Goal: Task Accomplishment & Management: Manage account settings

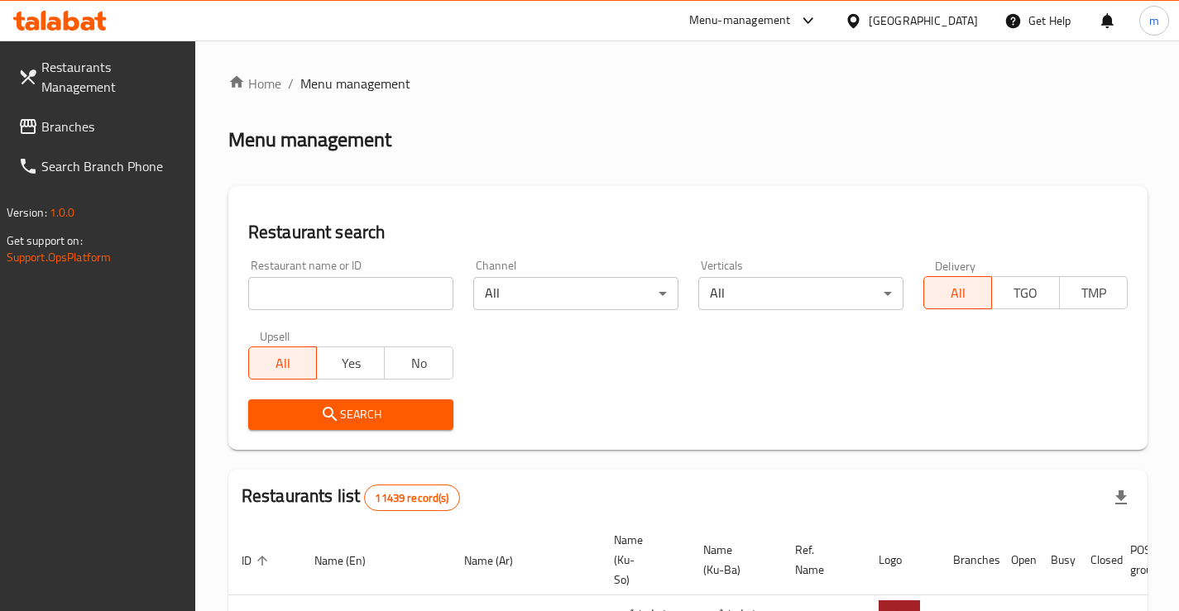
click at [318, 284] on input "search" at bounding box center [350, 293] width 205 height 33
paste input "693531"
type input "693531"
click at [410, 411] on span "Search" at bounding box center [350, 415] width 179 height 21
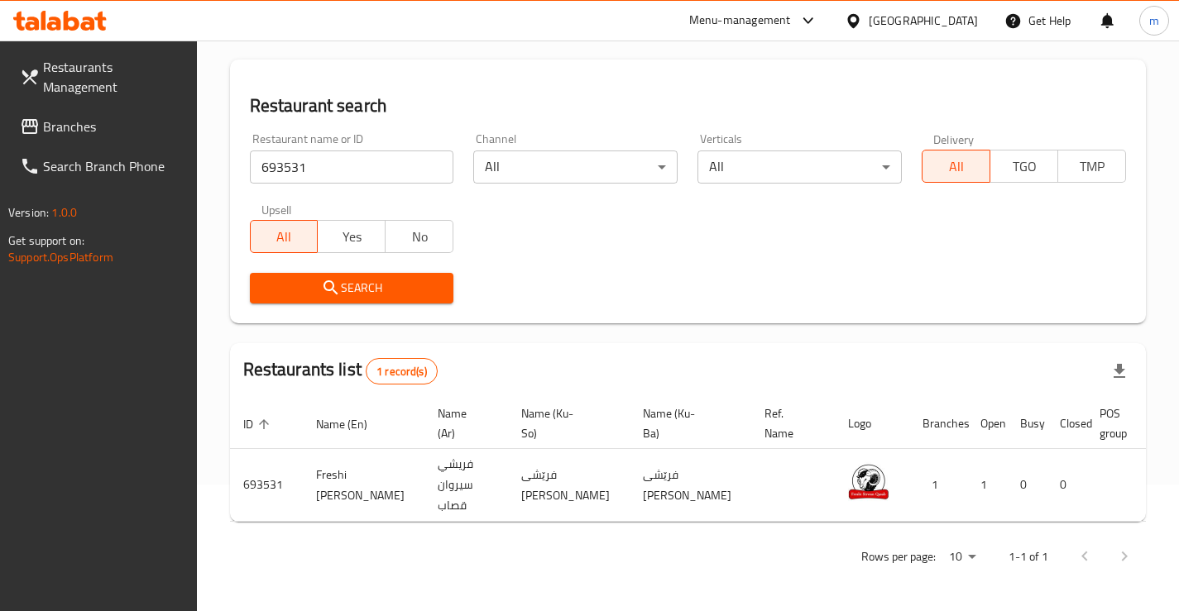
scroll to position [0, 51]
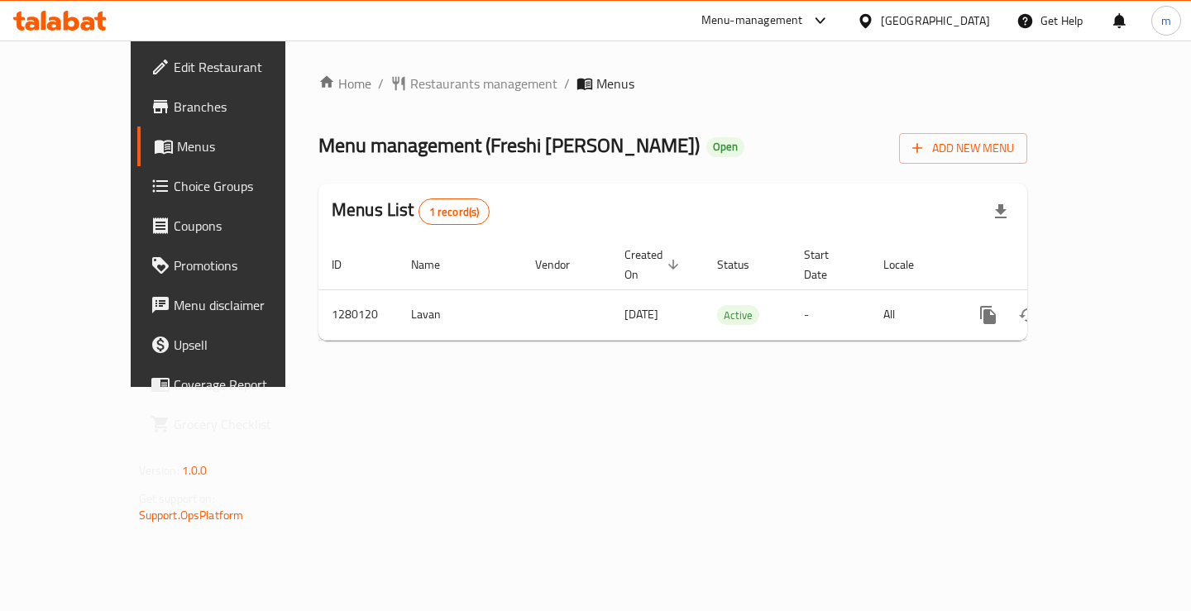
click at [604, 387] on div "Home / Restaurants management / Menus Menu management ( Freshi Sirwan Qasab ) O…" at bounding box center [672, 214] width 775 height 347
click at [174, 100] on span "Branches" at bounding box center [245, 107] width 142 height 20
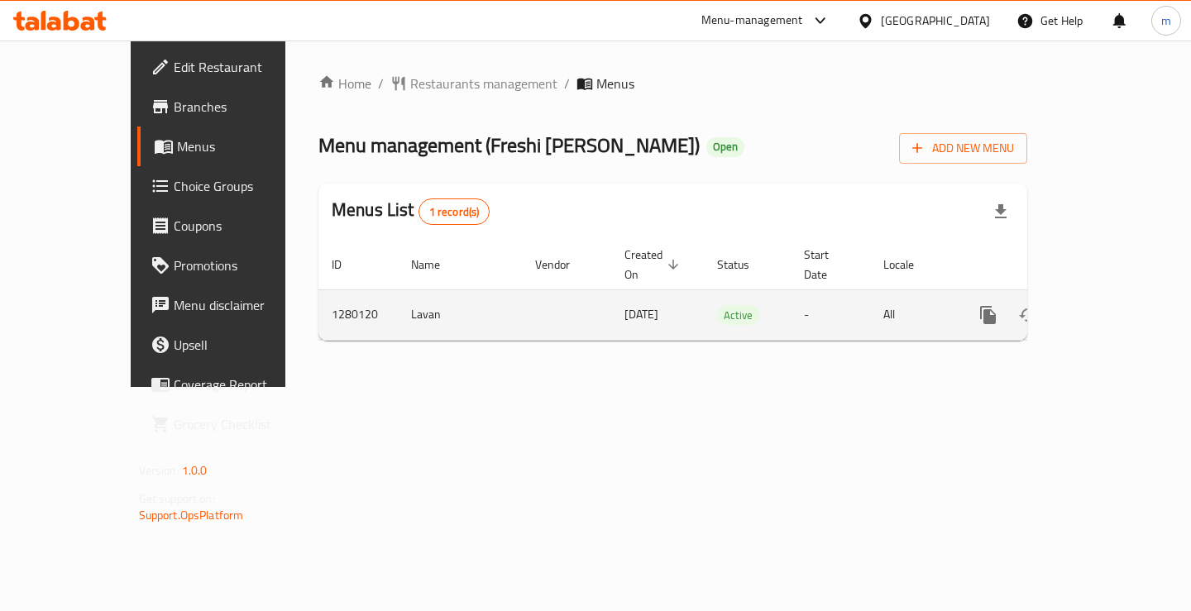
click at [318, 303] on td "1280120" at bounding box center [357, 315] width 79 height 50
copy td "1280120"
click at [1115, 308] on icon "enhanced table" at bounding box center [1107, 315] width 15 height 15
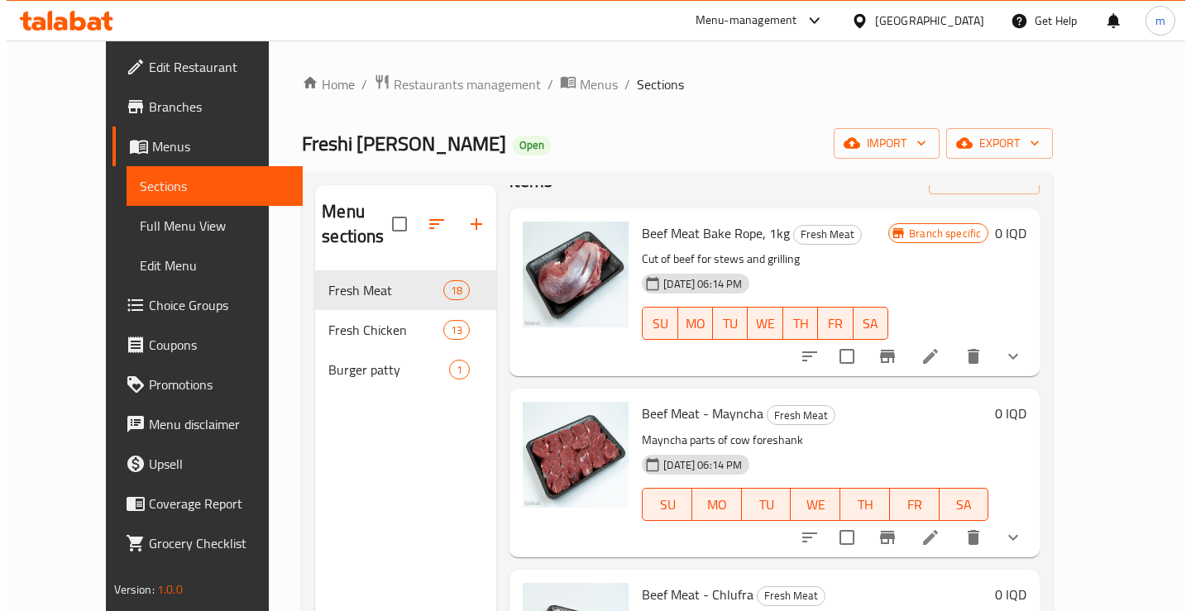
scroll to position [110, 0]
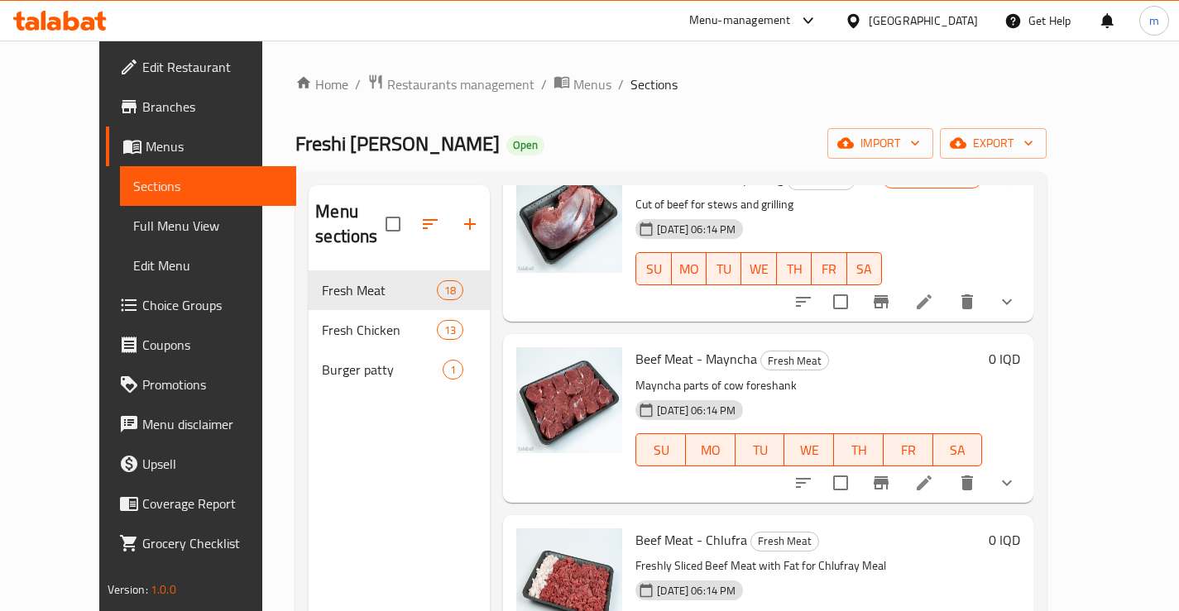
click at [146, 148] on span "Menus" at bounding box center [214, 146] width 137 height 20
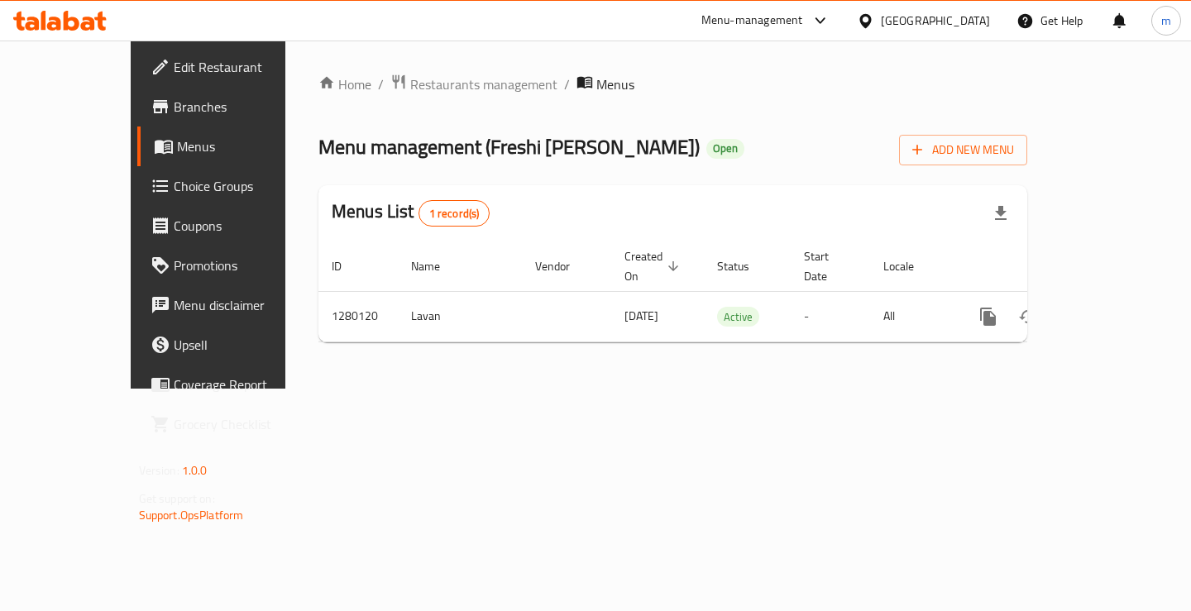
click at [137, 125] on link "Branches" at bounding box center [233, 107] width 192 height 40
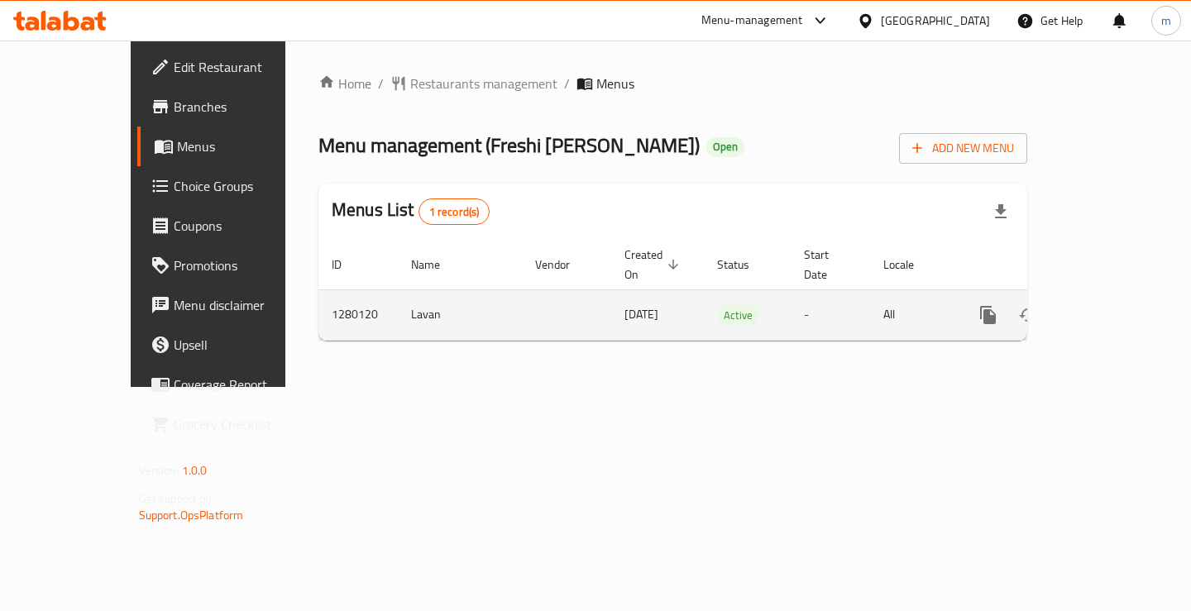
click at [318, 290] on td "1280120" at bounding box center [357, 315] width 79 height 50
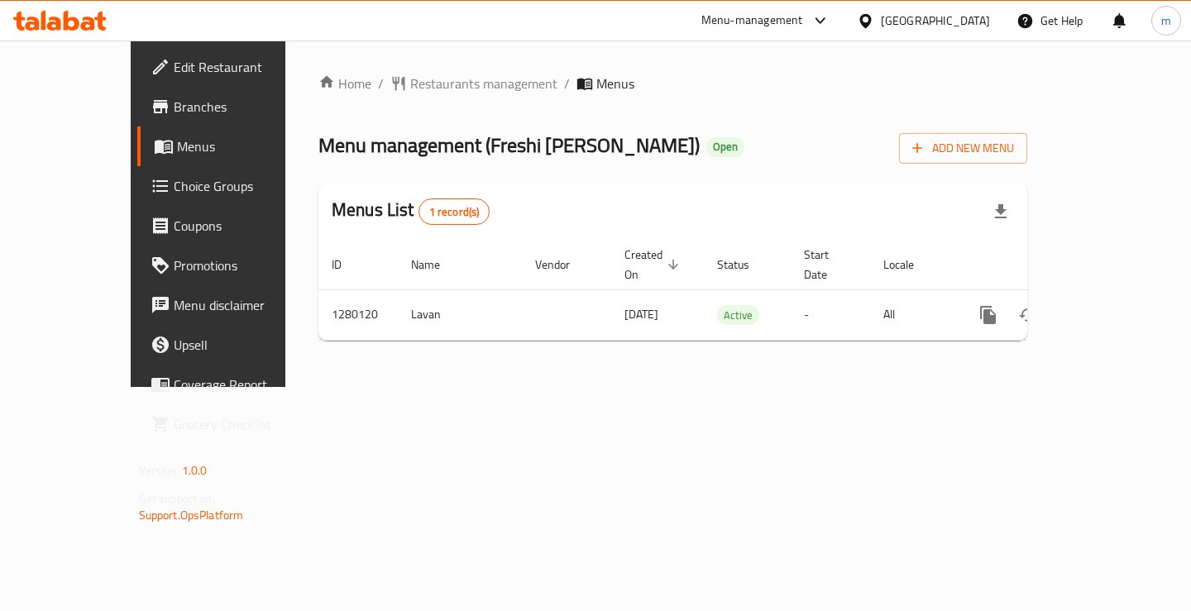
click at [877, 158] on div "Menu management ( Freshi Sirwan Qasab ) Open Add New Menu" at bounding box center [672, 145] width 709 height 37
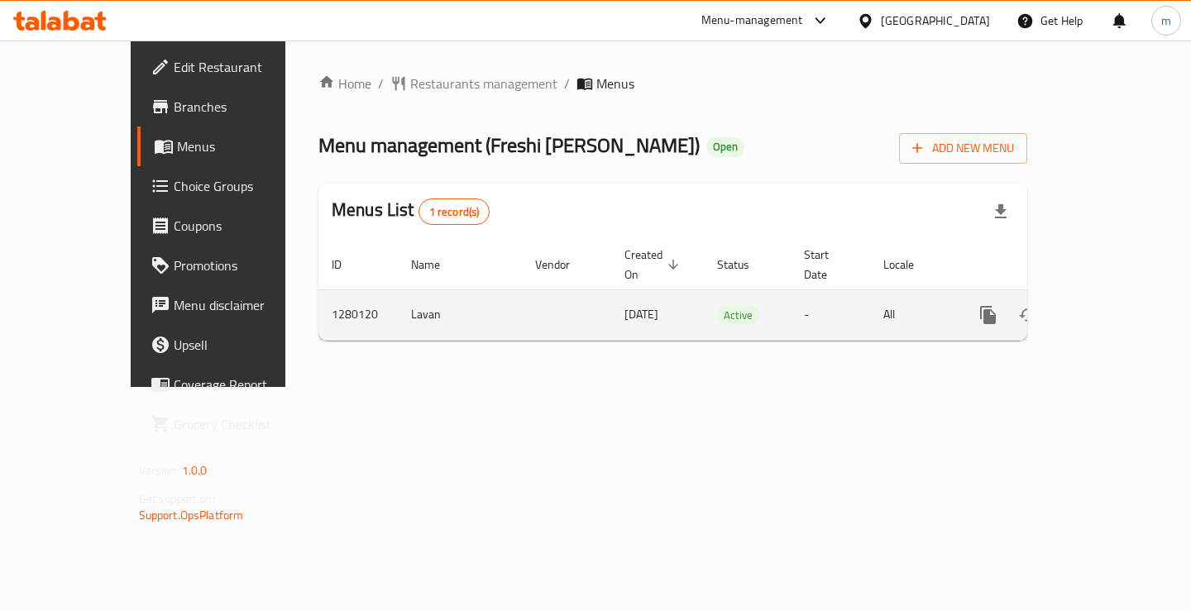
click at [318, 290] on td "1280120" at bounding box center [357, 315] width 79 height 50
copy td "1280120"
click at [1118, 305] on icon "enhanced table" at bounding box center [1108, 315] width 20 height 20
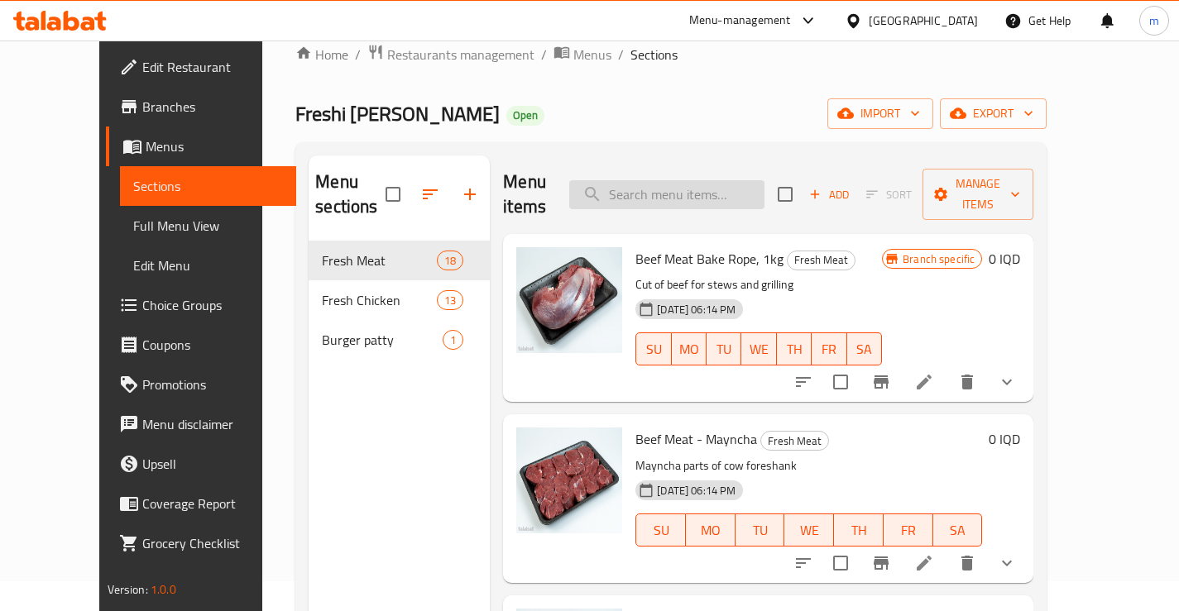
scroll to position [55, 0]
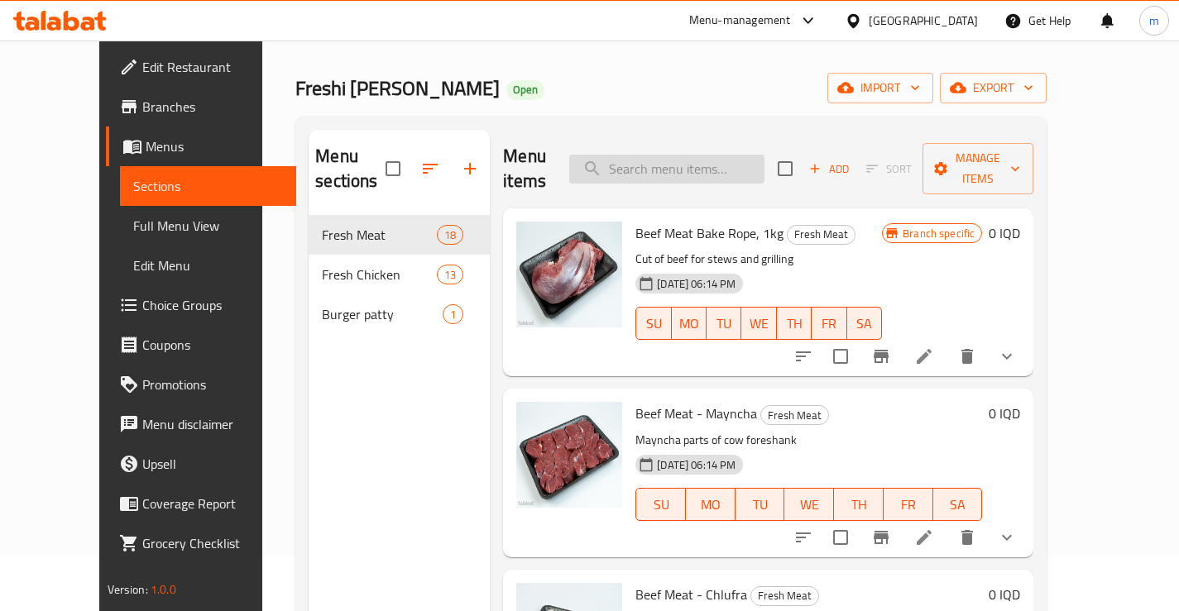
click at [739, 155] on input "search" at bounding box center [666, 169] width 195 height 29
paste input "1280120"
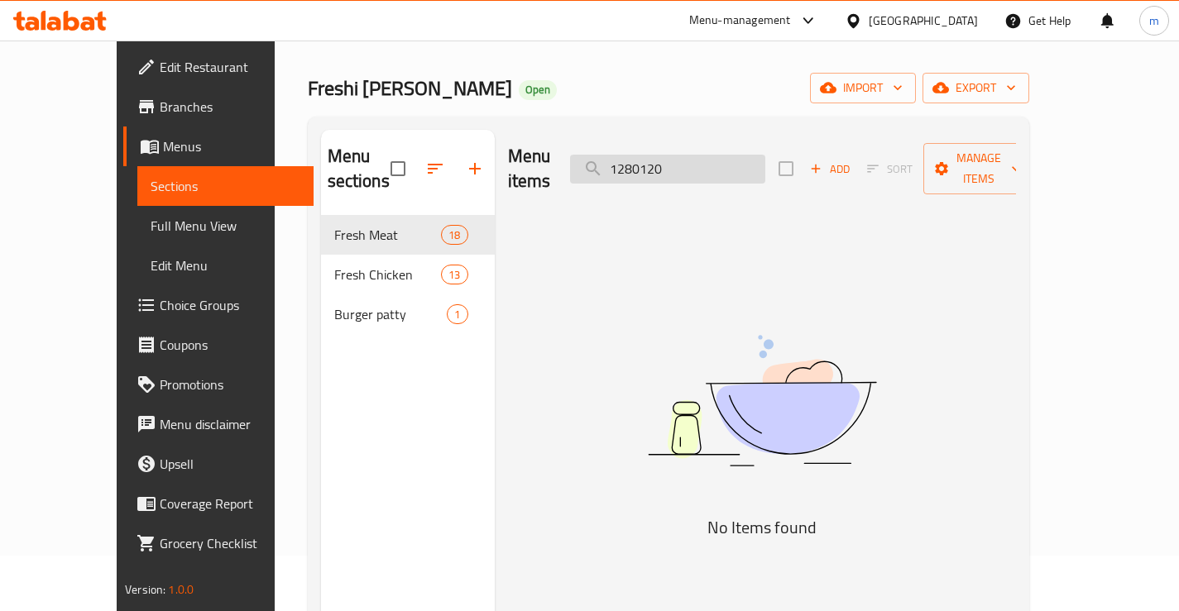
click at [735, 156] on input "1280120" at bounding box center [667, 169] width 195 height 29
paste input "Lamb Mayncha"
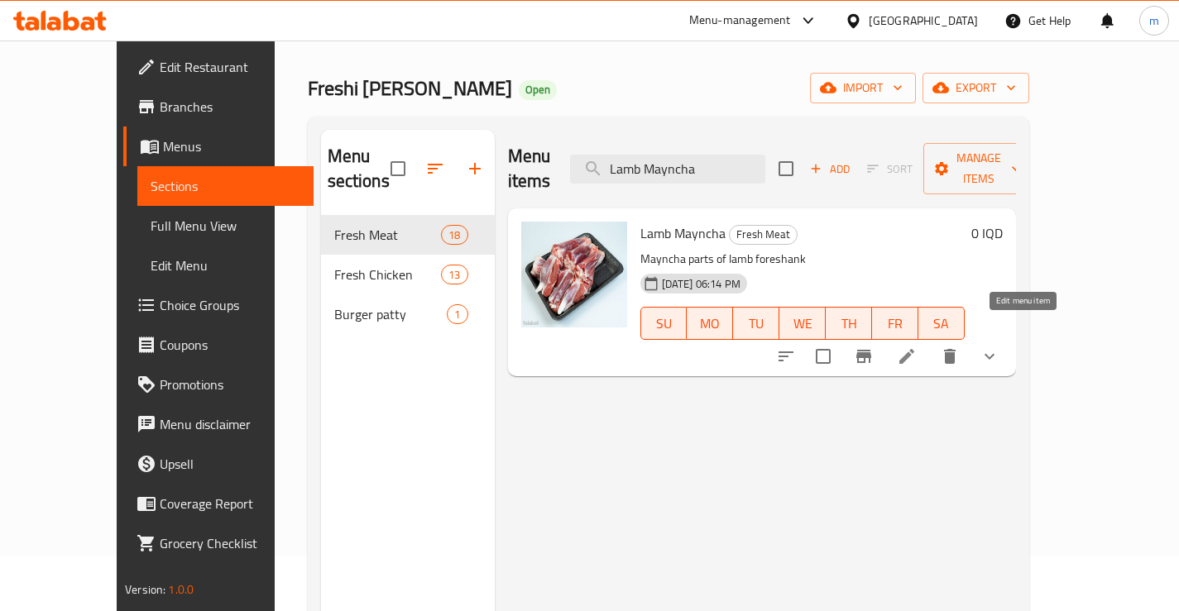
type input "Lamb Mayncha"
click at [917, 347] on icon at bounding box center [907, 357] width 20 height 20
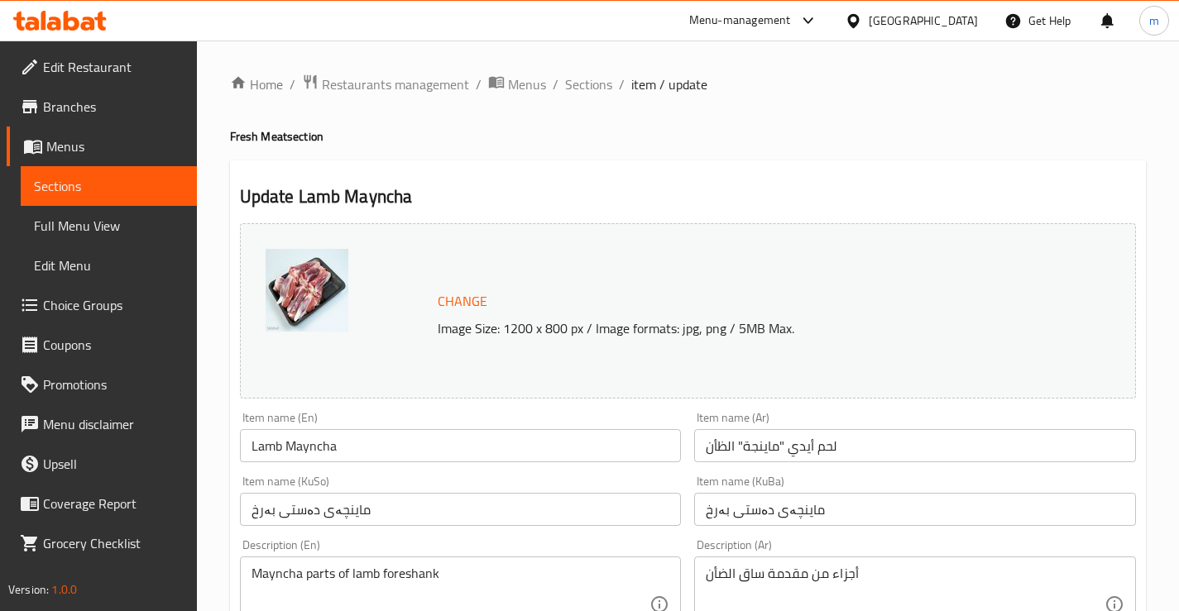
scroll to position [55, 0]
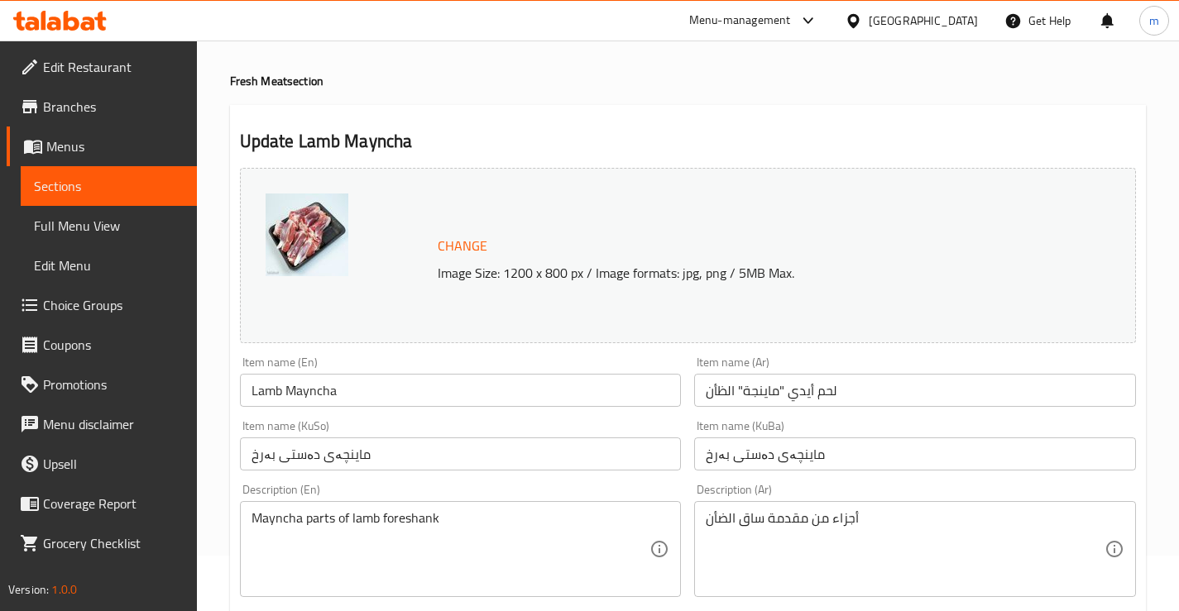
click at [371, 390] on input "Lamb Mayncha" at bounding box center [461, 390] width 442 height 33
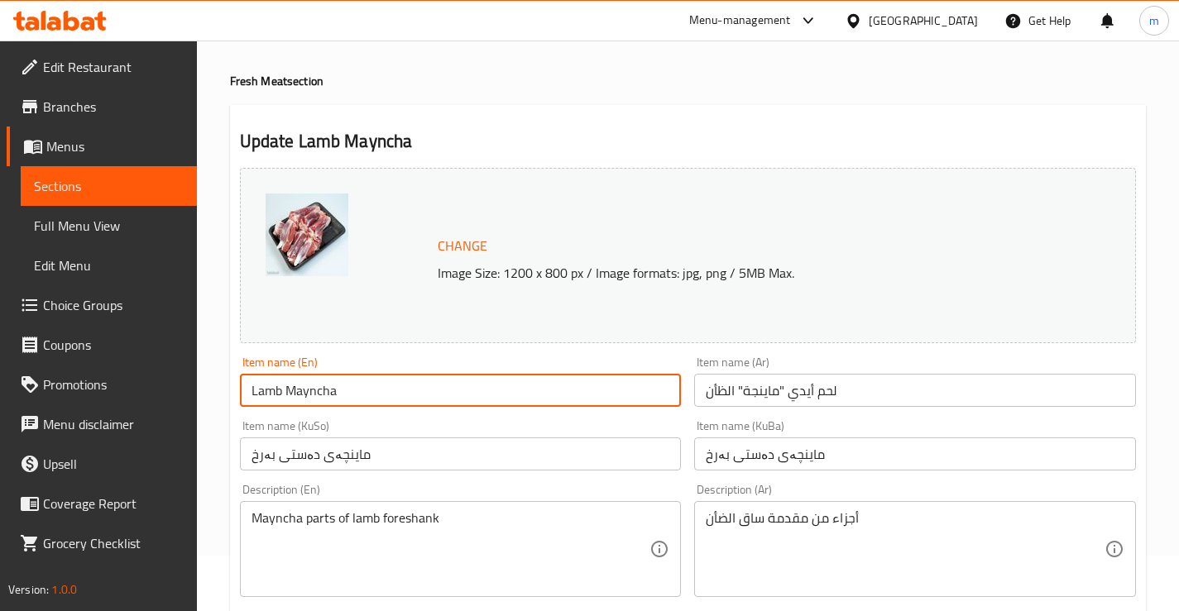
paste input "Bone-In"
type input "Lamb Mayncha Bone-In"
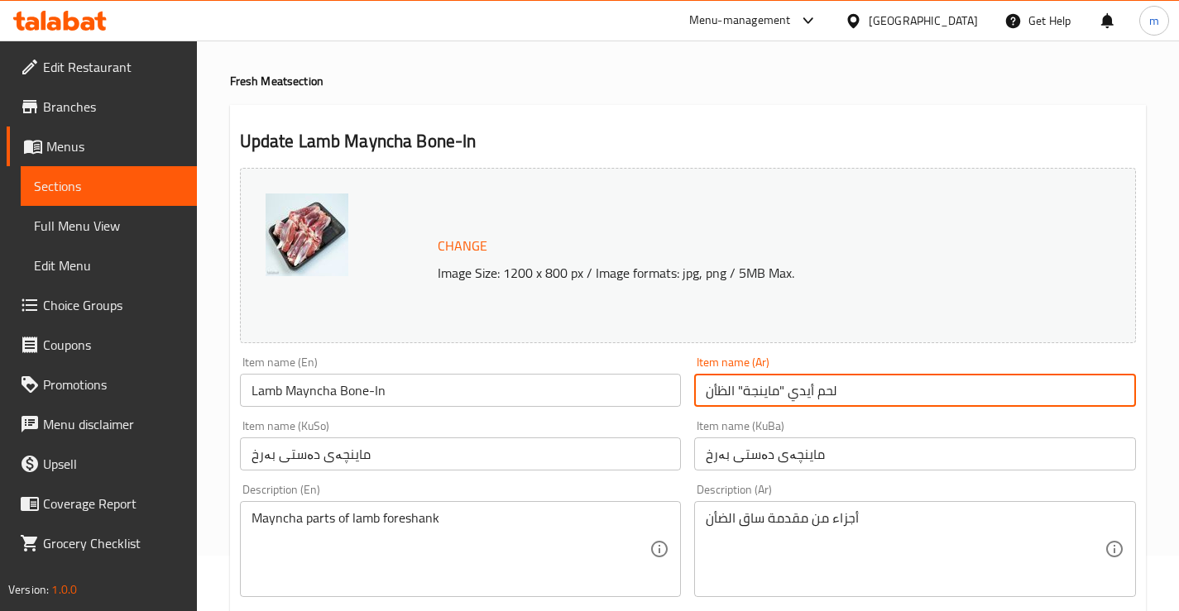
click at [807, 386] on input "لحم أيدي "ماينجة" الظأن" at bounding box center [915, 390] width 442 height 33
paste input "روف ماينجة مع العظم"
type input "لحم خروف ماينجة مع العظم"
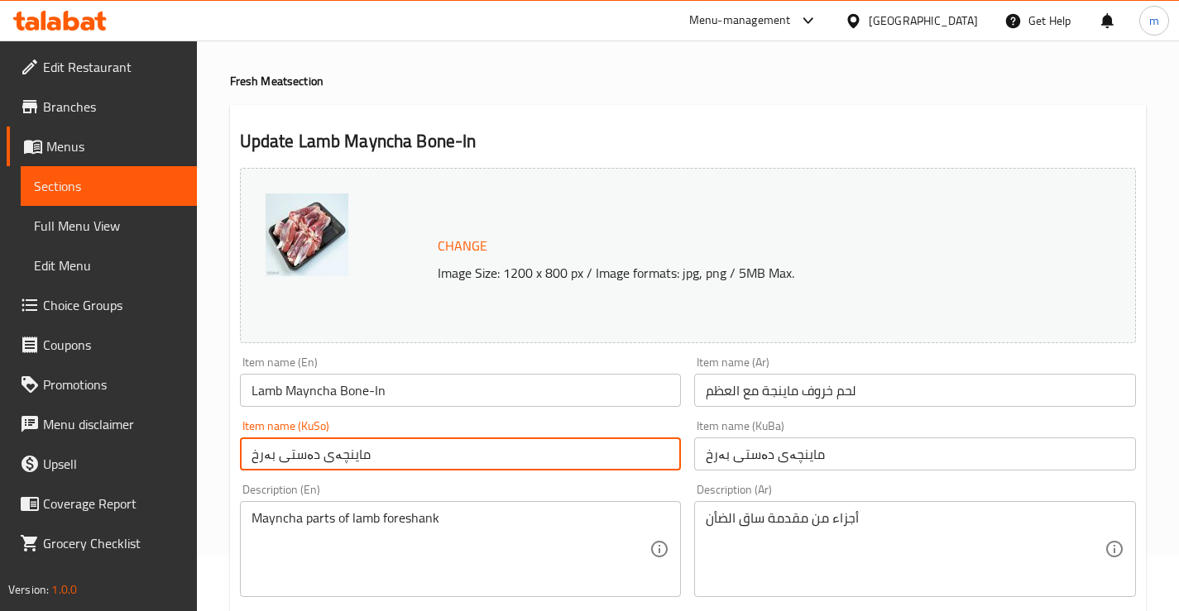
click at [413, 467] on input "ماینچەی دەستی بەرخ" at bounding box center [461, 454] width 442 height 33
paste input "گۆشتی ماینچەی بەرخ بە ئێسکەوە"
type input "گۆشتی ماینچەی بەرخ بە ئێسکەوە"
click at [769, 455] on input "ماینچەی دەستی بەرخ" at bounding box center [915, 454] width 442 height 33
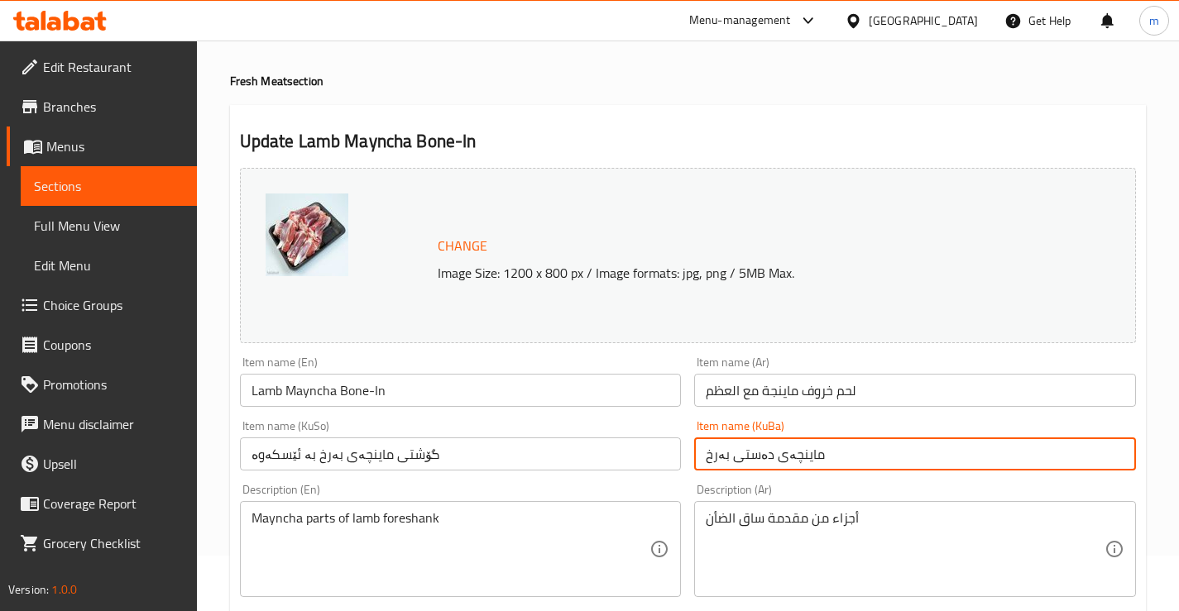
paste input "گۆشتی ماینچەی بەرخ بە ئێسکەوە"
click at [644, 481] on div "Description (En) Mayncha parts of lamb foreshank Description (En)" at bounding box center [460, 540] width 455 height 127
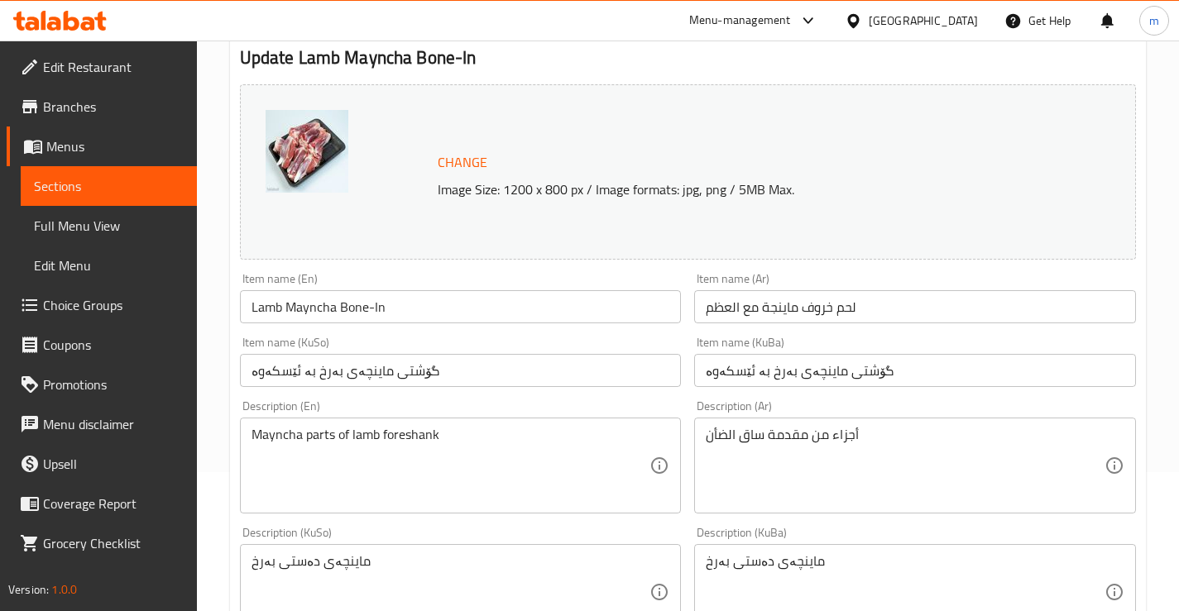
scroll to position [110, 0]
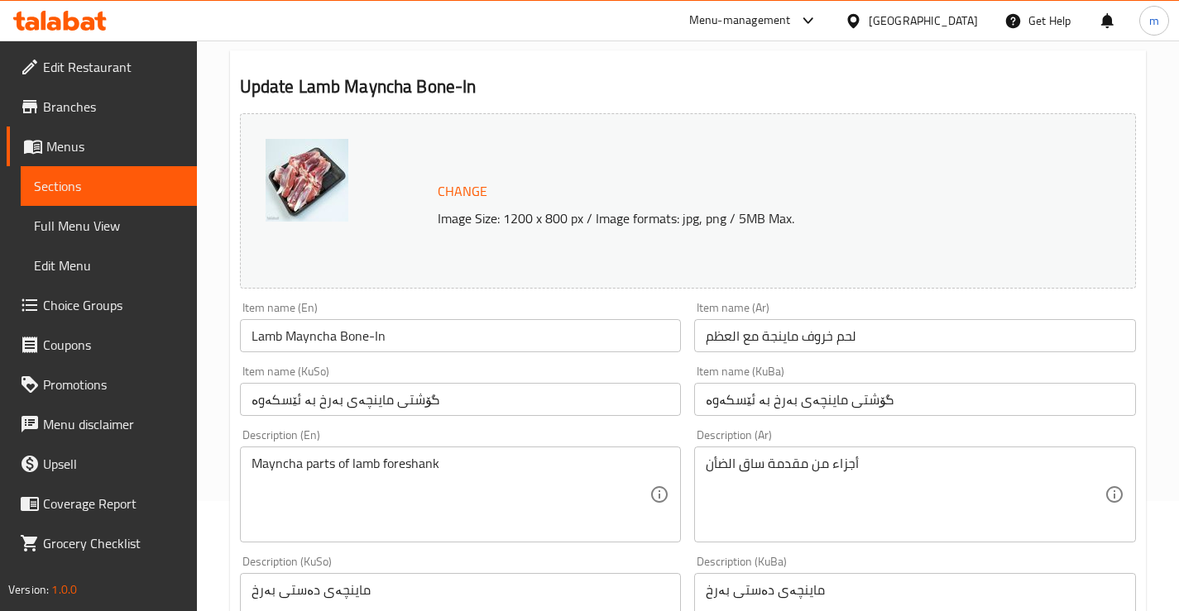
click at [687, 356] on div "Item name (En) Lamb Mayncha Bone-In Item name (En)" at bounding box center [460, 327] width 455 height 64
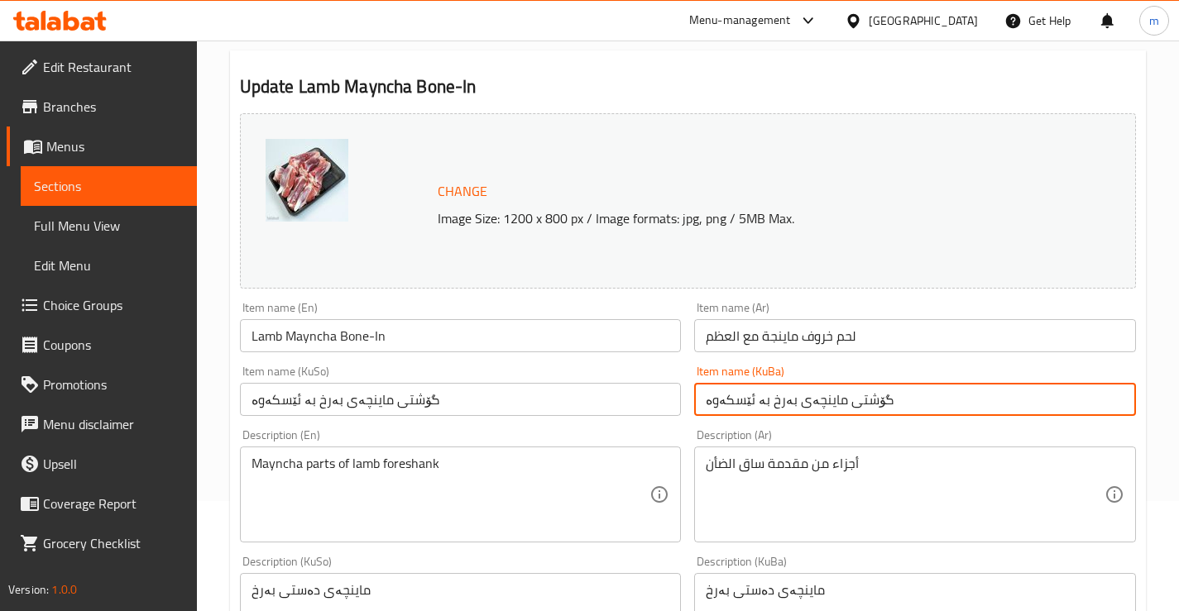
click at [707, 405] on input "گۆشتی ماینچەی بەرخ بە ئێسکەوە" at bounding box center [915, 399] width 442 height 33
click at [866, 398] on input "گۆشتی ماینچەی بەرخ بە ئێسکەوە" at bounding box center [915, 399] width 442 height 33
type input "گۆشتی ماینچەی بەرخ بە ئێسک"
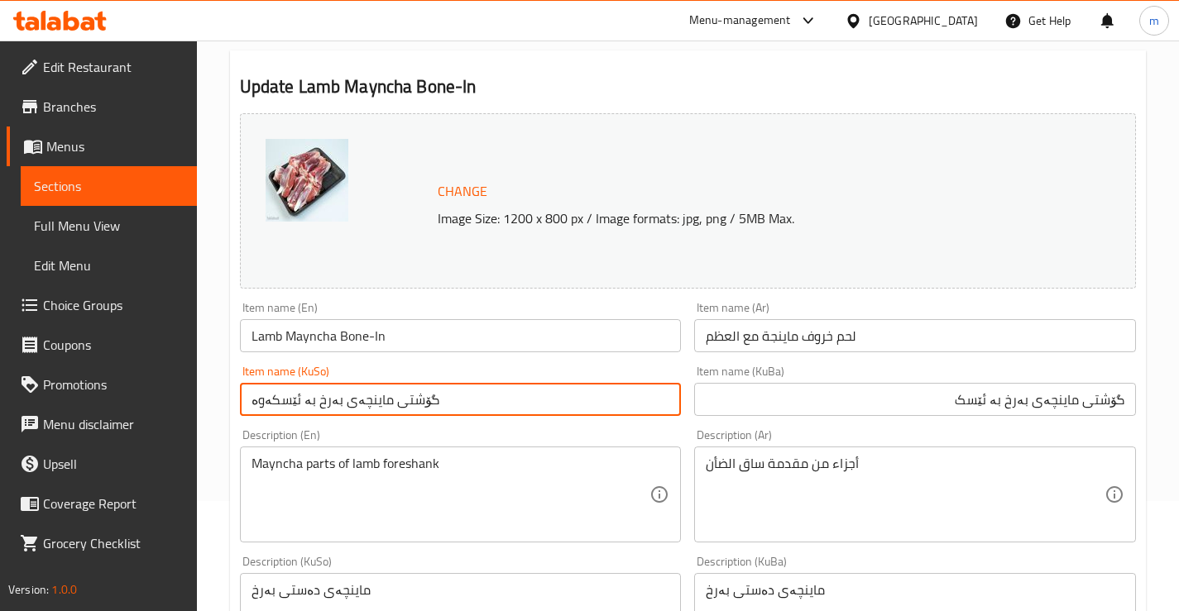
click at [560, 400] on input "گۆشتی ماینچەی بەرخ بە ئێسکەوە" at bounding box center [461, 399] width 442 height 33
type input "گۆشتی ماینچەی بەرخ بە ئێسک"
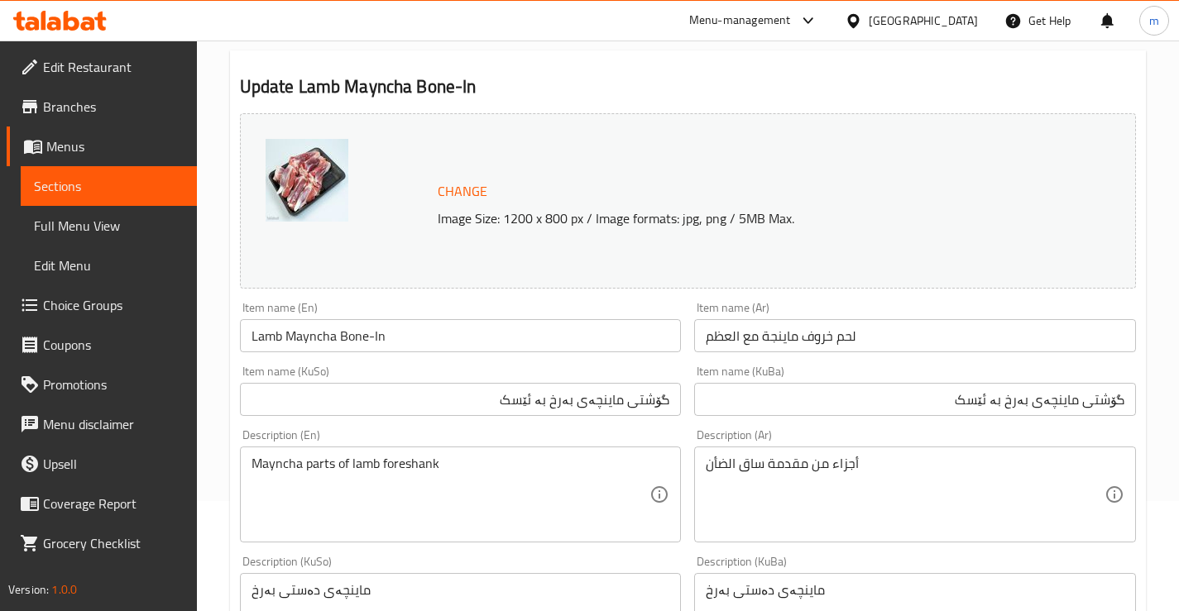
click at [690, 374] on div "Item name (KuBa) گۆشتی ماینچەی بەرخ بە ئێسک Item name (KuBa)" at bounding box center [914, 391] width 455 height 64
click at [685, 357] on div "Item name (En) Lamb Mayncha Bone-In Item name (En)" at bounding box center [460, 327] width 455 height 64
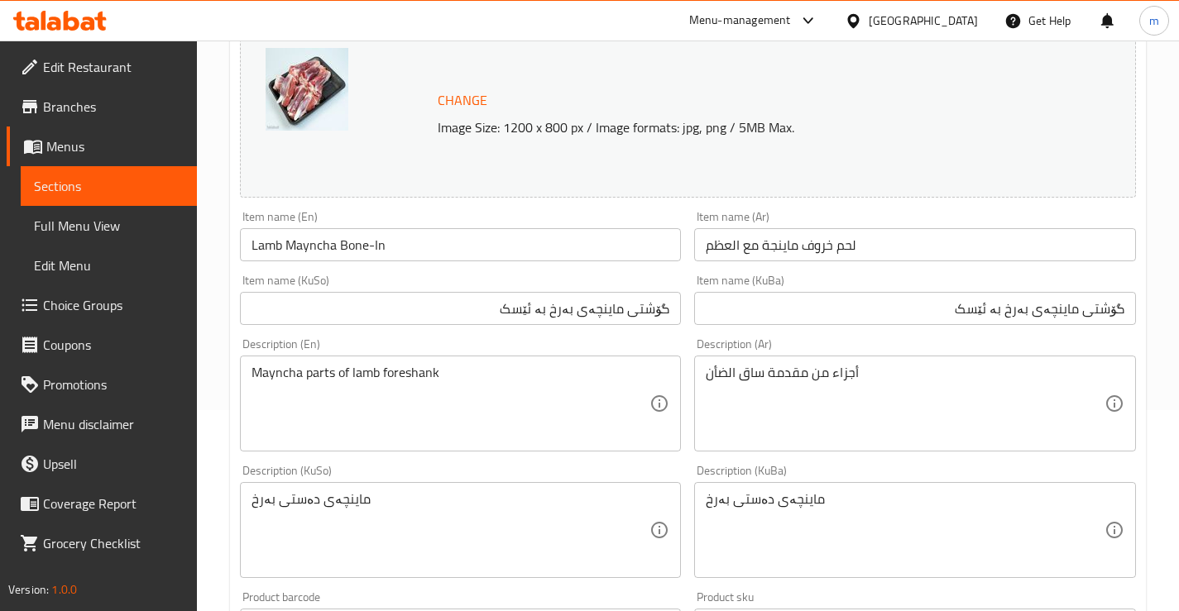
scroll to position [221, 0]
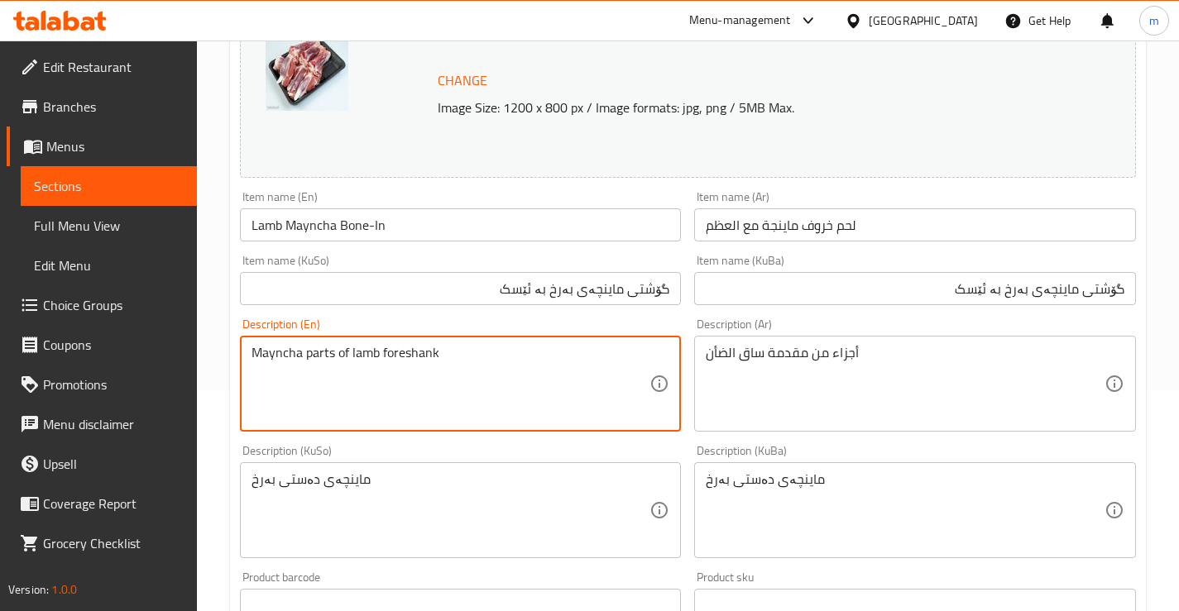
paste textarea "Mayncha parts of lamb foreshank, ideal for grilling and frying"
type textarea "Mayncha parts of lamb foreshank Mayncha parts of lamb foreshank, ideal for gril…"
click at [413, 373] on textarea "Mayncha parts of lamb foreshank Mayncha parts of lamb foreshank, ideal for gril…" at bounding box center [450, 384] width 399 height 79
drag, startPoint x: 413, startPoint y: 373, endPoint x: 384, endPoint y: 386, distance: 31.8
click at [384, 386] on textarea "Mayncha parts of lamb foreshank Mayncha parts of lamb foreshank, ideal for gril…" at bounding box center [450, 384] width 399 height 79
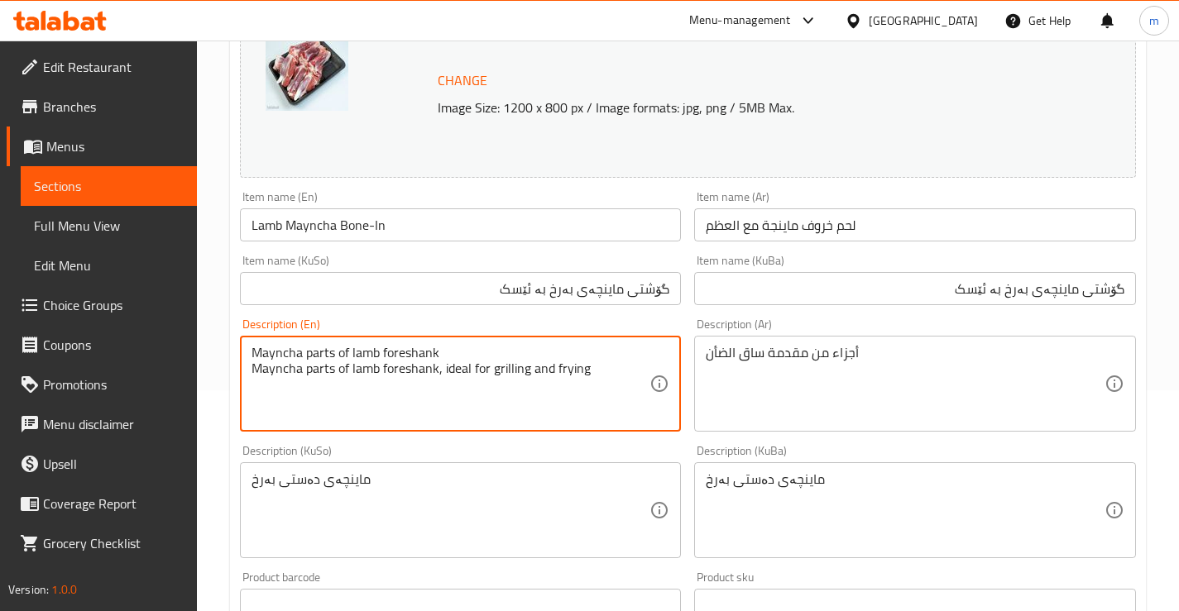
drag, startPoint x: 382, startPoint y: 371, endPoint x: 434, endPoint y: 363, distance: 52.6
click at [434, 363] on textarea "Mayncha parts of lamb foreshank Mayncha parts of lamb foreshank, ideal for gril…" at bounding box center [450, 384] width 399 height 79
click at [419, 394] on textarea "Mayncha parts of lamb foreshank Mayncha parts of lamb foreshank, ideal for gril…" at bounding box center [450, 384] width 399 height 79
click at [434, 376] on textarea "Mayncha parts of lamb foreshank Mayncha parts of lamb foreshank, ideal for gril…" at bounding box center [450, 384] width 399 height 79
drag, startPoint x: 436, startPoint y: 371, endPoint x: 351, endPoint y: 371, distance: 85.2
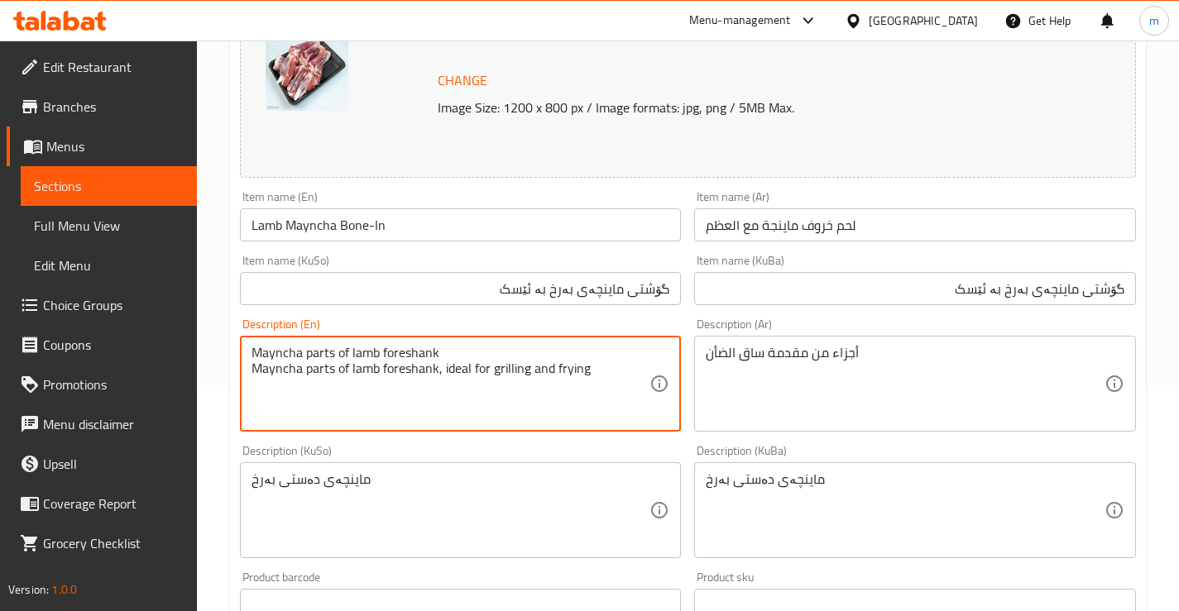
click at [351, 371] on textarea "Mayncha parts of lamb foreshank Mayncha parts of lamb foreshank, ideal for gril…" at bounding box center [450, 384] width 399 height 79
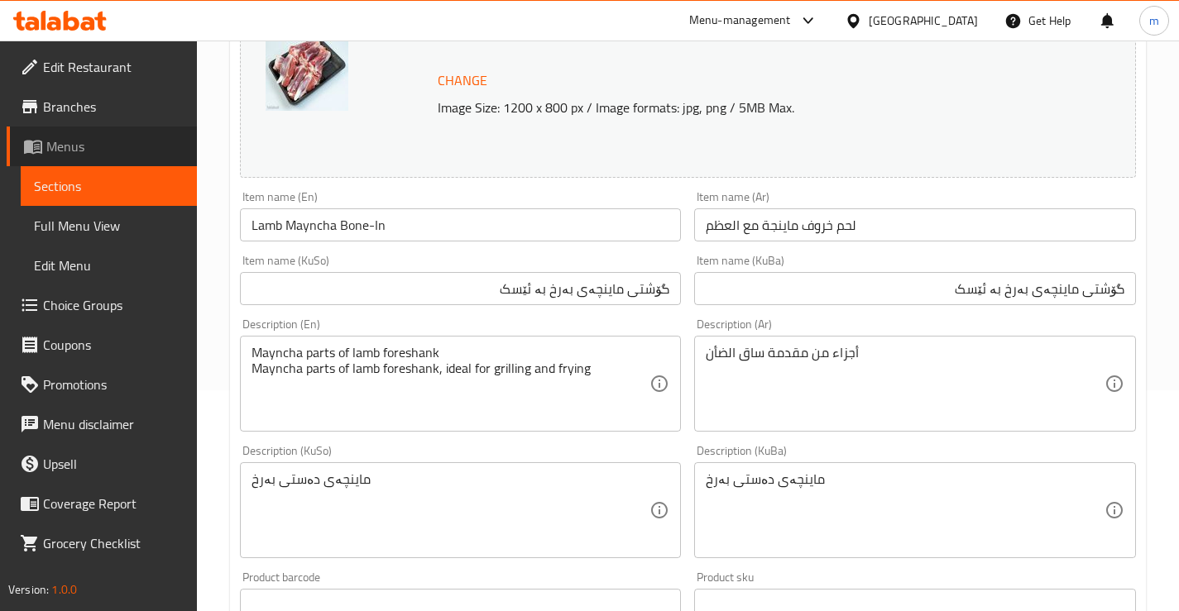
click at [115, 149] on span "Menus" at bounding box center [114, 146] width 137 height 20
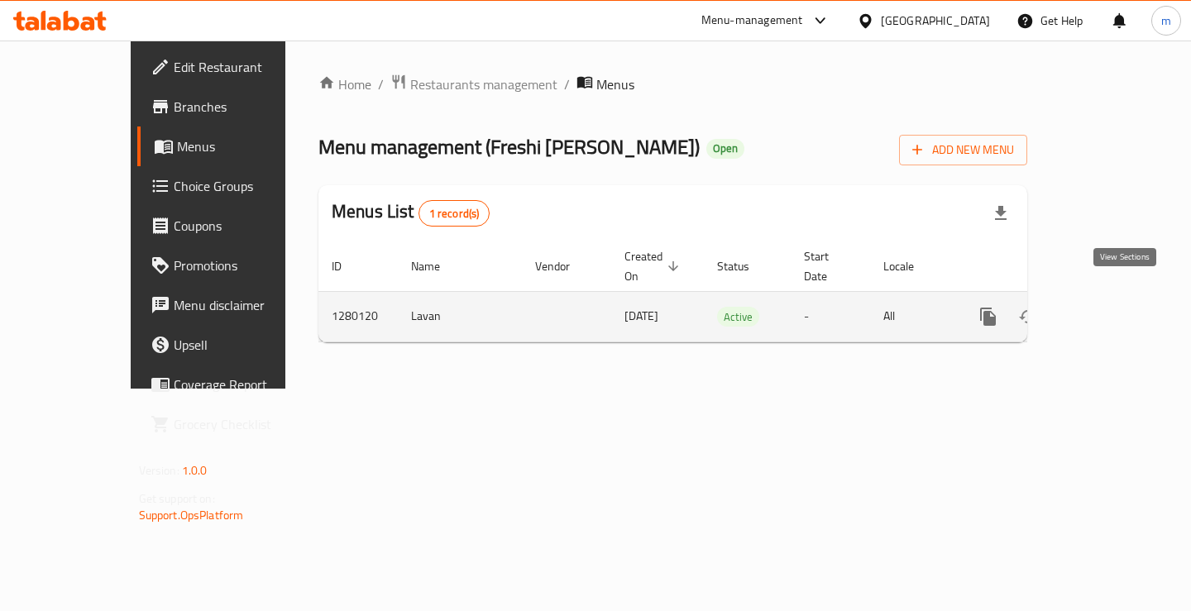
click at [1128, 297] on link "enhanced table" at bounding box center [1108, 317] width 40 height 40
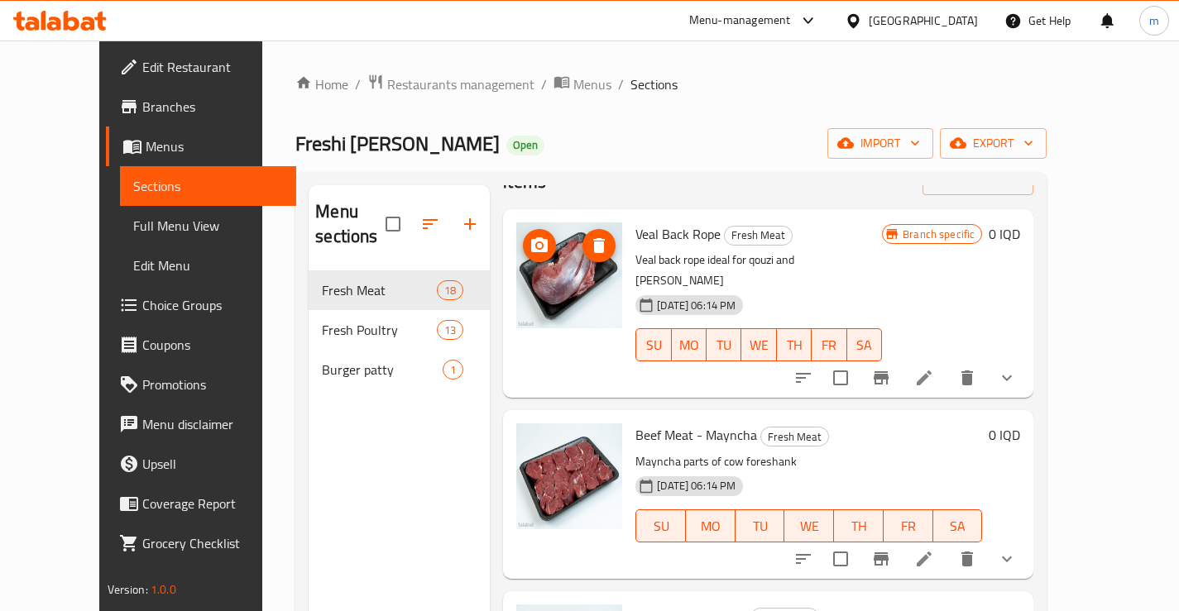
scroll to position [55, 0]
click at [934, 367] on icon at bounding box center [924, 377] width 20 height 20
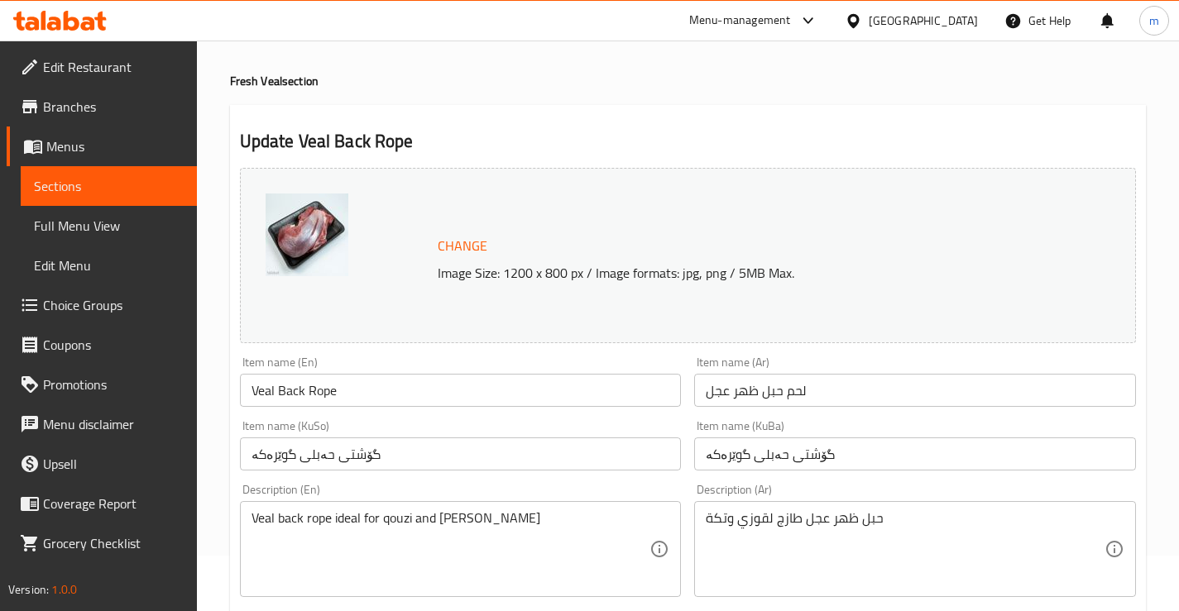
scroll to position [110, 0]
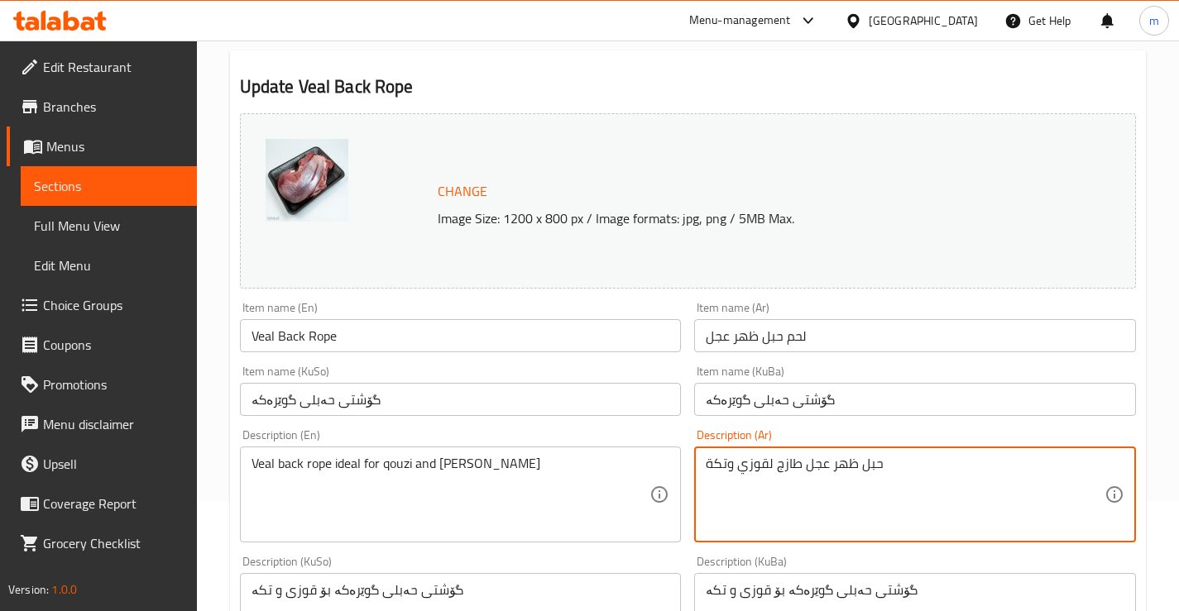
click at [815, 472] on textarea "حبل ظهر عجل طازج لقوزي وتكة" at bounding box center [905, 495] width 399 height 79
click at [113, 150] on span "Menus" at bounding box center [114, 146] width 137 height 20
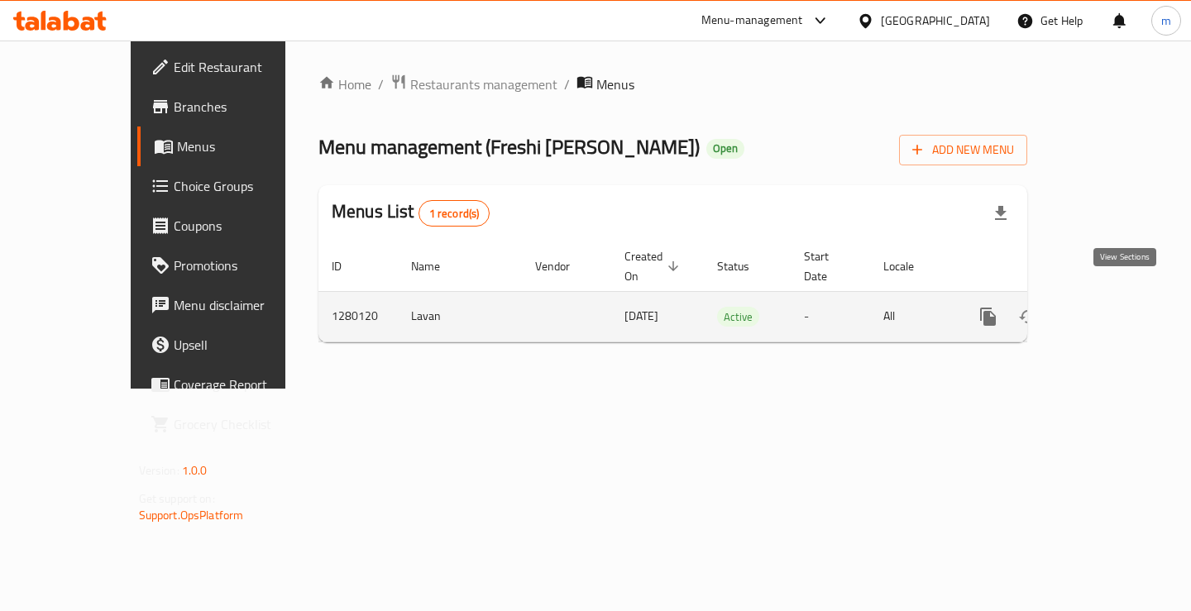
click at [1118, 307] on icon "enhanced table" at bounding box center [1108, 317] width 20 height 20
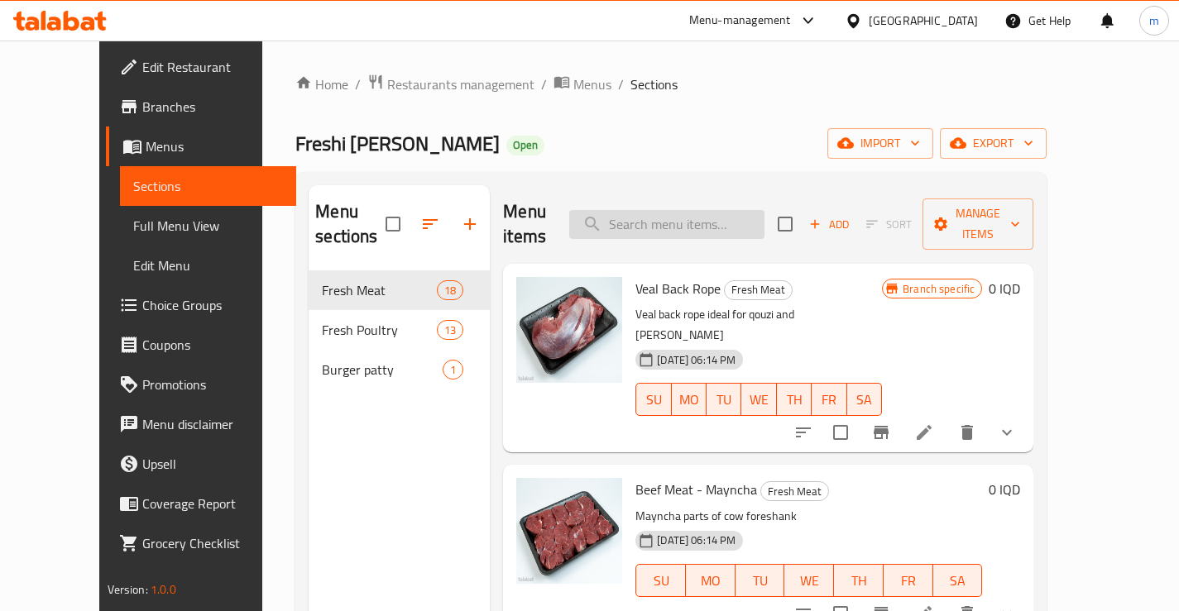
click at [674, 210] on input "search" at bounding box center [666, 224] width 195 height 29
paste input "Lamb Mayncha Bone-In"
drag, startPoint x: 789, startPoint y: 208, endPoint x: 762, endPoint y: 211, distance: 27.5
click at [762, 211] on input "Lamb Mayncha Bone-In" at bounding box center [666, 224] width 195 height 29
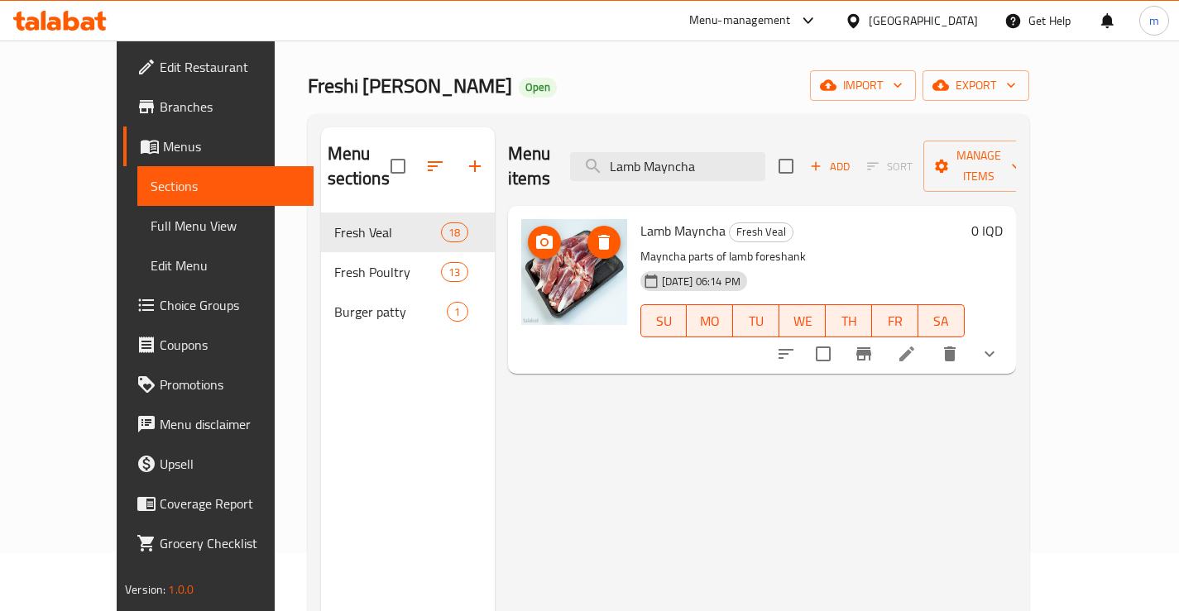
scroll to position [110, 0]
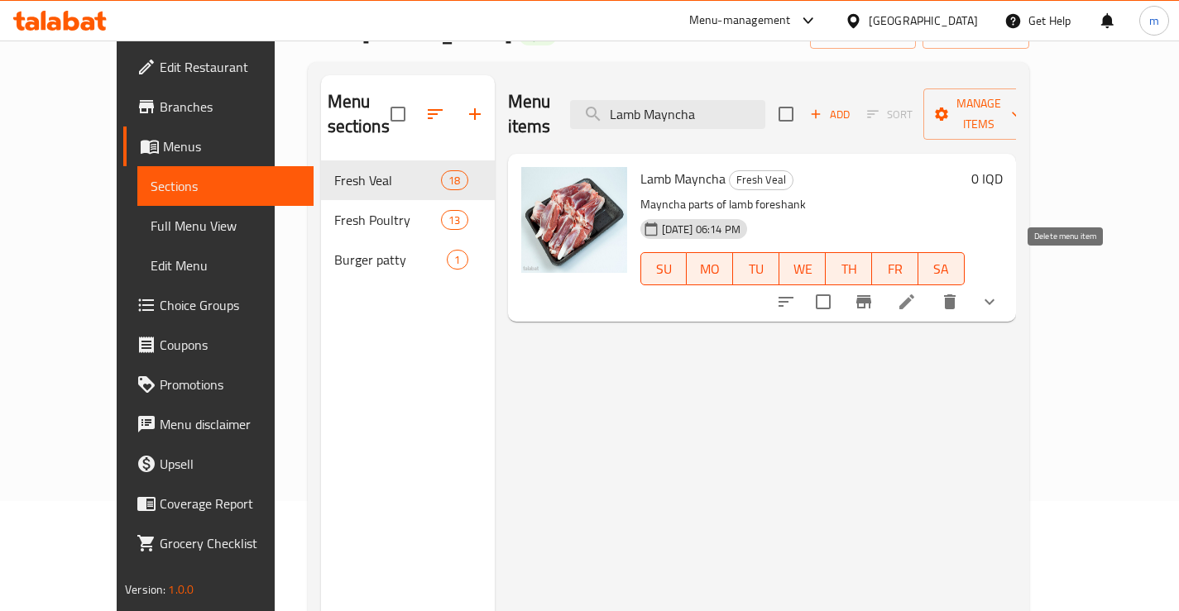
type input "Lamb Mayncha"
click at [930, 287] on li at bounding box center [907, 302] width 46 height 30
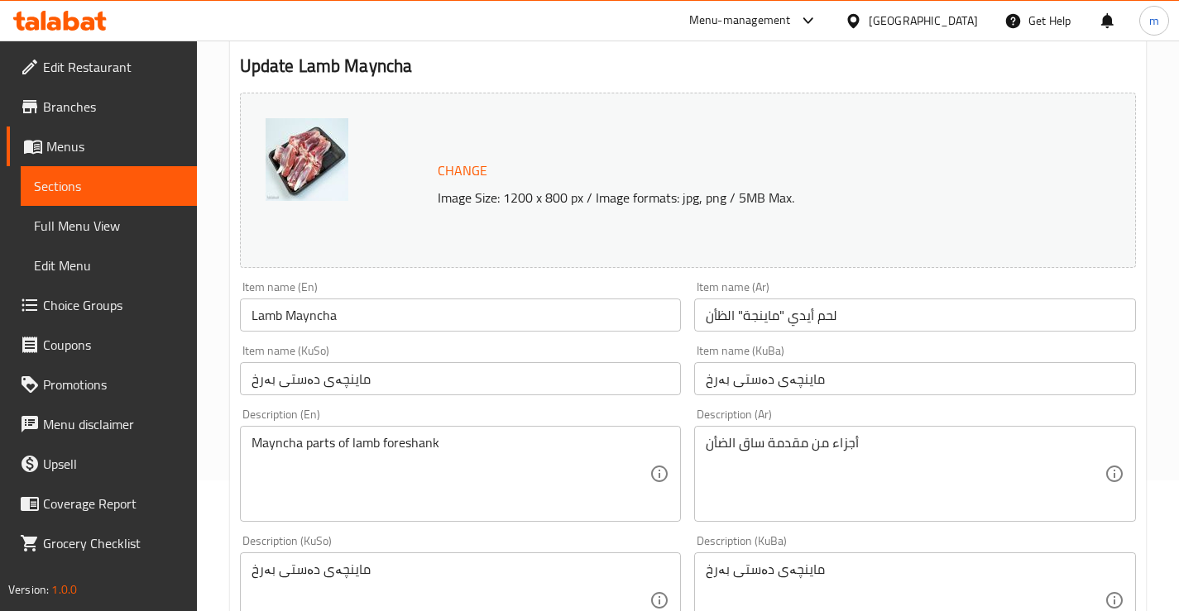
scroll to position [165, 0]
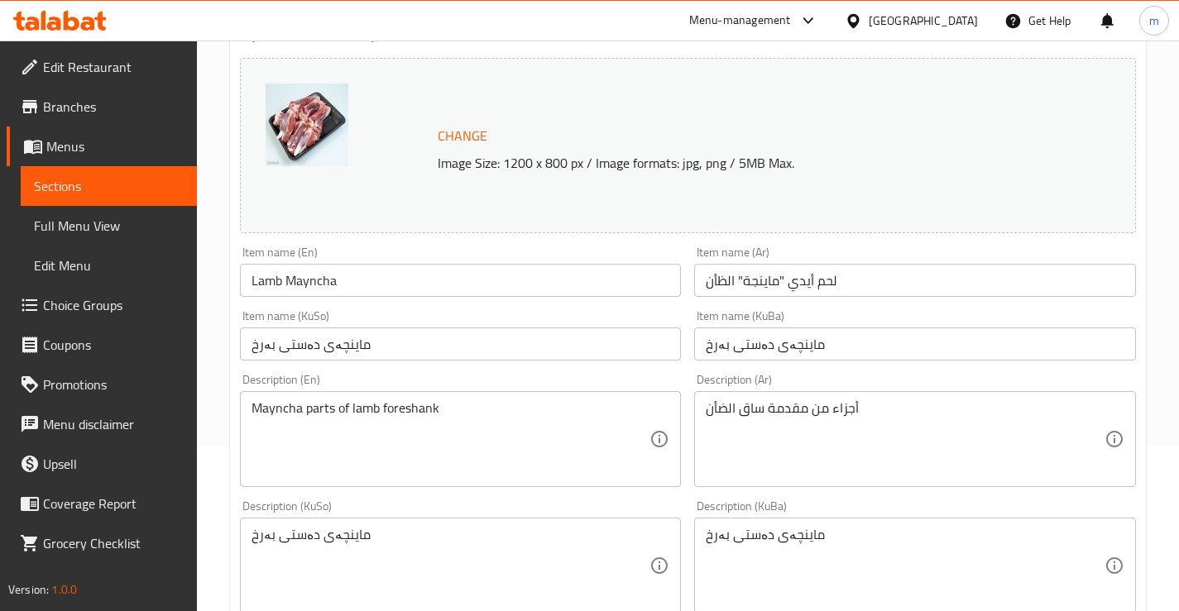
click at [438, 287] on input "Lamb Mayncha" at bounding box center [461, 280] width 442 height 33
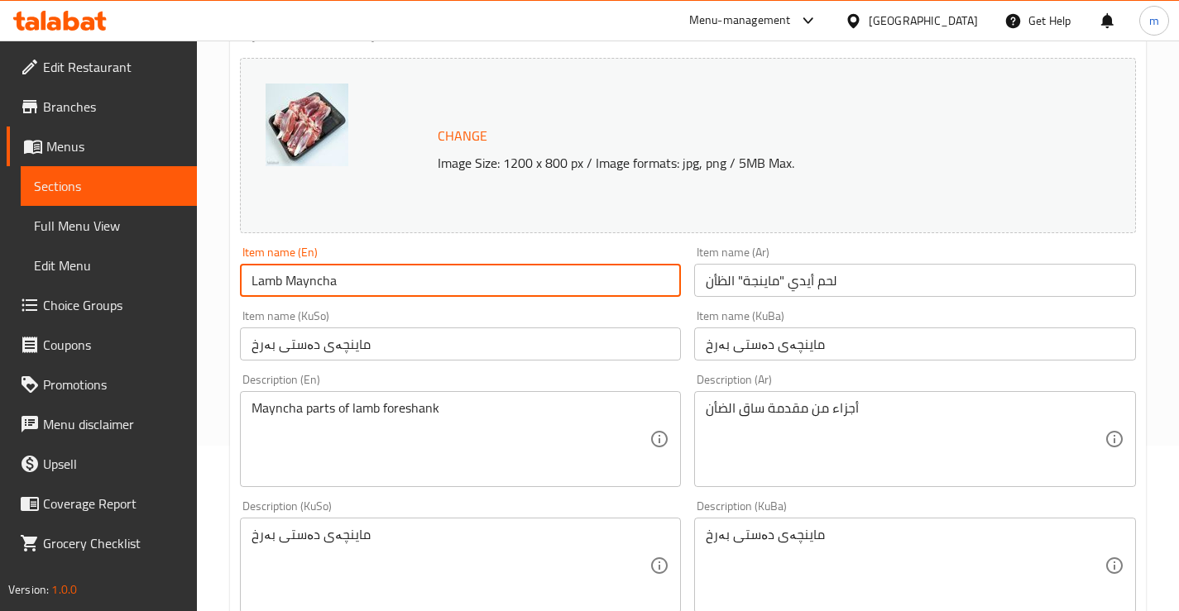
type input "Lamb Mayncha Bone-In"
click at [817, 285] on input "لحم أيدي "ماينجة" الظأن" at bounding box center [915, 280] width 442 height 33
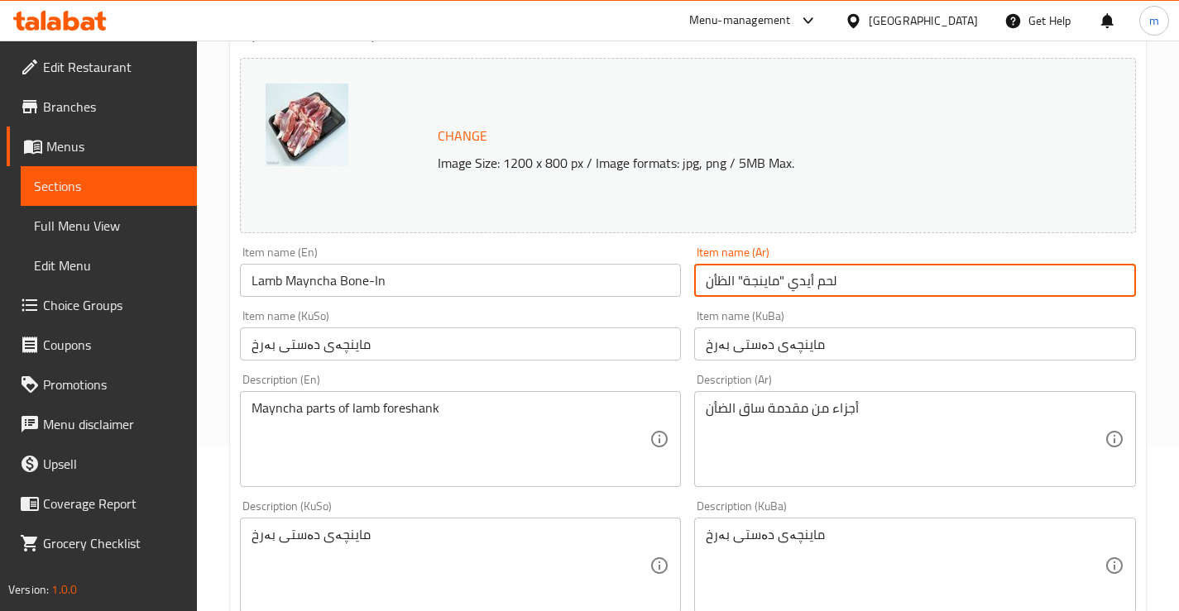
paste input "گۆشتی ماینچەی بەرخ بە ئێسکەوە"
type input "لحم أيدي "ماينجة" الظأن"
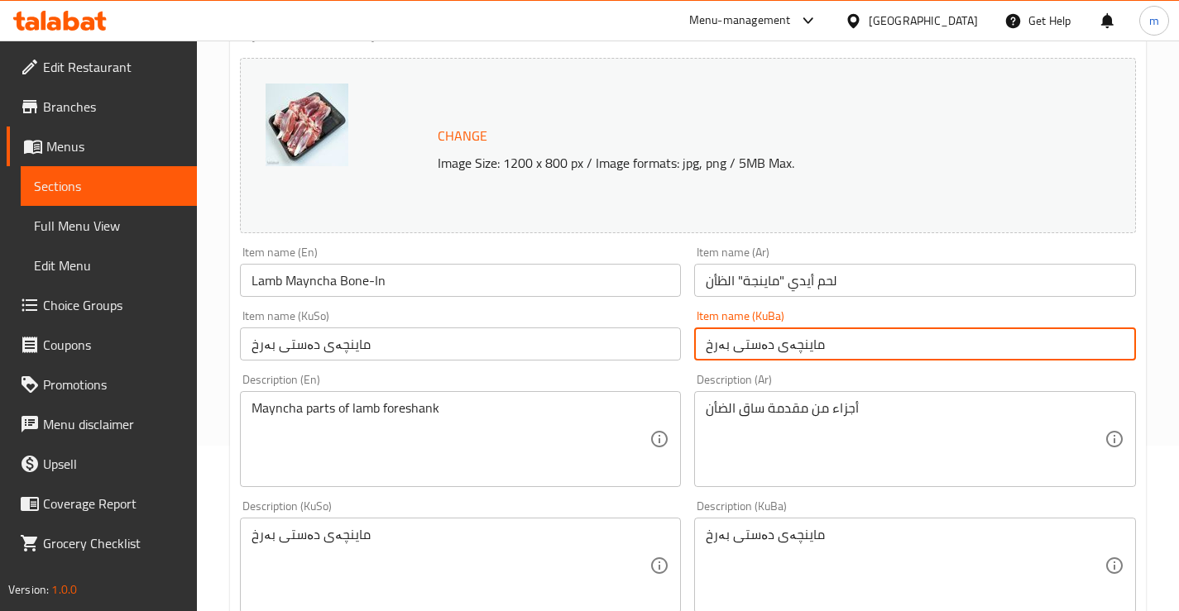
click at [858, 339] on input "ماینچەی دەستی بەرخ" at bounding box center [915, 344] width 442 height 33
paste input "گۆشتی ماینچەی بەرخ بە ئێسکەوە"
type input "گۆشتی ماینچەی بەرخ بە ئێسکەوە"
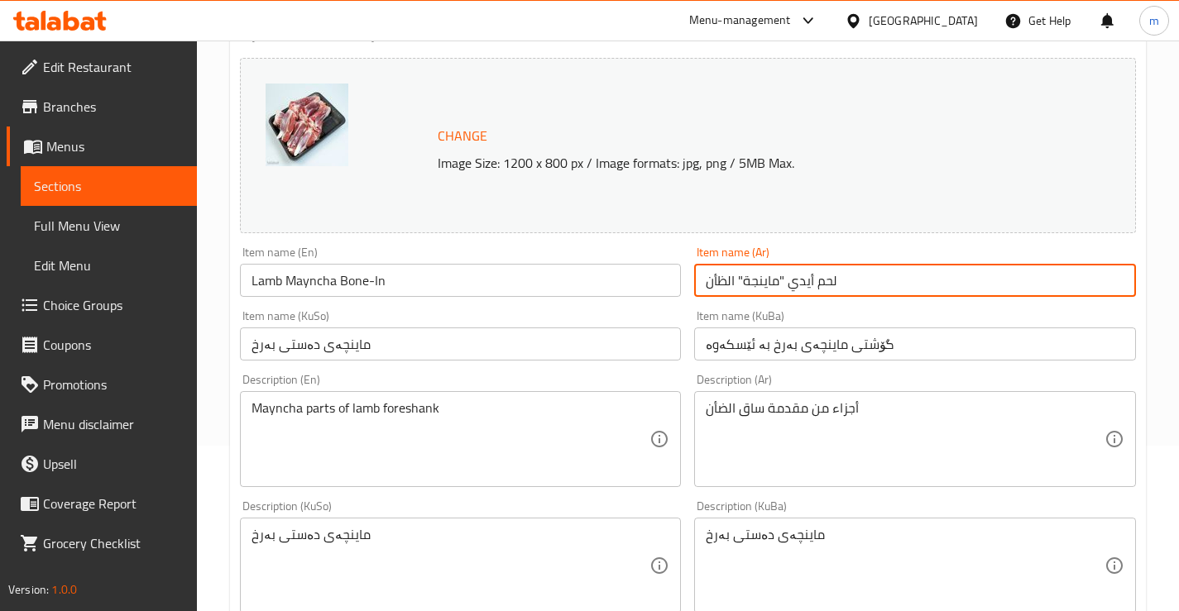
click at [851, 295] on input "لحم أيدي "ماينجة" الظأن" at bounding box center [915, 280] width 442 height 33
click at [854, 285] on input "لحم أيدي "ماينجة" الظأن" at bounding box center [915, 280] width 442 height 33
click at [514, 350] on input "ماینچەی دەستی بەرخ" at bounding box center [461, 344] width 442 height 33
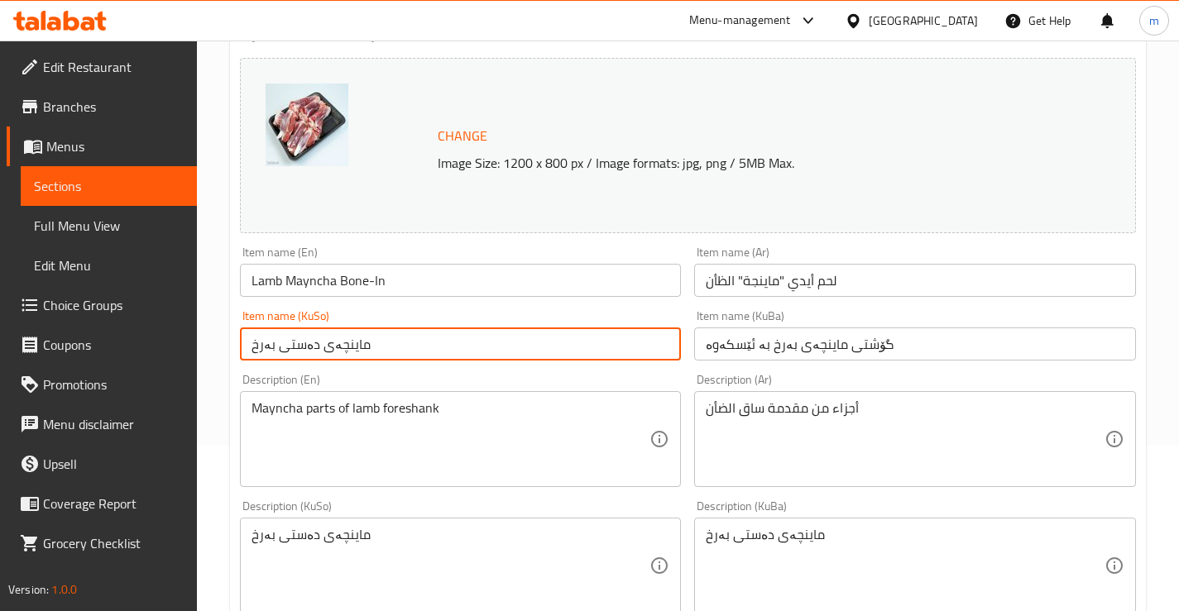
paste input "گۆشتی ماینچەی بەرخ بە ئێسکەوە"
type input "گۆشتی ماینچەی بەرخ بە ئێسکەوە"
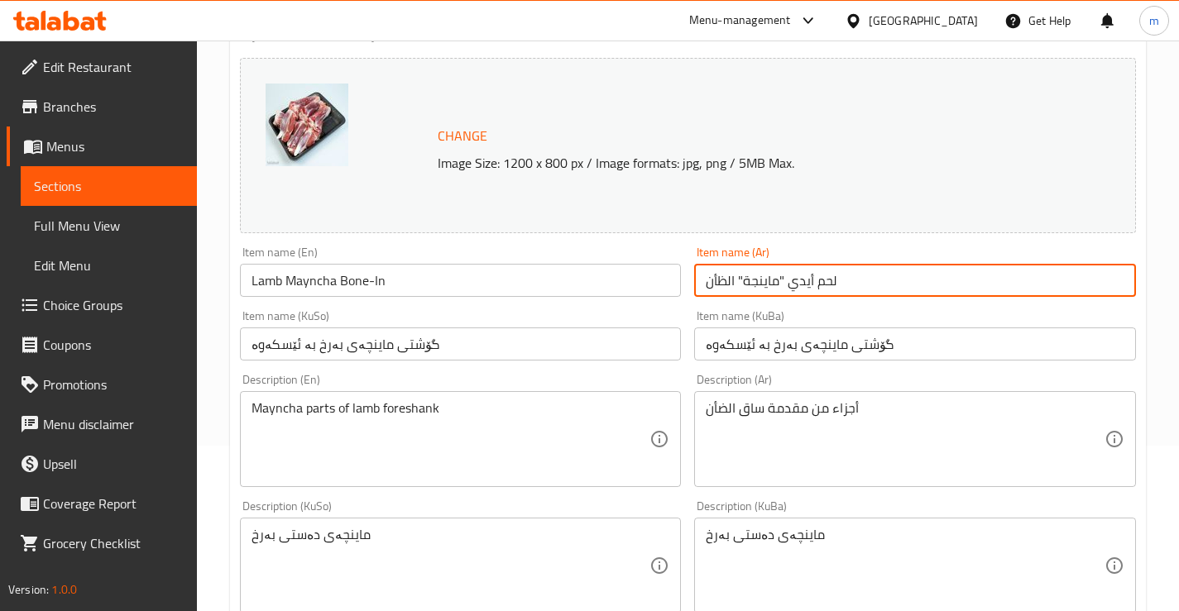
click at [760, 271] on input "لحم أيدي "ماينجة" الظأن" at bounding box center [915, 280] width 442 height 33
paste input "روف ماينجة مع العظم"
type input "لحم خروف ماينجة مع العظم"
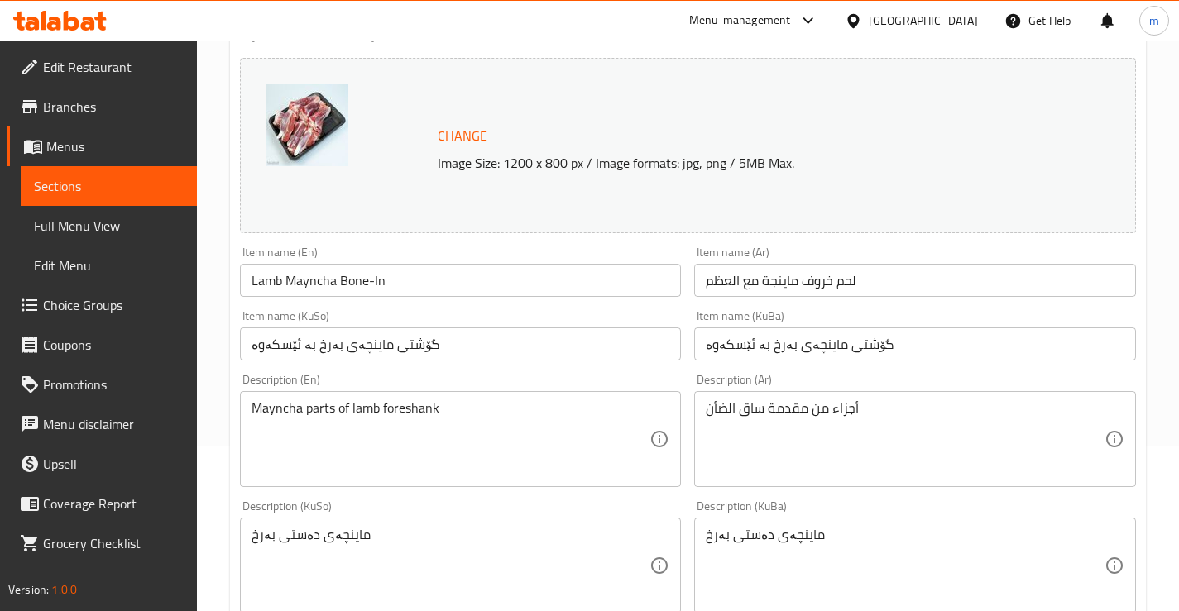
click at [692, 318] on div "Item name (KuBa) گۆشتی ماینچەی بەرخ بە ئێسکەوە Item name (KuBa)" at bounding box center [914, 336] width 455 height 64
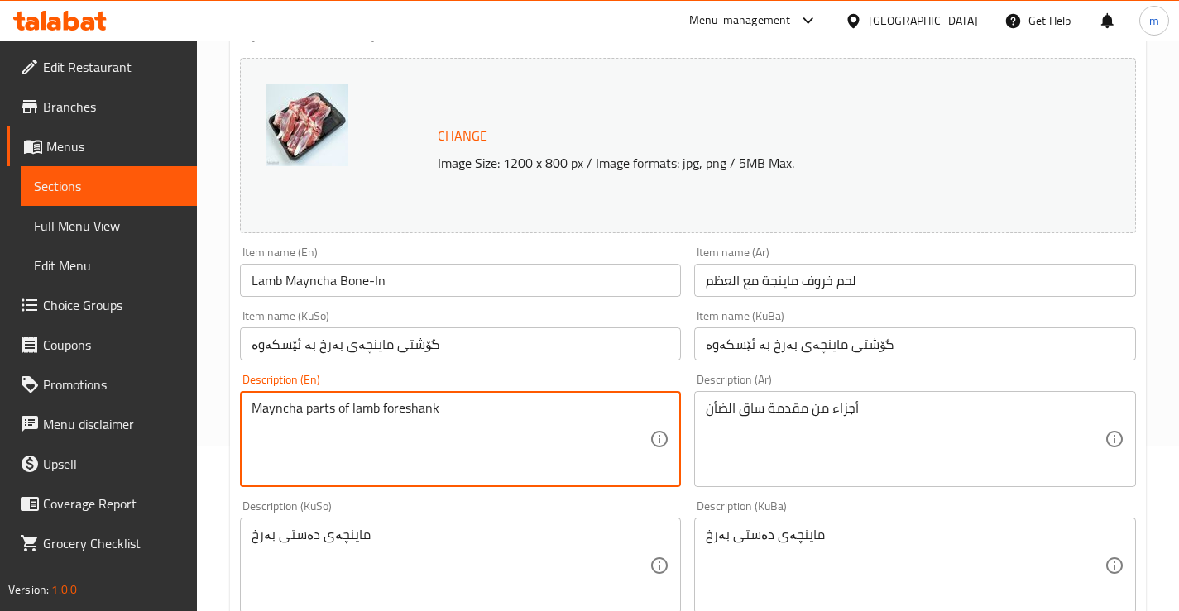
paste textarea ", ideal for grilling and frying"
type textarea "Mayncha parts of lamb foreshank, ideal for grilling and frying"
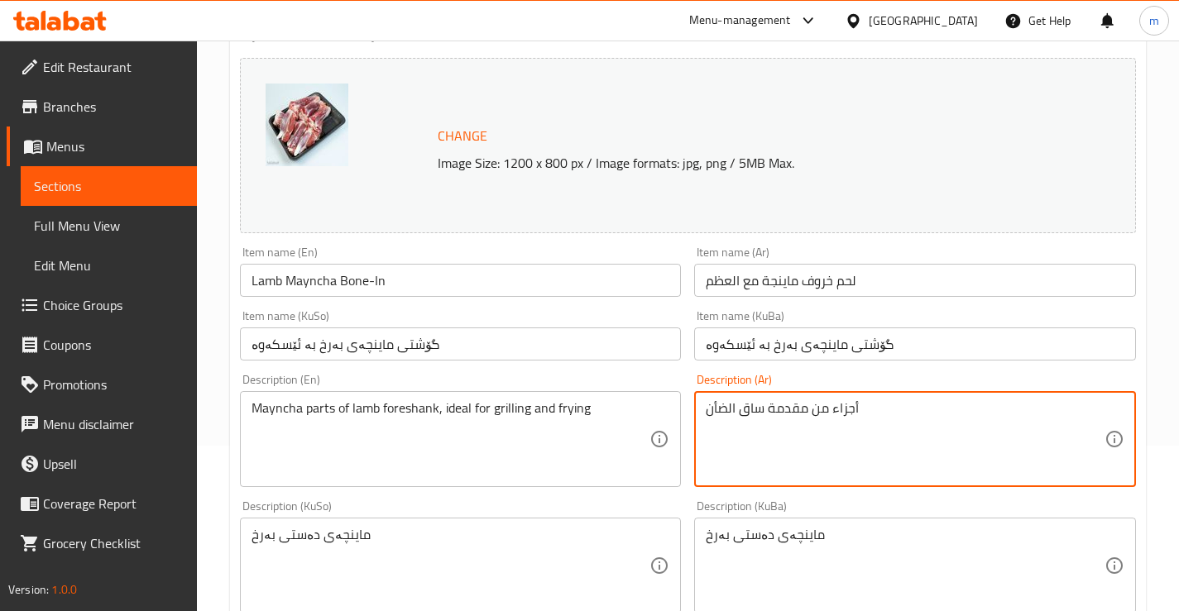
click at [574, 416] on textarea "Mayncha parts of lamb foreshank, ideal for grilling and frying" at bounding box center [450, 439] width 399 height 79
paste textarea "طازجة من مقدمة ساق الخروف، مثالية للقلي والشوي في الفر"
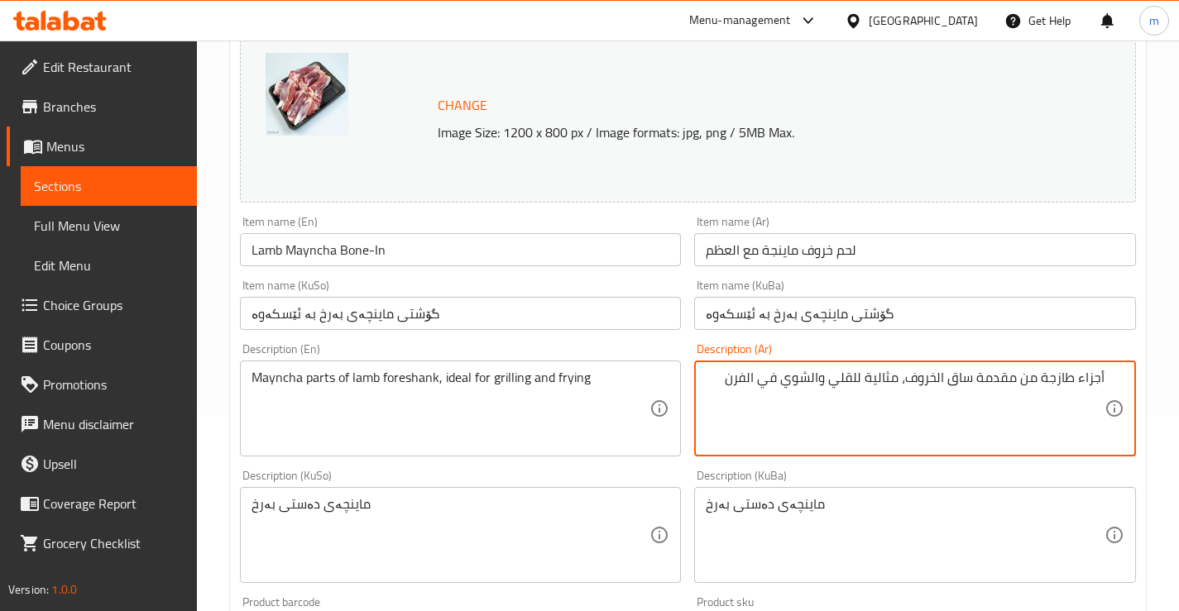
scroll to position [221, 0]
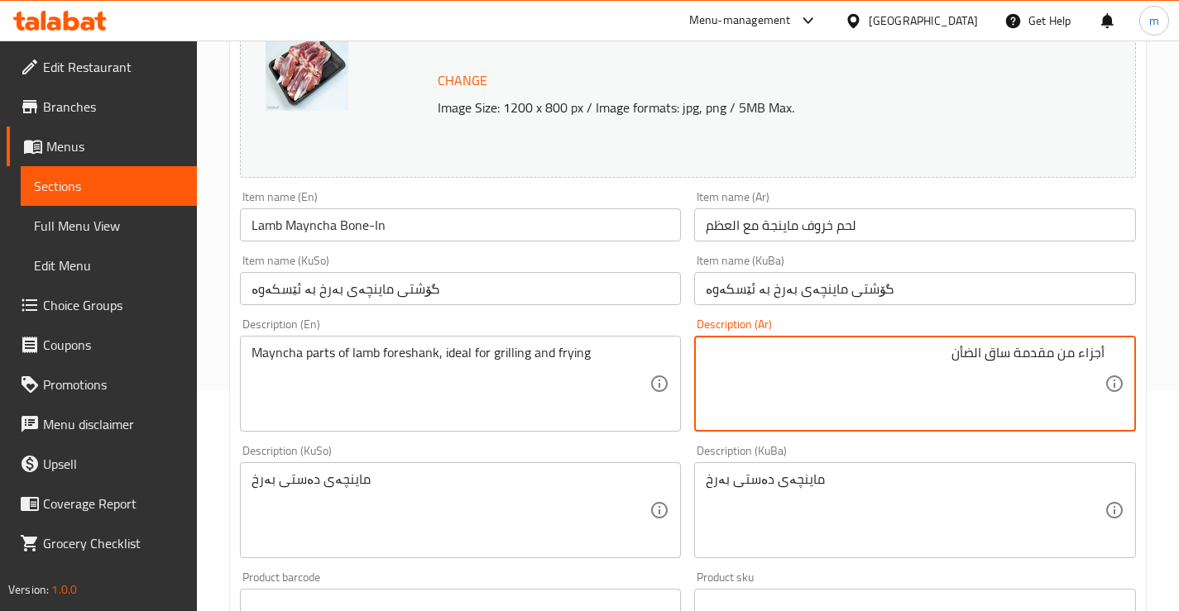
paste textarea "طازجة من مقدمة ساق الخروف، مثالية للقلي والشوي في الفر"
click at [941, 350] on textarea "أجزاء طازجة من مقدمة ساق الخروف، مثالية للقلي والشوي في الفرن" at bounding box center [905, 384] width 399 height 79
click at [869, 353] on textarea "أجزاء طازجة من مقدمة ساق خروف، مثالية للقلي والشوي في الفرن" at bounding box center [905, 384] width 399 height 79
click at [826, 353] on textarea "أجزاء طازجة من مقدمة ساق خروف، مثالية لقلي والشوي في الفرن" at bounding box center [905, 384] width 399 height 79
drag, startPoint x: 739, startPoint y: 360, endPoint x: 807, endPoint y: 352, distance: 68.3
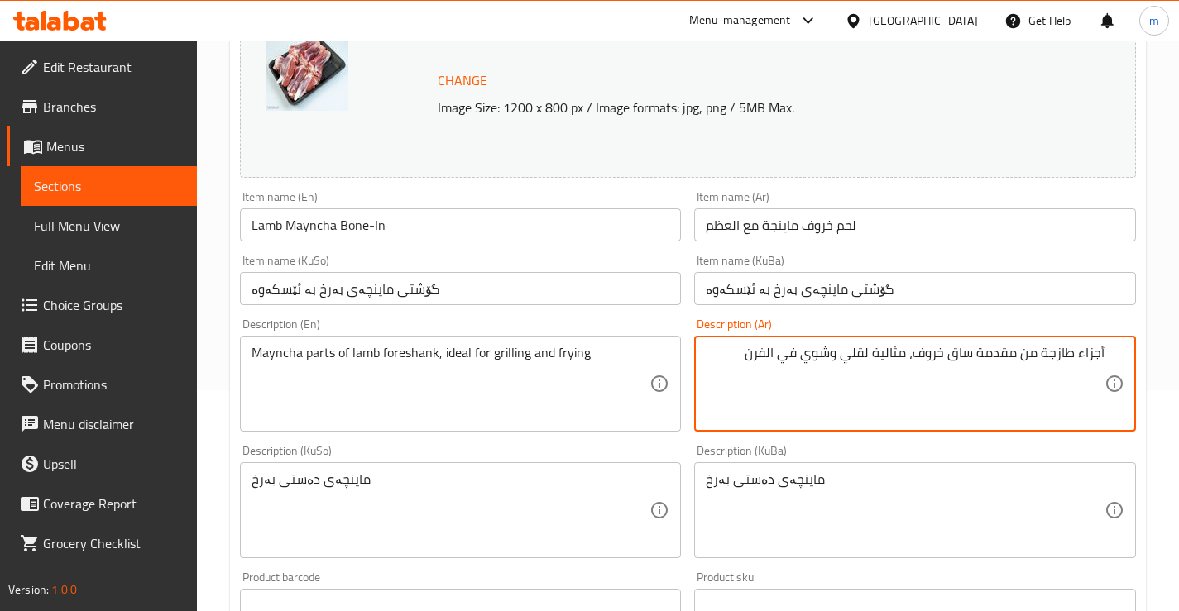
click at [807, 352] on textarea "أجزاء طازجة من مقدمة ساق خروف، مثالية لقلي وشوي في الفرن" at bounding box center [905, 384] width 399 height 79
type textarea "أجزاء طازجة من مقدمة ساق خروف، مثالية لقلي وشوي"
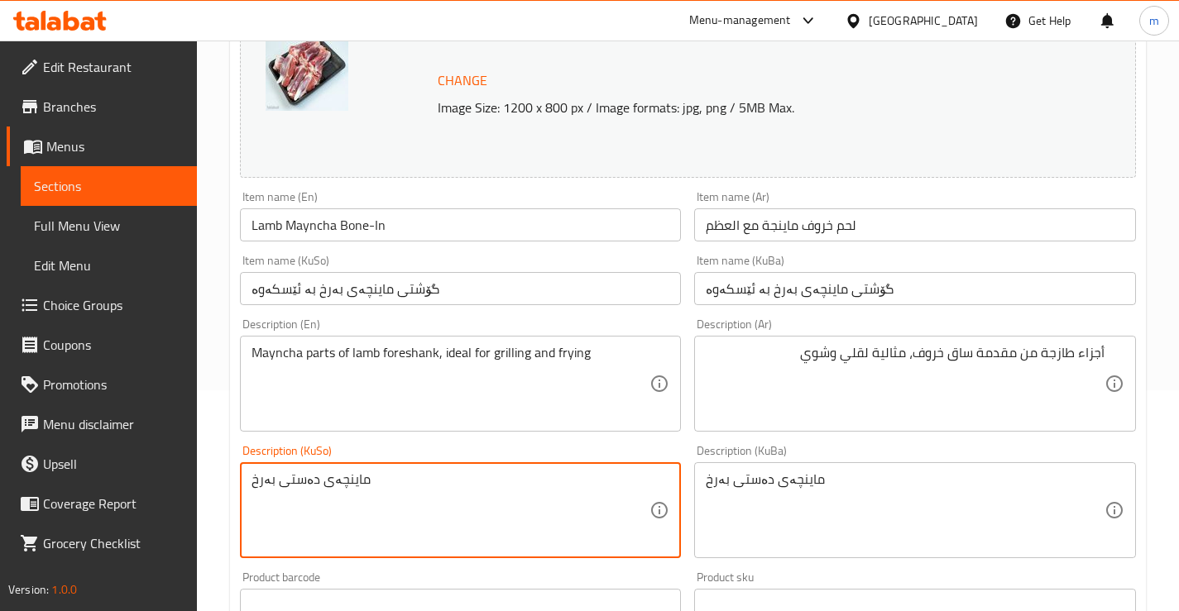
paste textarea "فرێشی دەستی بەرخ، گونجاوە بۆ برژاندنی ناو فڕن و سوورکردنەوە"
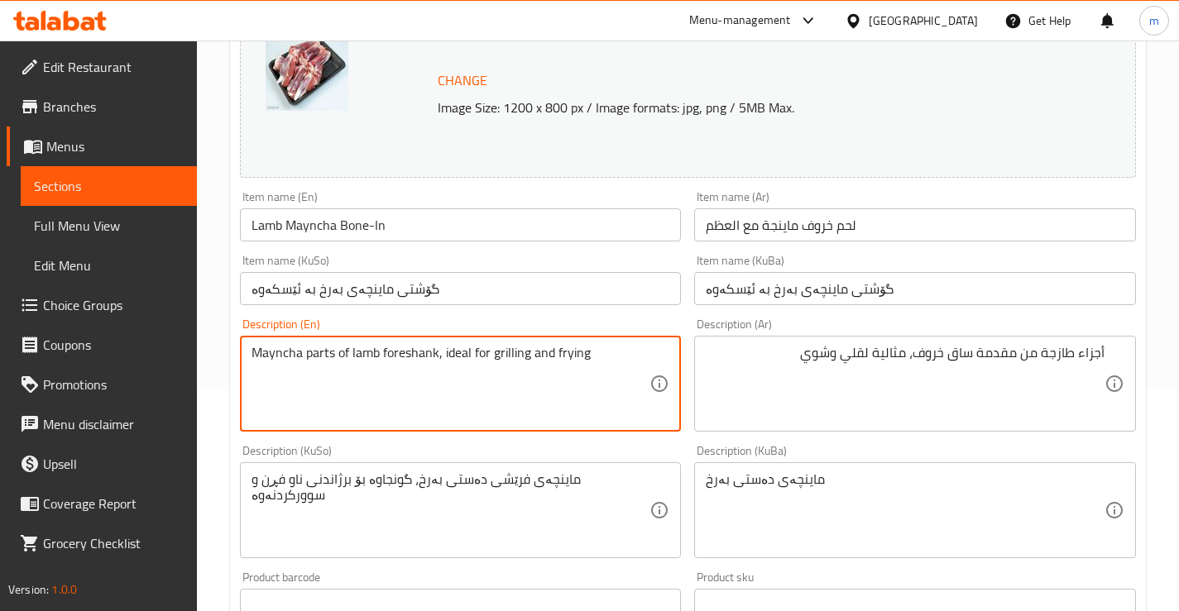
click at [848, 458] on div "Description (KuBa) ماینچەی دەستی بەرخ Description (KuBa)" at bounding box center [915, 501] width 442 height 113
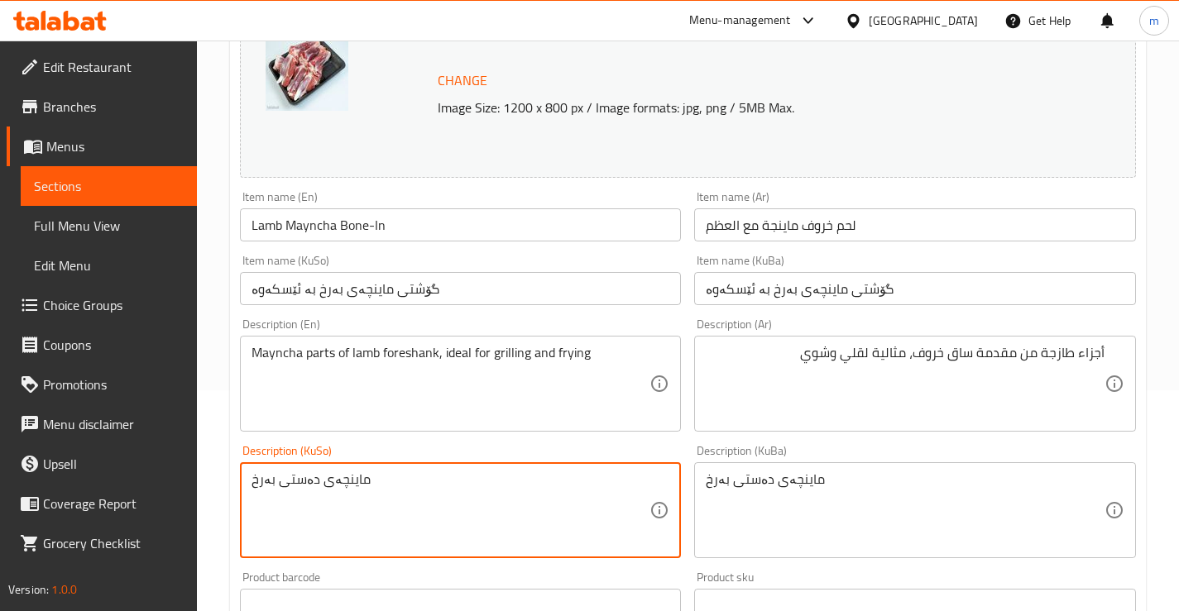
type textarea "ماینچەی دەستی بەرخ"
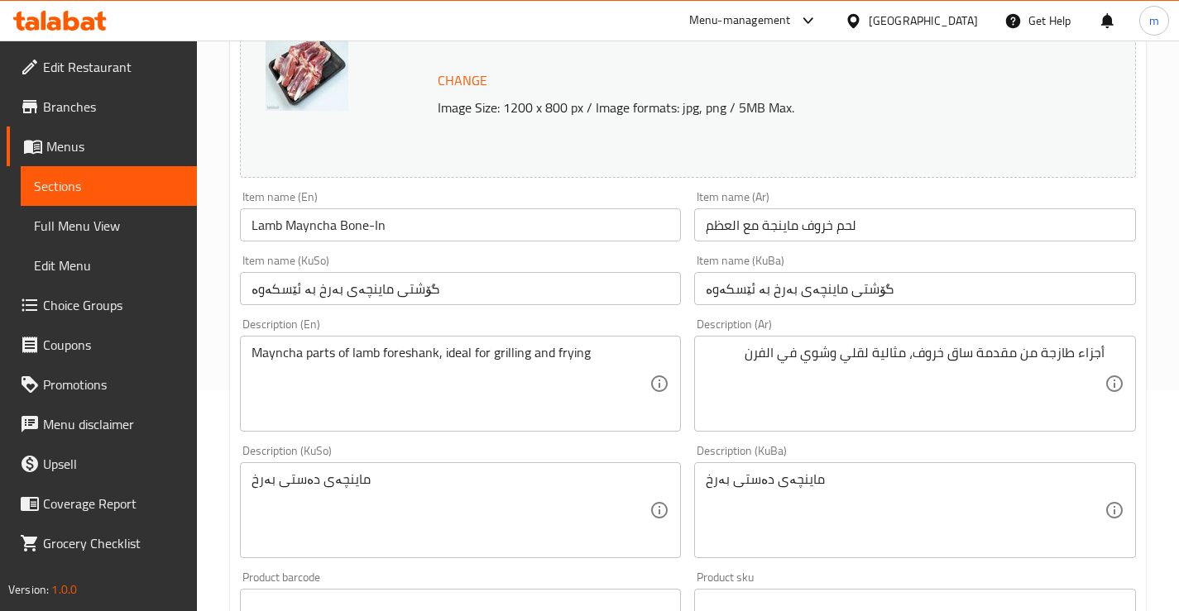
click at [840, 448] on div "Description (KuBa) ماینچەی دەستی بەرخ Description (KuBa)" at bounding box center [915, 501] width 442 height 113
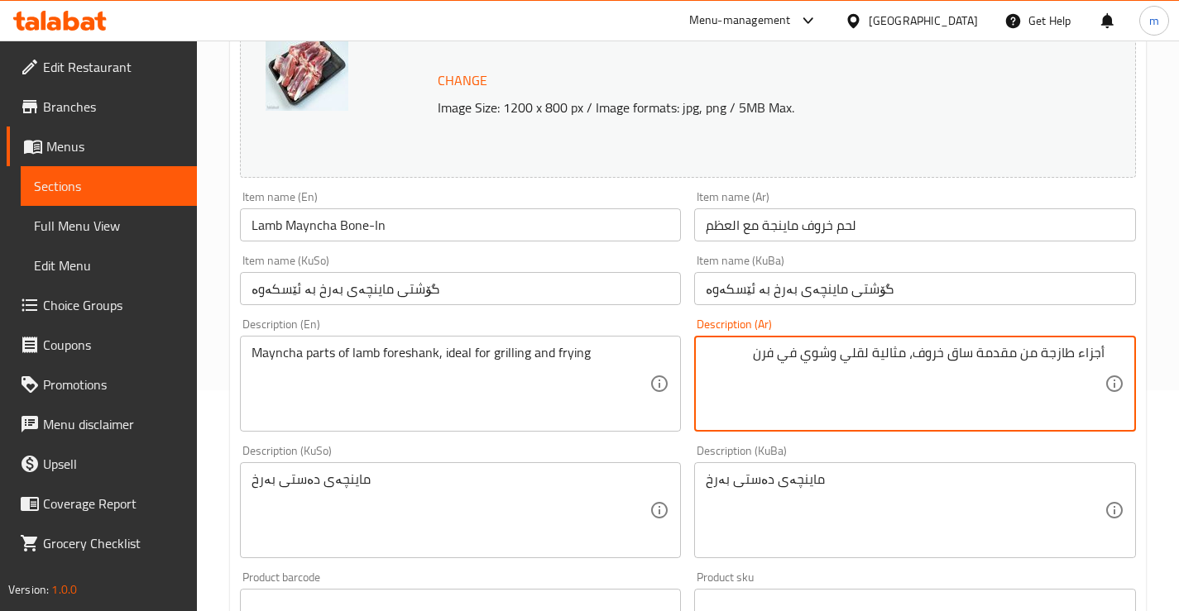
type textarea "أجزاء طازجة من مقدمة ساق خروف، مثالية لقلي وشوي في فرن"
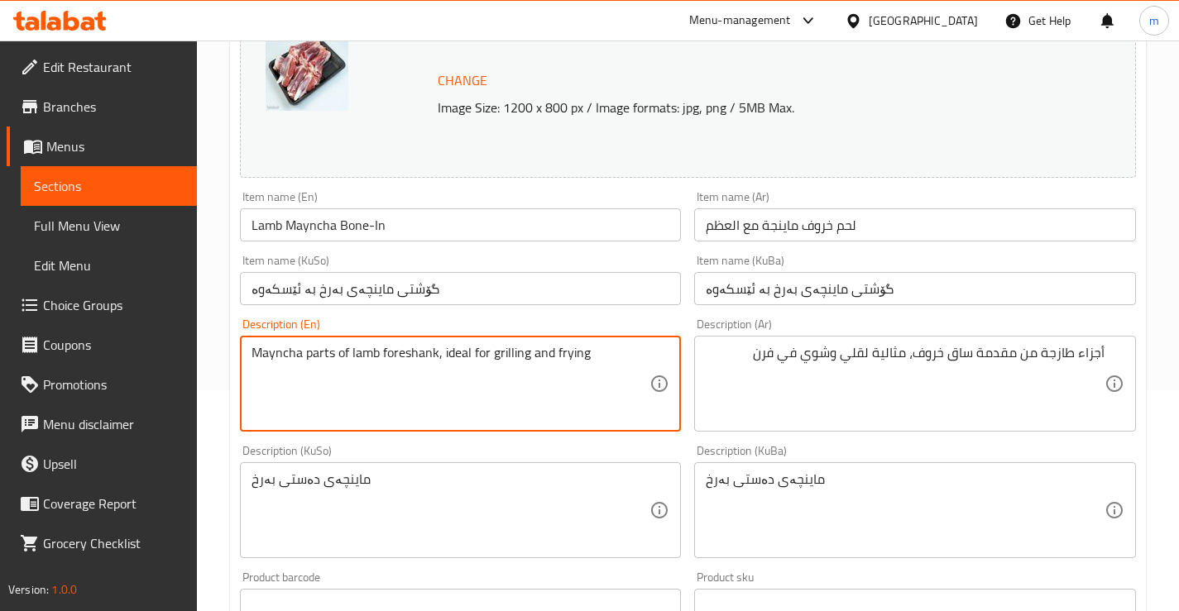
click at [457, 362] on textarea "Mayncha parts of lamb foreshank, ideal for grilling and frying" at bounding box center [450, 384] width 399 height 79
type textarea "Mayncha parts of lamb foreshank, for grilling and frying"
click at [893, 351] on textarea "أجزاء طازجة من مقدمة ساق خروف، مثالية لقلي وشوي في فرن" at bounding box center [905, 384] width 399 height 79
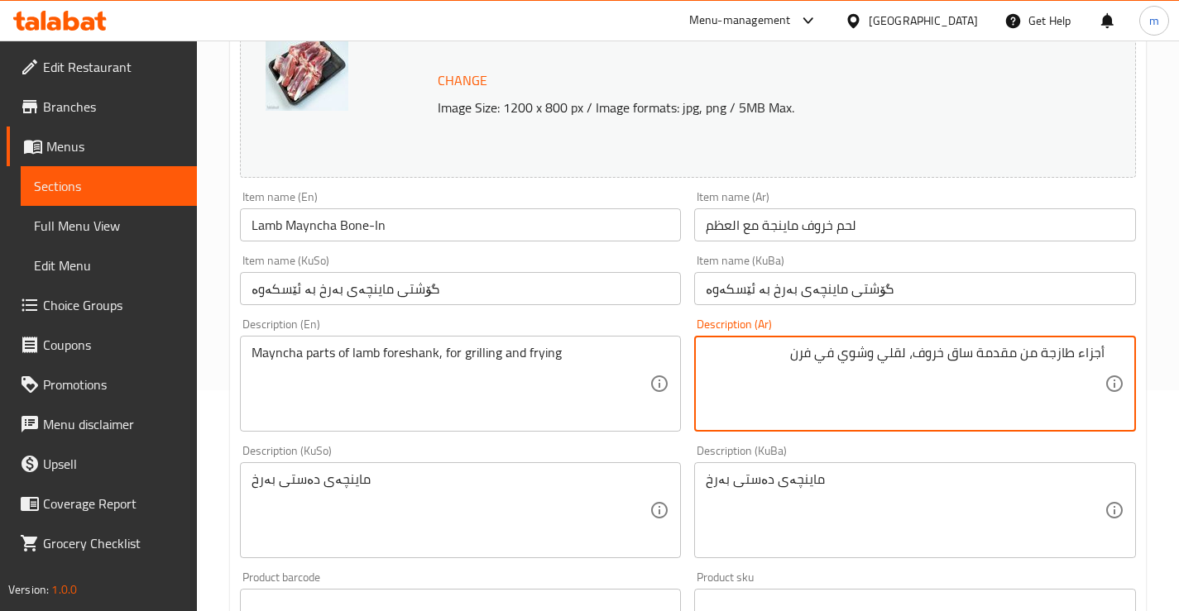
type textarea "أجزاء طازجة من مقدمة ساق خروف، لقلي وشوي في فرن"
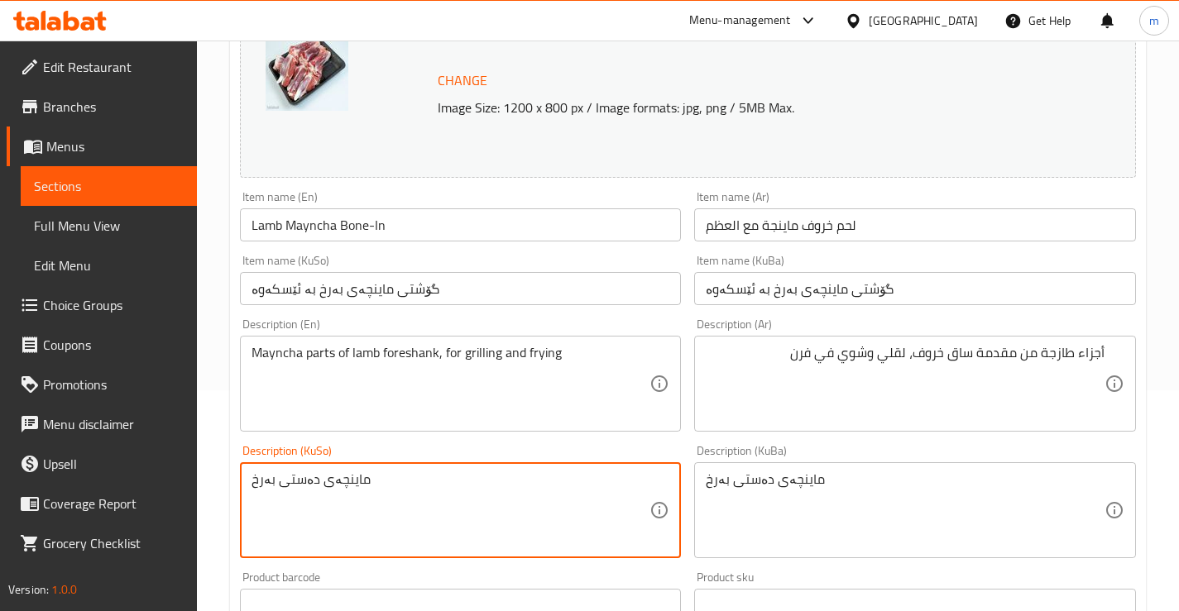
paste textarea "فرێشی دەستی بەرخ، گونجاوە بۆ برژاندنی ناو فڕن و سوورکردنەوە"
click at [450, 480] on textarea "ماینچەی فرێشی دەستی بەرخ، گونجاوە بۆ برژاندنی ناو فڕن و سوورکردنەوە" at bounding box center [450, 511] width 399 height 79
click at [450, 478] on textarea "ماینچەی فرێشی دەستی بەرخ، گونجاوە بۆ برژاندنی ناو فڕن و سوورکردنەوە" at bounding box center [450, 511] width 399 height 79
type textarea "ماینچەی فرێشی دەستی بەرخ، بۆ برژاندنی ناو فڕن و سوورکردنەوە"
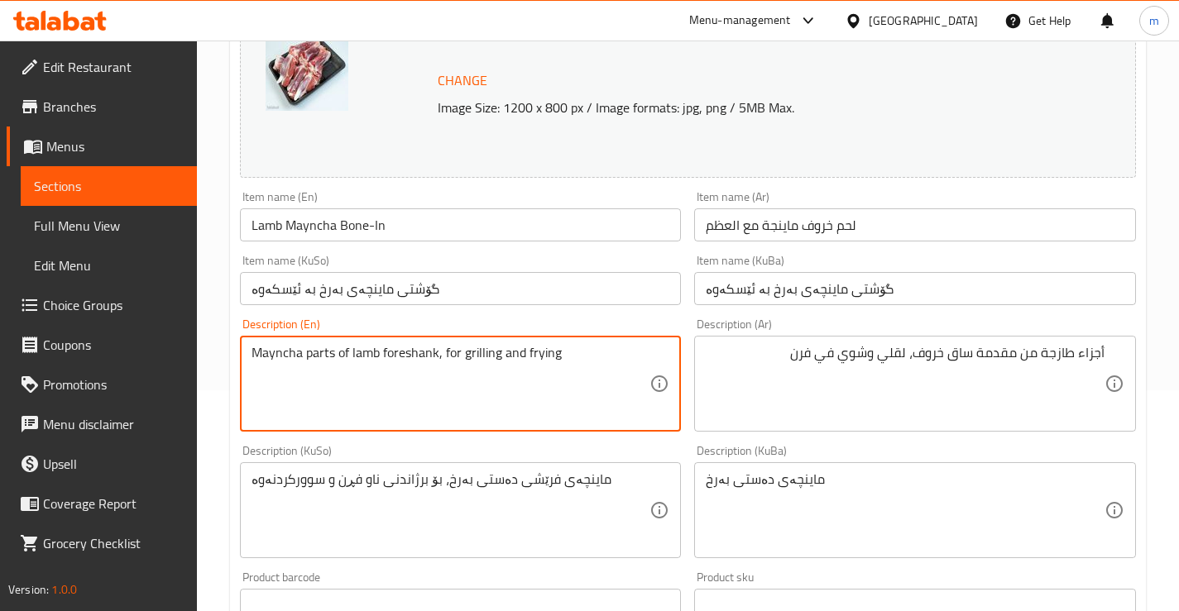
drag, startPoint x: 436, startPoint y: 355, endPoint x: 211, endPoint y: 347, distance: 225.1
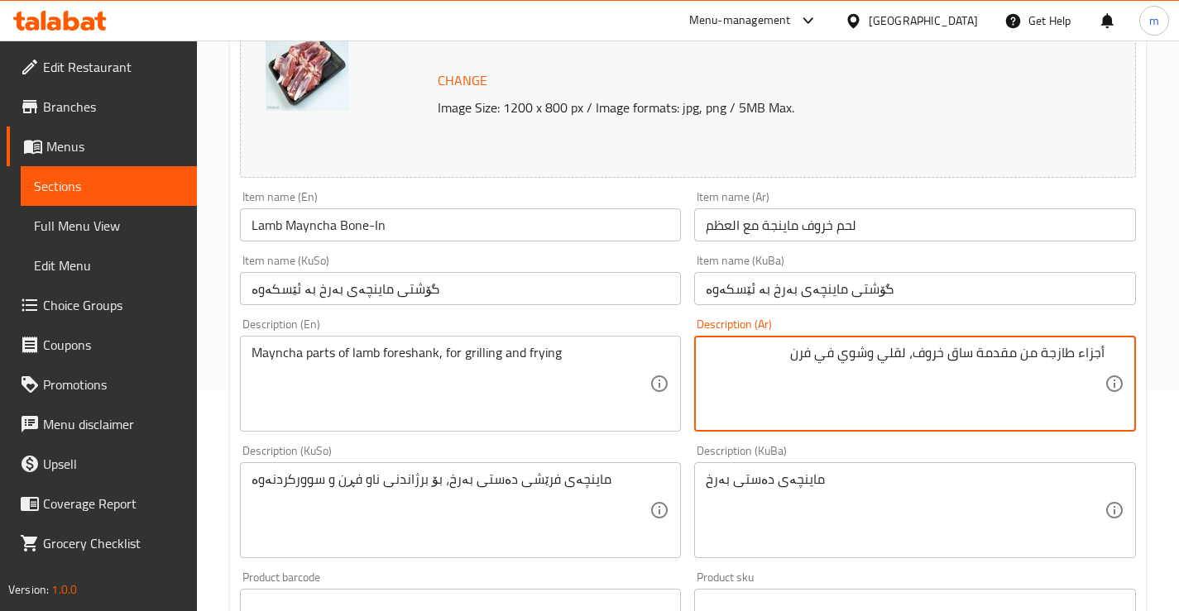
click at [954, 349] on textarea "أجزاء طازجة من مقدمة ساق خروف، لقلي وشوي في فرن" at bounding box center [905, 384] width 399 height 79
click at [962, 352] on textarea "أجزاء طازجة من مقدمة ساق خروف، لقلي وشوي في فرن" at bounding box center [905, 384] width 399 height 79
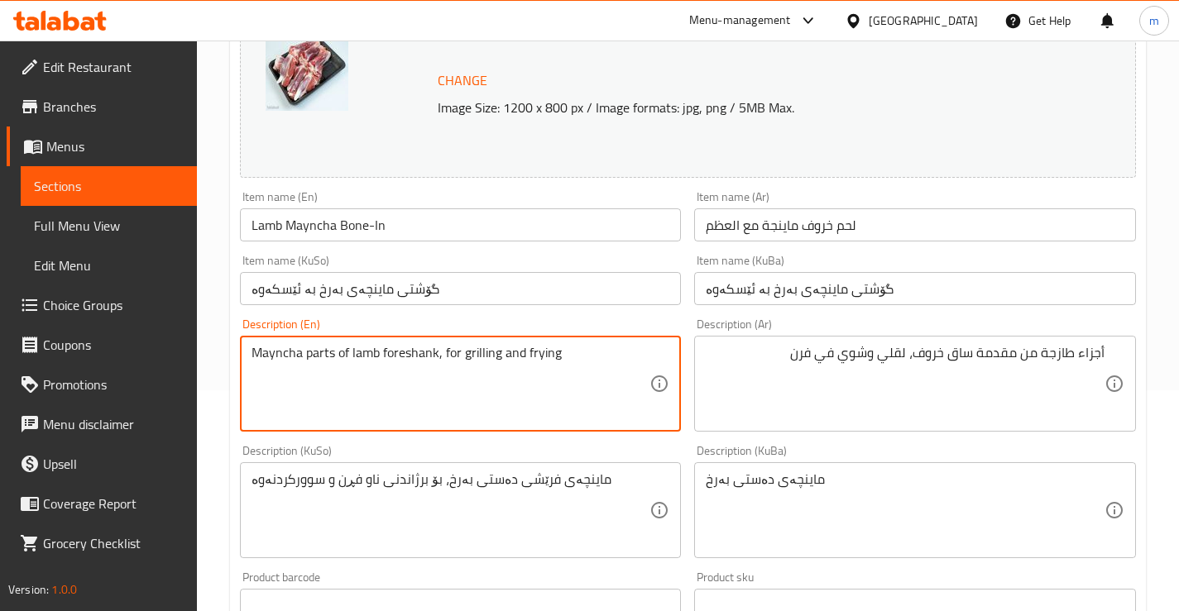
click at [405, 349] on textarea "Mayncha parts of lamb foreshank, for grilling and frying" at bounding box center [450, 384] width 399 height 79
click at [305, 355] on textarea "Mayncha parts of lamb foreshank, for grilling and frying" at bounding box center [450, 384] width 399 height 79
click at [314, 362] on textarea "Mayncha fresh parts of lamb foreshank, for grilling and frying" at bounding box center [450, 384] width 399 height 79
click at [263, 349] on textarea "Mayncha parts of lamb foreshank, for grilling and frying" at bounding box center [450, 384] width 399 height 79
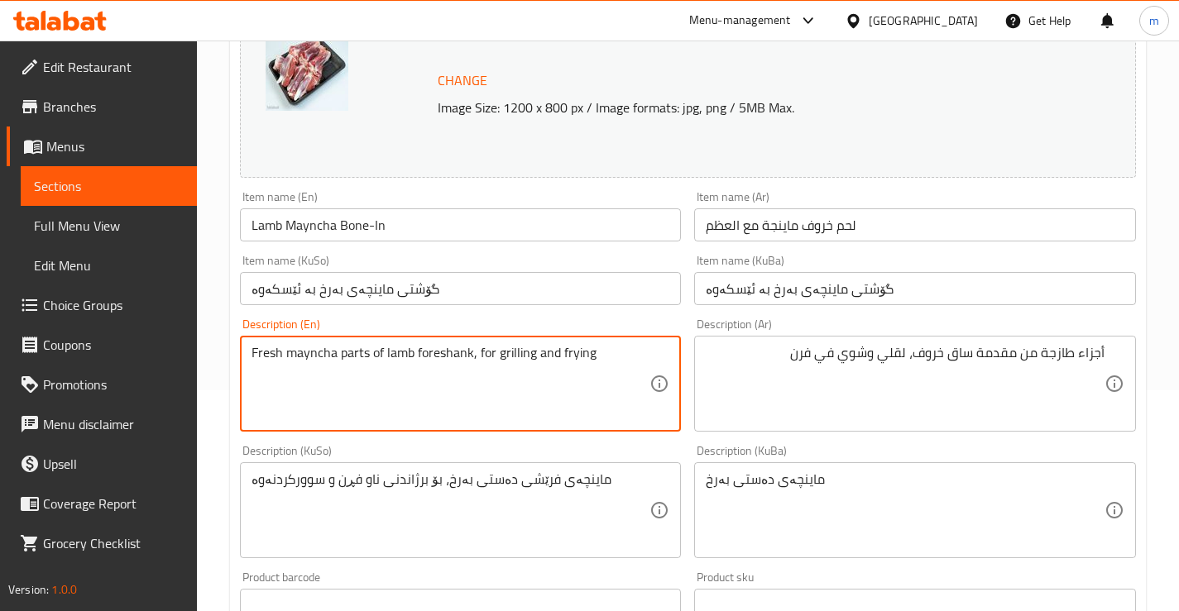
click at [370, 352] on textarea "Fresh mayncha parts of lamb foreshank, for grilling and frying" at bounding box center [450, 384] width 399 height 79
click at [620, 366] on textarea "Fresh mayncha parts of lamb foreshank, for grilling and frying" at bounding box center [450, 384] width 399 height 79
click at [533, 352] on textarea "Fresh mayncha parts of lamb foreshank, for grilling and frying" at bounding box center [450, 384] width 399 height 79
click at [618, 357] on textarea "Fresh mayncha parts of lamb foreshank, for grilling in oven and frying" at bounding box center [450, 384] width 399 height 79
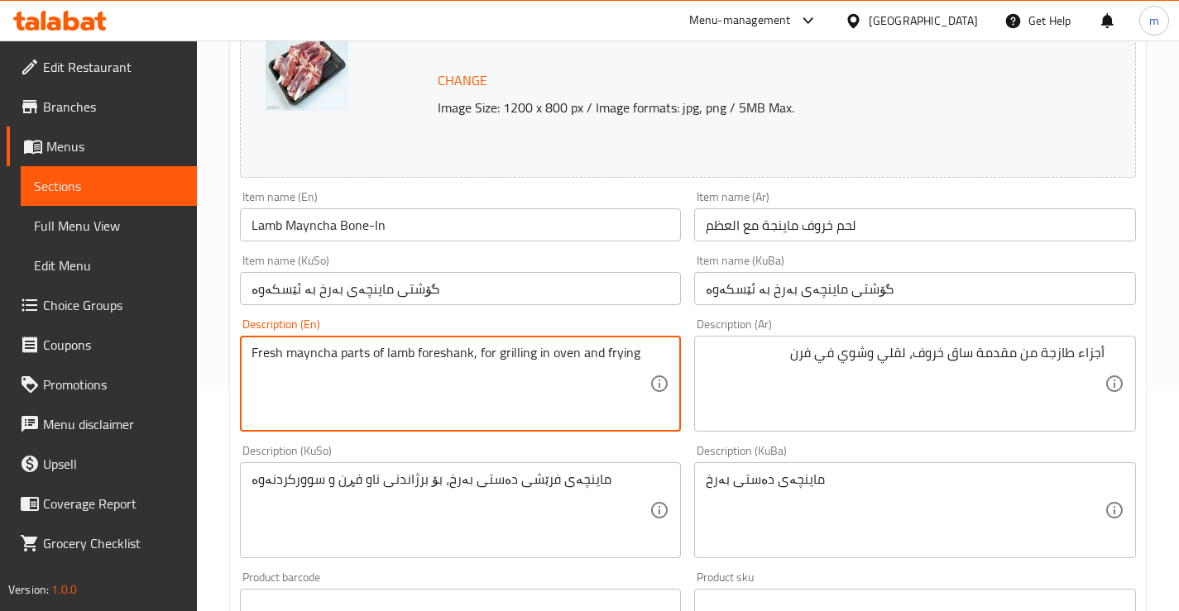
click at [577, 367] on textarea "Fresh mayncha parts of lamb foreshank, for grilling in oven and frying" at bounding box center [450, 384] width 399 height 79
click at [620, 354] on textarea "Fresh mayncha parts of lamb foreshank, for grilling and frying" at bounding box center [450, 384] width 399 height 79
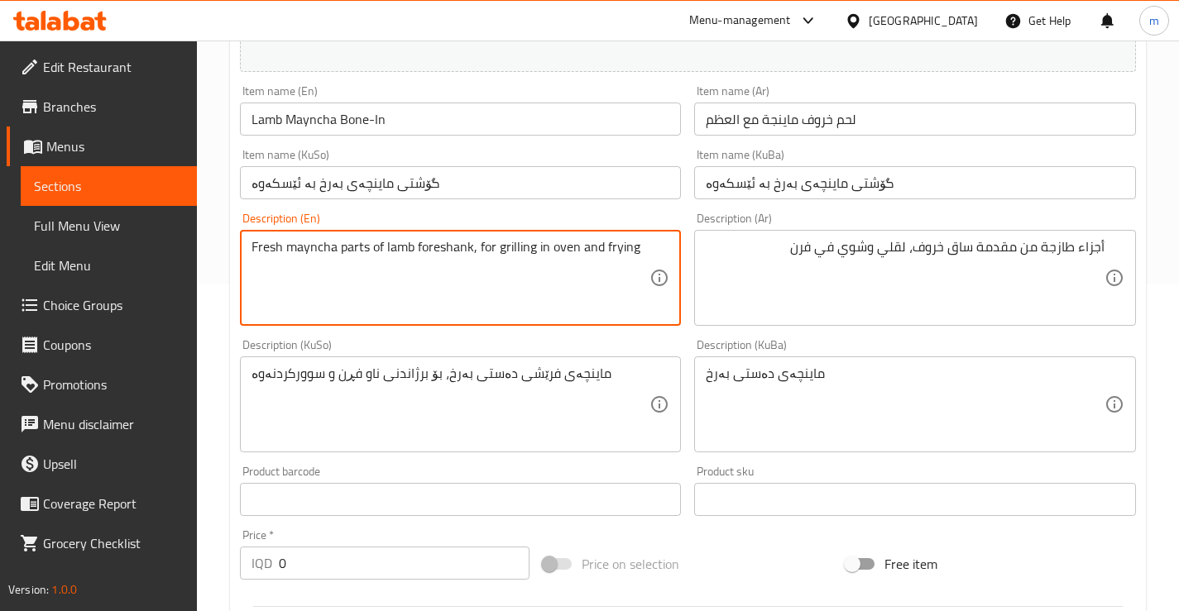
scroll to position [331, 0]
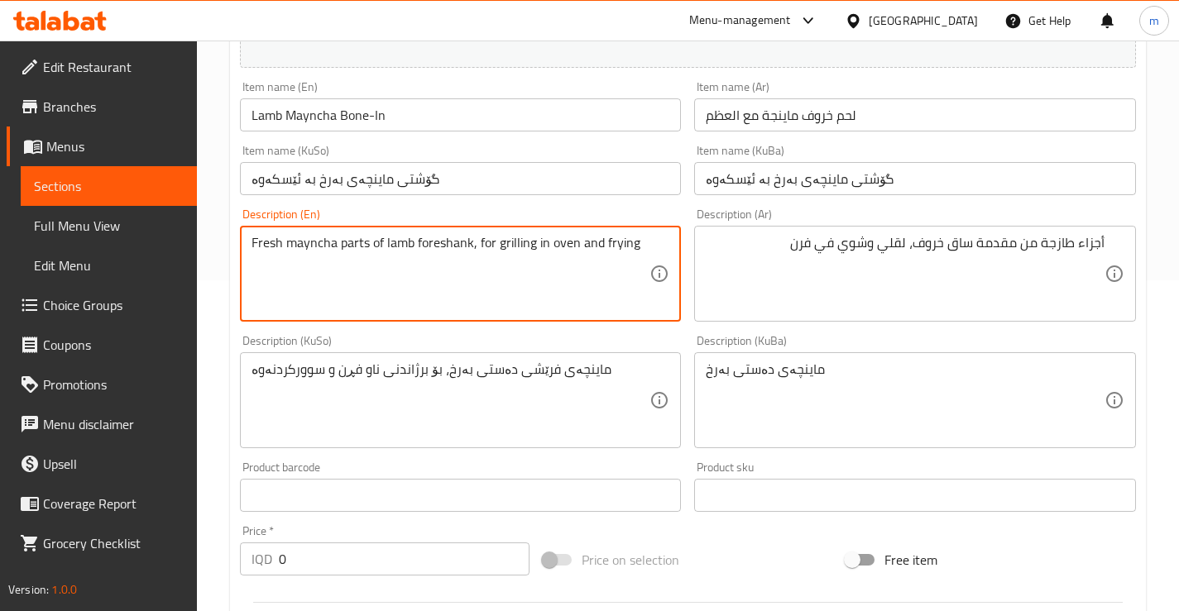
type textarea "Fresh mayncha parts of lamb foreshank, for grilling in oven and frying"
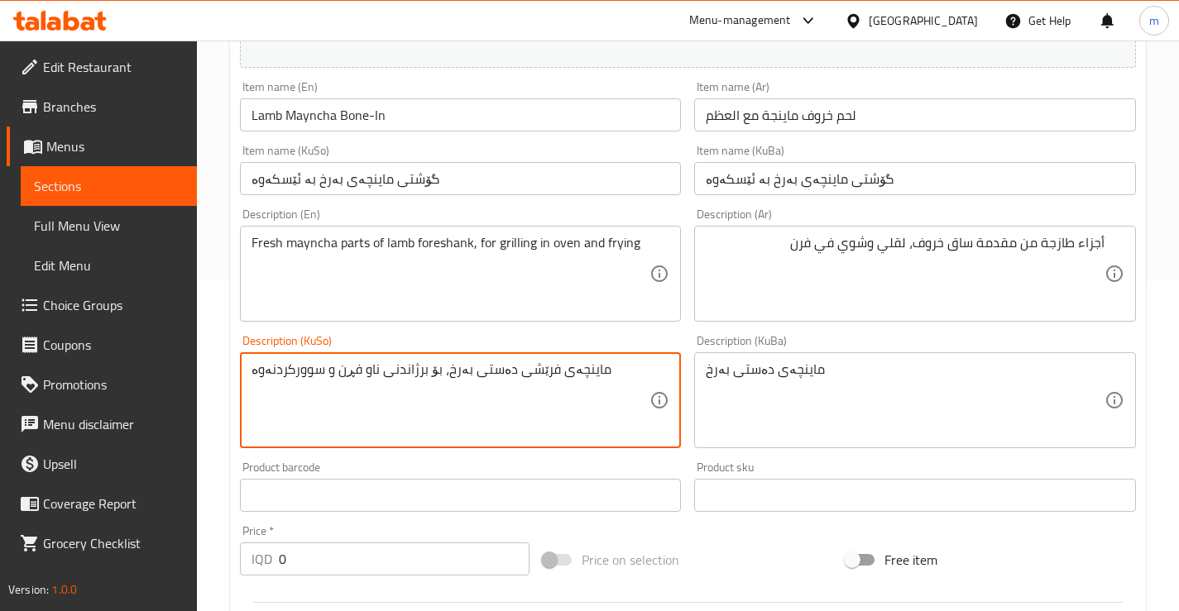
click at [357, 390] on textarea "ماینچەی فرێشی دەستی بەرخ، بۆ برژاندنی ناو فڕن و سوورکردنەوە" at bounding box center [450, 401] width 399 height 79
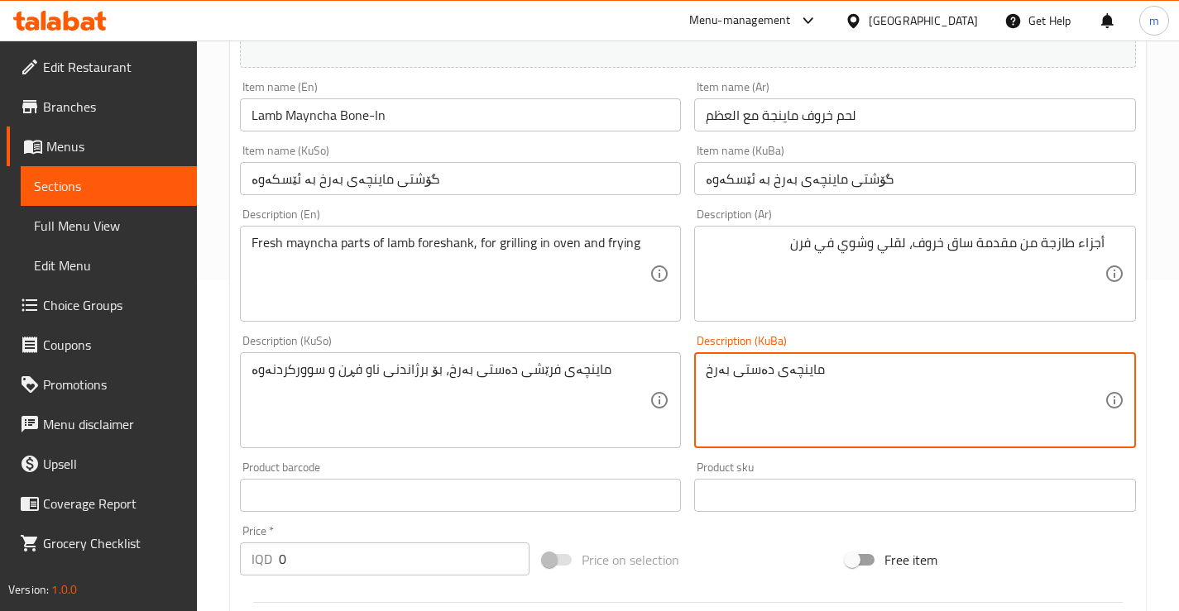
paste textarea "فرێشی دەستی بەرخ، بۆ برژاندنی ناو فڕن و سوورکردنەوە"
type textarea "ماینچەی فرێشی دەستی بەرخ، بۆ برژاندنی ناو فڕن و سوورکردنەوە"
click at [687, 342] on div "Description (KuBa) ماینچەی فرێشی دەستی بەرخ، بۆ برژاندنی ناو فڕن و سوورکردنەوە …" at bounding box center [914, 391] width 455 height 127
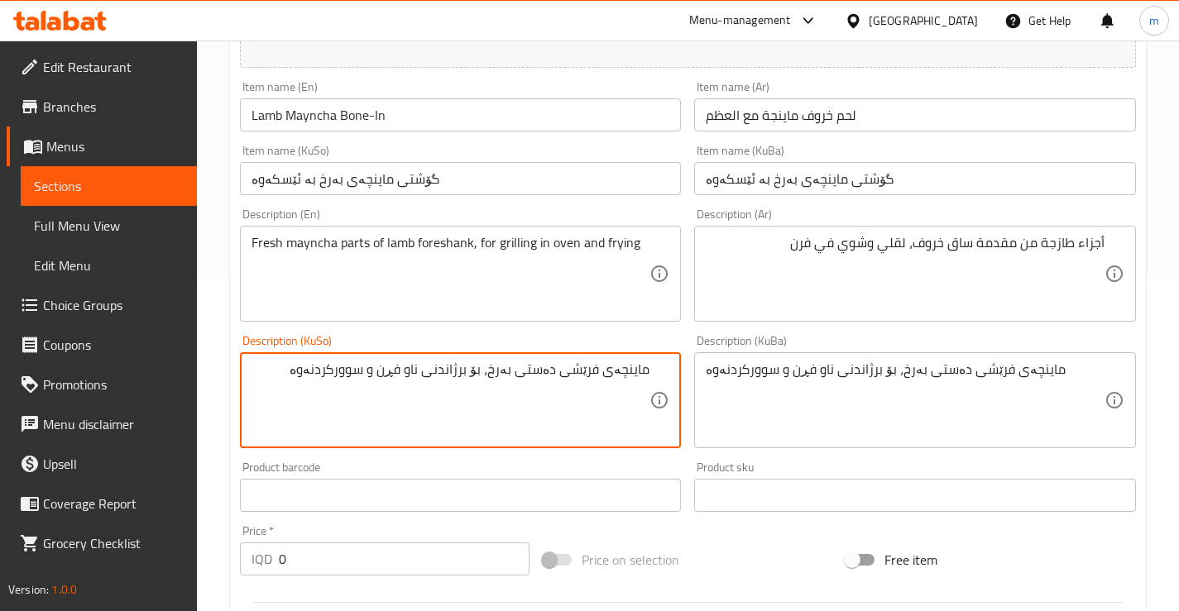
click at [657, 371] on div "ماینچەی فرێشی دەستی بەرخ، بۆ برژاندنی ناو فڕن و سوورکردنەوە Description (KuSo)" at bounding box center [461, 400] width 442 height 96
click at [658, 369] on div "ماینچەی فرێشی دەستی بەرخ، بۆ برژاندنی ناو فڕن و سوورکردنەوە Description (KuSo)" at bounding box center [461, 400] width 442 height 96
click at [649, 371] on textarea "ماینچەی فرێشی دەستی بەرخ، بۆ برژاندنی ناو فڕن و سوورکردنەوە" at bounding box center [450, 401] width 399 height 79
type textarea "پارچەی ماینچەی فرێشی دەستی بەرخ، بۆ برژاندنی ناو فڕن و سوورکردنەوە"
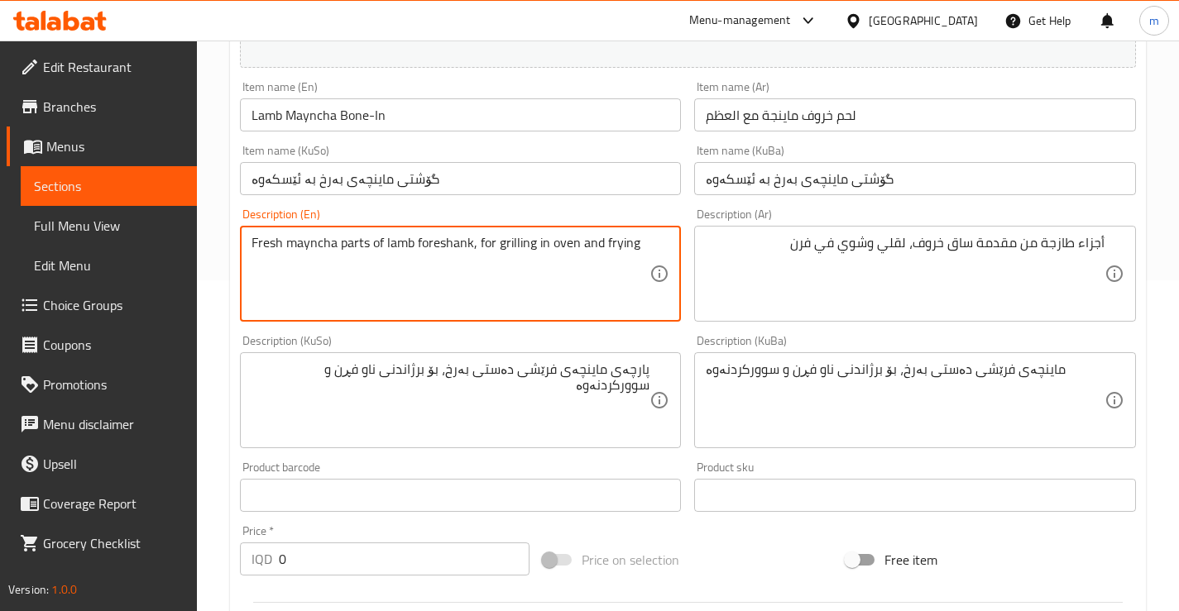
drag, startPoint x: 471, startPoint y: 248, endPoint x: 386, endPoint y: 256, distance: 85.5
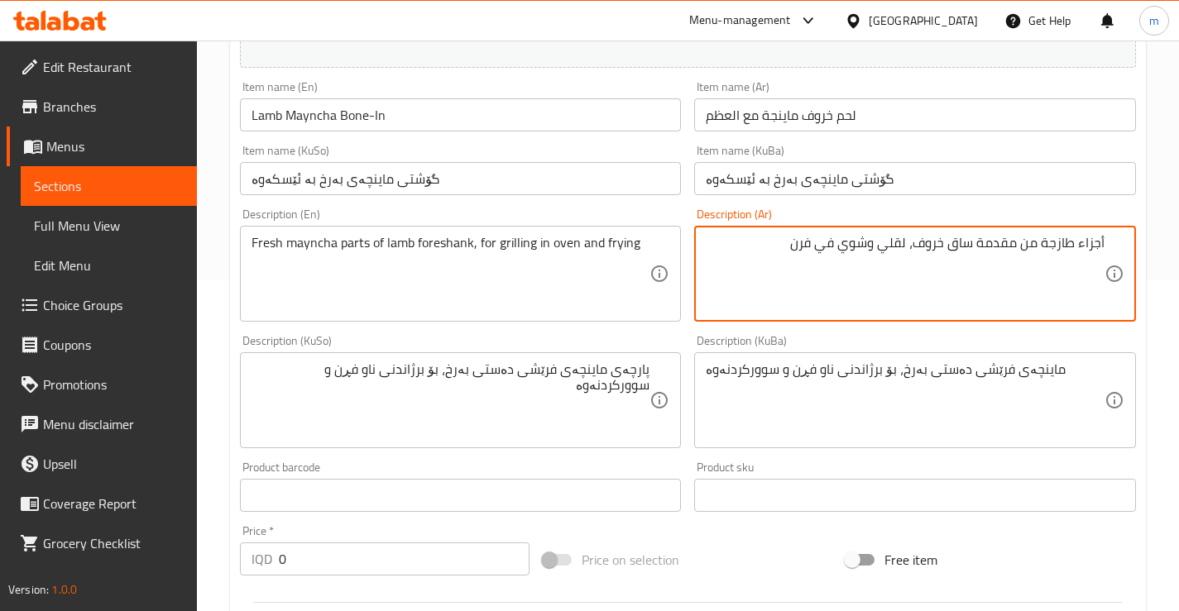
click at [964, 251] on textarea "أجزاء طازجة من مقدمة ساق خروف، لقلي وشوي في فرن" at bounding box center [905, 274] width 399 height 79
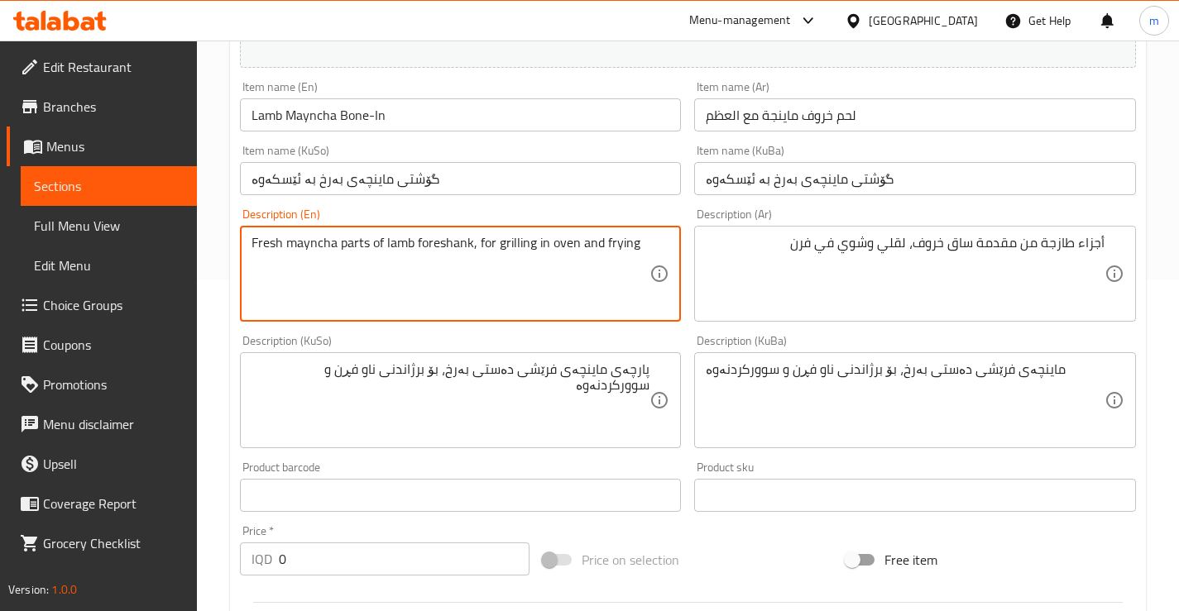
drag, startPoint x: 470, startPoint y: 242, endPoint x: 382, endPoint y: 245, distance: 87.8
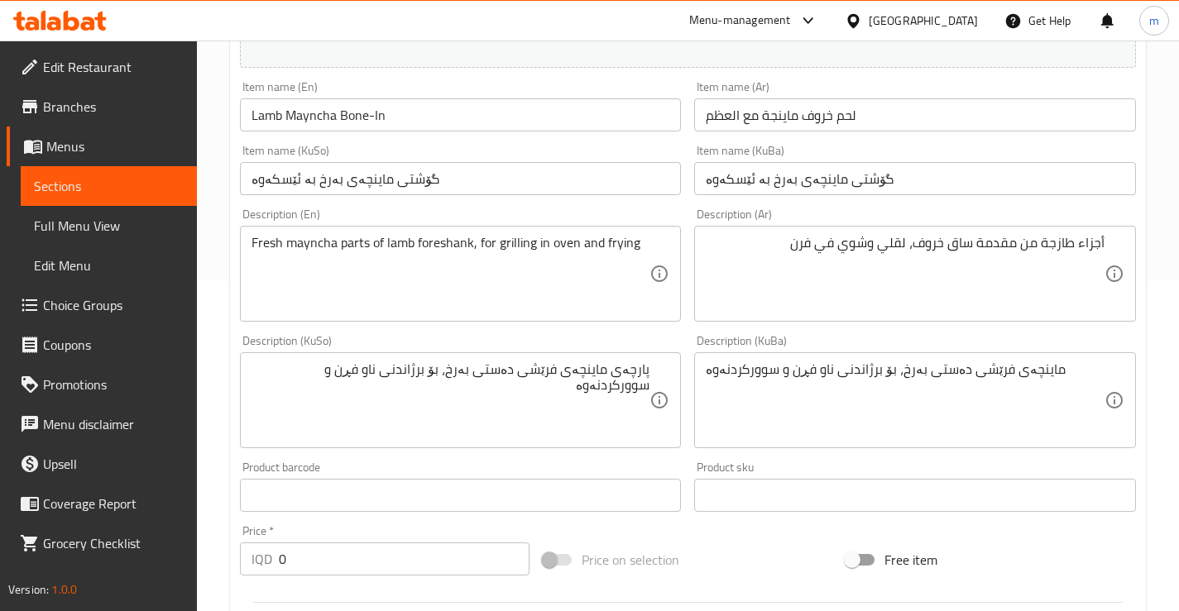
click at [687, 307] on div "Description (Ar) أجزاء طازجة من مقدمة ساق خروف، لقلي وشوي في فرن Description (A…" at bounding box center [914, 265] width 455 height 127
click at [691, 341] on div "Description (KuBa) ماینچەی فرێشی دەستی بەرخ، بۆ برژاندنی ناو فڕن و سوورکردنەوە …" at bounding box center [914, 391] width 455 height 127
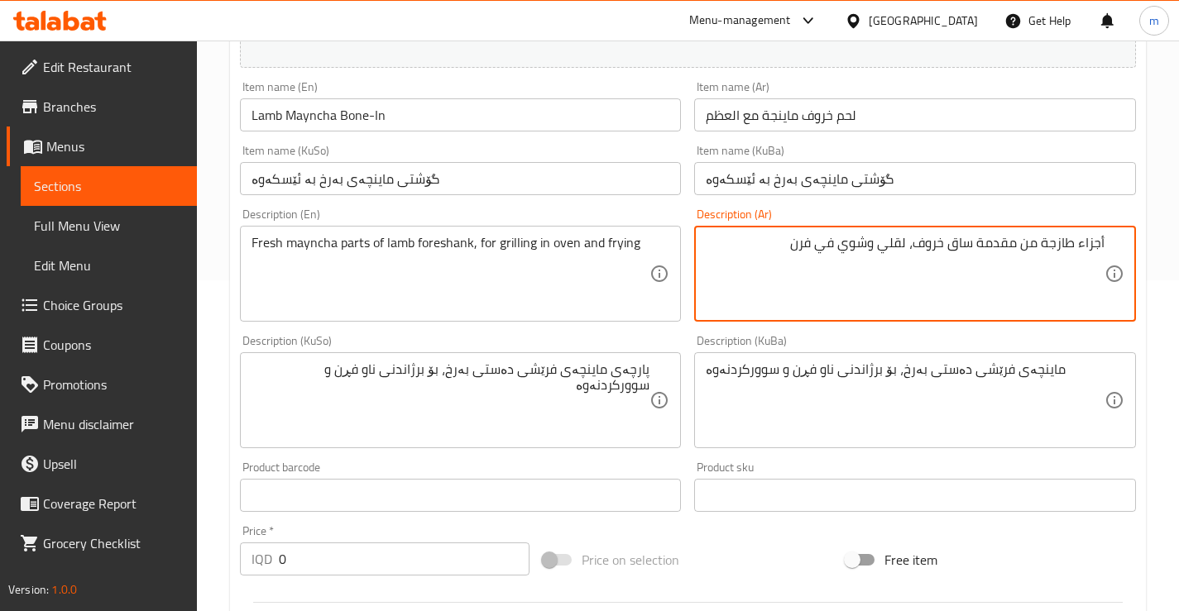
click at [872, 243] on textarea "أجزاء طازجة من مقدمة ساق خروف، لقلي وشوي في فرن" at bounding box center [905, 274] width 399 height 79
drag, startPoint x: 868, startPoint y: 237, endPoint x: 788, endPoint y: 237, distance: 79.4
click at [788, 237] on textarea "أجزاء طازجة من مقدمة ساق خروف، لقلي وشوي في فرن" at bounding box center [905, 274] width 399 height 79
click at [908, 243] on textarea "أجزاء طازجة من مقدمة ساق خروف، لقلي" at bounding box center [905, 274] width 399 height 79
click at [907, 242] on textarea "أجزاء طازجة من مقدمة ساق خروف، لقلي" at bounding box center [905, 274] width 399 height 79
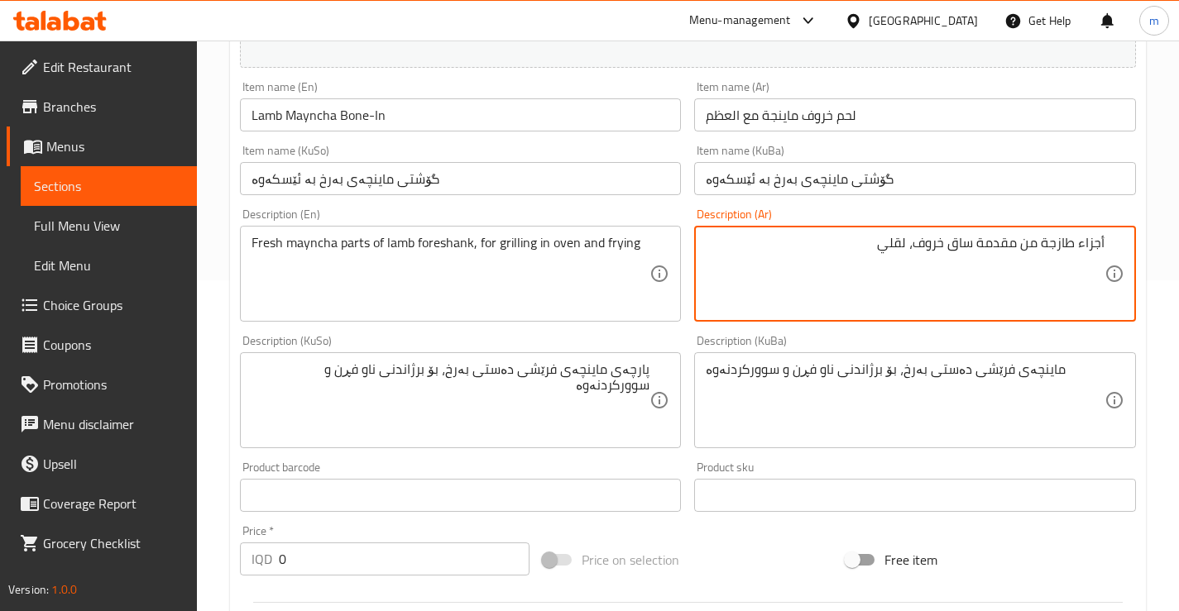
click at [904, 227] on div "أجزاء طازجة من مقدمة ساق خروف، لقلي Description (Ar)" at bounding box center [915, 274] width 442 height 96
click at [906, 242] on textarea "أجزاء طازجة من مقدمة ساق خروف، لقلي" at bounding box center [905, 274] width 399 height 79
paste textarea "شوي في فرن"
type textarea "أجزاء طازجة من مقدمة ساق خروف، لشوي في فرن وقلي"
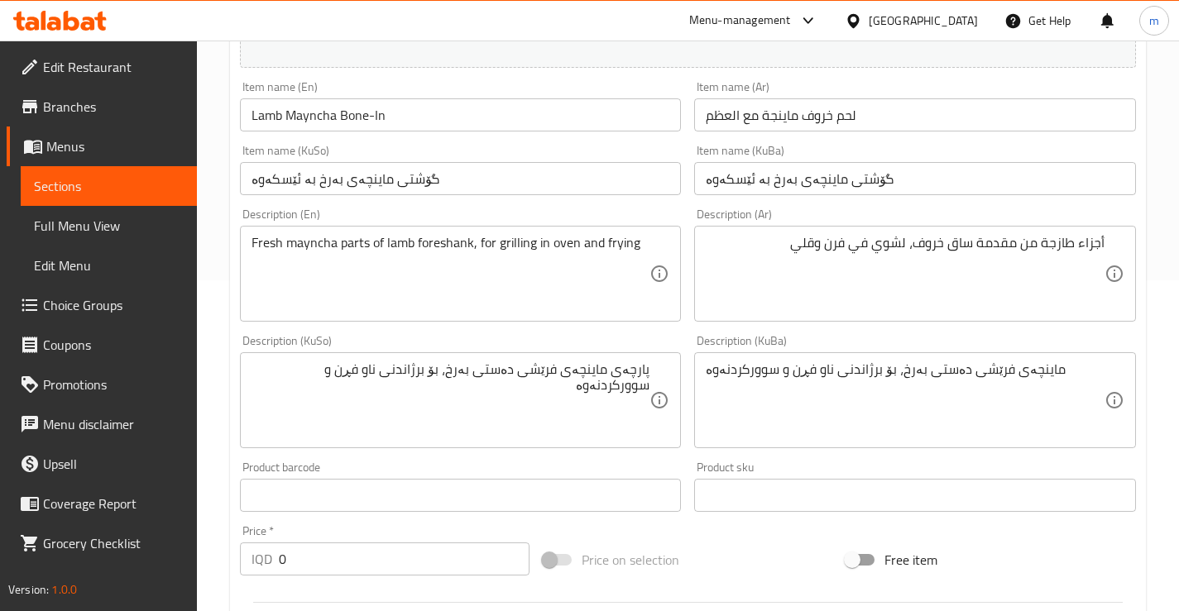
click at [677, 341] on div "Description (KuSo) پارچەی ماینچەی فرێشی دەستی بەرخ، بۆ برژاندنی ناو فڕن و سوورک…" at bounding box center [461, 391] width 442 height 113
drag, startPoint x: 689, startPoint y: 336, endPoint x: 673, endPoint y: 323, distance: 20.0
click at [688, 336] on div "Description (KuBa) ماینچەی فرێشی دەستی بەرخ، بۆ برژاندنی ناو فڕن و سوورکردنەوە …" at bounding box center [914, 391] width 455 height 127
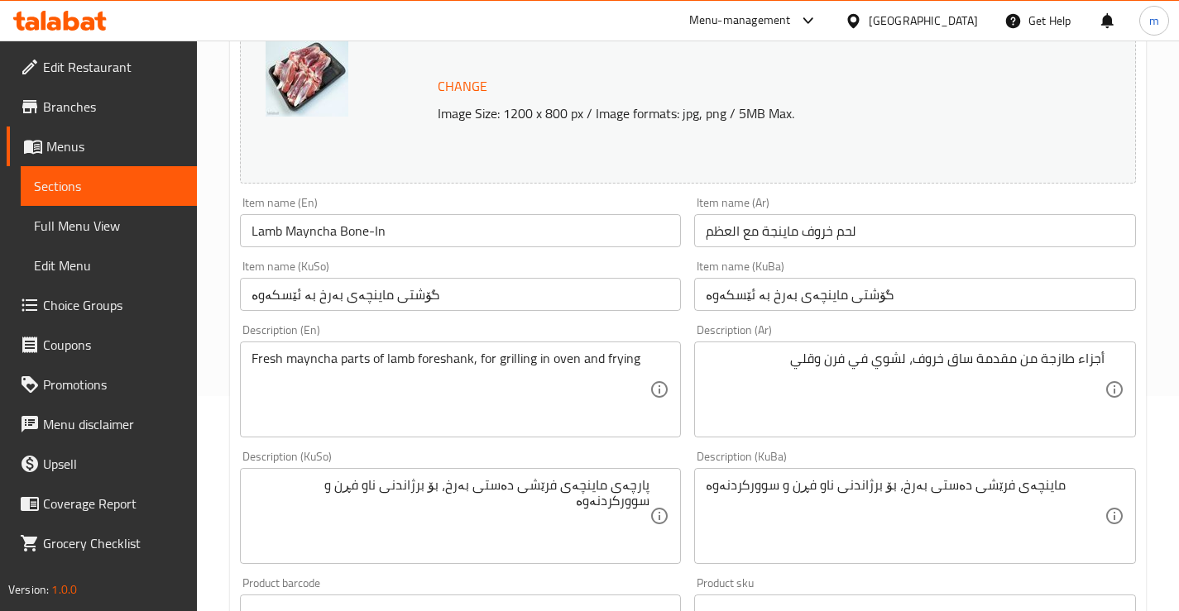
scroll to position [203, 0]
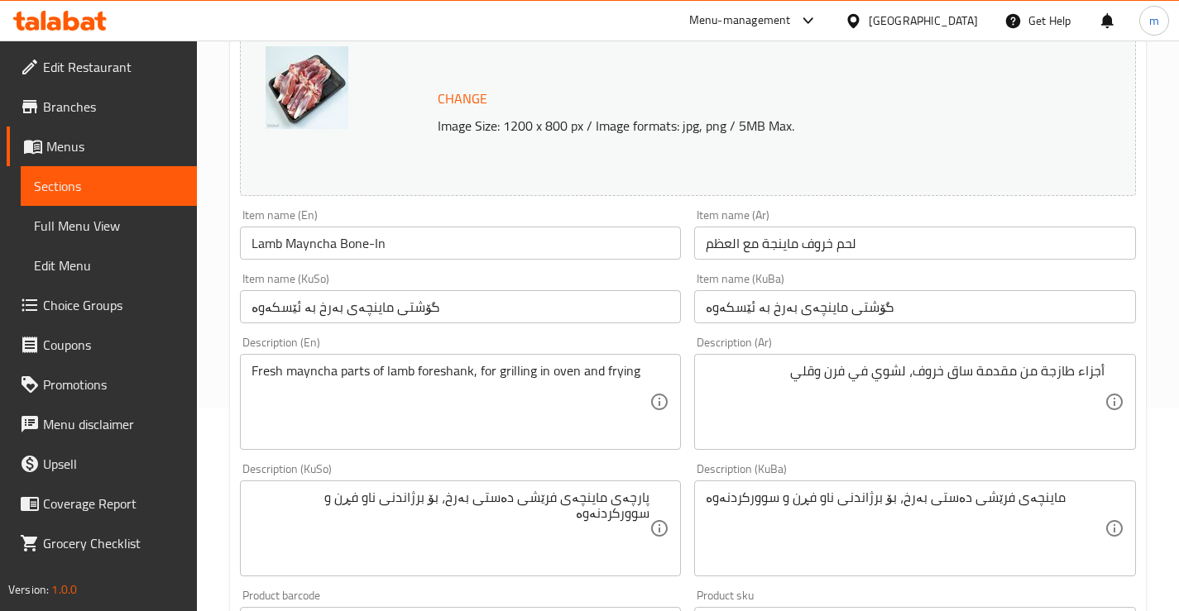
click at [673, 347] on div "Description (En) Fresh mayncha parts of lamb foreshank, for grilling in oven an…" at bounding box center [461, 393] width 442 height 113
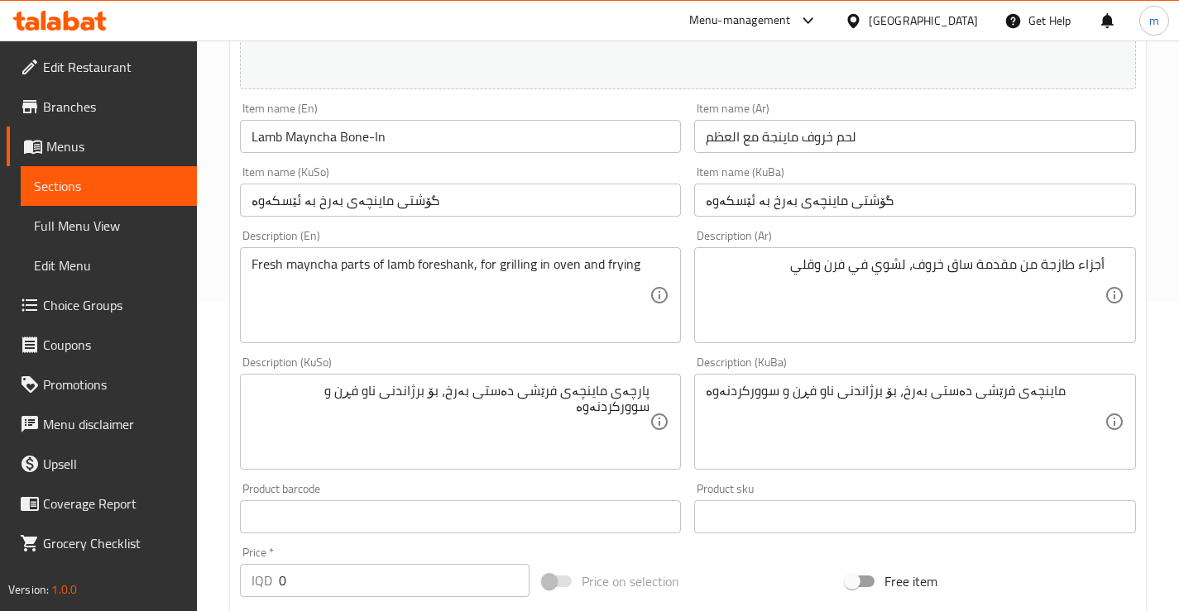
scroll to position [313, 0]
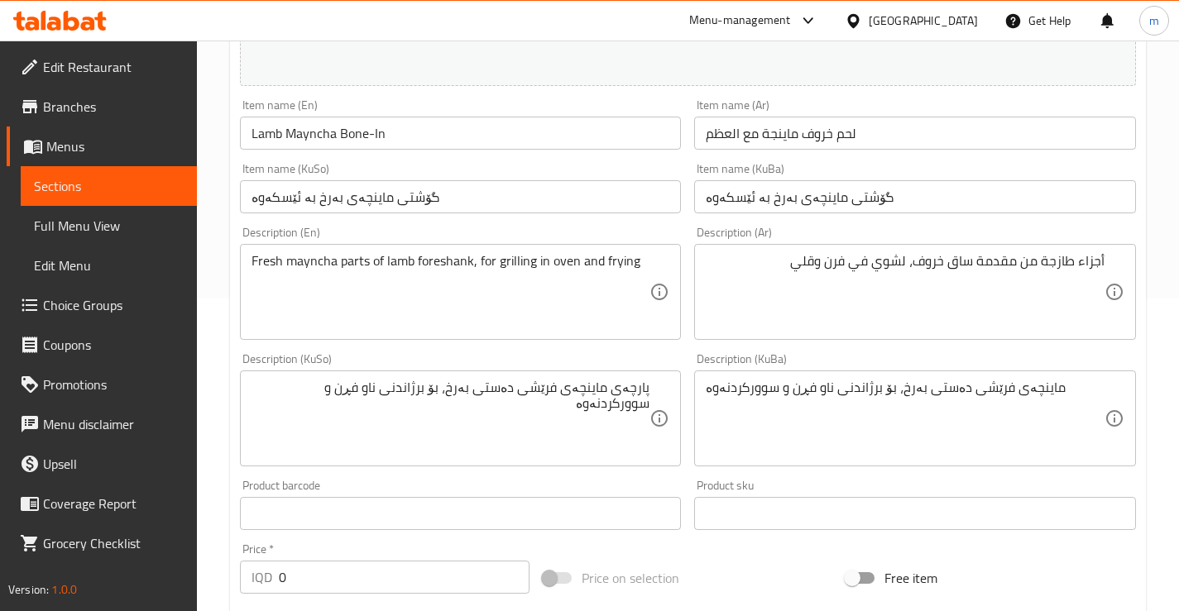
click at [707, 204] on input "گۆشتی ماینچەی بەرخ بە ئێسکەوە" at bounding box center [915, 196] width 442 height 33
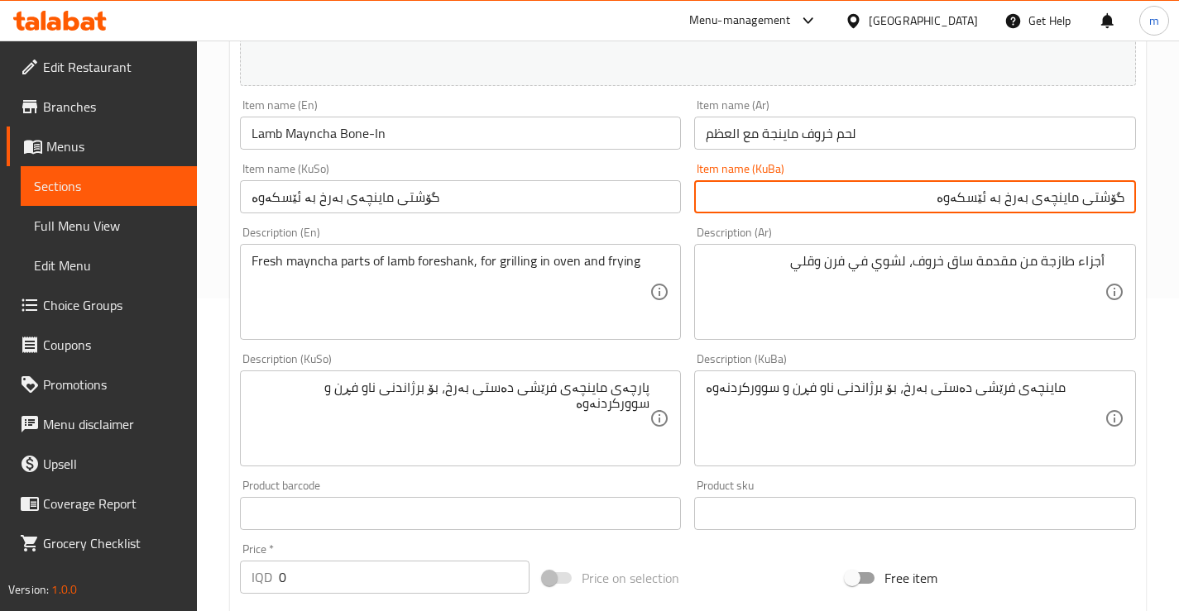
click at [928, 205] on input "گۆشتی ماینچەی بەرخ بە ئێسکەوە" at bounding box center [915, 196] width 442 height 33
type input "گۆشتی ماینچەی بەرخ بە ئێسک"
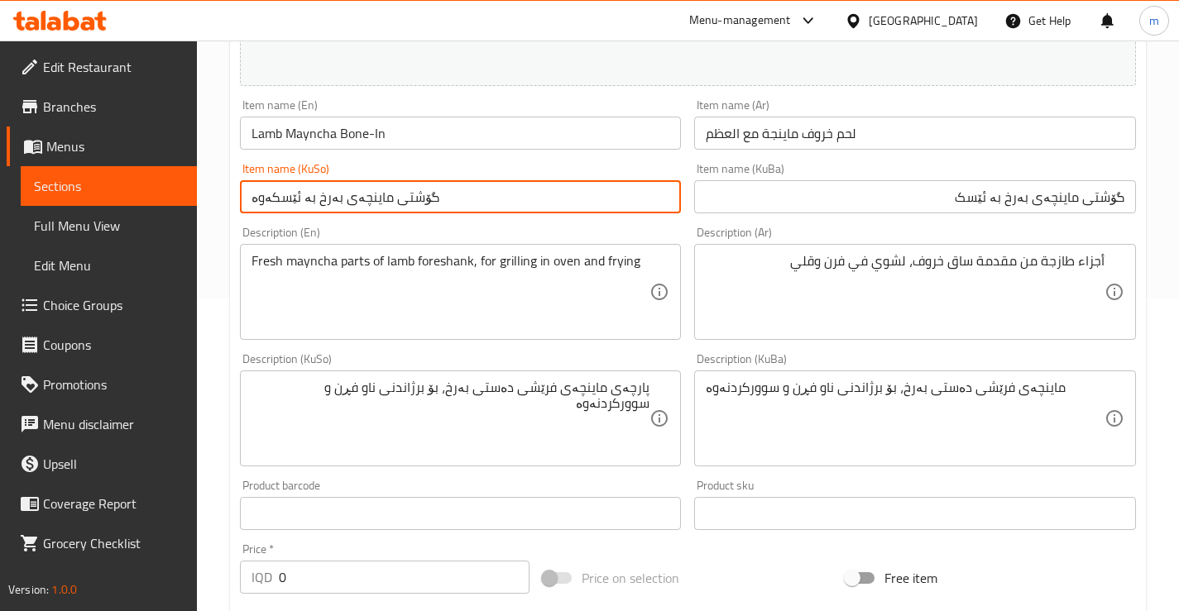
click at [516, 204] on input "گۆشتی ماینچەی بەرخ بە ئێسکەوە" at bounding box center [461, 196] width 442 height 33
type input "گۆشتی ماینچەی بەرخ بە ئێسک"
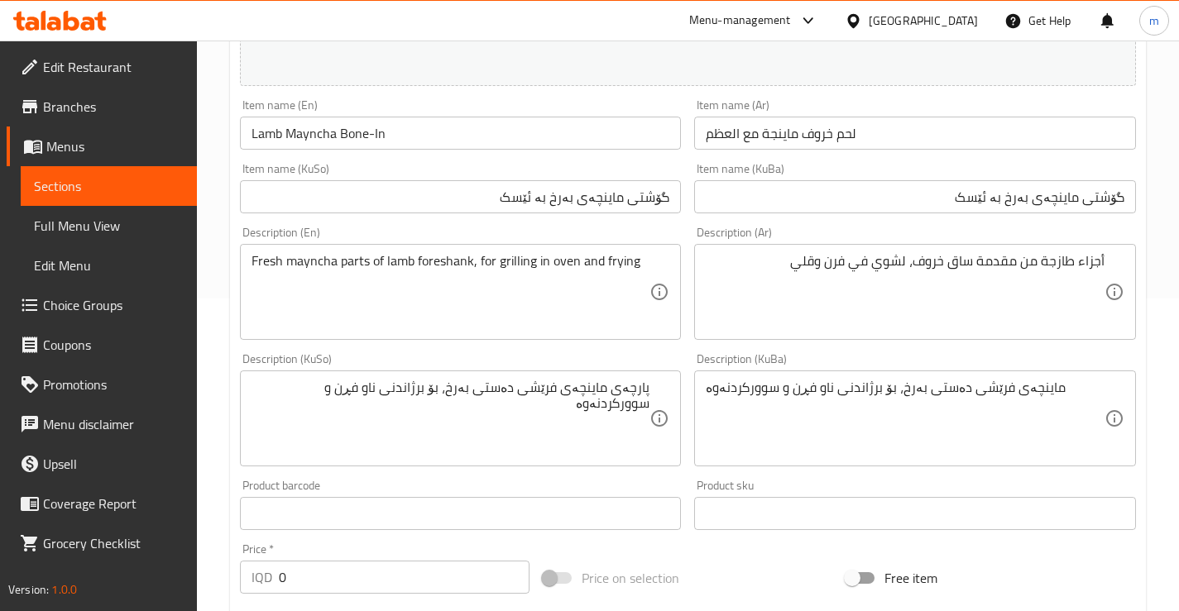
click at [690, 228] on div "Description (Ar) أجزاء طازجة من مقدمة ساق خروف، لشوي في فرن وقلي Description (A…" at bounding box center [914, 283] width 455 height 127
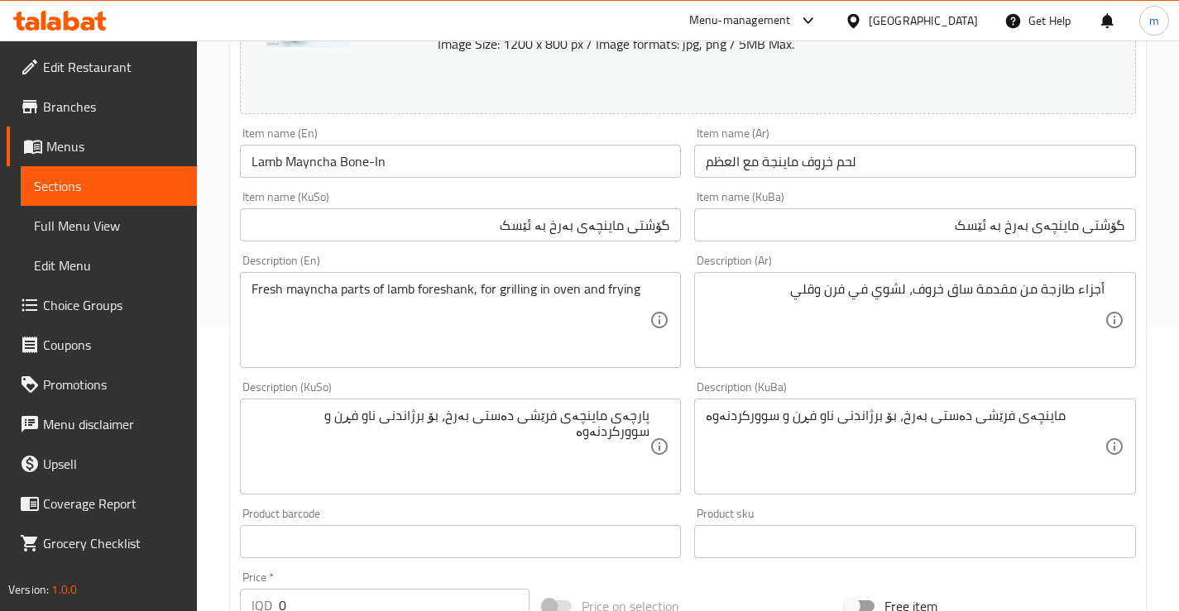
scroll to position [257, 0]
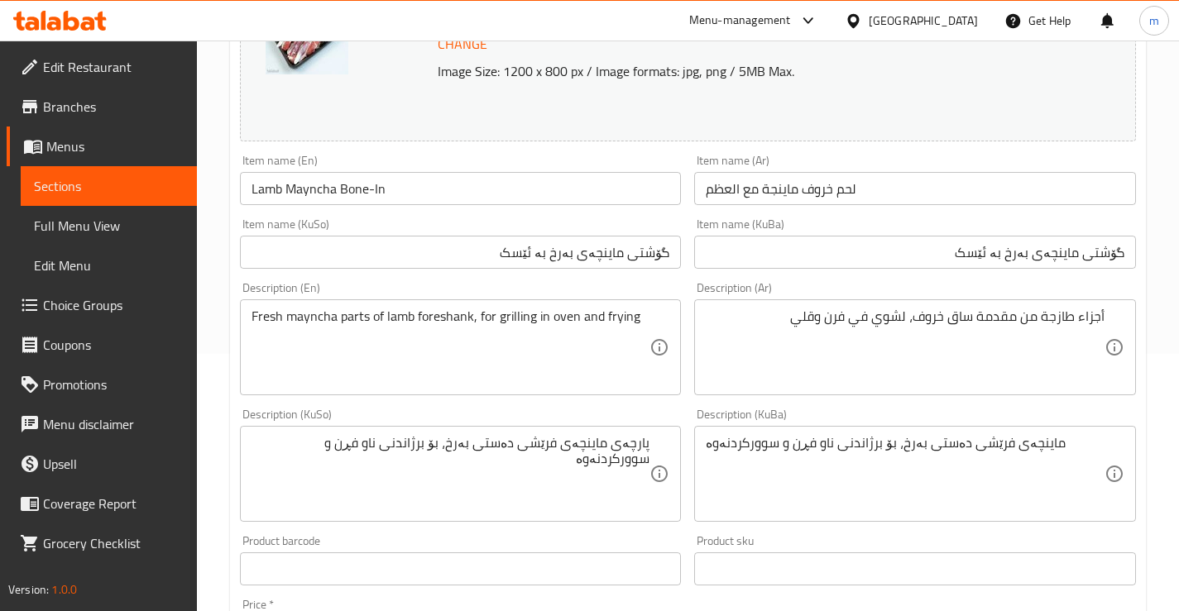
click at [688, 329] on div "Description (Ar) أجزاء طازجة من مقدمة ساق خروف، لشوي في فرن وقلي Description (A…" at bounding box center [914, 338] width 455 height 127
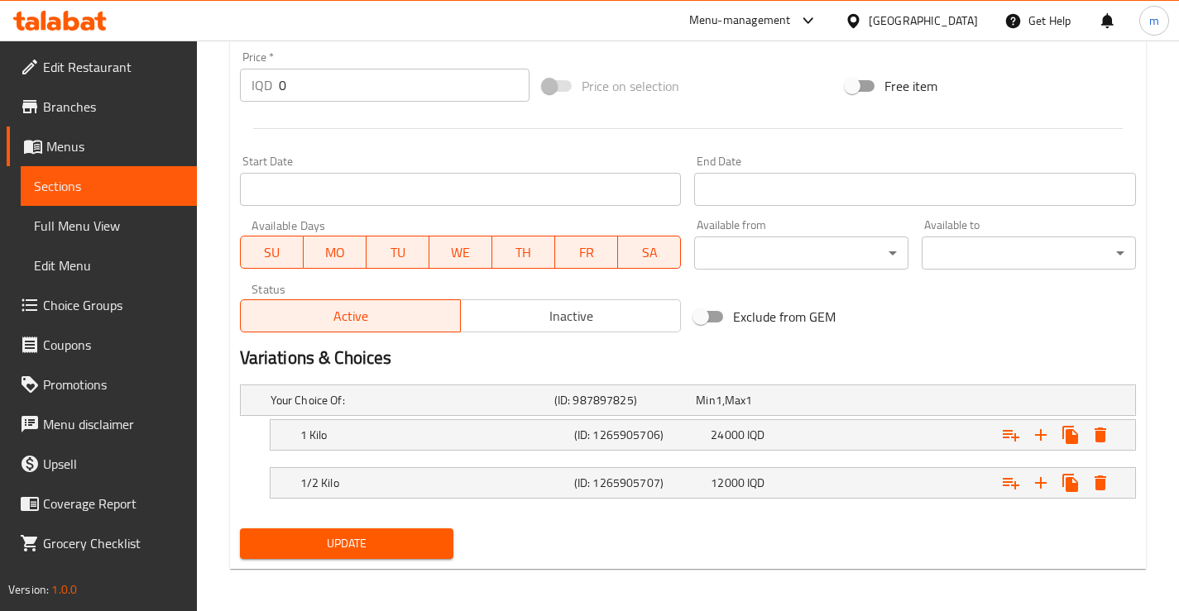
scroll to position [809, 0]
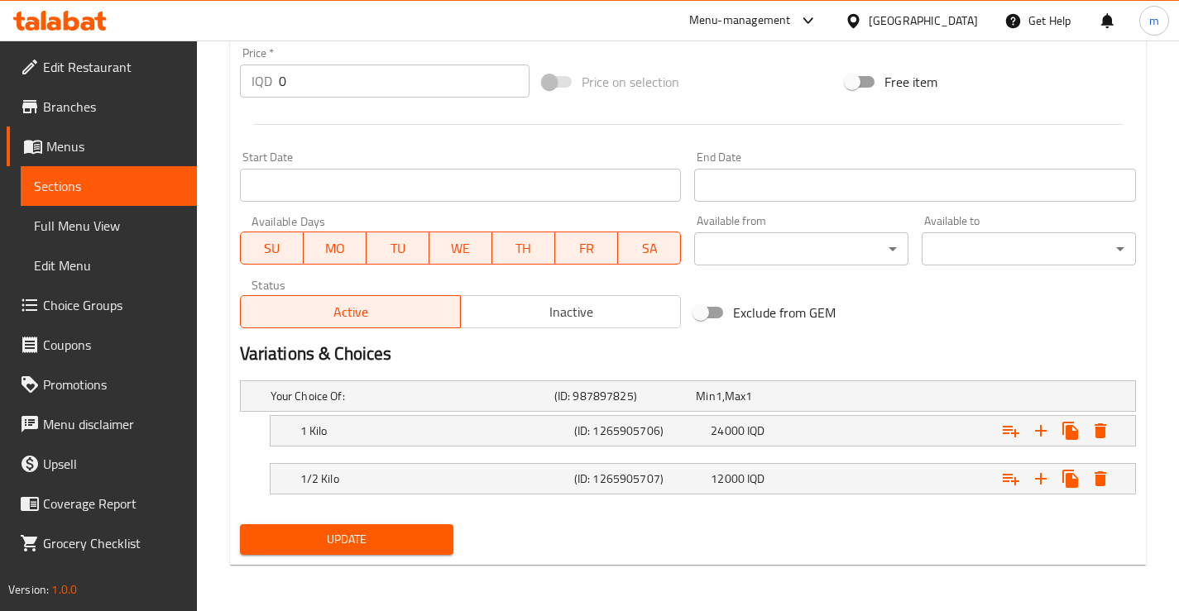
click at [371, 544] on span "Update" at bounding box center [347, 539] width 188 height 21
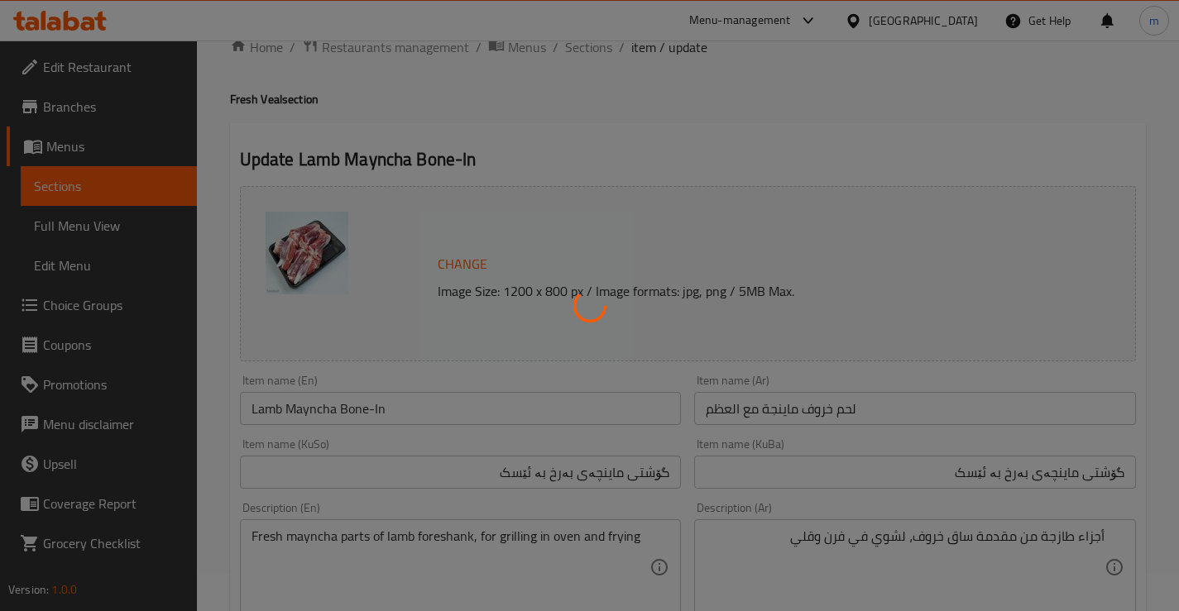
scroll to position [0, 0]
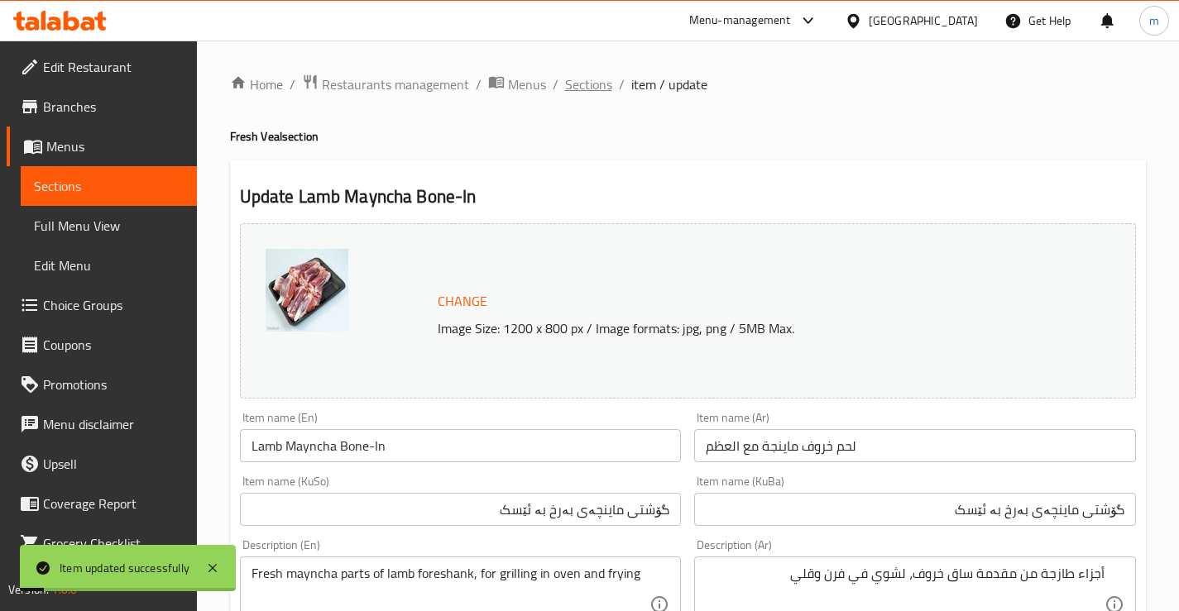
click at [587, 87] on span "Sections" at bounding box center [588, 84] width 47 height 20
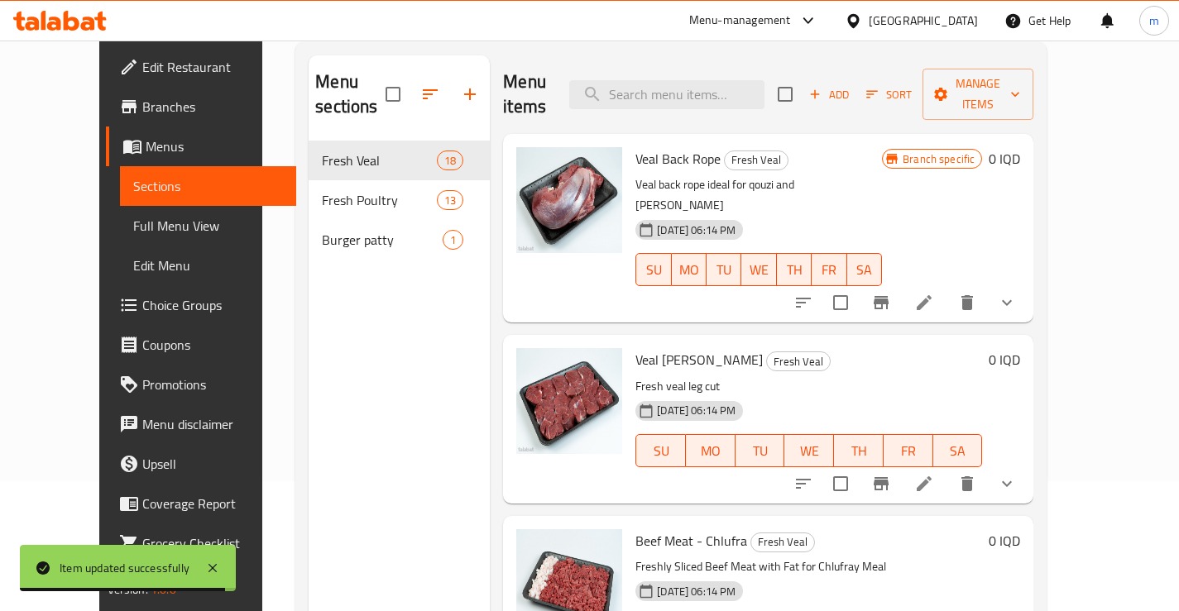
scroll to position [110, 0]
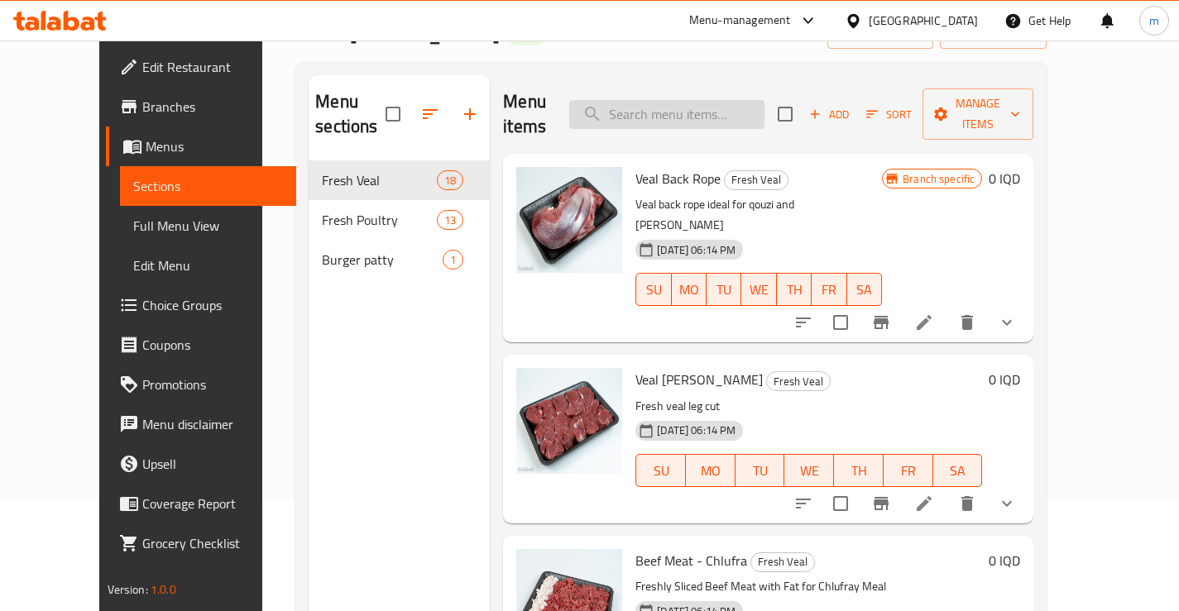
drag, startPoint x: 669, startPoint y: 117, endPoint x: 670, endPoint y: 108, distance: 8.3
click at [670, 108] on div "Menu items Add Sort Manage items" at bounding box center [768, 114] width 530 height 79
click at [670, 108] on input "search" at bounding box center [666, 114] width 195 height 29
paste input "Lamb Mayncha Bone-In"
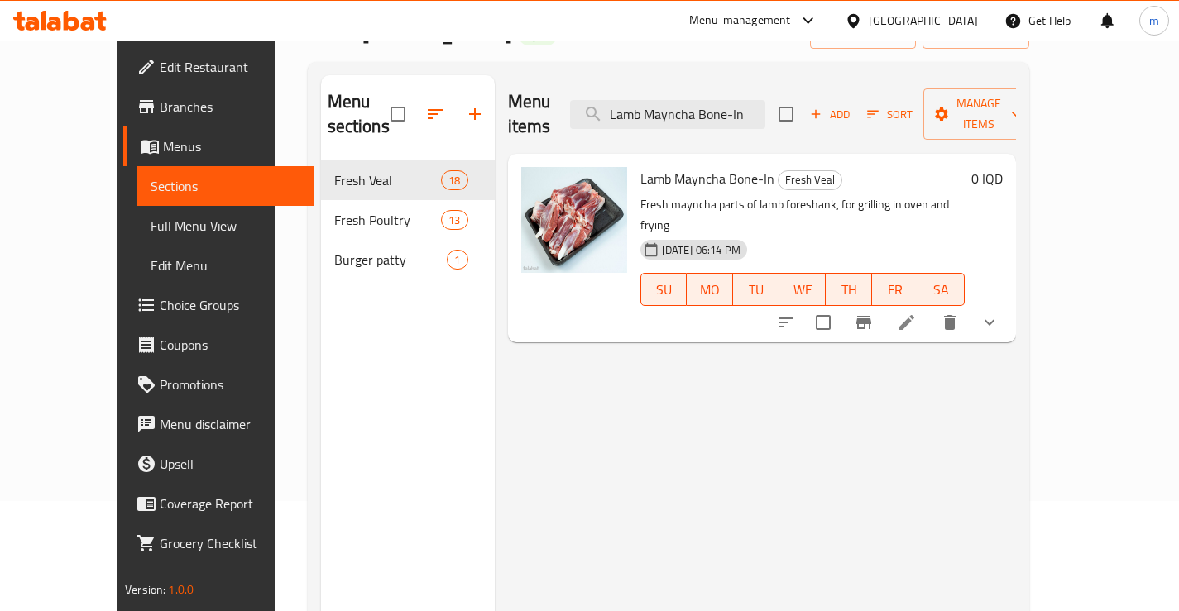
click at [465, 104] on icon "button" at bounding box center [475, 114] width 20 height 20
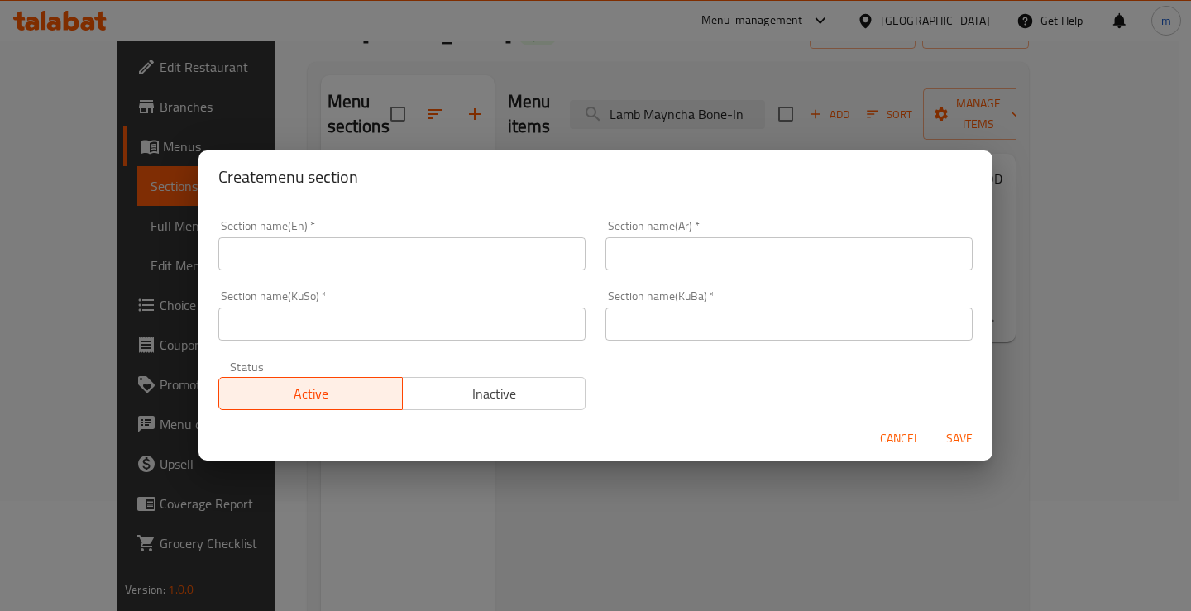
click at [348, 252] on input "text" at bounding box center [401, 253] width 367 height 33
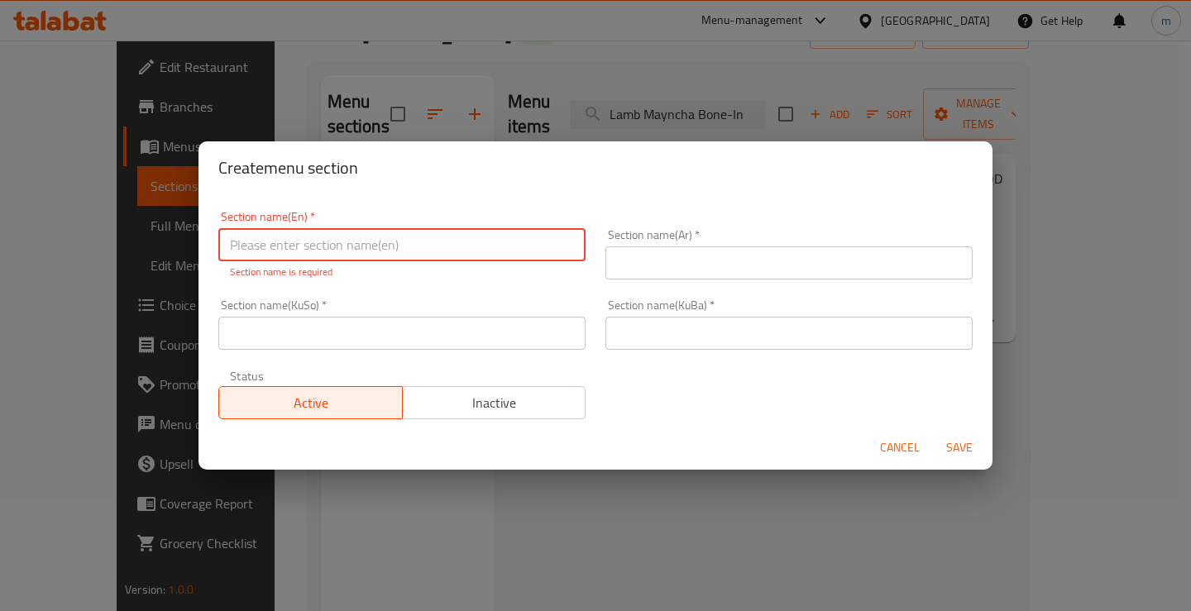
click at [901, 457] on span "Cancel" at bounding box center [900, 448] width 40 height 21
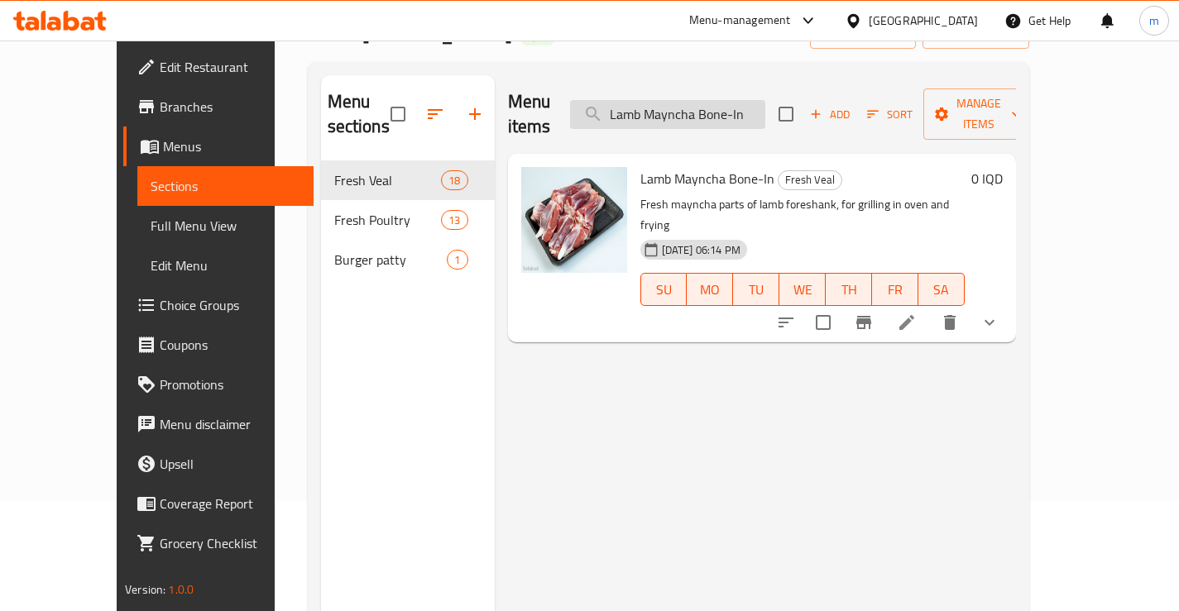
click at [742, 104] on input "Lamb Mayncha Bone-In" at bounding box center [667, 114] width 195 height 29
paste input "Neck"
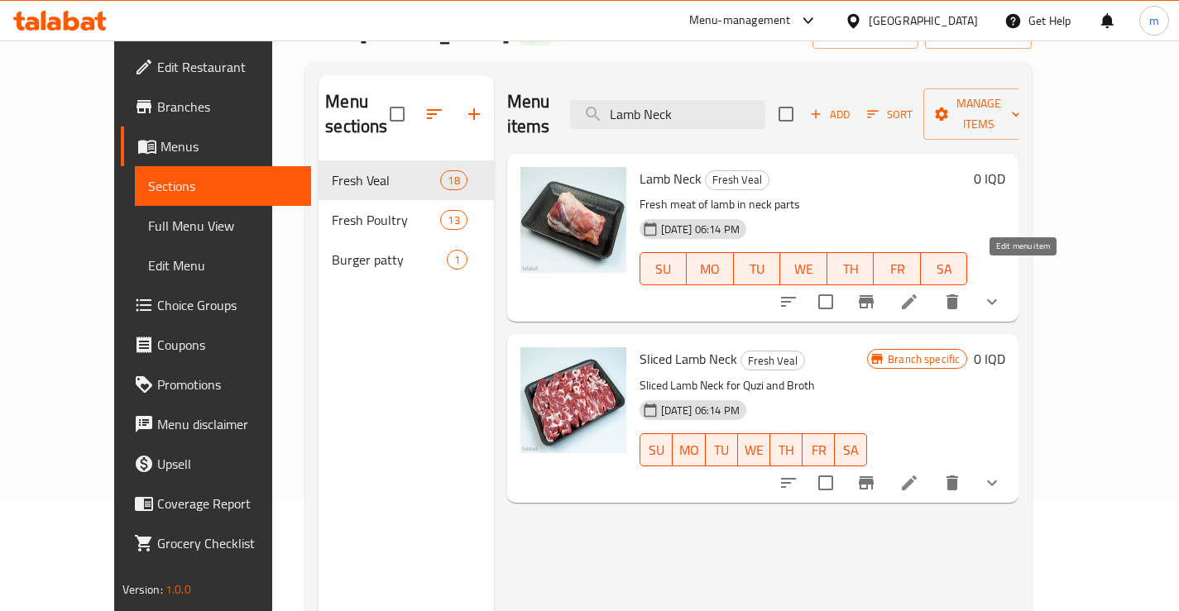
type input "Lamb Neck"
click at [917, 295] on icon at bounding box center [909, 302] width 15 height 15
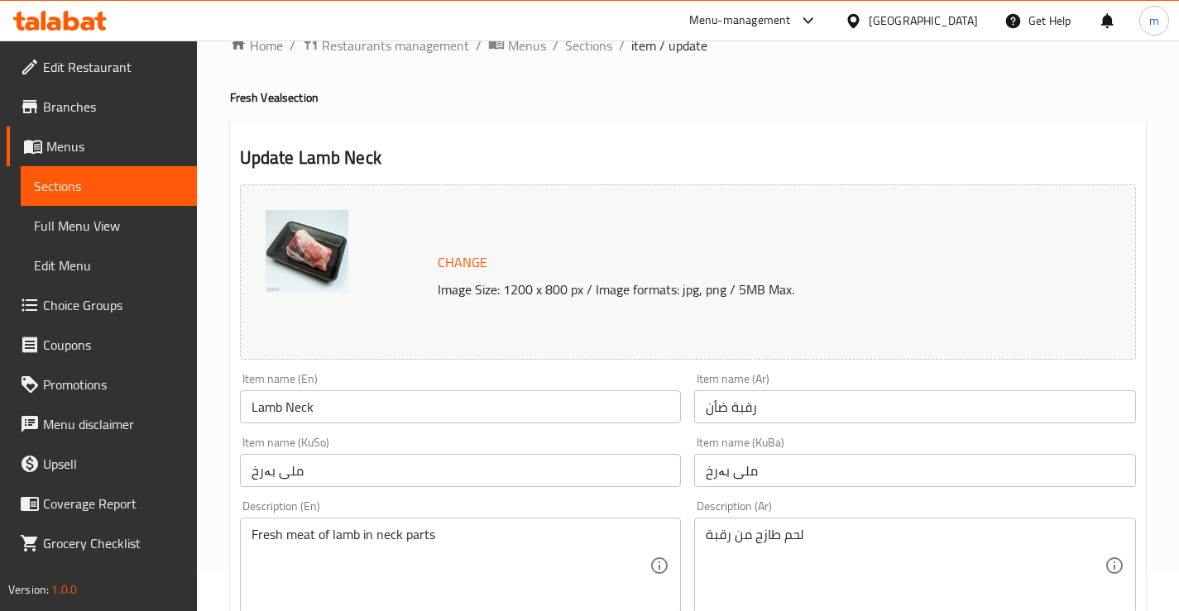
scroll to position [55, 0]
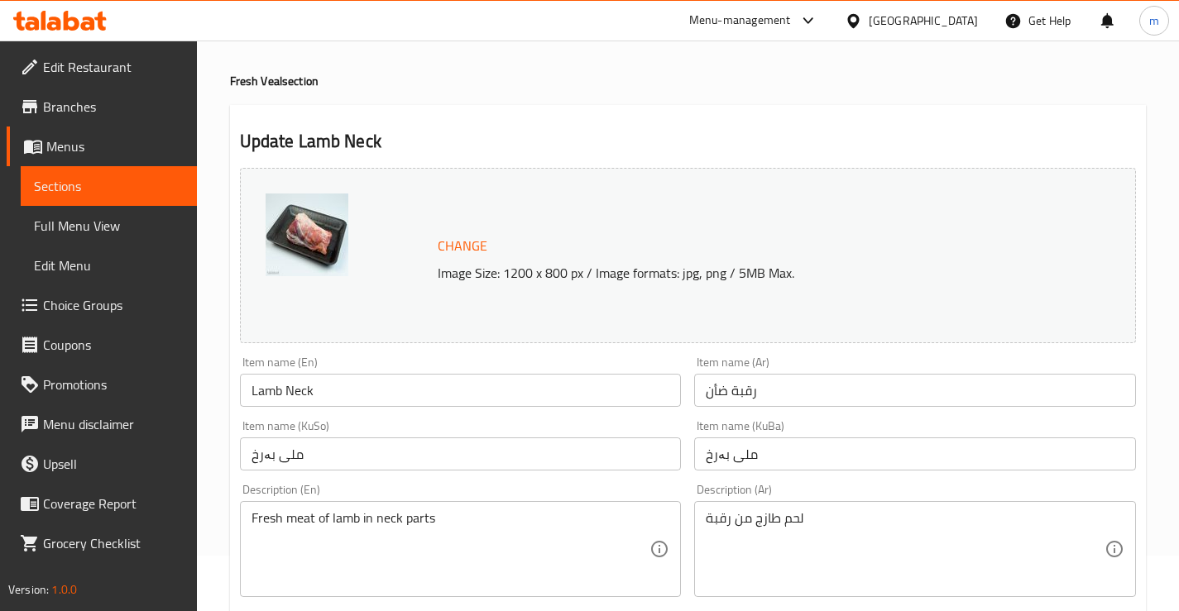
click at [790, 451] on input "ملی بەرخ" at bounding box center [915, 454] width 442 height 33
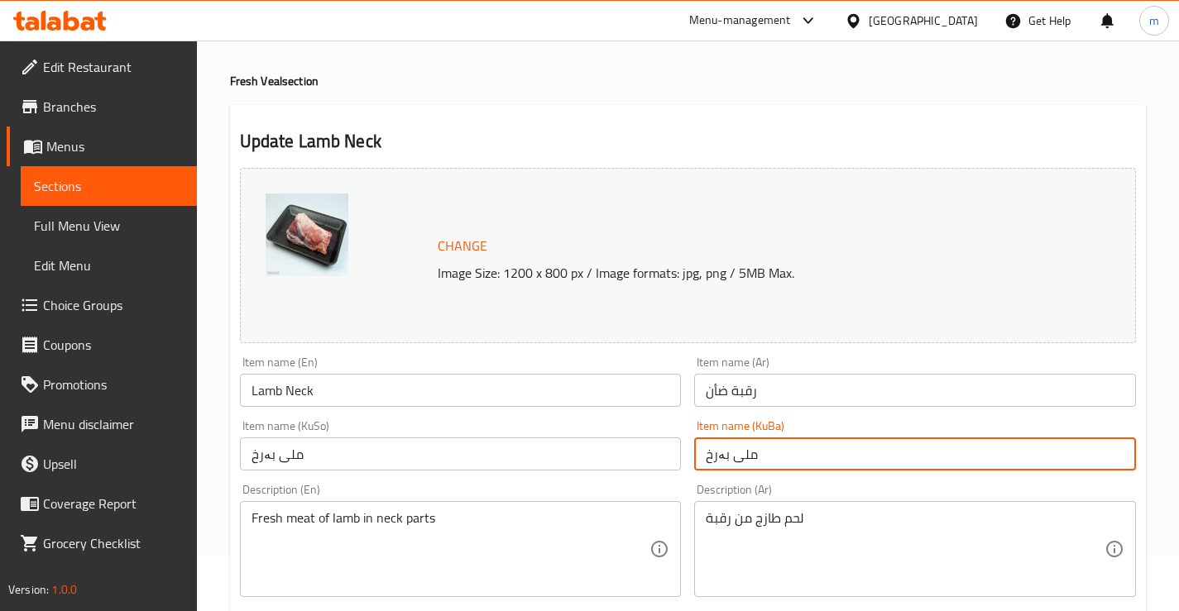
paste input "بە ئێسکەوە"
type input "ملی بەرخ بە ئێسک"
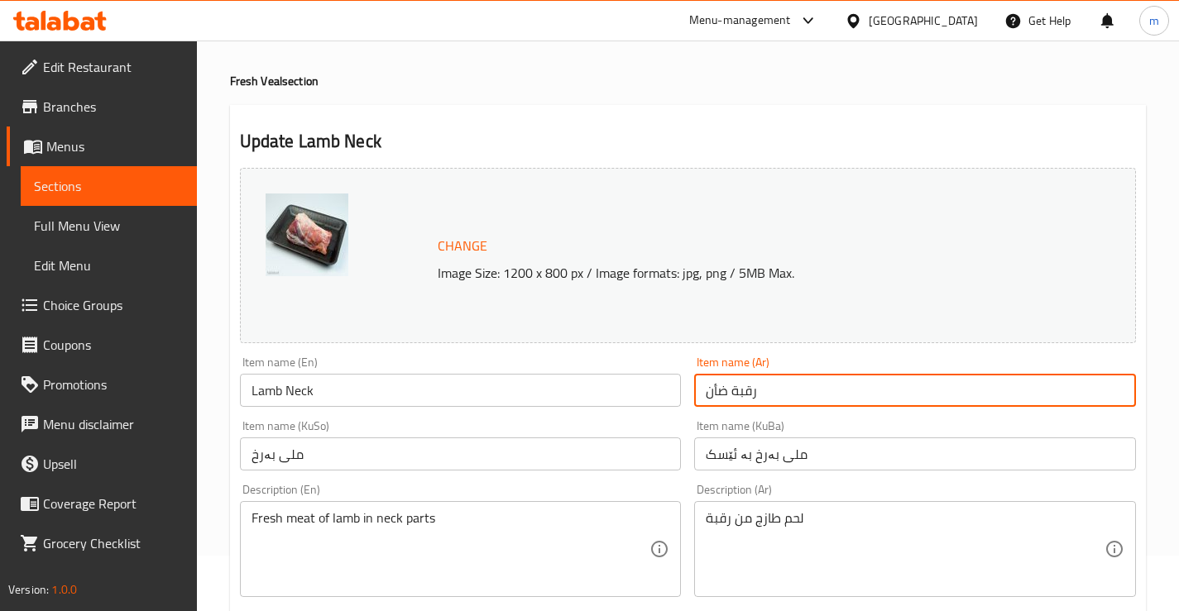
click at [793, 395] on input "رقبة ضأن" at bounding box center [915, 390] width 442 height 33
paste input "روف مع العظم"
type input "رقبة خروف مع العظم"
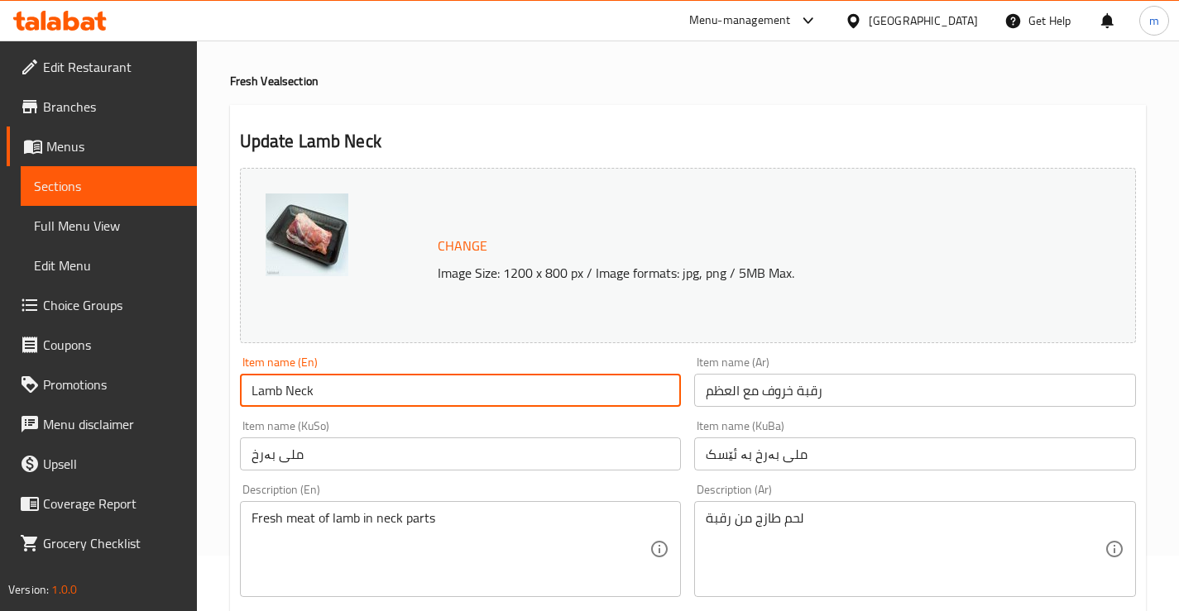
click at [558, 396] on input "Lamb Neck" at bounding box center [461, 390] width 442 height 33
paste input "Bone-In"
type input "Lamb Neck Bone-In"
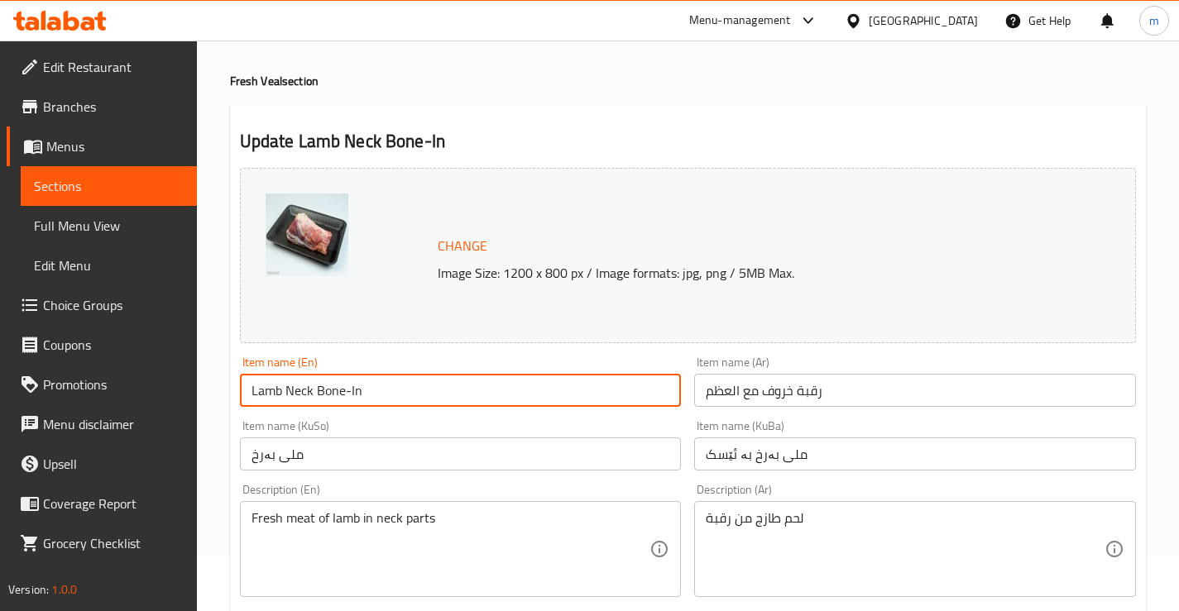
click at [626, 409] on div "Item name (En) Lamb Neck Bone-In Item name (En)" at bounding box center [460, 382] width 455 height 64
click at [370, 381] on input "Lamb Neck Bone-In" at bounding box center [461, 390] width 442 height 33
click at [852, 462] on input "ملی بەرخ بە ئێسک" at bounding box center [915, 454] width 442 height 33
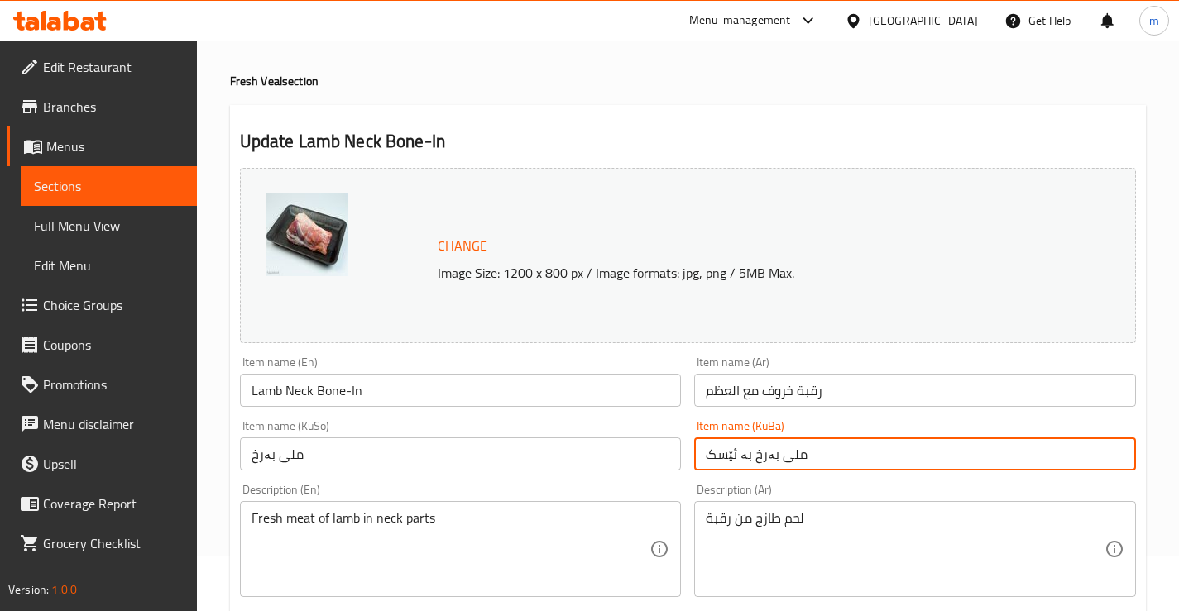
click at [488, 455] on input "ملی بەرخ" at bounding box center [461, 454] width 442 height 33
paste input "ملی بەرخ بە ئێسک"
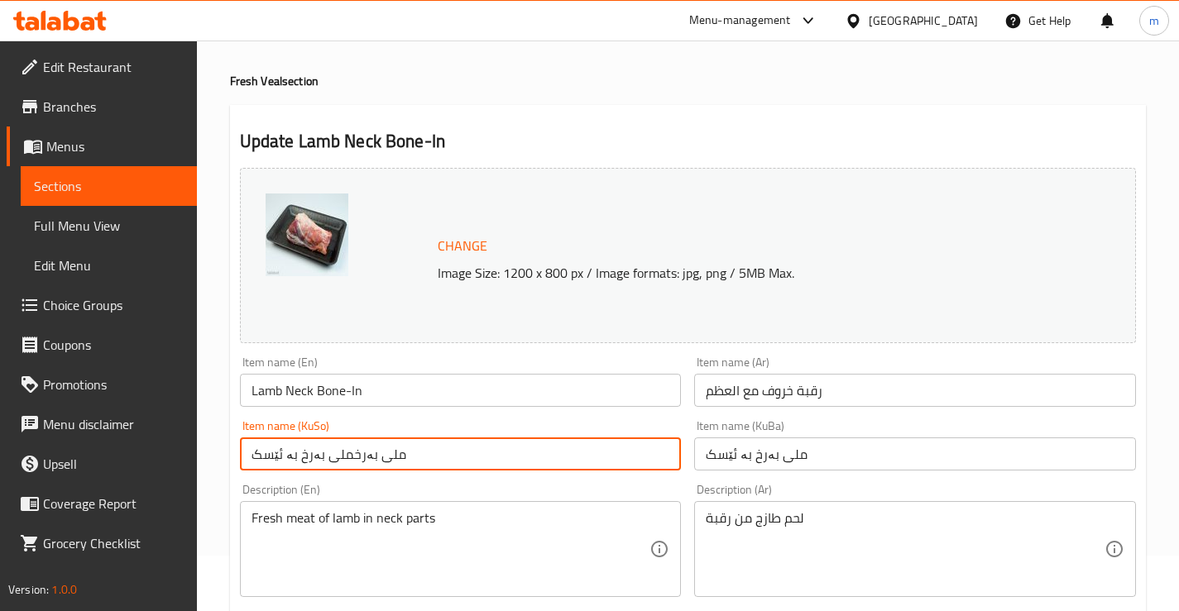
paste input "text"
type input "ملی بەرخ بە ئێسک"
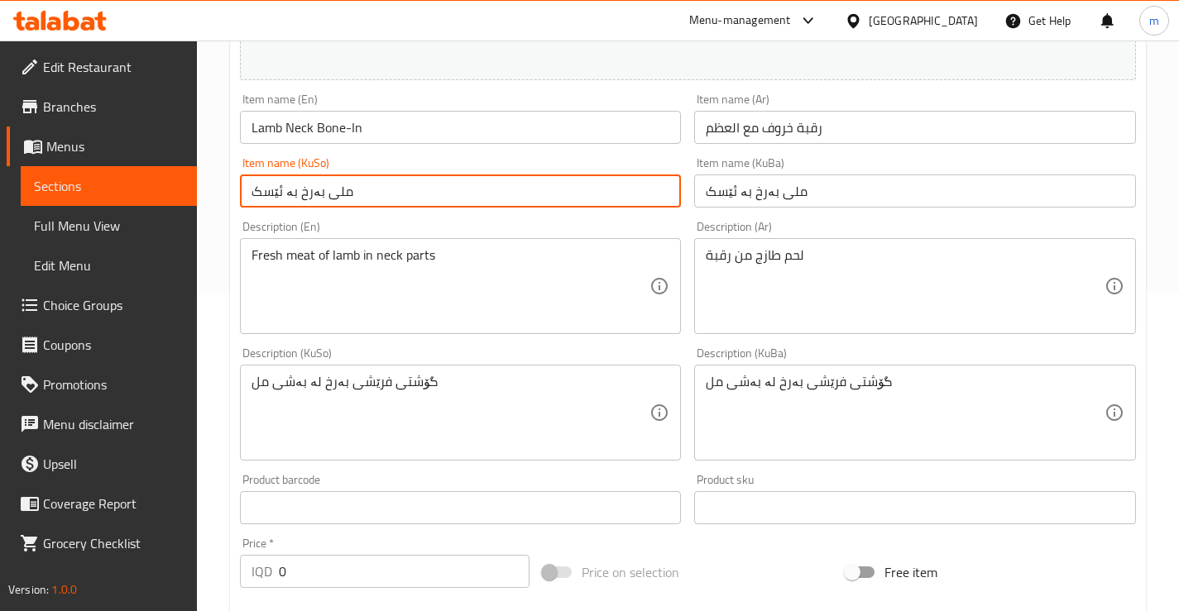
scroll to position [331, 0]
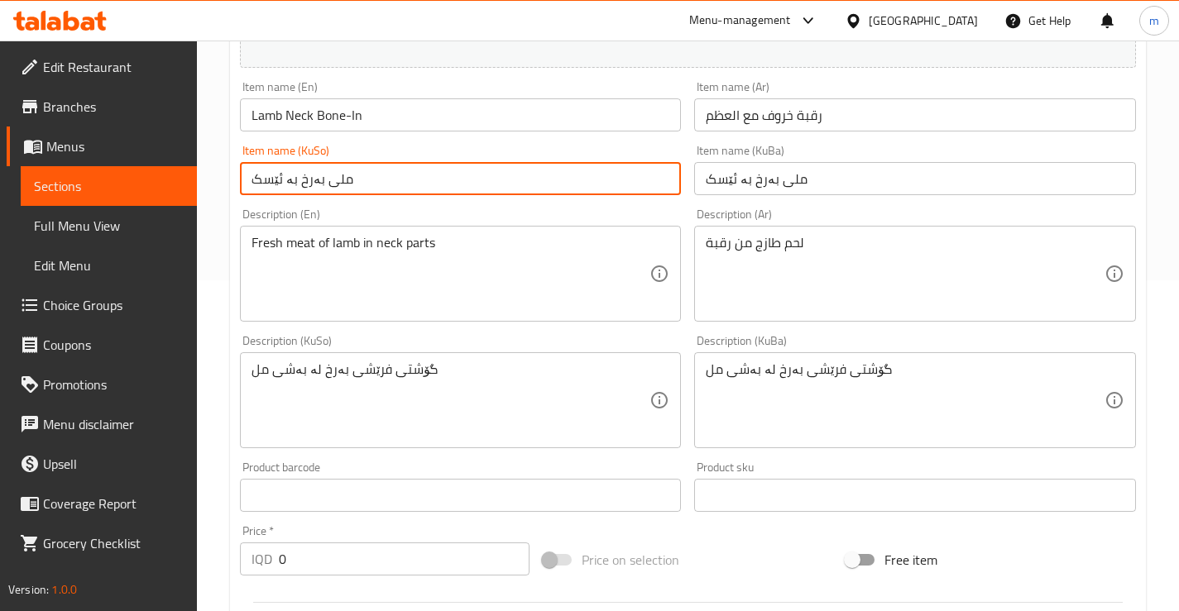
click at [294, 104] on input "Lamb Neck Bone-In" at bounding box center [461, 114] width 442 height 33
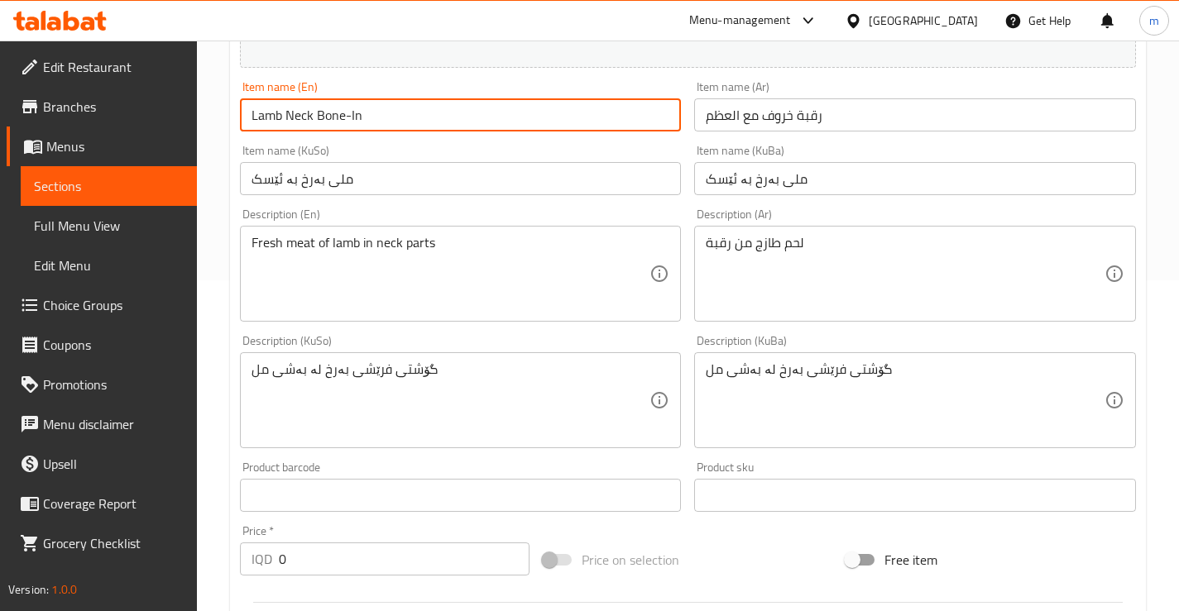
click at [294, 104] on input "Lamb Neck Bone-In" at bounding box center [461, 114] width 442 height 33
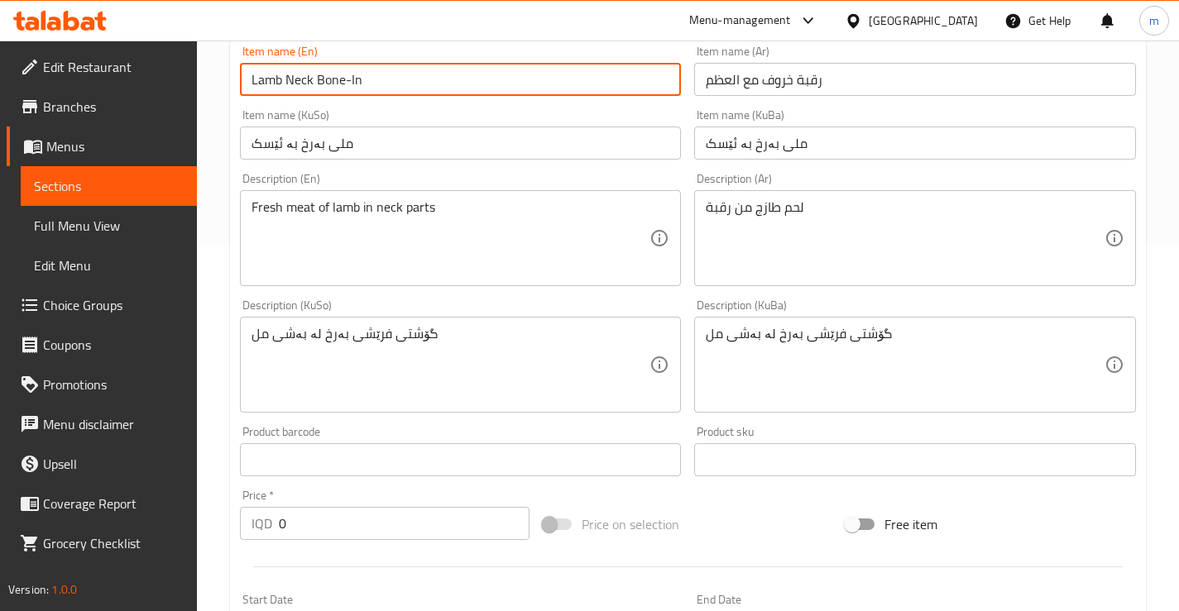
scroll to position [386, 0]
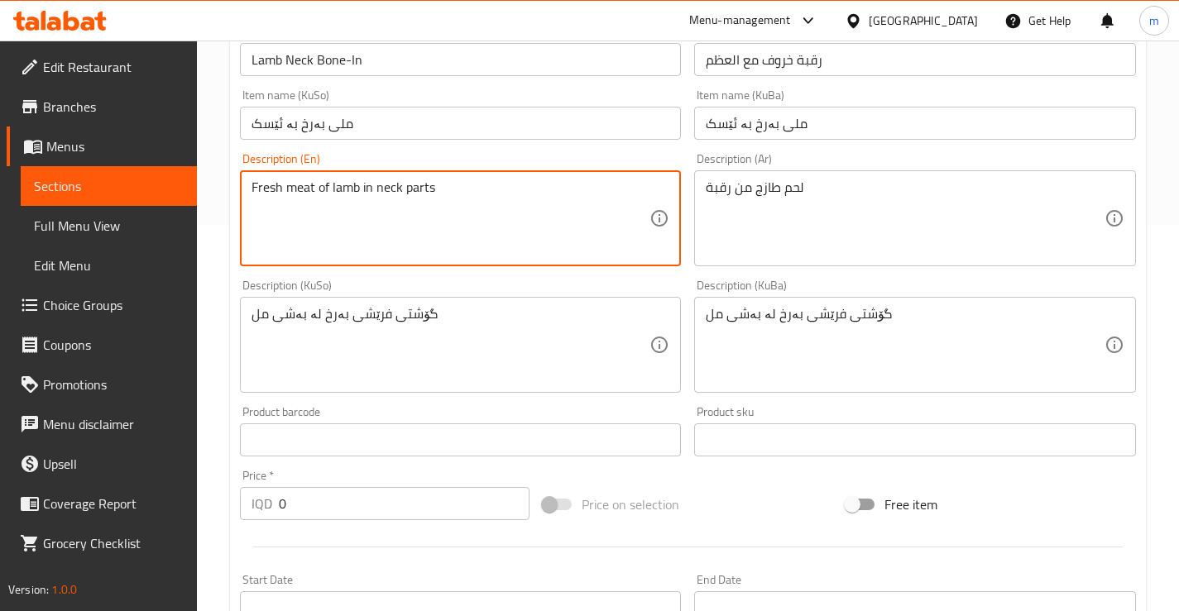
paste textarea "Lamb Neck, Rich in Flavor and Perfect for Quzi, slow Cooking, Soups, and Stew"
paste textarea "lamb neck, rich in flavor and perfect for quzi, slow cooking, soups, and s"
type textarea "Fresh lamb neck, rich in flavor and perfect for quzi, slow cooking, soups, and …"
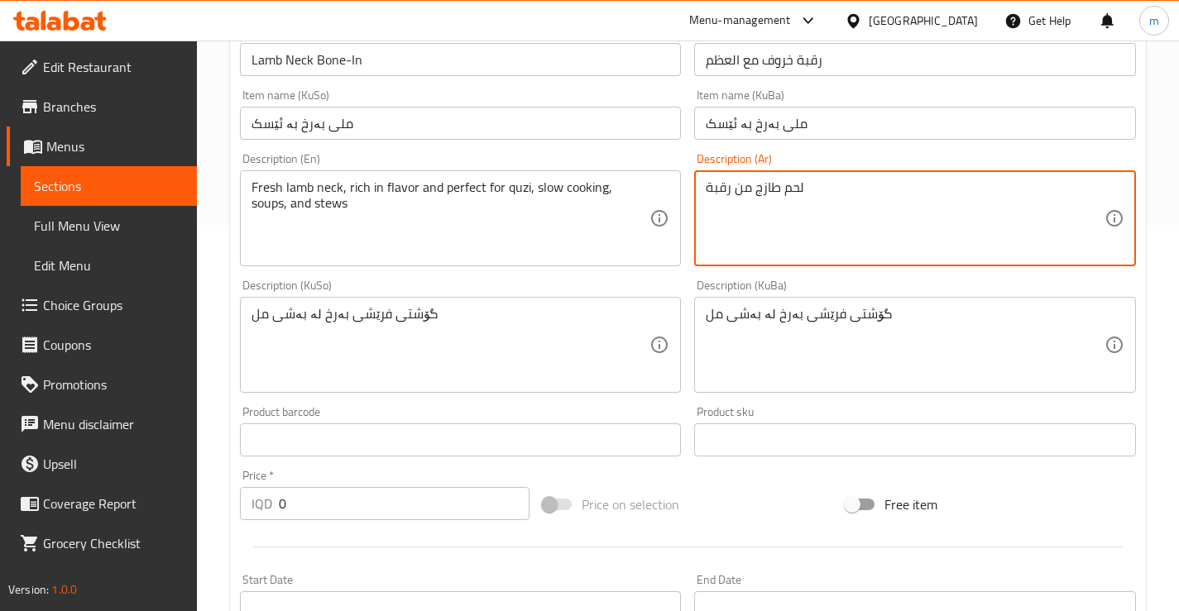
paste textarea "لی فرێشی بەرخ، دەوڵەمەند بە تام و گونجاوە بۆ قوزی، چێشتلێنانی خاو، لێنانی سووپ …"
type textarea "لحم طازج من رقبة"
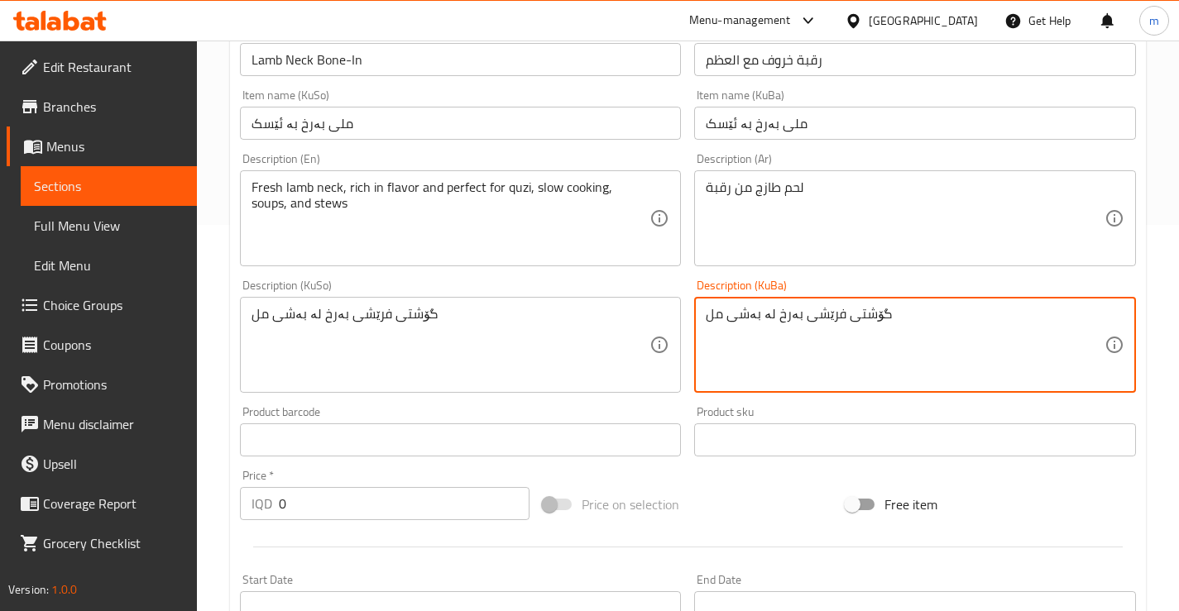
paste textarea "ملی فرێشی بەرخ، دەوڵەمەند بە تام و گونجاوە بۆ قوزی، چێشتلێنانی خاو، لێنانی سووپ…"
type textarea "ملی فرێشی بەرخ، دەوڵەمەند بە تام و گونجاوە بۆ قوزی، چێشتلێنانی خاو، لێنانی سووپ…"
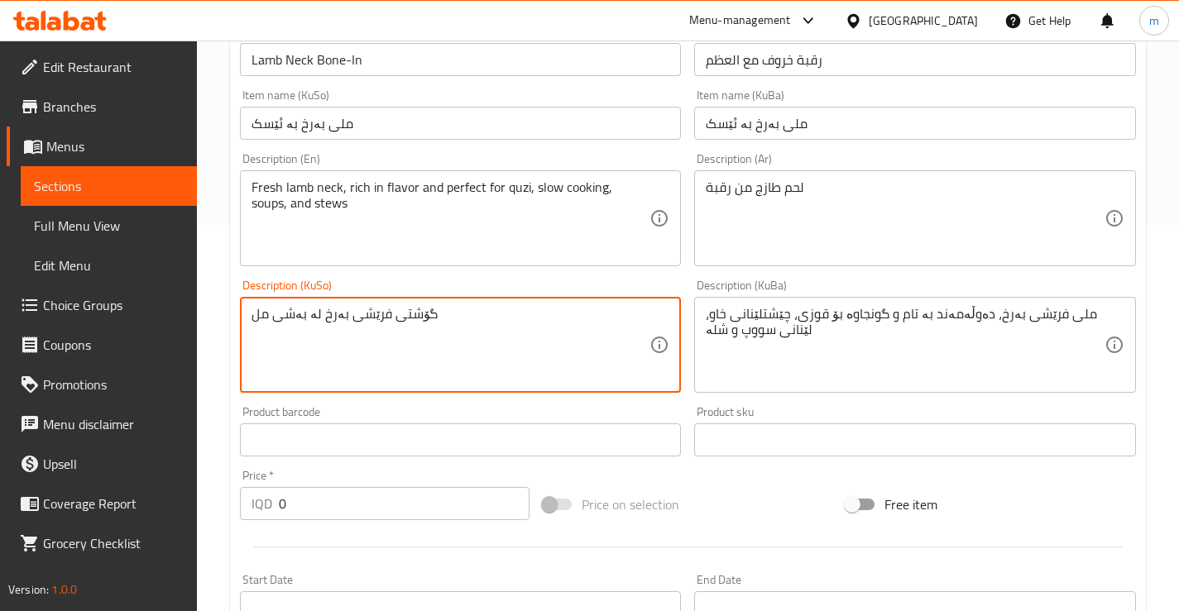
paste textarea "ملی فرێشی بەرخ، دەوڵەمەند بە تام و گونجاوە بۆ قوزی، چێشتلێنانی خاو، لێنانی سووپ…"
type textarea "ملی فرێشی بەرخ، دەوڵەمەند بە تام و گونجاوە بۆ قوزی، چێشتلێنانی خاو، لێنانی سووپ…"
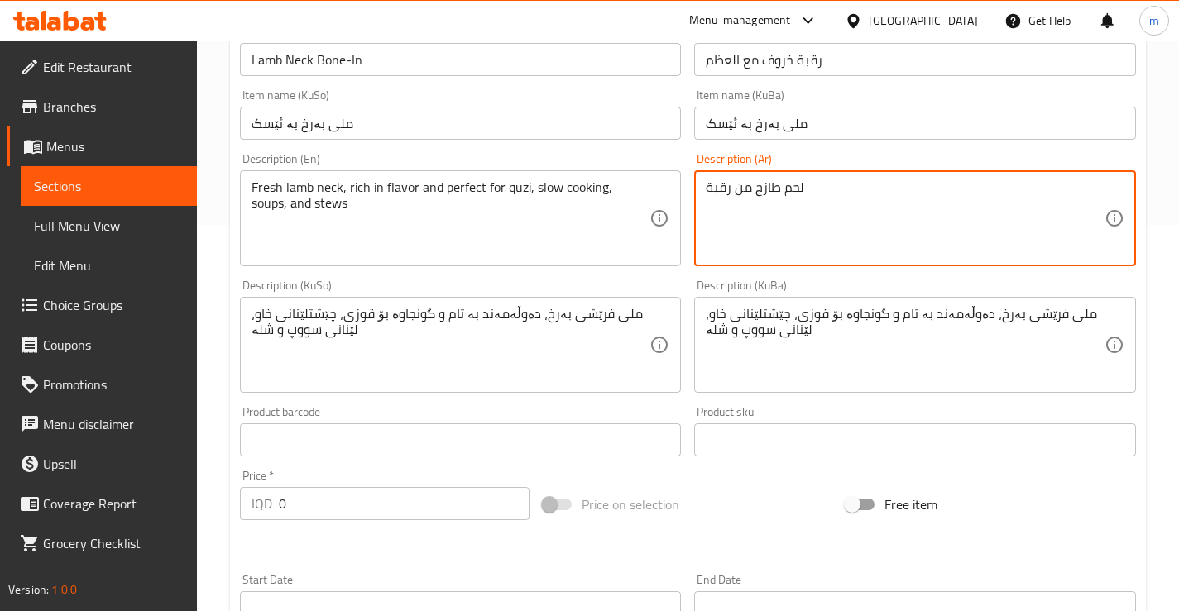
paste textarea "رقبة لحم خروف طازجة، غنية بالنكهات ومثالية للقوزي، والطهي البطيء، والشوربات وال…"
click at [937, 231] on textarea "رقبة لحم خروف طازجة، غنية بالنكهات ومثالية للقوزي، والطهي البطيء، والشوربات وال…" at bounding box center [905, 219] width 399 height 79
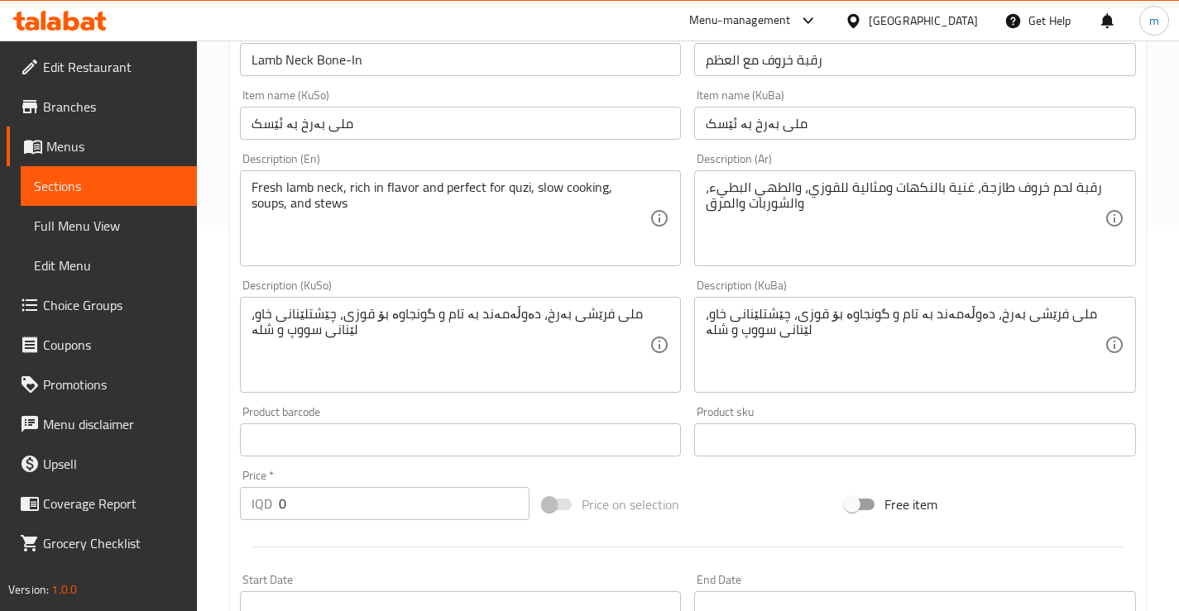
click at [942, 285] on div "Description (KuBa) ملی فرێشی بەرخ، دەوڵەمەند بە تام و گونجاوە بۆ قوزی، چێشتلێنا…" at bounding box center [915, 336] width 442 height 113
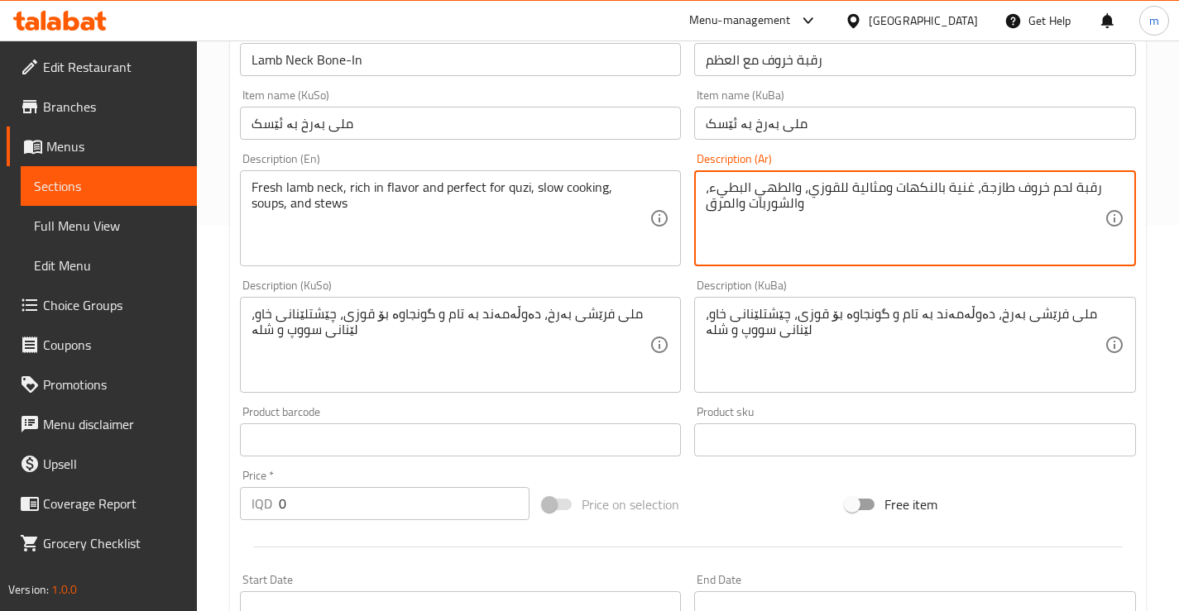
drag, startPoint x: 840, startPoint y: 185, endPoint x: 974, endPoint y: 194, distance: 133.5
type textarea "رقبة لحم خروف طازجة، لقوزي، والطهي البطيء، والشوربات والمرق"
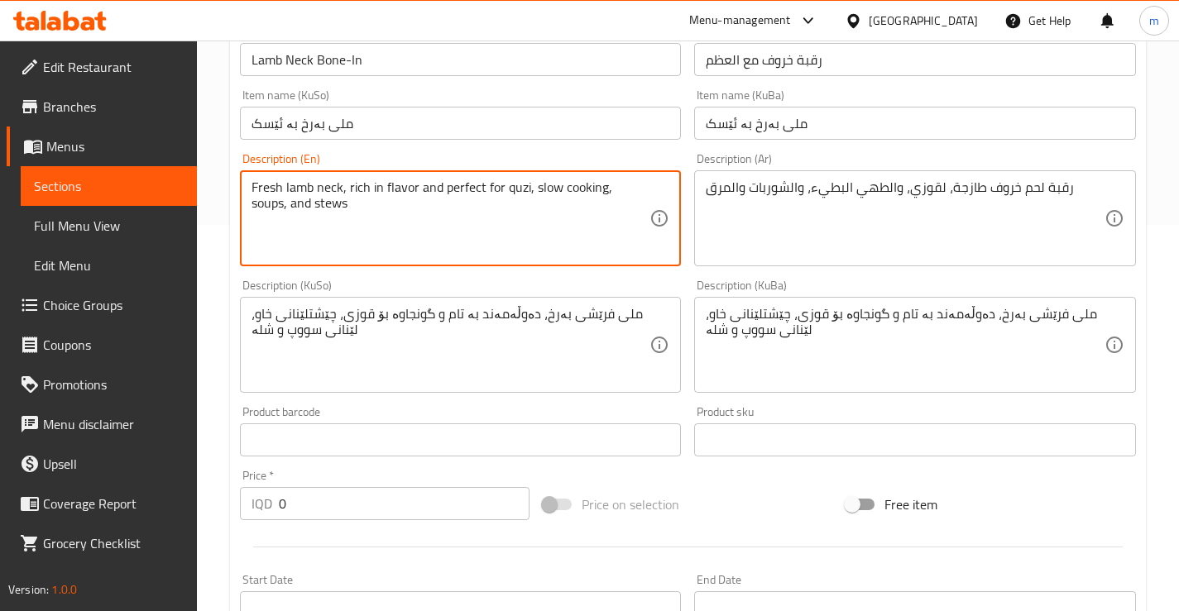
drag, startPoint x: 484, startPoint y: 183, endPoint x: 344, endPoint y: 183, distance: 139.8
click at [377, 189] on textarea "Fresh lamb neck,for quzi, slow cooking, soups, and stews" at bounding box center [450, 219] width 399 height 79
drag, startPoint x: 377, startPoint y: 189, endPoint x: 351, endPoint y: 191, distance: 26.5
click at [351, 193] on textarea "Fresh lamb neck,for quzi, slow cooking, soups, and stews" at bounding box center [450, 219] width 399 height 79
click at [346, 181] on textarea "Fresh lamb neck,for quzi, slow cooking, soups, and stews" at bounding box center [450, 219] width 399 height 79
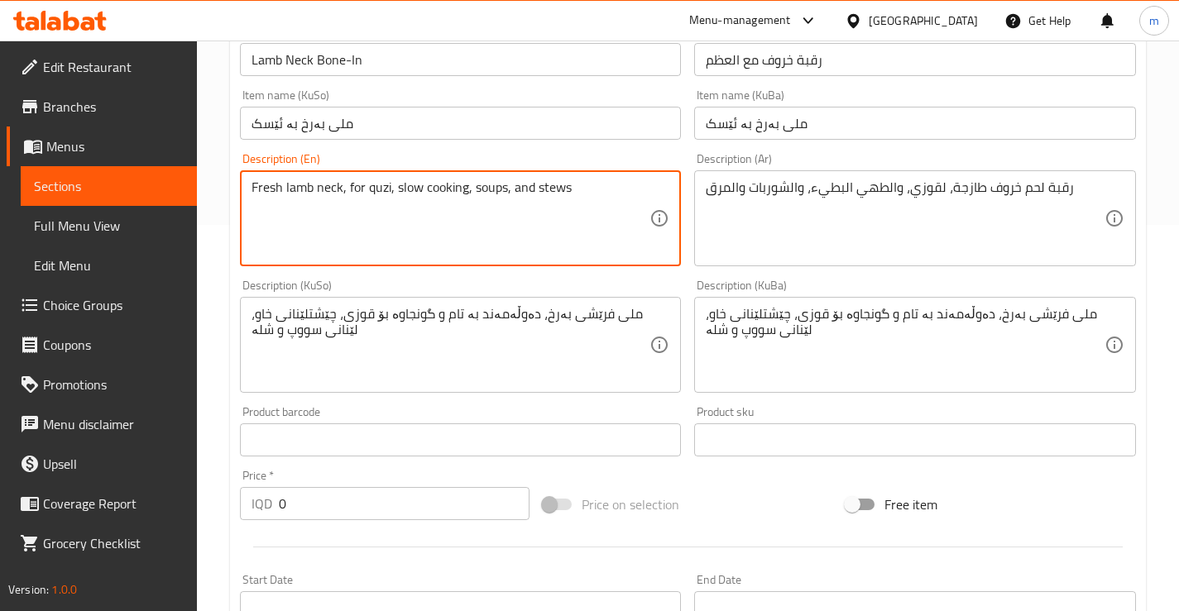
paste textarea "Qouzi"
click at [377, 188] on textarea "Fresh lamb neck, for Qouzi, slow cooking, soups, and stews" at bounding box center [450, 219] width 399 height 79
type textarea "Fresh lamb neck, for qouzi, slow cooking, soups, and stews"
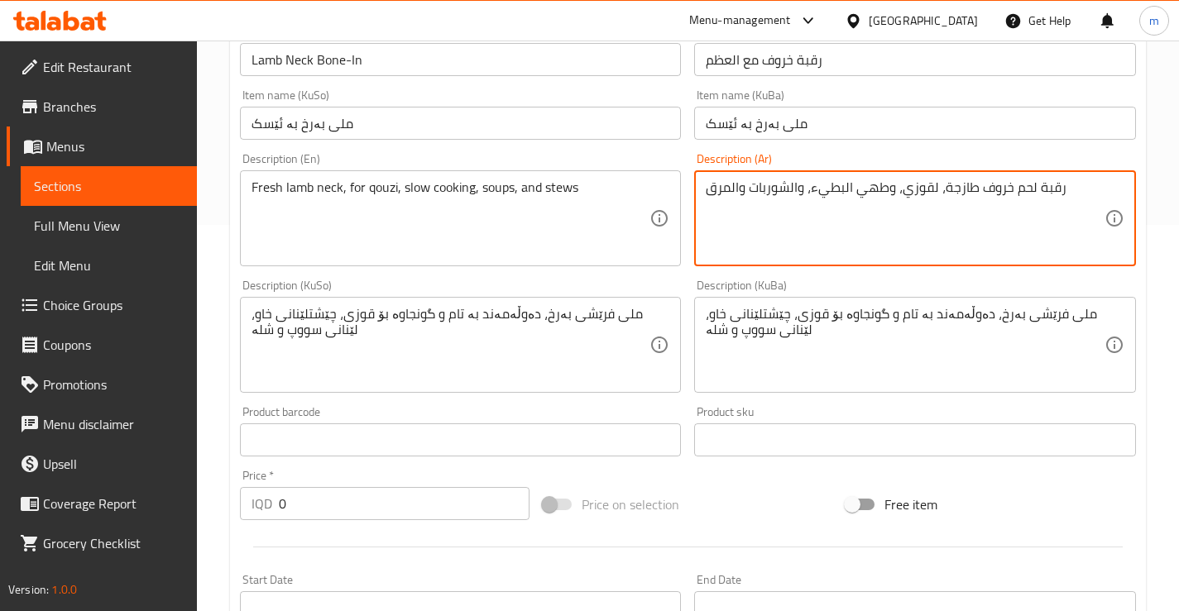
click at [843, 188] on textarea "رقبة لحم خروف طازجة، لقوزي، وطهي البطيء، والشوربات والمرق" at bounding box center [905, 219] width 399 height 79
drag, startPoint x: 788, startPoint y: 192, endPoint x: 795, endPoint y: 224, distance: 32.9
click at [789, 192] on textarea "رقبة لحم خروف طازجة، لقوزي، وطهي بطيء، والشوربات والمرق" at bounding box center [905, 219] width 399 height 79
click at [732, 184] on textarea "رقبة لحم خروف طازجة، لقوزي، وطهي بطيء، وشوربات والمرق" at bounding box center [905, 219] width 399 height 79
click at [785, 188] on textarea "رقبة لحم خروف طازجة، لقوزي، وطهي بطيء، وشوربات ومرق" at bounding box center [905, 219] width 399 height 79
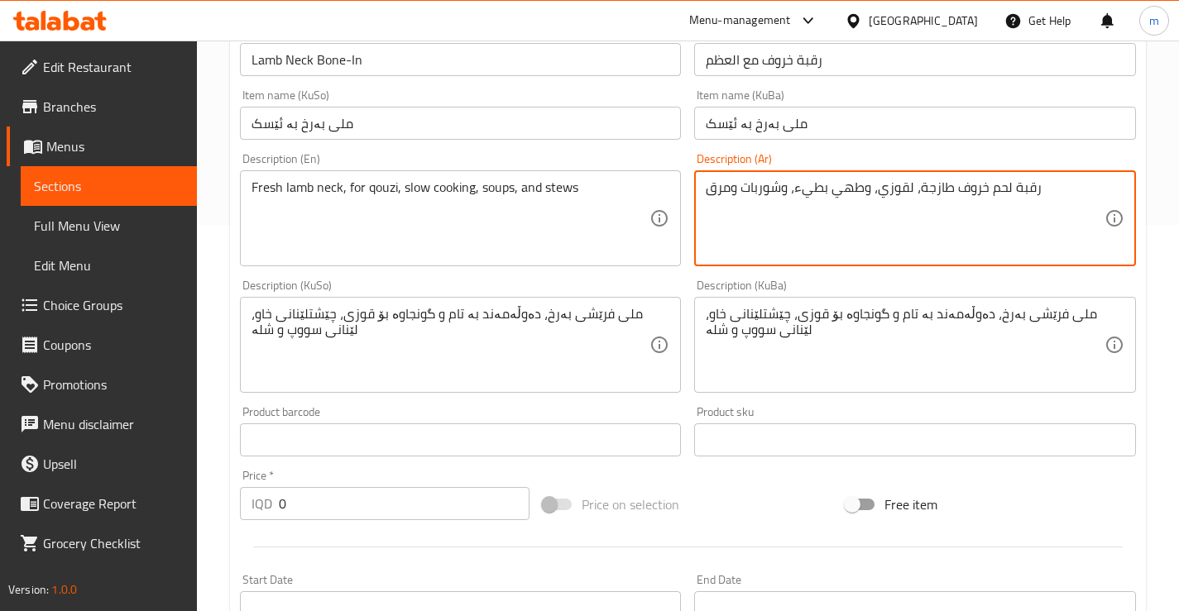
click at [776, 189] on textarea "رقبة لحم خروف طازجة، لقوزي، وطهي بطيء، وشوربات ومرق" at bounding box center [905, 219] width 399 height 79
click at [854, 187] on textarea "رقبة لحم خروف طازجة، لقوزي، وطهي بطيء، شوربات ومرق" at bounding box center [905, 219] width 399 height 79
click at [1004, 204] on textarea "رقبة لحم خروف طازجة، لقوزي، طهي بطيء، شوربات ومرق" at bounding box center [905, 219] width 399 height 79
drag, startPoint x: 856, startPoint y: 189, endPoint x: 788, endPoint y: 192, distance: 68.7
click at [788, 192] on textarea "رقبة لحم خروف طازجة، لقوزي، طهي بطيء، شوربات ومرق" at bounding box center [905, 219] width 399 height 79
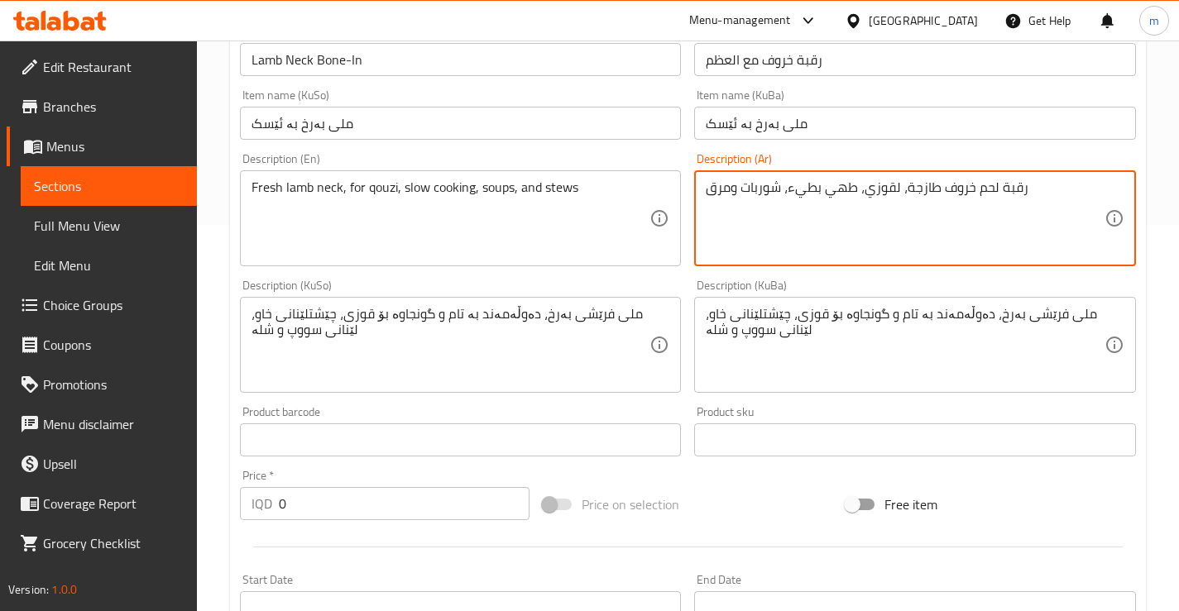
type textarea "رقبة لحم خروف طازجة، لقوزي، طهي بطيء، شوربات ومرق"
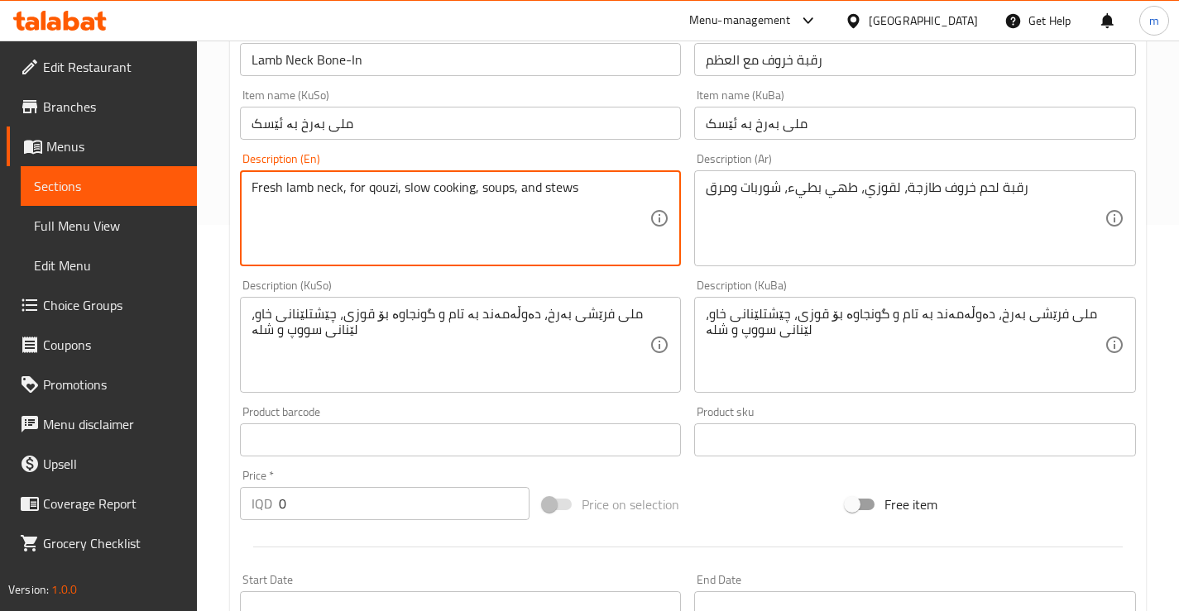
click at [498, 189] on textarea "Fresh lamb neck, for qouzi, slow cooking, soups, and stews" at bounding box center [450, 219] width 399 height 79
click at [520, 183] on textarea "Fresh lamb neck, for qouzi, slow cooking, soups, and stews" at bounding box center [450, 219] width 399 height 79
click at [553, 193] on textarea "Fresh lamb neck, for qouzi, slow cooking, soups and stews" at bounding box center [450, 219] width 399 height 79
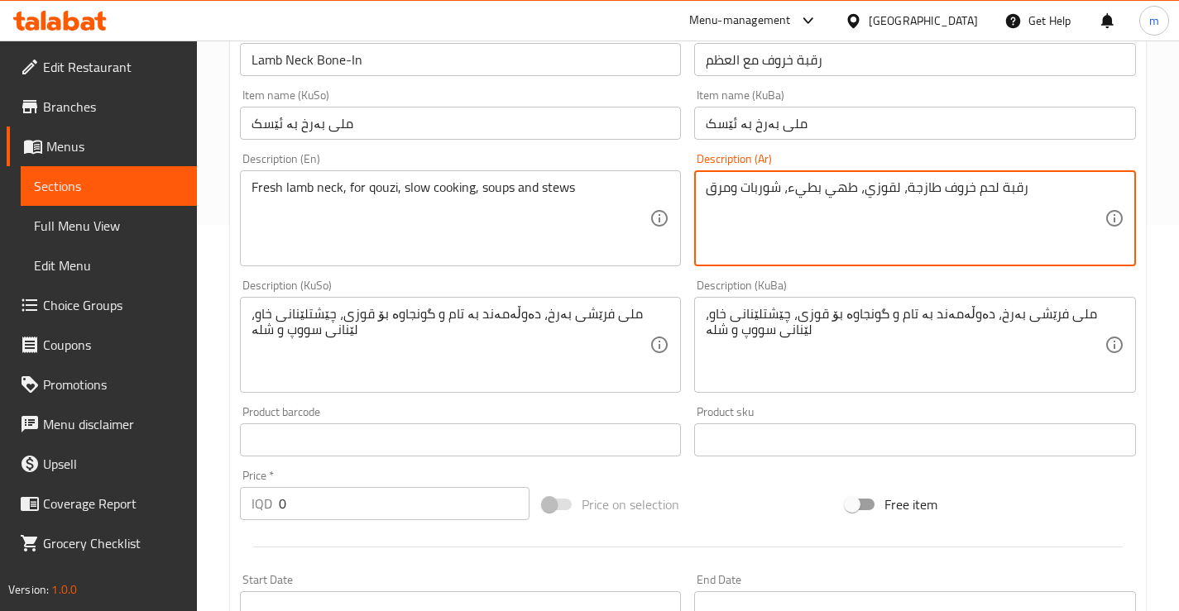
click at [713, 199] on textarea "رقبة لحم خروف طازجة، لقوزي، طهي بطيء، شوربات ومرق" at bounding box center [905, 219] width 399 height 79
click at [548, 176] on div "Fresh lamb neck, for qouzi, slow cooking, soups and stews Description (En)" at bounding box center [461, 218] width 442 height 96
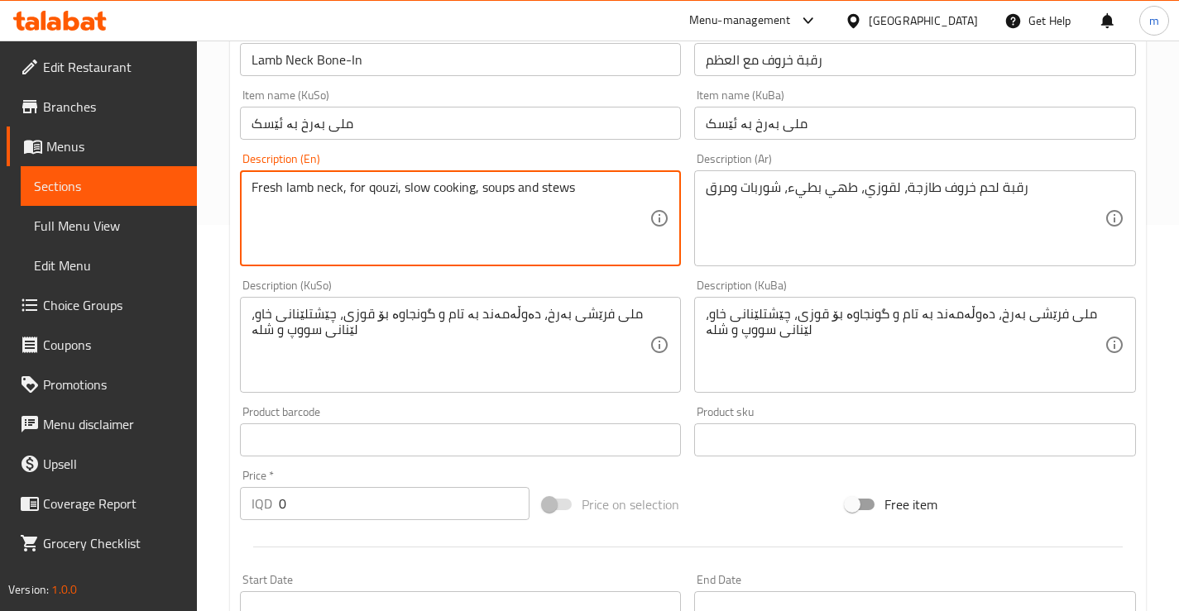
click at [548, 176] on div "Fresh lamb neck, for qouzi, slow cooking, soups and stews Description (En)" at bounding box center [461, 218] width 442 height 96
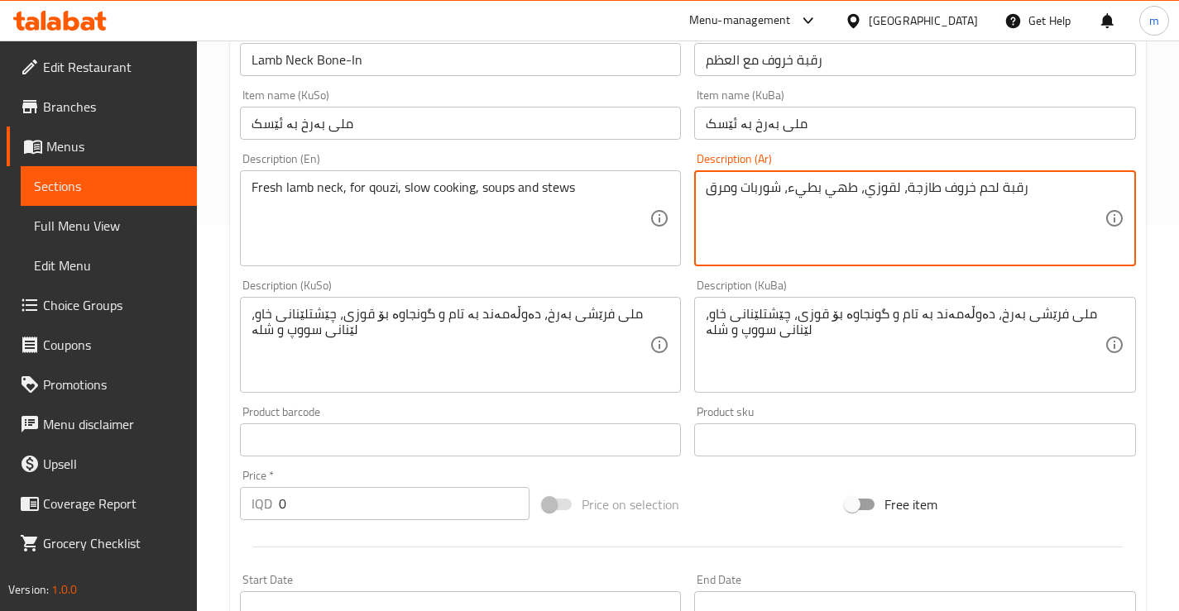
click at [713, 190] on textarea "رقبة لحم خروف طازجة، لقوزي، طهي بطيء، شوربات ومرق" at bounding box center [905, 219] width 399 height 79
click at [719, 199] on textarea "رقبة لحم خروف طازجة، لقوزي، طهي بطيء، شوربات ومرق" at bounding box center [905, 219] width 399 height 79
click at [719, 196] on textarea "رقبة لحم خروف طازجة، لقوزي، طهي بطيء، شوربات ومرق" at bounding box center [905, 219] width 399 height 79
click at [718, 188] on textarea "رقبة لحم خروف طازجة، لقوزي، طهي بطيء، شوربات ومرق" at bounding box center [905, 219] width 399 height 79
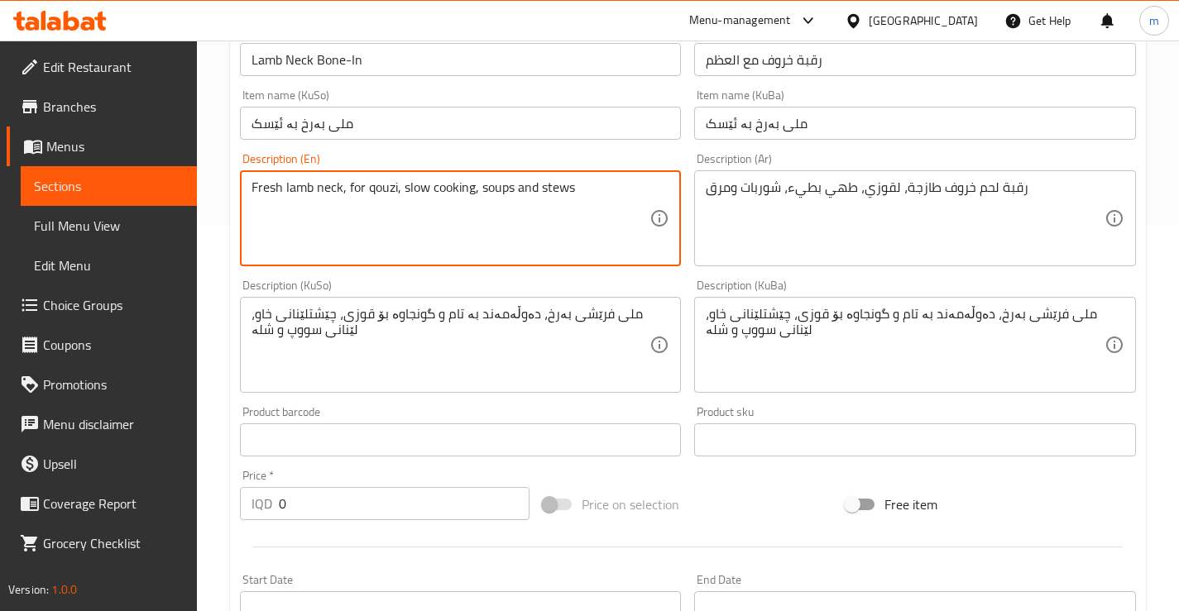
click at [569, 183] on textarea "Fresh lamb neck, for qouzi, slow cooking, soups and stews" at bounding box center [450, 219] width 399 height 79
paste textarea "Broth"
click at [546, 185] on textarea "Fresh lamb neck, for qouzi, slow cooking, soups and Broth" at bounding box center [450, 219] width 399 height 79
type textarea "Fresh lamb neck, for qouzi, slow cooking, soups and broth"
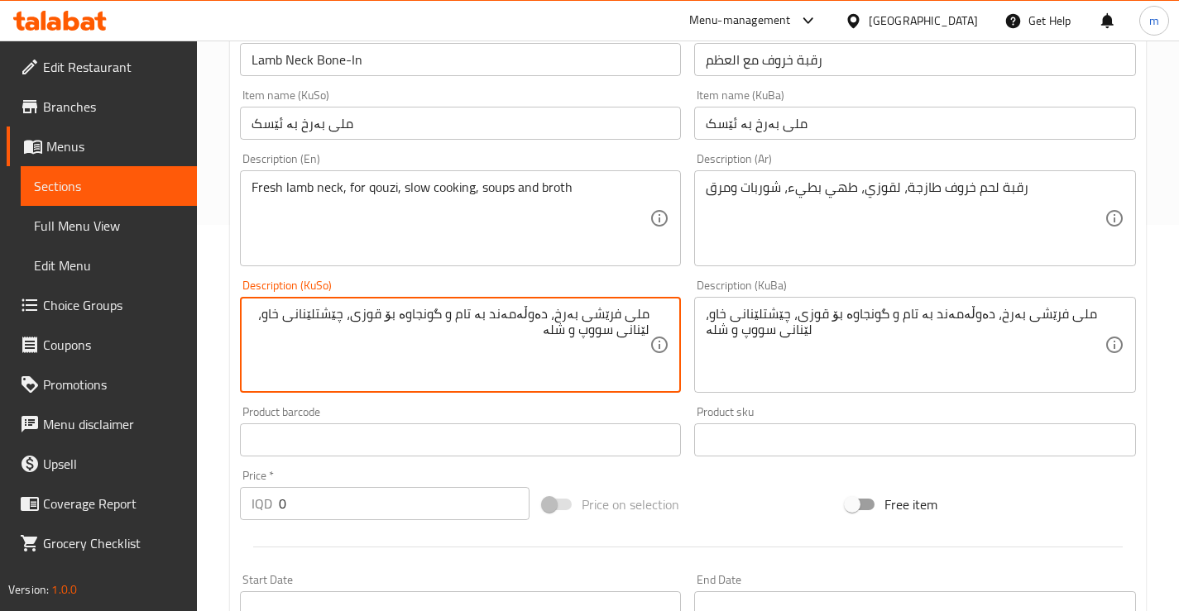
click at [1003, 406] on div "Product sku Product sku" at bounding box center [915, 431] width 442 height 50
drag, startPoint x: 554, startPoint y: 305, endPoint x: 418, endPoint y: 308, distance: 136.5
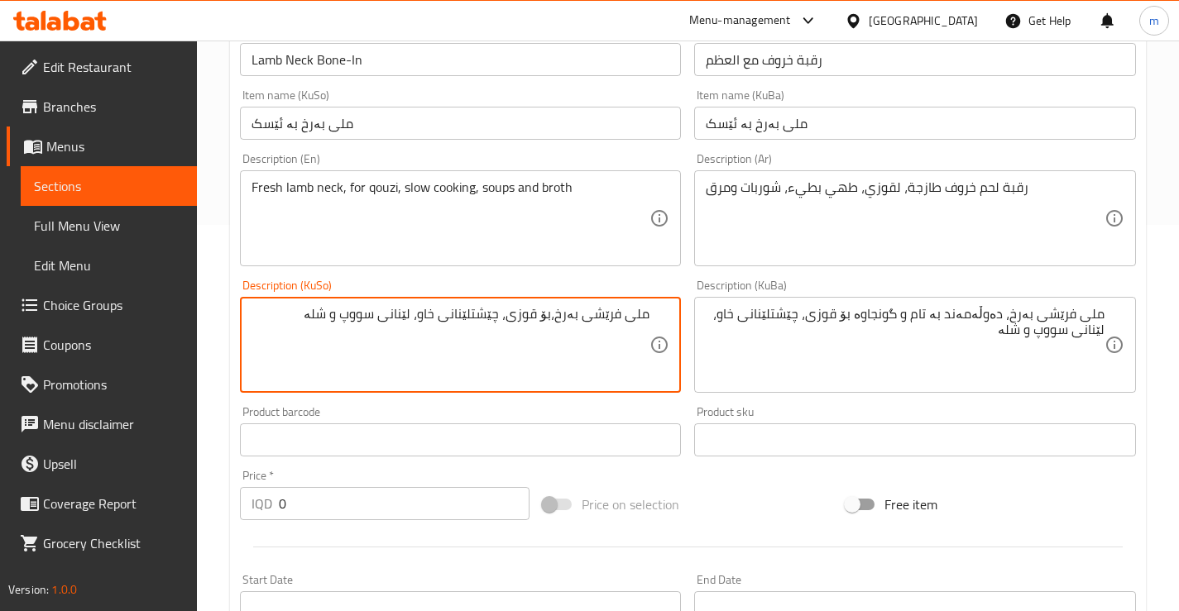
click at [534, 323] on textarea "ملی فرێشی بەرخ،بۆ قوزی، چێشتلێنانی خاو، لێنانی سووپ و شلە" at bounding box center [450, 345] width 399 height 79
click at [406, 316] on textarea "ملی فرێشی بەرخ،بۆ قۆزی، چێشتلێنانی خاو، لێنانی سووپ و شلە" at bounding box center [450, 345] width 399 height 79
click at [393, 323] on textarea "ملی فرێشی بەرخ،بۆ قۆزی، چێشتلێنانی خاو، سووپ و شلە" at bounding box center [450, 345] width 399 height 79
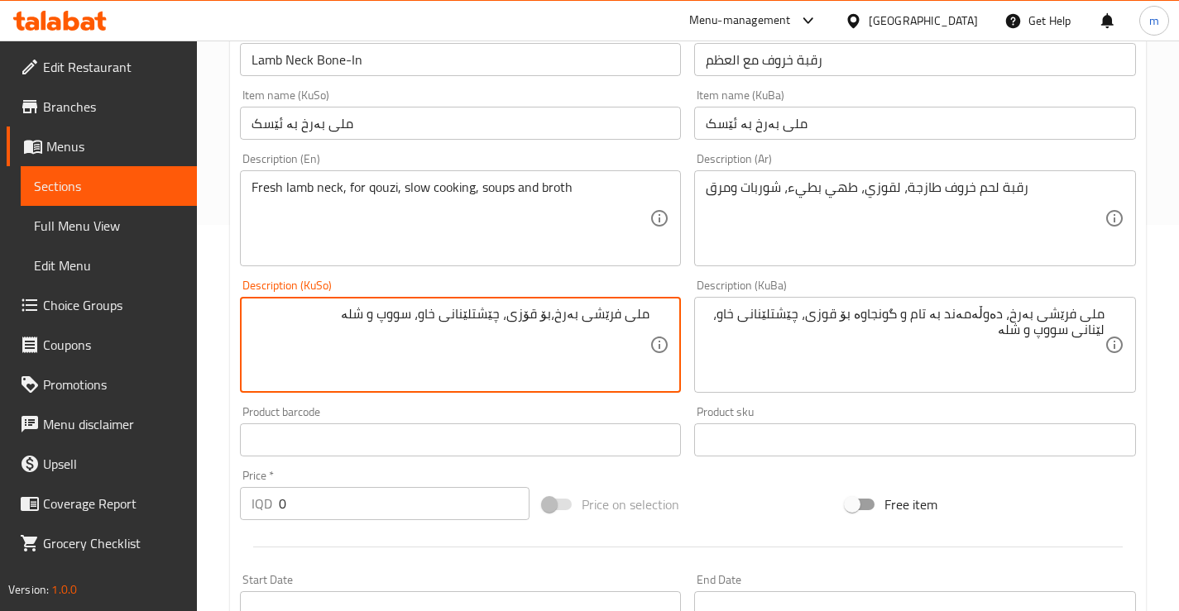
click at [409, 314] on textarea "ملی فرێشی بەرخ،بۆ قۆزی، چێشتلێنانی خاو، سووپ و شلە" at bounding box center [450, 345] width 399 height 79
paste textarea "ۆرباکان"
click at [382, 343] on textarea "ملی فرێشی بەرخ،بۆ قۆزی، چێشتلێنانی خاو، شۆربا و شلە" at bounding box center [450, 345] width 399 height 79
type textarea "ملی فرێشی بەرخ،بۆ قۆزی، چێشتلێنانی خاو، شۆربا و شلە"
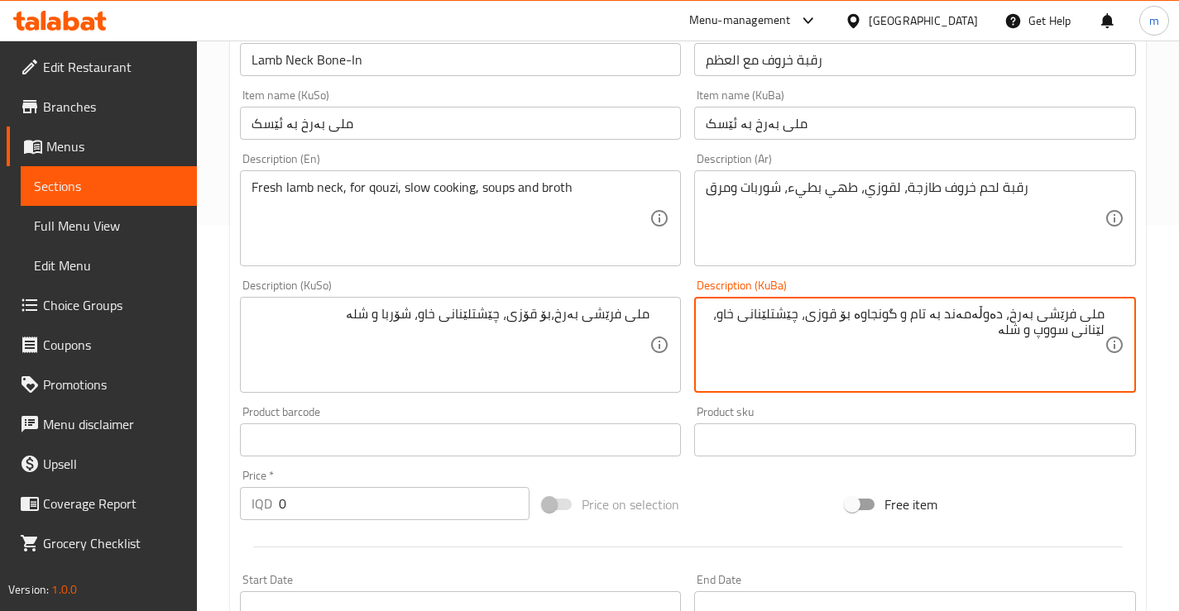
paste textarea "بۆ قۆزی، چێشتلێنانی خاو، شۆربا"
type textarea "ملی فرێشی بەرخ،بۆ قۆزی، چێشتلێنانی خاو، شۆربا و شلە"
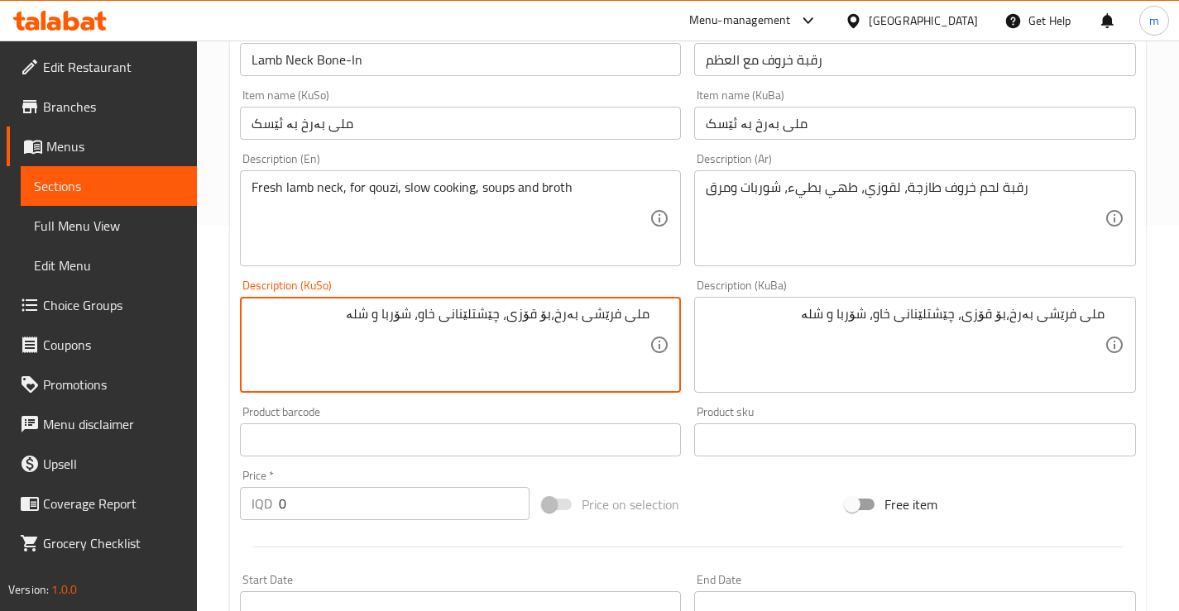
click at [553, 323] on textarea "ملی فرێشی بەرخ،بۆ قۆزی، چێشتلێنانی خاو، شۆربا و شلە" at bounding box center [450, 345] width 399 height 79
click at [555, 316] on textarea "ملی فرێشی بەرخ،بۆ قۆزی، چێشتلێنانی خاو، شۆربا و شلە" at bounding box center [450, 345] width 399 height 79
type textarea "ملی فرێشی بەرخ، بۆ قۆزی، چێشتلێنانی خاو، شۆربا و شلە"
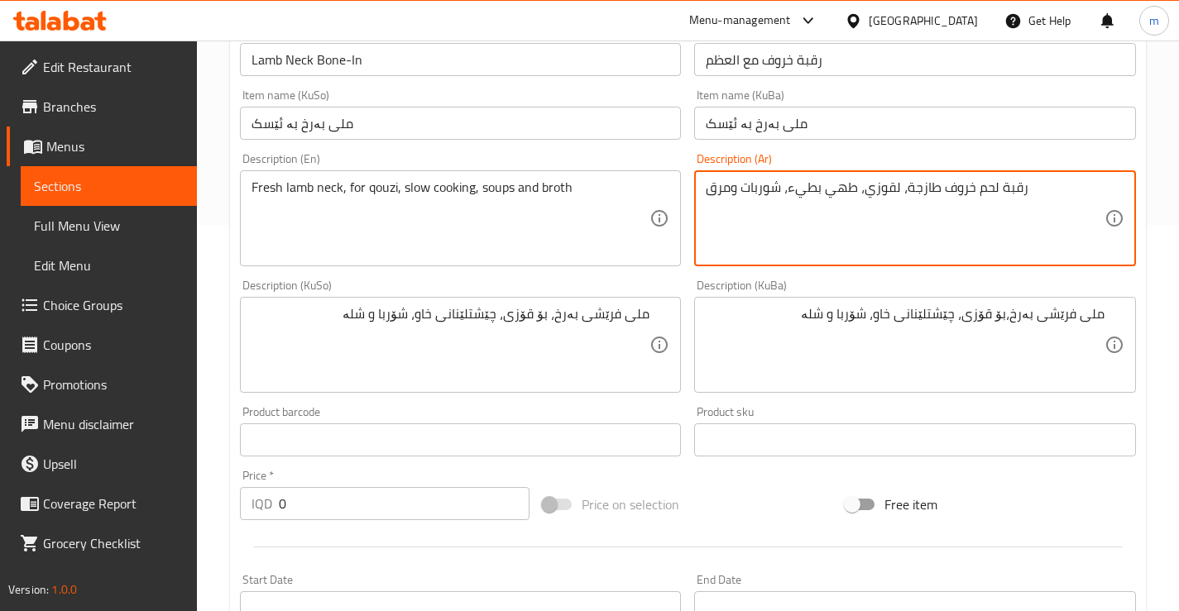
drag, startPoint x: 855, startPoint y: 188, endPoint x: 787, endPoint y: 183, distance: 68.8
click at [787, 183] on textarea "رقبة لحم خروف طازجة، لقوزي، طهي بطيء، شوربات ومرق" at bounding box center [905, 219] width 399 height 79
click at [676, 280] on div "Description (KuSo) ملی فرێشی بەرخ، بۆ قۆزی، چێشتلێنانی خاو، شۆربا و شلە Descrip…" at bounding box center [461, 336] width 442 height 113
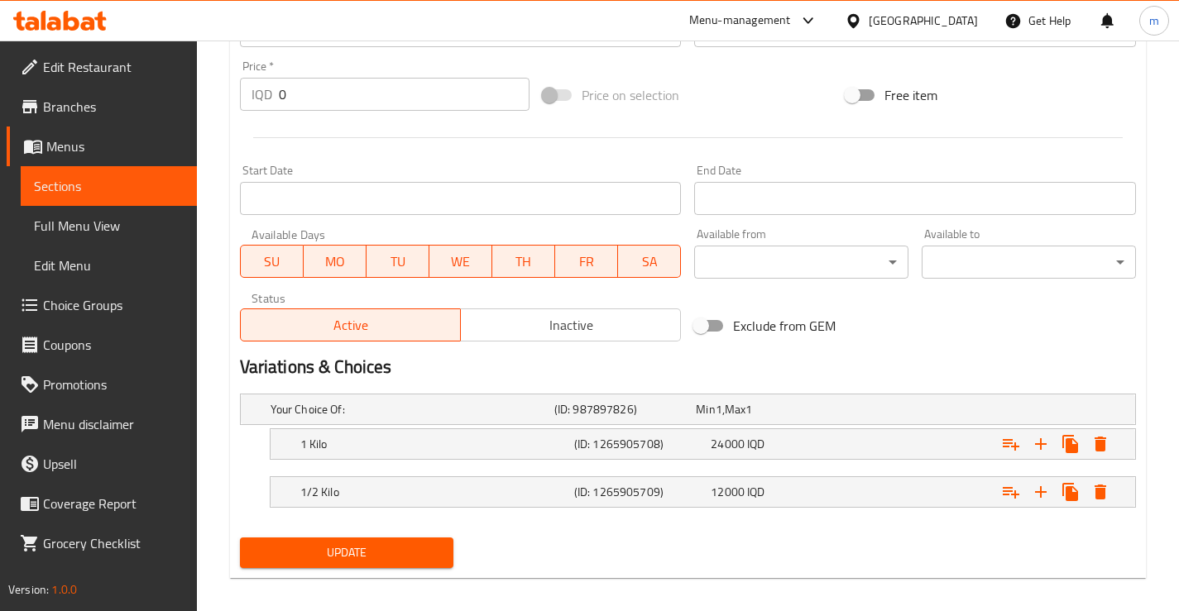
scroll to position [809, 0]
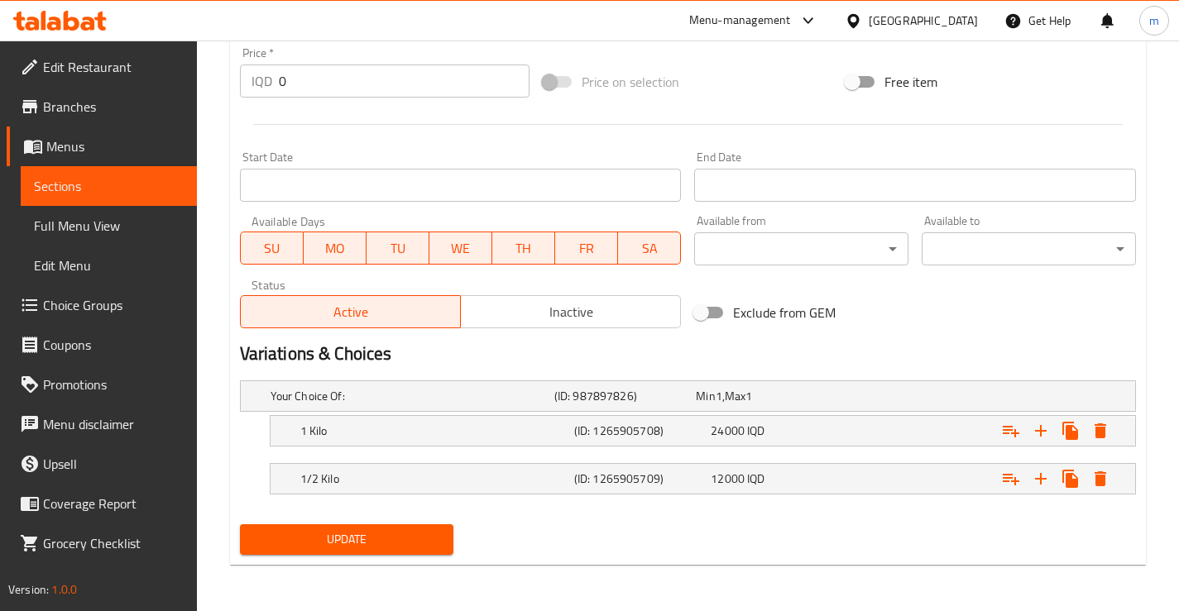
click at [380, 542] on span "Update" at bounding box center [347, 539] width 188 height 21
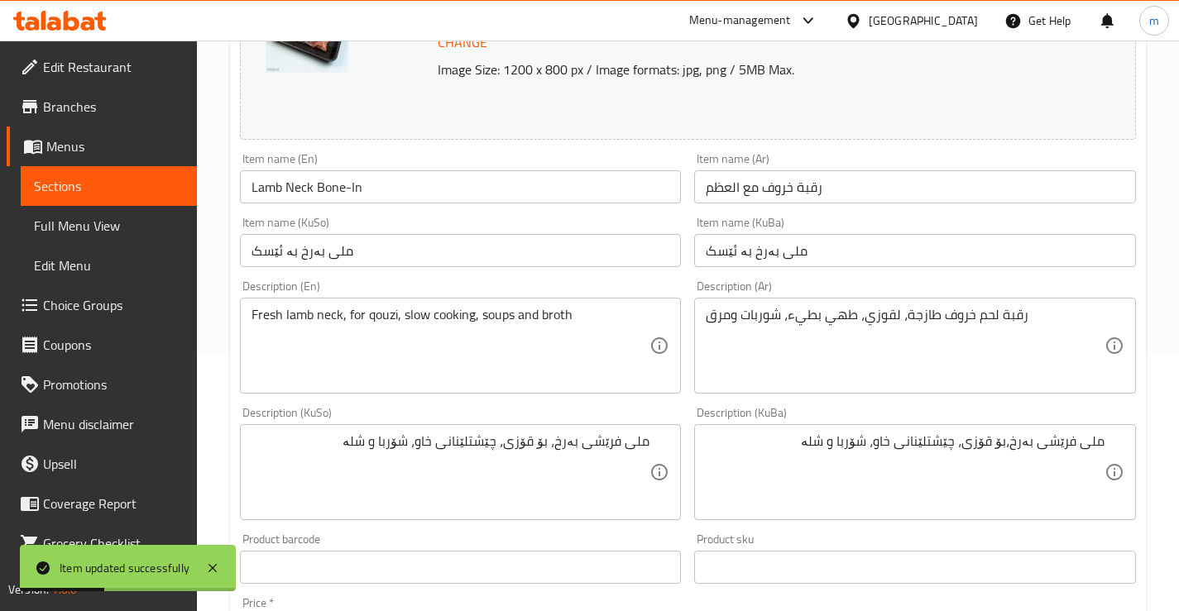
scroll to position [257, 0]
click at [74, 176] on span "Sections" at bounding box center [109, 186] width 150 height 20
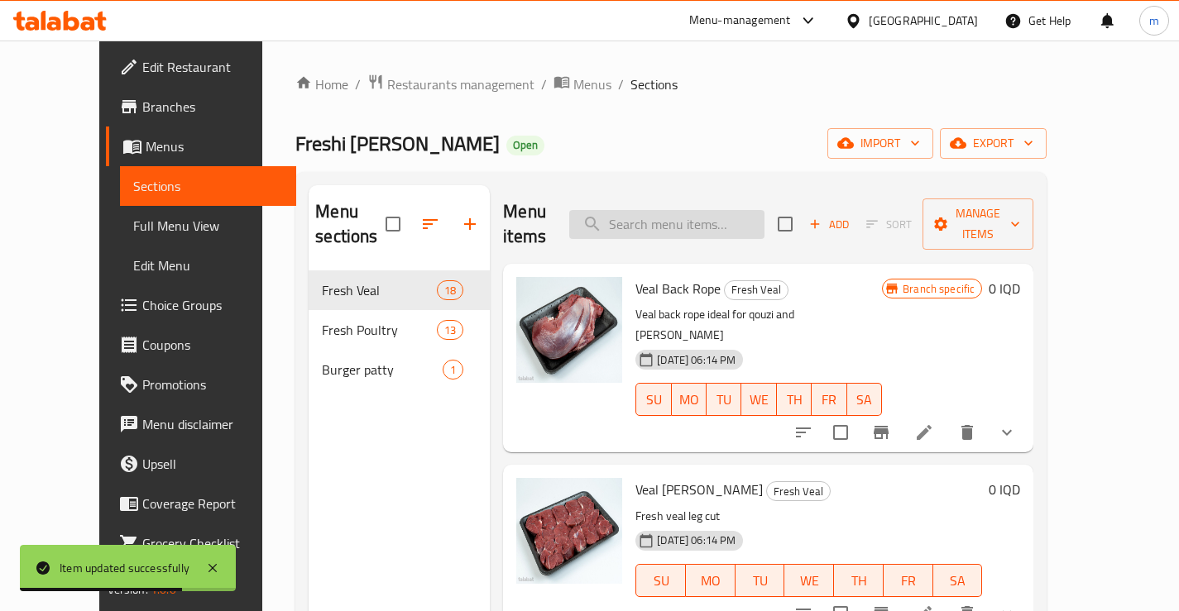
click at [687, 217] on input "search" at bounding box center [666, 224] width 195 height 29
paste input "Lamb Chops"
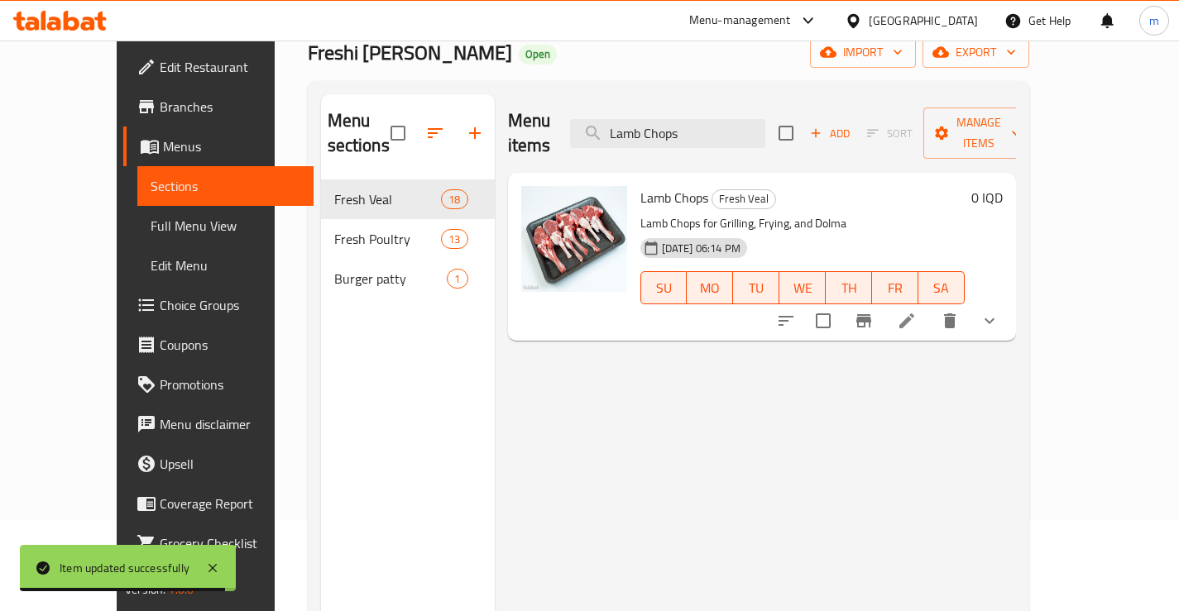
scroll to position [110, 0]
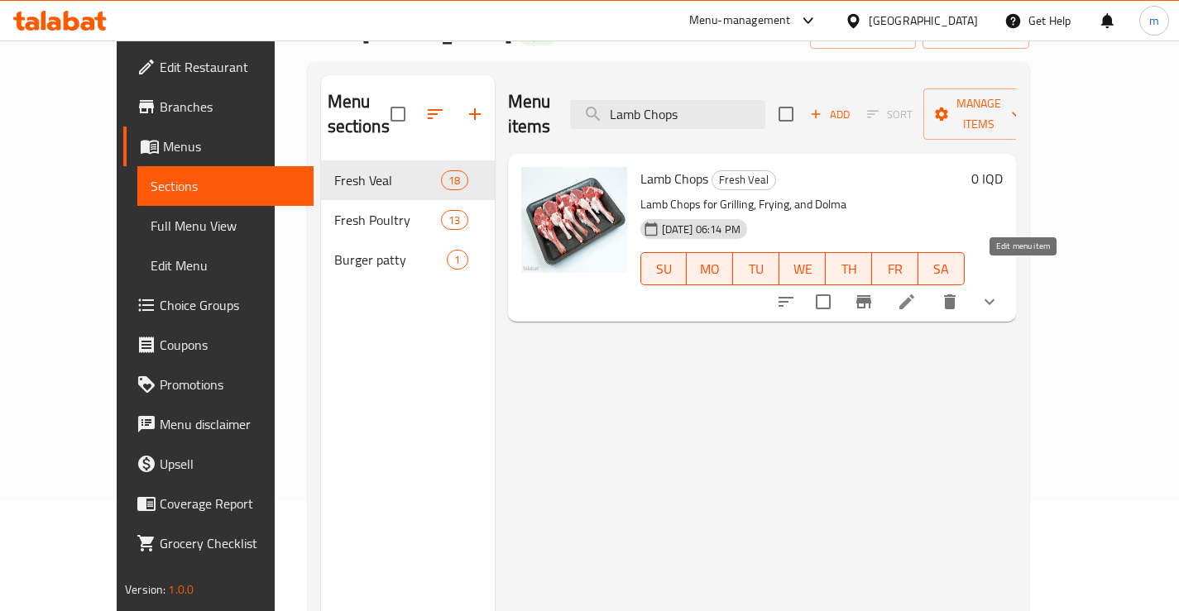
type input "Lamb Chops"
click at [917, 292] on icon at bounding box center [907, 302] width 20 height 20
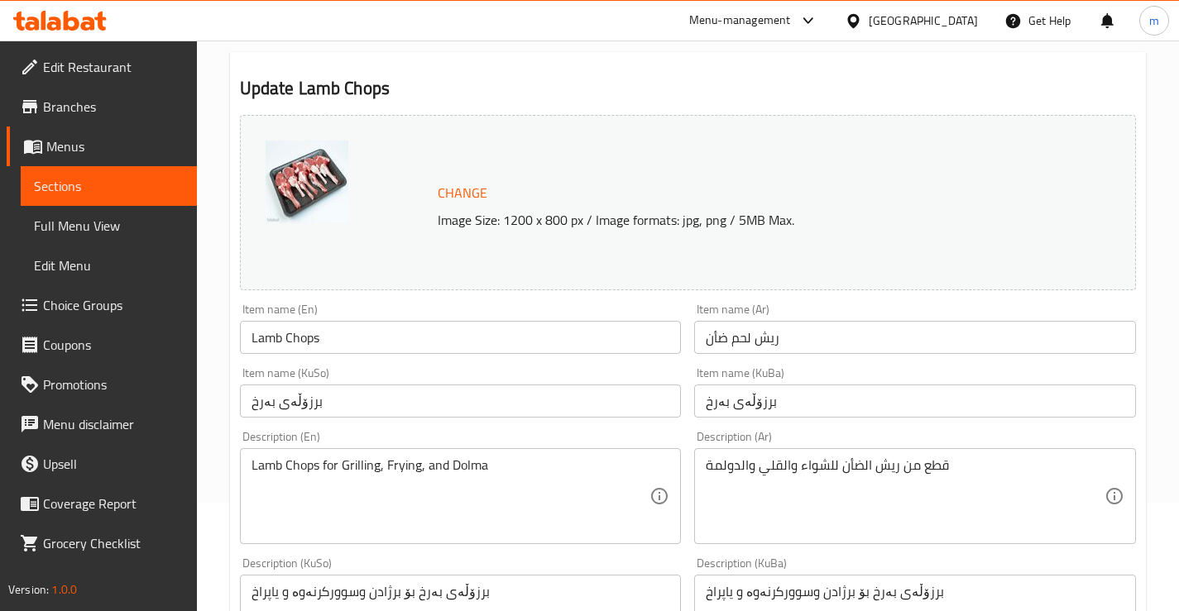
scroll to position [110, 0]
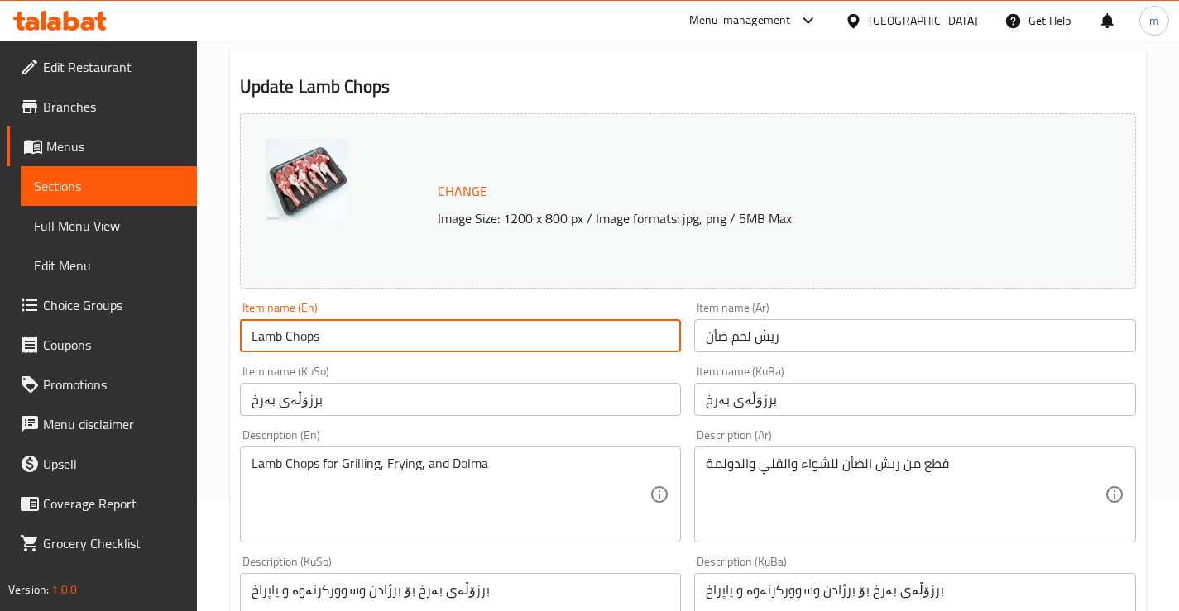
click at [353, 342] on input "Lamb Chops" at bounding box center [461, 335] width 442 height 33
paste input "Short Rib"
type input "Lamb Short Ribs"
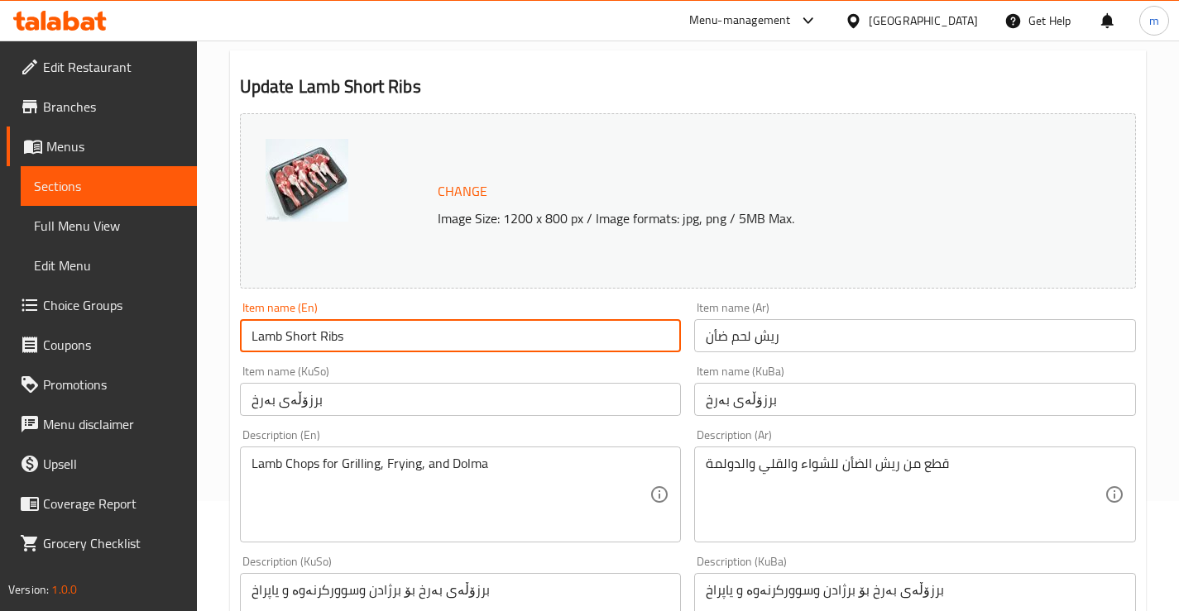
drag, startPoint x: 363, startPoint y: 342, endPoint x: 286, endPoint y: 337, distance: 77.1
click at [286, 337] on input "Lamb Short Ribs" at bounding box center [461, 335] width 442 height 33
click at [764, 333] on input "ريش لحم ضأن" at bounding box center [915, 335] width 442 height 33
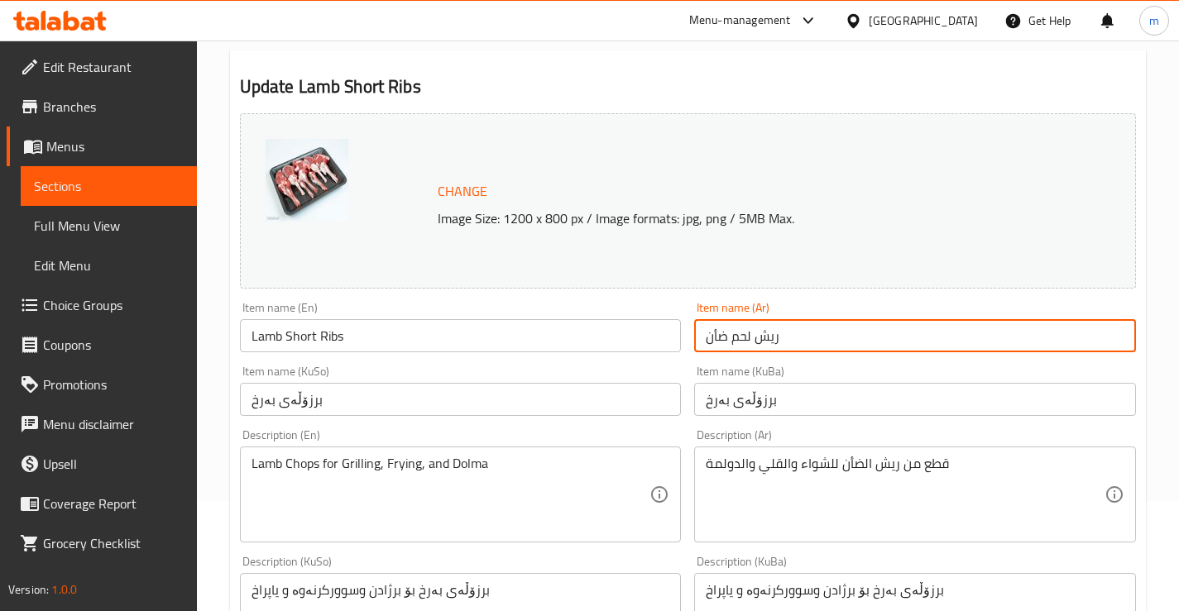
paste input "ضلاع الخروف"
type input "أضلاع الخروف"
click at [777, 418] on div "Item name (KuBa) برزۆڵەی بەرخ Item name (KuBa)" at bounding box center [914, 391] width 455 height 64
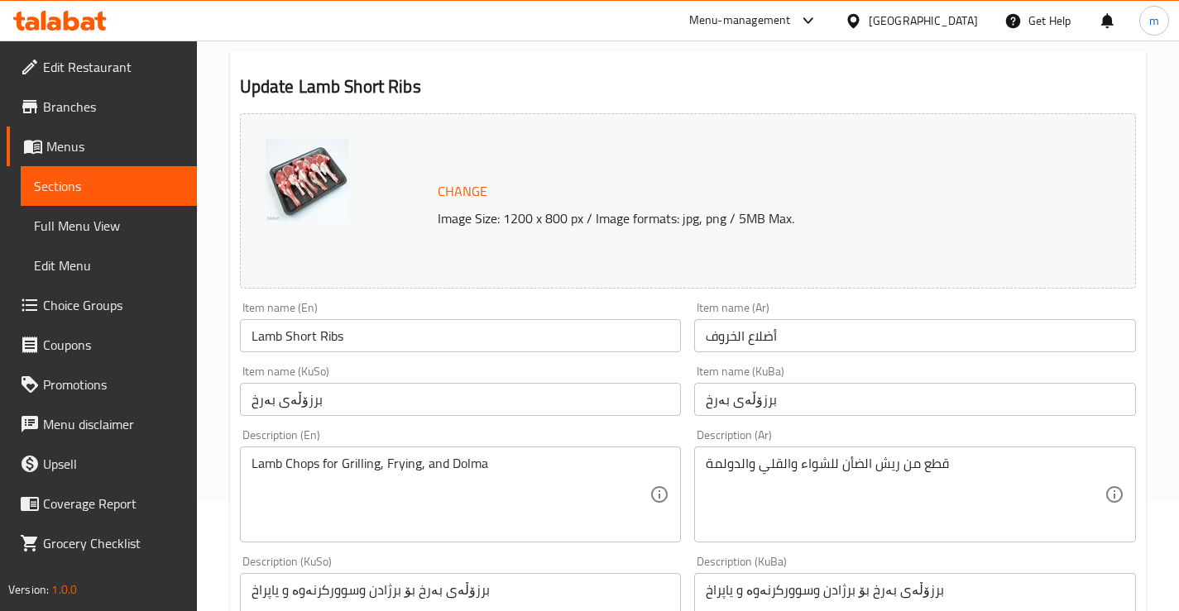
click at [784, 400] on input "برزۆڵەی بەرخ" at bounding box center [915, 399] width 442 height 33
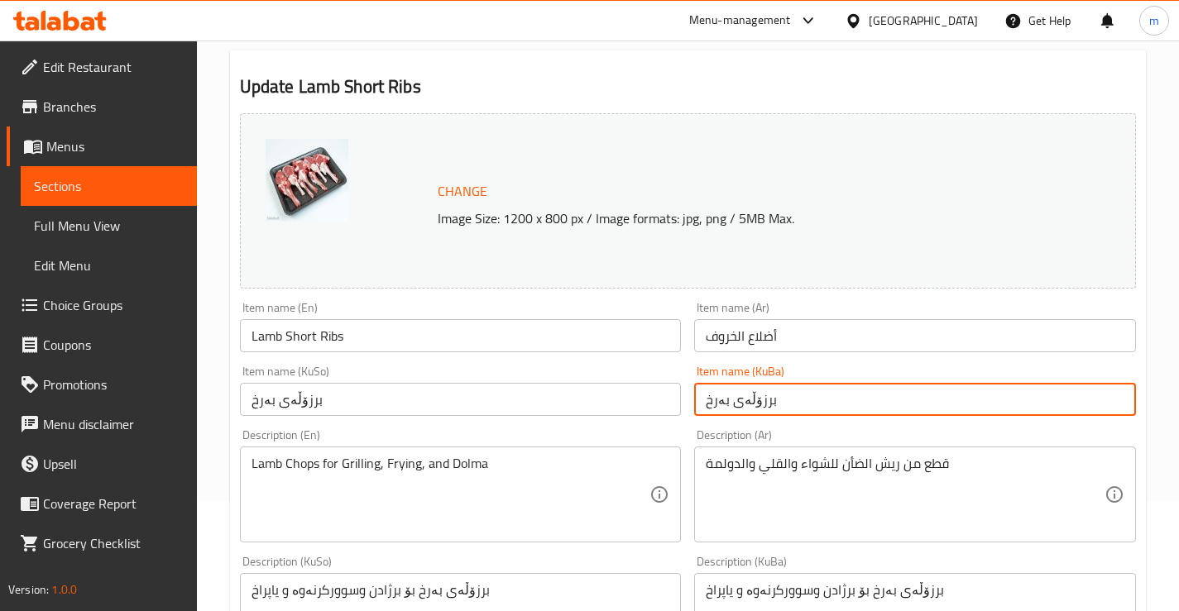
paste input "پ"
type input "پرزۆڵەی بەرخ"
click at [566, 406] on input "برزۆڵەی بەرخ" at bounding box center [461, 399] width 442 height 33
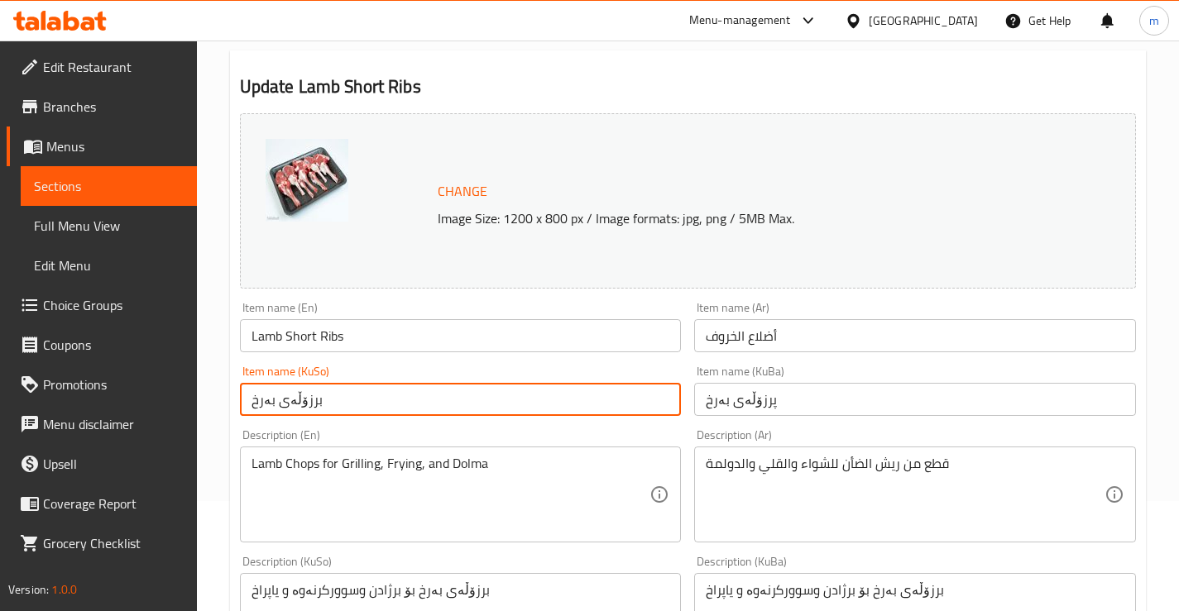
paste input "پ"
type input "پرزۆڵەی بەرخ"
click at [300, 333] on input "Lamb Short Ribs" at bounding box center [461, 335] width 442 height 33
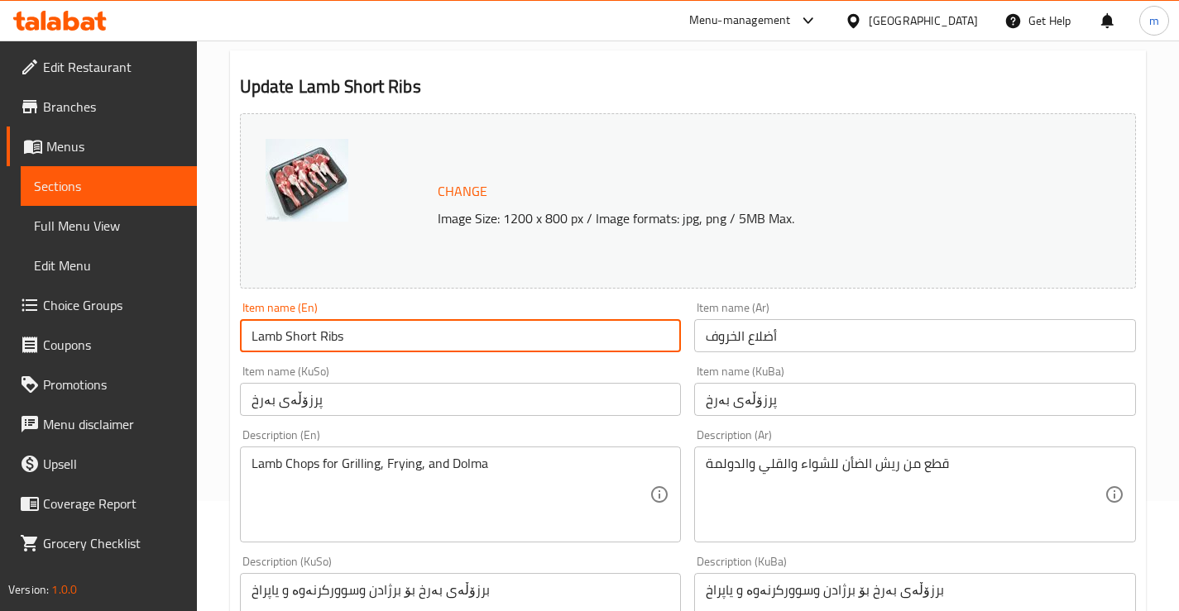
click at [748, 337] on input "أضلاع الخروف" at bounding box center [915, 335] width 442 height 33
click at [606, 336] on input "Lamb Short Ribs" at bounding box center [461, 335] width 442 height 33
click at [909, 348] on input "أضلاع الخروف" at bounding box center [915, 335] width 442 height 33
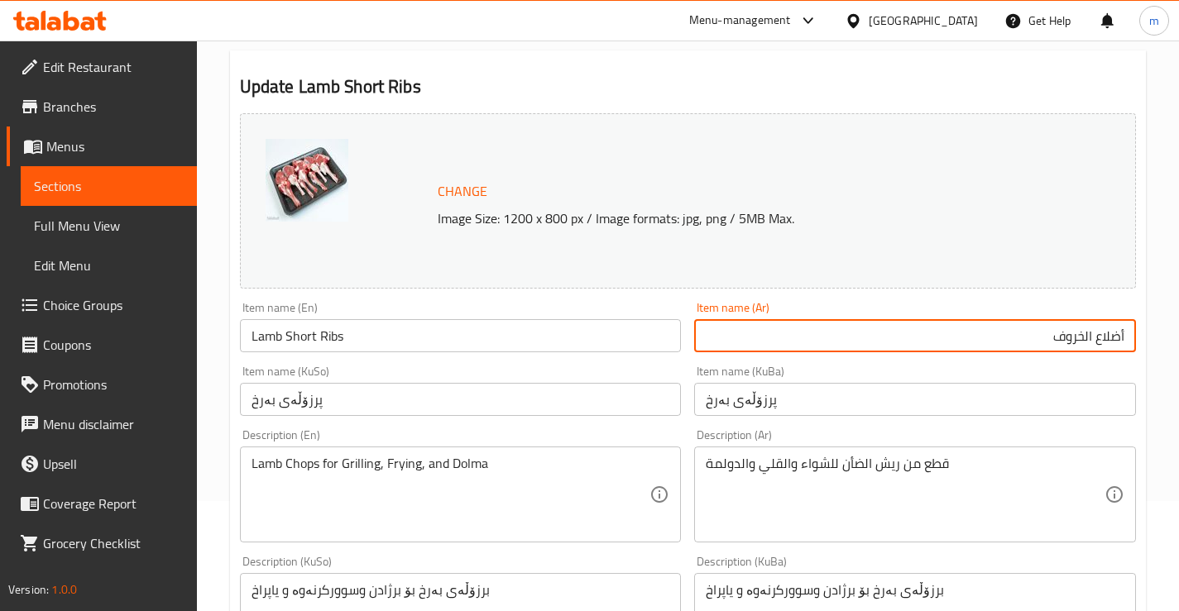
click at [1095, 339] on input "أضلاع الخروف" at bounding box center [915, 335] width 442 height 33
click at [951, 299] on div "Item name (Ar) أضلاع الخروف Item name (Ar)" at bounding box center [914, 327] width 455 height 64
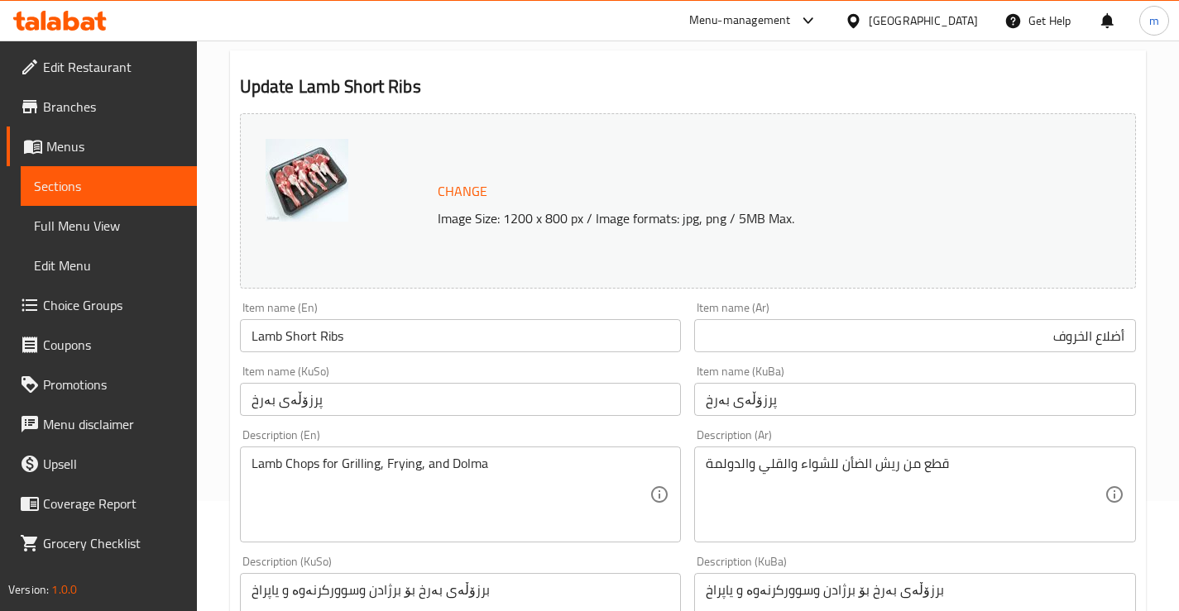
click at [960, 331] on input "أضلاع الخروف" at bounding box center [915, 335] width 442 height 33
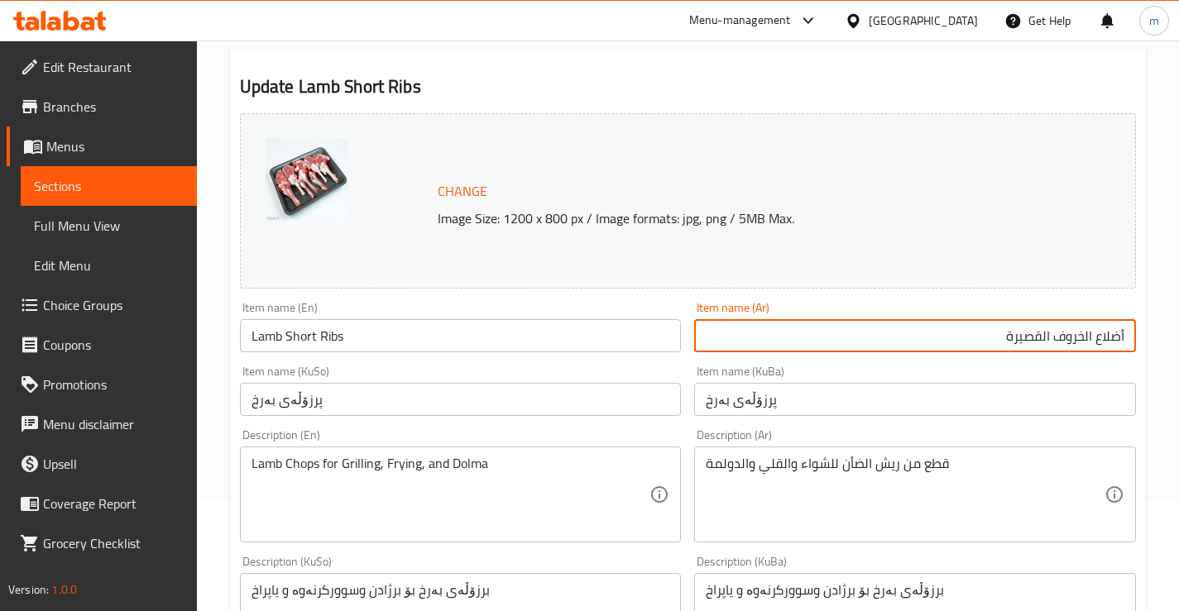
type input "أضلاع الخروف القصيرة"
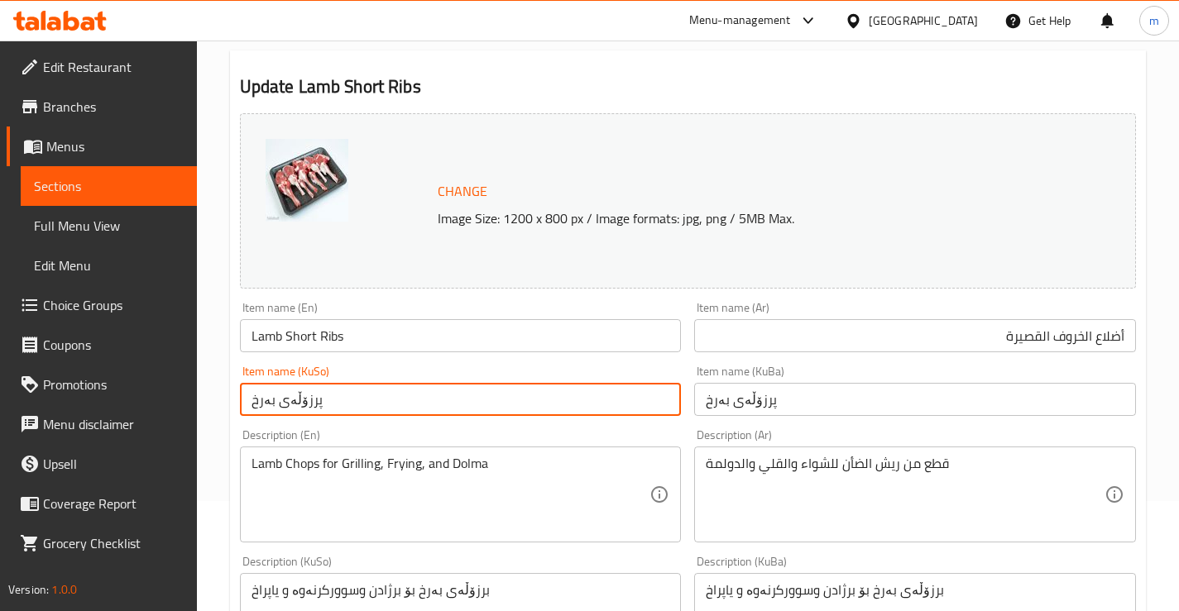
click at [336, 395] on input "پرزۆڵەی بەرخ" at bounding box center [461, 399] width 442 height 33
click at [793, 393] on input "پرزۆڵەی بەرخ" at bounding box center [915, 399] width 442 height 33
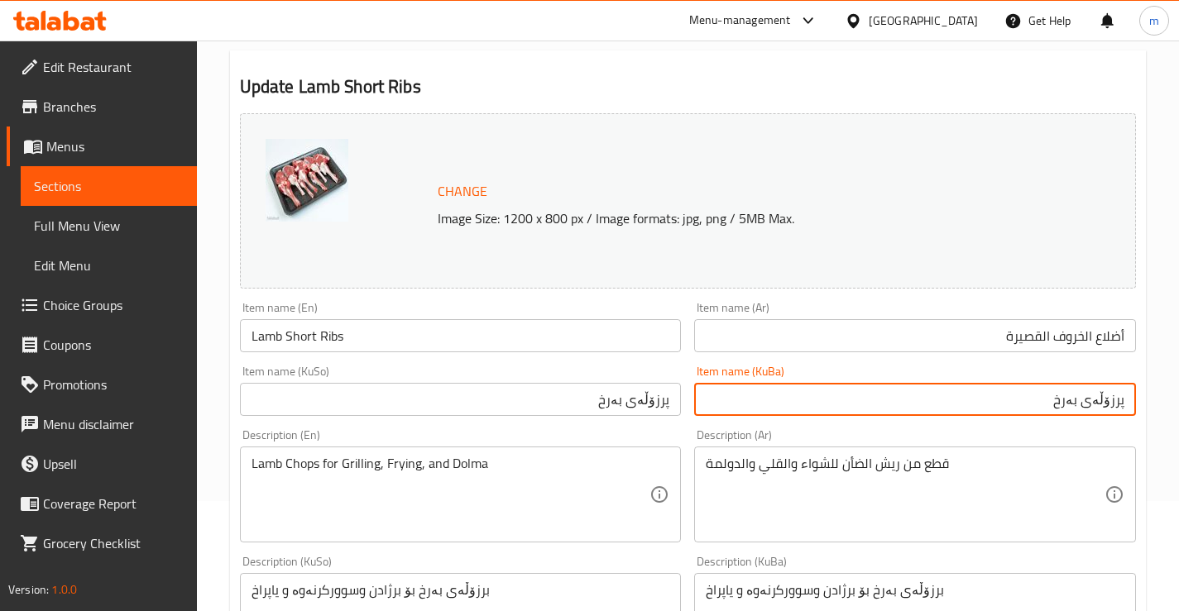
click at [1087, 395] on input "پرزۆڵەی بەرخ" at bounding box center [915, 399] width 442 height 33
type input "پرزۆڵەی کورتی بەرخ"
click at [1025, 336] on input "أضلاع الخروف القصيرة" at bounding box center [915, 335] width 442 height 33
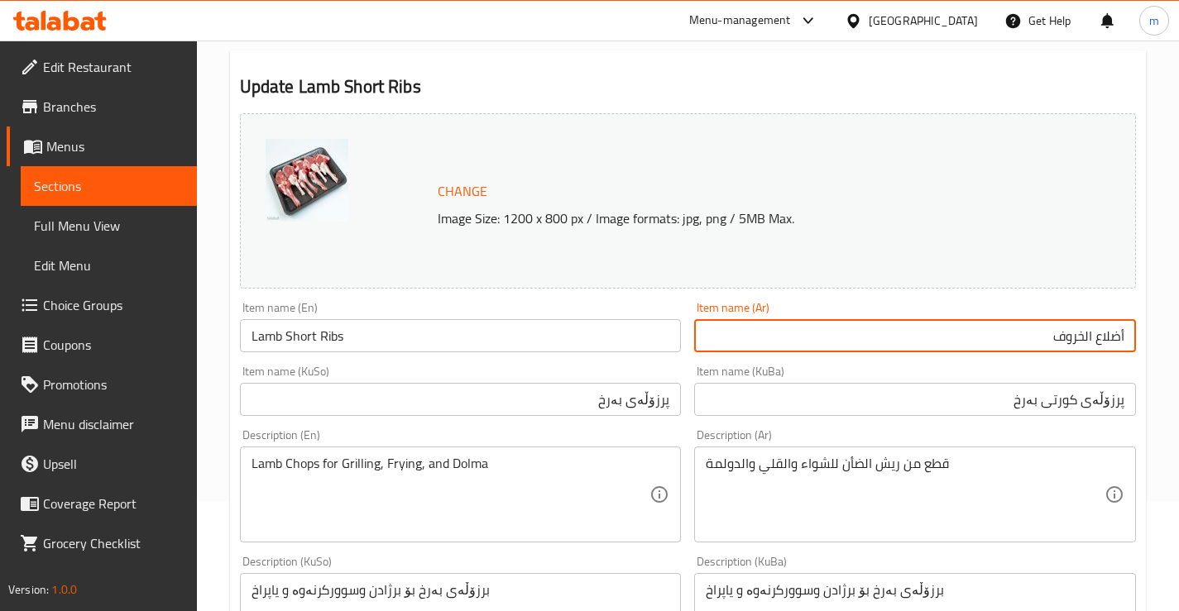
click at [1093, 339] on input "أضلاع الخروف" at bounding box center [915, 335] width 442 height 33
paste input "قصيرةال"
click at [1085, 336] on input "أضلاع القصيرة الخروف" at bounding box center [915, 335] width 442 height 33
click at [1047, 335] on input "أضلاع قصيرة الخروف" at bounding box center [915, 335] width 442 height 33
type input "أضلاع قصيرة الخروف"
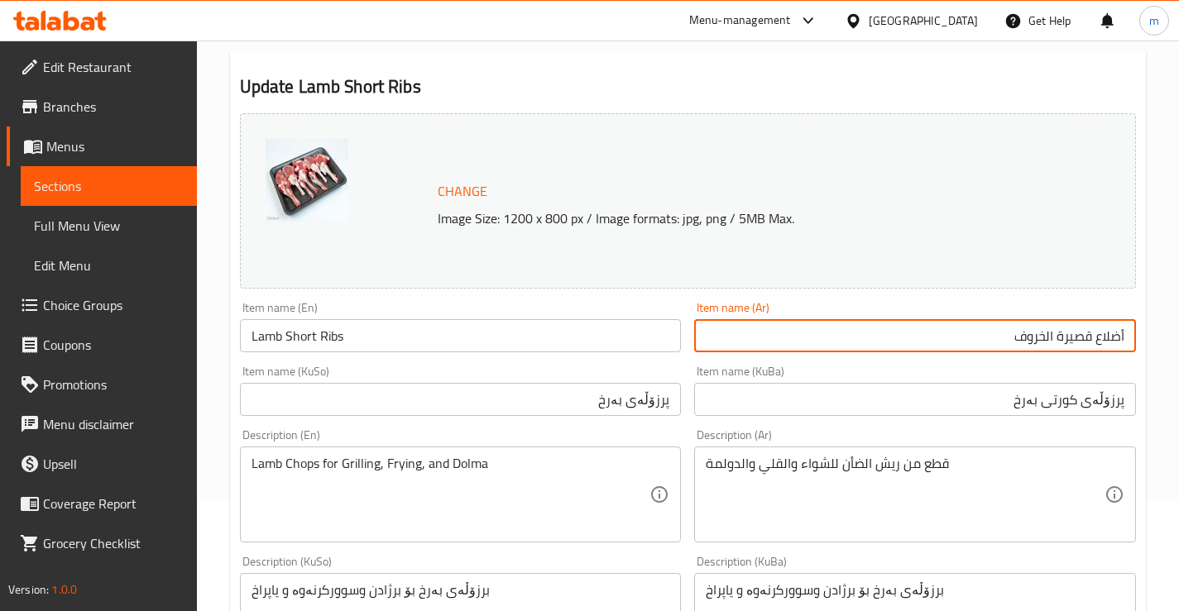
click at [837, 357] on div "Item name (Ar) أضلاع قصيرة الخروف Item name (Ar)" at bounding box center [914, 327] width 455 height 64
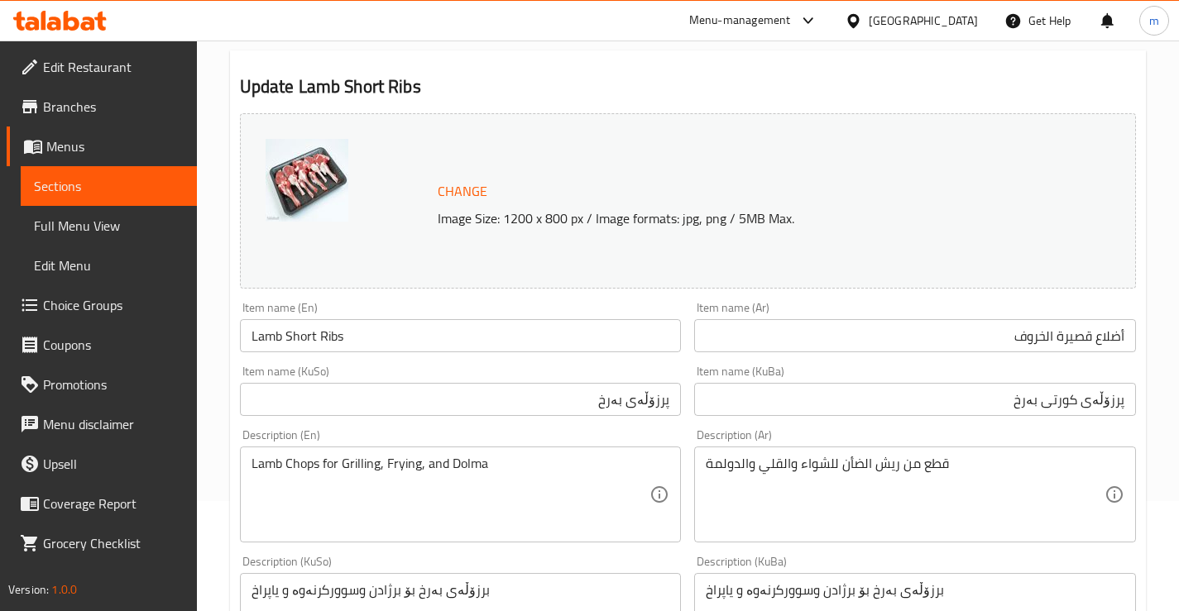
click at [928, 400] on input "پرزۆڵەی کورتی بەرخ" at bounding box center [915, 399] width 442 height 33
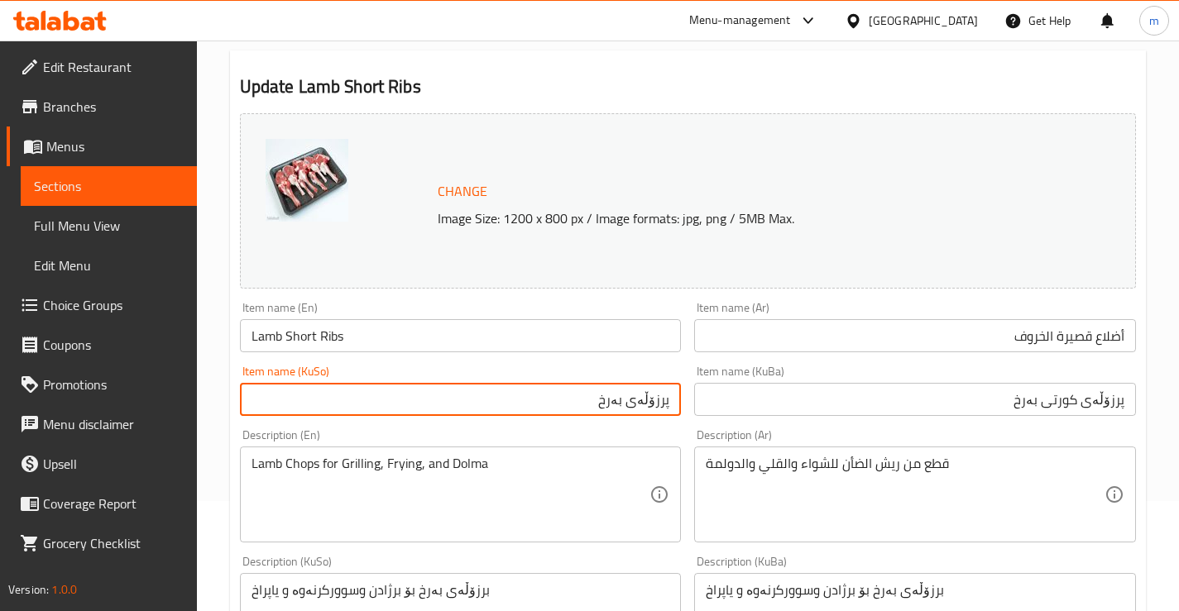
click at [548, 415] on input "پرزۆڵەی بەرخ" at bounding box center [461, 399] width 442 height 33
paste input "کورتی"
type input "پرزۆڵەی کورتی بەرخ"
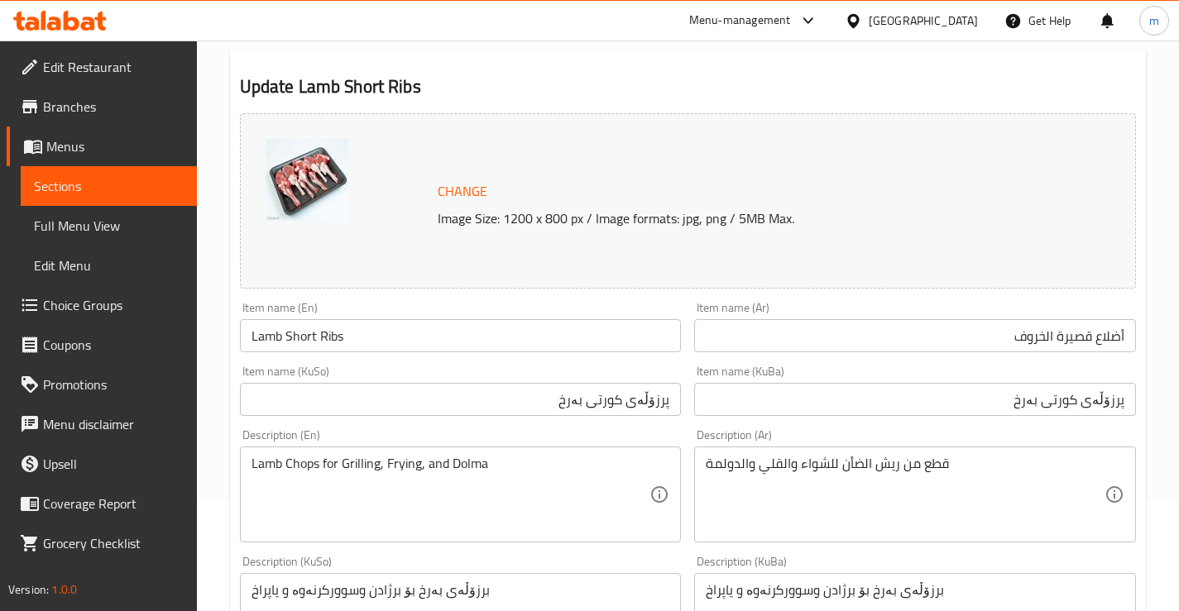
click at [702, 362] on div "Item name (KuBa) پرزۆڵەی کورتی بەرخ Item name (KuBa)" at bounding box center [914, 391] width 455 height 64
click at [670, 369] on div "Item name (KuSo) پرزۆڵەی کورتی بەرخ Item name (KuSo)" at bounding box center [461, 391] width 442 height 50
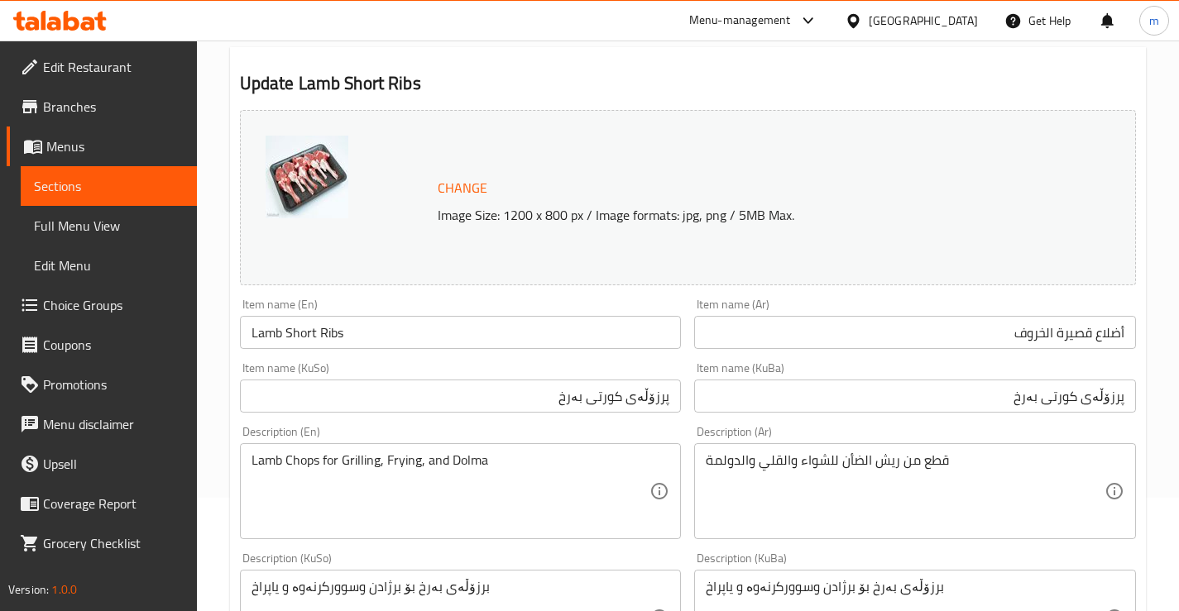
scroll to position [165, 0]
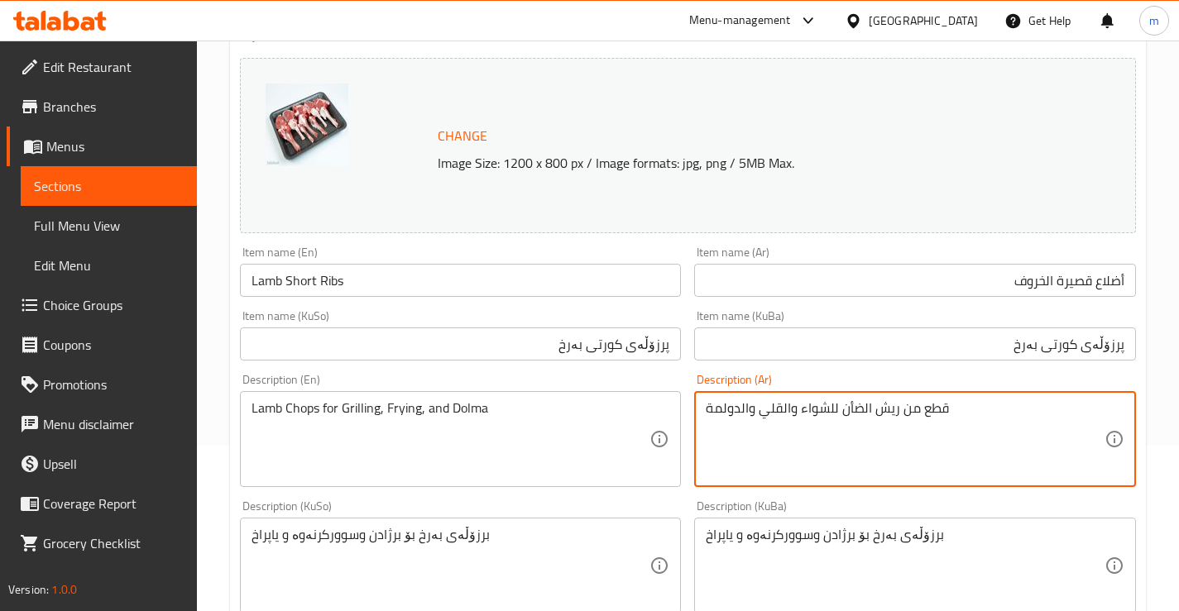
paste textarea "ريش خروف طازجة، مثالية للشوي، القلي،"
drag, startPoint x: 964, startPoint y: 410, endPoint x: 1007, endPoint y: 405, distance: 43.3
click at [1007, 405] on textarea "ريش خروف طازجة، مثالية للشوي، القلي، والدولمة" at bounding box center [905, 439] width 399 height 79
click at [957, 401] on textarea "ريش خروف طازجة،لشوي، القلي، والدولمة" at bounding box center [905, 439] width 399 height 79
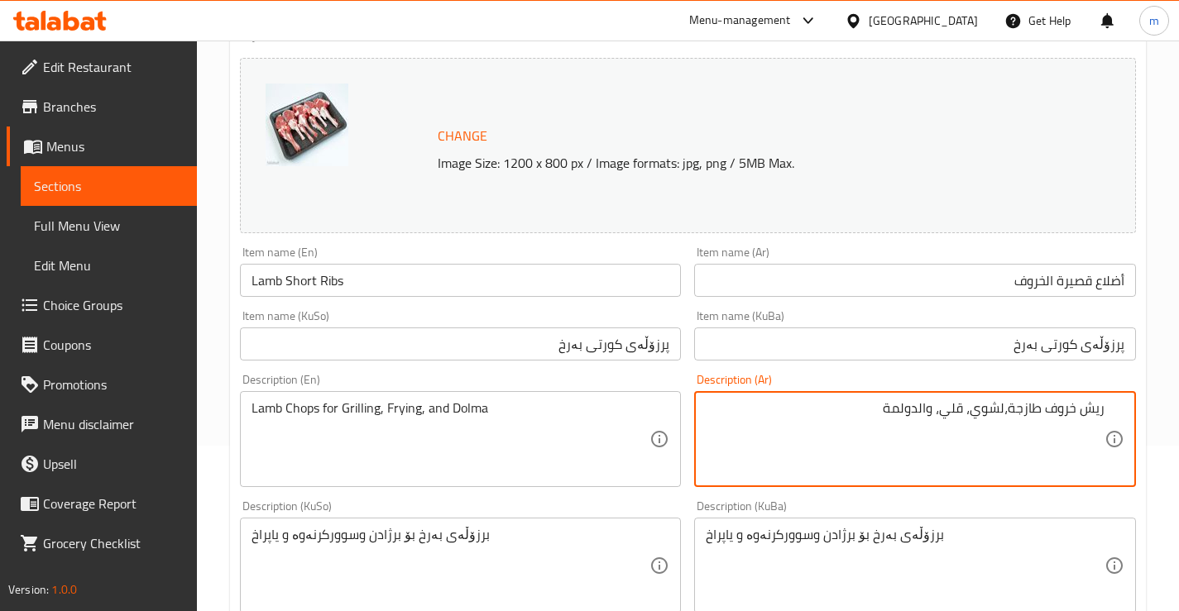
click at [939, 413] on textarea "ريش خروف طازجة،لشوي، قلي، والدولمة" at bounding box center [905, 439] width 399 height 79
click at [927, 403] on textarea "ريش خروف طازجة،لشوي، قلي والدولمة" at bounding box center [905, 439] width 399 height 79
type textarea "ريش خروف طازجة،لشوي، قلي ودولمة"
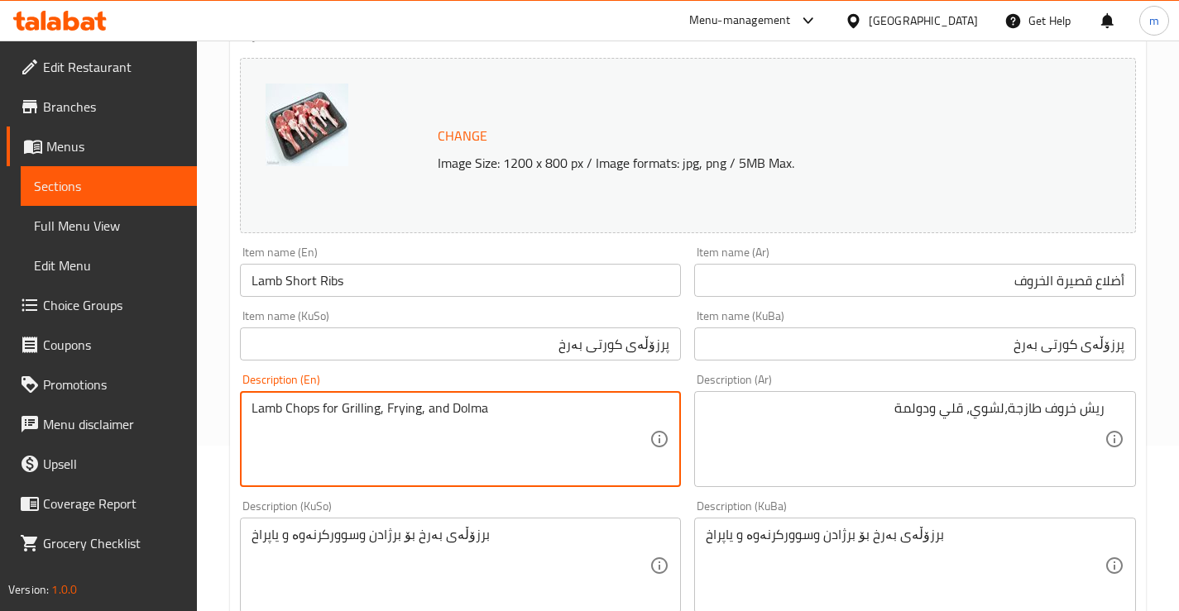
paste textarea "chops for grilling, frying, and d"
drag, startPoint x: 317, startPoint y: 412, endPoint x: 250, endPoint y: 401, distance: 67.9
click at [250, 401] on div "Lamb chops for grilling, frying, and dolma Description (En)" at bounding box center [461, 439] width 442 height 96
type textarea "Lamb chops for grilling, frying, and dolma"
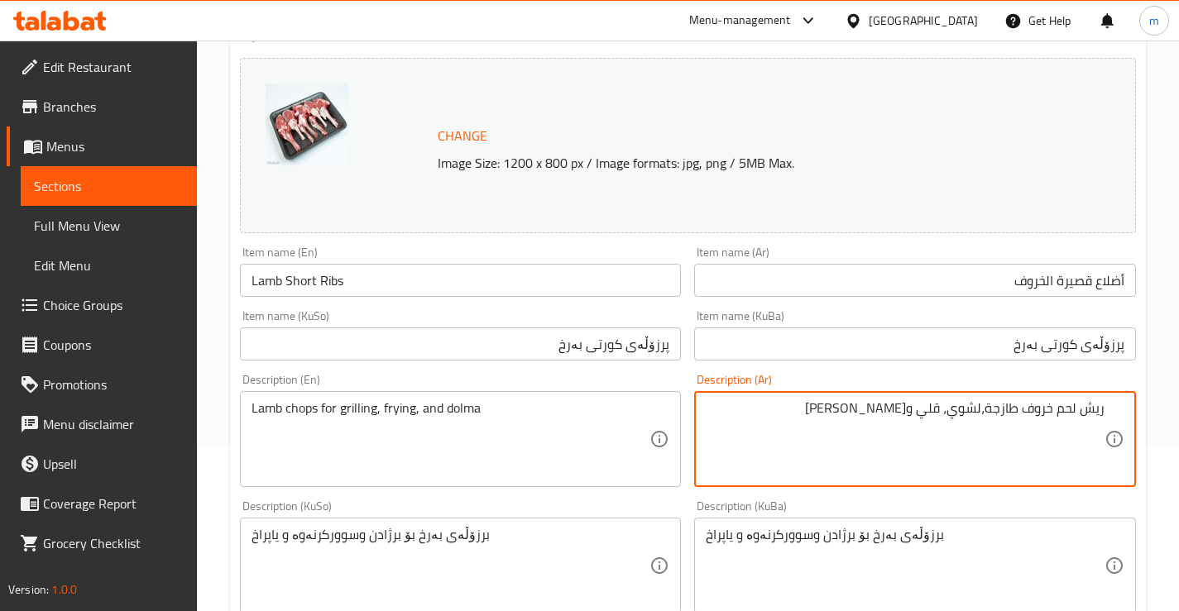
type textarea "ريش لحم خروف طازجة،لشوي، قلي ودولمة"
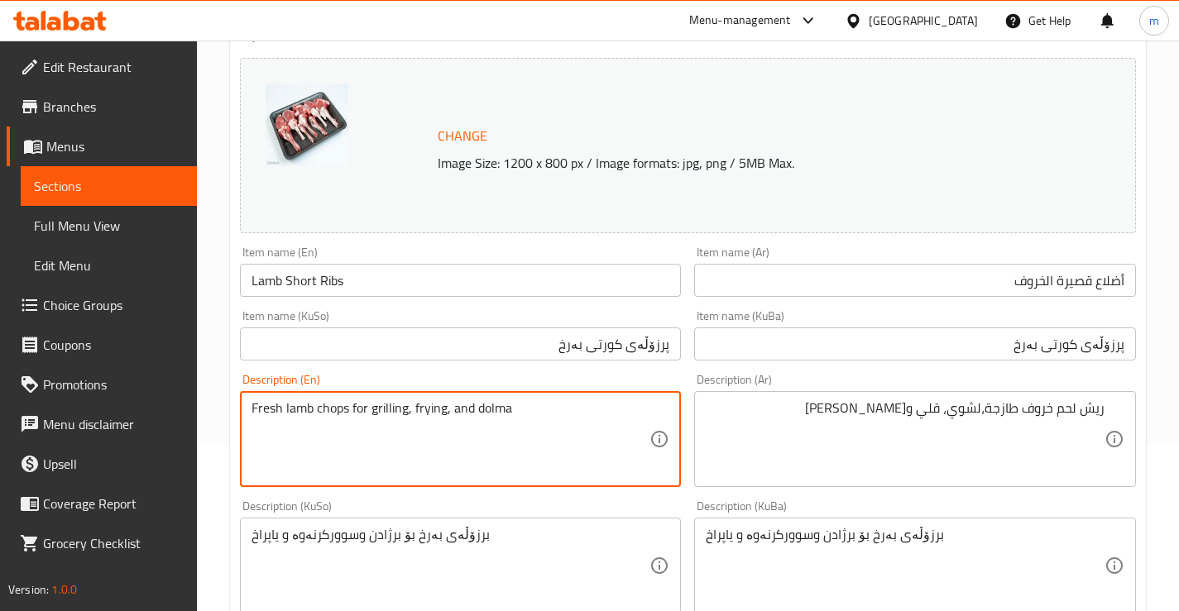
type textarea "Fresh lamb chops for grilling, frying, and dolma"
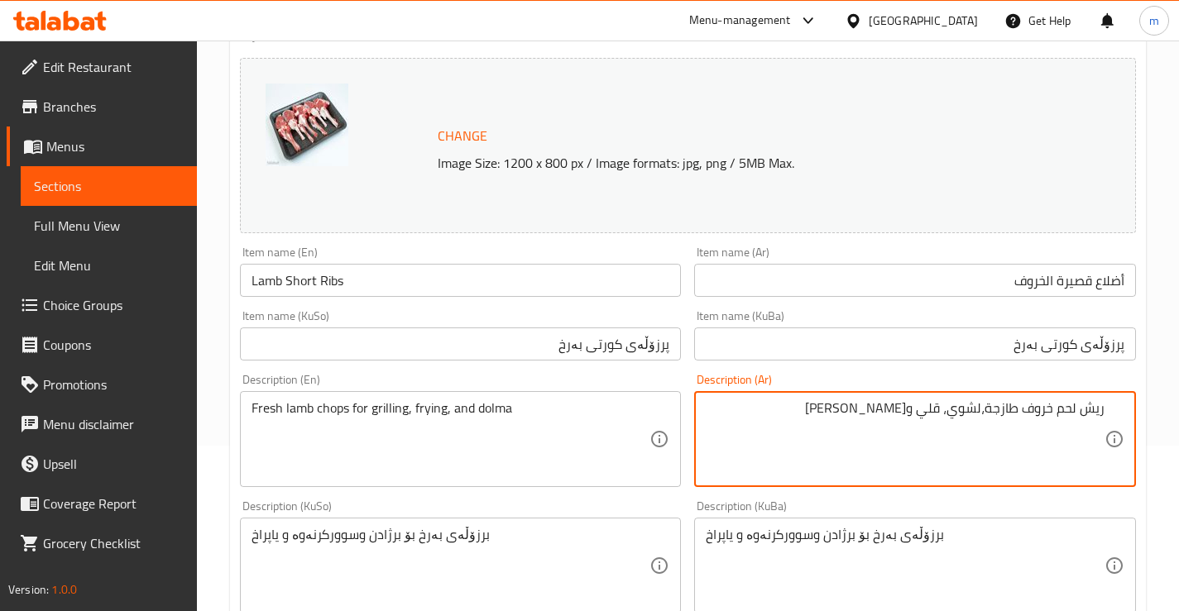
click at [982, 403] on textarea "ريش لحم خروف طازجة،لشوي، قلي ودولمة" at bounding box center [905, 439] width 399 height 79
type textarea "ريش لحم خروف طازجة، لشوي، قلي ودولمة"
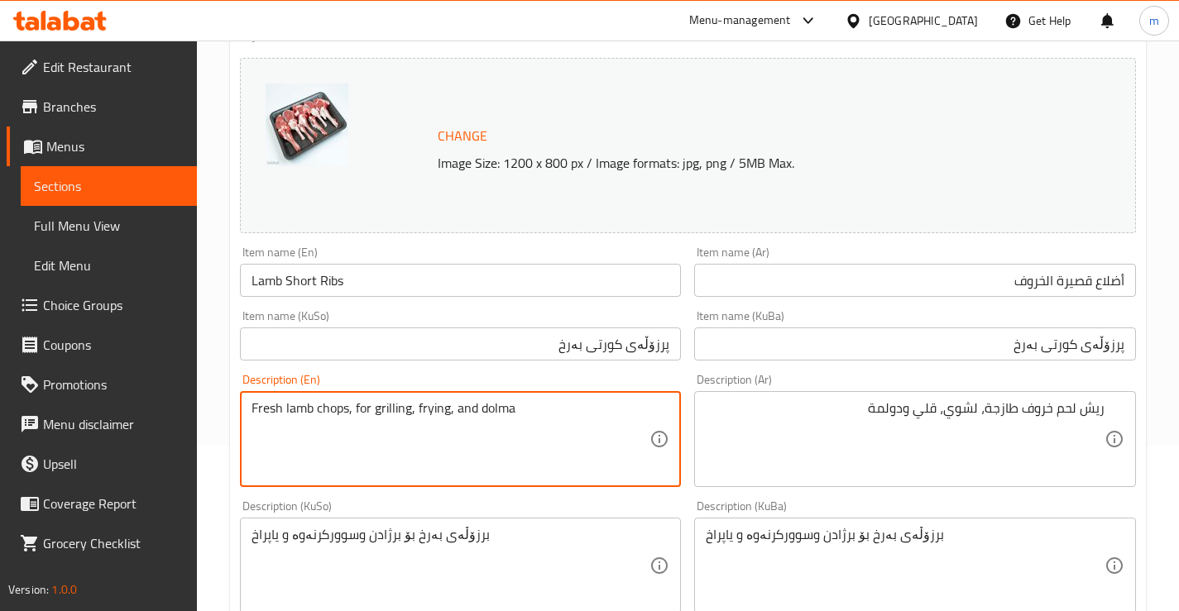
click at [451, 409] on textarea "Fresh lamb chops, for grilling, frying, and dolma" at bounding box center [450, 439] width 399 height 79
type textarea "Fresh lamb chops, for grilling, frying and dolma"
click at [701, 375] on div "Description (Ar) ريش لحم خروف طازجة، لشوي، قلي ودولمة Description (Ar)" at bounding box center [915, 430] width 442 height 113
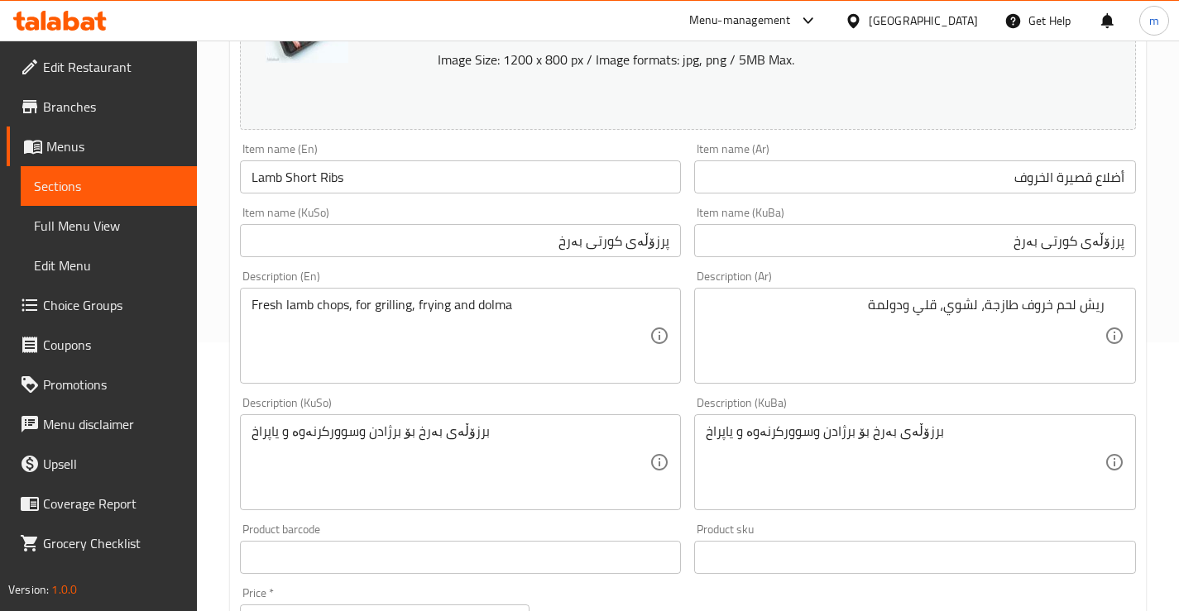
scroll to position [275, 0]
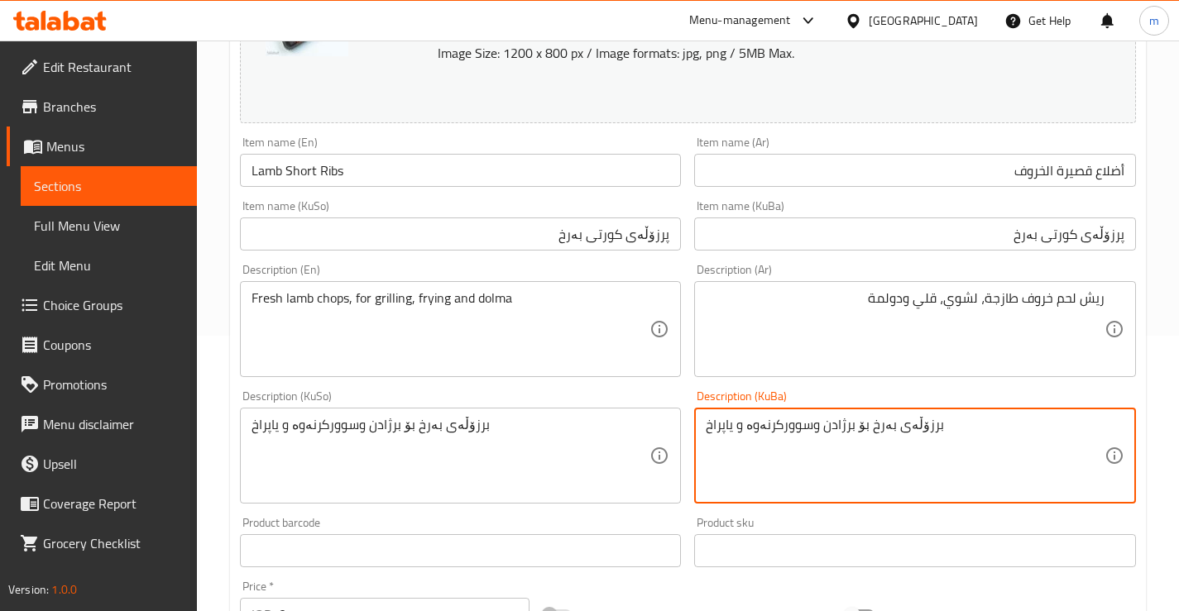
paste textarea "فرێشی بەرخ، گونجاوە بۆ برژادن، سوورکرنەوە،"
type textarea "برزۆڵەی فرێشی بەرخ، گونجاوە بۆ برژادن، سوورکرنەوە، و یاپراخ"
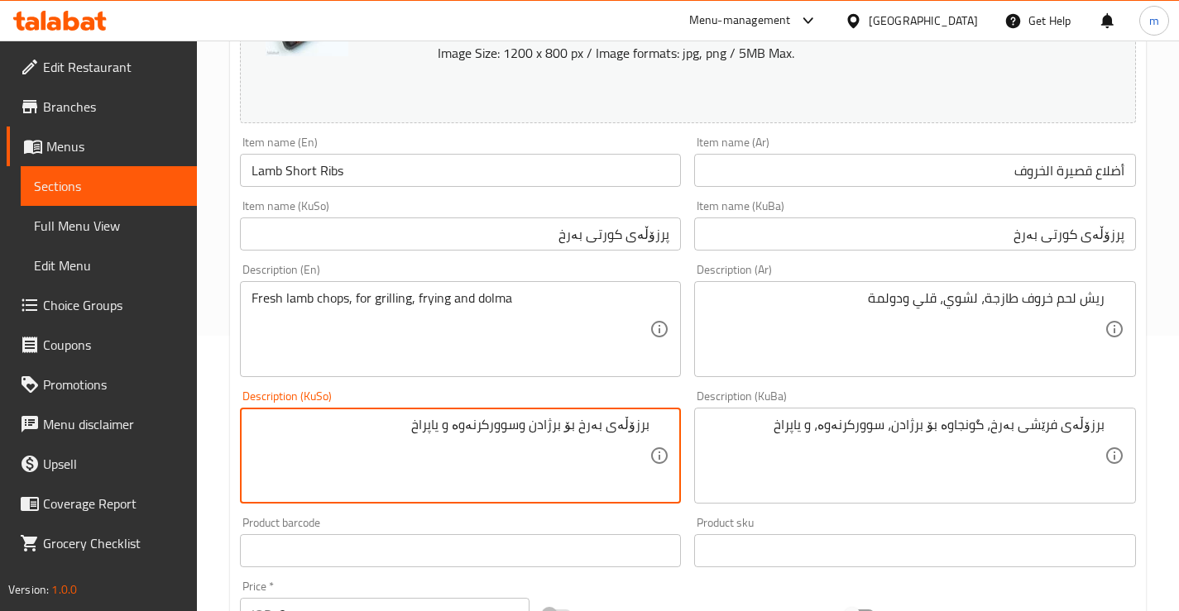
drag, startPoint x: 623, startPoint y: 419, endPoint x: 668, endPoint y: 419, distance: 44.7
click at [668, 419] on div "برزۆڵەی بەرخ بۆ برژادن وسوورکرنەوە و یاپراخ Description (KuSo)" at bounding box center [461, 456] width 442 height 96
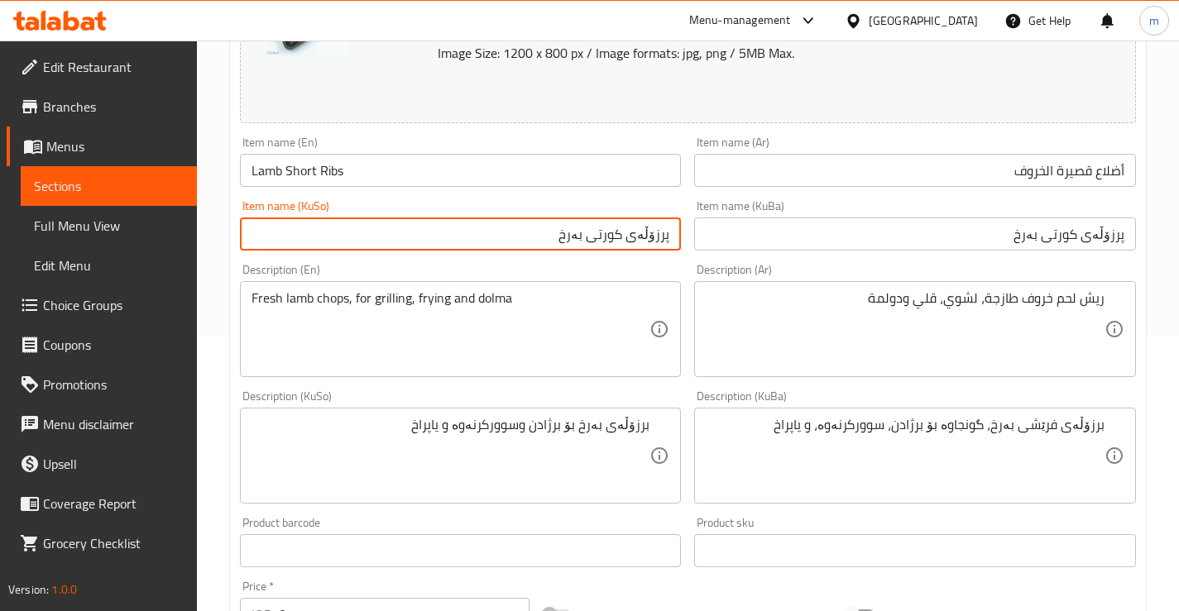
drag, startPoint x: 642, startPoint y: 231, endPoint x: 677, endPoint y: 231, distance: 34.7
click at [677, 231] on input "پرزۆڵەی کورتی بەرخ" at bounding box center [461, 234] width 442 height 33
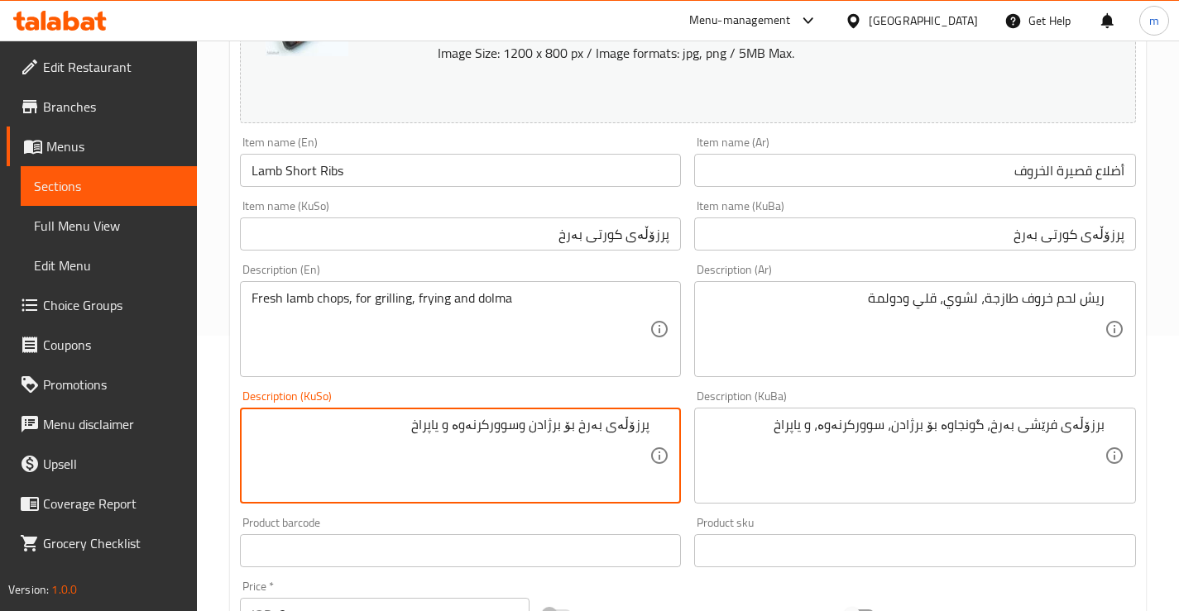
type textarea "پرزۆڵەی بەرخ بۆ برژادن وسوورکرنەوە و یاپراخ"
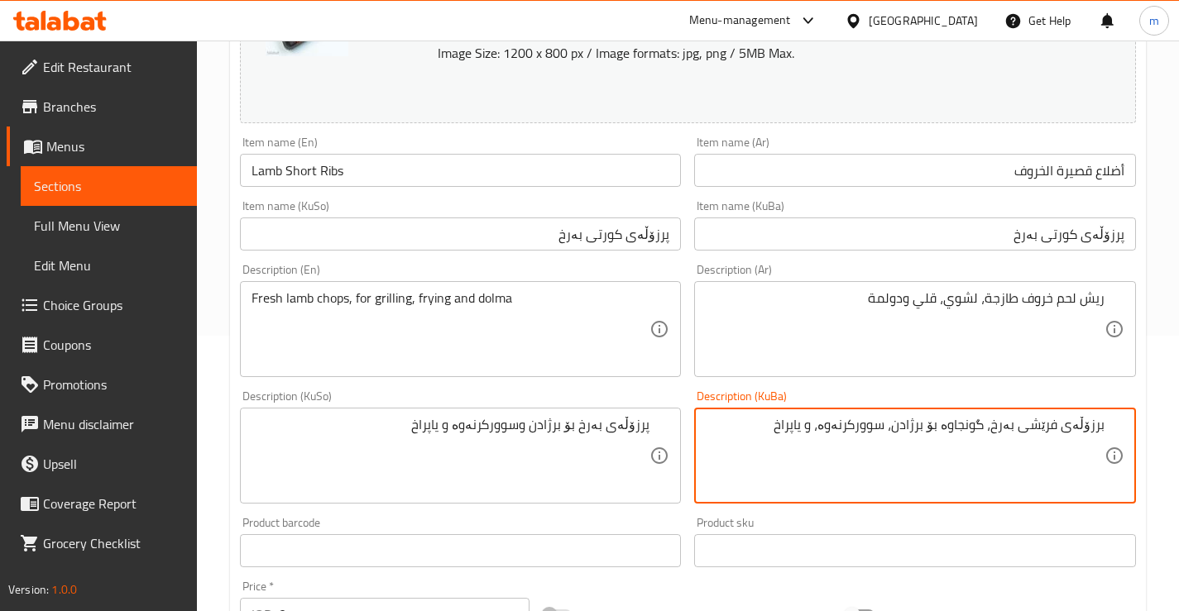
click at [1099, 428] on textarea "برزۆڵەی فرێشی بەرخ، گونجاوە بۆ برژادن، سوورکرنەوە، و یاپراخ" at bounding box center [905, 456] width 399 height 79
paste textarea "ب"
click at [1100, 424] on textarea "برزۆڵەی فرێشی بەرخ، گونجاوە بۆ برژادن، سوورکرنەوە، و یاپراخ" at bounding box center [905, 456] width 399 height 79
click at [1064, 425] on textarea "پرزۆڵەی فرێشی بەرخ، گونجاوە بۆ برژادن، سوورکرنەوە، و یاپراخ" at bounding box center [905, 456] width 399 height 79
click at [1009, 432] on textarea "پرزۆڵەی گۆشتی فرێشی بەرخ، گونجاوە بۆ برژادن، سوورکرنەوە، و یاپراخ" at bounding box center [905, 456] width 399 height 79
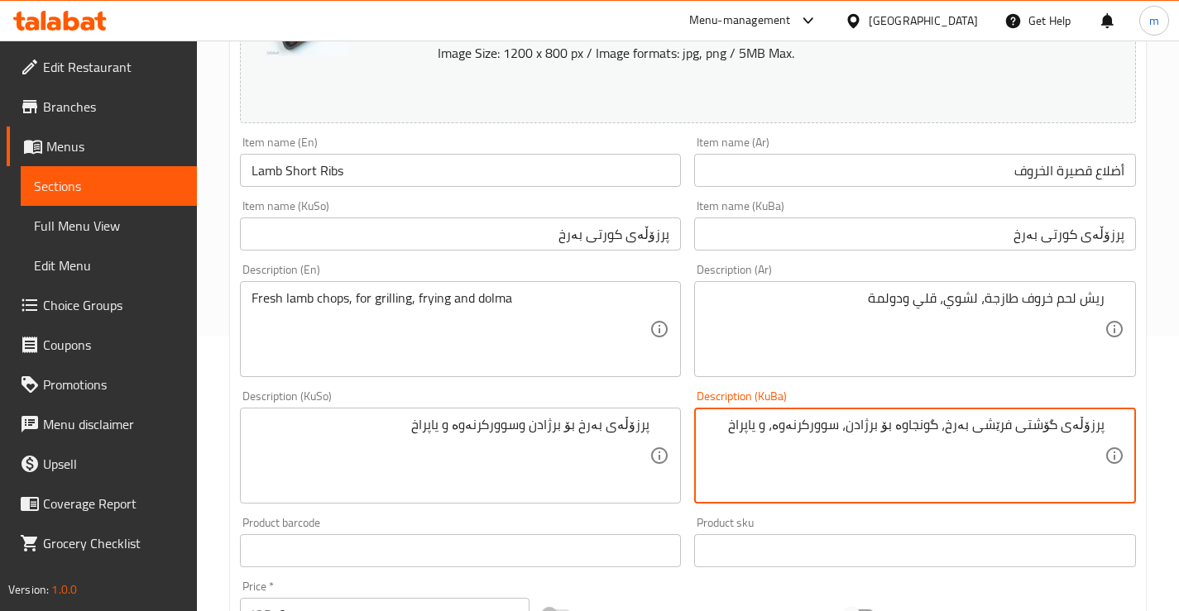
click at [1009, 432] on textarea "پرزۆڵەی گۆشتی فرێشی بەرخ، گونجاوە بۆ برژادن، سوورکرنەوە، و یاپراخ" at bounding box center [905, 456] width 399 height 79
click at [1001, 425] on textarea "پرزۆڵەی گۆشتی فرێشی بەرخ، گونجاوە بۆ برژادن، سوورکرنەوە، و یاپراخ" at bounding box center [905, 456] width 399 height 79
click at [1000, 421] on textarea "پرزۆڵەی گۆشتی بەرخ، گونجاوە بۆ برژادن، سوورکرنەوە، و یاپراخ" at bounding box center [905, 456] width 399 height 79
paste textarea "فرێشی"
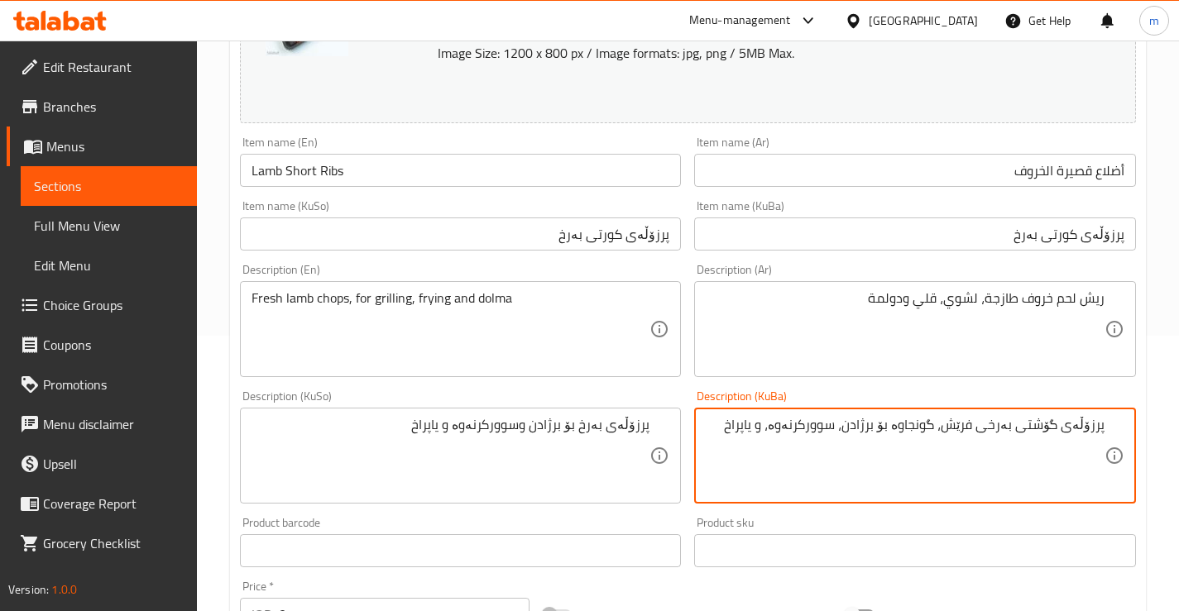
click at [1007, 456] on textarea "پرزۆڵەی گۆشتی بەرخی فرێش، گونجاوە بۆ برژادن، سوورکرنەوە، و یاپراخ" at bounding box center [905, 456] width 399 height 79
drag, startPoint x: 901, startPoint y: 425, endPoint x: 947, endPoint y: 430, distance: 46.6
click at [947, 430] on textarea "پرزۆڵەی گۆشتی بەرخی فرێش، گونجاوە بۆ برژادن، سوورکرنەوە، و یاپراخ" at bounding box center [905, 456] width 399 height 79
click at [831, 428] on textarea "پرزۆڵەی گۆشتی بەرخی فرێش،بۆ برژادن، سوورکرنەوە، و یاپراخ" at bounding box center [905, 456] width 399 height 79
click at [785, 429] on textarea "پرزۆڵەی گۆشتی بەرخی فرێش،بۆ برژادن، سوورکرنەوە و یاپراخ" at bounding box center [905, 456] width 399 height 79
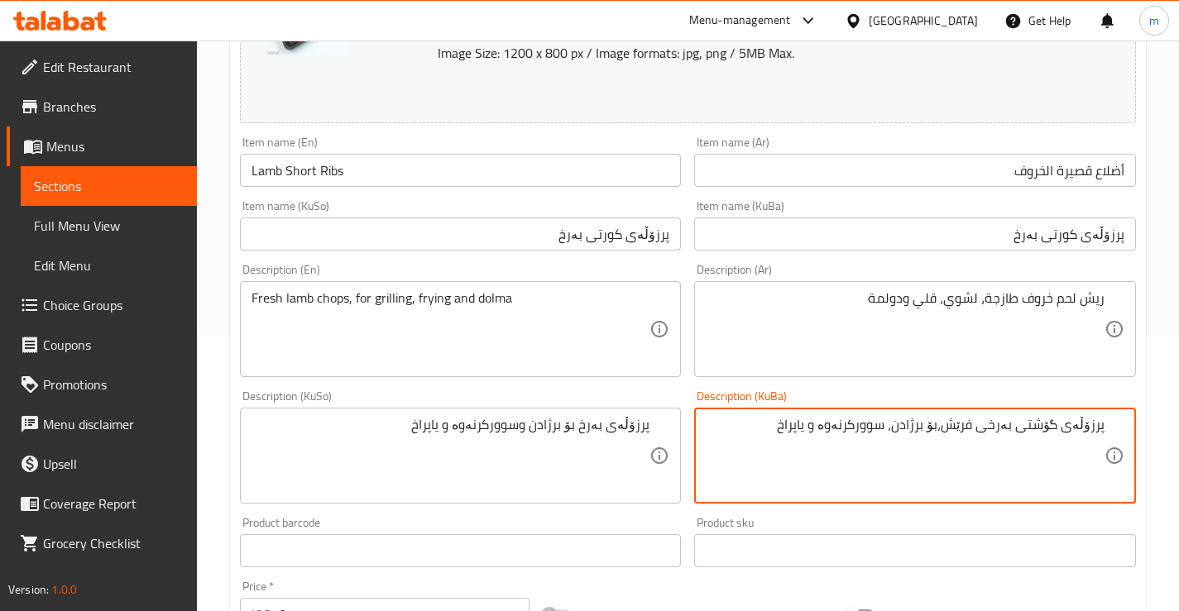
type textarea "پرزۆڵەی گۆشتی بەرخی فرێش،بۆ برژادن، سوورکرنەوە و یاپراخ"
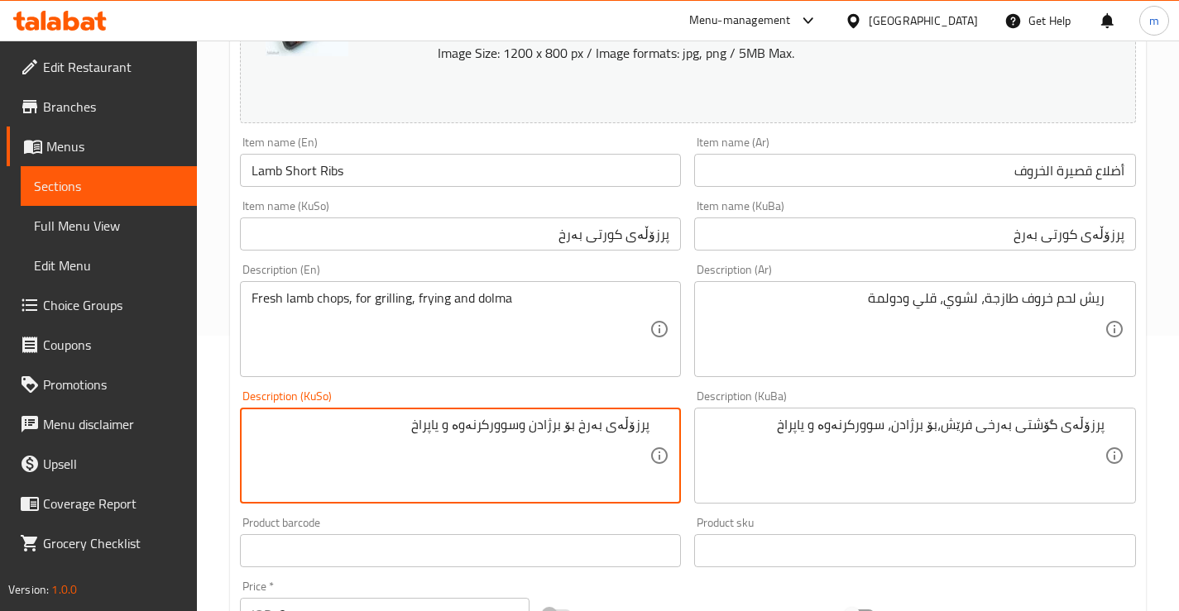
paste textarea "گۆشتی بەرخی فرێش،بۆ برژادن،"
type textarea "پرزۆڵەی گۆشتی بەرخی فرێش،بۆ برژادن، سوورکرنەوە و یاپراخ"
click at [688, 278] on div "Description (Ar) ريش لحم خروف طازجة، لشوي، قلي ودولمة Description (Ar)" at bounding box center [914, 320] width 455 height 127
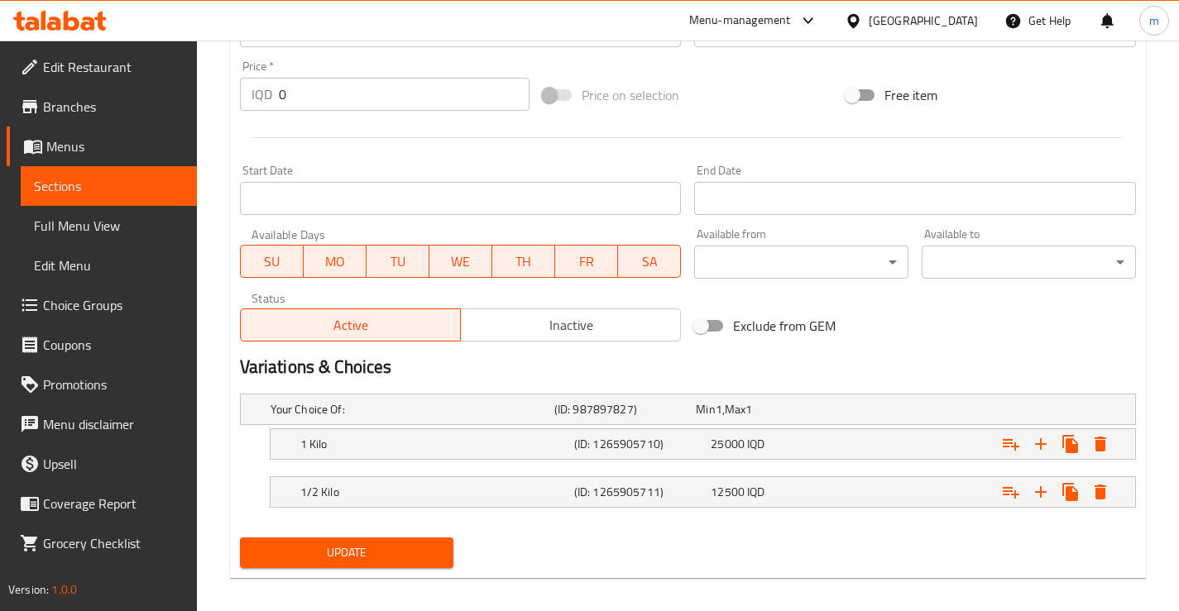
scroll to position [809, 0]
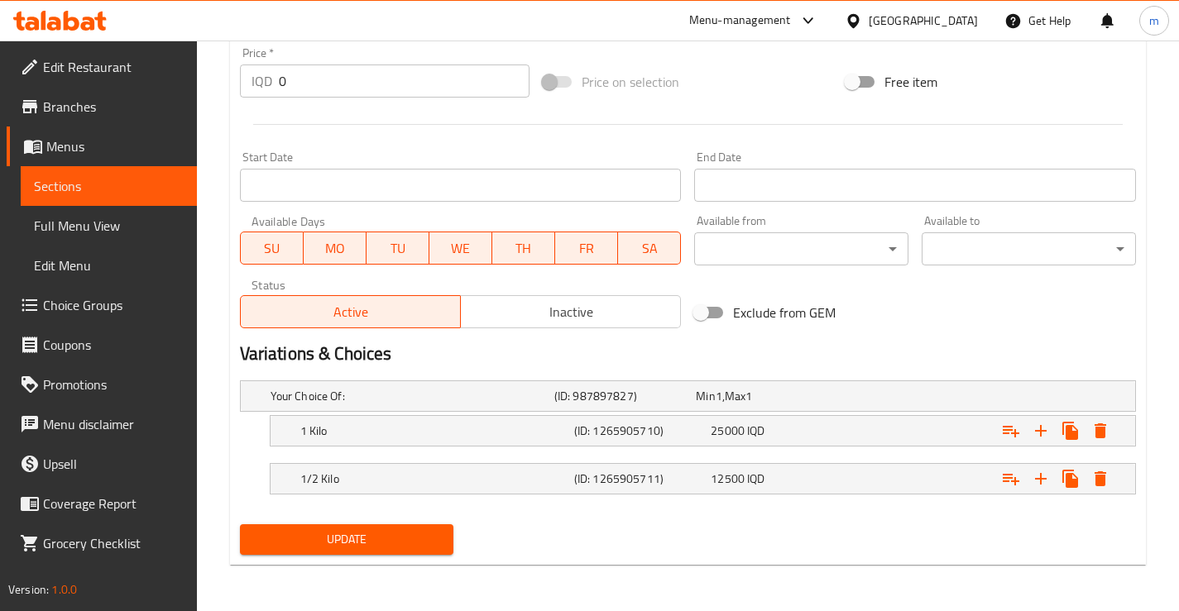
click at [325, 554] on button "Update" at bounding box center [347, 539] width 214 height 31
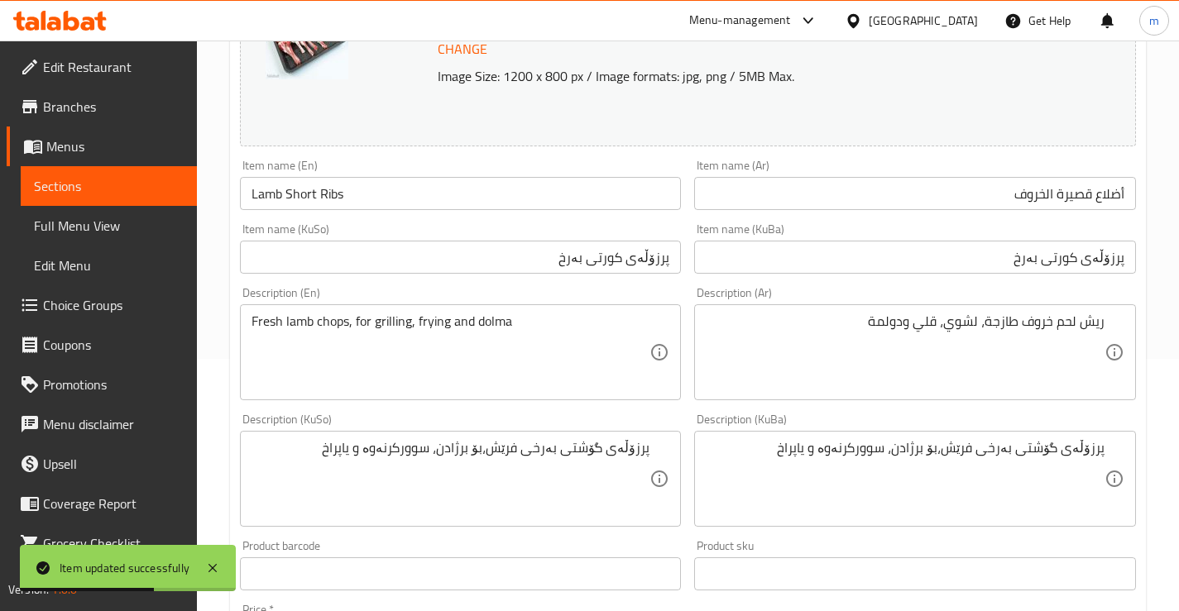
scroll to position [203, 0]
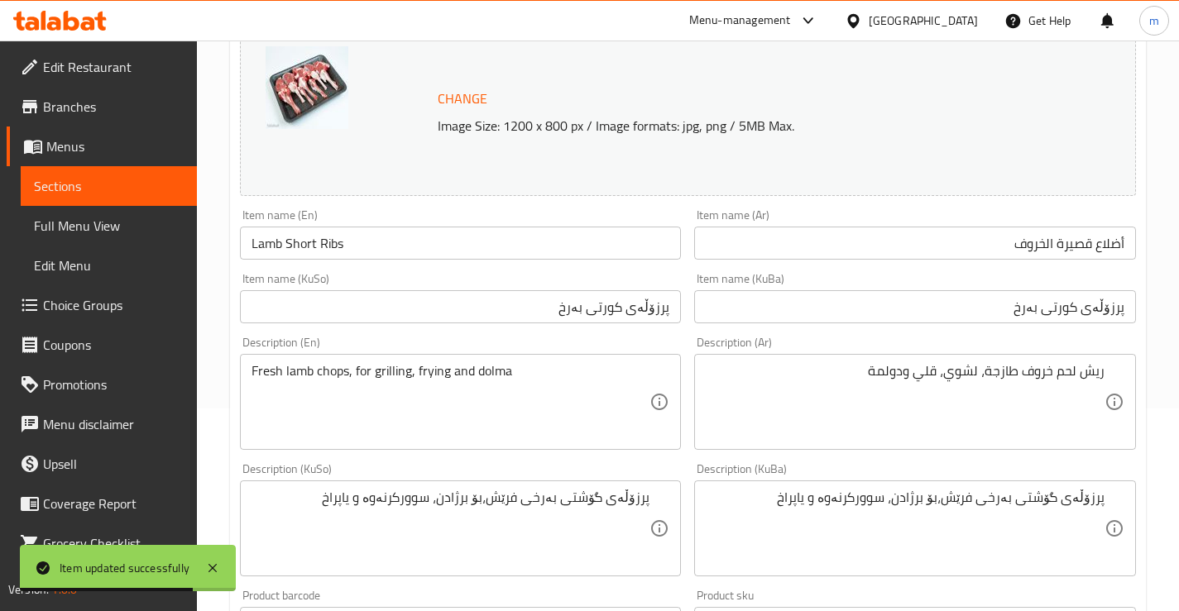
click at [290, 234] on input "Lamb Short Ribs" at bounding box center [461, 243] width 442 height 33
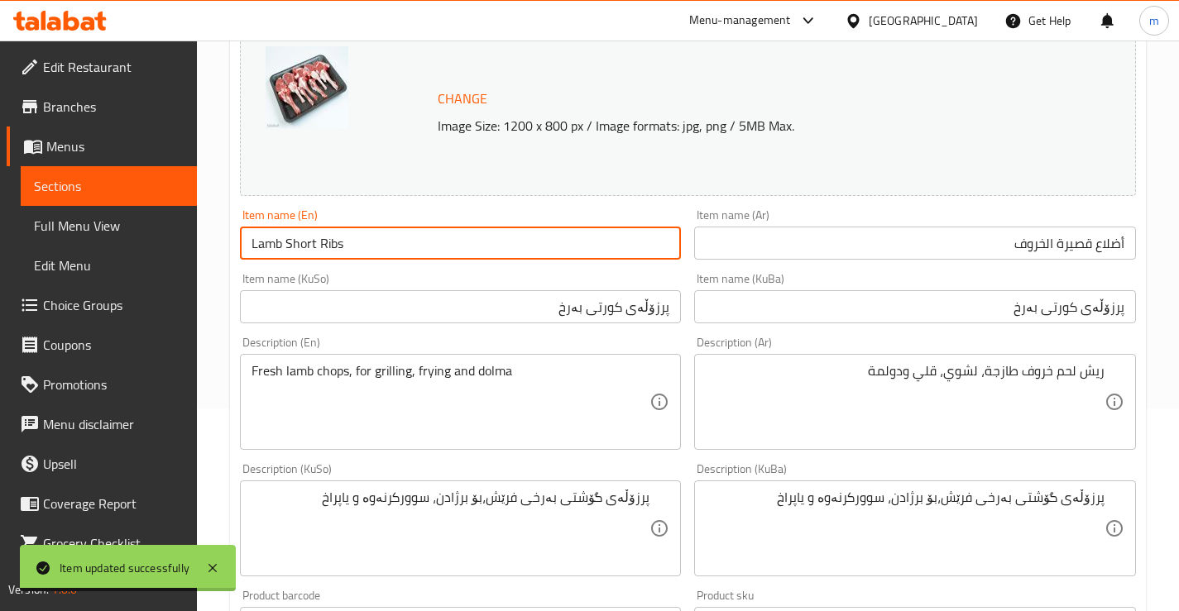
click at [290, 234] on input "Lamb Short Ribs" at bounding box center [461, 243] width 442 height 33
click at [149, 202] on link "Sections" at bounding box center [109, 186] width 176 height 40
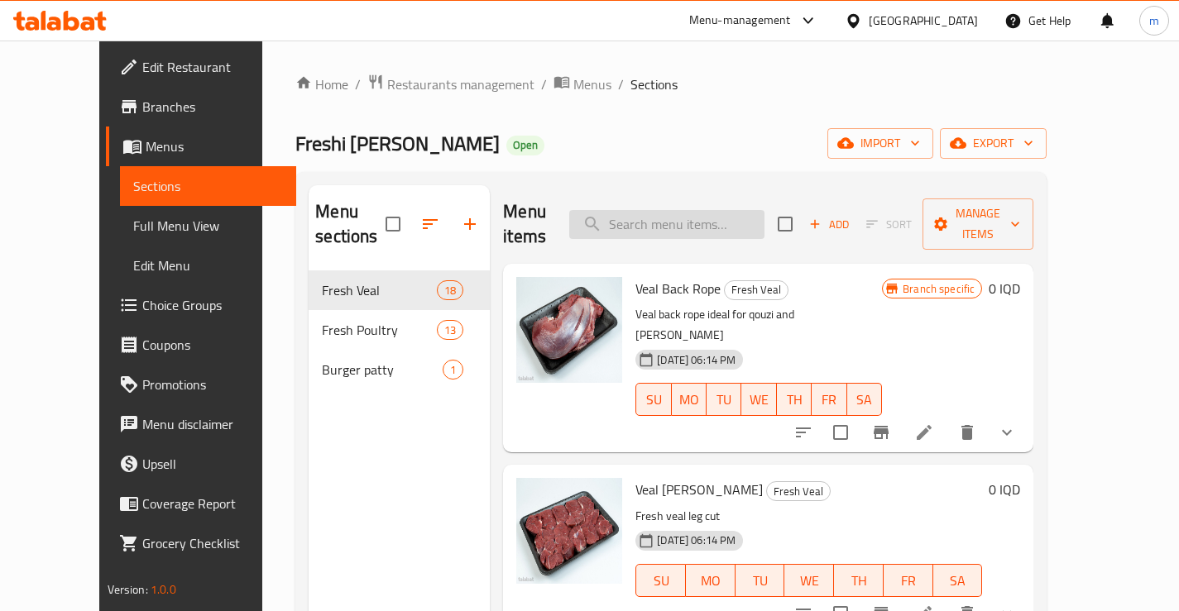
click at [683, 213] on input "search" at bounding box center [666, 224] width 195 height 29
paste input "Lamb Short Ribs"
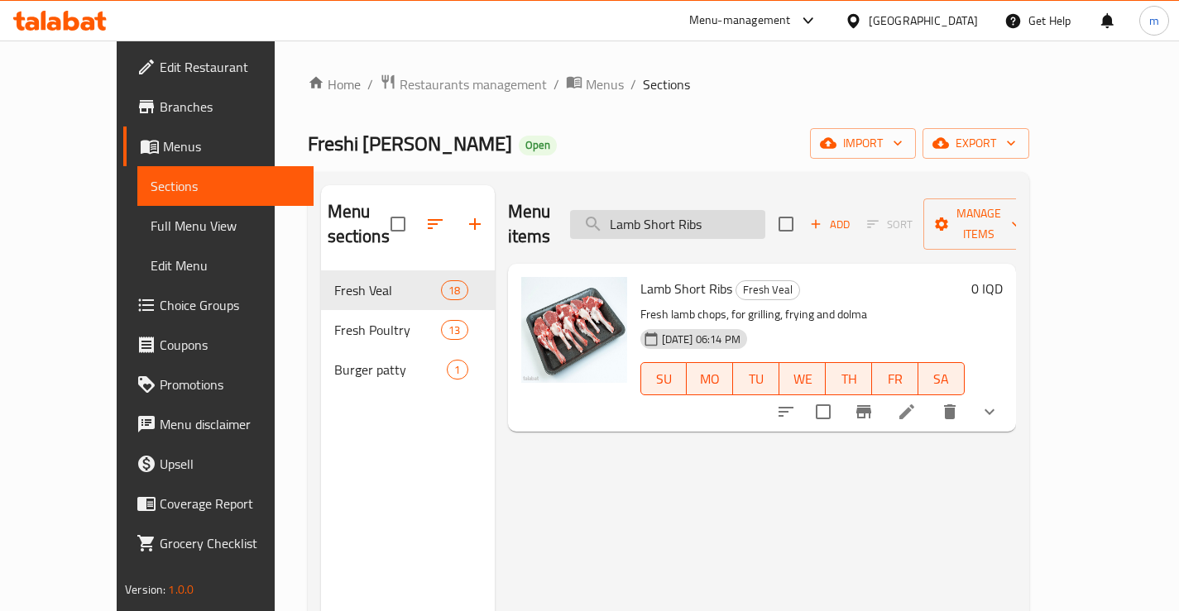
click at [730, 210] on input "Lamb Short Ribs" at bounding box center [667, 224] width 195 height 29
paste input "Back Meat"
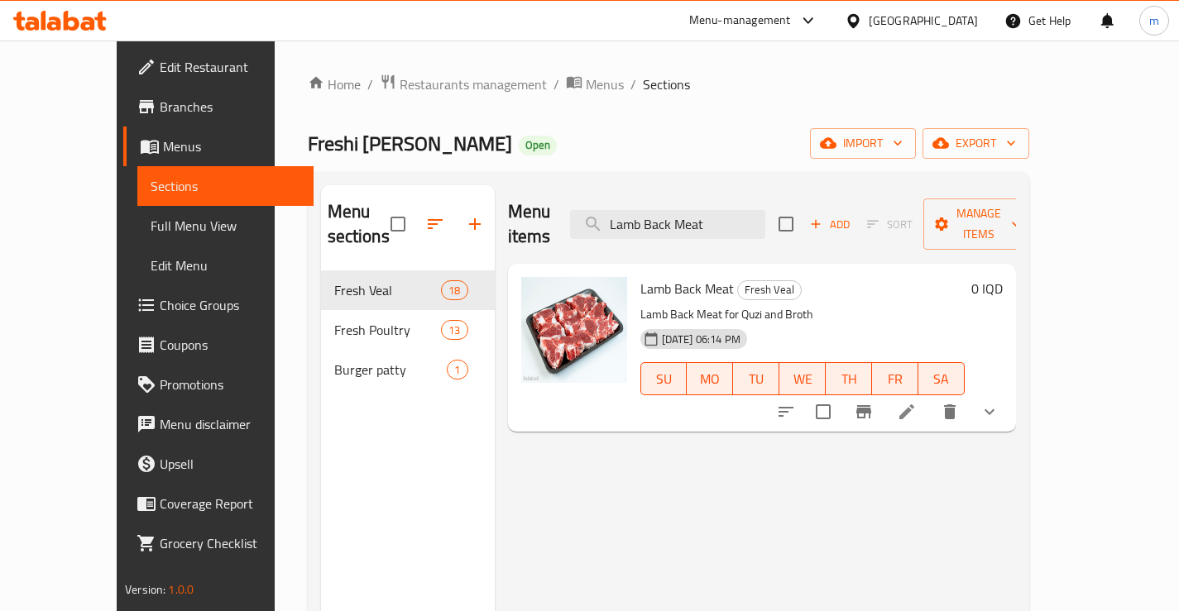
type input "Lamb Back Meat"
click at [917, 402] on icon at bounding box center [907, 412] width 20 height 20
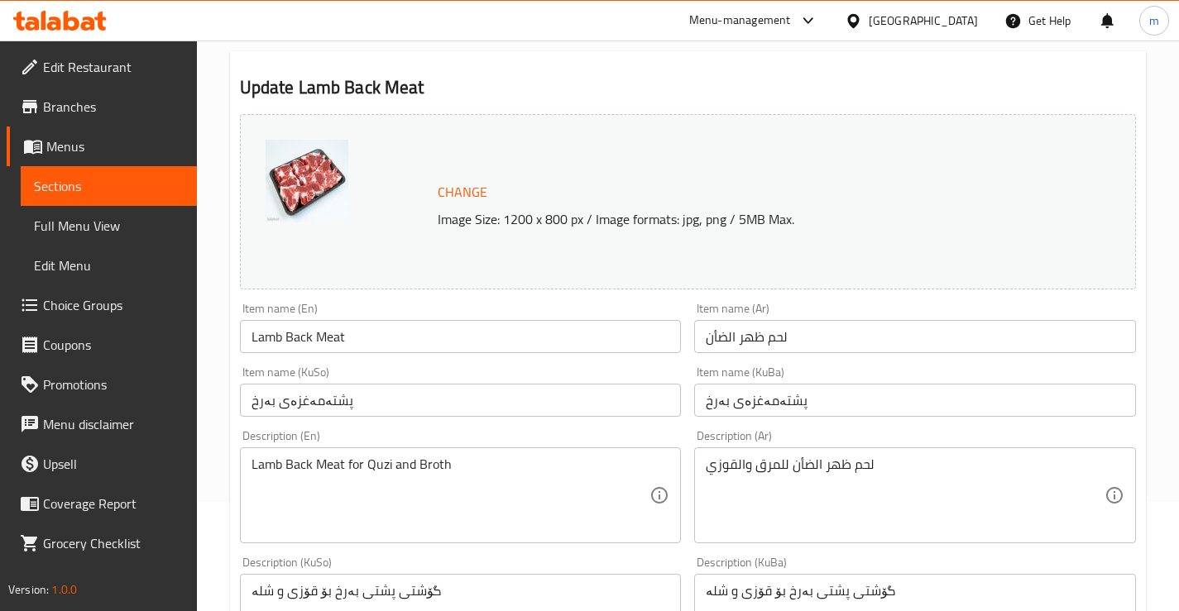
scroll to position [110, 0]
click at [395, 334] on input "Lamb Back Meat" at bounding box center [461, 335] width 442 height 33
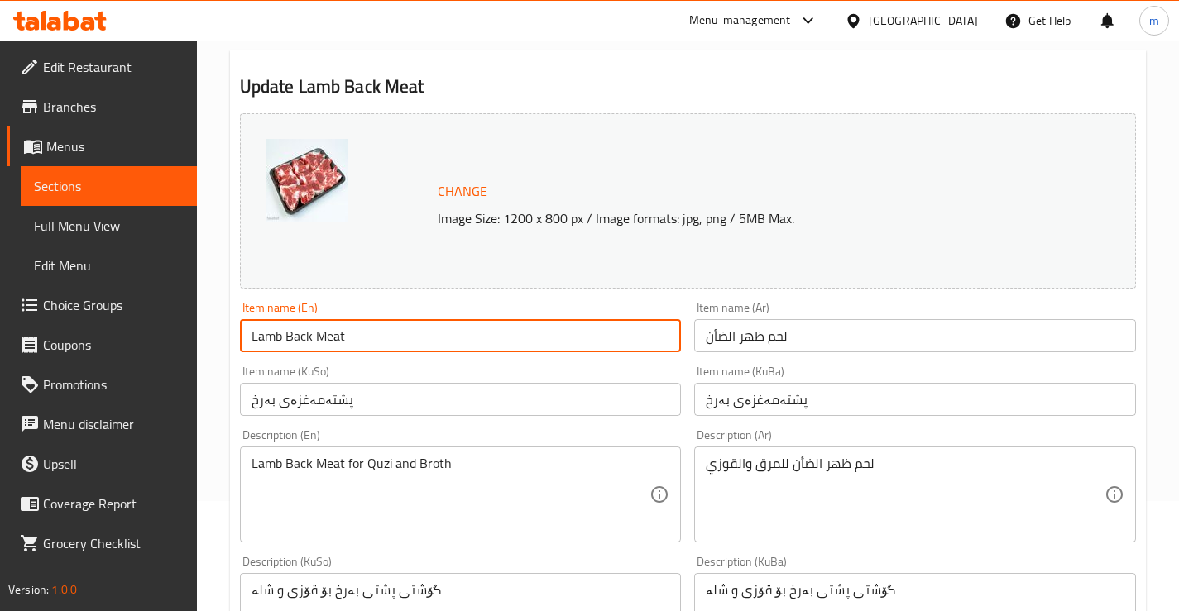
paste input "Rope Boneless"
type input "Lamb Back Rope Boneless"
click at [742, 337] on input "لحم ظهر الضأن" at bounding box center [915, 335] width 442 height 33
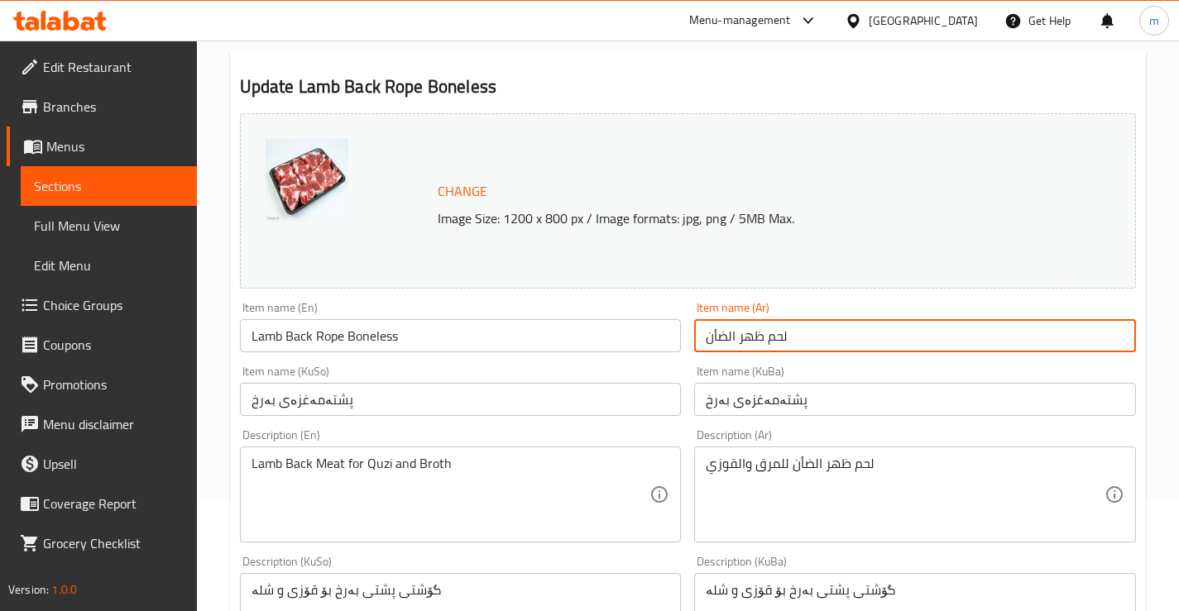
paste input "بل ظهر الخروف بدون عظم"
type input "لحم حبل ظهر الخروف بدون عظم"
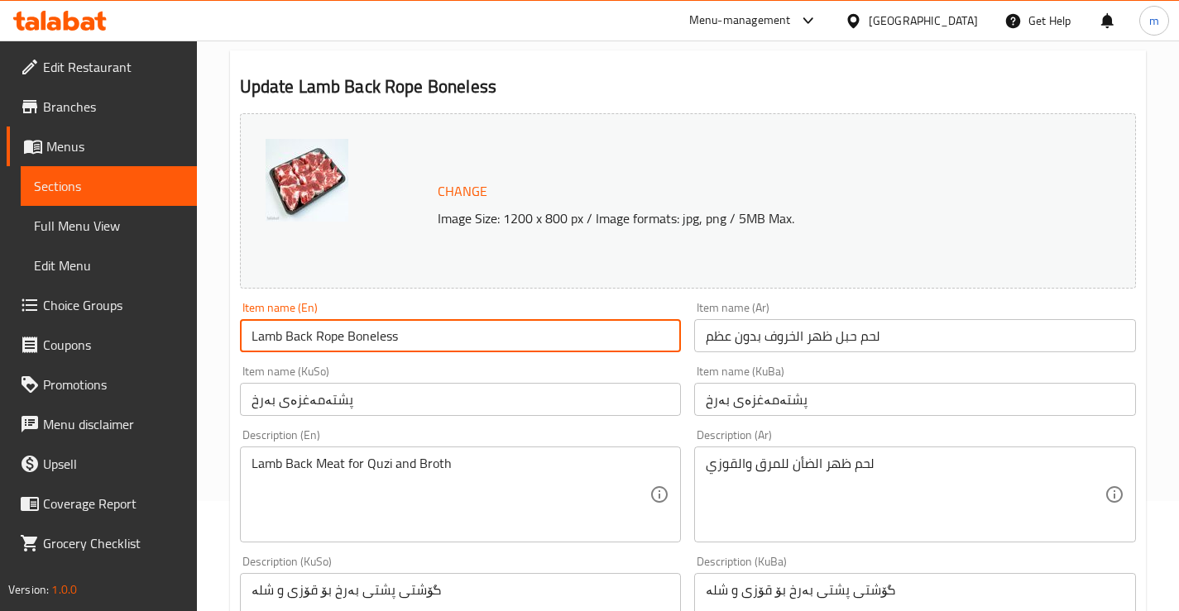
click at [338, 338] on input "Lamb Back Rope Boneless" at bounding box center [461, 335] width 442 height 33
click at [265, 337] on input "Lamb Back Rope Boneless" at bounding box center [461, 335] width 442 height 33
click at [284, 341] on input "Lamb Back Rope Boneless" at bounding box center [461, 335] width 442 height 33
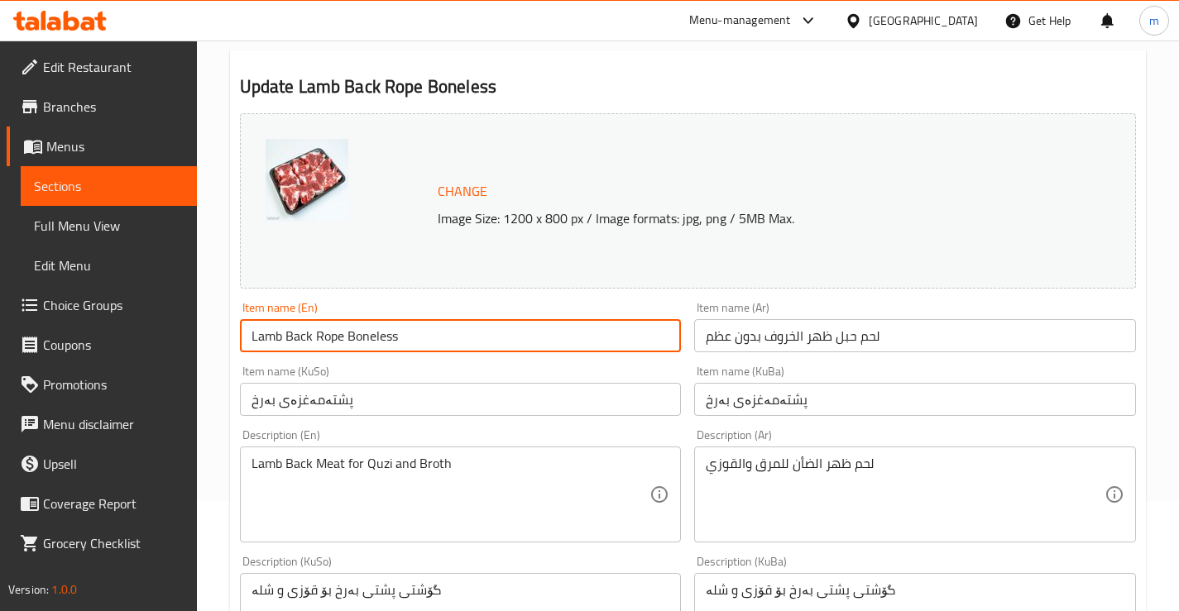
click at [249, 335] on input "Lamb Back Rope Boneless" at bounding box center [461, 335] width 442 height 33
click at [285, 341] on input "Lamb Back Rope Boneless" at bounding box center [461, 335] width 442 height 33
paste input "Lamb"
type input "Lamb Meat Back Rope Boneless"
click at [629, 366] on div "Item name (KuSo) پشتەمەغزەی بەرخ Item name (KuSo)" at bounding box center [461, 391] width 442 height 50
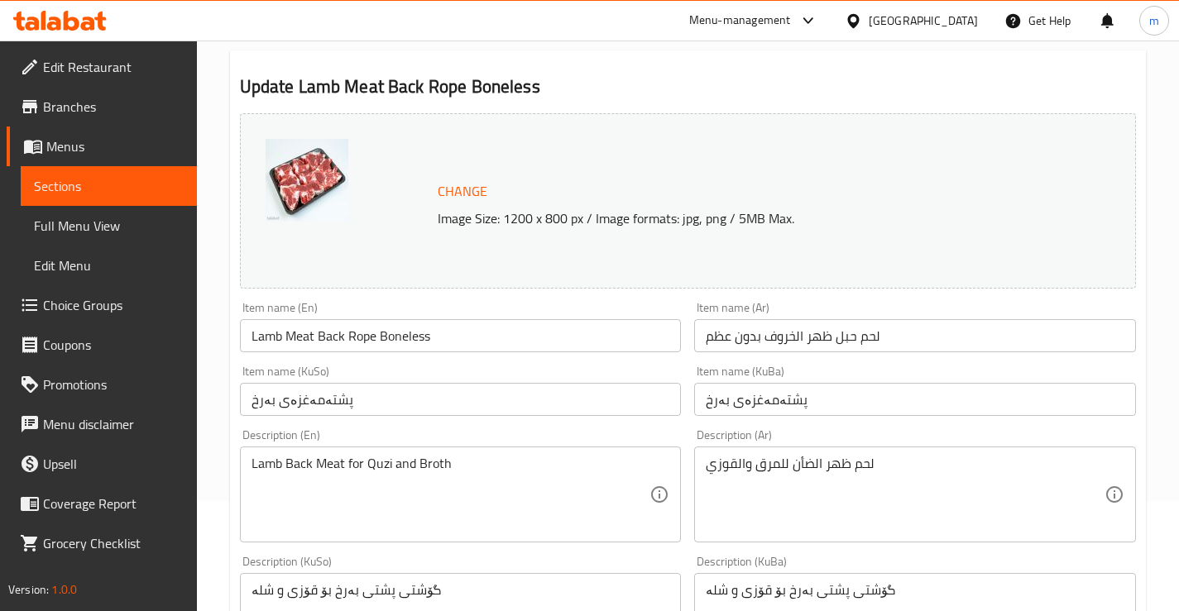
click at [779, 394] on input "پشتەمەغزەی بەرخ" at bounding box center [915, 399] width 442 height 33
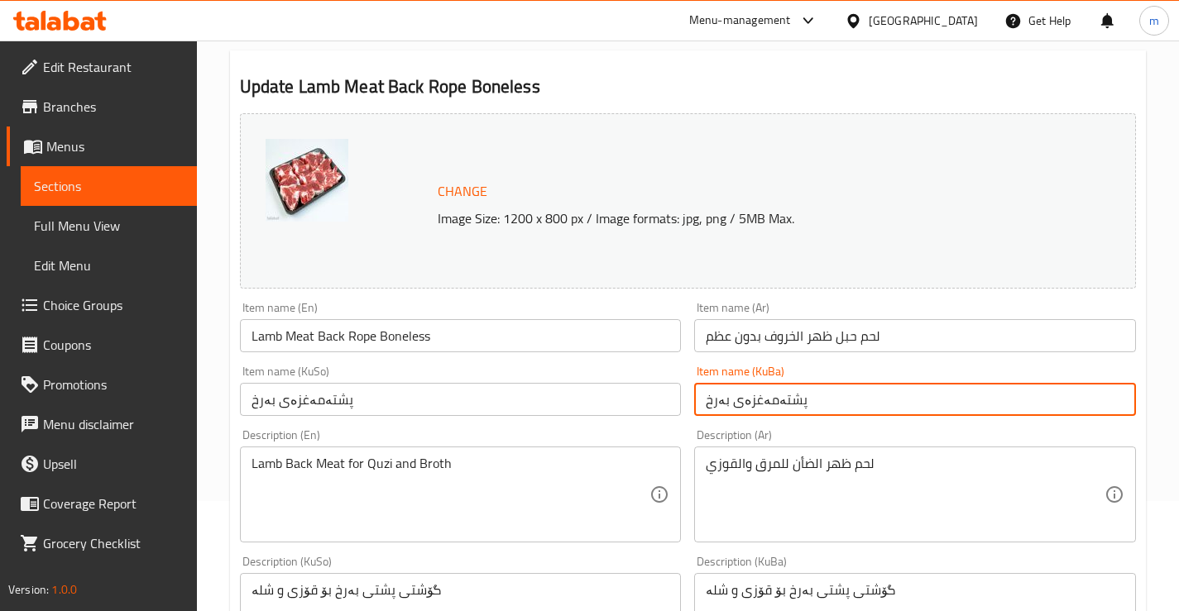
paste input "گۆشتی حەبلی بەرخ بە ئێسکەوە"
type input "گۆشتی حەبلی بەرخ بە ئێسکەوە"
click at [539, 399] on input "پشتەمەغزەی بەرخ" at bounding box center [461, 399] width 442 height 33
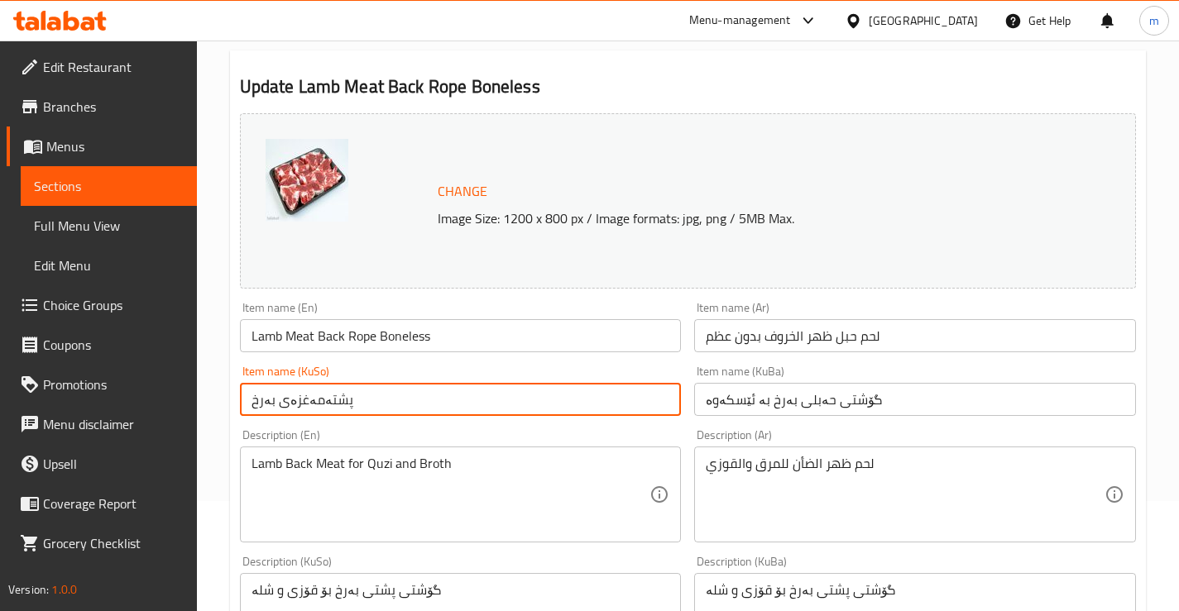
paste input "گۆشتی حەبلی بەرخ بە ئێسکەوە"
type input "گۆشتی حەبلی بەرخ بە ئێسکەوە"
click at [794, 346] on input "لحم حبل ظهر الخروف بدون عظم" at bounding box center [915, 335] width 442 height 33
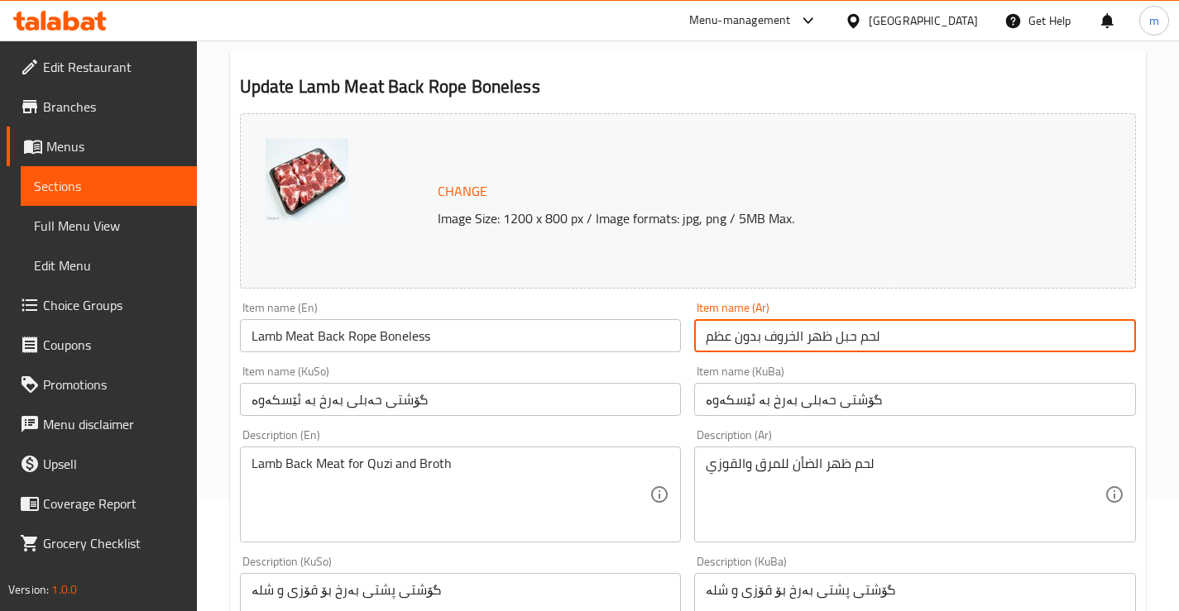
click at [795, 344] on input "لحم حبل ظهر الخروف بدون عظم" at bounding box center [915, 335] width 442 height 33
click at [868, 371] on div "Item name (KuBa) گۆشتی حەبلی بەرخ بە ئێسکەوە Item name (KuBa)" at bounding box center [915, 391] width 442 height 50
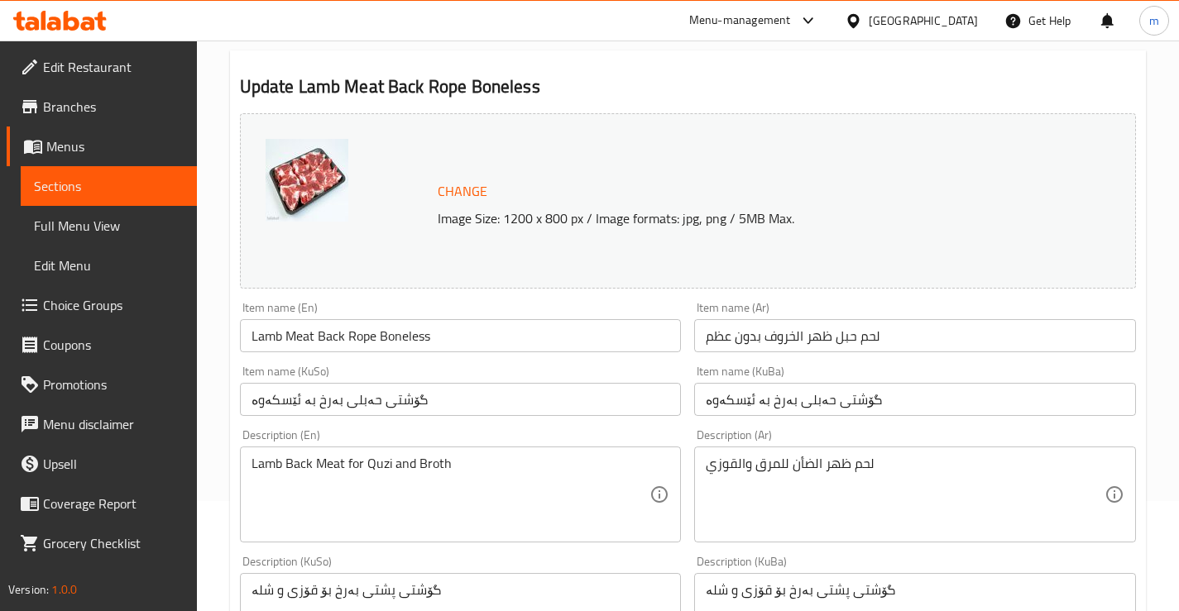
click at [67, 178] on span "Sections" at bounding box center [109, 186] width 150 height 20
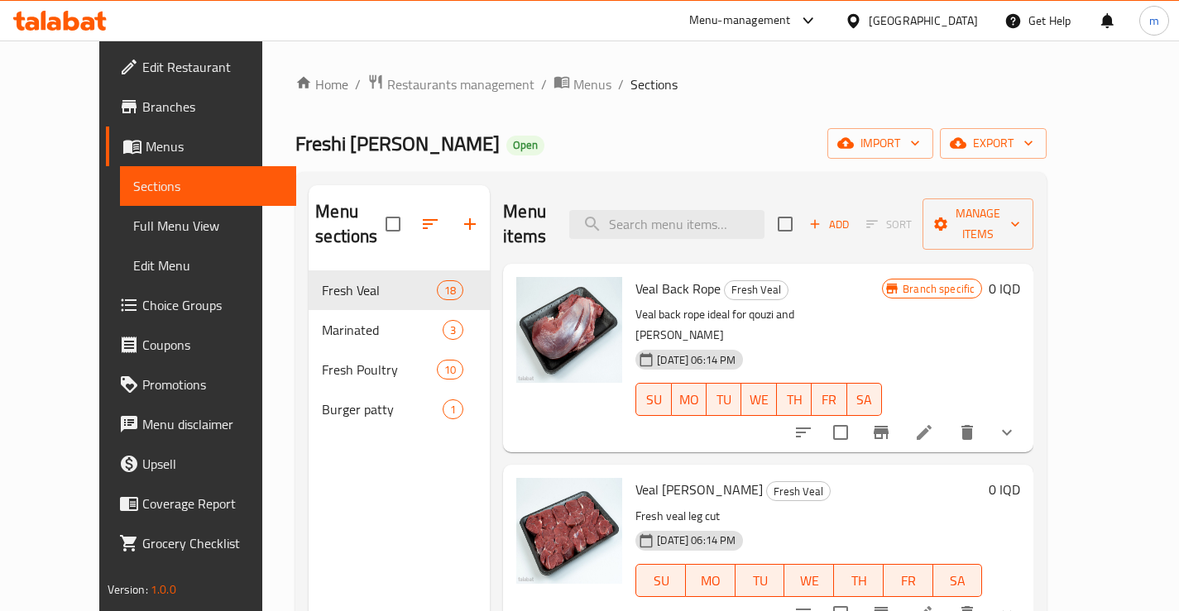
click at [672, 195] on div "Menu items Add Sort Manage items" at bounding box center [768, 224] width 530 height 79
click at [678, 210] on input "search" at bounding box center [666, 224] width 195 height 29
paste input "Lamb Ribs"
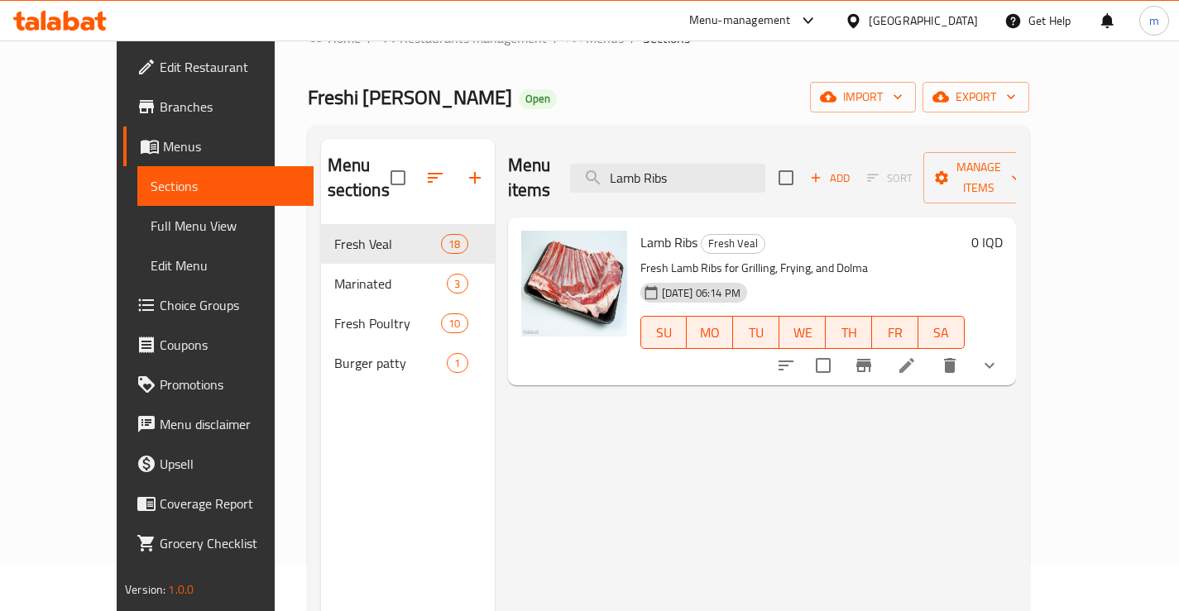
scroll to position [110, 0]
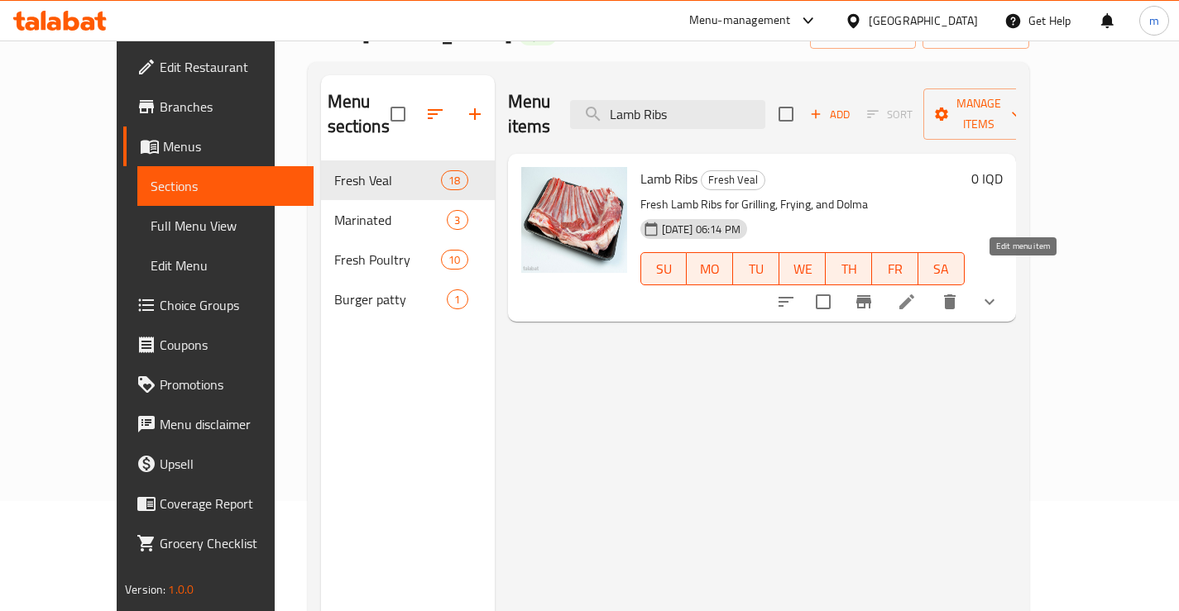
type input "Lamb Ribs"
click at [917, 292] on icon at bounding box center [907, 302] width 20 height 20
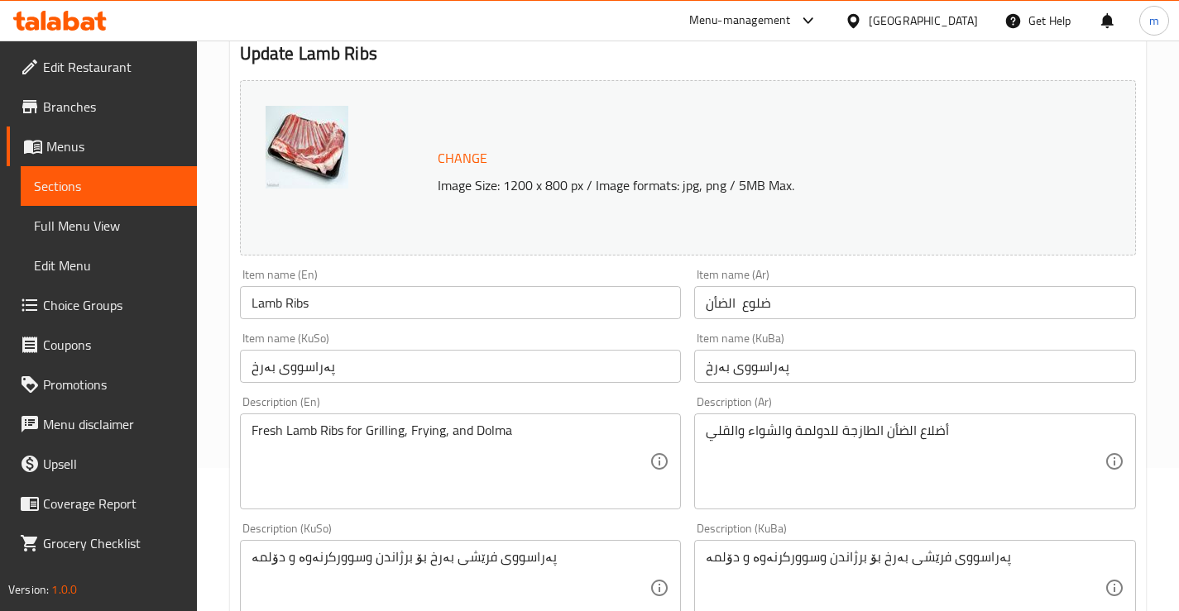
scroll to position [165, 0]
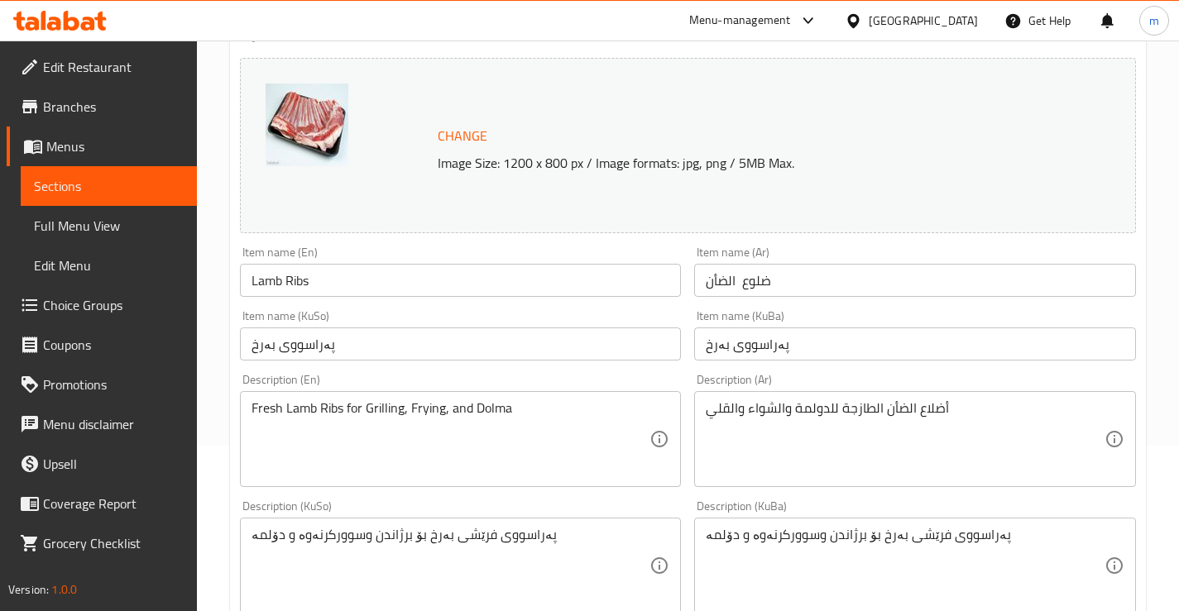
click at [378, 283] on input "Lamb Ribs" at bounding box center [461, 280] width 442 height 33
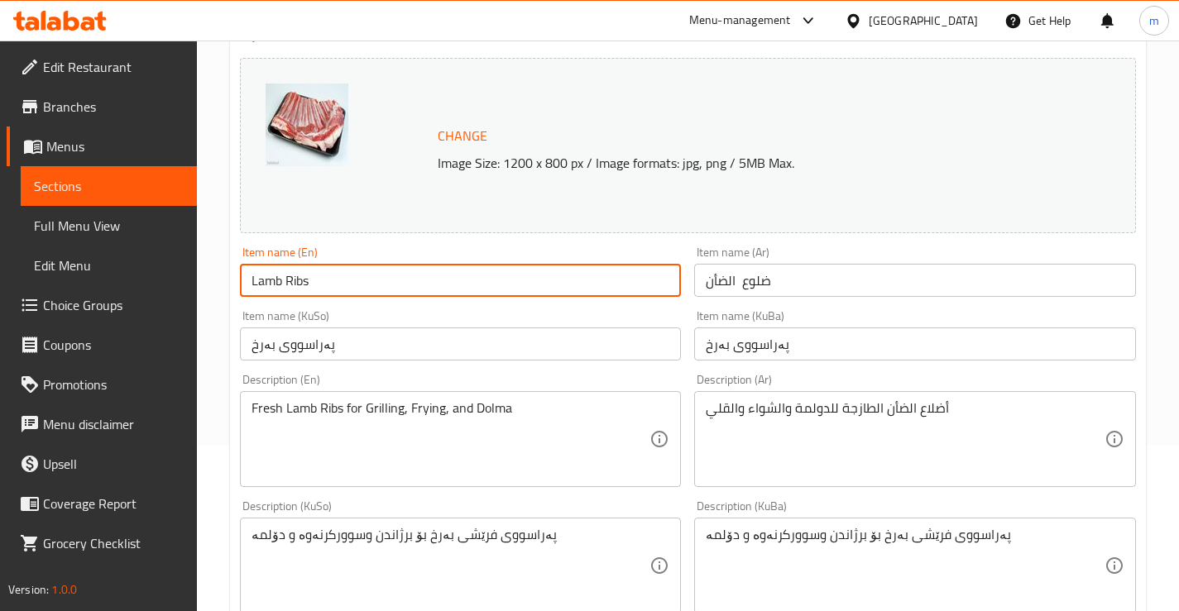
paste input "Long"
type input "Lamb Long Ribs"
click at [849, 289] on input "ضلوع الضأن" at bounding box center [915, 280] width 442 height 33
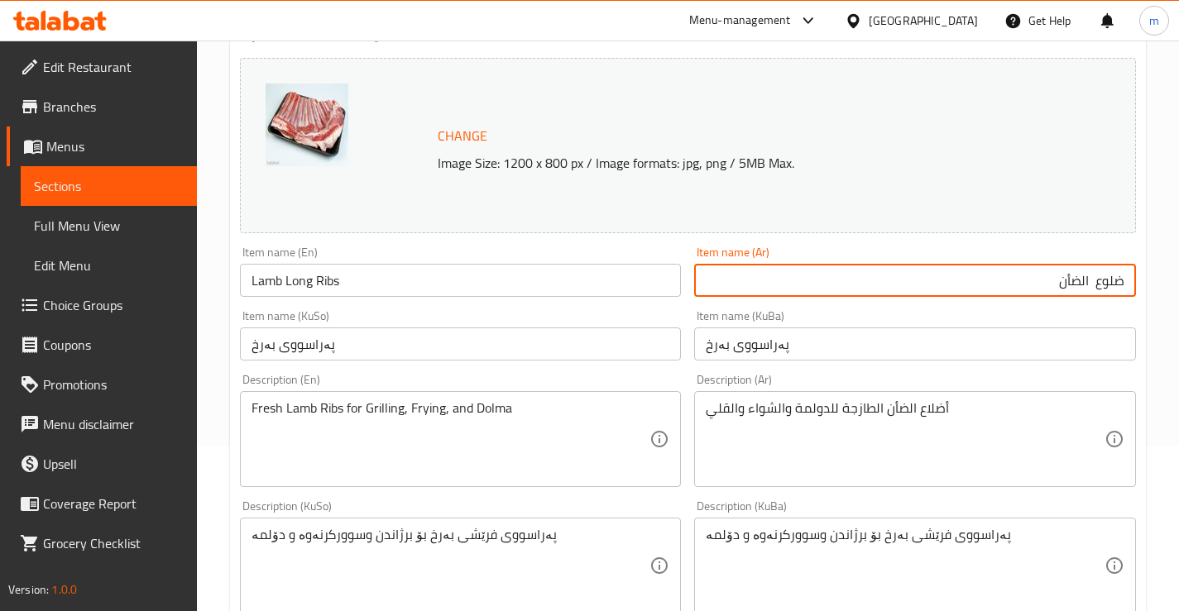
click at [826, 350] on input "پەراسووی بەرخ" at bounding box center [915, 344] width 442 height 33
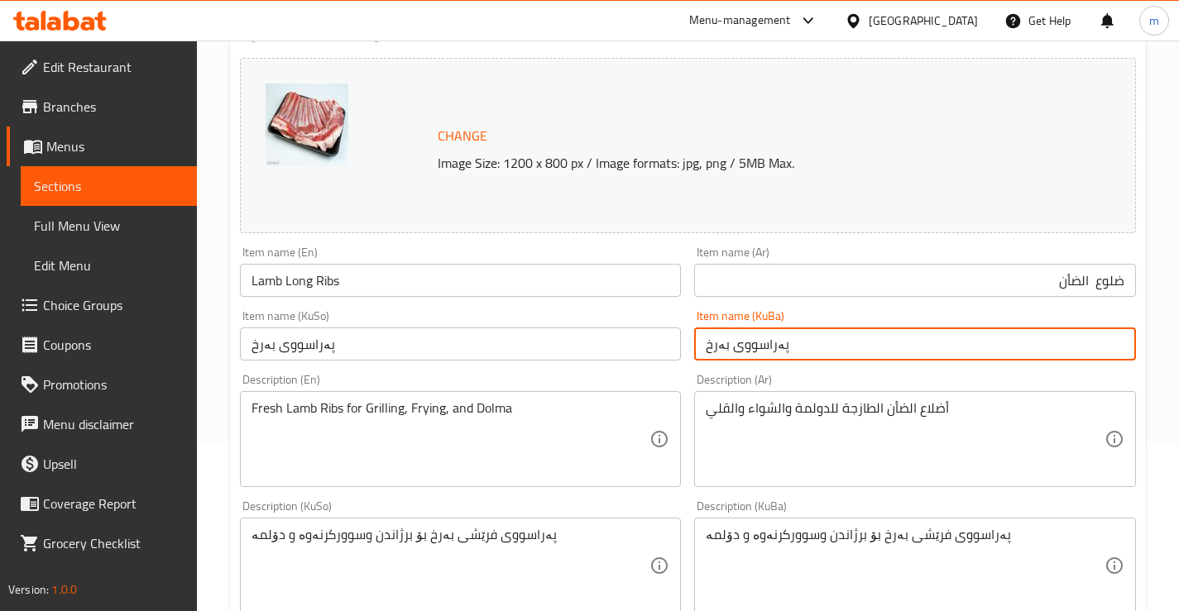
click at [852, 307] on div "Item name (KuBa) پەراسووی بەرخ Item name (KuBa)" at bounding box center [914, 336] width 455 height 64
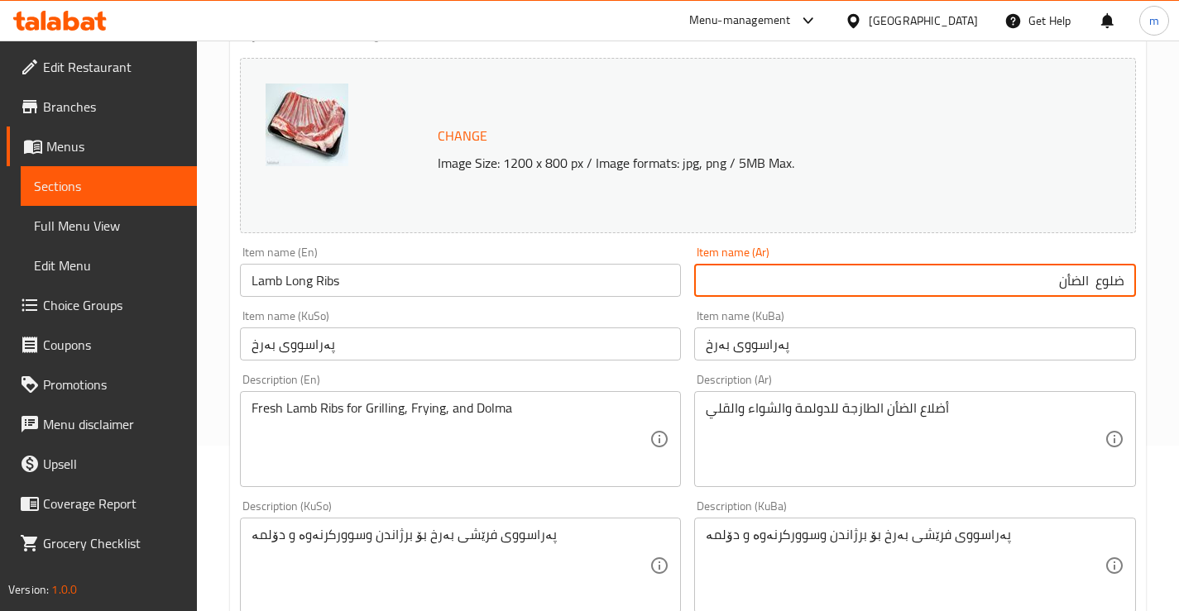
click at [860, 288] on input "ضلوع الضأن" at bounding box center [915, 280] width 442 height 33
paste input "يش الخروف"
type input "ريش الخروف"
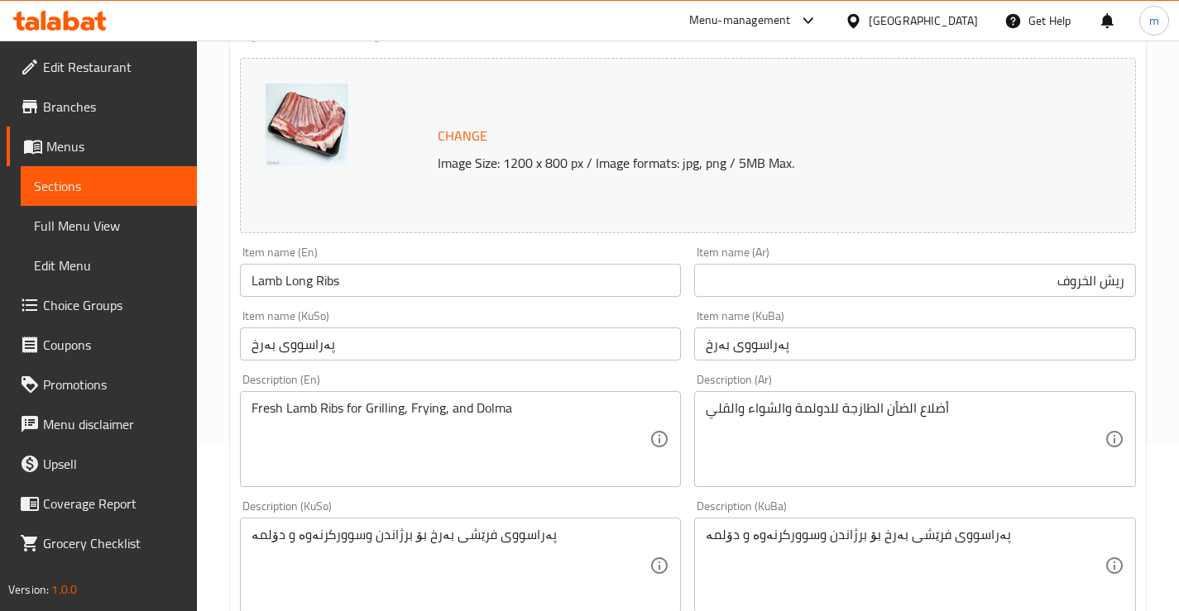
click at [791, 319] on div "Item name (KuBa) پەراسووی بەرخ Item name (KuBa)" at bounding box center [915, 335] width 442 height 50
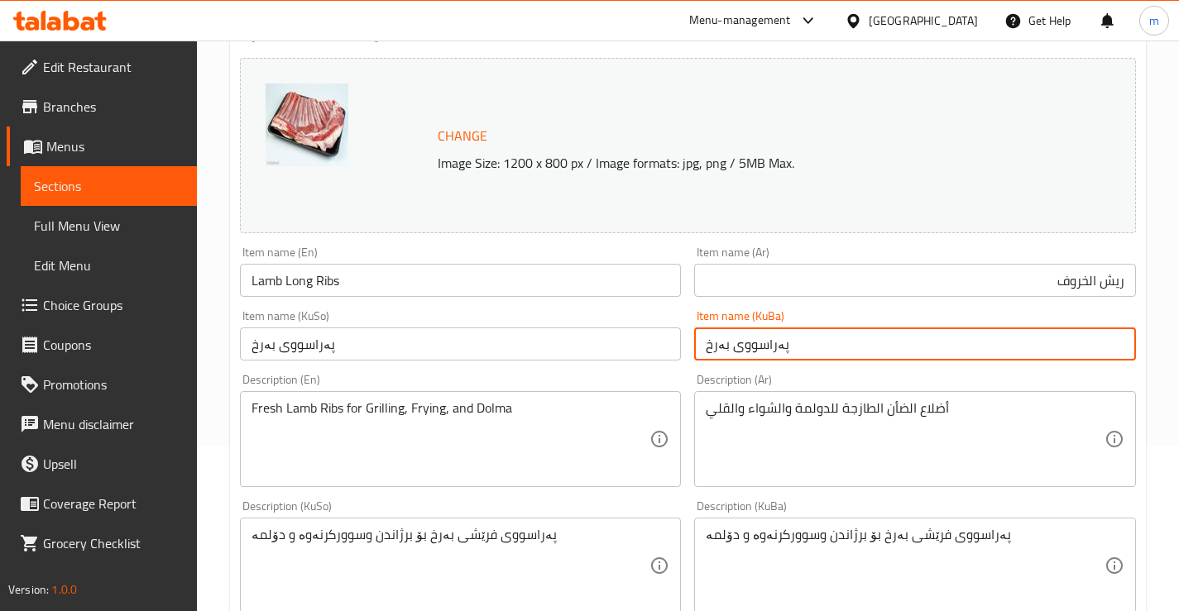
click at [804, 342] on input "پەراسووی بەرخ" at bounding box center [915, 344] width 442 height 33
click at [620, 348] on input "پەراسووی بەرخ" at bounding box center [461, 344] width 442 height 33
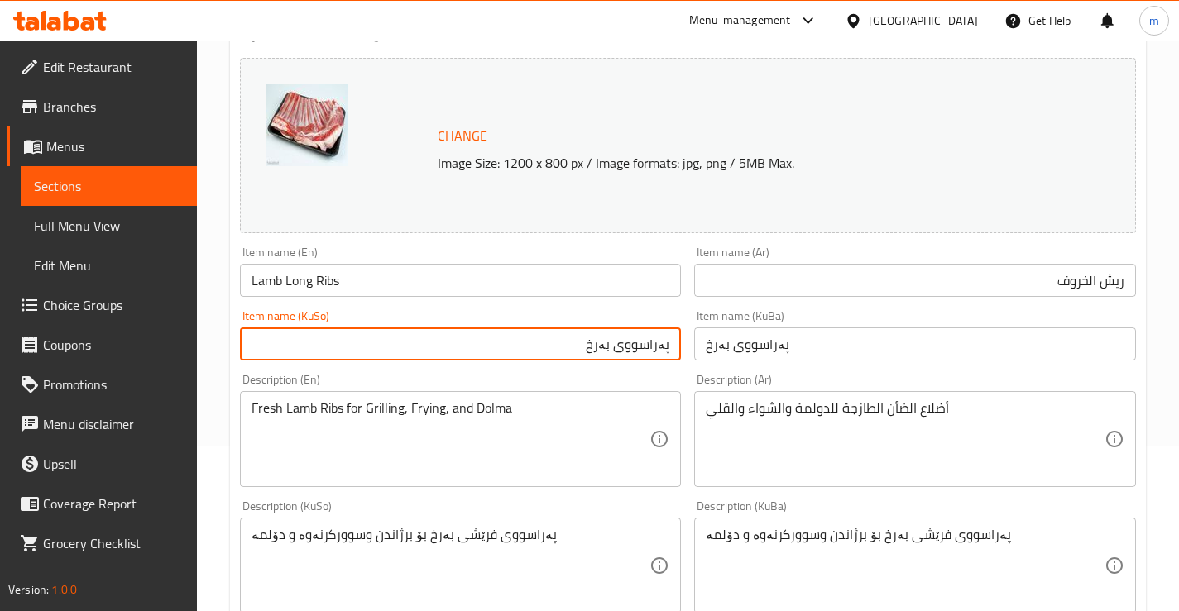
click at [838, 346] on input "پەراسووی بەرخ" at bounding box center [915, 344] width 442 height 33
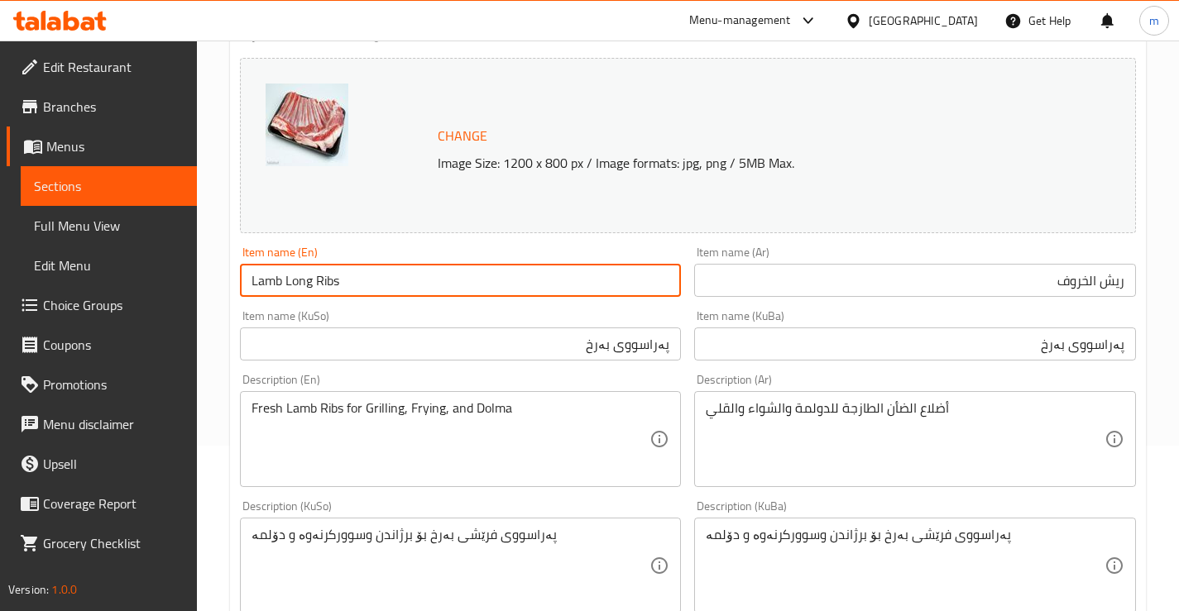
drag, startPoint x: 362, startPoint y: 290, endPoint x: 285, endPoint y: 281, distance: 77.4
click at [285, 281] on input "Lamb Long Ribs" at bounding box center [461, 280] width 442 height 33
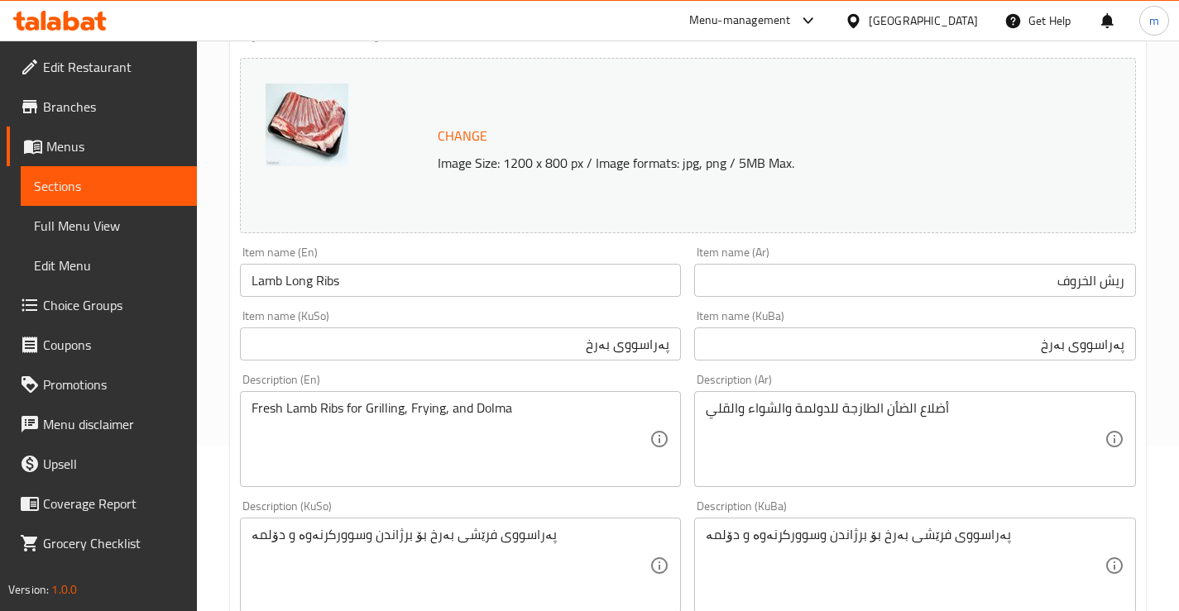
click at [572, 299] on div "Item name (En) Lamb Long Ribs Item name (En)" at bounding box center [460, 272] width 455 height 64
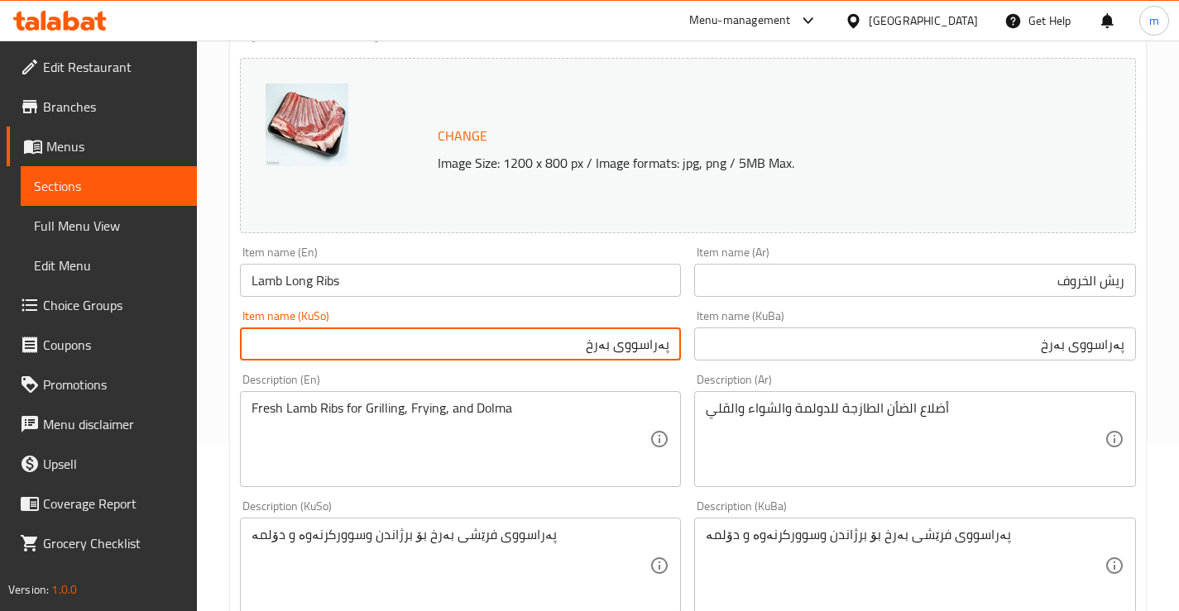
click at [616, 343] on input "پەراسووی بەرخ" at bounding box center [461, 344] width 442 height 33
type input "پەراسووی درێژی بەرخ"
click at [984, 353] on input "پەراسووی بەرخ" at bounding box center [915, 344] width 442 height 33
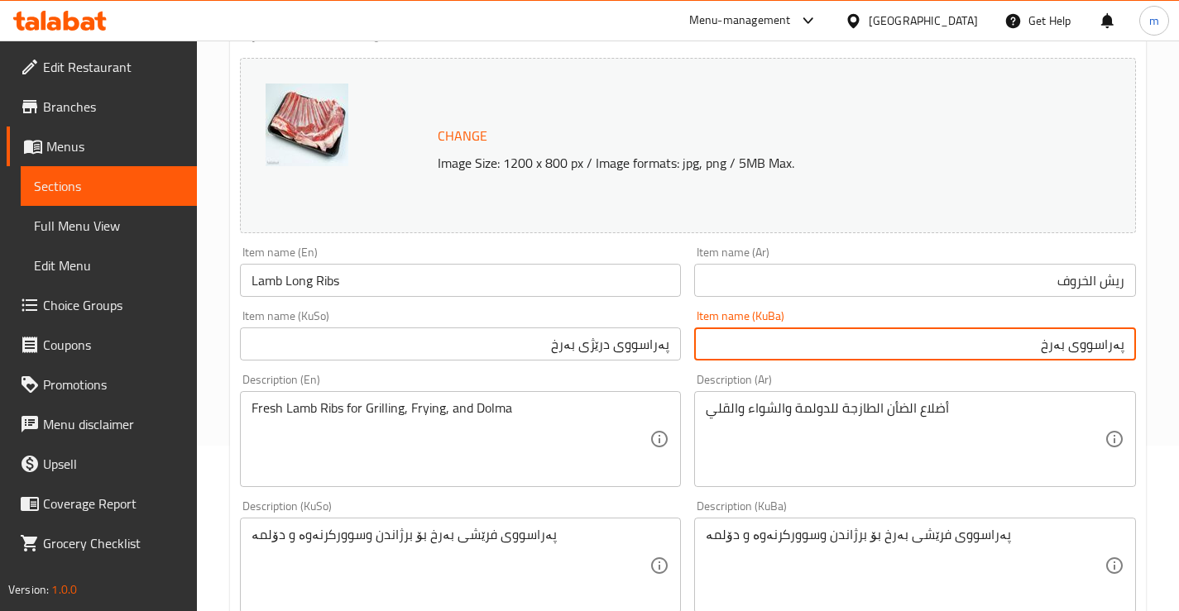
paste input "رێژی"
type input "پەراسووی درێژی بەرخ"
click at [1096, 281] on input "ريش الخروف" at bounding box center [915, 280] width 442 height 33
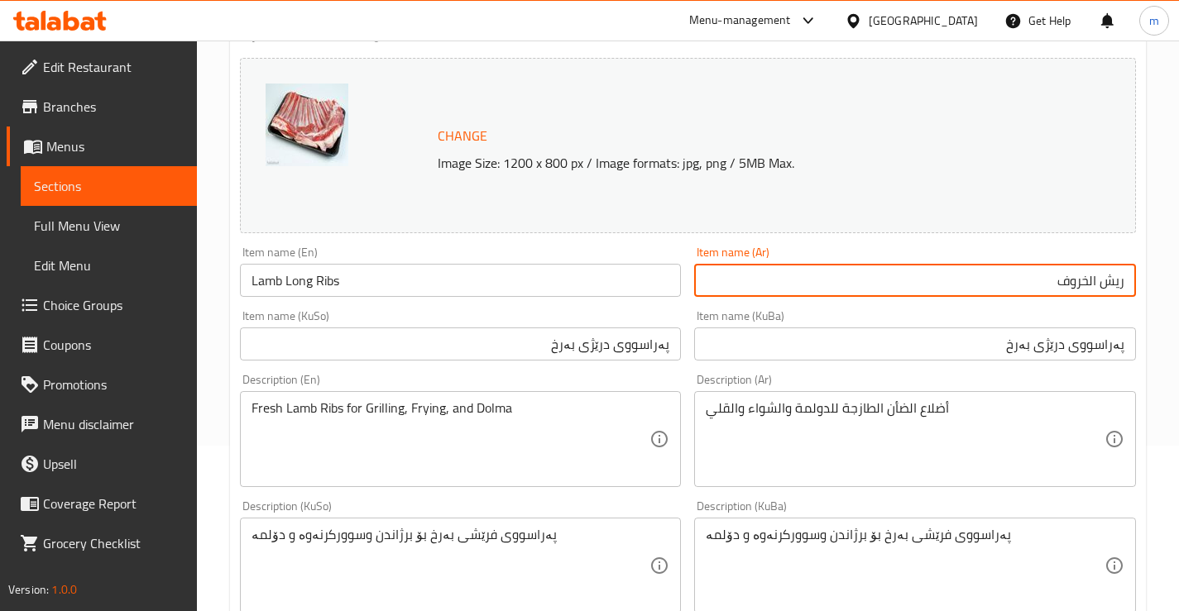
click at [304, 275] on input "Lamb Long Ribs" at bounding box center [461, 280] width 442 height 33
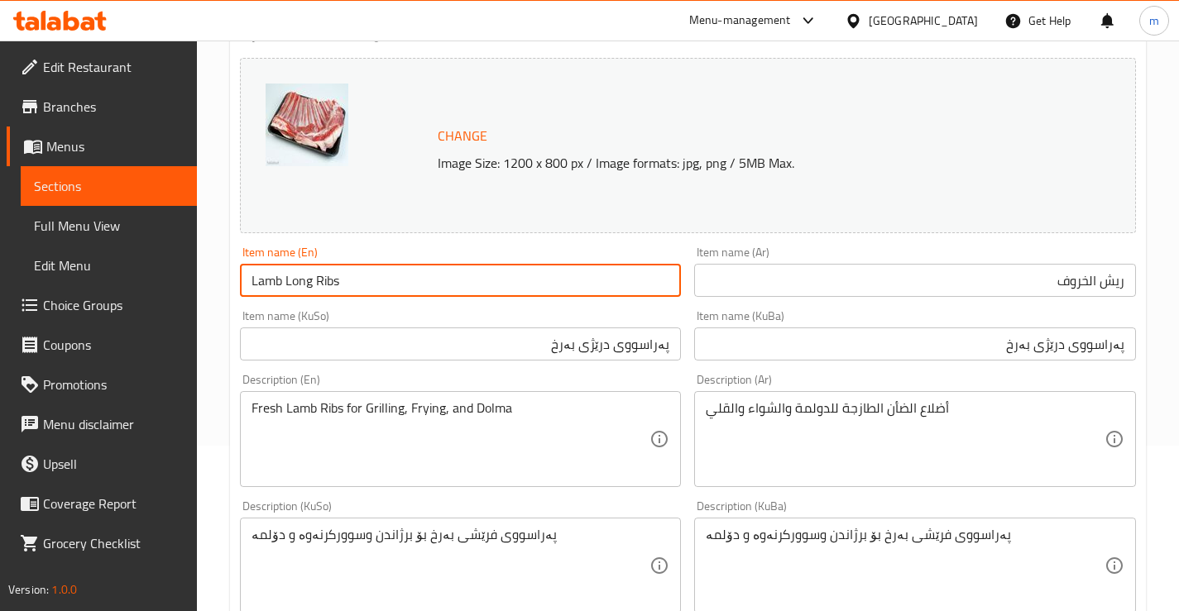
click at [304, 275] on input "Lamb Long Ribs" at bounding box center [461, 280] width 442 height 33
click at [1103, 277] on input "ريش الخروف" at bounding box center [915, 280] width 442 height 33
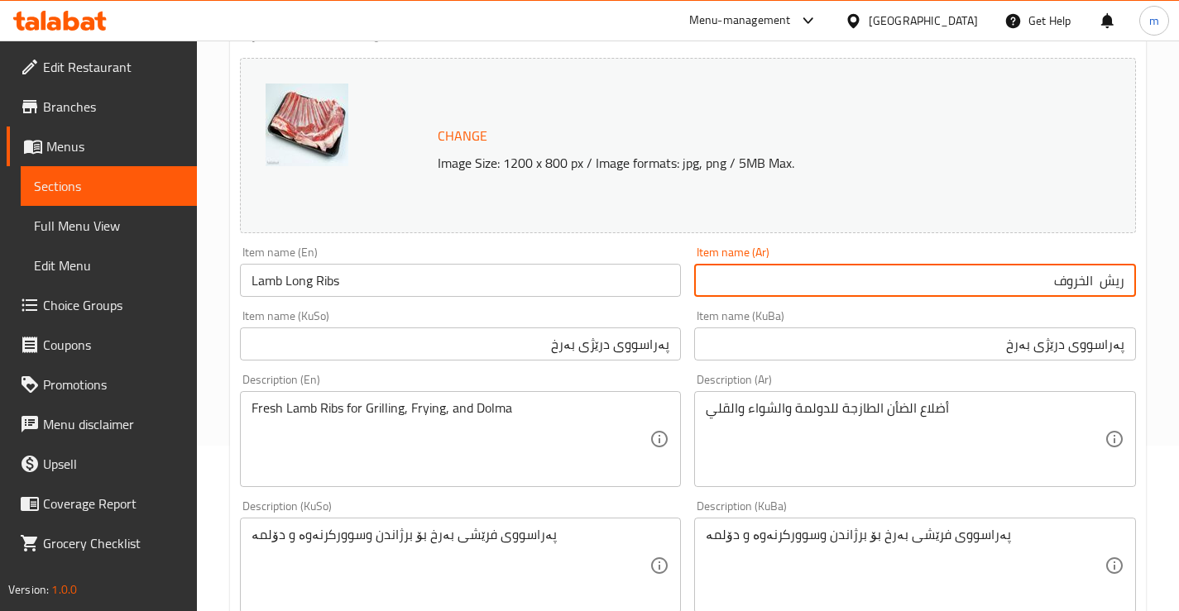
paste input "طويل"
type input "ريش طويل الخروف"
click at [327, 275] on input "Lamb Long Ribs" at bounding box center [461, 280] width 442 height 33
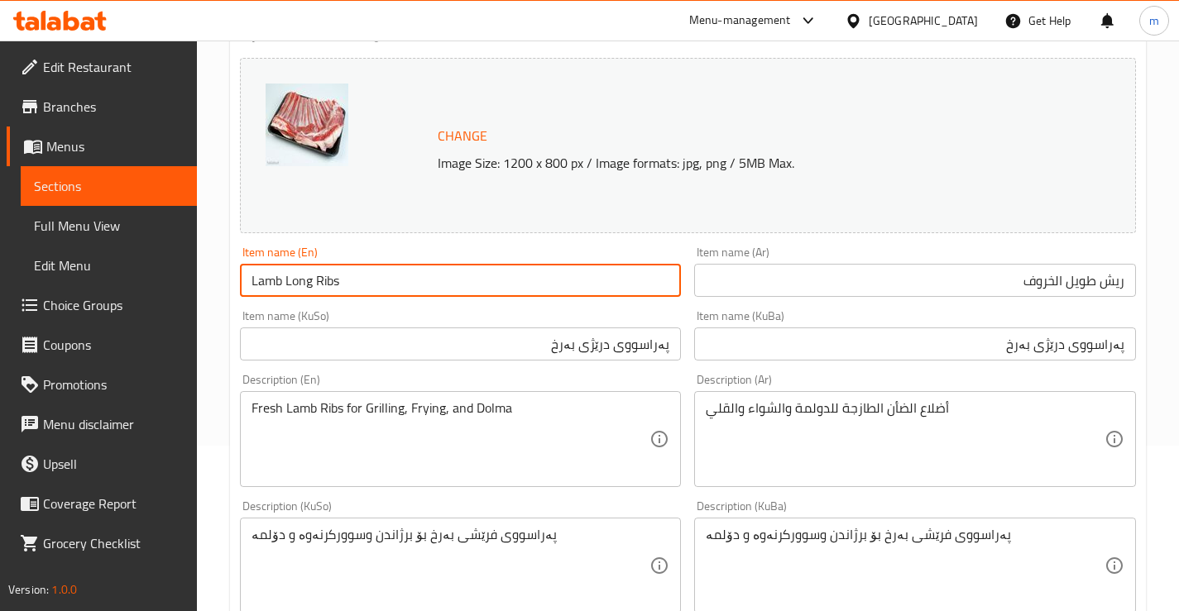
click at [352, 315] on div "Item name (KuSo) پەراسووی درێژی بەرخ Item name (KuSo)" at bounding box center [461, 335] width 442 height 50
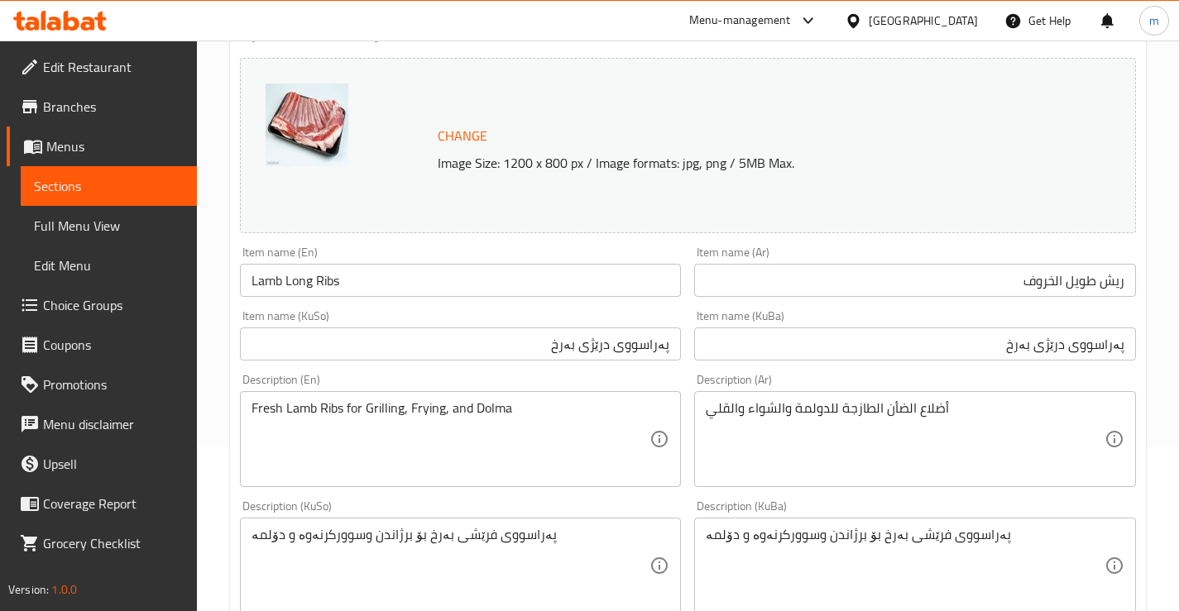
click at [673, 305] on div "Item name (KuSo) پەراسووی درێژی بەرخ Item name (KuSo)" at bounding box center [460, 336] width 455 height 64
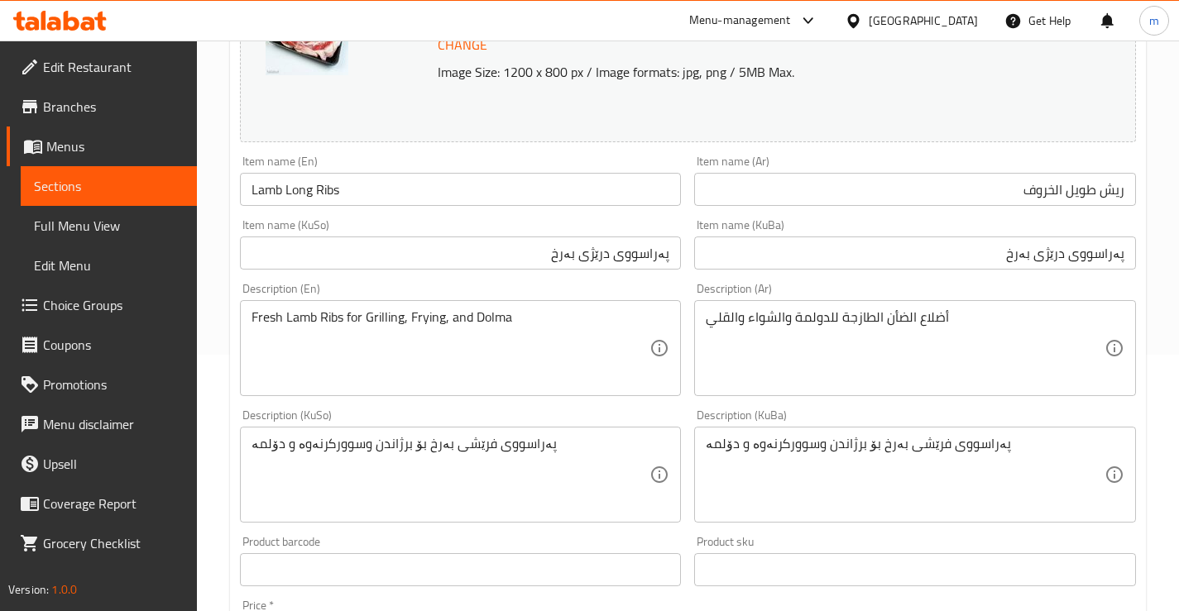
scroll to position [275, 0]
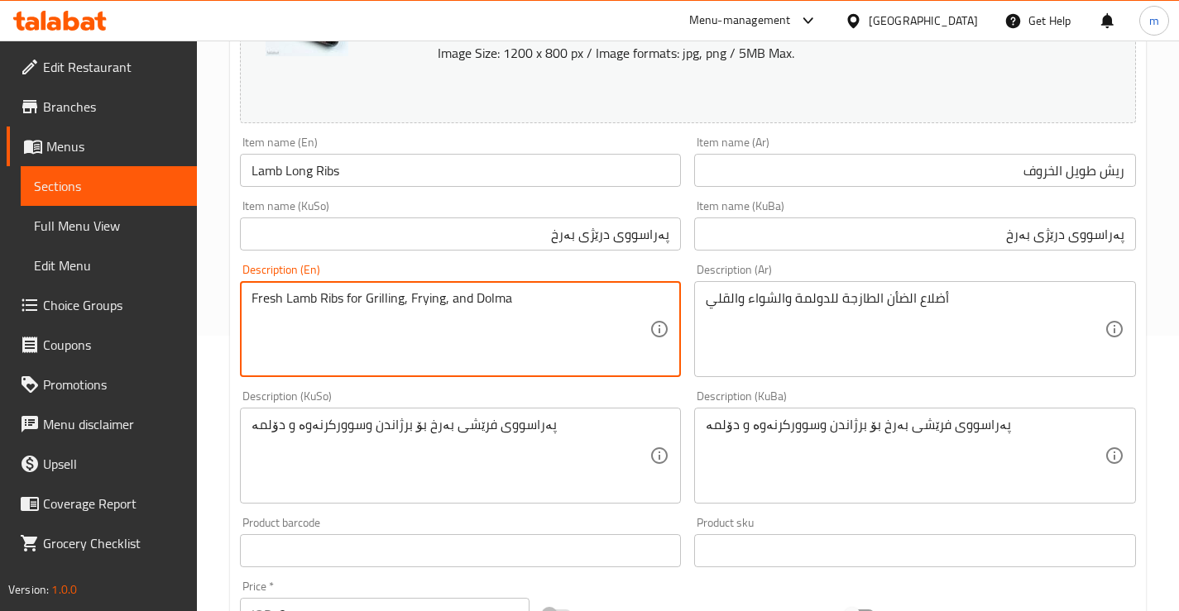
click at [871, 284] on div "أضلاع الضأن الطازجة للدولمة والشواء والقلي Description (Ar)" at bounding box center [915, 329] width 442 height 96
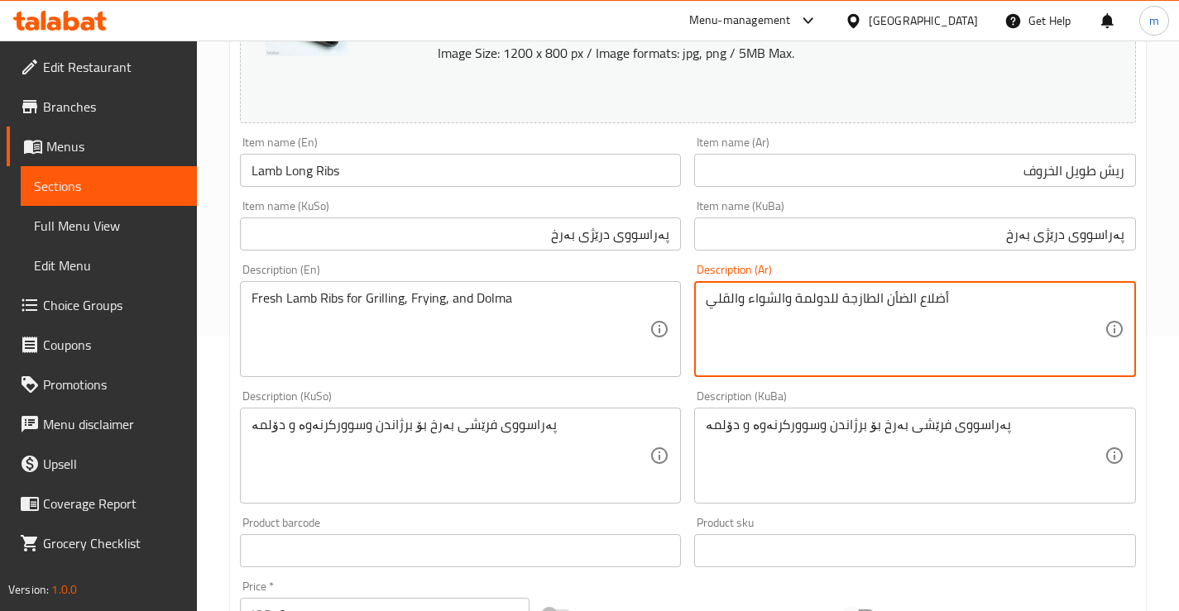
paste textarea "أضلاع خروف طازجة، مثالية للشوي، القلي، والدولمة"
click at [851, 295] on textarea "أضلاع خروف طازجة، مثالية للشوي، القلي، والدولمة" at bounding box center [905, 329] width 399 height 79
click at [831, 297] on textarea "أضلاع خروف طازجة، للشوي، القلي، والدولمة" at bounding box center [905, 329] width 399 height 79
click at [785, 290] on textarea "أضلاع خروف طازجة لشوي، القلي، والدولمة" at bounding box center [905, 329] width 399 height 79
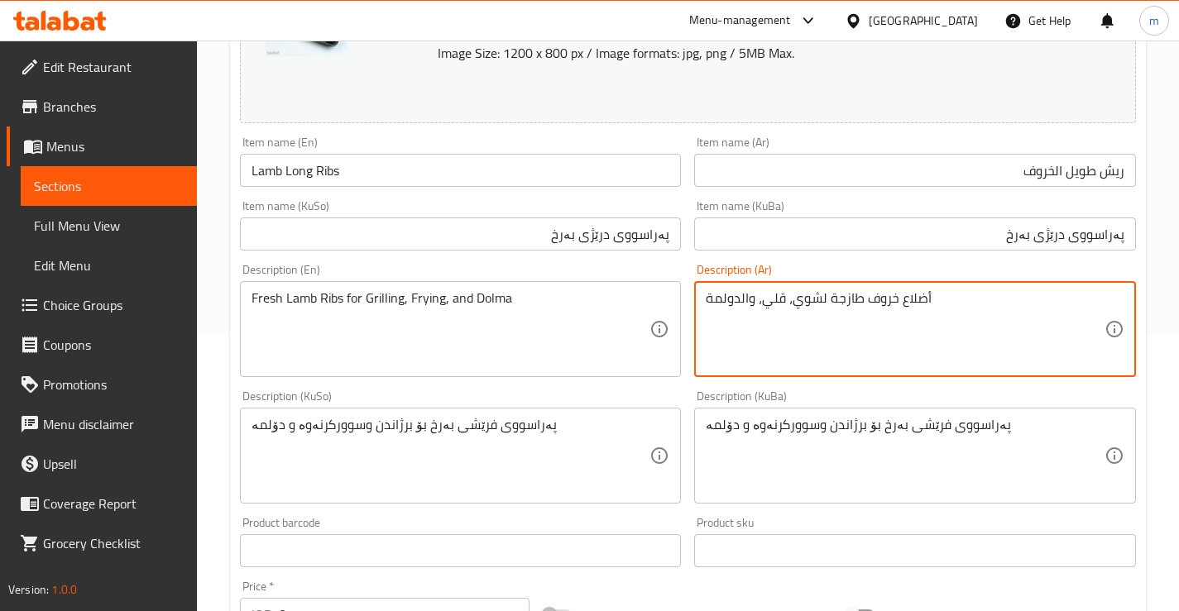
click at [738, 295] on textarea "أضلاع خروف طازجة لشوي، قلي، والدولمة" at bounding box center [905, 329] width 399 height 79
click at [750, 338] on textarea "أضلاع خروف طازجة لشوي، قلي، ودولمة" at bounding box center [905, 329] width 399 height 79
type textarea "أضلاع خروف طازجة لشوي، قلي، ودولمة"
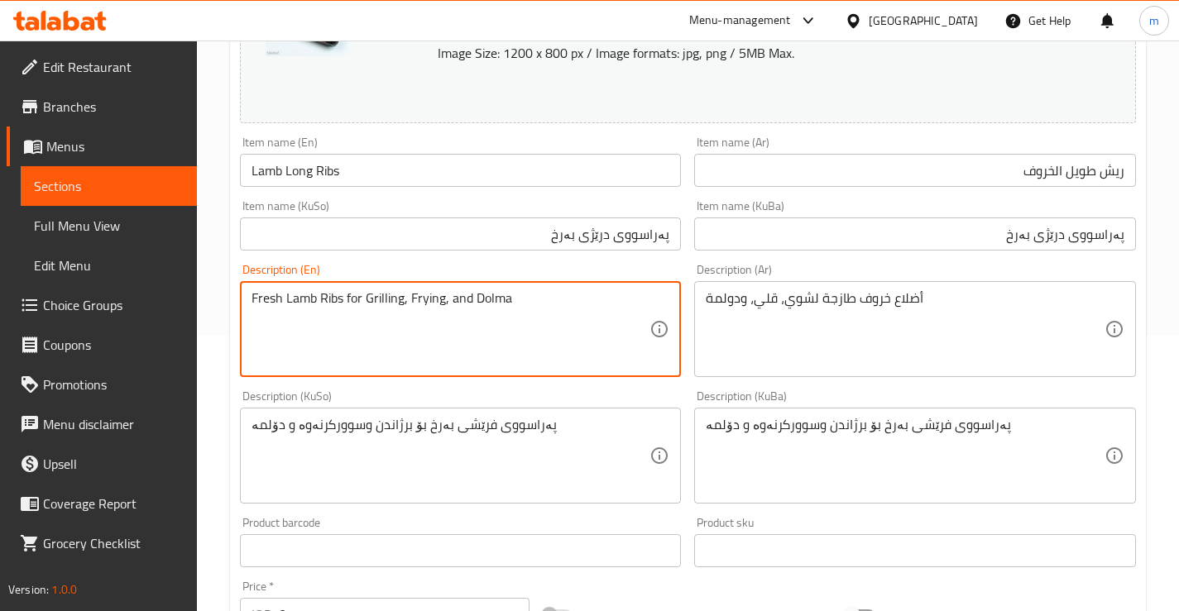
paste textarea "lamb ribs for grilling, frying, and d"
click at [436, 301] on textarea "Fresh lamb ribs for grilling, frying, and dolma" at bounding box center [450, 329] width 399 height 79
type textarea "Fresh lamb ribs for grilling, frying and dolma"
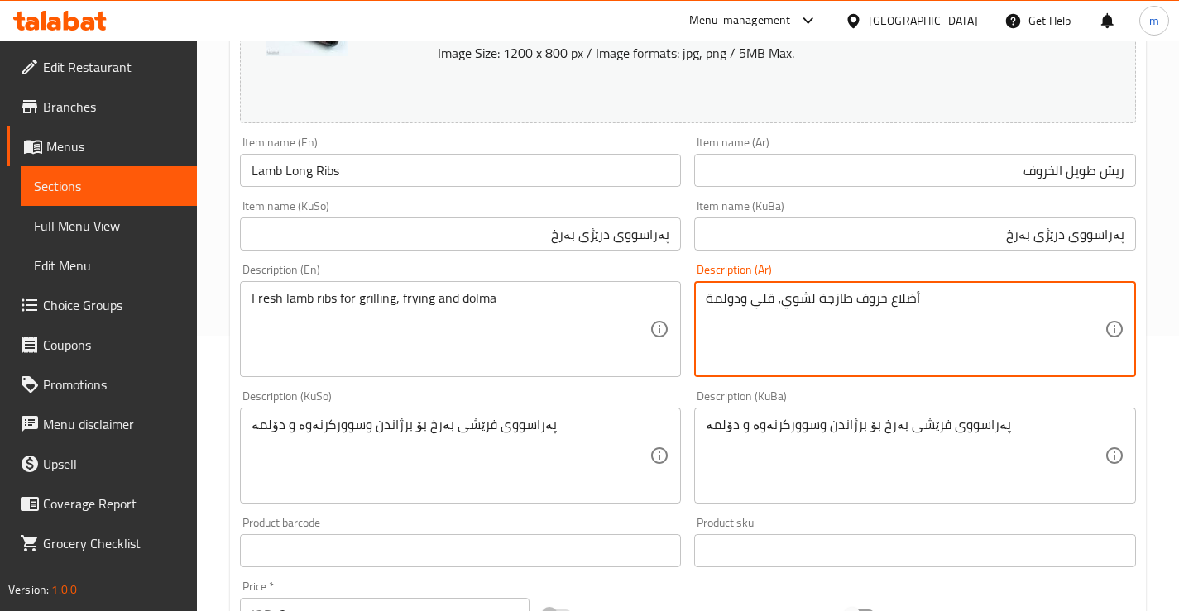
type textarea "أضلاع خروف طازجة لشوي، قلي ودولمة"
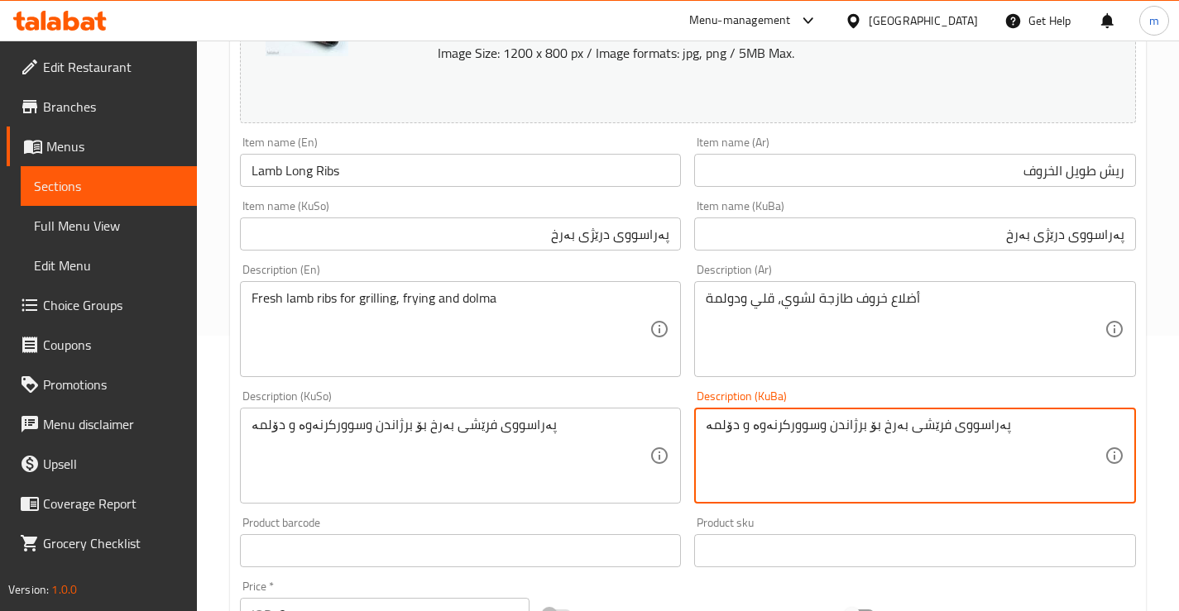
click at [884, 435] on textarea "پەراسووی فرێشی بەرخ بۆ برژاندن وسوورکرنەوە و دۆلمە" at bounding box center [905, 456] width 399 height 79
paste textarea "، گونجاوە بۆ برژاندن، سوورکرنەوە، و یاپراخ"
click at [890, 417] on textarea "پەراسووی فرێشی بەرخ، گونجاوە بۆ برژاندن، سوورکرنەوە، و یاپراخ" at bounding box center [905, 456] width 399 height 79
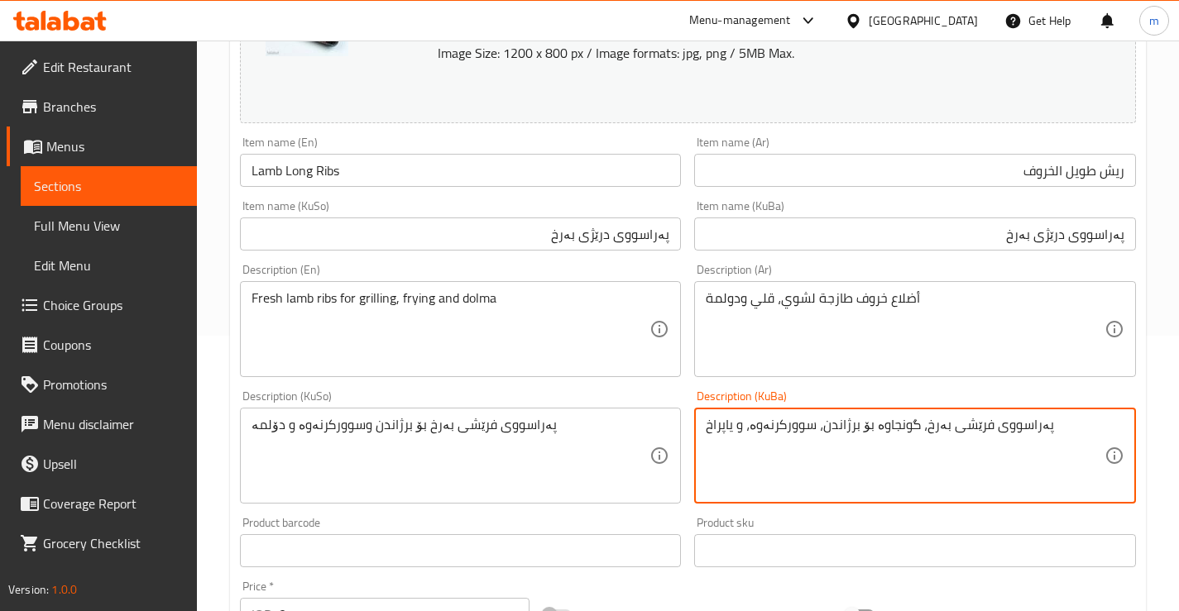
click at [890, 417] on textarea "پەراسووی فرێشی بەرخ، گونجاوە بۆ برژاندن، سوورکرنەوە، و یاپراخ" at bounding box center [905, 456] width 399 height 79
click at [745, 430] on textarea "پەراسووی فرێشی بەرخ بۆ برژاندن، سوورکرنەوە، و یاپراخ" at bounding box center [905, 456] width 399 height 79
type textarea "پەراسووی فرێشی بەرخ بۆ برژاندن، سوورکرنەوە و یاپراخ"
click at [898, 474] on textarea "پەراسووی فرێشی بەرخ بۆ برژاندن، سوورکرنەوە و یاپراخ" at bounding box center [905, 456] width 399 height 79
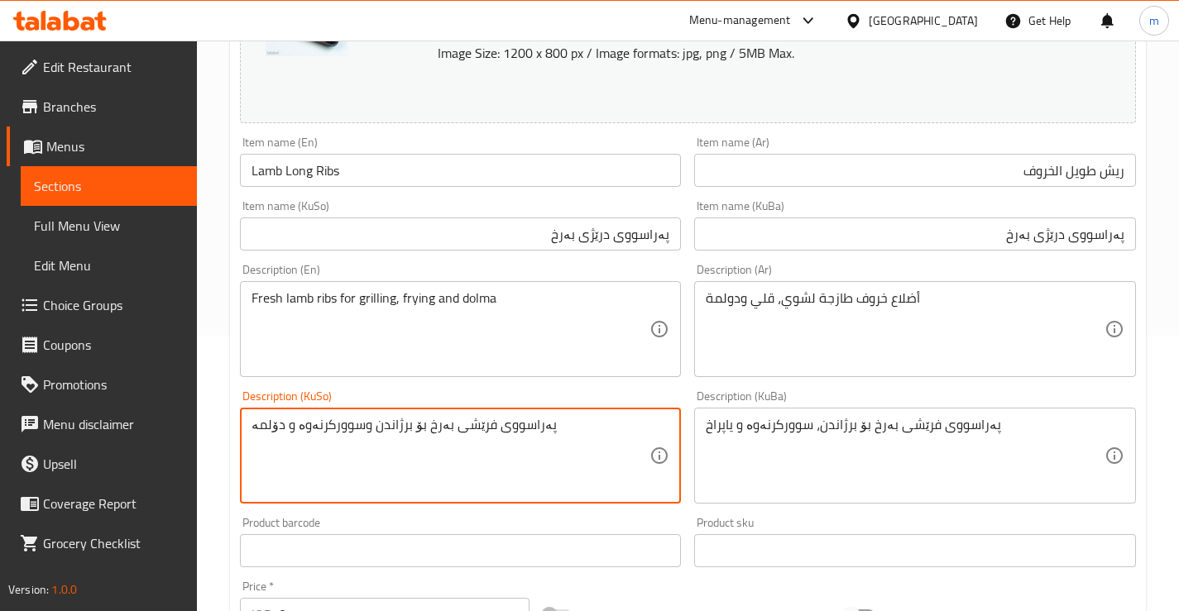
paste textarea "، سوورکرنەوە و یاپراخ"
click at [267, 423] on textarea "پەراسووی فرێشی بەرخ بۆ برژاندن، سوورکرنەوە و یاپراخ" at bounding box center [450, 456] width 399 height 79
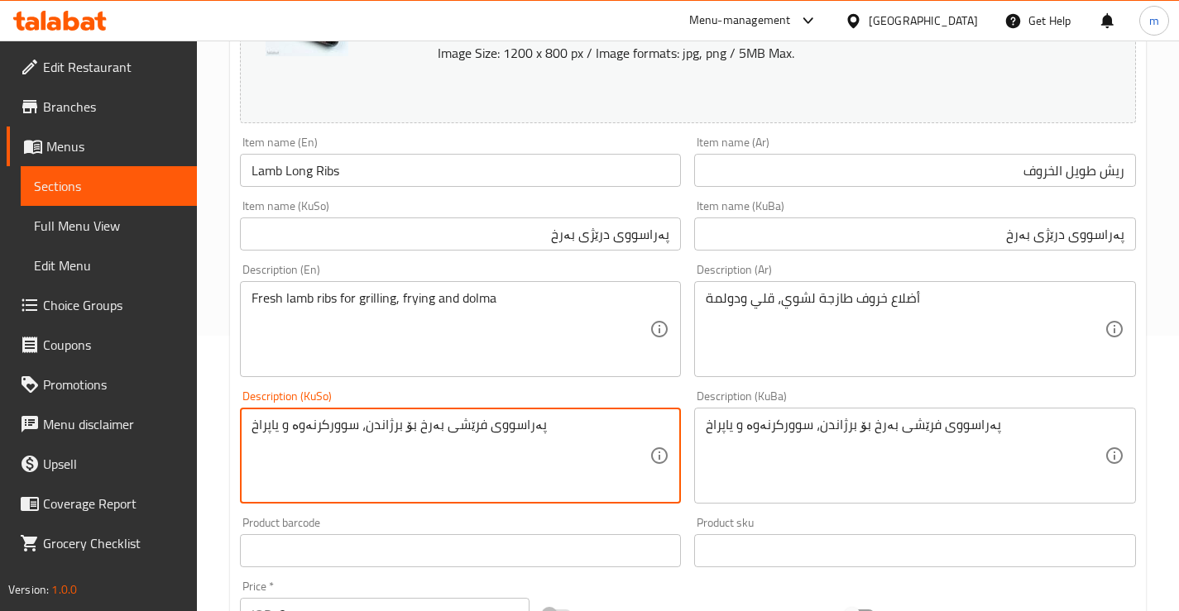
click at [267, 423] on textarea "پەراسووی فرێشی بەرخ بۆ برژاندن، سوورکرنەوە و یاپراخ" at bounding box center [450, 456] width 399 height 79
type textarea "پەراسووی فرێشی بەرخ بۆ برژاندن، سوورکرنەوە و دۆڵمە"
click at [712, 424] on textarea "پەراسووی فرێشی بەرخ بۆ برژاندن، سوورکرنەوە و یاپراخ" at bounding box center [905, 456] width 399 height 79
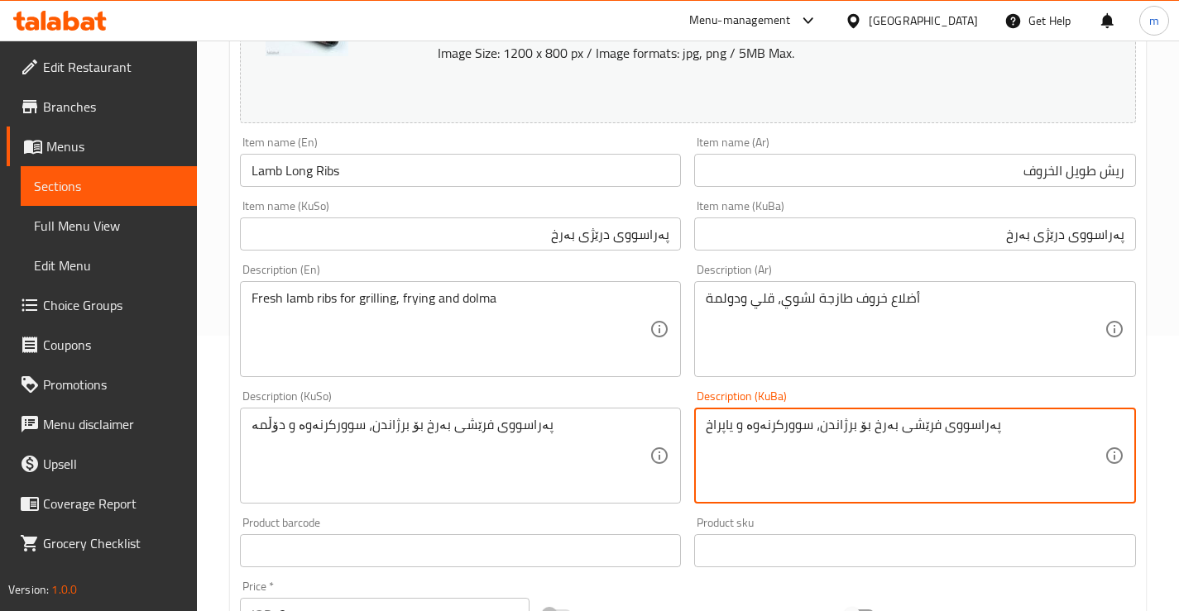
click at [906, 452] on textarea "پەراسووی فرێشی بەرخ بۆ برژاندن، سوورکرنەوە و یاپراخ" at bounding box center [905, 456] width 399 height 79
type textarea "پەراسووی فرێشی بەرخ بۆ برژاندن، سوورکرنەوە و یاپراخ"
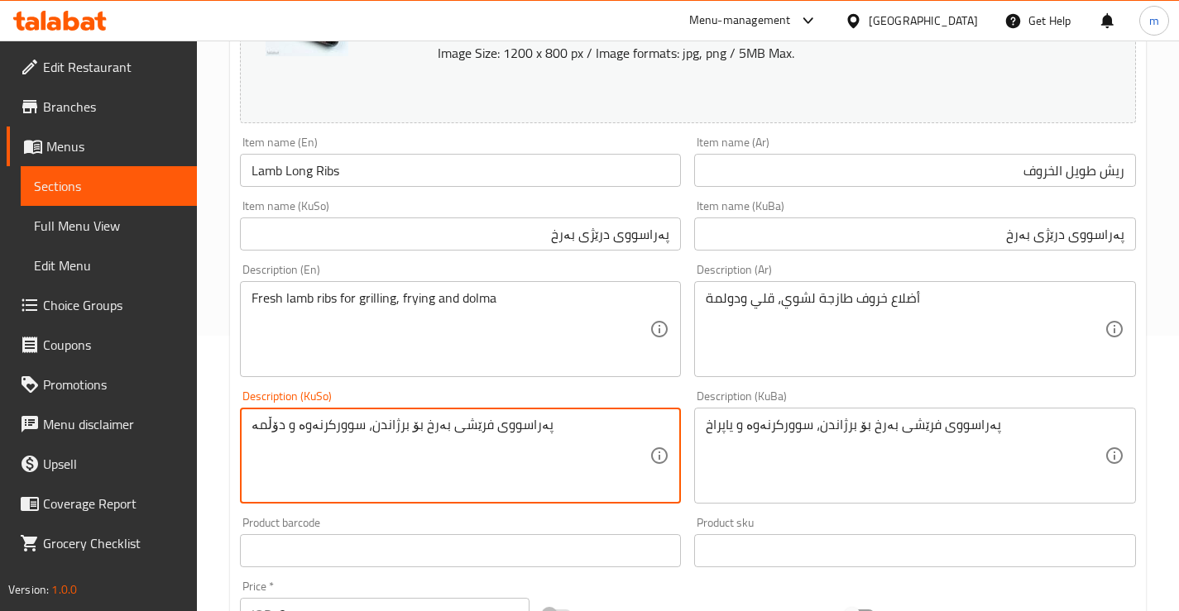
paste textarea "یاپراخ"
type textarea "پەراسووی فرێشی بەرخ بۆ برژاندن، سوورکرنەوە و یاپراخ"
click at [649, 400] on div "Description (KuSo) پەراسووی فرێشی بەرخ بۆ برژاندن، سوورکرنەوە و یاپراخ Descript…" at bounding box center [461, 446] width 442 height 113
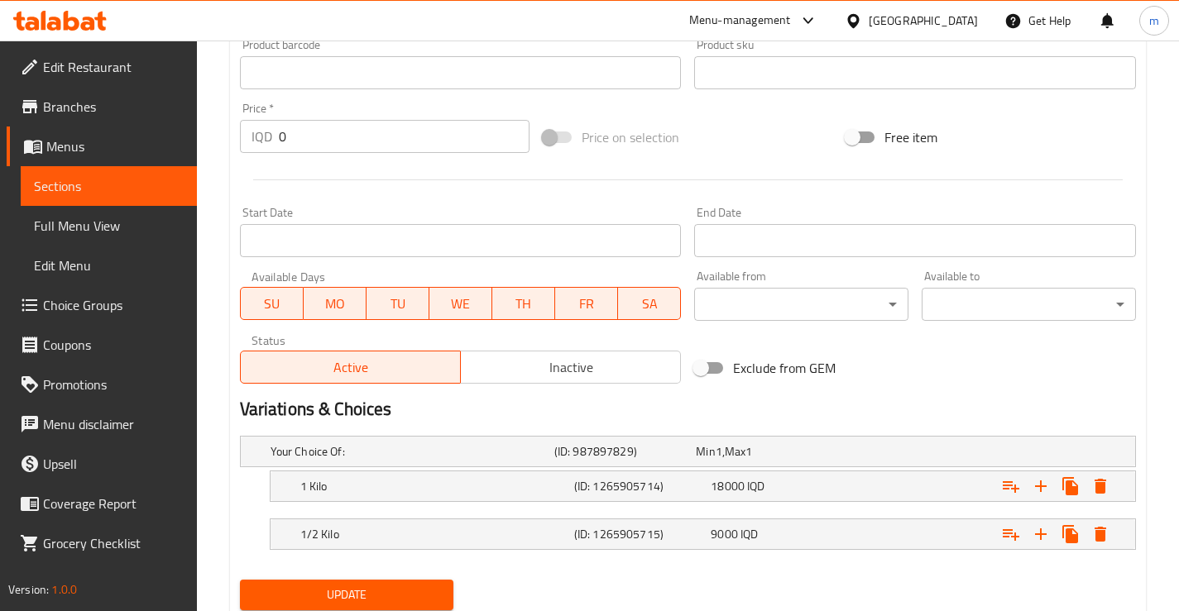
scroll to position [809, 0]
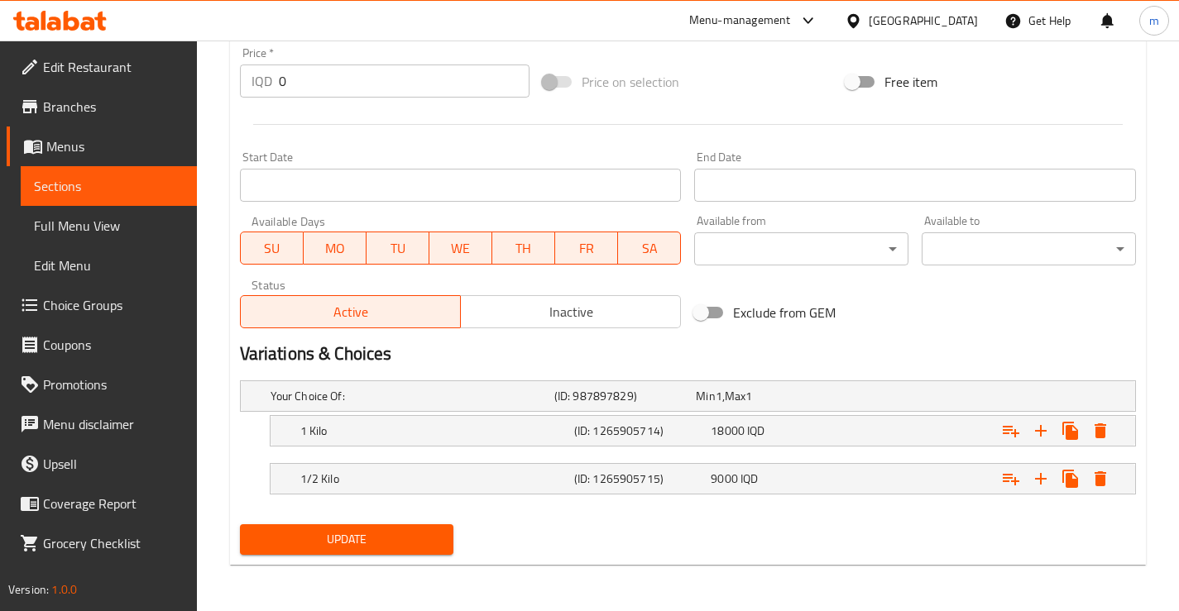
click at [366, 528] on button "Update" at bounding box center [347, 539] width 214 height 31
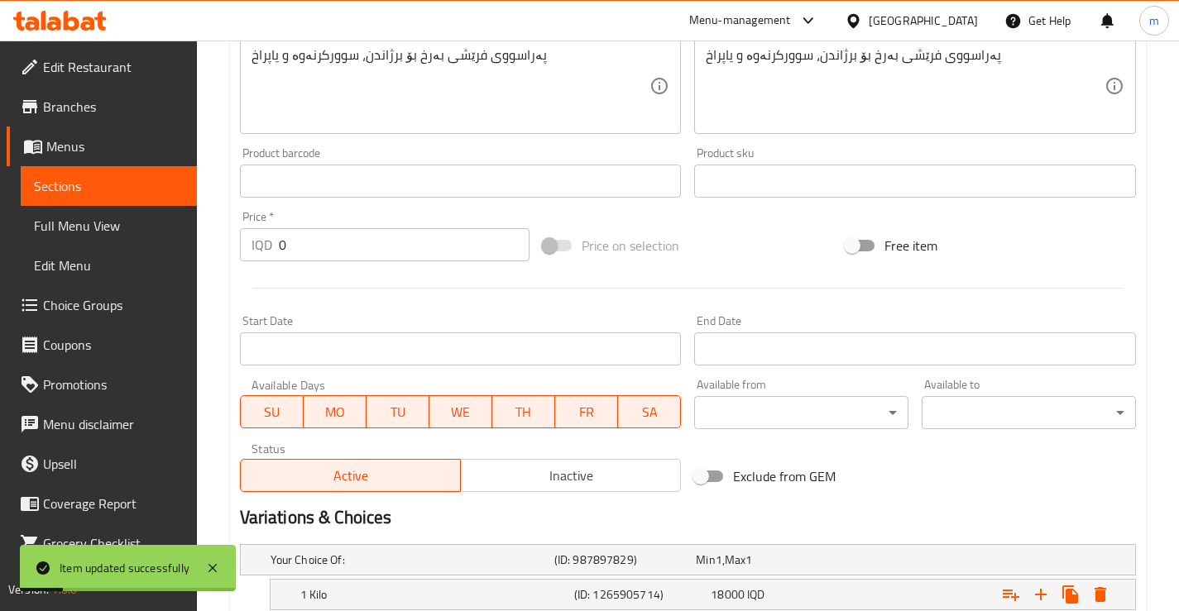
scroll to position [644, 0]
click at [86, 152] on span "Menus" at bounding box center [114, 146] width 137 height 20
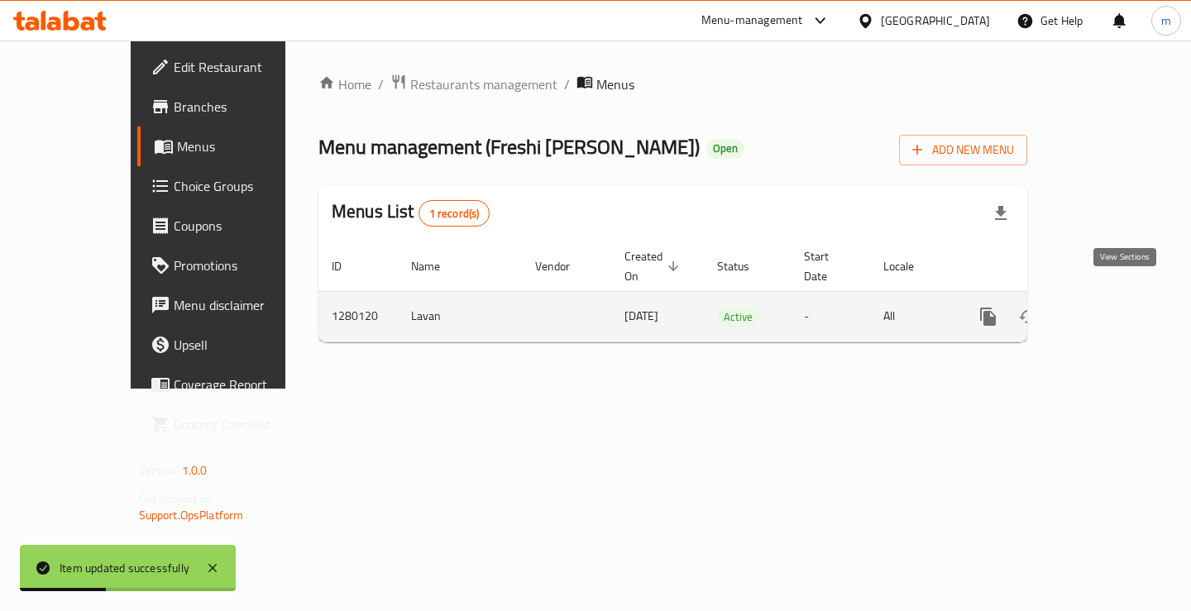
click at [1128, 297] on link "enhanced table" at bounding box center [1108, 317] width 40 height 40
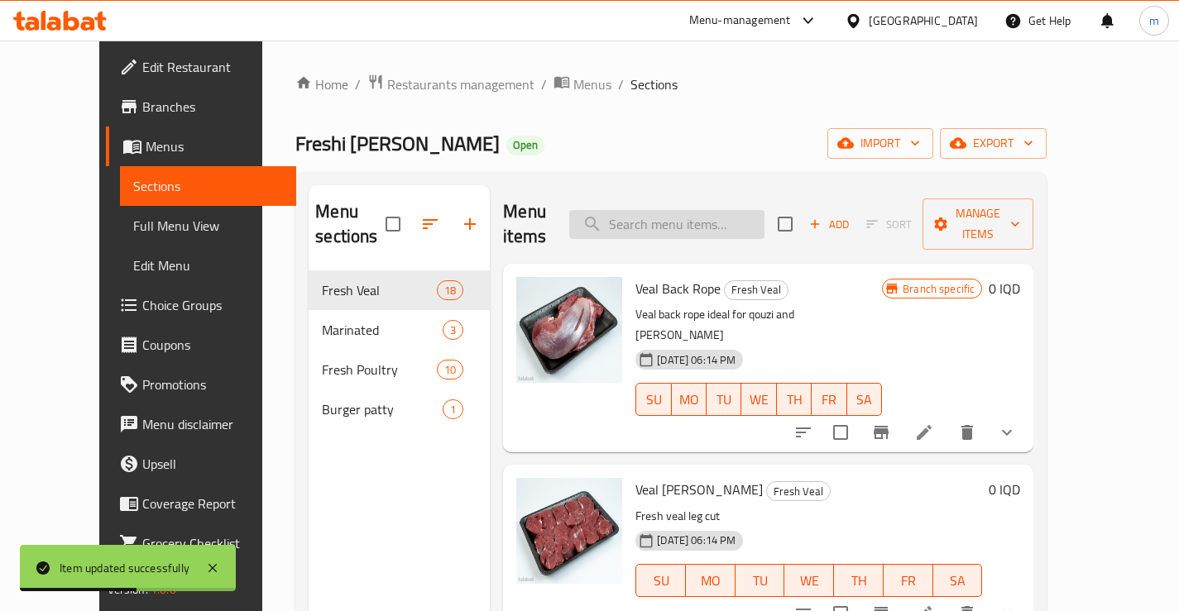
click at [721, 213] on input "search" at bounding box center [666, 224] width 195 height 29
paste input "Lamb Back Meat"
type input "Lamb Back Meat"
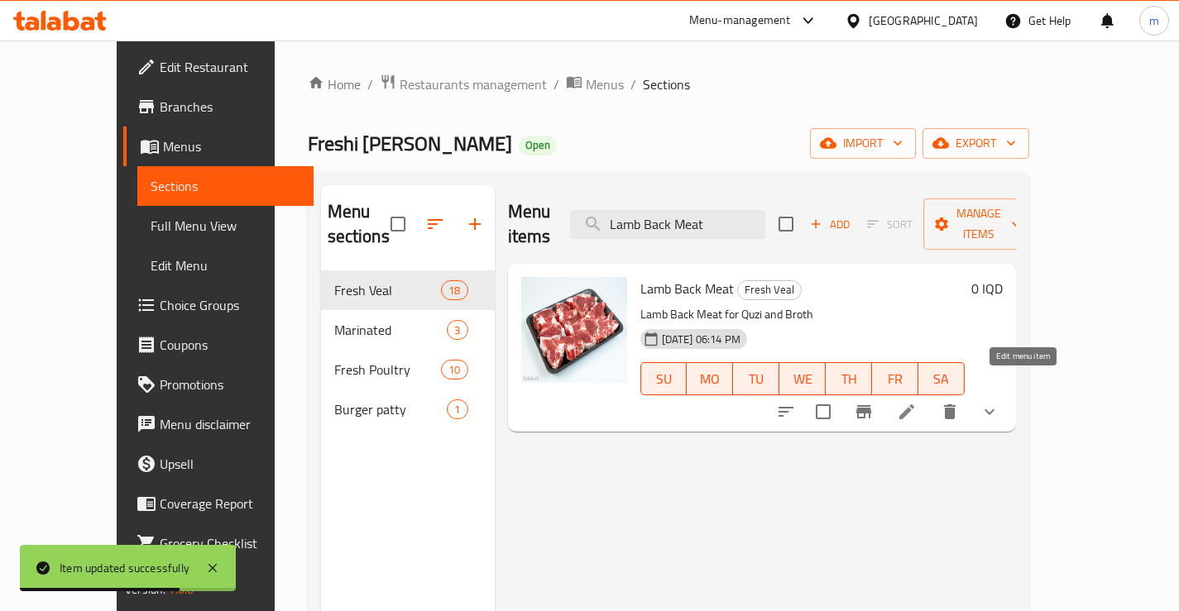
click at [914, 405] on icon at bounding box center [906, 412] width 15 height 15
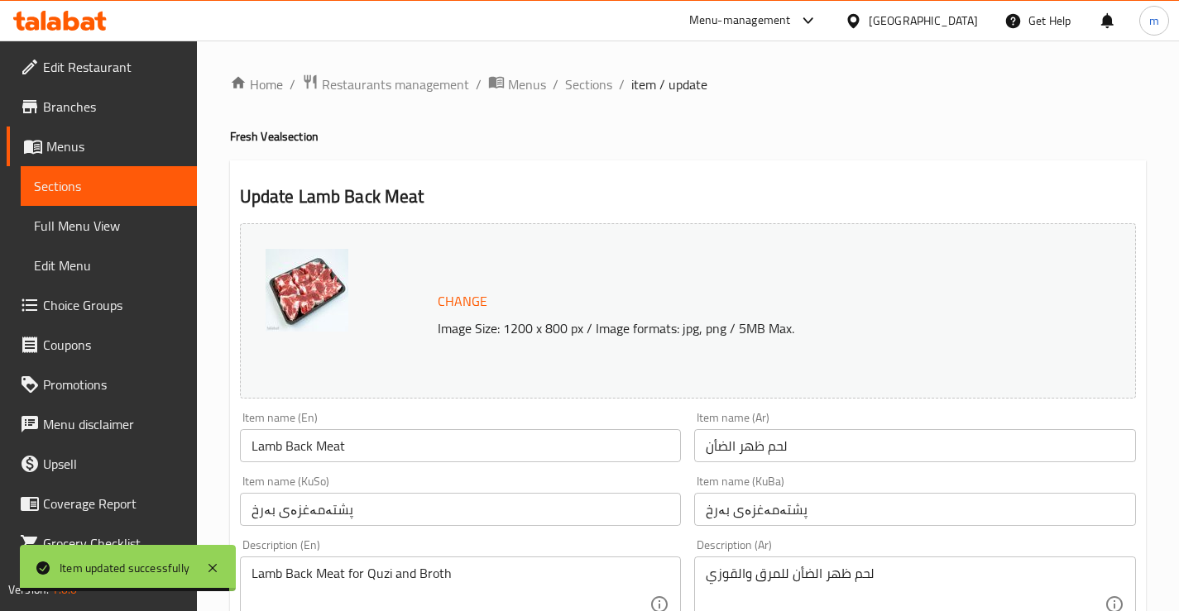
click at [784, 516] on input "پشتەمەغزەی بەرخ" at bounding box center [915, 509] width 442 height 33
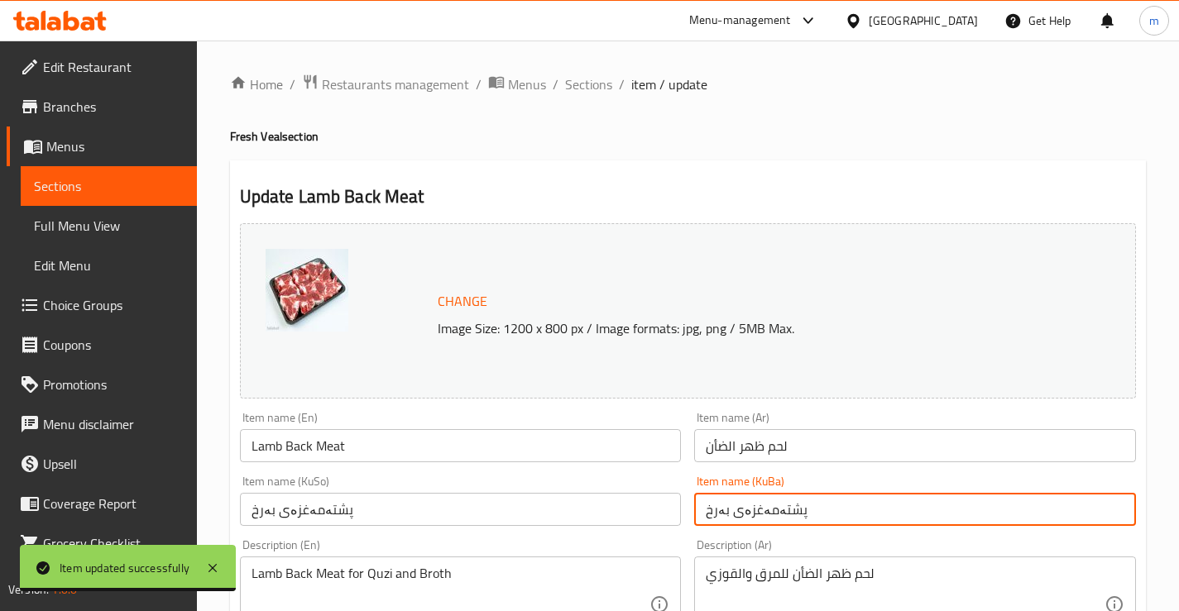
click at [783, 517] on input "پشتەمەغزەی بەرخ" at bounding box center [915, 509] width 442 height 33
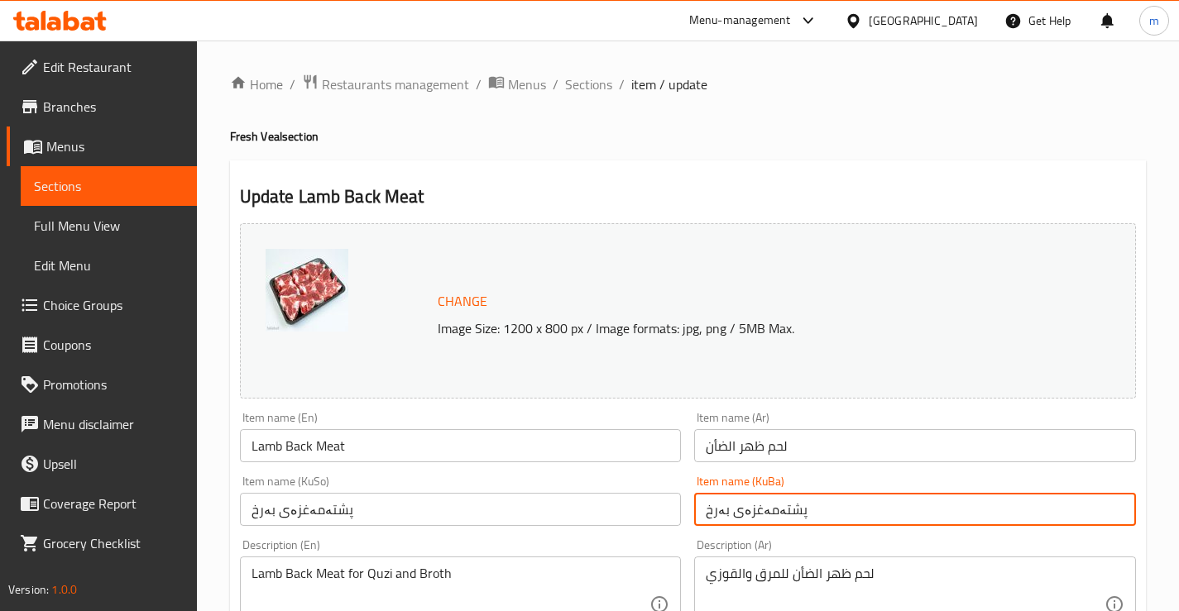
click at [783, 517] on input "پشتەمەغزەی بەرخ" at bounding box center [915, 509] width 442 height 33
paste input "گۆشتی حەبلی بەرخ بە ئێسکەوە"
type input "گۆشتی حەبلی بەرخ بە ئێسکەوە"
click at [596, 477] on div "Item name (KuSo) پشتەمەغزەی بەرخ Item name (KuSo)" at bounding box center [461, 501] width 442 height 50
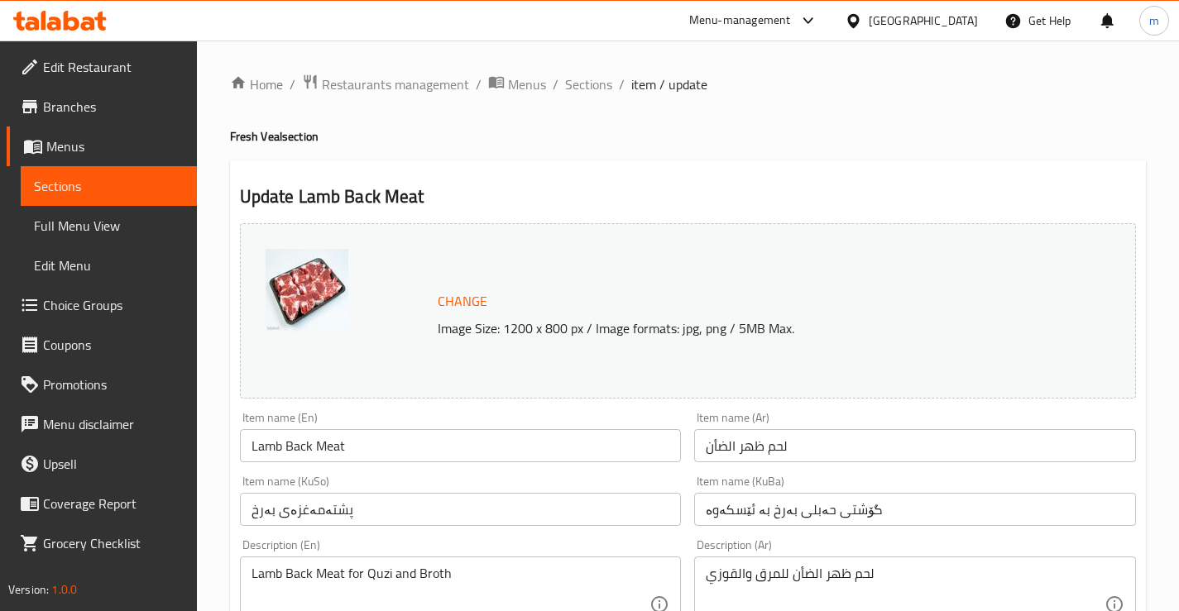
click at [776, 424] on div "Item name (Ar) لحم ظهر الضأن Item name (Ar)" at bounding box center [915, 437] width 442 height 50
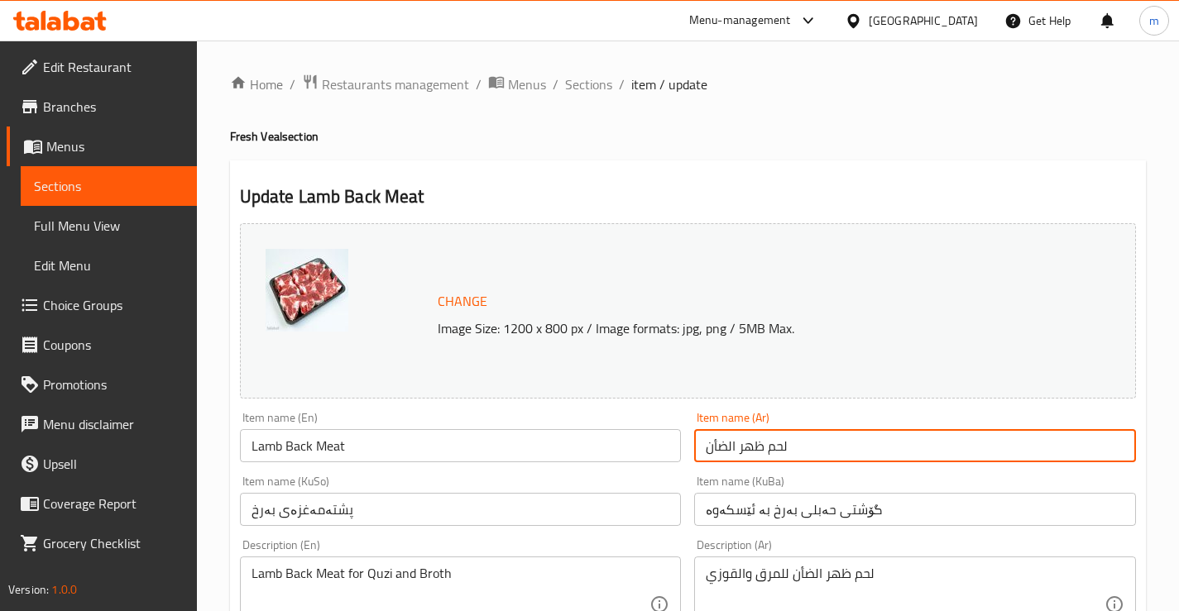
click at [734, 453] on input "لحم ظهر الضأن" at bounding box center [915, 445] width 442 height 33
paste input "بل ظهر الخروف بدون عظم"
type input "لحم حبل ظهر الخروف بدون عظم"
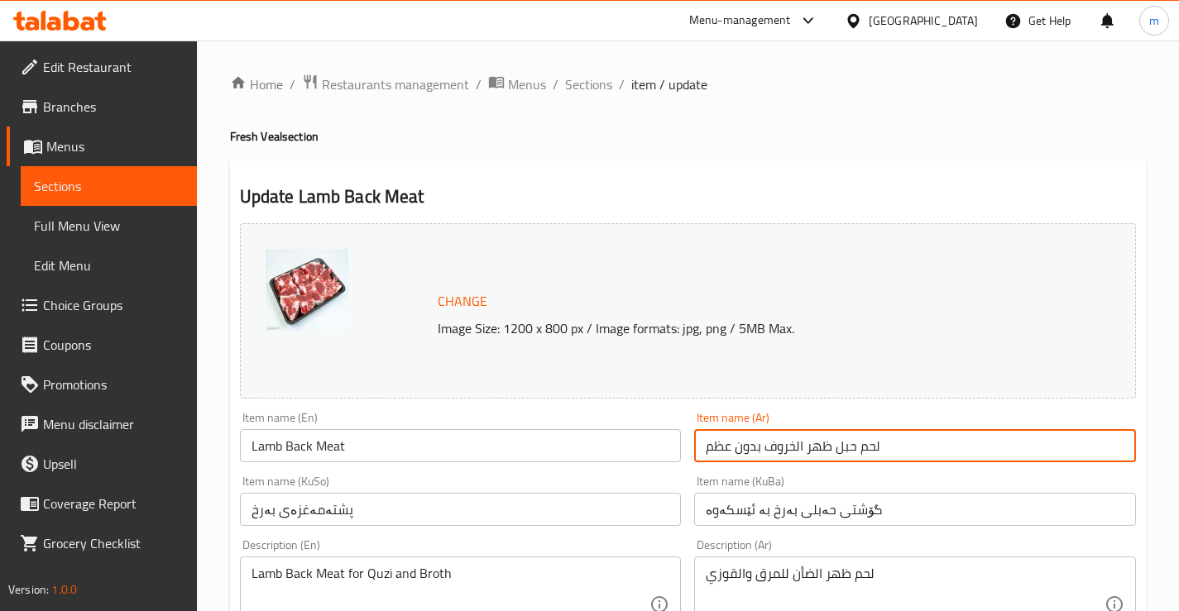
click at [462, 433] on input "Lamb Back Meat" at bounding box center [461, 445] width 442 height 33
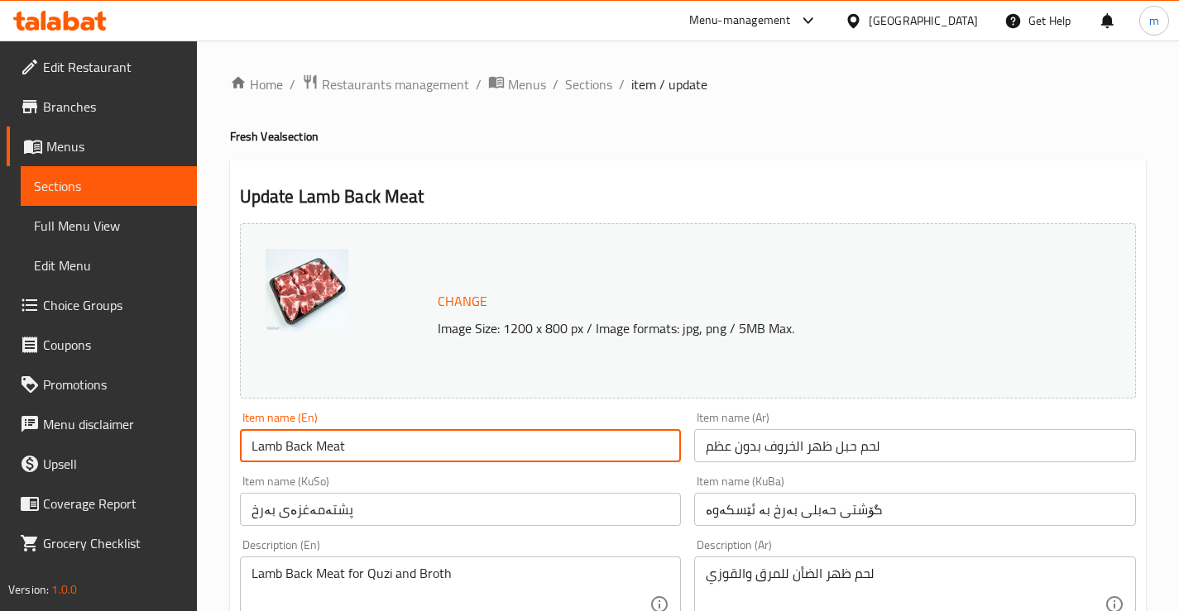
click at [460, 433] on input "Lamb Back Meat" at bounding box center [461, 445] width 442 height 33
paste input "Rope Boneless"
click at [410, 403] on div "Change Image Size: 1200 x 800 px / Image formats: jpg, png / 5MB Max." at bounding box center [687, 311] width 909 height 189
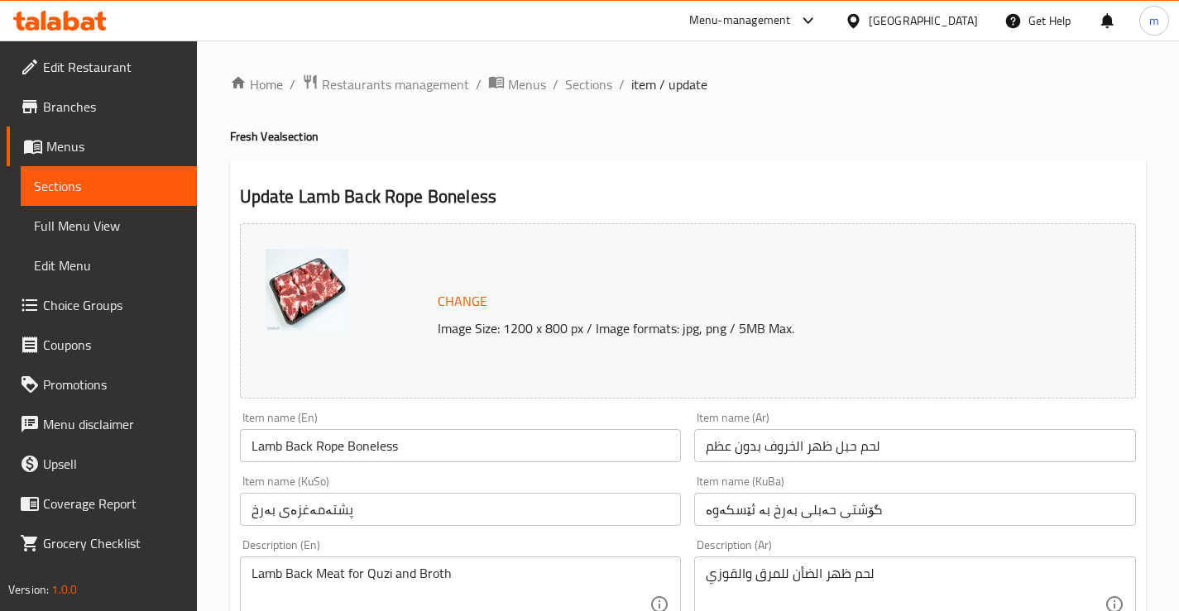
click at [285, 446] on input "Lamb Back Rope Boneless" at bounding box center [461, 445] width 442 height 33
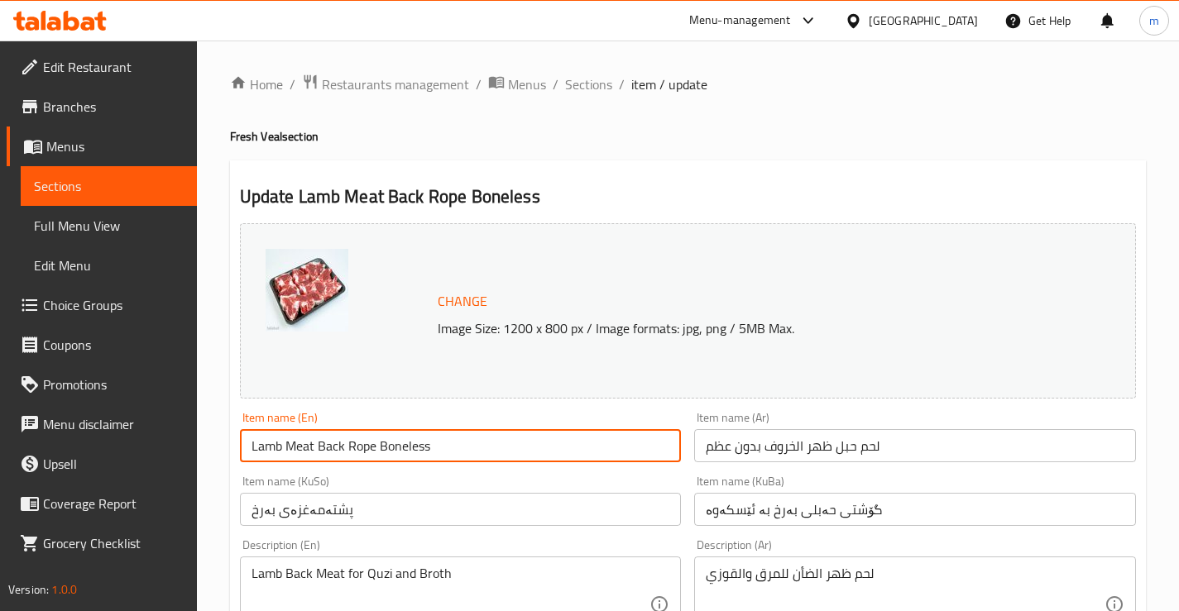
click at [436, 462] on input "Lamb Meat Back Rope Boneless" at bounding box center [461, 445] width 442 height 33
type input "Lamb Meat Back Rope Boneless"
click at [434, 477] on div "Item name (KuSo) پشتەمەغزەی بەرخ Item name (KuSo)" at bounding box center [461, 501] width 442 height 50
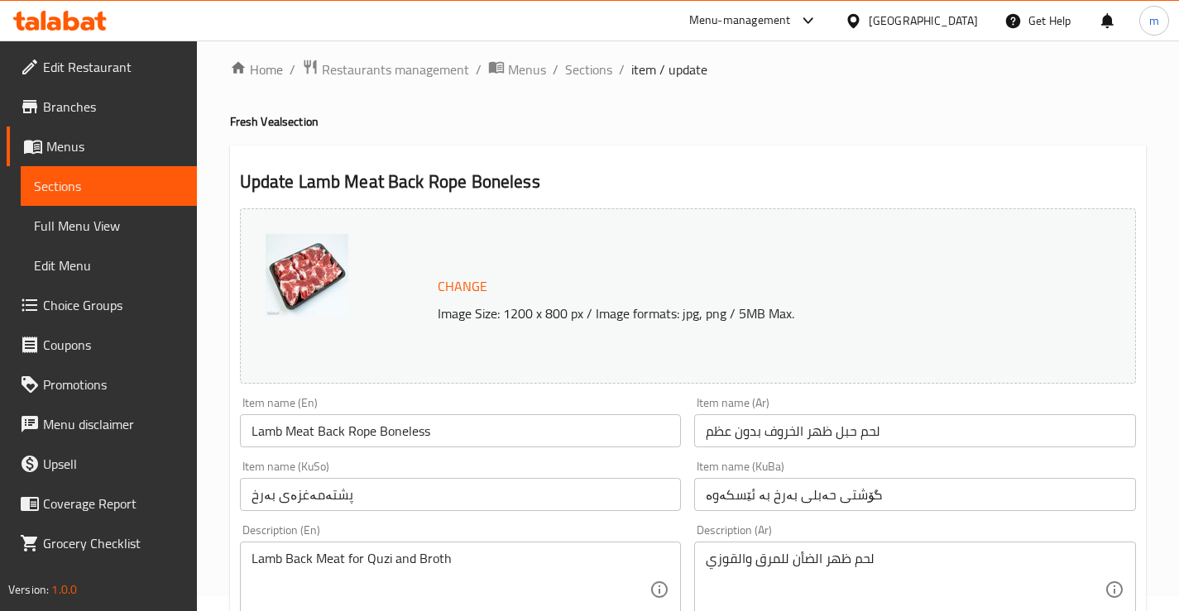
scroll to position [55, 0]
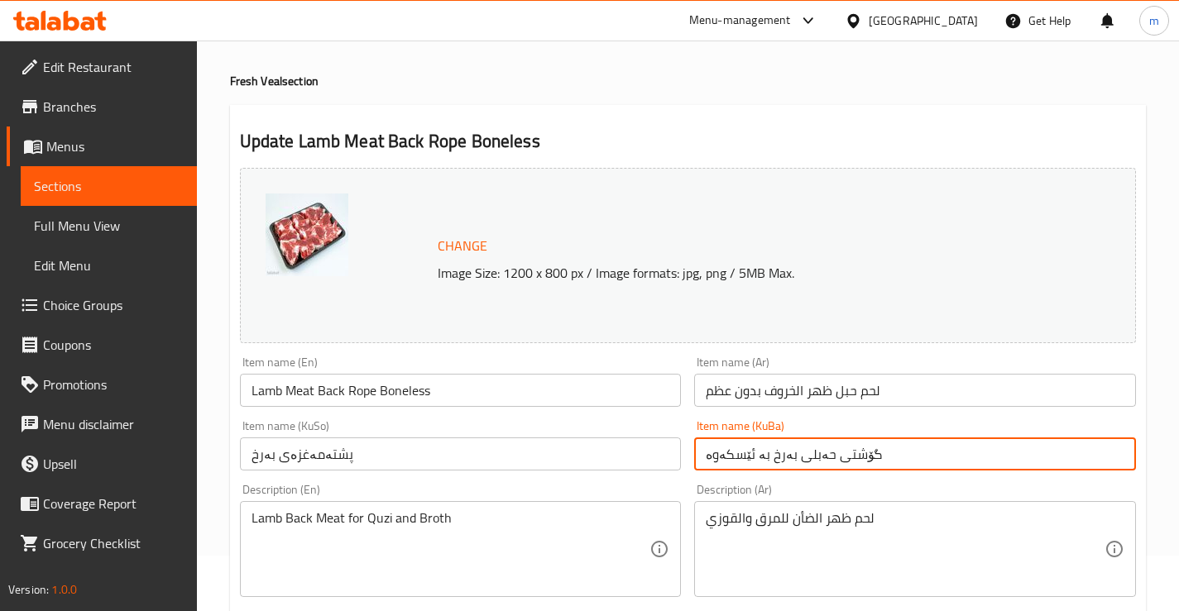
click at [788, 458] on input "گۆشتی حەبلی بەرخ بە ئێسکەوە" at bounding box center [915, 454] width 442 height 33
click at [819, 453] on input "گۆشتی حەبلیپشتی بەرخ بە ئێسکەوە" at bounding box center [915, 454] width 442 height 33
click at [754, 455] on input "گۆشتی حەبلی پشتی بەرخ بە ئێسکەوە" at bounding box center [915, 454] width 442 height 33
click at [754, 452] on input "گۆشتی حەبلی پشتی بەرخ بە ئێسکەوە" at bounding box center [915, 454] width 442 height 33
click at [707, 452] on input "گۆشتی حەبلی پشتی بەرخ بێ ئێسکەوە" at bounding box center [915, 454] width 442 height 33
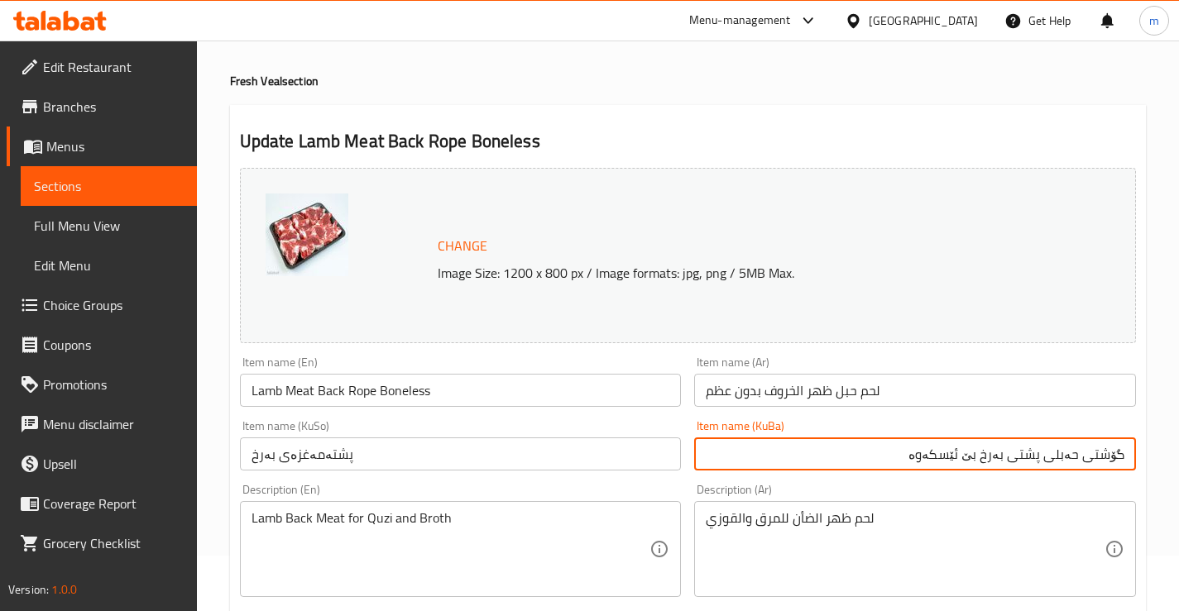
click at [818, 456] on input "گۆشتی حەبلی پشتی بەرخ بێ ئێسکەوە" at bounding box center [915, 454] width 442 height 33
type input "گۆشتی حەبلی پشتی بەرخ بێ ئێسک"
click at [387, 459] on input "پشتەمەغزەی بەرخ" at bounding box center [461, 454] width 442 height 33
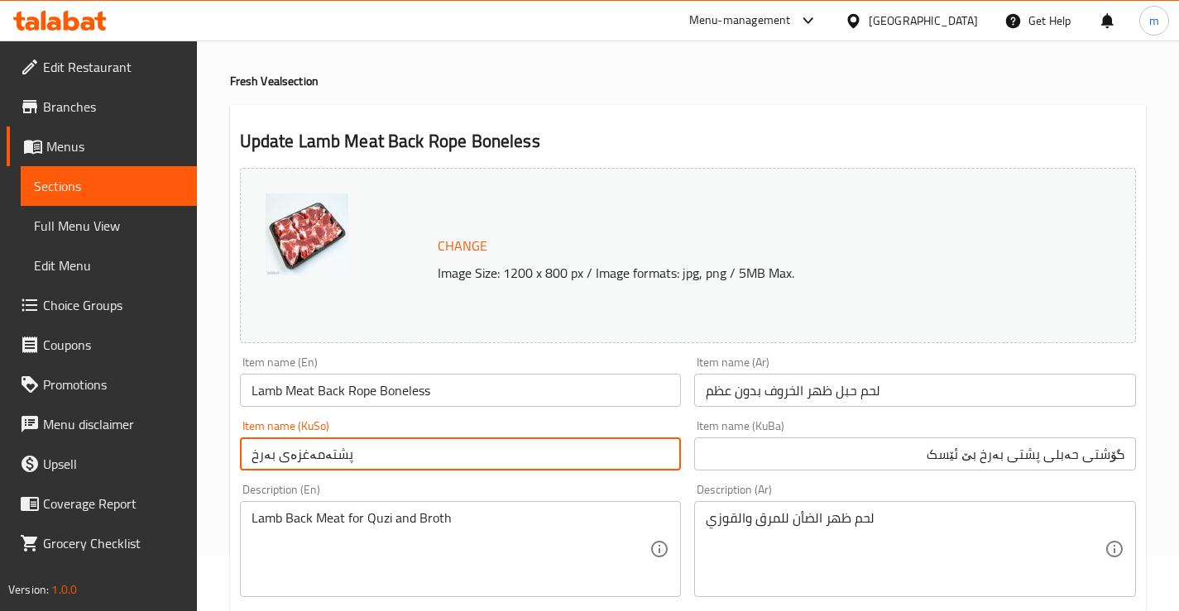
paste input "گۆشتی حەبلی پشتی بەرخ بێ ئێسک"
type input "گۆشتی حەبلی پشتی بەرخ بێ ئێسک"
click at [666, 431] on div "Item name (KuSo) گۆشتی حەبلی پشتی بەرخ بێ ئێسک Item name (KuSo)" at bounding box center [461, 445] width 442 height 50
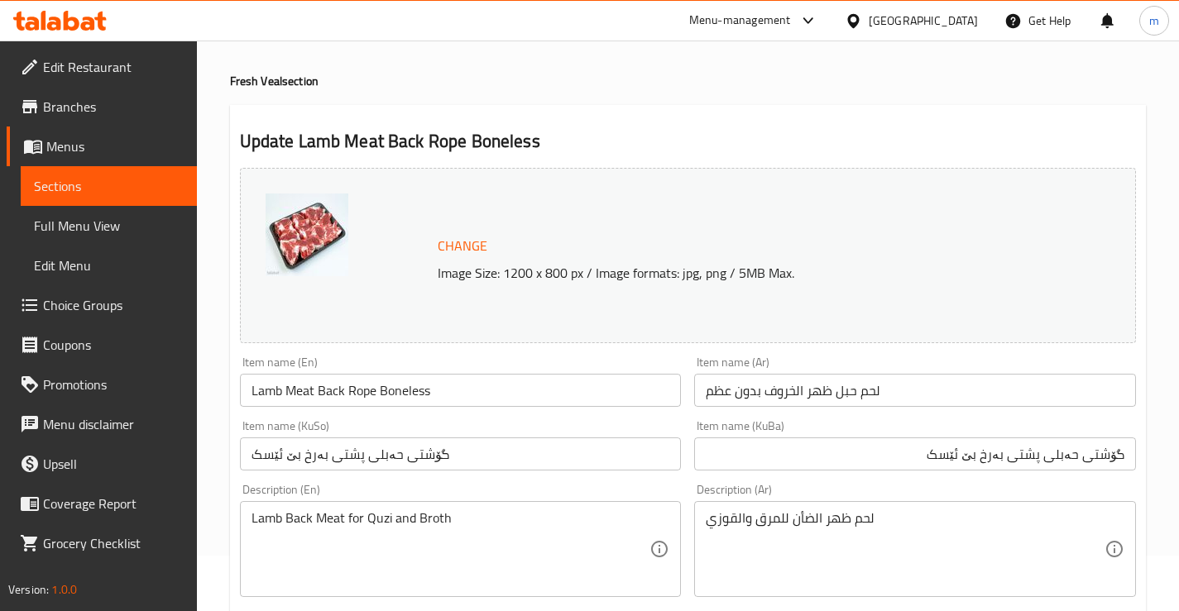
click at [668, 424] on div "Item name (KuSo) گۆشتی حەبلی پشتی بەرخ بێ ئێسک Item name (KuSo)" at bounding box center [461, 445] width 442 height 50
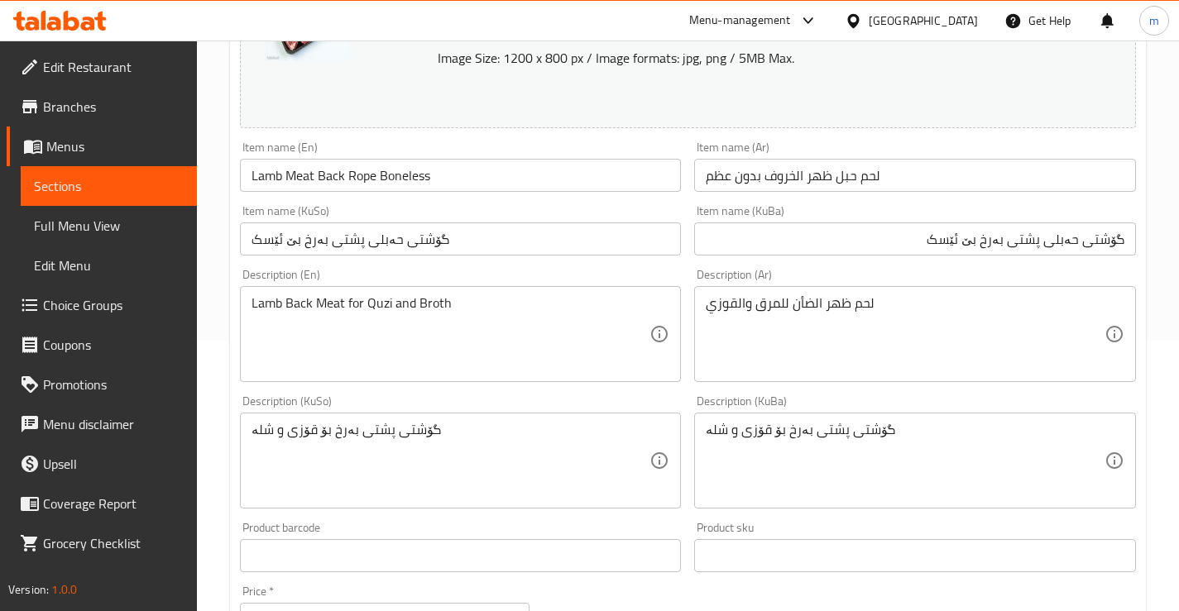
scroll to position [275, 0]
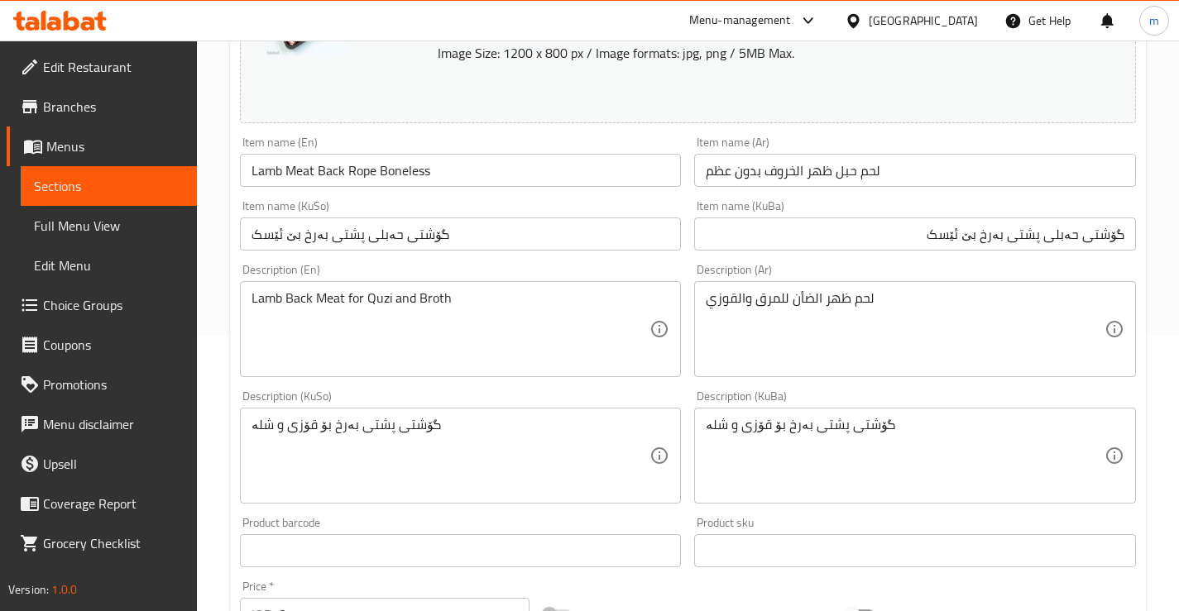
click at [477, 249] on input "گۆشتی حەبلی پشتی بەرخ بێ ئێسک" at bounding box center [461, 234] width 442 height 33
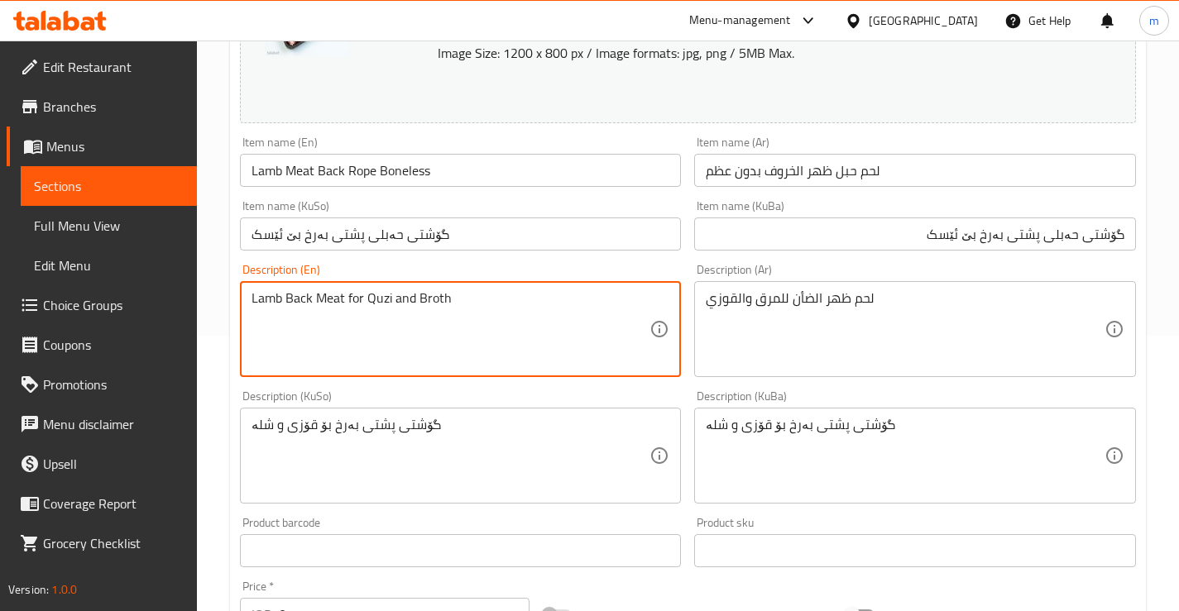
paste textarea ", Ideal for Tikka,"
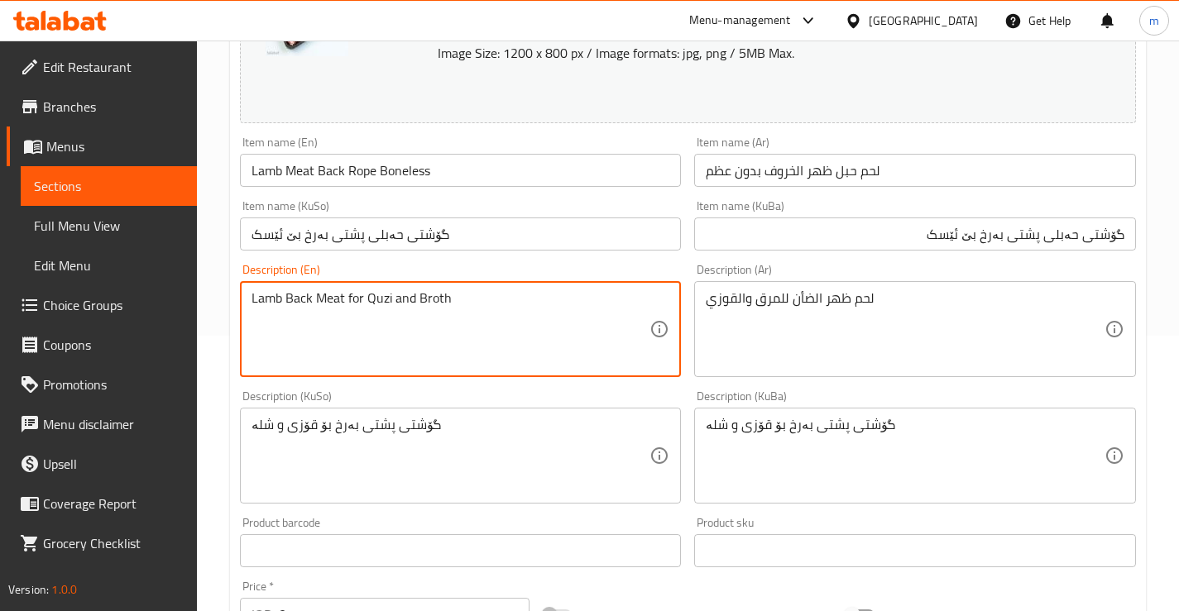
paste textarea ", Ideal for Tikka,"
drag, startPoint x: 398, startPoint y: 298, endPoint x: 355, endPoint y: 304, distance: 43.5
click at [355, 304] on textarea "Lamb Back Meat, Ideal for Tikka, Quzi and Broth" at bounding box center [450, 329] width 399 height 79
click at [377, 297] on textarea "Lamb Back Meat, Ideal for Tikka, Quzi and Broth" at bounding box center [450, 329] width 399 height 79
drag, startPoint x: 381, startPoint y: 295, endPoint x: 348, endPoint y: 292, distance: 33.3
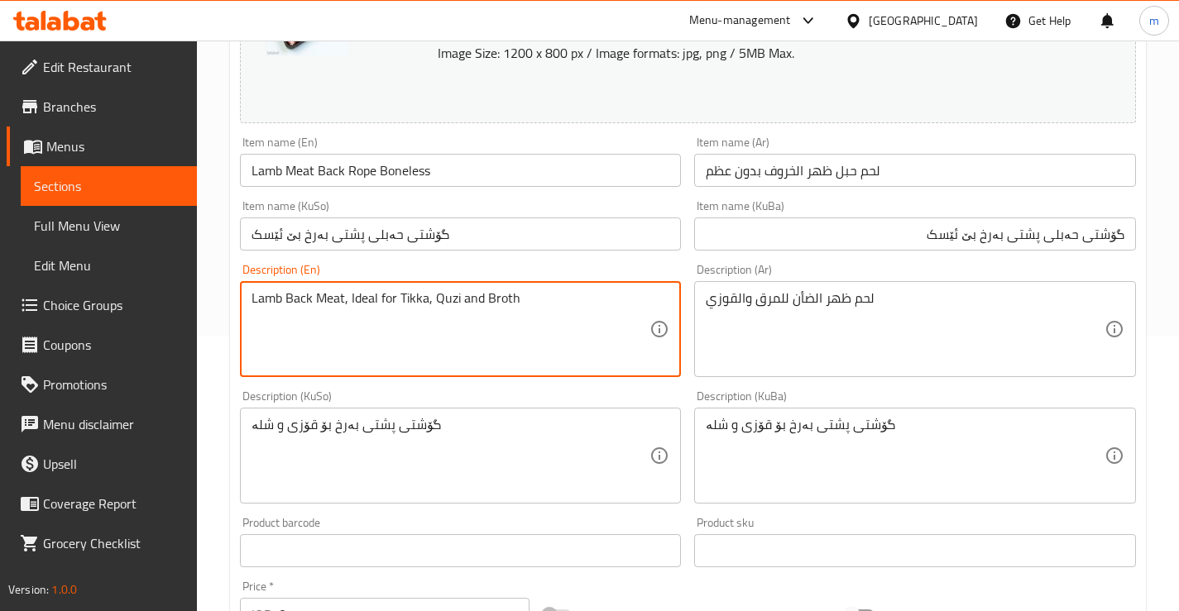
click at [348, 292] on textarea "Lamb Back Meat, Ideal for Tikka, Quzi and Broth" at bounding box center [450, 329] width 399 height 79
click at [346, 294] on textarea "Lamb Back Meat, for Tikka, Quzi and Broth" at bounding box center [450, 329] width 399 height 79
paste textarea "back meat, for tikka, quzi and b"
click at [413, 295] on textarea "Lamb back meat, for tikka, quzi and broth" at bounding box center [450, 329] width 399 height 79
click at [508, 300] on textarea "Lamb back meat, for tikka, qouzi and broth" at bounding box center [450, 329] width 399 height 79
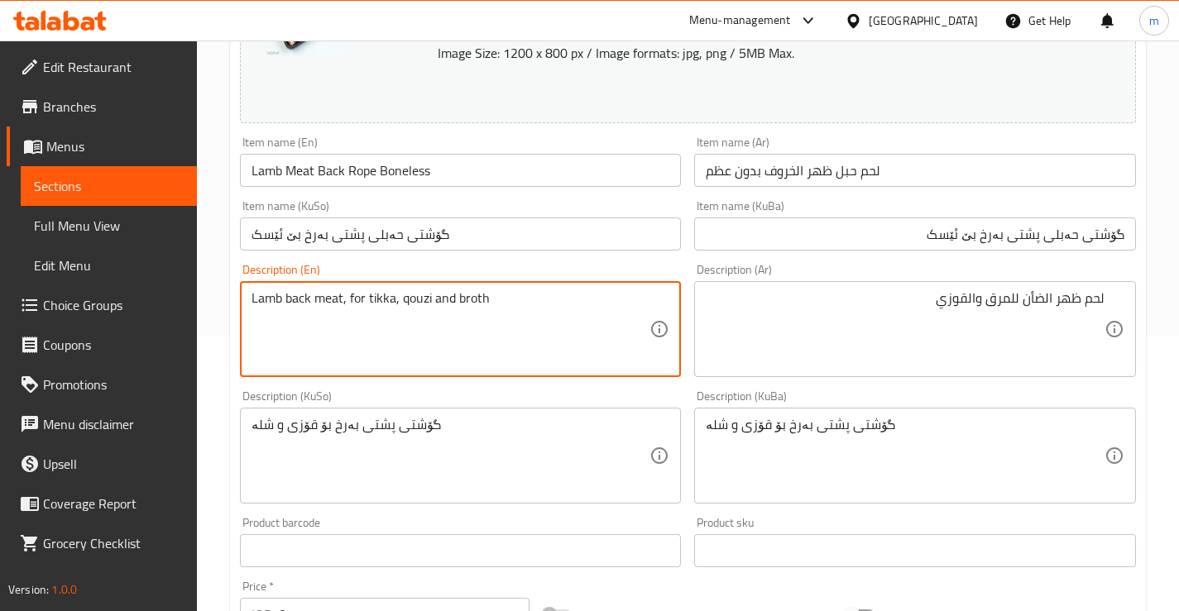
type textarea "Lamb back meat, for tikka, qouzi and broth"
click at [818, 454] on textarea "گۆشتی پشتی بەرخ بۆ قۆزی و شلە" at bounding box center [905, 456] width 399 height 79
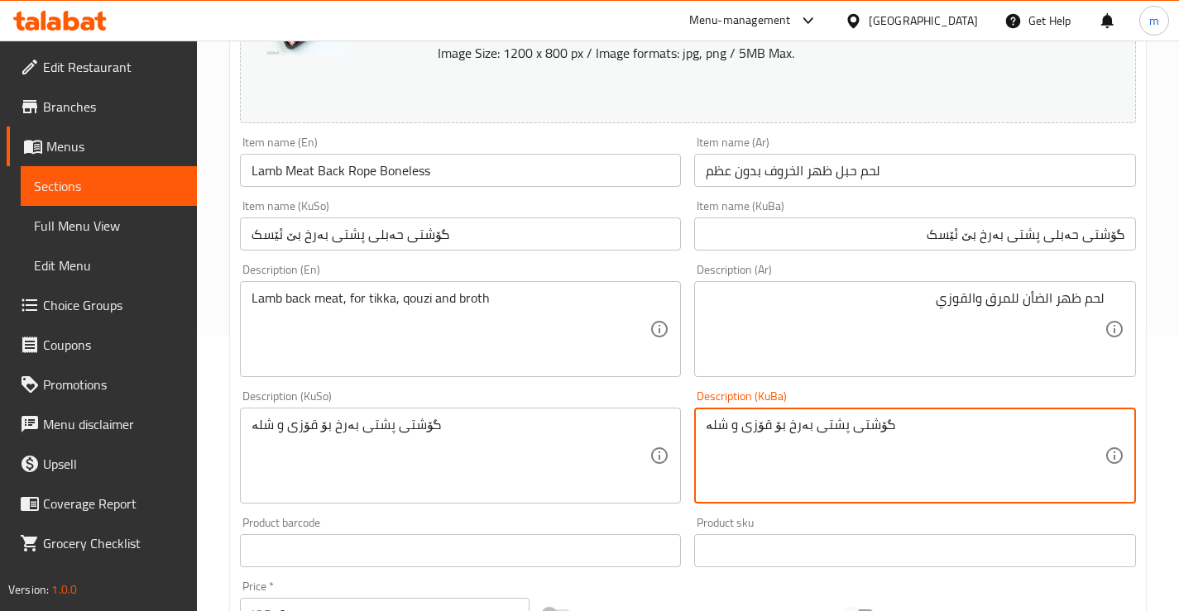
click at [818, 454] on textarea "گۆشتی پشتی بەرخ بۆ قۆزی و شلە" at bounding box center [905, 456] width 399 height 79
paste textarea "رێشی پشتی بەرخ، گونجاوە"
type textarea "گۆشتی فرێشی پشتی بەرخ، گونجاوە بۆ قۆزی و شلە"
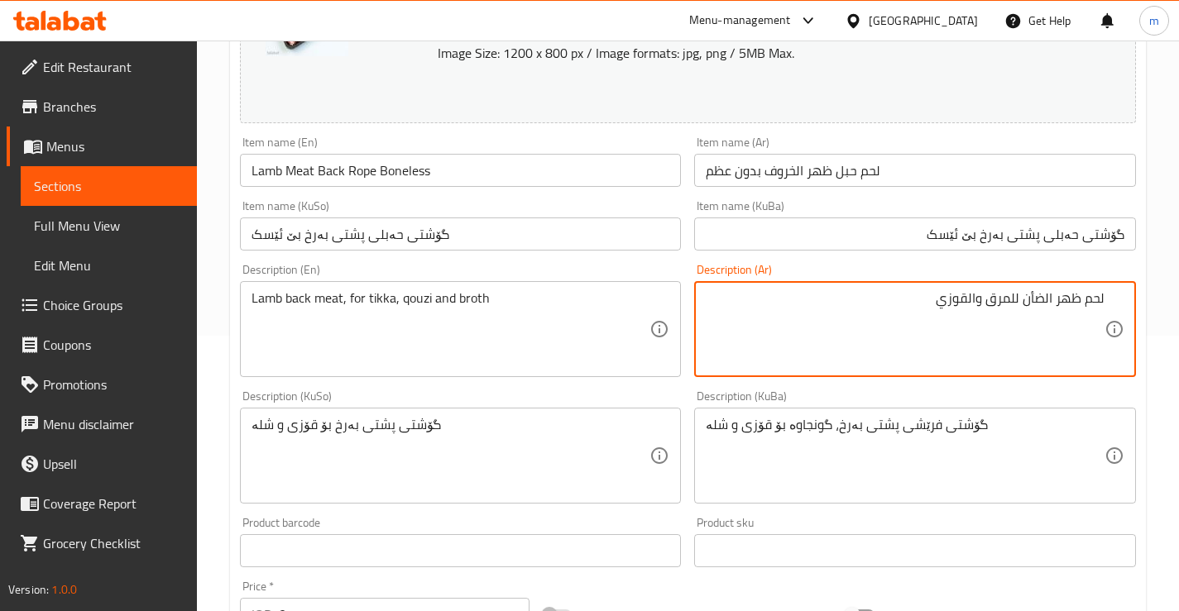
click at [898, 314] on textarea "لحم ظهر الضأن للمرق والقوزي" at bounding box center [905, 329] width 399 height 79
paste textarea "بل ظهر خروف طازج، مثالي للتكة، القوزي، والمرق"
click at [1080, 309] on textarea "لحم حبل ظهر خروف طازج، مثالي للتكة، القوزي، والمرق" at bounding box center [905, 329] width 399 height 79
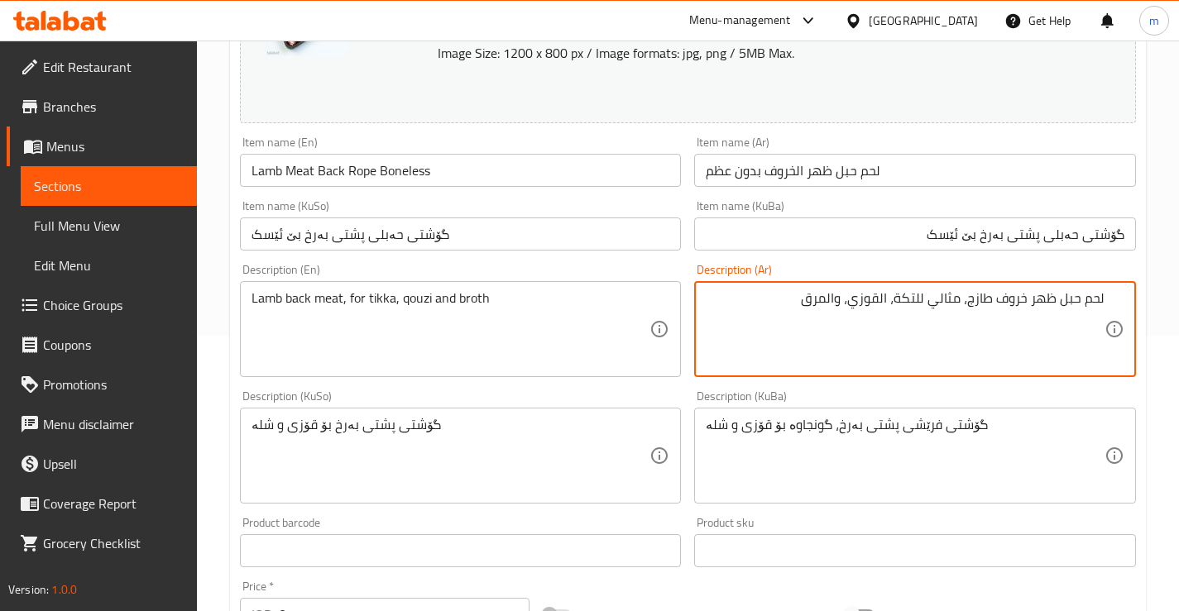
click at [1051, 304] on textarea "لحم حبل ظهر خروف طازج، مثالي للتكة، القوزي، والمرق" at bounding box center [905, 329] width 399 height 79
click at [1034, 304] on textarea "لحم حبل ظهر خروف طازج، مثالي للتكة، القوزي، والمرق" at bounding box center [905, 329] width 399 height 79
type textarea "لحم حبل ظهر خروف طازج، مثالي للتكة، القوزي، والمرق"
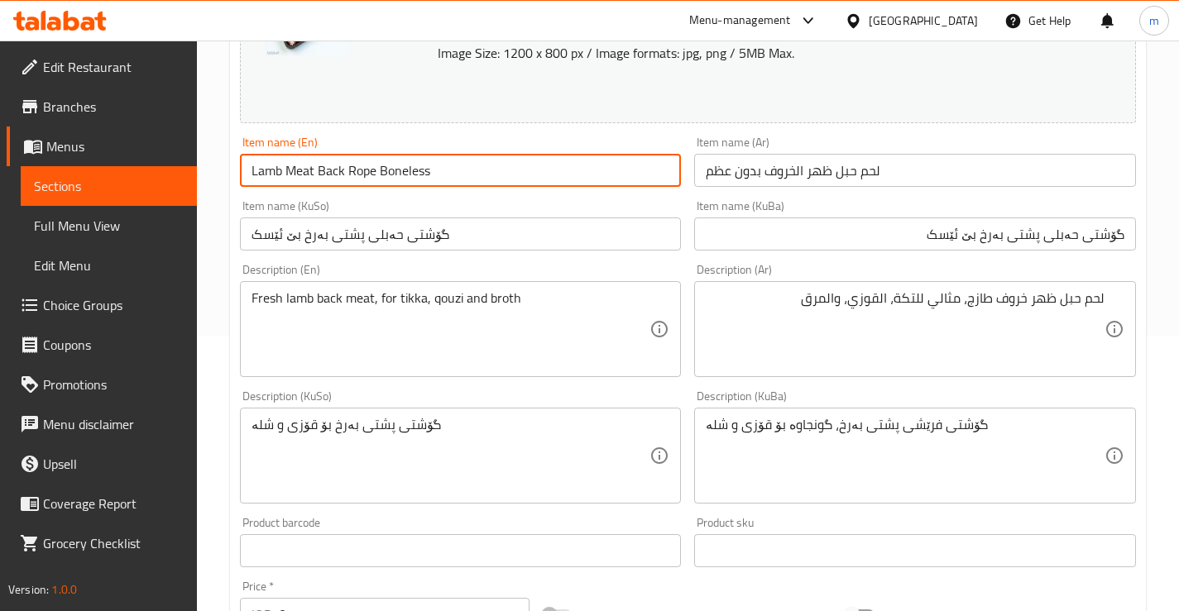
drag, startPoint x: 375, startPoint y: 169, endPoint x: 250, endPoint y: 189, distance: 126.6
click at [250, 189] on div "Item name (En) Lamb Meat Back Rope Boneless Item name (En)" at bounding box center [460, 162] width 455 height 64
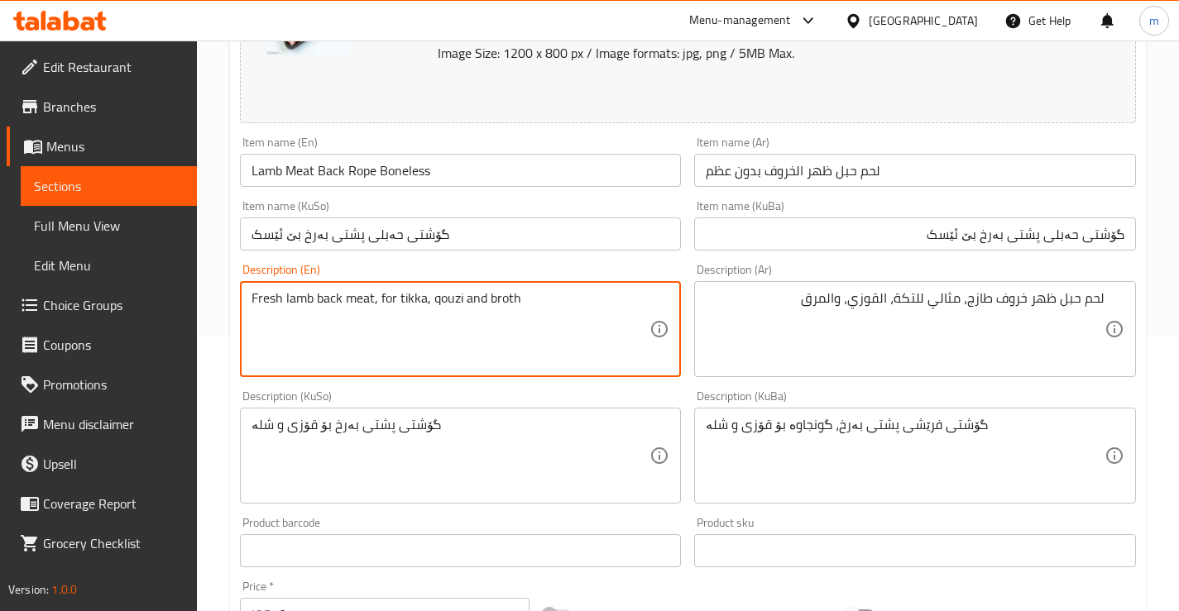
drag, startPoint x: 285, startPoint y: 295, endPoint x: 373, endPoint y: 294, distance: 88.5
paste textarea "Lamb Meat Back Rope"
paste textarea "lamb meat back r"
click at [460, 337] on textarea "Fresh lamb meat back rope, for tikka, qouzi and broth" at bounding box center [450, 329] width 399 height 79
type textarea "Fresh lamb meat back rope, for tikka, qouzi and broth"
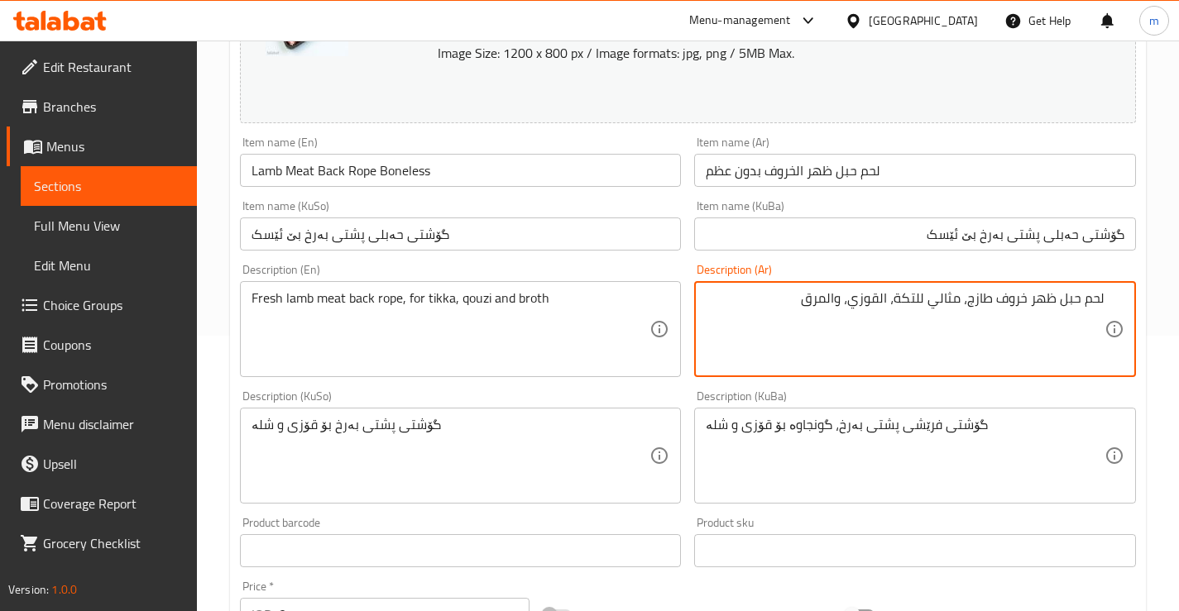
click at [949, 291] on textarea "لحم حبل ظهر خروف طازج، مثالي للتكة، القوزي، والمرق" at bounding box center [905, 329] width 399 height 79
click at [958, 295] on textarea "لحم حبل ظهر خروف طازج، للتكة، القوزي، والمرق" at bounding box center [905, 329] width 399 height 79
click at [925, 297] on textarea "لحم حبل ظهر خروف طازج، لتكة، القوزي، والمرق" at bounding box center [905, 329] width 399 height 79
click at [877, 293] on textarea "لحم حبل ظهر خروف طازج، لتكة، قوزي، والمرق" at bounding box center [905, 329] width 399 height 79
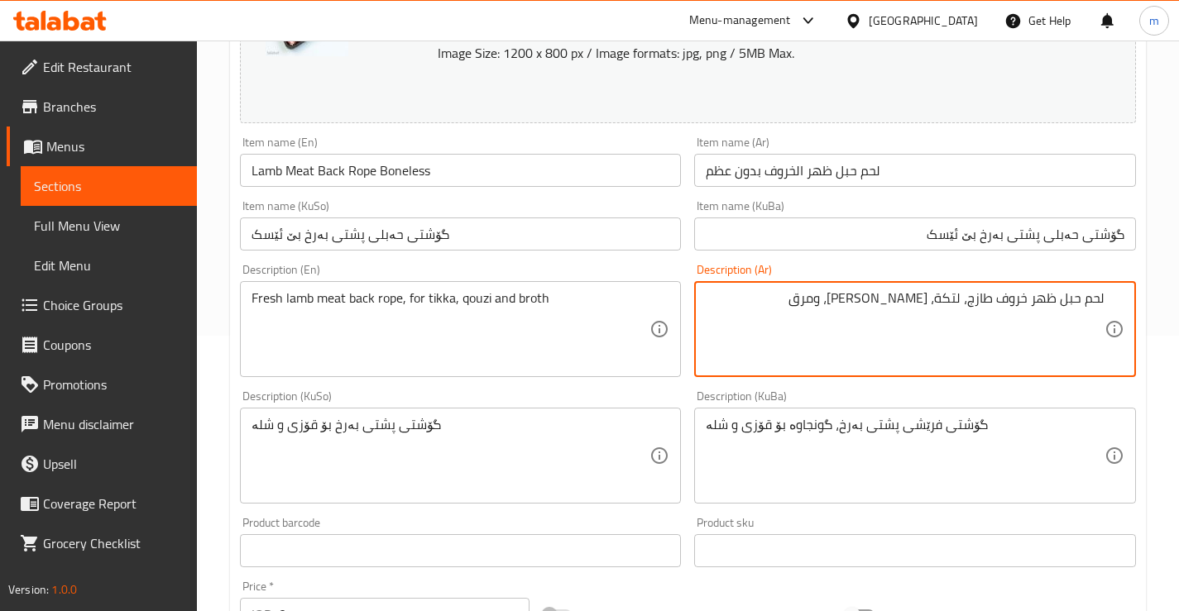
click at [860, 332] on textarea "لحم حبل ظهر خروف طازج، لتكة، قوزي، ومرق" at bounding box center [905, 329] width 399 height 79
click at [898, 293] on textarea "لحم حبل ظهر خروف طازج، لتكة، قوزي، ومرق" at bounding box center [905, 329] width 399 height 79
click at [740, 320] on textarea "لحم حبل ظهر خروف طازج، لتكة، قوزي ومرق" at bounding box center [905, 329] width 399 height 79
type textarea "لحم حبل ظهر خروف طازج، لتكة، قوزي ومرق"
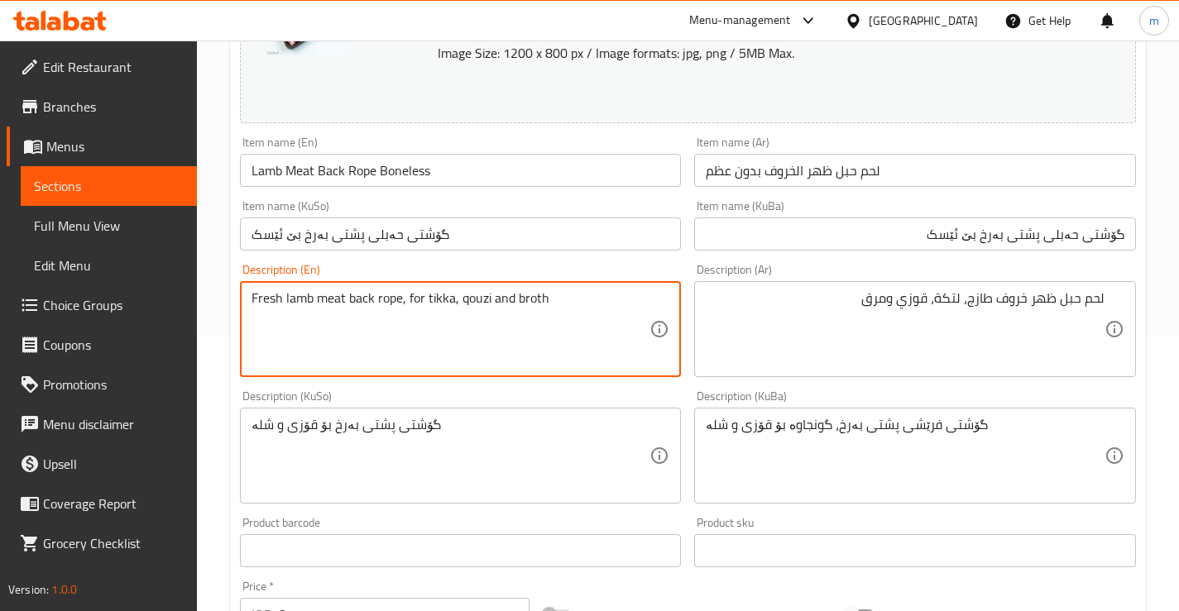
click at [536, 299] on textarea "Fresh lamb meat back rope, for tikka, qouzi and broth" at bounding box center [450, 329] width 399 height 79
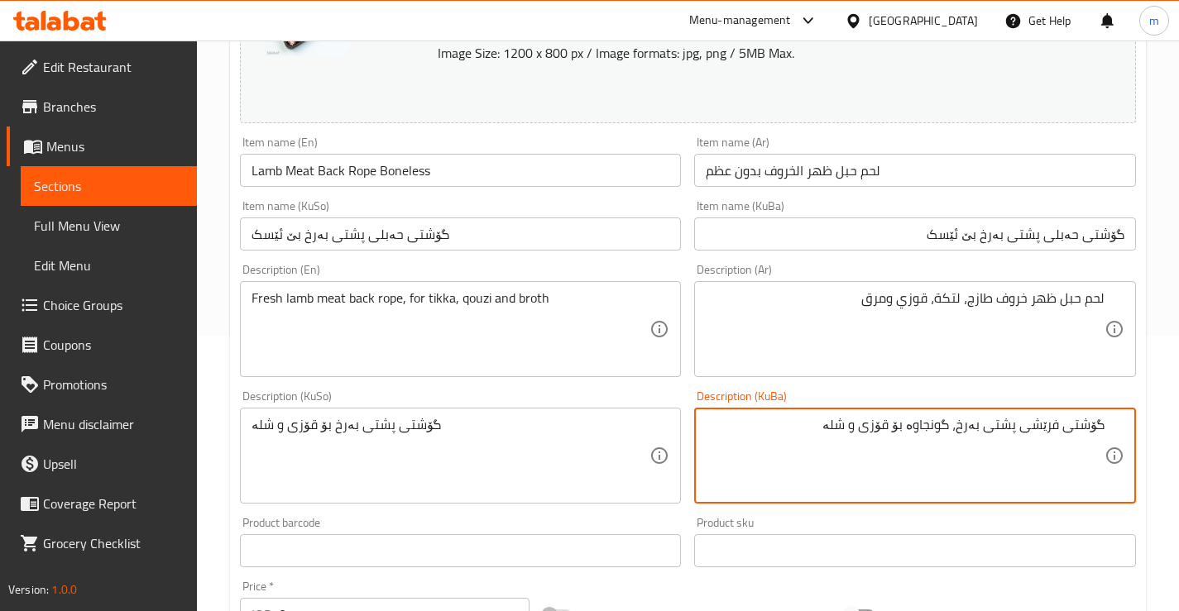
click at [898, 418] on textarea "گۆشتی فرێشی پشتی بەرخ، گونجاوە بۆ قۆزی و شلە" at bounding box center [905, 456] width 399 height 79
drag, startPoint x: 912, startPoint y: 424, endPoint x: 959, endPoint y: 422, distance: 46.4
click at [959, 422] on textarea "گۆشتی فرێشی پشتی بەرخ، گونجاوە بۆ قۆزی و شلە" at bounding box center [905, 456] width 399 height 79
click at [1021, 434] on textarea "گۆشتی فرێشی پشتی بەرخ، بۆ قۆزی و شلە" at bounding box center [905, 456] width 399 height 79
click at [1048, 414] on div "گۆشتی فرێشی حەبلی پشتی بەرخ، بۆ قۆزی و شلە Description (KuBa)" at bounding box center [915, 456] width 442 height 96
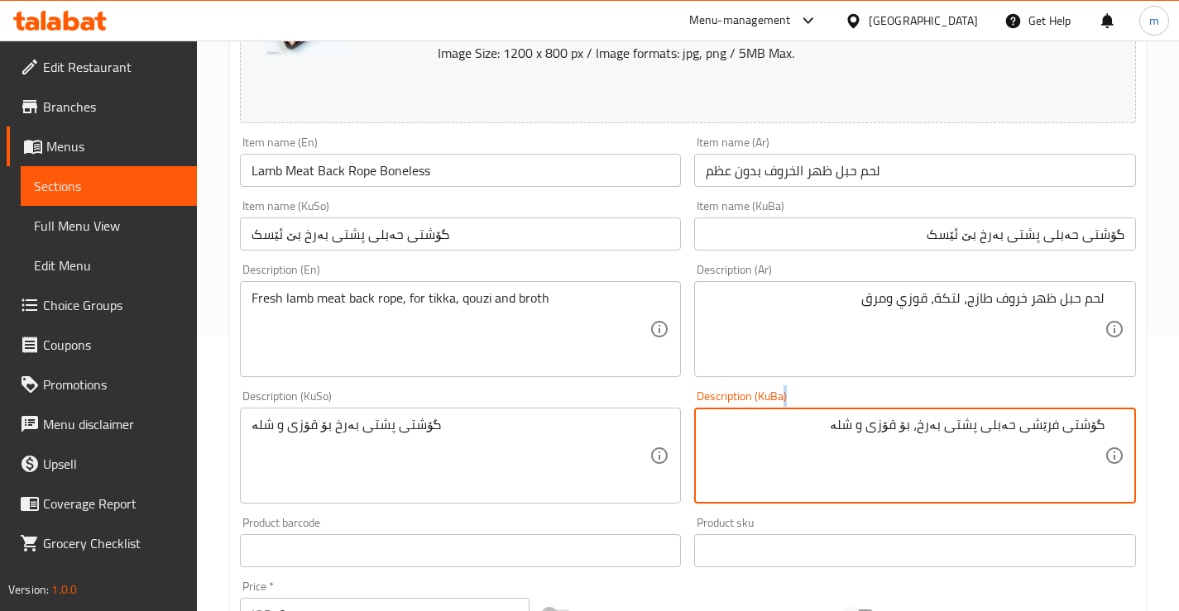
click at [1048, 414] on div "گۆشتی فرێشی حەبلی پشتی بەرخ، بۆ قۆزی و شلە Description (KuBa)" at bounding box center [915, 456] width 442 height 96
click at [1046, 423] on textarea "گۆشتی فرێشی حەبلی پشتی بەرخ، بۆ قۆزی و شلە" at bounding box center [905, 456] width 399 height 79
click at [967, 429] on textarea "گۆشتی حەبلی پشتی بەرخ، بۆ قۆزی و شلە" at bounding box center [905, 456] width 399 height 79
paste textarea "فرێشی"
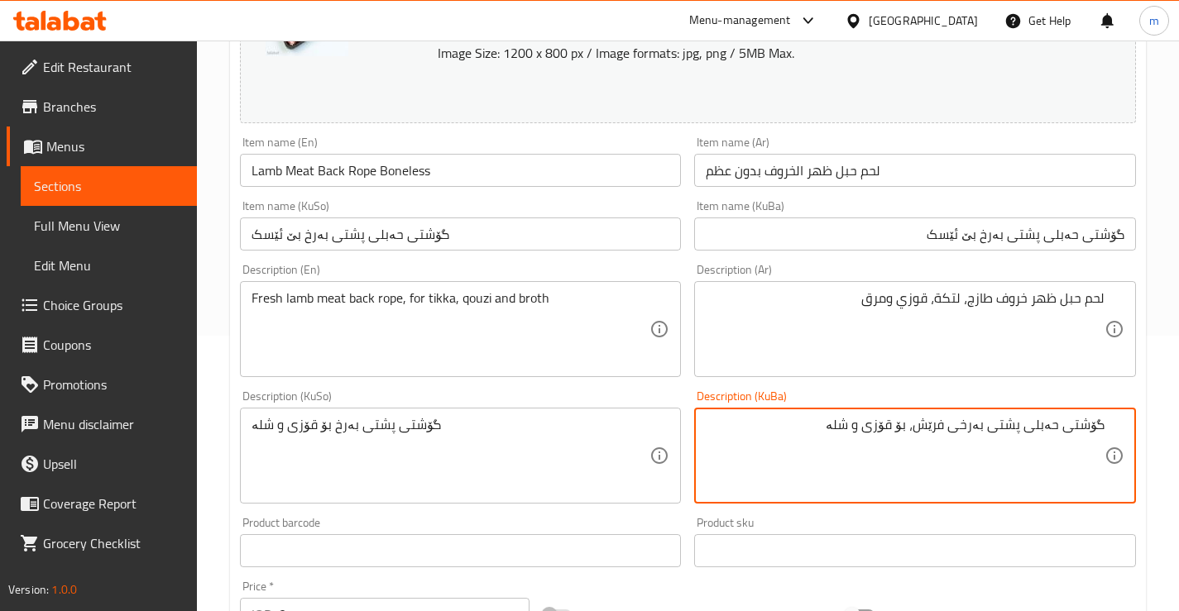
click at [938, 467] on textarea "گۆشتی حەبلی پشتی بەرخی فرێش، بۆ قۆزی و شلە" at bounding box center [905, 456] width 399 height 79
click at [913, 428] on textarea "گۆشتی حەبلی پشتی بەرخی فرێش، بۆ قۆزی و شلە" at bounding box center [905, 456] width 399 height 79
click at [914, 422] on textarea "گۆشتی حەبلی پشتی بەرخی فرێش، بۆ قۆزی و شلە" at bounding box center [905, 456] width 399 height 79
click at [916, 422] on textarea "گۆشتی حەبلی پشتی بەرخی فرێش، بۆ قۆزی و شلە" at bounding box center [905, 456] width 399 height 79
type textarea "گۆشتی حەبلی پشتی بەرخی فرێش، بۆ تکە، قۆزی و شلە"
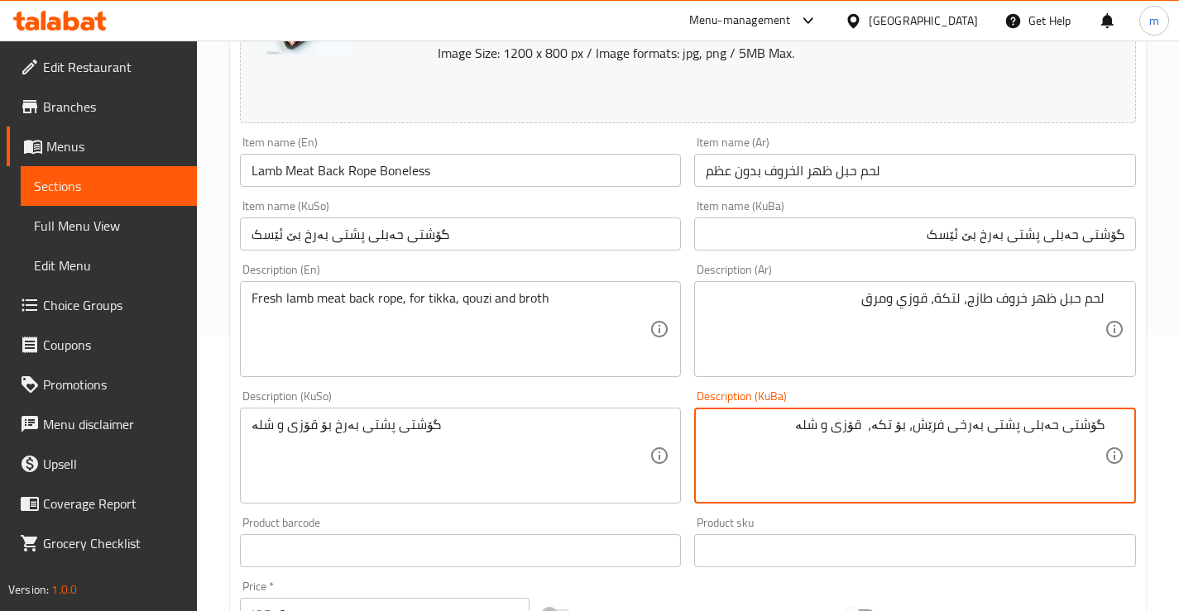
click at [893, 451] on textarea "گۆشتی حەبلی پشتی بەرخی فرێش، بۆ تکە، قۆزی و شلە" at bounding box center [905, 456] width 399 height 79
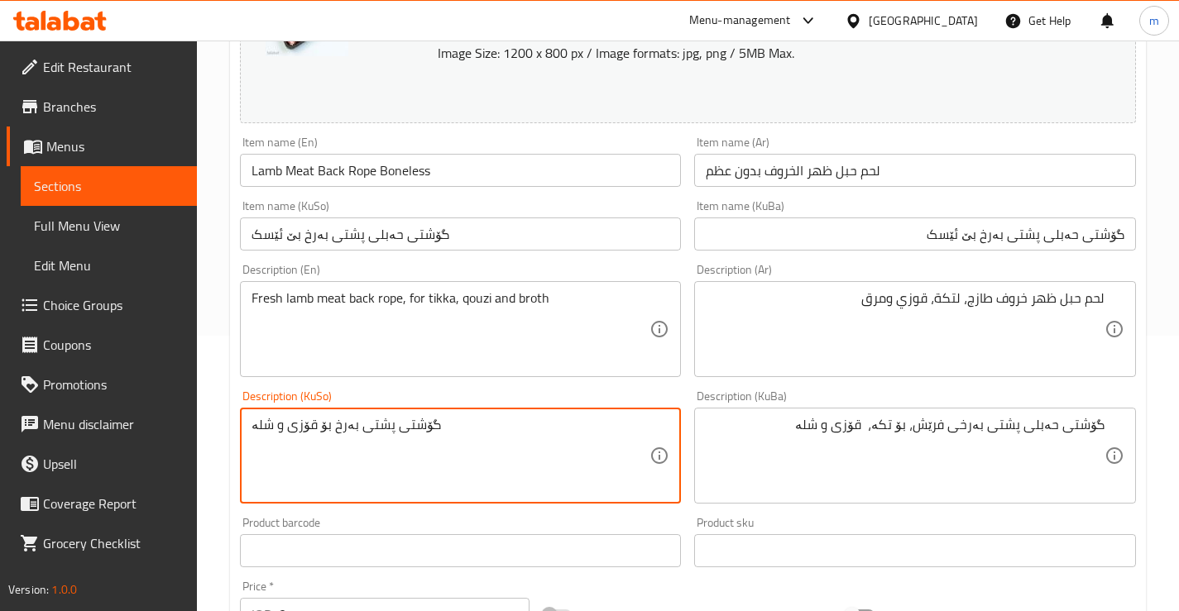
paste textarea "حەبلی پشتی بەرخی فرێش، بۆ تکە،"
type textarea "گۆشتی حەبلی پشتی بەرخی فرێش، بۆ تکە، قۆزی و شلە"
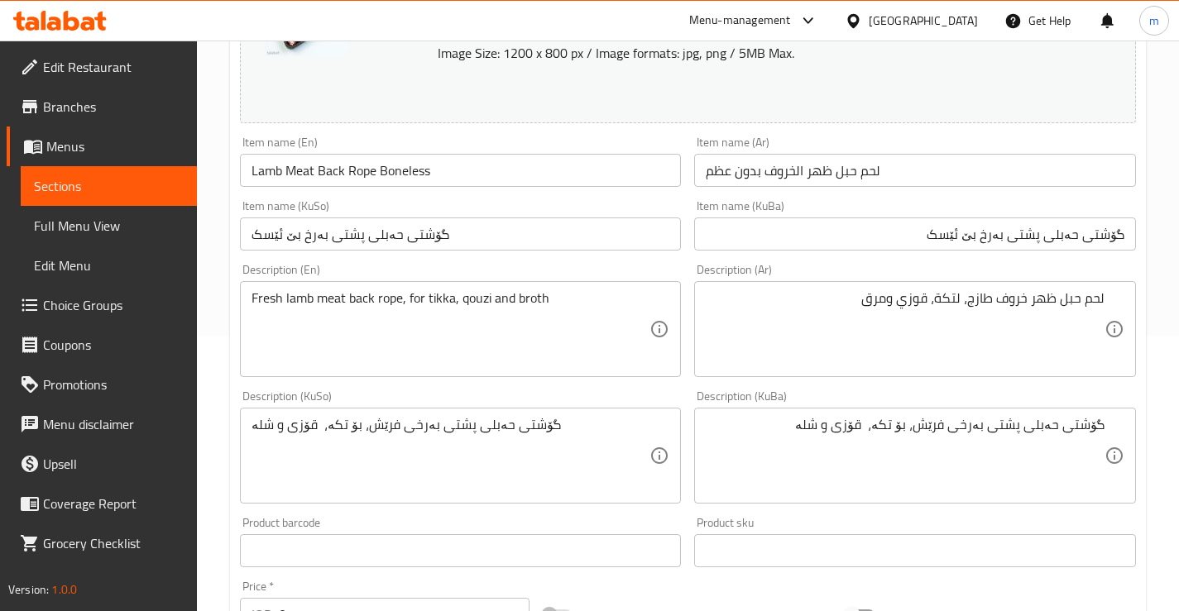
click at [694, 374] on div "لحم حبل ظهر خروف طازج، لتكة، قوزي ومرق Description (Ar)" at bounding box center [915, 329] width 442 height 96
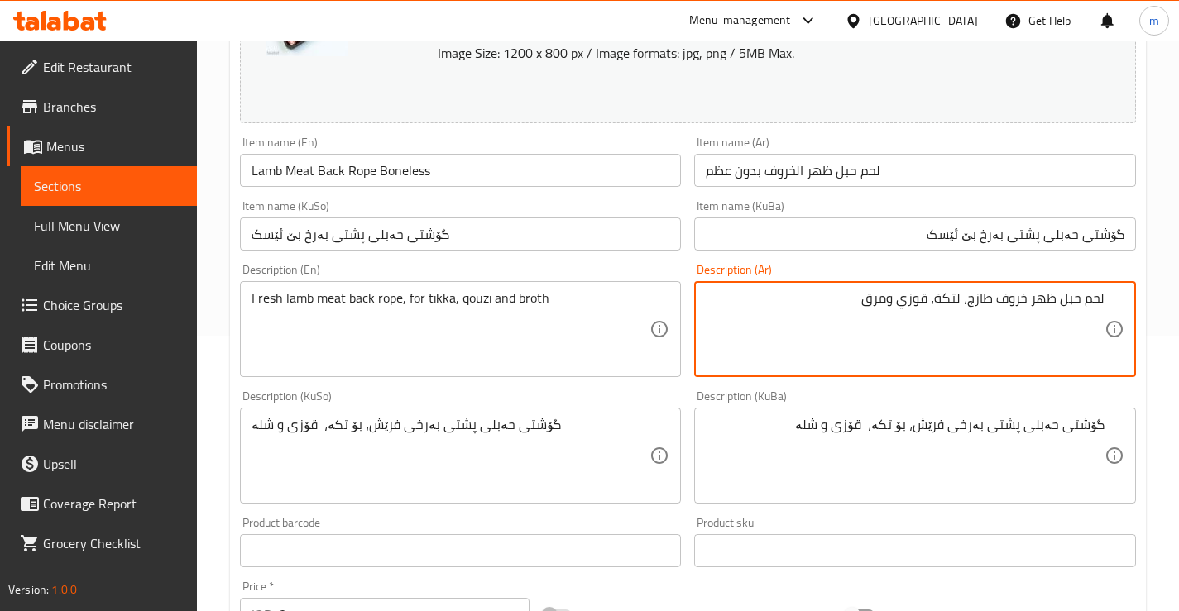
click at [678, 390] on div "Description (KuSo) گۆشتی حەبلی پشتی بەرخی فرێش، بۆ تکە، قۆزی و شلە Description …" at bounding box center [461, 446] width 442 height 113
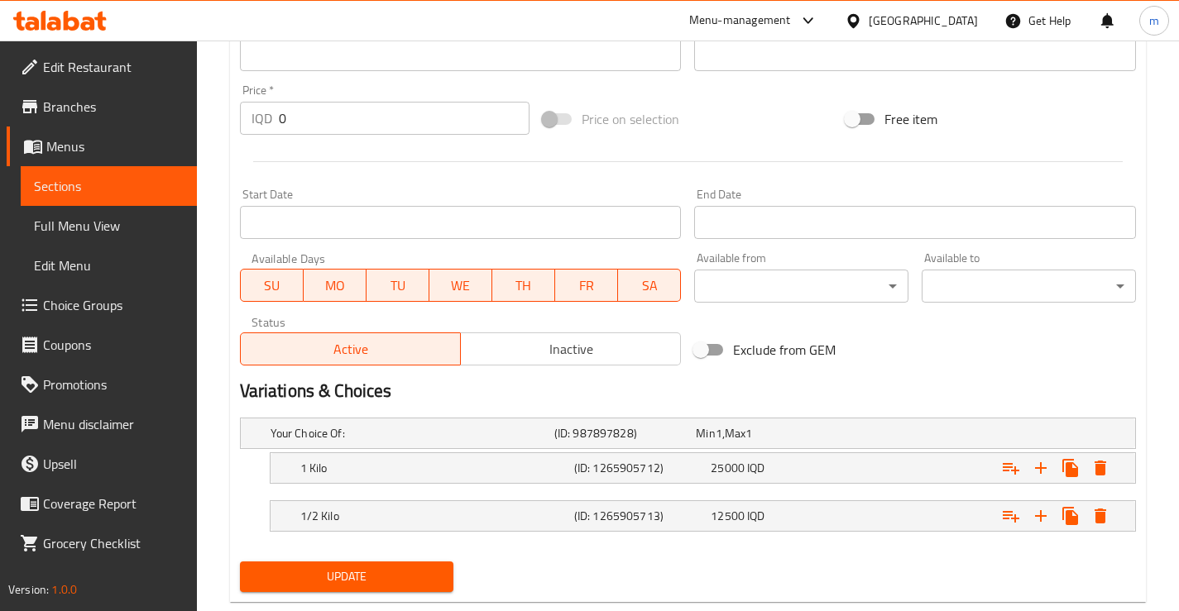
scroll to position [809, 0]
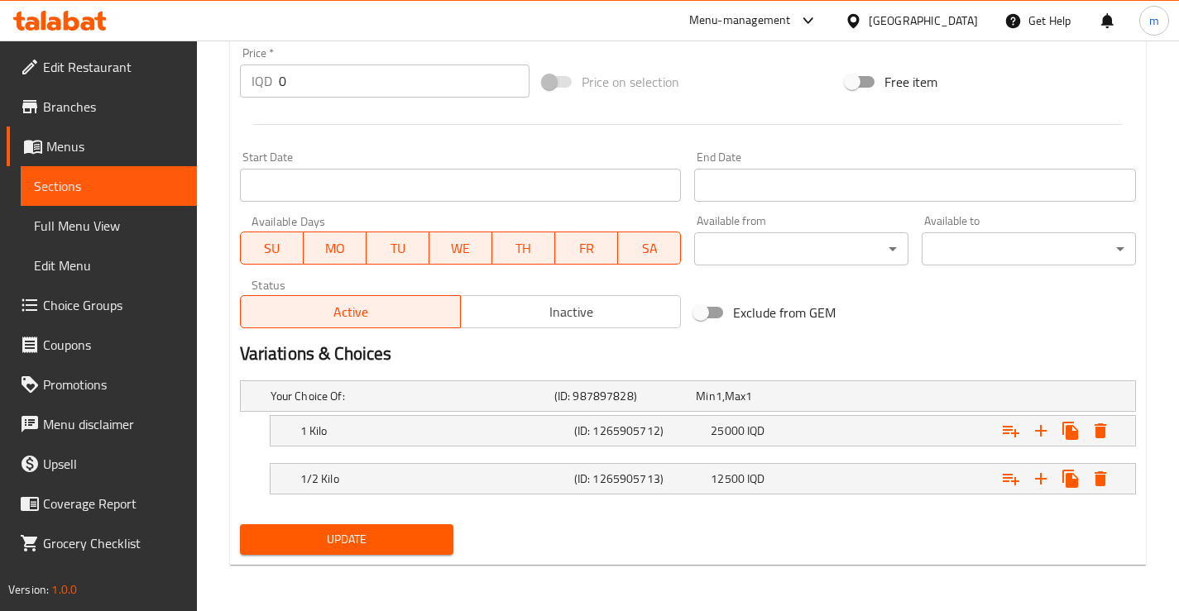
click at [332, 539] on span "Update" at bounding box center [347, 539] width 188 height 21
click at [366, 546] on span "Update" at bounding box center [347, 539] width 188 height 21
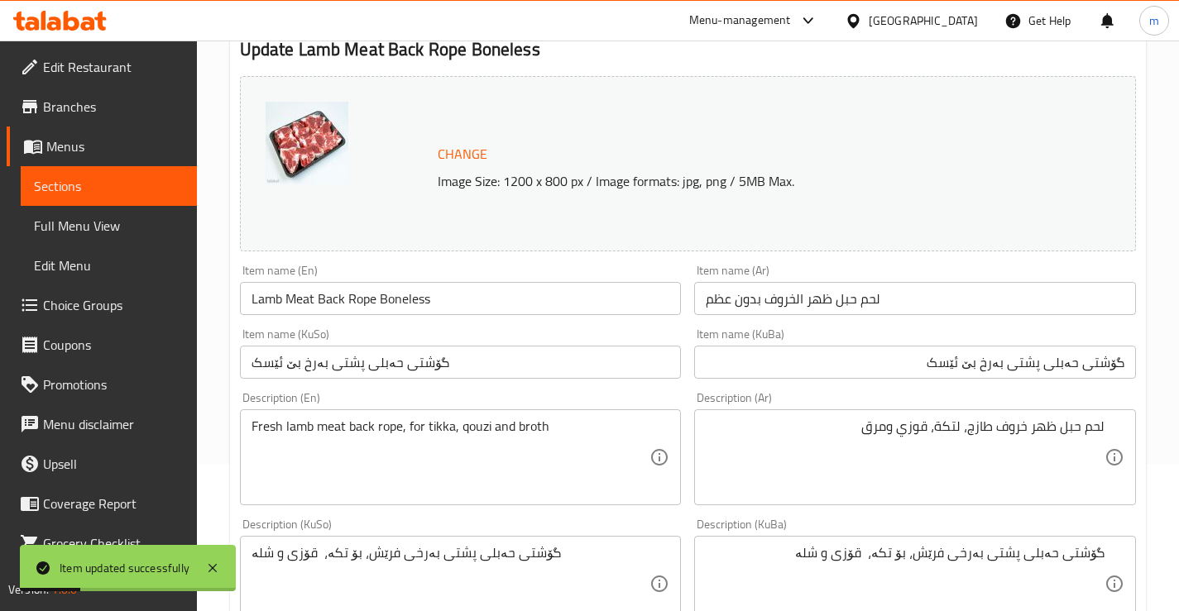
scroll to position [0, 0]
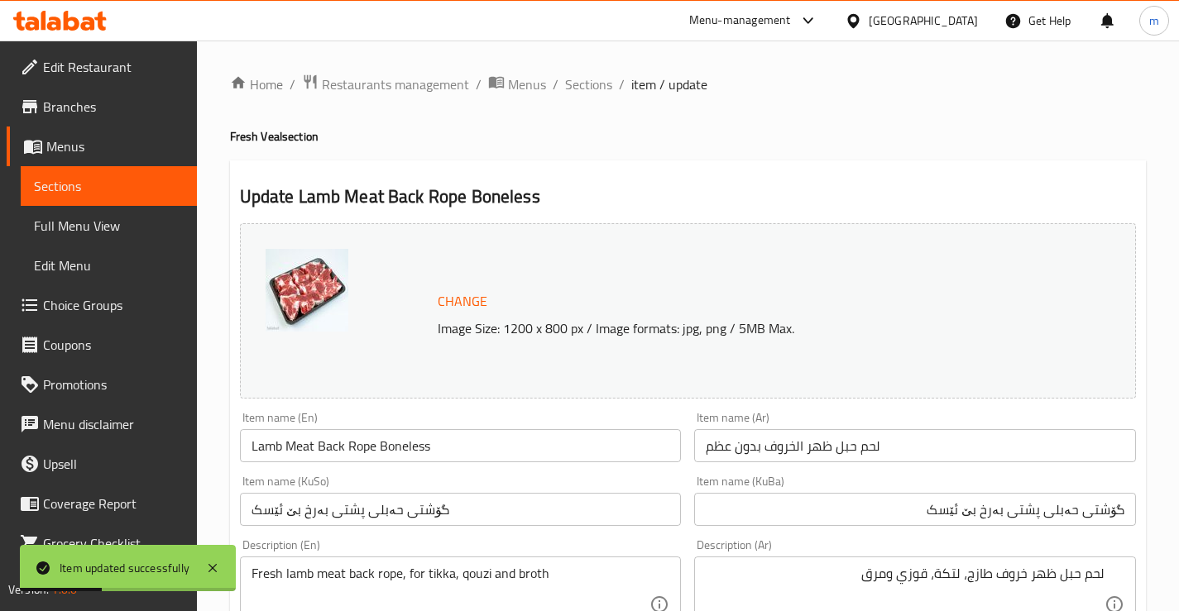
click at [597, 92] on span "Sections" at bounding box center [588, 84] width 47 height 20
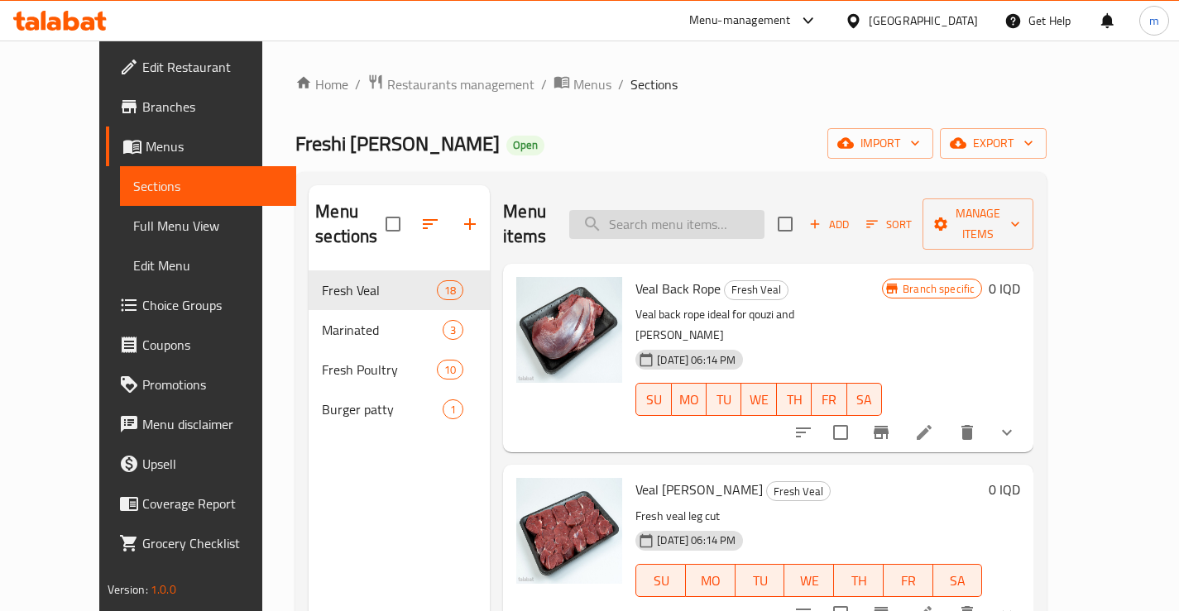
click at [708, 213] on input "search" at bounding box center [666, 224] width 195 height 29
paste input "Sliced Lamb Neck"
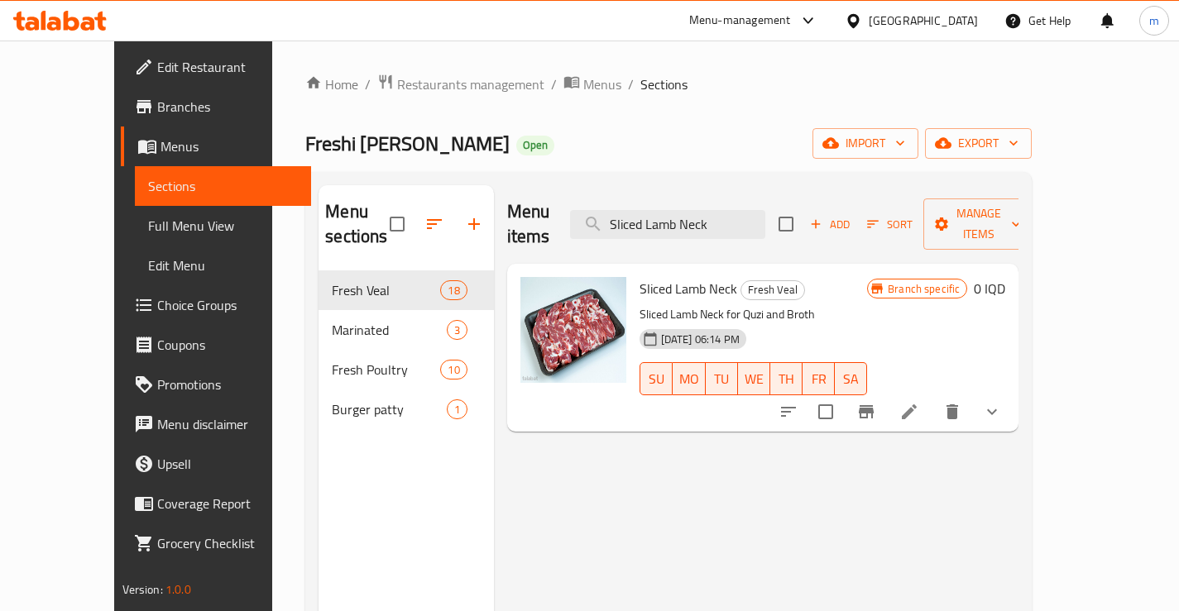
type input "Sliced Lamb Neck"
click at [932, 397] on li at bounding box center [909, 412] width 46 height 30
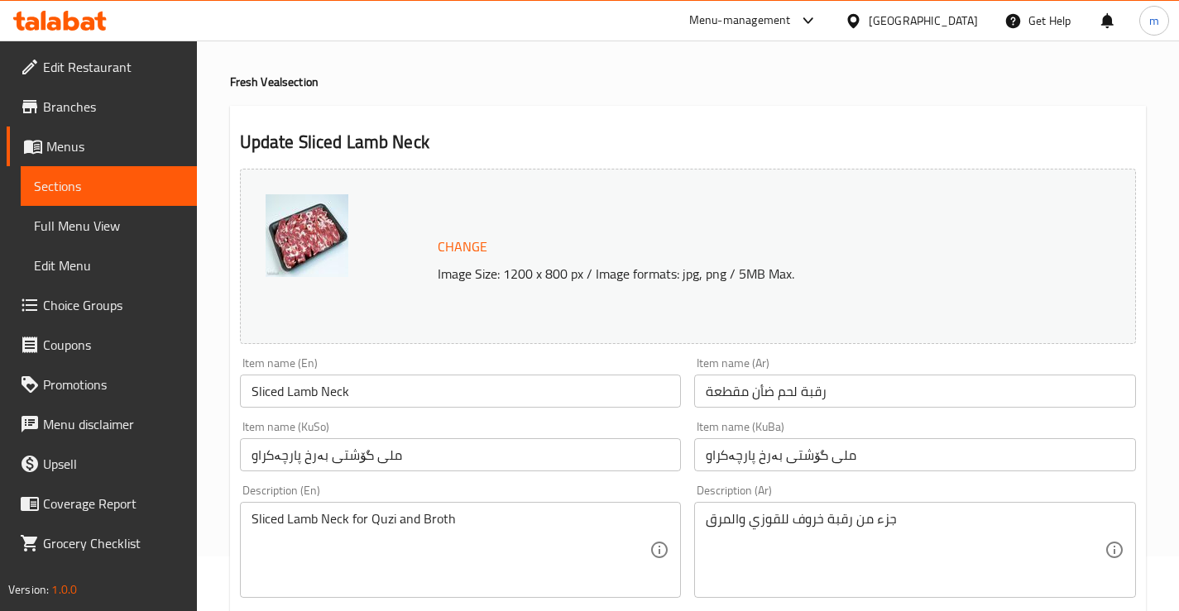
scroll to position [55, 0]
click at [366, 396] on input "Sliced Lamb Neck" at bounding box center [461, 390] width 442 height 33
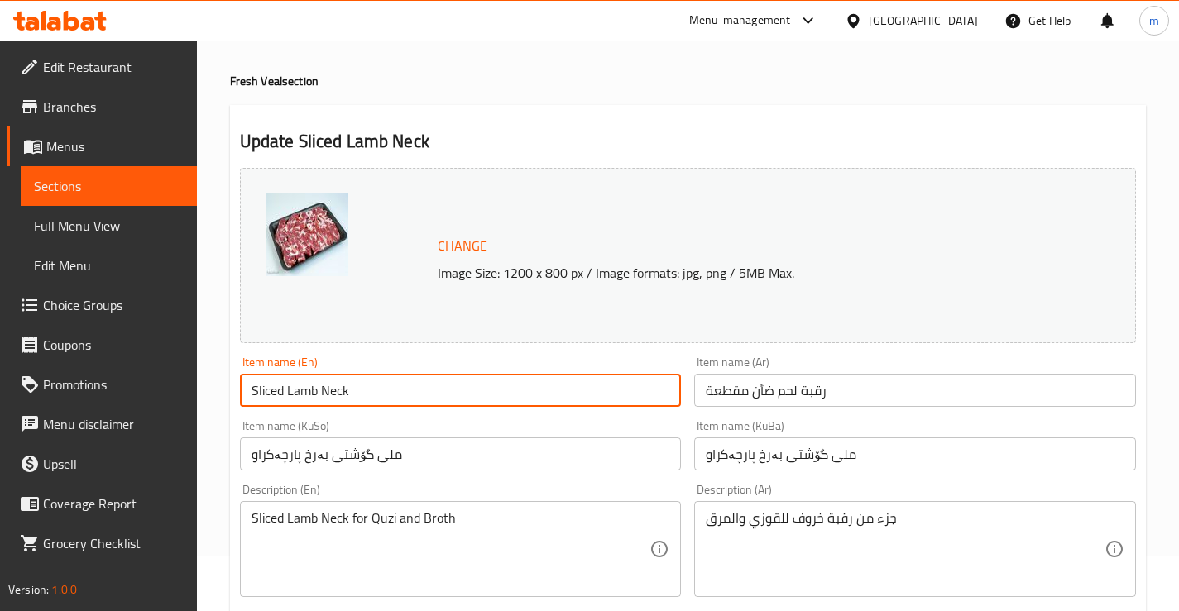
paste input "Bone-In"
type input "Sliced Lamb Neck Bone-In"
click at [753, 454] on input "ملی گۆشتی بەرخ پارچەکراو" at bounding box center [915, 454] width 442 height 33
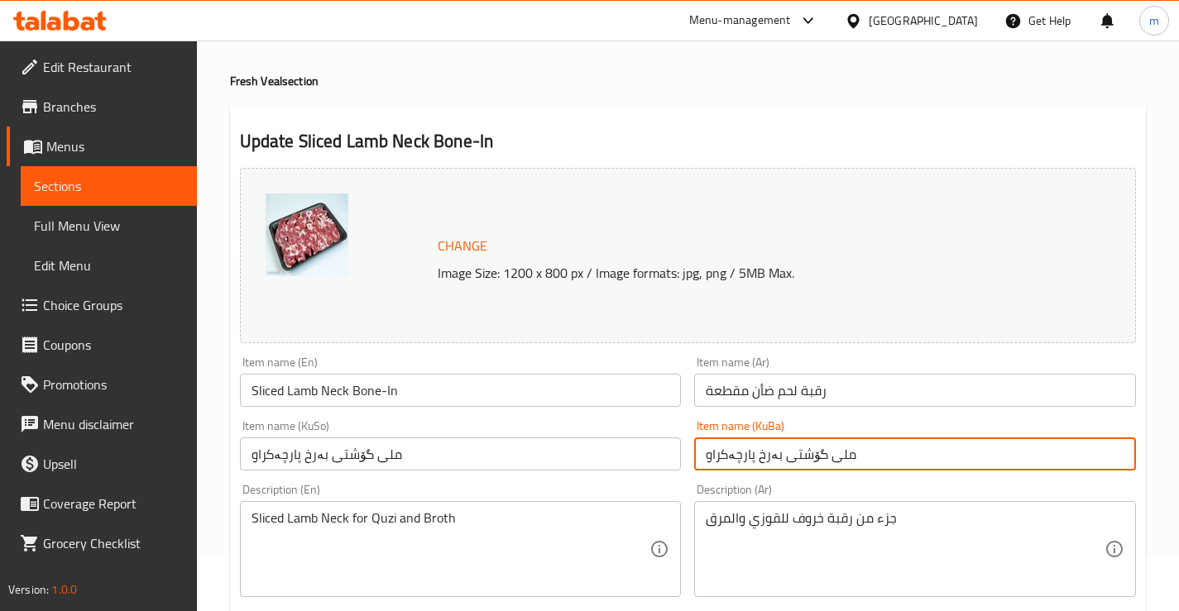
click at [753, 454] on input "ملی گۆشتی بەرخ پارچەکراو" at bounding box center [915, 454] width 442 height 33
paste input "پارچەکراوی بەرخ بە ئێسکەوە"
type input "ملی پارچەکراوی بەرخ بە ئێسک"
click at [812, 392] on input "رقبة لحم ضأن مقطعة" at bounding box center [915, 390] width 442 height 33
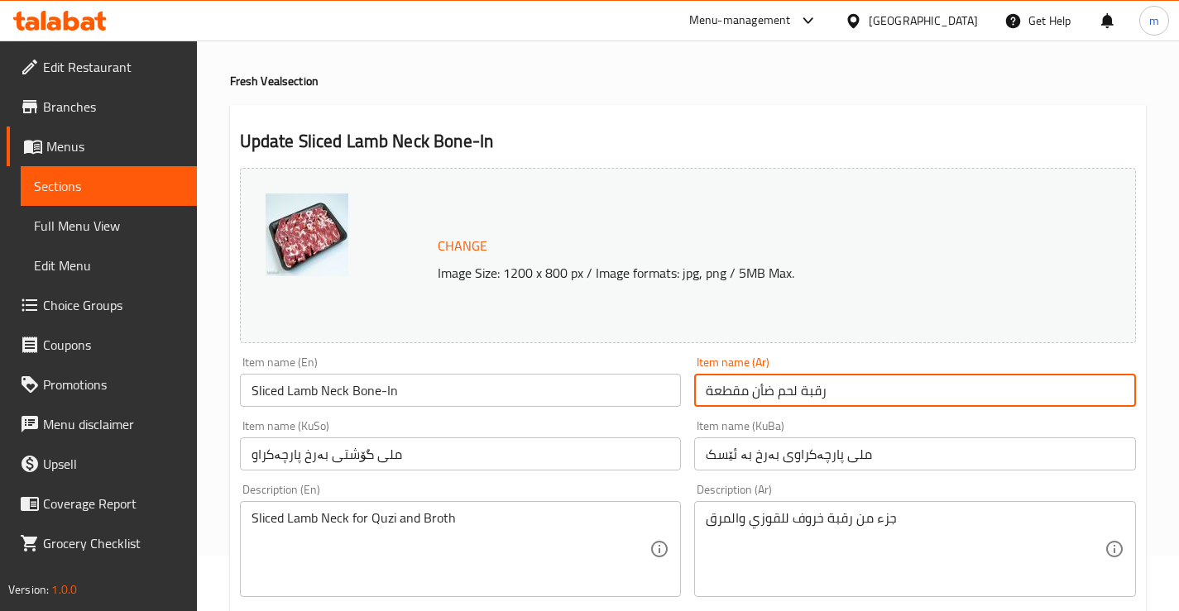
click at [812, 392] on input "رقبة لحم ضأن مقطعة" at bounding box center [915, 390] width 442 height 33
paste input "خروف مقطعة مع العظم"
type input "رقبة خروف مقطعة مع العظم"
click at [807, 457] on input "ملی پارچەکراوی بەرخ بە ئێسک" at bounding box center [915, 454] width 442 height 33
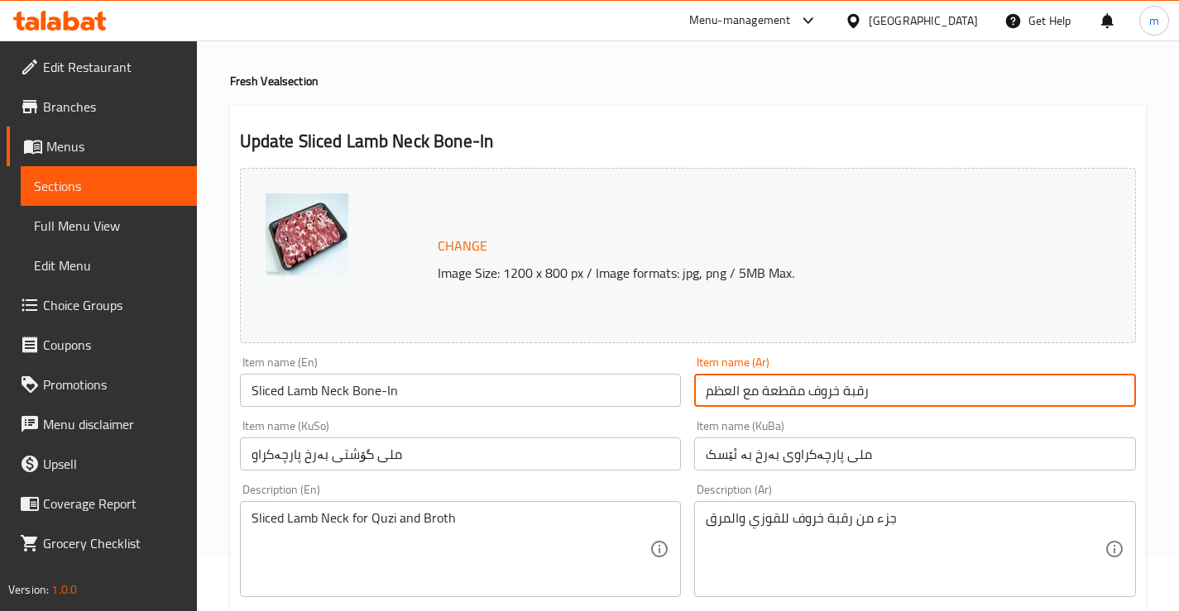
click at [807, 457] on input "ملی پارچەکراوی بەرخ بە ئێسک" at bounding box center [915, 454] width 442 height 33
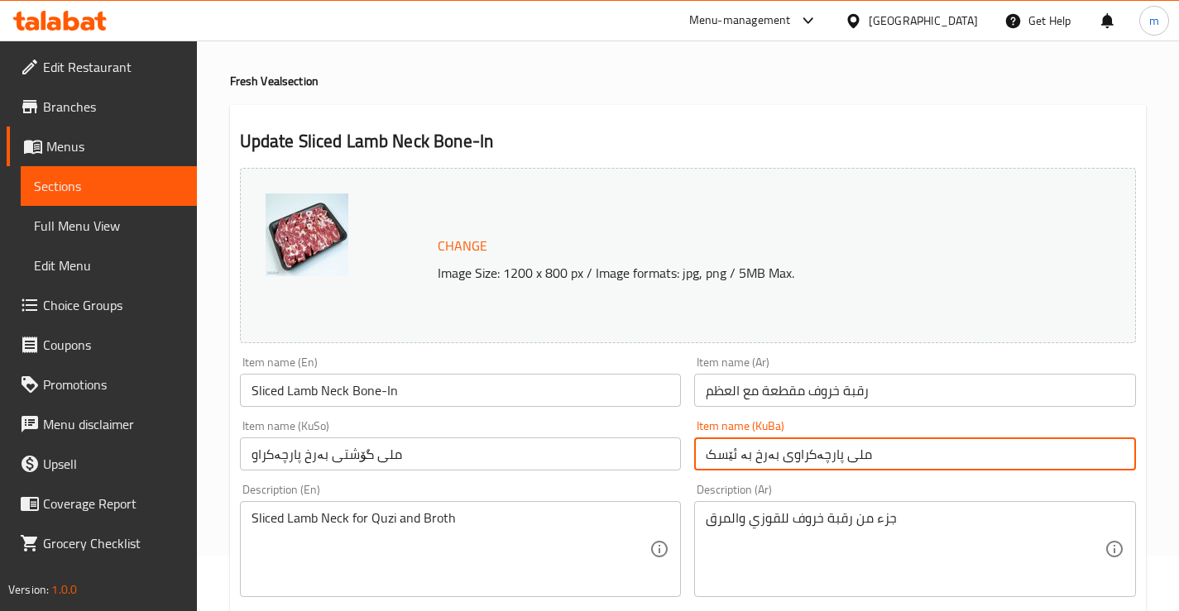
click at [807, 457] on input "ملی پارچەکراوی بەرخ بە ئێسک" at bounding box center [915, 454] width 442 height 33
click at [583, 463] on input "ملی گۆشتی بەرخ پارچەکراو" at bounding box center [461, 454] width 442 height 33
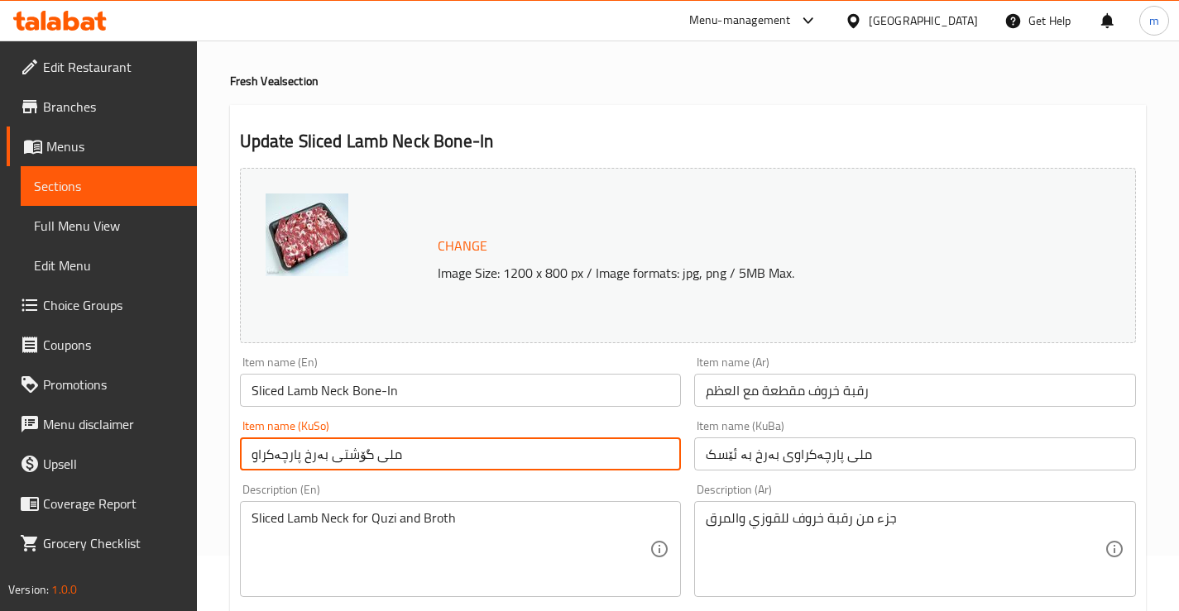
paste input "پارچەکراوی بەرخ بە ئێسک"
type input "ملی پارچەکراوی بەرخ بە ئێسک"
click at [828, 460] on input "ملی پارچەکراوی بەرخ بە ئێسک" at bounding box center [915, 454] width 442 height 33
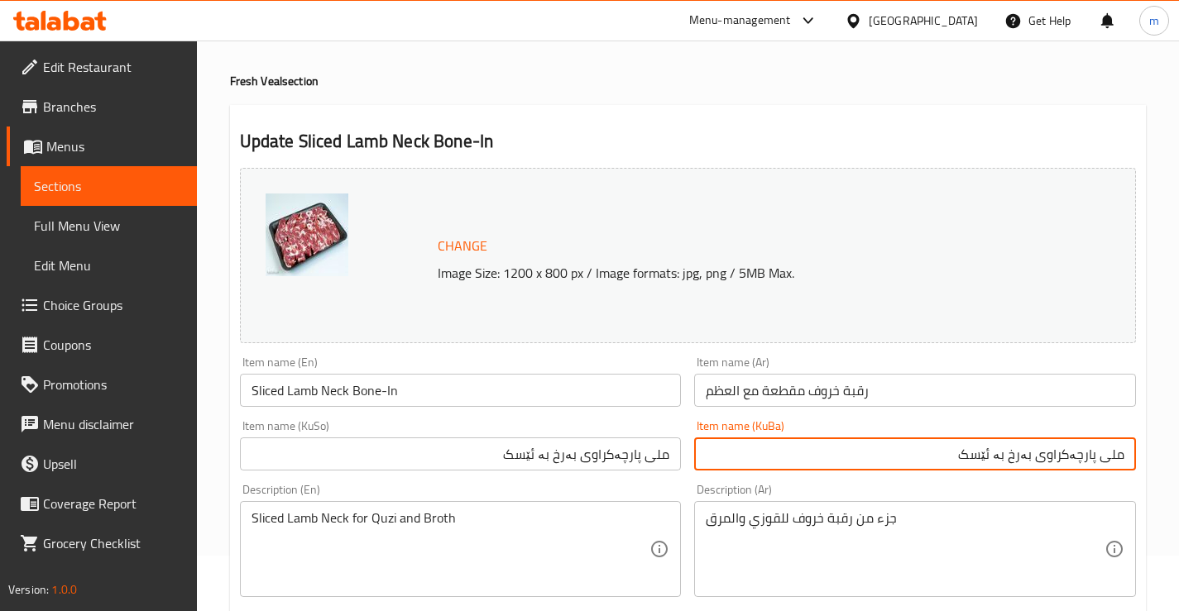
click at [882, 395] on input "رقبة خروف مقطعة مع العظم" at bounding box center [915, 390] width 442 height 33
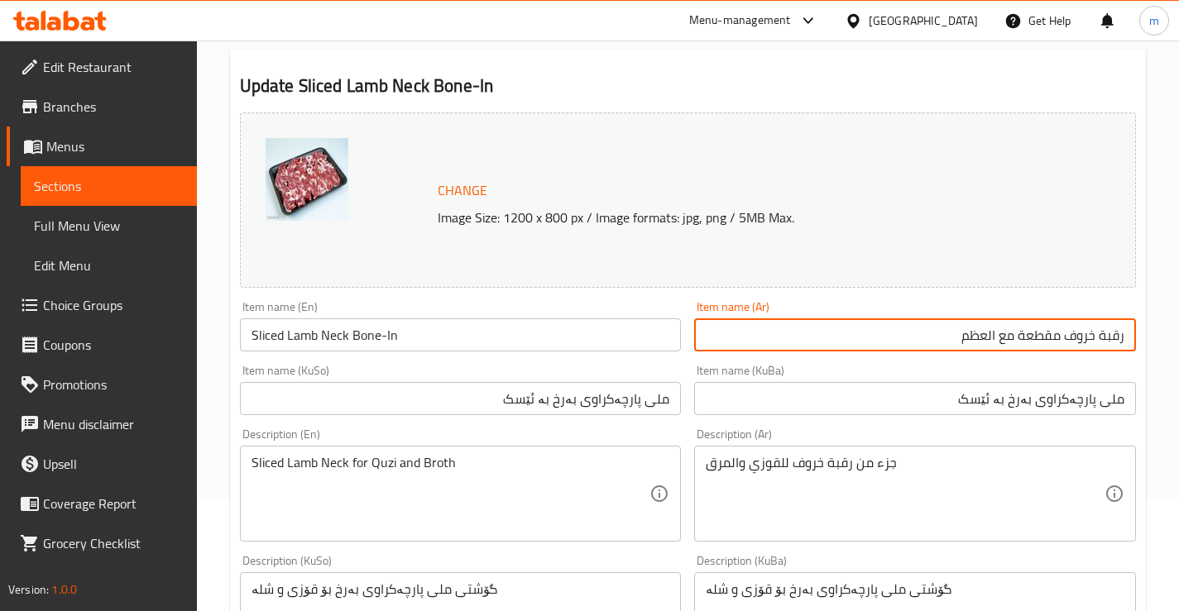
scroll to position [221, 0]
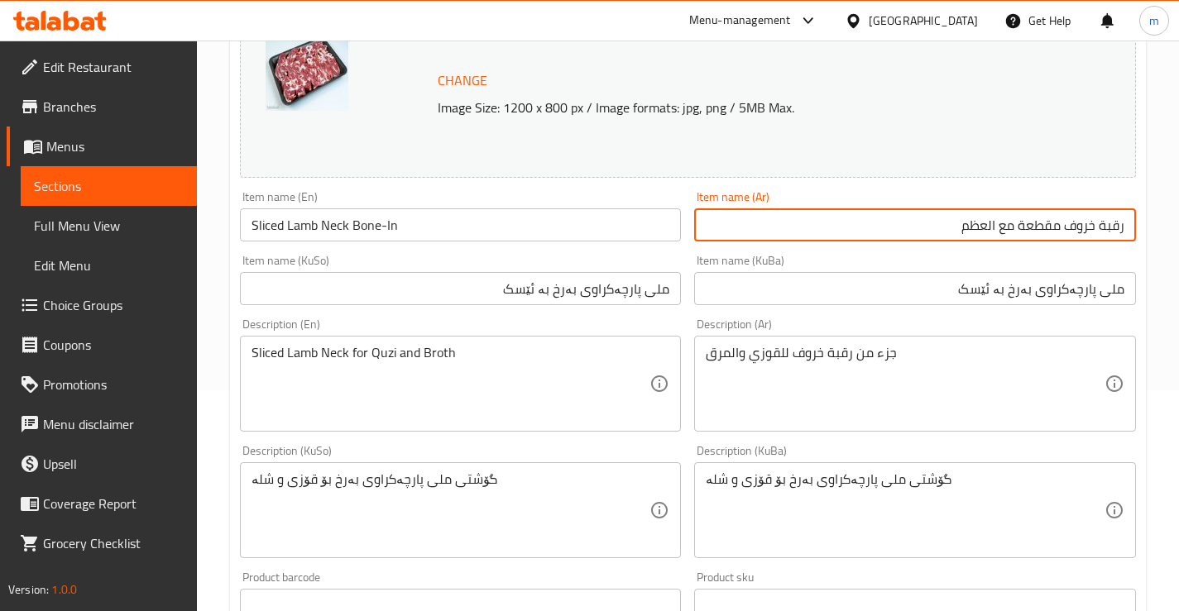
click at [486, 346] on textarea "Sliced Lamb Neck for Quzi and Broth" at bounding box center [450, 384] width 399 height 79
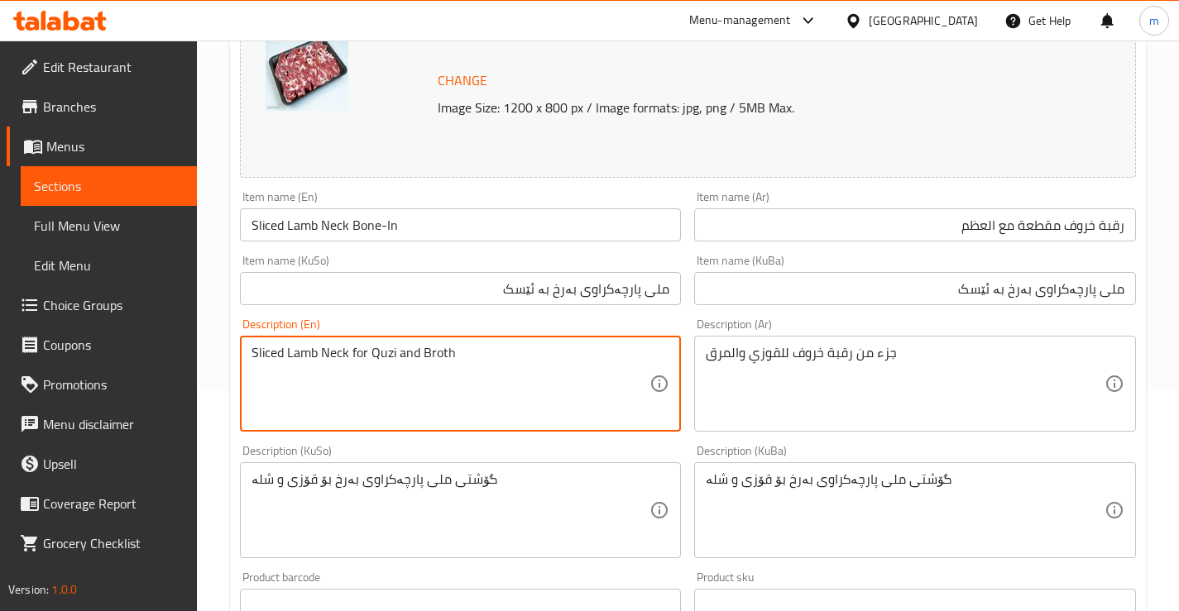
click at [486, 346] on textarea "Sliced Lamb Neck for Quzi and Broth" at bounding box center [450, 384] width 399 height 79
paste textarea ", Broth, and Soups"
paste textarea "lamb neck for quzi, broth, and s"
click at [367, 351] on textarea "Sliced lamb neck for quzi, broth, and soups" at bounding box center [450, 384] width 399 height 79
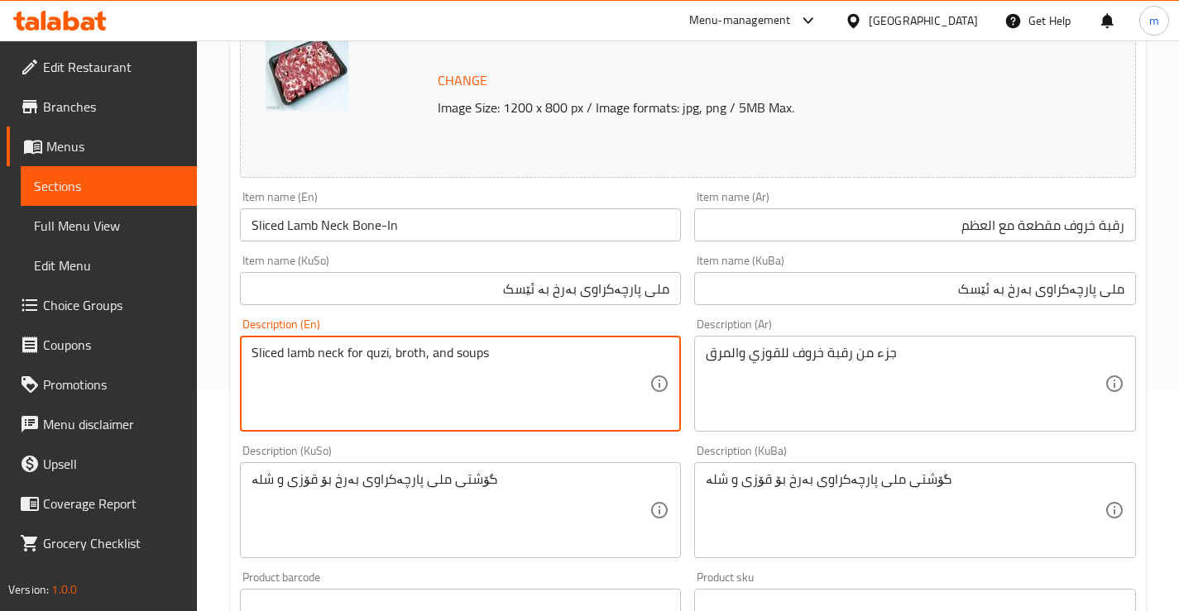
click at [368, 351] on textarea "Sliced lamb neck for quzi, broth, and soups" at bounding box center [450, 384] width 399 height 79
click at [432, 360] on textarea "Sliced lamb neck for qouzi, broth, and soups" at bounding box center [450, 384] width 399 height 79
click at [433, 360] on textarea "Sliced lamb neck for qouzi, broth, and soups" at bounding box center [450, 384] width 399 height 79
type textarea "Sliced lamb neck for qouzi, broth and soups"
click at [807, 338] on div "جزء من رقبة خروف للقوزي والمرق Description (Ar)" at bounding box center [915, 384] width 442 height 96
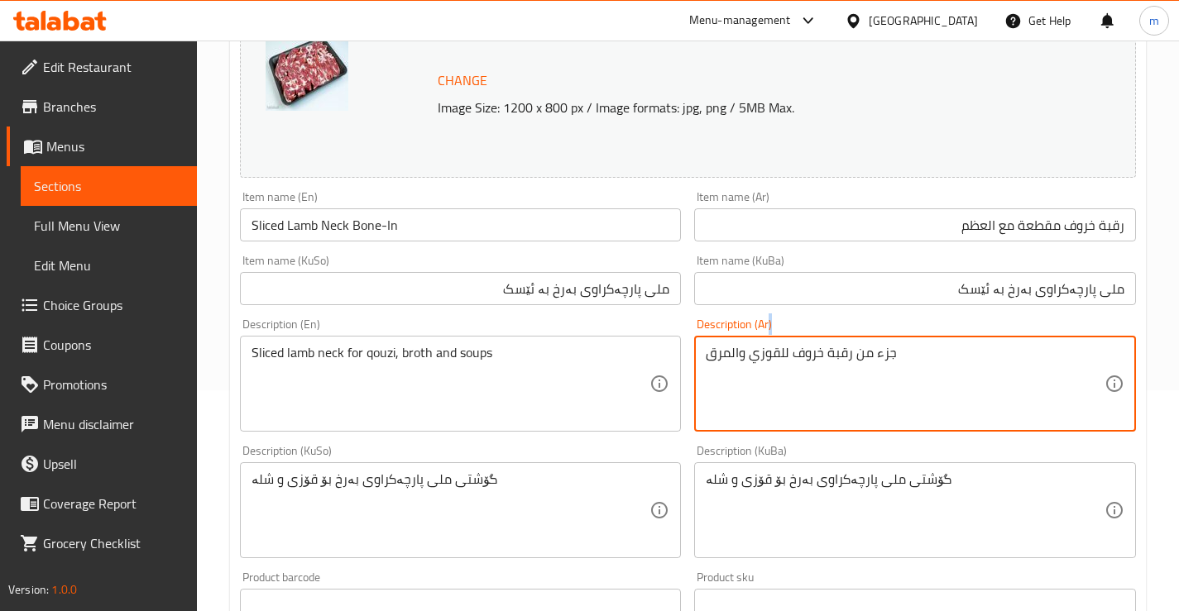
click at [807, 338] on div "جزء من رقبة خروف للقوزي والمرق Description (Ar)" at bounding box center [915, 384] width 442 height 96
click at [812, 360] on textarea "جزء من رقبة خروف للقوزي والمرق" at bounding box center [905, 384] width 399 height 79
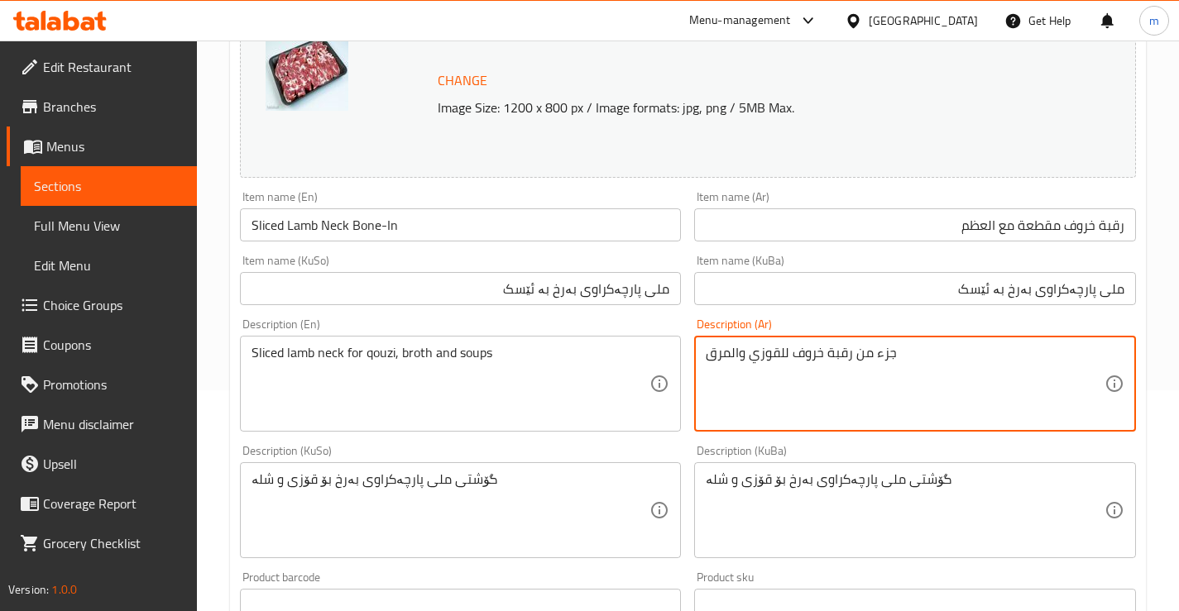
paste textarea "قبة خروف طازجة ومقطعة، مثالية للقوزي، المرق، والشوربات"
type textarea "رقبة خروف طازجة ومقطعة، مثالية للقوزي، المرق، والشوربات"
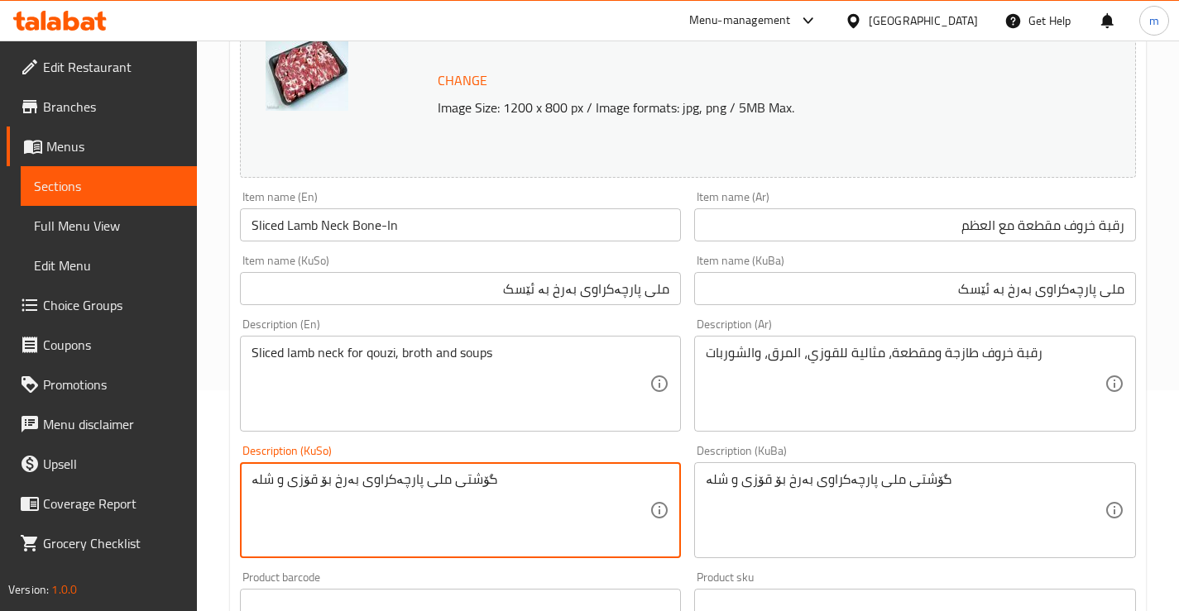
click at [548, 472] on textarea "گۆشتی ملی پارچەکراوی بەرخ بۆ قۆزی و شلە" at bounding box center [450, 511] width 399 height 79
paste textarea "و فرێشی بەرخ، گونجاوە بۆ قۆزی، سووپ"
type textarea "گۆشتی ملی پارچەکراو و فرێشی بەرخ، گونجاوە بۆ قۆزی، سووپ، و شلە"
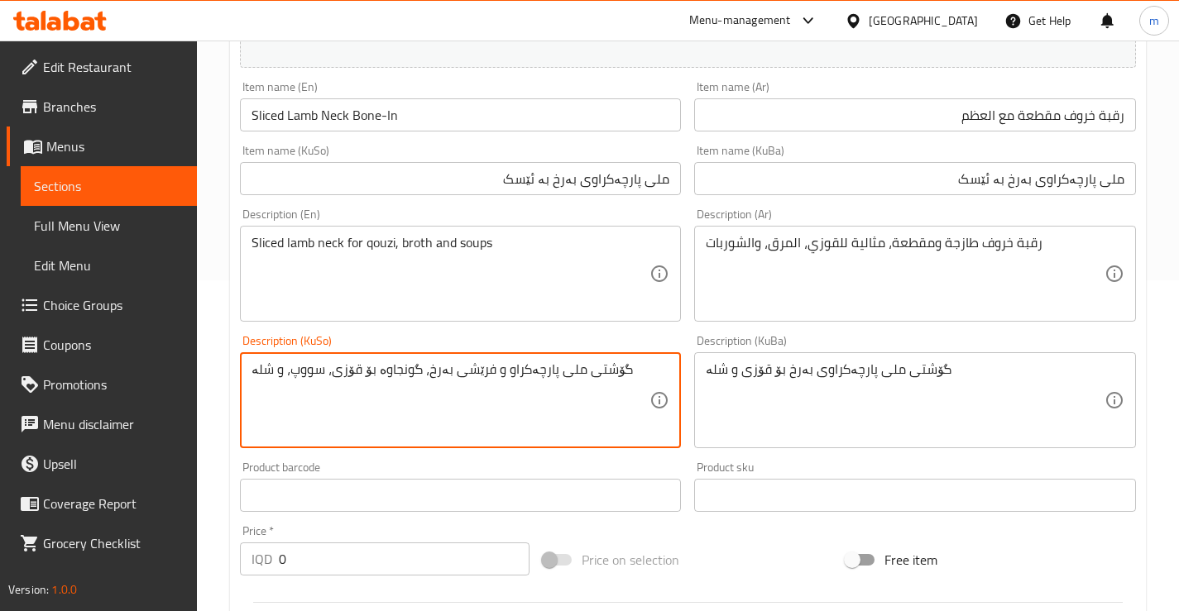
scroll to position [386, 0]
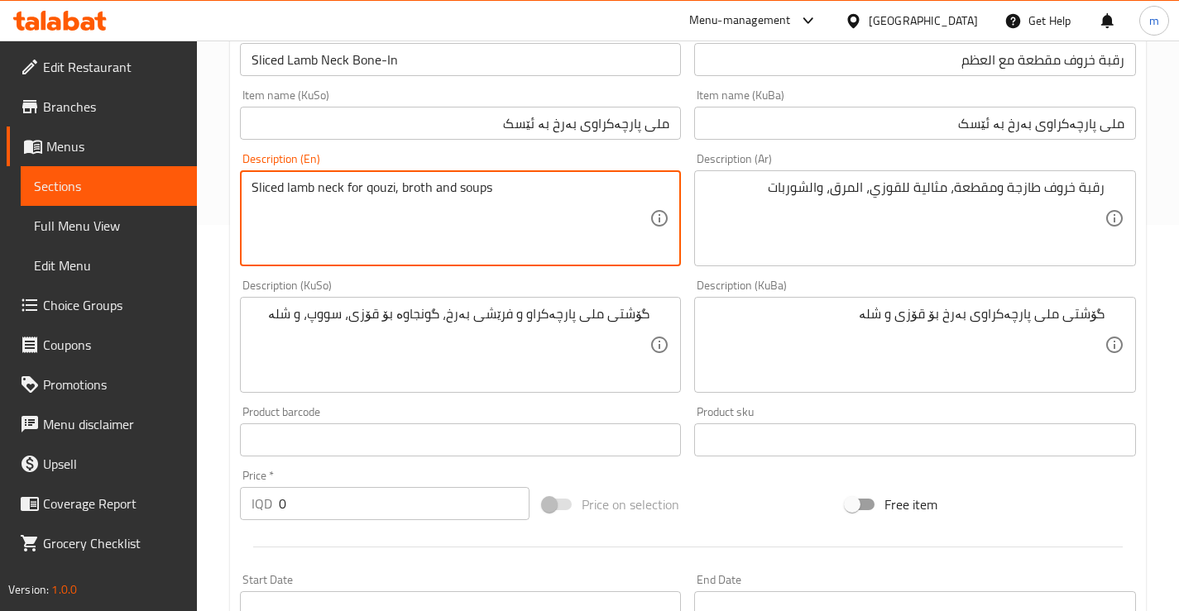
click at [260, 193] on textarea "Sliced lamb neck for qouzi, broth and soups" at bounding box center [450, 219] width 399 height 79
click at [374, 184] on textarea "Fresh sliced lamb neck for qouzi, broth and soups" at bounding box center [450, 219] width 399 height 79
click at [352, 189] on textarea "Fresh sliced lamb neck for qouzi, broth and soups" at bounding box center [450, 219] width 399 height 79
type textarea "Fresh sliced lamb neck meat for qouzi, broth and soups"
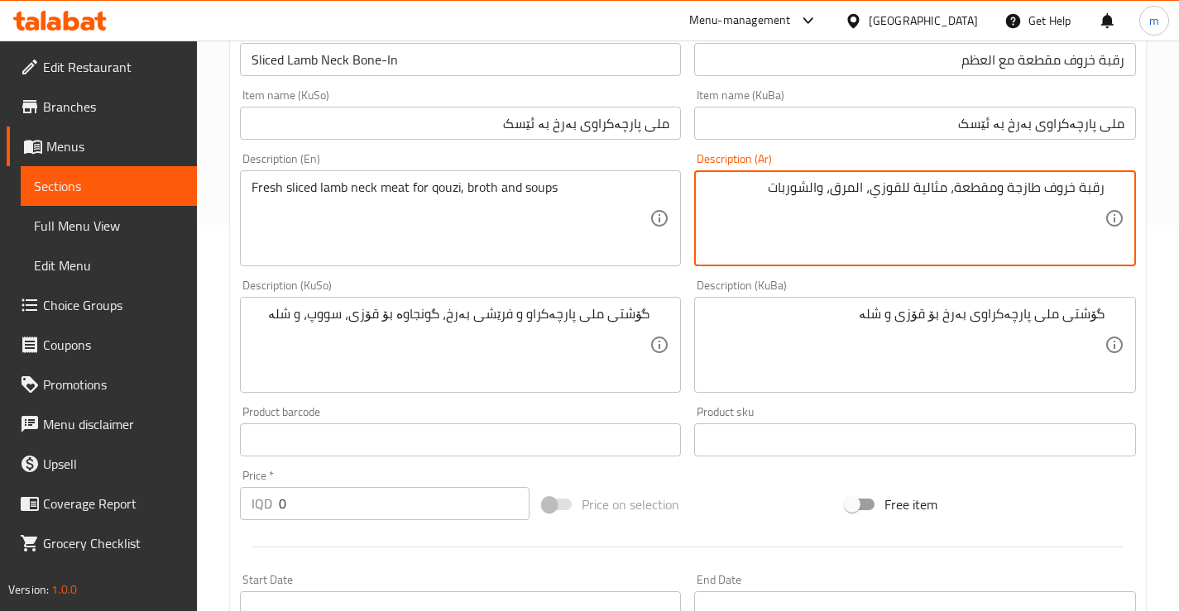
click at [982, 186] on textarea "رقبة خروف طازجة ومقطعة، مثالية للقوزي، المرق، والشوربات" at bounding box center [905, 219] width 399 height 79
click at [1043, 184] on textarea "رقبة خروف طازجة ، مثالية للقوزي، المرق، والشوربات" at bounding box center [905, 219] width 399 height 79
paste textarea "ومقطعة"
click at [1051, 185] on textarea "رقبة خروفومقطعة طازجة ، مثالية للقوزي، المرق، والشوربات" at bounding box center [905, 219] width 399 height 79
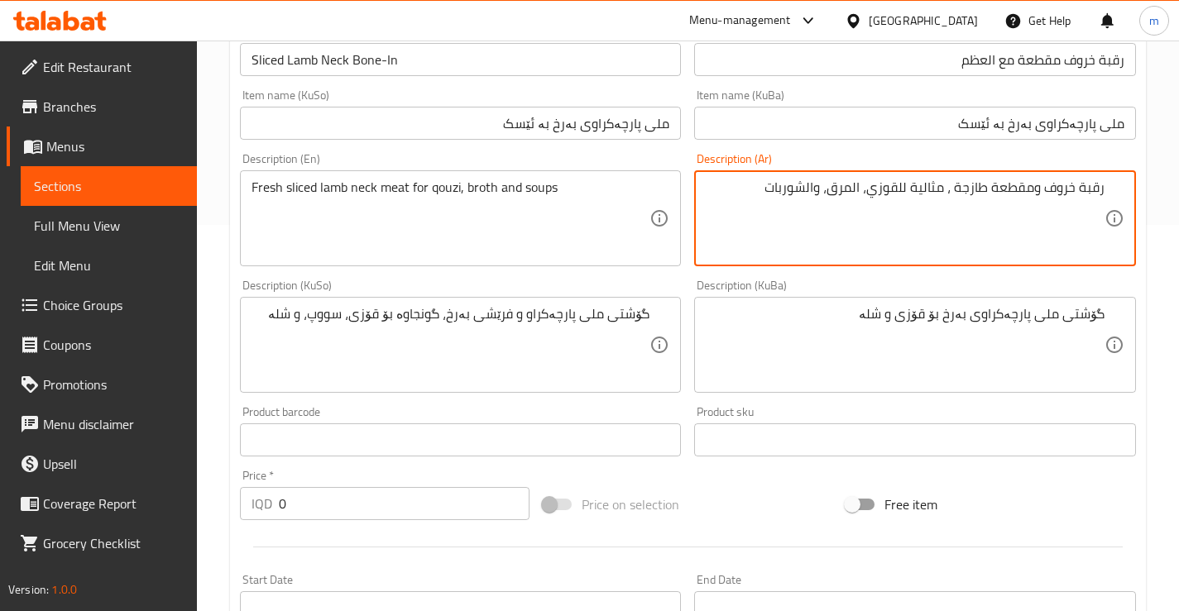
click at [1027, 183] on textarea "رقبة خروف ومقطعة طازجة ، مثالية للقوزي، المرق، والشوربات" at bounding box center [905, 219] width 399 height 79
click at [1036, 192] on textarea "رقبة خروف ومقطعة طازجة ، مثالية للقوزي، المرق، والشوربات" at bounding box center [905, 219] width 399 height 79
click at [960, 182] on textarea "رقبة خروف مقطعة طازجة ، مثالية للقوزي، المرق، والشوربات" at bounding box center [905, 219] width 399 height 79
click at [936, 187] on textarea "رقبة خروف مقطعة طازجة، مثالية للقوزي، المرق، والشوربات" at bounding box center [905, 219] width 399 height 79
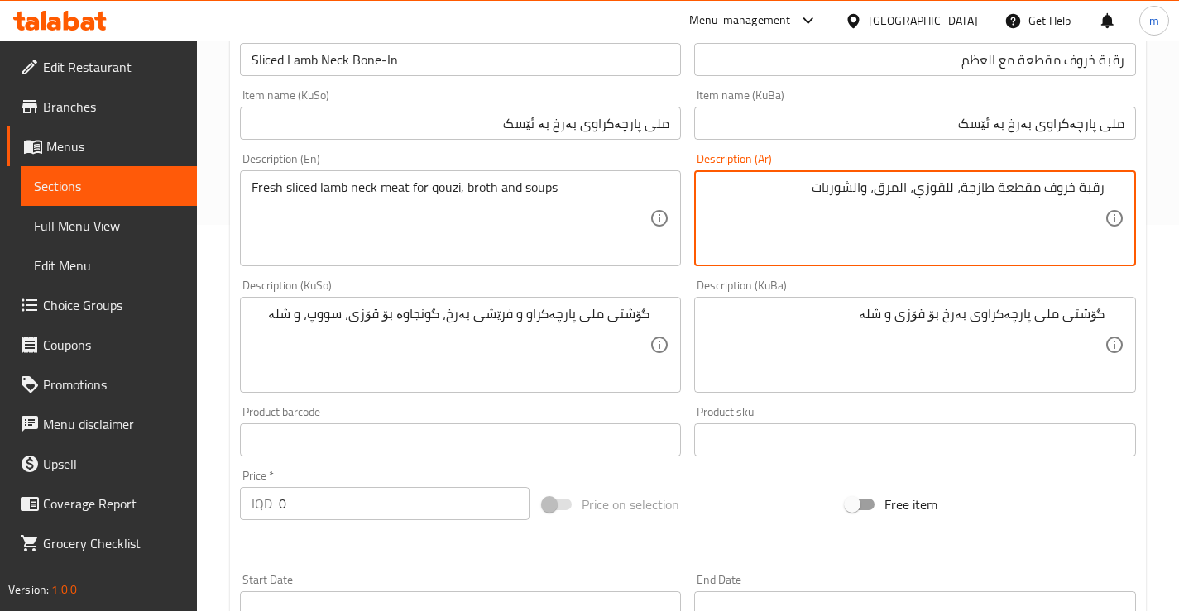
click at [953, 182] on textarea "رقبة خروف مقطعة طازجة، للقوزي، المرق، والشوربات" at bounding box center [905, 219] width 399 height 79
click at [879, 184] on textarea "رقبة خروف مقطعة طازجة، لقوزي، المرق، والشوربات" at bounding box center [905, 219] width 399 height 79
click at [907, 186] on textarea "رقبة خروف مقطعة طازجة، لقوزي، المرق والشوربات" at bounding box center [905, 219] width 399 height 79
click at [872, 184] on textarea "رقبة خروف مقطعة طازجة، لقوزي، مرق والشوربات" at bounding box center [905, 219] width 399 height 79
click at [860, 211] on textarea "رقبة خروف مقطعة طازجة، لقوزي، مرق وشوربات" at bounding box center [905, 219] width 399 height 79
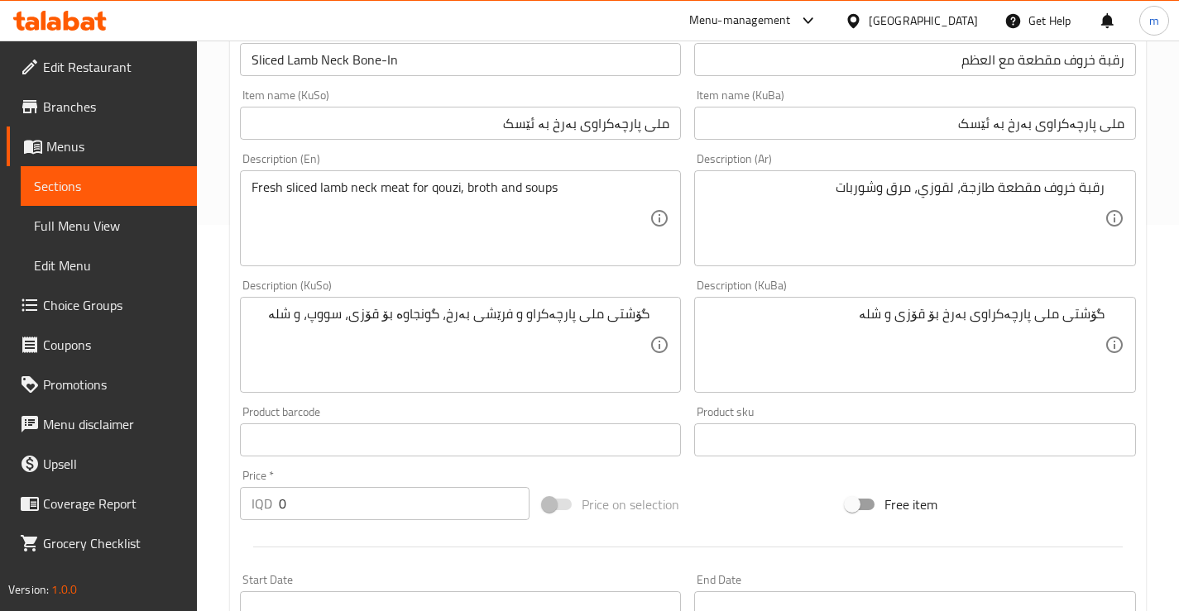
drag, startPoint x: 1105, startPoint y: 184, endPoint x: 1108, endPoint y: 195, distance: 11.8
click at [1107, 184] on div "رقبة خروف مقطعة طازجة، لقوزي، مرق وشوربات Description (Ar)" at bounding box center [915, 218] width 442 height 96
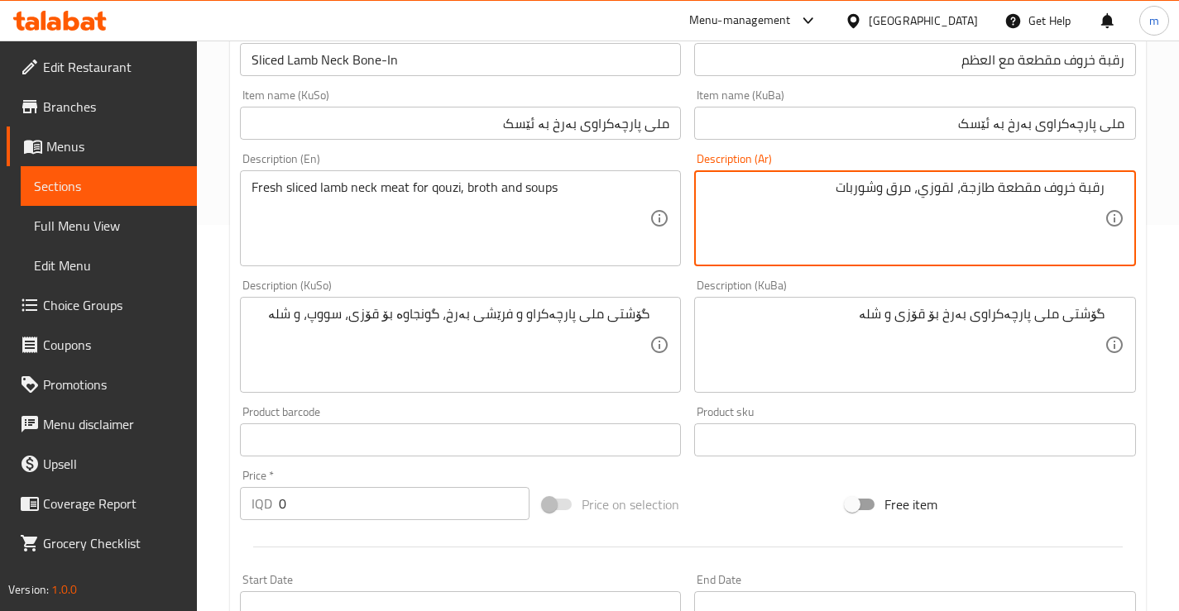
click at [1099, 194] on textarea "رقبة خروف مقطعة طازجة، لقوزي، مرق وشوربات" at bounding box center [905, 219] width 399 height 79
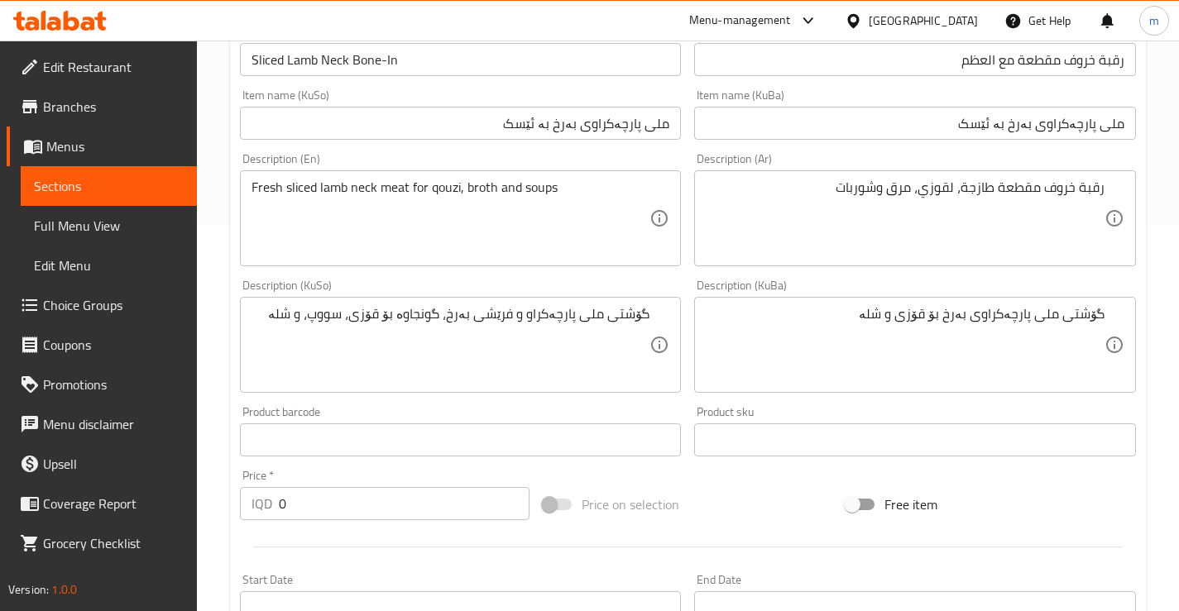
click at [1105, 191] on div "رقبة خروف مقطعة طازجة، لقوزي، مرق وشوربات Description (Ar)" at bounding box center [915, 218] width 442 height 96
click at [1104, 191] on div "رقبة خروف مقطعة طازجة، لقوزي، مرق وشوربات Description (Ar)" at bounding box center [915, 218] width 442 height 96
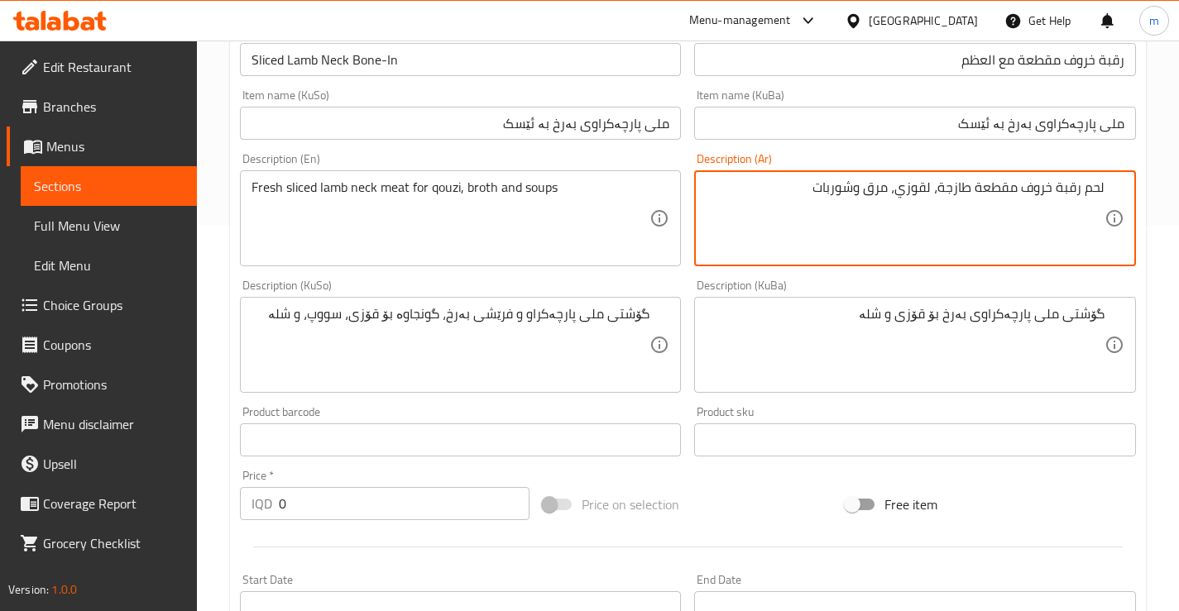
click at [932, 193] on textarea "لحم رقبة خروف مقطعة طازجة، لقوزي، مرق وشوربات" at bounding box center [905, 219] width 399 height 79
type textarea "لحم رقبة خروف مقطعة طازجة لقوزي، مرق وشوربات"
click at [880, 193] on textarea "لحم رقبة خروف مقطعة طازجة لقوزي، مرق وشوربات" at bounding box center [905, 219] width 399 height 79
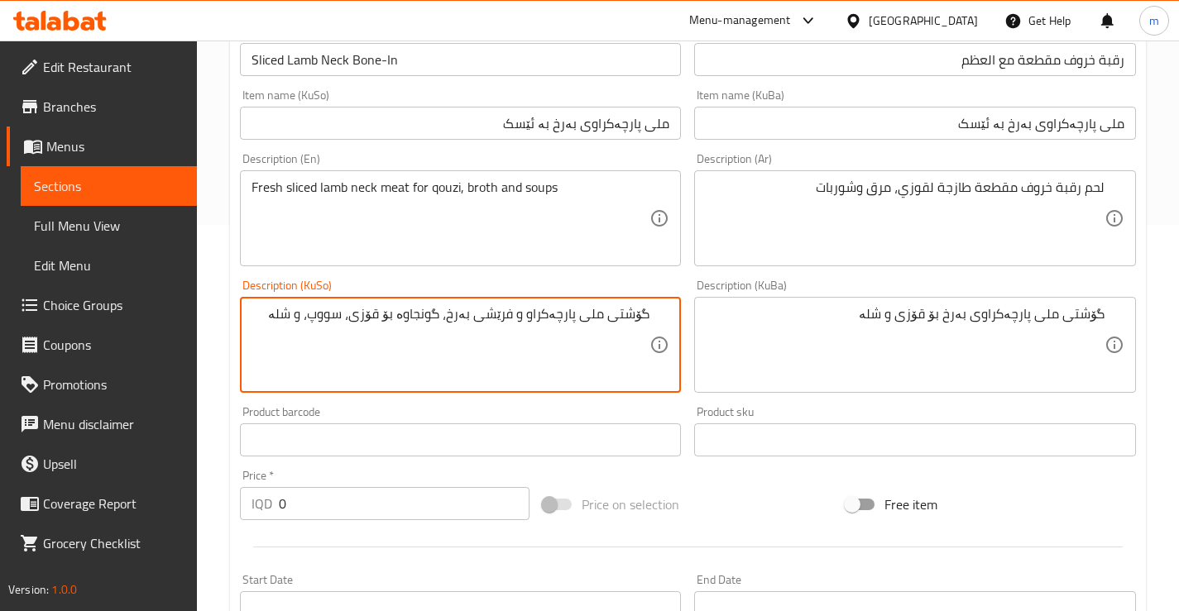
click at [295, 321] on textarea "گۆشتی ملی پارچەکراو و فرێشی بەرخ، گونجاوە بۆ قۆزی، سووپ، و شلە" at bounding box center [450, 345] width 399 height 79
click at [334, 309] on textarea "گۆشتی ملی پارچەکراو و فرێشی بەرخ، گونجاوە بۆ قۆزی، سووپ، و شلە" at bounding box center [450, 345] width 399 height 79
paste textarea "لە"
click at [331, 315] on textarea "گۆشتی ملی پارچەکراو و فرێشی بەرخ، گونجاوە بۆ قۆزی، شلە، و شلە" at bounding box center [450, 345] width 399 height 79
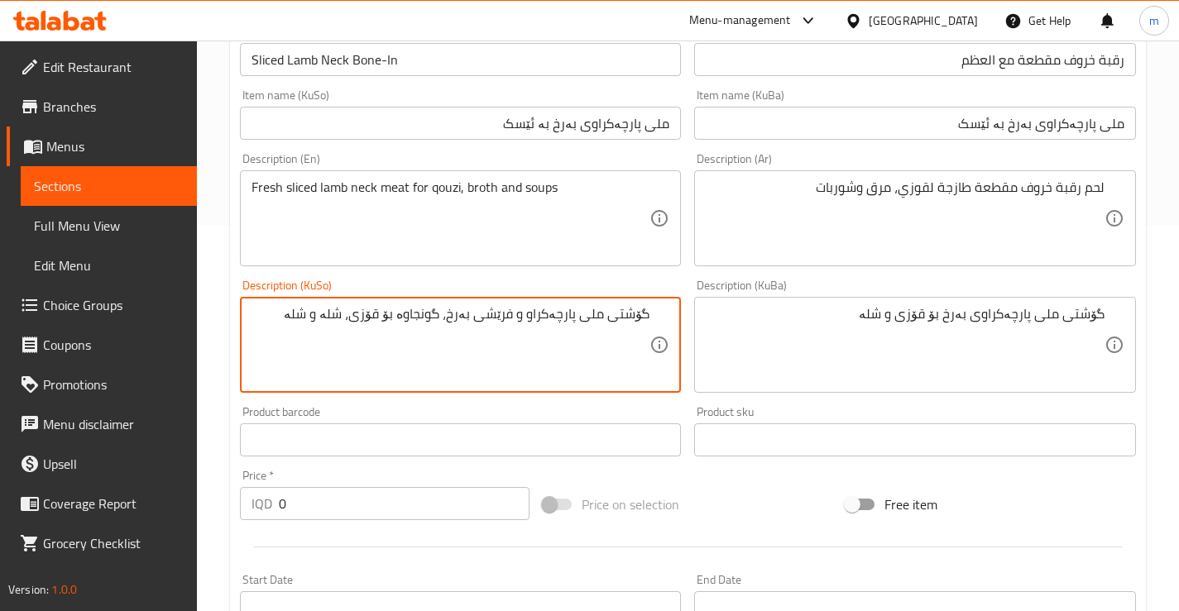
click at [299, 322] on textarea "گۆشتی ملی پارچەکراو و فرێشی بەرخ، گونجاوە بۆ قۆزی، شلە و شلە" at bounding box center [450, 345] width 399 height 79
click at [313, 318] on textarea "گۆشتی ملی پارچەکراو و فرێشی بەرخ، گونجاوە بۆ قۆزی، شلە و شلە" at bounding box center [450, 345] width 399 height 79
type textarea "گۆشتی ملی پارچەکراو و فرێشی بەرخ، گونجاوە بۆ قۆزی، شلە و شۆربا"
click at [574, 332] on textarea "گۆشتی ملی پارچەکراو و فرێشی بەرخ، گونجاوە بۆ قۆزی، شلە و شۆربا" at bounding box center [450, 345] width 399 height 79
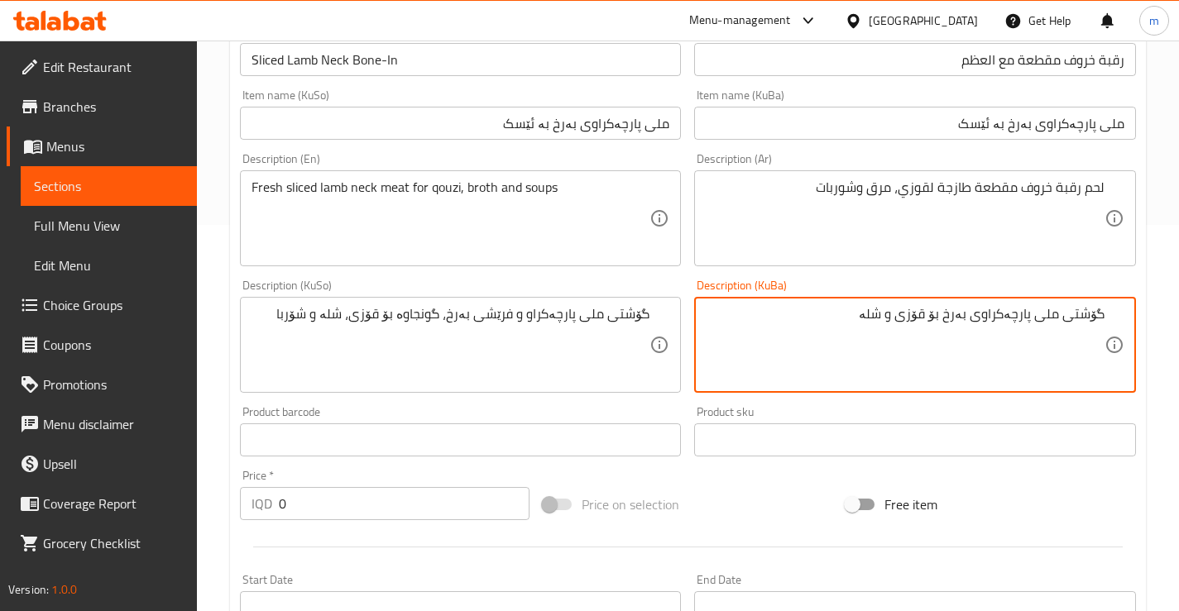
paste
drag, startPoint x: 858, startPoint y: 314, endPoint x: 906, endPoint y: 314, distance: 48.0
click at [906, 314] on textarea "گۆشتی ملی پارچەکراو و فرێشی بەرخ، گونجاوە بۆ قۆزی، شلە و شۆربا" at bounding box center [905, 345] width 399 height 79
type textarea "گۆشتی ملی پارچەکراو و فرێشی بەرخ، بۆ قۆزی، شلە و شۆربا"
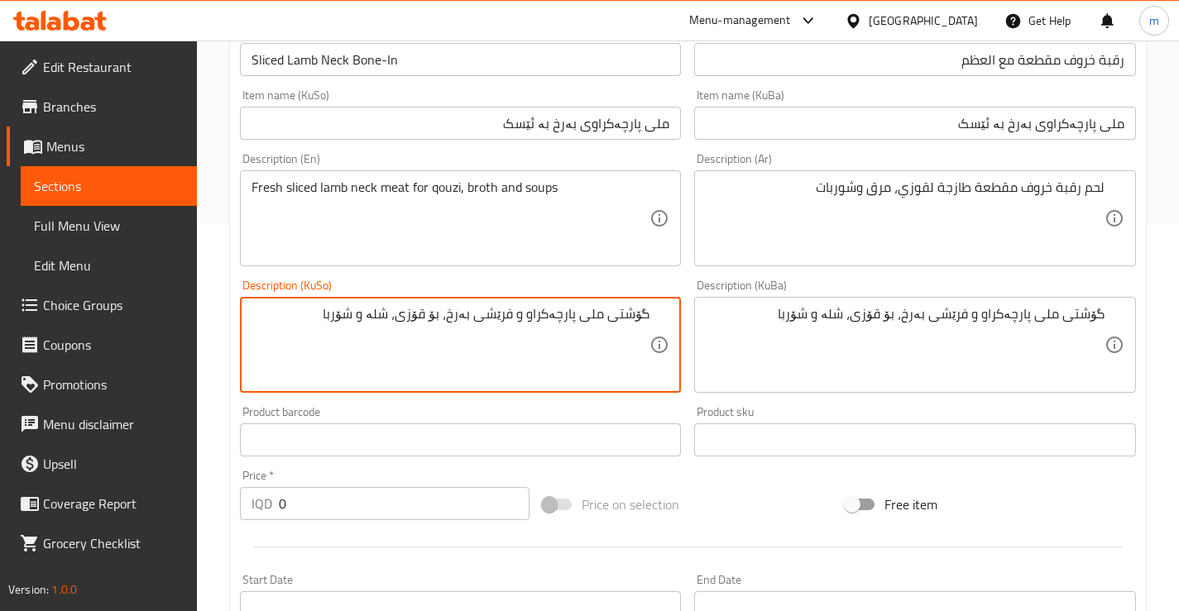
type textarea "گۆشتی ملی پارچەکراو و فرێشی بەرخ، بۆ قۆزی، شلە و شۆربا"
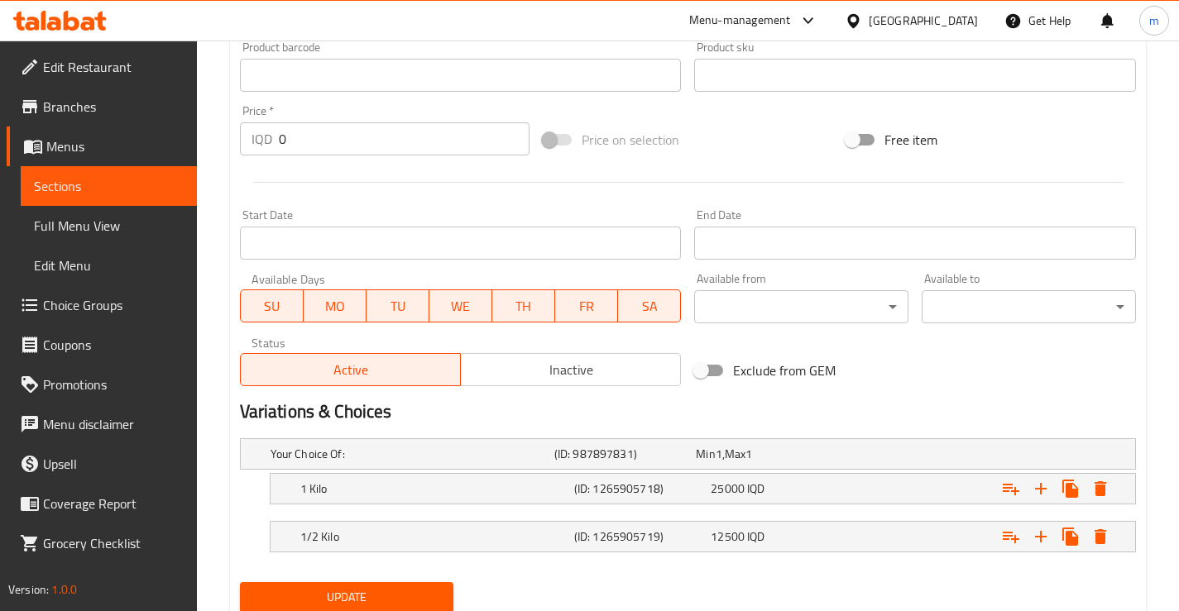
scroll to position [809, 0]
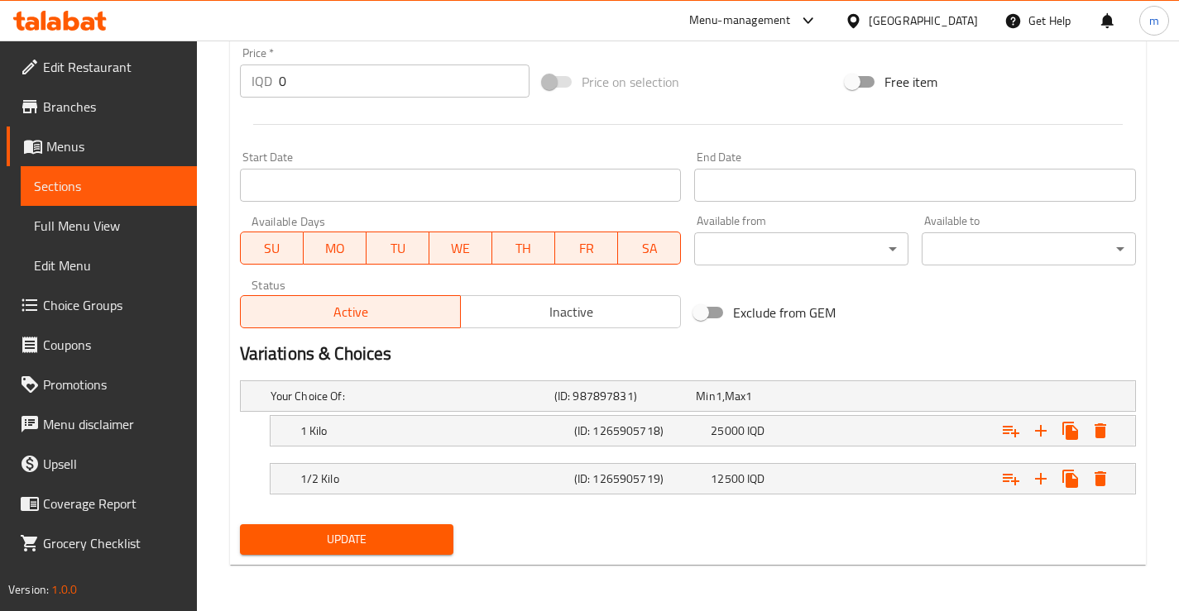
drag, startPoint x: 292, startPoint y: 535, endPoint x: 308, endPoint y: 515, distance: 26.0
click at [293, 534] on span "Update" at bounding box center [347, 539] width 188 height 21
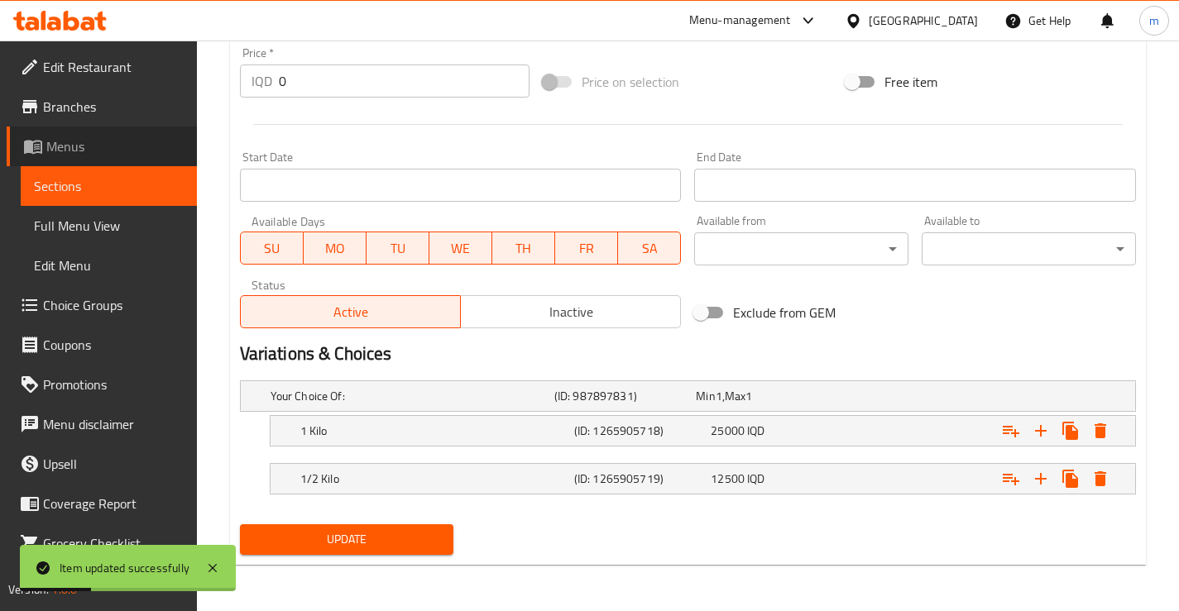
click at [108, 152] on span "Menus" at bounding box center [114, 146] width 137 height 20
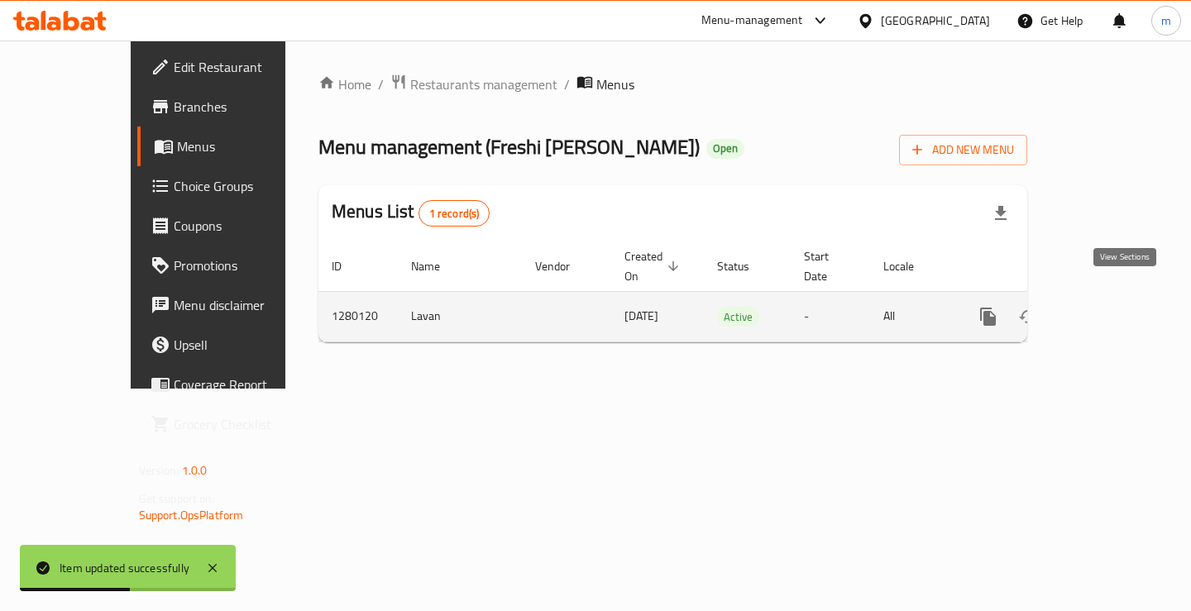
click at [1118, 307] on icon "enhanced table" at bounding box center [1108, 317] width 20 height 20
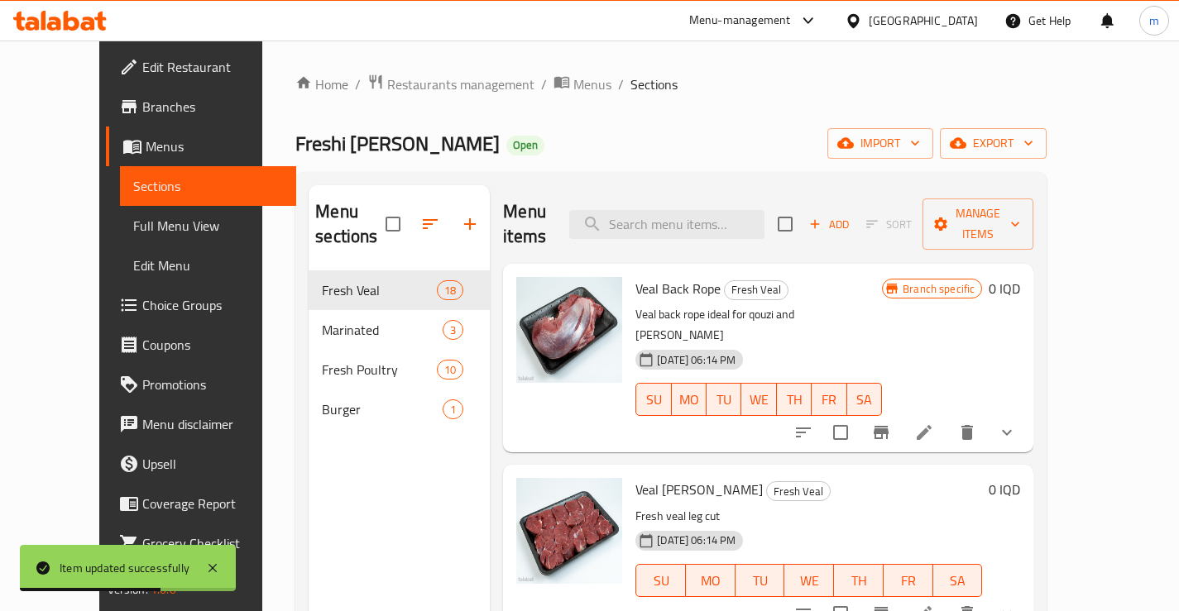
click at [664, 183] on div "Menu sections Fresh Veal 18 Marinated 3 Fresh Poultry 10 Burger 1 Menu items Ad…" at bounding box center [670, 491] width 751 height 638
click at [664, 210] on input "search" at bounding box center [666, 224] width 195 height 29
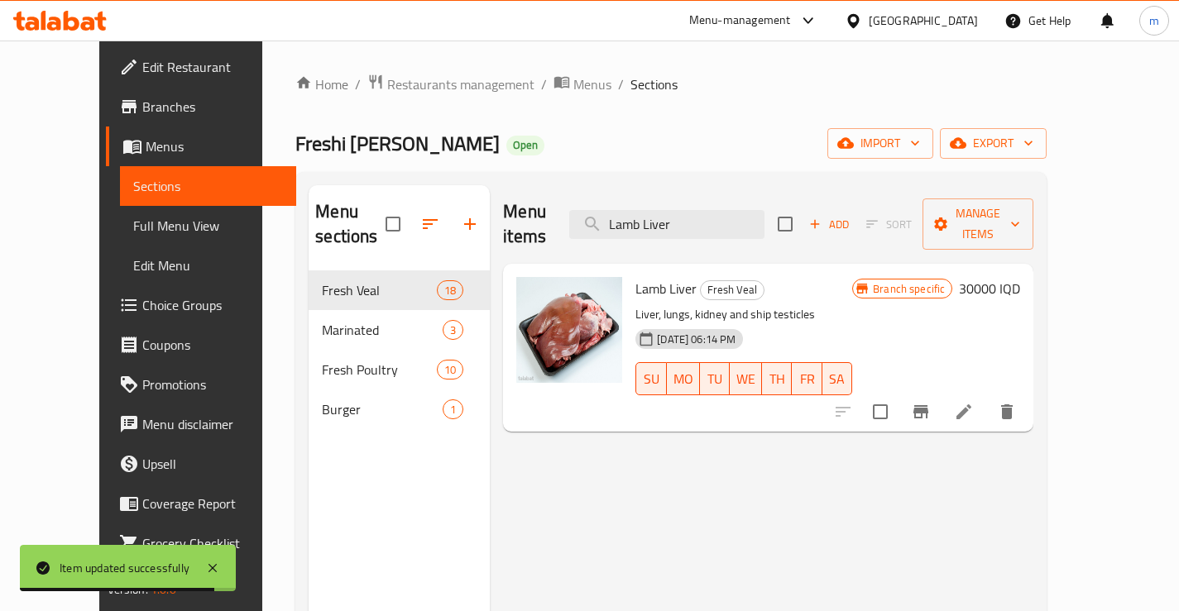
type input "Lamb Liver"
click at [974, 402] on icon at bounding box center [964, 412] width 20 height 20
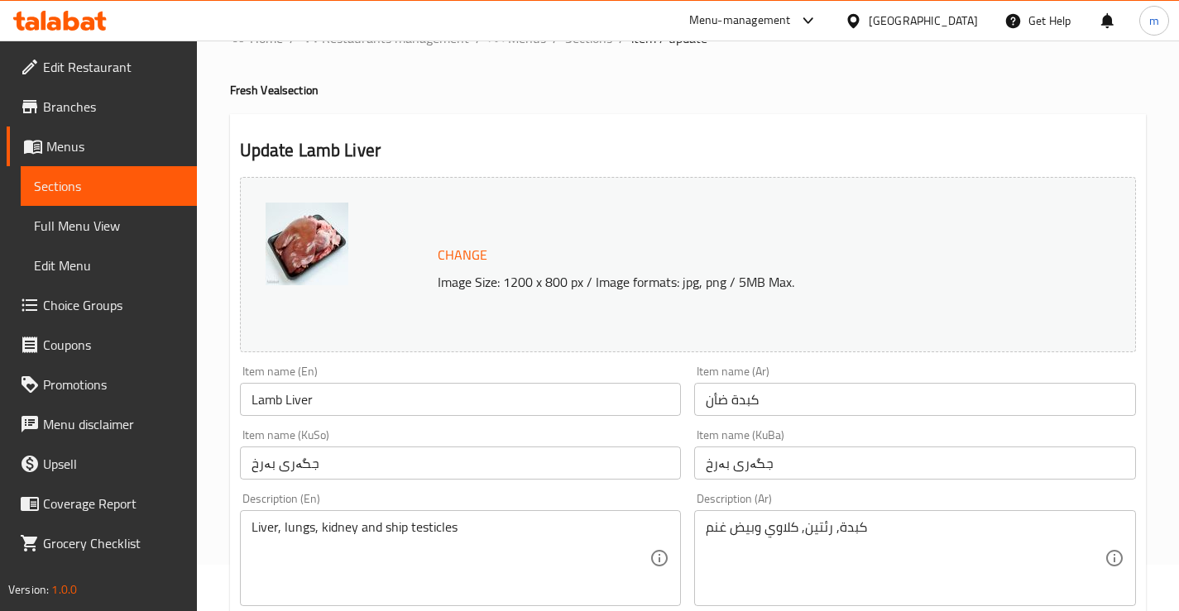
scroll to position [110, 0]
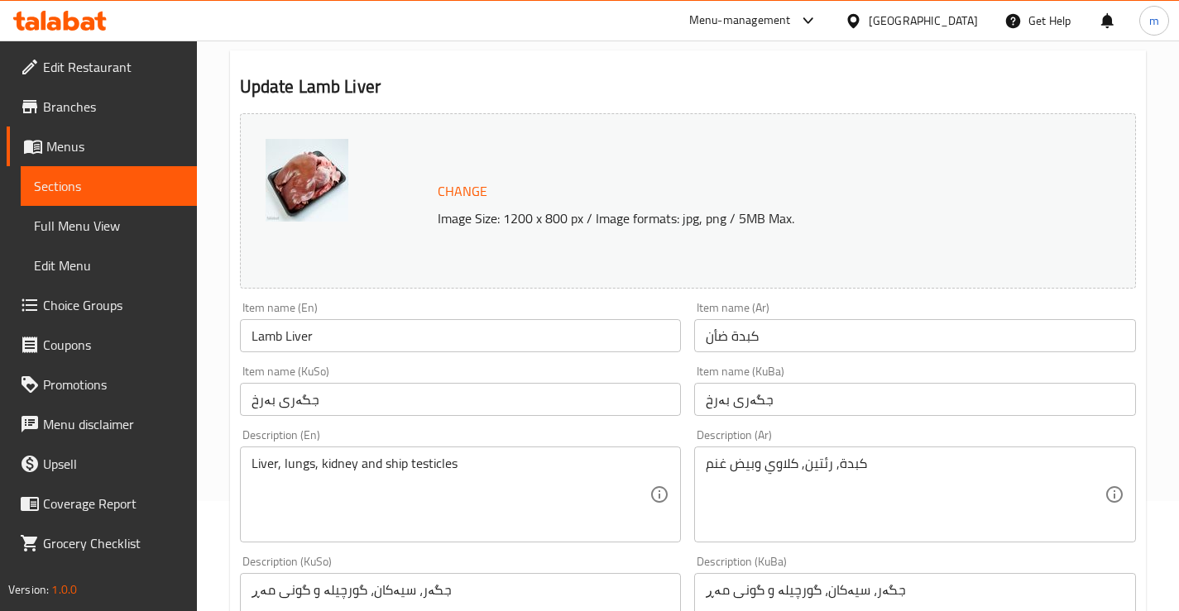
click at [346, 344] on input "Lamb Liver" at bounding box center [461, 335] width 442 height 33
click at [346, 343] on input "Lamb Liver" at bounding box center [461, 335] width 442 height 33
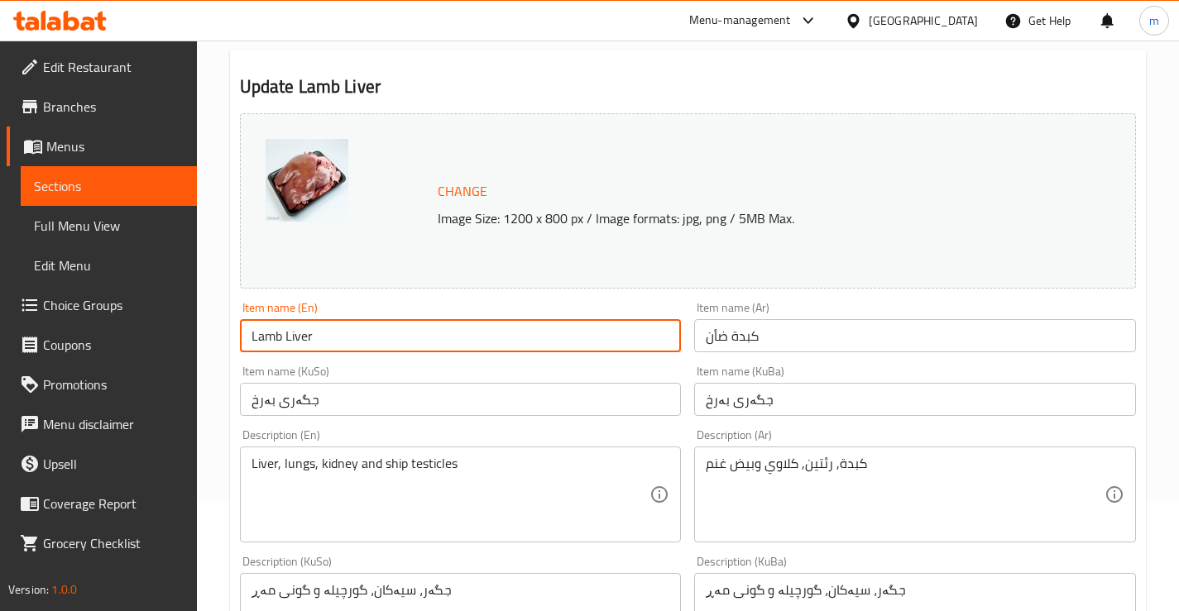
click at [346, 343] on input "Lamb Liver" at bounding box center [461, 335] width 442 height 33
type input "Whole Lamb Liver"
click at [728, 328] on input "كبدة ضأن" at bounding box center [915, 335] width 442 height 33
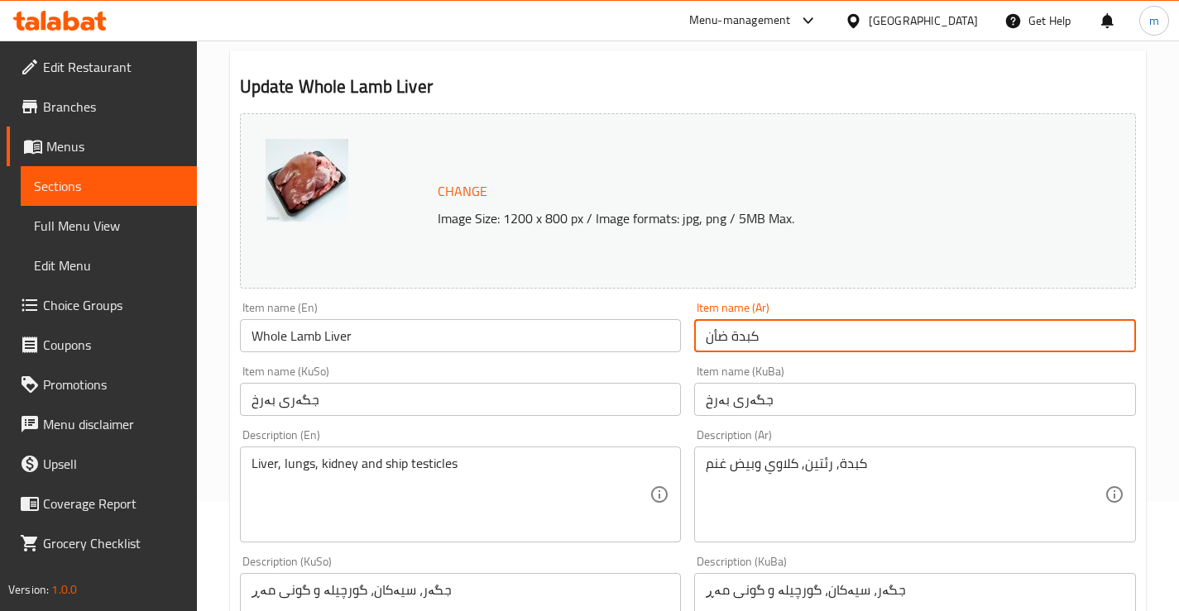
click at [728, 328] on input "كبدة ضأن" at bounding box center [915, 335] width 442 height 33
type input "كبدة ضأن"
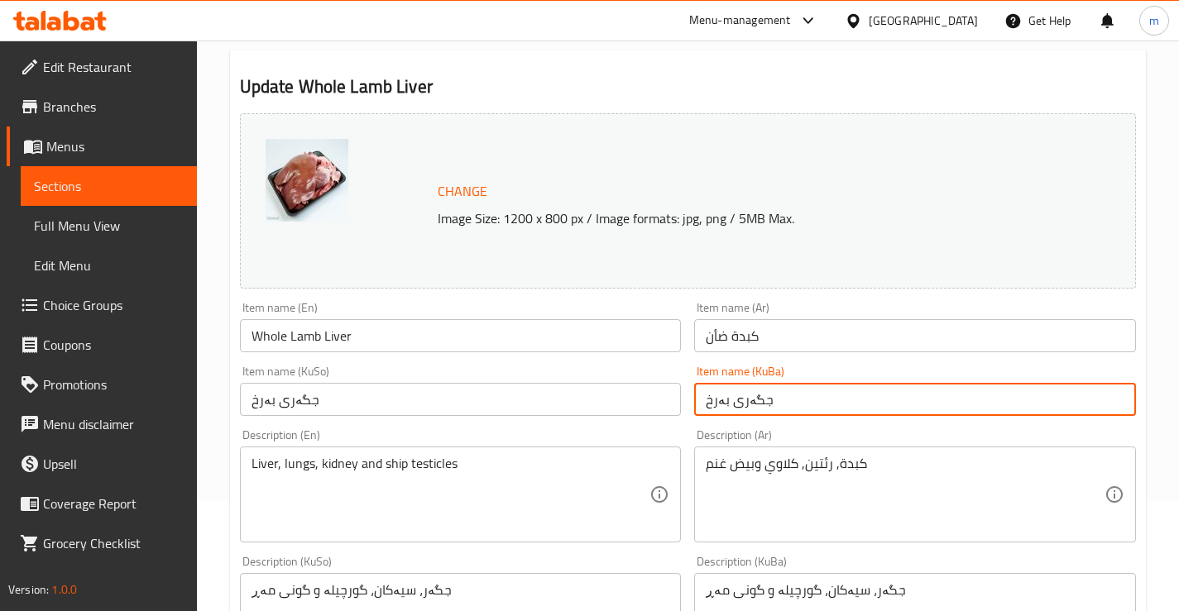
click at [751, 387] on input "جگەری بەرخ" at bounding box center [915, 399] width 442 height 33
type input "جەرگی تەواوی بەرخ"
click at [836, 335] on input "كبدة ضأن" at bounding box center [915, 335] width 442 height 33
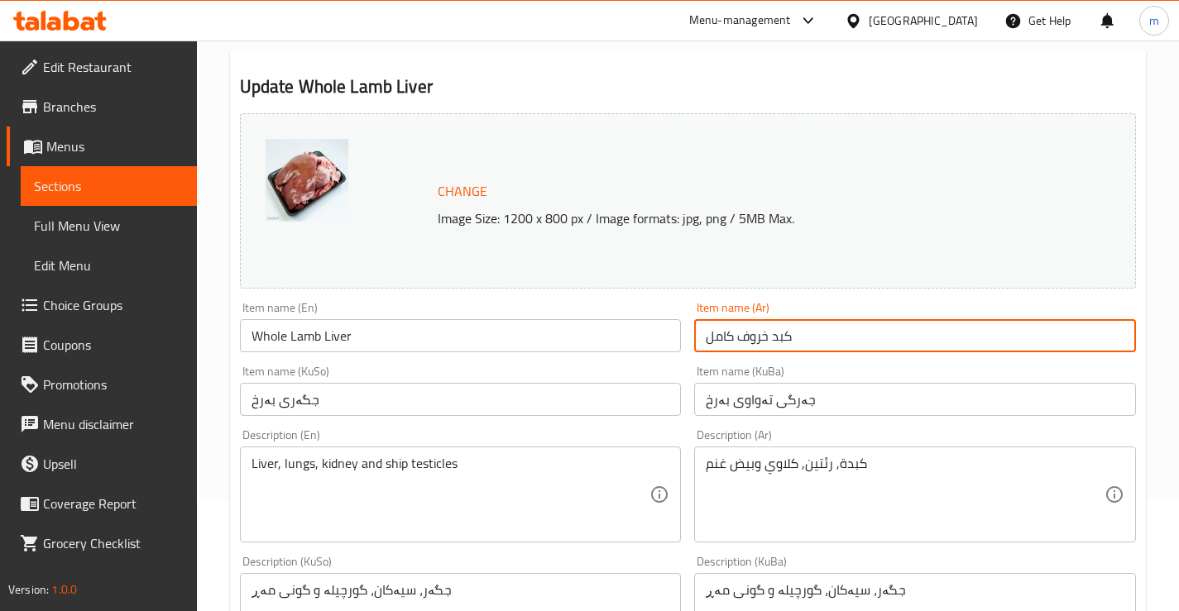
type input "كبد خروف كامل"
click at [791, 406] on input "جەرگی تەواوی بەرخ" at bounding box center [915, 399] width 442 height 33
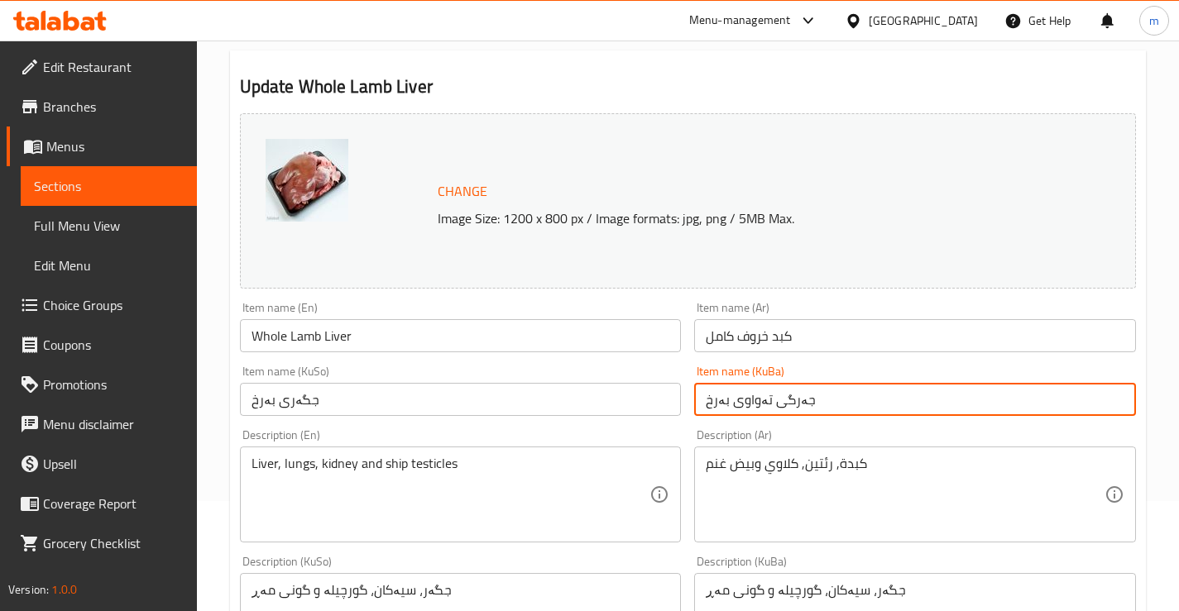
click at [764, 411] on input "جەرگی تەواوی بەرخ" at bounding box center [915, 399] width 442 height 33
click at [556, 397] on input "جگەری بەرخ" at bounding box center [461, 399] width 442 height 33
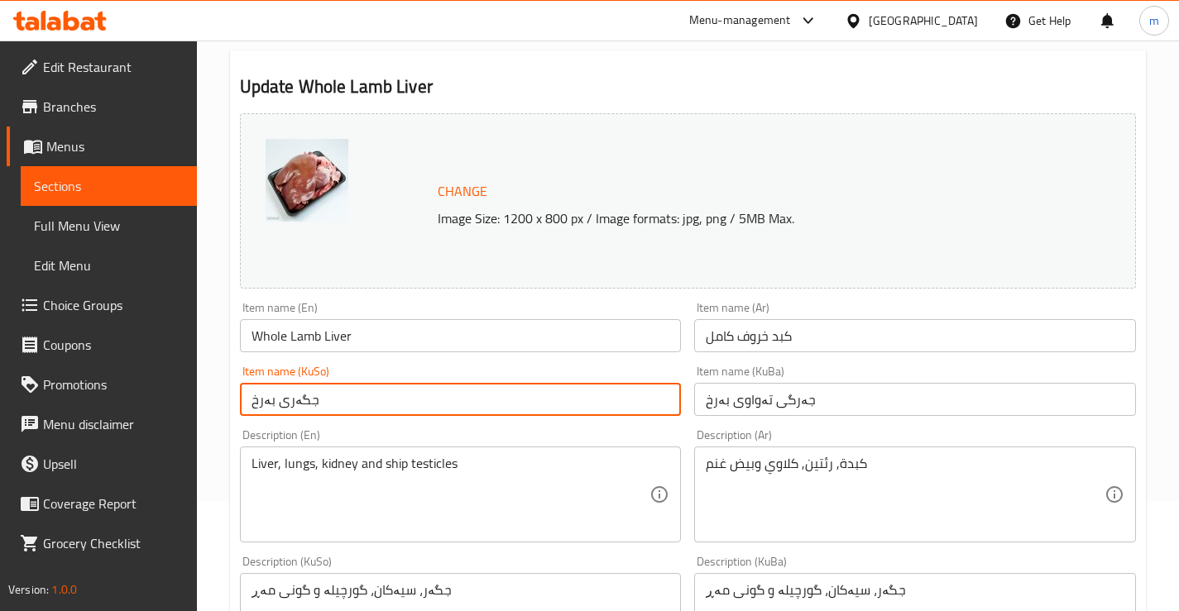
click at [556, 397] on input "جگەری بەرخ" at bounding box center [461, 399] width 442 height 33
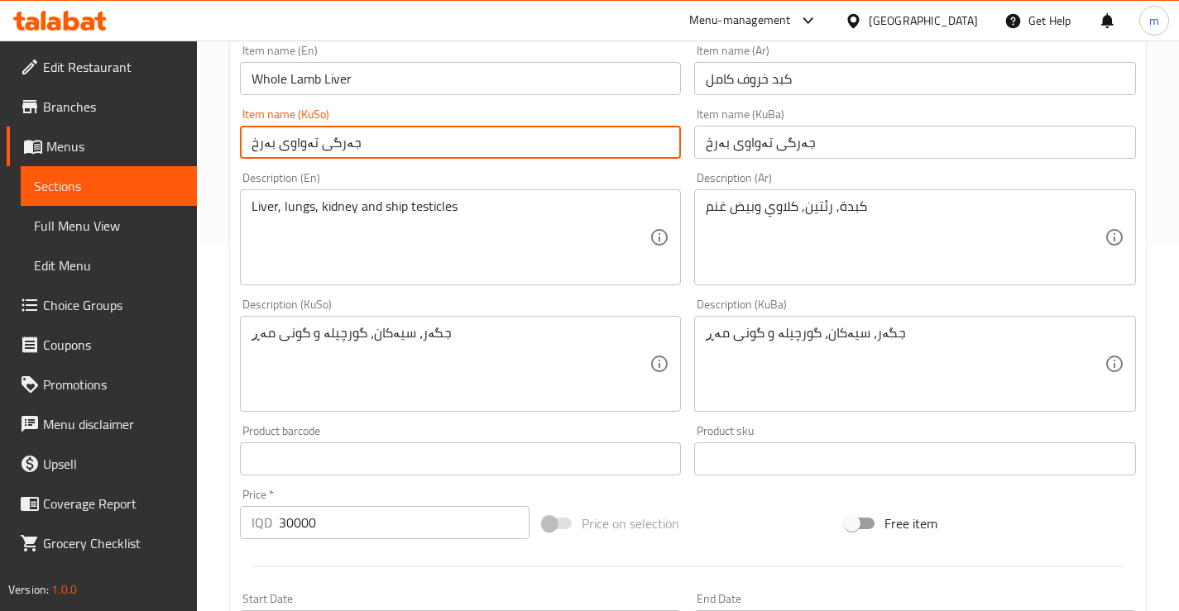
scroll to position [386, 0]
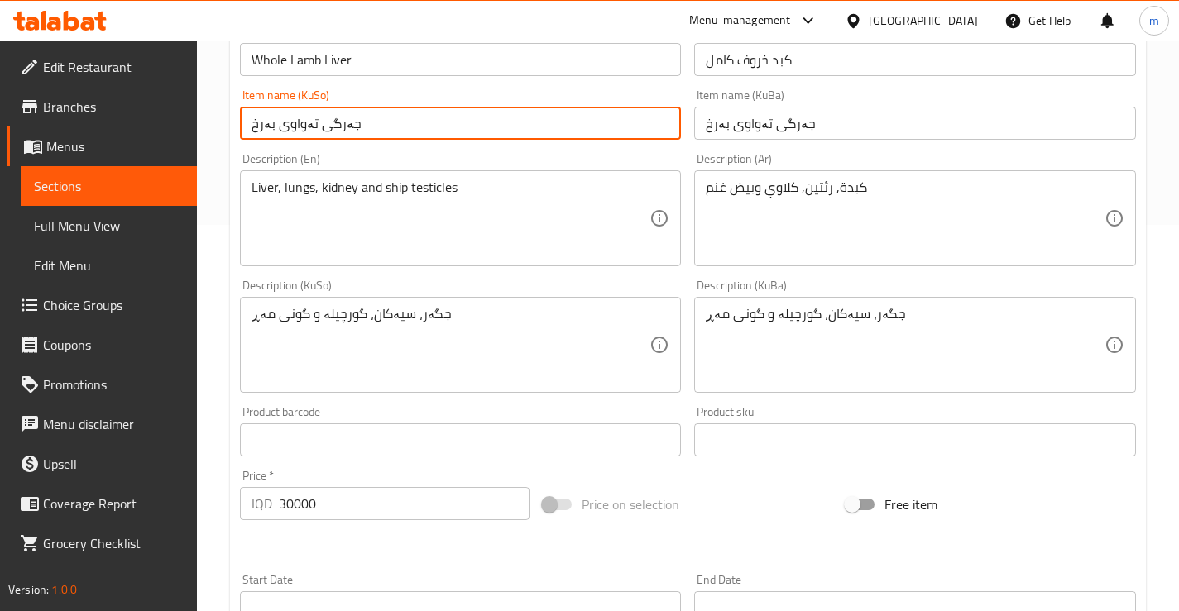
type input "جەرگی تەواوی بەرخ"
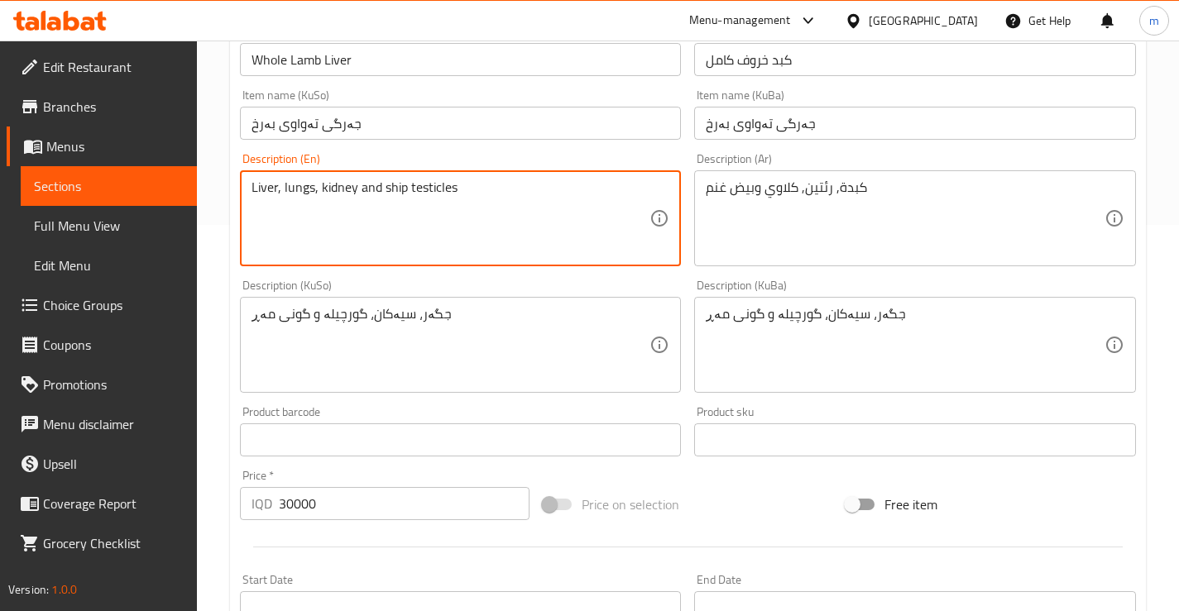
click at [503, 185] on textarea "Liver, lungs, kidney and ship testicles" at bounding box center [450, 219] width 399 height 79
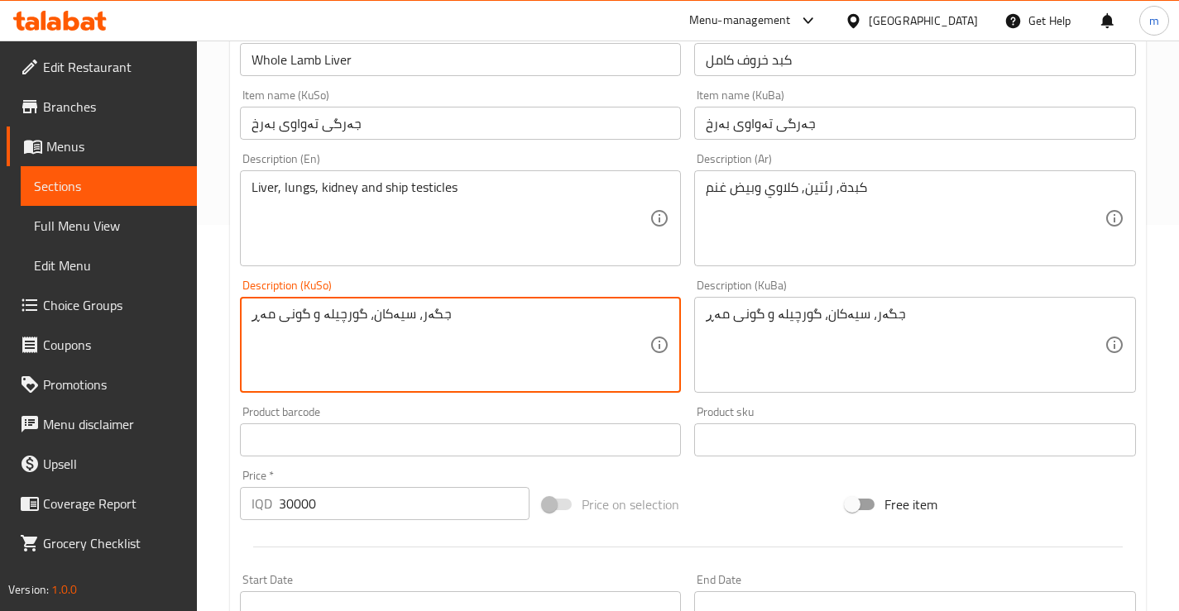
click at [692, 159] on div "Description (Ar) كبدة, رئتين, كلاوي وبيض غنم Description (Ar)" at bounding box center [914, 209] width 455 height 127
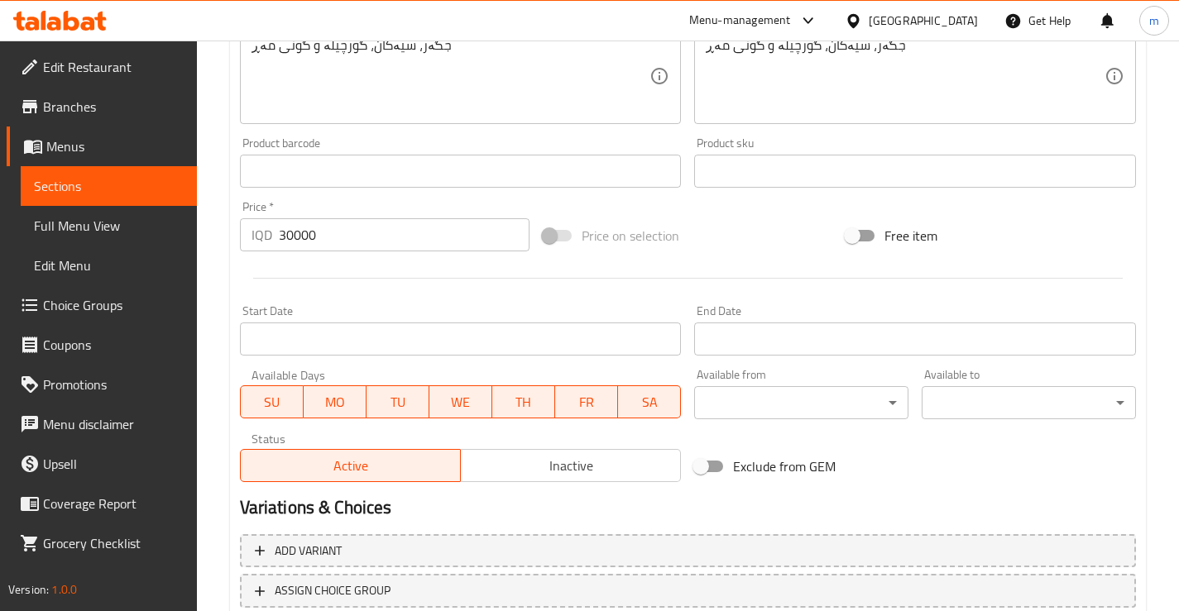
scroll to position [772, 0]
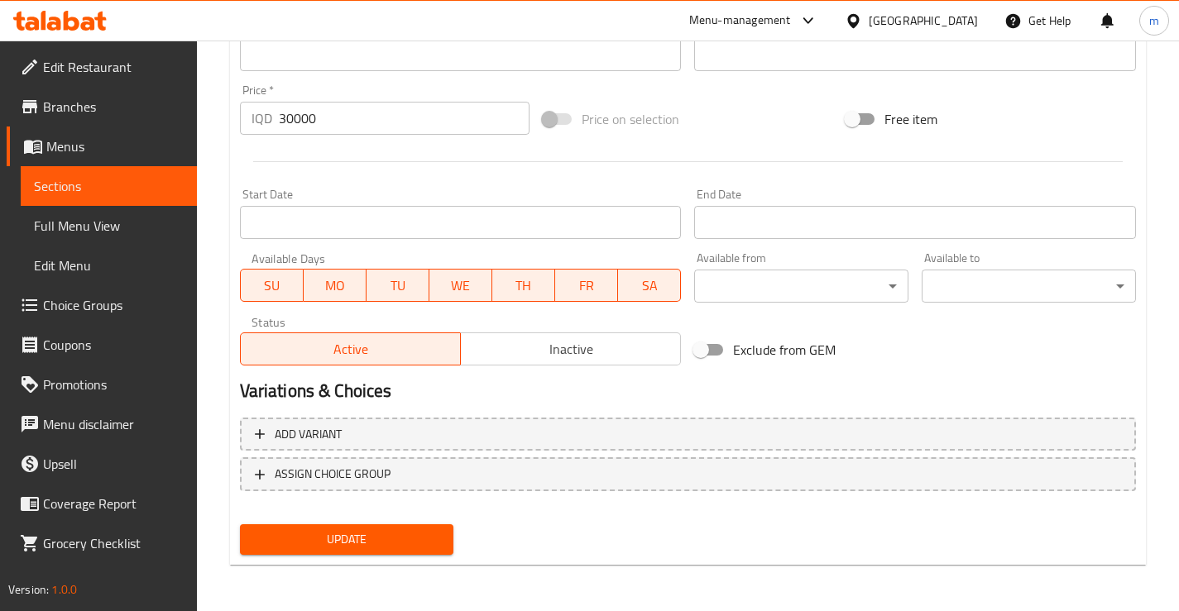
click at [400, 524] on button "Update" at bounding box center [347, 539] width 214 height 31
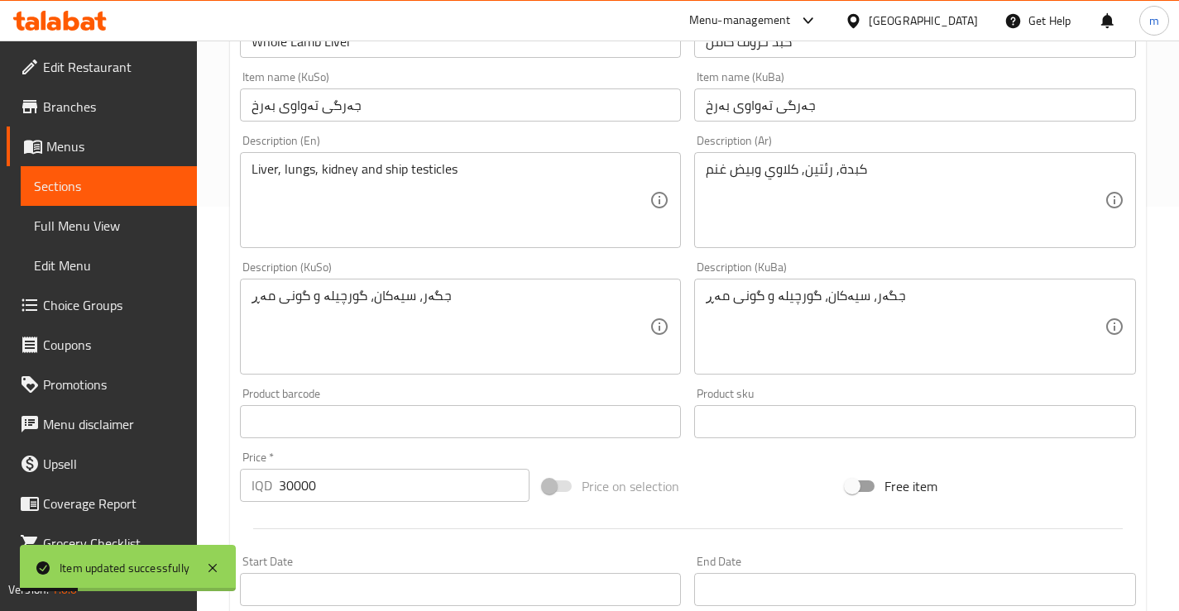
scroll to position [386, 0]
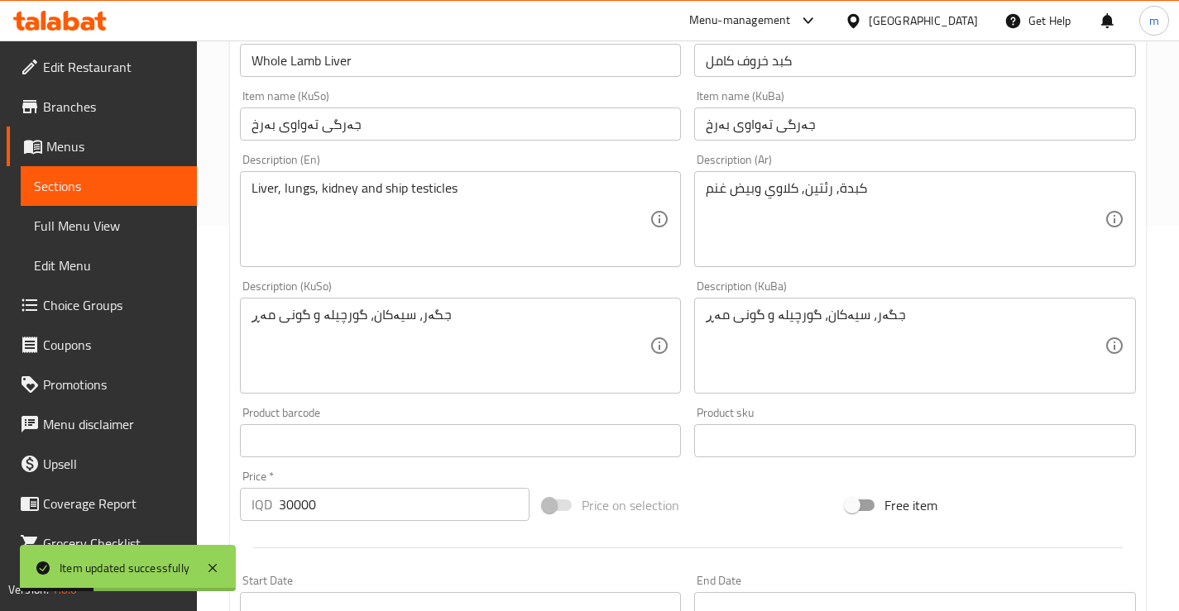
click at [398, 65] on input "Whole Lamb Liver" at bounding box center [461, 60] width 442 height 33
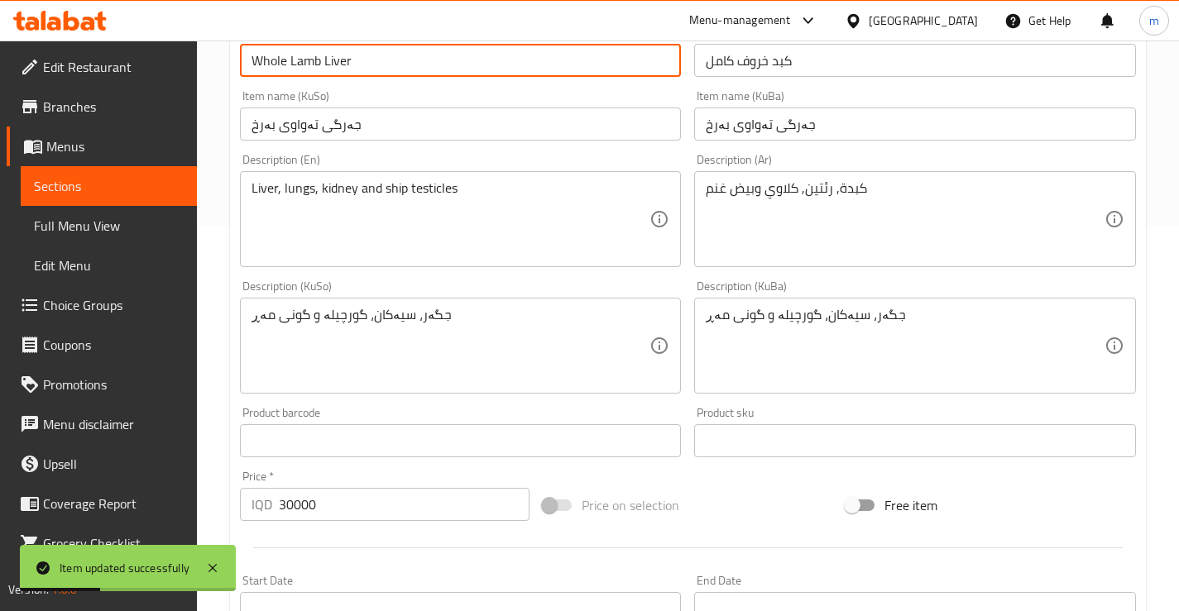
click at [398, 65] on input "Whole Lamb Liver" at bounding box center [461, 60] width 442 height 33
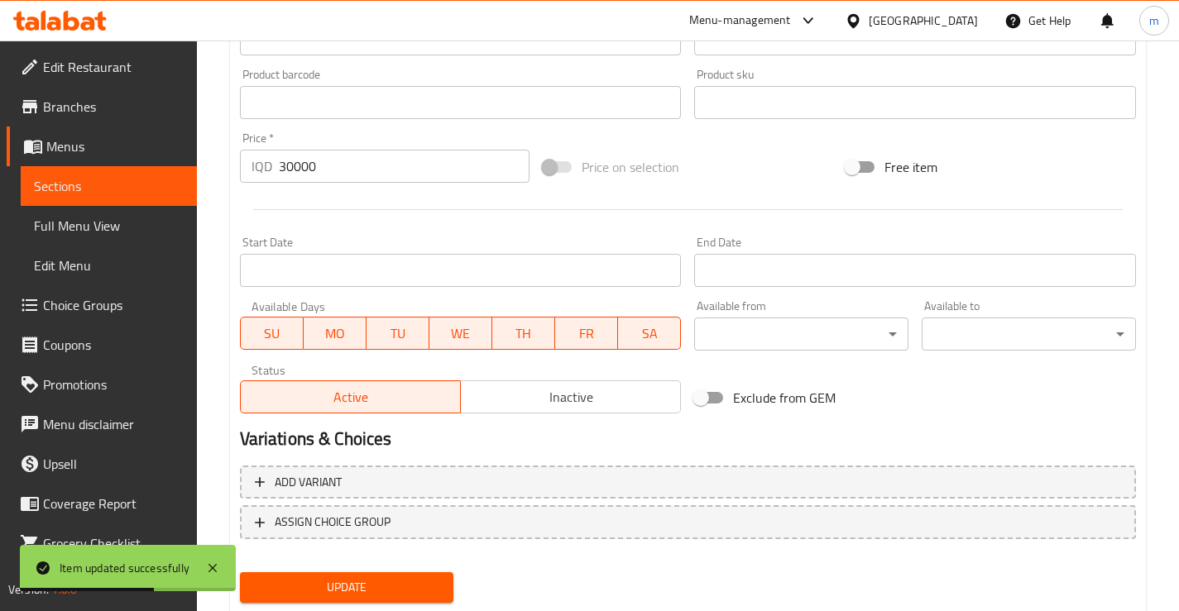
scroll to position [772, 0]
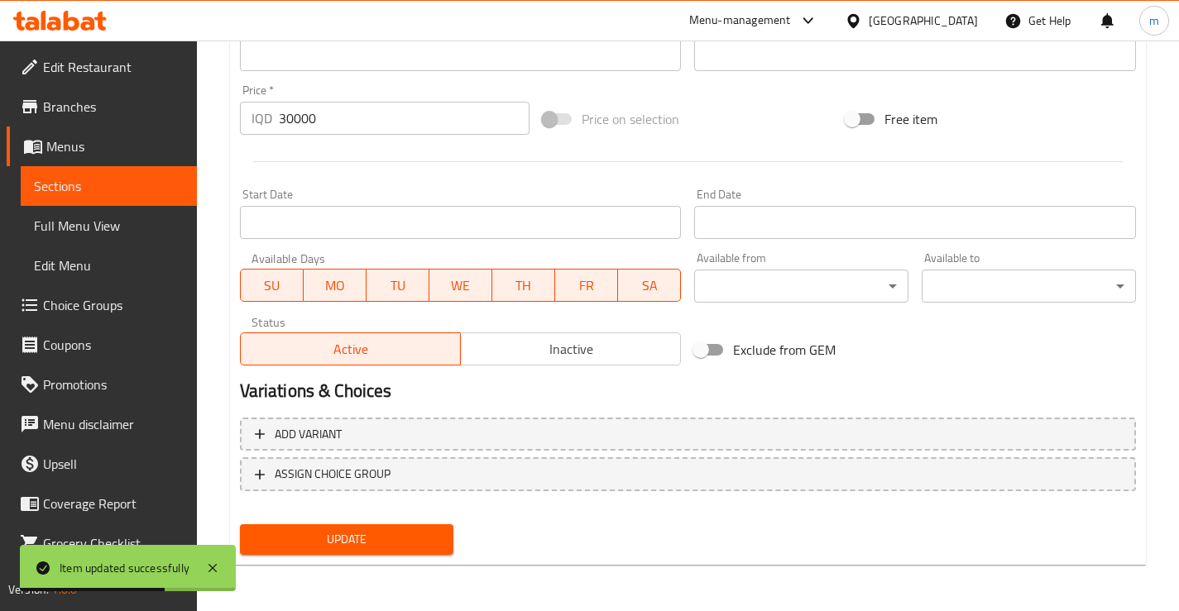
click at [357, 539] on span "Update" at bounding box center [347, 539] width 188 height 21
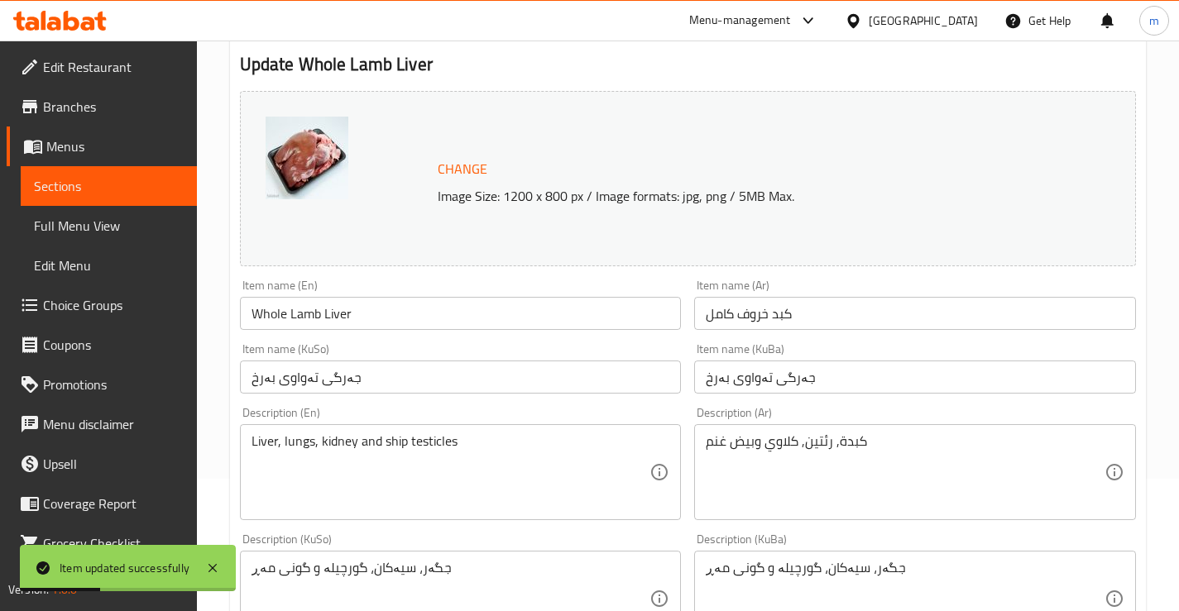
scroll to position [0, 0]
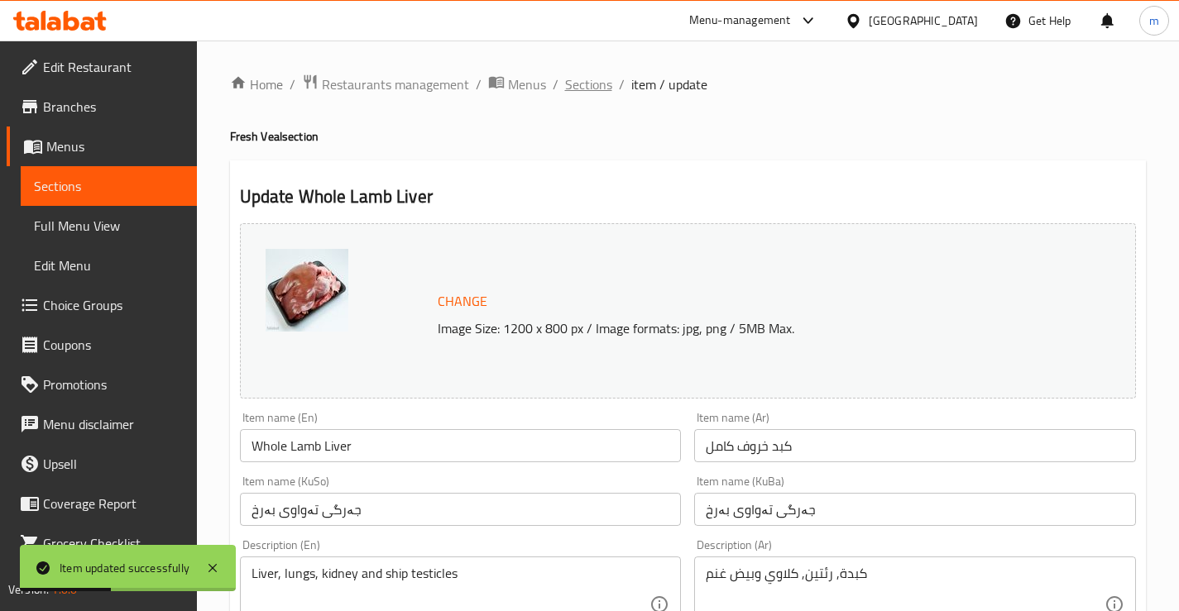
click at [600, 83] on span "Sections" at bounding box center [588, 84] width 47 height 20
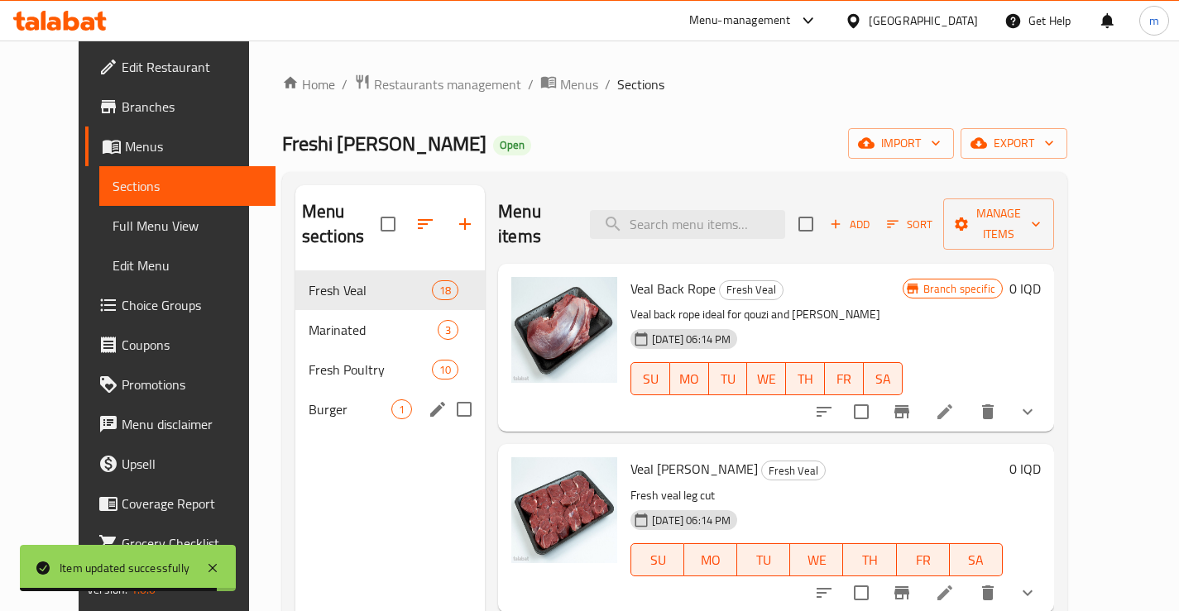
click at [319, 400] on span "Burger" at bounding box center [350, 410] width 83 height 20
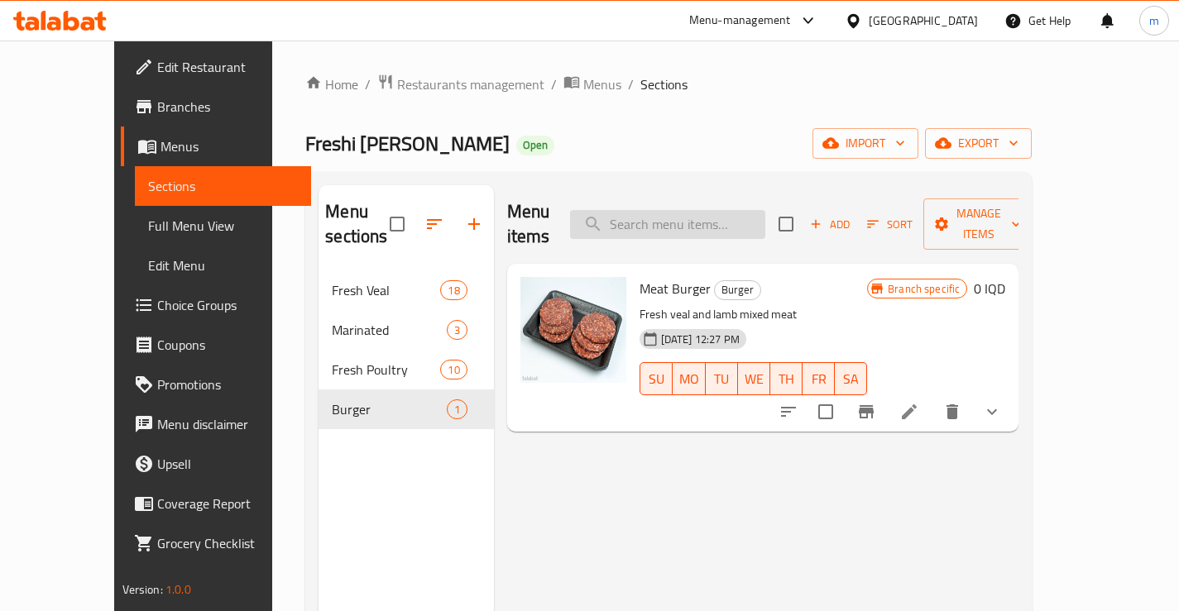
click at [656, 213] on input "search" at bounding box center [667, 224] width 195 height 29
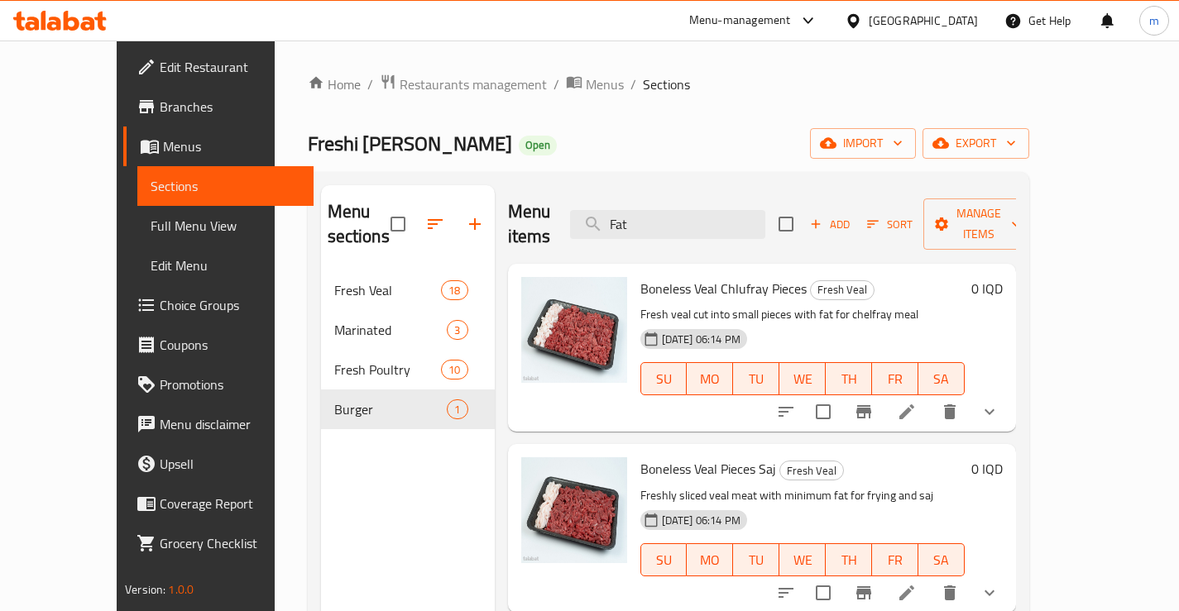
type input "Fat"
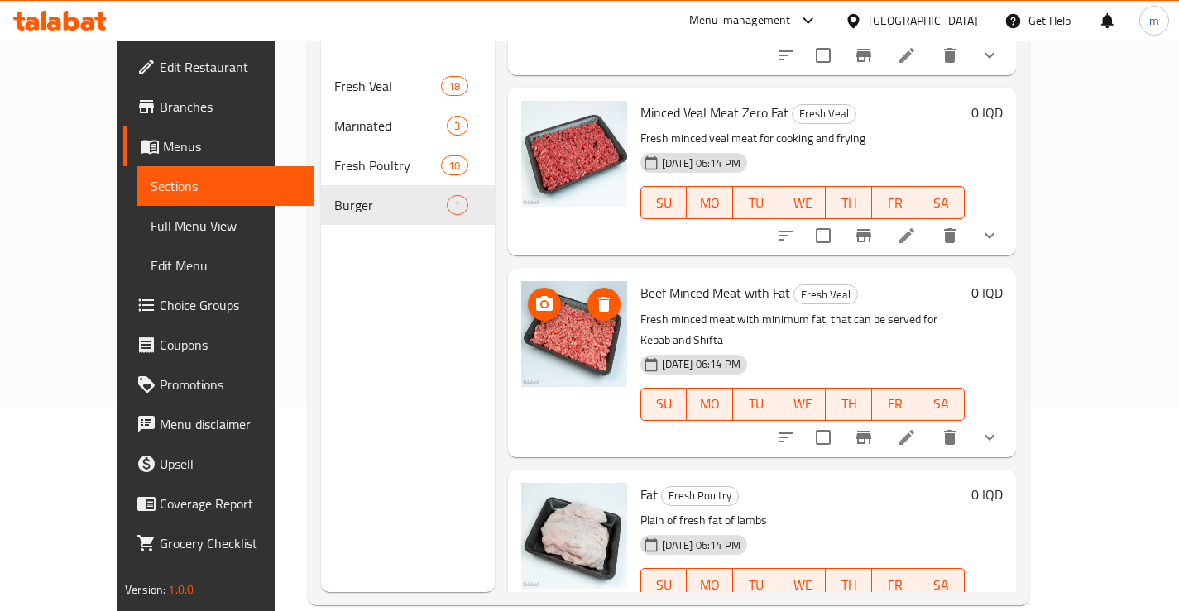
scroll to position [232, 0]
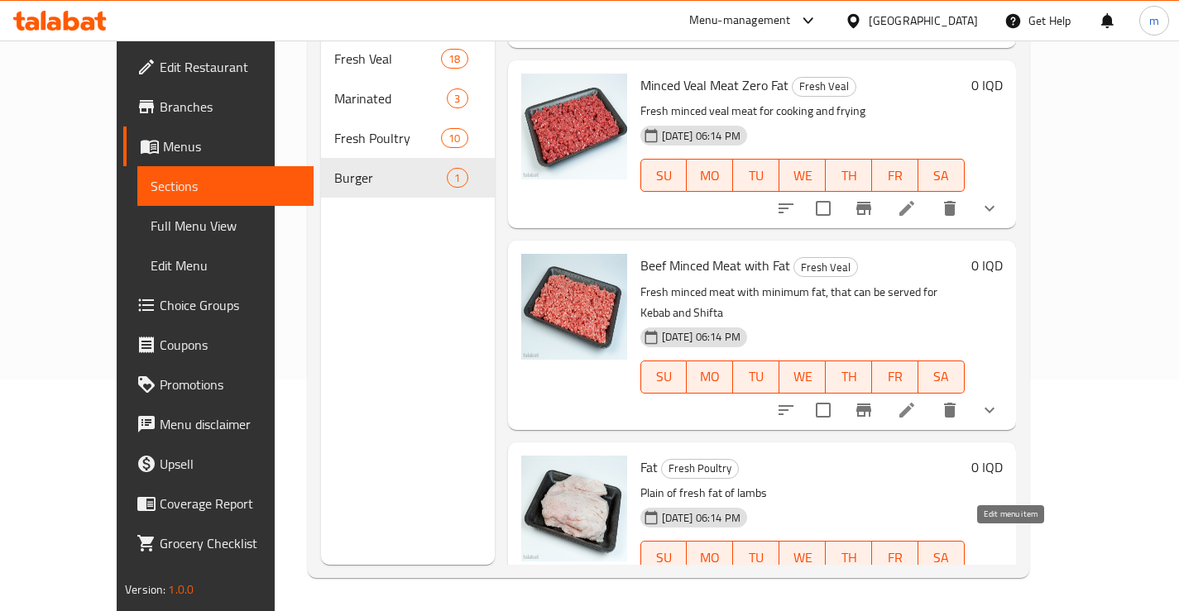
click at [917, 581] on icon at bounding box center [907, 591] width 20 height 20
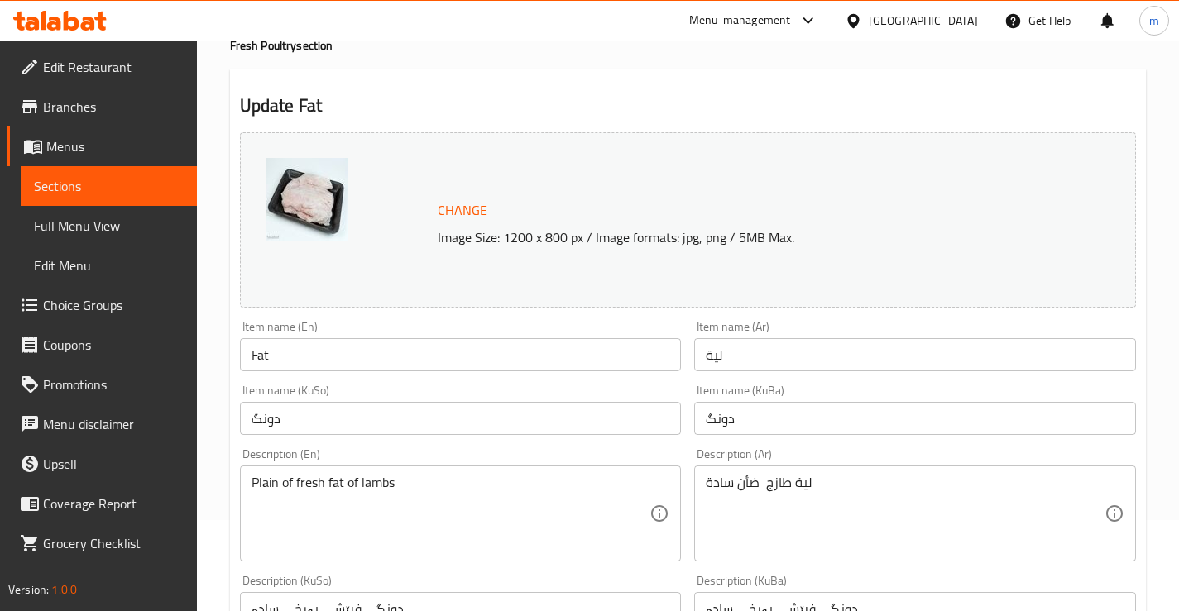
scroll to position [110, 0]
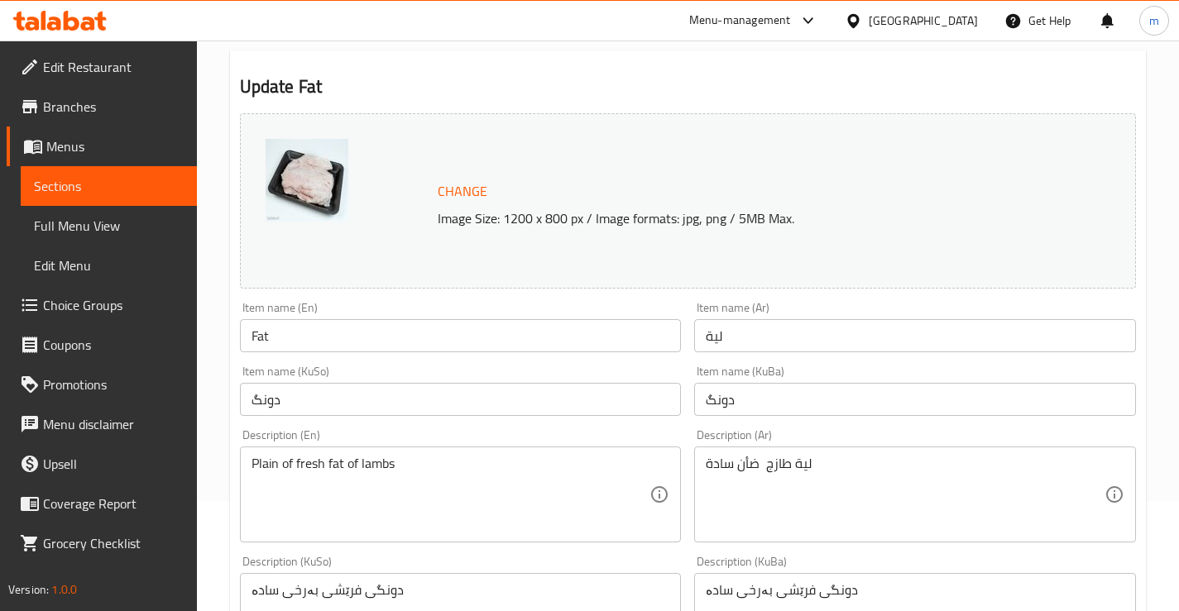
click at [717, 399] on input "دونگ" at bounding box center [915, 399] width 442 height 33
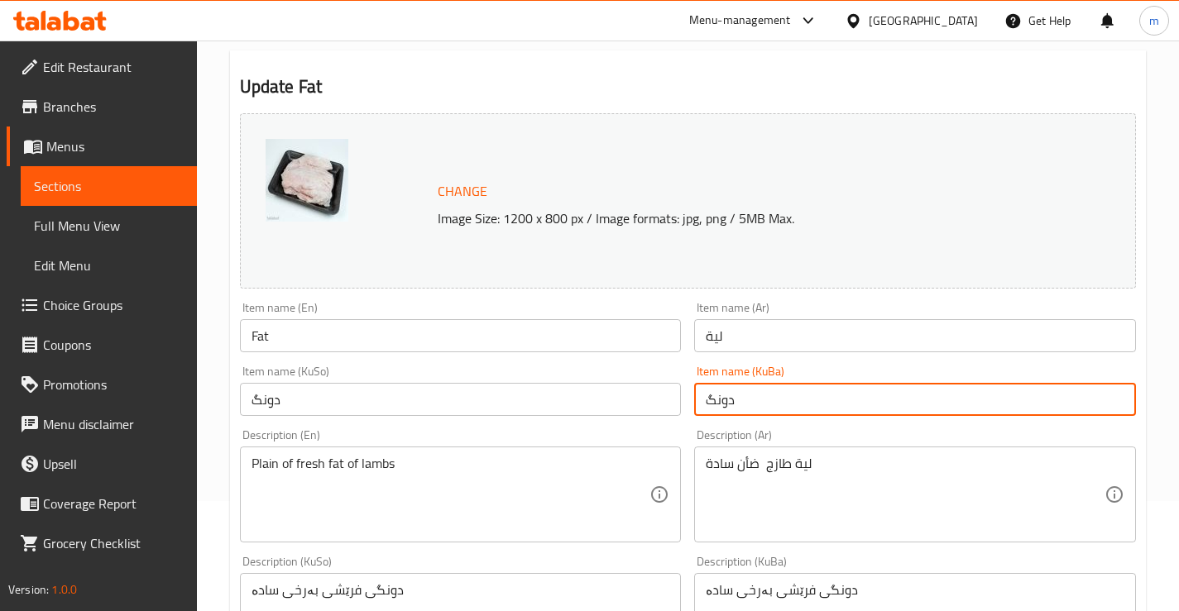
click at [717, 399] on input "دونگ" at bounding box center [915, 399] width 442 height 33
type input "دووگی بەرخ"
click at [611, 405] on input "دونگ" at bounding box center [461, 399] width 442 height 33
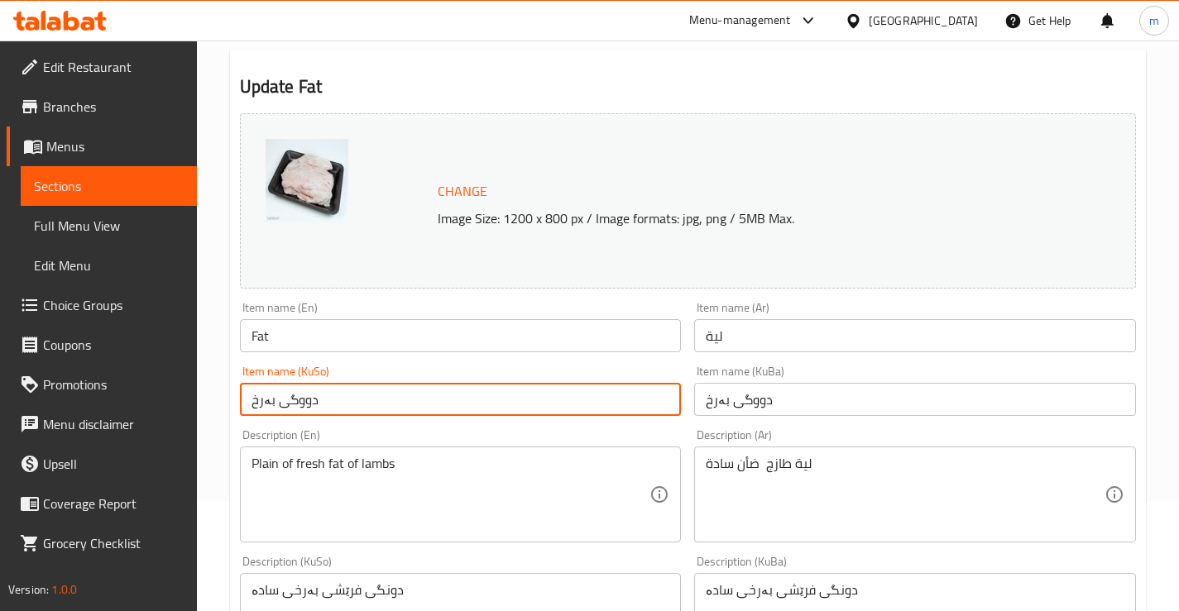
type input "دووگی بەرخ"
click at [455, 349] on input "Fat" at bounding box center [461, 335] width 442 height 33
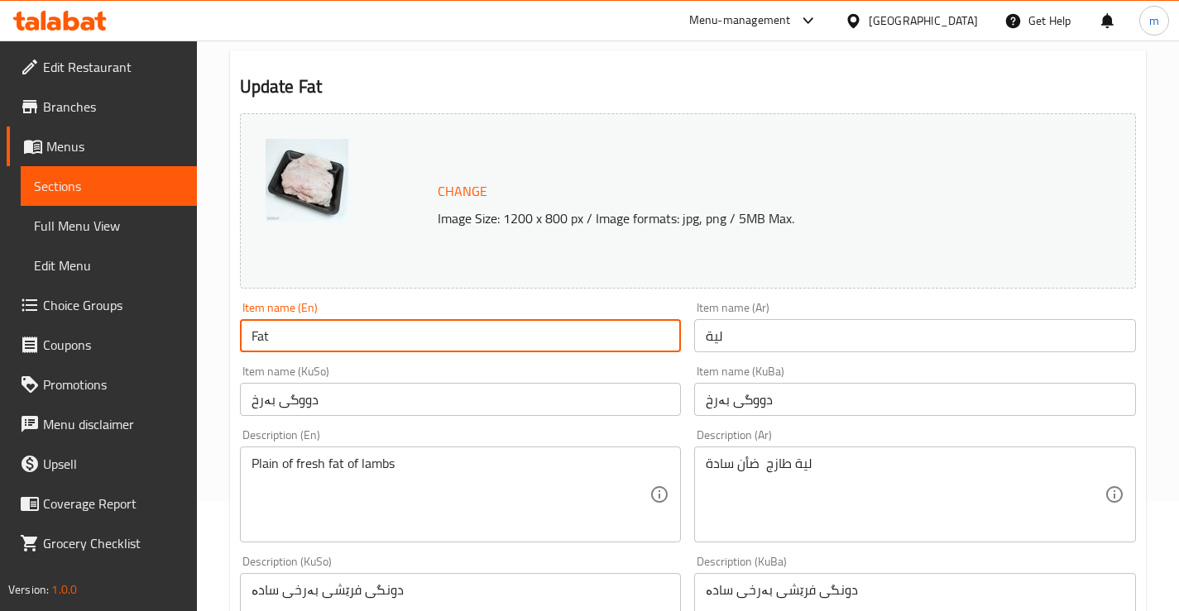
click at [455, 349] on input "Fat" at bounding box center [461, 335] width 442 height 33
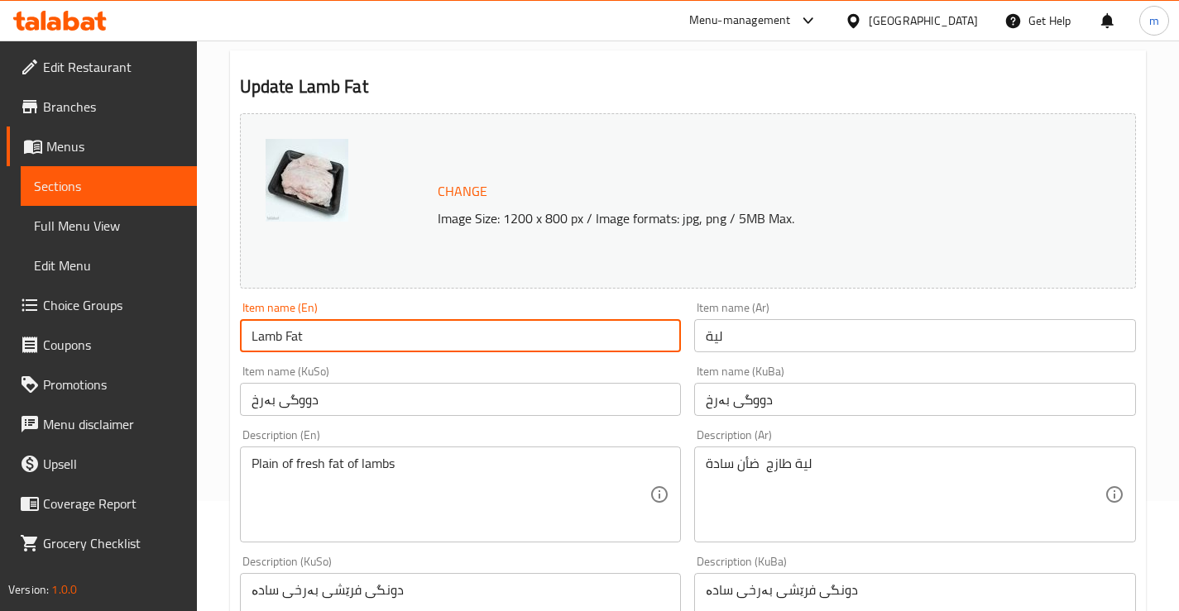
type input "Lamb Fat"
click at [706, 337] on input "لية" at bounding box center [915, 335] width 442 height 33
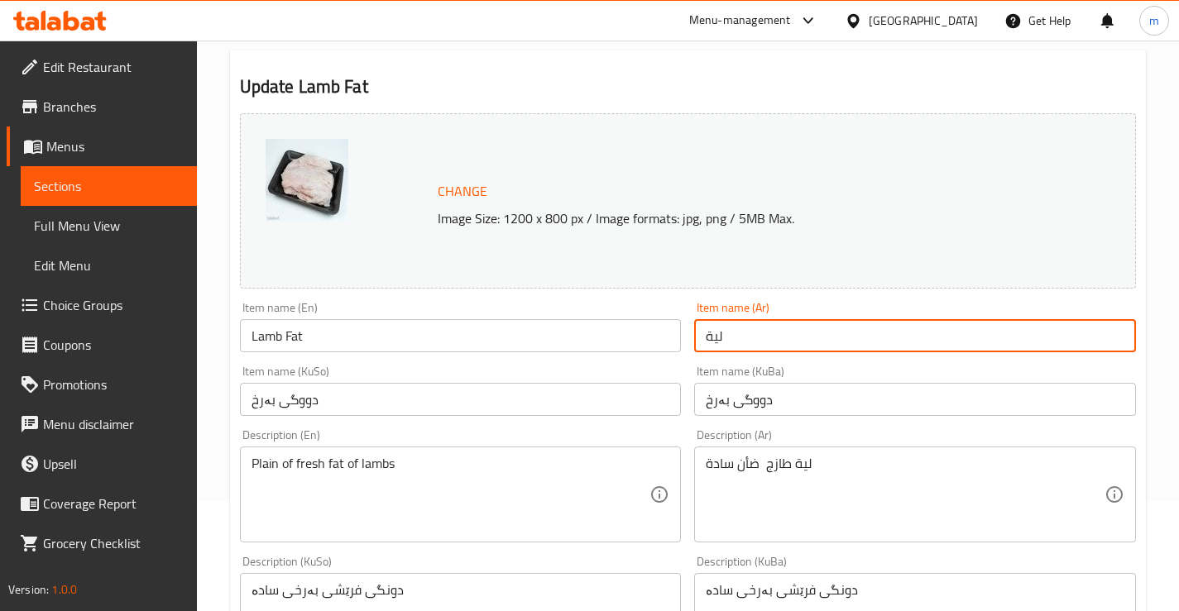
click at [706, 337] on input "لية" at bounding box center [915, 335] width 442 height 33
type input "[PERSON_NAME]"
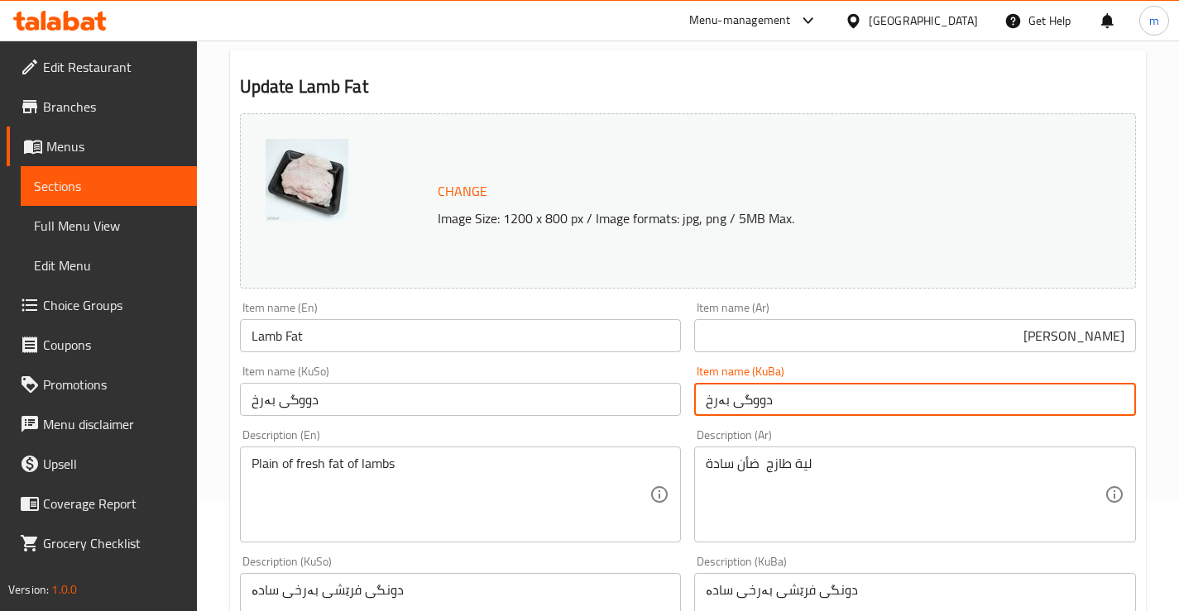
click at [750, 404] on input "دووگی بەرخ" at bounding box center [915, 399] width 442 height 33
type input "دووگی بەرخ"
type input "لية"
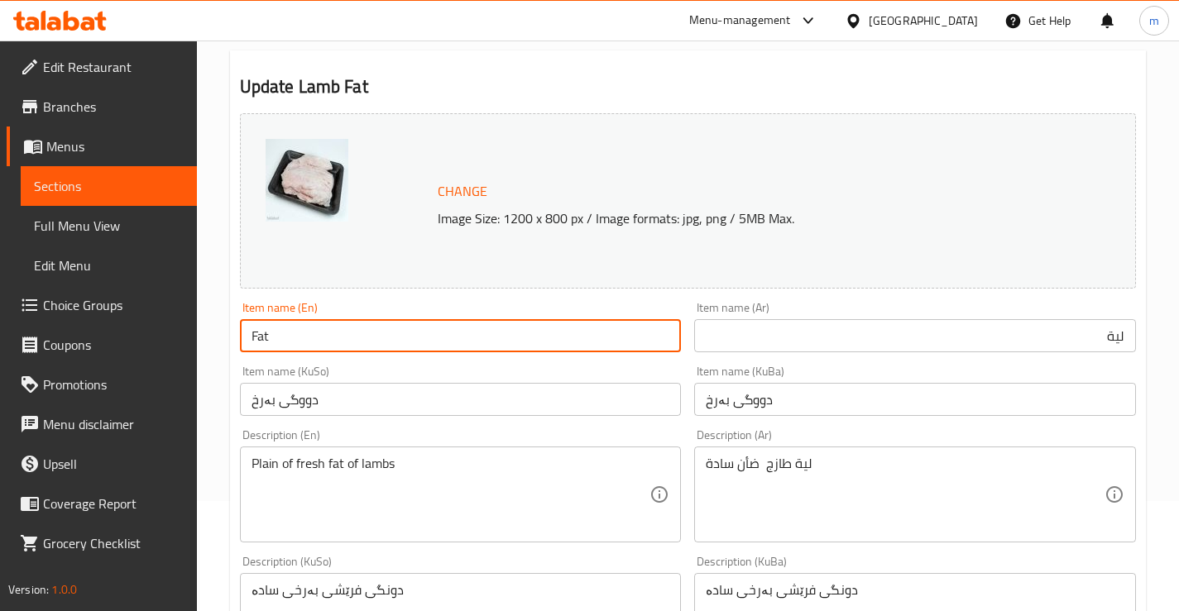
type input "Fat"
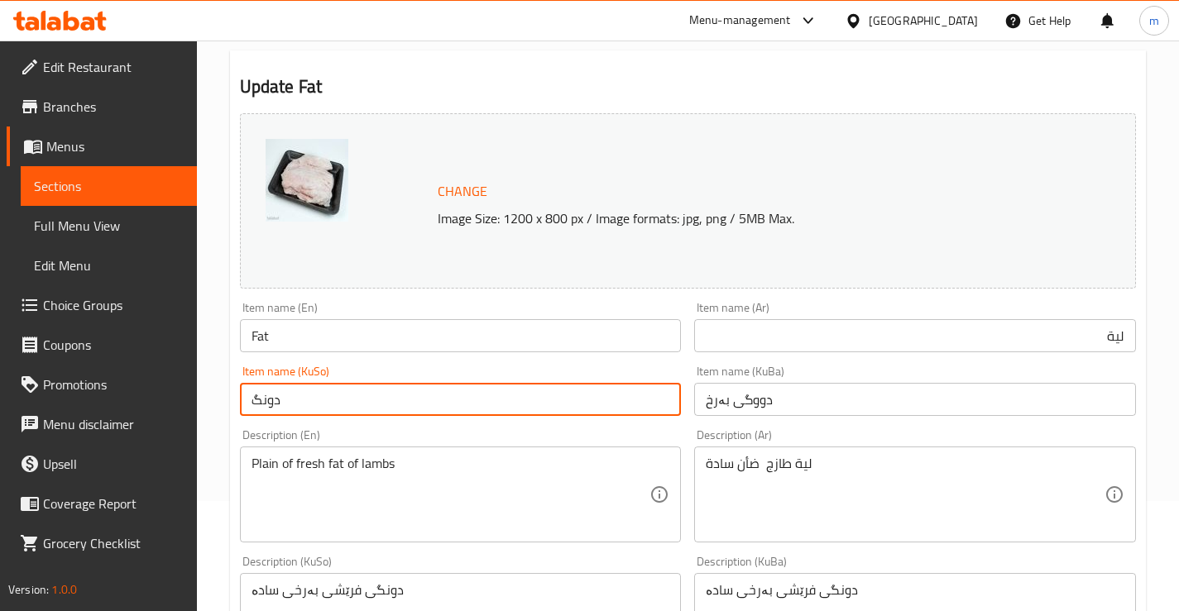
type input "دونگ"
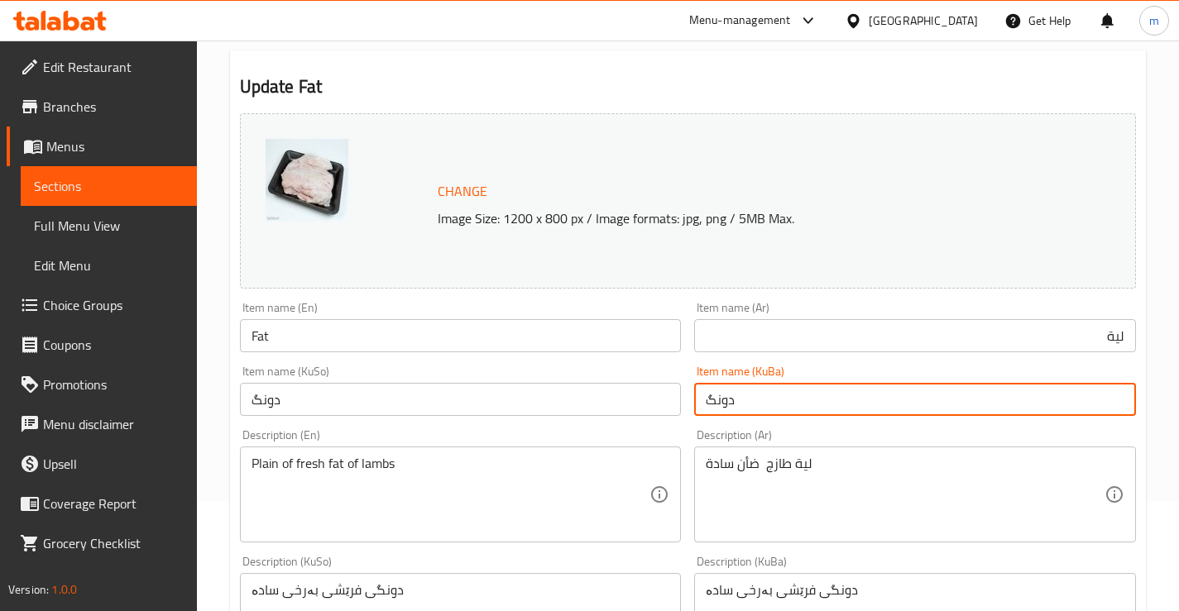
type input "دووگی بەرخ"
type input "Lamb Fat"
type input "[PERSON_NAME]"
type input "دونگی بەرخ"
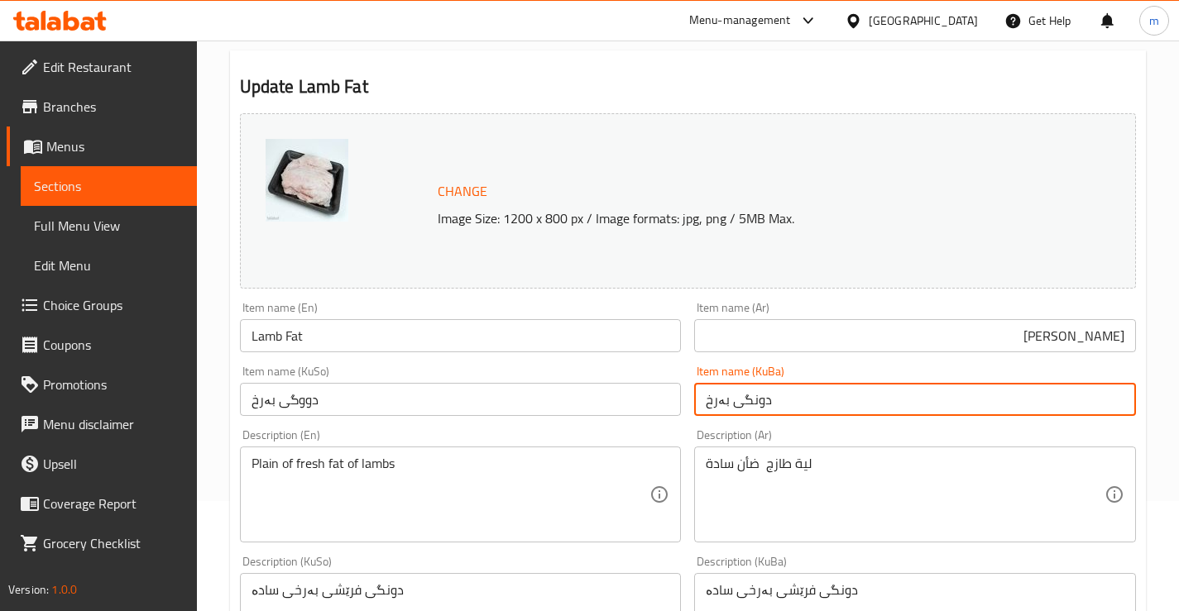
click at [386, 395] on input "دووگی بەرخ" at bounding box center [461, 399] width 442 height 33
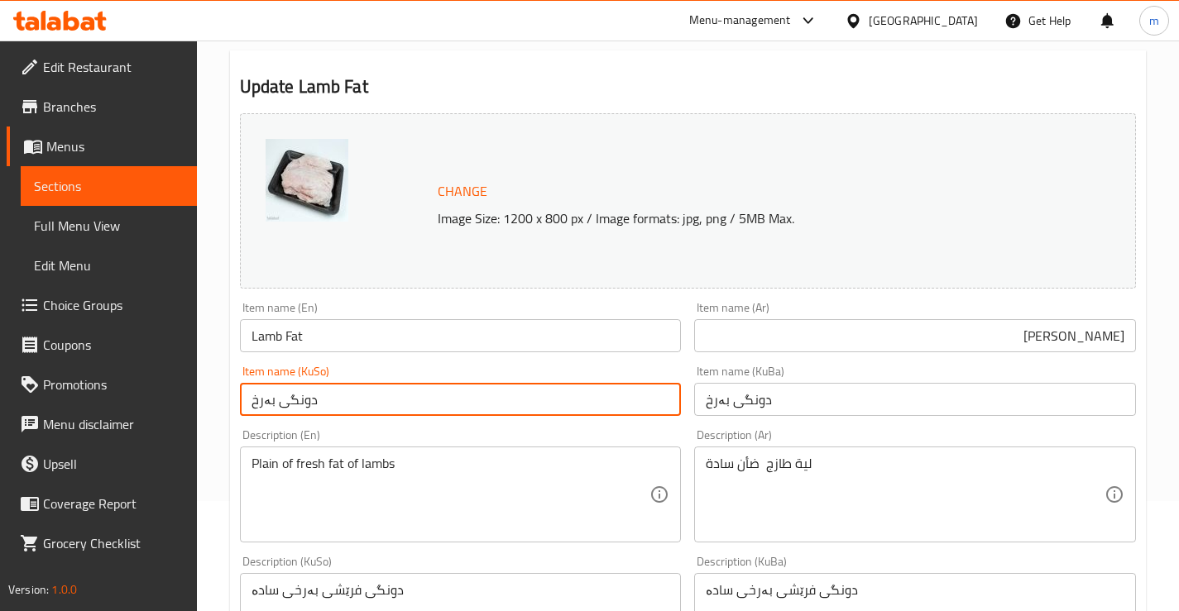
type input "دونگی بەرخ"
click at [419, 359] on div "Item name (KuSo) دونگی بەرخ Item name (KuSo)" at bounding box center [460, 391] width 455 height 64
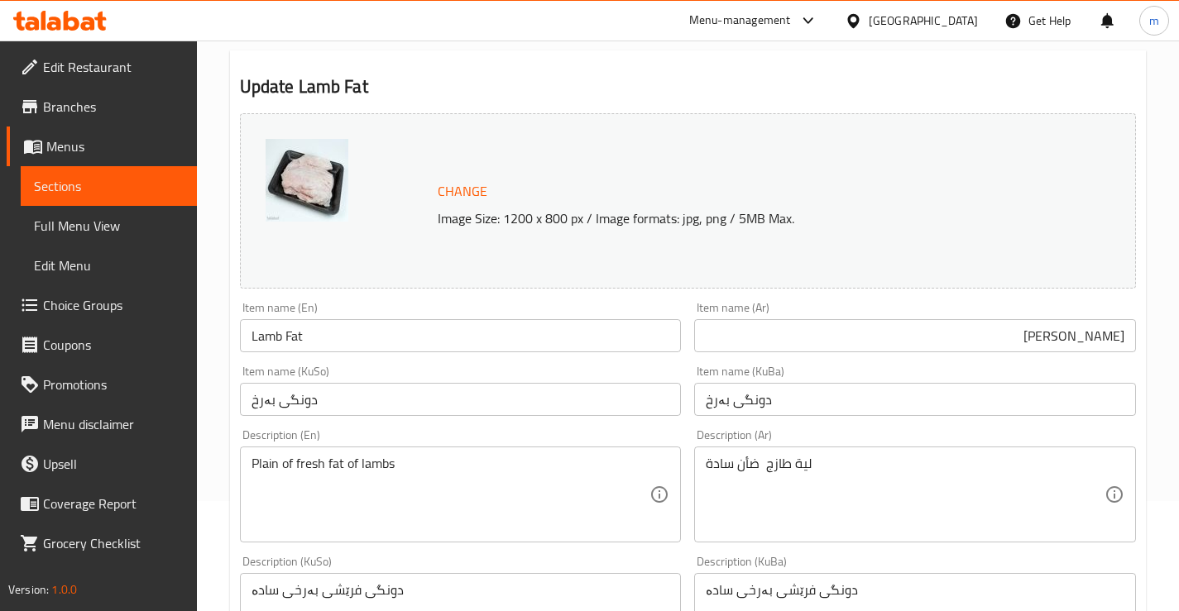
click at [650, 371] on div "Item name (KuSo) دونگی بەرخ Item name (KuSo)" at bounding box center [461, 391] width 442 height 50
click at [414, 450] on div "Plain of fresh fat of lambs Description (En)" at bounding box center [461, 495] width 442 height 96
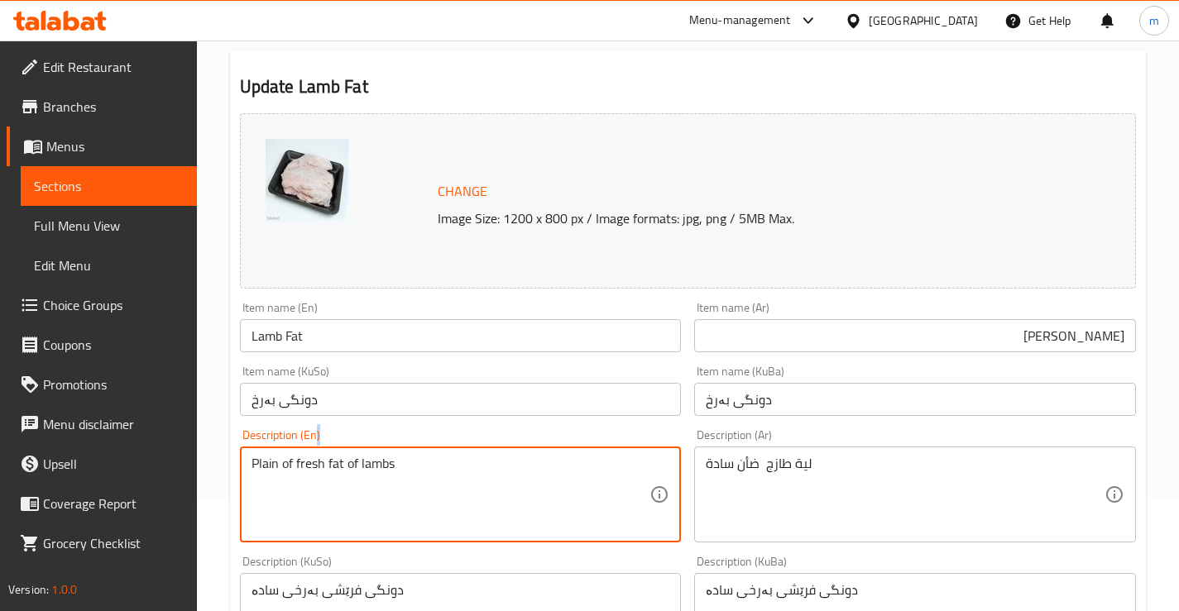
click at [414, 450] on div "Plain of fresh fat of lambs Description (En)" at bounding box center [461, 495] width 442 height 96
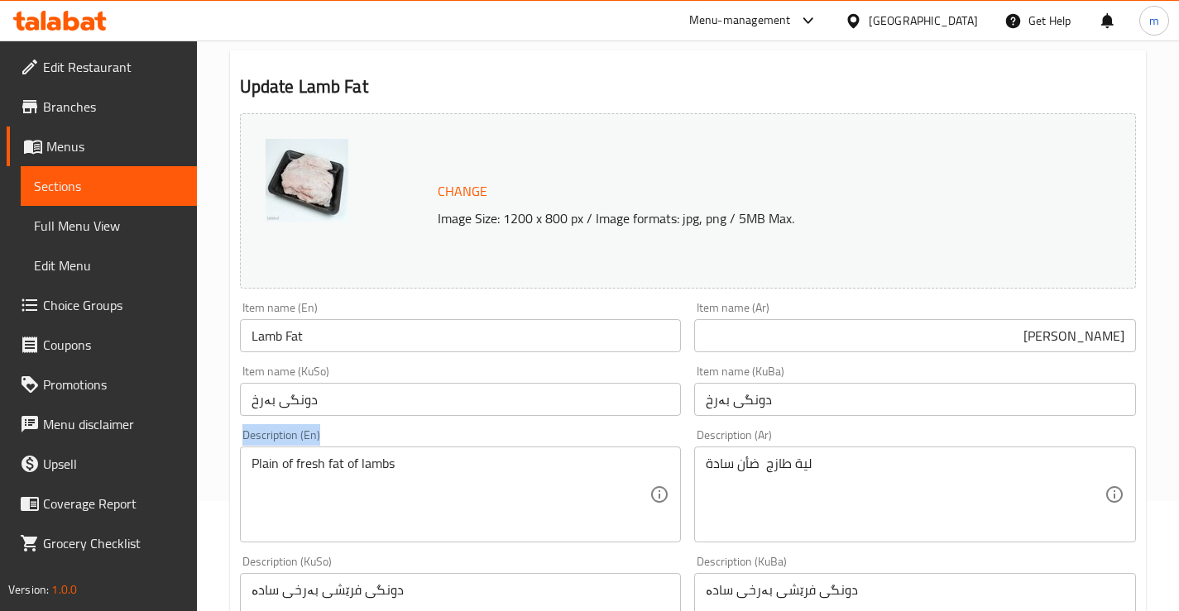
click at [414, 450] on div "Plain of fresh fat of lambs Description (En)" at bounding box center [461, 495] width 442 height 96
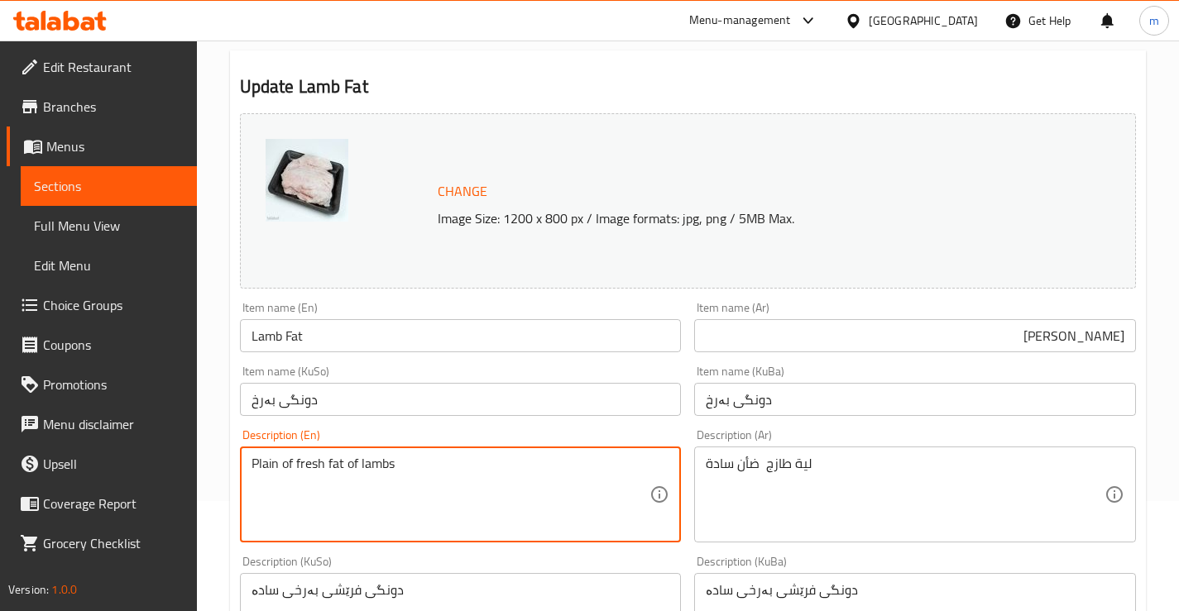
click at [416, 469] on textarea "Plain of fresh fat of lambs" at bounding box center [450, 495] width 399 height 79
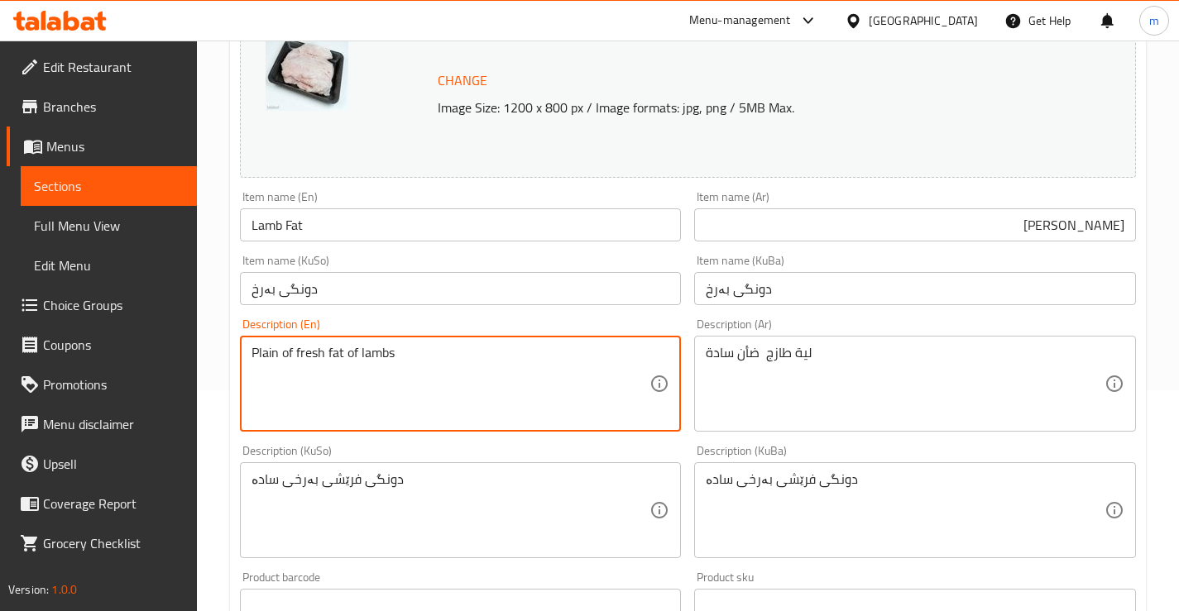
scroll to position [275, 0]
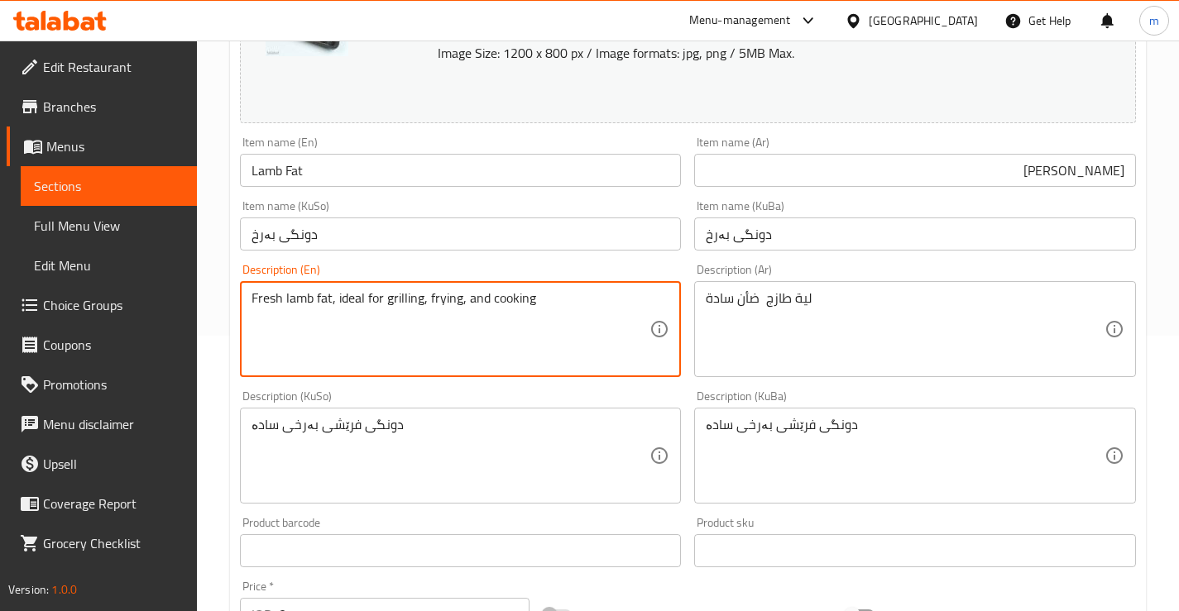
click at [351, 305] on textarea "Fresh lamb fat, ideal for grilling, frying, and cooking" at bounding box center [450, 329] width 399 height 79
click at [435, 304] on textarea "Fresh lamb fat, for grilling, frying, and cooking" at bounding box center [450, 329] width 399 height 79
type textarea "Fresh lamb fat, for grilling, frying and cooking"
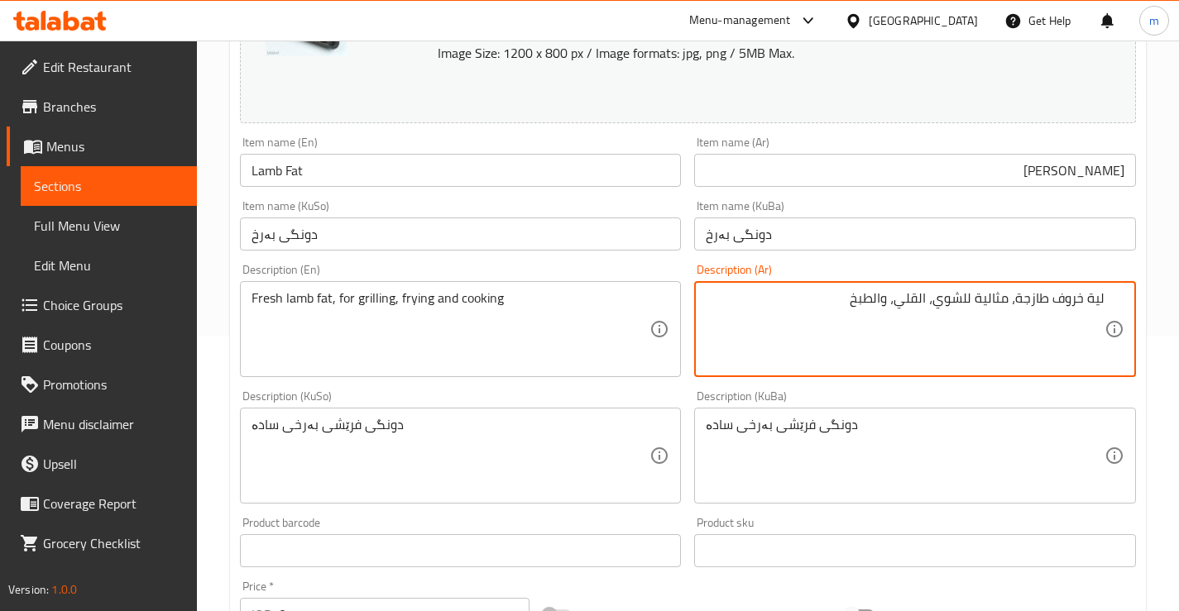
drag, startPoint x: 969, startPoint y: 297, endPoint x: 1014, endPoint y: 292, distance: 45.8
click at [1014, 292] on textarea "لية خروف طازجة، مثالية للشوي، القلي، والطبخ" at bounding box center [905, 329] width 399 height 79
click at [965, 298] on textarea "لية خروف طازجة، لشوي، القلي، والطبخ" at bounding box center [905, 329] width 399 height 79
click at [928, 299] on textarea "لية خروف طازجة، لشوي، قلي، والطبخ" at bounding box center [905, 329] width 399 height 79
click at [946, 301] on textarea "لية خروف طازجة، لشوي، قلي، وطبخ" at bounding box center [905, 329] width 399 height 79
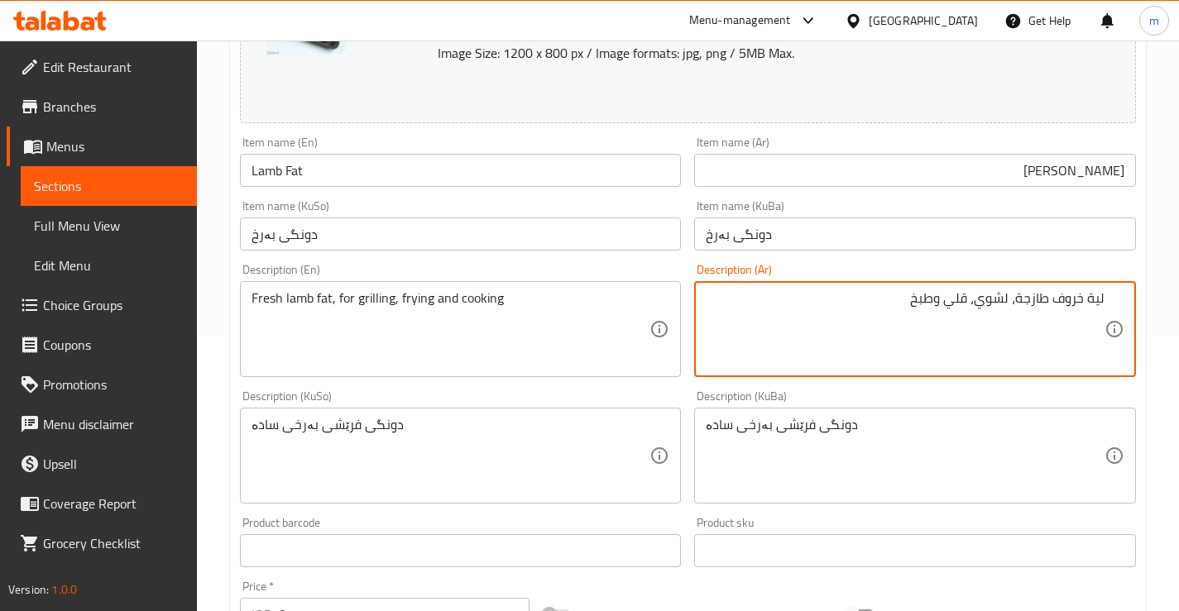
type textarea "لية خروف طازجة، لشوي، قلي وطبخ"
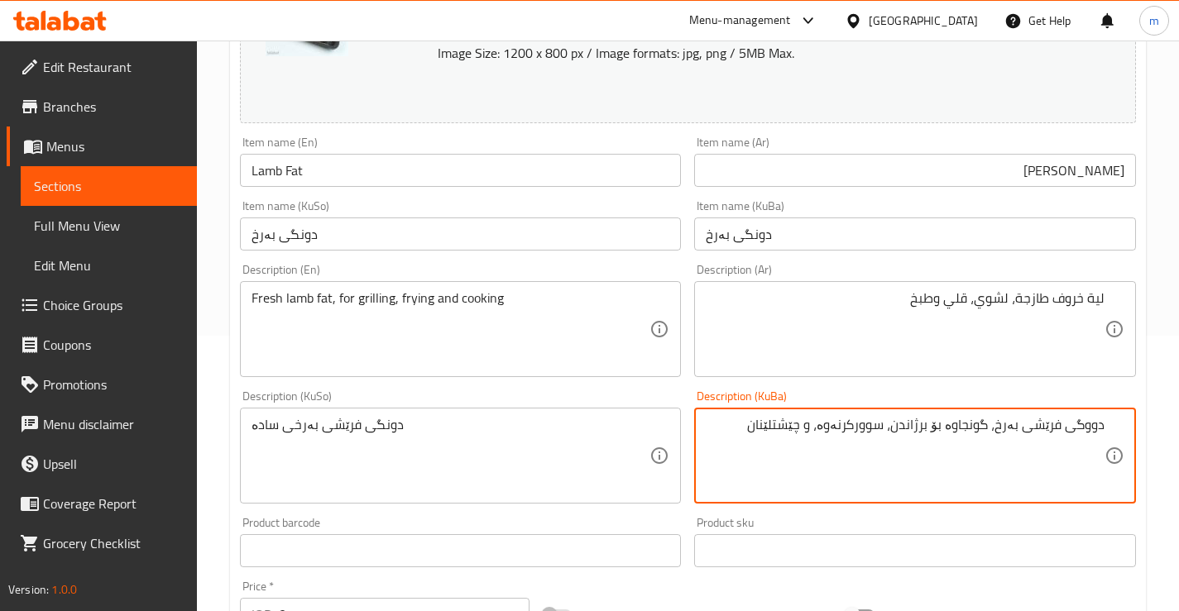
click at [469, 415] on div "دونگی فرێشی بەرخی سادە Description (KuSo)" at bounding box center [461, 456] width 442 height 96
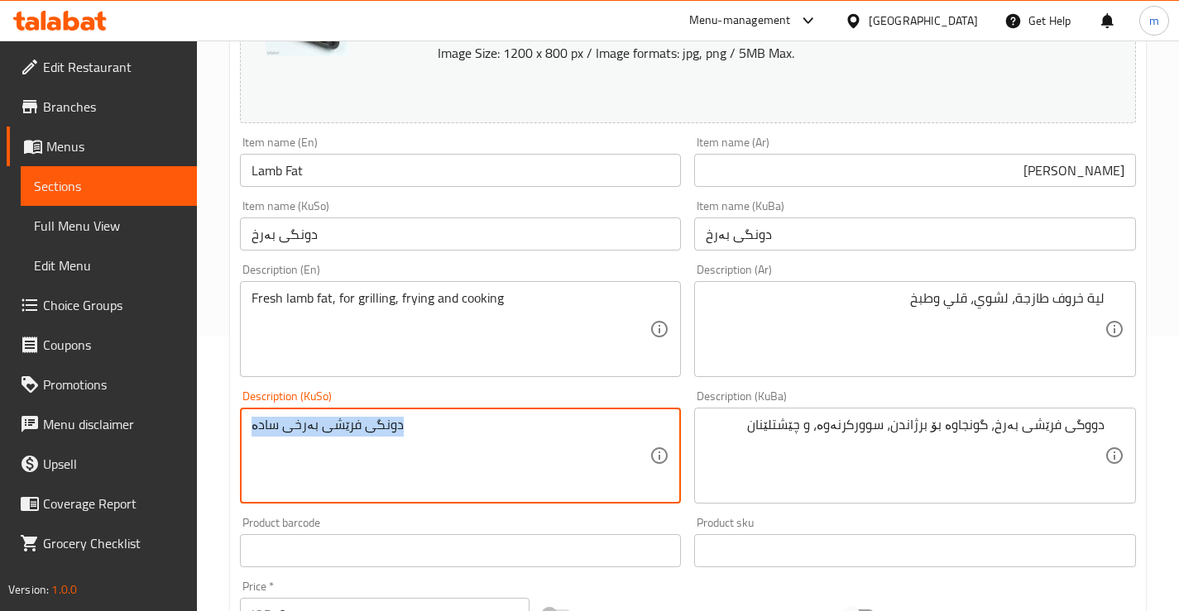
click at [469, 415] on div "دونگی فرێشی بەرخی سادە Description (KuSo)" at bounding box center [461, 456] width 442 height 96
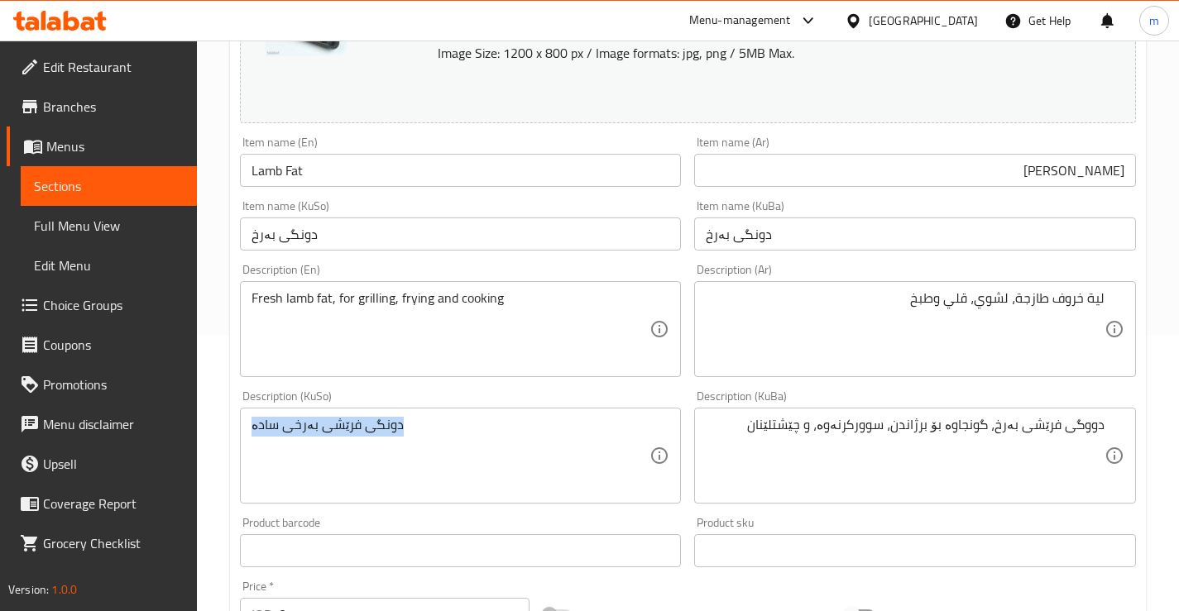
click at [469, 415] on div "دونگی فرێشی بەرخی سادە Description (KuSo)" at bounding box center [461, 456] width 442 height 96
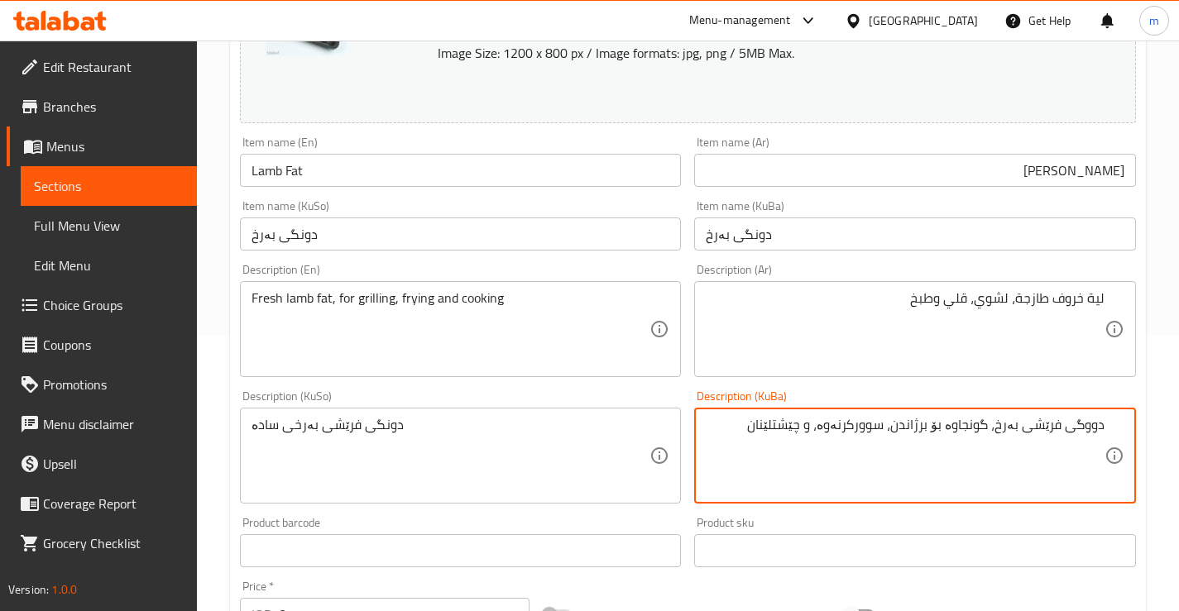
drag, startPoint x: 941, startPoint y: 423, endPoint x: 995, endPoint y: 423, distance: 54.6
click at [972, 424] on textarea "دووگی فرێشی بەرخ، گونجاوە بۆ برژاندن، سوورکرنەوە، و چێشتلێنان" at bounding box center [905, 456] width 399 height 79
drag, startPoint x: 948, startPoint y: 425, endPoint x: 996, endPoint y: 425, distance: 48.0
click at [996, 425] on textarea "دووگی فرێشی بەرخ، گونجاوە بۆ برژاندن، سوورکرنەوە، و چێشتلێنان" at bounding box center [905, 456] width 399 height 79
click at [870, 422] on textarea "دووگی فرێشی بەرخ، بۆ برژاندن، سوورکرنەوە، و چێشتلێنان" at bounding box center [905, 456] width 399 height 79
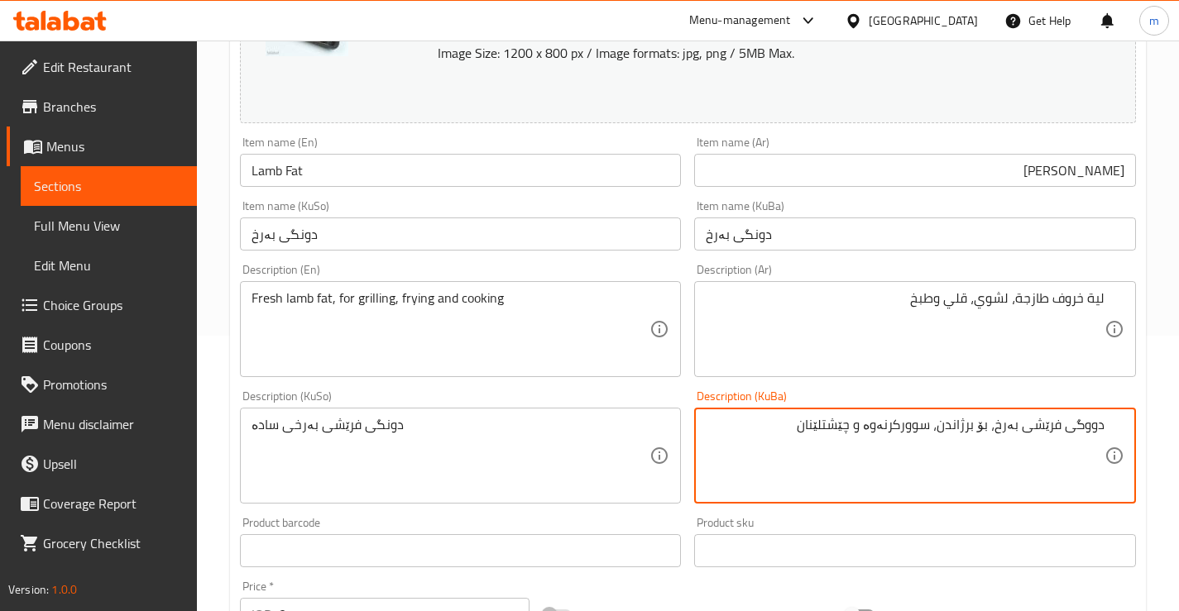
click at [1085, 419] on textarea "دووگی فرێشی بەرخ، بۆ برژاندن، سوورکرنەوە و چێشتلێنان" at bounding box center [905, 456] width 399 height 79
type textarea "دونگی فرێشی بەرخ، بۆ برژاندن، سوورکرنەوە و چێشتلێنان"
click at [539, 397] on div "Description (KuSo) دونگی فرێشی بەرخی سادە Description (KuSo)" at bounding box center [461, 446] width 442 height 113
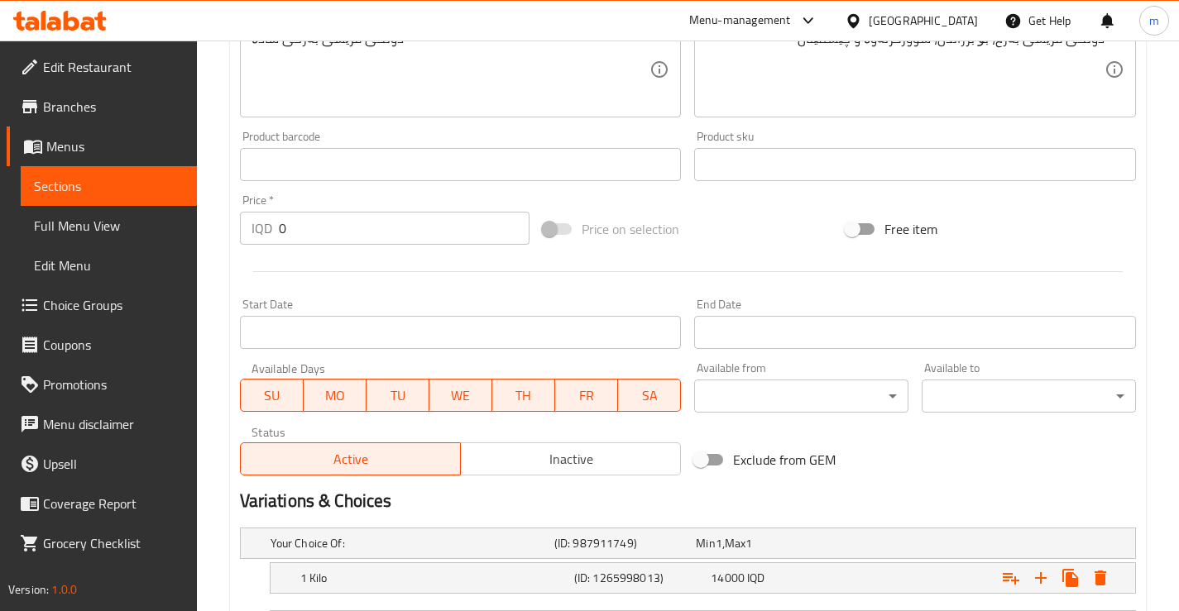
scroll to position [386, 0]
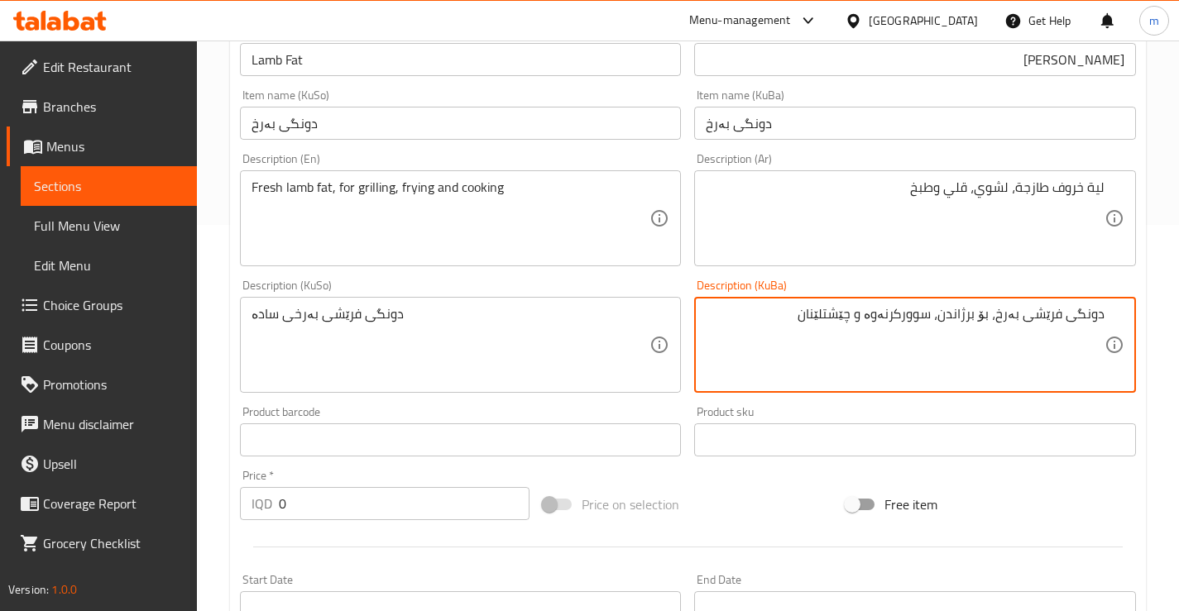
click at [290, 295] on div "Description (KuSo) دونگی فرێشی بەرخی سادە Description (KuSo)" at bounding box center [461, 336] width 442 height 113
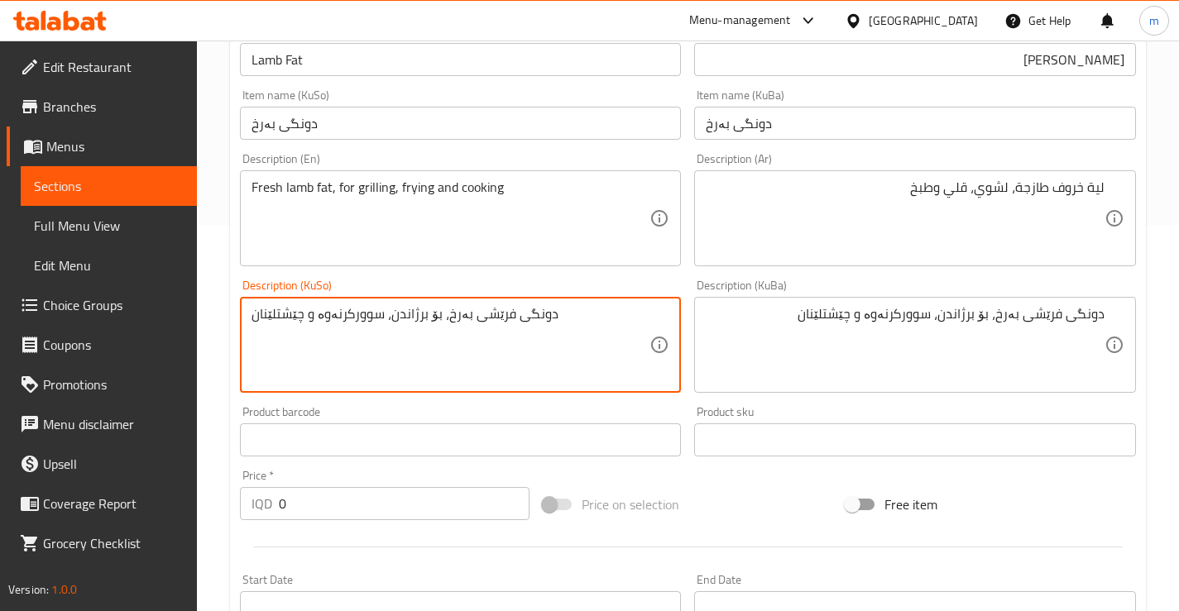
type textarea "دونگی فرێشی بەرخ، بۆ برژاندن، سوورکرنەوە و چێشتلێنان"
click at [575, 275] on div "Description (KuSo) دونگی فرێشی بەرخ، بۆ برژاندن، سوورکرنەوە و چێشتلێنان Descrip…" at bounding box center [460, 336] width 455 height 127
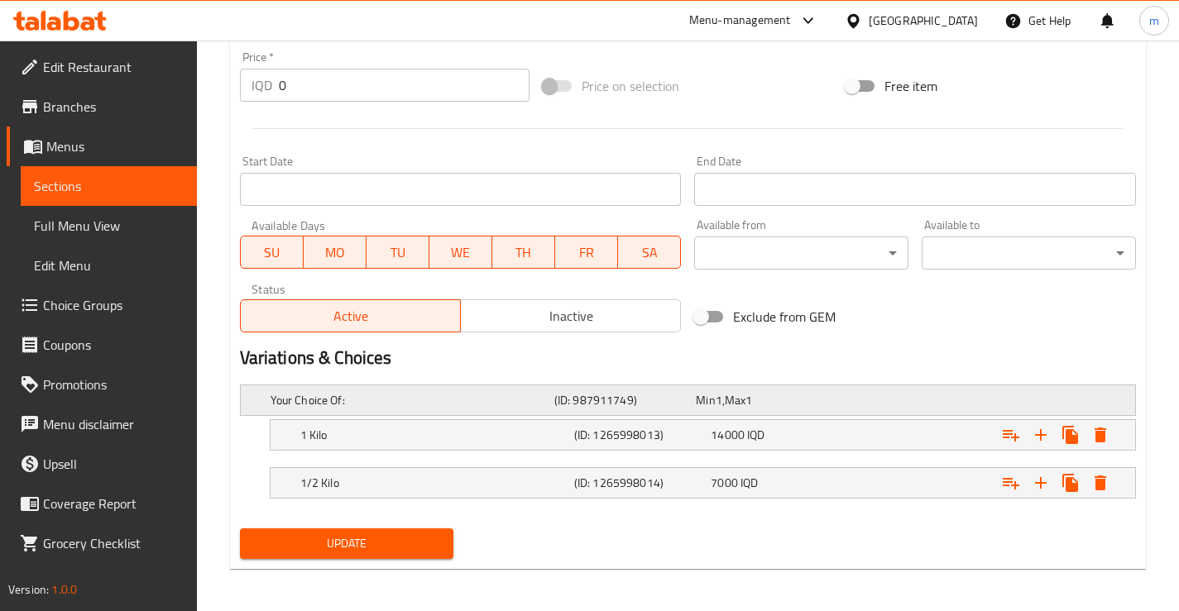
scroll to position [809, 0]
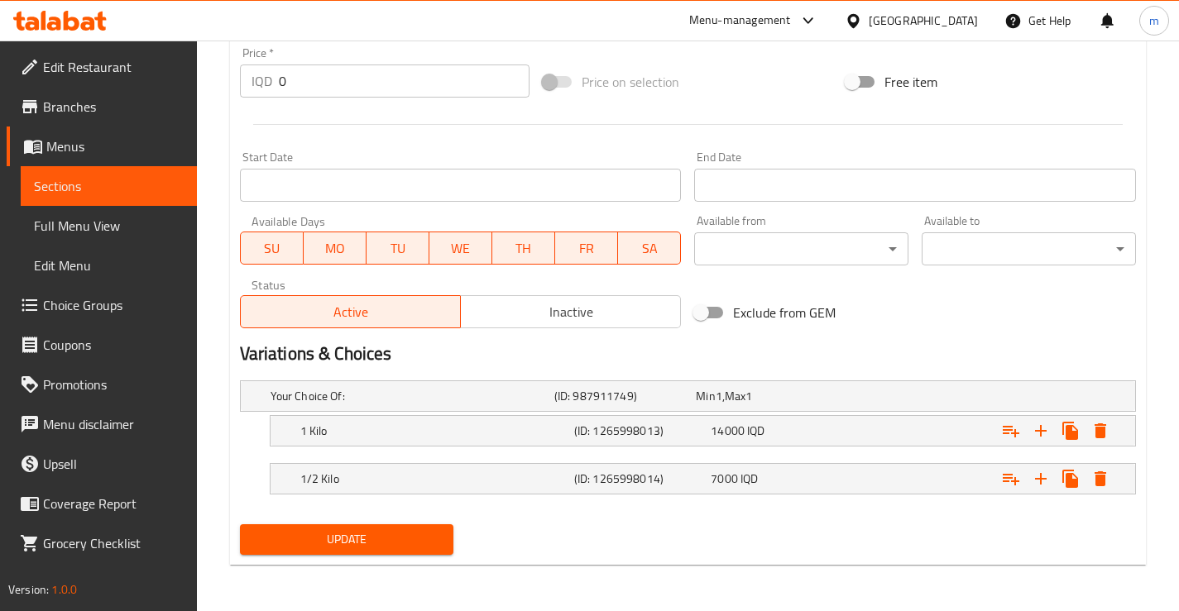
click at [354, 547] on span "Update" at bounding box center [347, 539] width 188 height 21
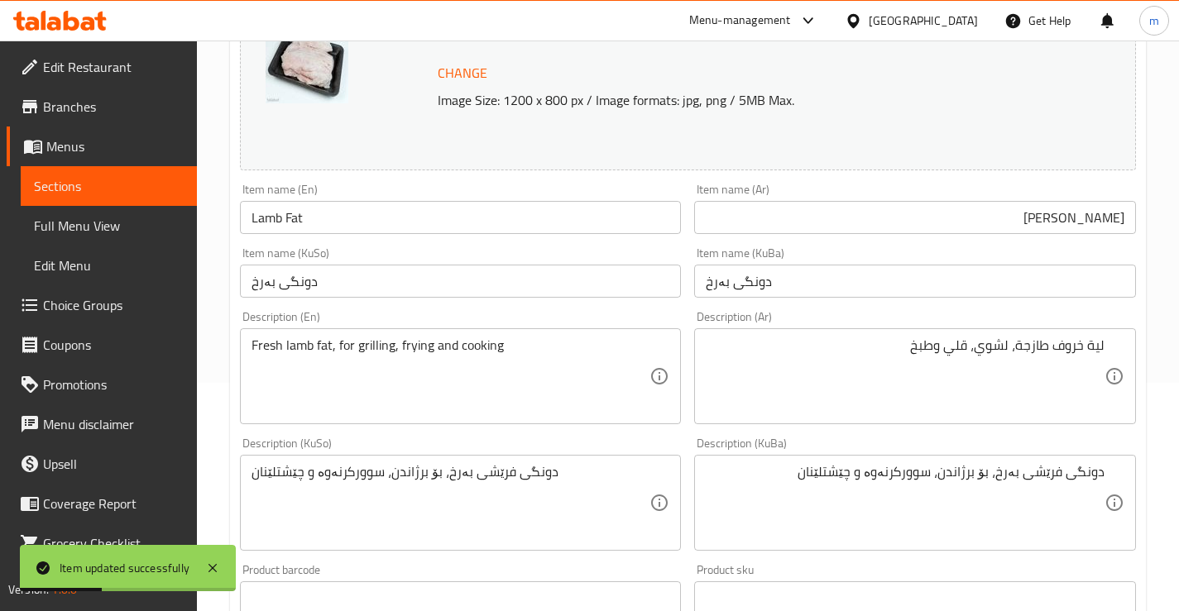
scroll to position [0, 0]
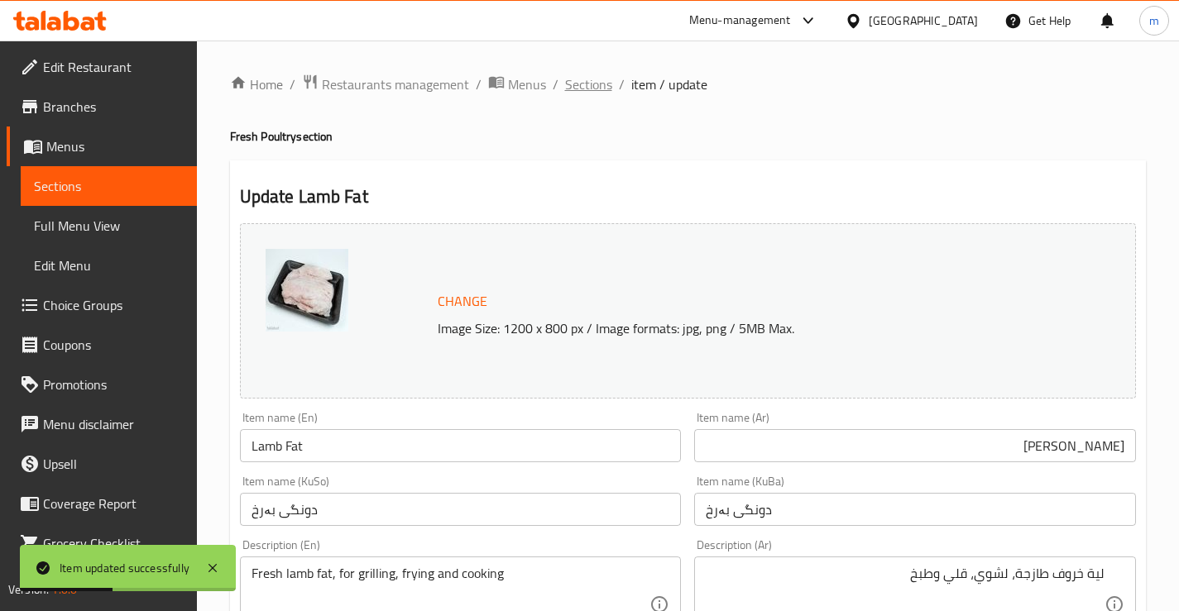
click at [577, 93] on span "Sections" at bounding box center [588, 84] width 47 height 20
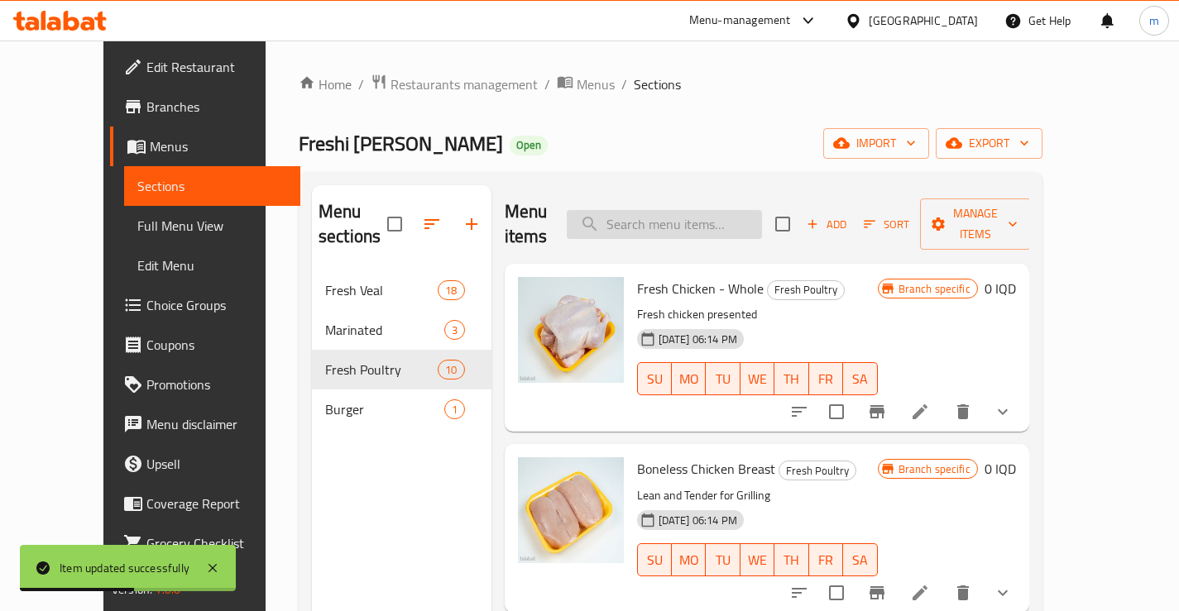
click at [676, 223] on input "search" at bounding box center [664, 224] width 195 height 29
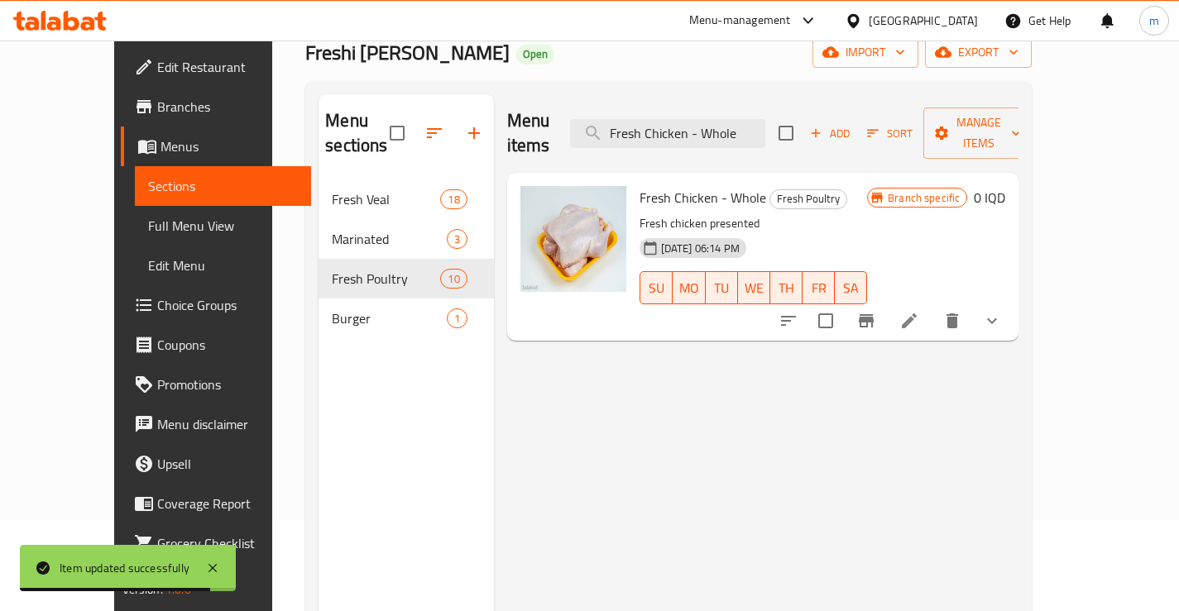
scroll to position [110, 0]
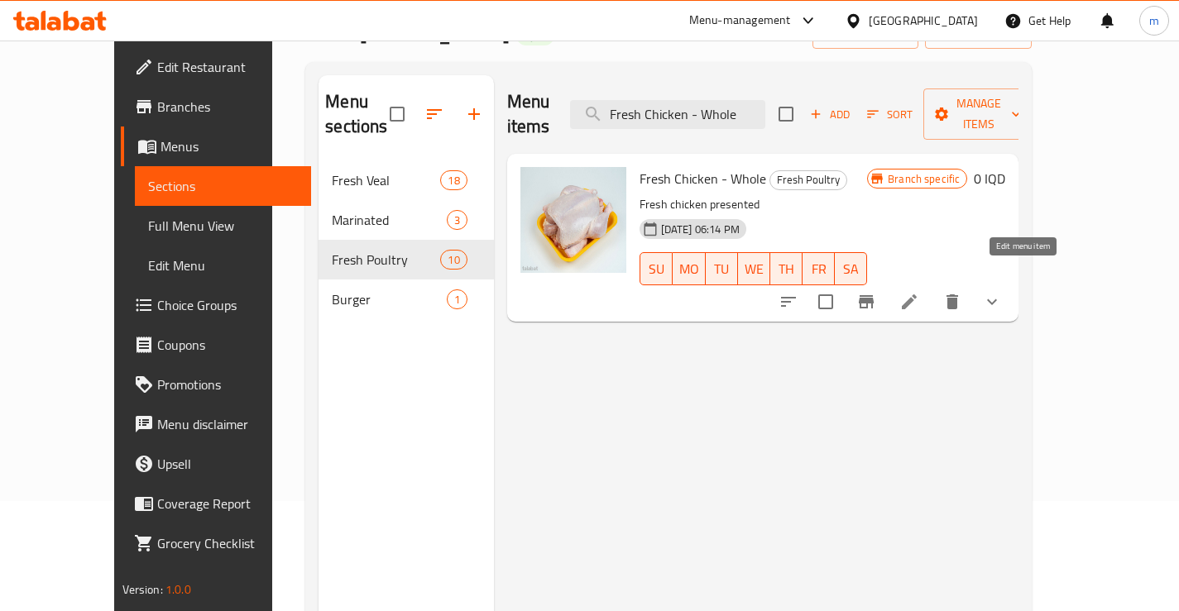
type input "Fresh Chicken - Whole"
click at [919, 292] on icon at bounding box center [909, 302] width 20 height 20
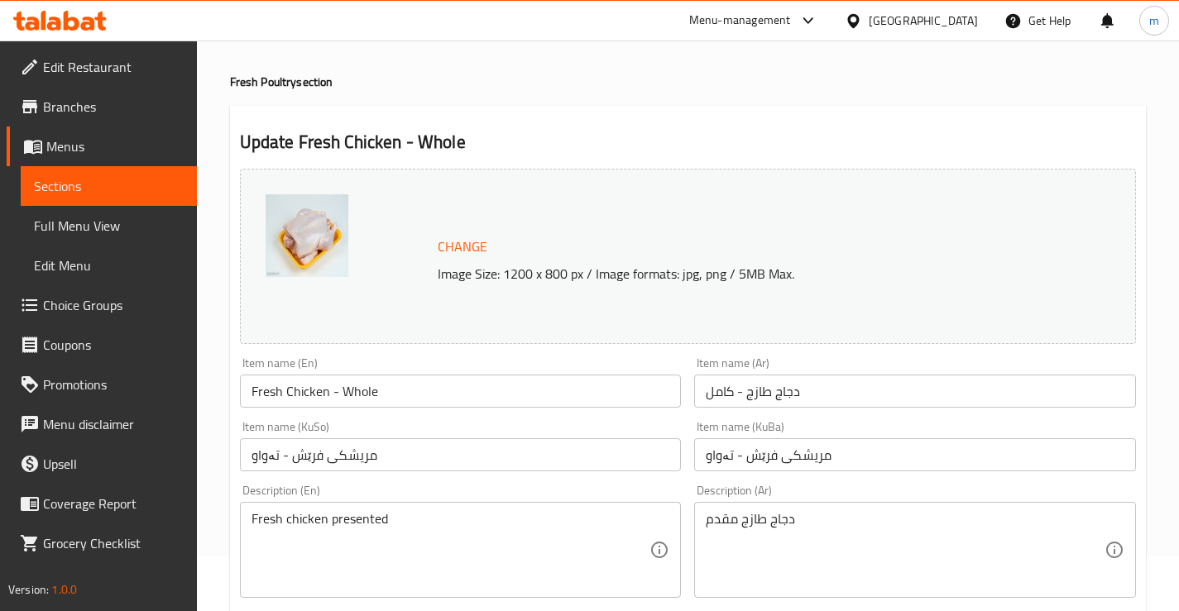
scroll to position [55, 0]
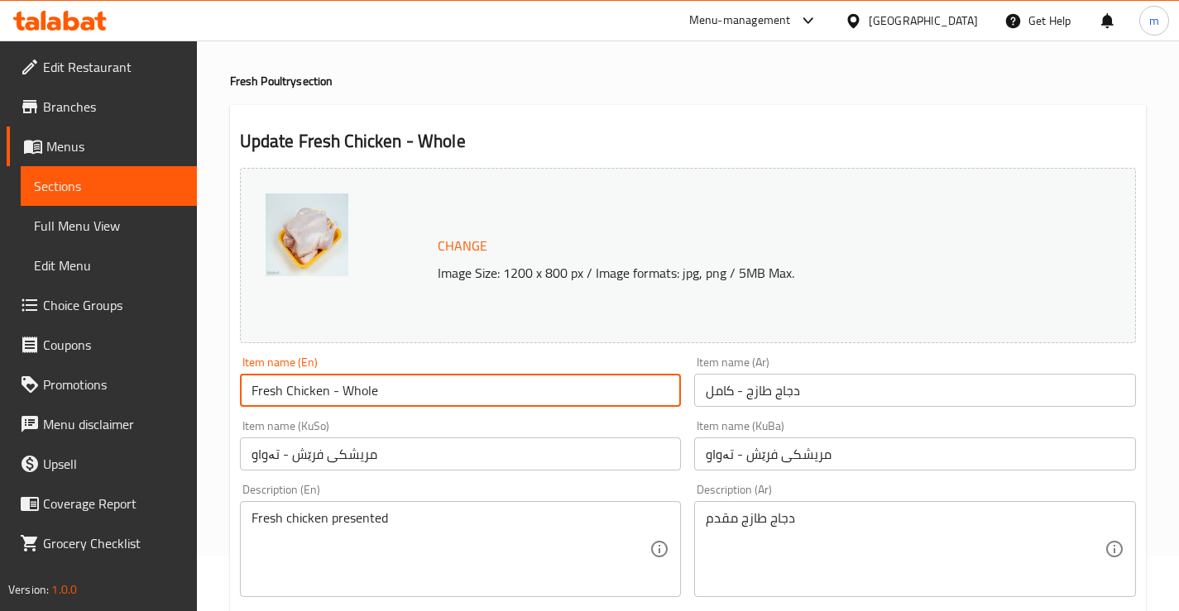
click at [405, 402] on input "Fresh Chicken - Whole" at bounding box center [461, 390] width 442 height 33
type input "Whole Chicken"
click at [754, 400] on input "دجاج طازج - كامل" at bounding box center [915, 390] width 442 height 33
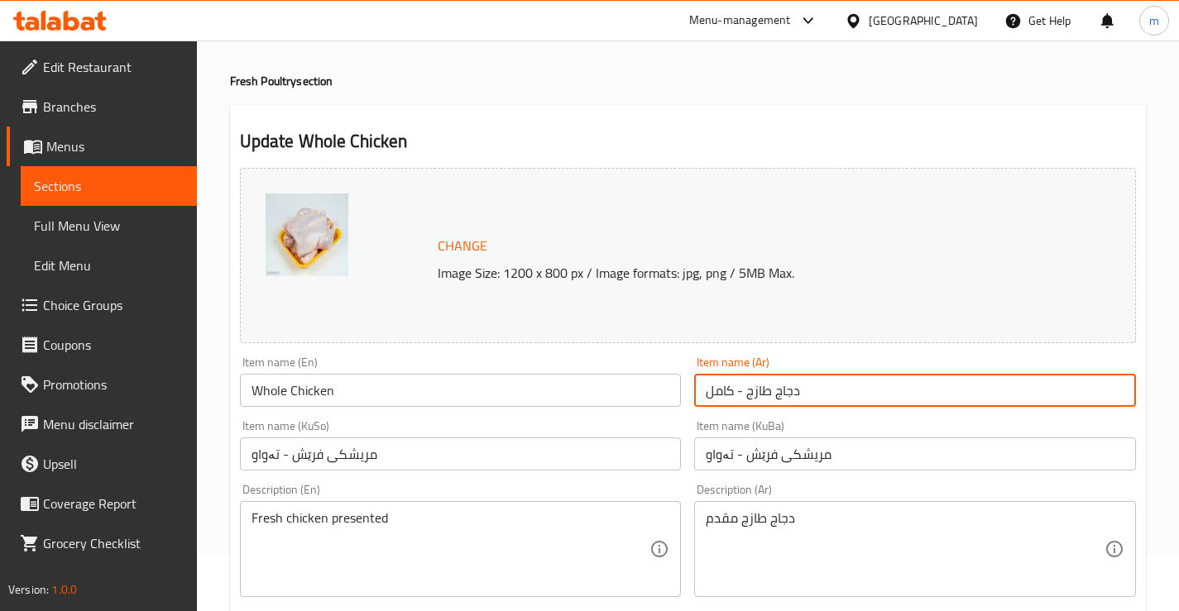
click at [754, 400] on input "دجاج طازج - كامل" at bounding box center [915, 390] width 442 height 33
type input "دجاجة كاملة"
click at [759, 467] on input "مریشکی فرێش - تەواو" at bounding box center [915, 454] width 442 height 33
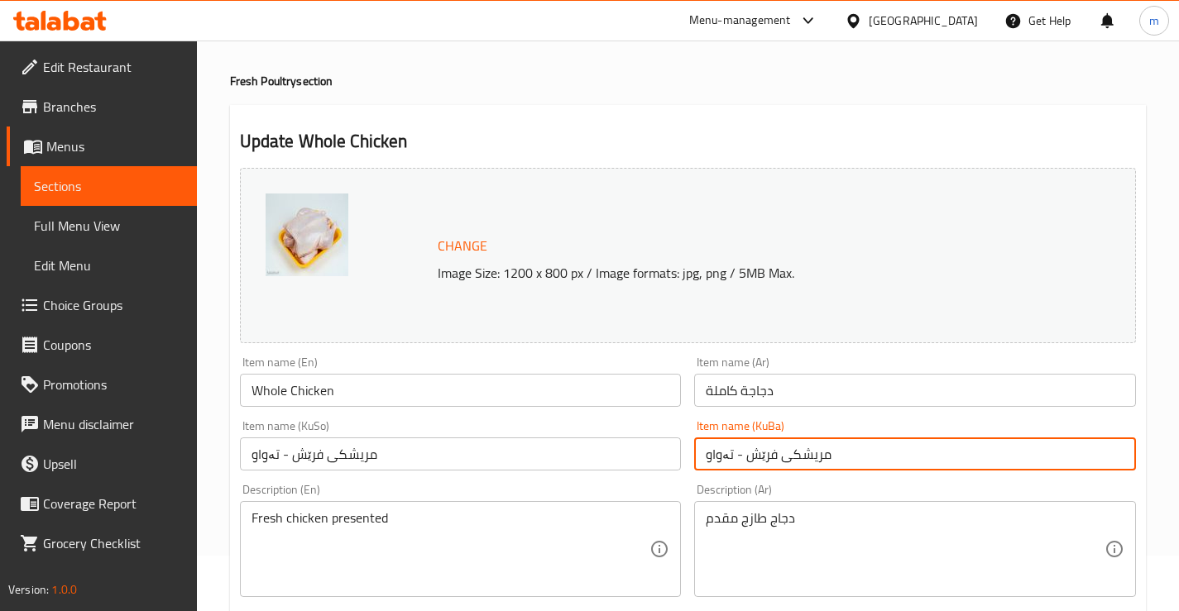
click at [759, 467] on input "مریشکی فرێش - تەواو" at bounding box center [915, 454] width 442 height 33
type input "مریشکی تەواو"
click at [474, 448] on input "مریشکی فرێش - تەواو" at bounding box center [461, 454] width 442 height 33
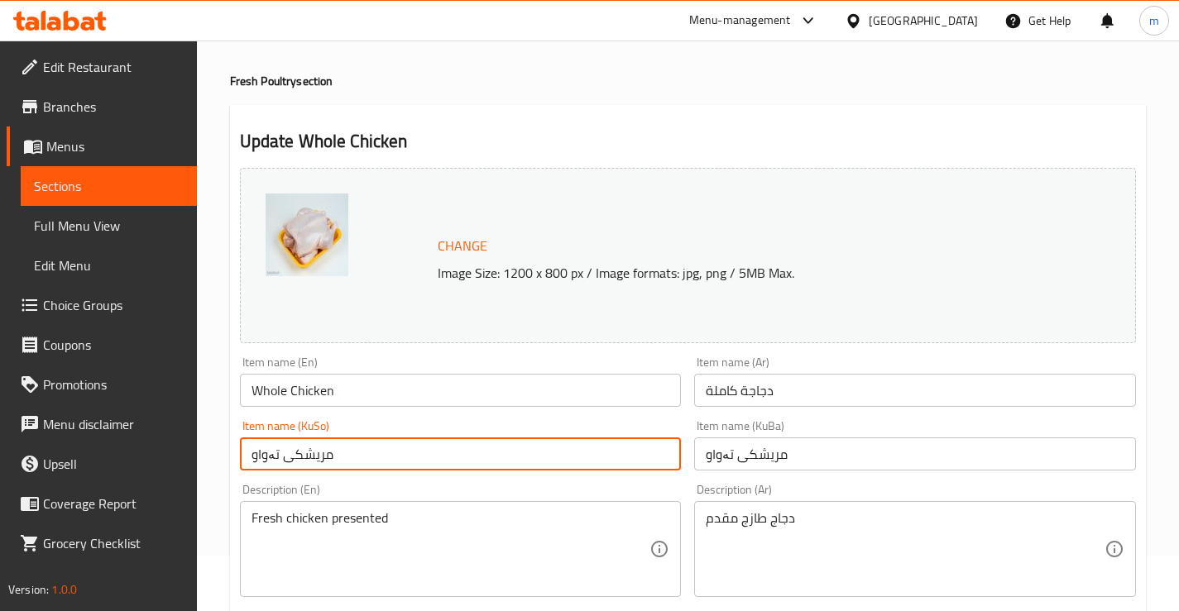
type input "مریشکی تەواو"
click at [534, 406] on input "Whole Chicken" at bounding box center [461, 390] width 442 height 33
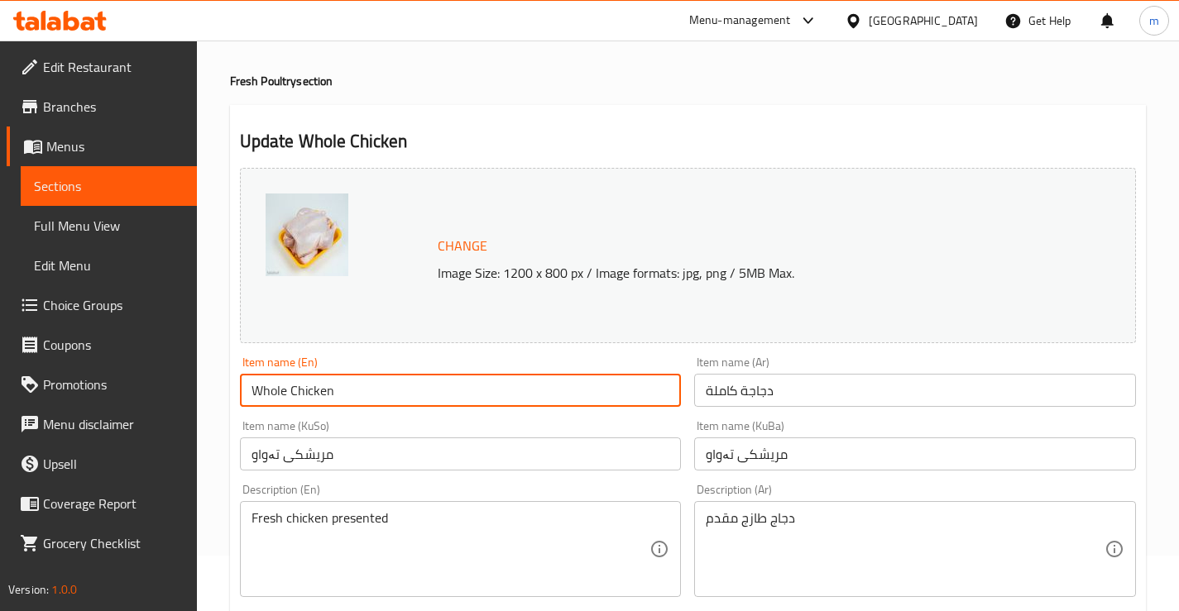
click at [542, 413] on div "Item name (En) Whole Chicken Item name (En)" at bounding box center [460, 382] width 455 height 64
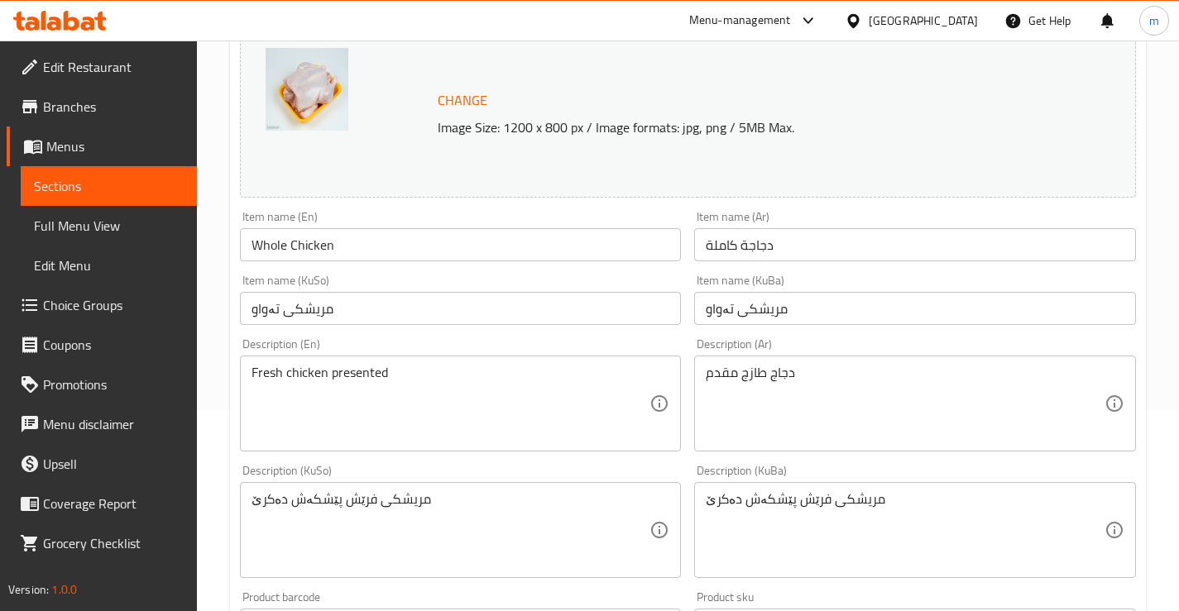
scroll to position [221, 0]
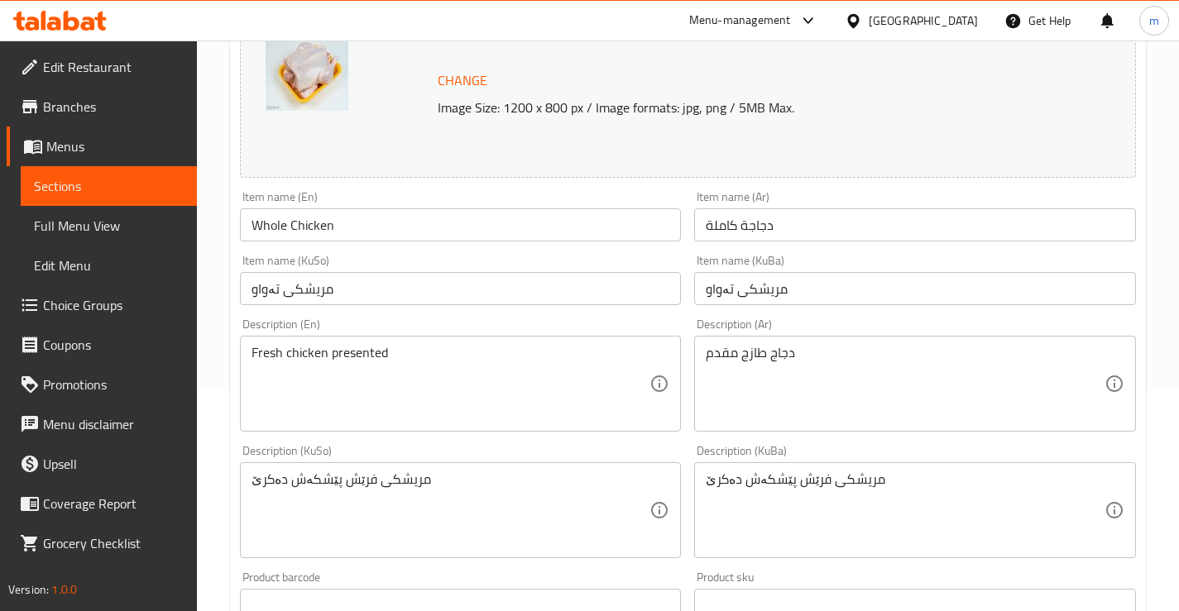
click at [395, 365] on textarea "Fresh chicken presented" at bounding box center [450, 384] width 399 height 79
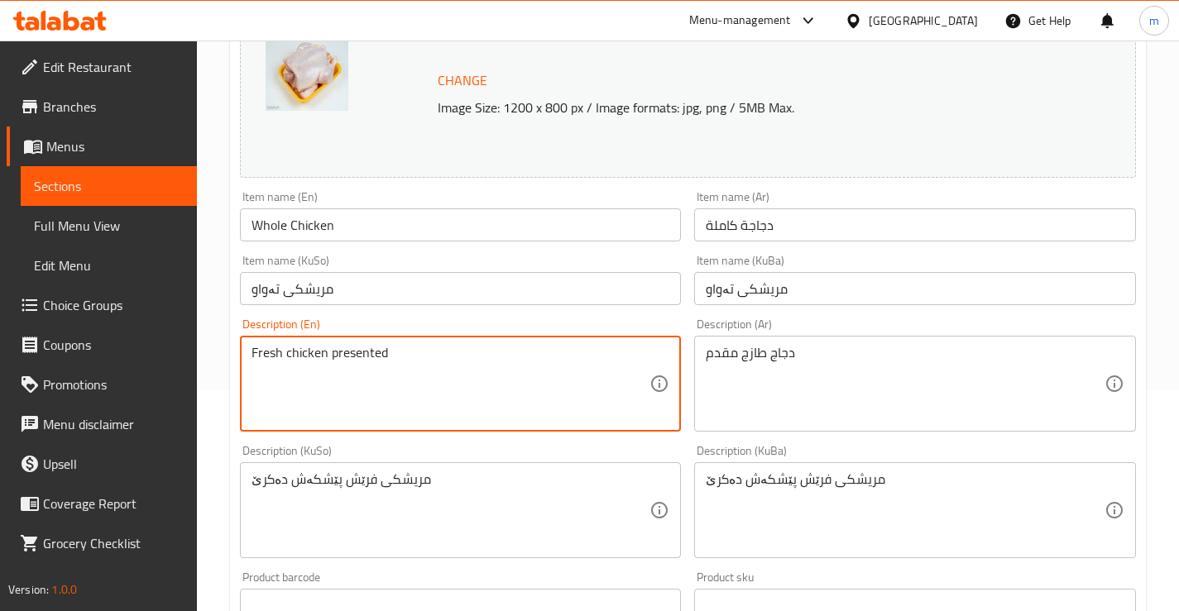
click at [394, 365] on textarea "Fresh chicken presented" at bounding box center [450, 384] width 399 height 79
click at [382, 352] on textarea "Fresh whole chicken, ideal for grilling, frying, and cooking" at bounding box center [450, 384] width 399 height 79
click at [381, 351] on textarea "Fresh whole chicken, ideal for grilling, frying, and cooking" at bounding box center [450, 384] width 399 height 79
click at [468, 352] on textarea "Fresh whole chicken, for grilling, frying, and cooking" at bounding box center [450, 384] width 399 height 79
type textarea "Fresh whole chicken, for grilling, frying and cooking"
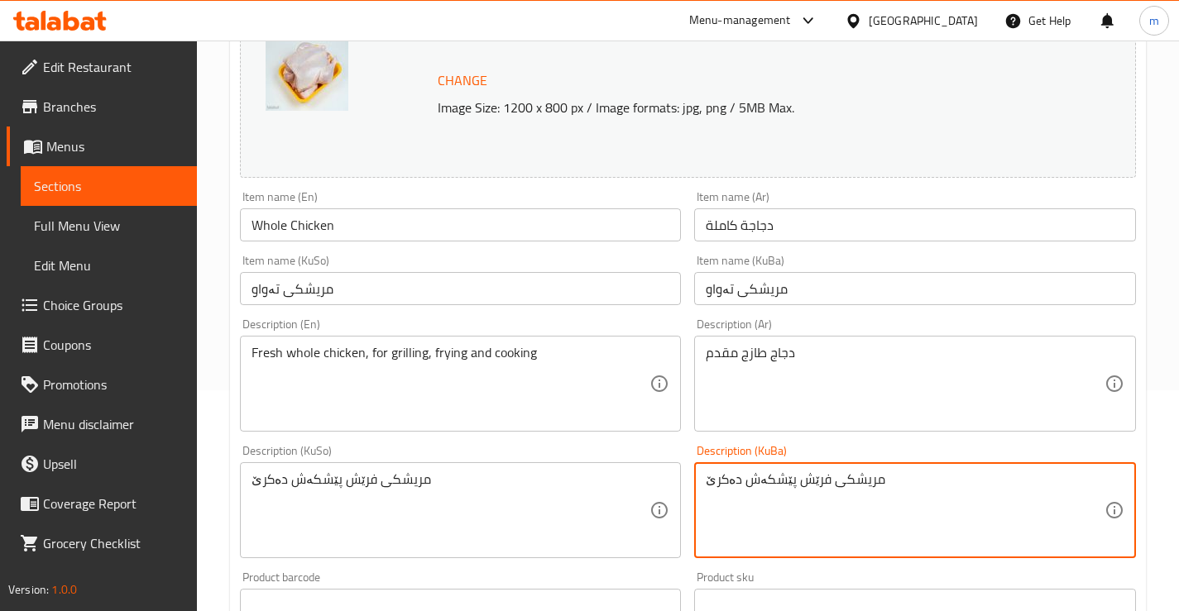
click at [780, 496] on textarea "مریشکی فرێش پێشکەش دەکرێ" at bounding box center [905, 511] width 399 height 79
type textarea "مریشکی تەواوی فرێش، گونجاوە بۆ برژاندن، سوورکرنەوە، و چێشتلێنان"
click at [813, 377] on textarea "دجاج طازج مقدم" at bounding box center [905, 384] width 399 height 79
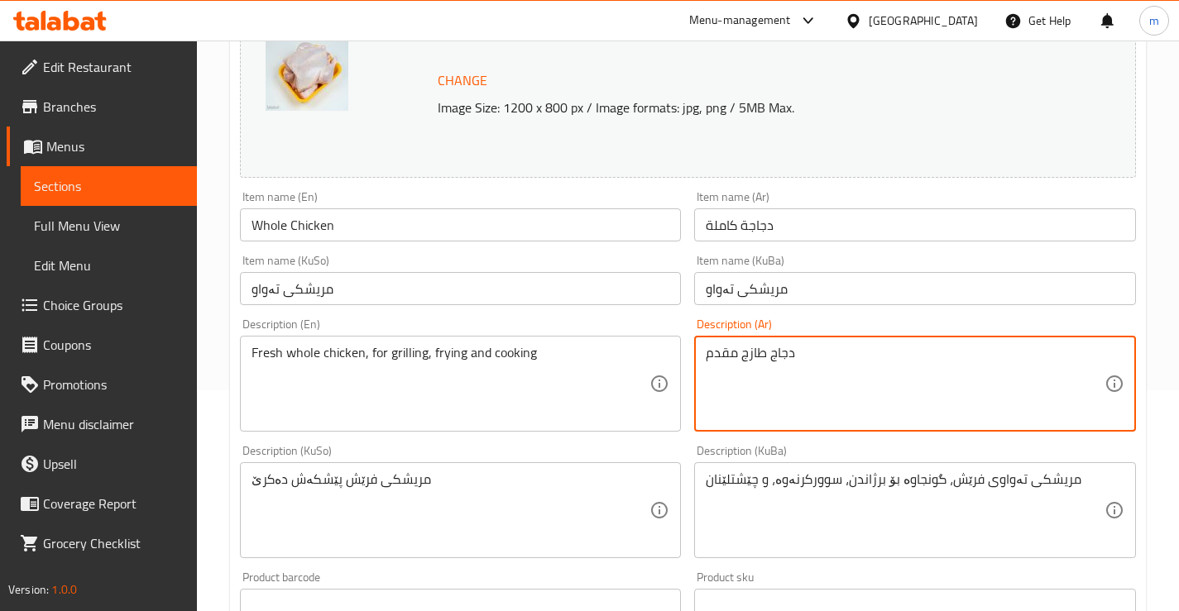
click at [813, 376] on textarea "دجاج طازج مقدم" at bounding box center [905, 384] width 399 height 79
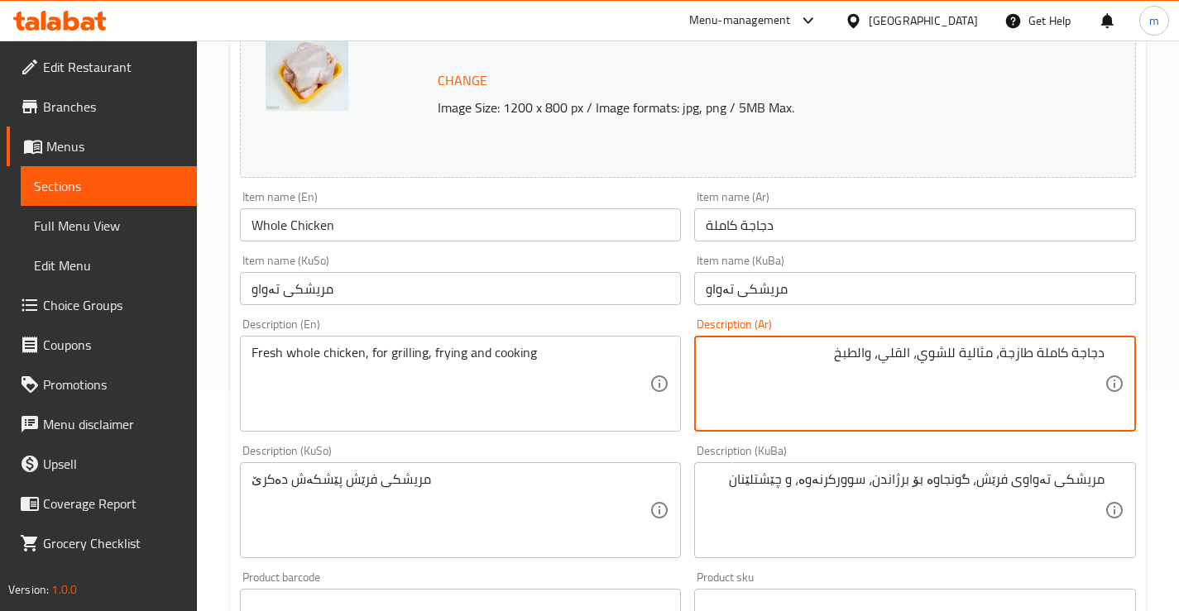
drag, startPoint x: 953, startPoint y: 349, endPoint x: 994, endPoint y: 347, distance: 41.4
type textarea "دجاجة كاملة طازجة، لشوي، القلي، والطبخ"
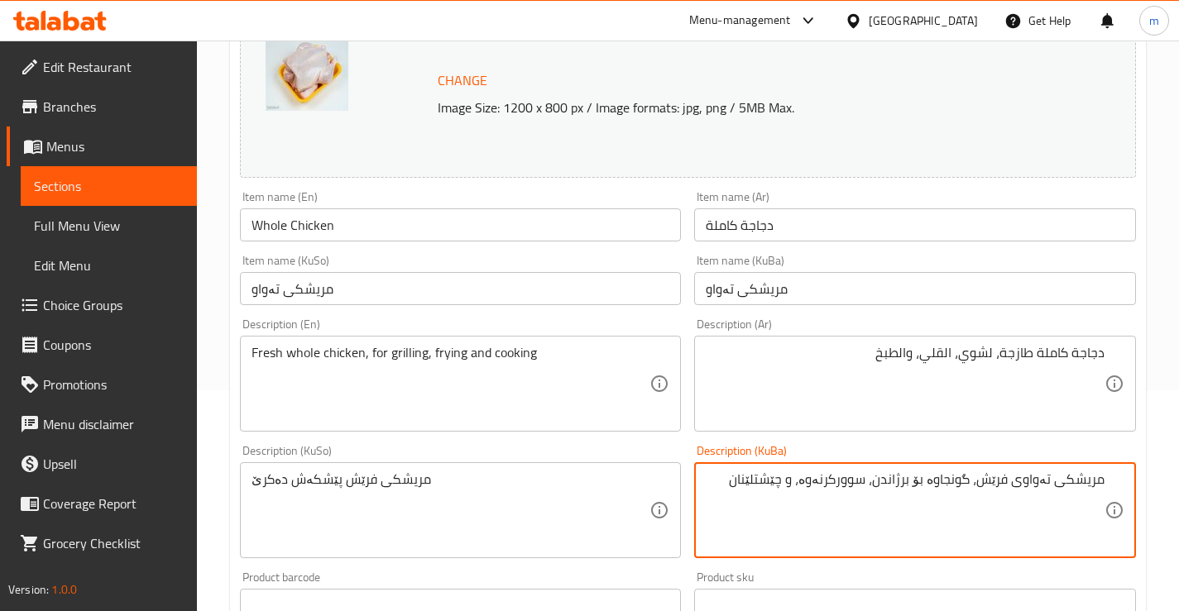
drag, startPoint x: 930, startPoint y: 474, endPoint x: 976, endPoint y: 470, distance: 46.5
type textarea "مریشکی تەواوی فرێش، بۆ برژاندن، سوورکرنەوە، و چێشتلێنان"
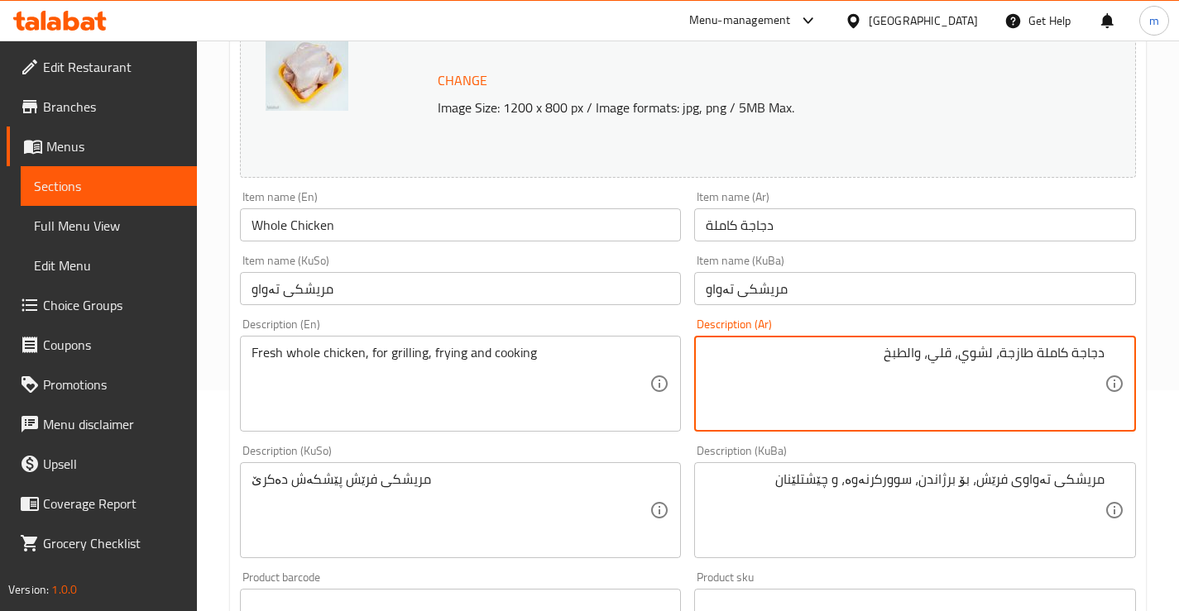
click at [910, 350] on textarea "دجاجة كاملة طازجة، لشوي، قلي، والطبخ" at bounding box center [905, 384] width 399 height 79
click at [929, 358] on textarea "دجاجة كاملة طازجة، لشوي، قلي، وطبخ" at bounding box center [905, 384] width 399 height 79
type textarea "دجاجة كاملة طازجة، لشوي، قلي وطبخ"
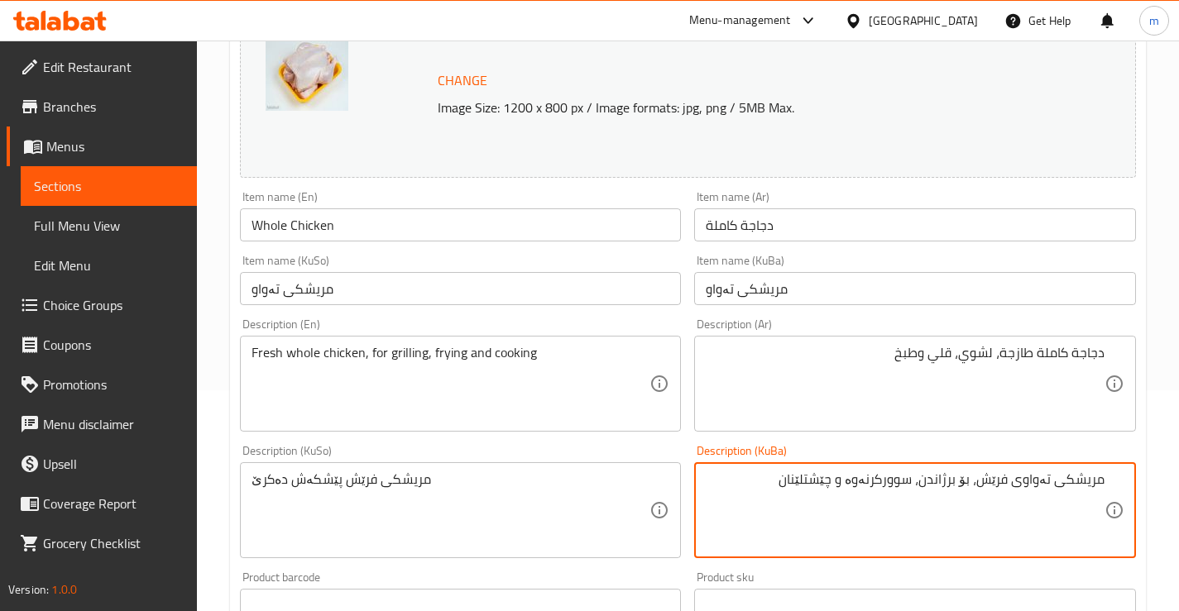
click at [853, 510] on textarea "مریشکی تەواوی فرێش، بۆ برژاندن، سوورکرنەوە و چێشتلێنان" at bounding box center [905, 511] width 399 height 79
type textarea "مریشکی تەواوی فرێش، بۆ برژاندن، سوورکرنەوە و چێشتلێنان"
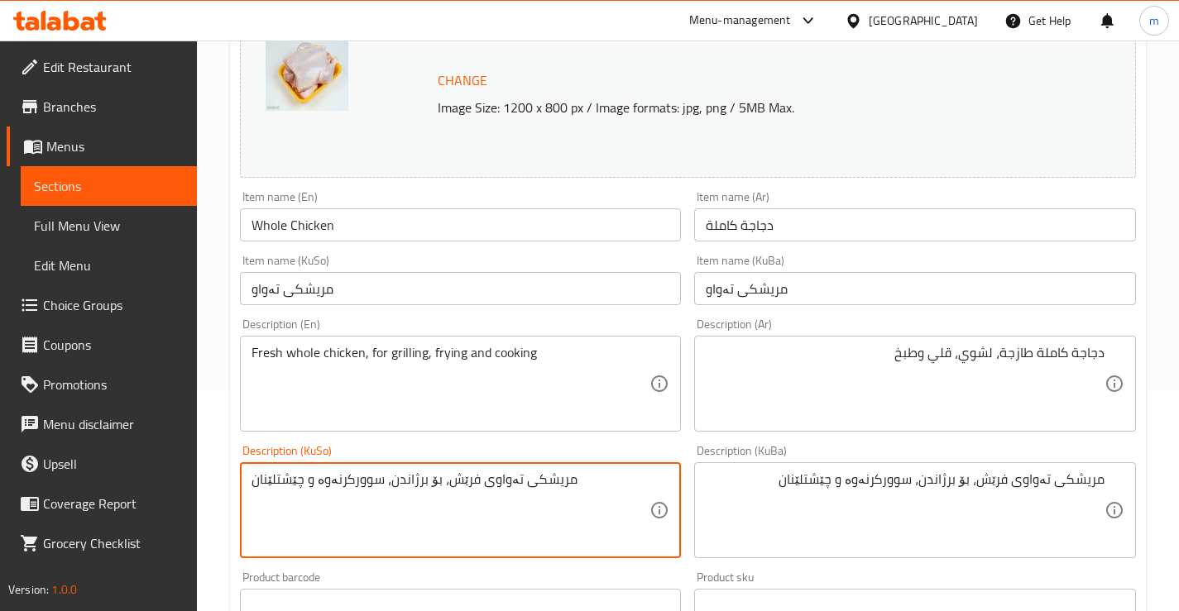
type textarea "مریشکی تەواوی فرێش، بۆ برژاندن، سوورکرنەوە و چێشتلێنان"
click at [706, 433] on div "Description (Ar) دجاجة كاملة طازجة، لشوي، قلي وطبخ Description (Ar)" at bounding box center [914, 375] width 455 height 127
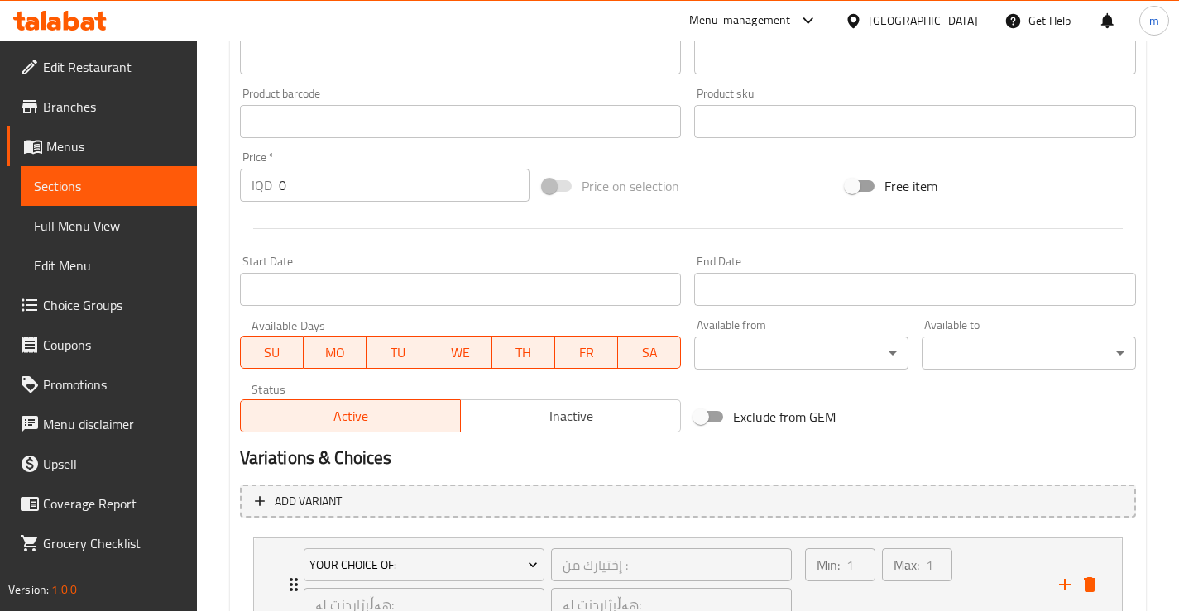
scroll to position [839, 0]
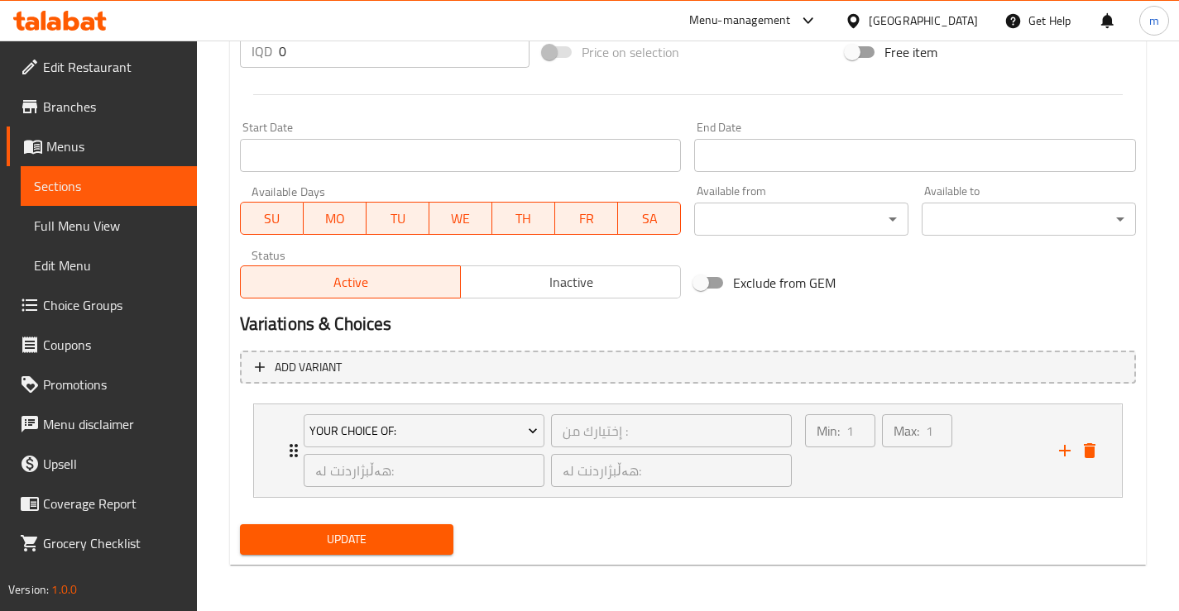
click at [386, 530] on span "Update" at bounding box center [347, 539] width 188 height 21
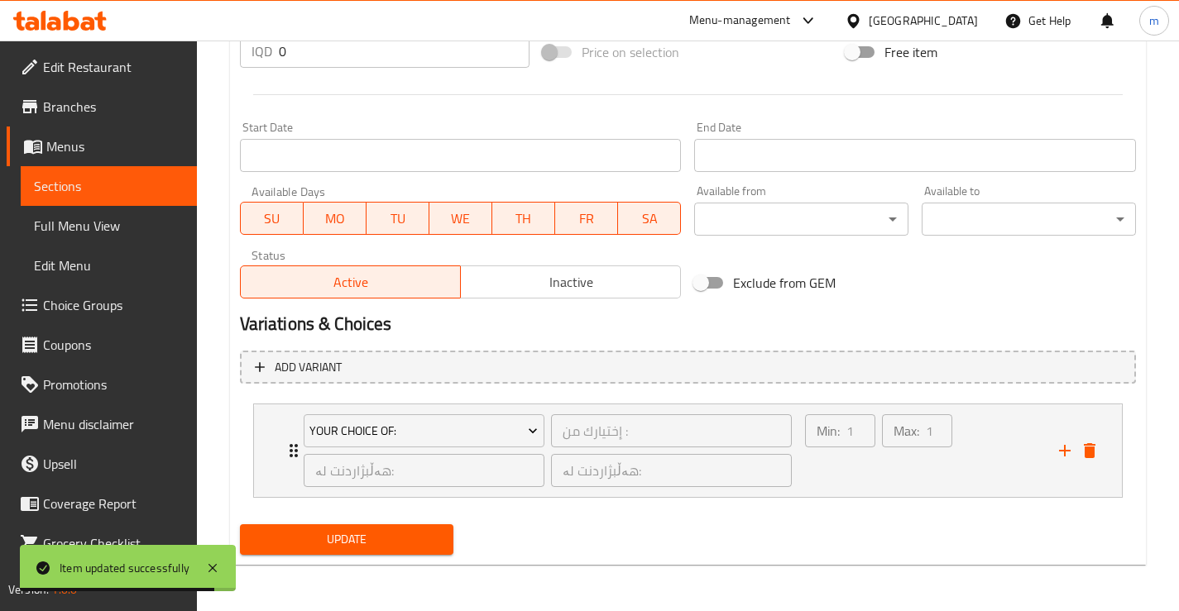
click at [349, 553] on button "Update" at bounding box center [347, 539] width 214 height 31
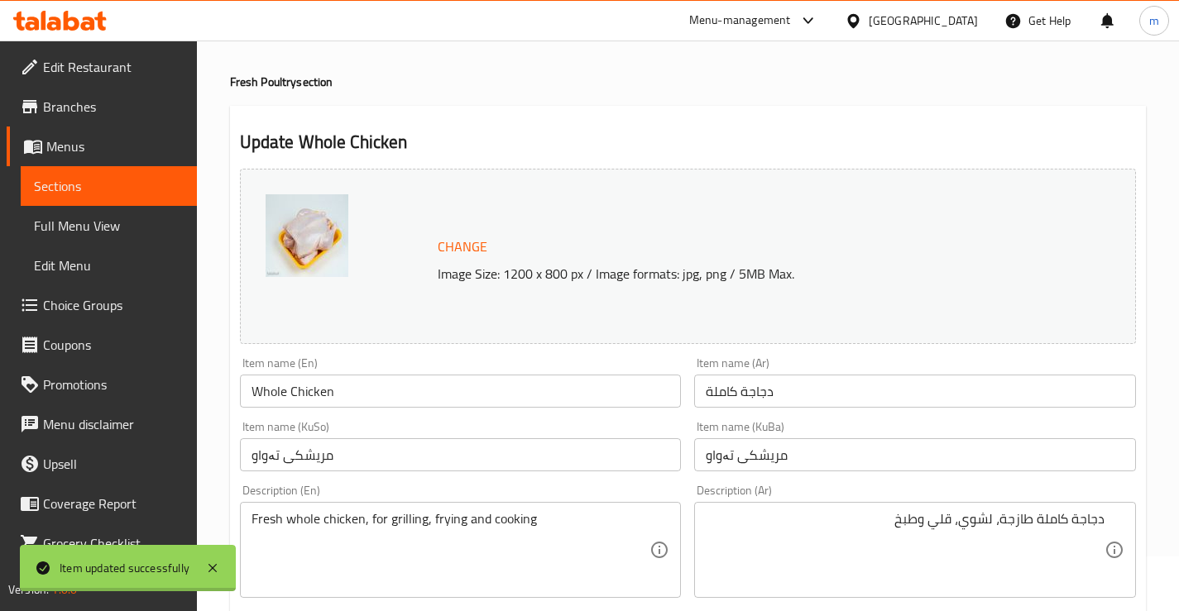
scroll to position [0, 0]
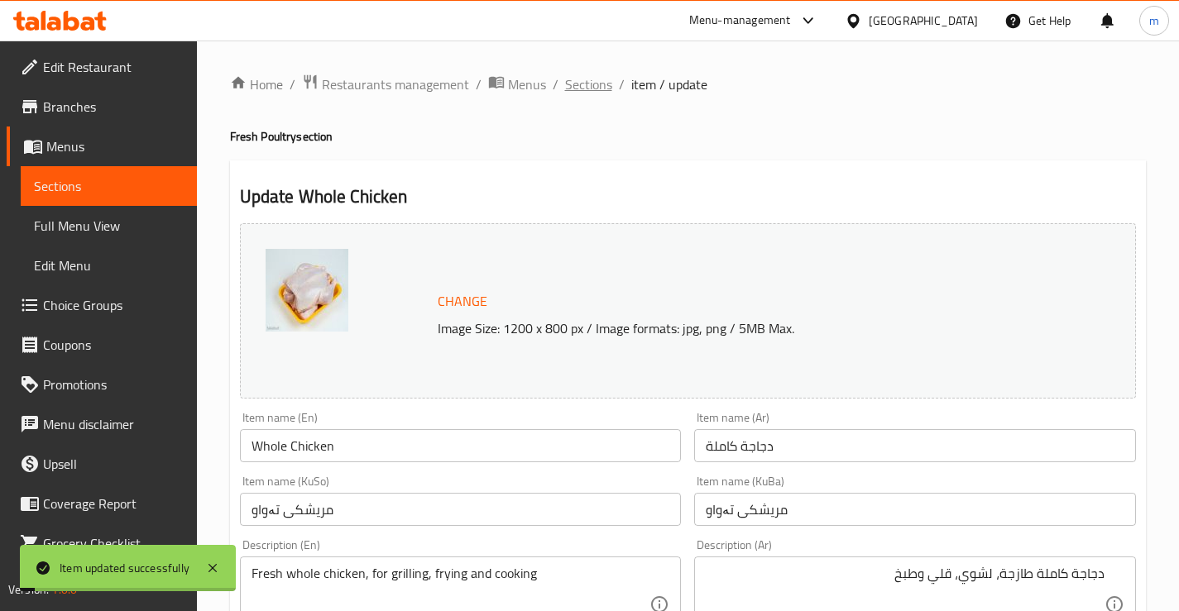
click at [592, 78] on span "Sections" at bounding box center [588, 84] width 47 height 20
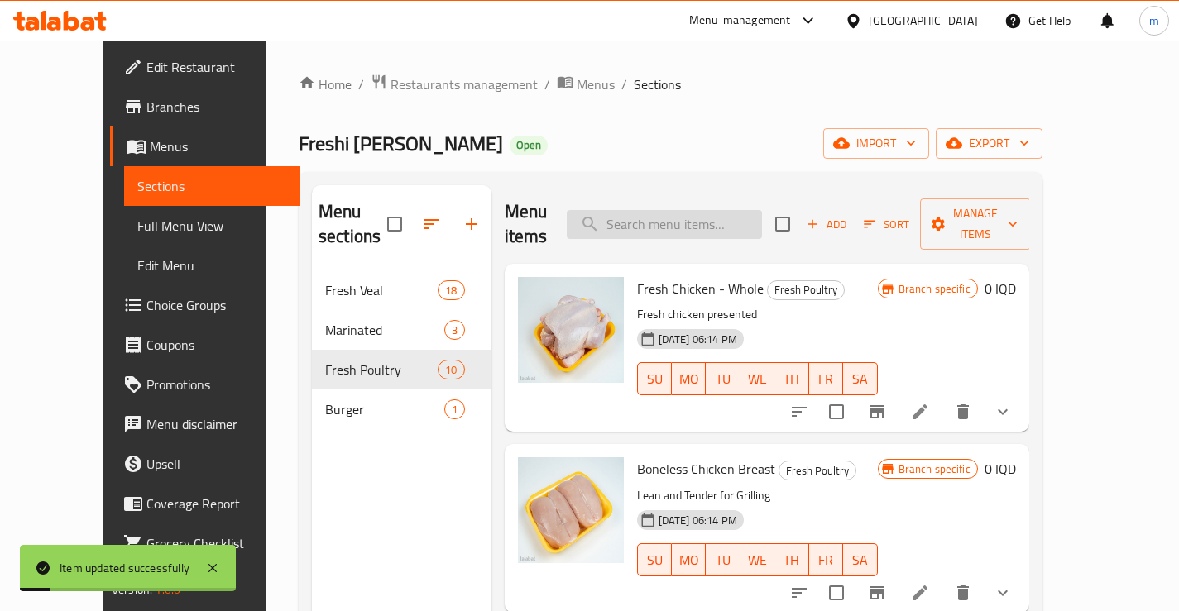
click at [724, 210] on input "search" at bounding box center [664, 224] width 195 height 29
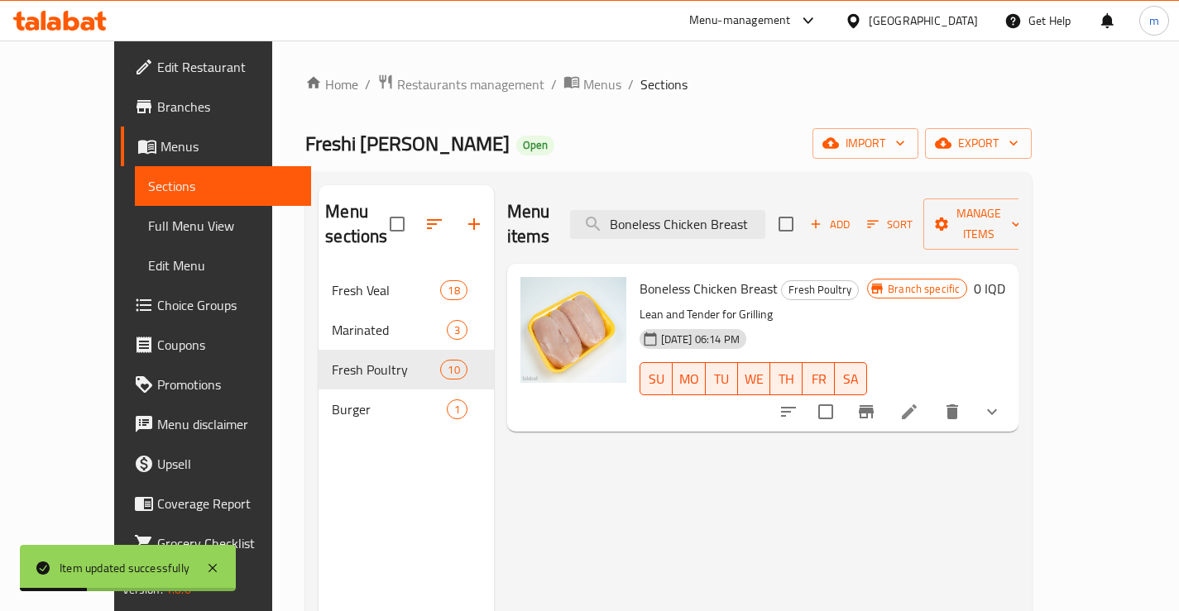
scroll to position [55, 0]
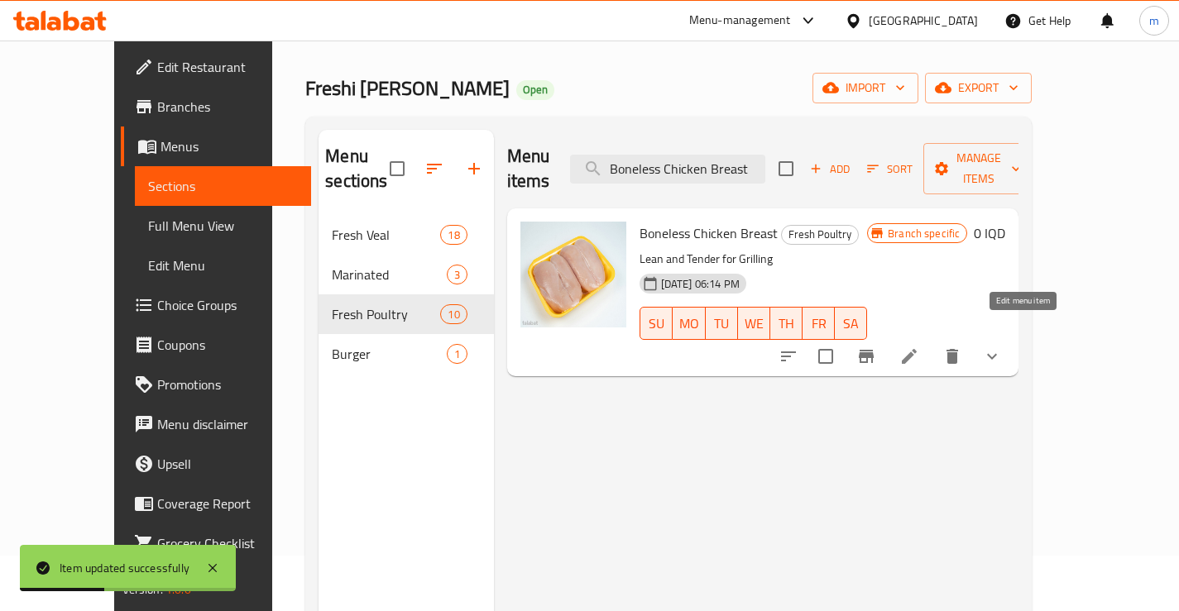
type input "Boneless Chicken Breast"
click at [919, 347] on icon at bounding box center [909, 357] width 20 height 20
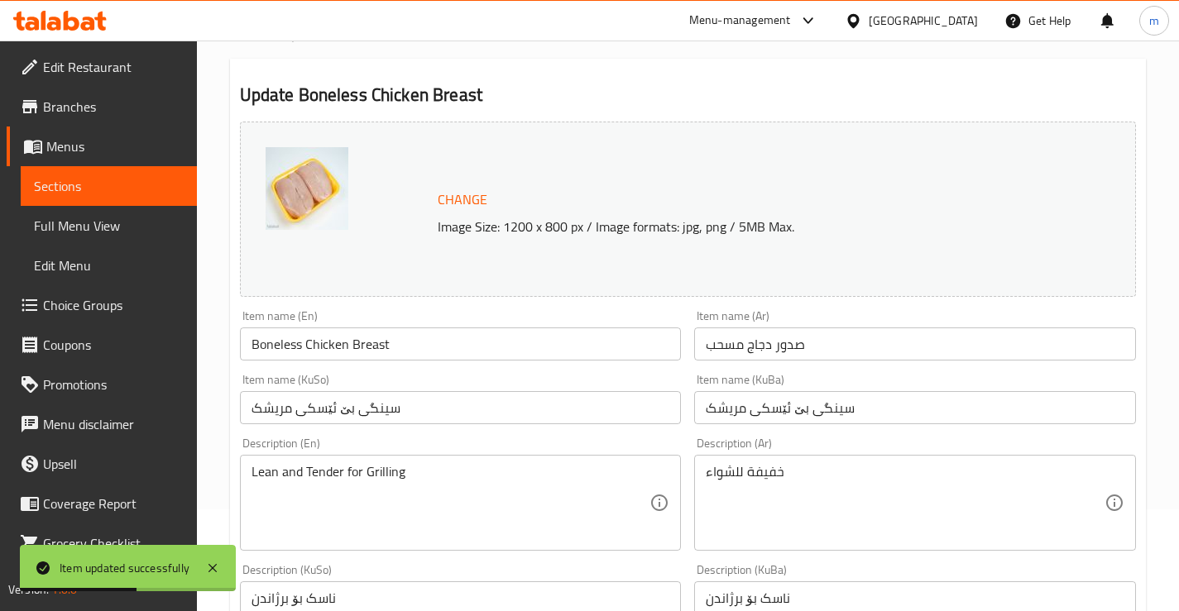
scroll to position [110, 0]
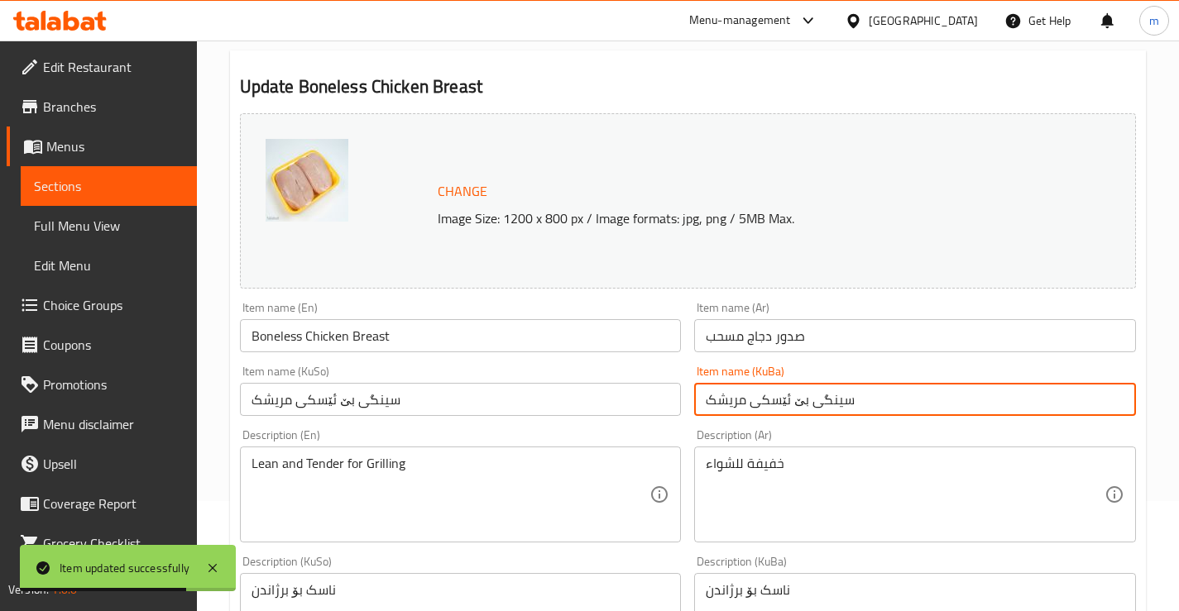
click at [783, 386] on input "سینگی بێ ئێسکی مریشک" at bounding box center [915, 399] width 442 height 33
click at [783, 381] on div "Item name (KuBa) سینگی بێ ئێسکی مریشک Item name (KuBa)" at bounding box center [915, 391] width 442 height 50
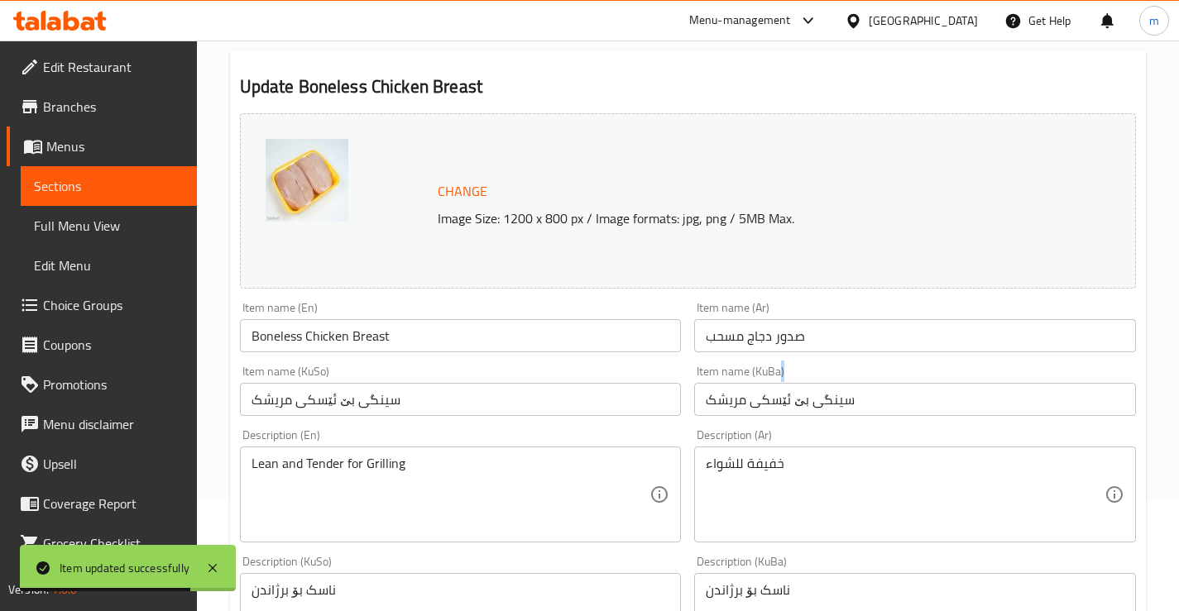
click at [783, 381] on div "Item name (KuBa) سینگی بێ ئێسکی مریشک Item name (KuBa)" at bounding box center [915, 391] width 442 height 50
click at [783, 394] on input "سینگی بێ ئێسکی مریشک" at bounding box center [915, 399] width 442 height 33
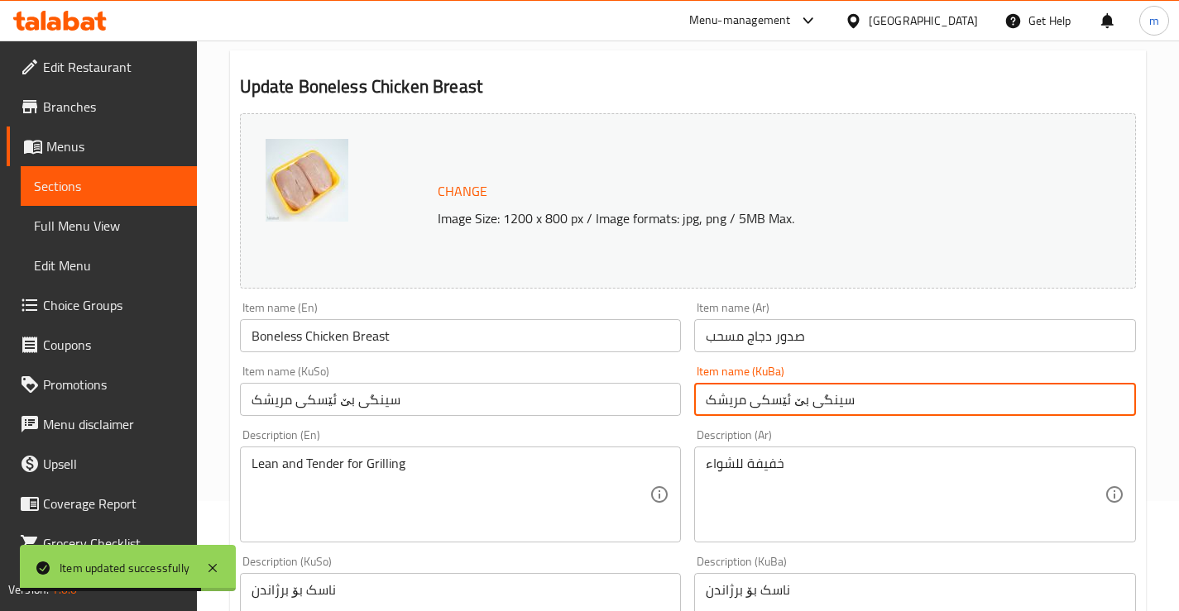
click at [783, 394] on input "سینگی بێ ئێسکی مریشک" at bounding box center [915, 399] width 442 height 33
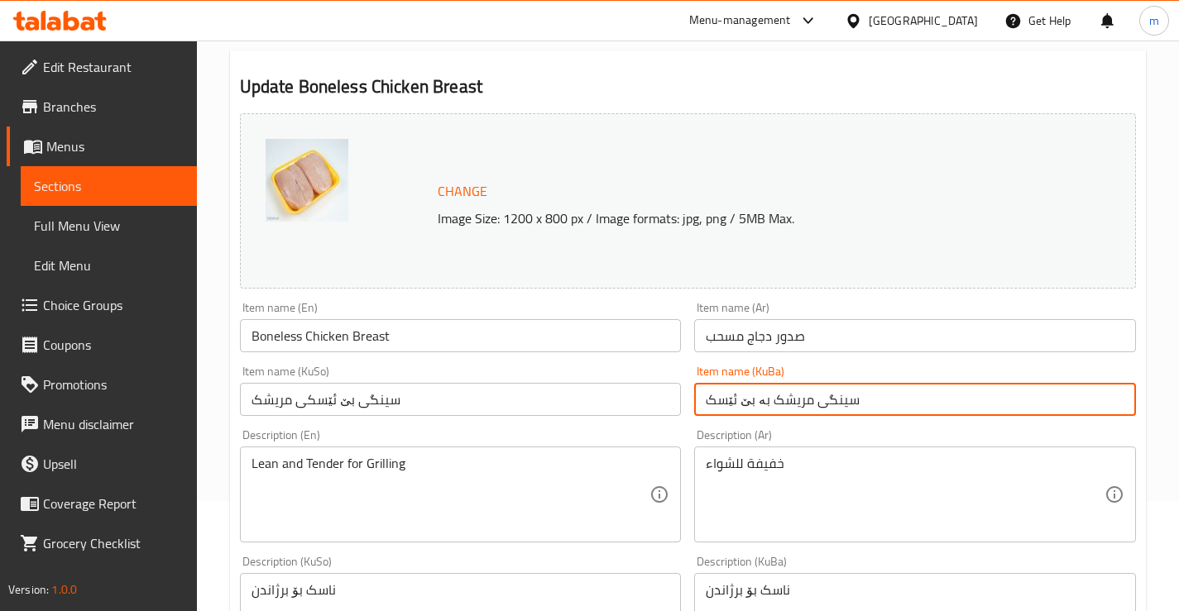
click at [754, 396] on input "سینگی مریشک بە بێ ئێسک" at bounding box center [915, 399] width 442 height 33
type input "سینگی مریشک بێ ئێسک"
click at [821, 334] on input "صدور دجاج مسحب" at bounding box center [915, 335] width 442 height 33
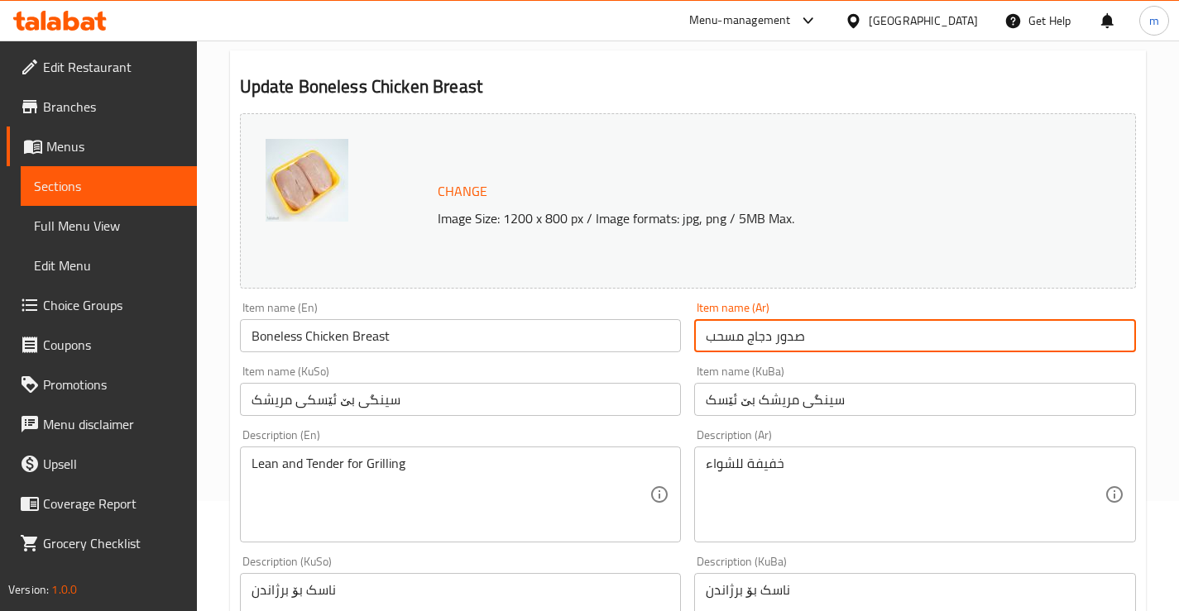
click at [821, 333] on input "صدور دجاج مسحب" at bounding box center [915, 335] width 442 height 33
click at [763, 332] on input "صدر دجاج مسحب (بدون عظم)" at bounding box center [915, 335] width 442 height 33
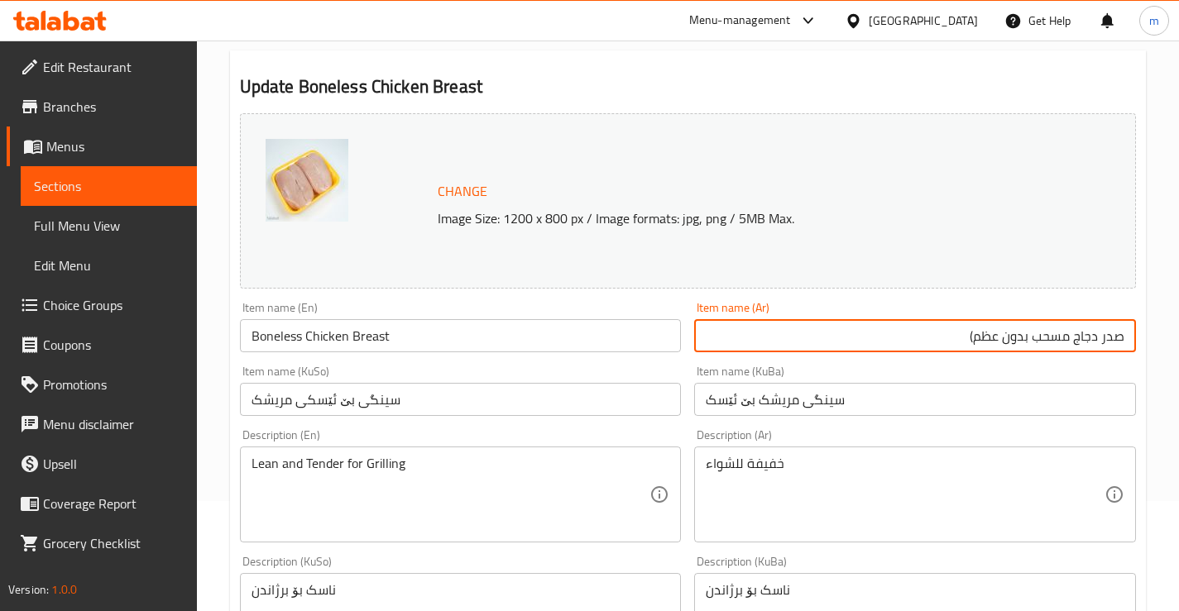
click at [948, 341] on input "صدر دجاج مسحب بدون عظم)" at bounding box center [915, 335] width 442 height 33
click at [1038, 340] on input "صدر دجاج مسحب بدون عظم" at bounding box center [915, 335] width 442 height 33
click at [1061, 328] on input "صدر دجاج مسحب بدون عظم" at bounding box center [915, 335] width 442 height 33
click at [974, 334] on input "صدر دجاج مسحب بدون عظم" at bounding box center [915, 335] width 442 height 33
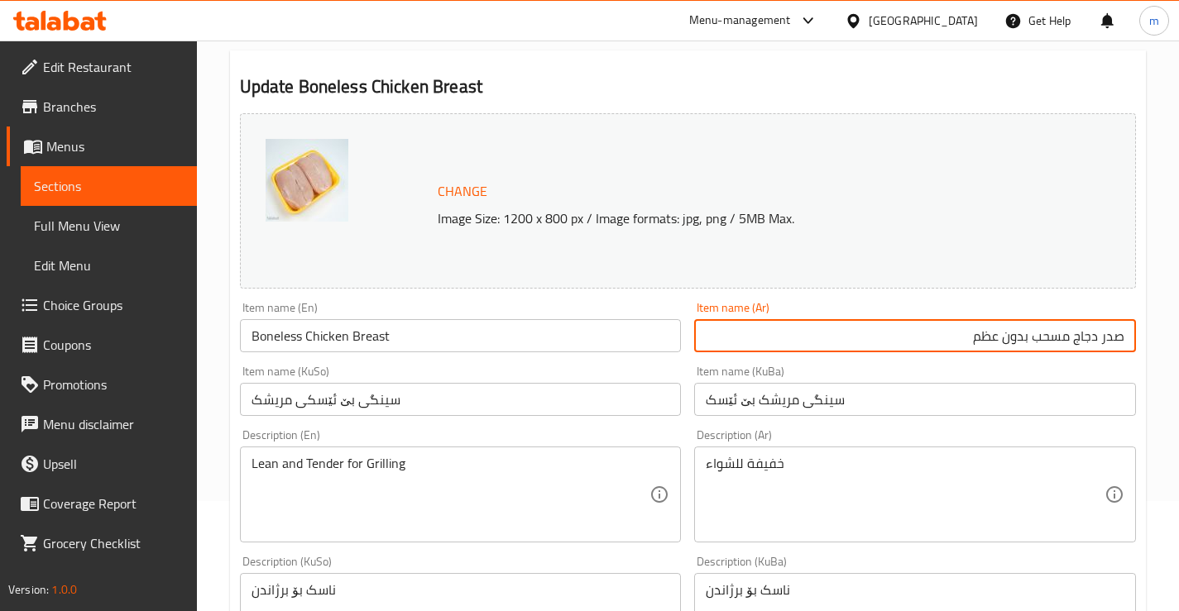
drag, startPoint x: 973, startPoint y: 336, endPoint x: 1027, endPoint y: 338, distance: 53.8
click at [1027, 338] on input "صدر دجاج مسحب بدون عظم" at bounding box center [915, 335] width 442 height 33
click at [1034, 333] on input "صدر دجاج مسحب بدون عظم" at bounding box center [915, 335] width 442 height 33
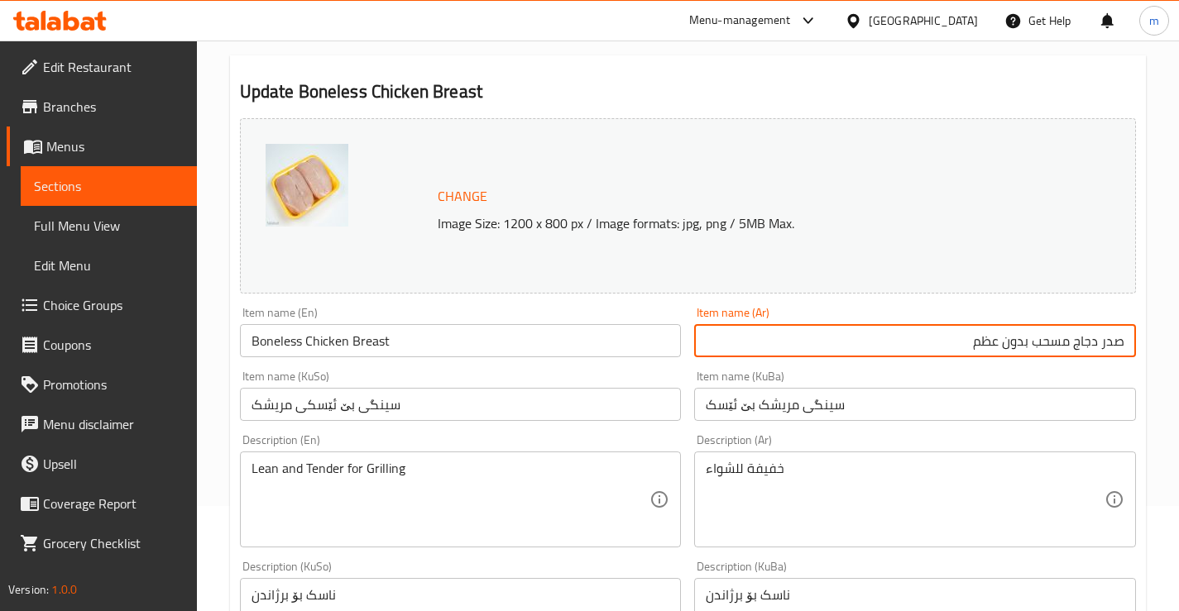
scroll to position [55, 0]
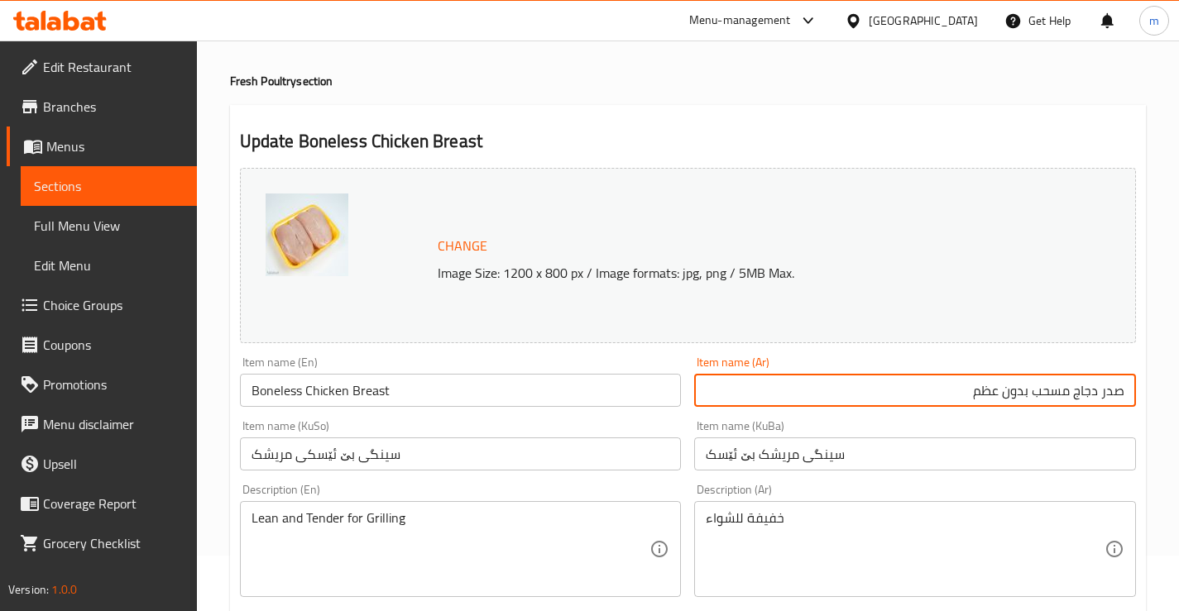
click at [975, 396] on input "صدر دجاج مسحب بدون عظم" at bounding box center [915, 390] width 442 height 33
type input "صدر دجاج مسحب"
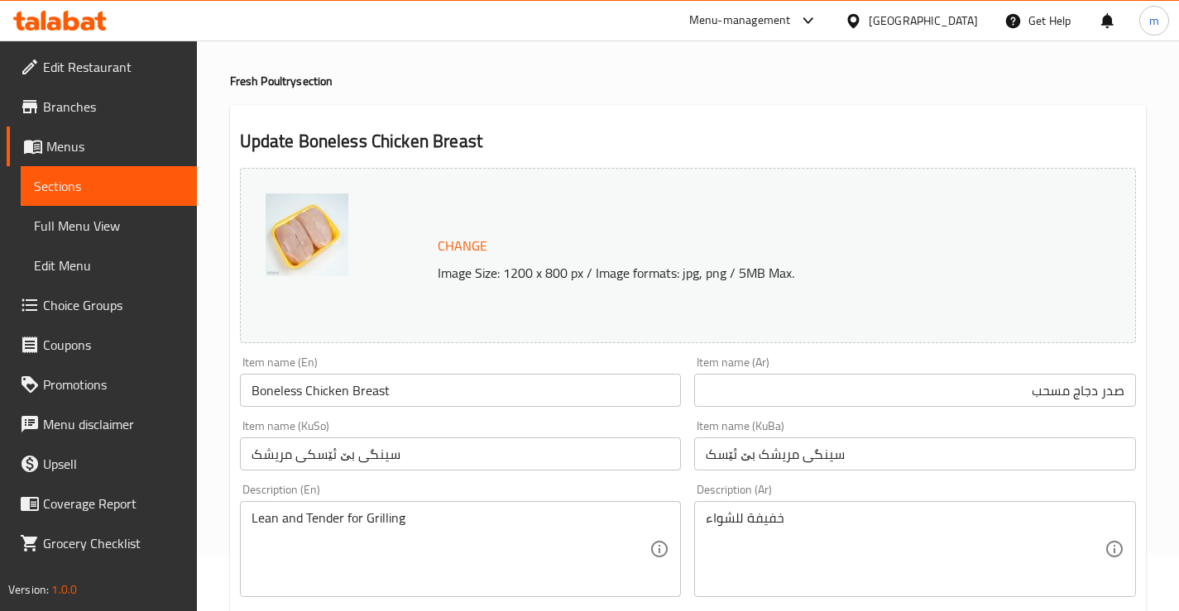
click at [697, 422] on div "Item name (KuBa) سینگی مریشک بێ ئێسک Item name (KuBa)" at bounding box center [915, 445] width 442 height 50
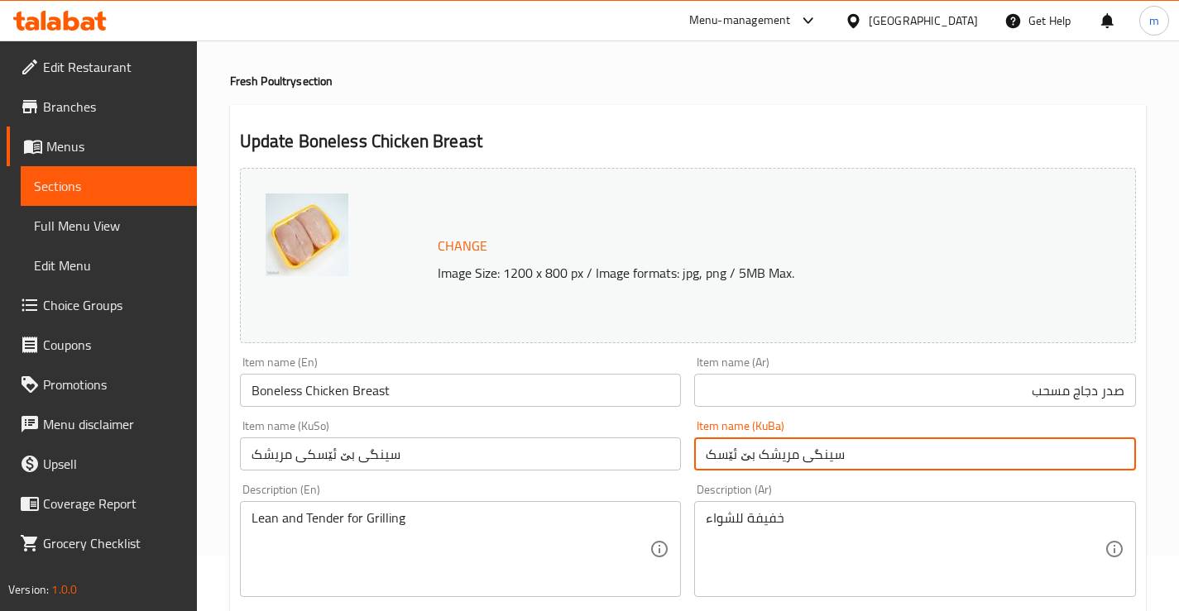
click at [769, 449] on input "سینگی مریشک بێ ئێسک" at bounding box center [915, 454] width 442 height 33
click at [423, 456] on input "سینگی بێ ئێسکی مریشک" at bounding box center [461, 454] width 442 height 33
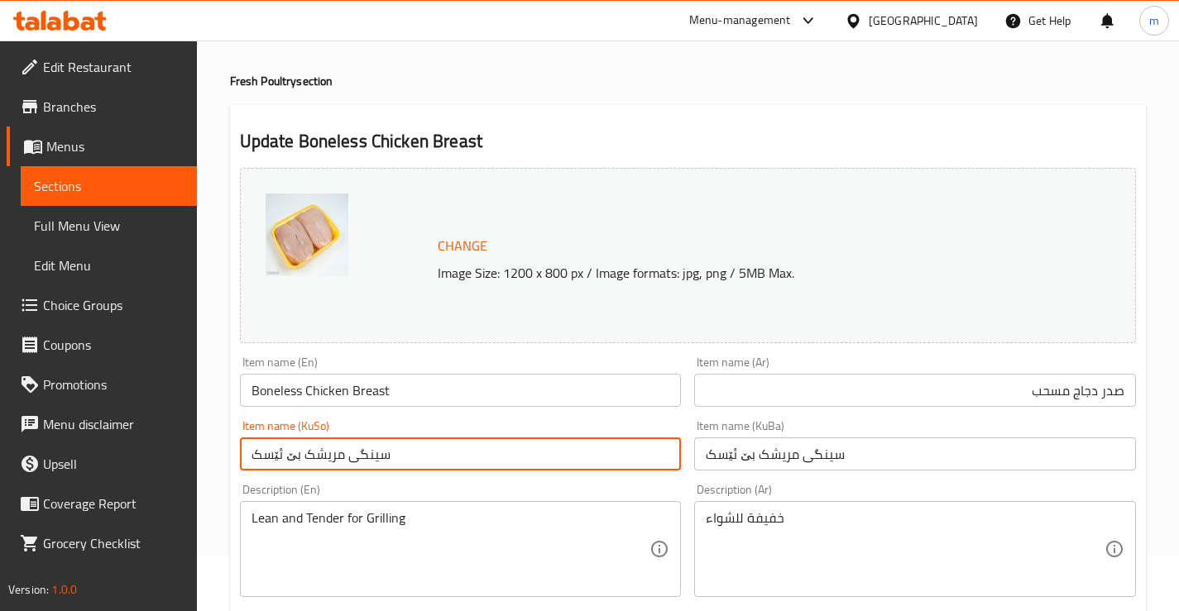
type input "سینگی مریشک بێ ئێسک"
click at [496, 419] on div "Item name (KuSo) سینگی مریشک بێ ئێسک Item name (KuSo)" at bounding box center [460, 446] width 455 height 64
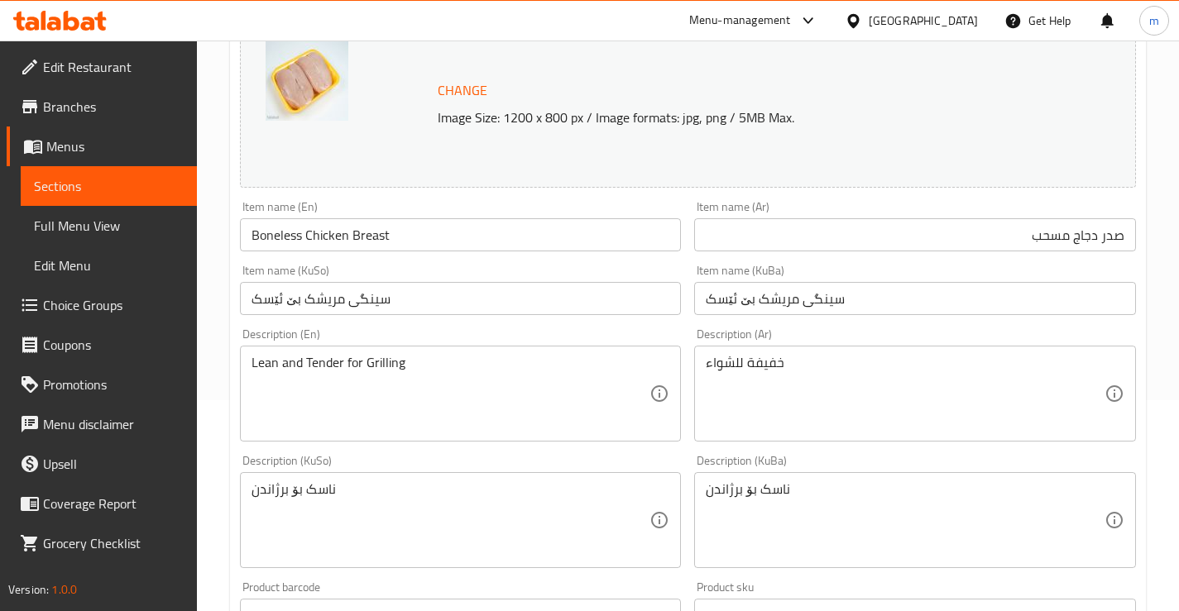
scroll to position [221, 0]
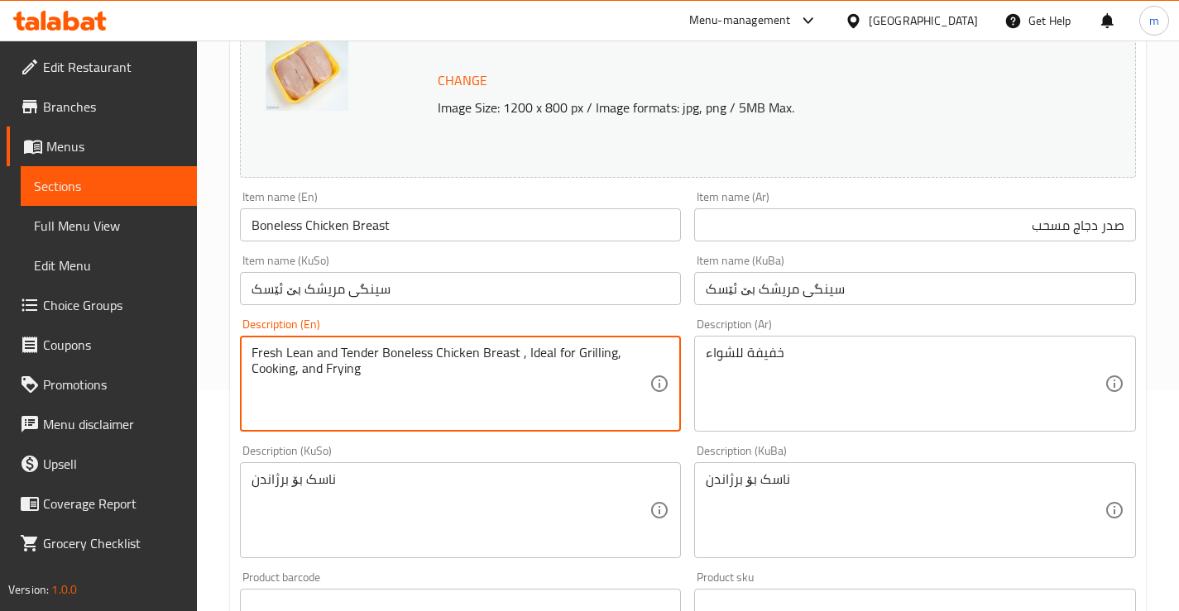
type textarea "Fresh Lean and Tender Boneless Chicken Breast , Ideal for Grilling, Cooking, an…"
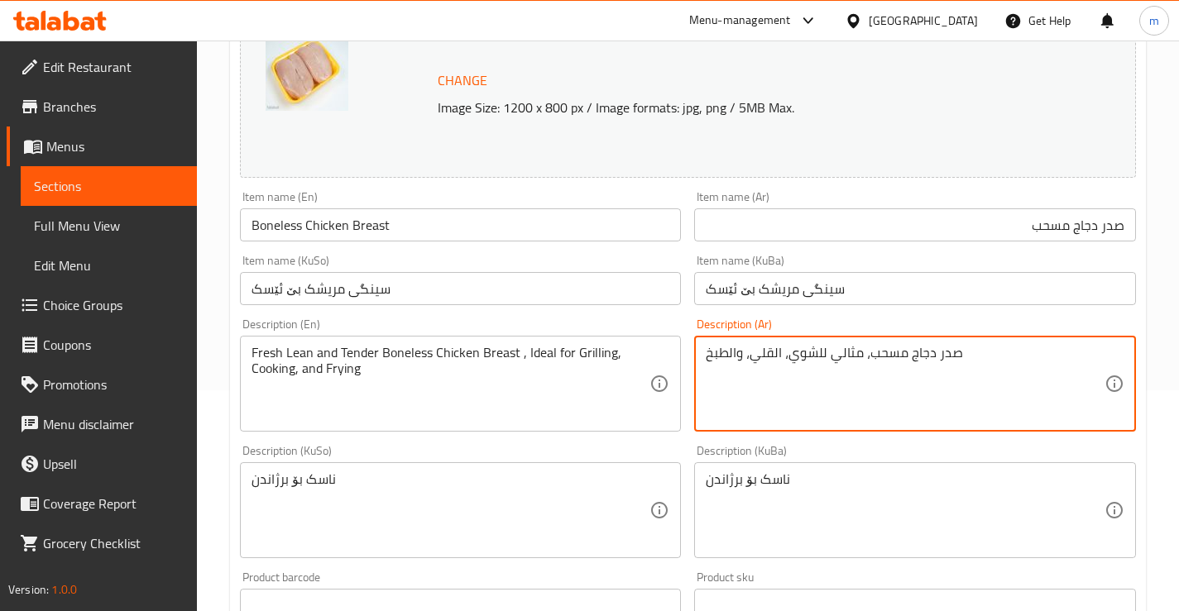
type textarea "صدر دجاج مسحب، مثالي للشوي، القلي، والطبخ"
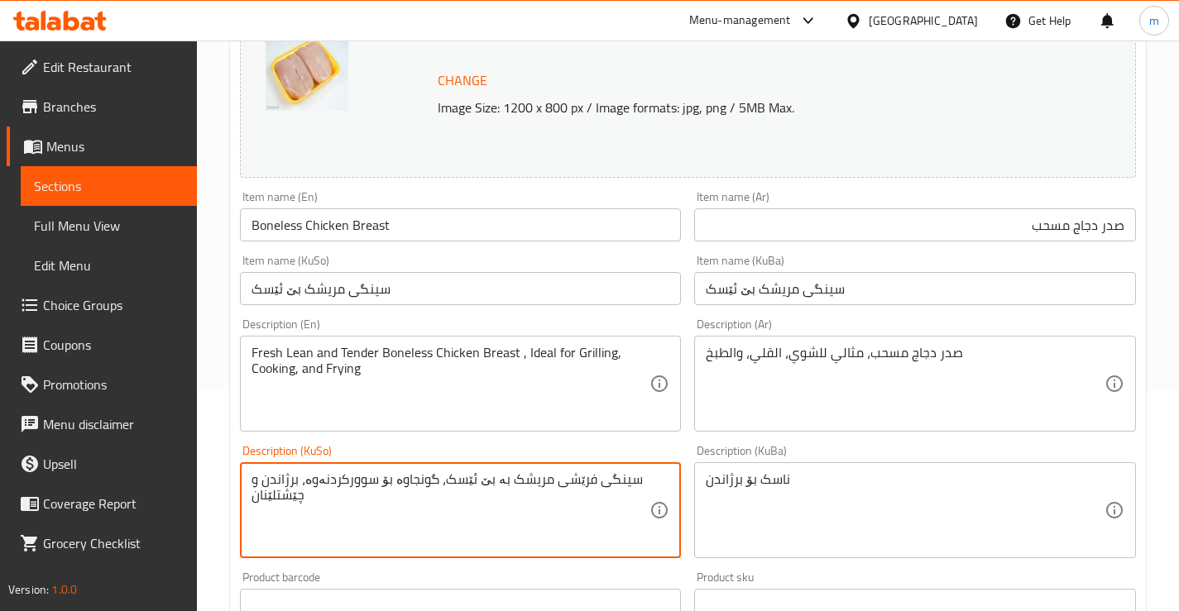
type textarea "سینگی فرێشی مریشک بە بێ ئێسک، گونجاوە بۆ سوورکردنەوە، برژاندن و چێشتلێنان"
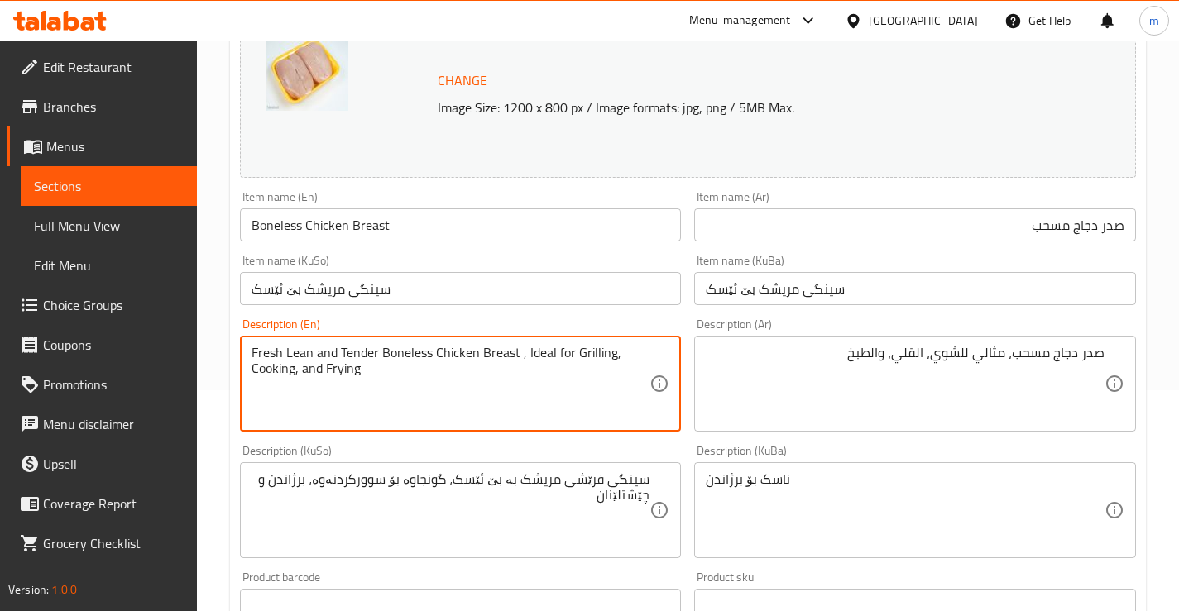
click at [390, 389] on textarea "Fresh Lean and Tender Boneless Chicken Breast , Ideal for Grilling, Cooking, an…" at bounding box center [450, 384] width 399 height 79
type textarea "Fresh lean and tender boneless chicken breast , ideal for grilling, cooking, an…"
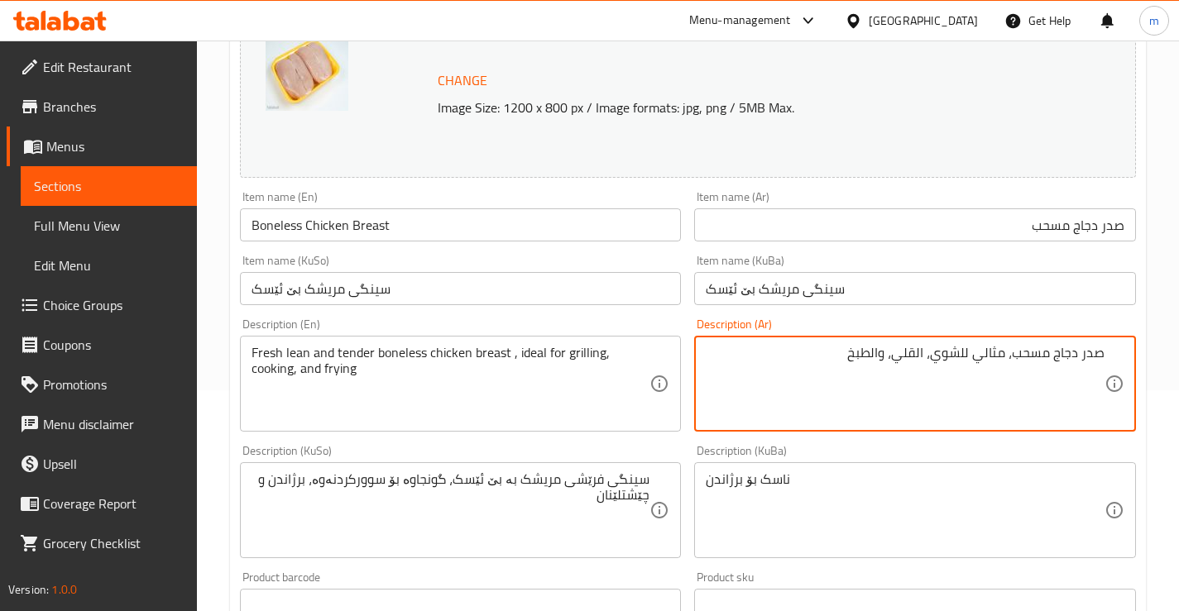
click at [969, 352] on textarea "صدر دجاج مسحب، مثالي للشوي، القلي، والطبخ" at bounding box center [905, 384] width 399 height 79
drag, startPoint x: 968, startPoint y: 352, endPoint x: 1011, endPoint y: 347, distance: 43.2
click at [1011, 347] on textarea "صدر دجاج مسحب، مثالي للشوي، القلي، والطبخ" at bounding box center [905, 384] width 399 height 79
click at [960, 358] on textarea "صدر دجاج مسحب، لشوي، القلي، والطبخ" at bounding box center [905, 384] width 399 height 79
click at [939, 356] on textarea "صدر دجاج مسحب، لشوي، قلي، والطبخ" at bounding box center [905, 384] width 399 height 79
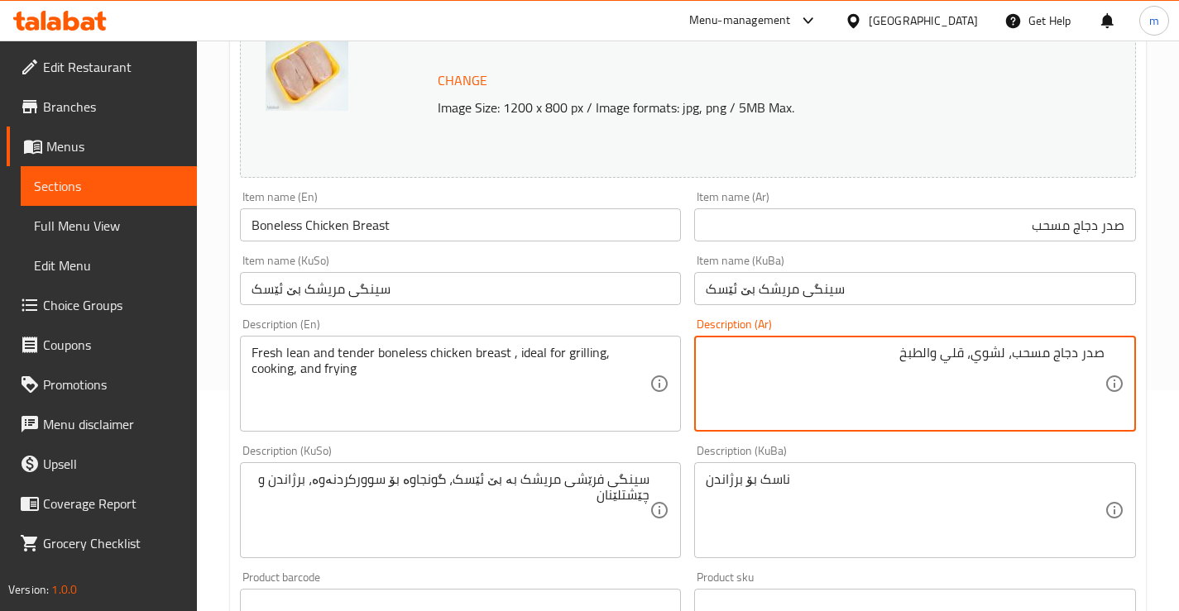
type textarea "صدر دجاج مسحب، لشوي، قلي والطبخ"
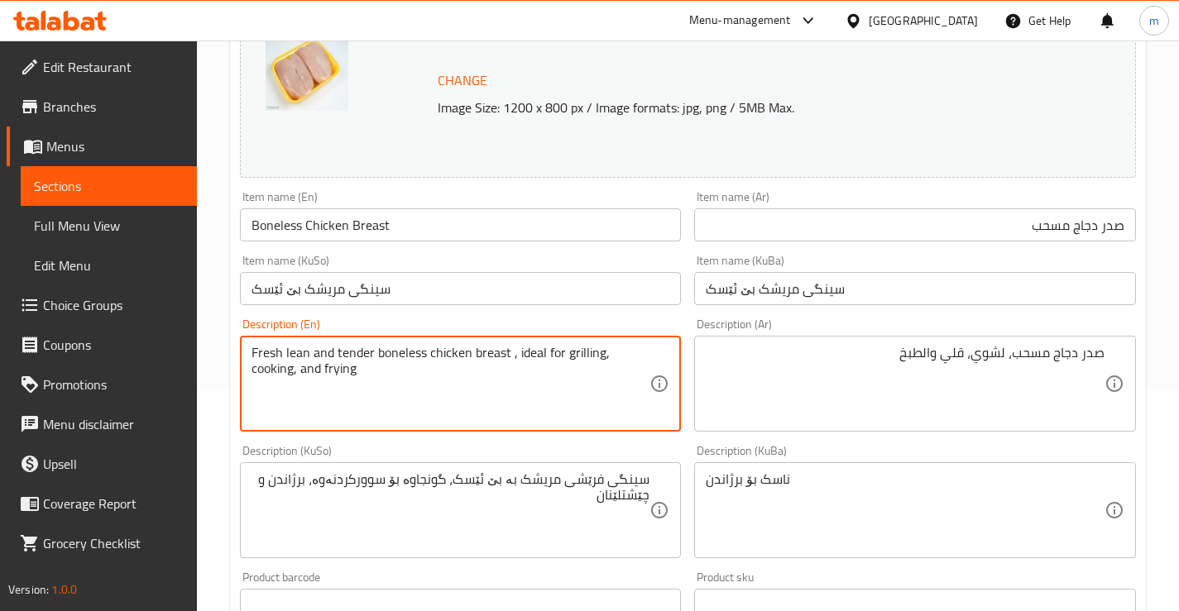
click at [387, 381] on textarea "Fresh lean and tender boneless chicken breast , ideal for grilling, cooking, an…" at bounding box center [450, 384] width 399 height 79
click at [510, 354] on textarea "Fresh lean and tender boneless chicken breast , ideal for grilling, cooking, an…" at bounding box center [450, 384] width 399 height 79
drag, startPoint x: 515, startPoint y: 348, endPoint x: 542, endPoint y: 344, distance: 27.6
click at [542, 345] on textarea "Fresh lean and tender boneless chicken breast, ideal for grilling, cooking, and…" at bounding box center [450, 384] width 399 height 79
click at [623, 354] on textarea "Fresh lean and tender boneless chicken breast, for grilling, cooking, and frying" at bounding box center [450, 384] width 399 height 79
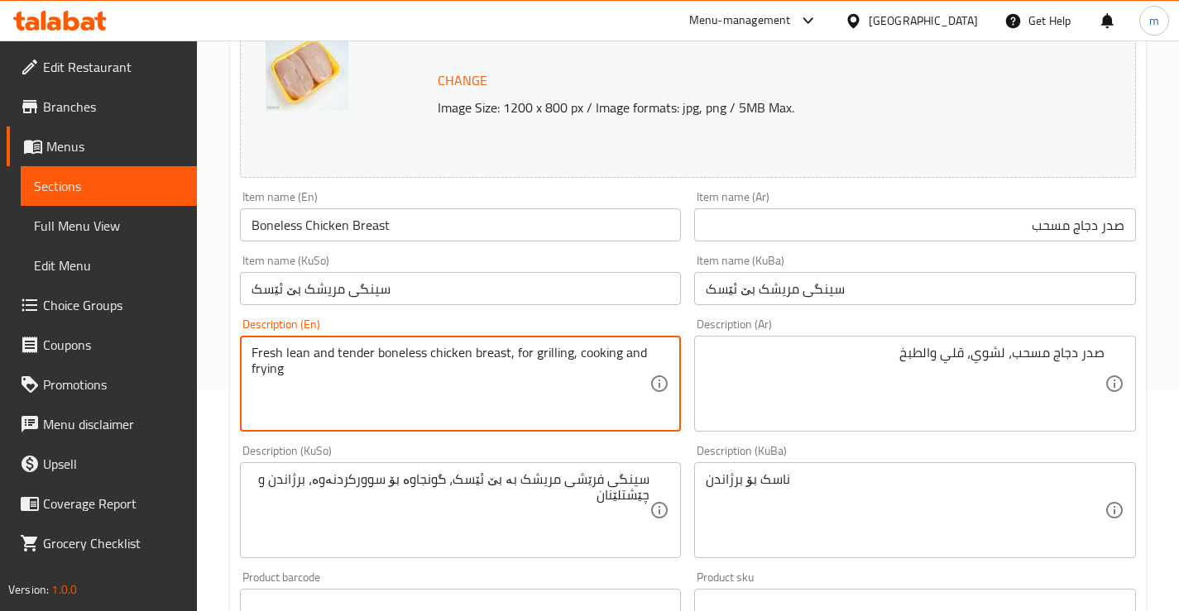
click at [600, 362] on textarea "Fresh lean and tender boneless chicken breast, for grilling, cooking and frying" at bounding box center [450, 384] width 399 height 79
type textarea "Fresh lean and tender boneless chicken breast, for grilling, frying and cooking"
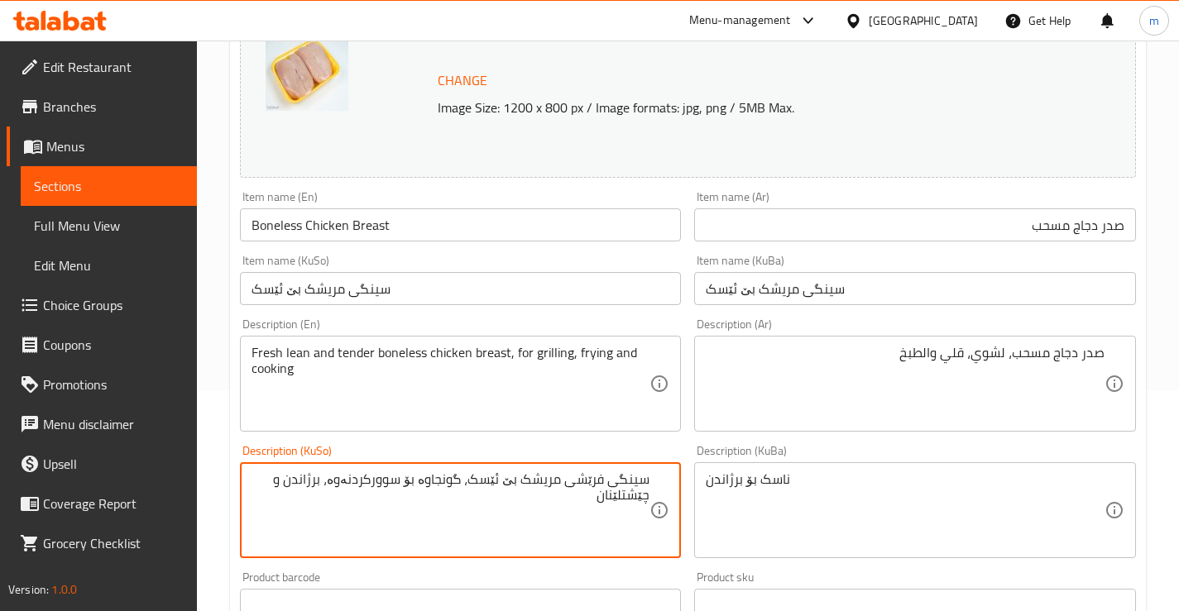
drag, startPoint x: 425, startPoint y: 481, endPoint x: 472, endPoint y: 478, distance: 47.2
click at [472, 478] on textarea "سینگی فرێشی مریشک بێ ئێسک، گونجاوە بۆ سوورکردنەوە، برژاندن و چێشتلێنان" at bounding box center [450, 511] width 399 height 79
type textarea "سینگی فرێشی مریشک بێ ئێسک، بۆ سوورکردنەوە، برژاندن و چێشتلێنان"
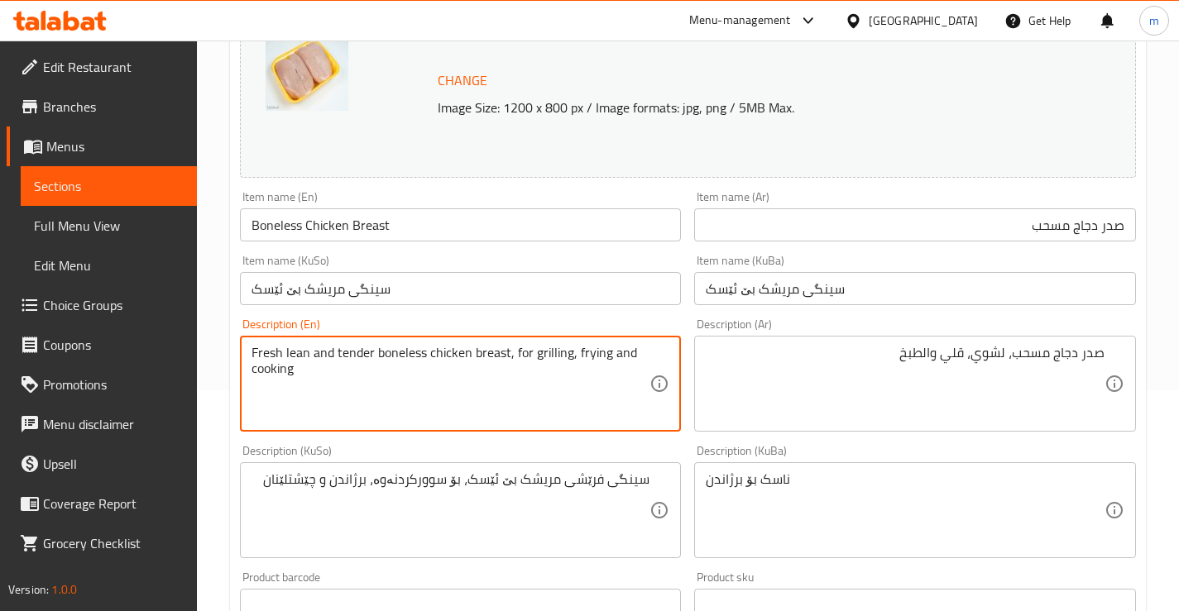
drag, startPoint x: 309, startPoint y: 352, endPoint x: 247, endPoint y: 352, distance: 62.1
click at [354, 360] on textarea "Fresh lean and tender boneless chicken breast, for grilling, frying and cooking" at bounding box center [450, 384] width 399 height 79
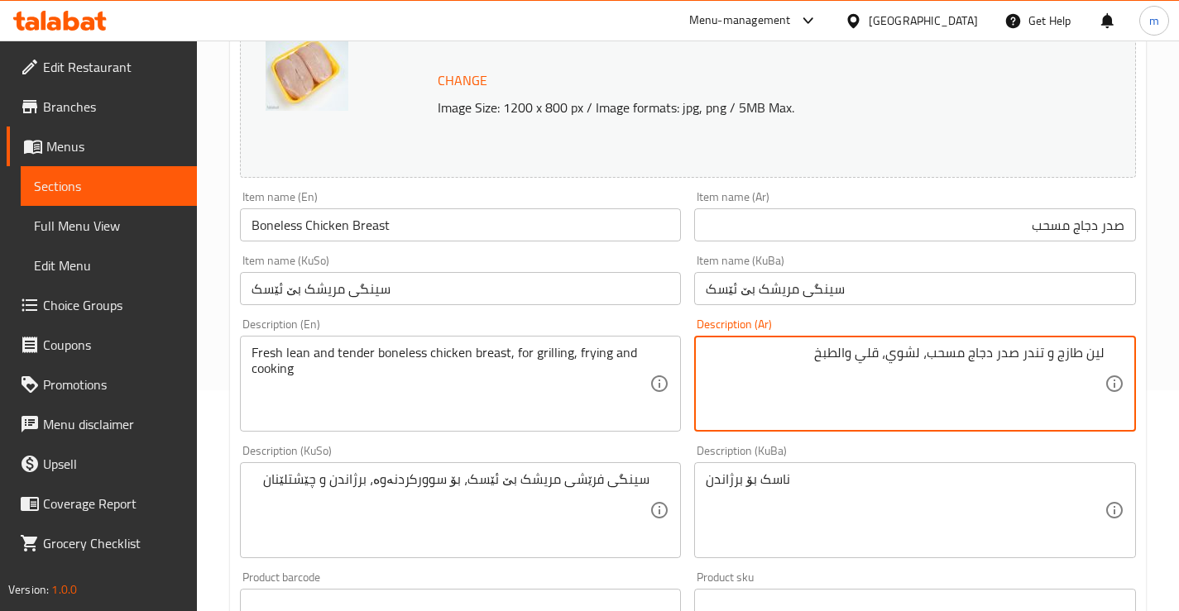
type textarea "لين طازج و تندر صدر دجاج مسحب، لشوي، قلي والطبخ"
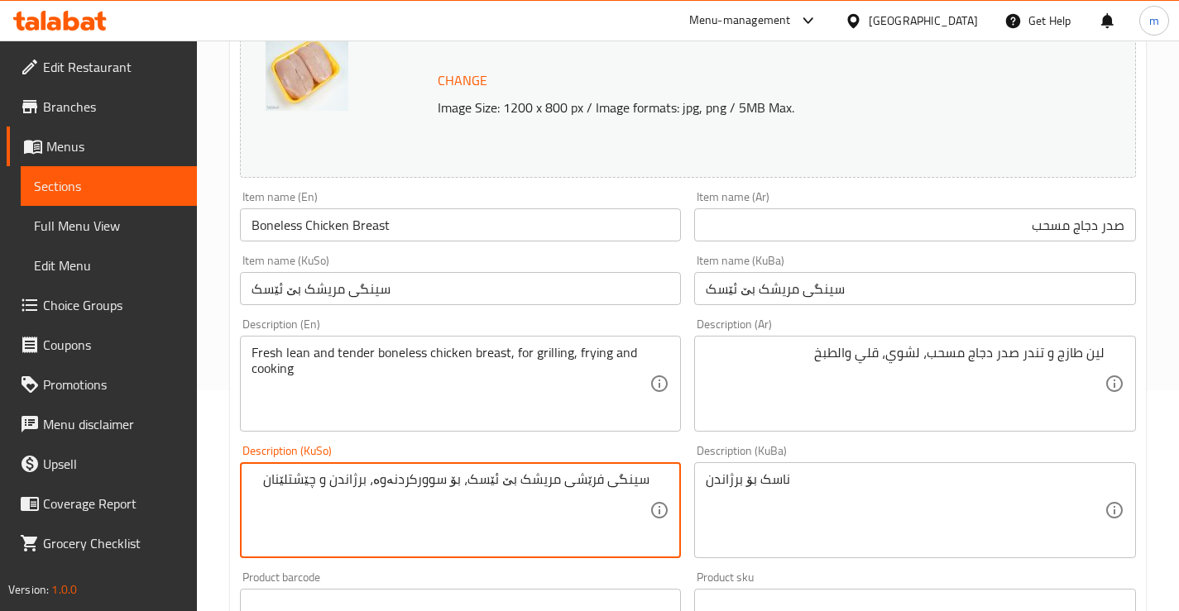
click at [652, 484] on div "سینگی فرێشی مریشک بێ ئێسک، بۆ سوورکردنەوە، برژاندن و چێشتلێنان Description (KuS…" at bounding box center [461, 510] width 442 height 96
click at [649, 477] on textarea "سینگی فرێشی مریشک بێ ئێسک، بۆ سوورکردنەوە، برژاندن و چێشتلێنان" at bounding box center [450, 511] width 399 height 79
click at [556, 493] on textarea "لینی سینگی فرێشی مریشک بێ ئێسک، بۆ سوورکردنەوە، برژاندن و چێشتلێنان" at bounding box center [450, 511] width 399 height 79
click at [619, 481] on textarea "لینی سینگی مریشک بێ ئێسک، بۆ سوورکردنەوە، برژاندن و چێشتلێنان" at bounding box center [450, 511] width 399 height 79
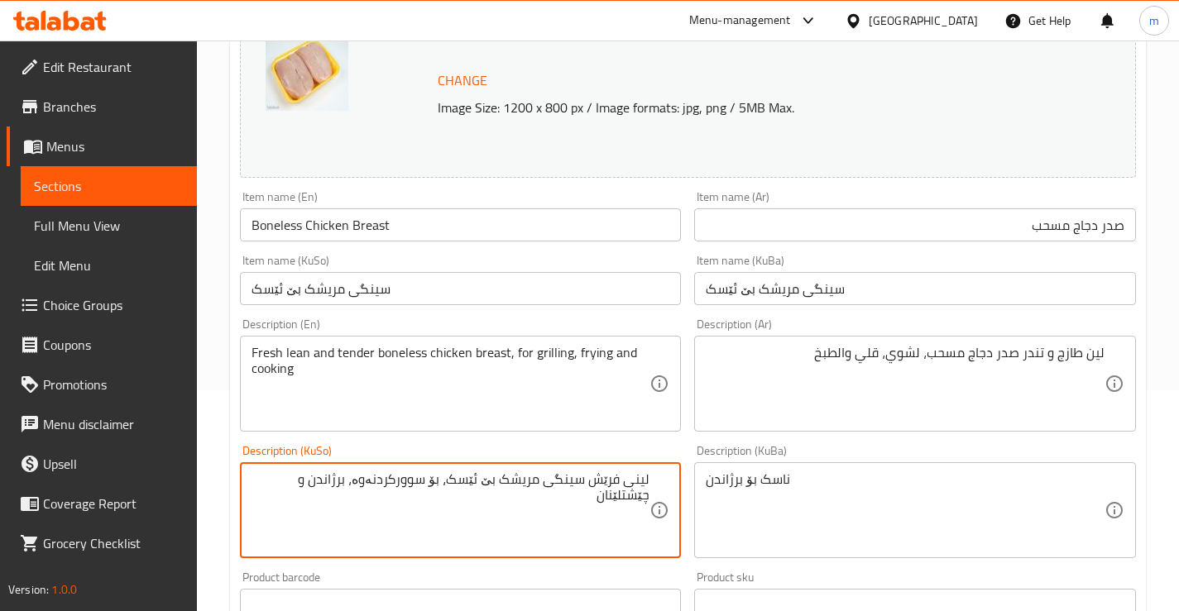
type textarea "لینی فرێش سینگی مریشک بێ ئێسک، بۆ سوورکردنەوە، برژاندن و چێشتلێنان"
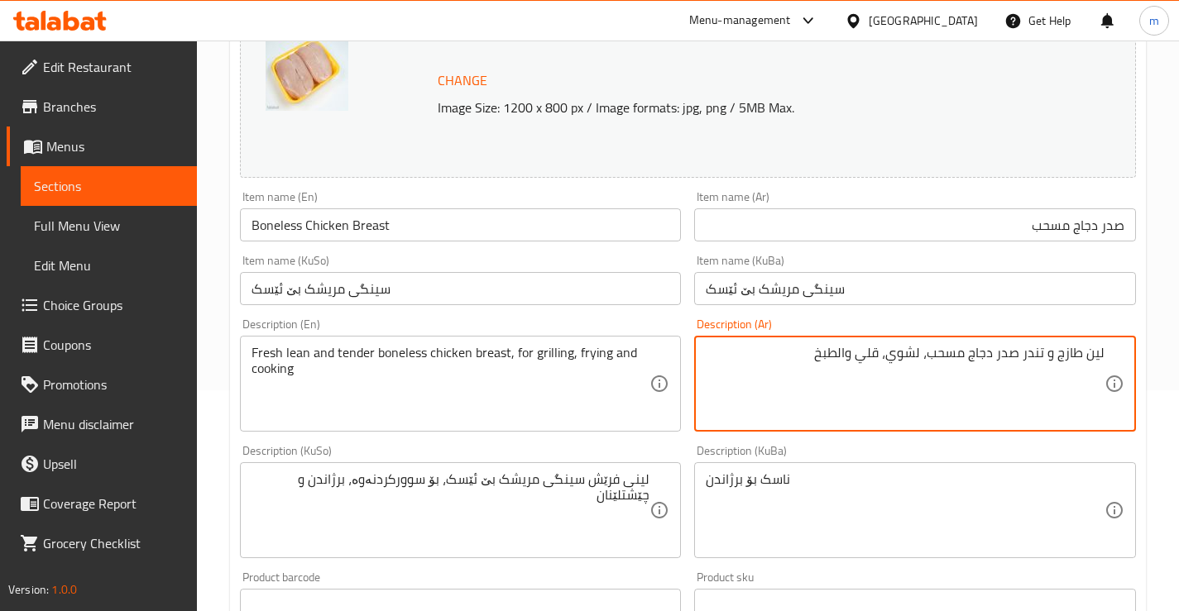
click at [1048, 352] on textarea "لين طازج و تندر صدر دجاج مسحب، لشوي، قلي والطبخ" at bounding box center [905, 384] width 399 height 79
type textarea "لين طازج، تندر صدر دجاج مسحب، لشوي، قلي والطبخ"
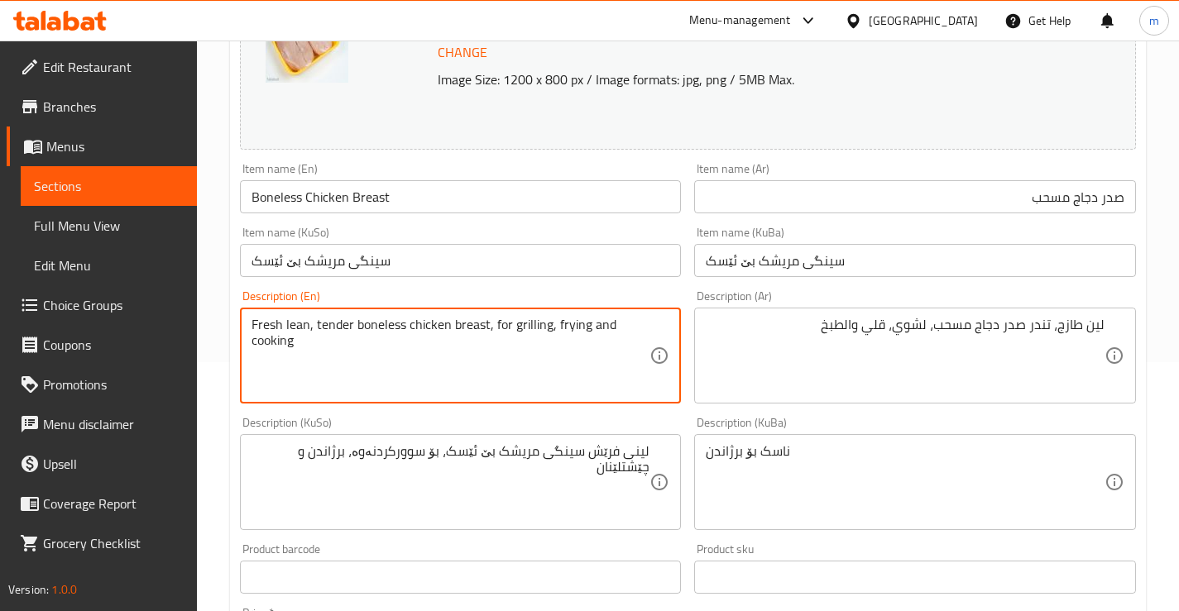
scroll to position [275, 0]
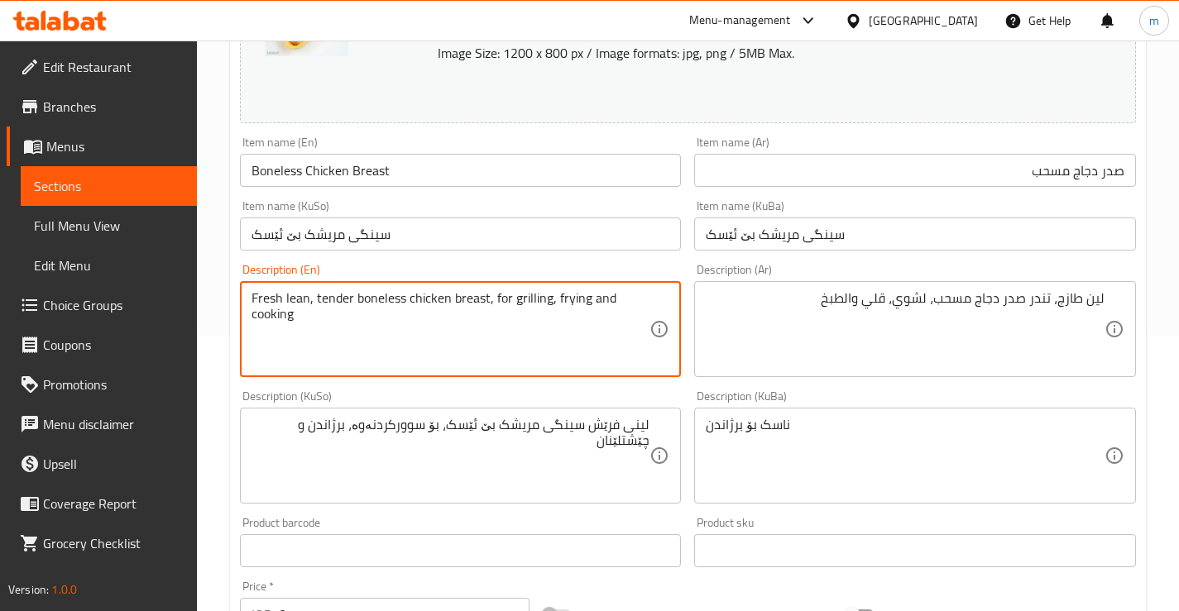
type textarea "Fresh lean, tender boneless chicken breast, for grilling, frying and cooking"
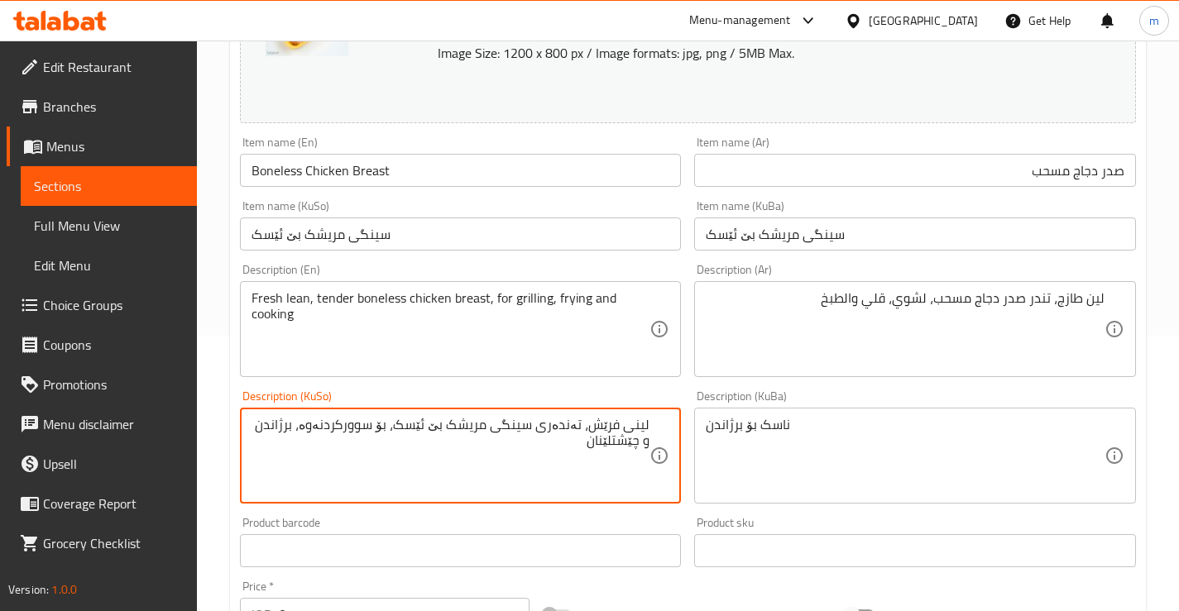
click at [340, 418] on textarea "لینی فرێش، تەندەری سینگی مریشک بێ ئێسک، بۆ سوورکردنەوە، برژاندن و چێشتلێنان" at bounding box center [450, 456] width 399 height 79
click at [382, 424] on textarea "لینی فرێش، تەندەری سینگی مریشک بێ ئێسک، بۆ ، برژاندن و چێشتلێنان" at bounding box center [450, 456] width 399 height 79
click at [351, 429] on textarea "لینی فرێش، تەندەری سینگی مریشک بێ ئێسک، بۆ برژاندن و چێشتلێنان" at bounding box center [450, 456] width 399 height 79
click at [275, 429] on textarea "لینی فرێش، تەندەری سینگی مریشک بێ ئێسک، بۆ برژاندن، سوورکردنەوەو چێشتلێنان" at bounding box center [450, 456] width 399 height 79
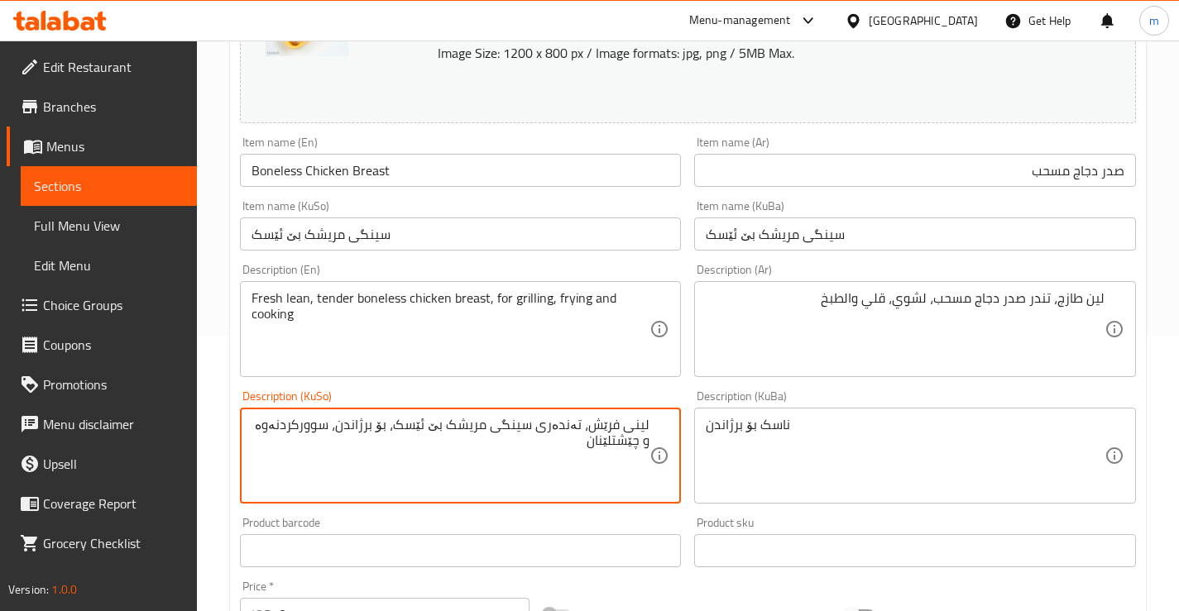
type textarea "لینی فرێش، تەندەری سینگی مریشک بێ ئێسک، بۆ برژاندن، سوورکردنەوە و چێشتلێنان"
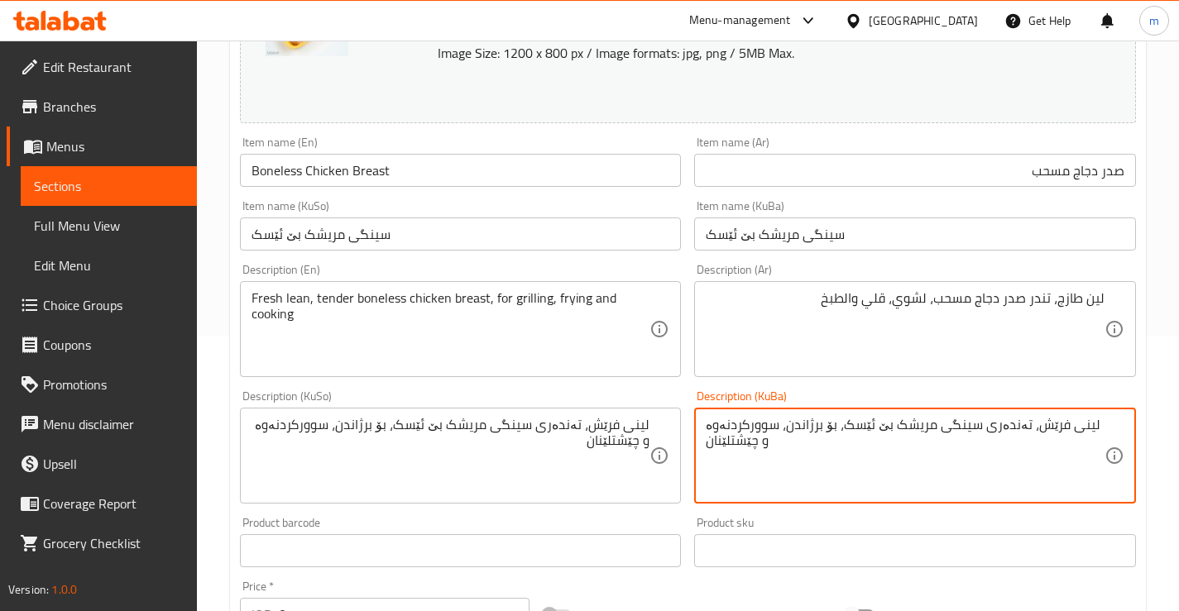
click at [674, 377] on div "Fresh lean, tender boneless chicken breast, for grilling, frying and cooking De…" at bounding box center [461, 329] width 442 height 96
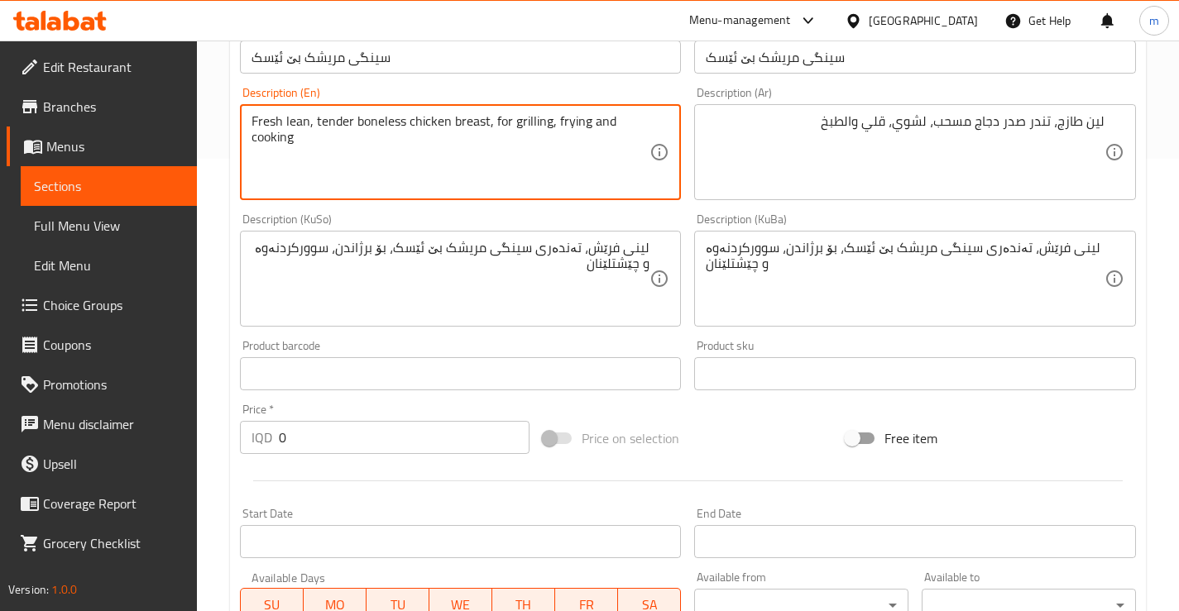
scroll to position [496, 0]
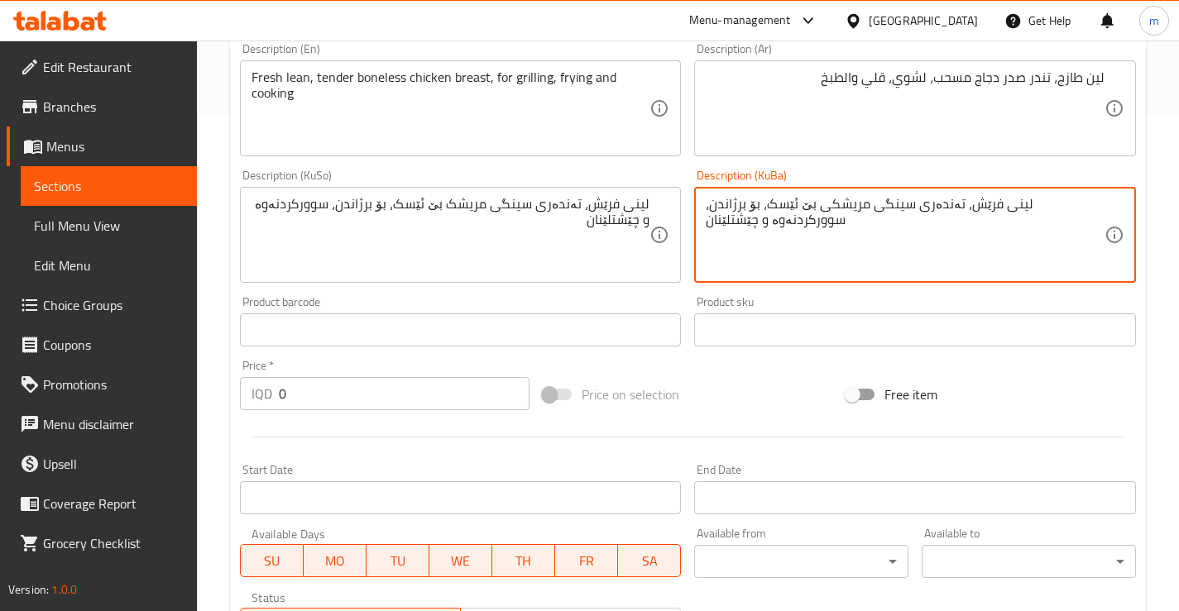
type textarea "لینی فرێش، تەندەری سینگی مریشکی بێ ئێسک، بۆ برژاندن، سوورکردنەوە و چێشتلێنان"
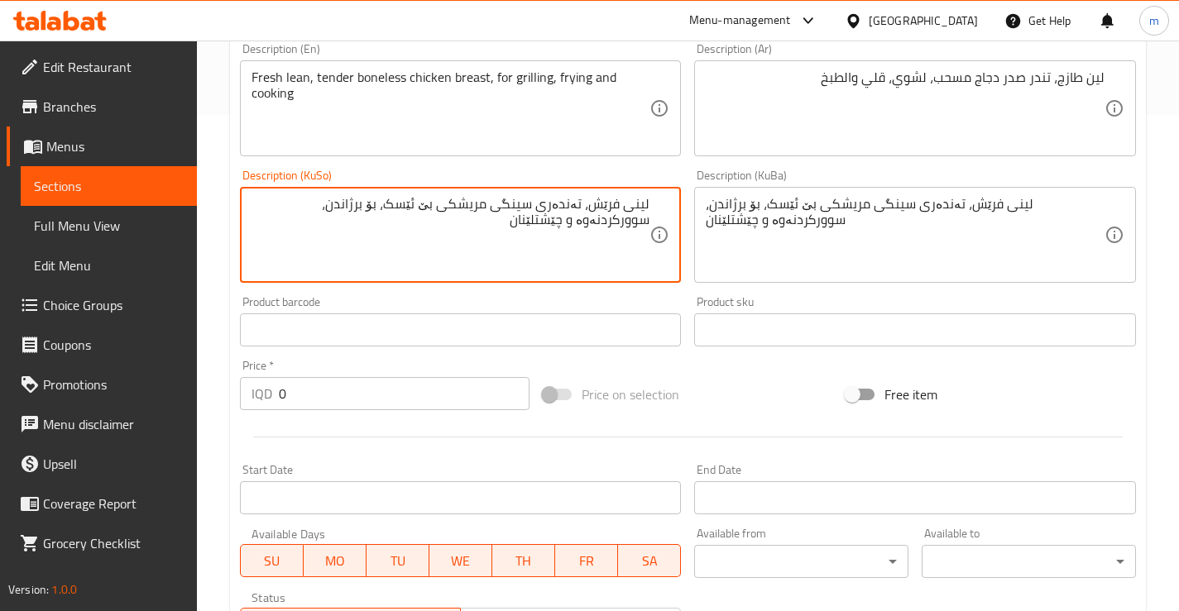
type textarea "لینی فرێش، تەندەری سینگی مریشکی بێ ئێسک، بۆ برژاندن، سوورکردنەوە و چێشتلێنان"
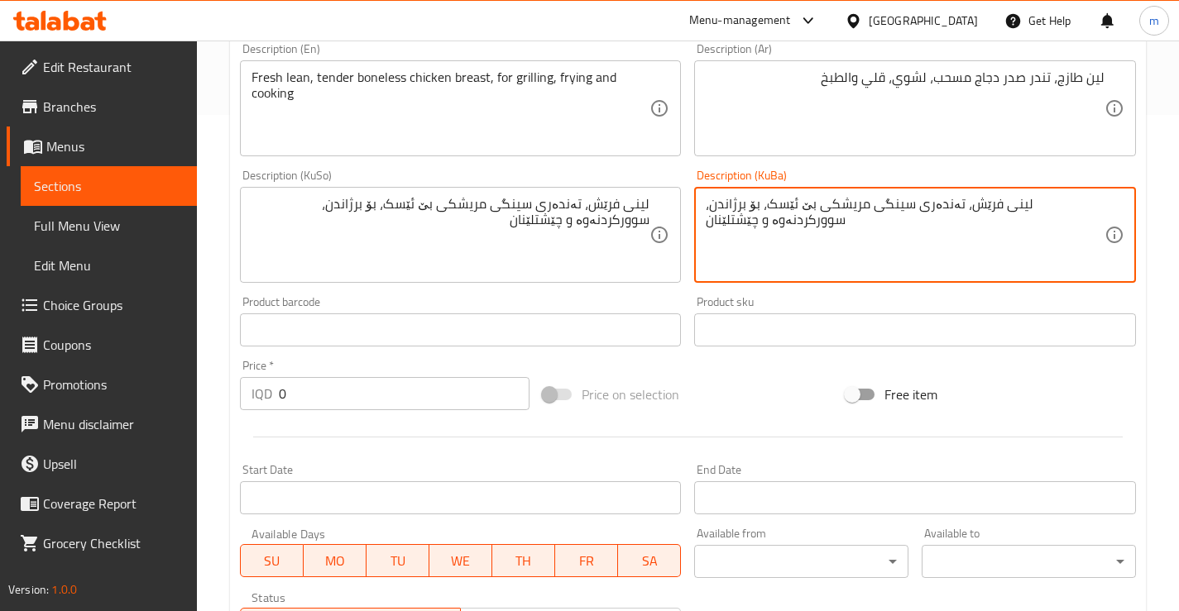
click at [702, 285] on div "Description (KuBa) لینی فرێش، تەندەری سینگی مریشکی بێ ئێسک، بۆ برژاندن، سوورکرد…" at bounding box center [914, 226] width 455 height 127
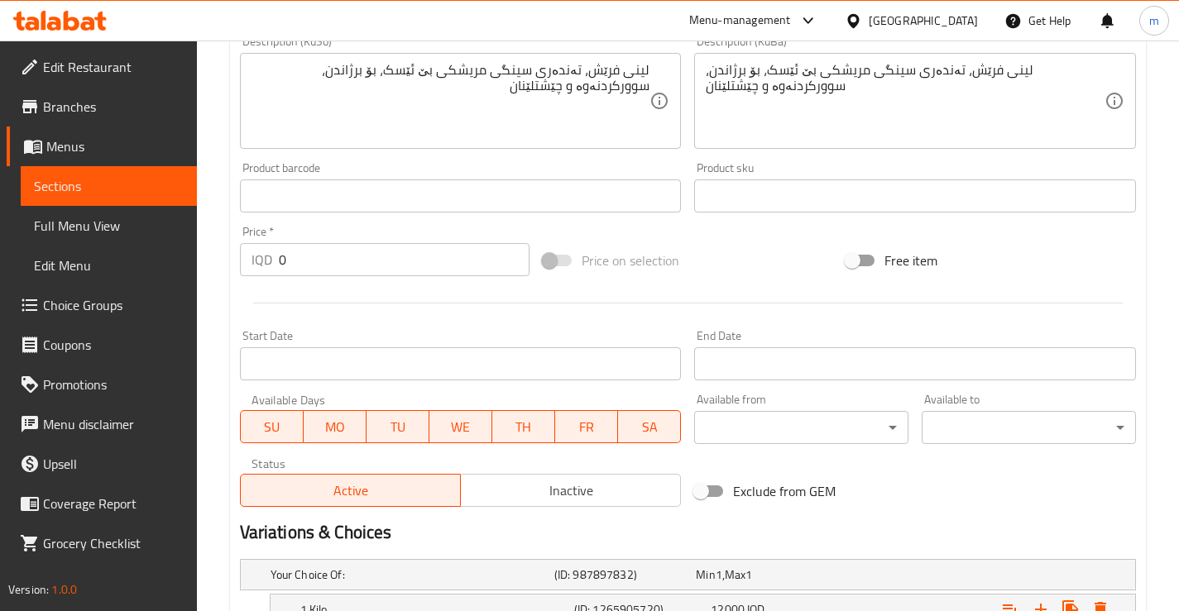
scroll to position [809, 0]
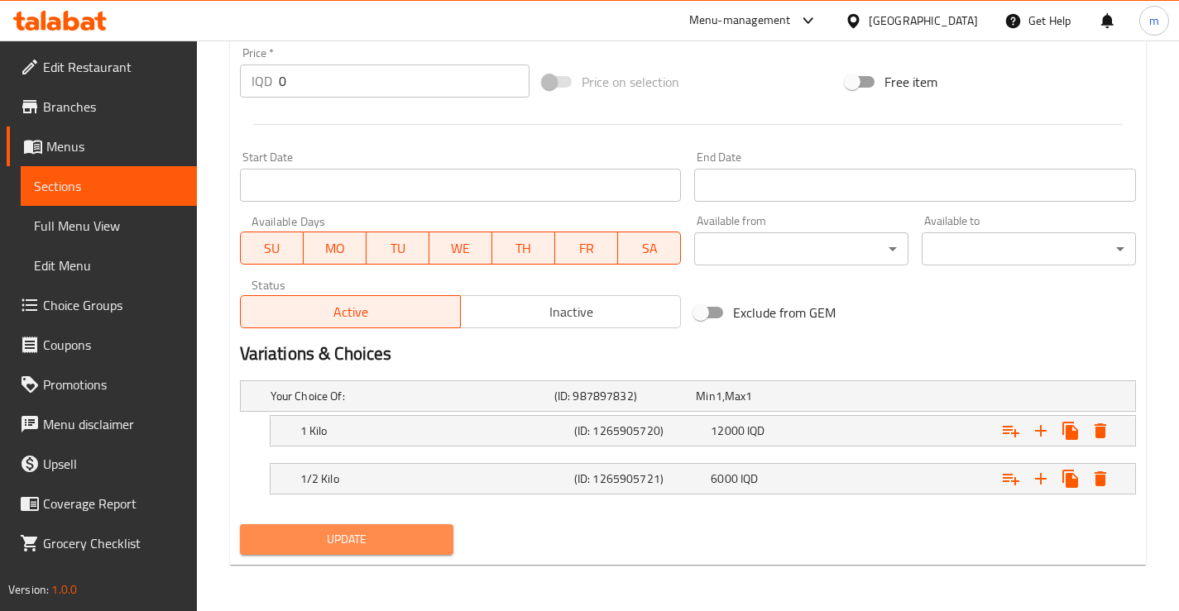
click at [376, 526] on button "Update" at bounding box center [347, 539] width 214 height 31
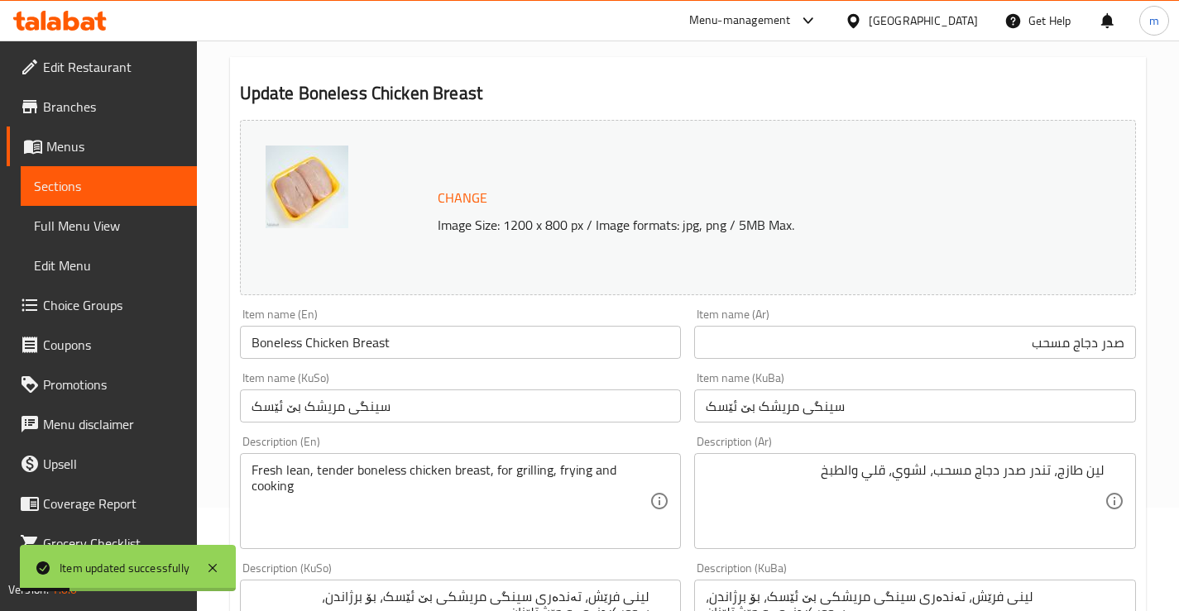
scroll to position [0, 0]
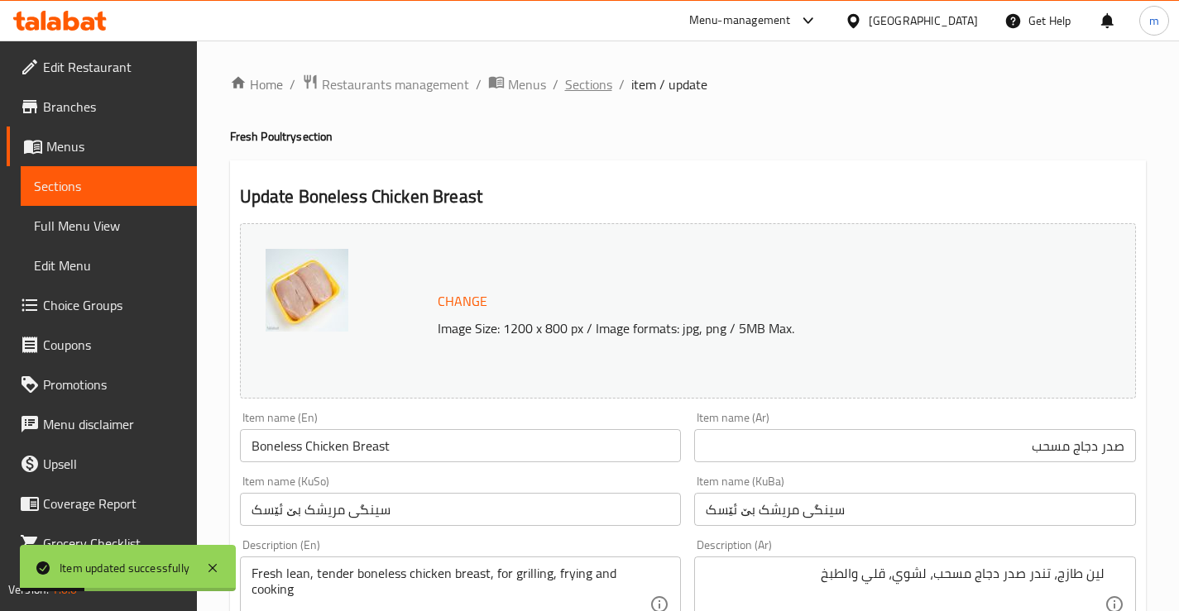
click at [588, 85] on span "Sections" at bounding box center [588, 84] width 47 height 20
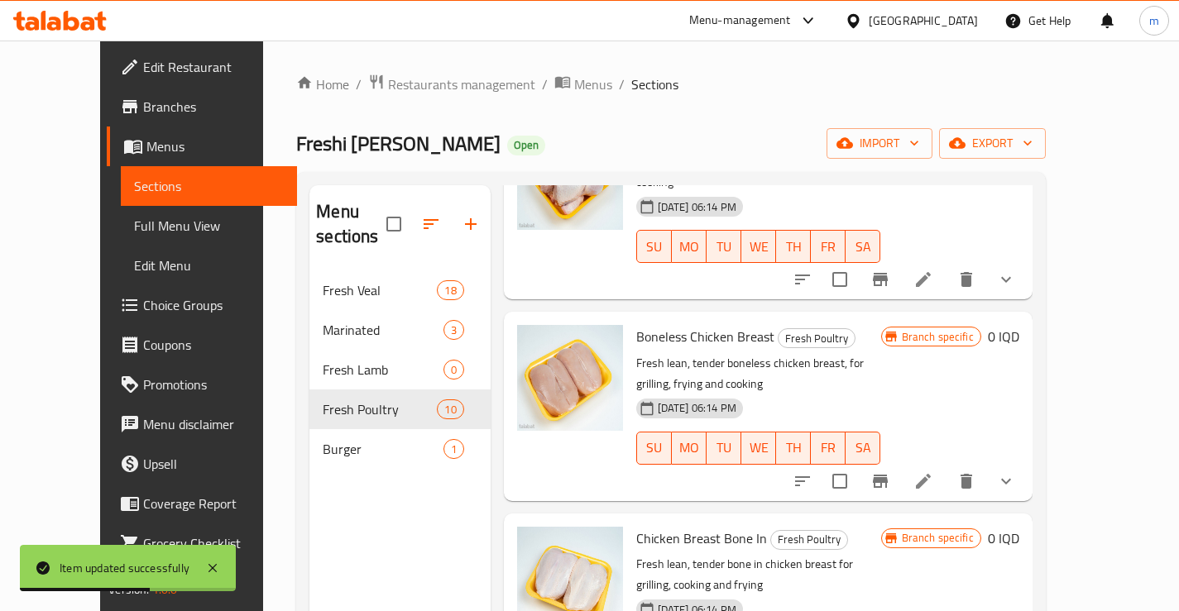
scroll to position [165, 0]
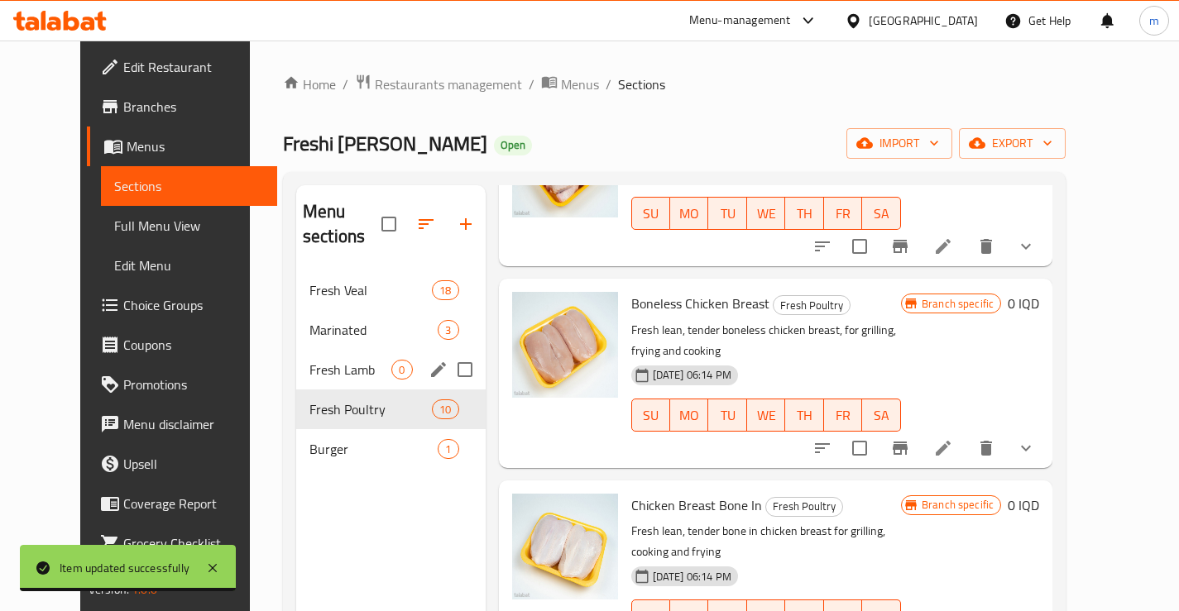
click at [352, 360] on span "Fresh Lamb" at bounding box center [350, 370] width 82 height 20
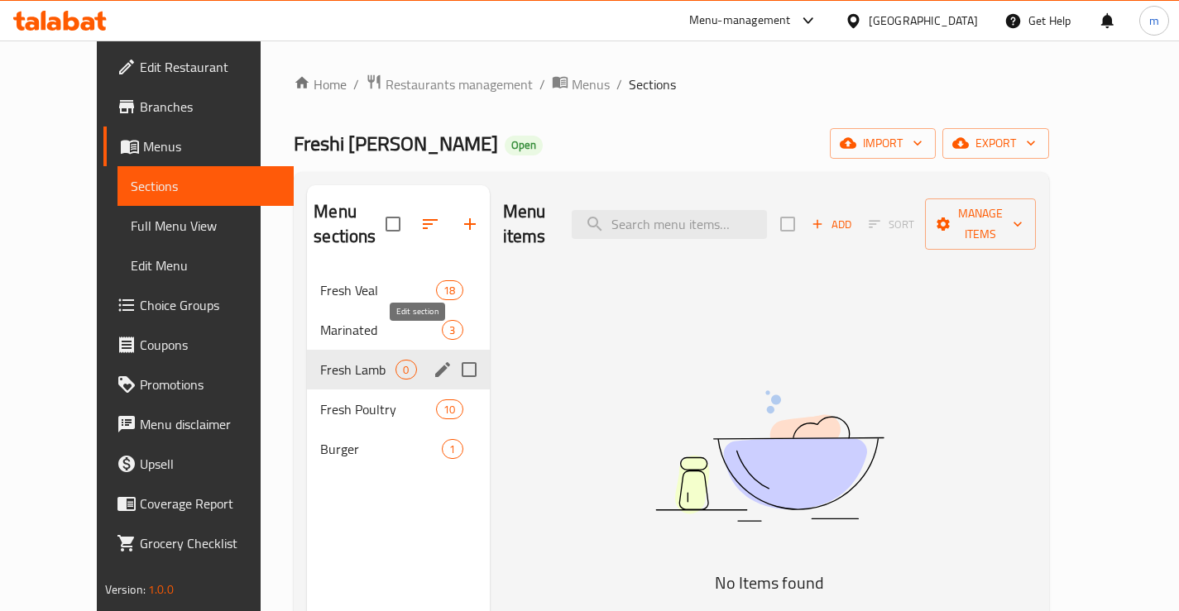
click at [433, 360] on icon "edit" at bounding box center [443, 370] width 20 height 20
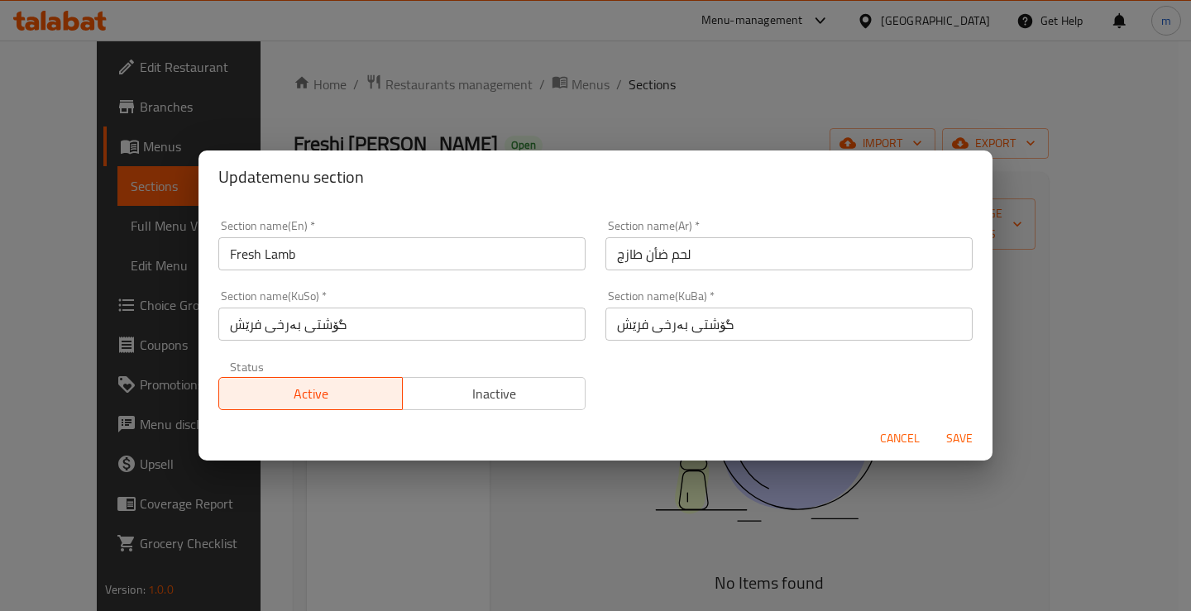
scroll to position [3, 0]
click at [881, 430] on span "Cancel" at bounding box center [900, 439] width 40 height 21
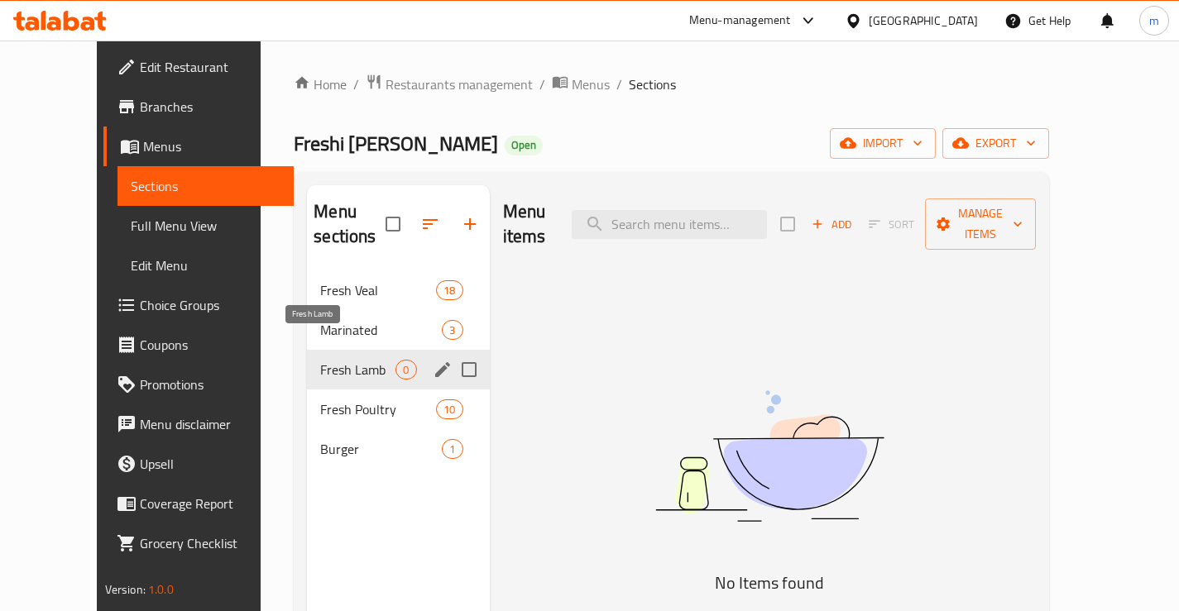
click at [331, 360] on span "Fresh Lamb" at bounding box center [357, 370] width 75 height 20
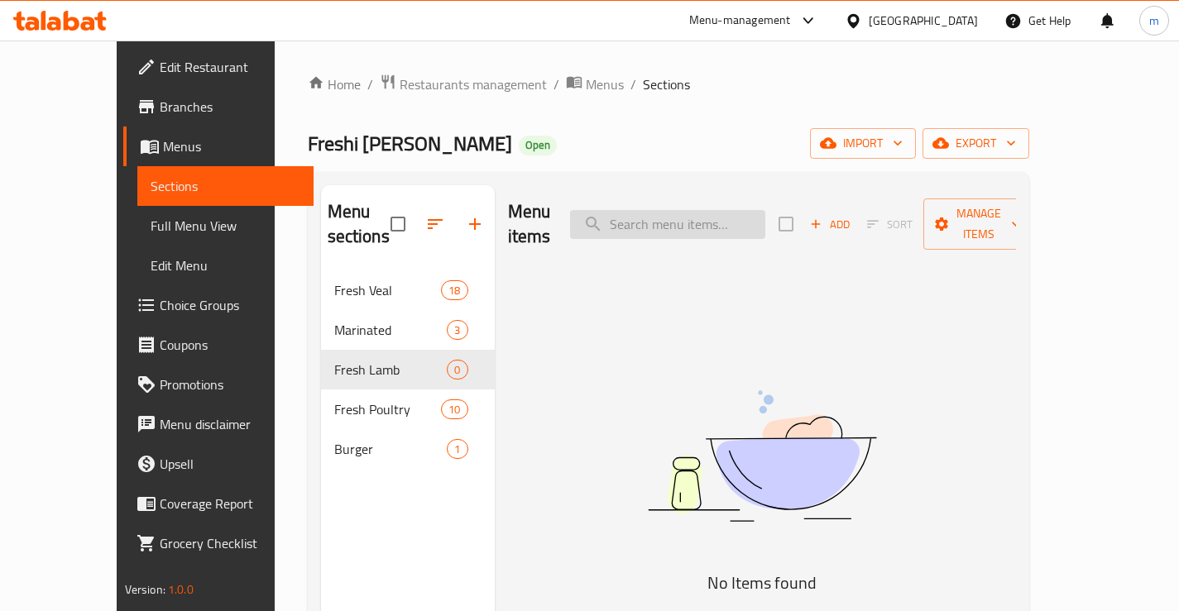
click at [678, 210] on input "search" at bounding box center [667, 224] width 195 height 29
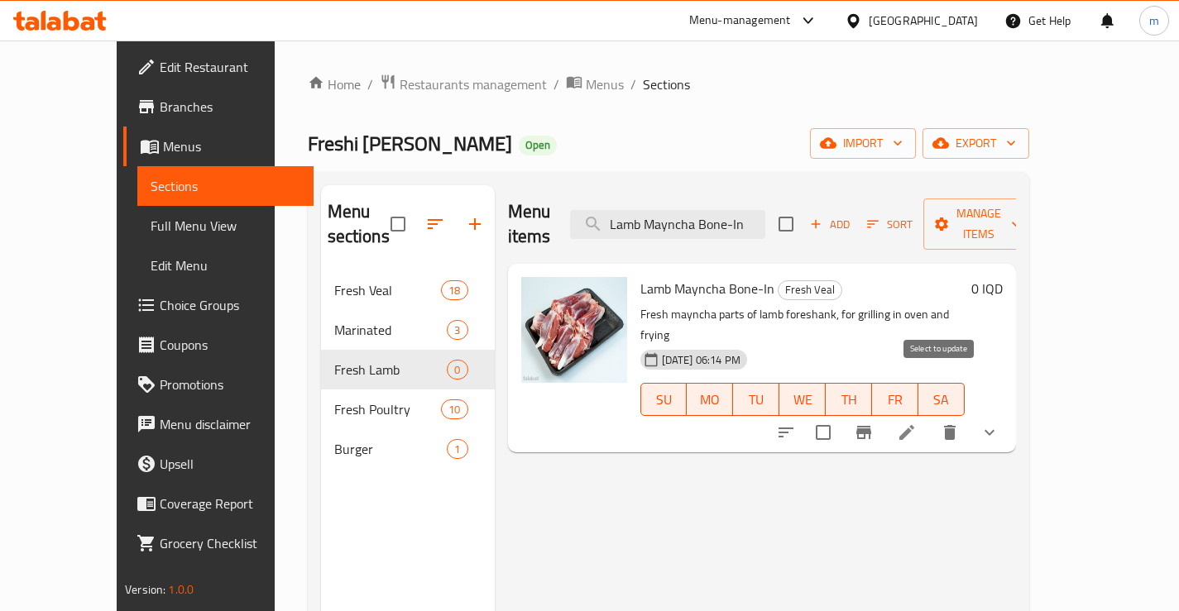
type input "Lamb Mayncha Bone-In"
click at [840, 415] on input "checkbox" at bounding box center [823, 432] width 35 height 35
checkbox input "true"
click at [840, 415] on input "checkbox" at bounding box center [823, 432] width 35 height 35
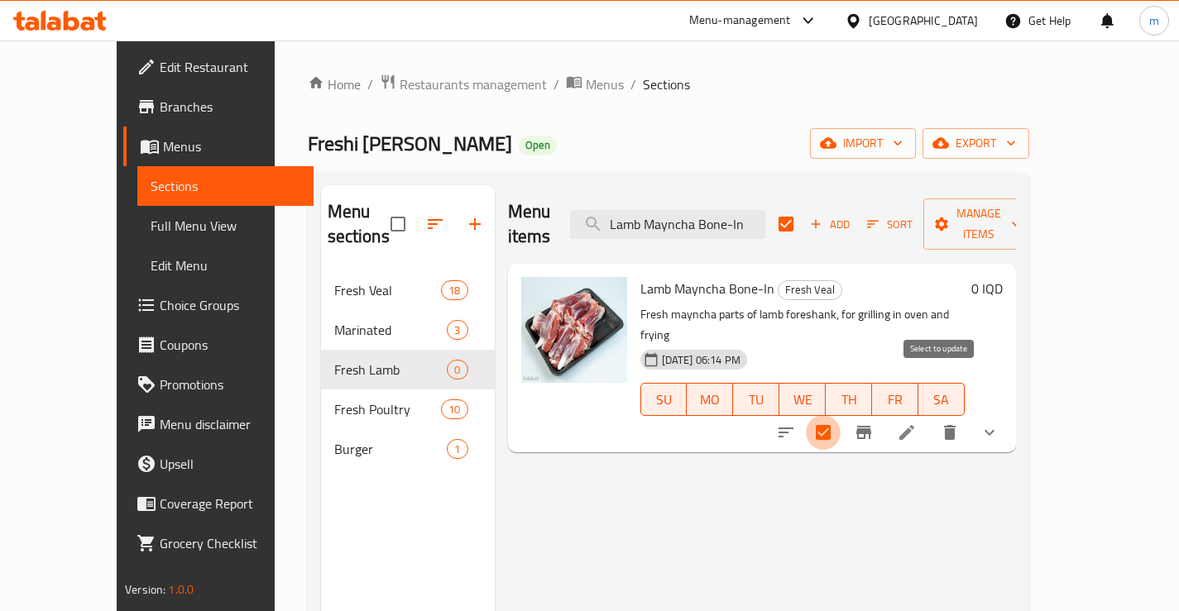
checkbox input "false"
click at [999, 423] on icon "show more" at bounding box center [989, 433] width 20 height 20
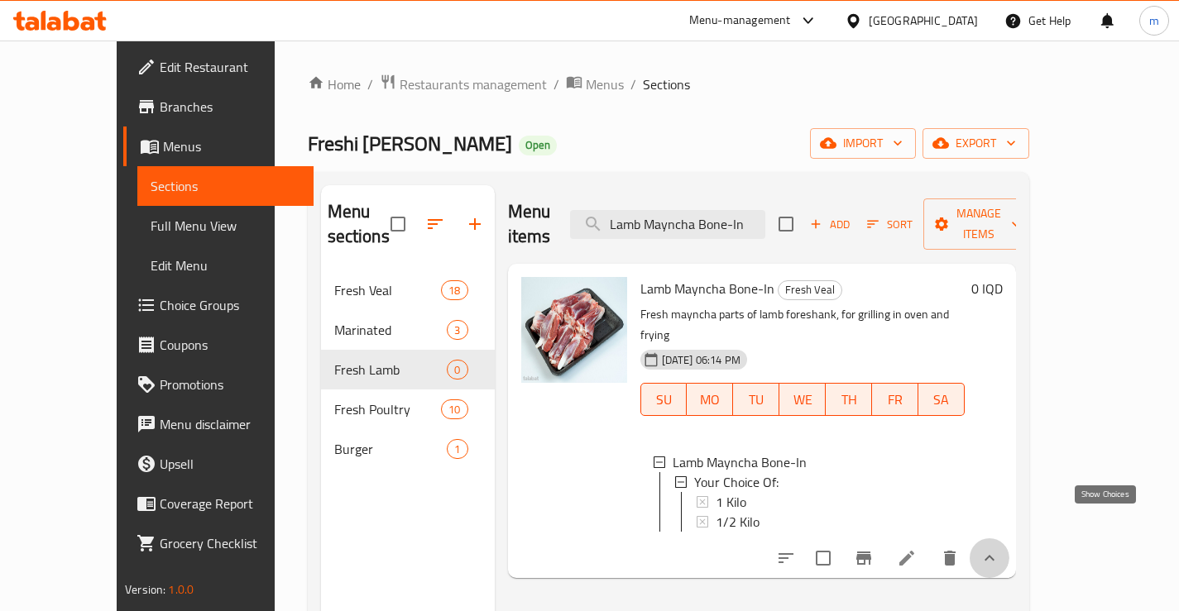
click at [999, 548] on icon "show more" at bounding box center [989, 558] width 20 height 20
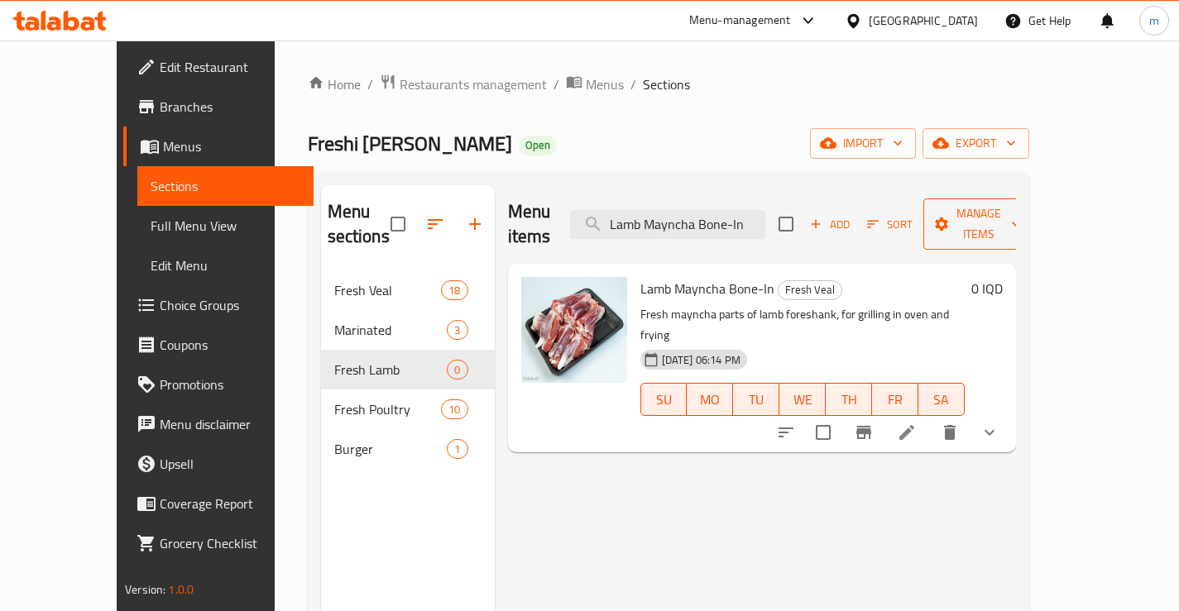
click at [1034, 220] on button "Manage items" at bounding box center [978, 224] width 111 height 51
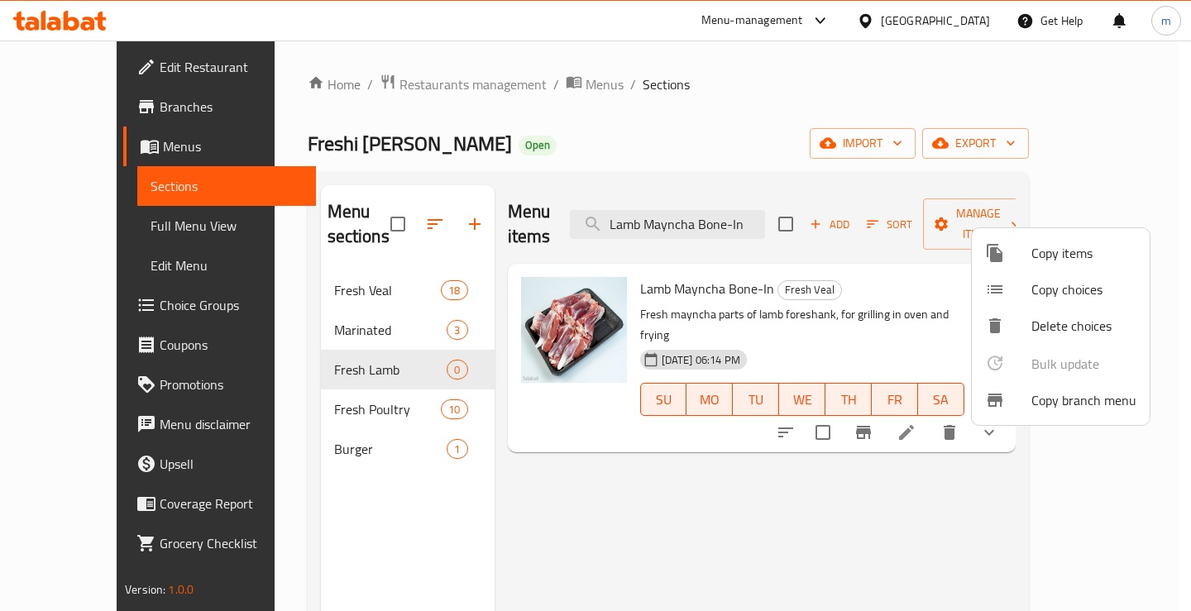
click at [1078, 262] on span "Copy items" at bounding box center [1084, 253] width 105 height 20
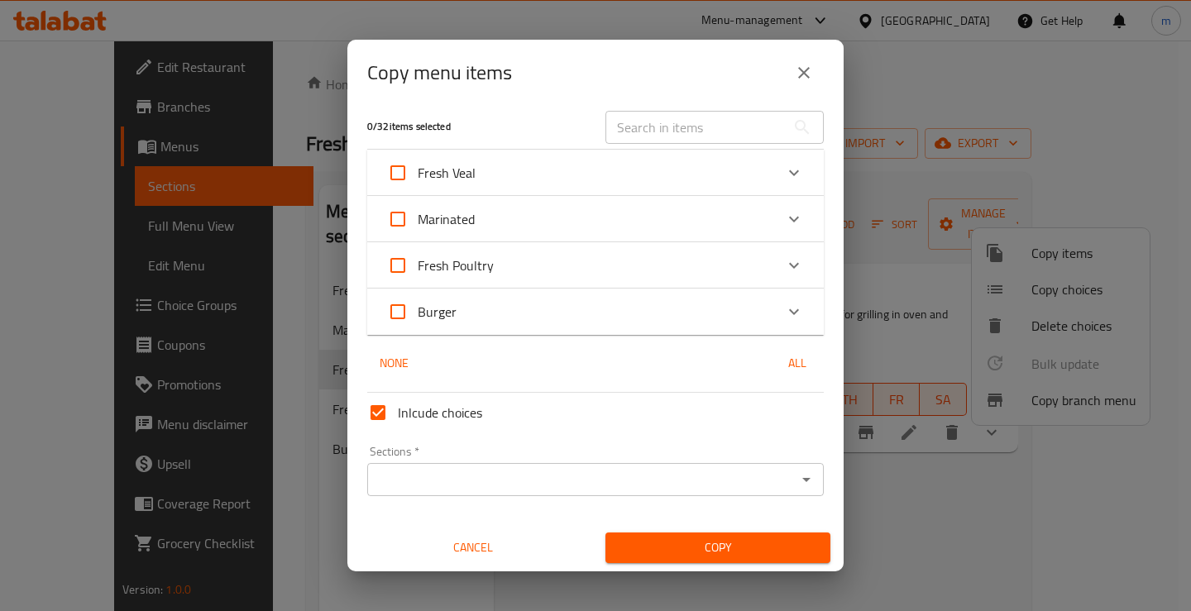
scroll to position [0, 0]
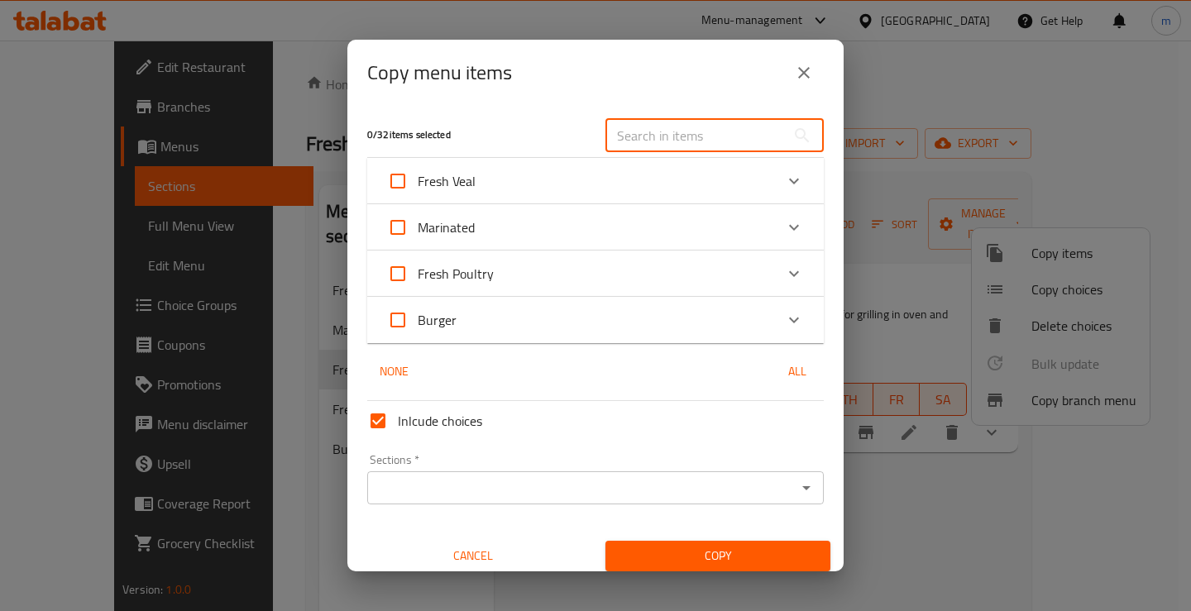
click at [676, 142] on input "text" at bounding box center [696, 135] width 180 height 33
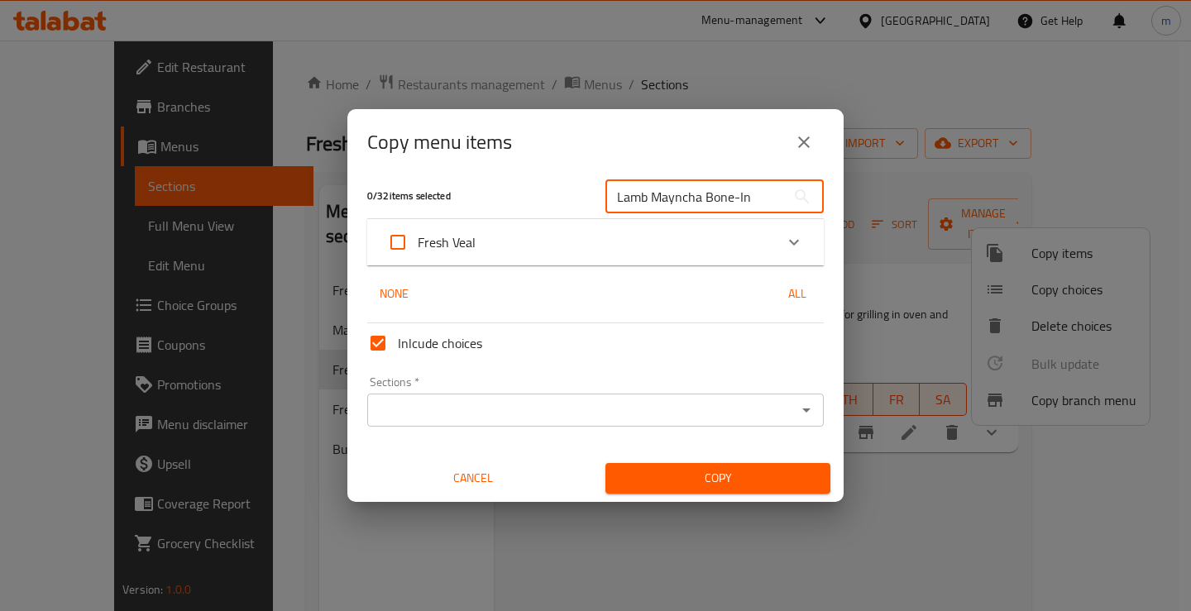
scroll to position [10, 0]
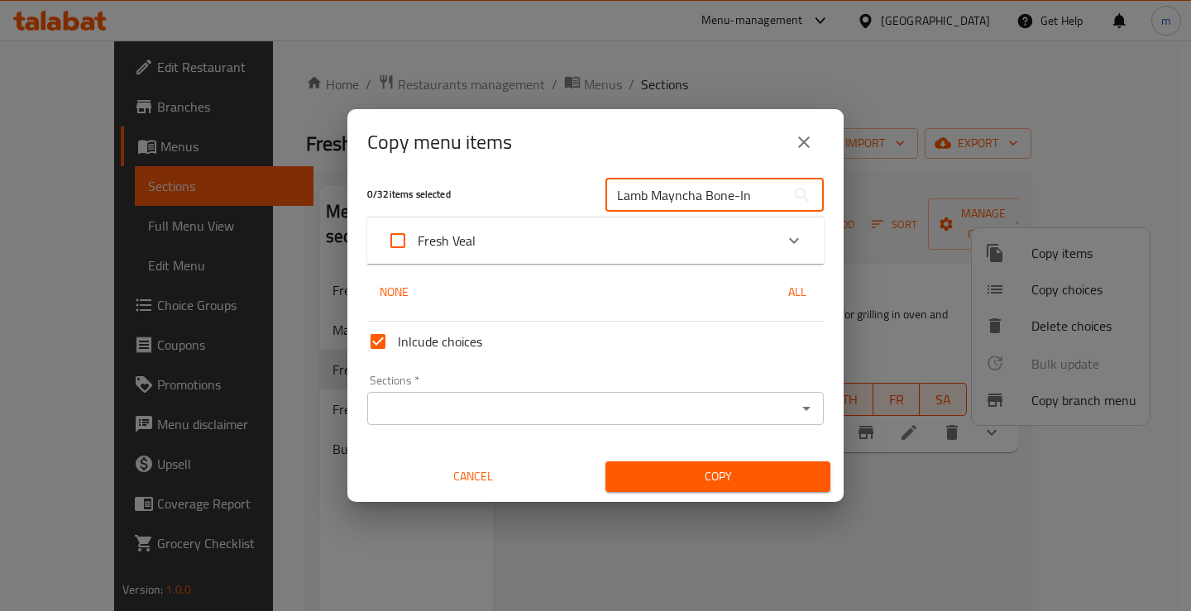
type input "Lamb Mayncha Bone-In"
click at [400, 232] on input "Fresh Veal" at bounding box center [398, 241] width 40 height 40
checkbox input "true"
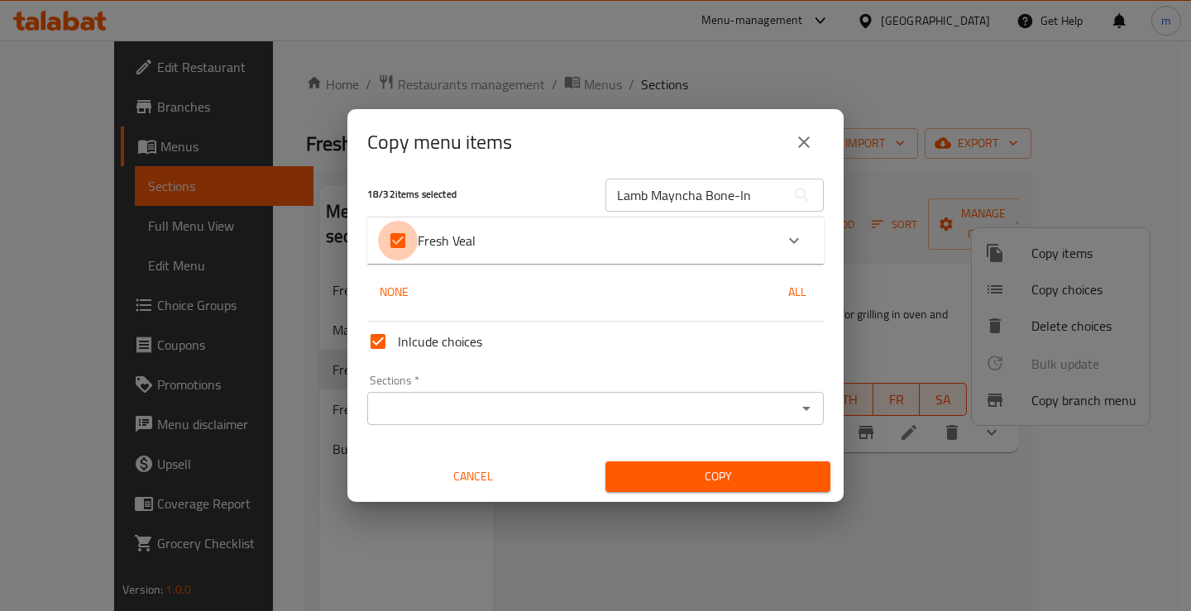
click at [405, 244] on input "Fresh Veal" at bounding box center [398, 241] width 40 height 40
checkbox input "false"
click at [405, 241] on input "Fresh Veal" at bounding box center [398, 241] width 40 height 40
checkbox input "true"
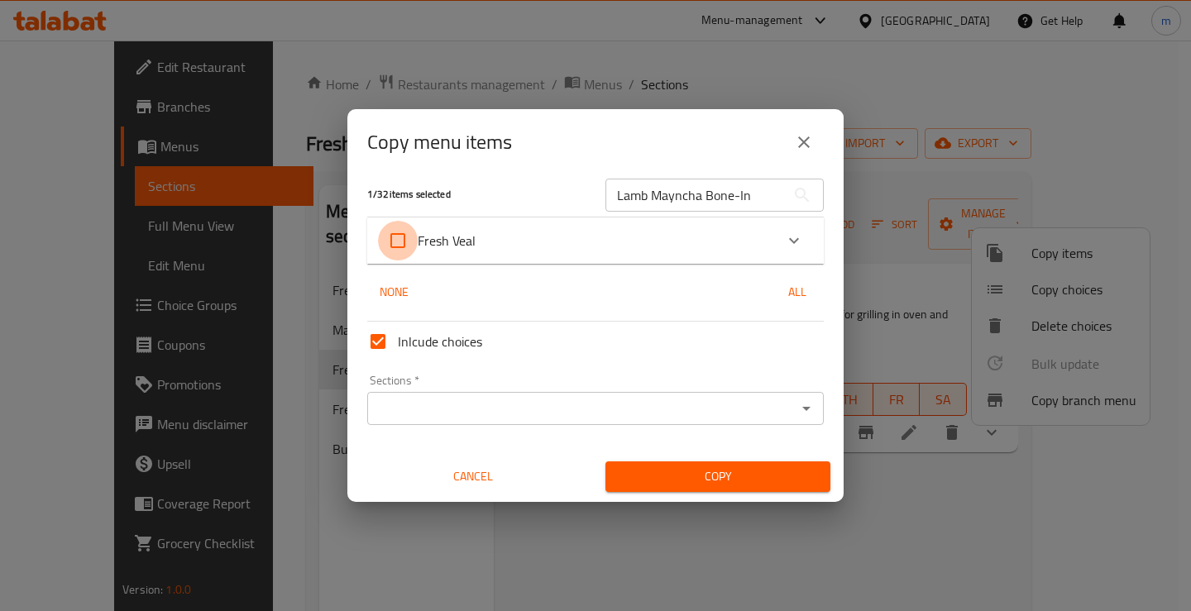
checkbox input "true"
click at [475, 398] on input "Sections   *" at bounding box center [581, 408] width 419 height 23
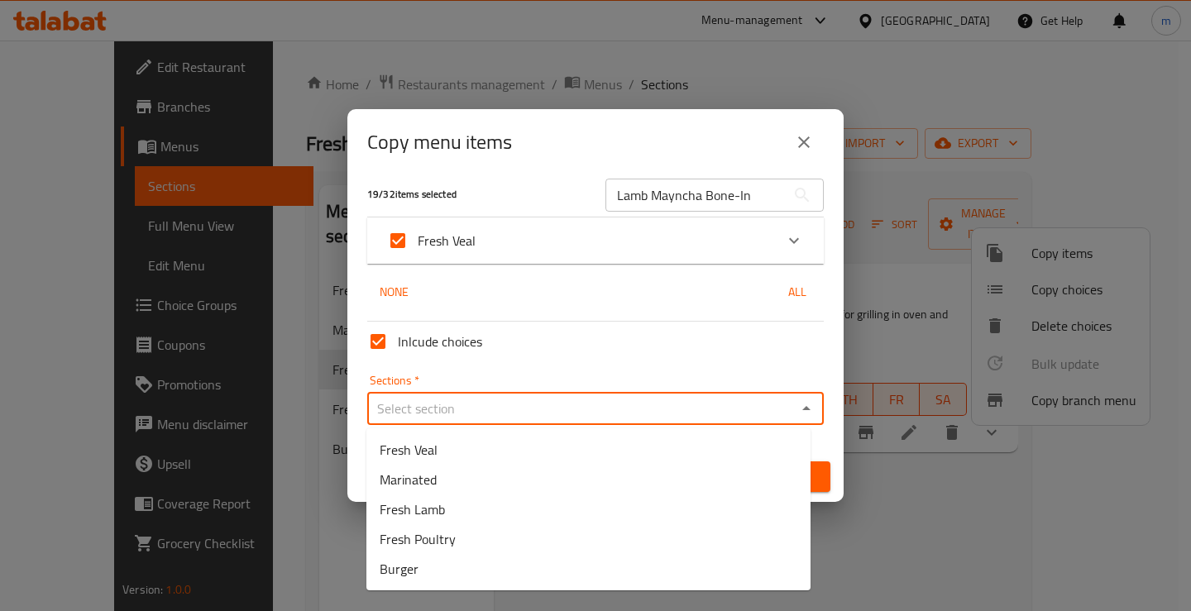
click at [411, 233] on input "Fresh Veal" at bounding box center [398, 241] width 40 height 40
checkbox input "false"
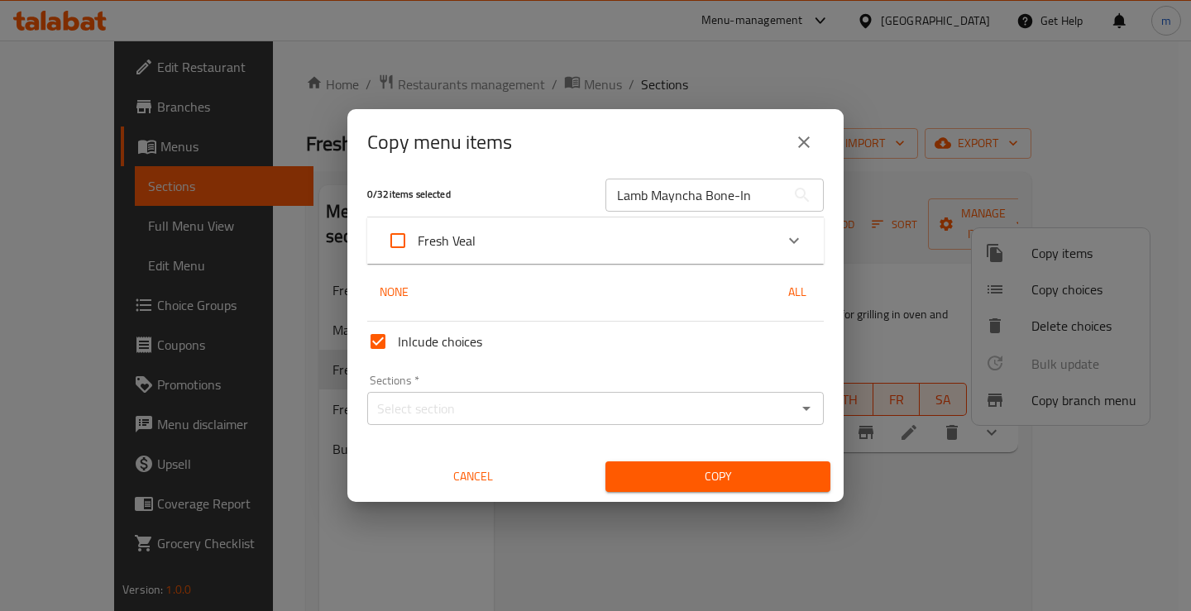
scroll to position [0, 0]
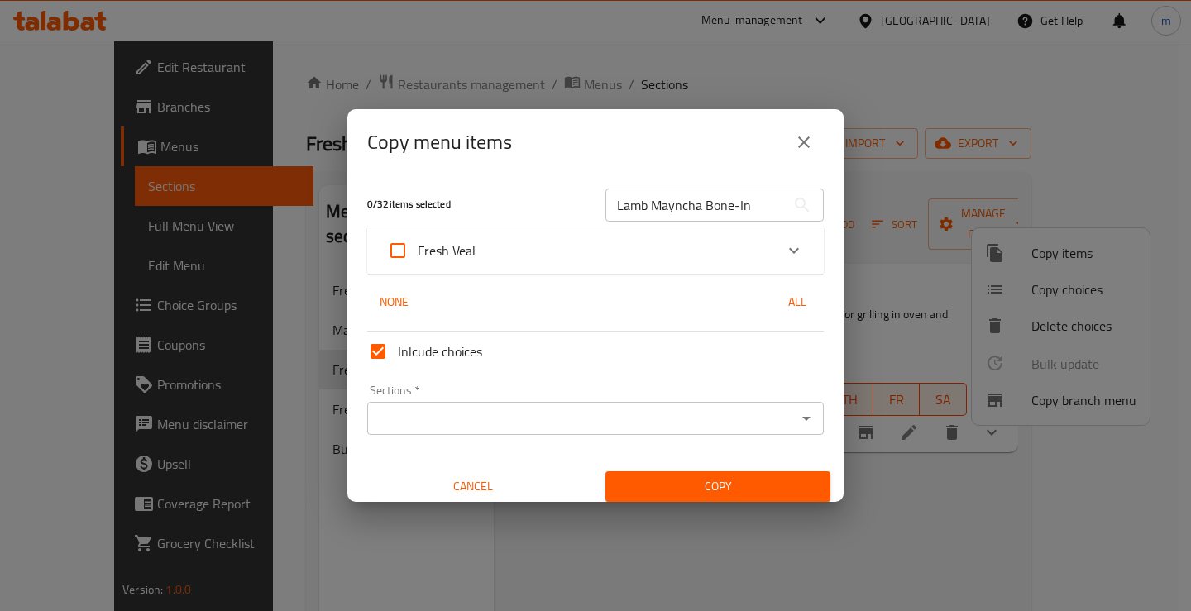
click at [443, 427] on input "Sections   *" at bounding box center [581, 418] width 419 height 23
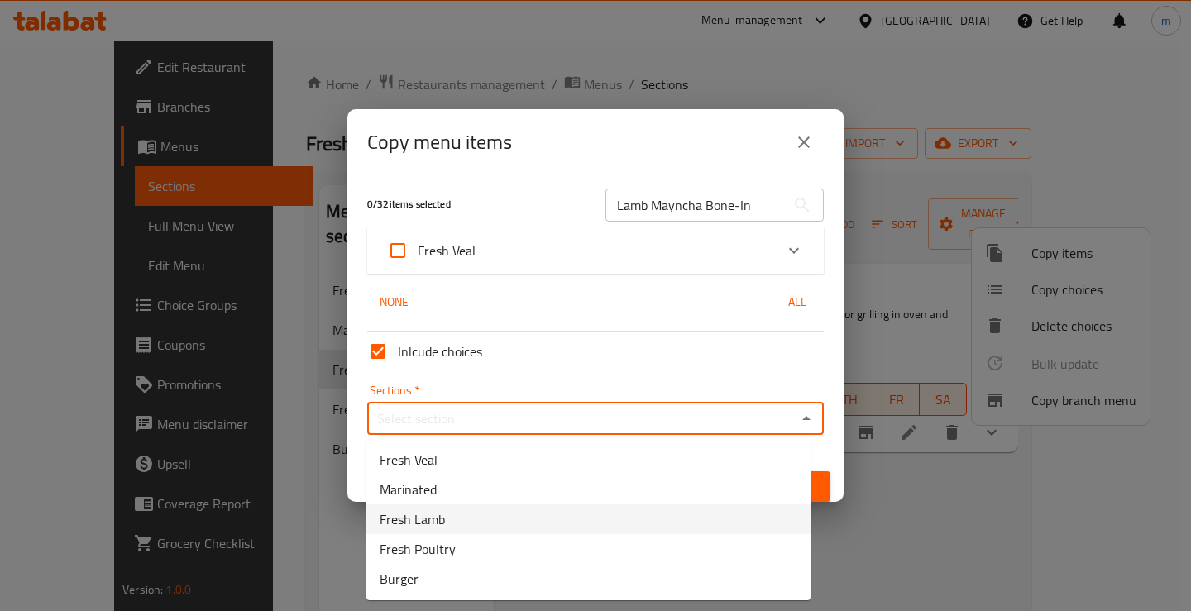
click at [428, 528] on span "Fresh Lamb" at bounding box center [412, 520] width 65 height 20
type input "Fresh Lamb"
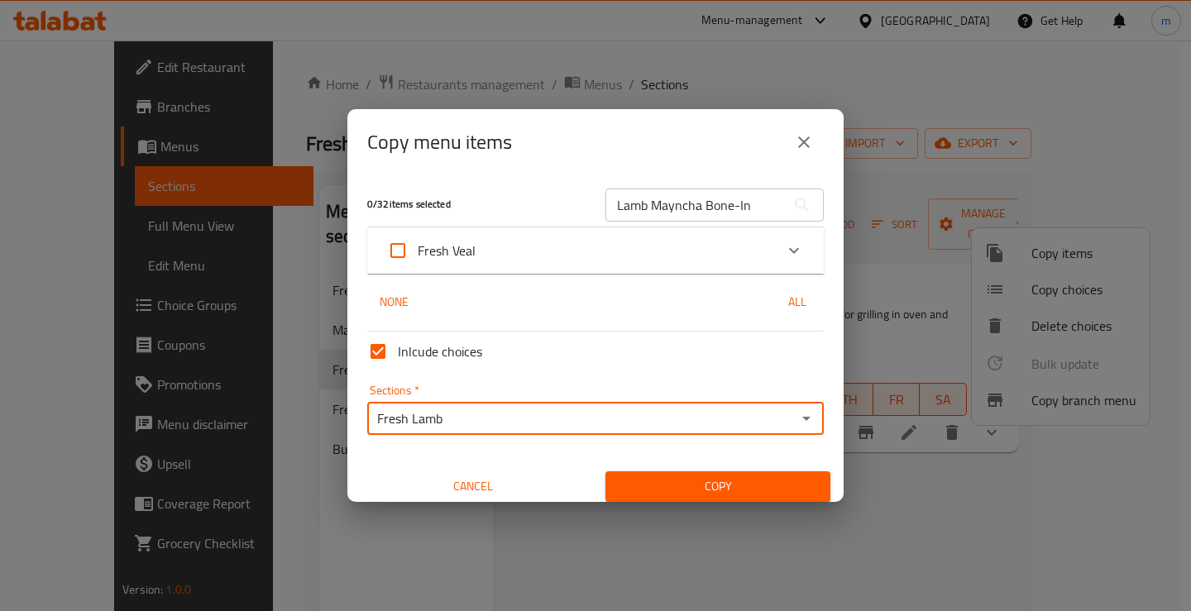
scroll to position [10, 0]
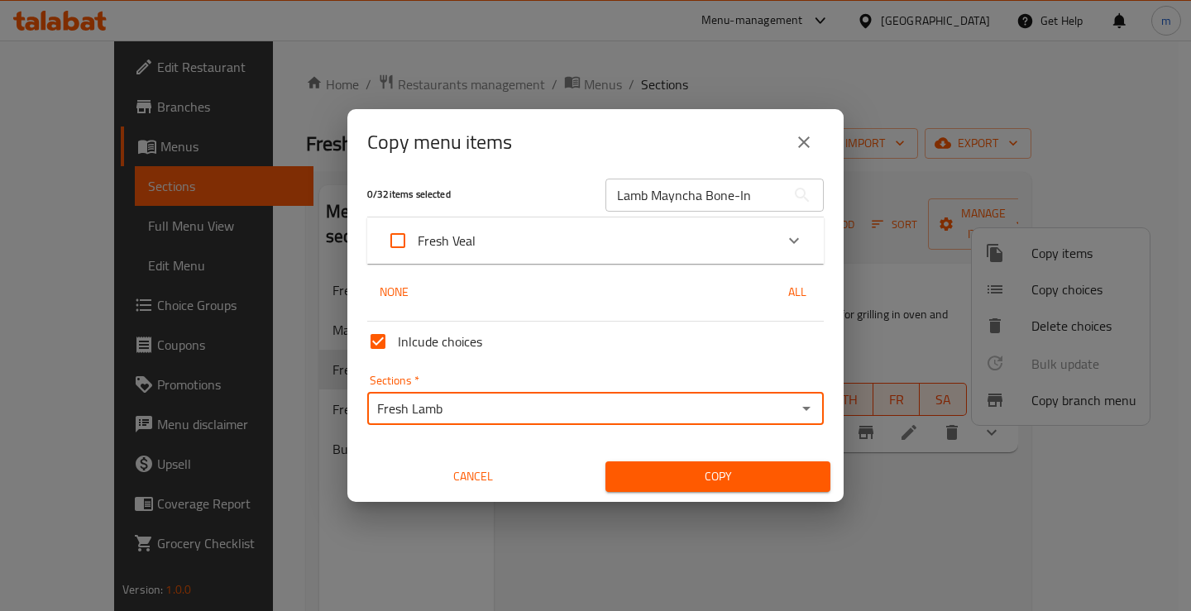
click at [715, 470] on span "Copy" at bounding box center [718, 477] width 199 height 21
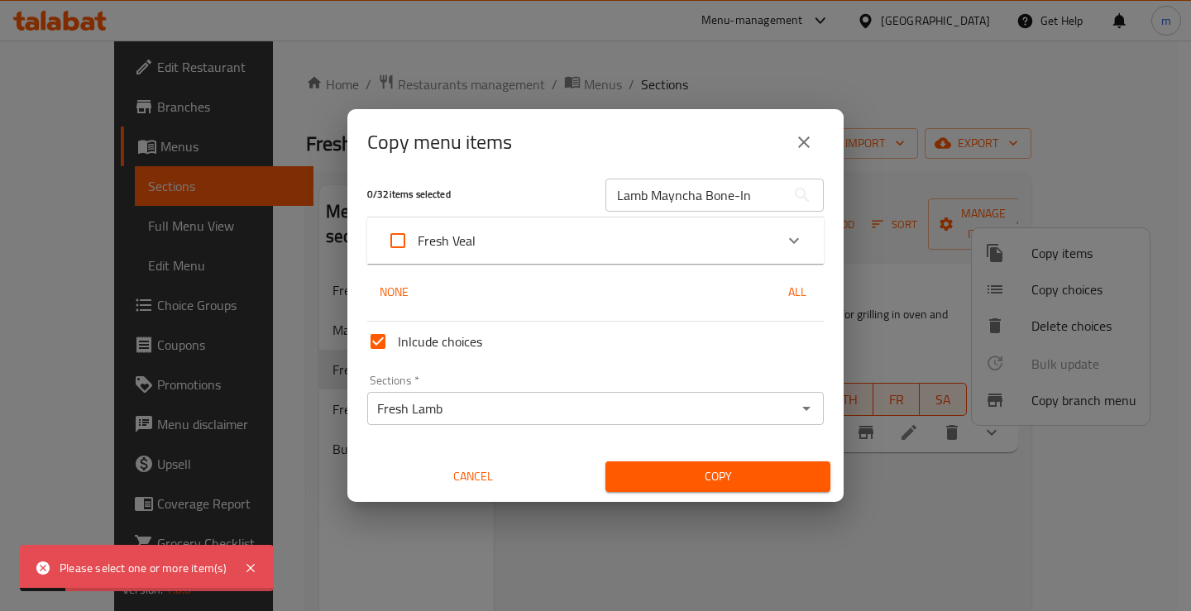
click at [710, 196] on input "Lamb Mayncha Bone-In" at bounding box center [696, 195] width 180 height 33
click at [784, 241] on icon "Expand" at bounding box center [794, 241] width 20 height 20
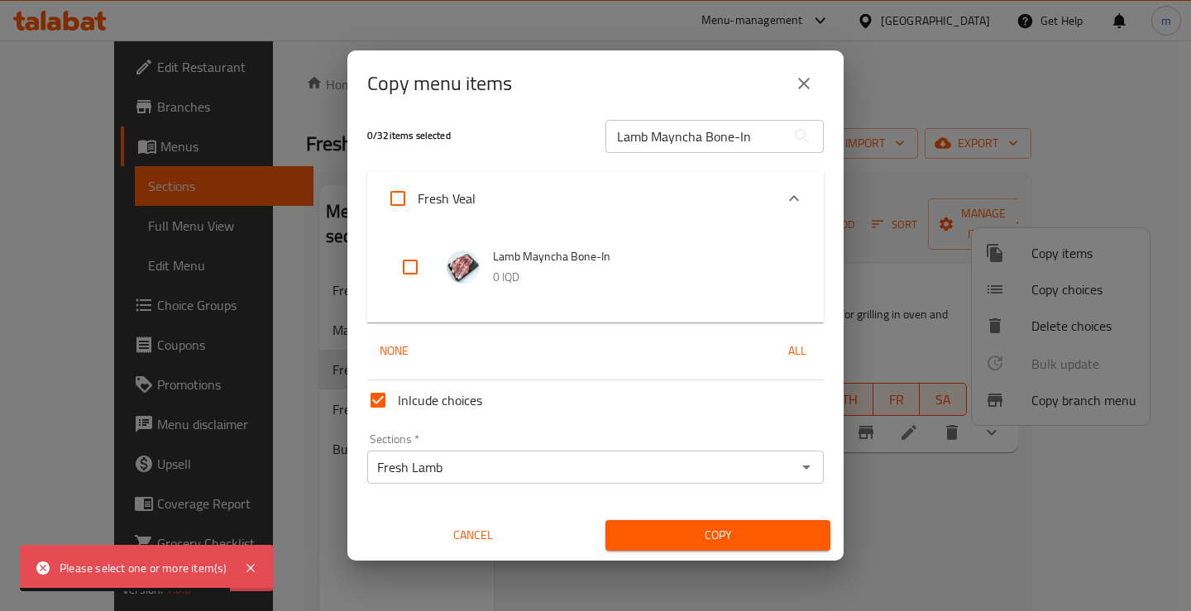
drag, startPoint x: 607, startPoint y: 76, endPoint x: 695, endPoint y: 31, distance: 98.8
click at [695, 31] on div "Copy menu items 0 / 32 items selected Lamb Mayncha Bone-In ​ Fresh Veal Lamb Ma…" at bounding box center [595, 305] width 1191 height 611
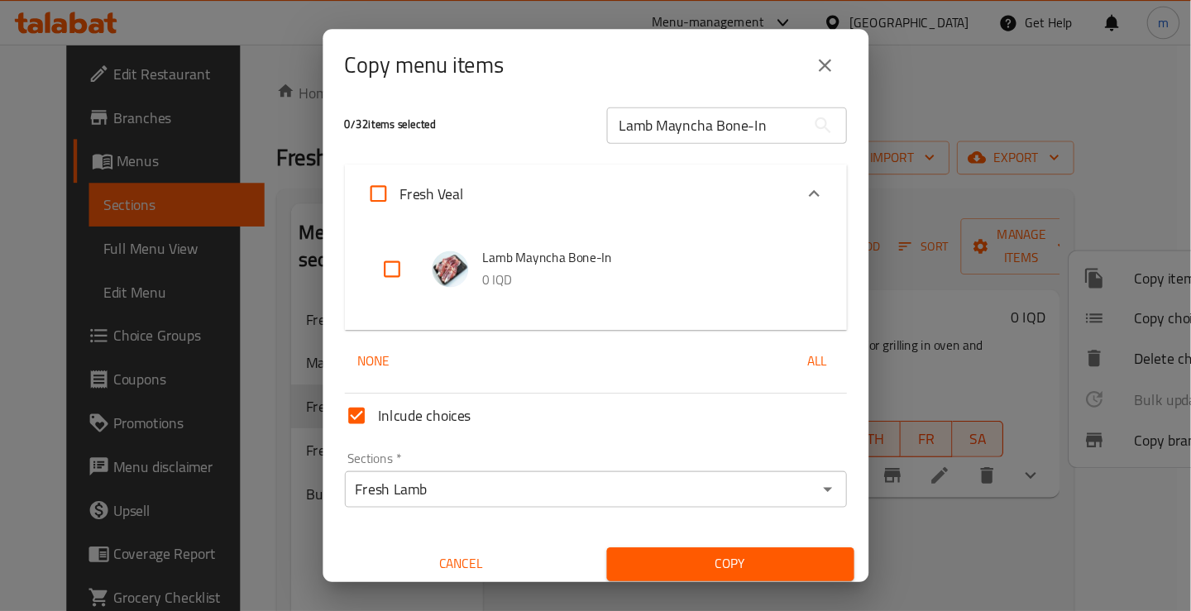
scroll to position [9, 0]
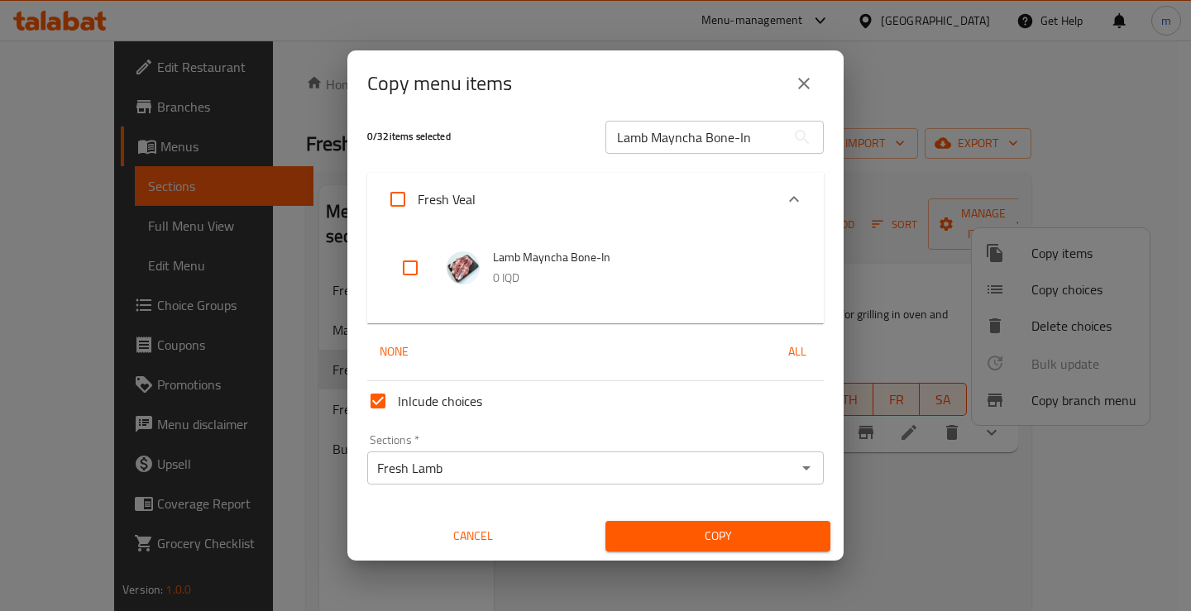
click at [412, 270] on input "checkbox" at bounding box center [410, 268] width 40 height 40
checkbox input "true"
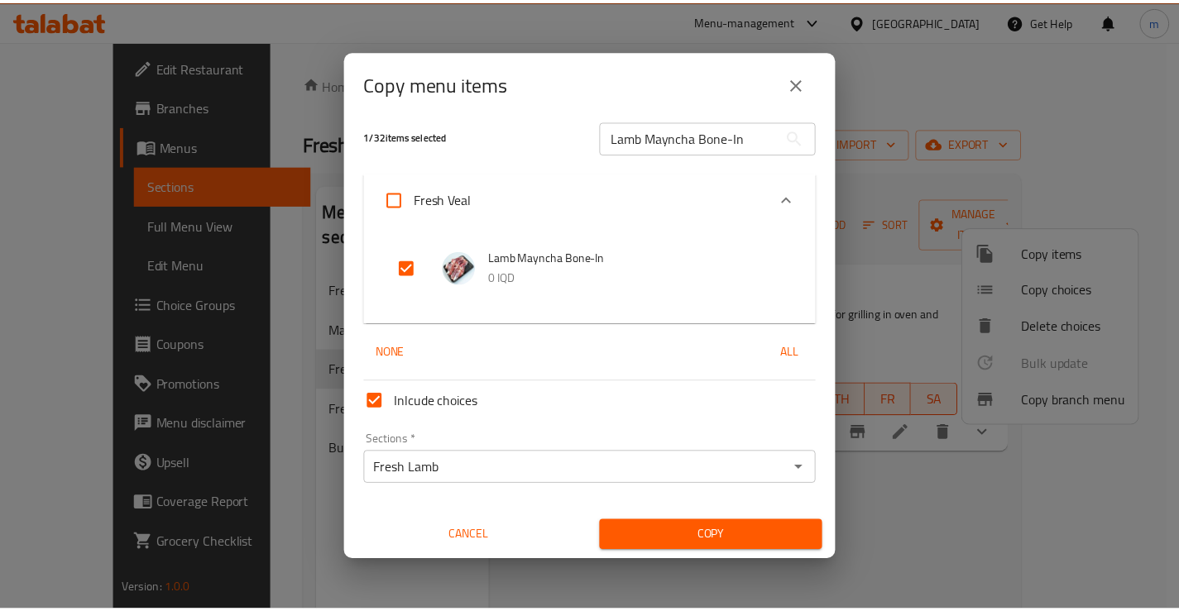
scroll to position [10, 0]
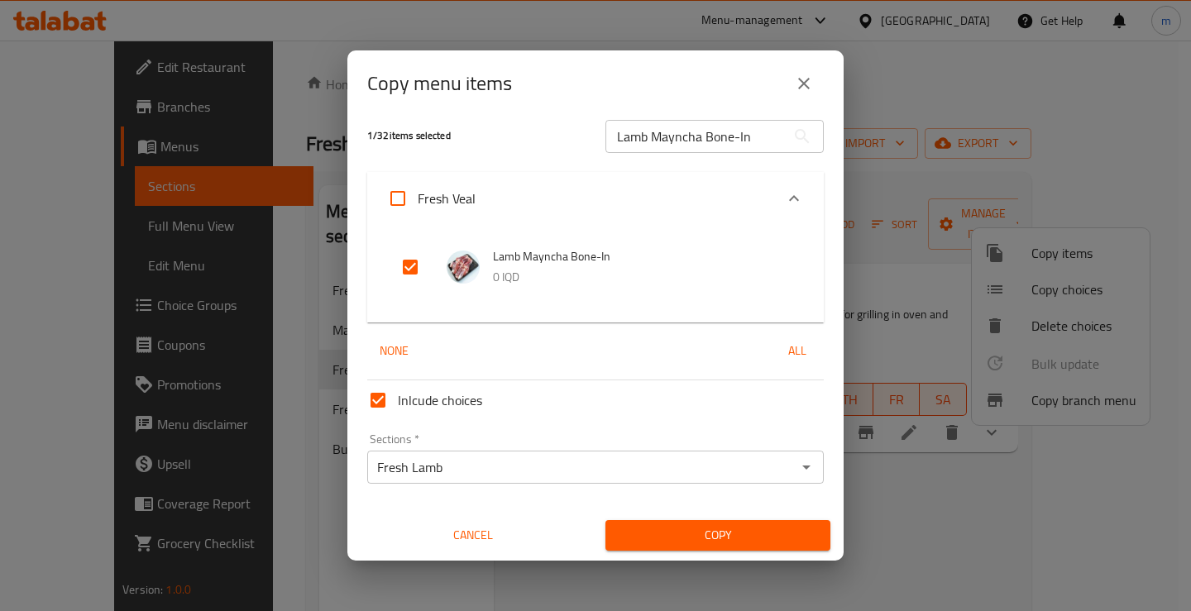
click at [711, 547] on button "Copy" at bounding box center [718, 535] width 225 height 31
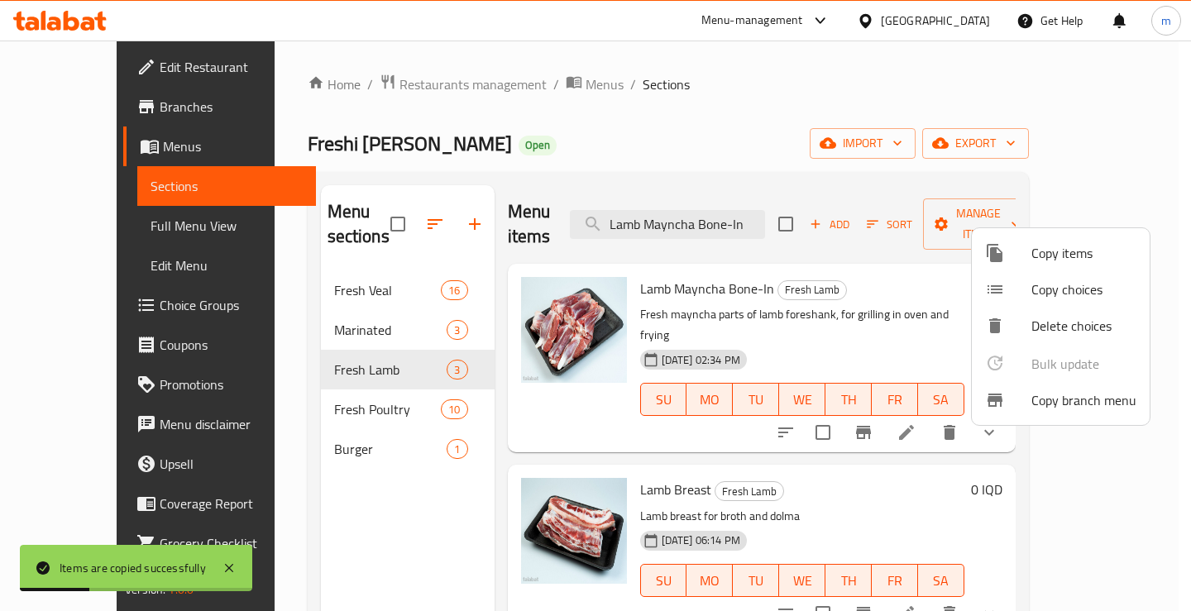
click at [336, 310] on div at bounding box center [595, 305] width 1191 height 611
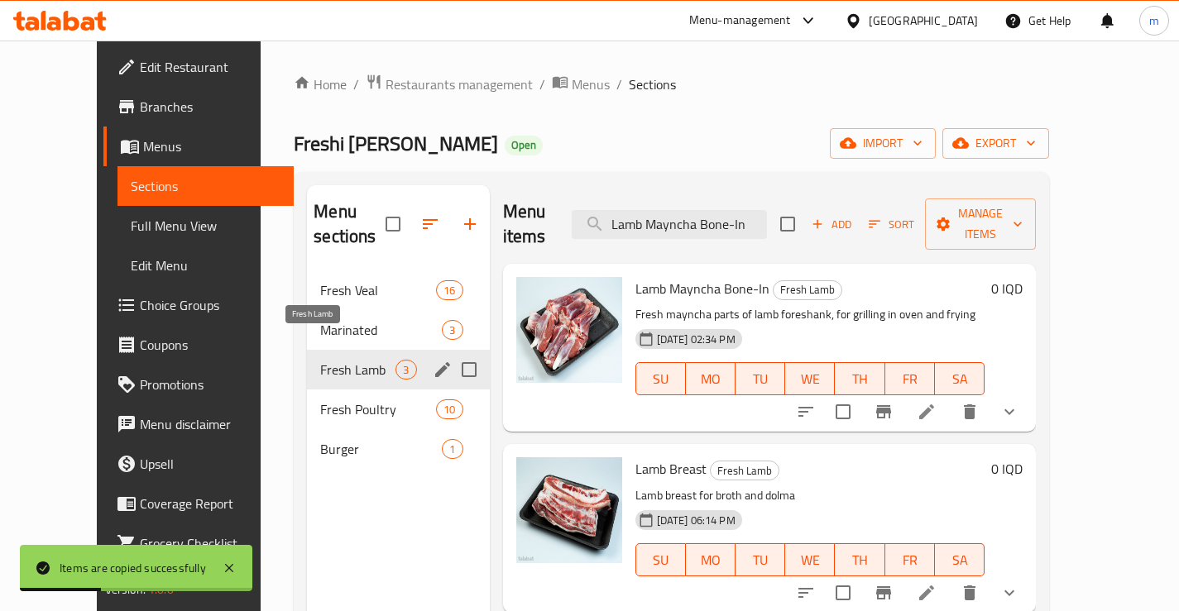
click at [320, 360] on span "Fresh Lamb" at bounding box center [357, 370] width 75 height 20
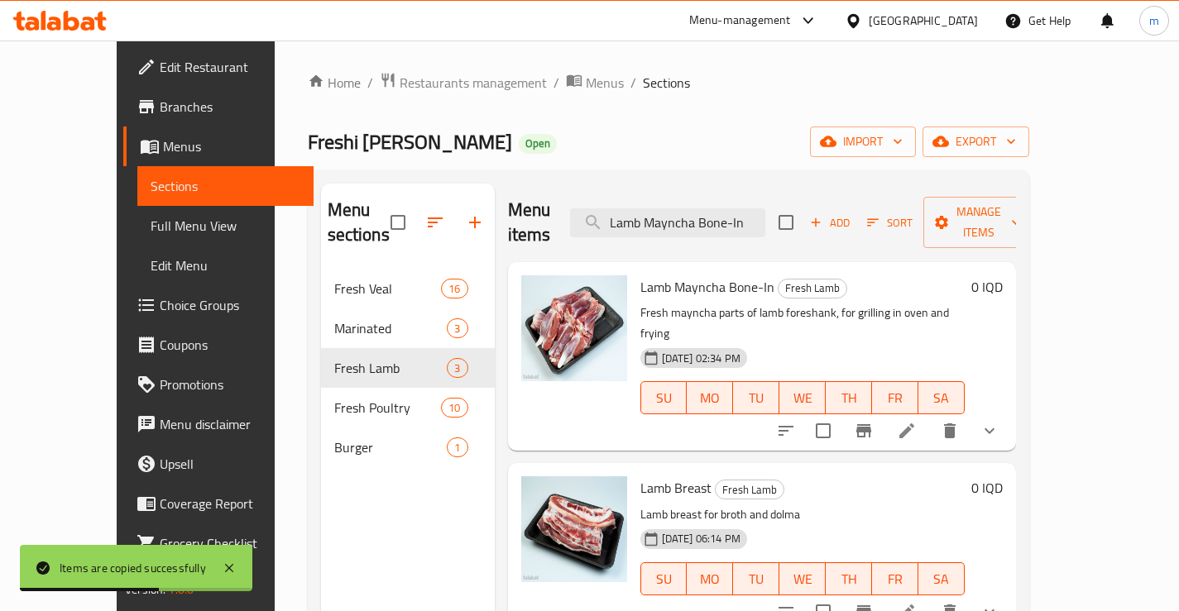
scroll to position [0, 0]
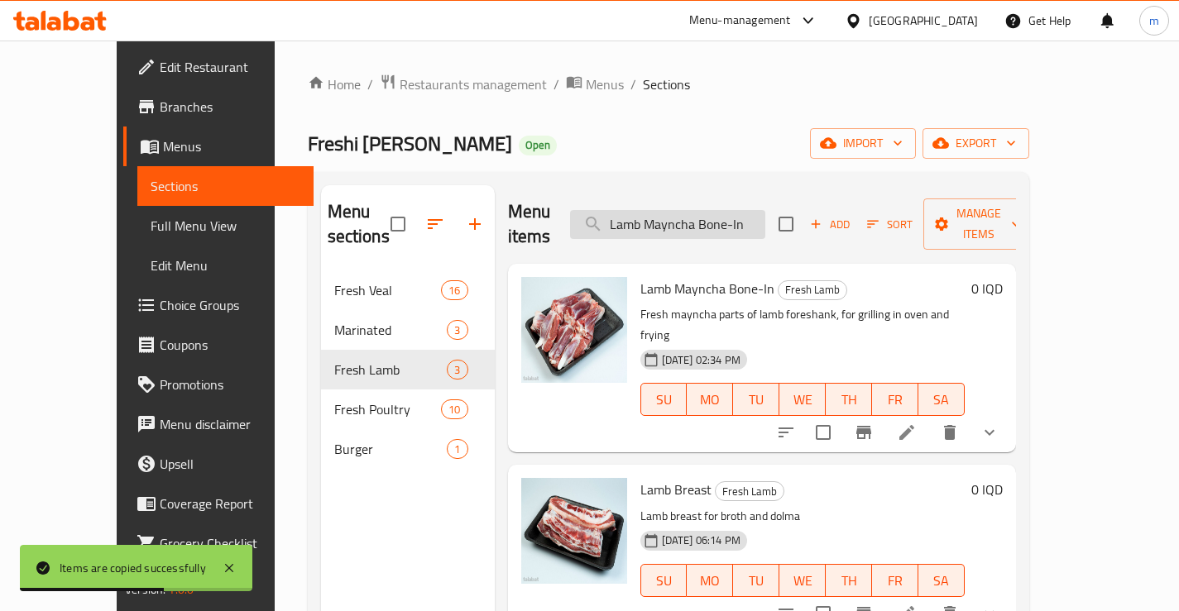
click at [714, 210] on input "Lamb Mayncha Bone-In" at bounding box center [667, 224] width 195 height 29
click at [715, 210] on input "Lamb Mayncha Bone-In" at bounding box center [667, 224] width 195 height 29
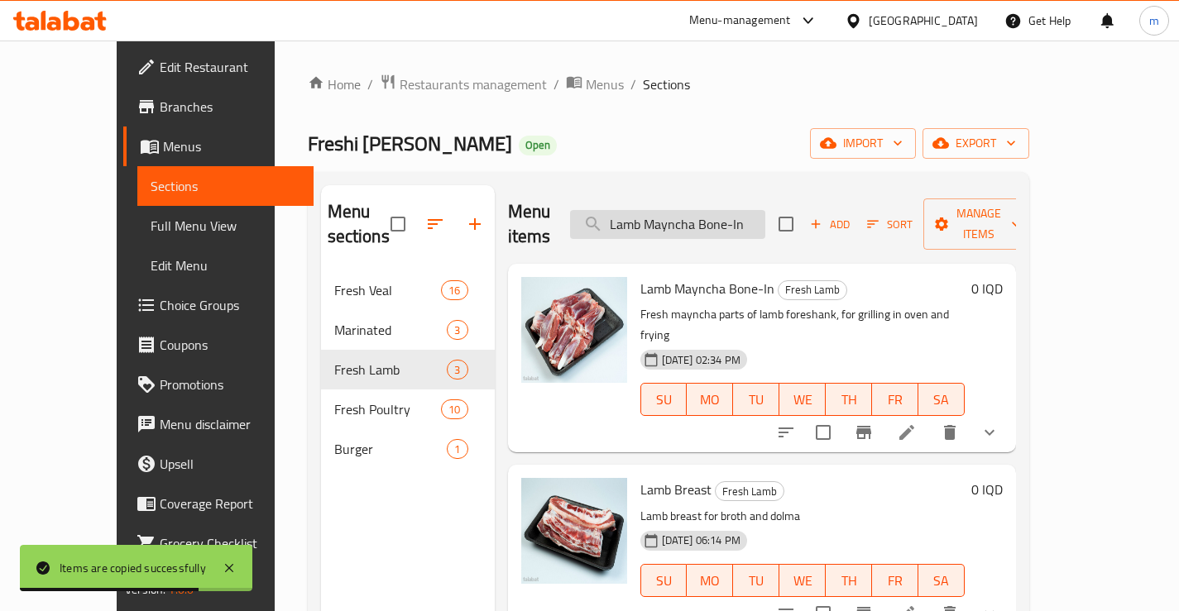
click at [715, 210] on input "Lamb Mayncha Bone-In" at bounding box center [667, 224] width 195 height 29
type input "Lamb Mayncha Bone-In"
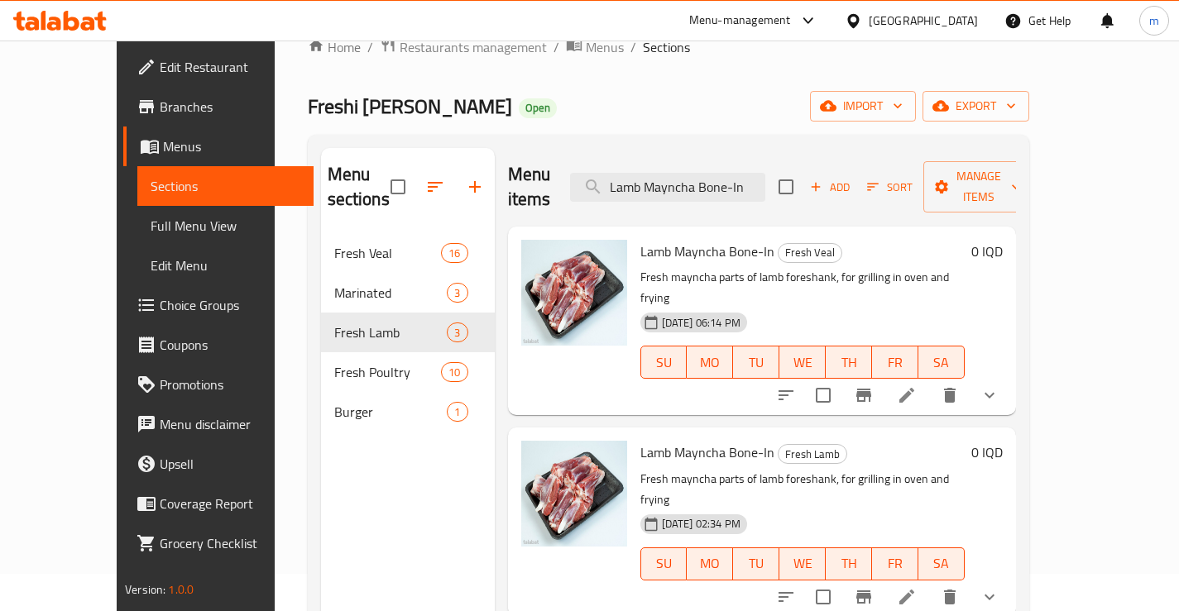
scroll to position [165, 0]
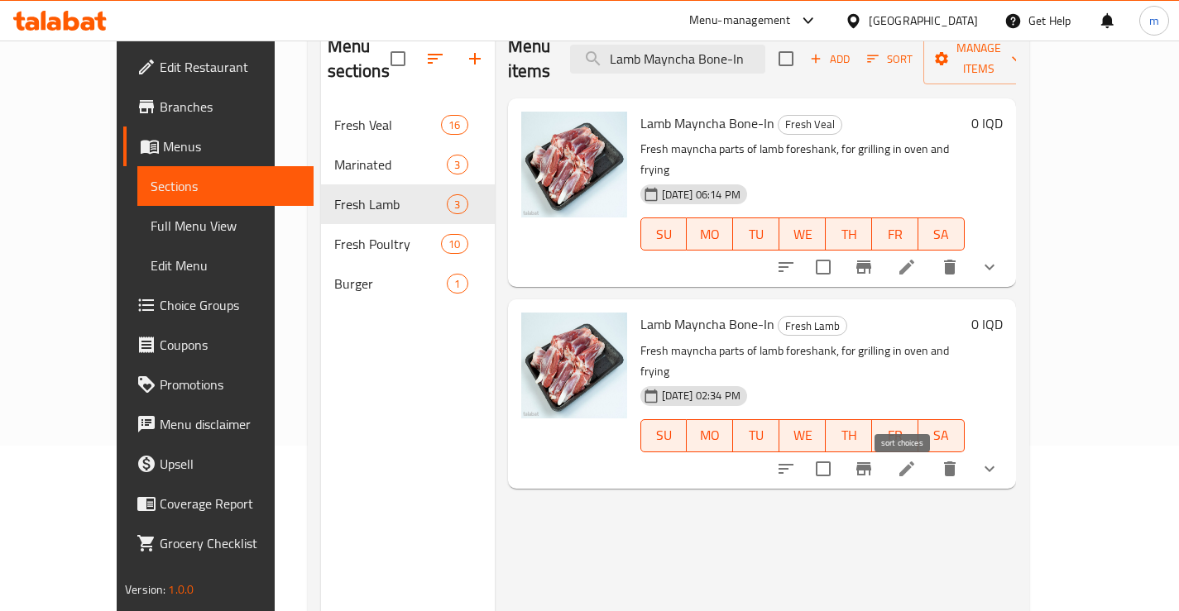
click at [793, 464] on icon "sort-choices" at bounding box center [785, 469] width 15 height 10
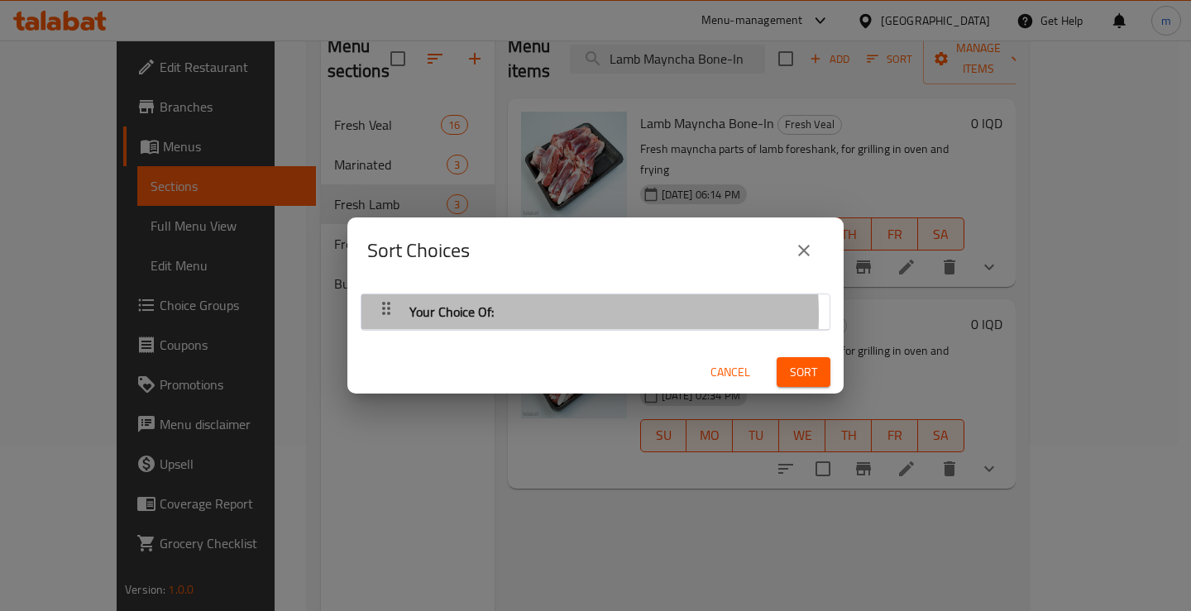
click at [440, 315] on span "Your Choice Of:" at bounding box center [451, 311] width 84 height 25
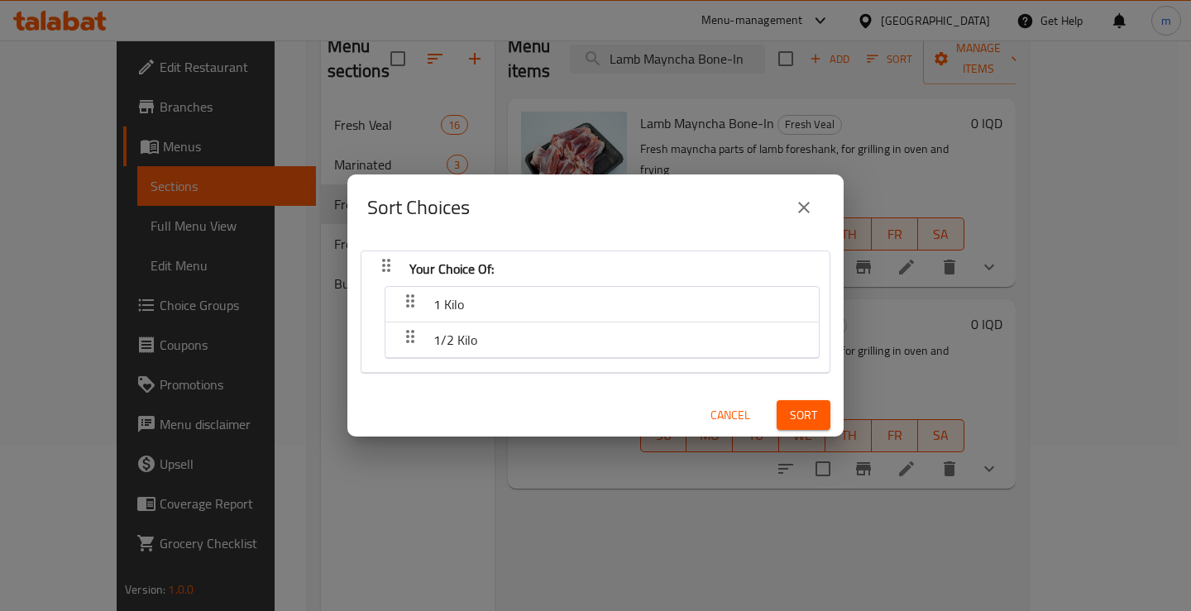
click at [814, 202] on button "close" at bounding box center [804, 208] width 40 height 40
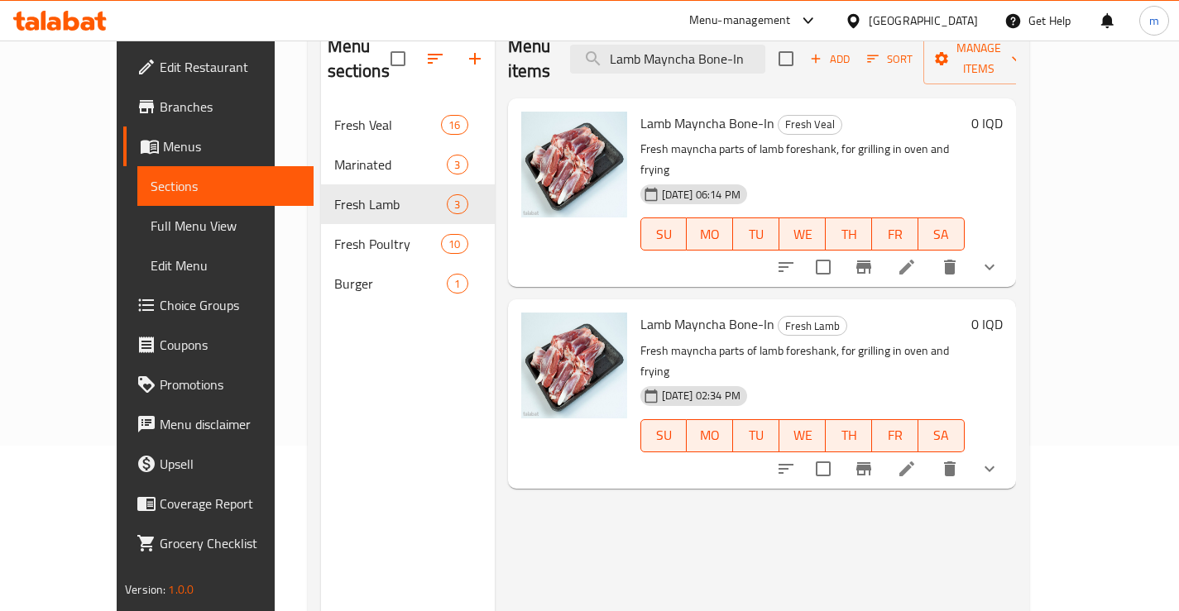
click at [796, 257] on icon "sort-choices" at bounding box center [786, 267] width 20 height 20
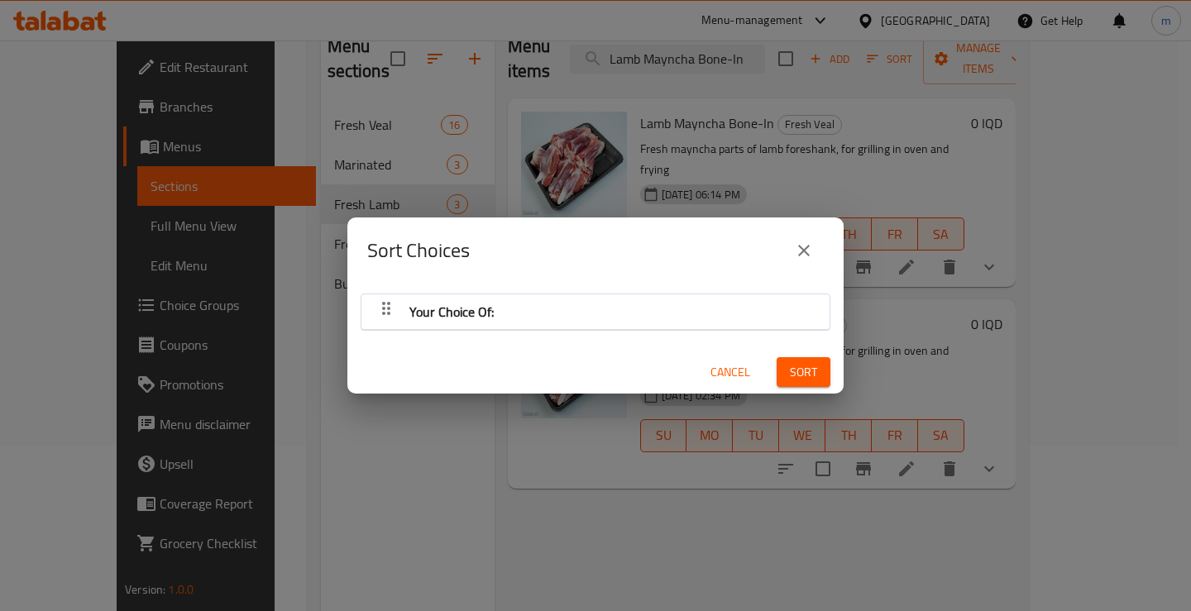
click at [570, 292] on div "Your Choice Of:" at bounding box center [596, 312] width 452 height 40
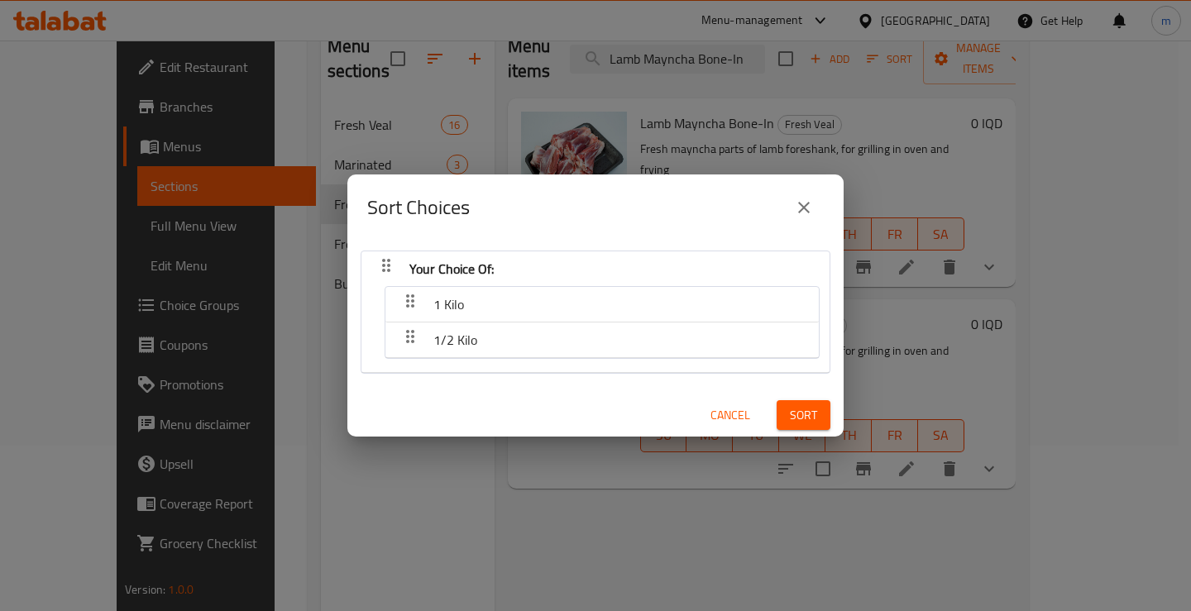
click at [809, 194] on button "close" at bounding box center [804, 208] width 40 height 40
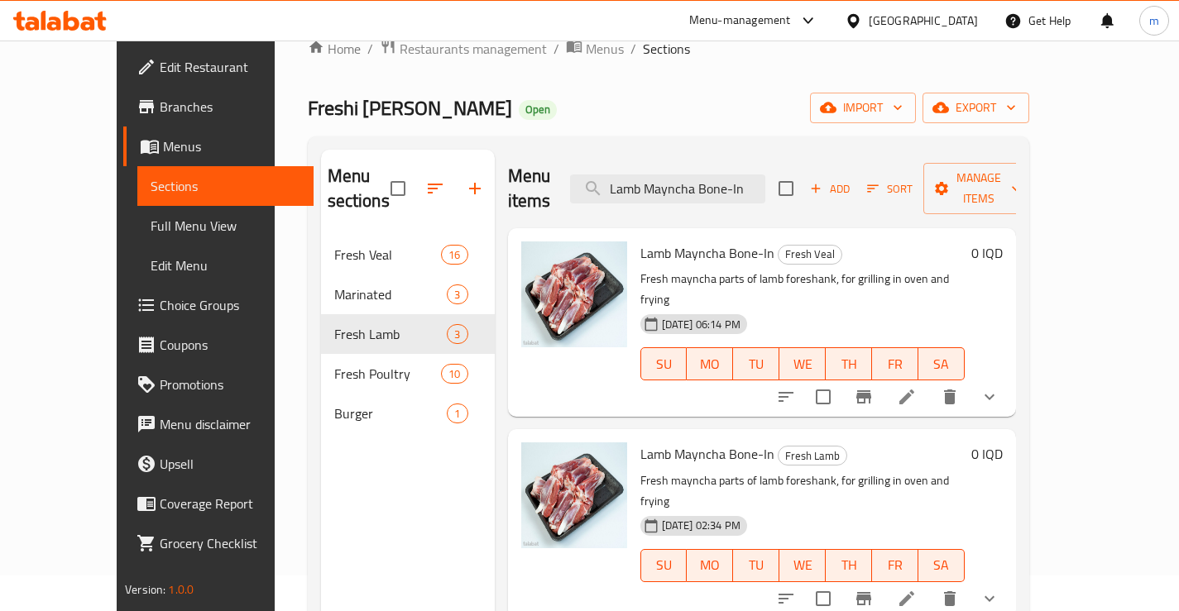
scroll to position [55, 0]
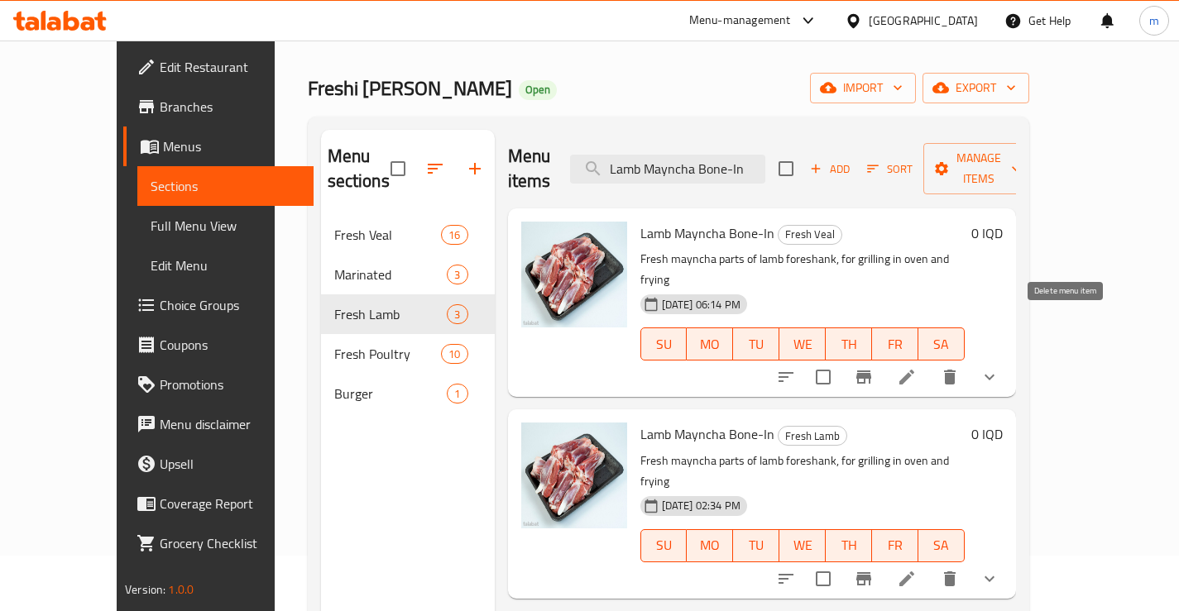
click at [970, 357] on button "delete" at bounding box center [950, 377] width 40 height 40
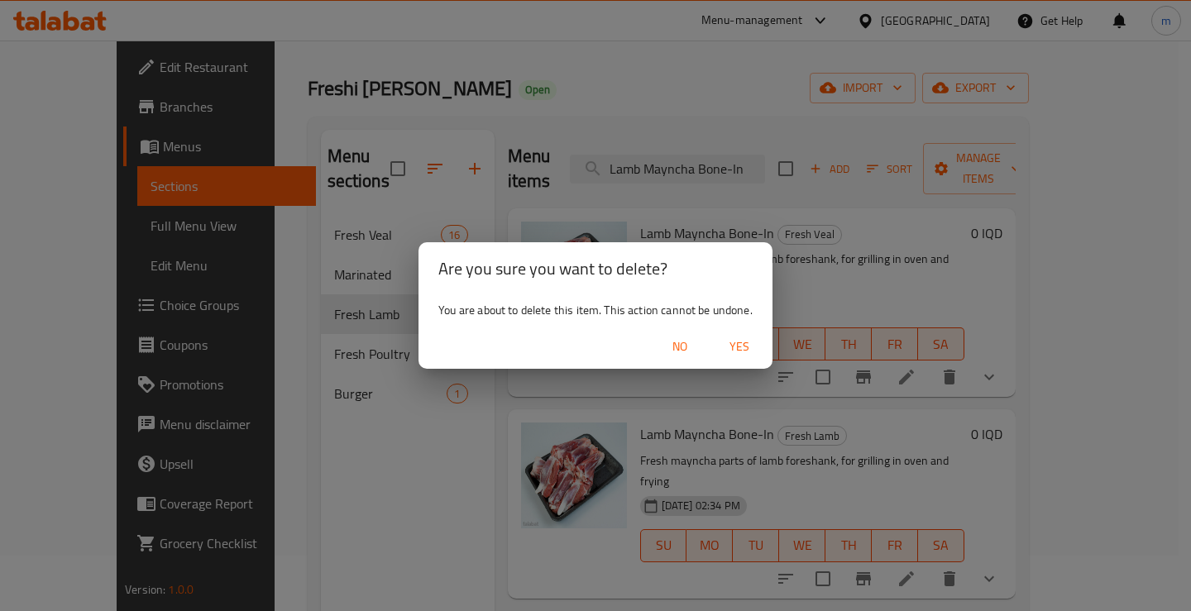
click at [740, 348] on span "Yes" at bounding box center [740, 347] width 40 height 21
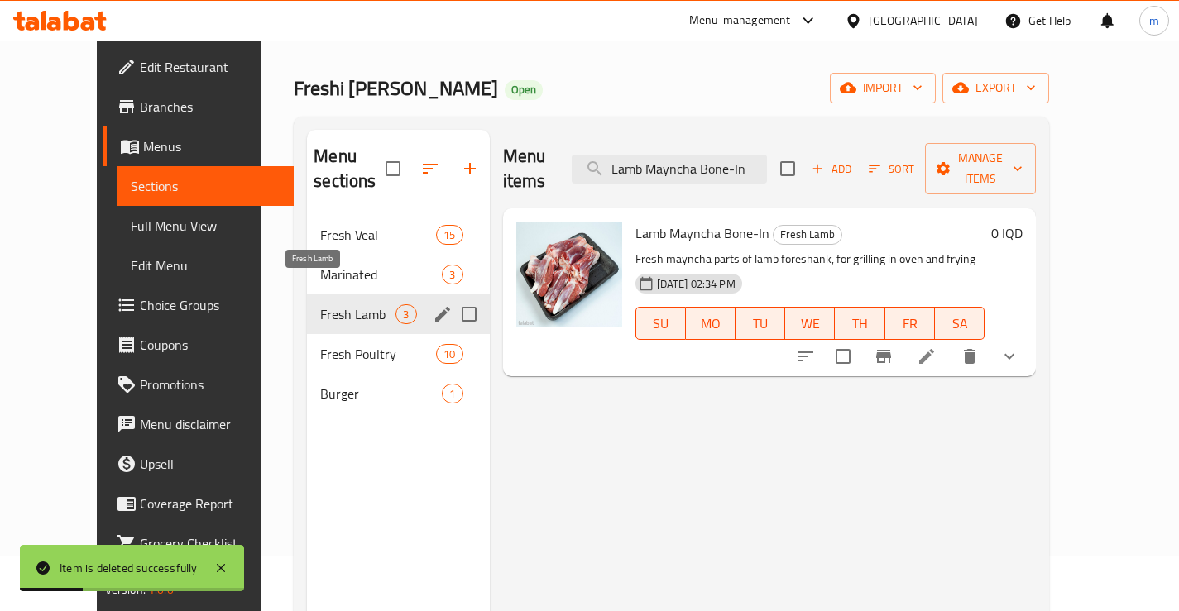
click at [335, 304] on span "Fresh Lamb" at bounding box center [357, 314] width 75 height 20
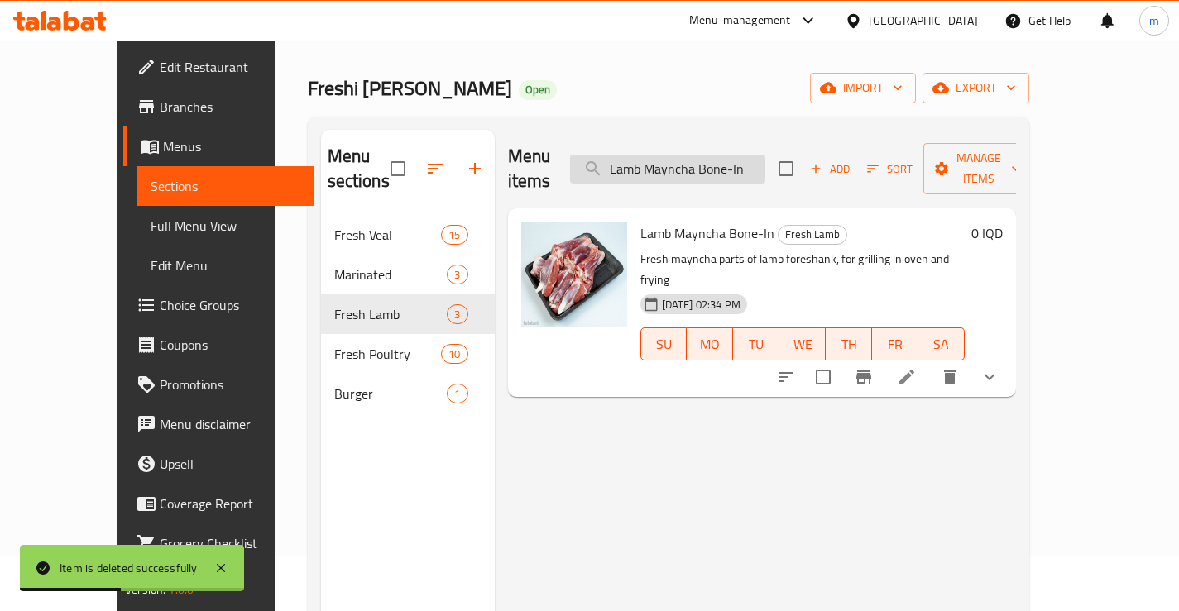
click at [715, 158] on input "Lamb Mayncha Bone-In" at bounding box center [667, 169] width 195 height 29
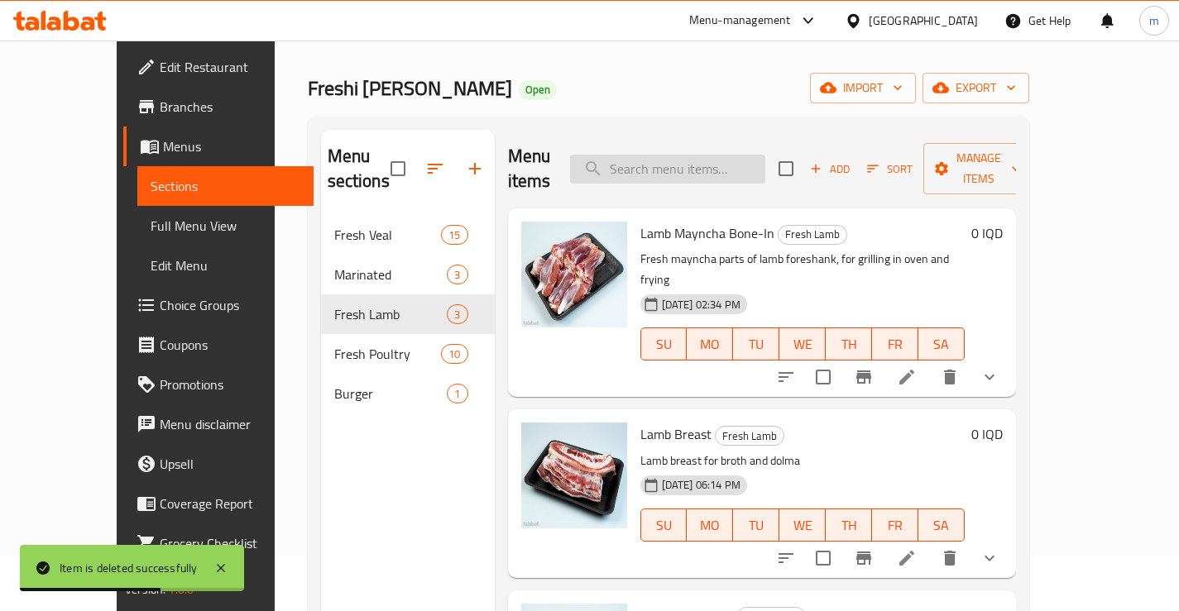
type input "Lamb Mayncha Bone-In"
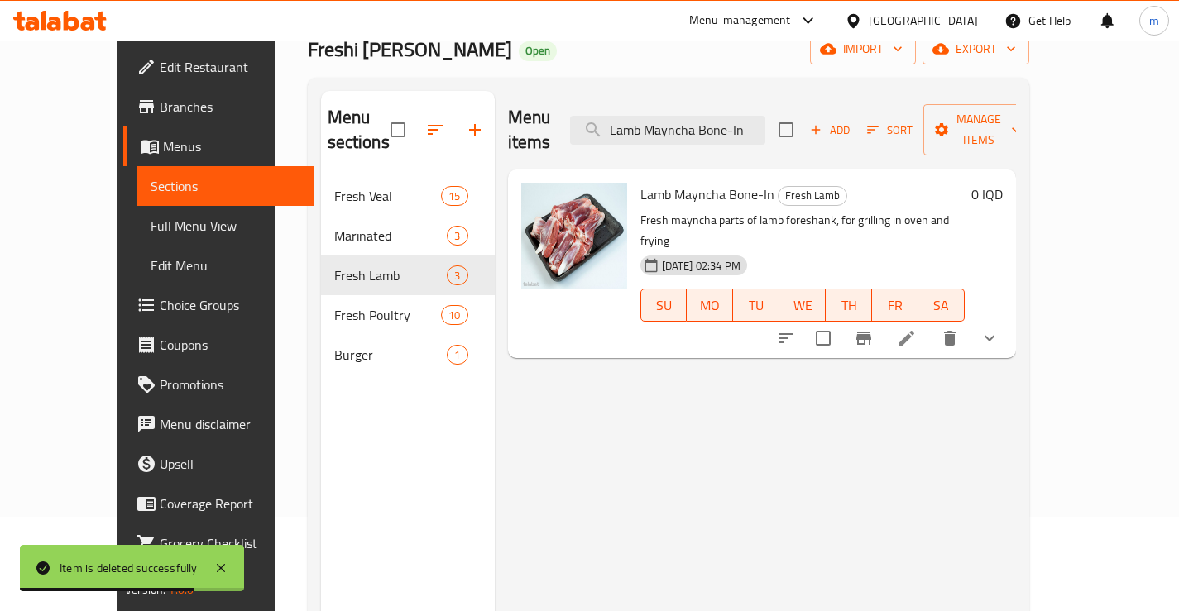
scroll to position [165, 0]
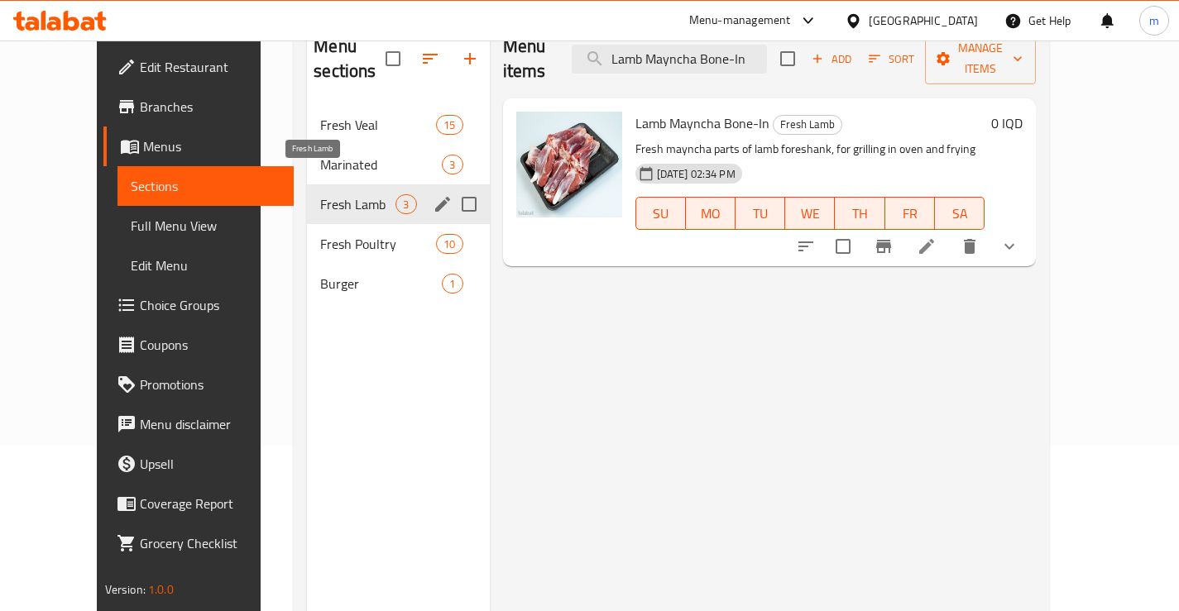
click at [329, 194] on span "Fresh Lamb" at bounding box center [357, 204] width 75 height 20
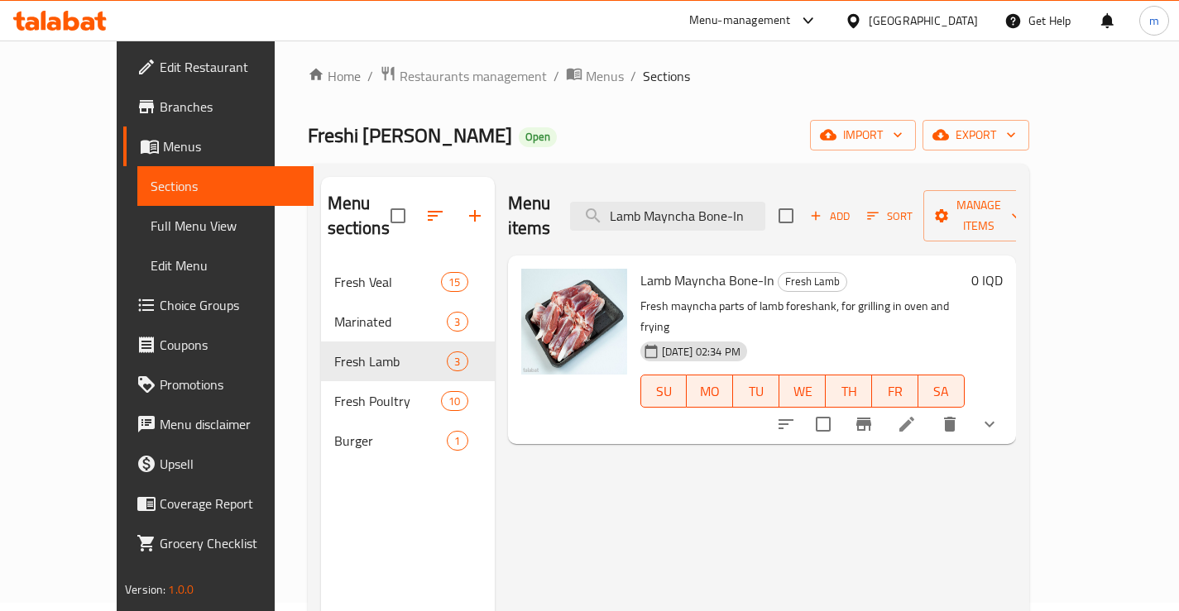
scroll to position [0, 0]
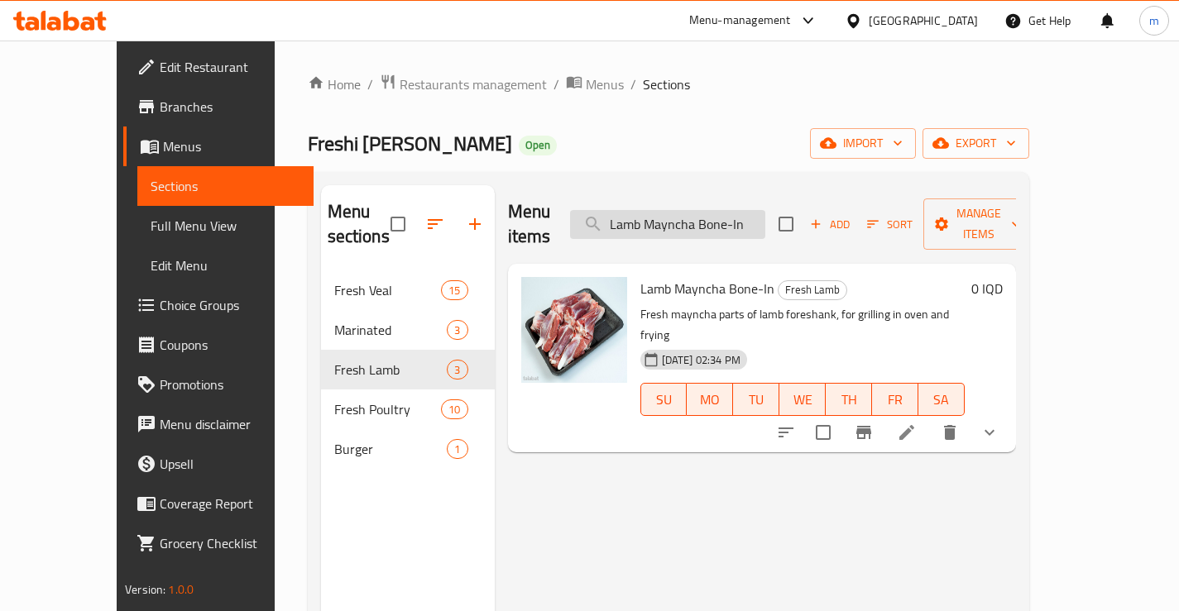
click at [711, 210] on input "Lamb Mayncha Bone-In" at bounding box center [667, 224] width 195 height 29
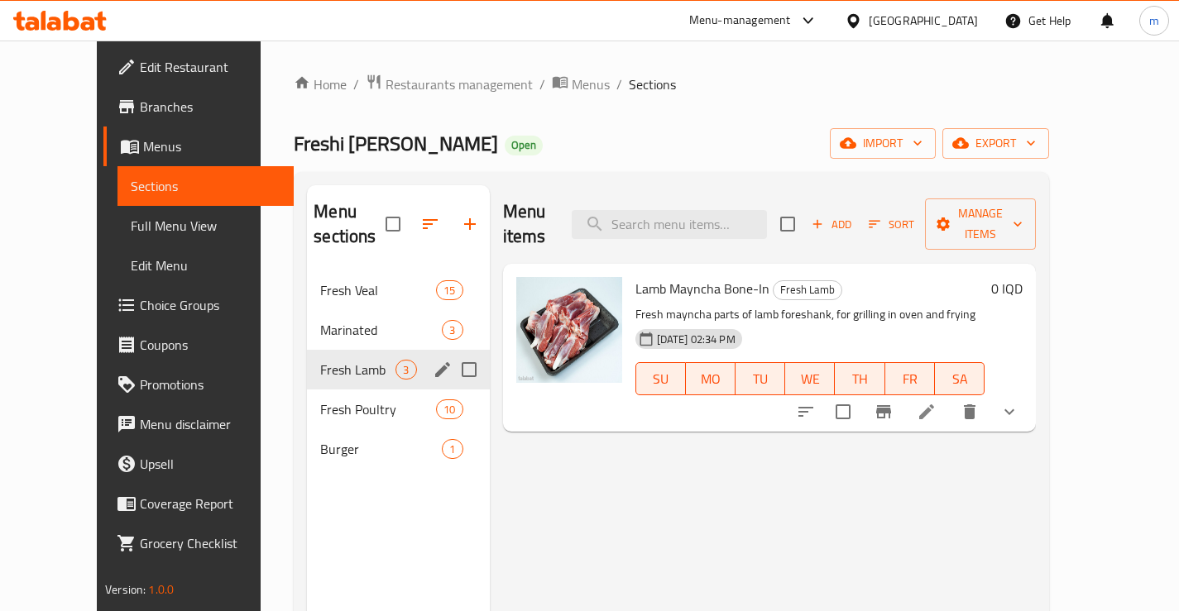
click at [320, 360] on span "Fresh Lamb" at bounding box center [357, 370] width 75 height 20
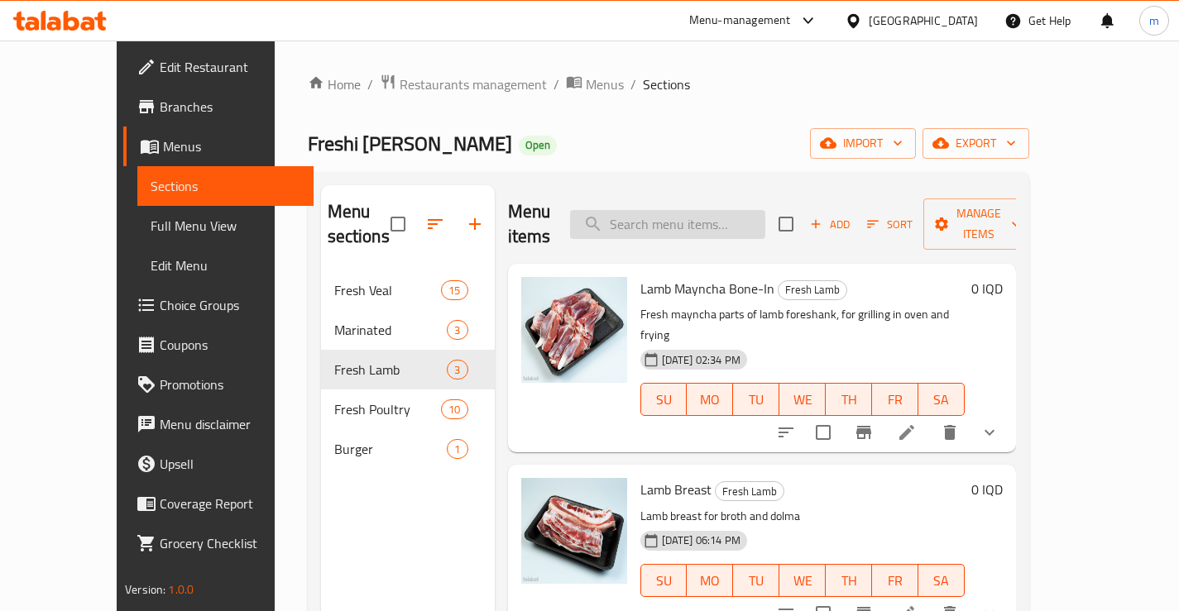
click at [716, 213] on input "search" at bounding box center [667, 224] width 195 height 29
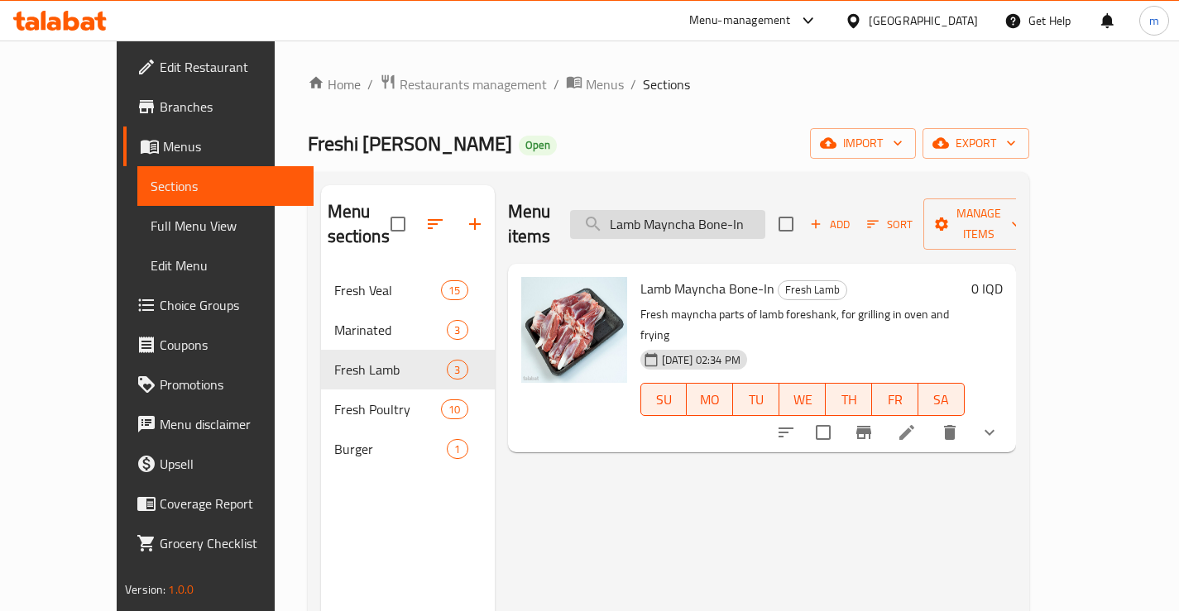
click at [654, 211] on input "Lamb Mayncha Bone-In" at bounding box center [667, 224] width 195 height 29
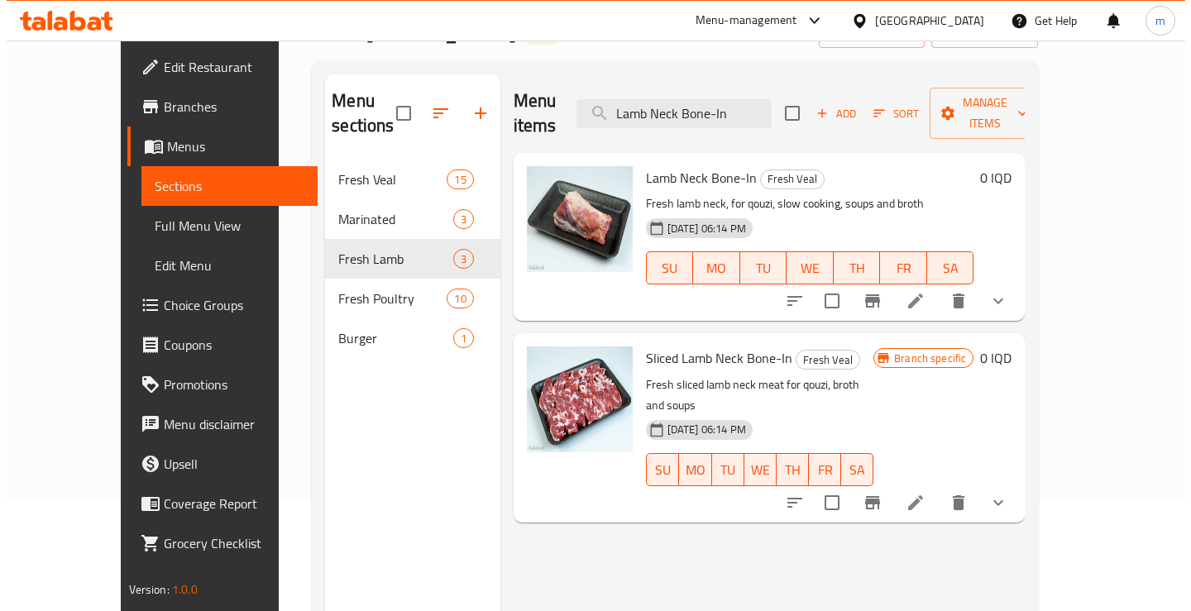
scroll to position [110, 0]
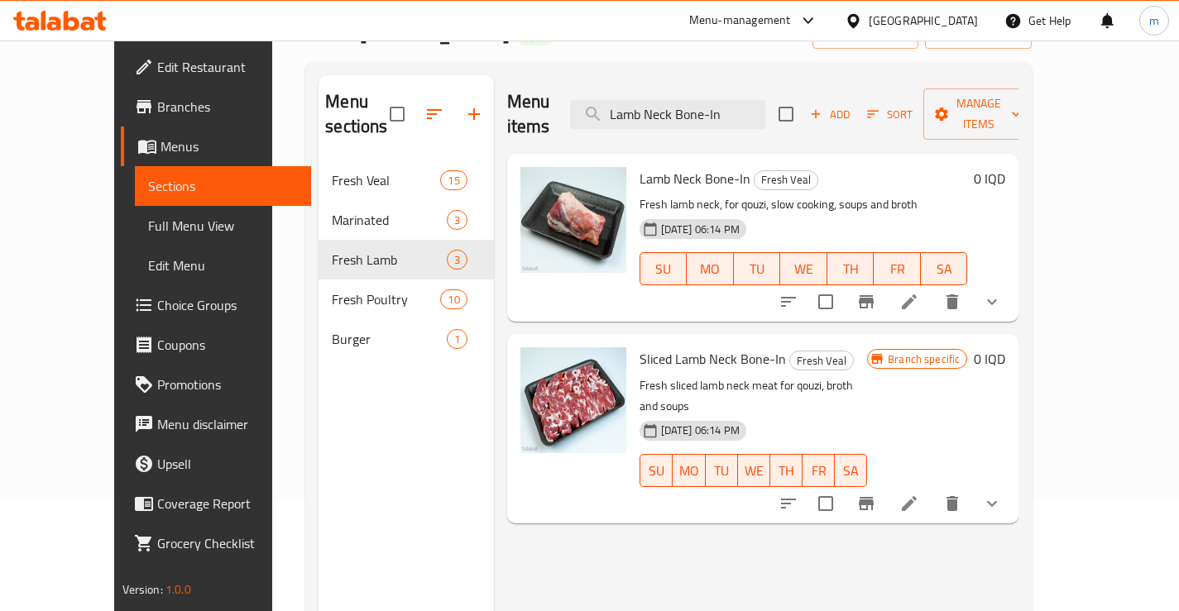
type input "Lamb Neck Bone-In"
click at [1021, 96] on span "Manage items" at bounding box center [978, 113] width 84 height 41
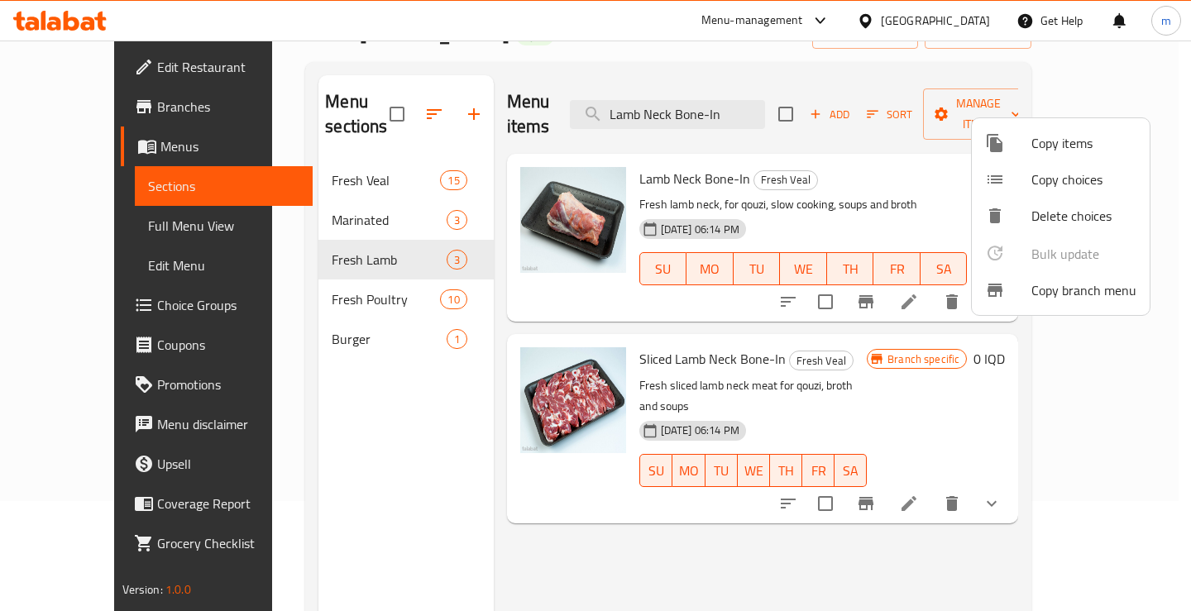
click at [1075, 130] on li "Copy items" at bounding box center [1061, 143] width 178 height 36
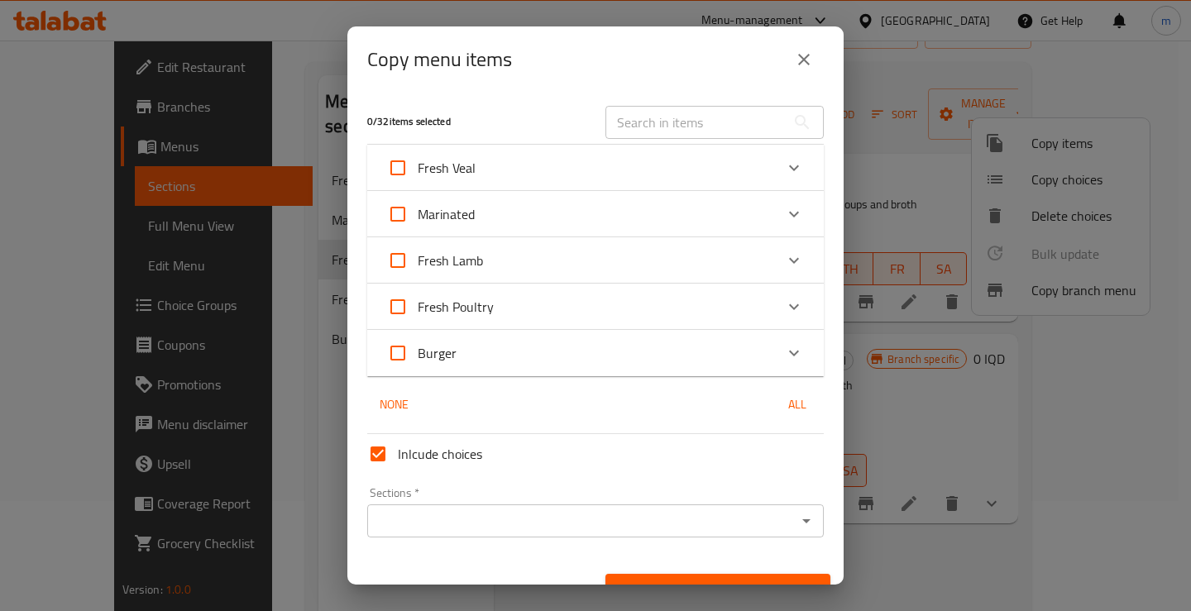
click at [773, 129] on div "​" at bounding box center [715, 122] width 218 height 33
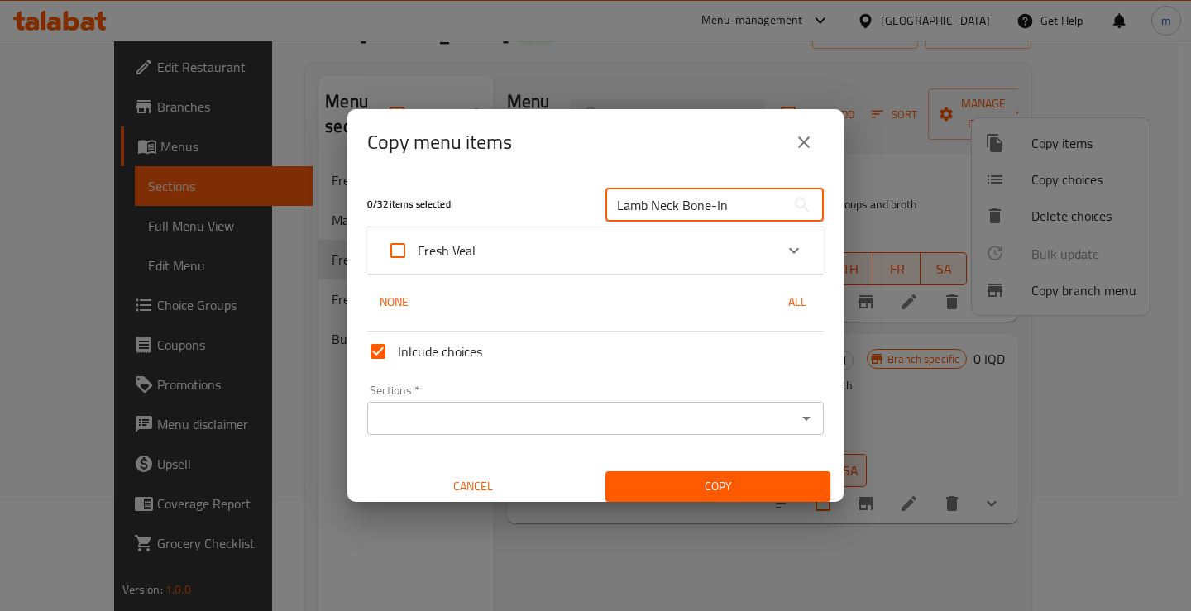
type input "Lamb Neck Bone-In"
click at [784, 258] on icon "Expand" at bounding box center [794, 251] width 20 height 20
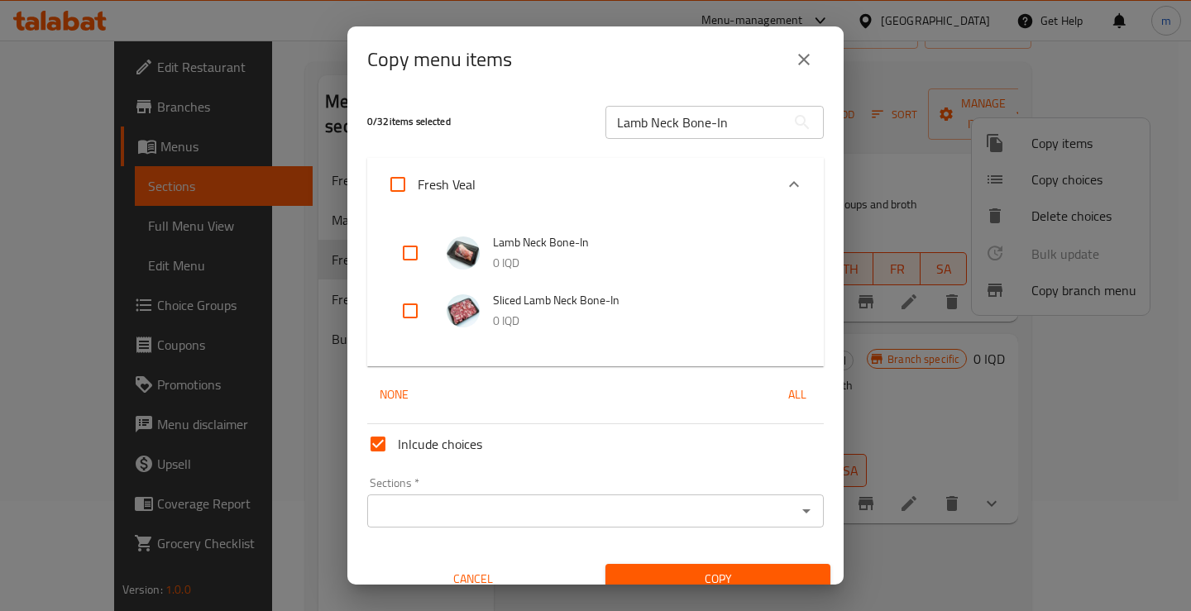
click at [409, 256] on input "checkbox" at bounding box center [410, 253] width 40 height 40
checkbox input "true"
click at [401, 317] on input "checkbox" at bounding box center [410, 311] width 40 height 40
checkbox input "true"
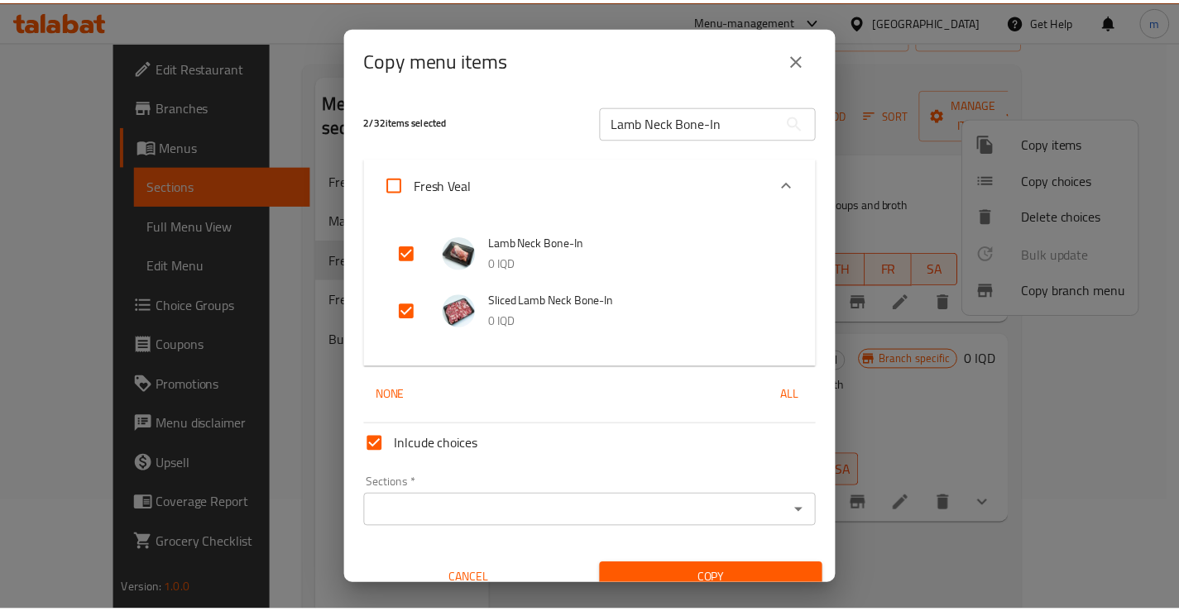
scroll to position [20, 0]
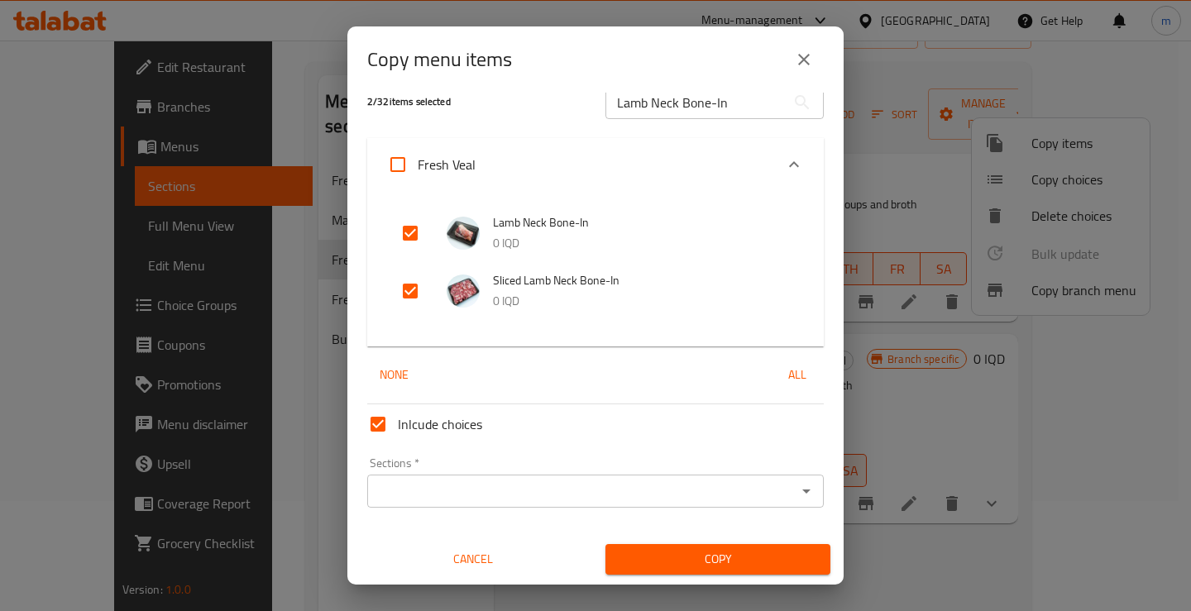
click at [797, 495] on icon "Open" at bounding box center [807, 491] width 20 height 20
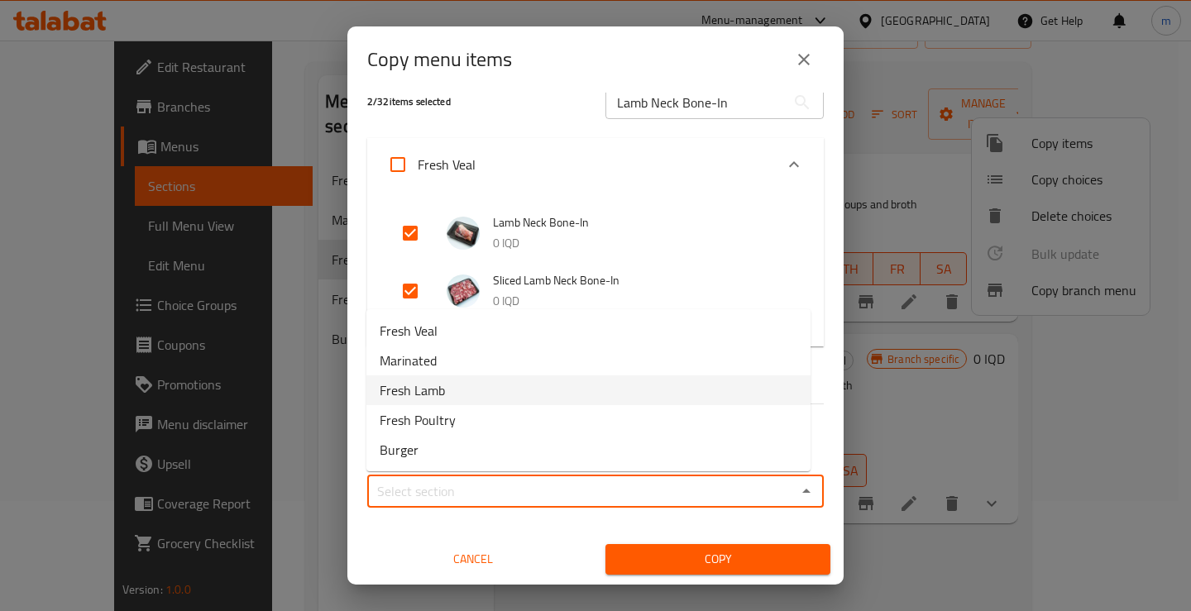
click at [438, 386] on span "Fresh Lamb" at bounding box center [412, 391] width 65 height 20
type input "Fresh Lamb"
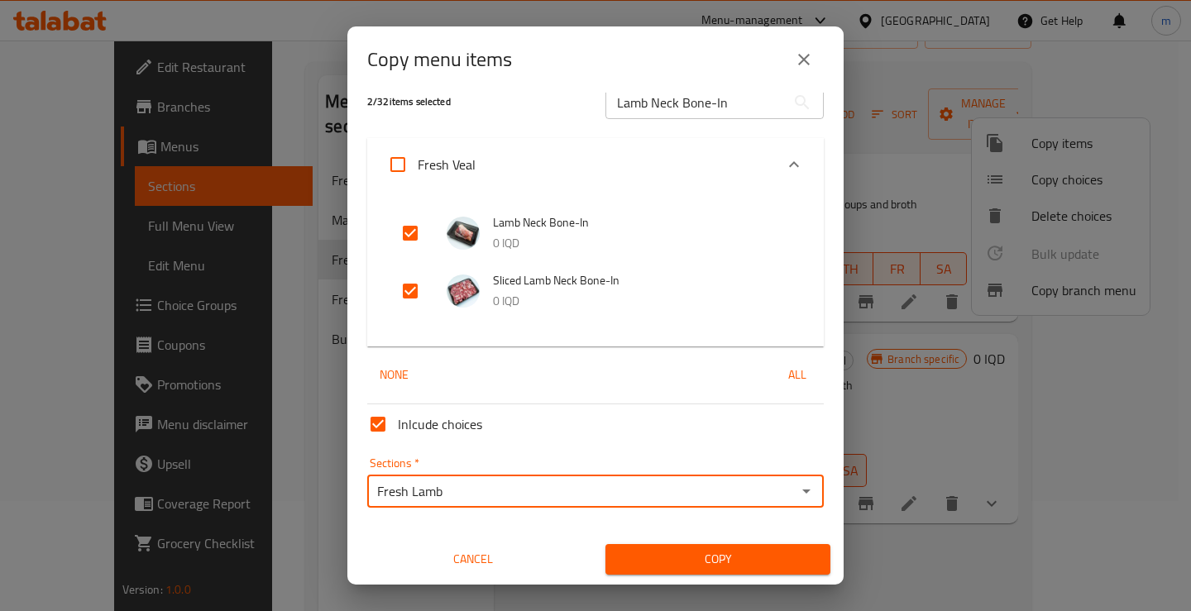
click at [695, 562] on span "Copy" at bounding box center [718, 559] width 199 height 21
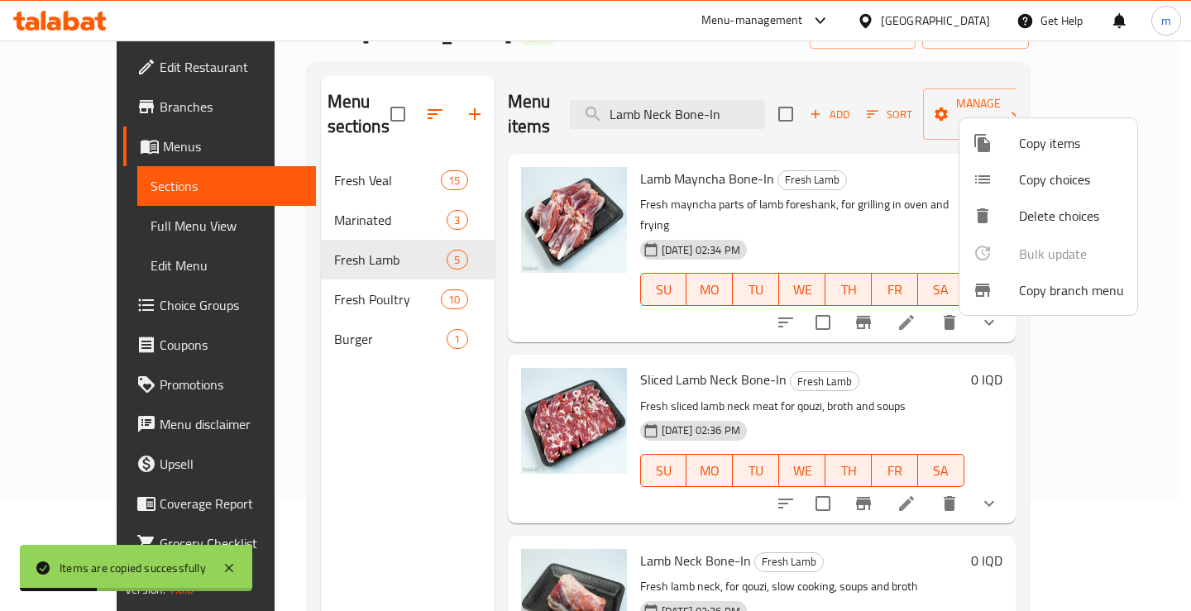
click at [759, 100] on div at bounding box center [595, 305] width 1191 height 611
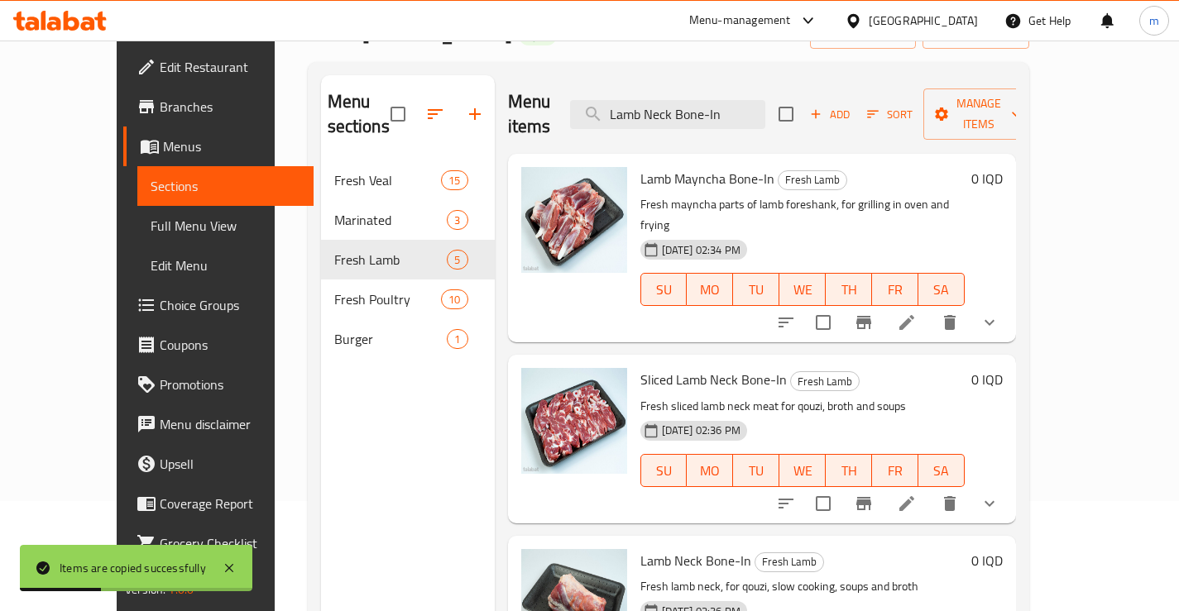
click at [759, 100] on input "Lamb Neck Bone-In" at bounding box center [667, 114] width 195 height 29
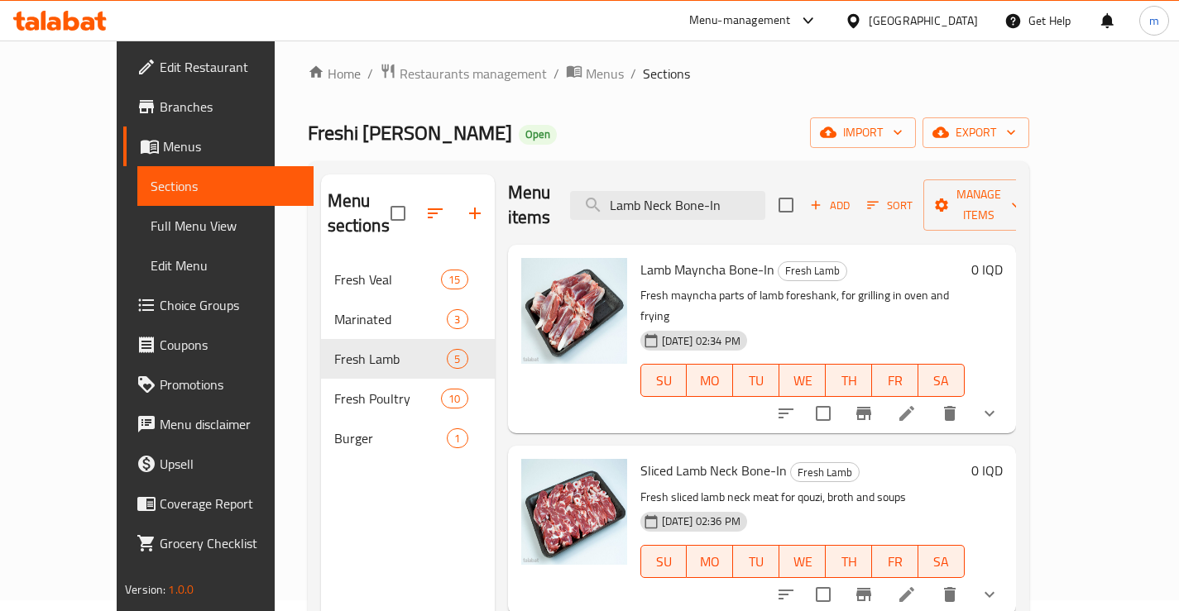
scroll to position [0, 0]
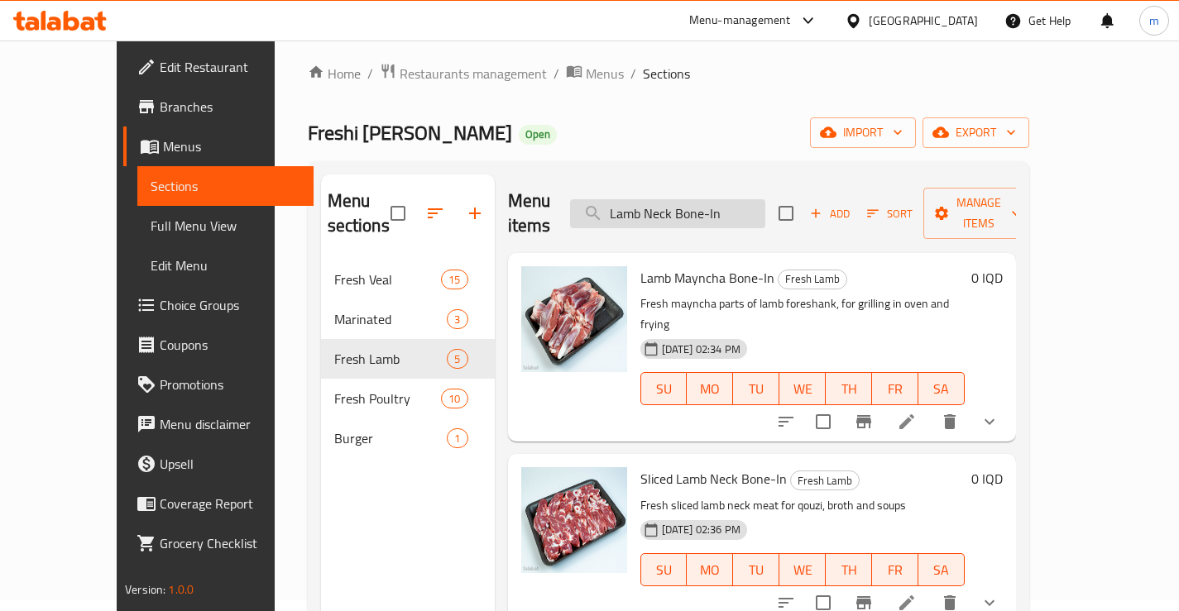
click at [750, 201] on input "Lamb Neck Bone-In" at bounding box center [667, 213] width 195 height 29
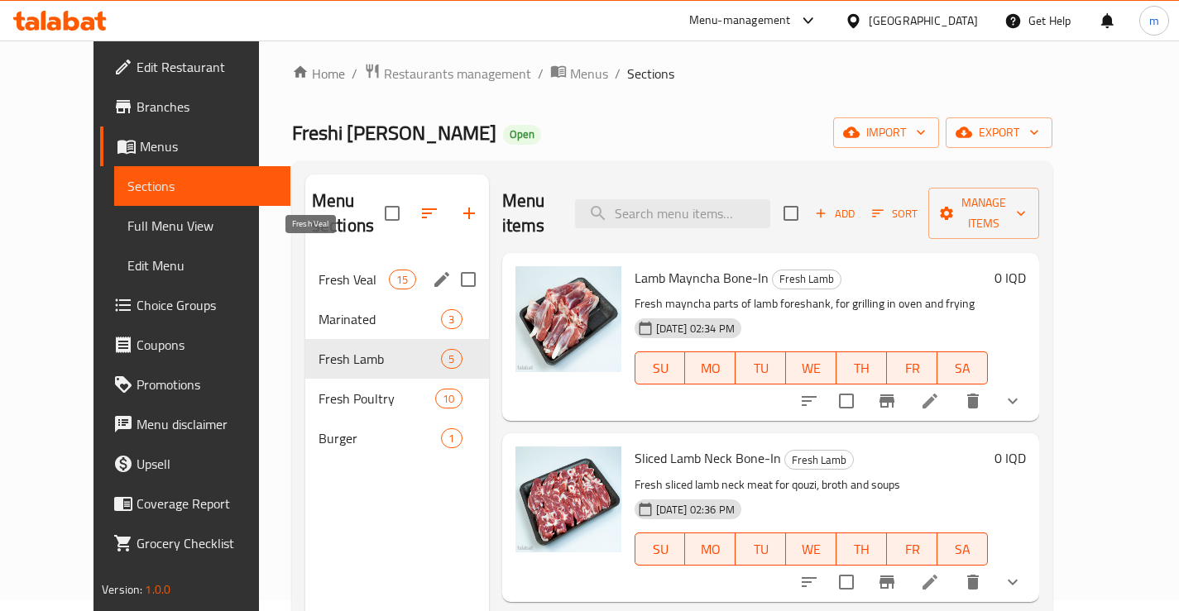
click at [326, 270] on span "Fresh Veal" at bounding box center [353, 280] width 70 height 20
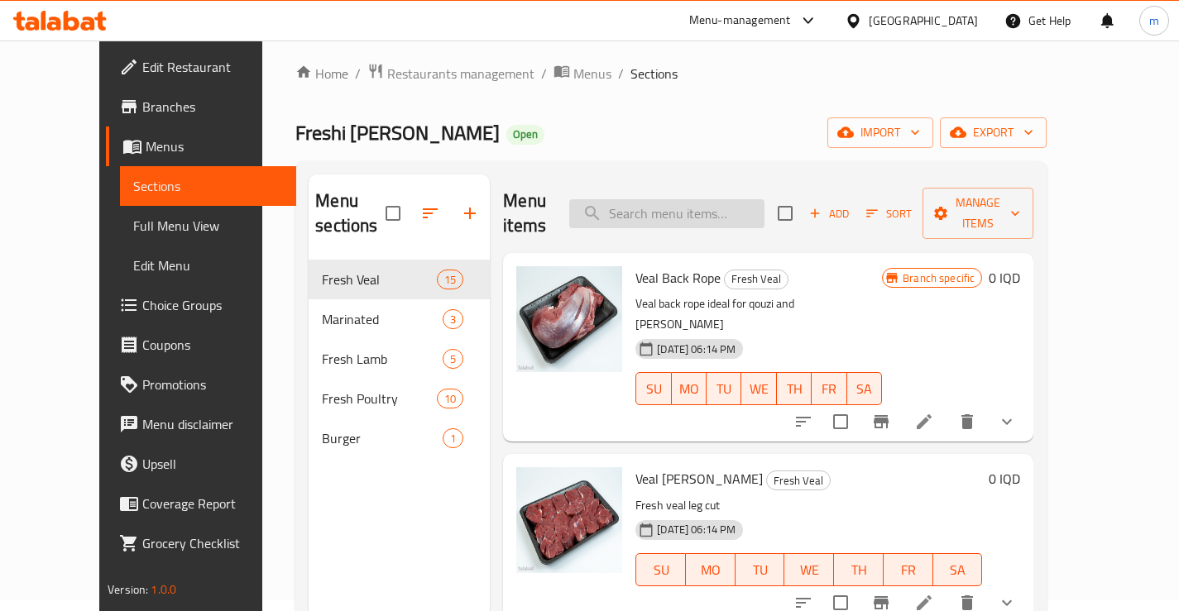
click at [666, 205] on input "search" at bounding box center [666, 213] width 195 height 29
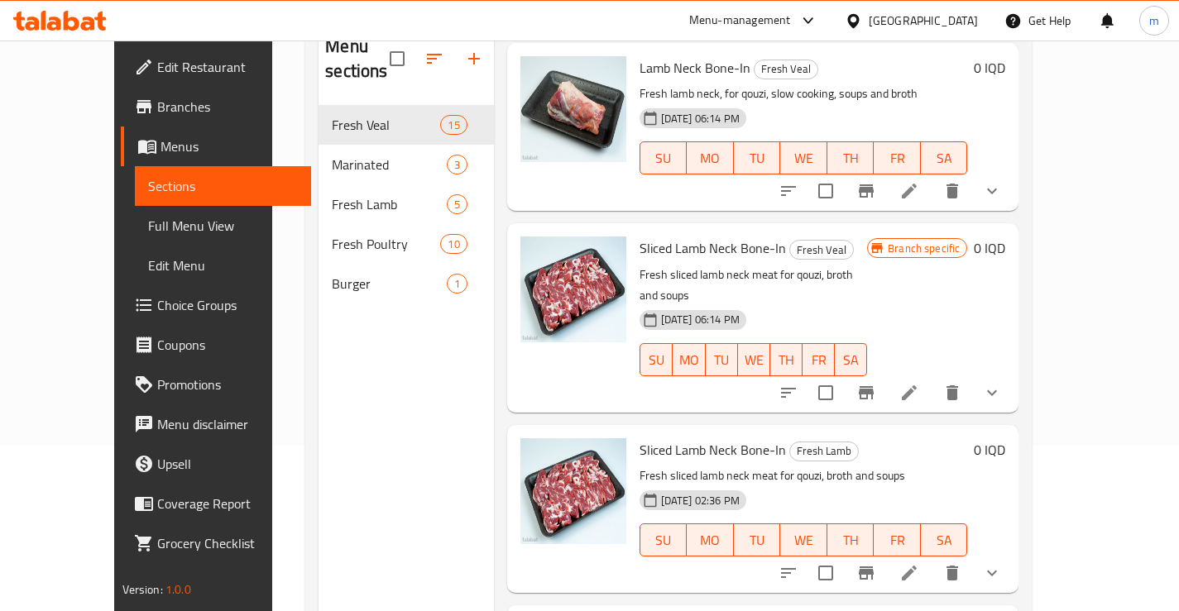
scroll to position [110, 0]
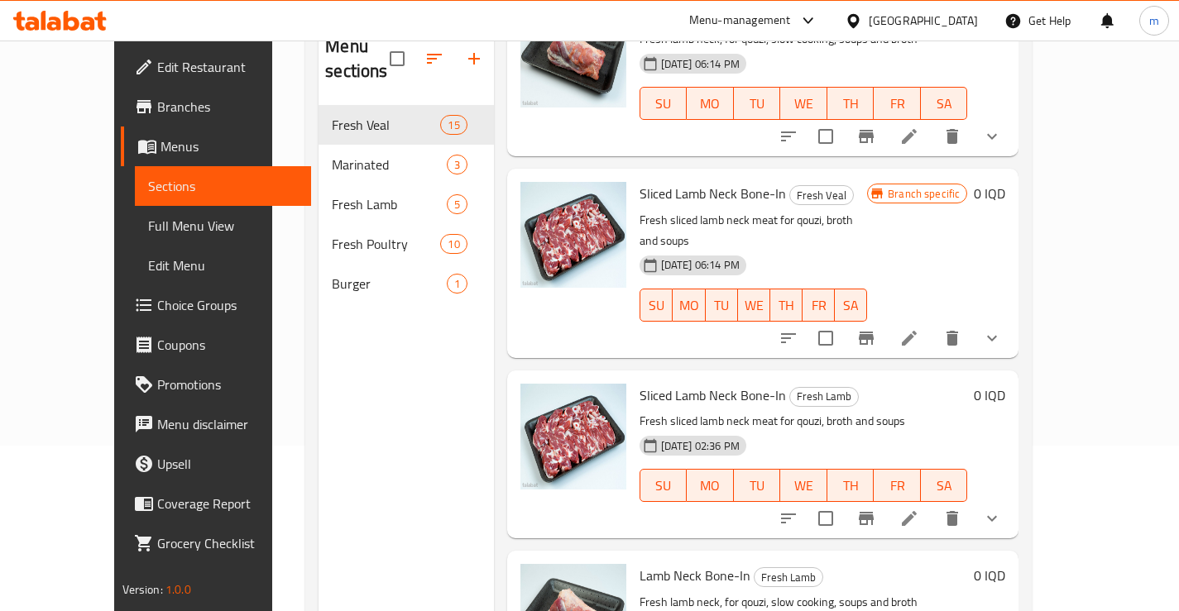
click at [798, 509] on icon "sort-choices" at bounding box center [788, 519] width 20 height 20
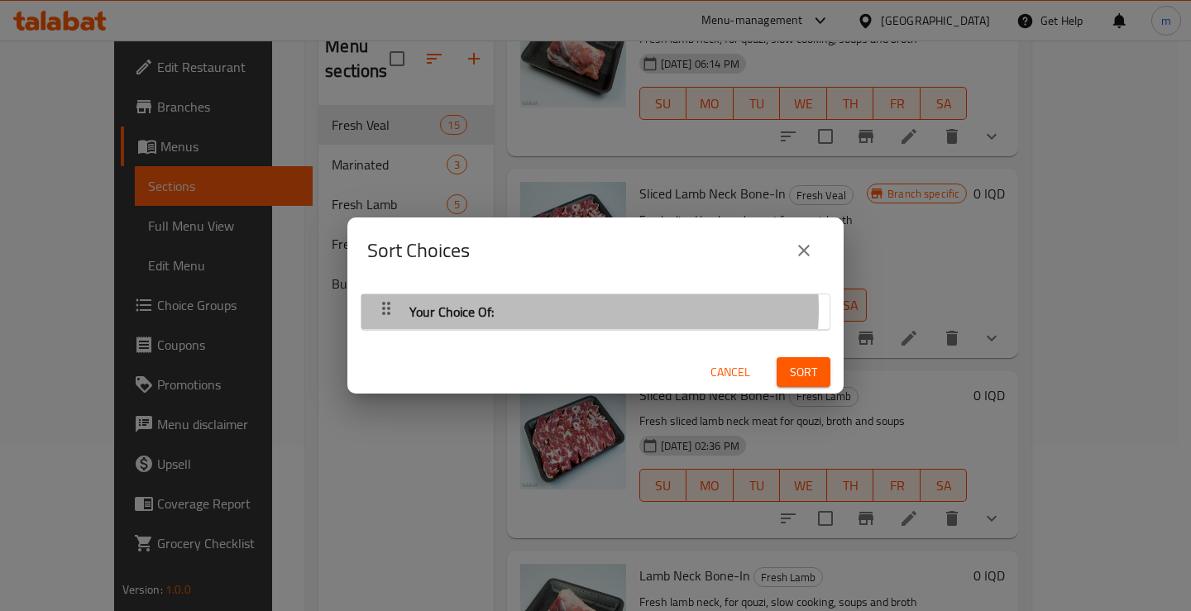
click at [558, 309] on div "Your Choice Of:" at bounding box center [596, 312] width 452 height 40
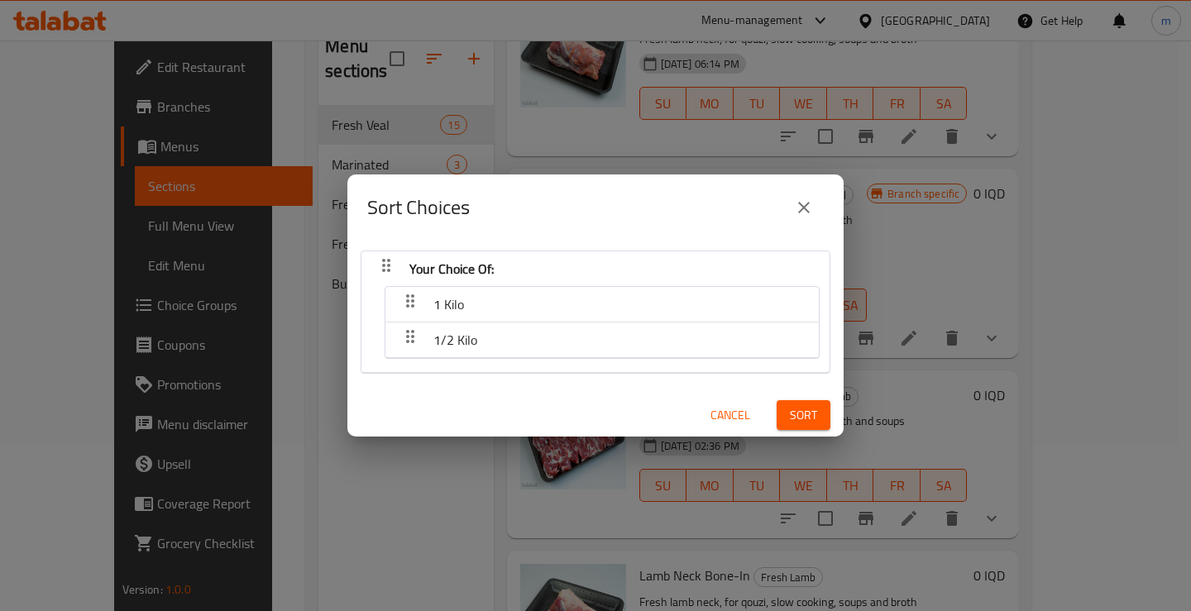
click at [815, 209] on button "close" at bounding box center [804, 208] width 40 height 40
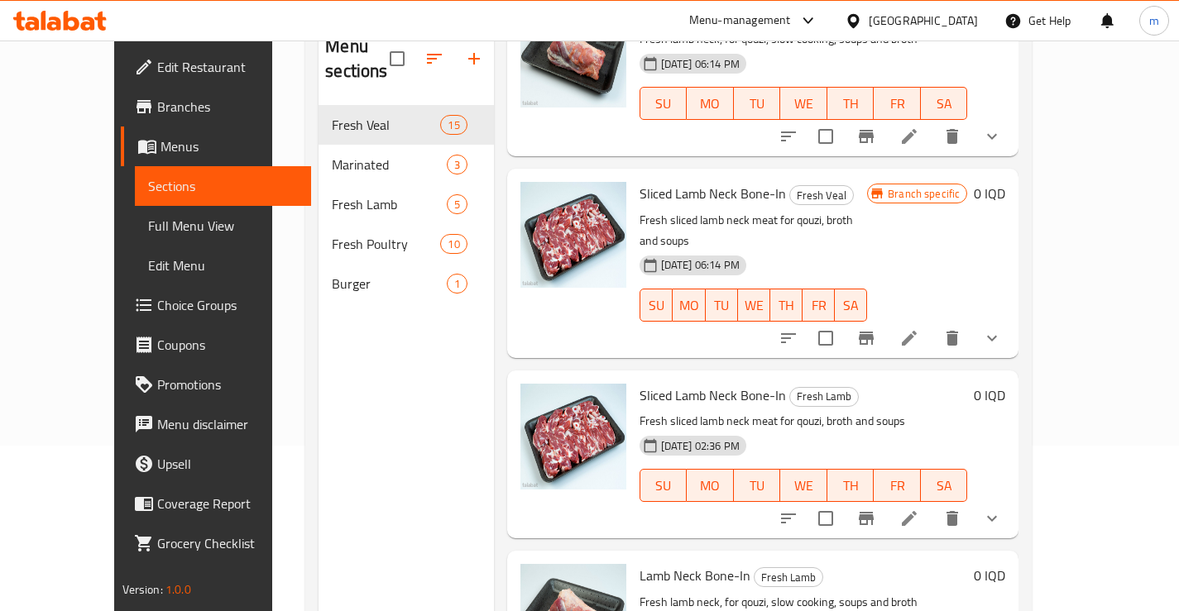
click at [796, 333] on icon "sort-choices" at bounding box center [788, 338] width 15 height 10
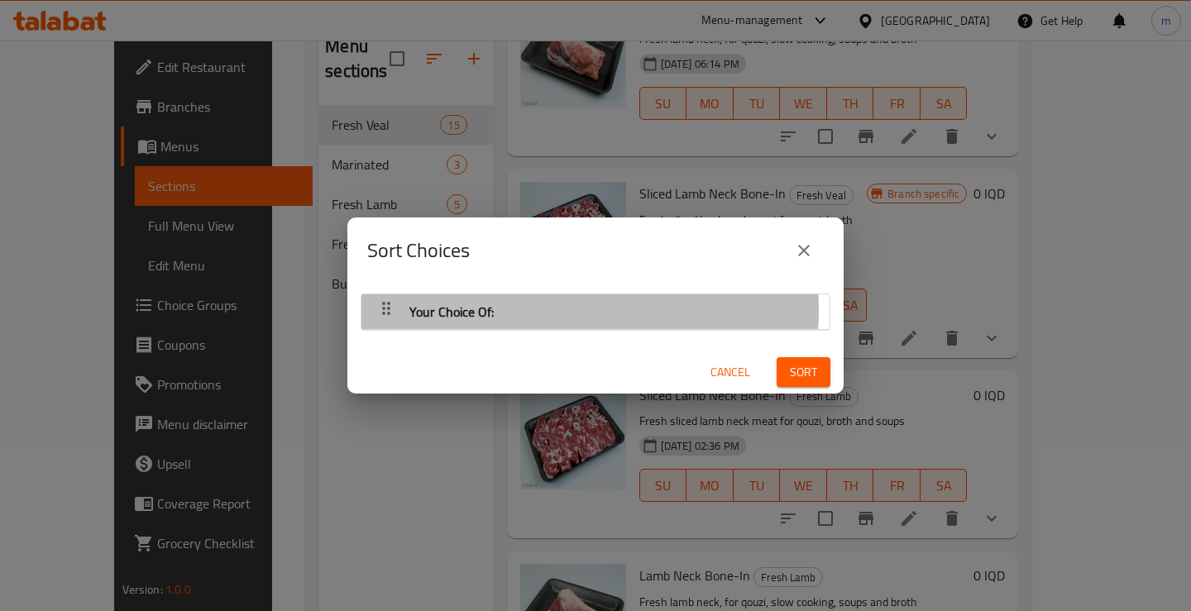
click at [548, 310] on div "Your Choice Of:" at bounding box center [596, 312] width 452 height 40
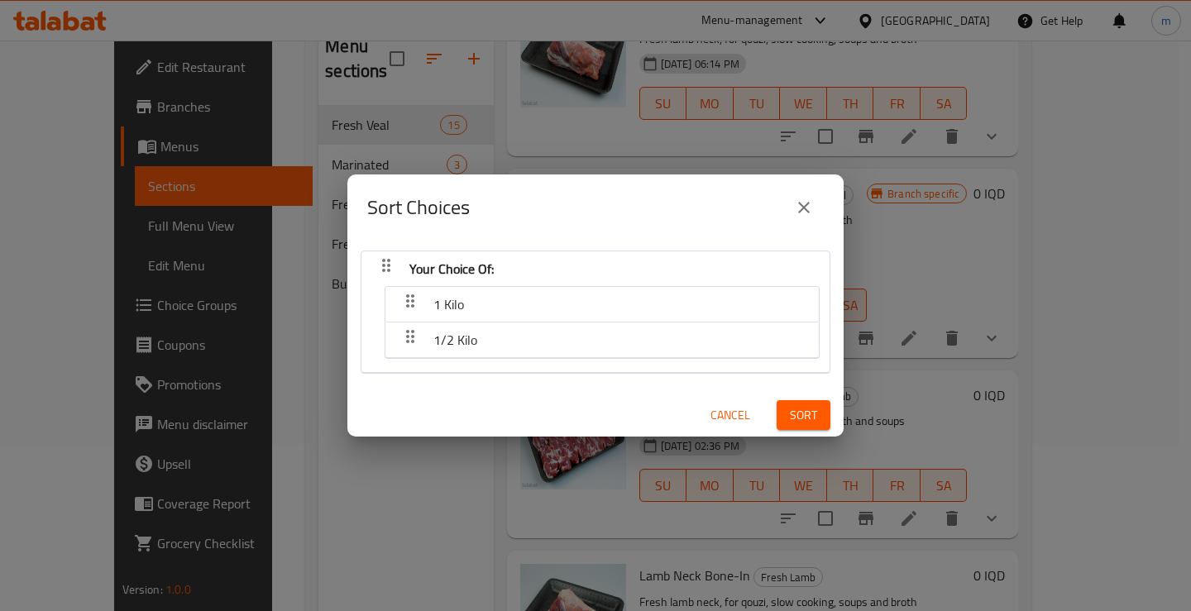
click at [812, 208] on icon "close" at bounding box center [804, 208] width 20 height 20
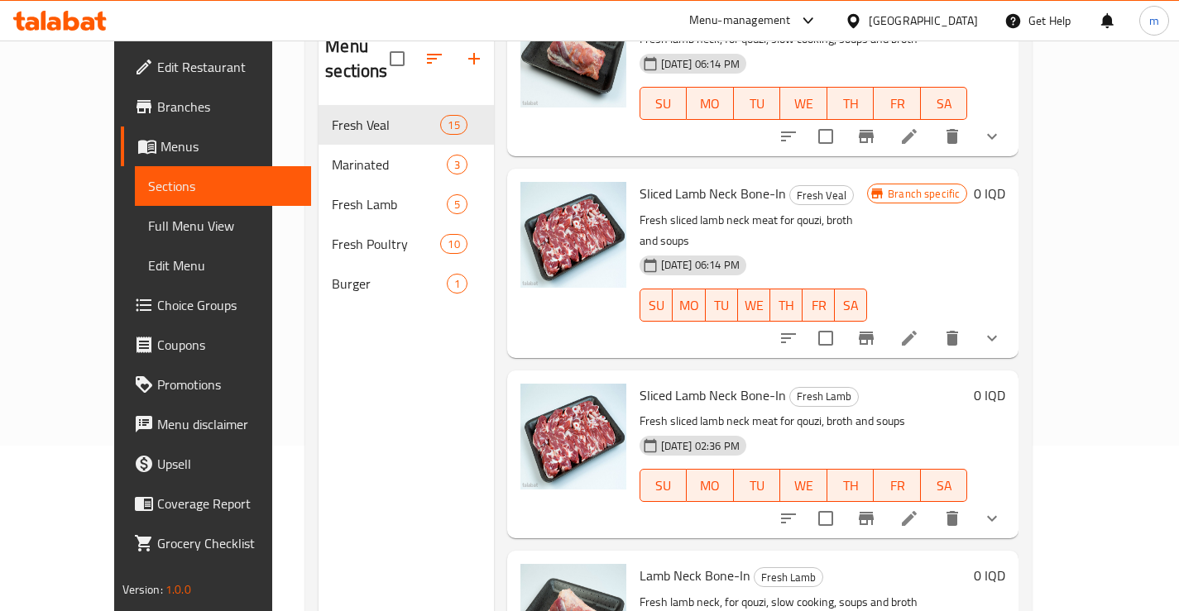
click at [798, 127] on icon "sort-choices" at bounding box center [788, 137] width 20 height 20
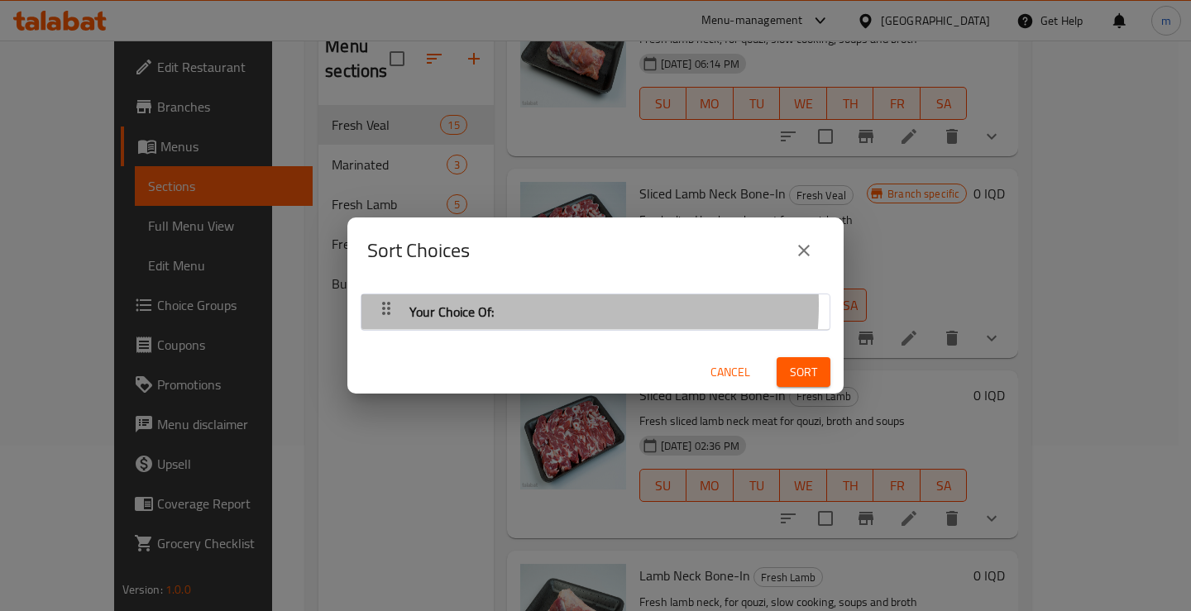
click at [512, 304] on div "Your Choice Of:" at bounding box center [596, 312] width 452 height 40
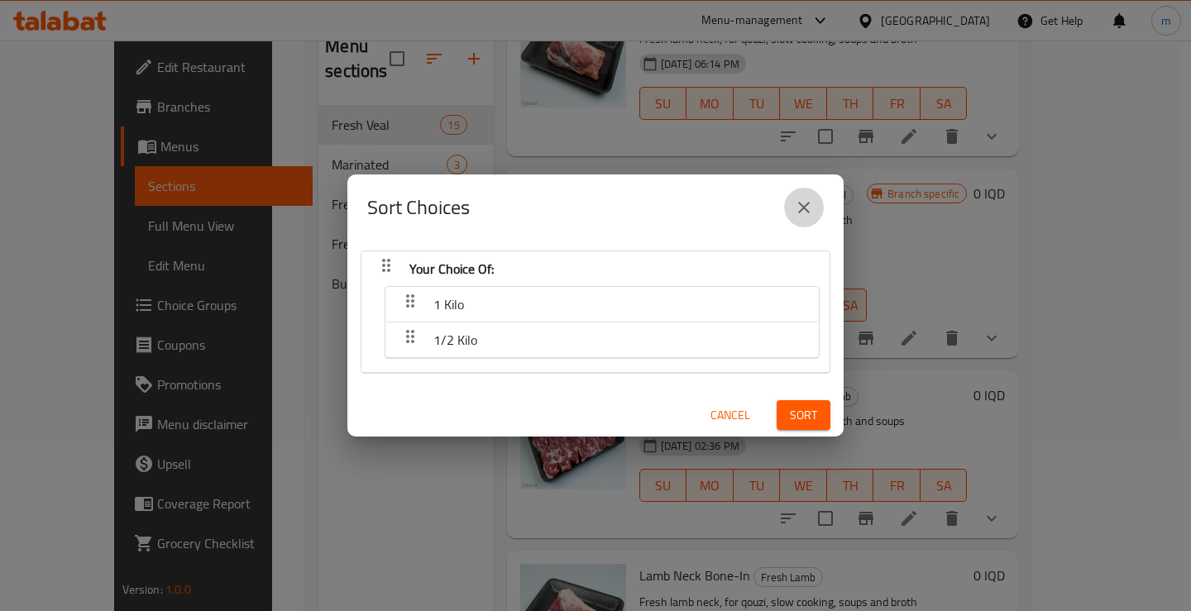
click at [810, 205] on icon "close" at bounding box center [804, 208] width 20 height 20
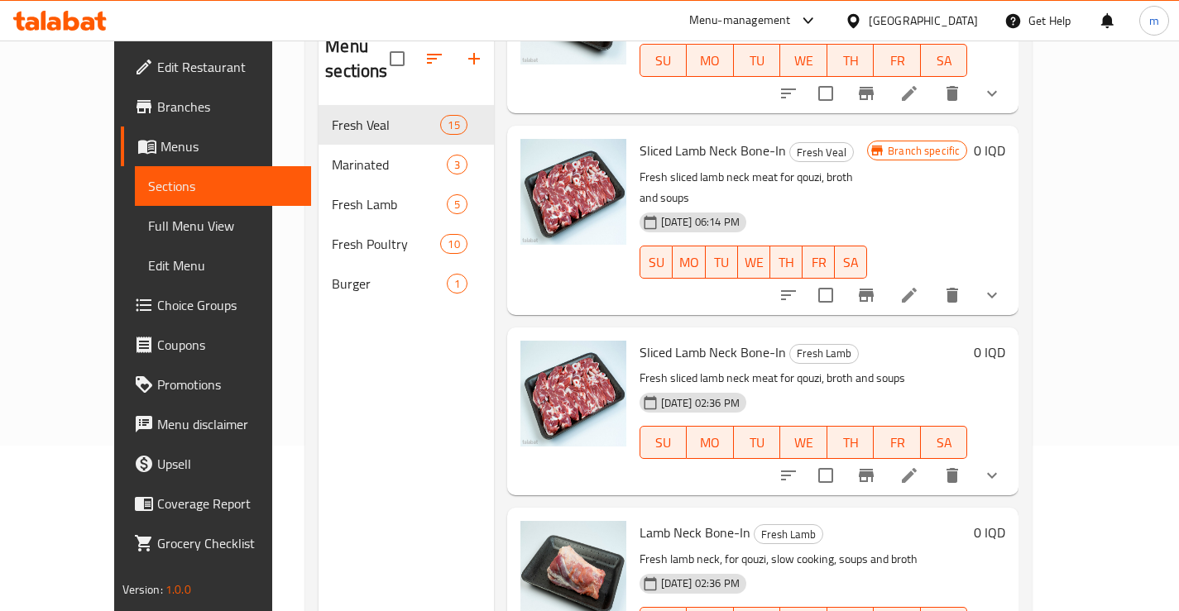
scroll to position [232, 0]
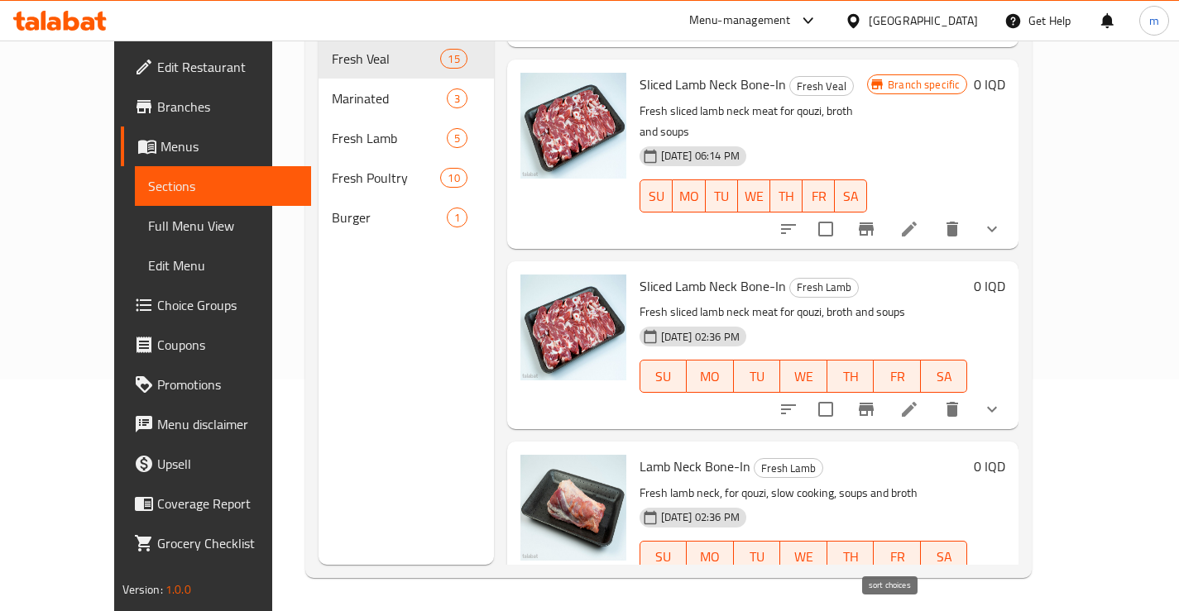
click at [798, 581] on icon "sort-choices" at bounding box center [788, 591] width 20 height 20
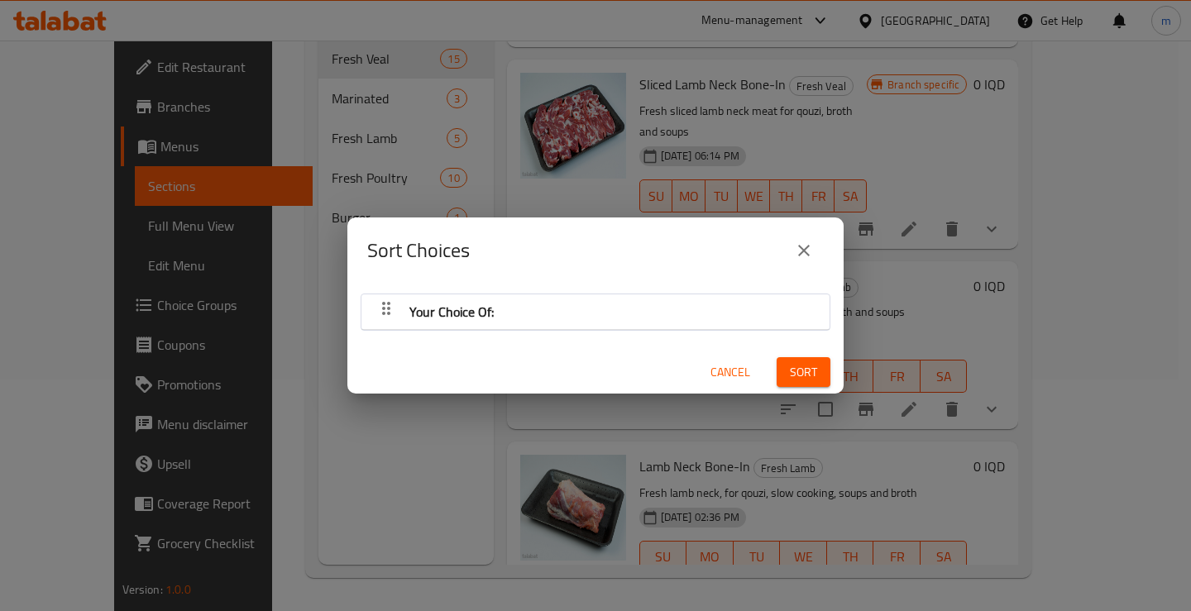
click at [596, 320] on div "Your Choice Of:" at bounding box center [596, 312] width 452 height 40
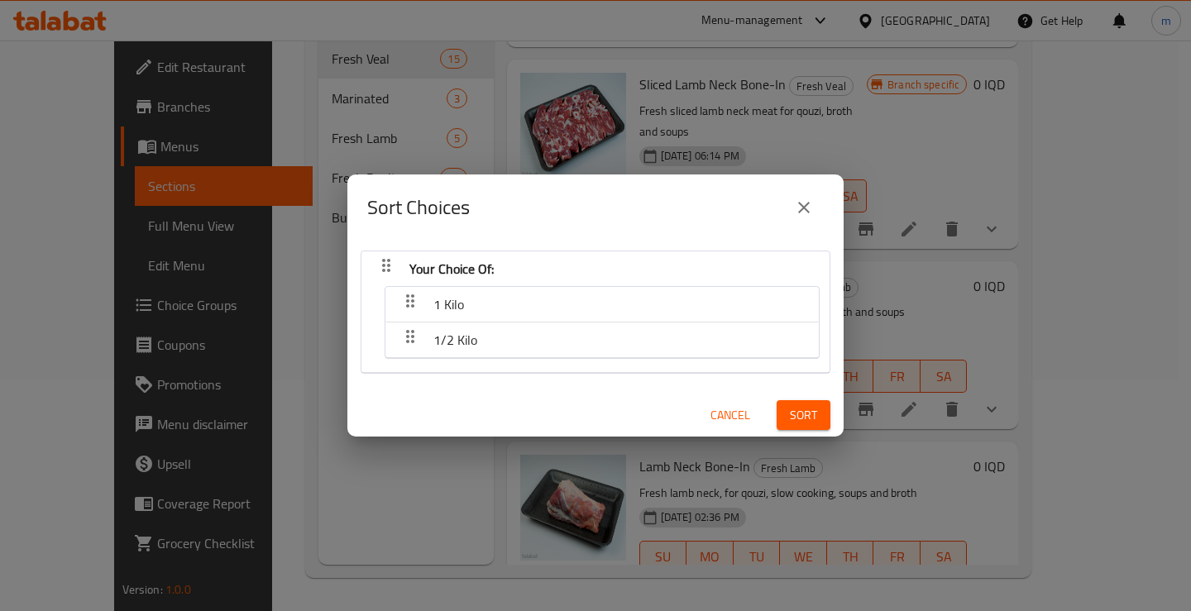
click at [793, 211] on button "close" at bounding box center [804, 208] width 40 height 40
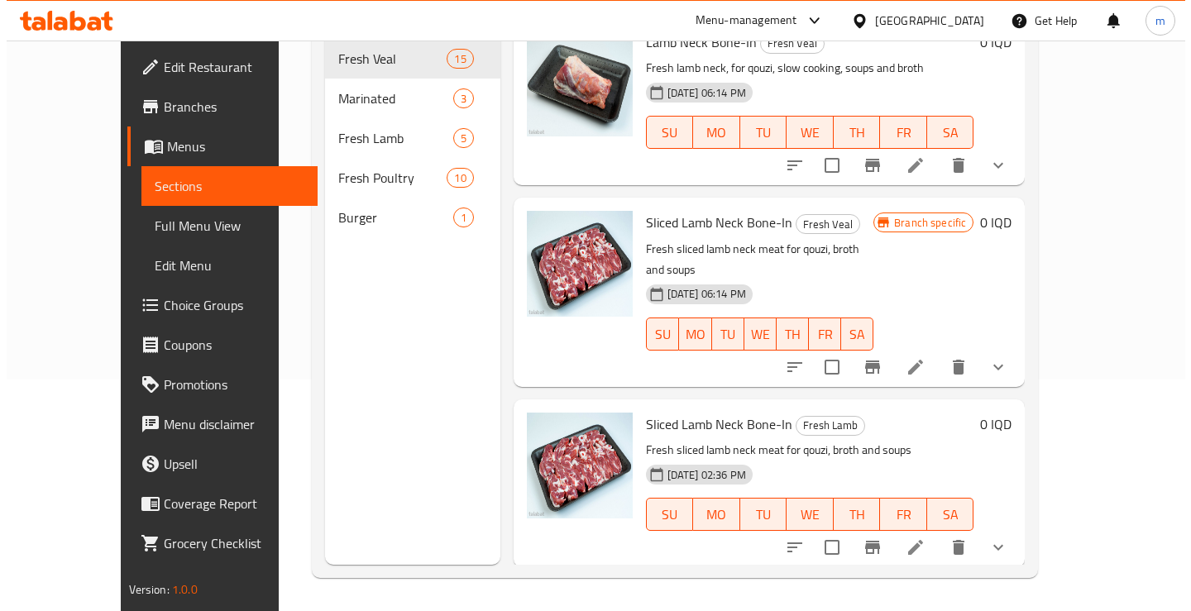
scroll to position [0, 0]
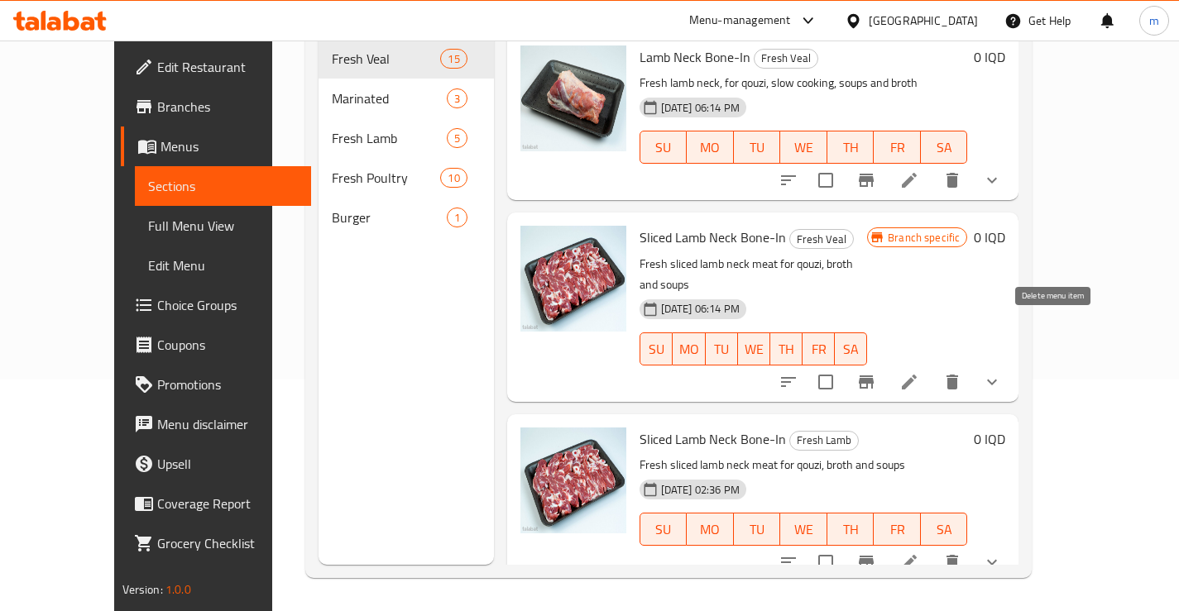
click at [972, 362] on button "delete" at bounding box center [952, 382] width 40 height 40
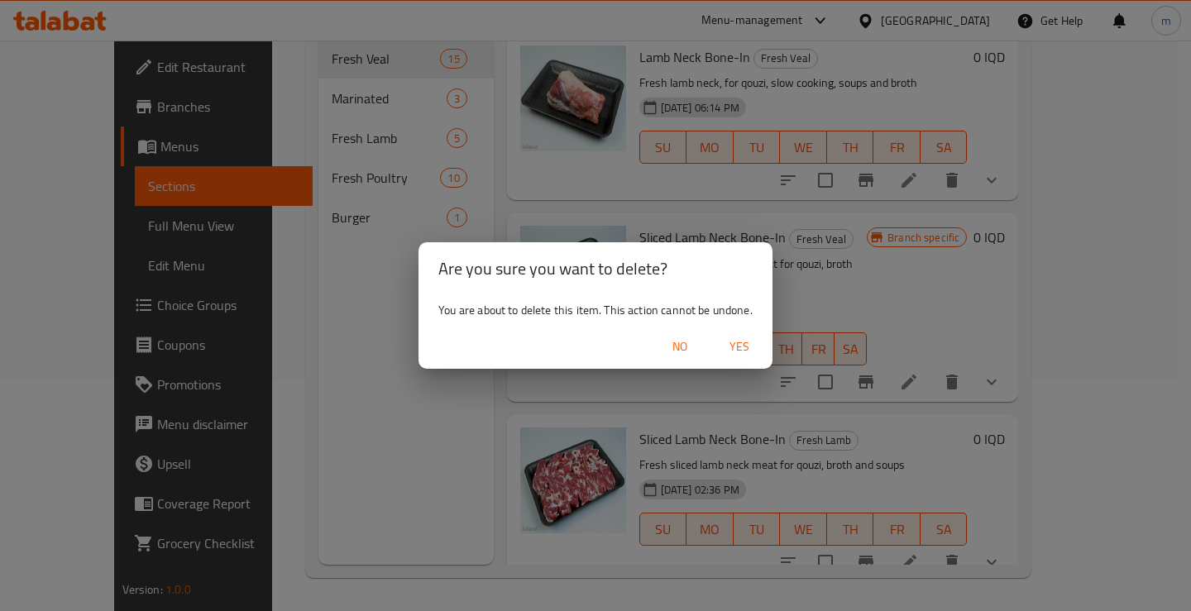
click at [732, 339] on span "Yes" at bounding box center [740, 347] width 40 height 21
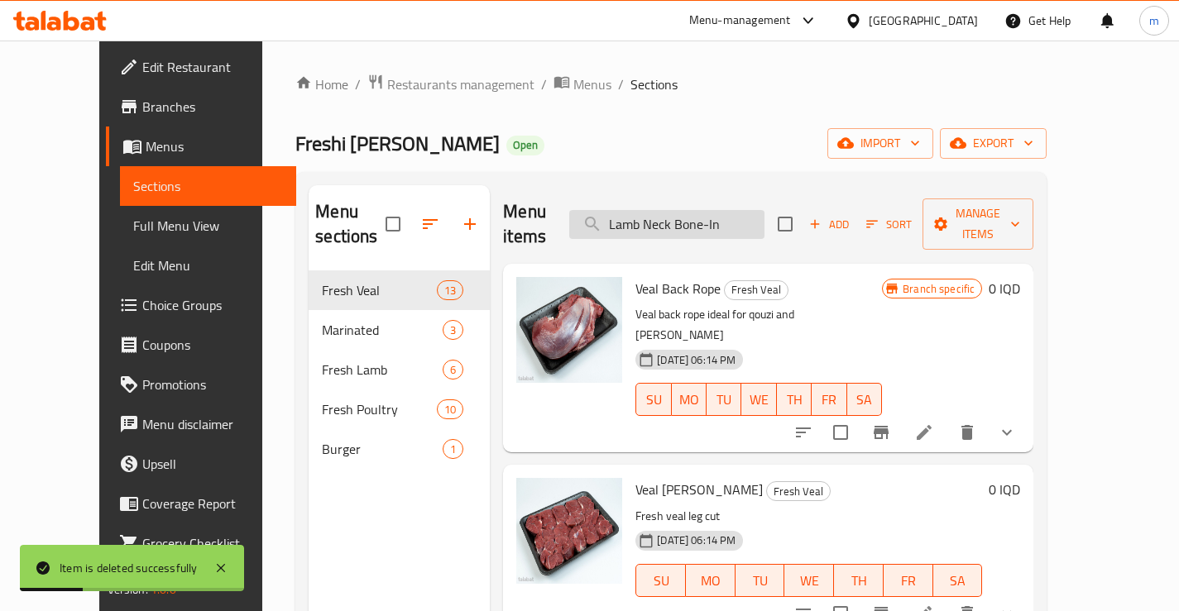
click at [762, 210] on input "Lamb Neck Bone-In" at bounding box center [666, 224] width 195 height 29
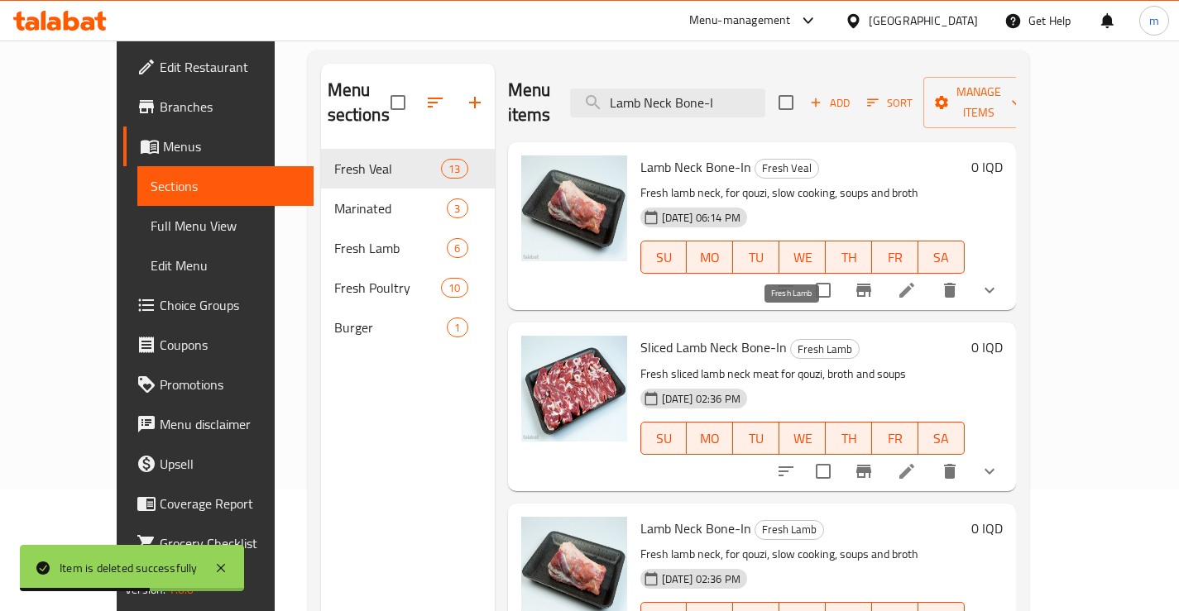
scroll to position [176, 0]
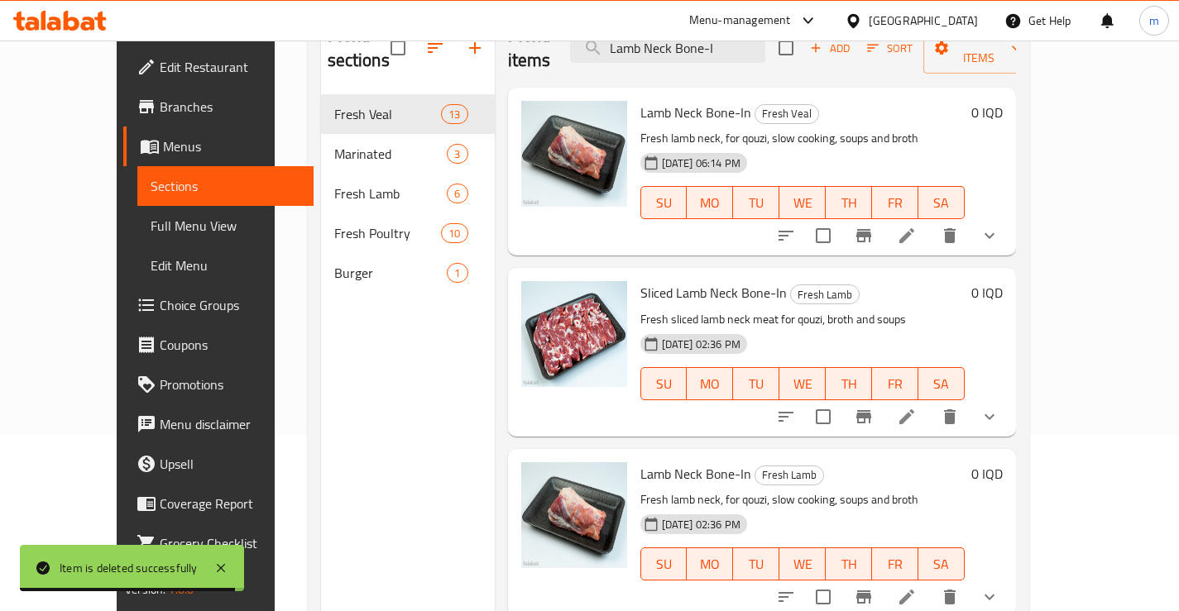
click at [955, 228] on icon "delete" at bounding box center [950, 235] width 12 height 15
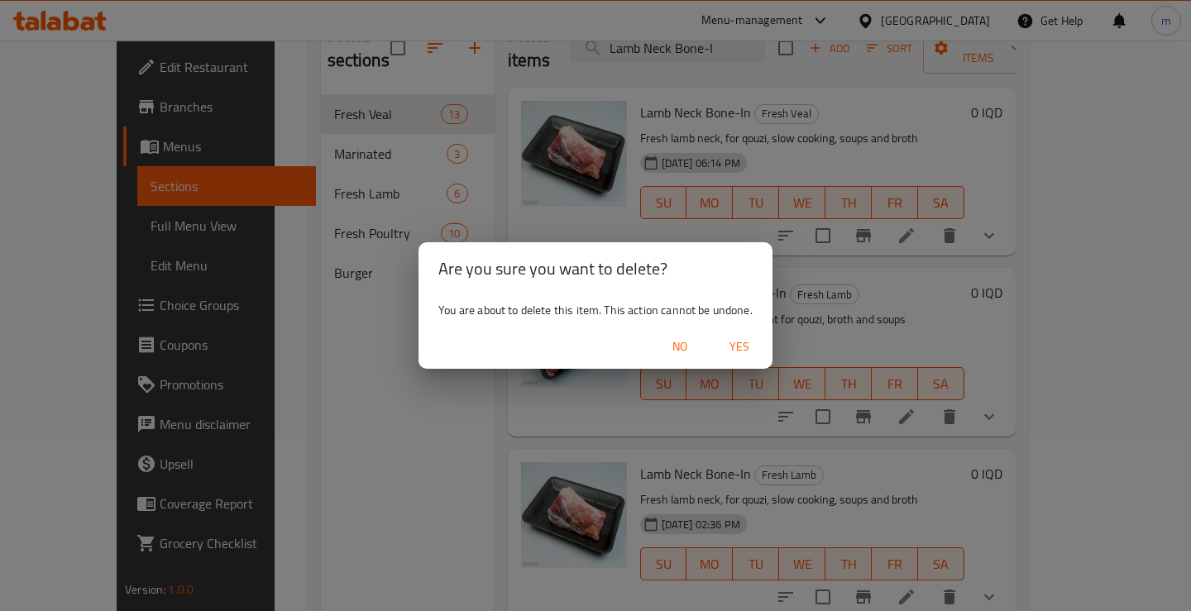
click at [753, 345] on span "Yes" at bounding box center [740, 347] width 40 height 21
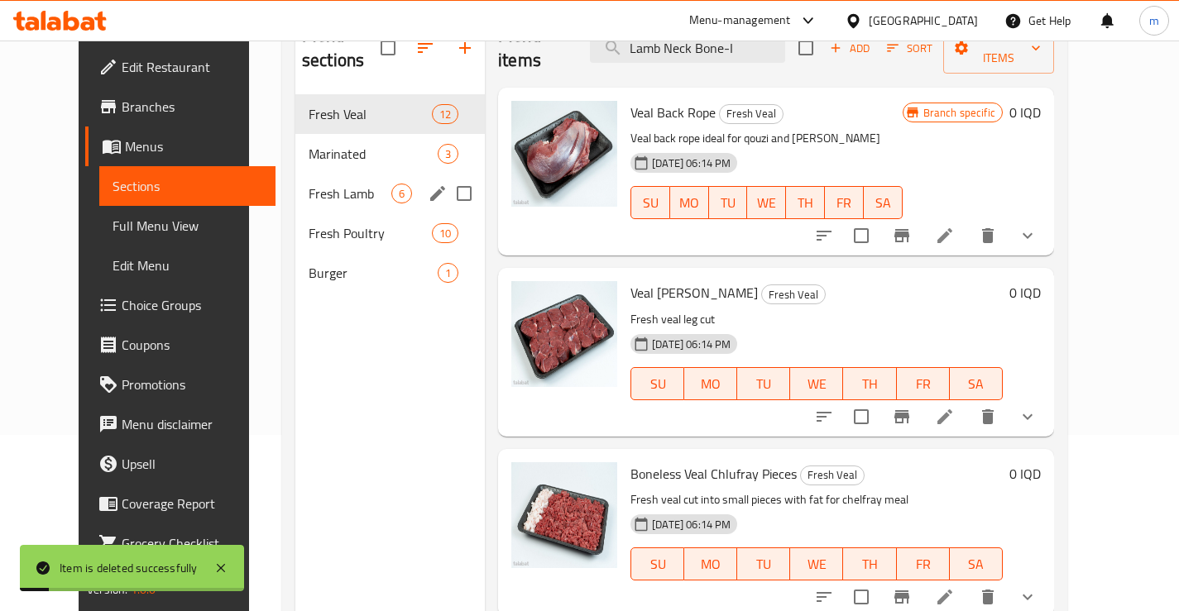
click at [326, 184] on span "Fresh Lamb" at bounding box center [350, 194] width 83 height 20
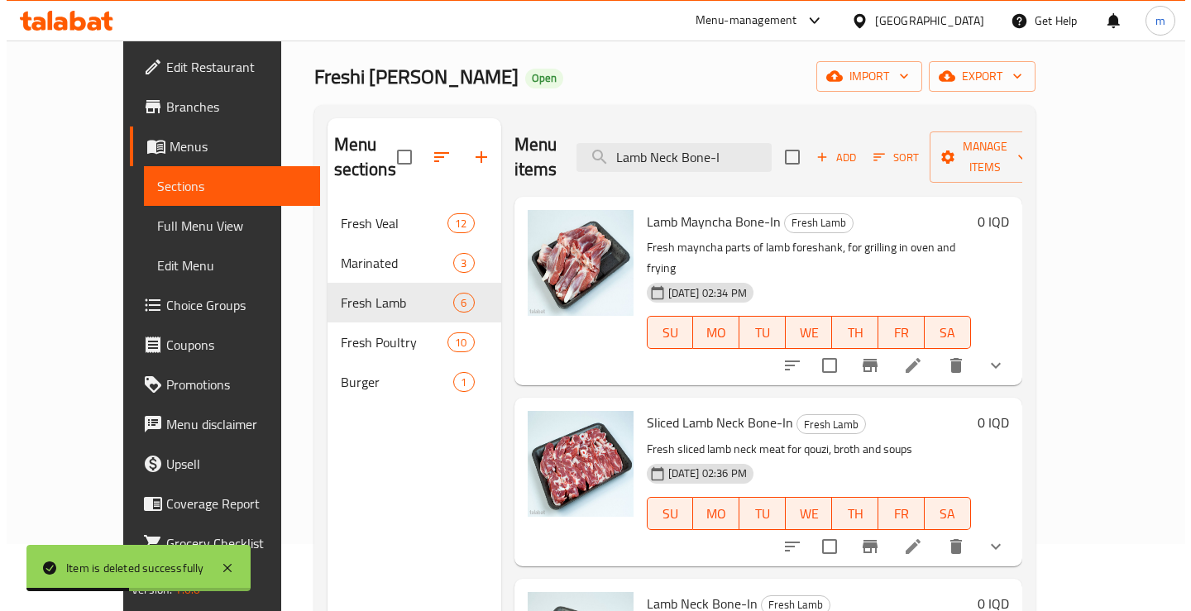
scroll to position [66, 0]
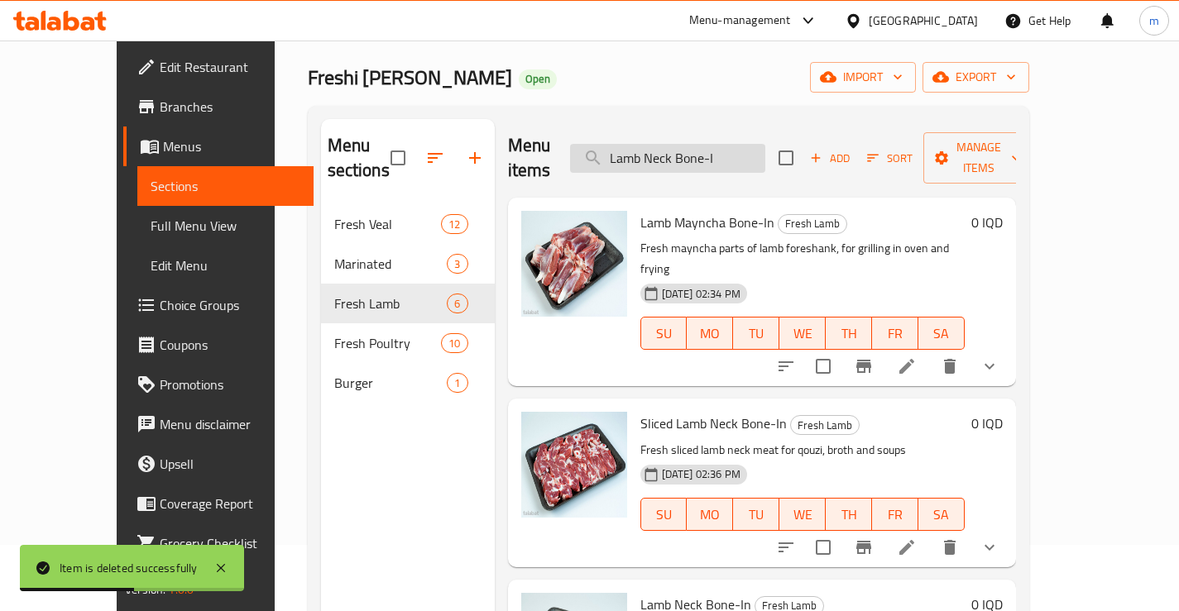
click at [716, 154] on input "Lamb Neck Bone-I" at bounding box center [667, 158] width 195 height 29
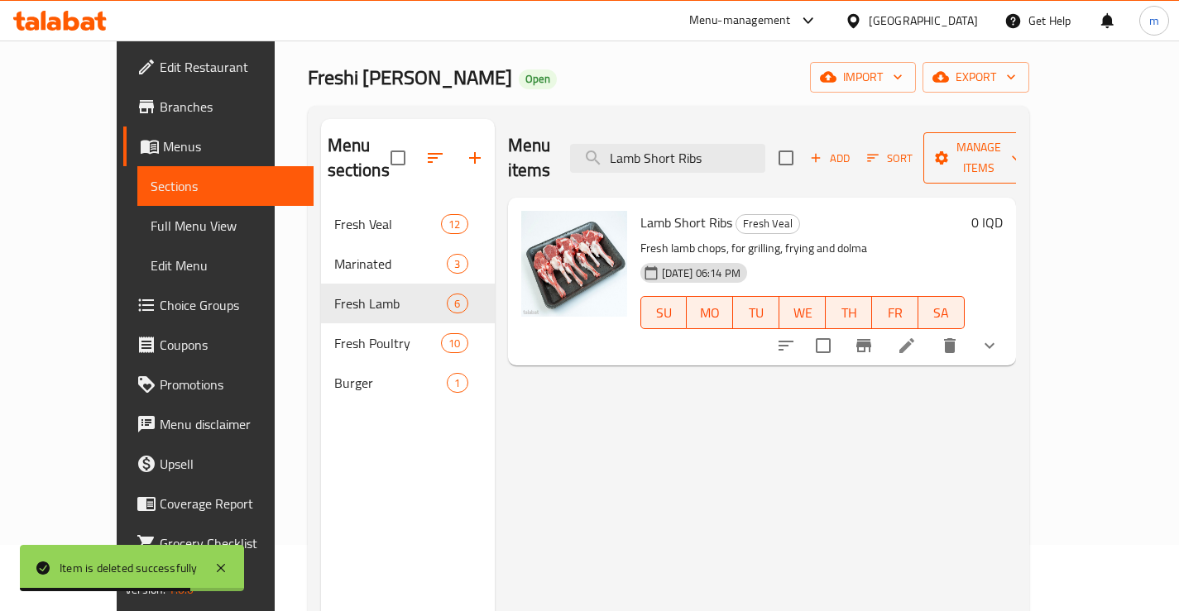
type input "Lamb Short Ribs"
click at [1024, 150] on icon "button" at bounding box center [1016, 158] width 17 height 17
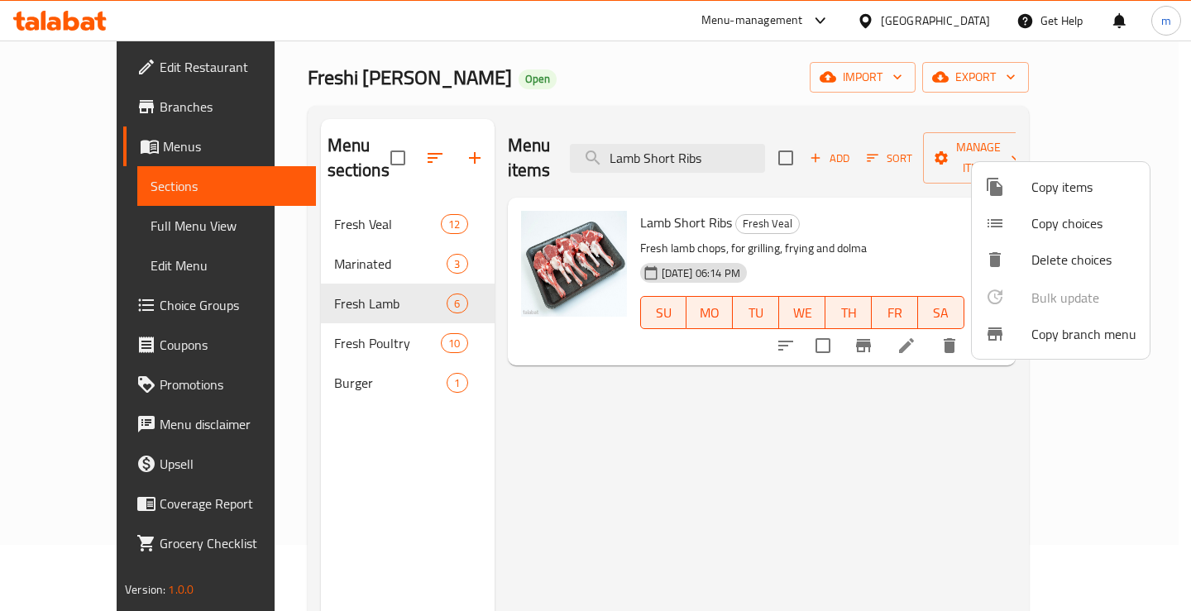
click at [1087, 180] on span "Copy items" at bounding box center [1084, 187] width 105 height 20
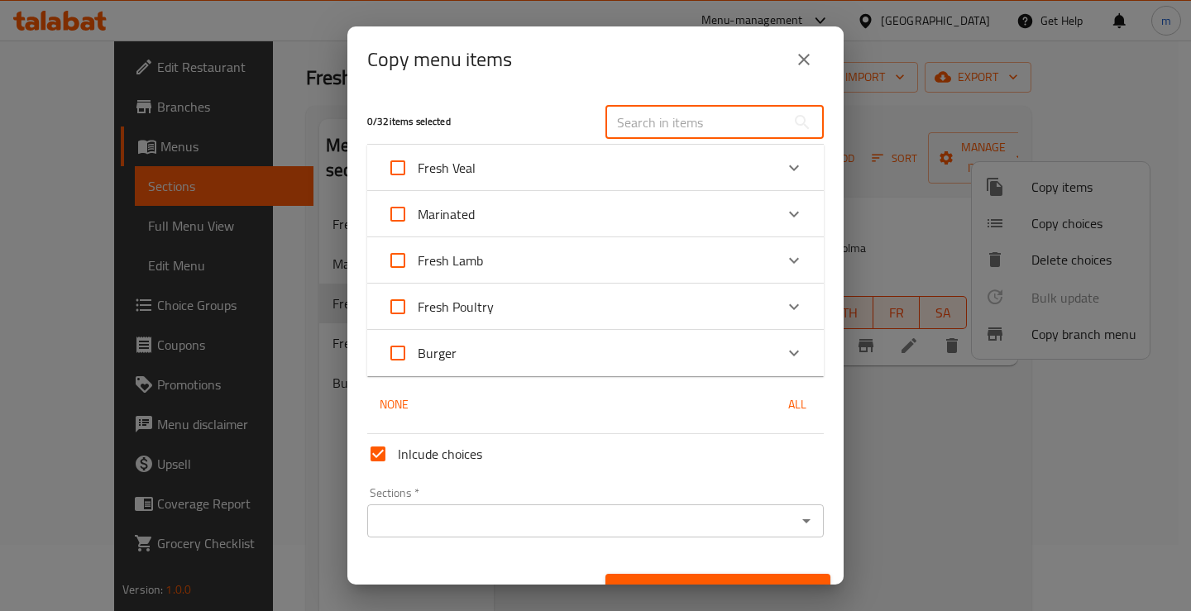
click at [697, 114] on input "text" at bounding box center [696, 122] width 180 height 33
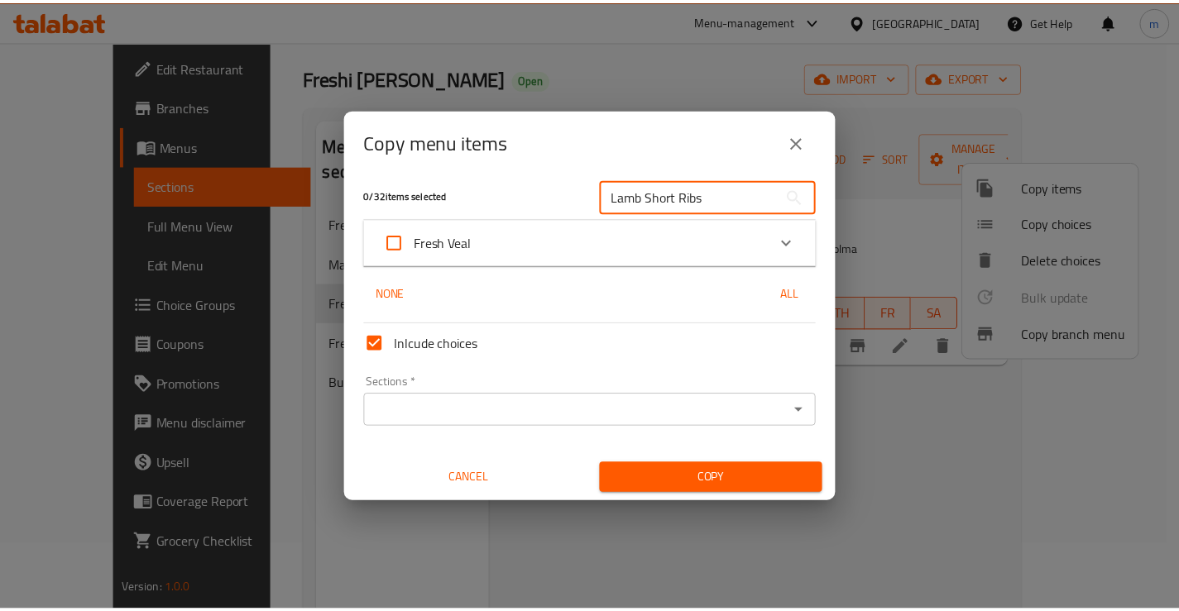
scroll to position [10, 0]
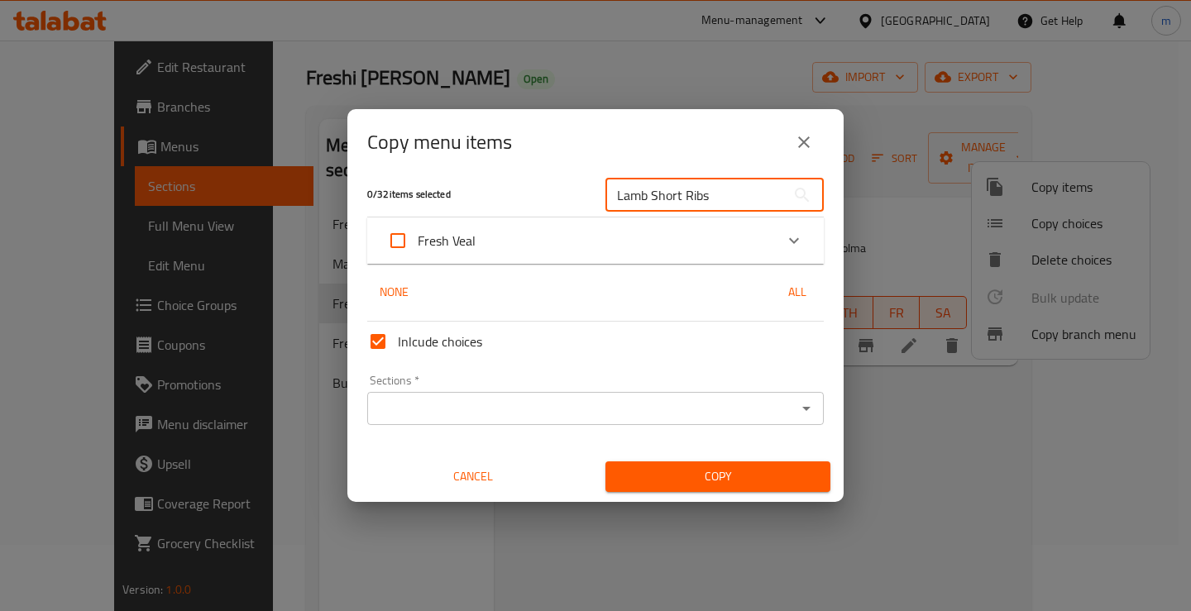
type input "Lamb Short Ribs"
click at [784, 247] on icon "Expand" at bounding box center [794, 241] width 20 height 20
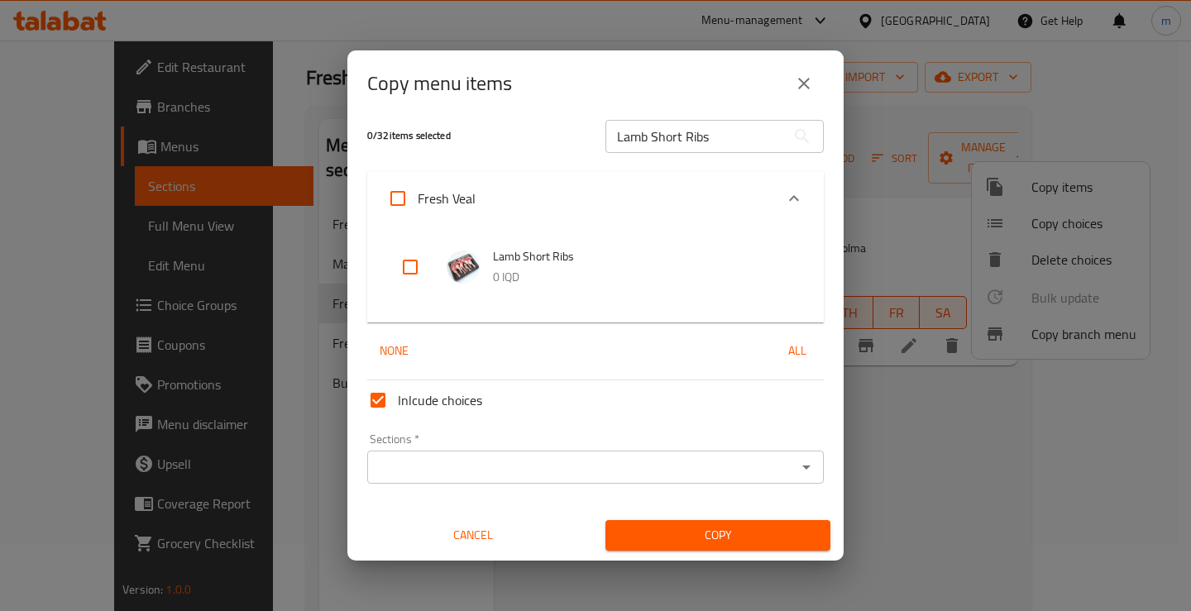
click at [405, 270] on input "checkbox" at bounding box center [410, 267] width 40 height 40
checkbox input "true"
click at [403, 470] on input "Sections   *" at bounding box center [581, 467] width 419 height 23
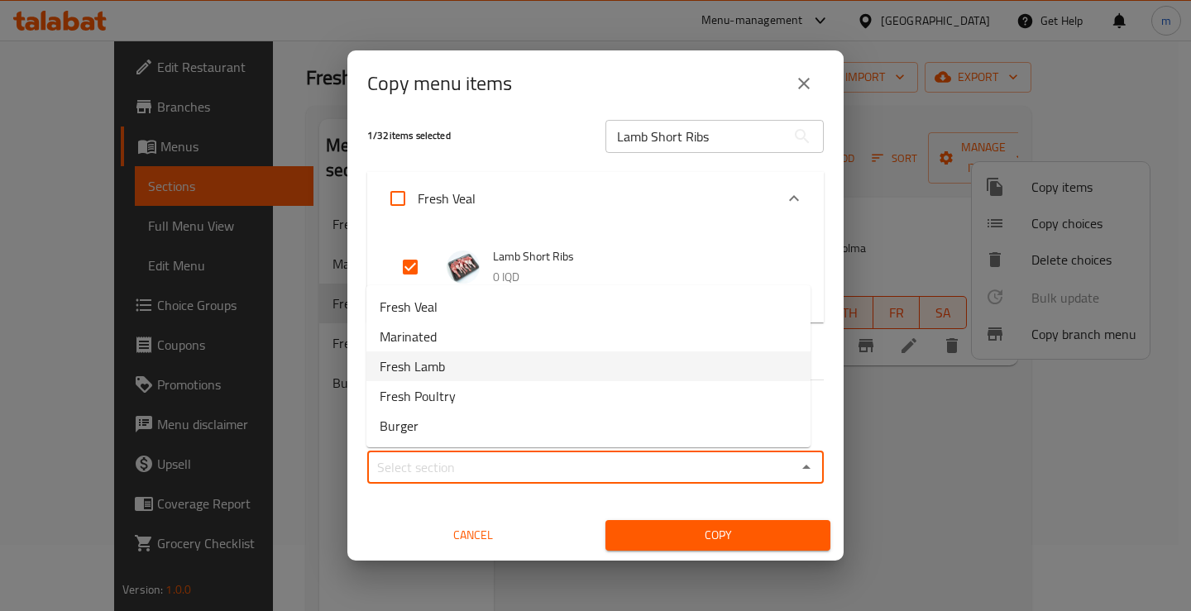
click at [431, 370] on span "Fresh Lamb" at bounding box center [412, 367] width 65 height 20
type input "Fresh Lamb"
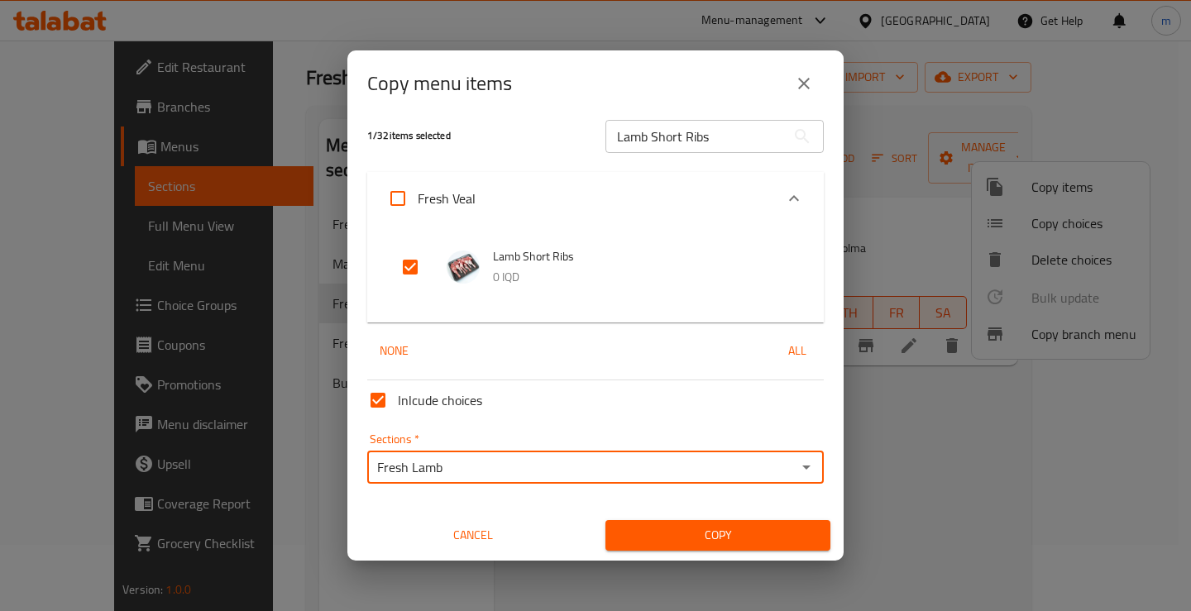
click at [711, 550] on button "Copy" at bounding box center [718, 535] width 225 height 31
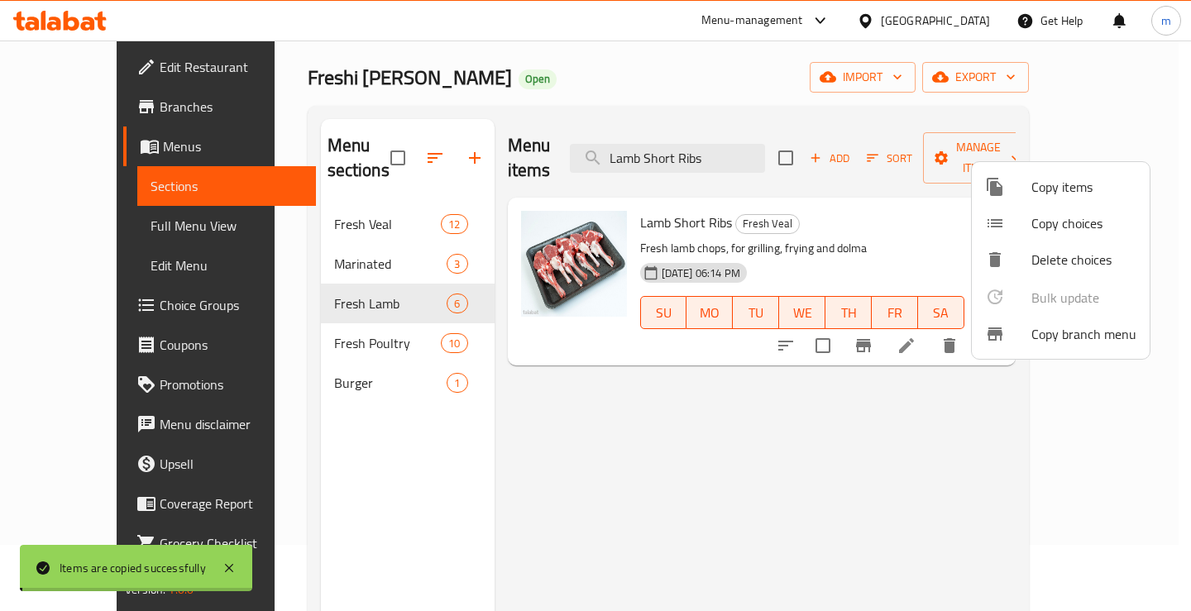
click at [804, 84] on div at bounding box center [595, 305] width 1191 height 611
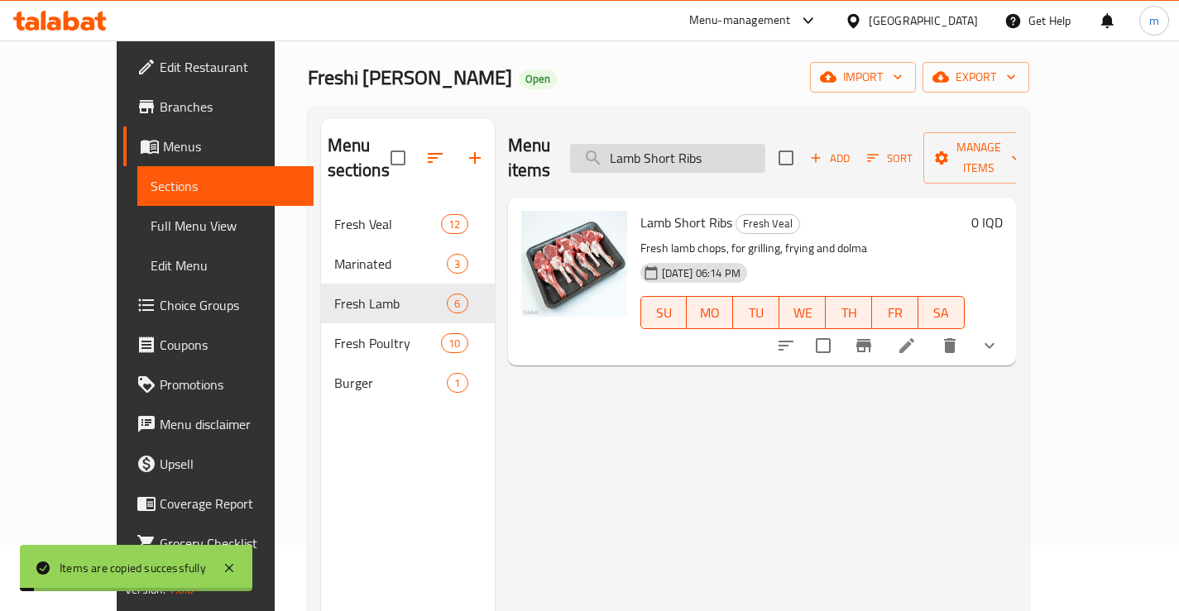
click at [750, 151] on input "Lamb Short Ribs" at bounding box center [667, 158] width 195 height 29
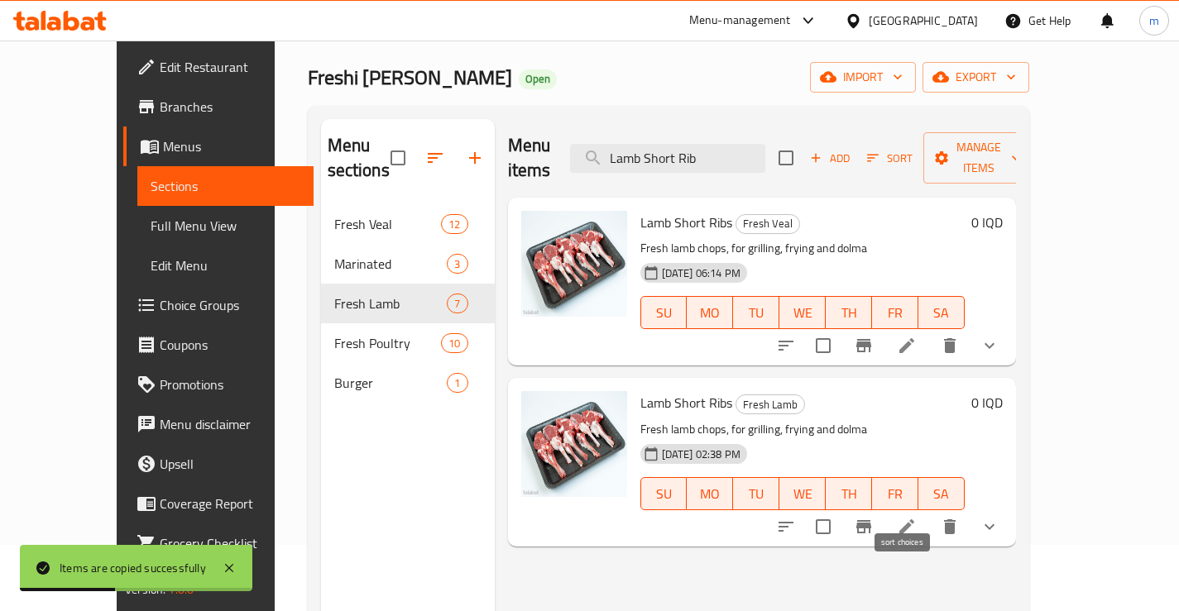
type input "Lamb Short Rib"
click at [796, 517] on icon "sort-choices" at bounding box center [786, 527] width 20 height 20
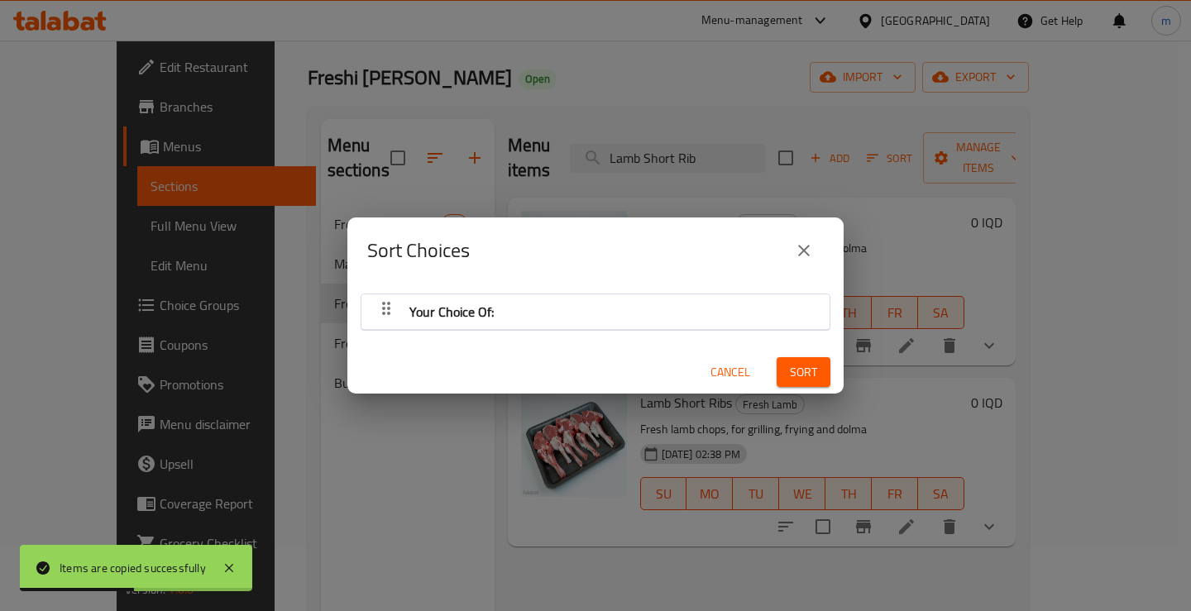
click at [620, 285] on div "Your Choice Of: Cancel Sort" at bounding box center [595, 339] width 496 height 111
click at [596, 312] on div "Your Choice Of:" at bounding box center [596, 312] width 452 height 40
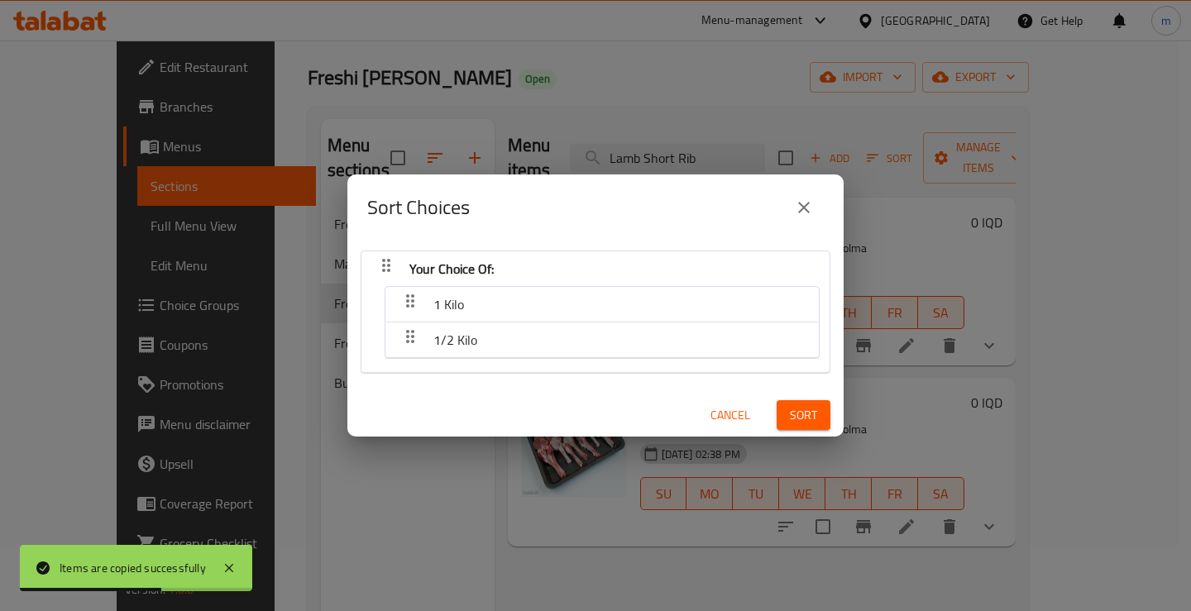
click at [809, 208] on icon "close" at bounding box center [804, 208] width 20 height 20
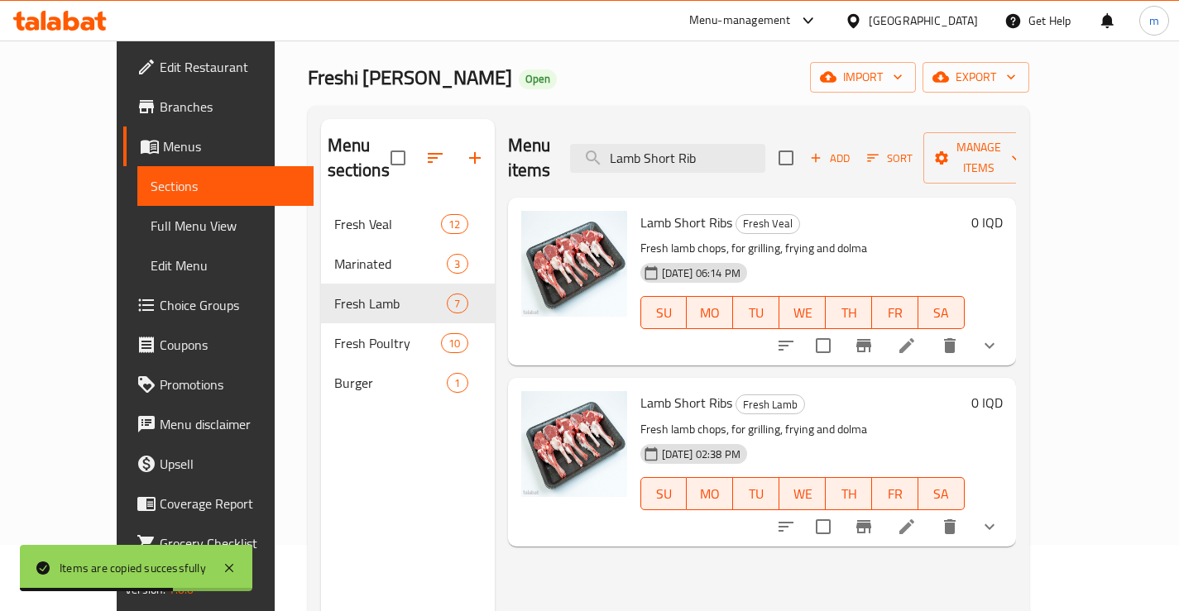
click at [796, 336] on icon "sort-choices" at bounding box center [786, 346] width 20 height 20
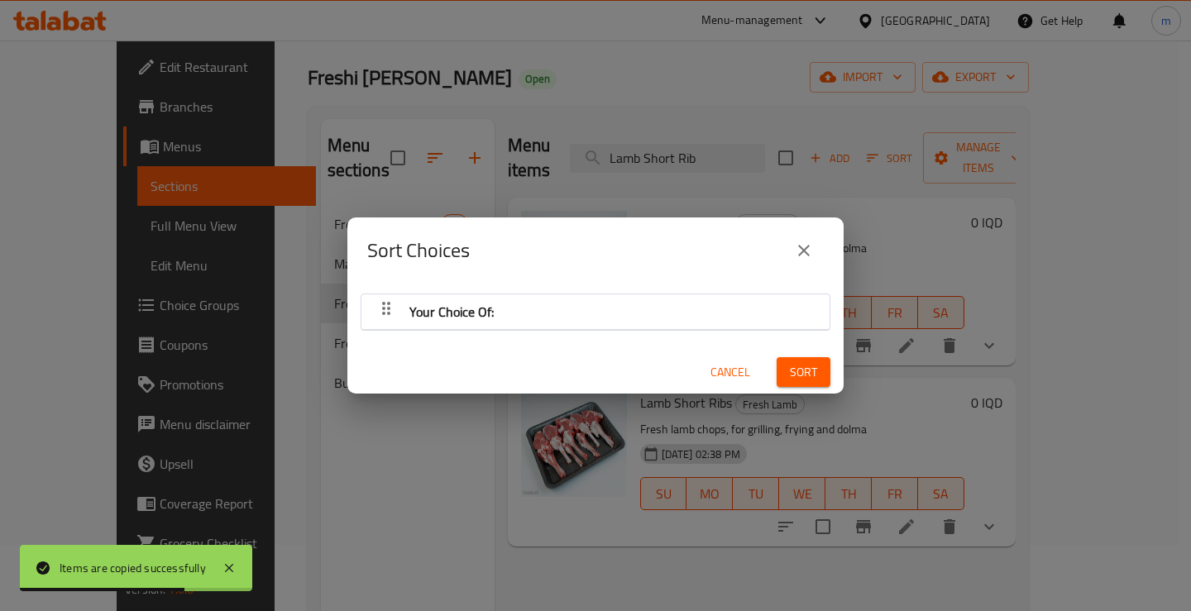
click at [530, 295] on div "Your Choice Of:" at bounding box center [596, 312] width 452 height 40
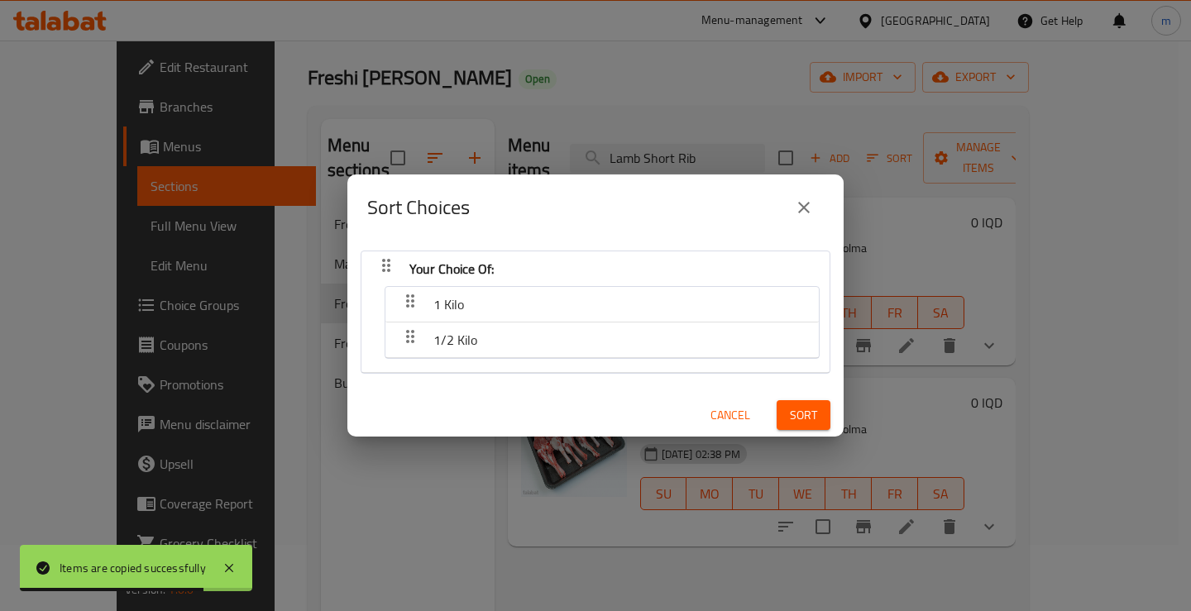
click at [806, 196] on button "close" at bounding box center [804, 208] width 40 height 40
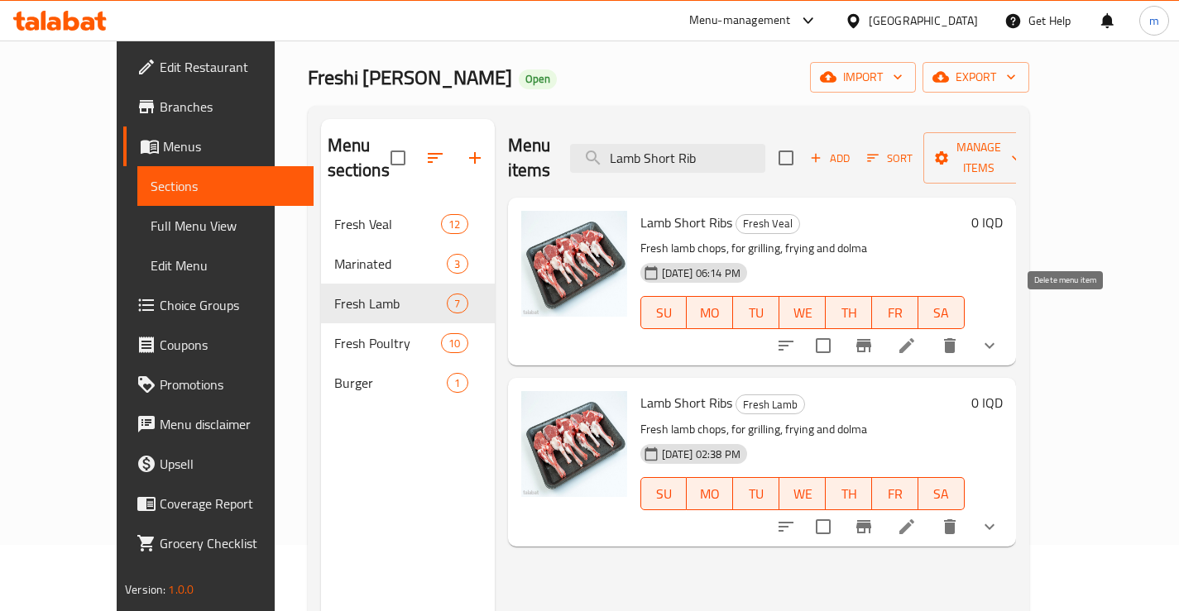
click at [960, 336] on icon "delete" at bounding box center [950, 346] width 20 height 20
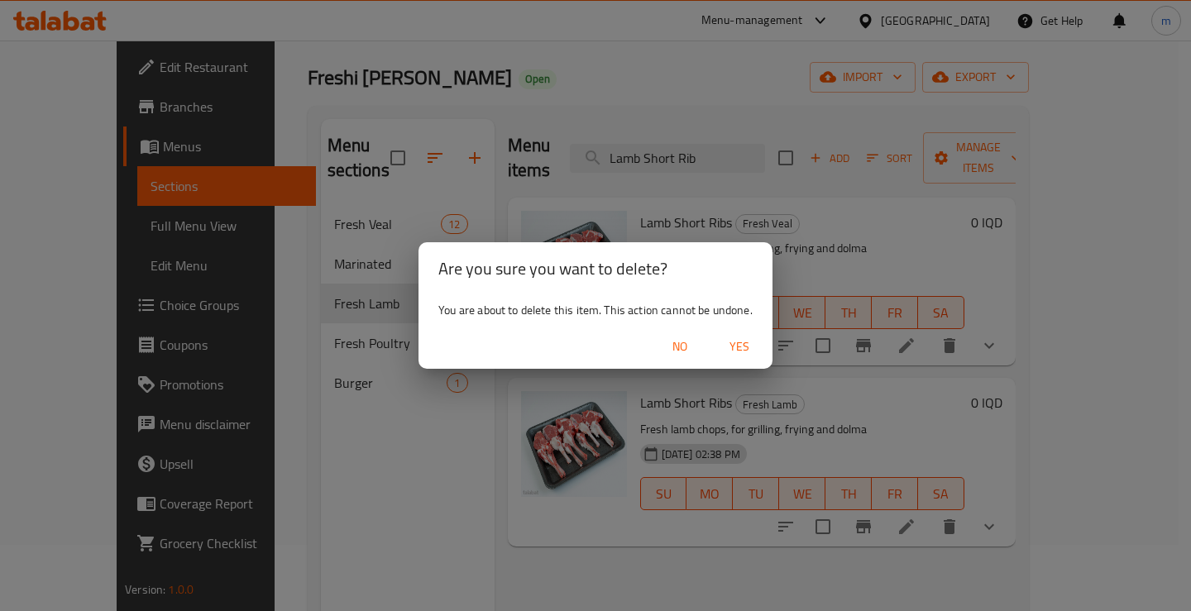
click at [734, 345] on span "Yes" at bounding box center [740, 347] width 40 height 21
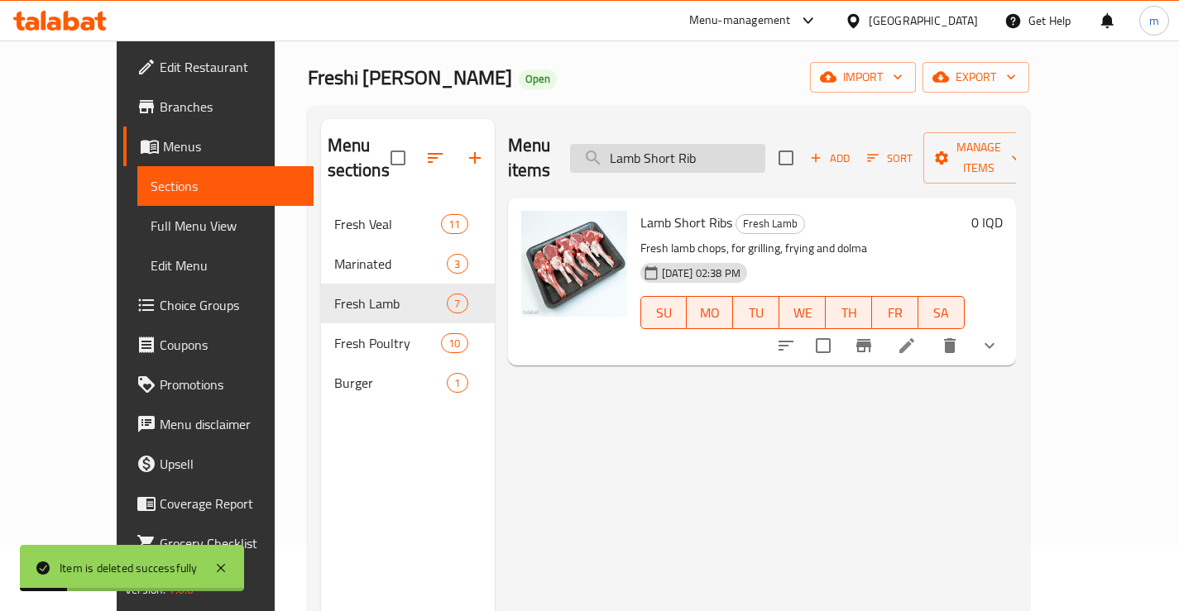
click at [745, 144] on input "Lamb Short Rib" at bounding box center [667, 158] width 195 height 29
click at [725, 149] on input "Lamb Short Rib" at bounding box center [667, 158] width 195 height 29
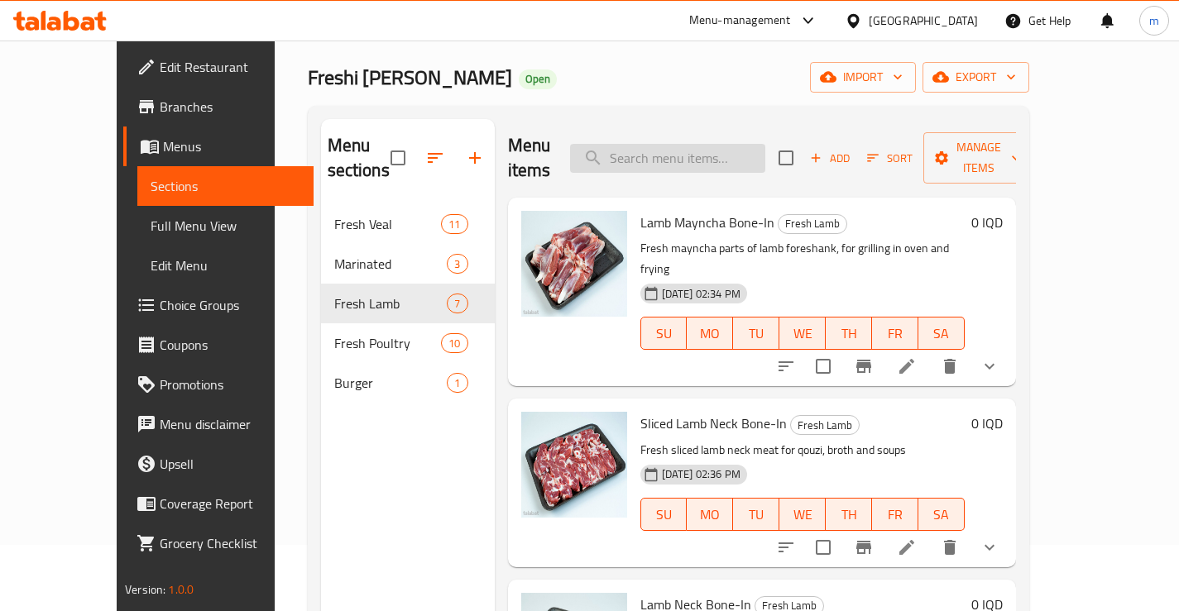
click at [652, 146] on input "search" at bounding box center [667, 158] width 195 height 29
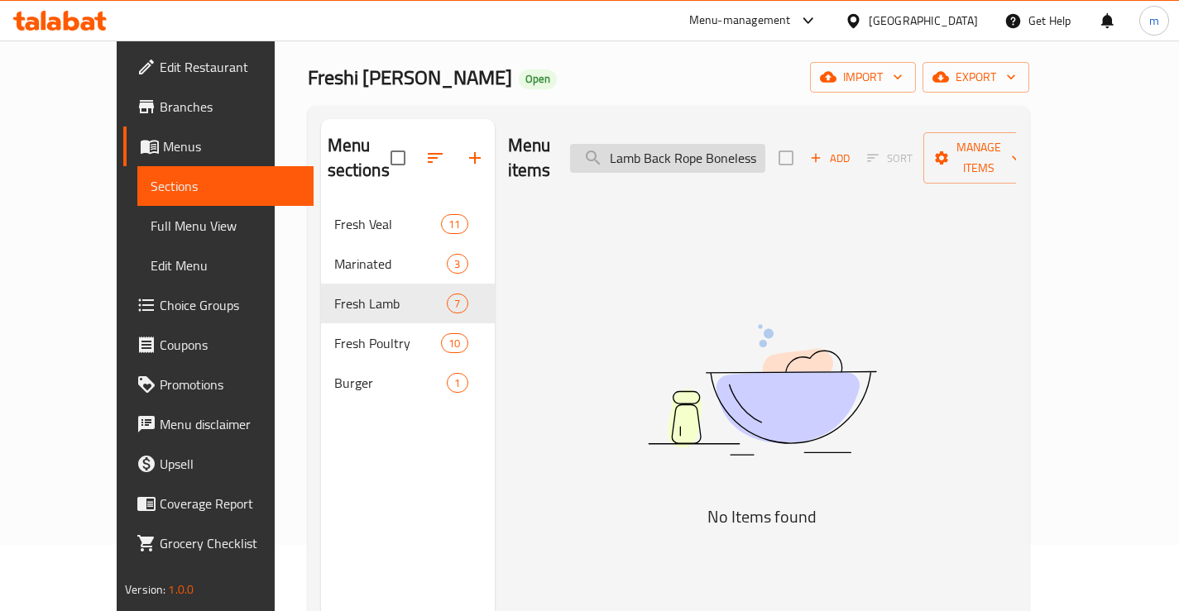
scroll to position [0, 0]
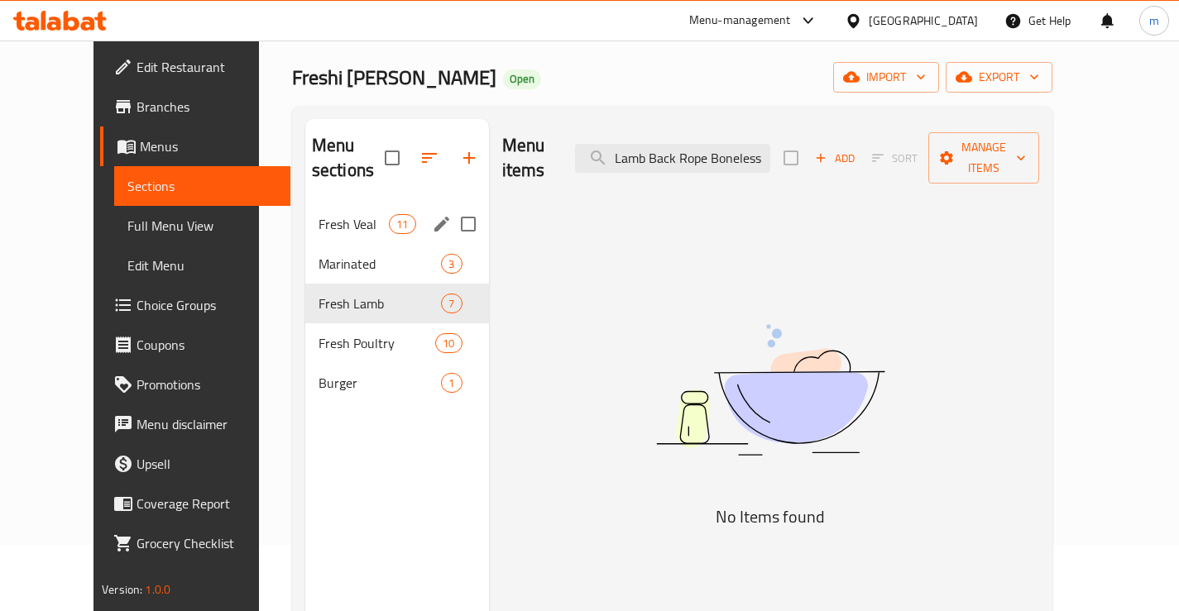
click at [323, 214] on span "Fresh Veal" at bounding box center [353, 224] width 70 height 20
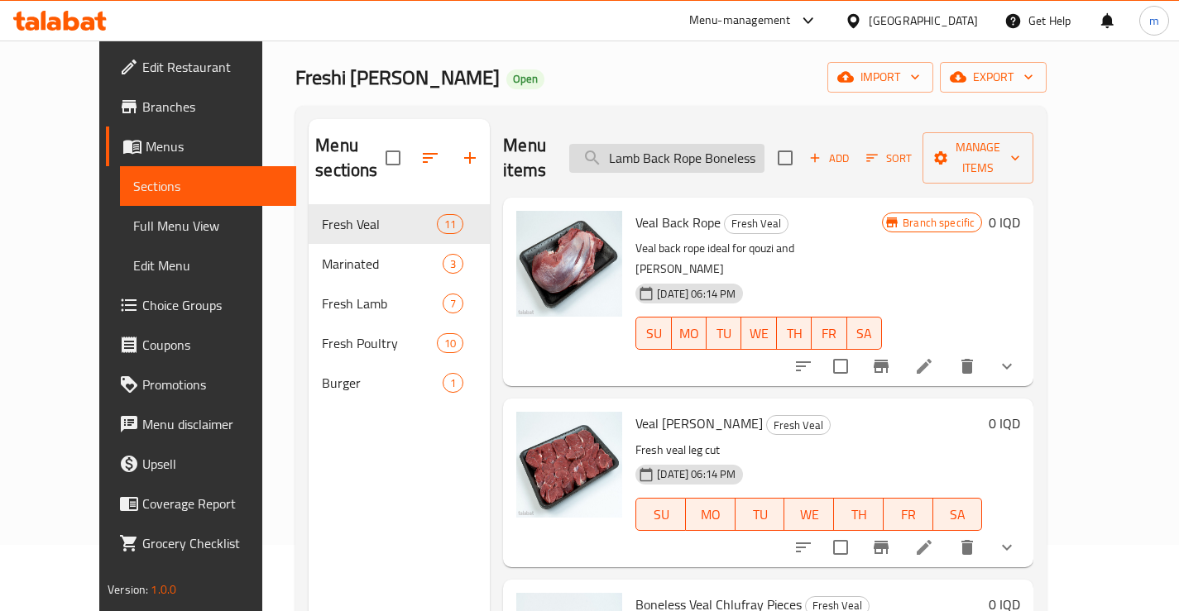
click at [762, 151] on input "Lamb Back Rope Boneless" at bounding box center [666, 158] width 195 height 29
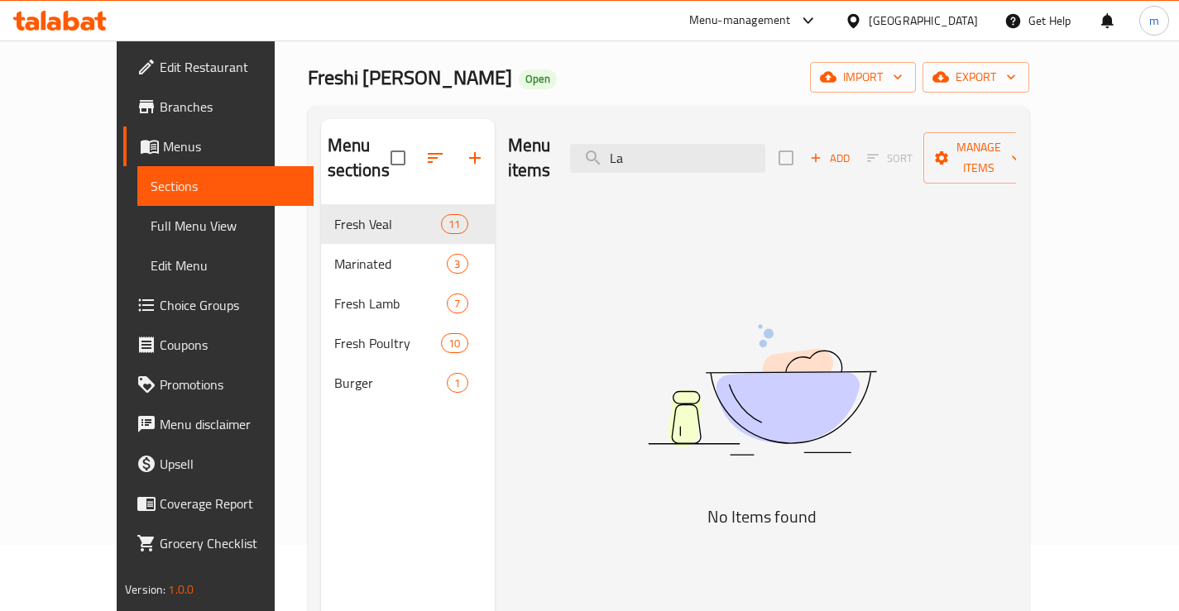
type input "L"
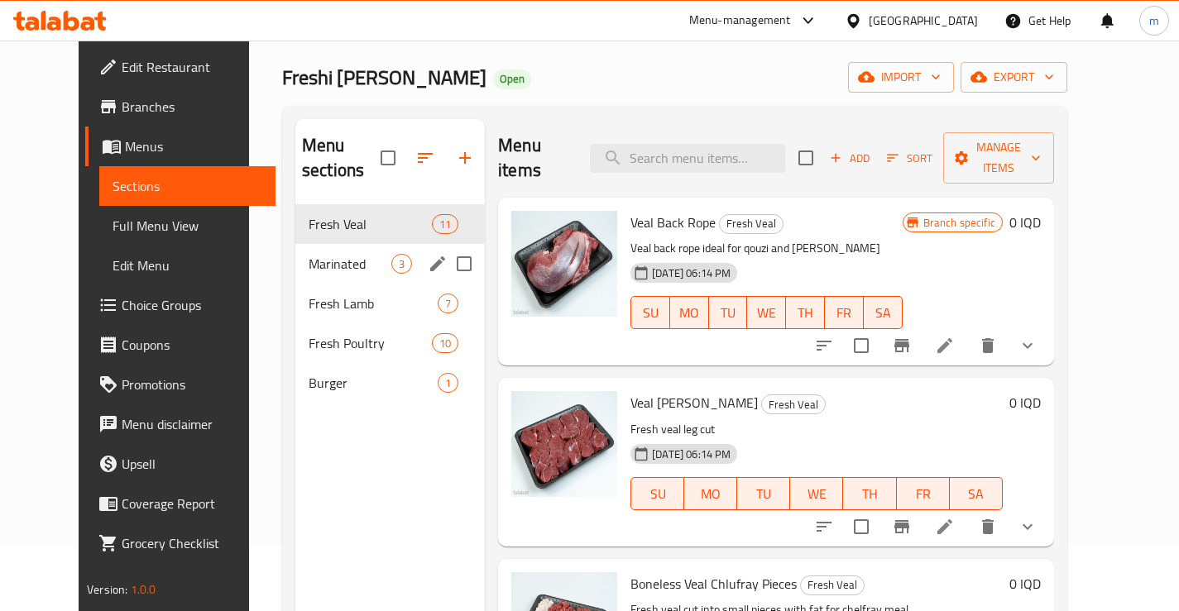
click at [309, 254] on span "Marinated" at bounding box center [350, 264] width 83 height 20
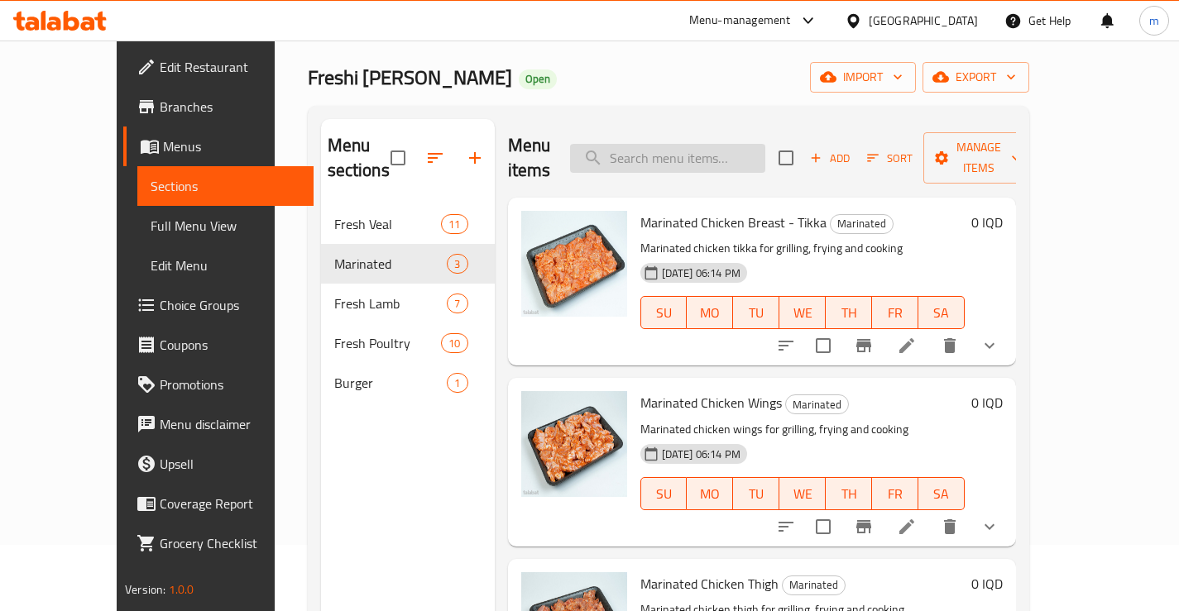
click at [707, 144] on input "search" at bounding box center [667, 158] width 195 height 29
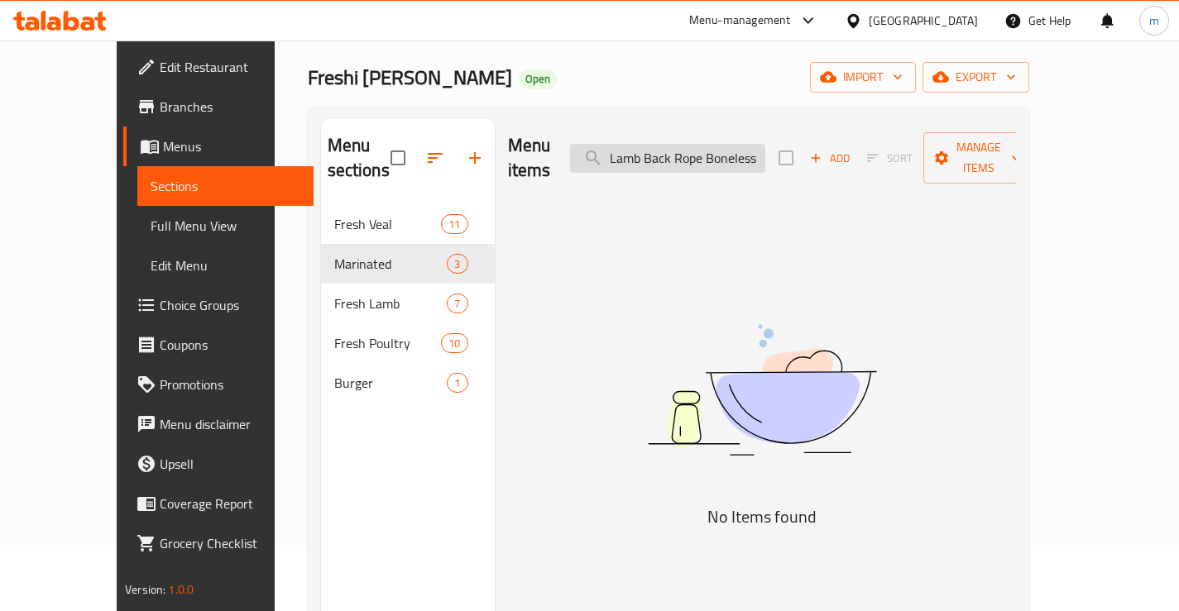
click at [649, 144] on input "Lamb Back Rope Boneless" at bounding box center [667, 158] width 195 height 29
click at [765, 144] on input "Lamb Back Rope Boneless" at bounding box center [667, 158] width 195 height 29
click at [765, 153] on input "Lamb Back Rope Boneless" at bounding box center [667, 158] width 195 height 29
click at [765, 151] on input "Lamb Back Rope Boneless" at bounding box center [667, 158] width 195 height 29
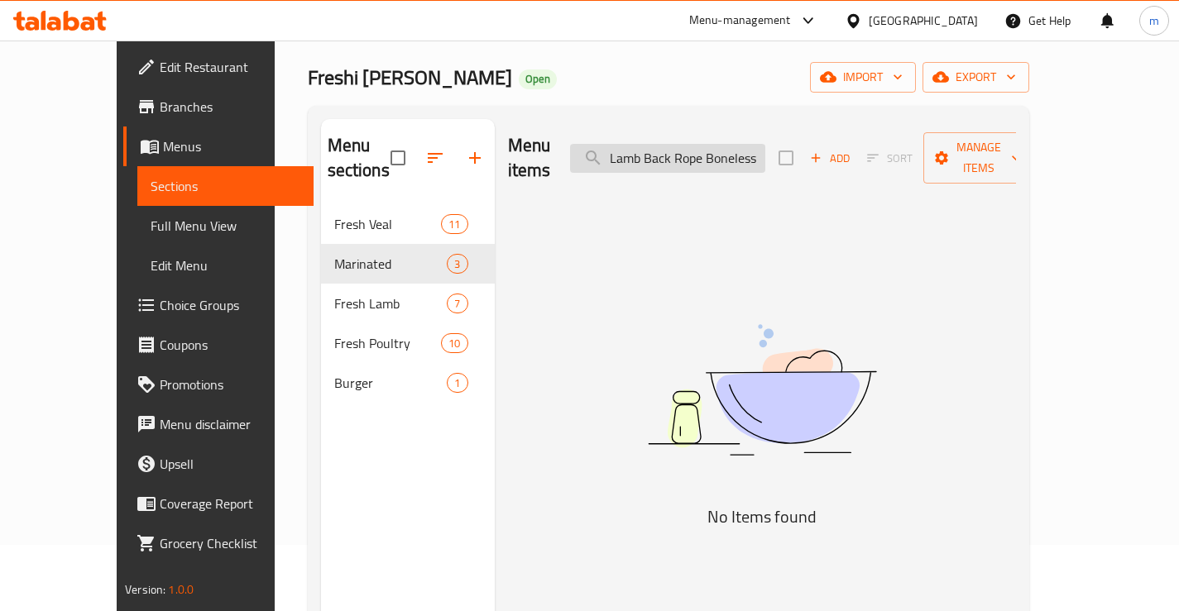
click at [765, 151] on input "Lamb Back Rope Boneless" at bounding box center [667, 158] width 195 height 29
click at [663, 150] on input "Lamb Back Rope Boneless" at bounding box center [667, 158] width 195 height 29
click at [665, 148] on input "Lamb Back Rope Boneless" at bounding box center [667, 158] width 195 height 29
type input "Lamb Back Meat"
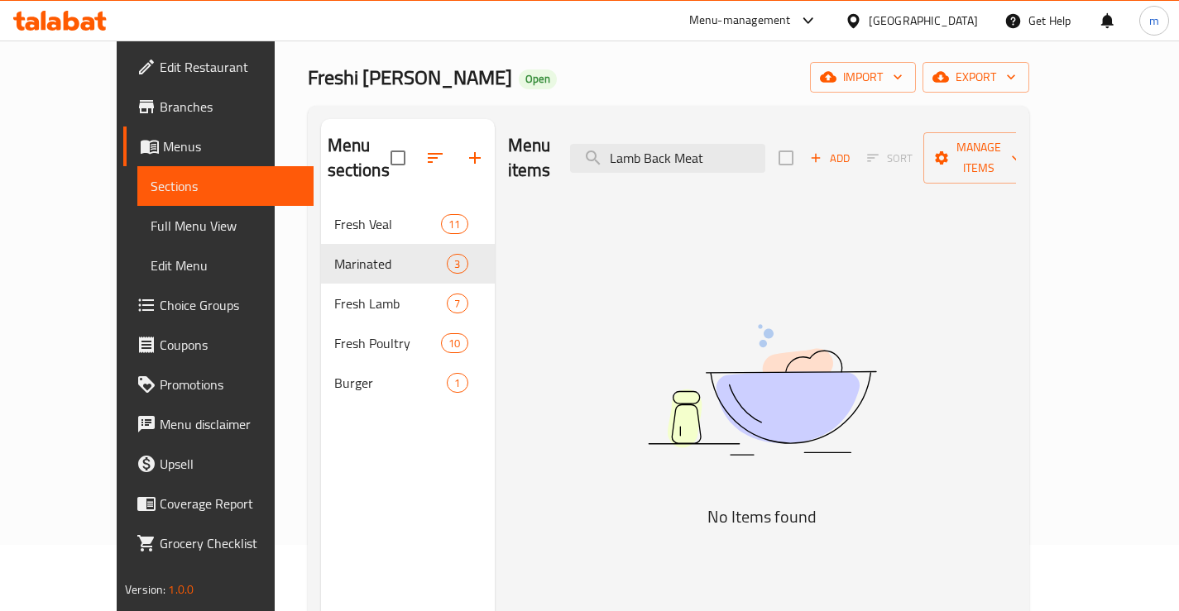
click at [803, 107] on div "Menu sections Fresh Veal 11 Marinated 3 Fresh Lamb 7 Fresh Poultry 10 Burger 1 …" at bounding box center [668, 425] width 721 height 638
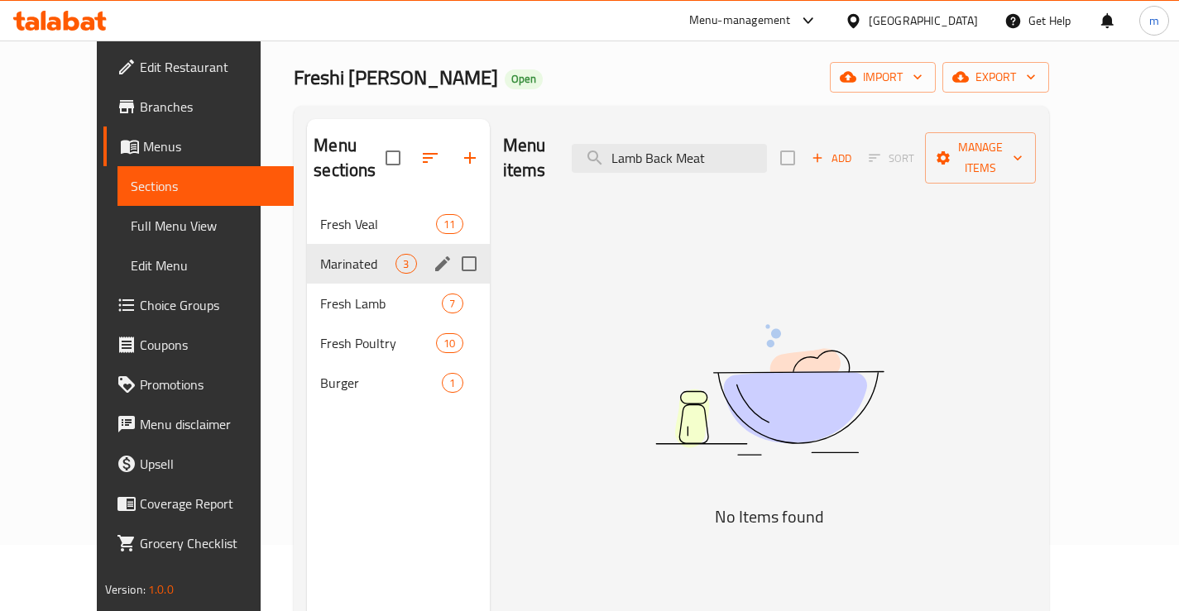
click at [320, 294] on span "Fresh Lamb" at bounding box center [381, 304] width 122 height 20
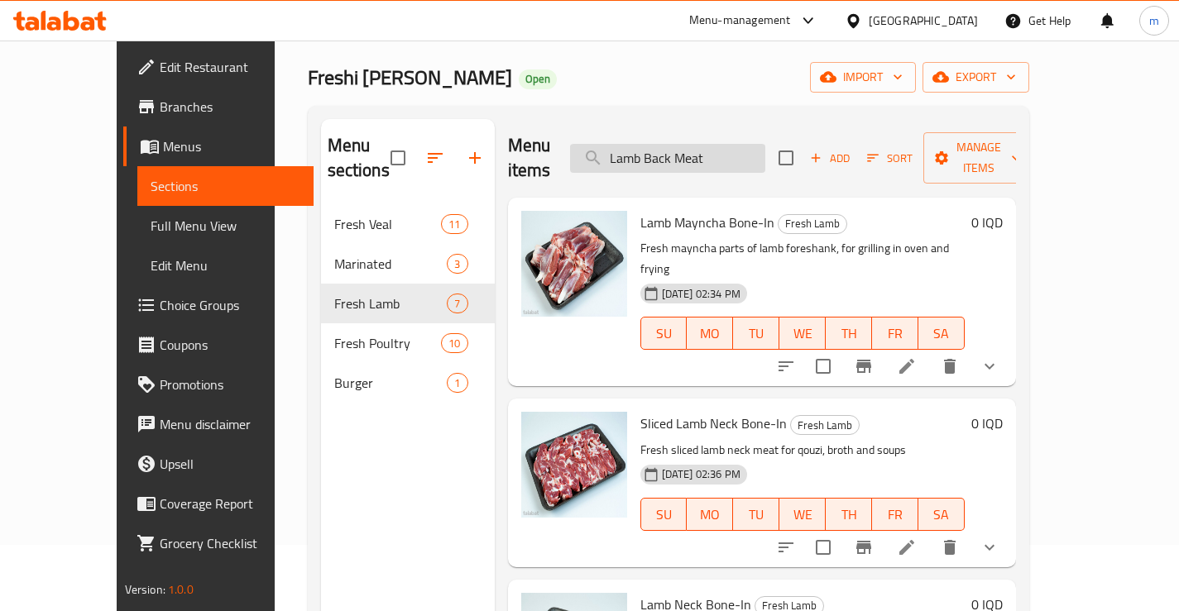
click at [690, 144] on input "Lamb Back Meat" at bounding box center [667, 158] width 195 height 29
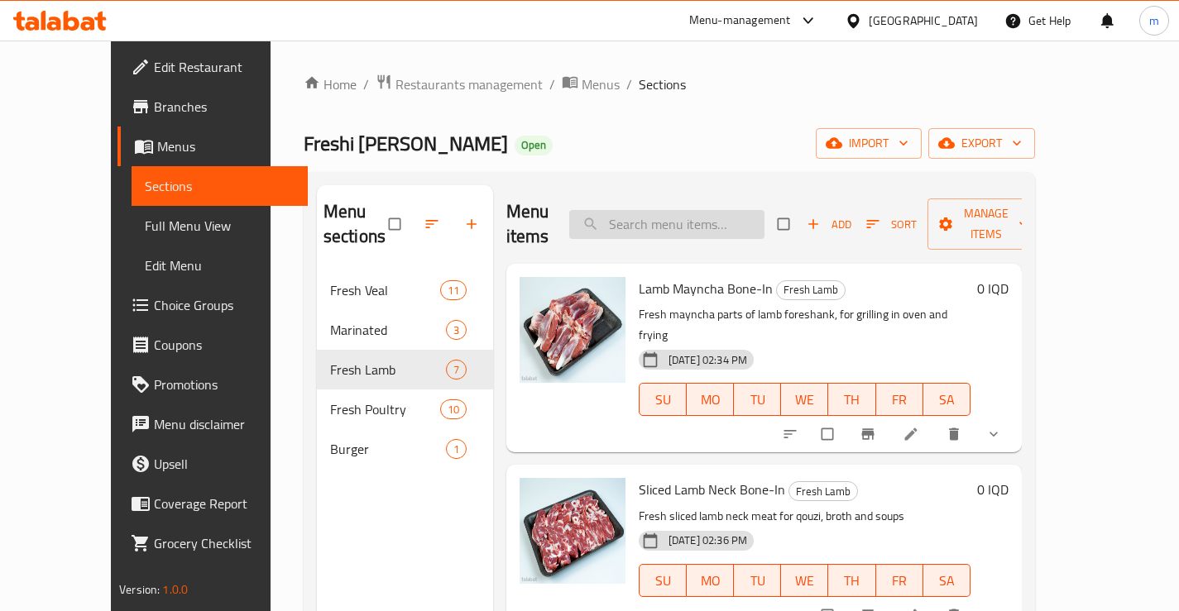
click at [672, 210] on input "search" at bounding box center [666, 224] width 195 height 29
paste input "Lamb Back Meat"
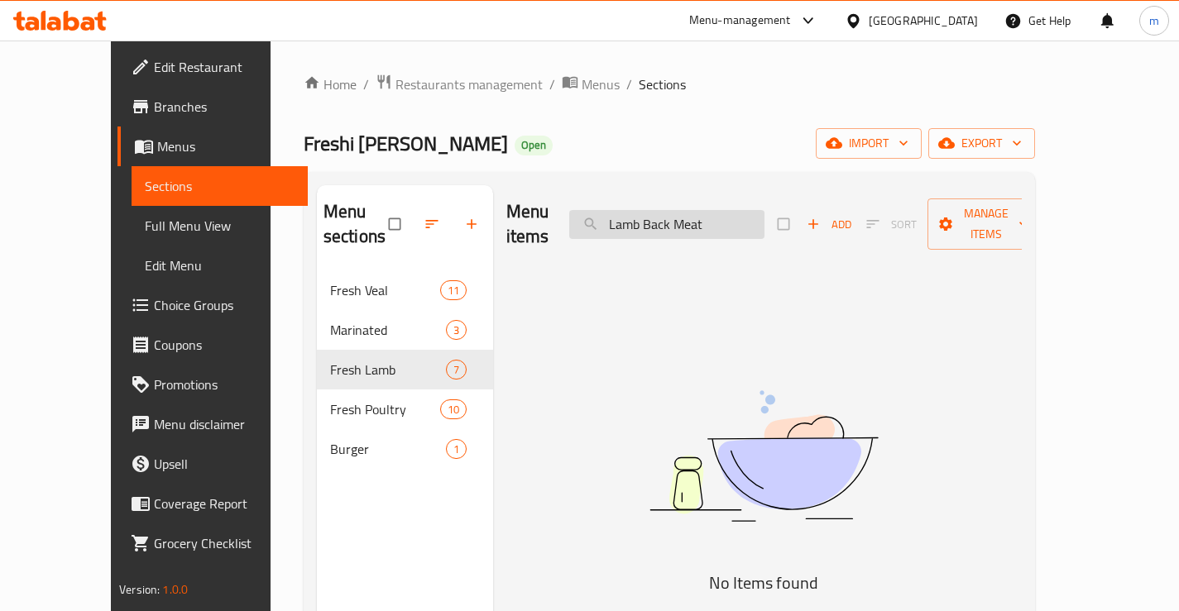
click at [692, 210] on input "Lamb Back Meat" at bounding box center [666, 224] width 195 height 29
paste input "Rope Boneless"
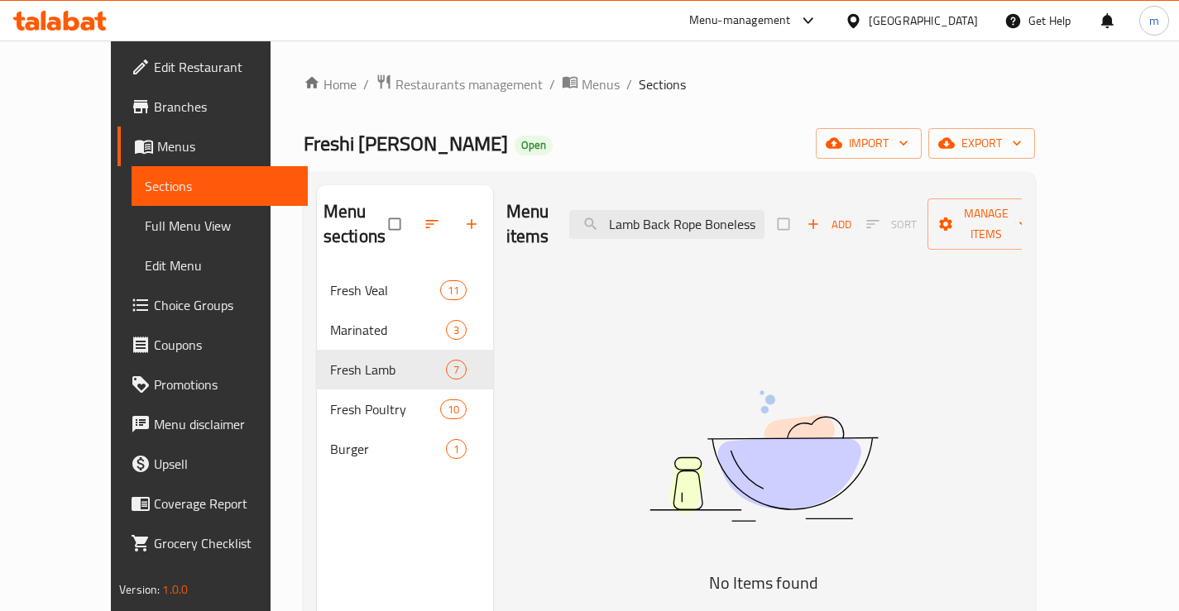
click at [692, 156] on div "Freshi [PERSON_NAME] Open import export" at bounding box center [669, 143] width 731 height 31
click at [646, 213] on input "Lamb Back Rope Boneless" at bounding box center [666, 224] width 195 height 29
click at [680, 216] on input "Lamb Back Rope Boneless" at bounding box center [666, 224] width 195 height 29
click at [686, 210] on input "Lamb Back Rope Boneless" at bounding box center [666, 224] width 195 height 29
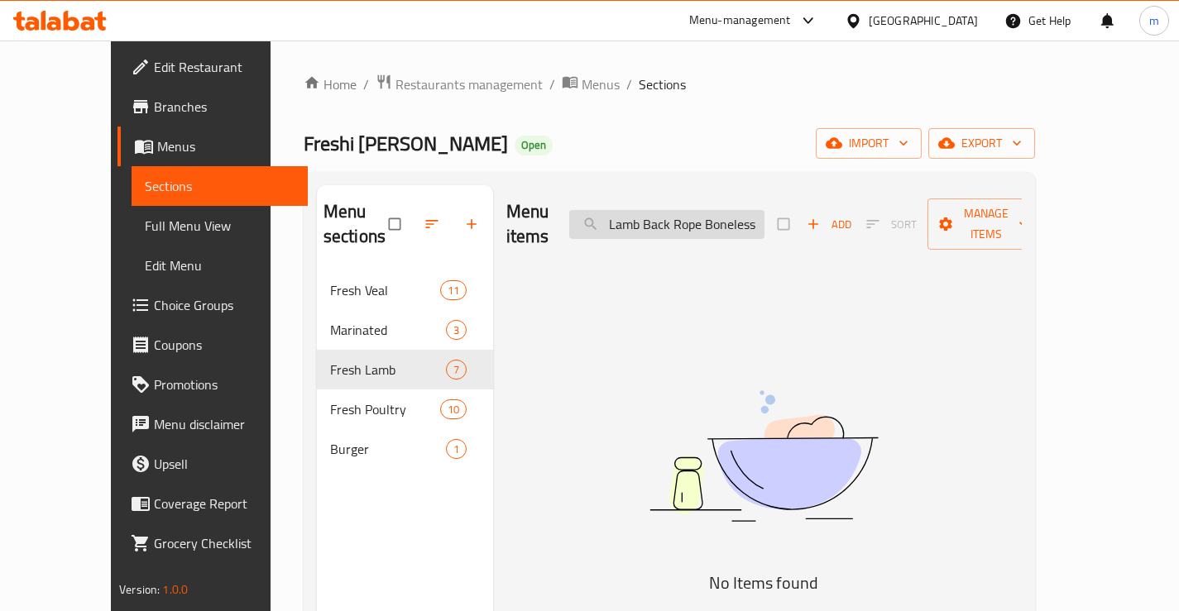
click at [686, 210] on input "Lamb Back Rope Boneless" at bounding box center [666, 224] width 195 height 29
type input "باجک"
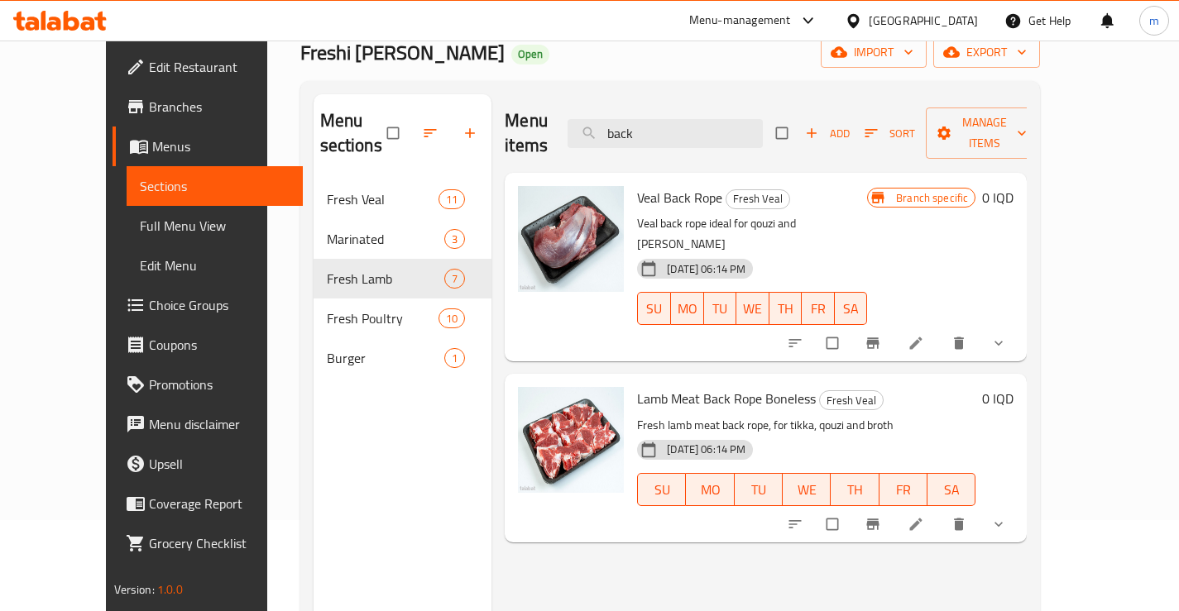
scroll to position [110, 0]
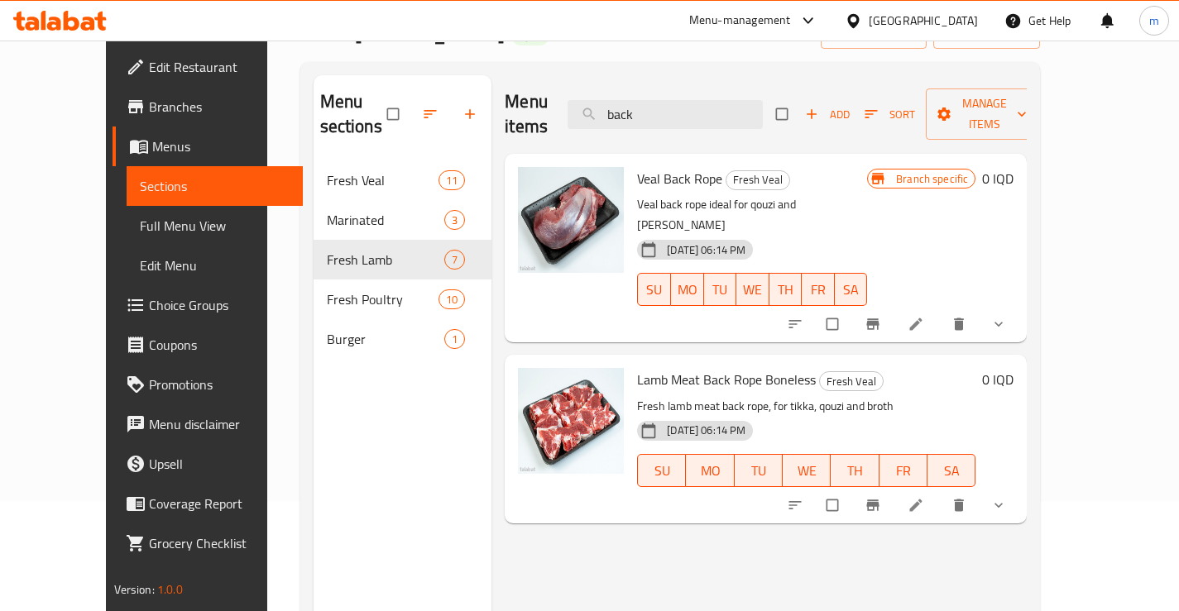
type input "back"
click at [941, 492] on li at bounding box center [917, 505] width 46 height 26
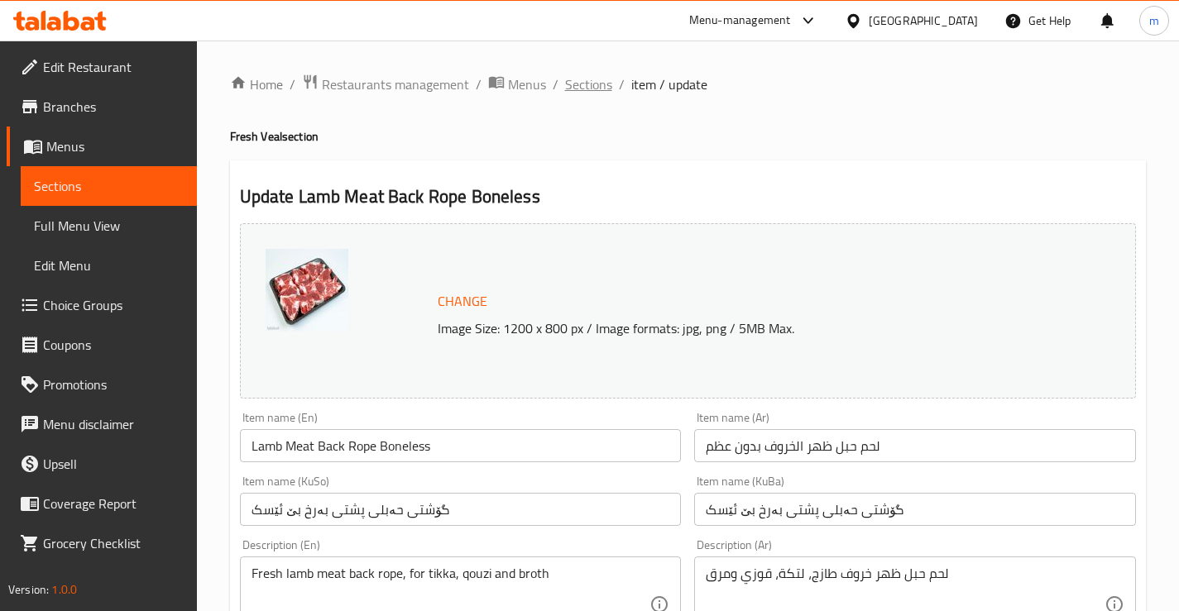
click at [582, 80] on span "Sections" at bounding box center [588, 84] width 47 height 20
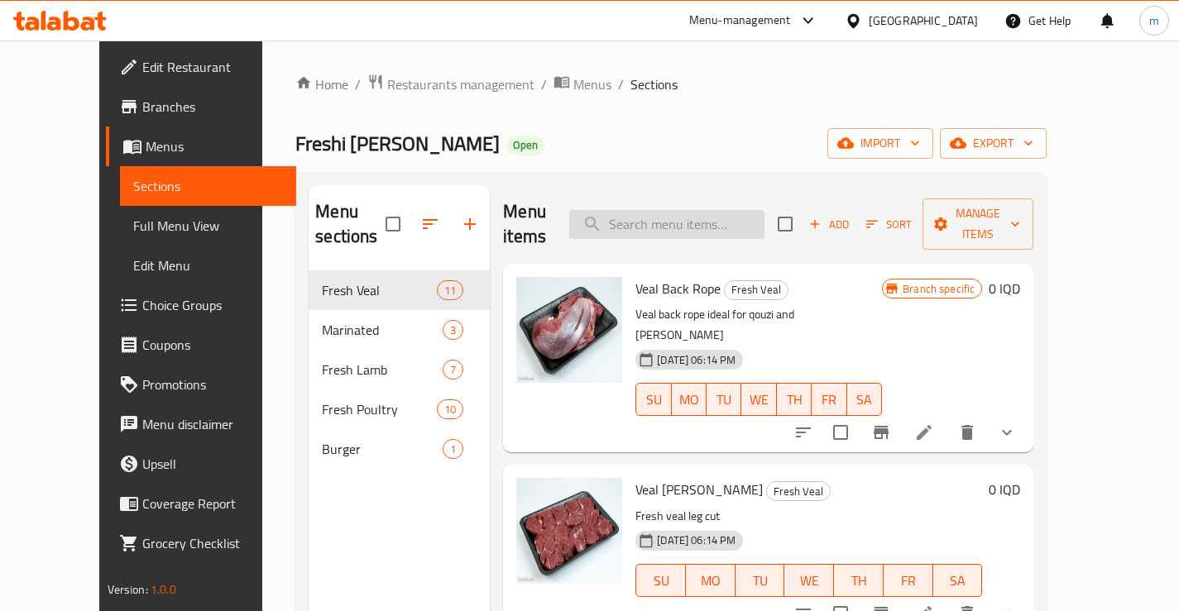
click at [721, 210] on input "search" at bounding box center [666, 224] width 195 height 29
paste input "Lamb Back Rope Boneless"
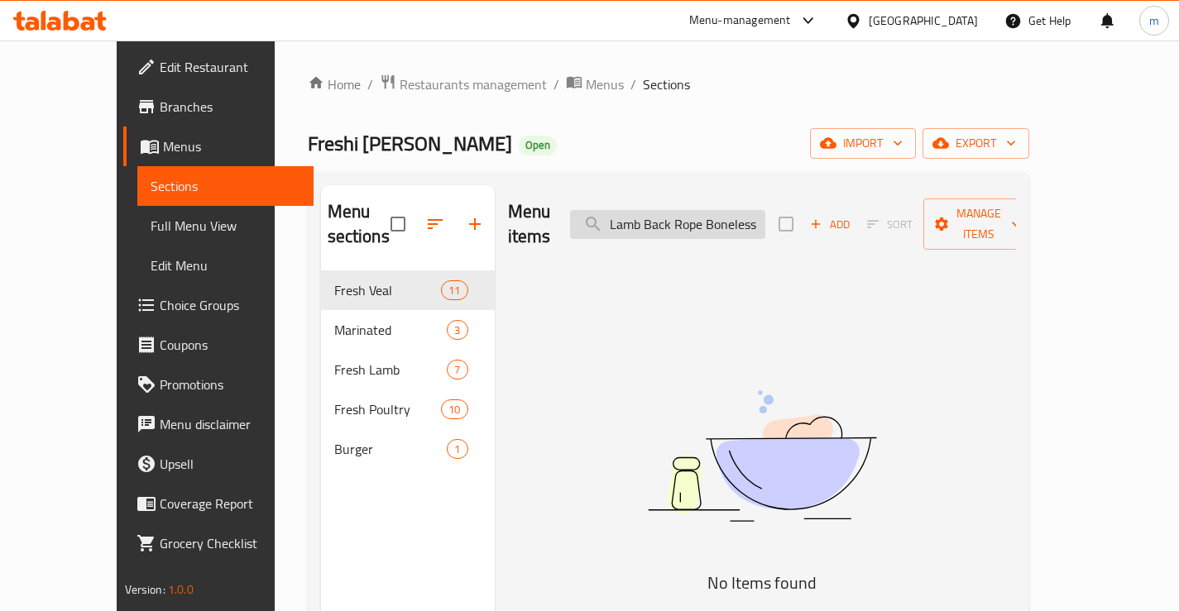
click at [686, 217] on input "Lamb Back Rope Boneless" at bounding box center [667, 224] width 195 height 29
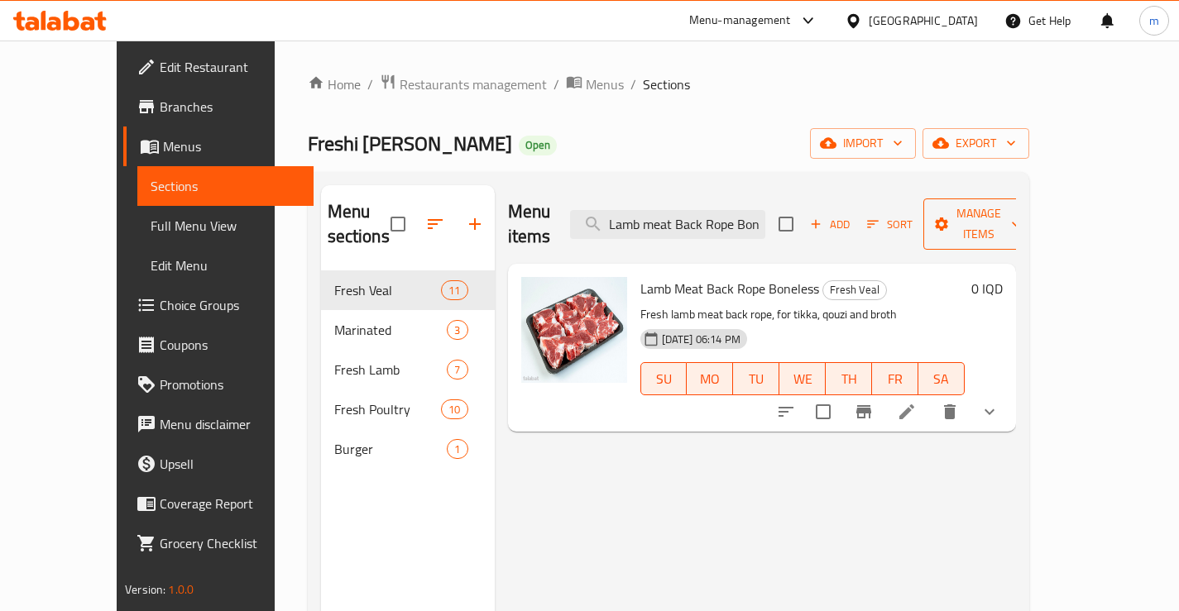
type input "Lamb meat Back Rope Boneless"
click at [1021, 222] on span "Manage items" at bounding box center [978, 224] width 84 height 41
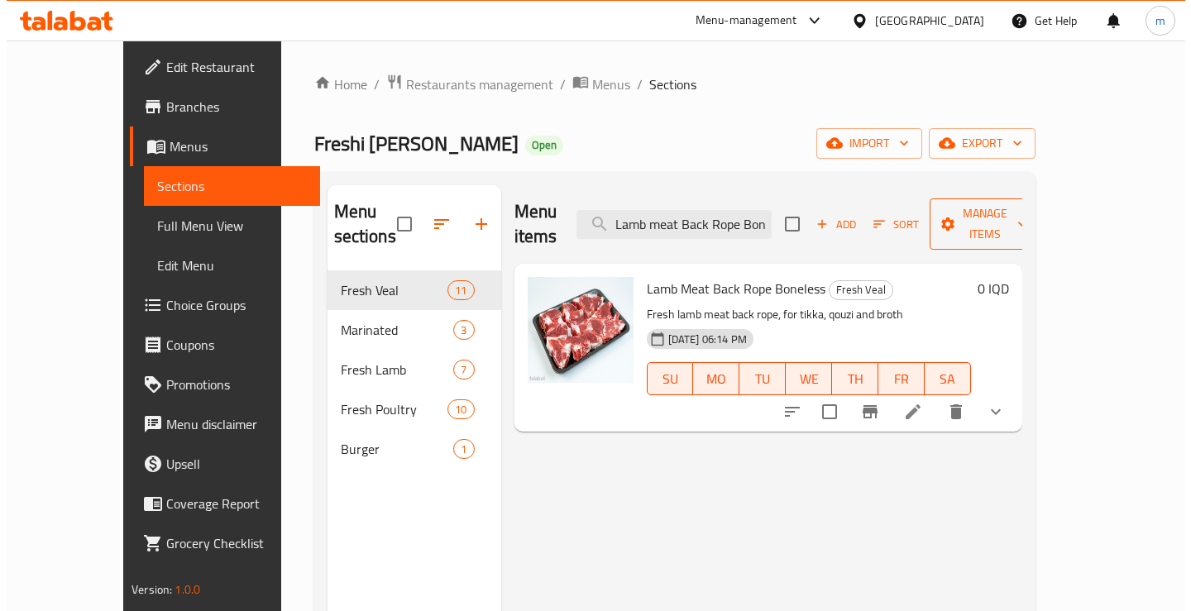
scroll to position [0, 0]
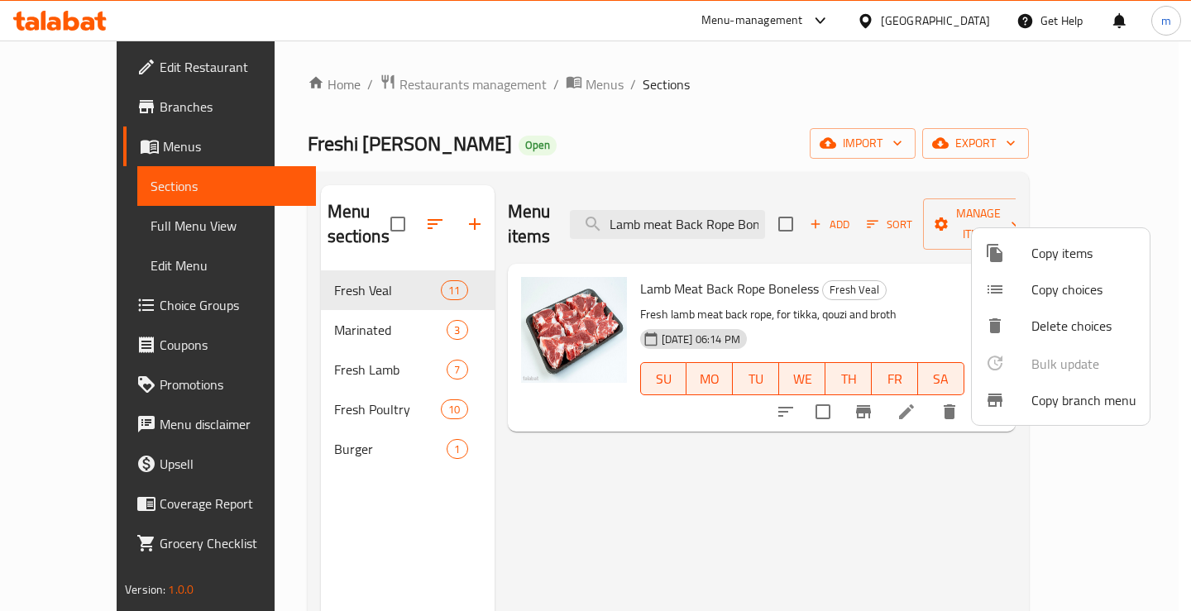
click at [1013, 261] on div at bounding box center [1008, 253] width 46 height 20
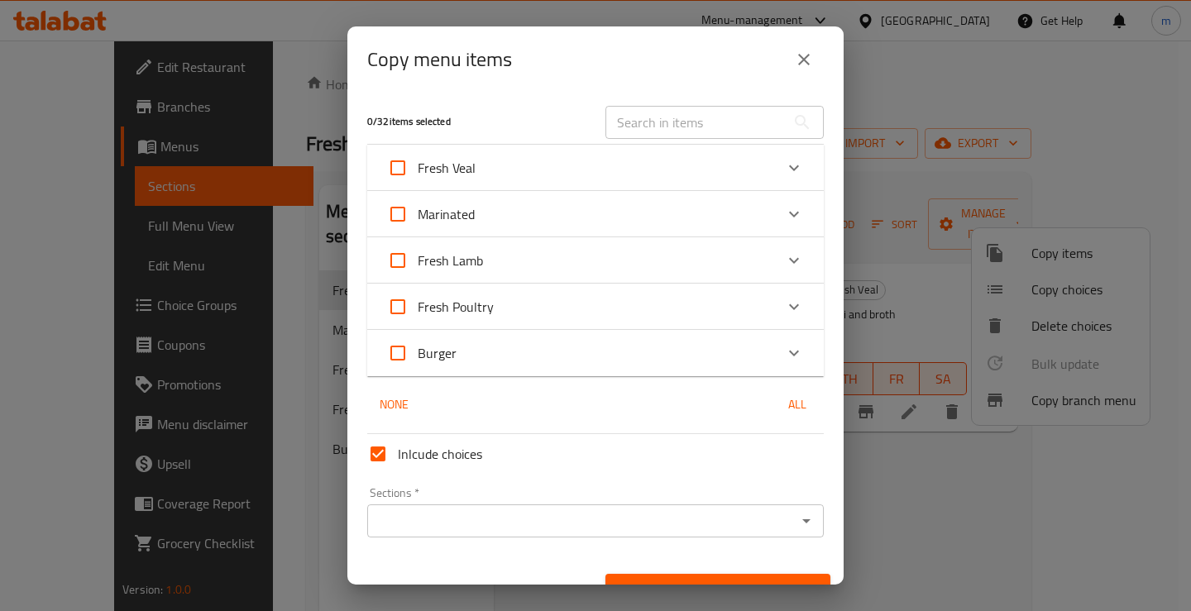
click at [800, 60] on icon "close" at bounding box center [804, 60] width 20 height 20
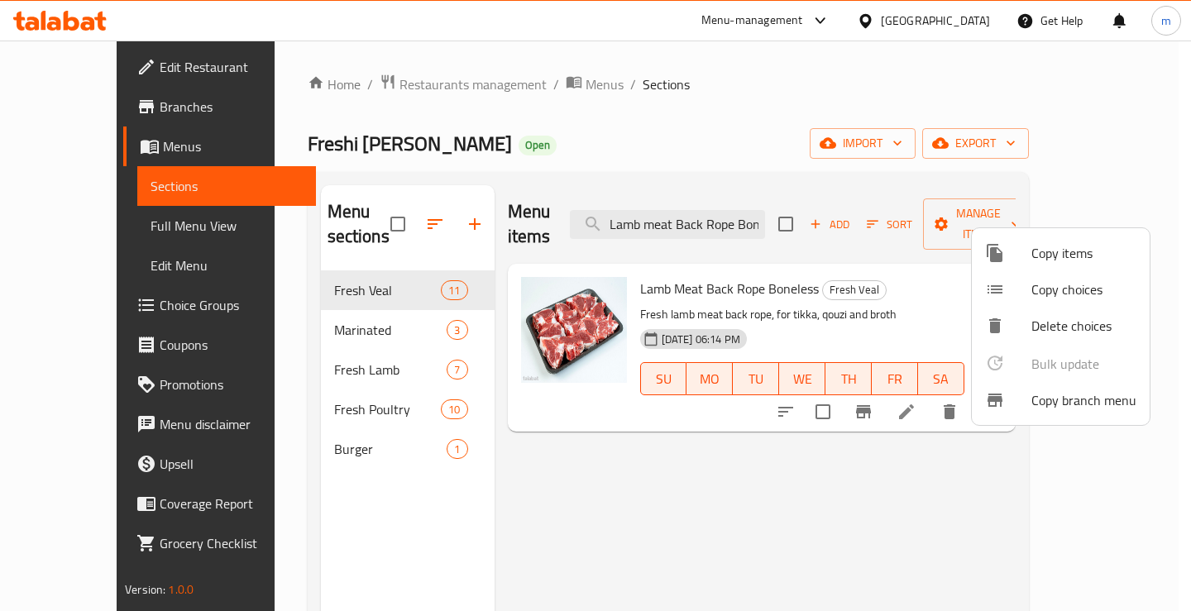
click at [726, 252] on div at bounding box center [595, 305] width 1191 height 611
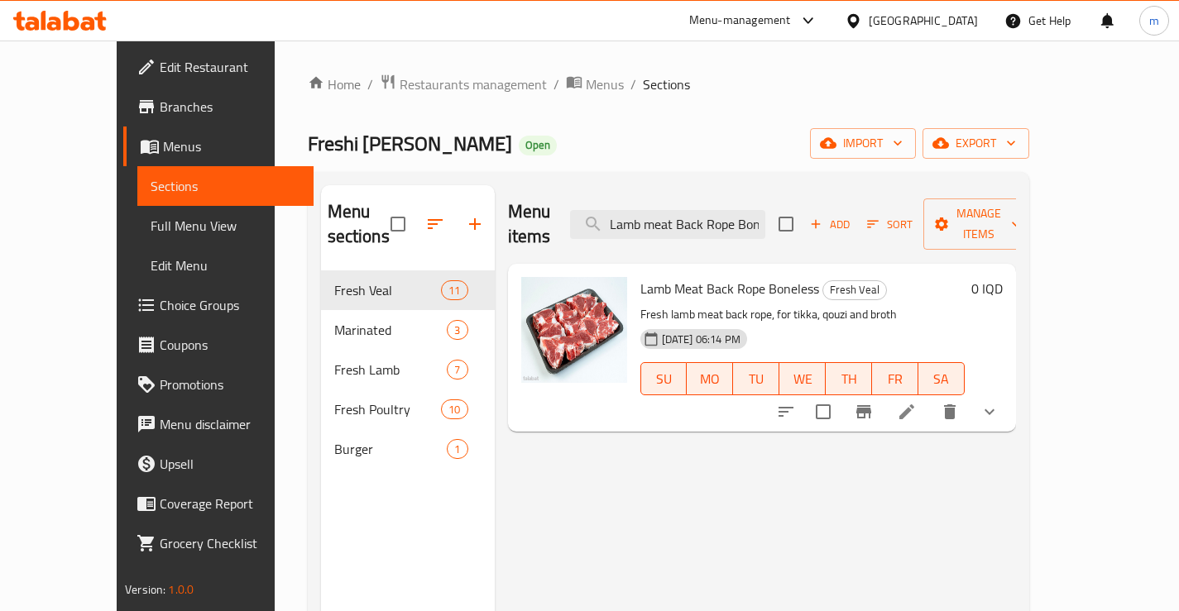
click at [717, 276] on span "Lamb Meat Back Rope Boneless" at bounding box center [729, 288] width 179 height 25
copy h6 "Lamb Meat Back Rope Boneless"
click at [1021, 204] on span "Manage items" at bounding box center [978, 224] width 84 height 41
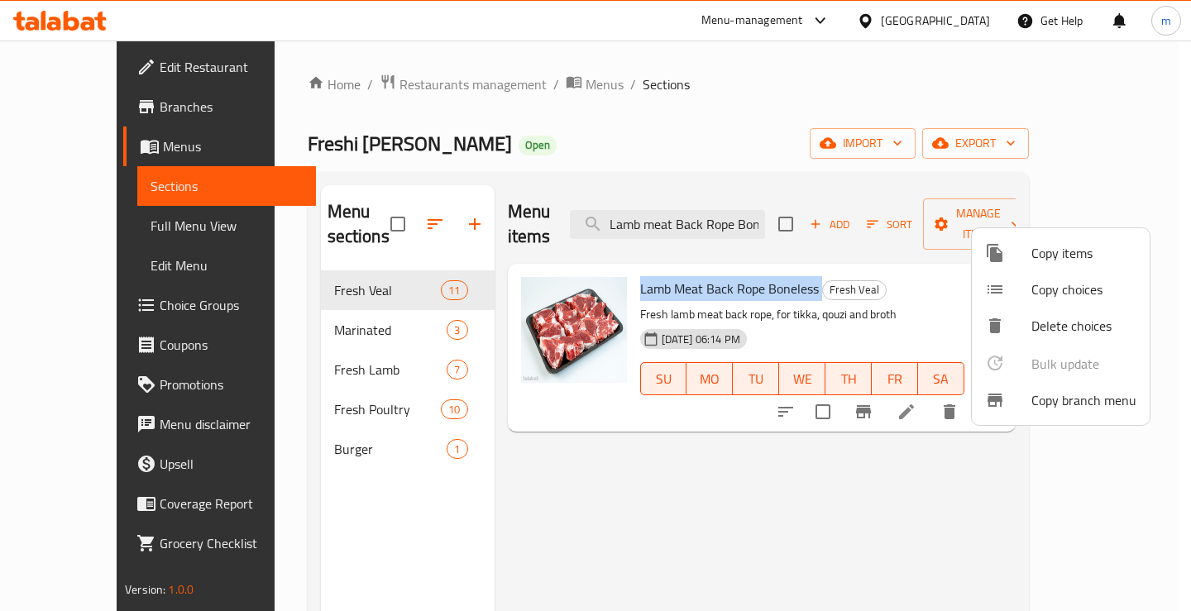
click at [1022, 259] on div at bounding box center [1008, 253] width 46 height 20
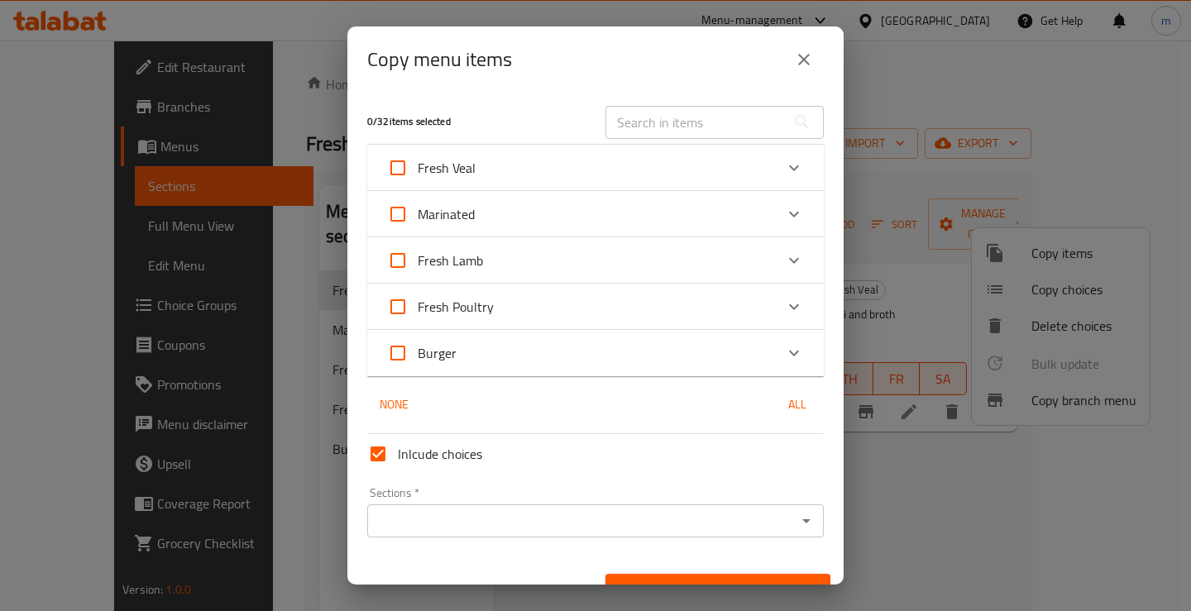
click at [666, 132] on input "text" at bounding box center [696, 122] width 180 height 33
paste input "Lamb Meat Back Rope Boneless"
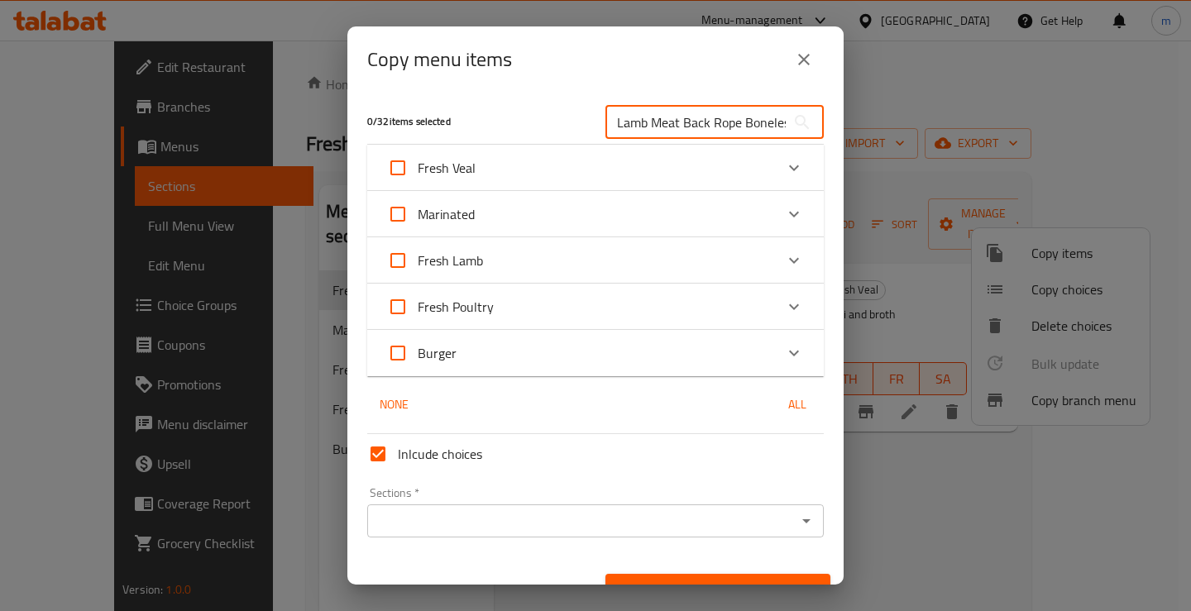
scroll to position [0, 18]
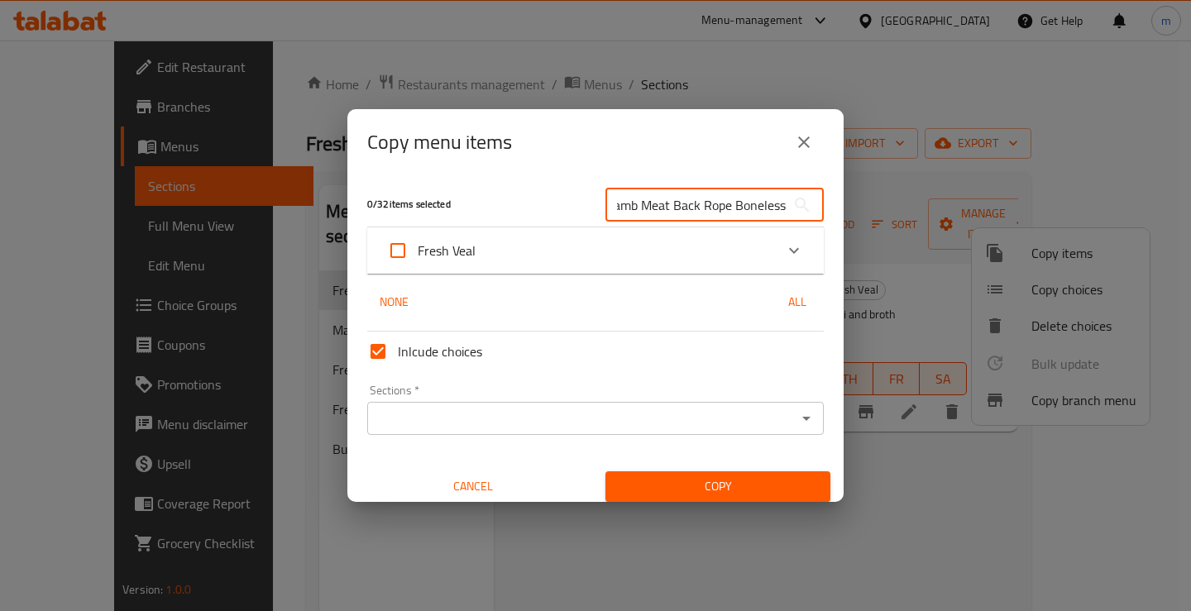
type input "Lamb Meat Back Rope Boneless"
click at [793, 252] on div "Expand" at bounding box center [794, 251] width 40 height 40
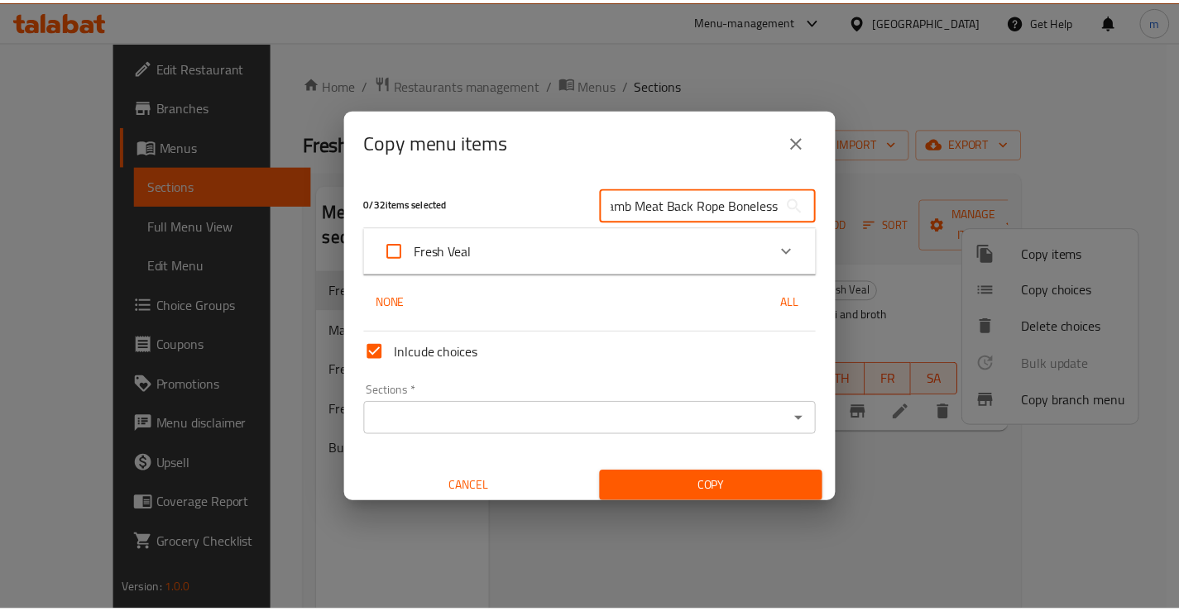
scroll to position [0, 0]
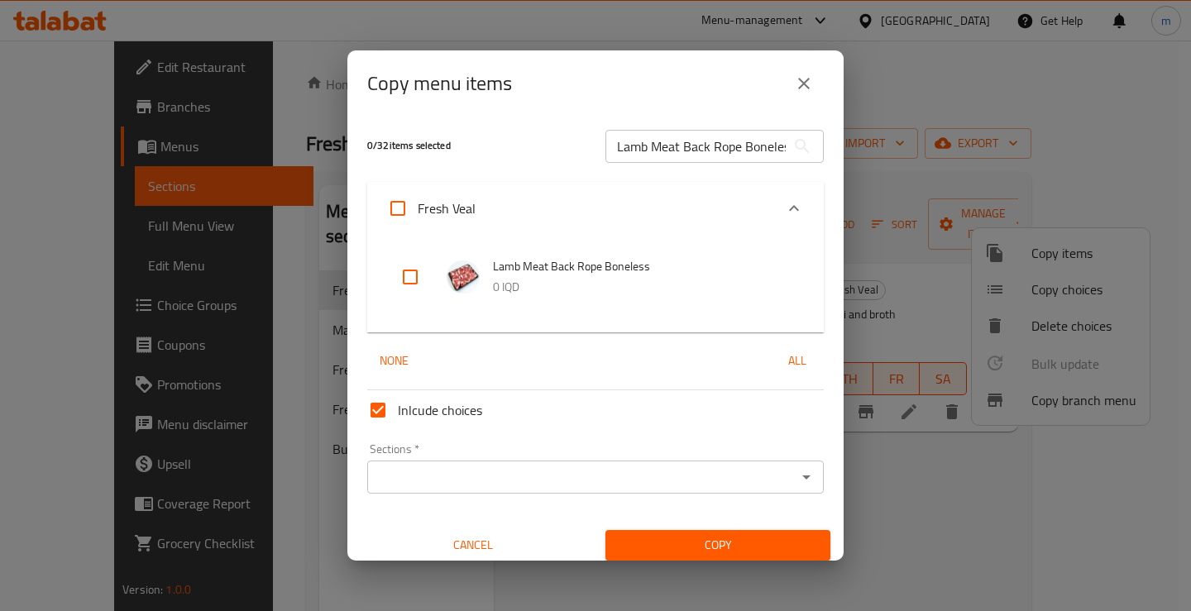
click at [399, 272] on input "checkbox" at bounding box center [410, 277] width 40 height 40
checkbox input "true"
click at [436, 462] on div "Sections *" at bounding box center [595, 477] width 457 height 33
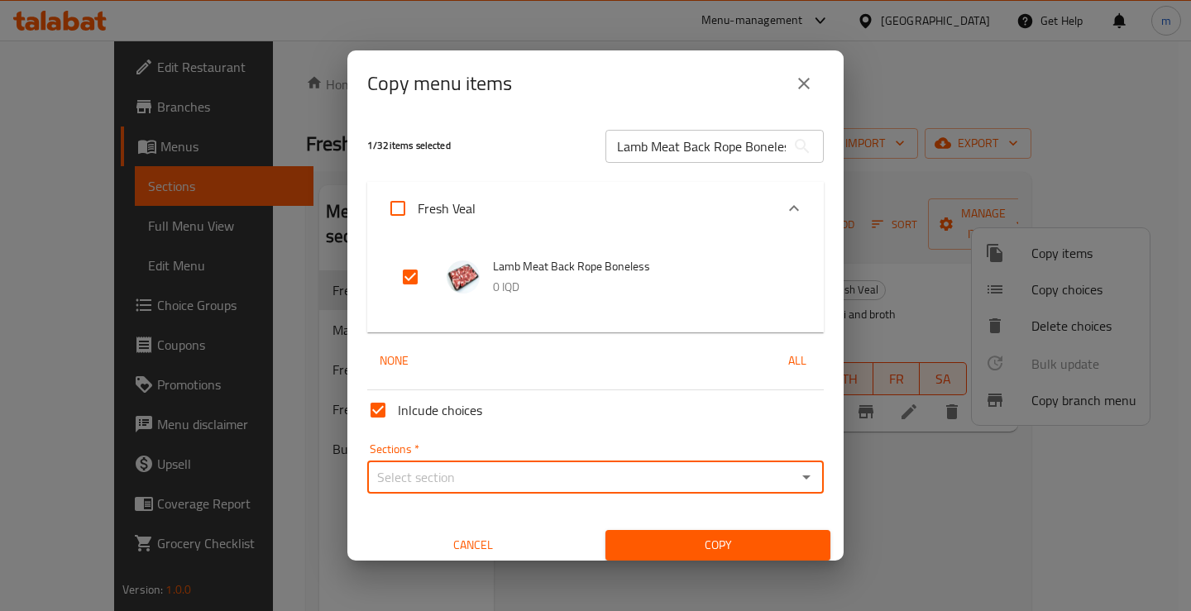
click at [797, 478] on icon "Open" at bounding box center [807, 477] width 20 height 20
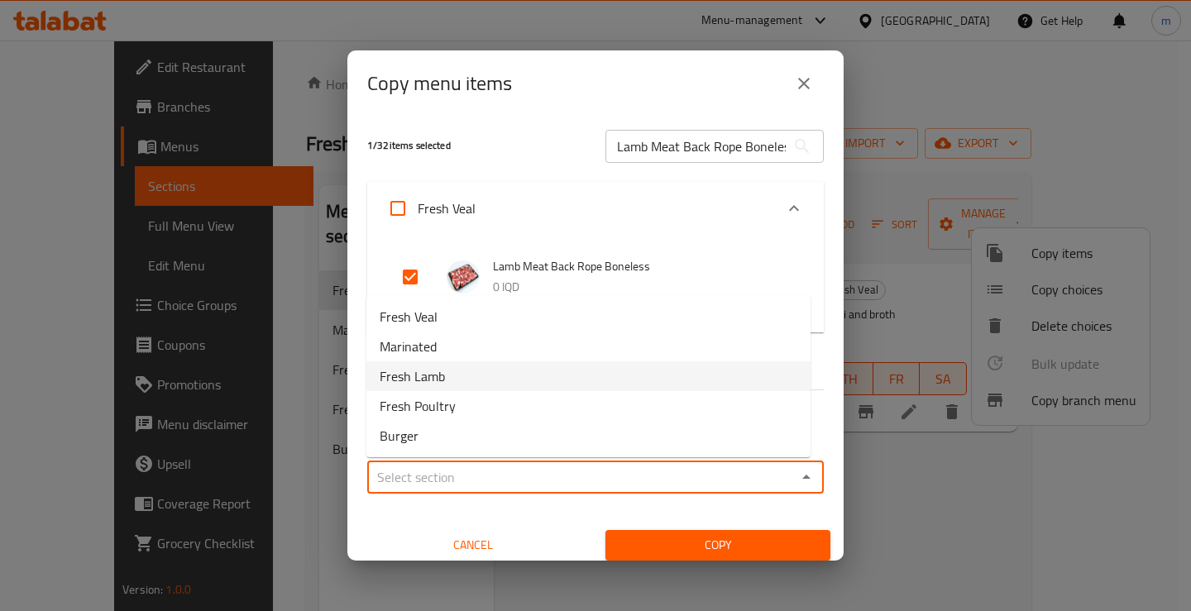
click at [442, 377] on span "Fresh Lamb" at bounding box center [412, 376] width 65 height 20
type input "Fresh Lamb"
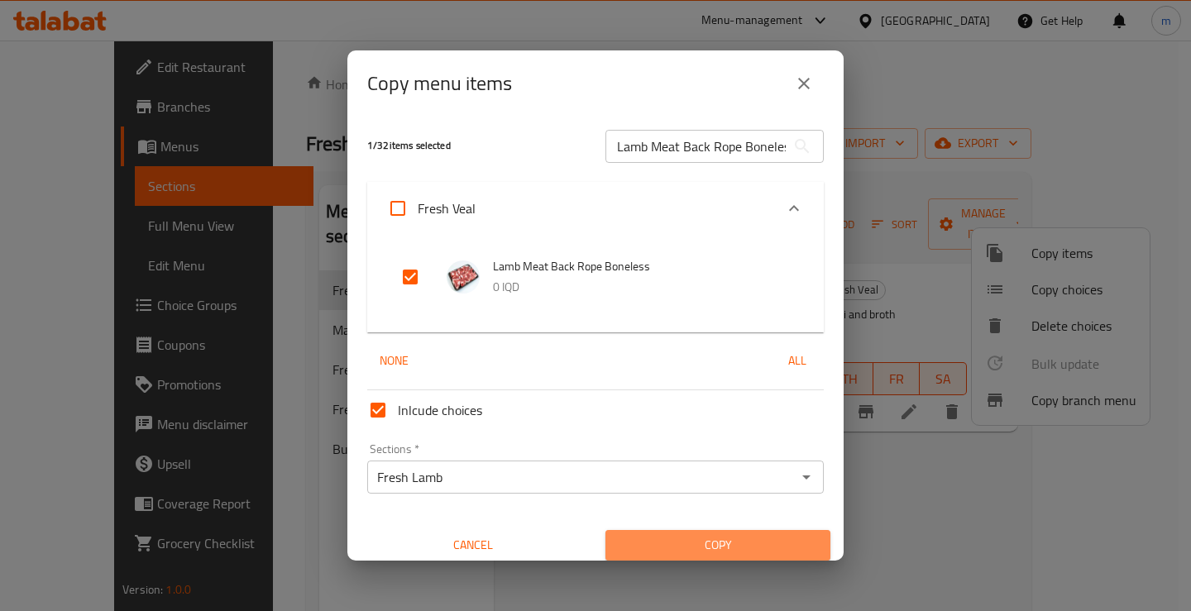
click at [719, 538] on span "Copy" at bounding box center [718, 545] width 199 height 21
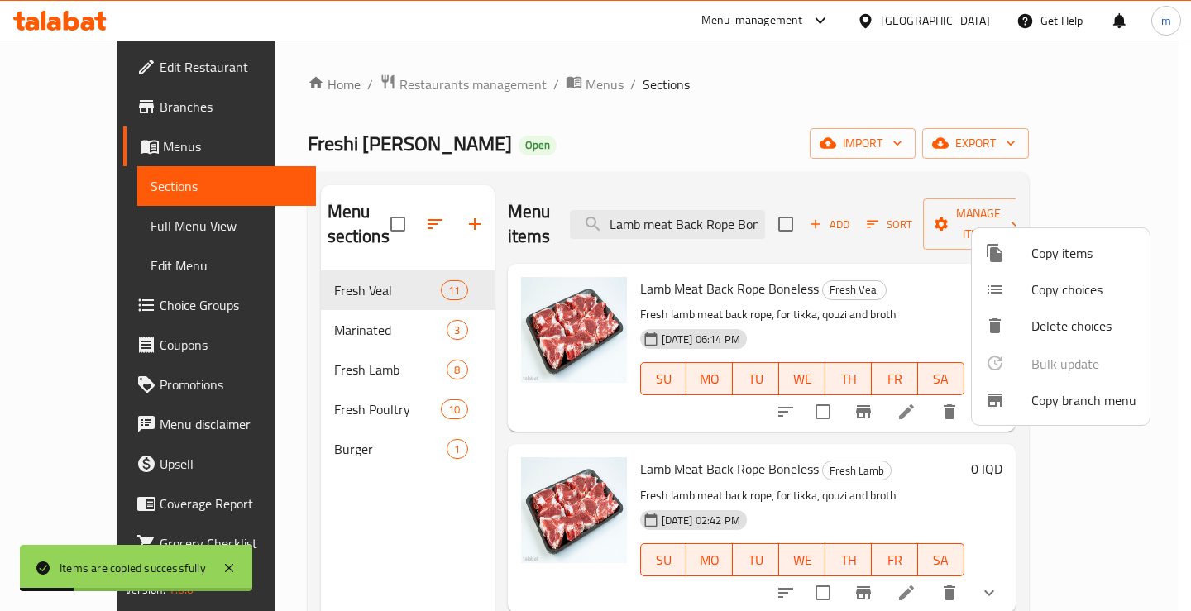
click at [740, 213] on div at bounding box center [595, 305] width 1191 height 611
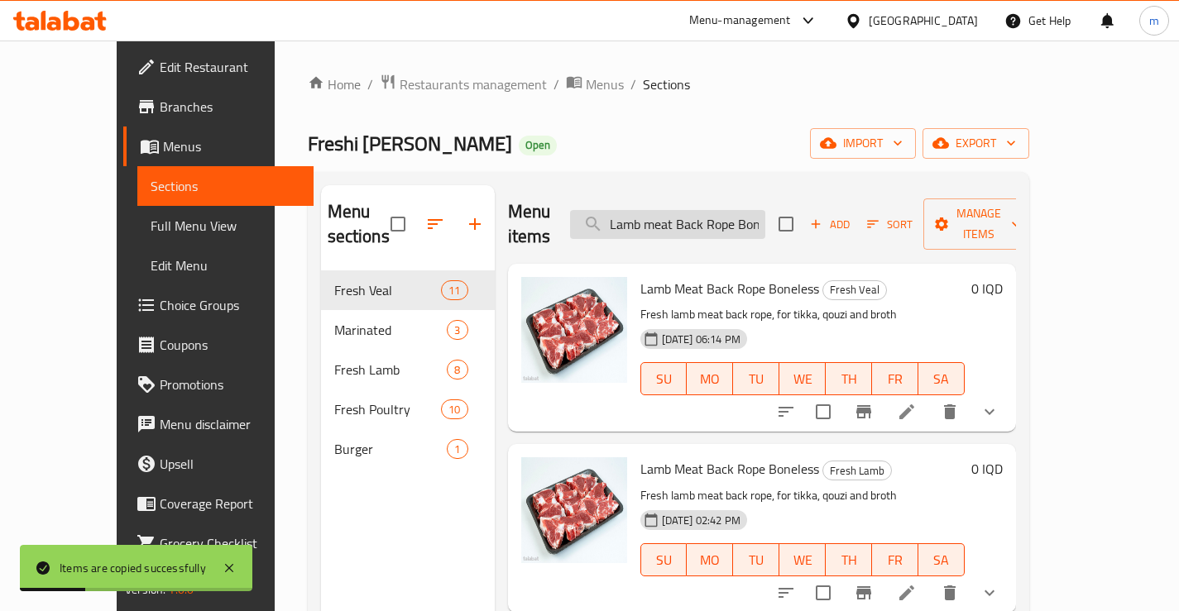
click at [745, 210] on input "Lamb meat Back Rope Boneless" at bounding box center [667, 224] width 195 height 29
click at [765, 210] on input "Lamb meat Back Rope Boneless" at bounding box center [667, 224] width 195 height 29
paste input "M"
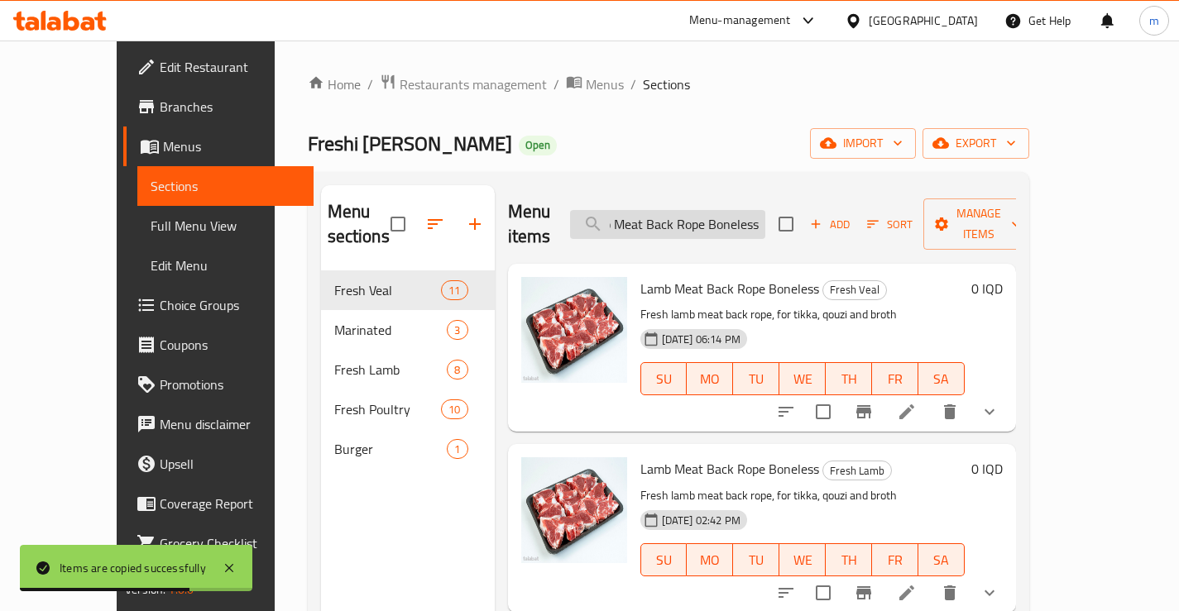
scroll to position [0, 30]
click at [685, 210] on input "Lamb Meat Back Rope Boneless" at bounding box center [667, 224] width 195 height 29
type input "Lamb Meat Back Rope Boneless"
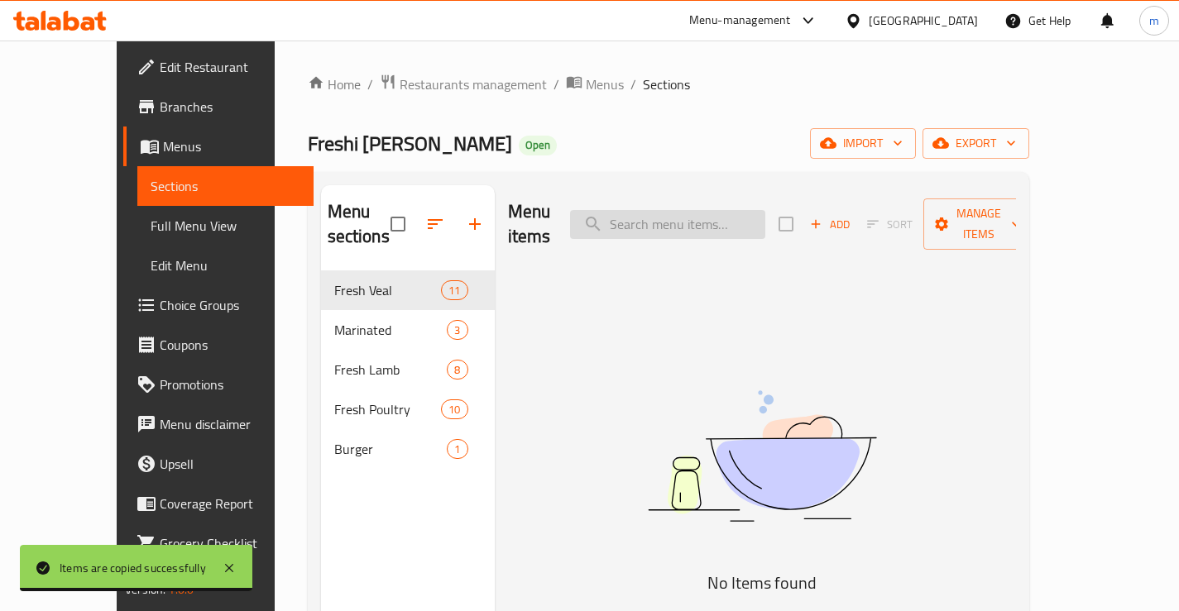
scroll to position [0, 0]
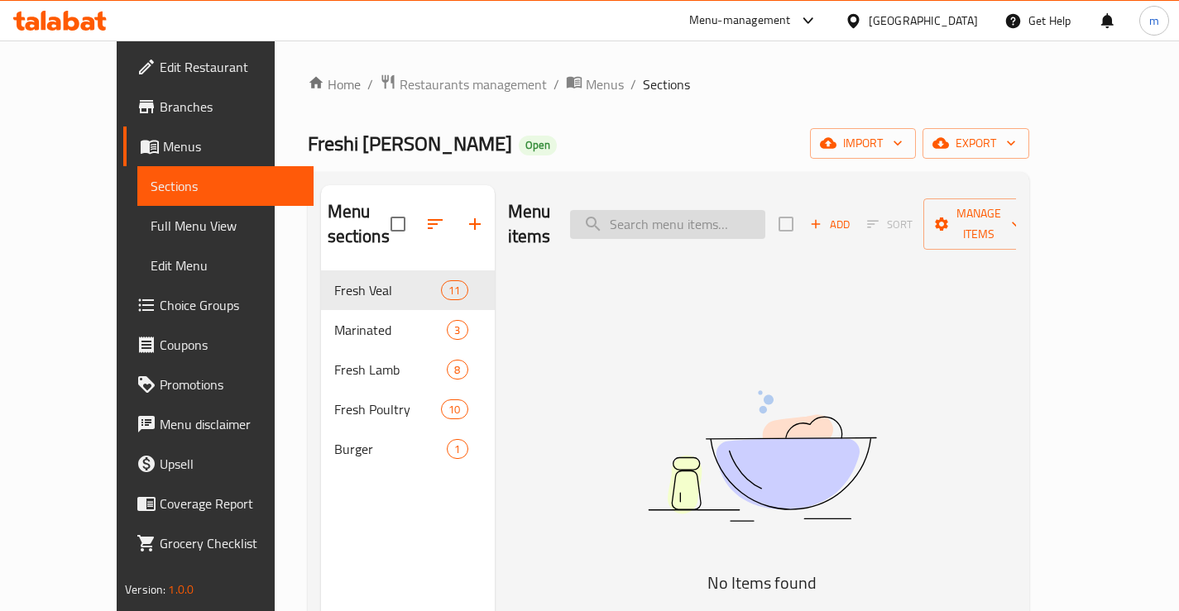
paste input "Lamb Meat Back Rope Boneless"
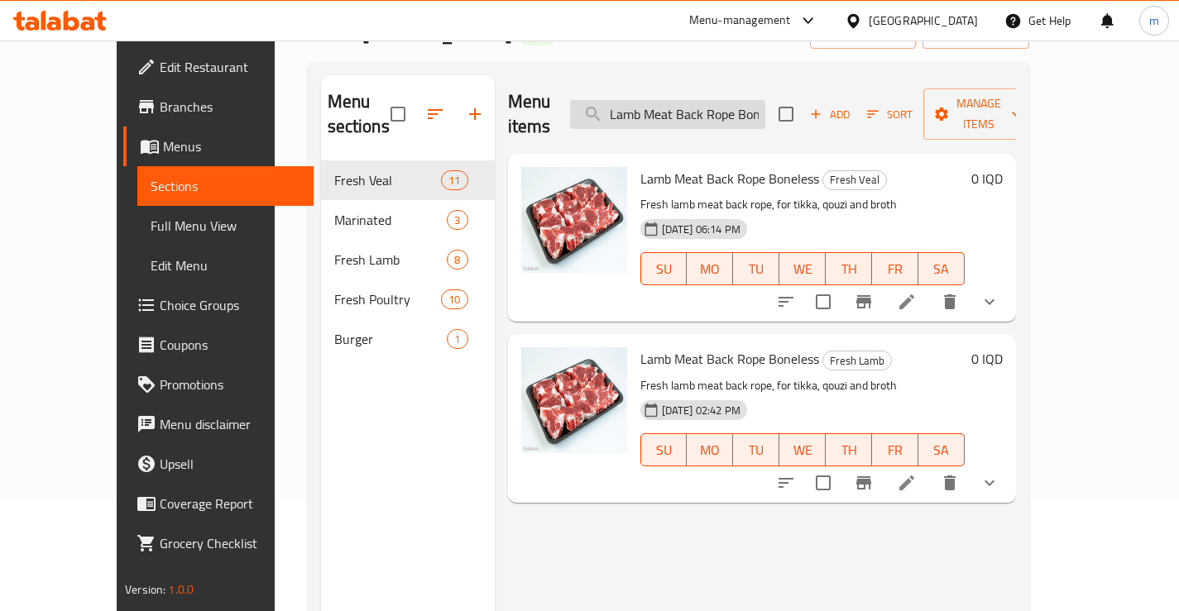
drag, startPoint x: 652, startPoint y: 100, endPoint x: 623, endPoint y: 104, distance: 29.2
click at [623, 104] on input "Lamb Meat Back Rope Boneless" at bounding box center [667, 114] width 195 height 29
click at [702, 104] on input "Lamb Meat Back Rope Boneless" at bounding box center [667, 114] width 195 height 29
click at [793, 478] on icon "sort-choices" at bounding box center [785, 483] width 15 height 10
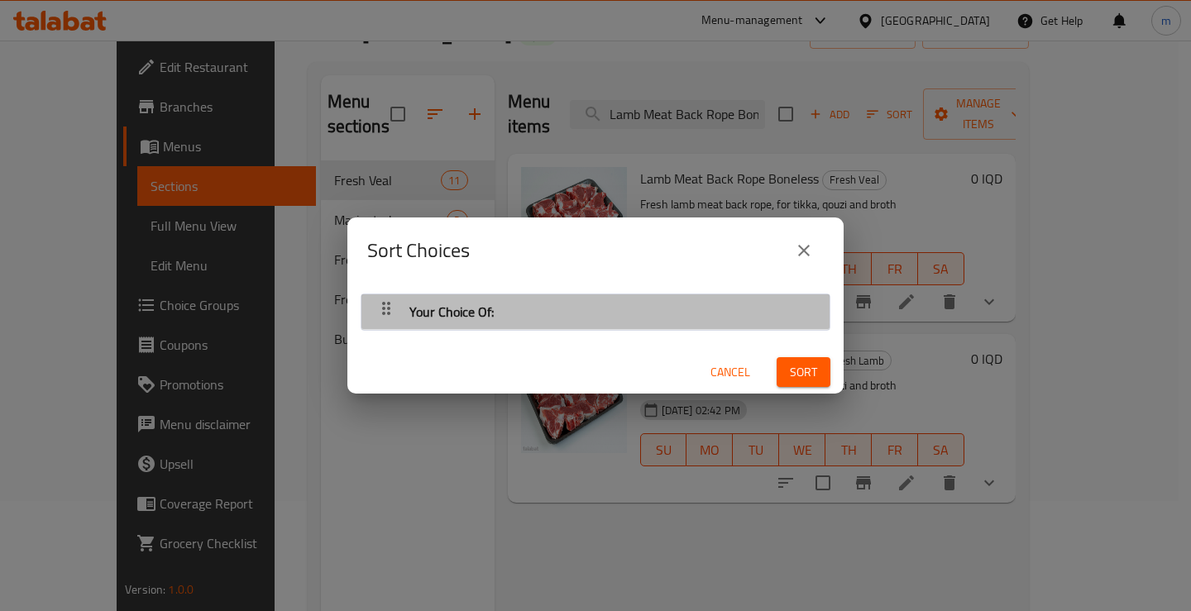
click at [644, 302] on div "Your Choice Of:" at bounding box center [596, 312] width 452 height 40
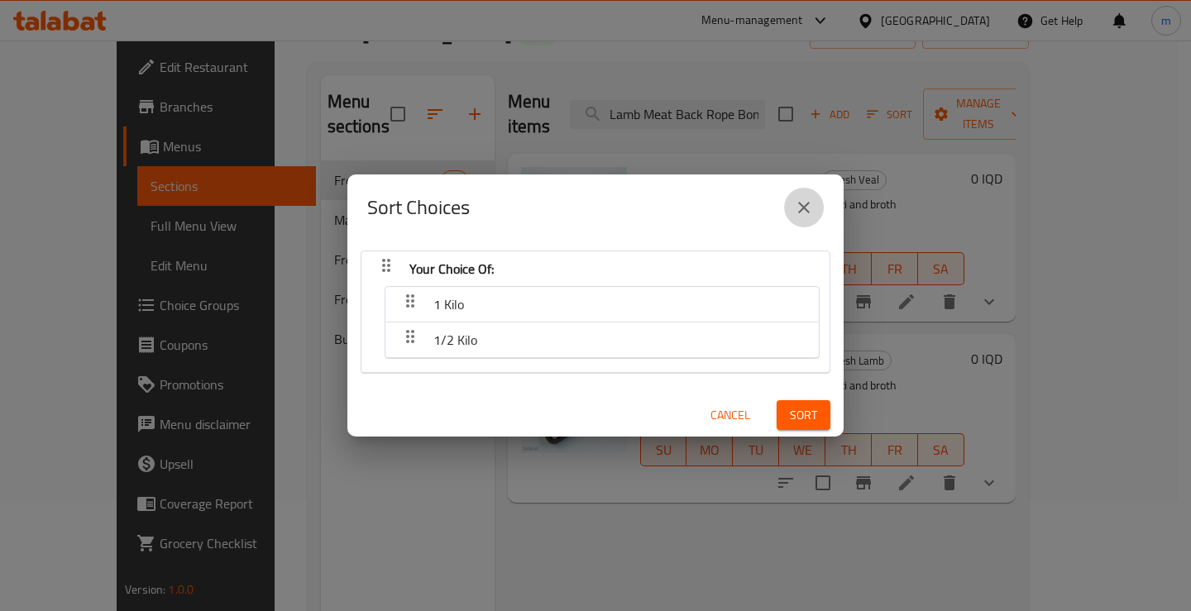
click at [817, 210] on button "close" at bounding box center [804, 208] width 40 height 40
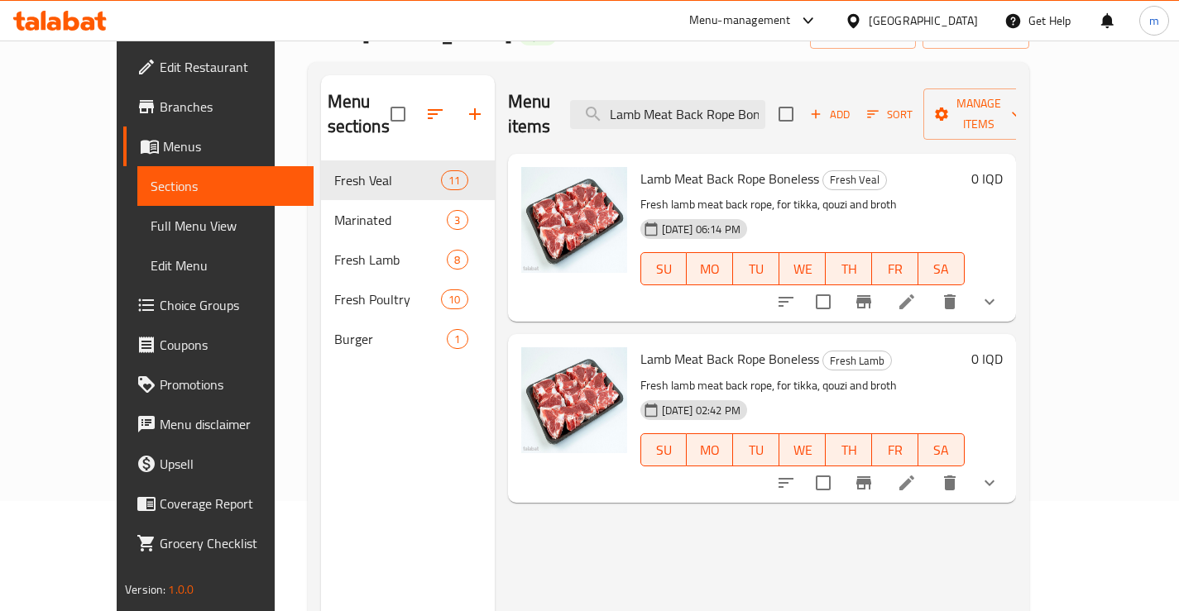
click at [806, 282] on button "sort-choices" at bounding box center [786, 302] width 40 height 40
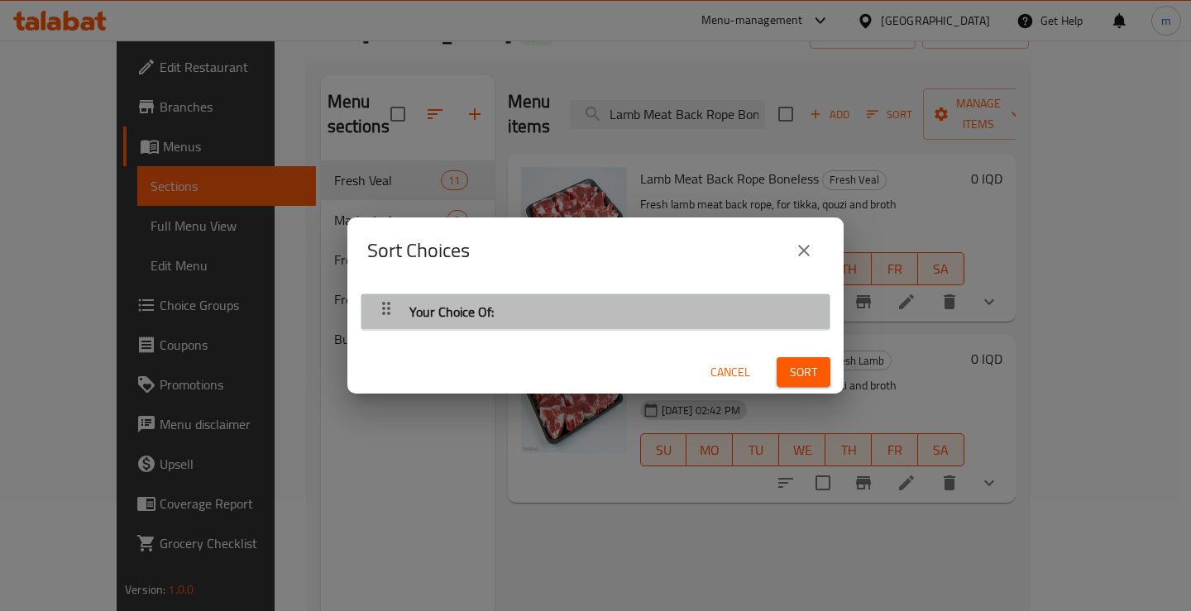
click at [616, 301] on div "Your Choice Of:" at bounding box center [596, 312] width 452 height 40
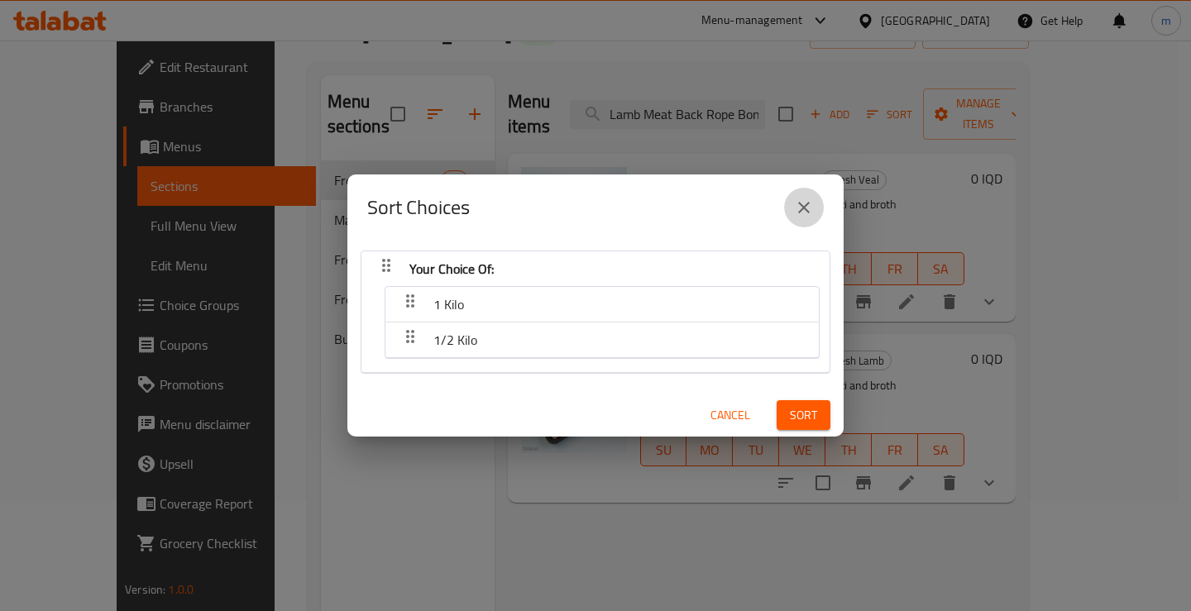
click at [807, 205] on icon "close" at bounding box center [804, 208] width 12 height 12
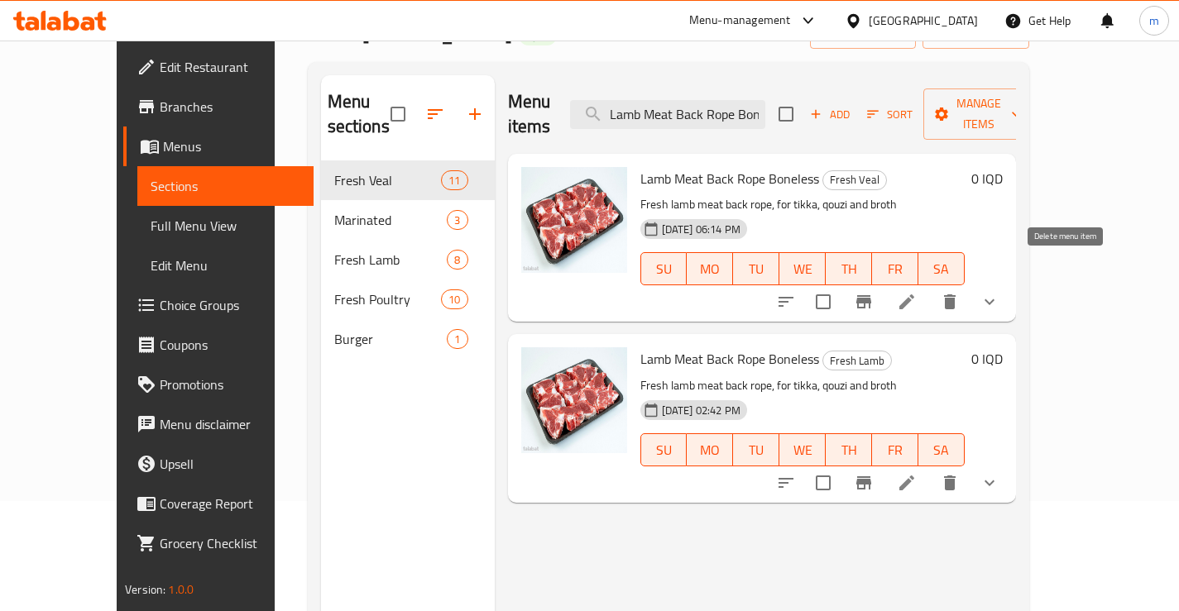
click at [960, 292] on icon "delete" at bounding box center [950, 302] width 20 height 20
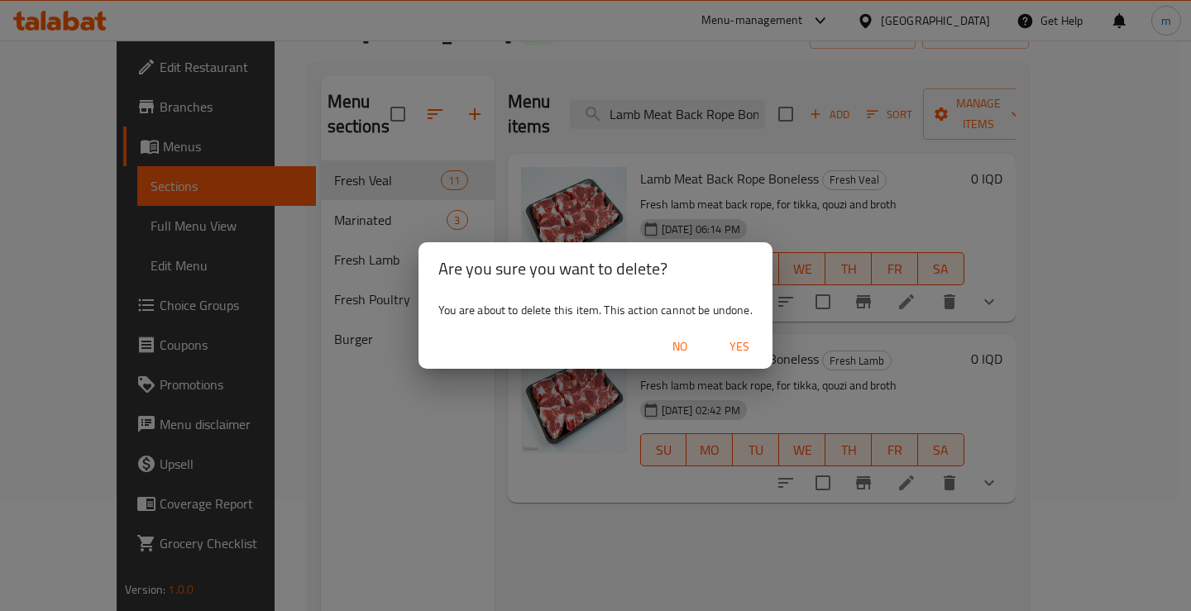
click at [739, 342] on span "Yes" at bounding box center [740, 347] width 40 height 21
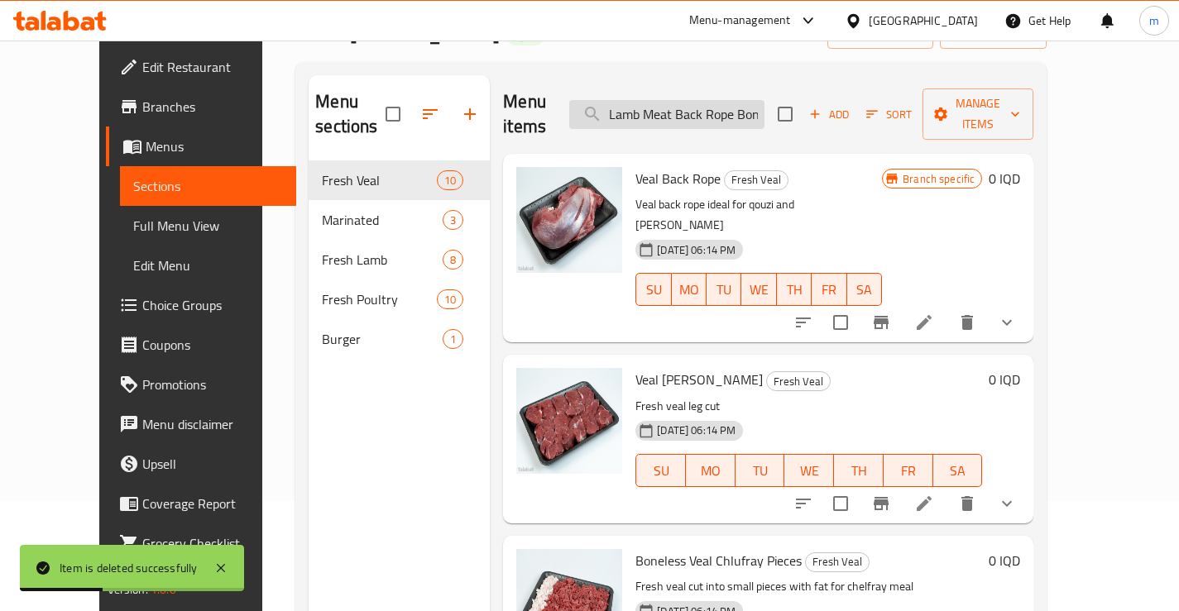
click at [708, 106] on input "Lamb Meat Back Rope Boneless" at bounding box center [666, 114] width 195 height 29
paste input "Long Ribs"
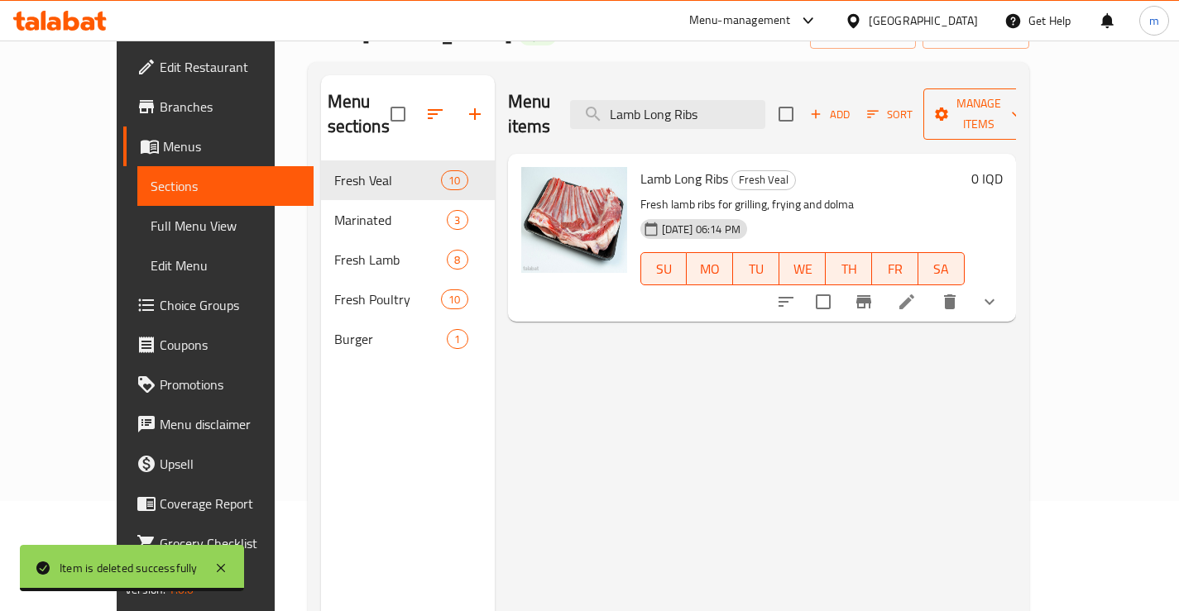
type input "Lamb Long Ribs"
click at [1021, 99] on span "Manage items" at bounding box center [978, 113] width 84 height 41
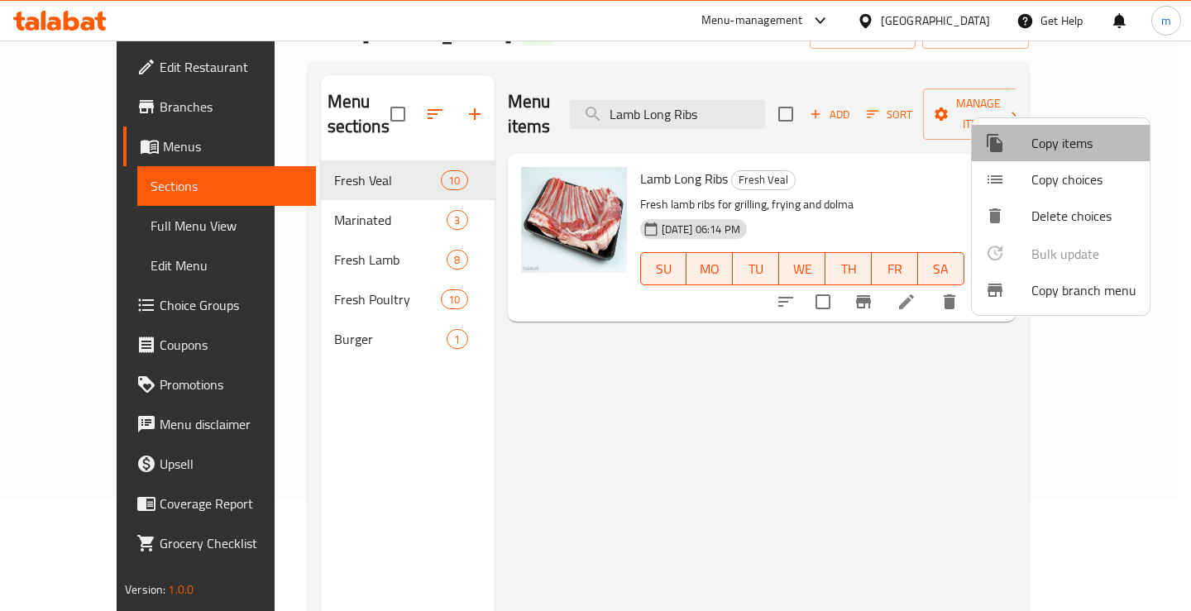
click at [1045, 134] on span "Copy items" at bounding box center [1084, 143] width 105 height 20
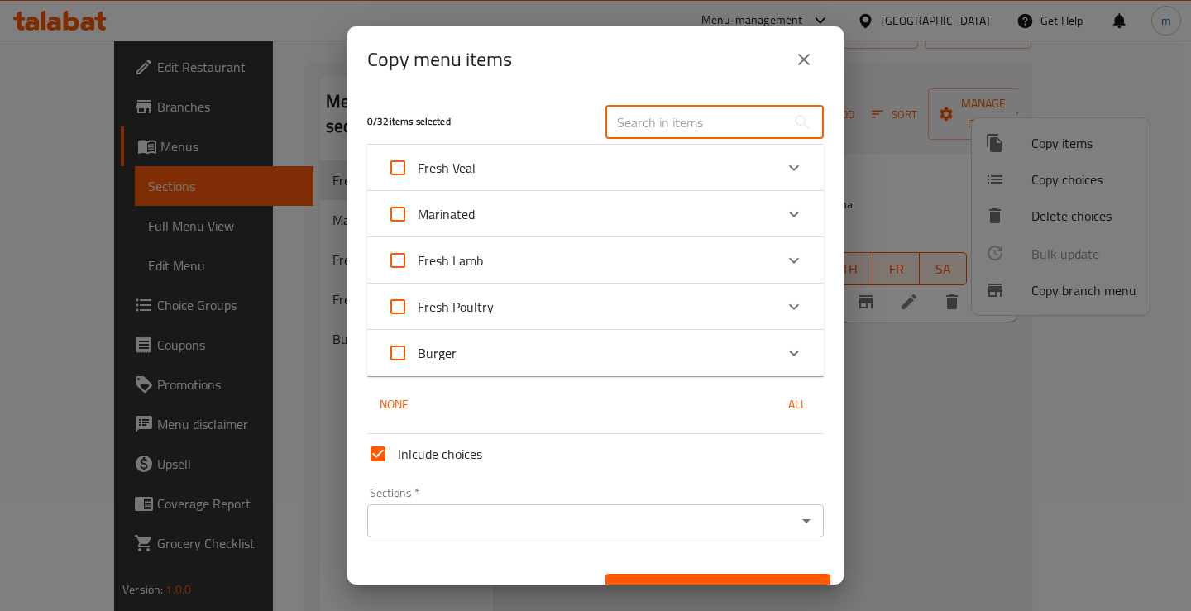
click at [669, 120] on input "text" at bounding box center [696, 122] width 180 height 33
paste input "Lamb Long Ribs"
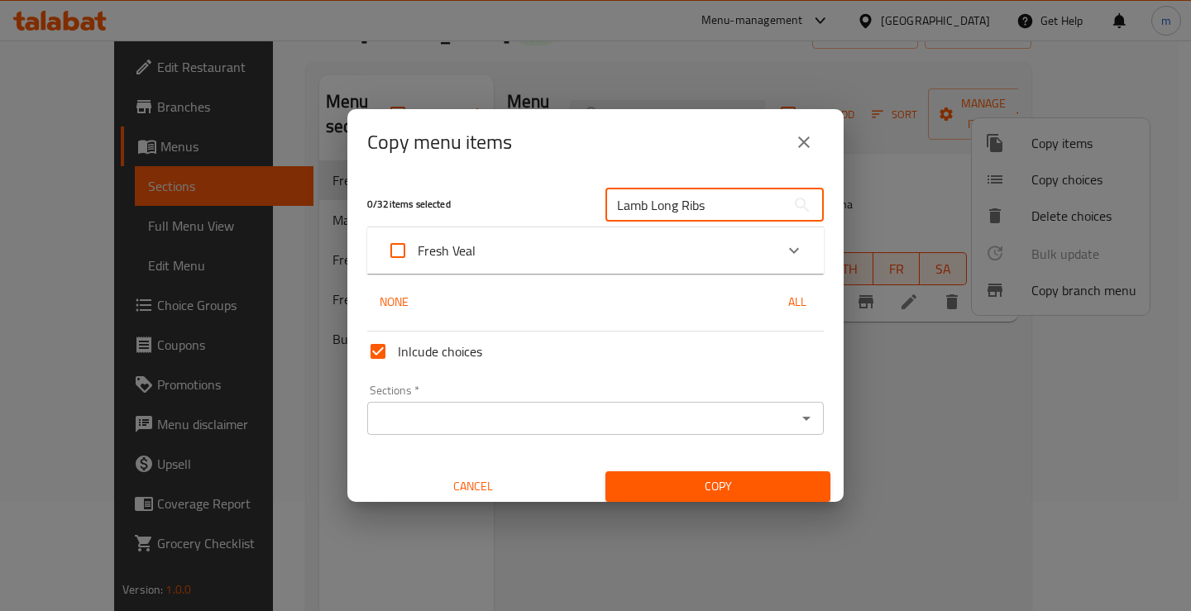
type input "Lamb Long Ribs"
click at [784, 256] on icon "Expand" at bounding box center [794, 251] width 20 height 20
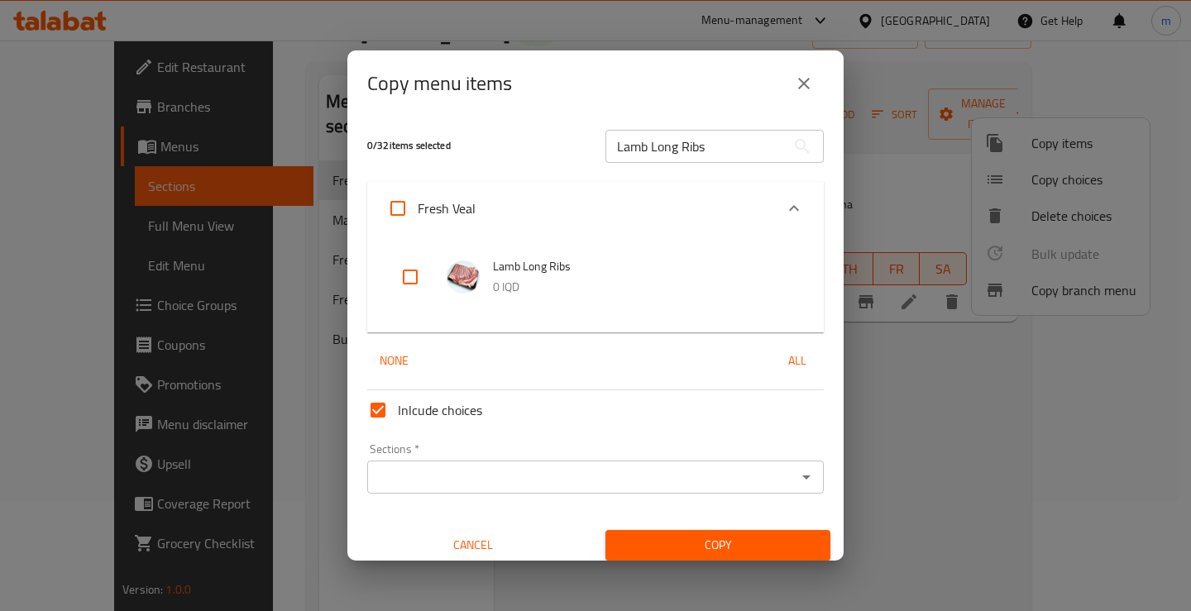
click at [427, 277] on input "checkbox" at bounding box center [410, 277] width 40 height 40
checkbox input "true"
click at [434, 487] on input "Sections   *" at bounding box center [581, 477] width 419 height 23
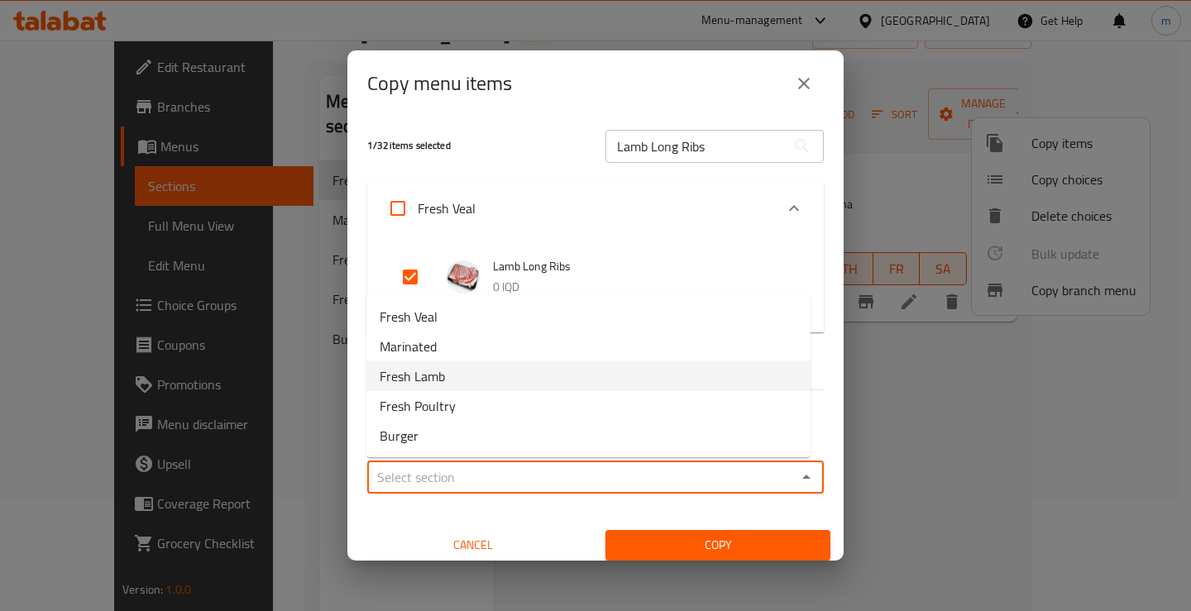
click at [466, 380] on li "Fresh Lamb" at bounding box center [588, 377] width 444 height 30
type input "Fresh Lamb"
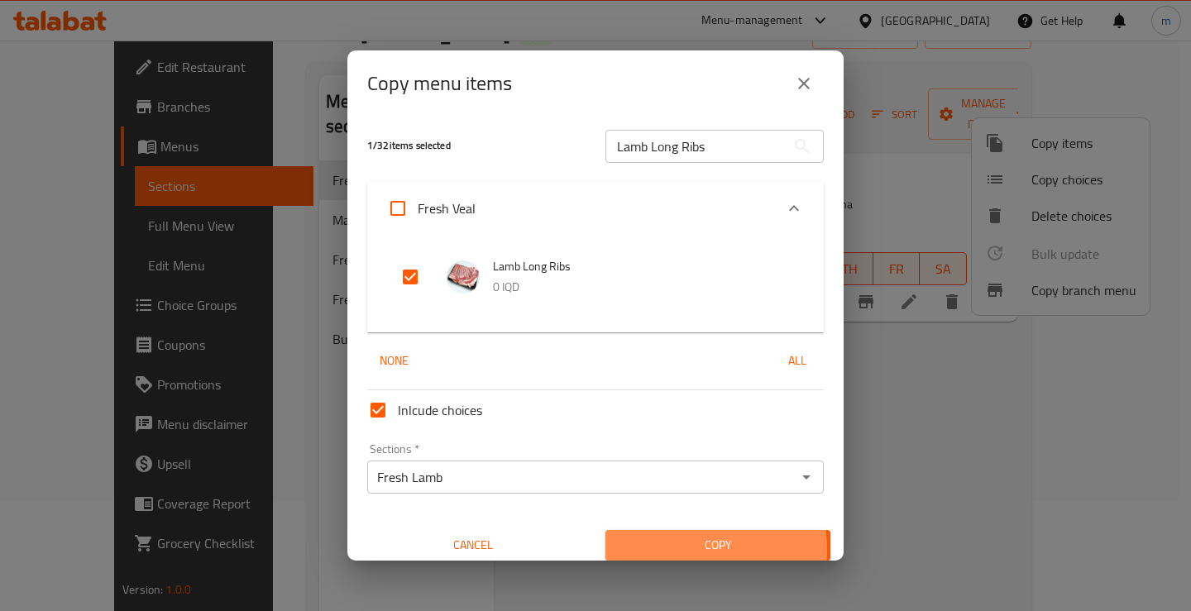
click at [681, 549] on span "Copy" at bounding box center [718, 545] width 199 height 21
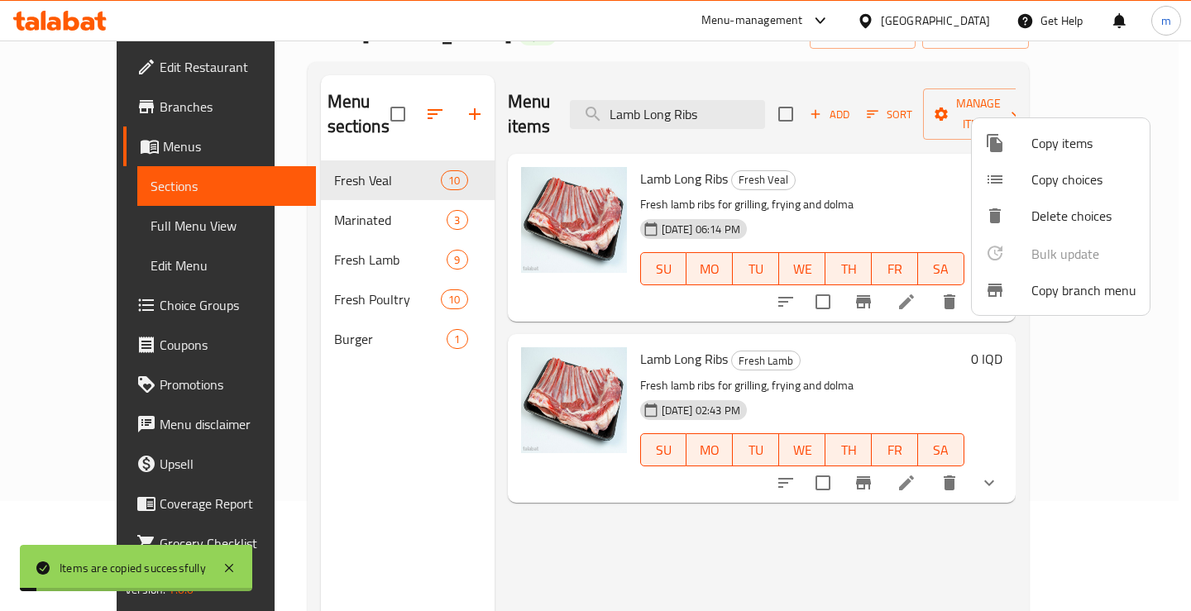
click at [751, 92] on div at bounding box center [595, 305] width 1191 height 611
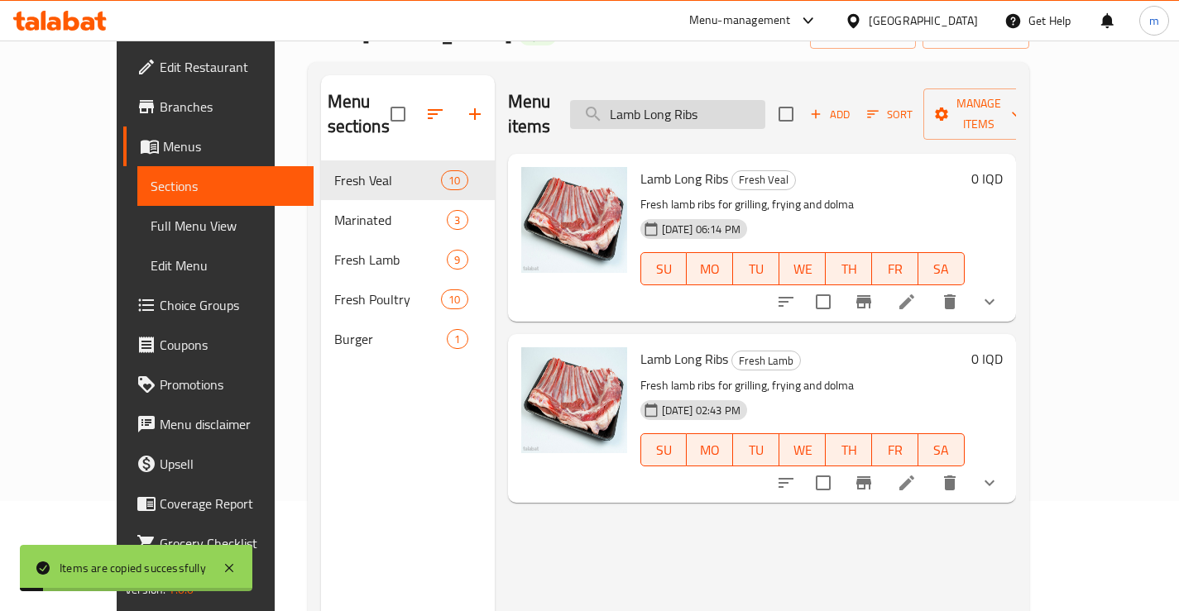
click at [751, 100] on input "Lamb Long Ribs" at bounding box center [667, 114] width 195 height 29
click at [748, 103] on input "Lamb Long Ribs" at bounding box center [667, 114] width 195 height 29
click at [865, 167] on h6 "Lamb Long Ribs Fresh Veal" at bounding box center [802, 178] width 324 height 23
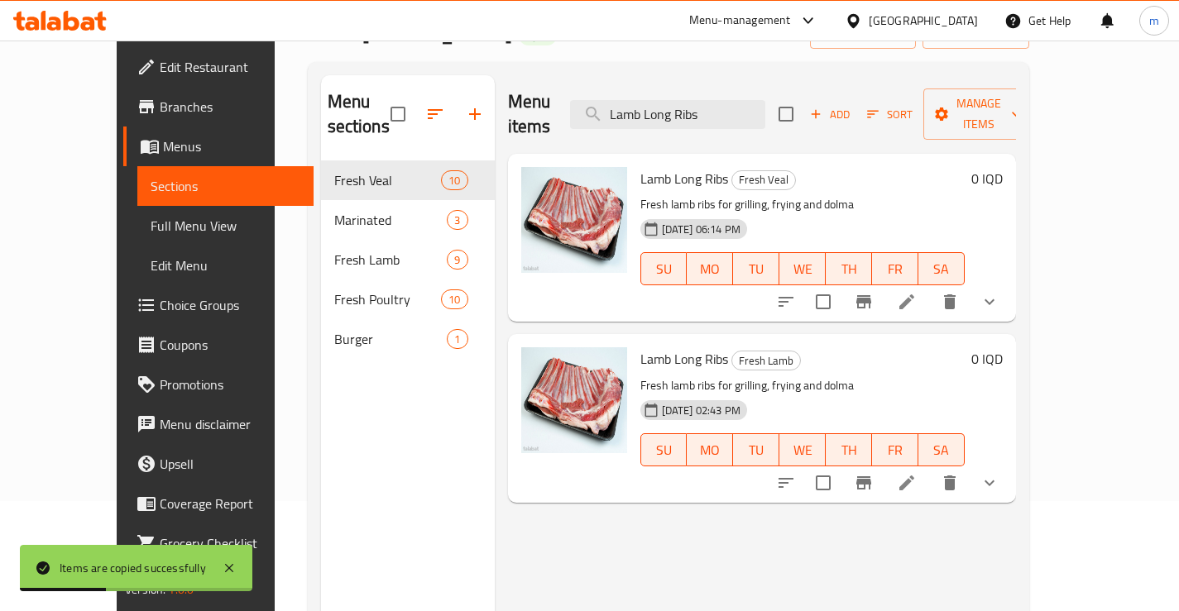
click at [955, 295] on icon "delete" at bounding box center [950, 302] width 12 height 15
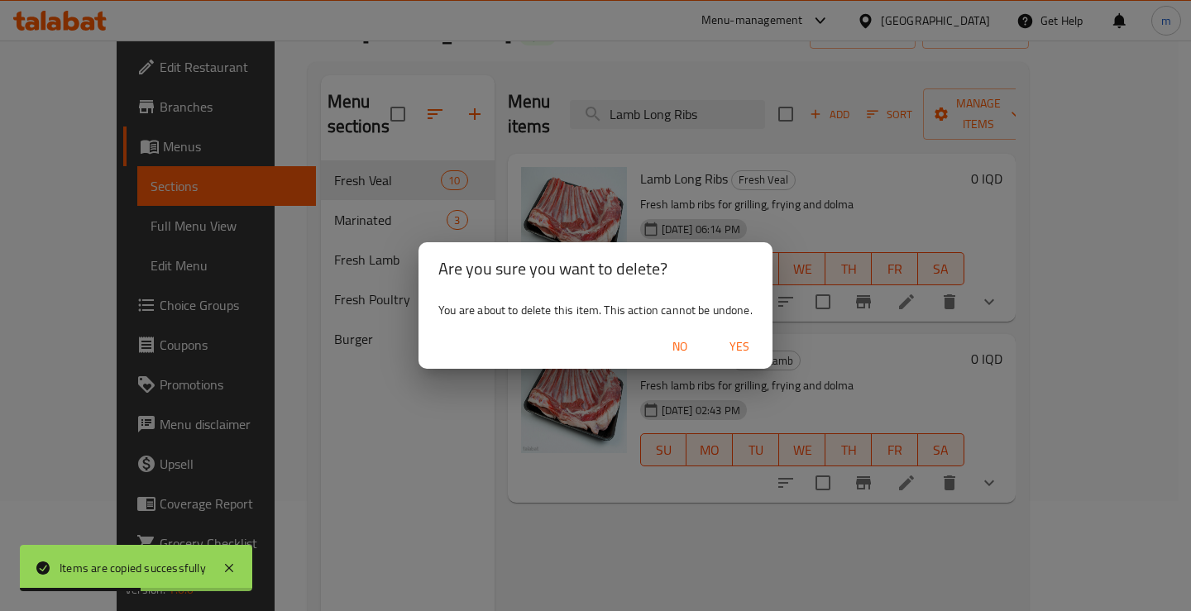
click at [734, 340] on span "Yes" at bounding box center [740, 347] width 40 height 21
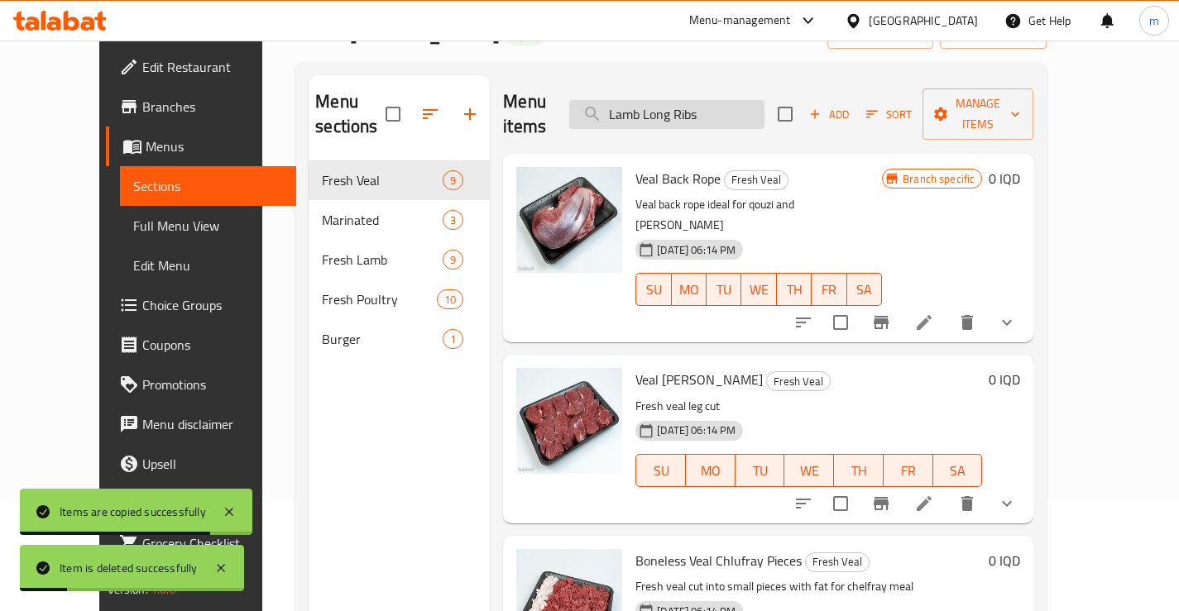
click at [753, 100] on input "Lamb Long Ribs" at bounding box center [666, 114] width 195 height 29
click at [753, 100] on input "Lamb Long" at bounding box center [666, 114] width 195 height 29
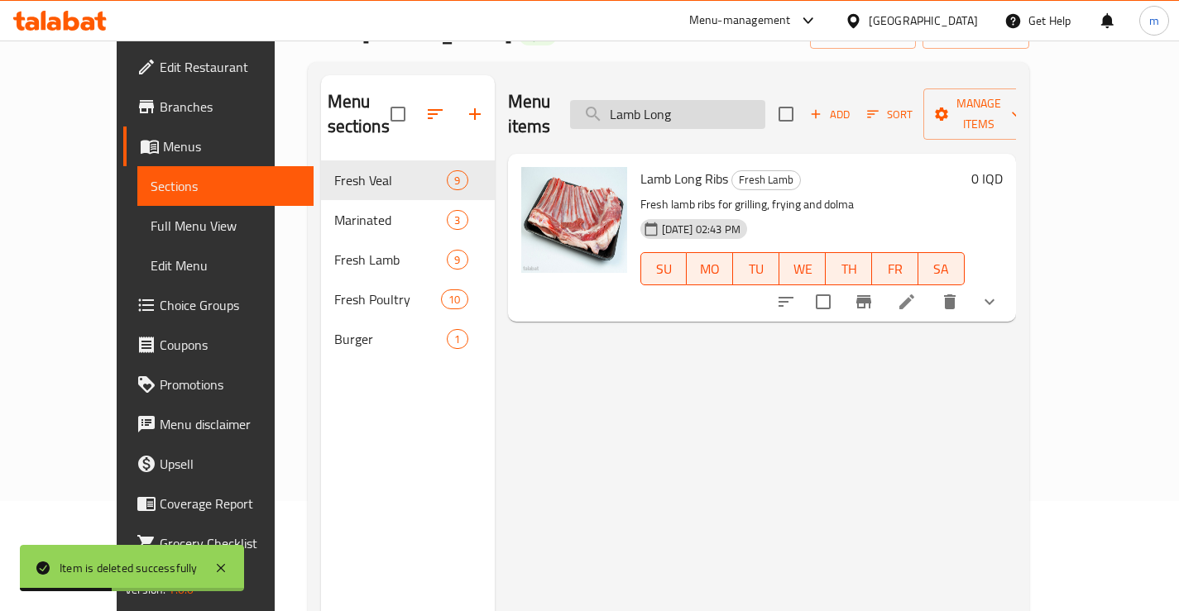
paste input "Ribs"
click at [842, 167] on h6 "Lamb Long Ribs Fresh Lamb" at bounding box center [802, 178] width 324 height 23
click at [688, 100] on input "Lamb Long Ribs" at bounding box center [667, 114] width 195 height 29
paste input "Whole Lamb Liver"
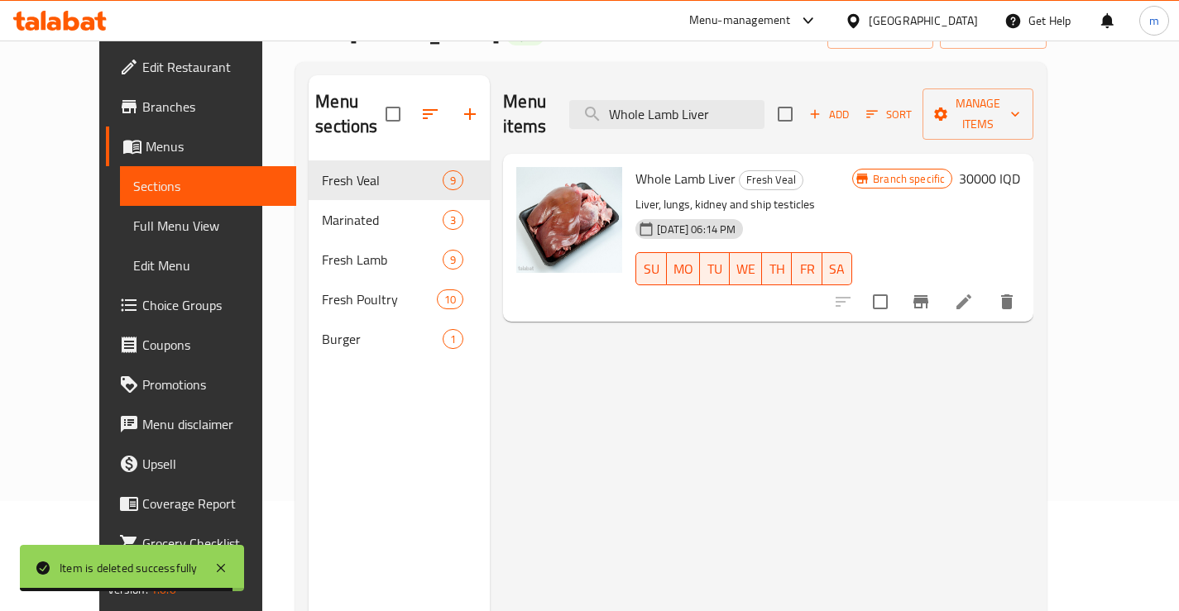
type input "Whole Lamb Liver"
click at [1033, 117] on div "Add Sort Manage items" at bounding box center [906, 114] width 256 height 51
click at [1033, 113] on button "Manage items" at bounding box center [977, 114] width 111 height 51
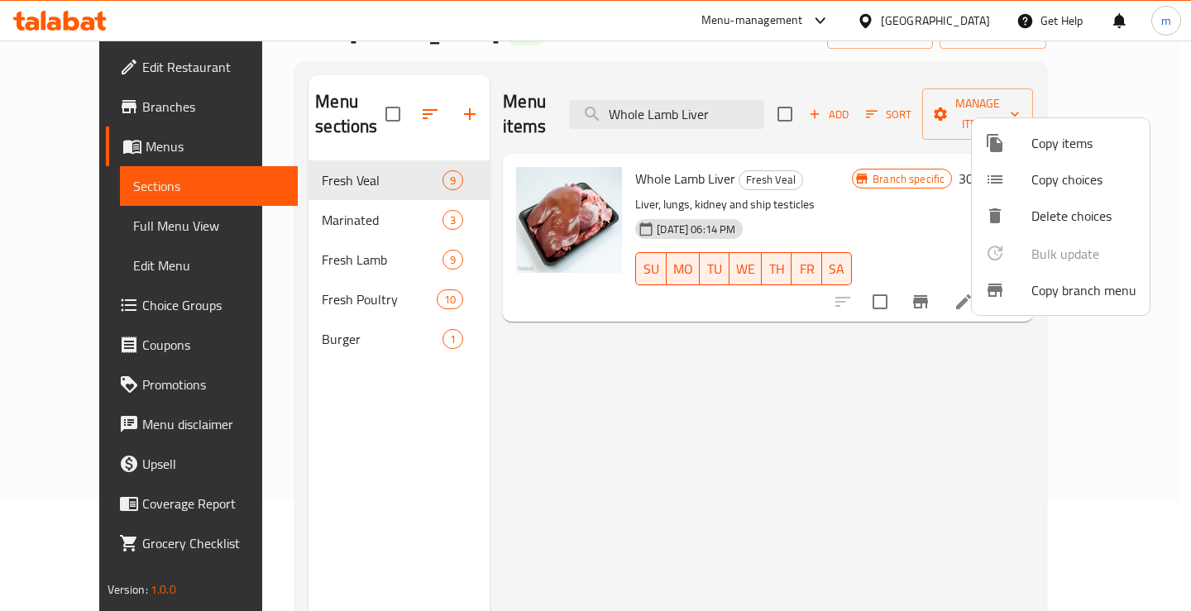
click at [1020, 147] on div at bounding box center [1008, 143] width 46 height 20
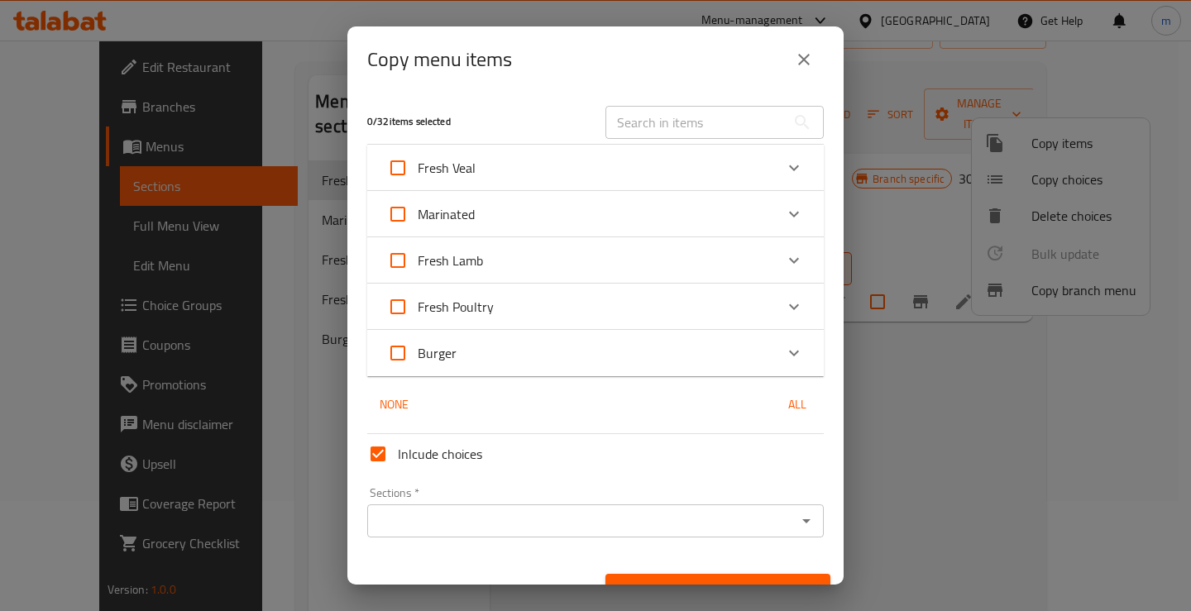
click at [705, 127] on input "text" at bounding box center [696, 122] width 180 height 33
paste input "Whole Lamb Liver"
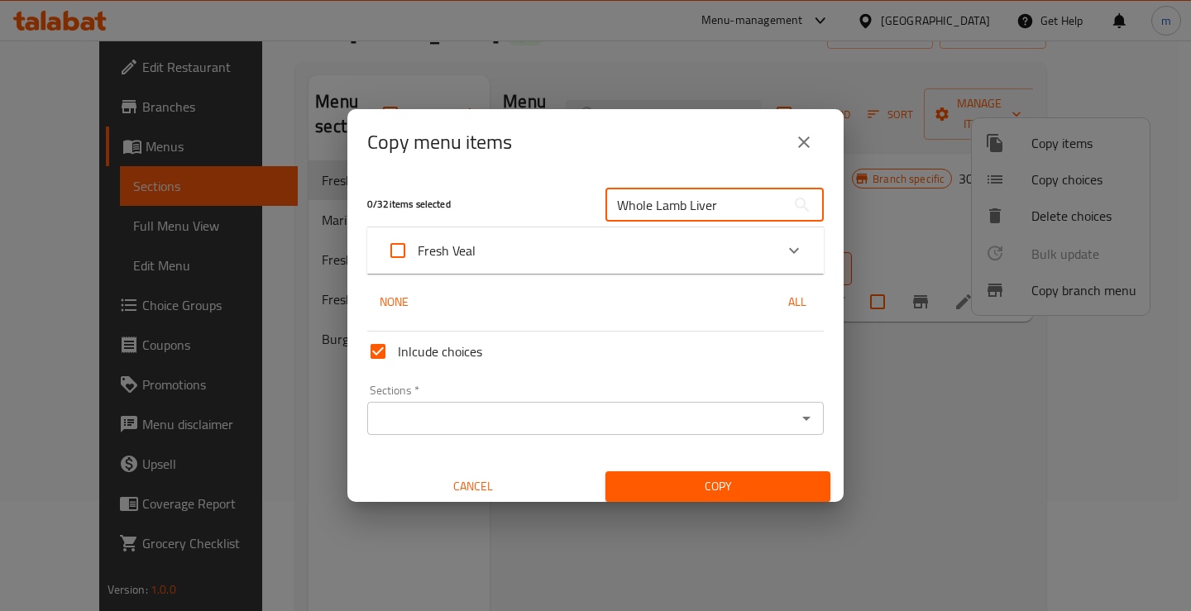
type input "Whole Lamb Liver"
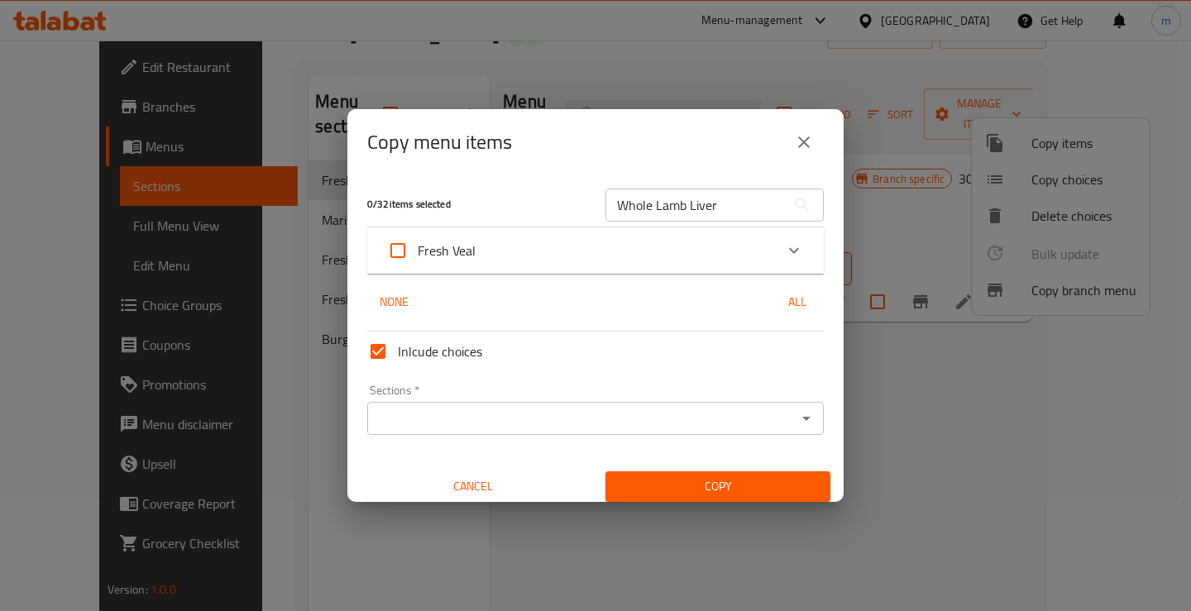
click at [761, 243] on div "Fresh Veal" at bounding box center [580, 251] width 387 height 40
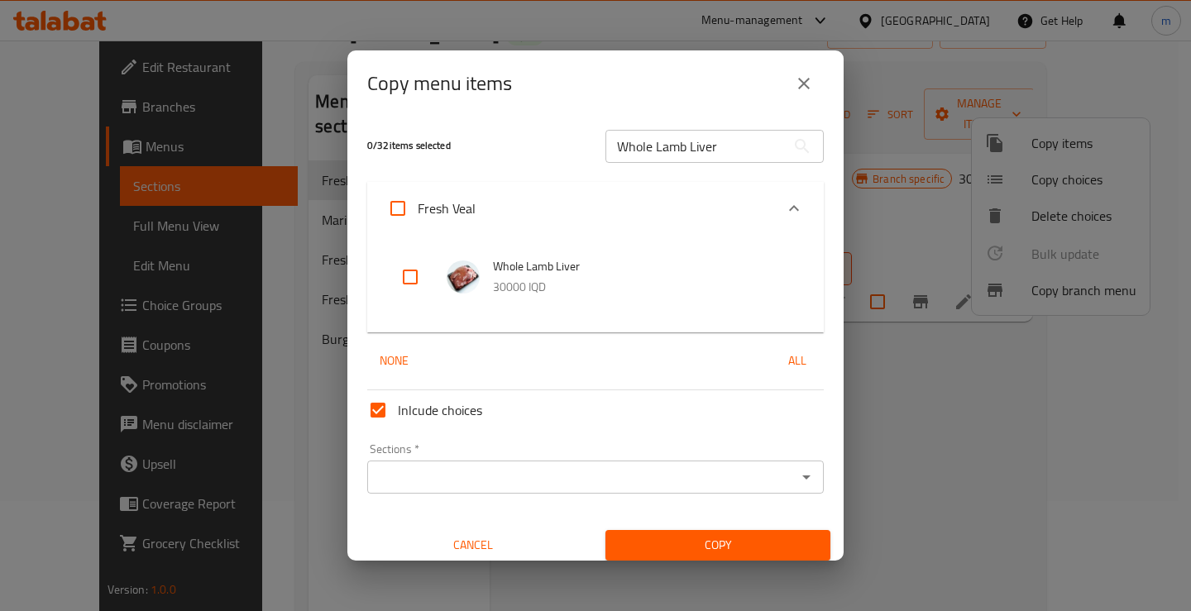
click at [413, 273] on input "checkbox" at bounding box center [410, 277] width 40 height 40
checkbox input "true"
click at [800, 474] on icon "Open" at bounding box center [807, 477] width 20 height 20
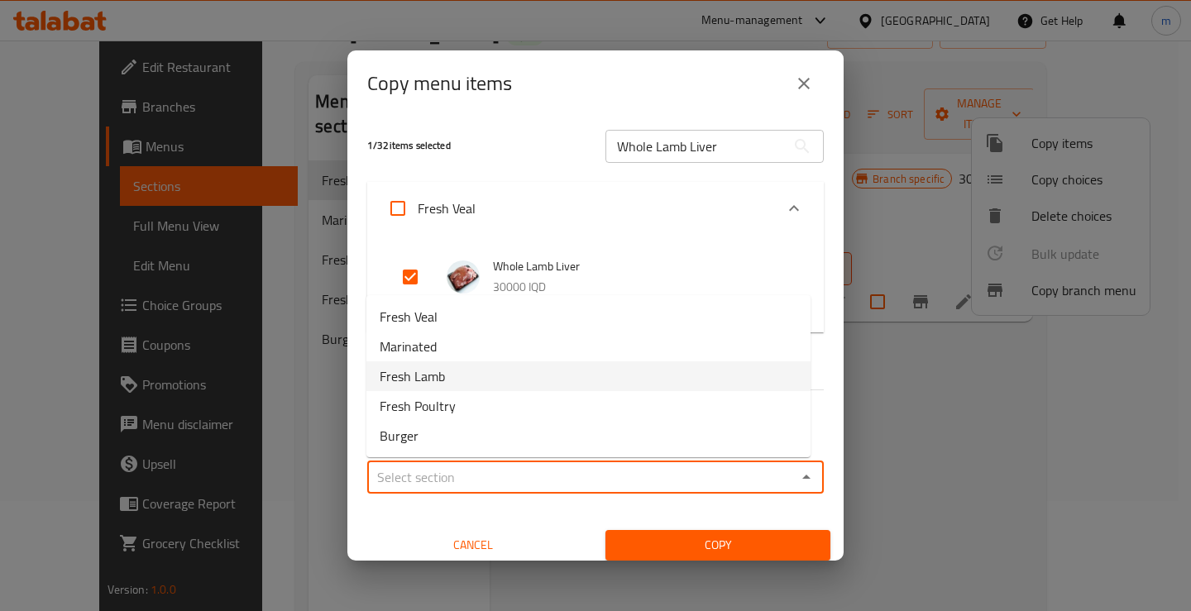
click at [446, 376] on li "Fresh Lamb" at bounding box center [588, 377] width 444 height 30
type input "Fresh Lamb"
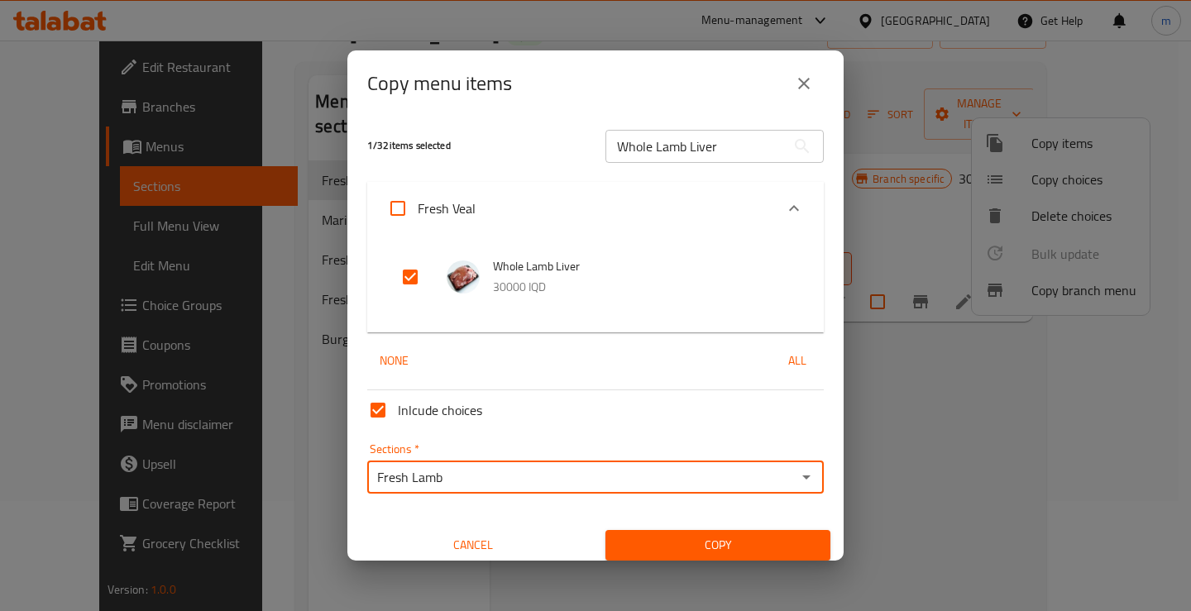
click at [749, 546] on span "Copy" at bounding box center [718, 545] width 199 height 21
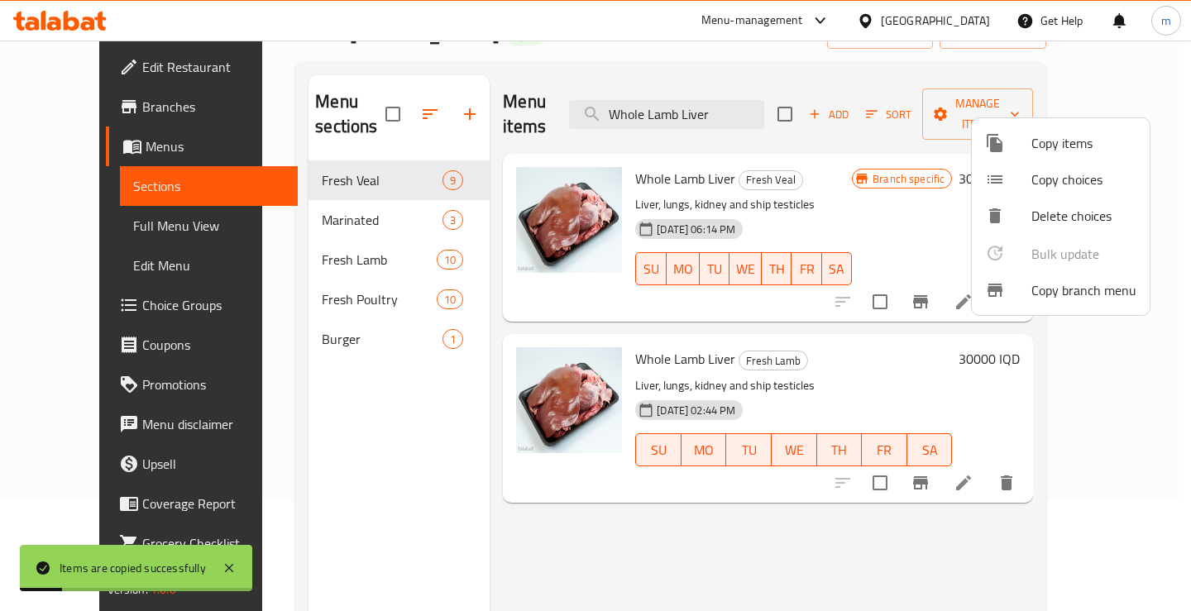
click at [830, 171] on div at bounding box center [595, 305] width 1191 height 611
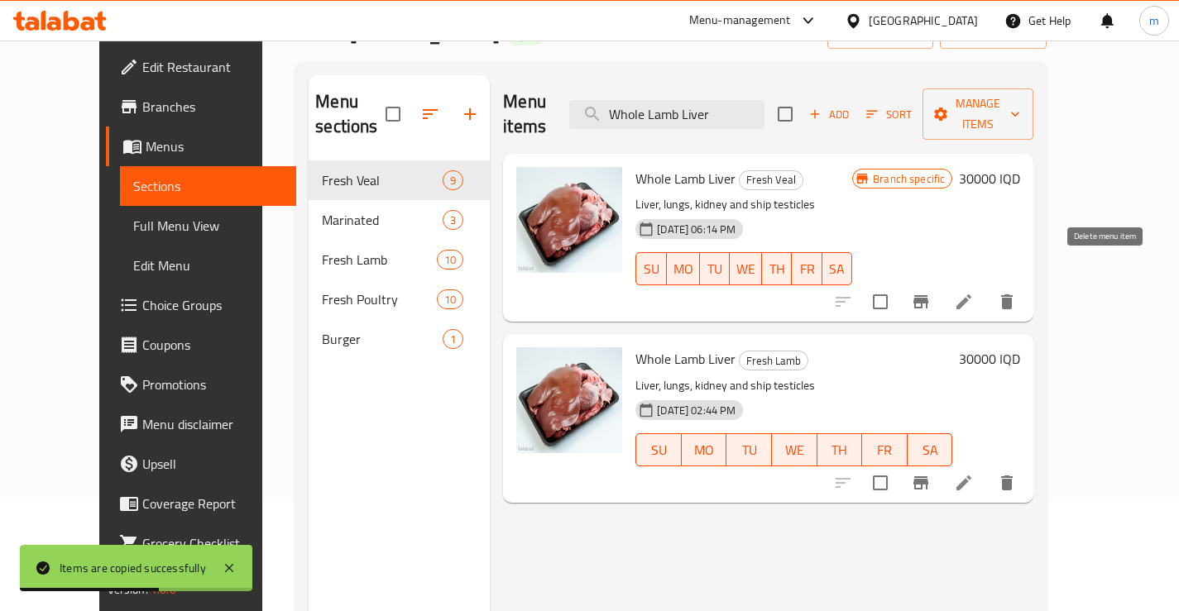
click at [1017, 292] on icon "delete" at bounding box center [1007, 302] width 20 height 20
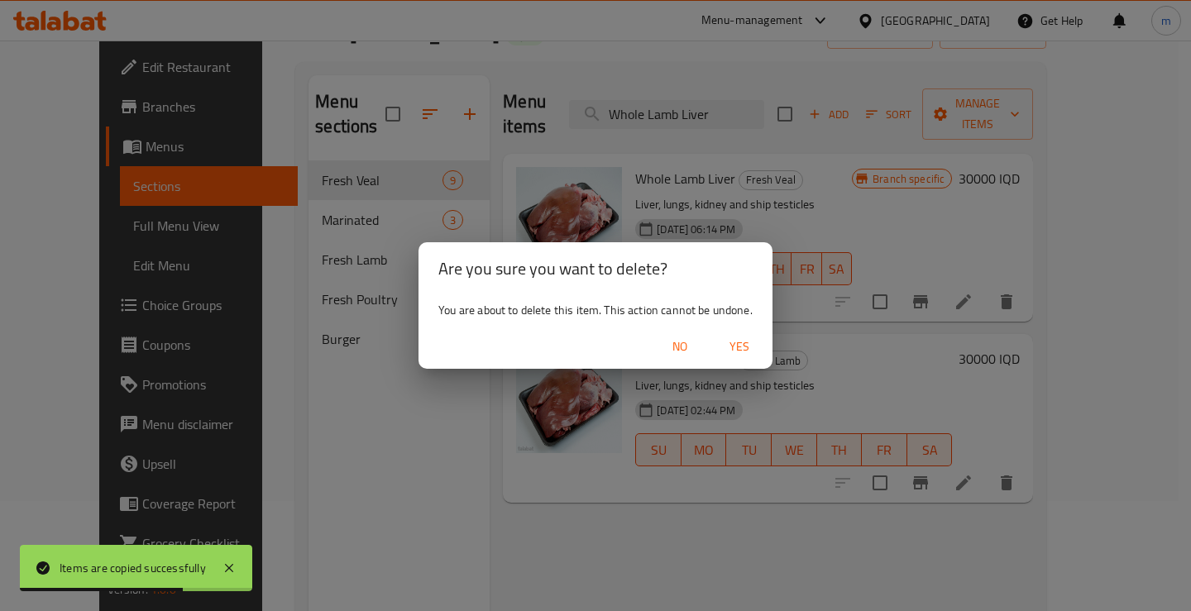
click at [754, 333] on button "Yes" at bounding box center [739, 347] width 53 height 31
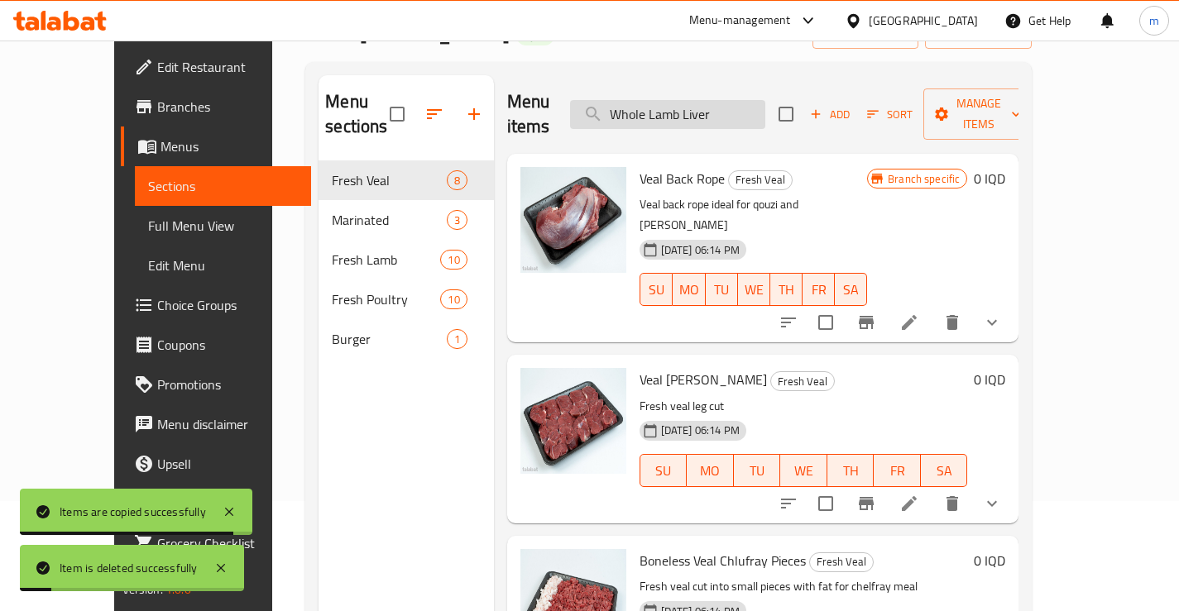
click at [721, 100] on input "Whole Lamb Liver" at bounding box center [667, 114] width 195 height 29
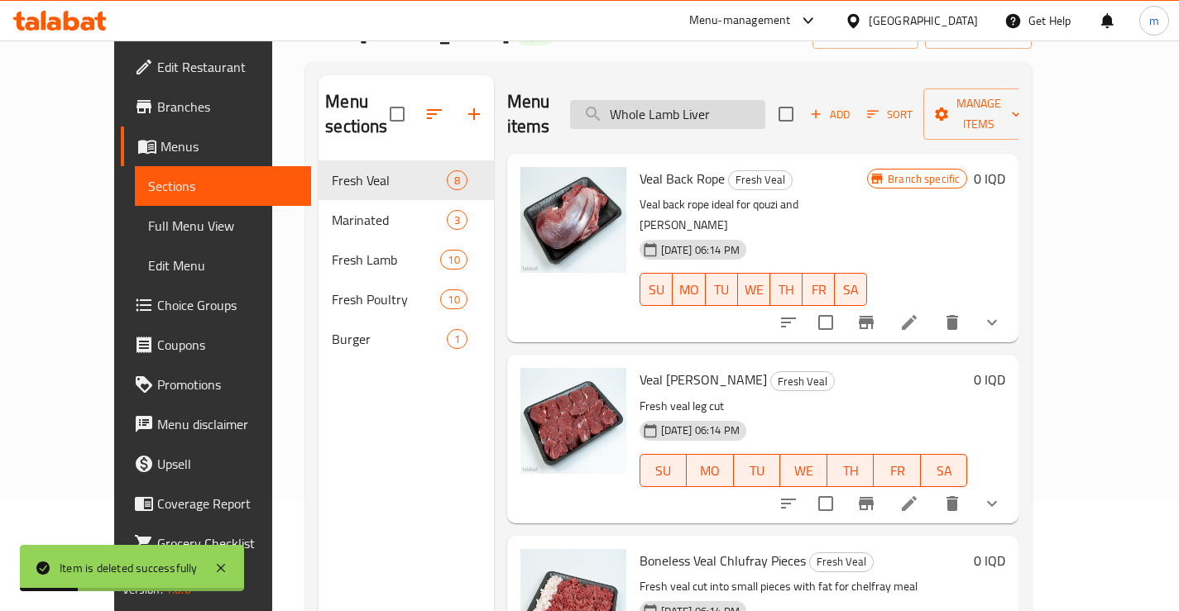
click at [753, 100] on input "Whole Lamb Liver" at bounding box center [667, 114] width 195 height 29
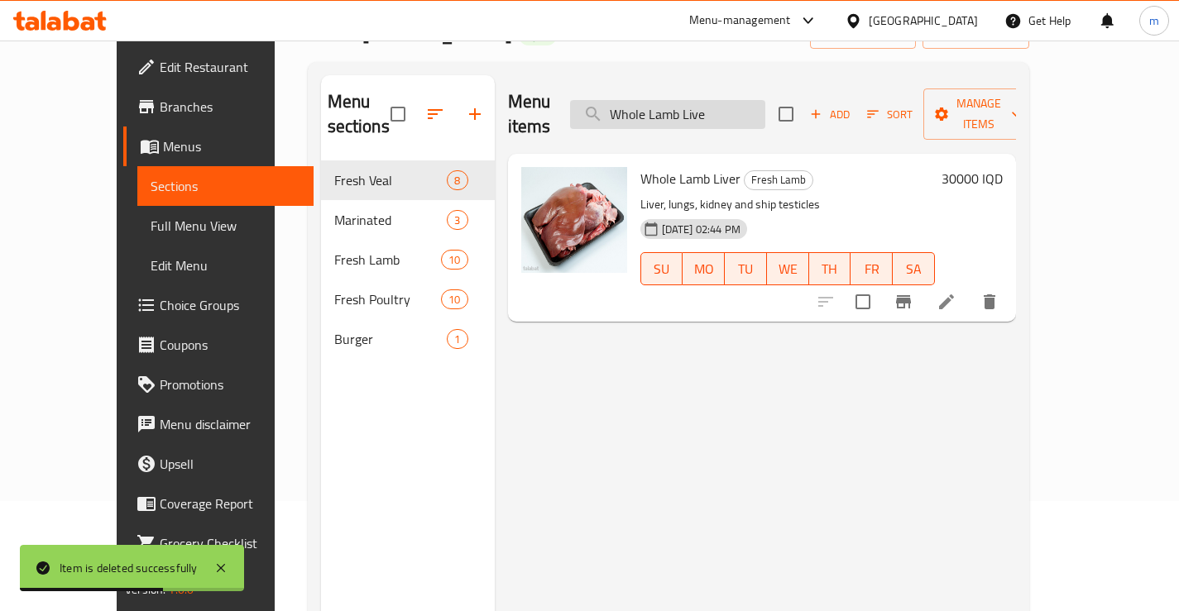
click at [752, 100] on input "Whole Lamb Live" at bounding box center [667, 114] width 195 height 29
paste input "Lamb Fat"
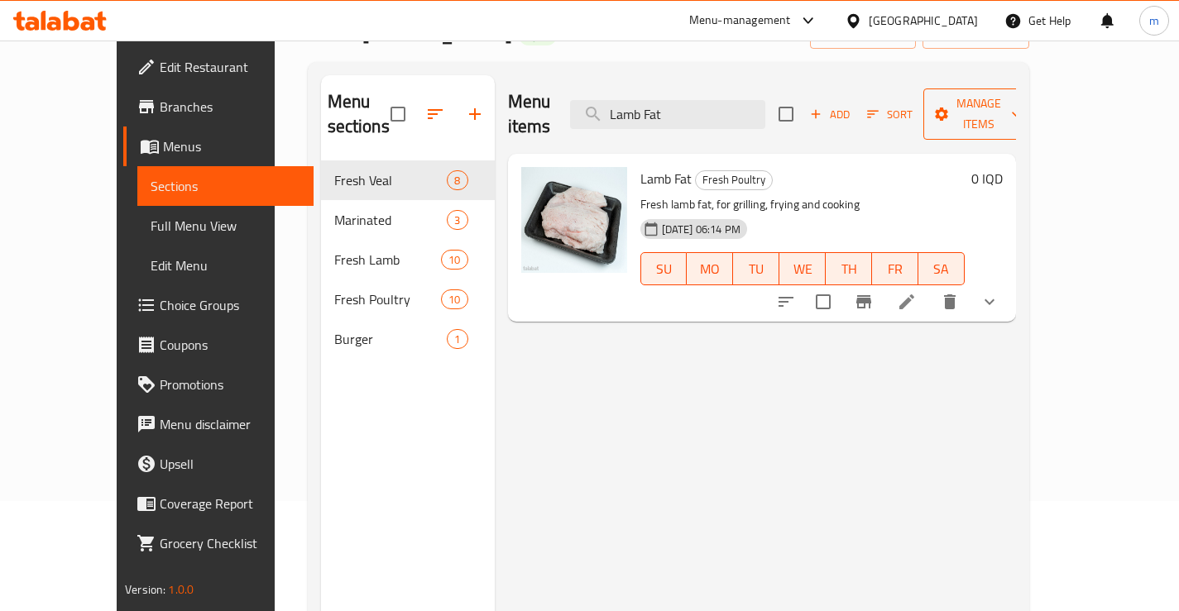
type input "Lamb Fat"
click at [1021, 93] on span "Manage items" at bounding box center [978, 113] width 84 height 41
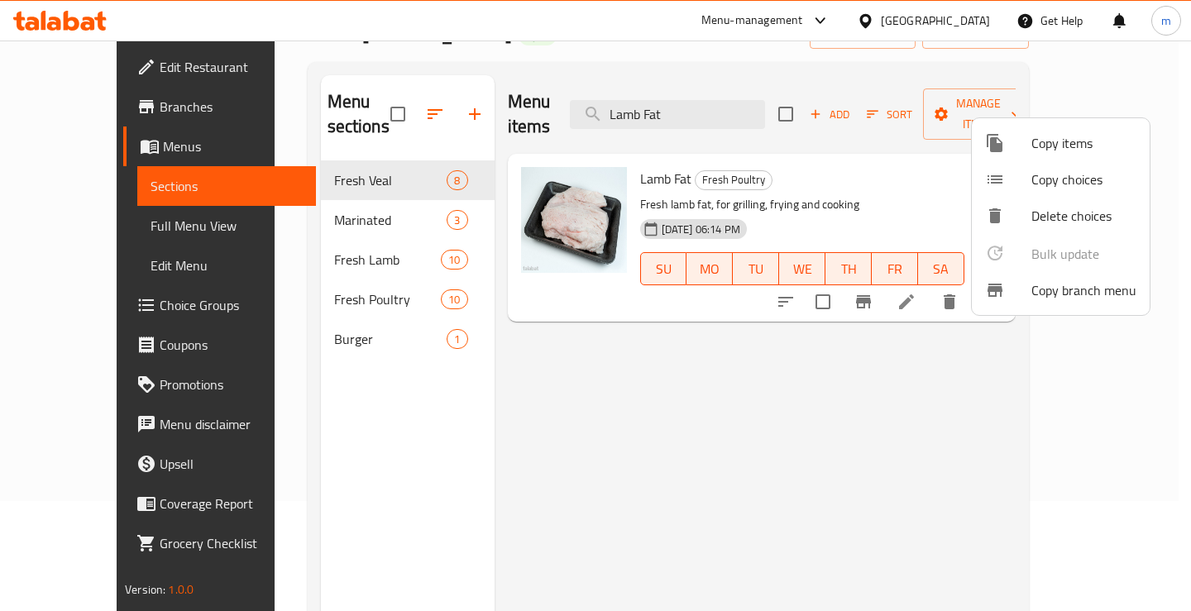
click at [1018, 150] on div at bounding box center [1008, 143] width 46 height 20
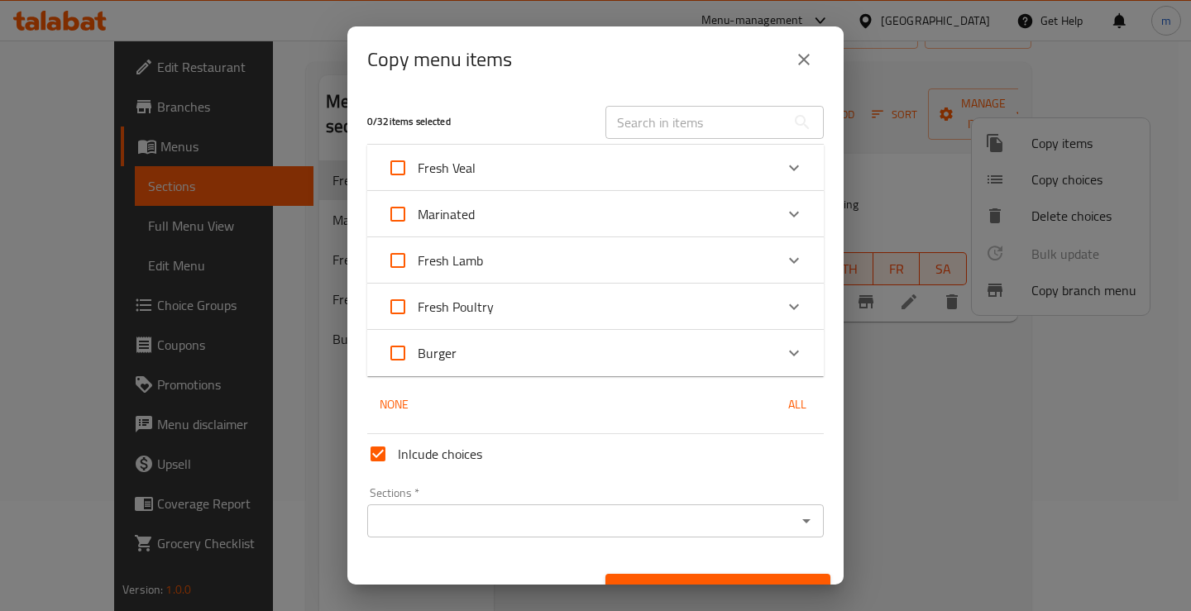
click at [712, 112] on input "text" at bounding box center [696, 122] width 180 height 33
paste input "Lamb Fat"
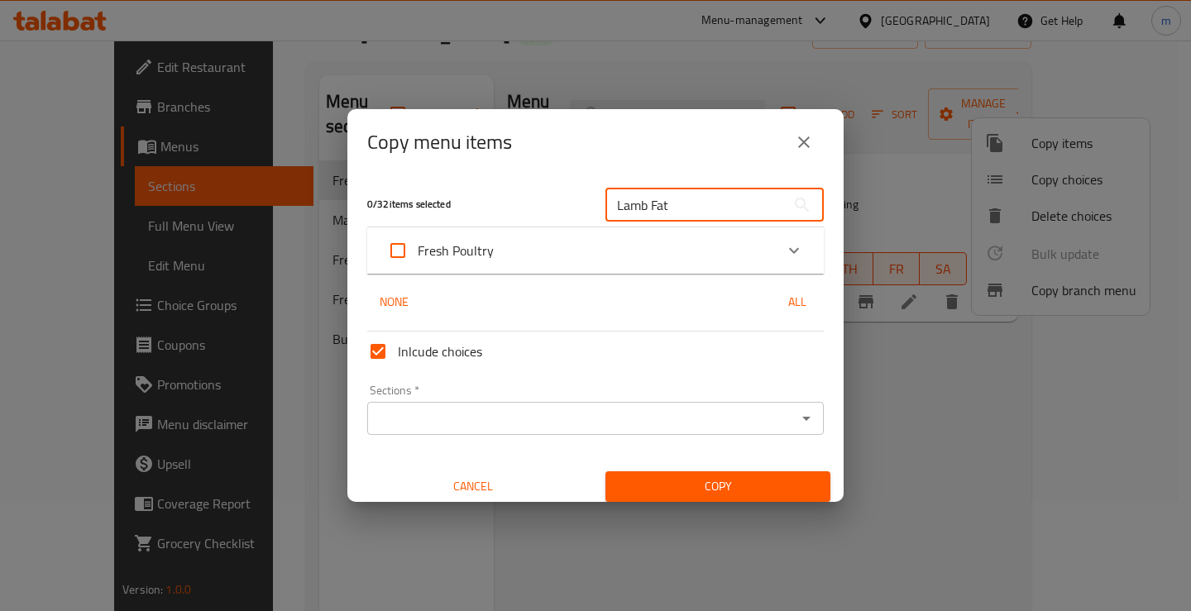
type input "Lamb Fat"
click at [789, 249] on icon "Expand" at bounding box center [794, 251] width 10 height 6
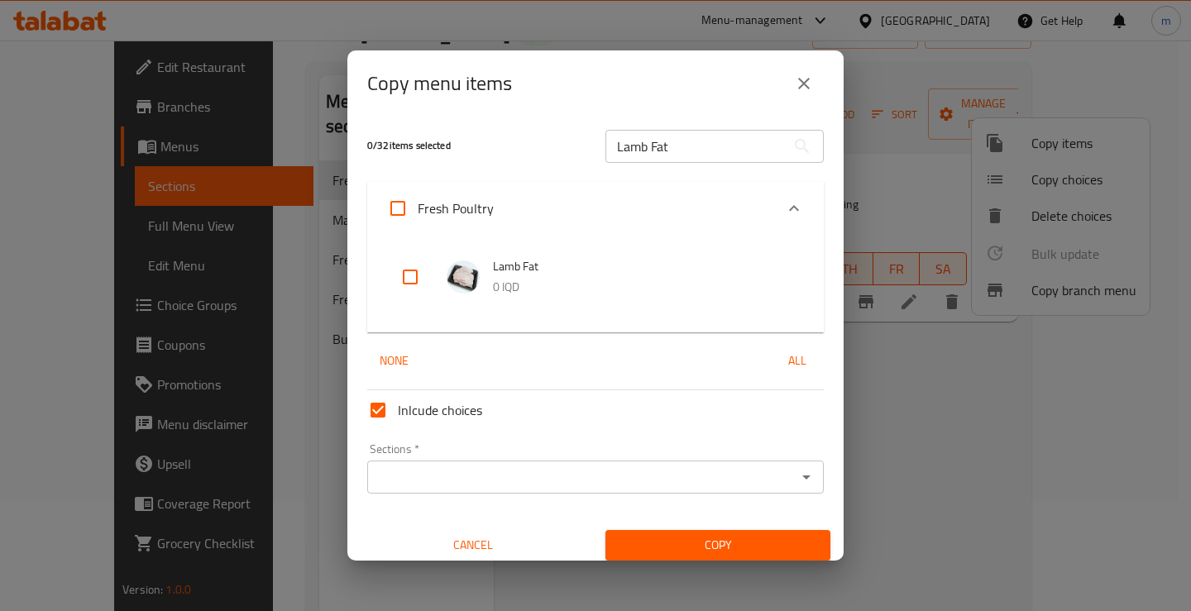
click at [401, 271] on input "checkbox" at bounding box center [410, 277] width 40 height 40
checkbox input "true"
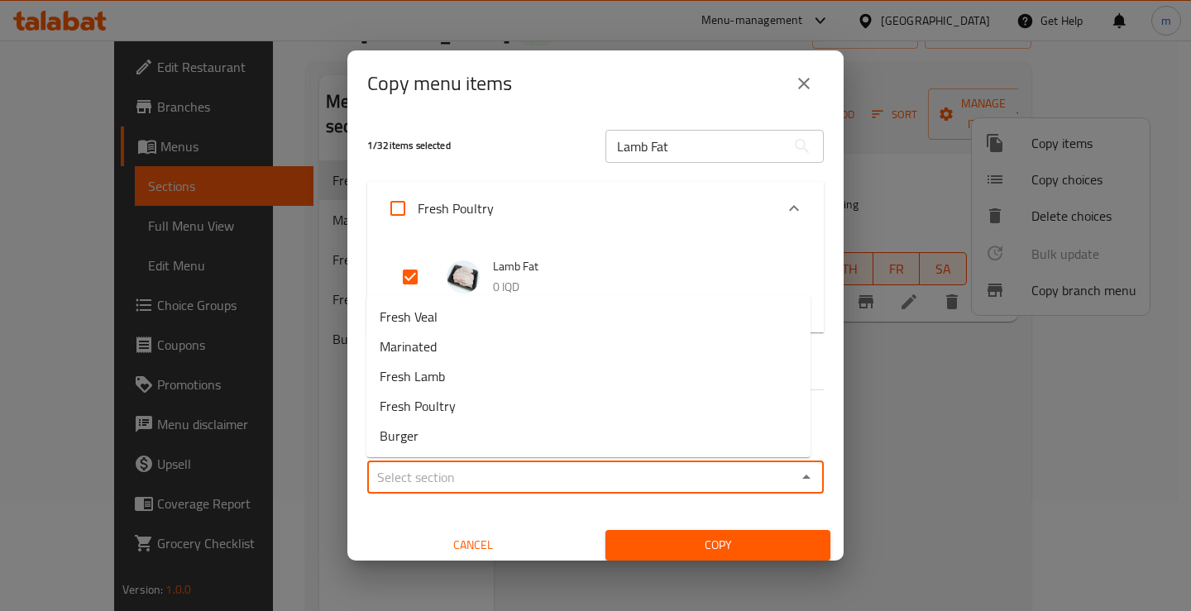
click at [602, 475] on input "Sections   *" at bounding box center [581, 477] width 419 height 23
click at [404, 471] on input "Sections   *" at bounding box center [581, 477] width 419 height 23
click at [795, 462] on div "Sections *" at bounding box center [595, 477] width 457 height 33
click at [796, 467] on button "Open" at bounding box center [806, 477] width 23 height 23
click at [467, 378] on li "Fresh Lamb" at bounding box center [588, 377] width 444 height 30
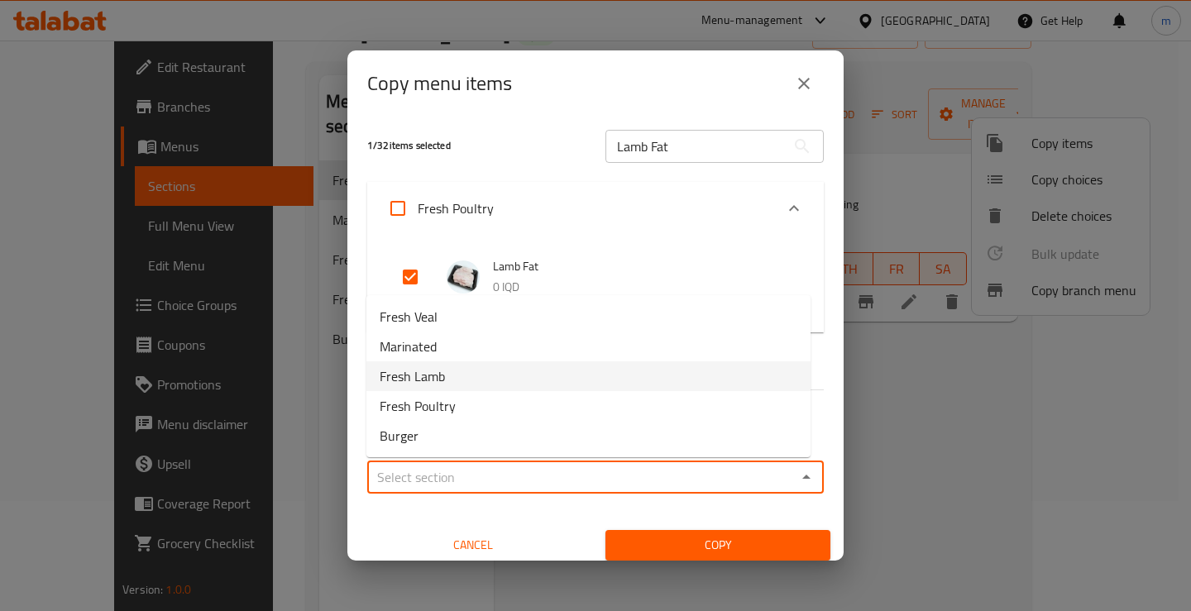
type input "Fresh Lamb"
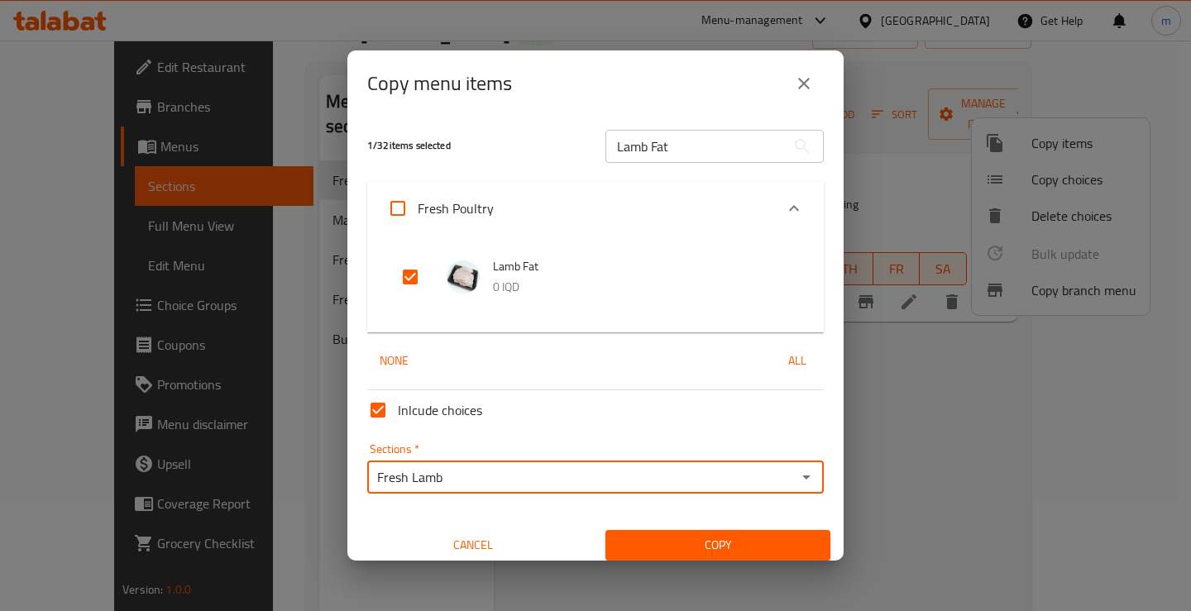
click at [769, 543] on span "Copy" at bounding box center [718, 545] width 199 height 21
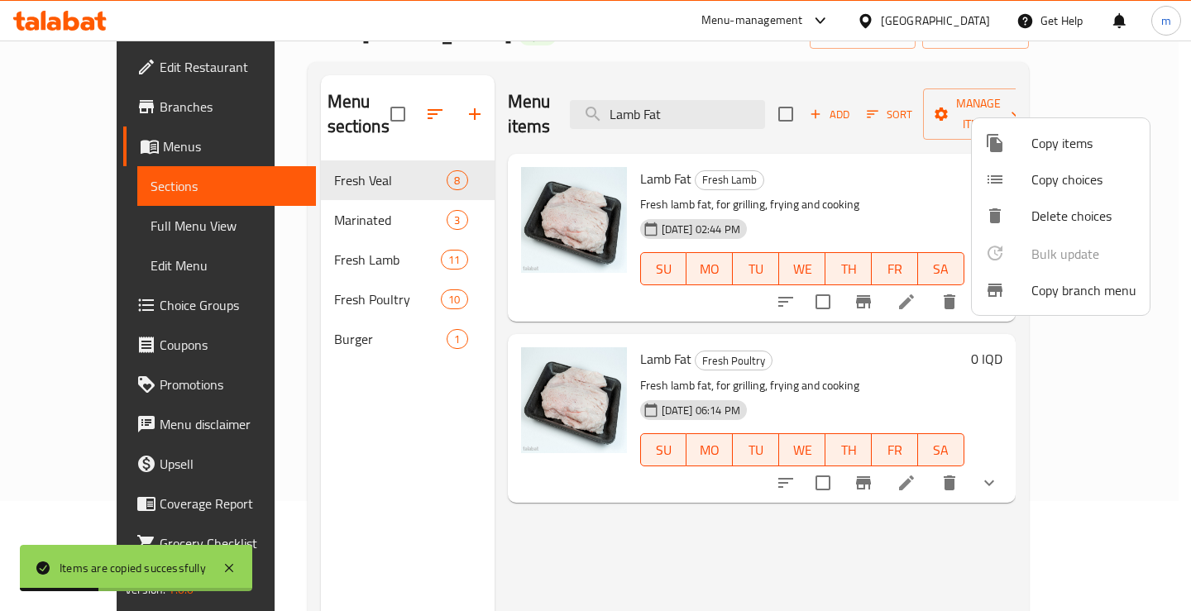
click at [880, 151] on div at bounding box center [595, 305] width 1191 height 611
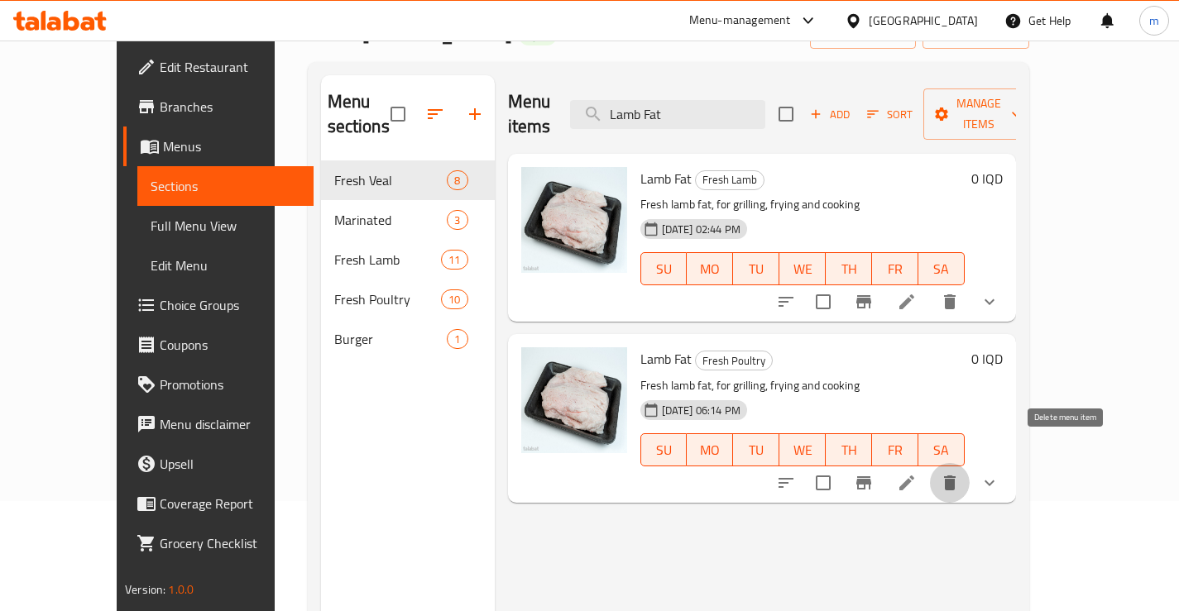
click at [955, 476] on icon "delete" at bounding box center [950, 483] width 12 height 15
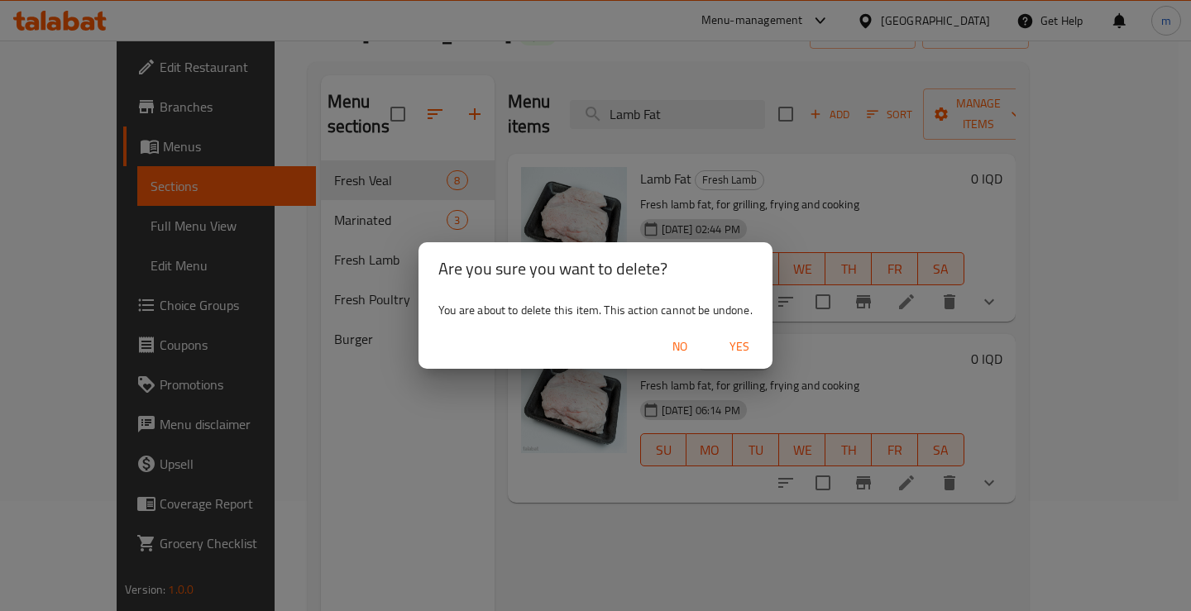
click at [746, 352] on span "Yes" at bounding box center [740, 347] width 40 height 21
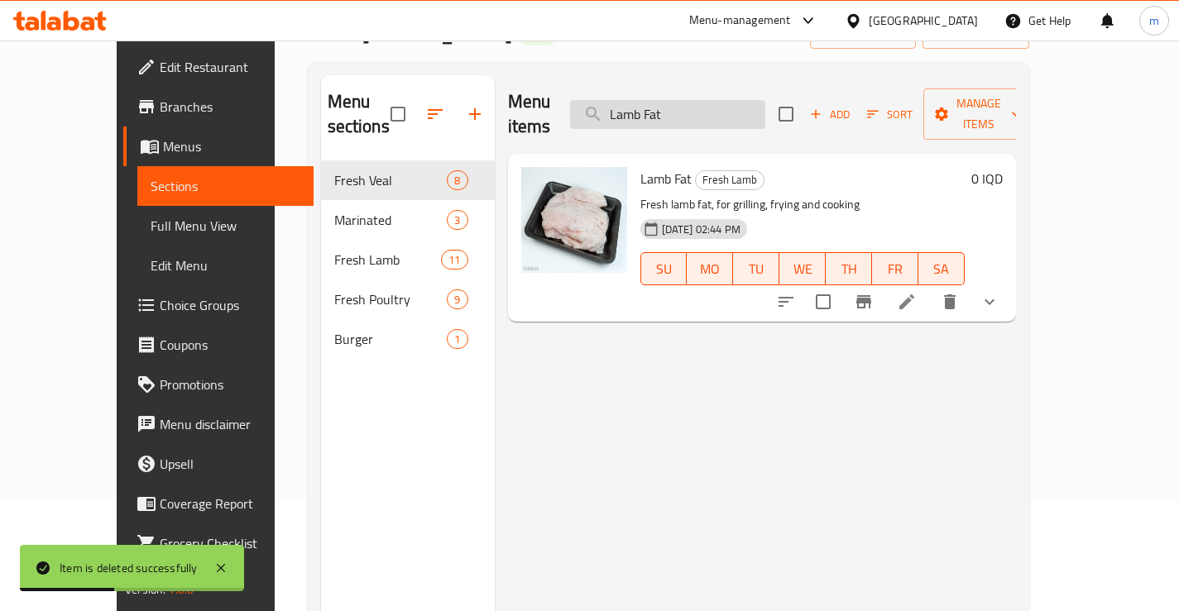
click at [706, 100] on input "Lamb Fat" at bounding box center [667, 114] width 195 height 29
paste input "Whole Chicken"
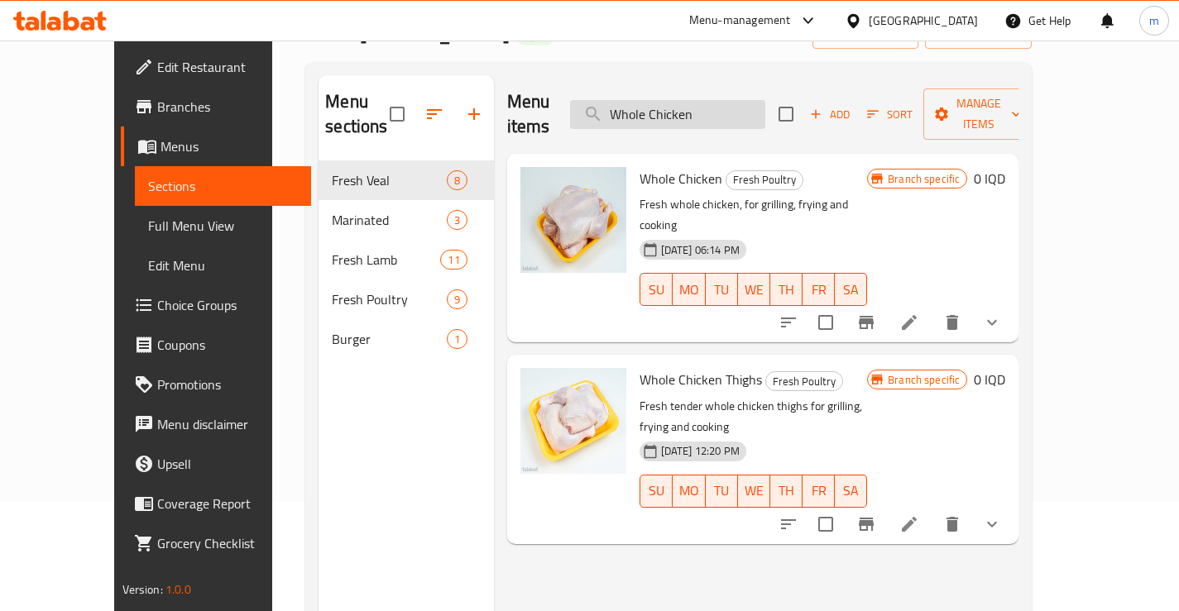
click at [659, 111] on input "Whole Chicken" at bounding box center [667, 114] width 195 height 29
click at [659, 108] on input "Whole Chicken" at bounding box center [667, 114] width 195 height 29
paste input "Chicken Breast Boneless"
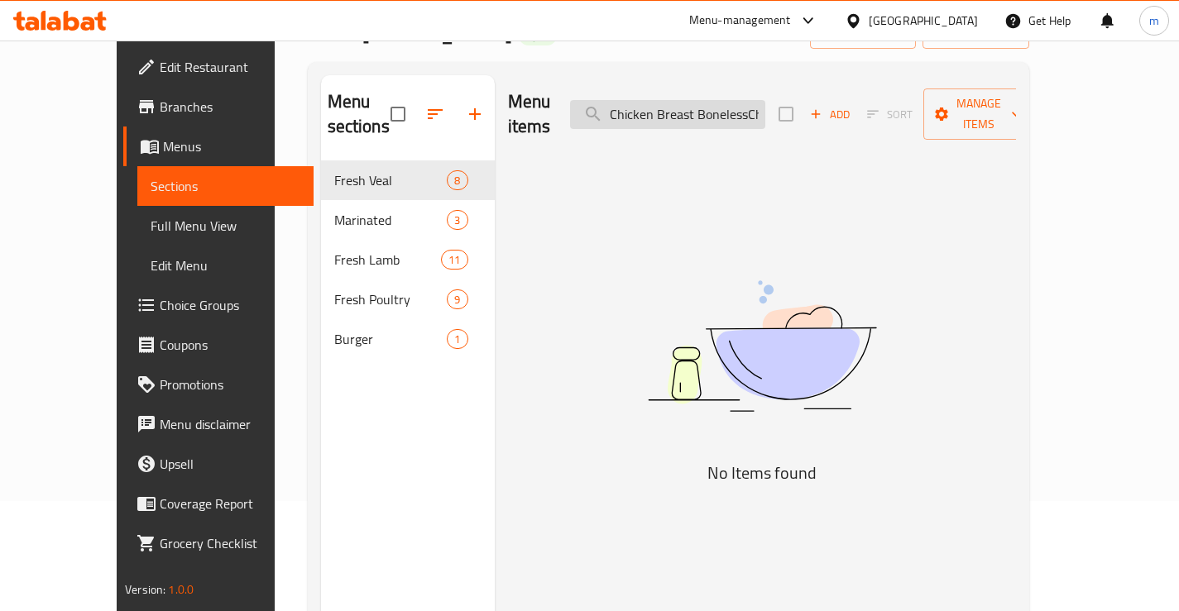
click at [765, 108] on input "Chicken Breast BonelessChicken" at bounding box center [667, 114] width 195 height 29
paste input "search"
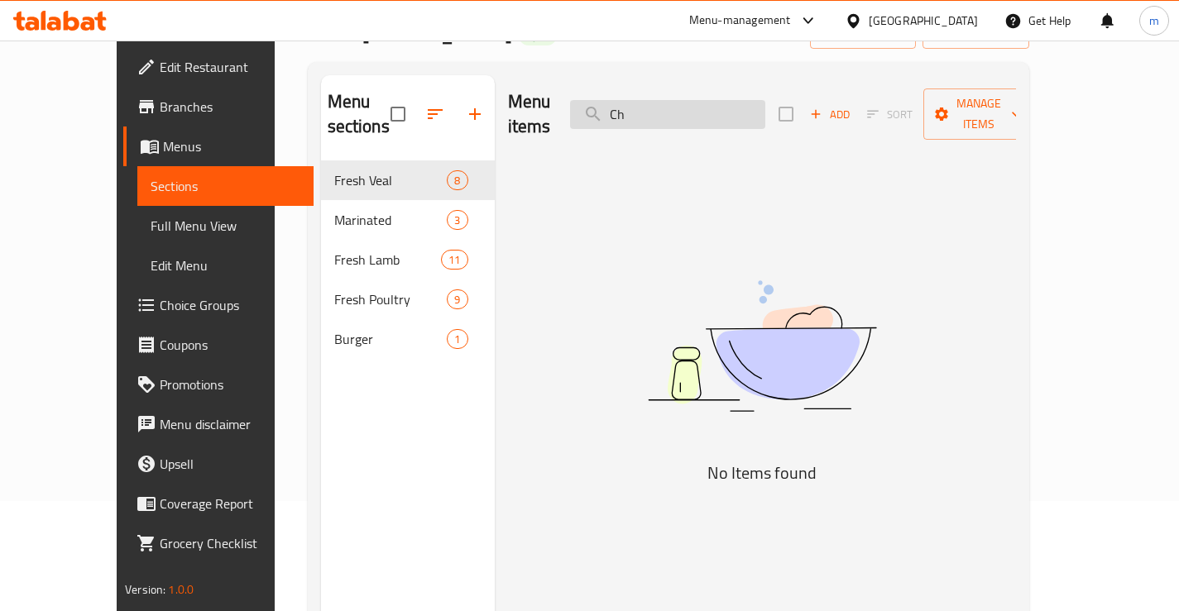
type input "C"
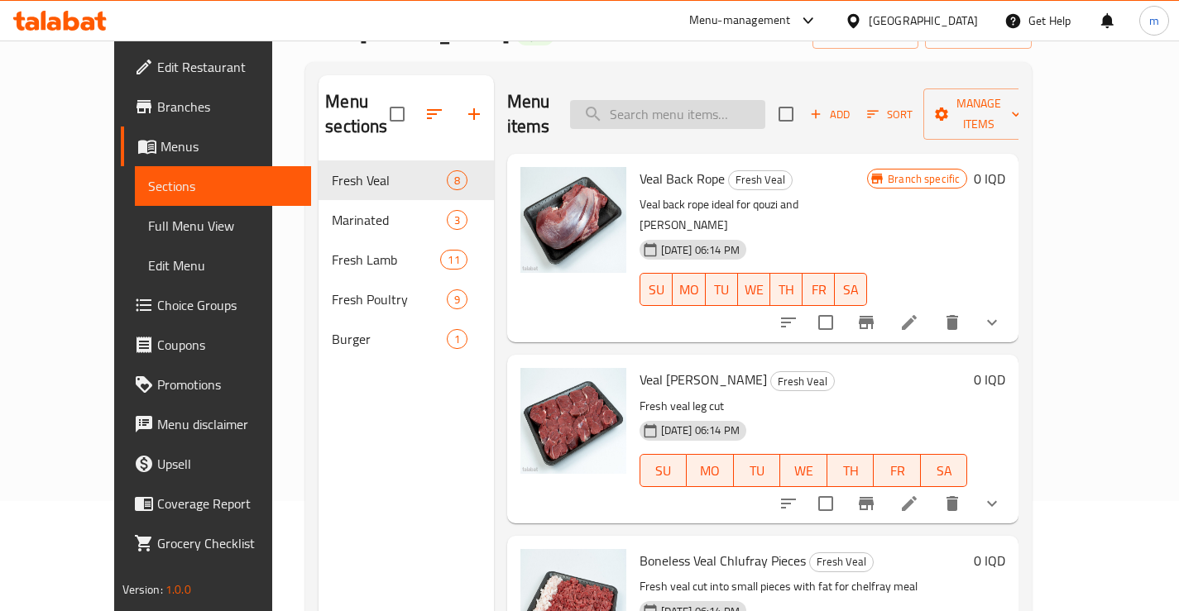
paste input "Chicken Breast Boneless"
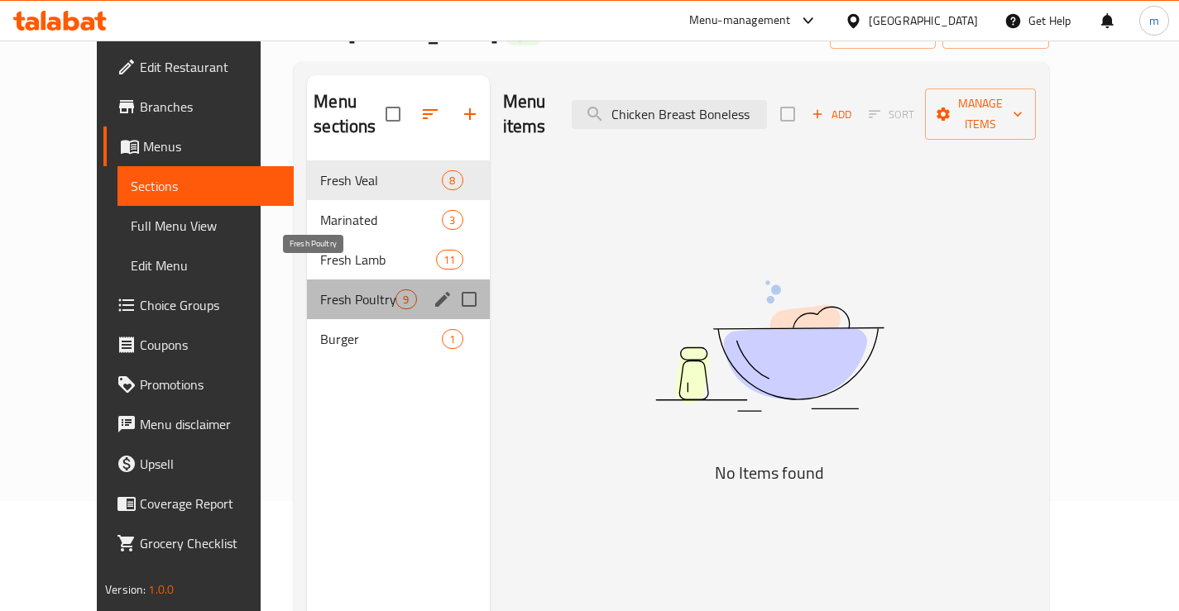
click at [320, 290] on span "Fresh Poultry" at bounding box center [357, 300] width 75 height 20
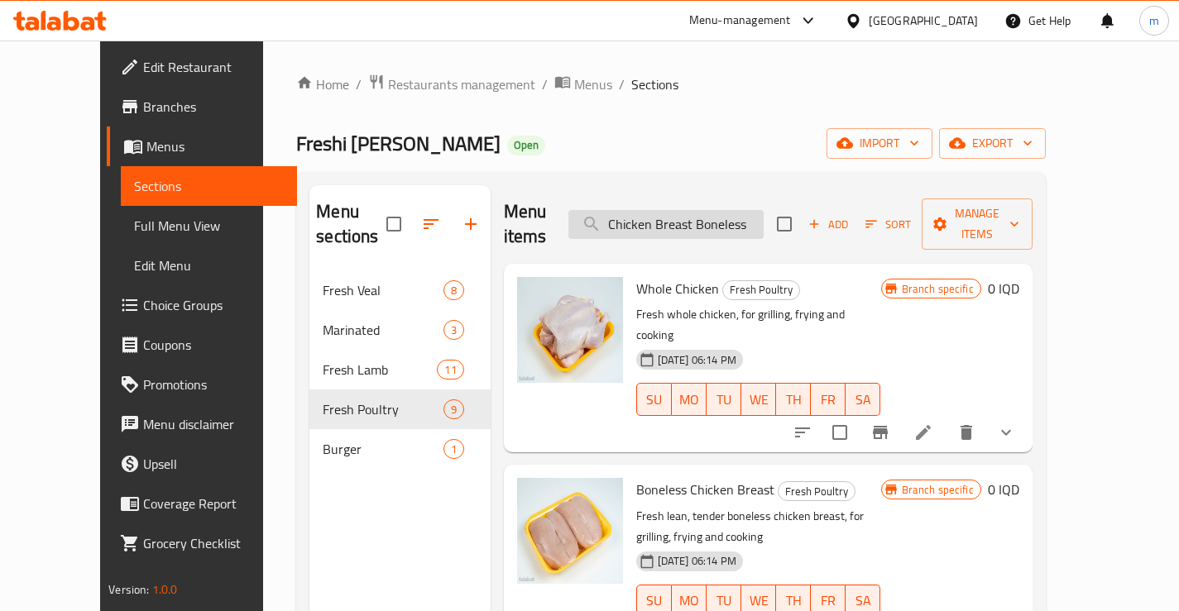
click at [675, 223] on input "Chicken Breast Boneless" at bounding box center [665, 224] width 195 height 29
click at [686, 210] on input "Chicken Breast Boneless" at bounding box center [665, 224] width 195 height 29
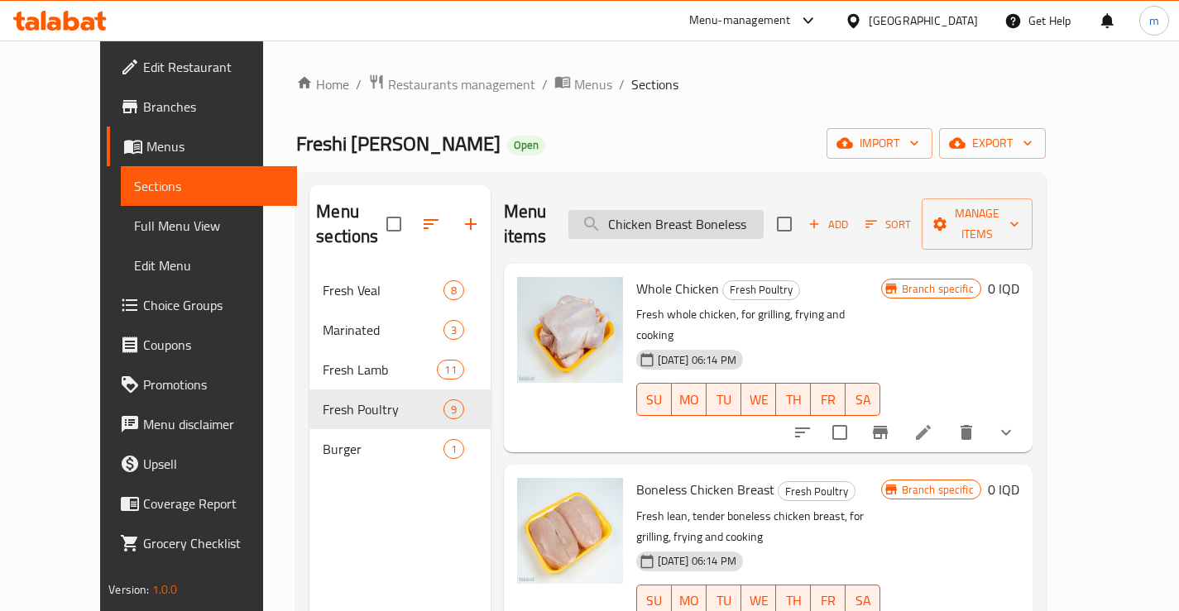
click at [686, 210] on input "Chicken Breast Boneless" at bounding box center [665, 224] width 195 height 29
paste input "Boneless Chicken Breast"
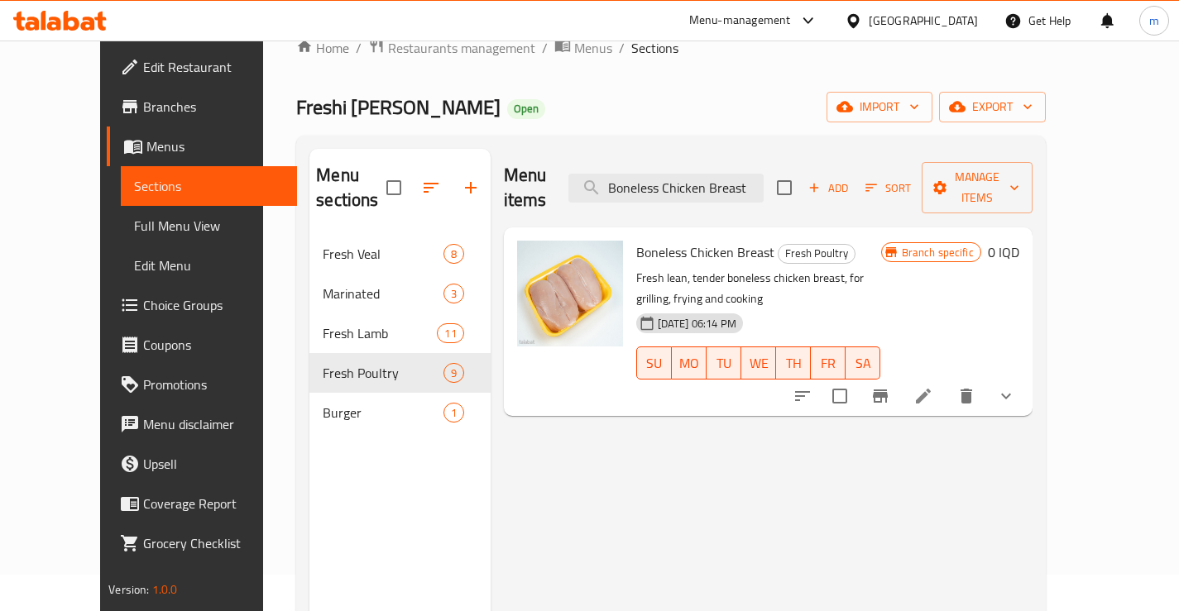
scroll to position [55, 0]
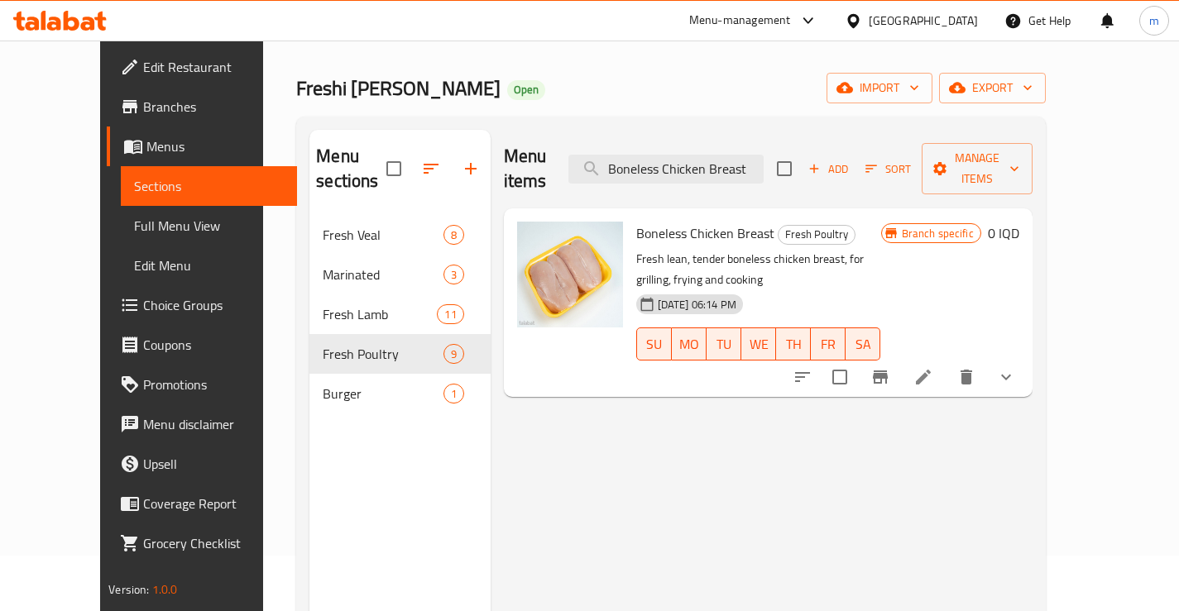
type input "Boneless Chicken Breast"
click at [933, 367] on icon at bounding box center [923, 377] width 20 height 20
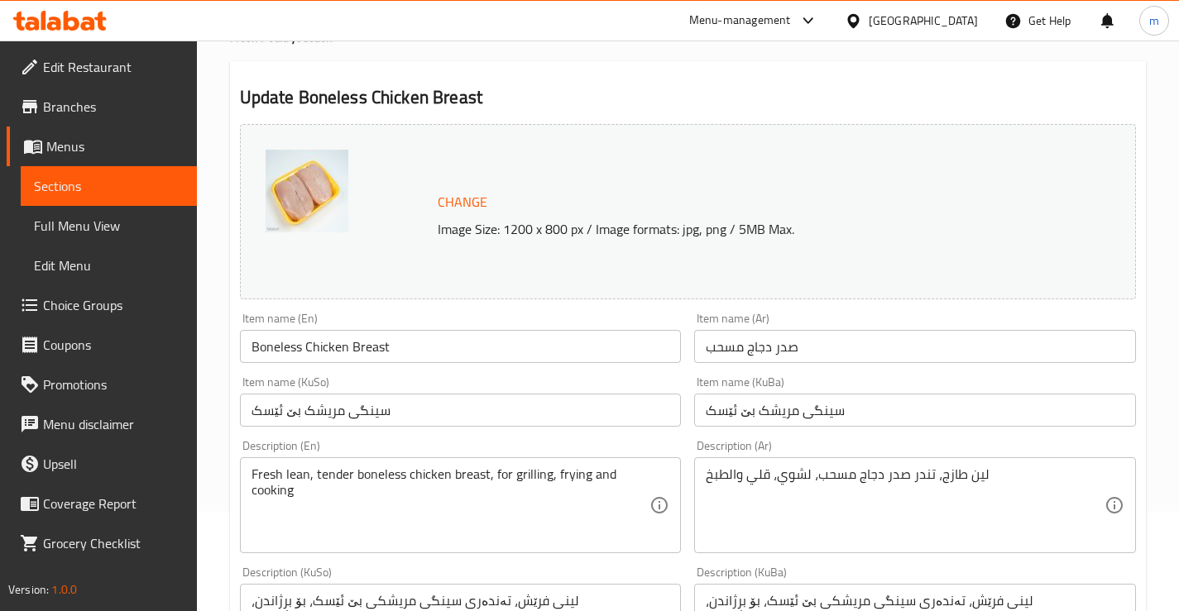
scroll to position [110, 0]
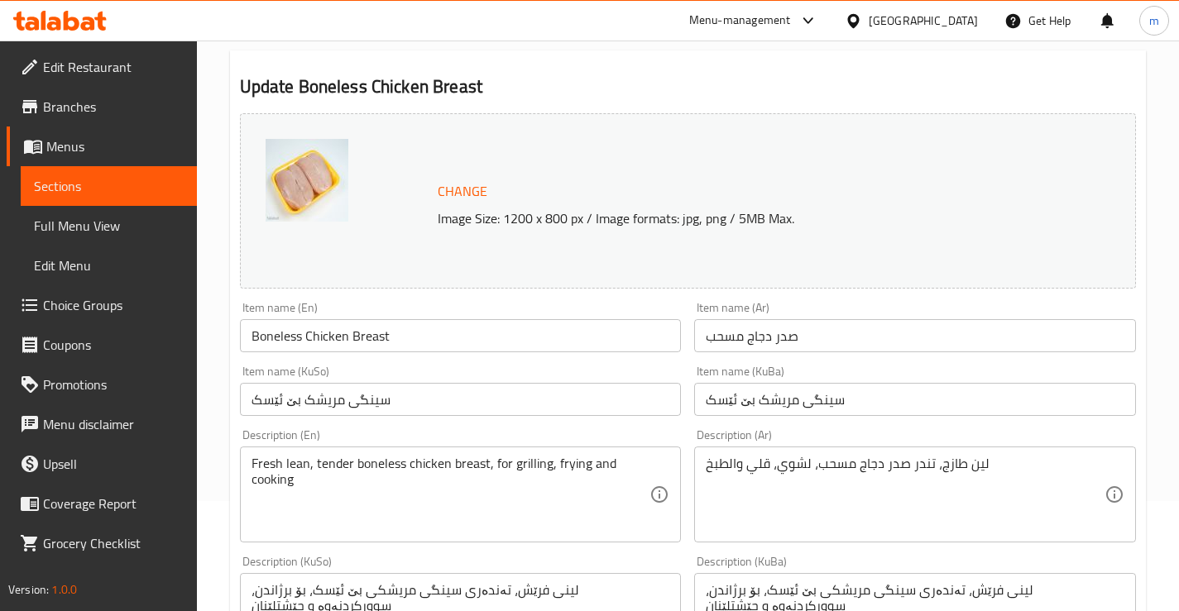
click at [415, 335] on input "Boneless Chicken Breast" at bounding box center [461, 335] width 442 height 33
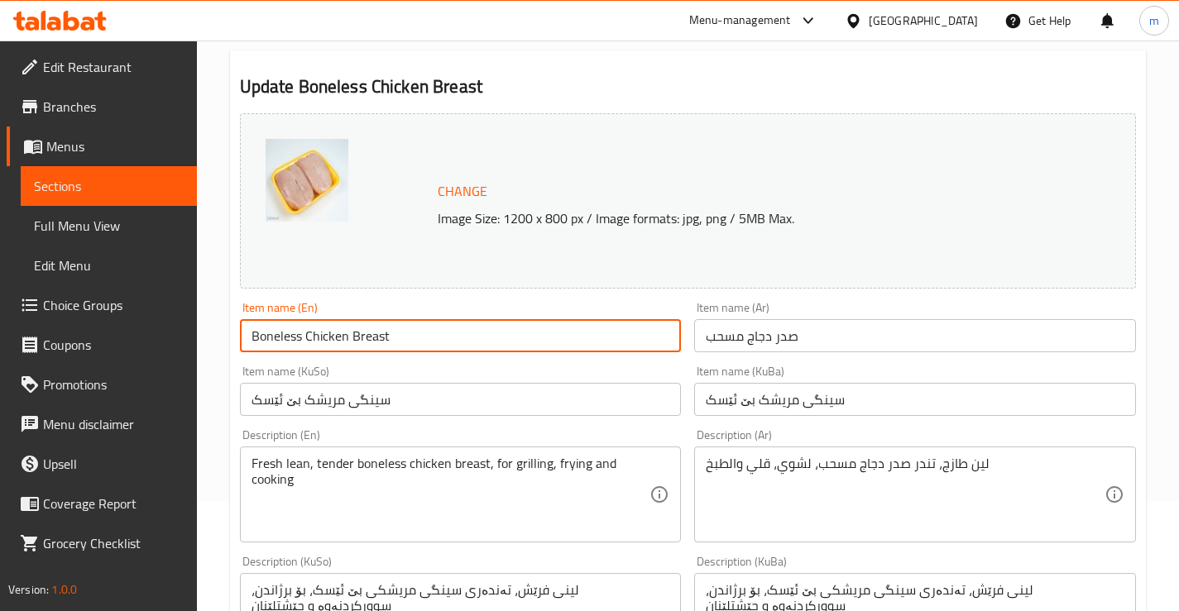
click at [415, 335] on input "Boneless Chicken Breast" at bounding box center [461, 335] width 442 height 33
paste input "Chicken Breast Boneless"
type input "Chicken Breast Boneless"
click at [448, 308] on div "Item name (En) Chicken Breast Boneless Item name (En)" at bounding box center [461, 327] width 442 height 50
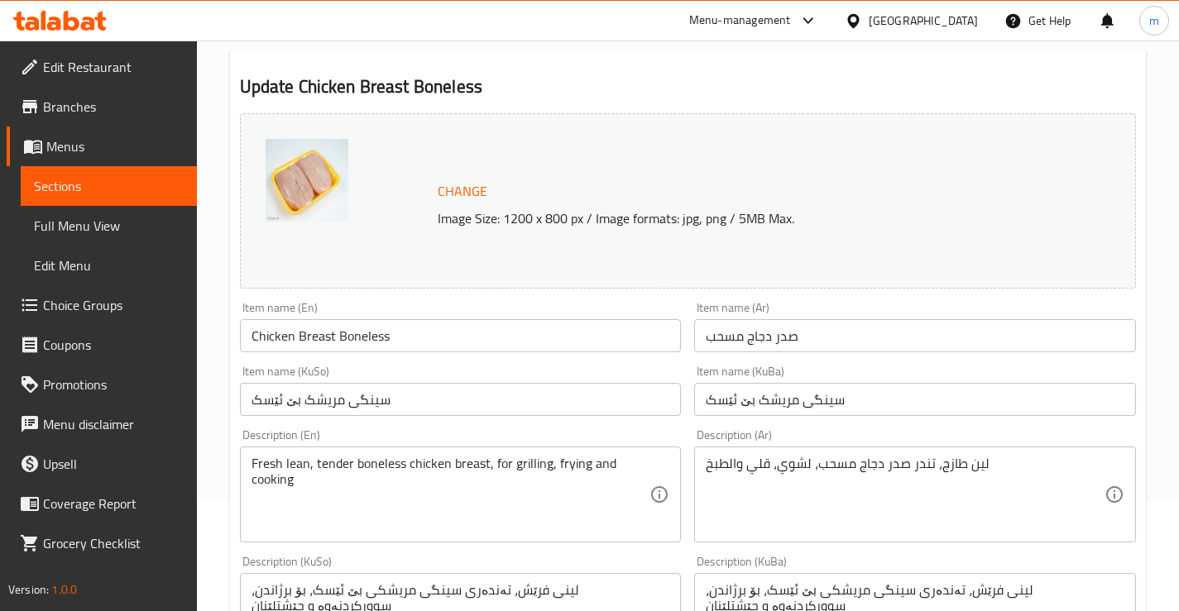
click at [627, 373] on div "Item name (KuSo) سینگی مریشک بێ ئێسک Item name (KuSo)" at bounding box center [461, 391] width 442 height 50
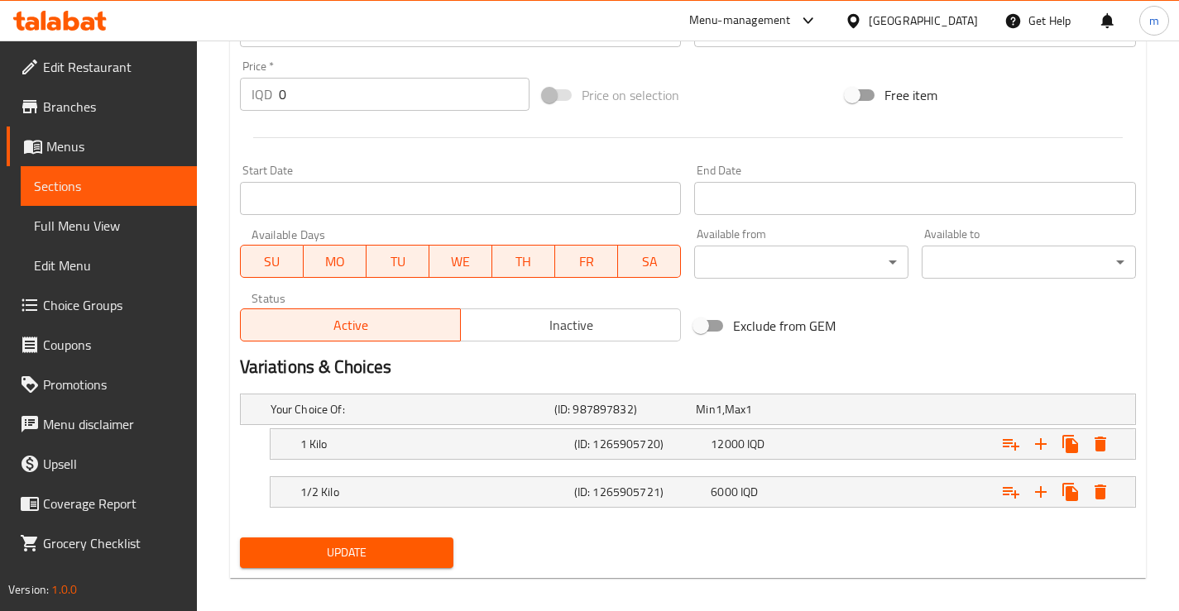
scroll to position [809, 0]
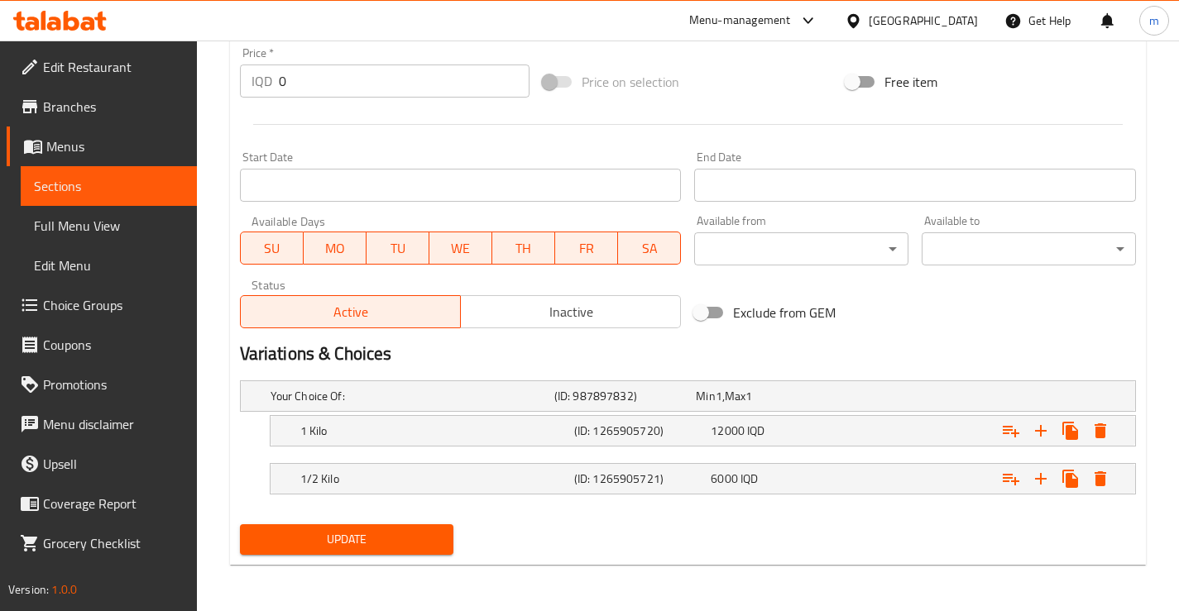
click at [409, 555] on div "Update" at bounding box center [346, 540] width 227 height 44
click at [408, 529] on span "Update" at bounding box center [347, 539] width 188 height 21
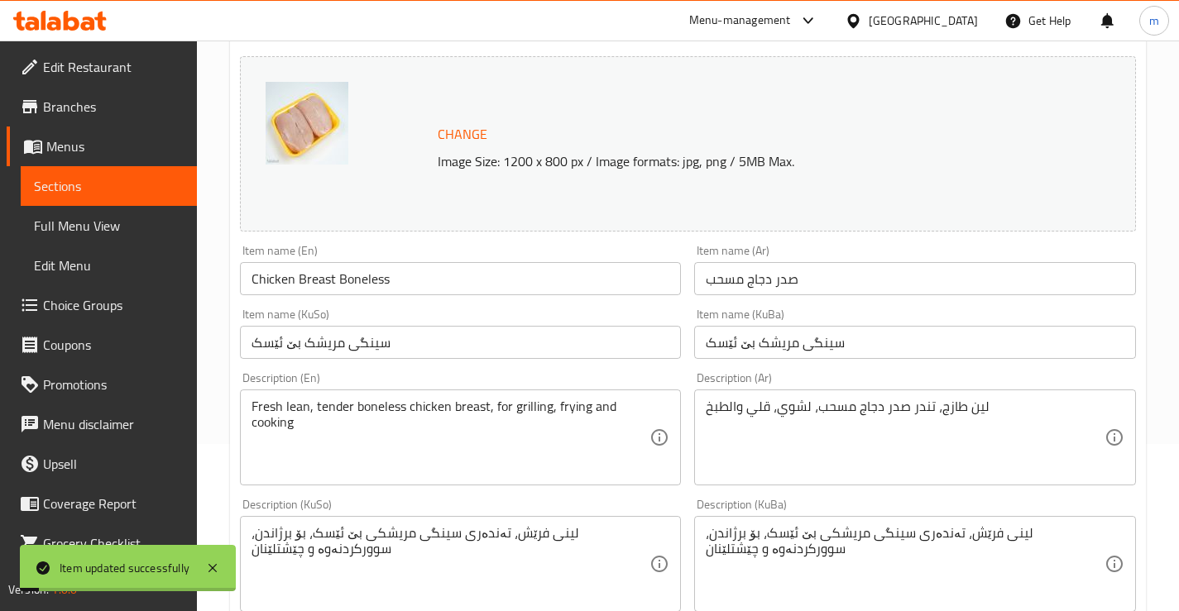
scroll to position [147, 0]
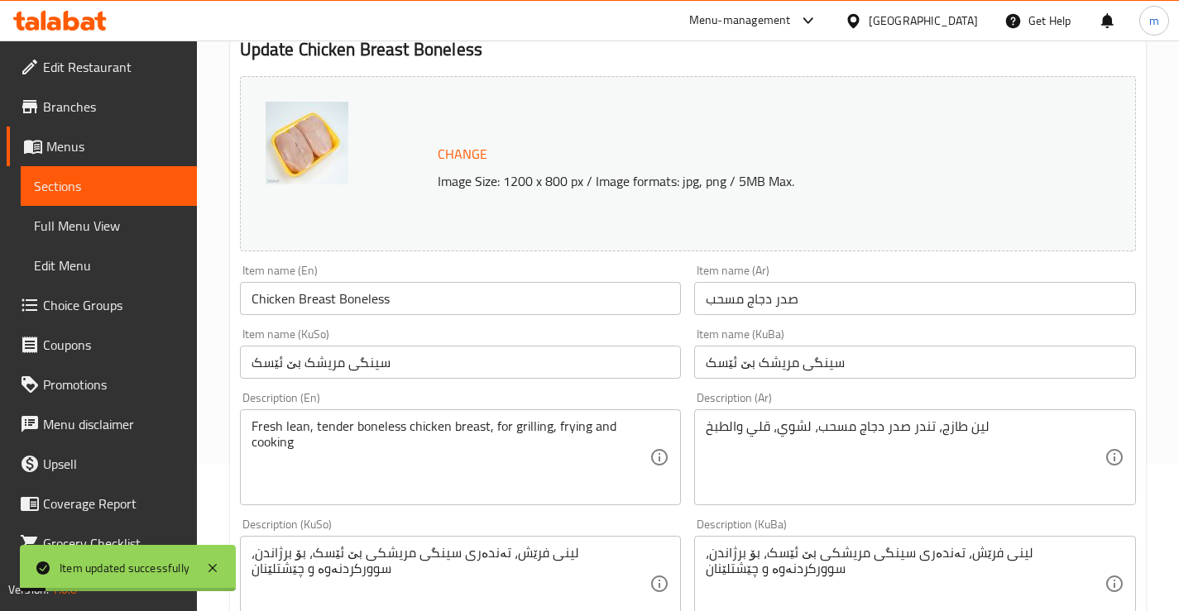
click at [328, 311] on input "Chicken Breast Boneless" at bounding box center [461, 298] width 442 height 33
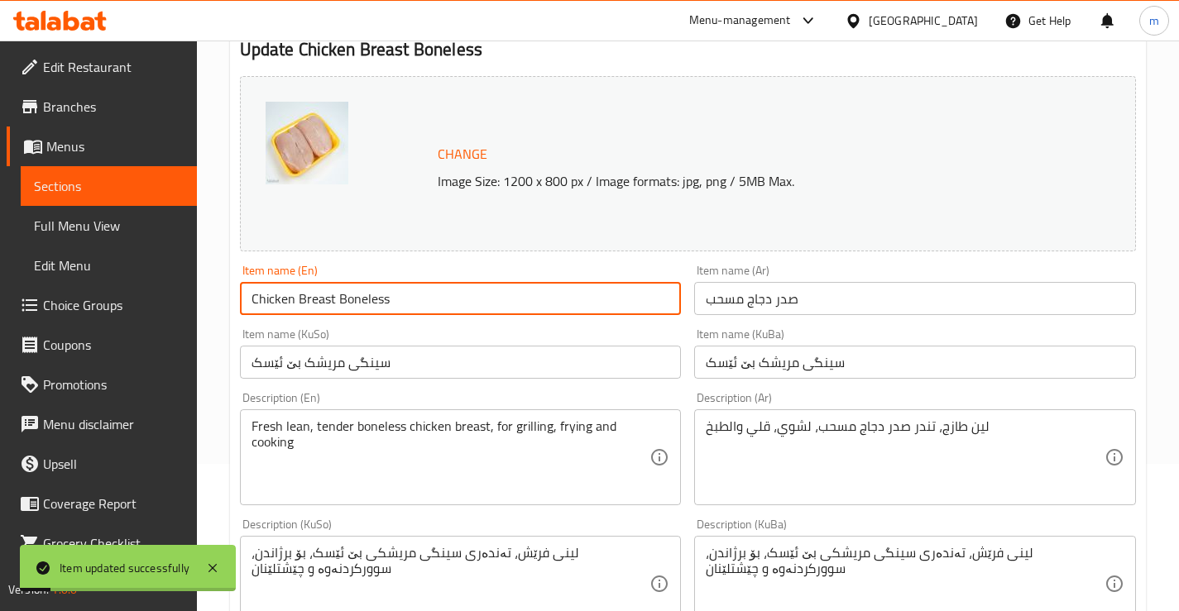
click at [328, 311] on input "Chicken Breast Boneless" at bounding box center [461, 298] width 442 height 33
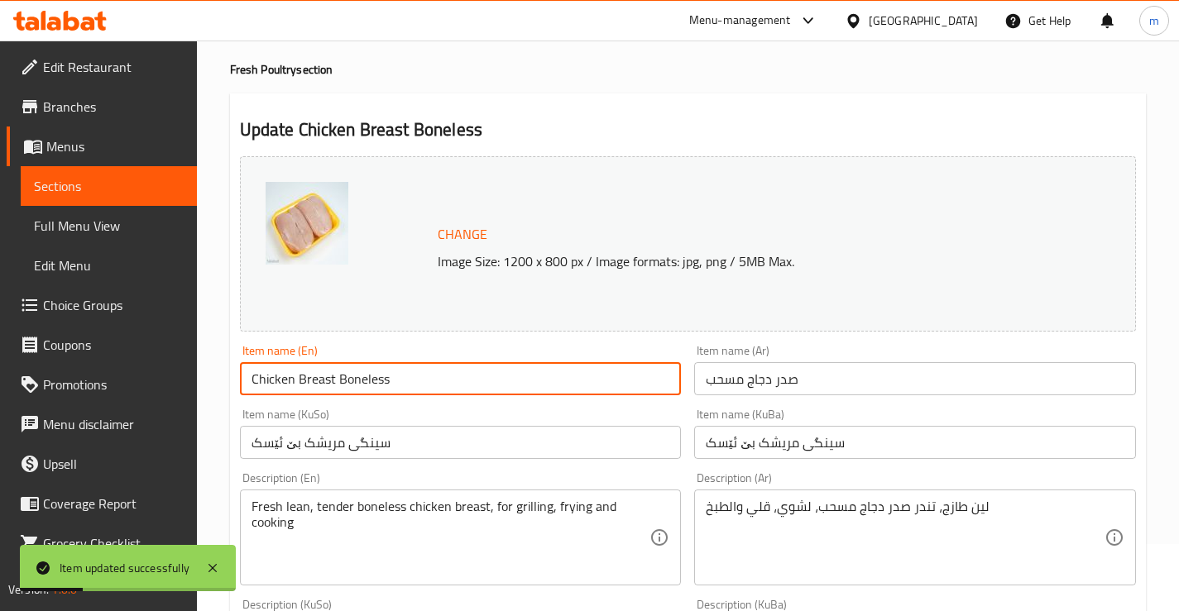
scroll to position [0, 0]
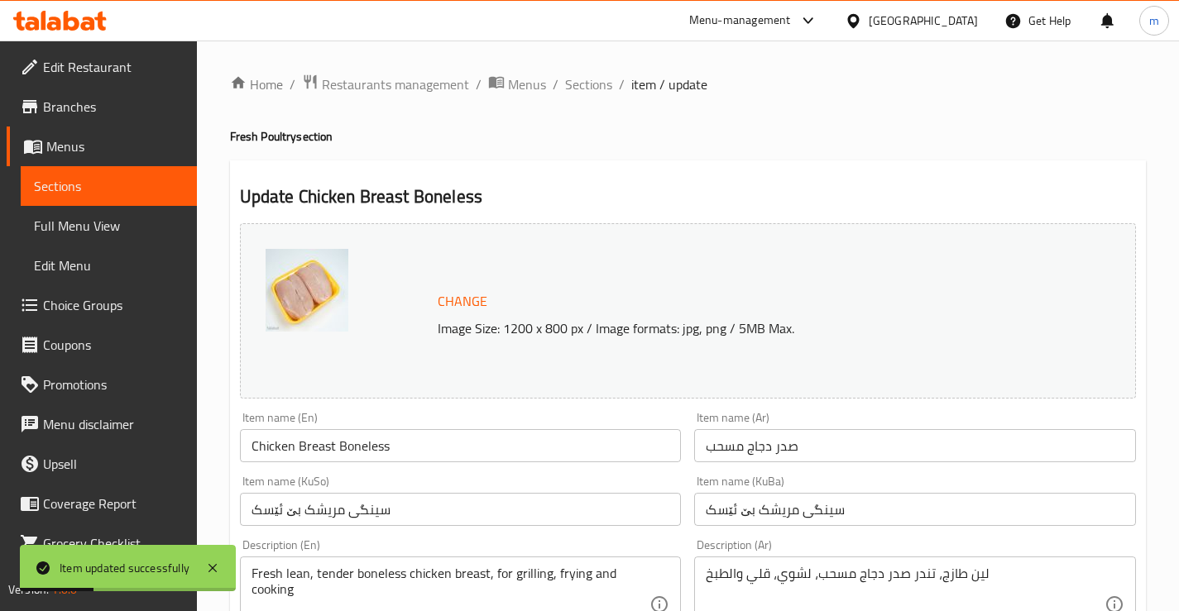
click at [624, 84] on ol "Home / Restaurants management / Menus / Sections / item / update" at bounding box center [688, 85] width 916 height 22
click at [590, 88] on span "Sections" at bounding box center [588, 84] width 47 height 20
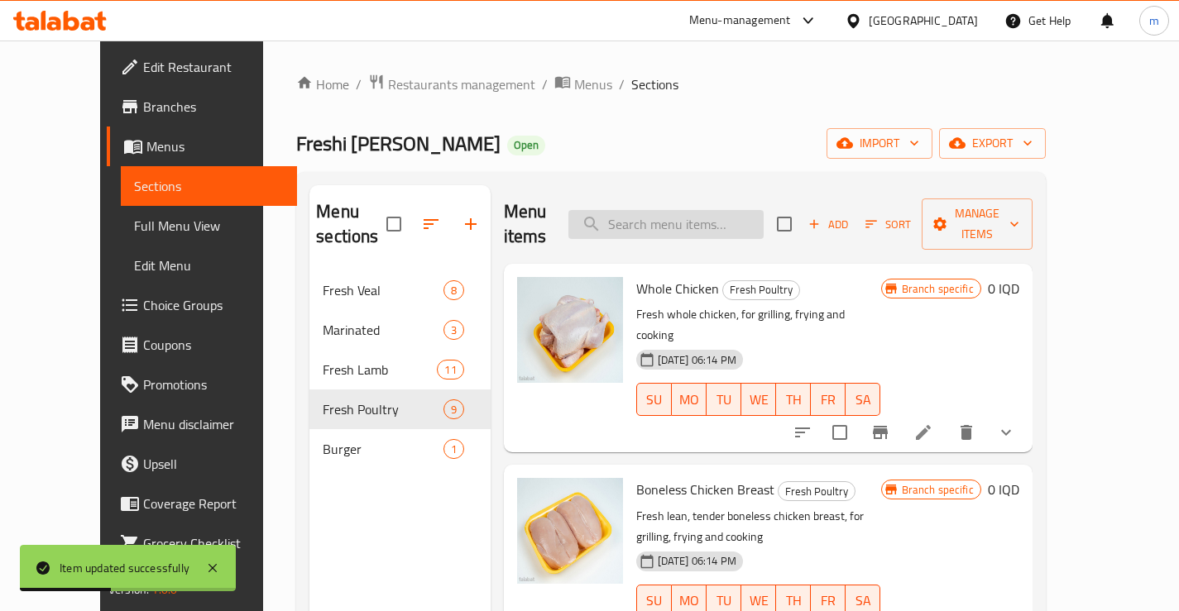
click at [745, 210] on input "search" at bounding box center [665, 224] width 195 height 29
paste input "Chicken Breast Boneless"
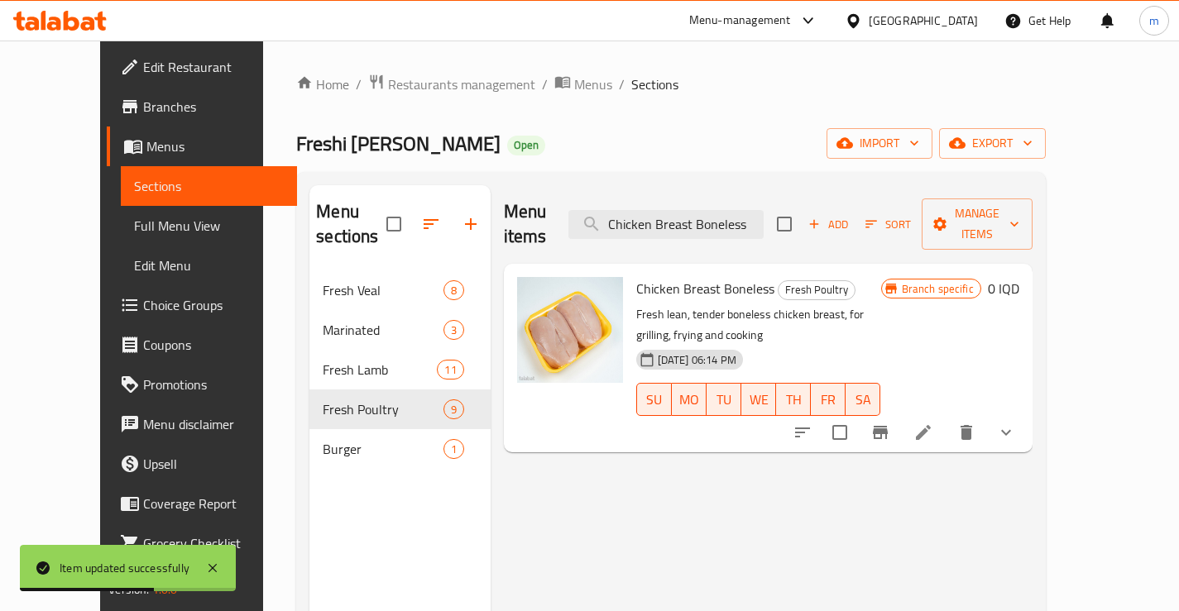
type input "Chicken Breast Boneless"
click at [134, 230] on span "Full Menu View" at bounding box center [209, 226] width 150 height 20
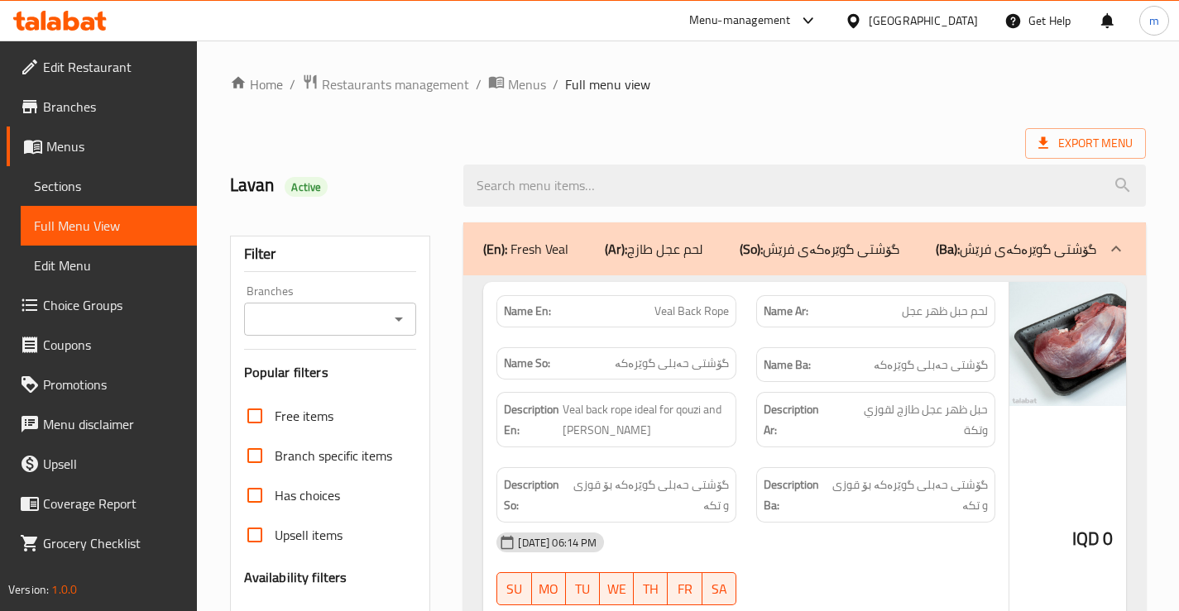
click at [390, 317] on icon "Open" at bounding box center [399, 319] width 20 height 20
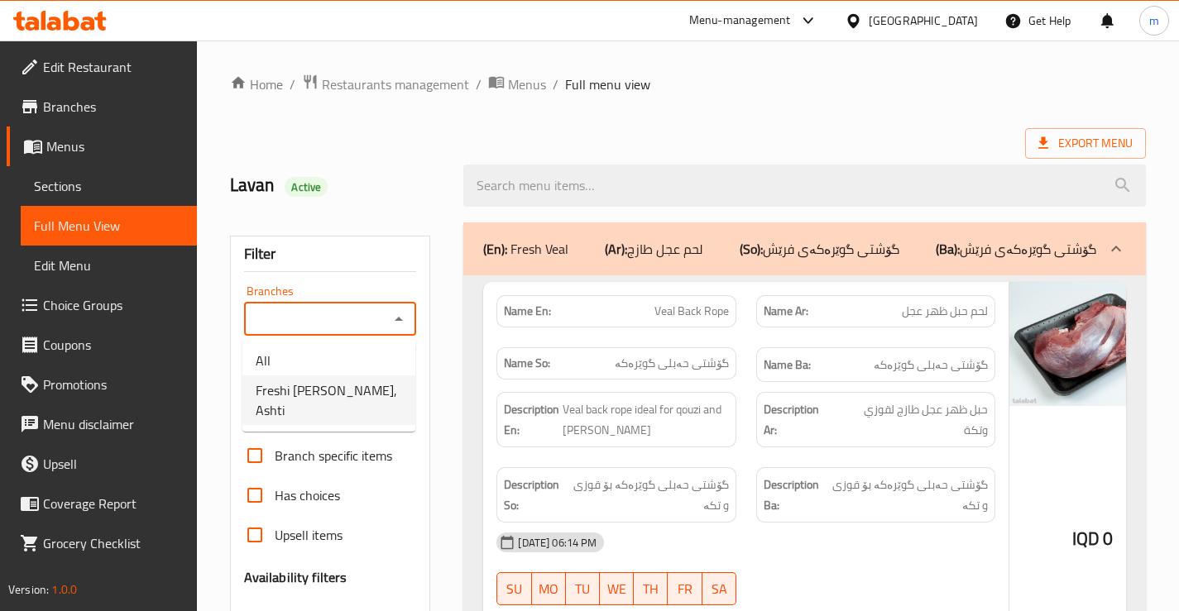
click at [340, 398] on span "Freshi [PERSON_NAME], Ashti" at bounding box center [329, 401] width 146 height 40
type input "Freshi [PERSON_NAME], Ashti"
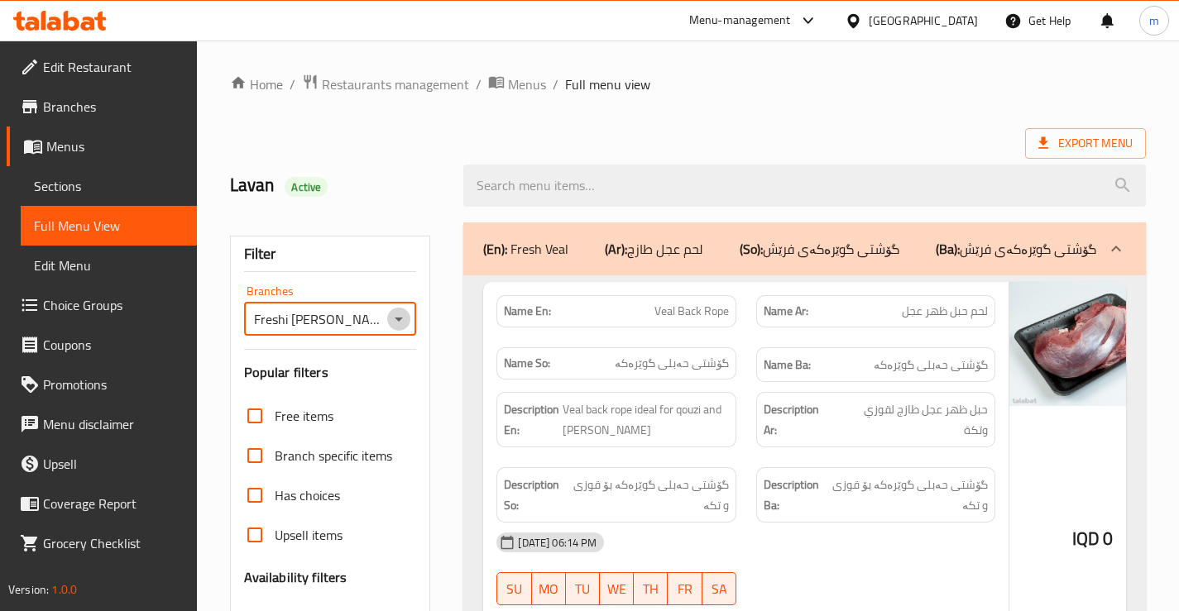
click at [393, 321] on icon "Open" at bounding box center [399, 319] width 20 height 20
click at [394, 321] on icon "Close" at bounding box center [399, 319] width 20 height 20
click at [462, 153] on div "[PERSON_NAME] Active" at bounding box center [688, 186] width 936 height 74
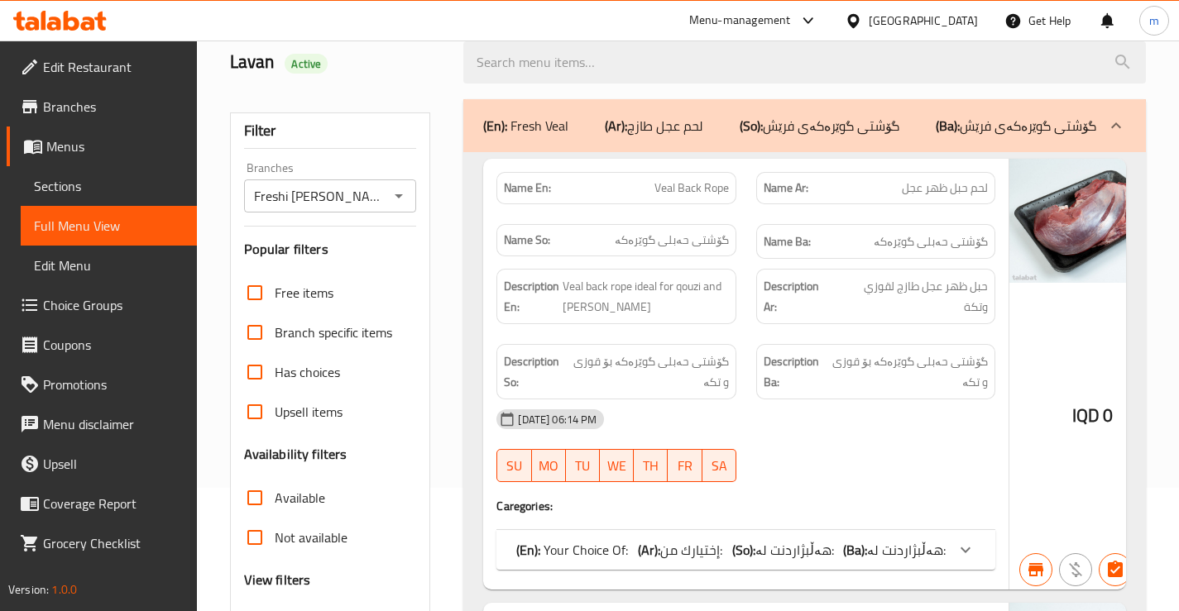
scroll to position [110, 0]
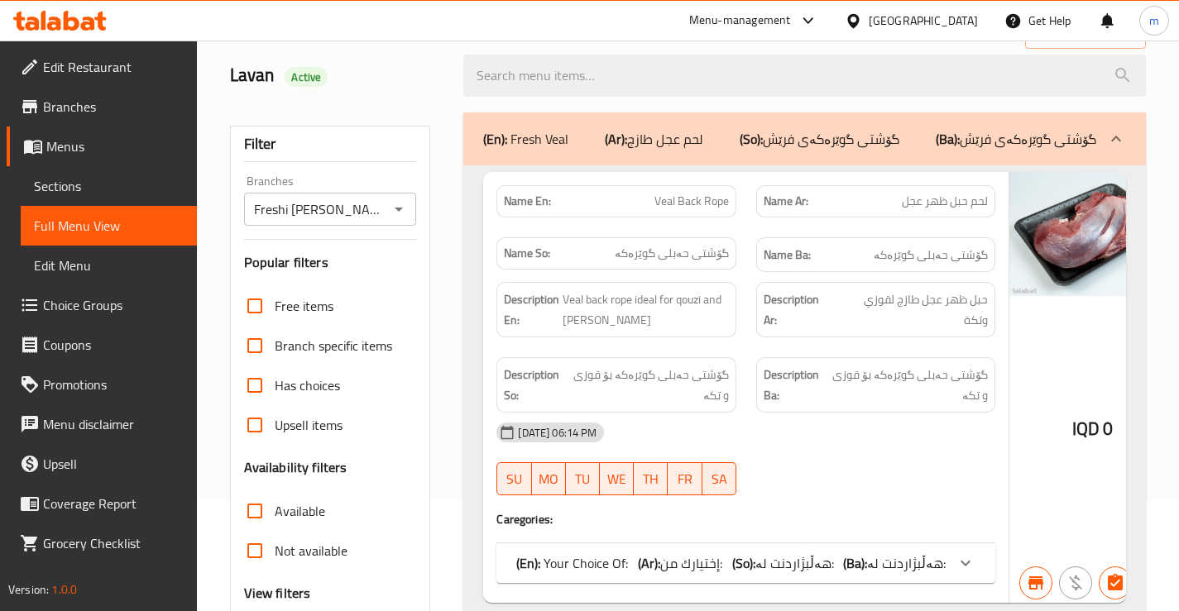
click at [703, 145] on p "(Ar): لحم عجل طازج" at bounding box center [654, 139] width 98 height 20
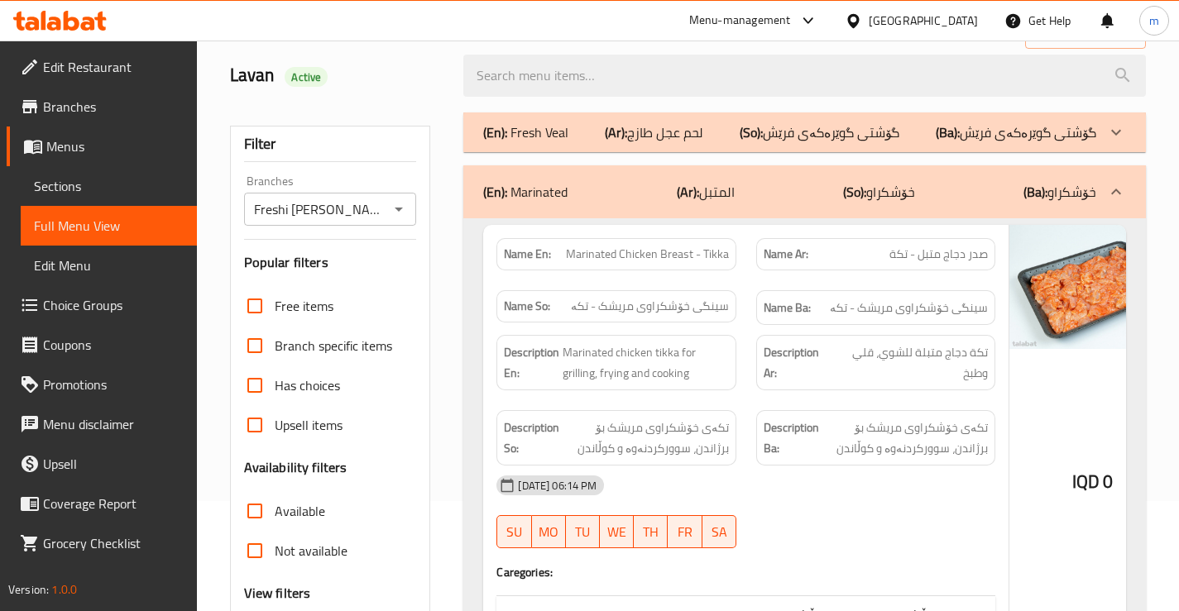
click at [743, 209] on div "(En): Marinated (Ar): المتبل (So): خۆشکراو (Ba): خۆشکراو" at bounding box center [804, 191] width 682 height 53
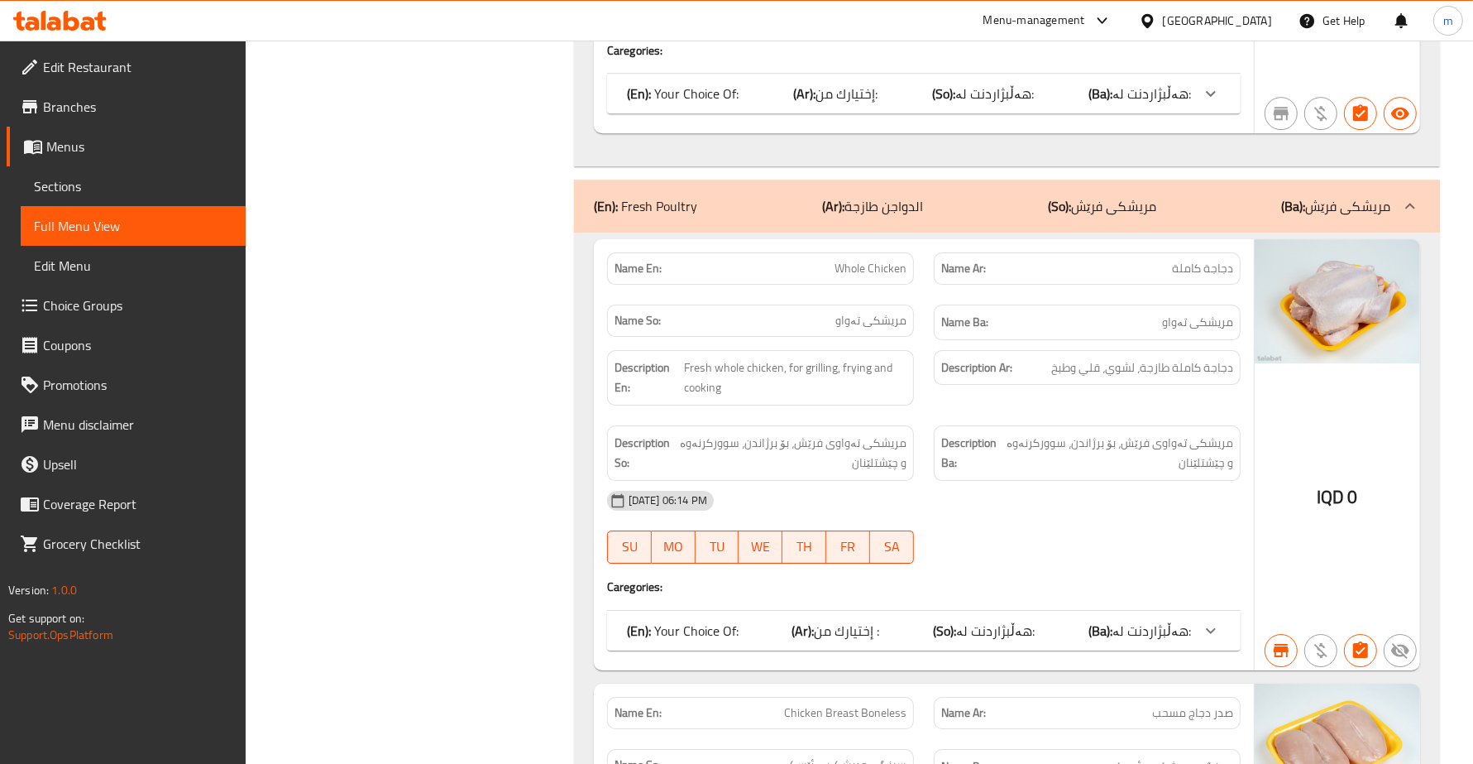
scroll to position [4742, 0]
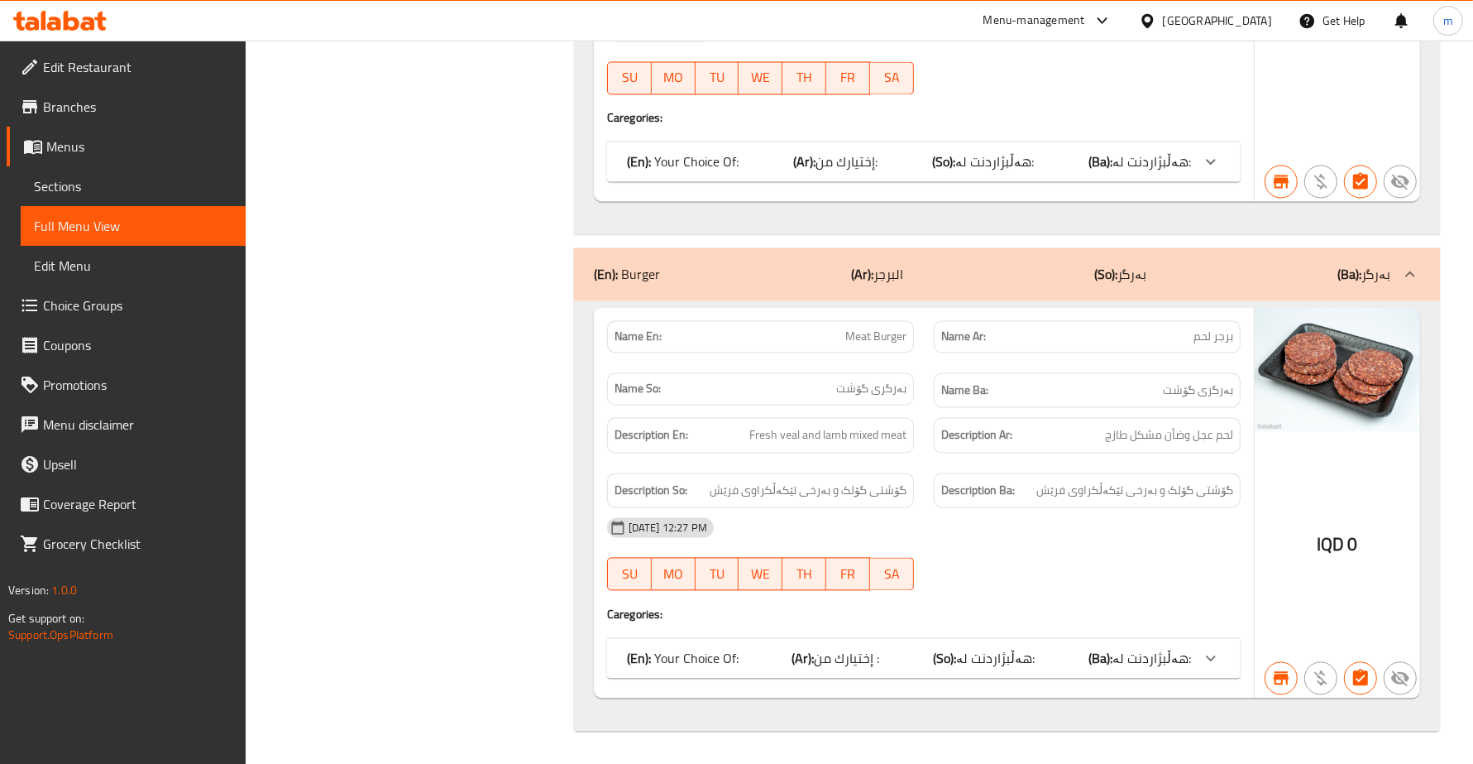
click at [907, 270] on div "(En): Burger (Ar): البرجر (So): بەرگر (Ba): بەرگر" at bounding box center [992, 274] width 797 height 20
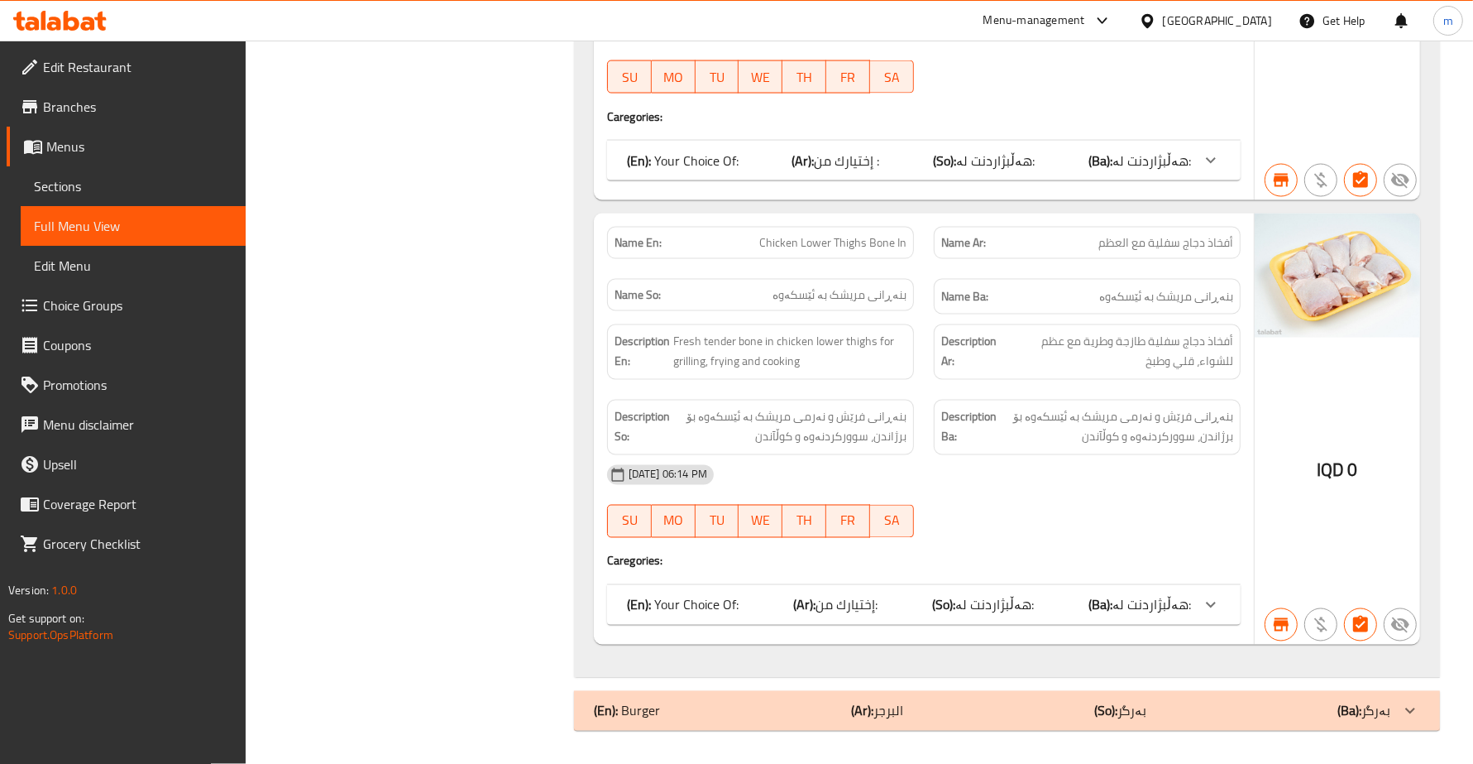
scroll to position [8531, 0]
drag, startPoint x: 1471, startPoint y: 711, endPoint x: 1478, endPoint y: 586, distance: 126.0
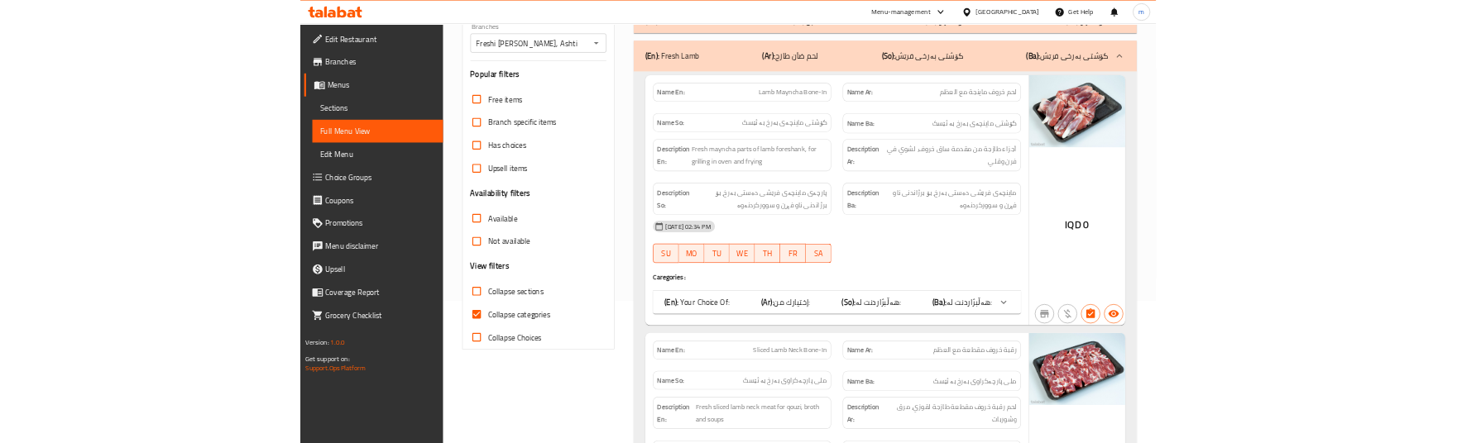
scroll to position [275, 0]
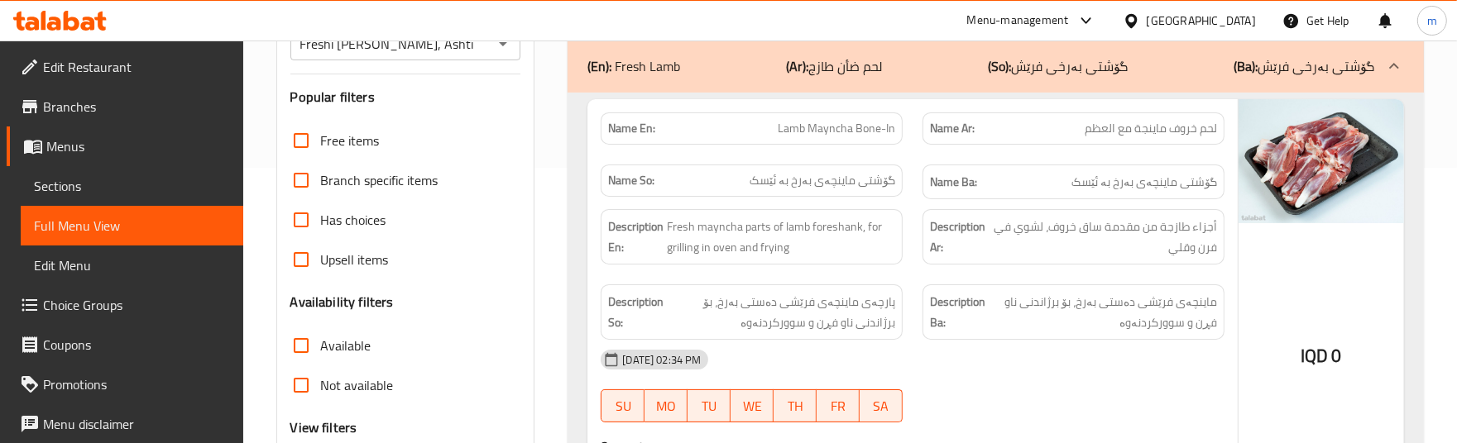
click at [902, 194] on div "Name So: گۆشتی ماینچەی بەرخ بە ئێسک" at bounding box center [752, 182] width 322 height 55
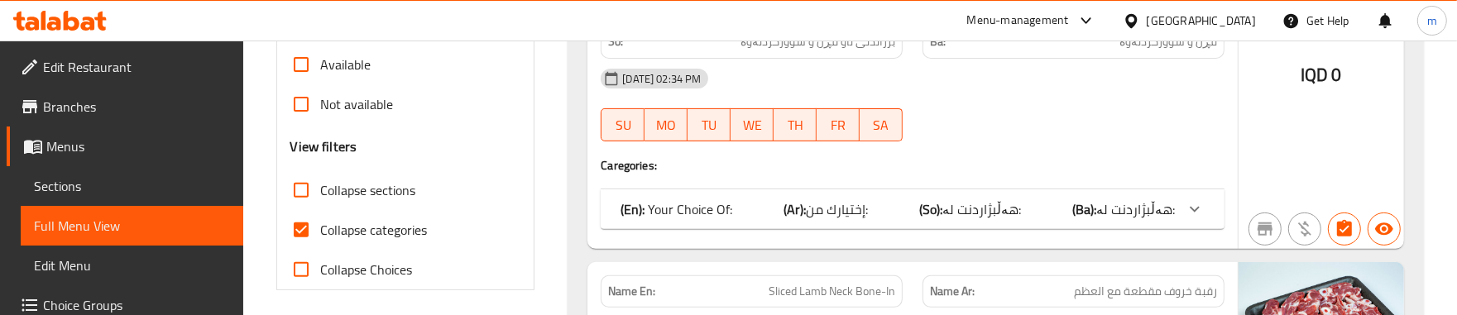
scroll to position [551, 0]
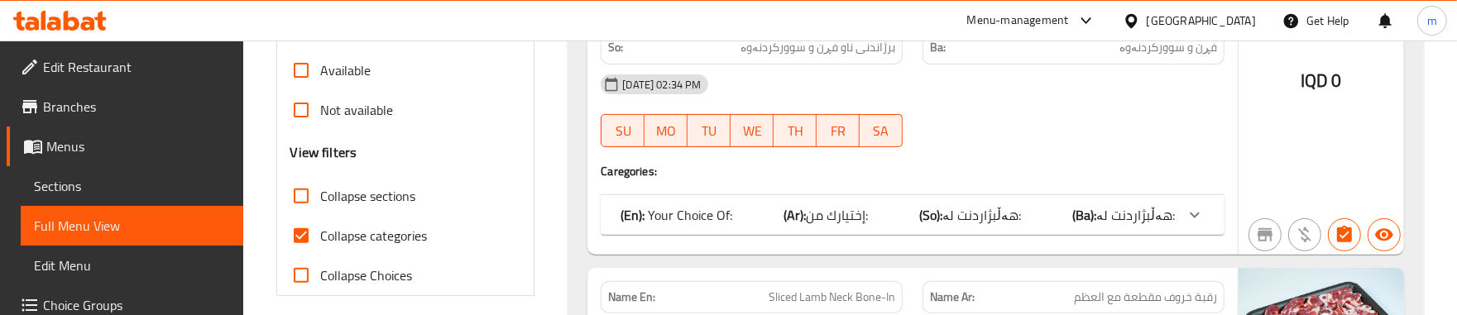
click at [299, 234] on input "Collapse categories" at bounding box center [301, 236] width 40 height 40
checkbox input "false"
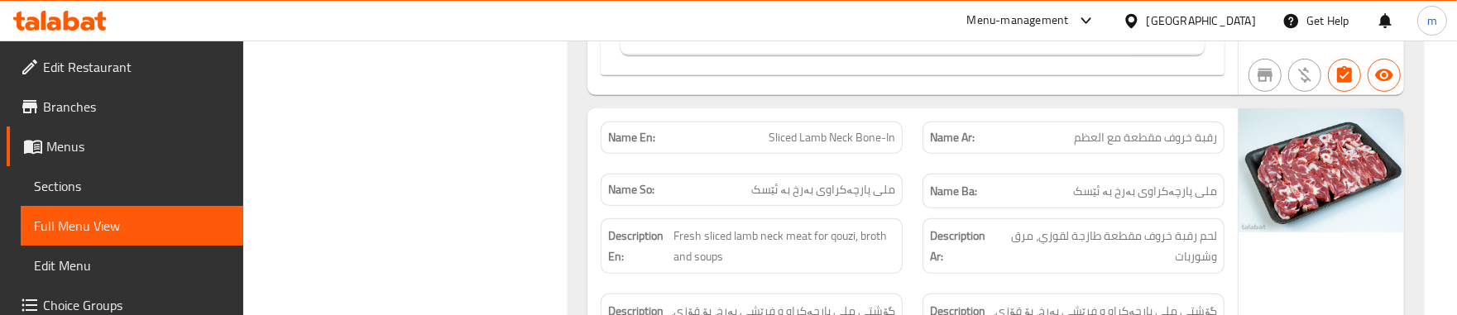
scroll to position [965, 0]
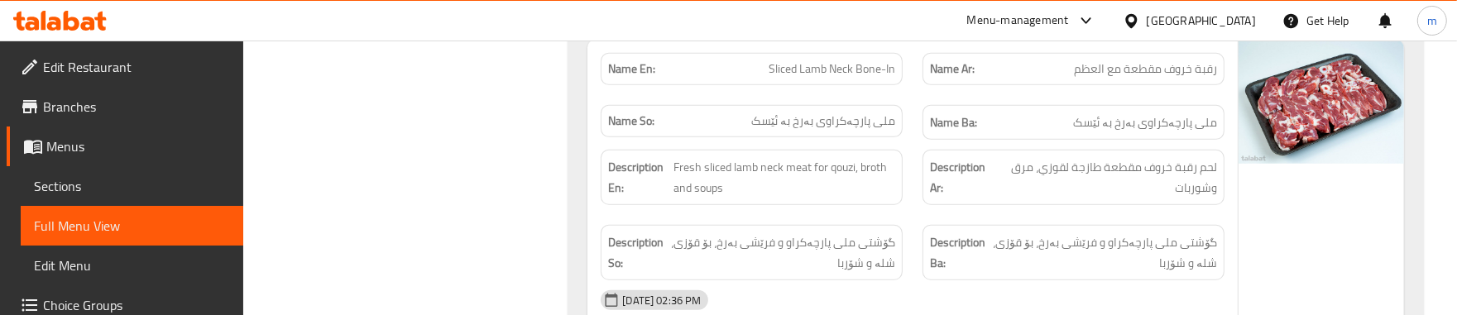
click at [917, 165] on div "Description Ar: لحم رقبة خروف مقطعة طازجة لقوزي، مرق وشوربات" at bounding box center [1073, 177] width 322 height 75
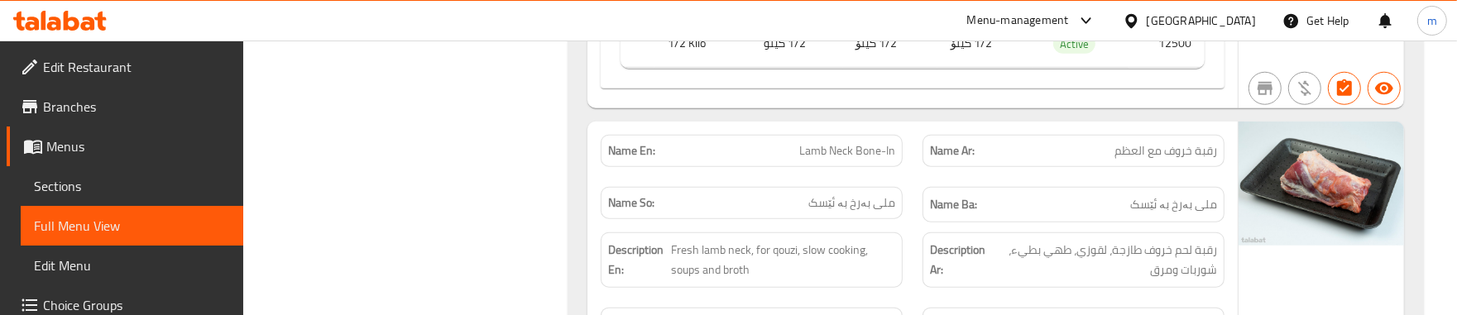
click at [914, 186] on div "Name Ba: ملی بەرخ بە ئێسک" at bounding box center [1073, 204] width 322 height 55
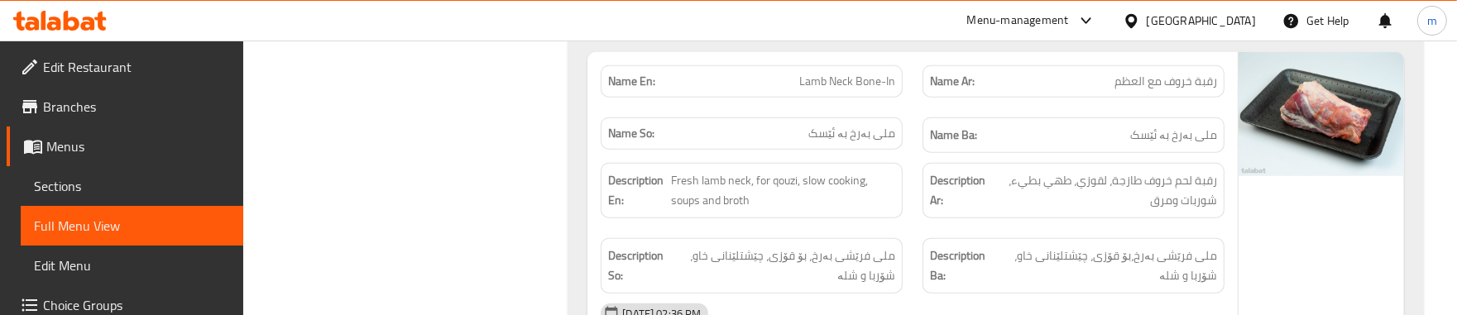
click at [912, 146] on div "Name Ba: ملی بەرخ بە ئێسک" at bounding box center [1073, 135] width 322 height 55
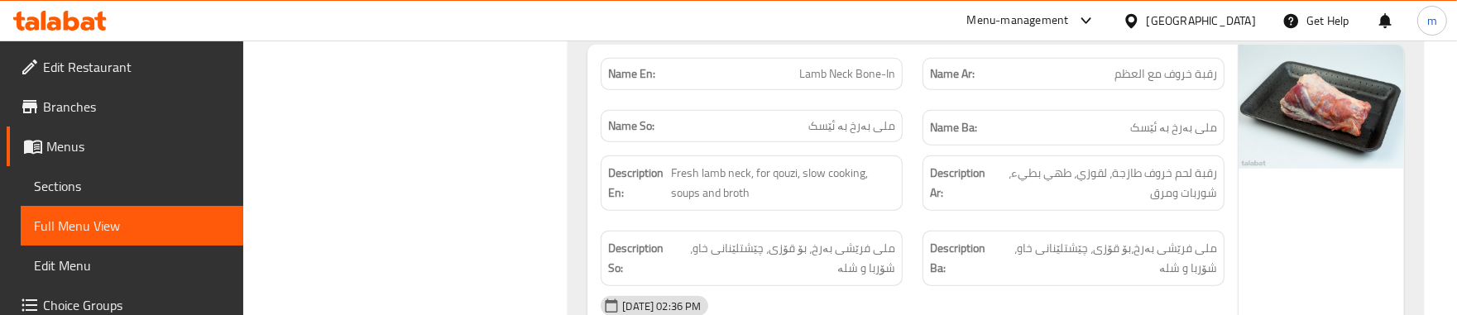
scroll to position [1511, 0]
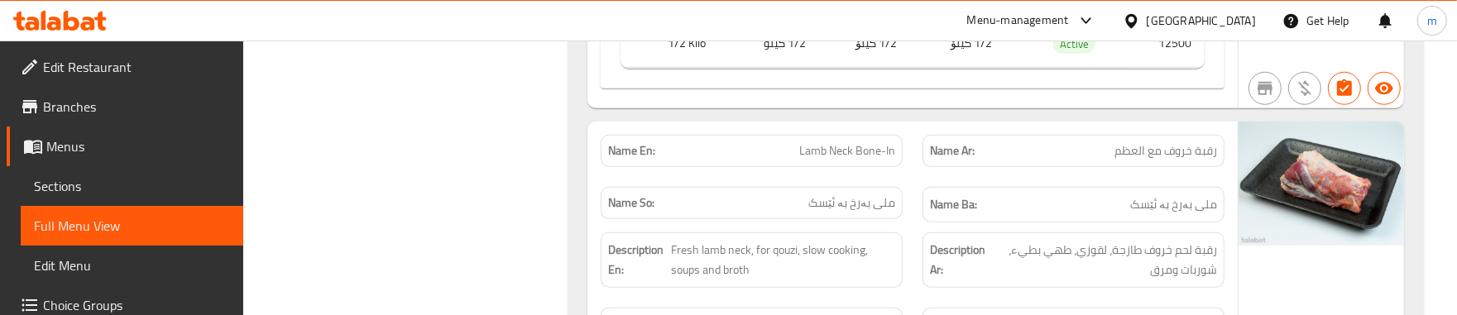
click at [908, 147] on div "Name En: Lamb Neck Bone-In" at bounding box center [752, 151] width 322 height 52
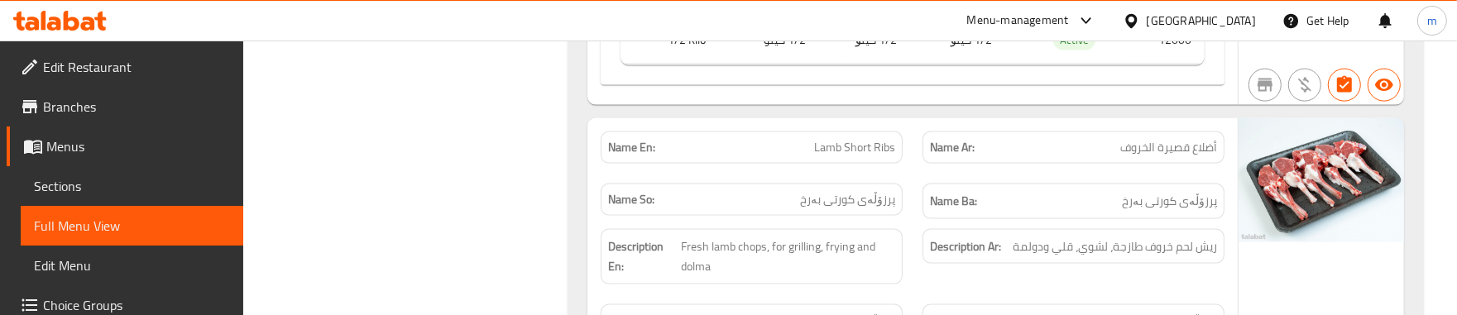
click at [927, 164] on div "Name Ar: أضلاع قصيرة الخروف" at bounding box center [1073, 148] width 302 height 32
click at [935, 188] on div "Name Ba: پرزۆڵەی کورتی بەرخ" at bounding box center [1073, 201] width 322 height 55
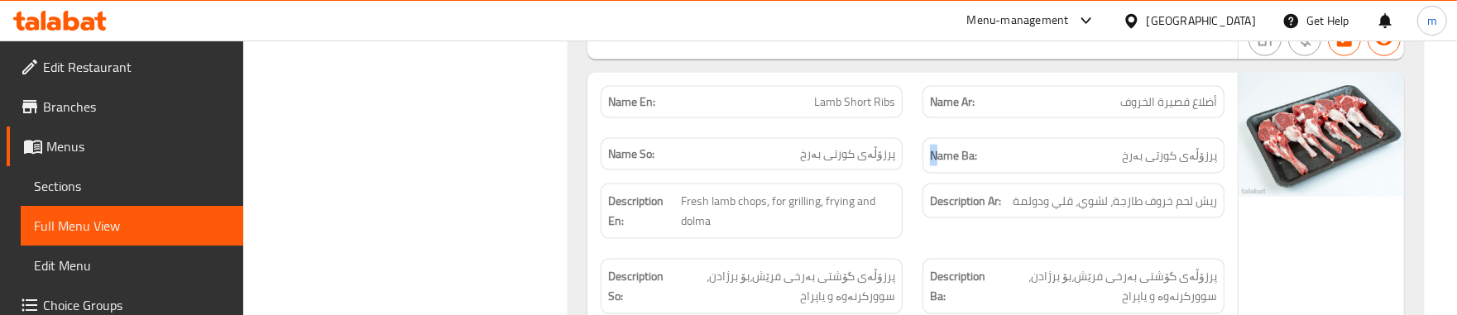
scroll to position [2214, 0]
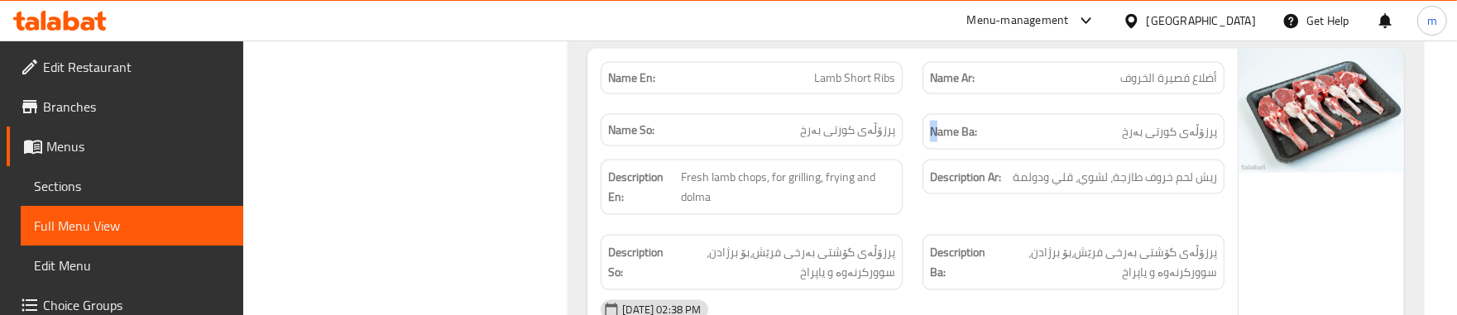
click at [932, 163] on div "Description Ar: ريش لحم خروف طازجة، لشوي، قلي ودولمة" at bounding box center [1073, 187] width 322 height 75
click at [906, 213] on div "Description En: Fresh lamb chops, for grilling, frying and dolma" at bounding box center [752, 187] width 322 height 75
click at [993, 217] on div "Description Ar: ريش لحم خروف طازجة، لشوي، قلي ودولمة" at bounding box center [1073, 187] width 322 height 75
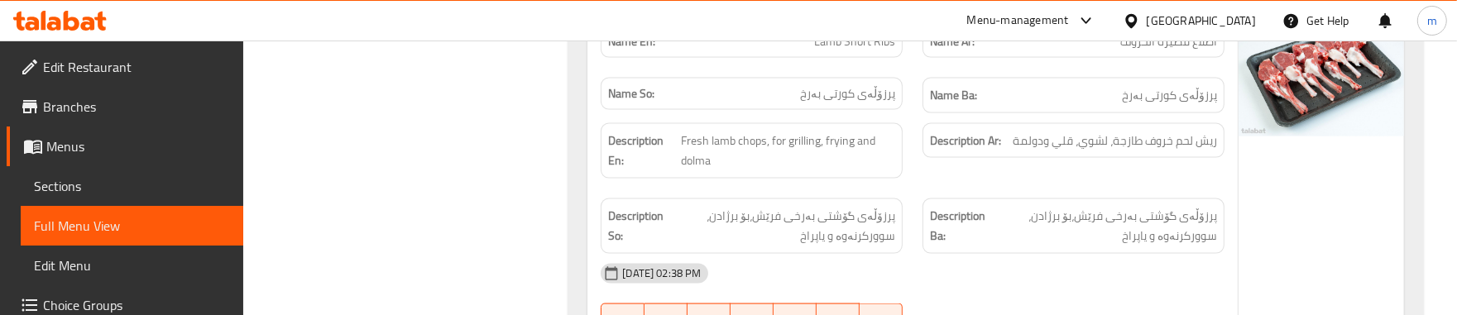
scroll to position [2283, 0]
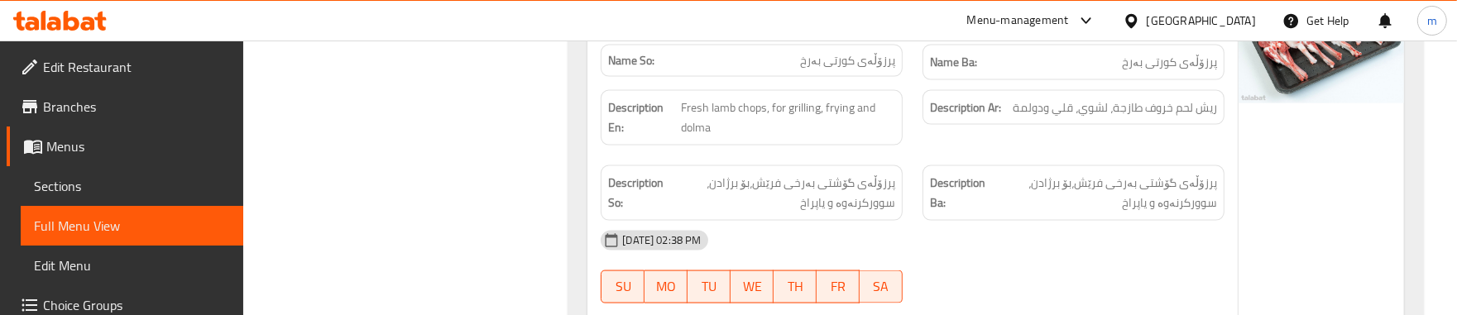
click at [911, 156] on div "Description En: Fresh lamb chops, for grilling, frying and dolma" at bounding box center [752, 117] width 322 height 75
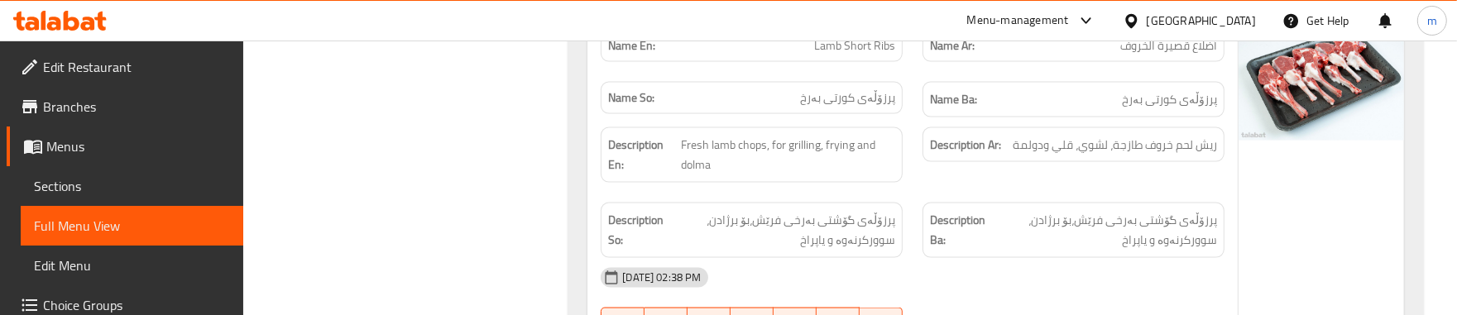
scroll to position [2214, 0]
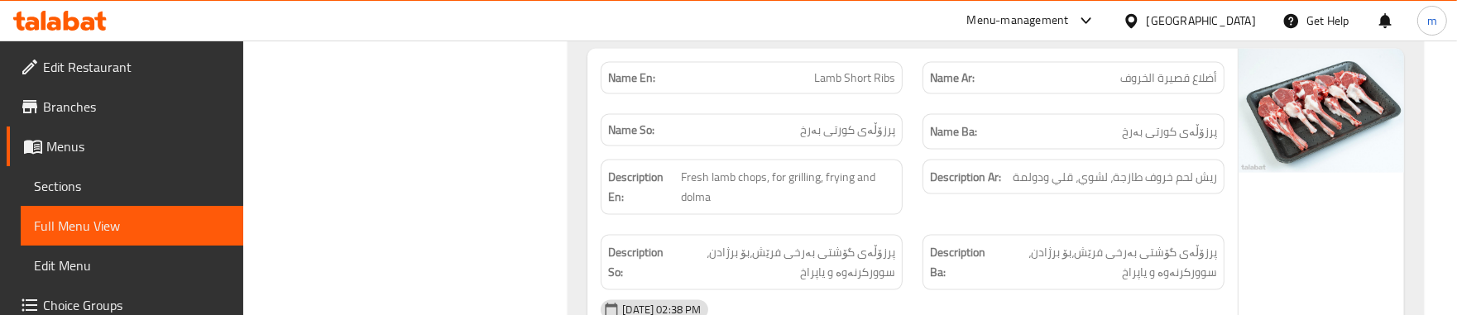
click at [853, 77] on span "Lamb Short Ribs" at bounding box center [854, 77] width 81 height 17
copy span "Lamb Short Ribs"
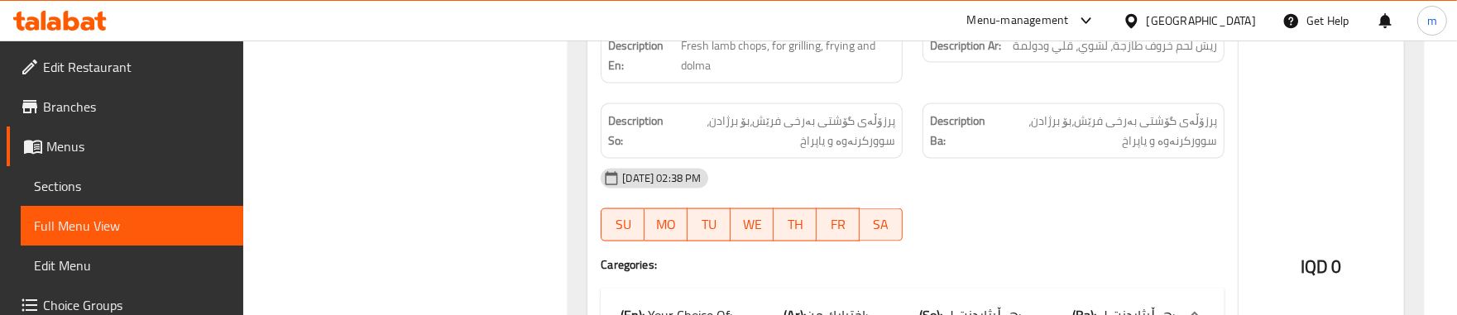
scroll to position [2351, 0]
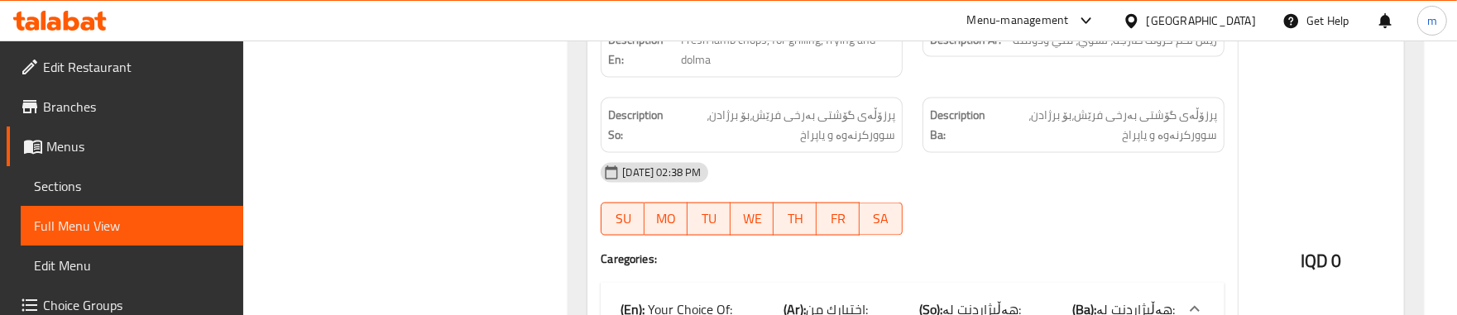
click at [910, 164] on div "[DATE] 02:38 PM" at bounding box center [913, 173] width 644 height 40
click at [920, 106] on div "Description Ba: پرزۆڵەی گۆشتی بەرخی فرێش،بۆ برژادن، سوورکرنەوە و یاپراخ" at bounding box center [1073, 125] width 322 height 75
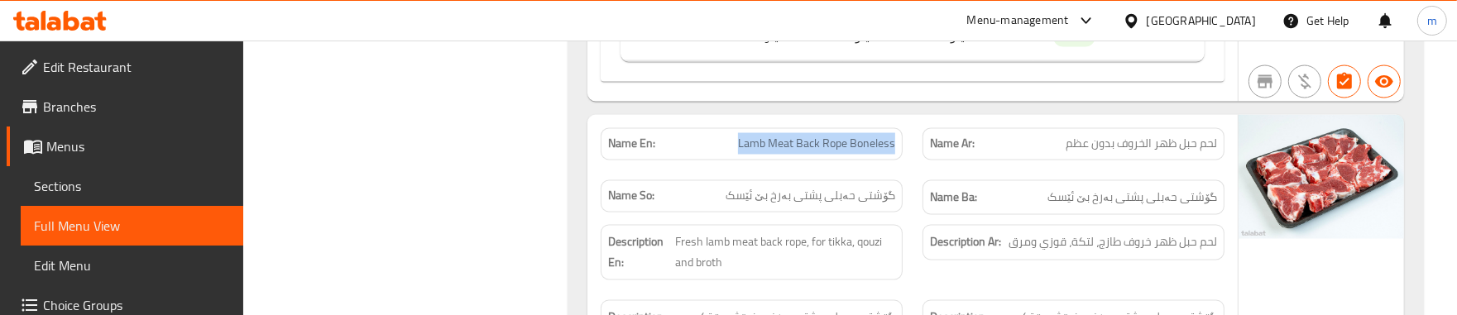
click at [908, 170] on div "Name En: Lamb Meat Back Rope Boneless" at bounding box center [752, 144] width 322 height 52
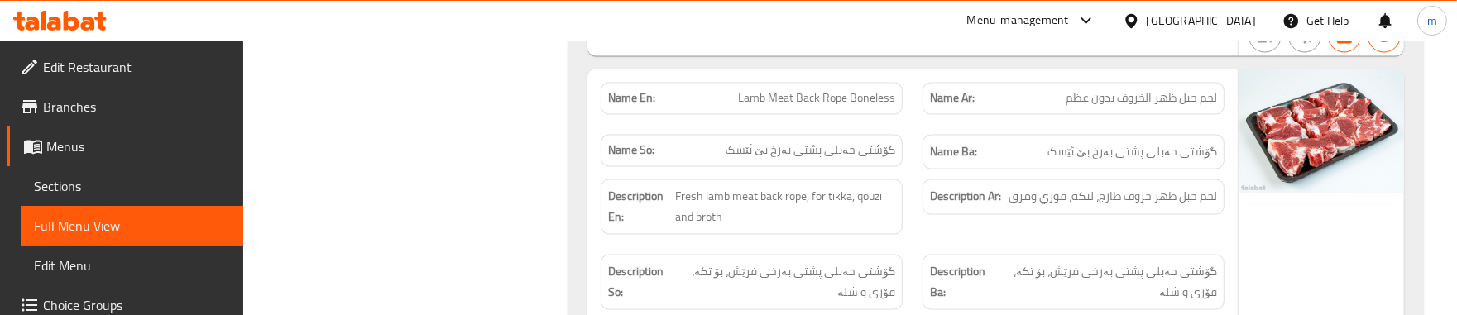
scroll to position [2847, 0]
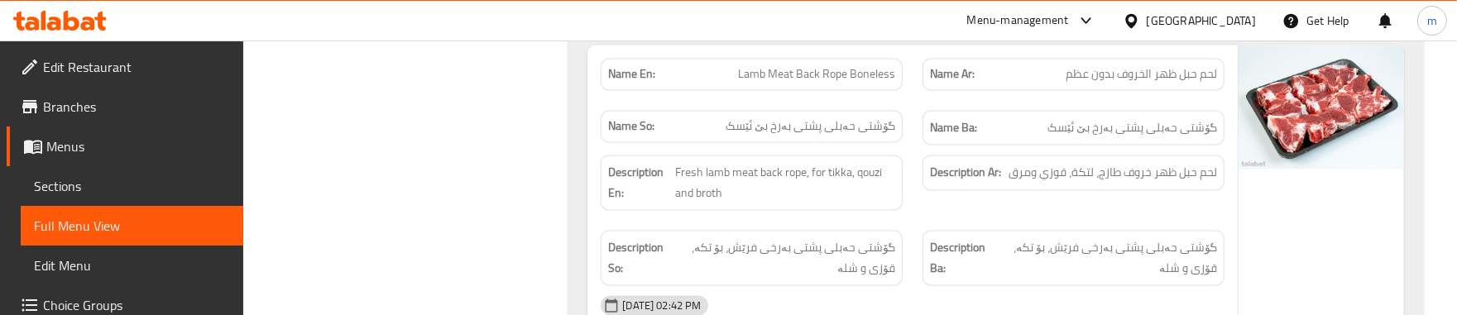
click at [925, 217] on div "Description Ar: لحم حبل ظهر خروف طازج، لتكة، قوزي ومرق" at bounding box center [1073, 183] width 322 height 75
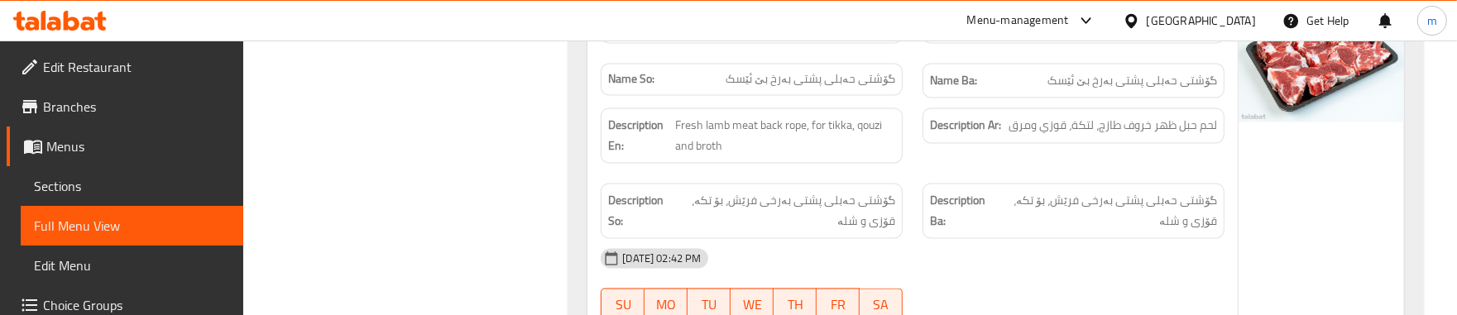
scroll to position [2916, 0]
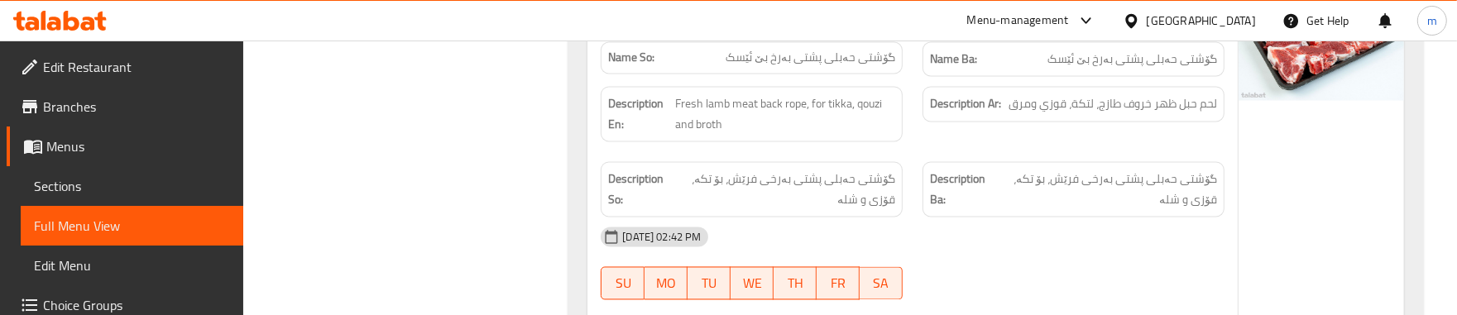
click at [840, 199] on span "گۆشتی حەبلی پشتی بەرخی فرێش، بۆ تکە، قۆزی و شلە" at bounding box center [784, 189] width 223 height 41
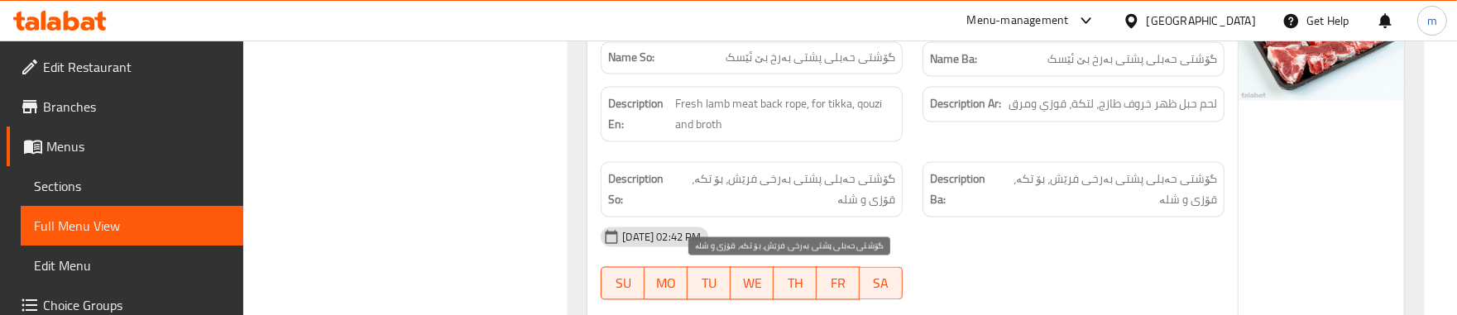
scroll to position [3409, 0]
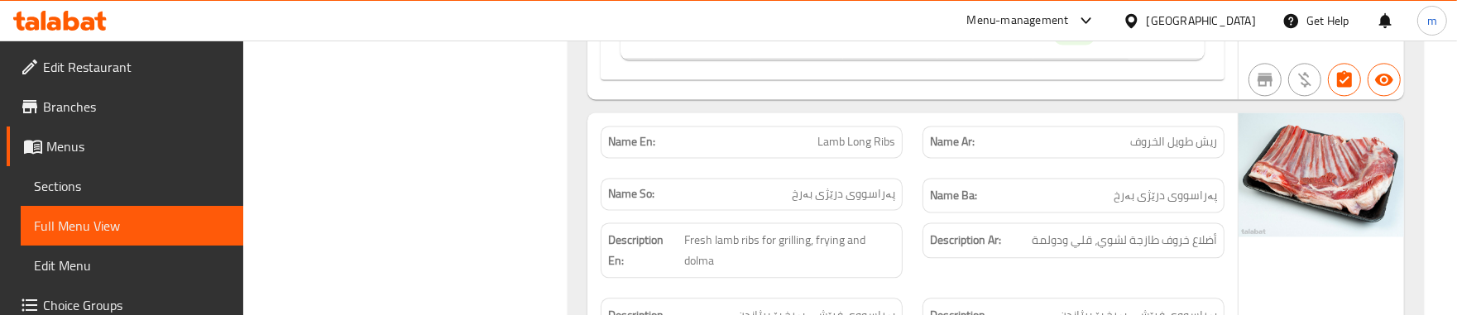
click at [900, 168] on div "Name En: Lamb Long Ribs" at bounding box center [752, 142] width 322 height 52
click at [943, 288] on div "Description Ar: أضلاع خروف طازجة لشوي، قلي ودولمة" at bounding box center [1073, 250] width 322 height 75
click at [908, 237] on div "Description En: Fresh lamb ribs for grilling, frying and dolma" at bounding box center [752, 250] width 322 height 75
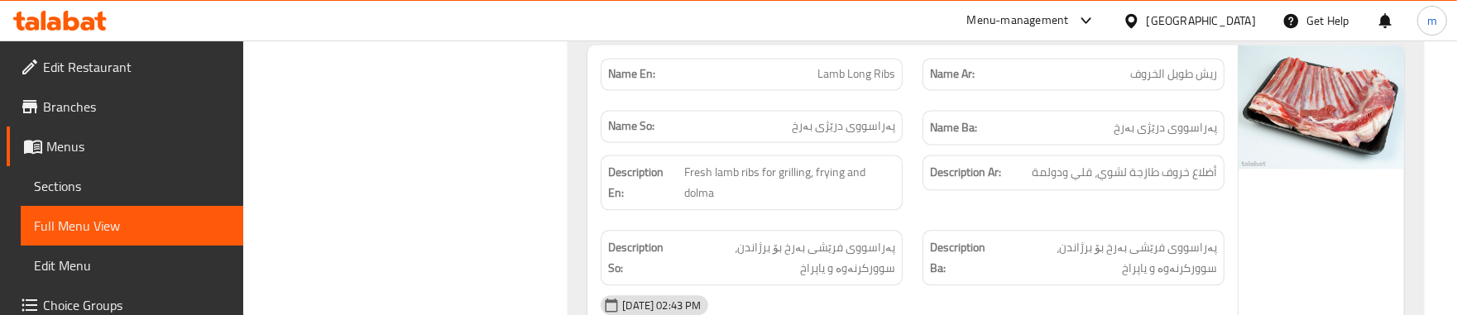
scroll to position [3546, 0]
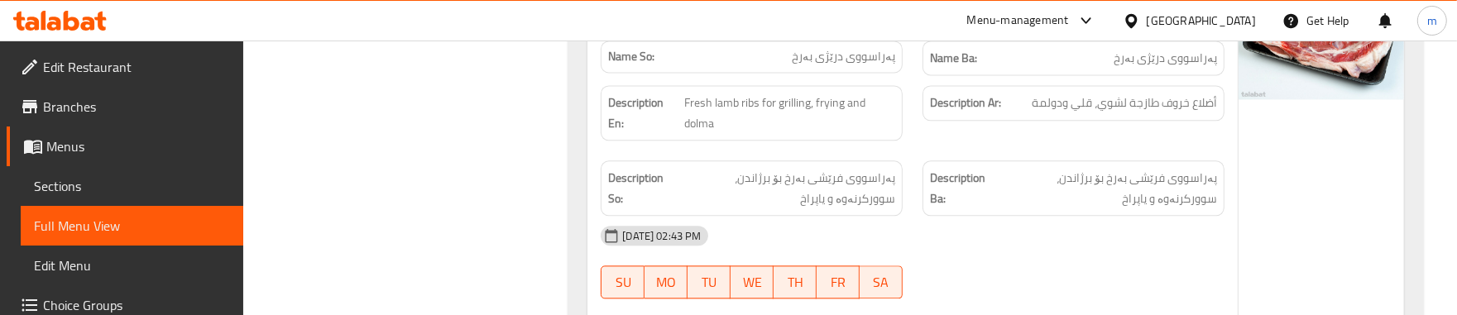
click at [925, 250] on div "[DATE] 02:43 PM" at bounding box center [913, 236] width 644 height 40
click at [917, 237] on div "[DATE] 02:43 PM" at bounding box center [913, 236] width 644 height 40
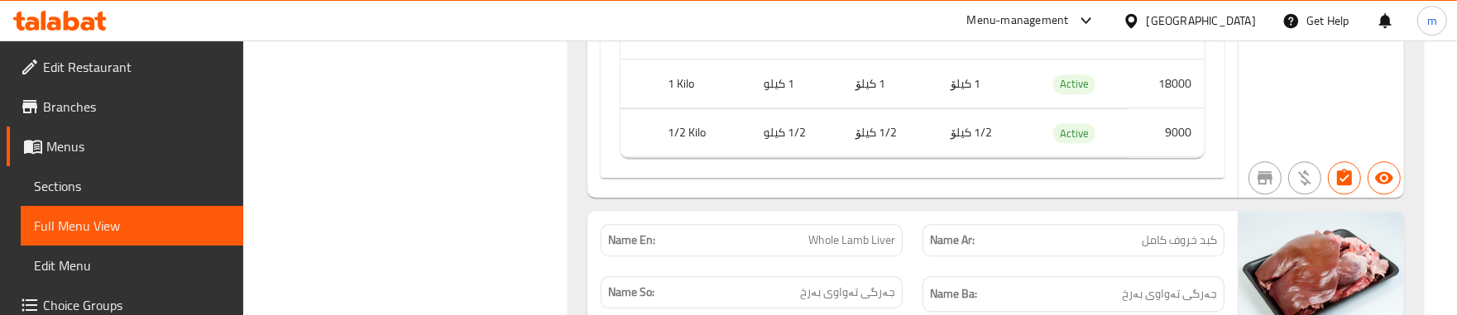
scroll to position [3960, 0]
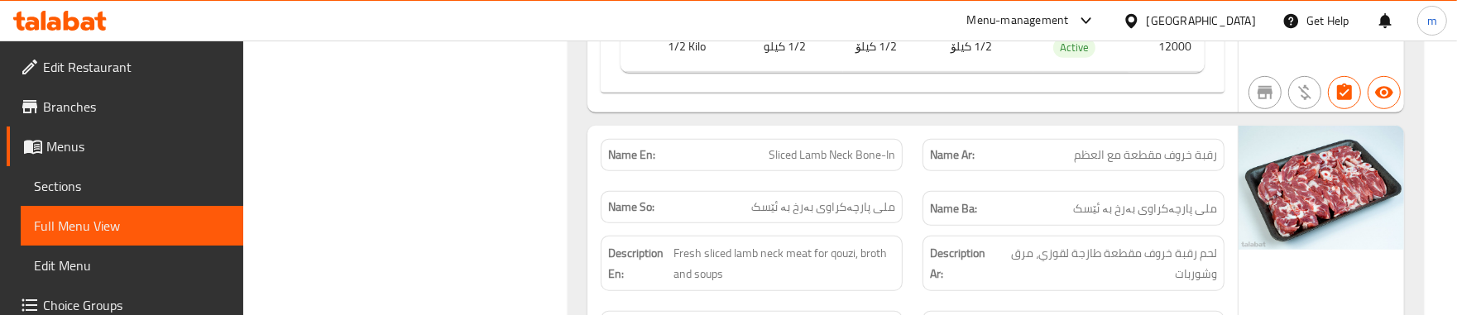
click at [896, 181] on div "Name En: Sliced Lamb Neck Bone-In" at bounding box center [752, 155] width 322 height 52
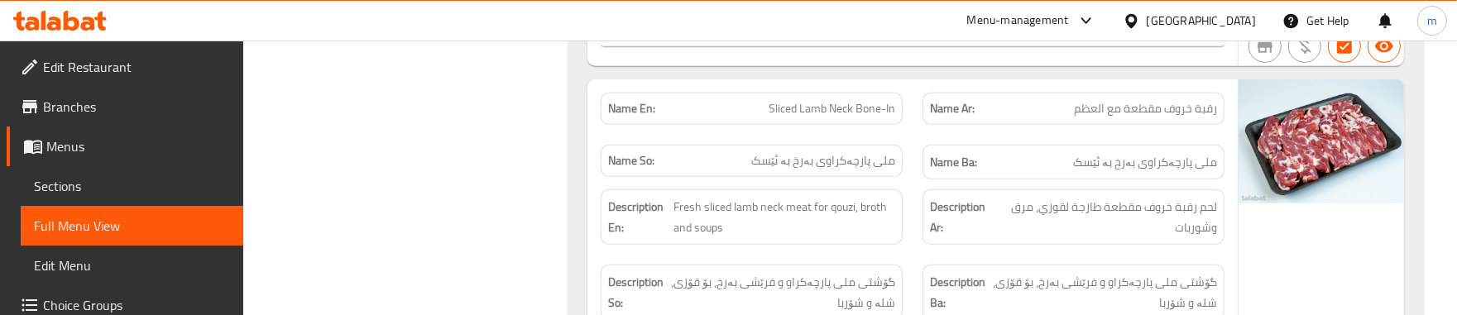
scroll to position [948, 0]
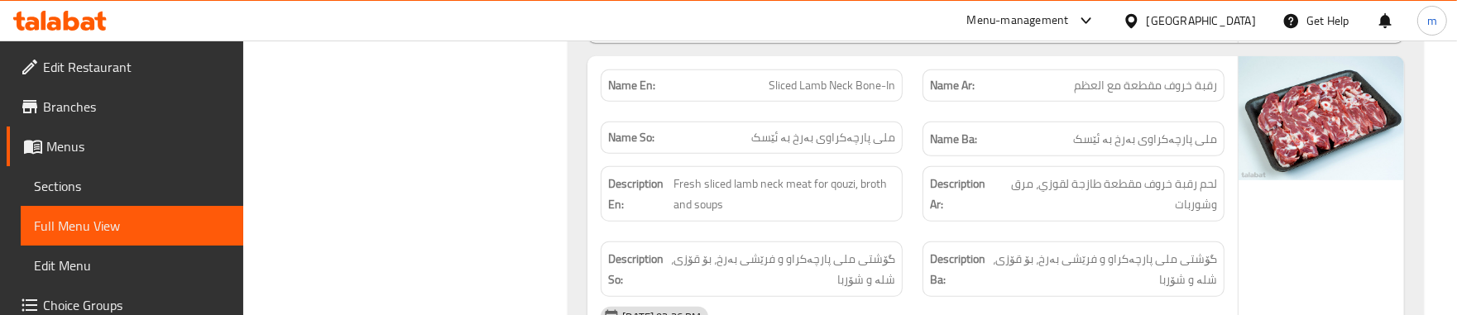
click at [911, 225] on div "Description En: Fresh sliced lamb neck meat for qouzi, broth and soups" at bounding box center [752, 193] width 322 height 75
click at [925, 232] on div "Description Ar: لحم رقبة خروف مقطعة طازجة لقوزي، مرق وشوربات" at bounding box center [1073, 193] width 322 height 75
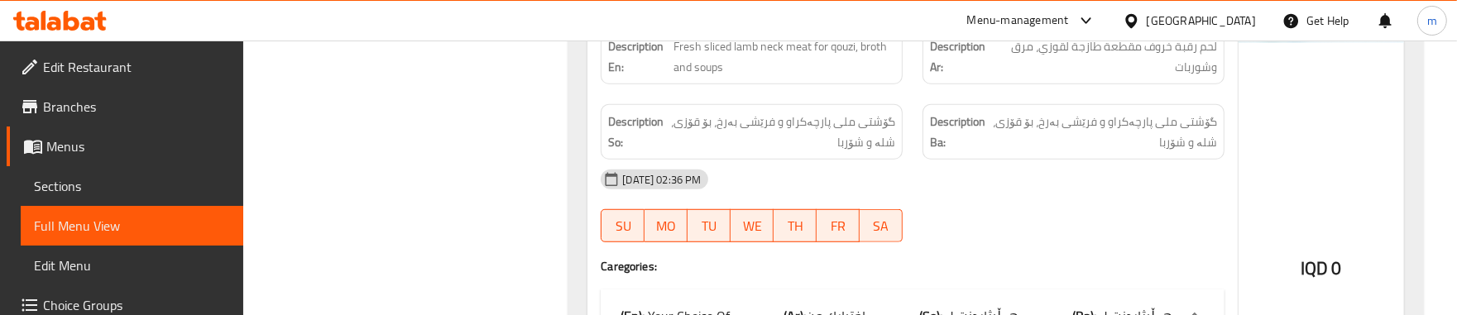
scroll to position [1155, 0]
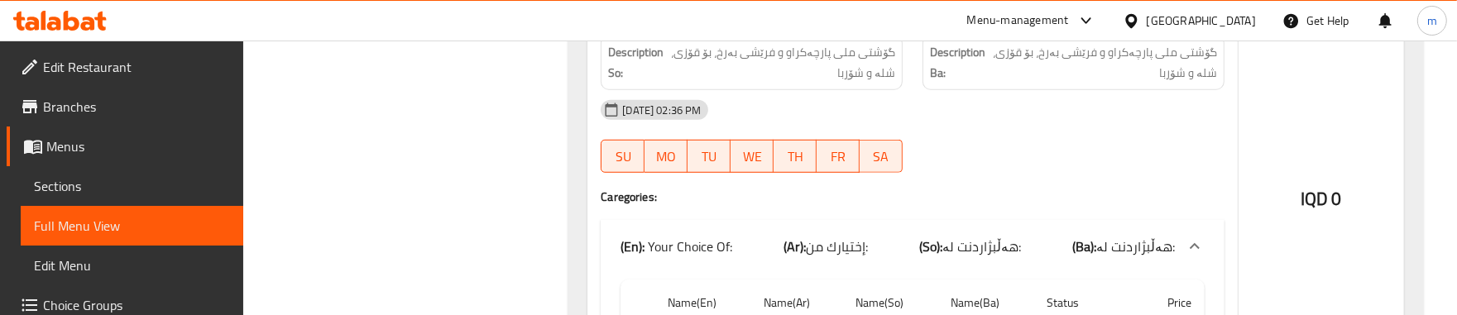
click at [951, 160] on div "[DATE] 02:36 PM SU MO TU WE TH FR SA" at bounding box center [913, 136] width 644 height 93
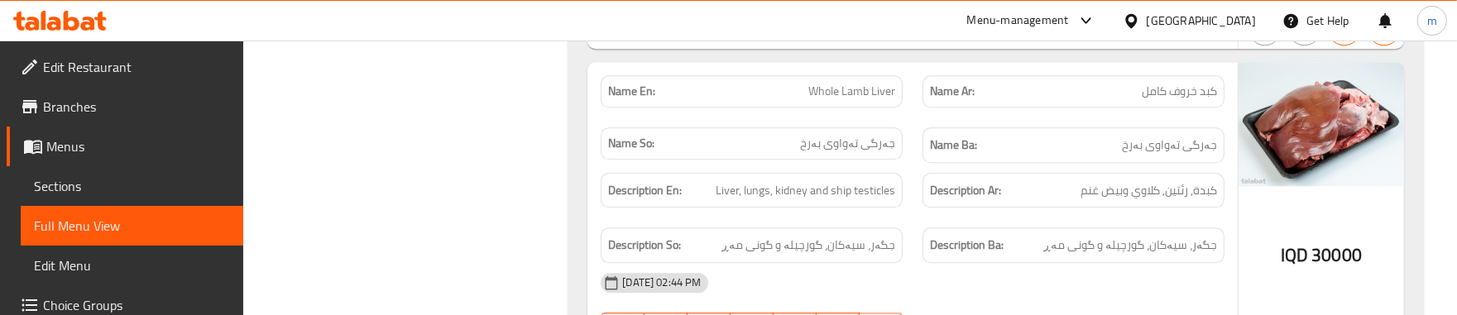
scroll to position [4110, 0]
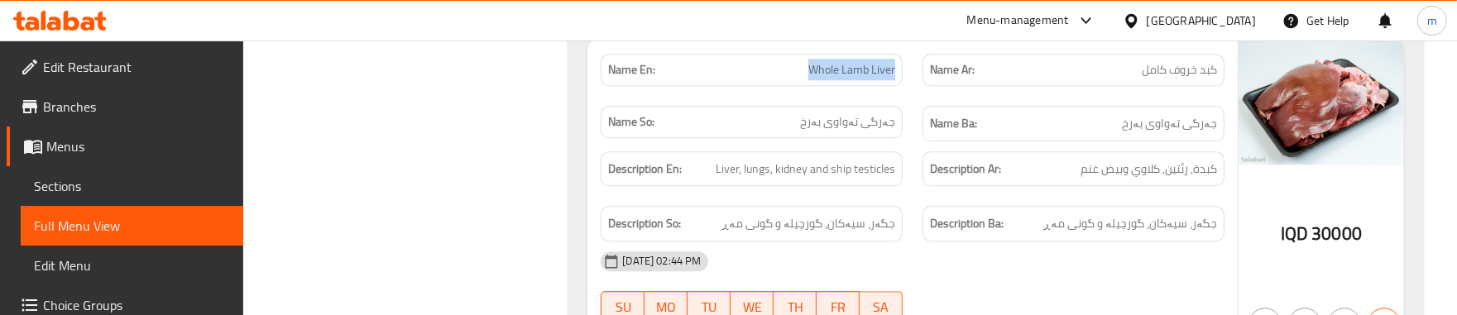
click at [854, 79] on span "Whole Lamb Liver" at bounding box center [851, 69] width 87 height 17
click at [915, 194] on div "Description Ar: كبدة, رئتين, كلاوي وبيض غنم" at bounding box center [1073, 168] width 322 height 55
click at [936, 226] on div "Description Ba: جگەر، سیەکان، گورچیلە و [PERSON_NAME] مەڕ" at bounding box center [1073, 224] width 302 height 36
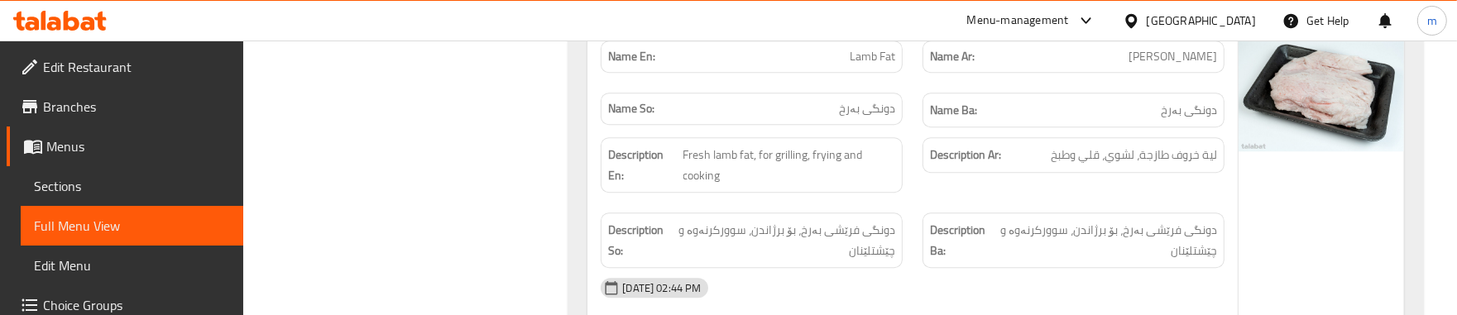
scroll to position [4456, 0]
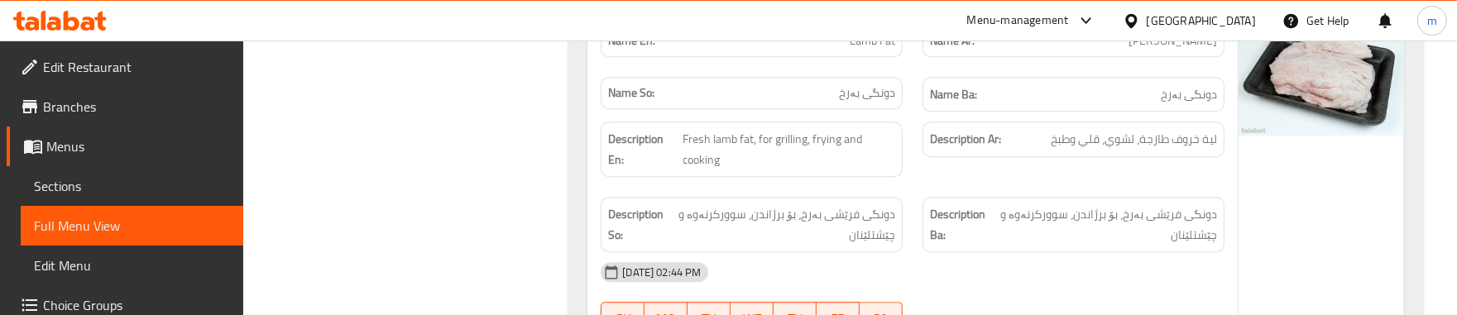
click at [903, 156] on div "Description En: Fresh lamb fat, for grilling, frying and cooking" at bounding box center [752, 149] width 302 height 55
click at [910, 145] on div "Description En: Fresh lamb fat, for grilling, frying and cooking" at bounding box center [752, 149] width 322 height 75
click at [931, 221] on div "Description Ba: دونگی فرێشی بەرخ، بۆ برژاندن، سوورکرنەوە و چێشتلێنان" at bounding box center [1073, 224] width 302 height 55
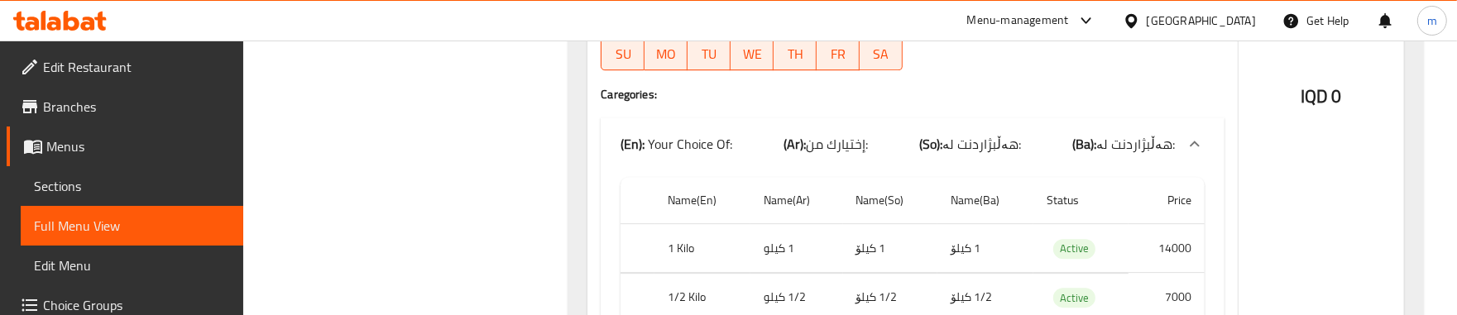
scroll to position [4730, 0]
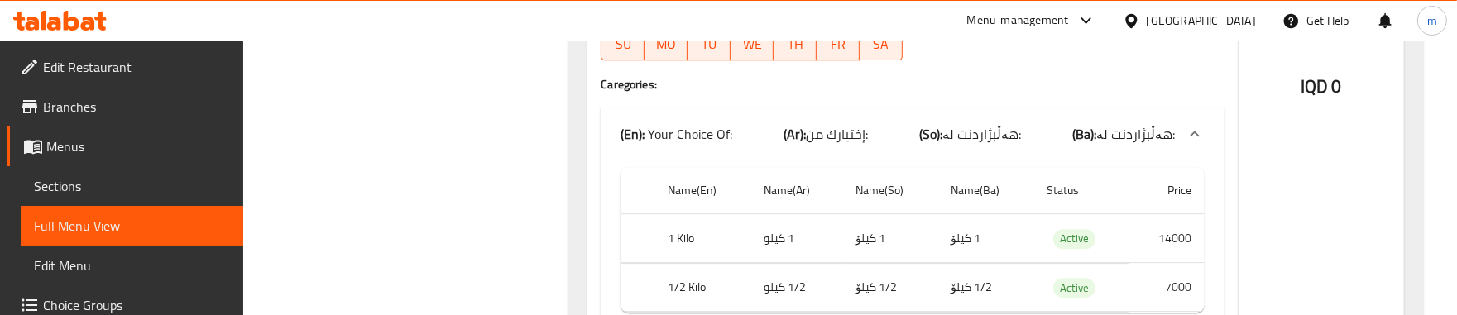
click at [948, 130] on div "(En): Your Choice Of: (Ar): إختيارك من: (So): هەڵبژاردنت لە: (Ba): هەڵبژاردنت ل…" at bounding box center [913, 134] width 624 height 53
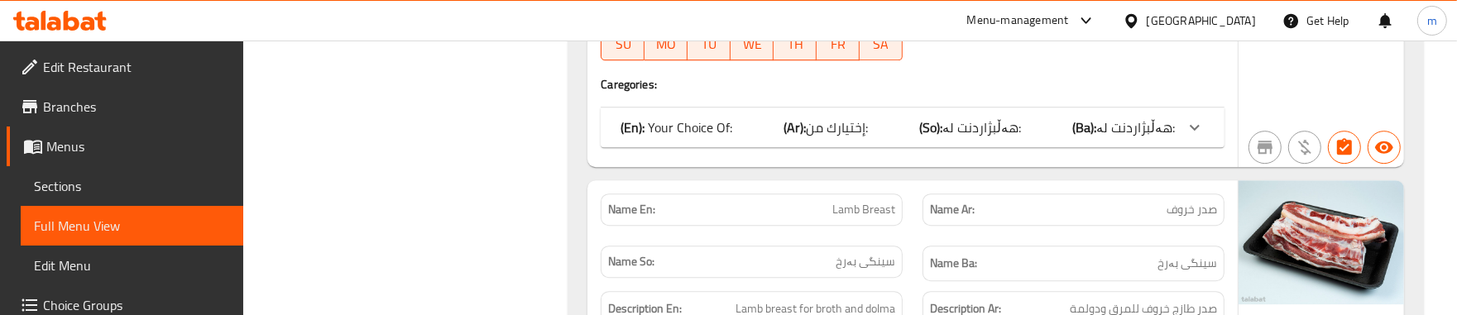
click at [948, 93] on h4 "Caregories:" at bounding box center [913, 84] width 624 height 17
click at [942, 140] on b "(So):" at bounding box center [930, 127] width 23 height 25
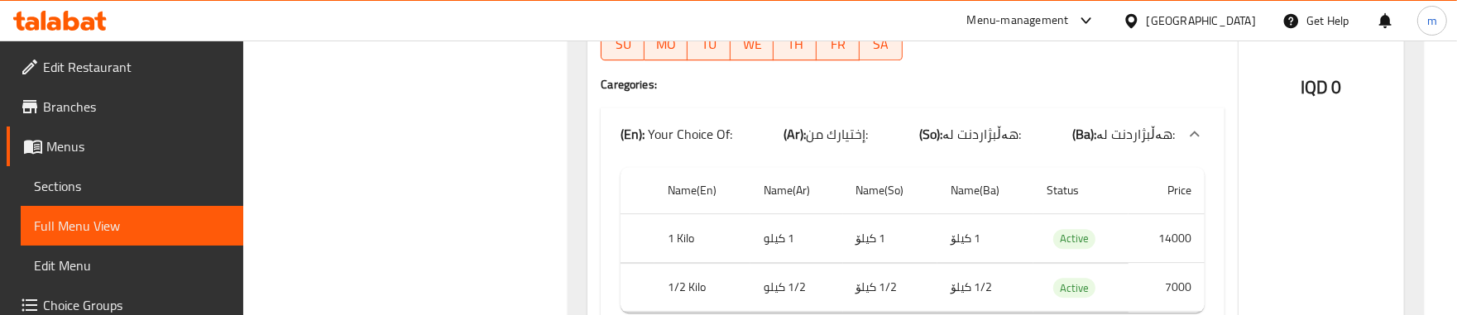
click at [940, 93] on h4 "Caregories:" at bounding box center [913, 84] width 624 height 17
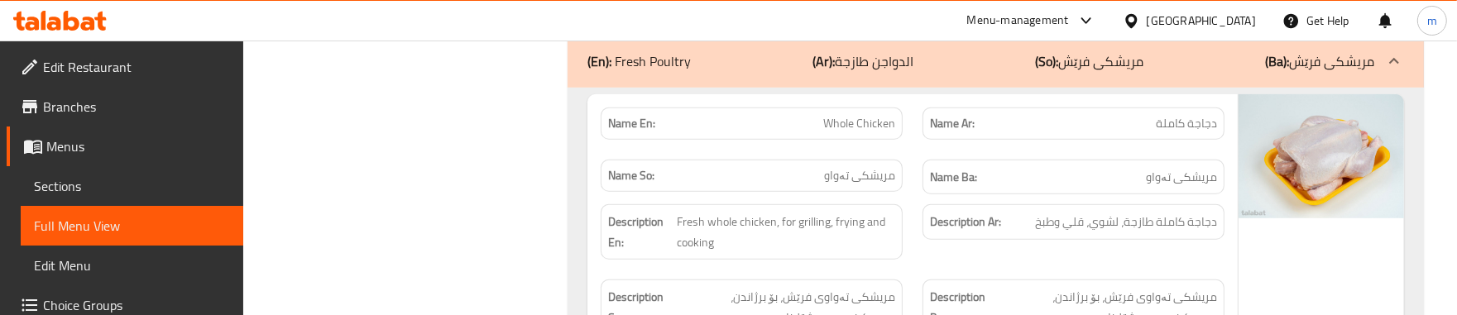
click at [908, 150] on div "Name En: Whole Chicken" at bounding box center [752, 124] width 322 height 52
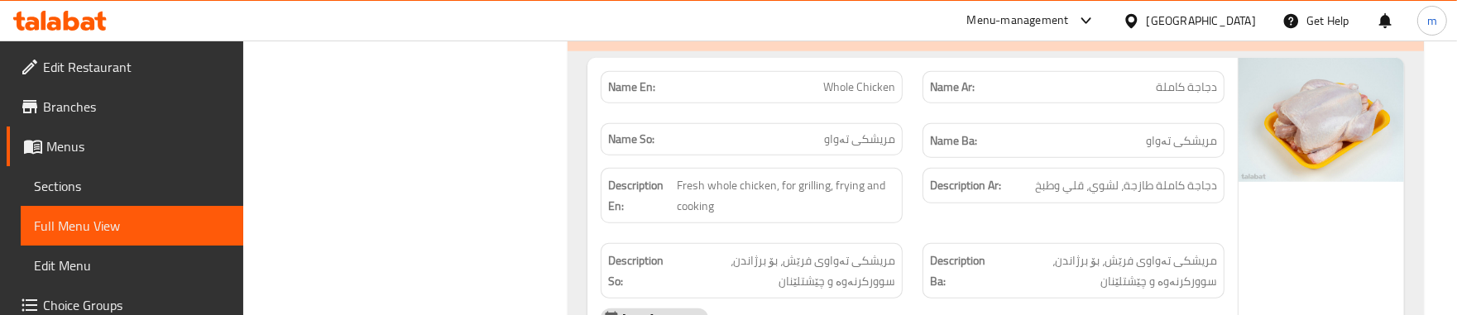
scroll to position [7012, 0]
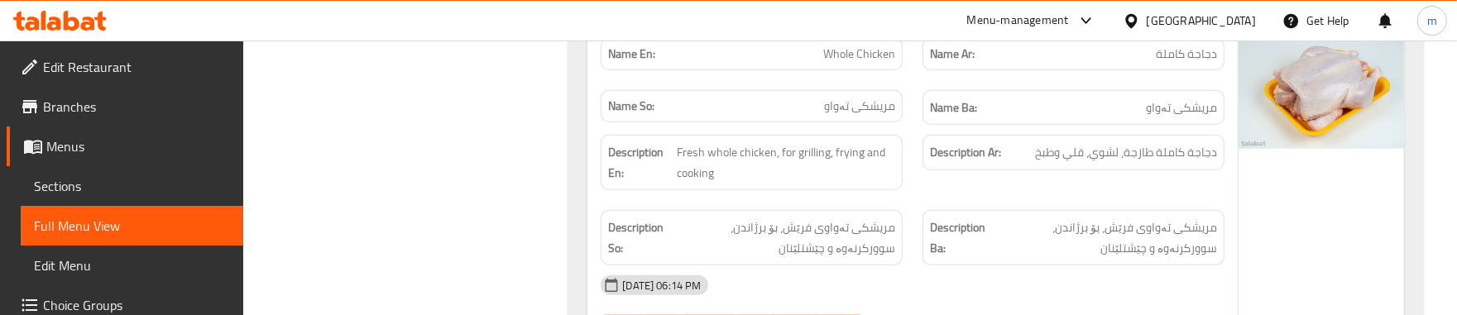
click at [855, 190] on div "Description En: Fresh whole chicken, for grilling, frying and cooking" at bounding box center [752, 162] width 302 height 55
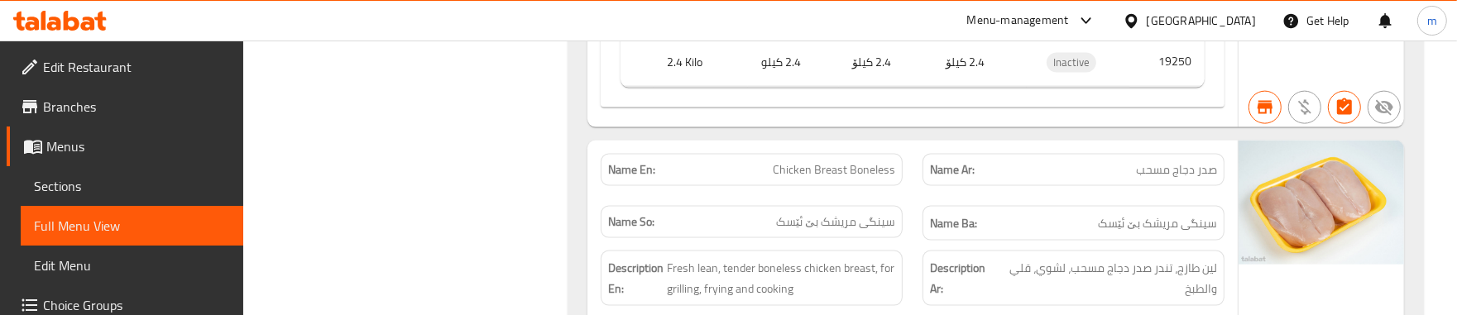
scroll to position [7976, 0]
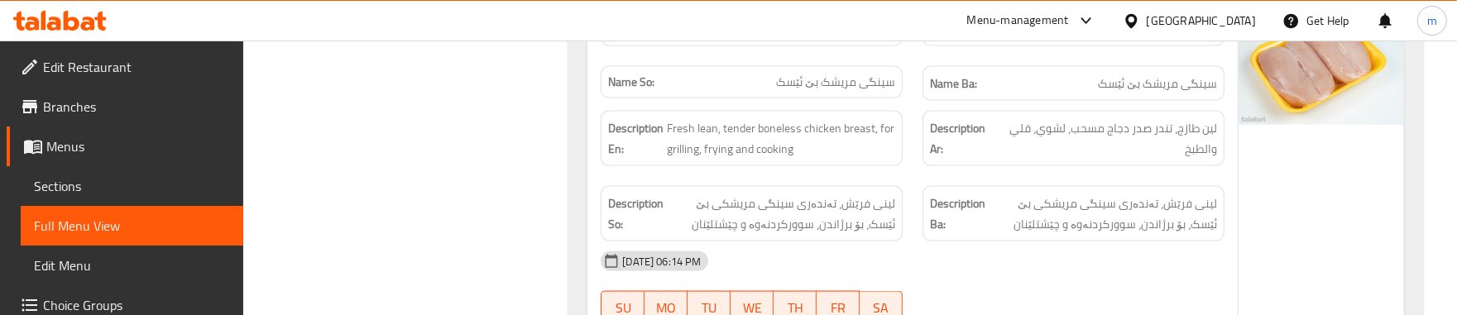
scroll to position [8115, 0]
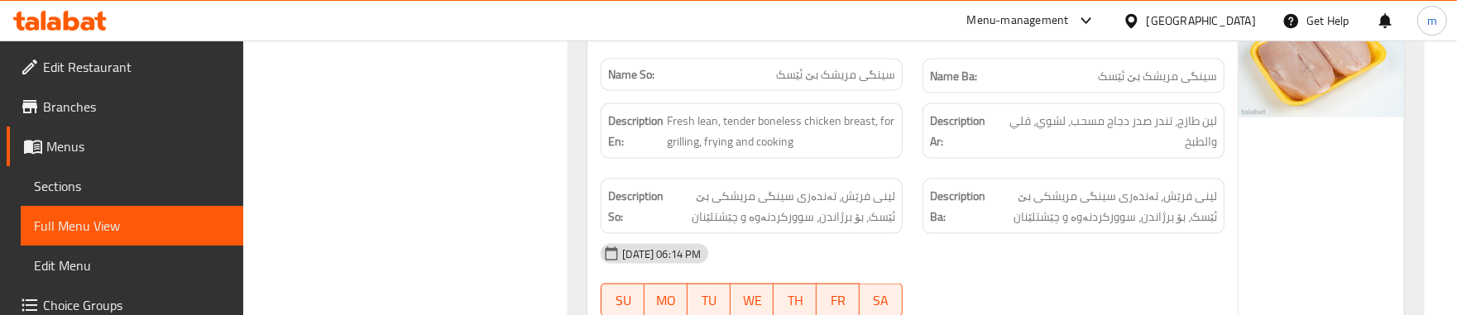
click at [914, 143] on div "Description Ar: لين طازج، تندر صدر دجاج مسحب، لشوي، قلي والطبخ" at bounding box center [1073, 130] width 322 height 75
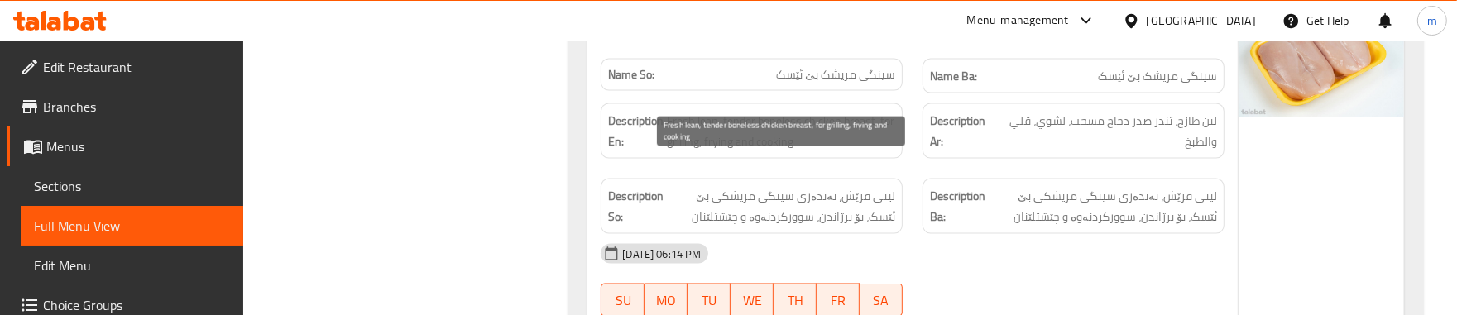
click at [702, 151] on span "Fresh lean, tender boneless chicken breast, for grilling, frying and cooking" at bounding box center [781, 131] width 228 height 41
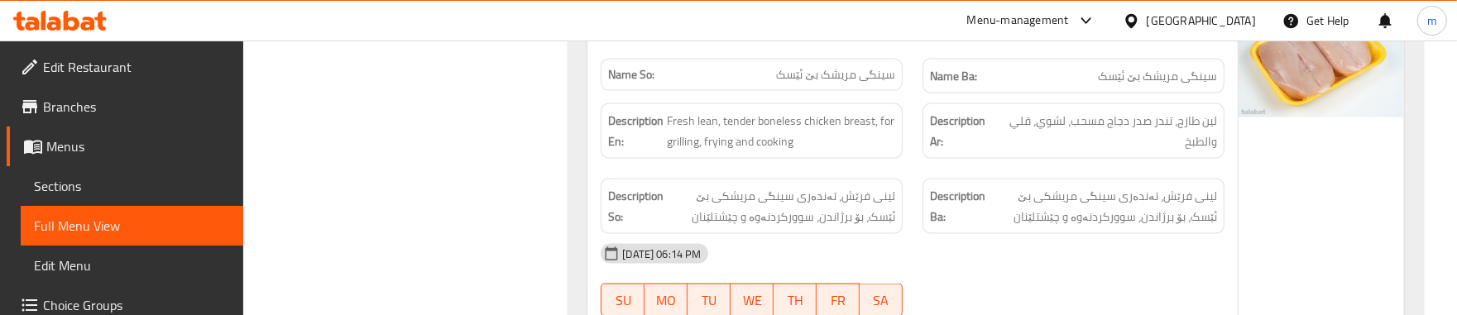
click at [816, 31] on span "Chicken Breast Boneless" at bounding box center [834, 22] width 122 height 17
copy span "Chicken Breast Boneless"
click at [898, 159] on div "Description En: Fresh lean, tender boneless chicken breast, for grilling, fryin…" at bounding box center [752, 130] width 302 height 55
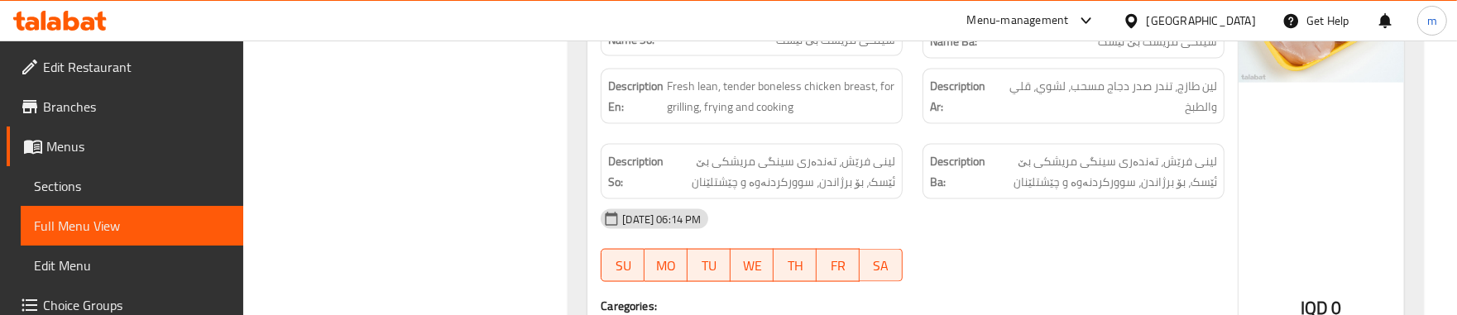
scroll to position [8183, 0]
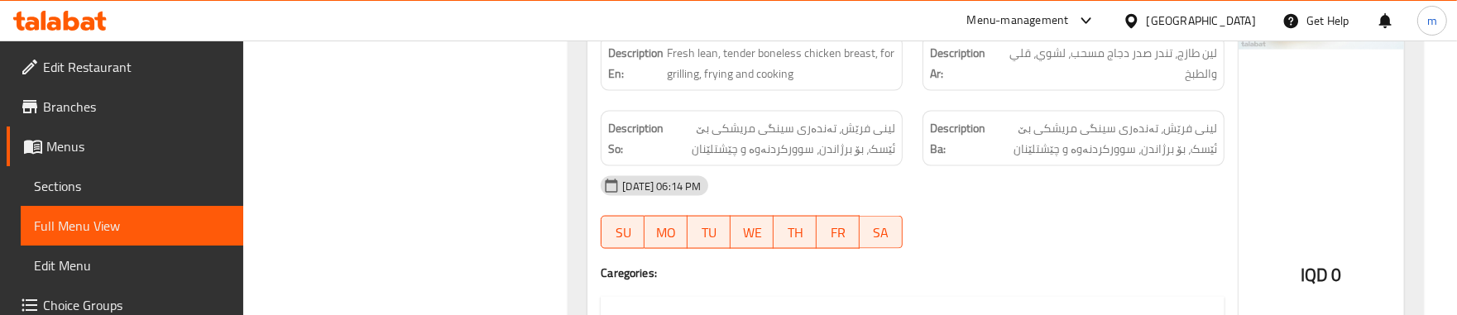
click at [912, 101] on div "Description Ar: لين طازج، تندر صدر دجاج مسحب، لشوي، قلي والطبخ" at bounding box center [1073, 63] width 322 height 75
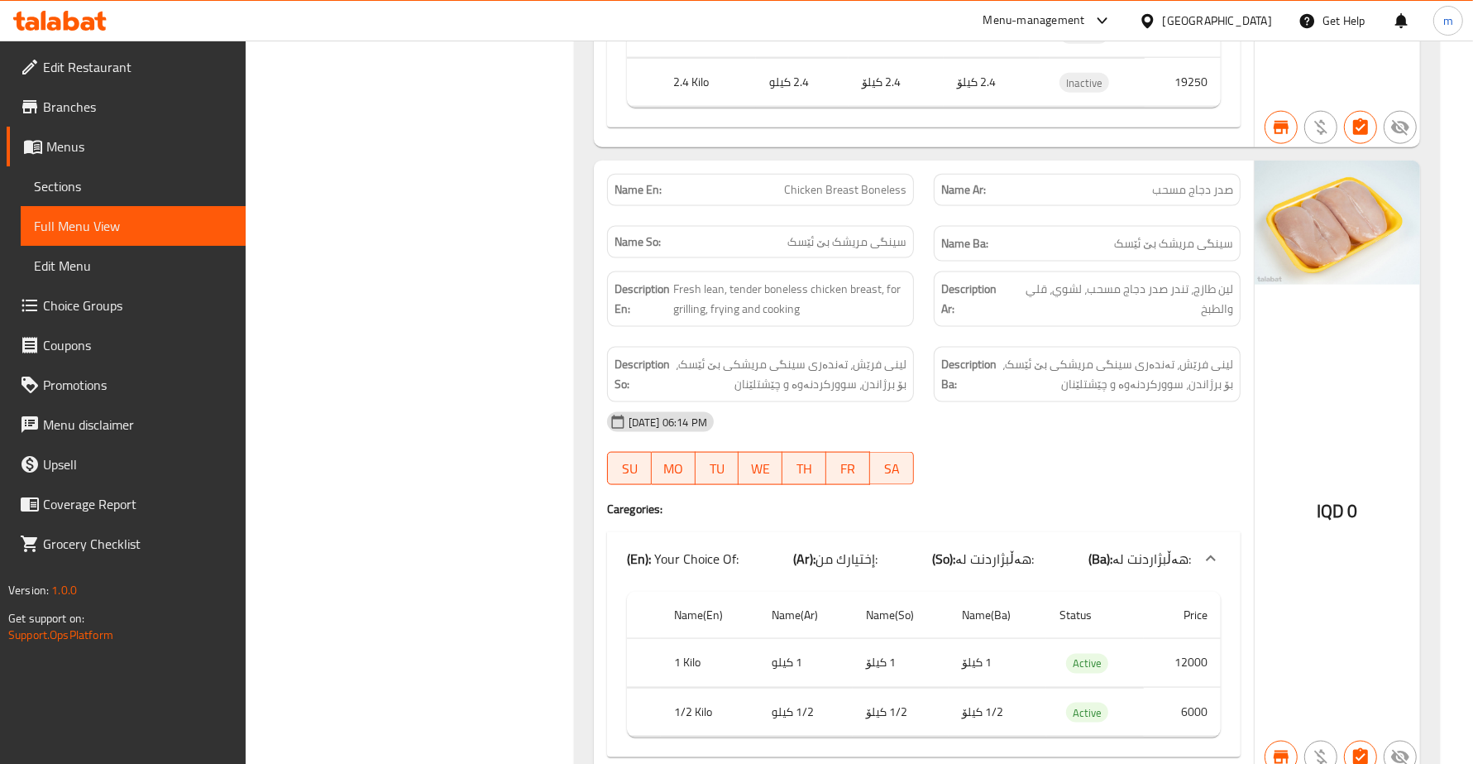
scroll to position [7632, 0]
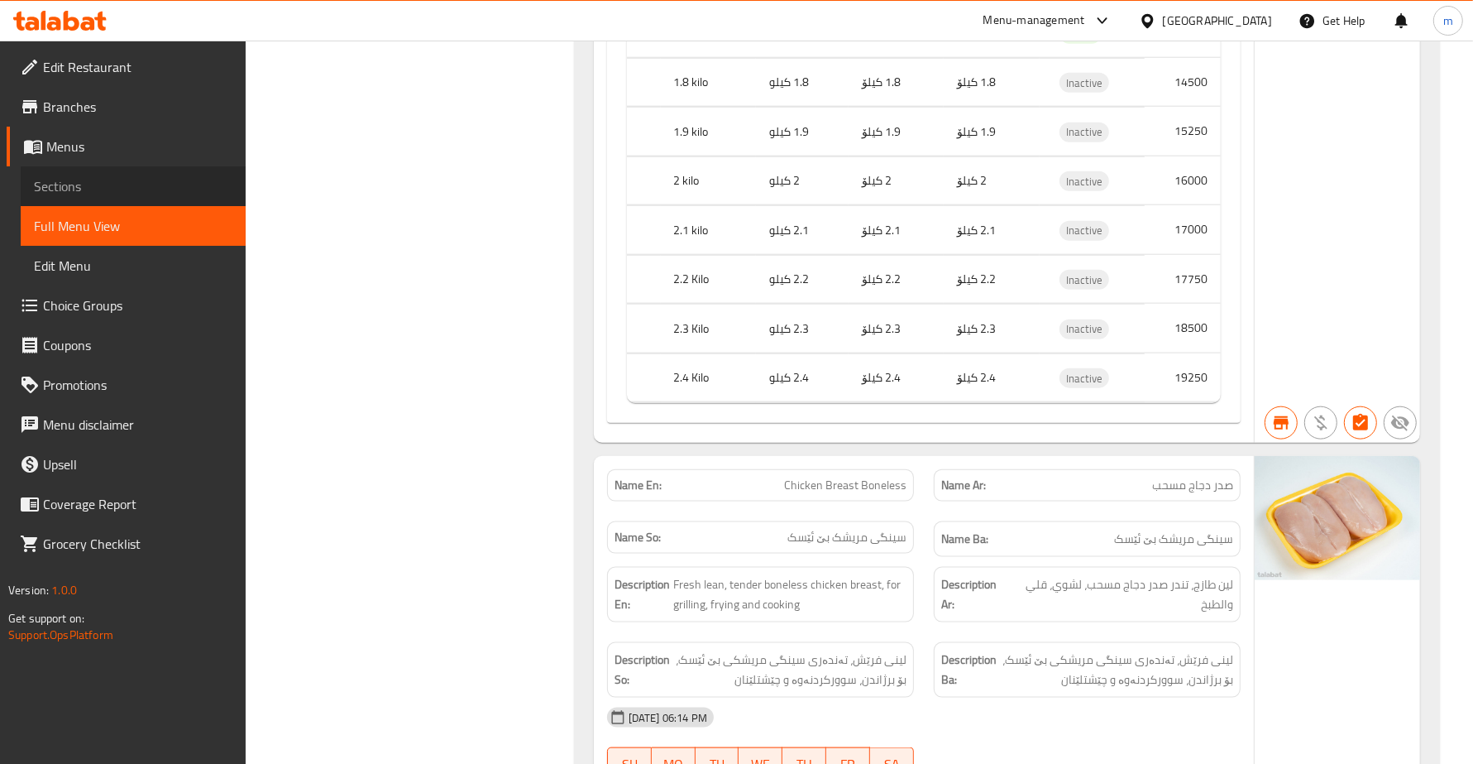
click at [121, 183] on span "Sections" at bounding box center [133, 186] width 199 height 20
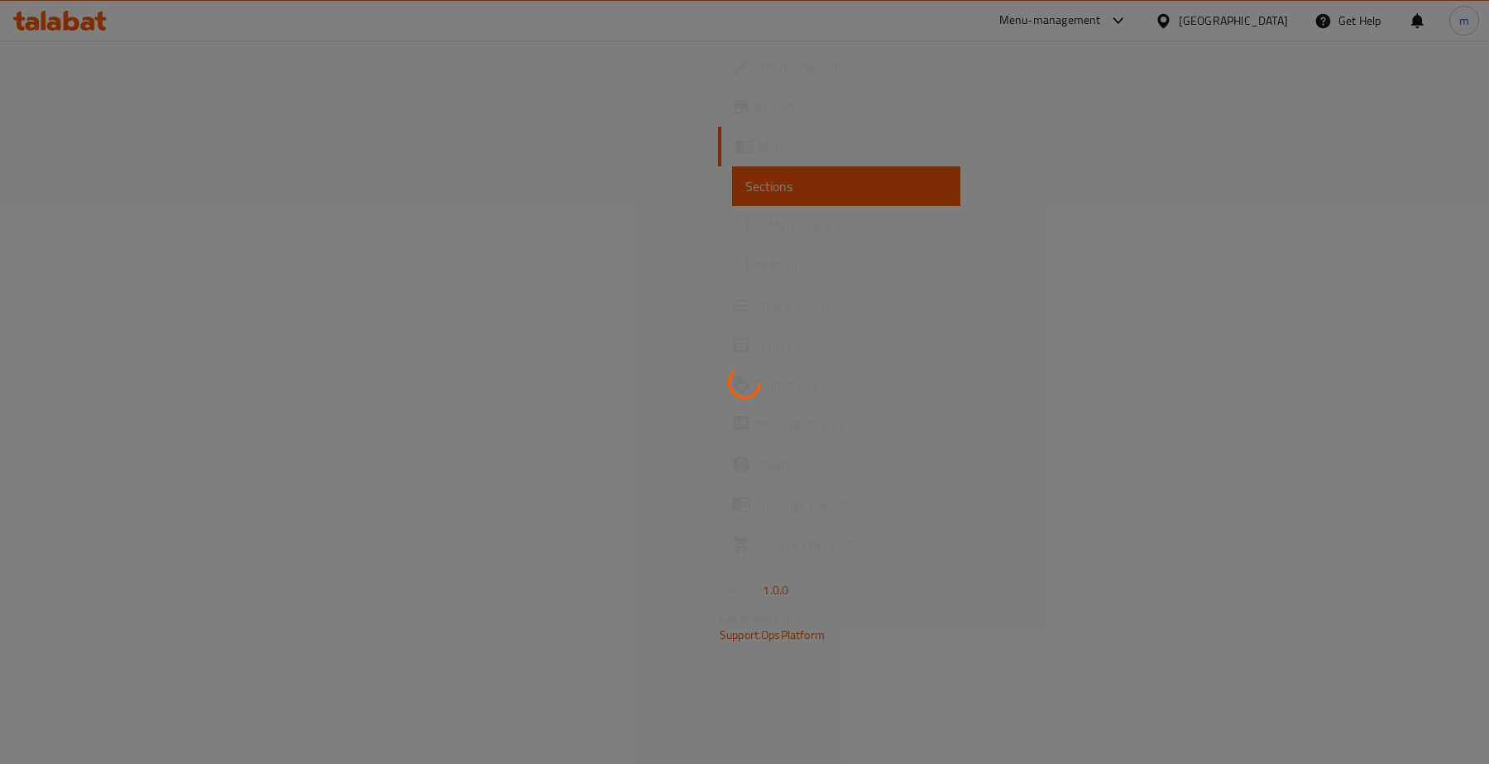
click at [121, 222] on div at bounding box center [744, 382] width 1489 height 764
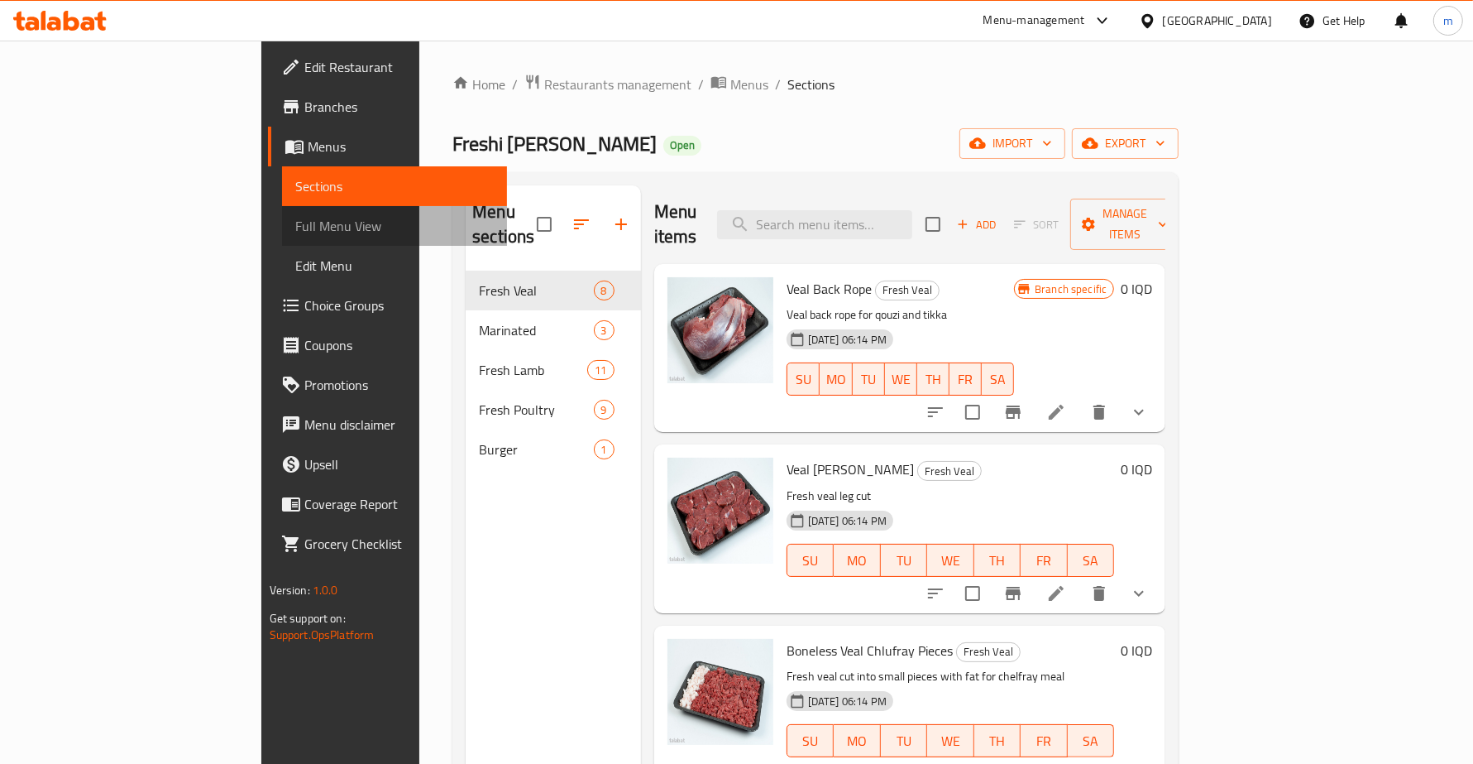
click at [295, 228] on span "Full Menu View" at bounding box center [394, 226] width 199 height 20
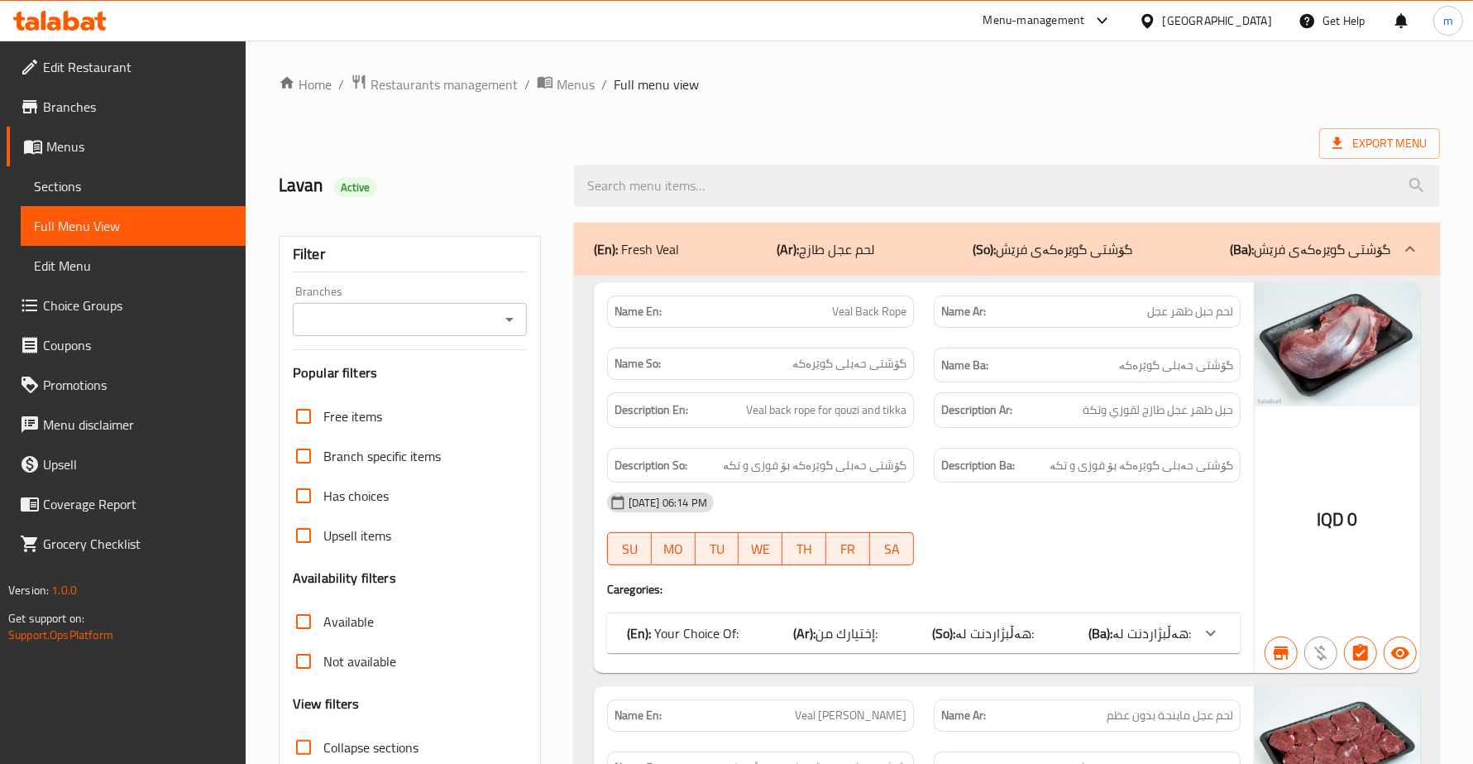
click at [505, 318] on icon "Open" at bounding box center [509, 320] width 8 height 4
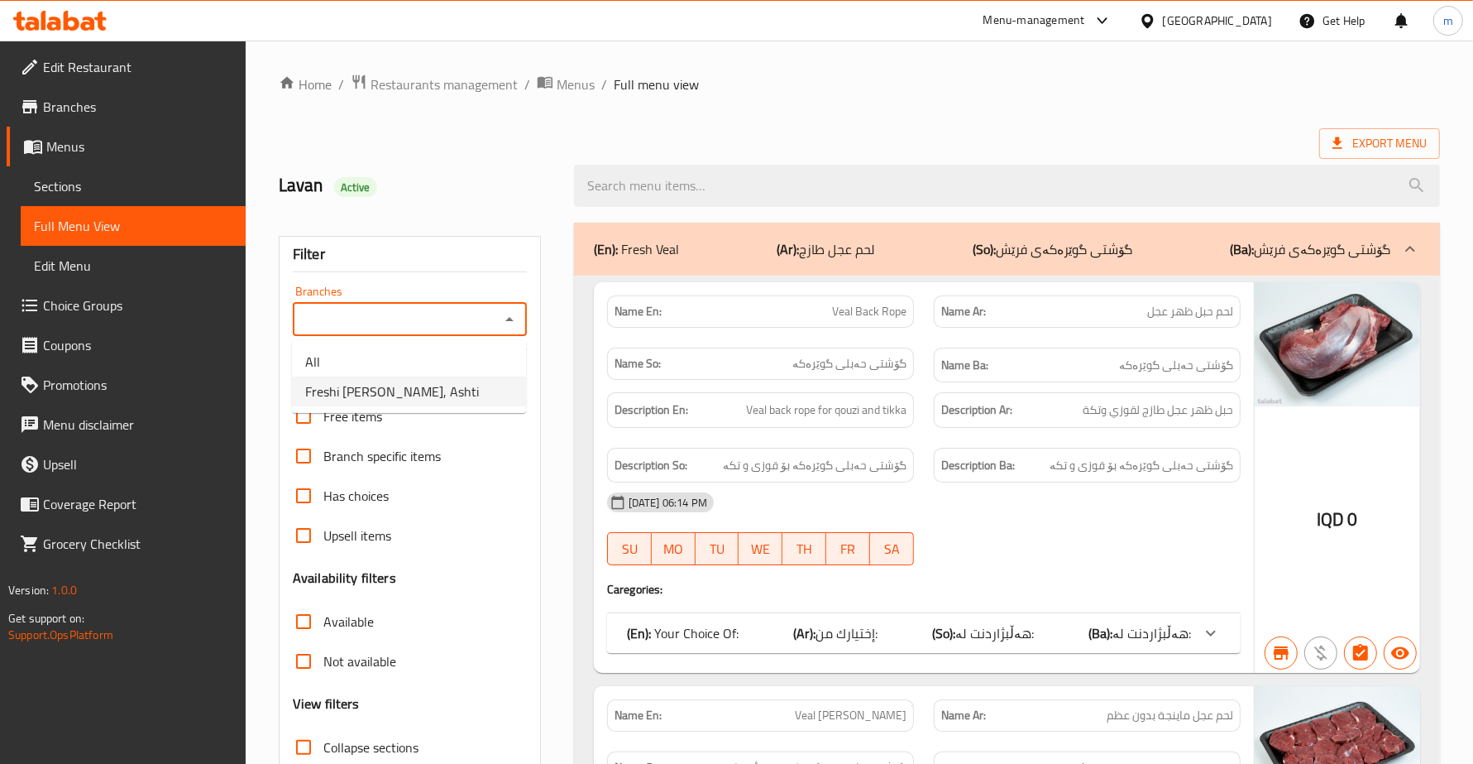
click at [377, 394] on span "Freshi [PERSON_NAME], Ashti" at bounding box center [392, 391] width 174 height 20
type input "Freshi [PERSON_NAME], Ashti"
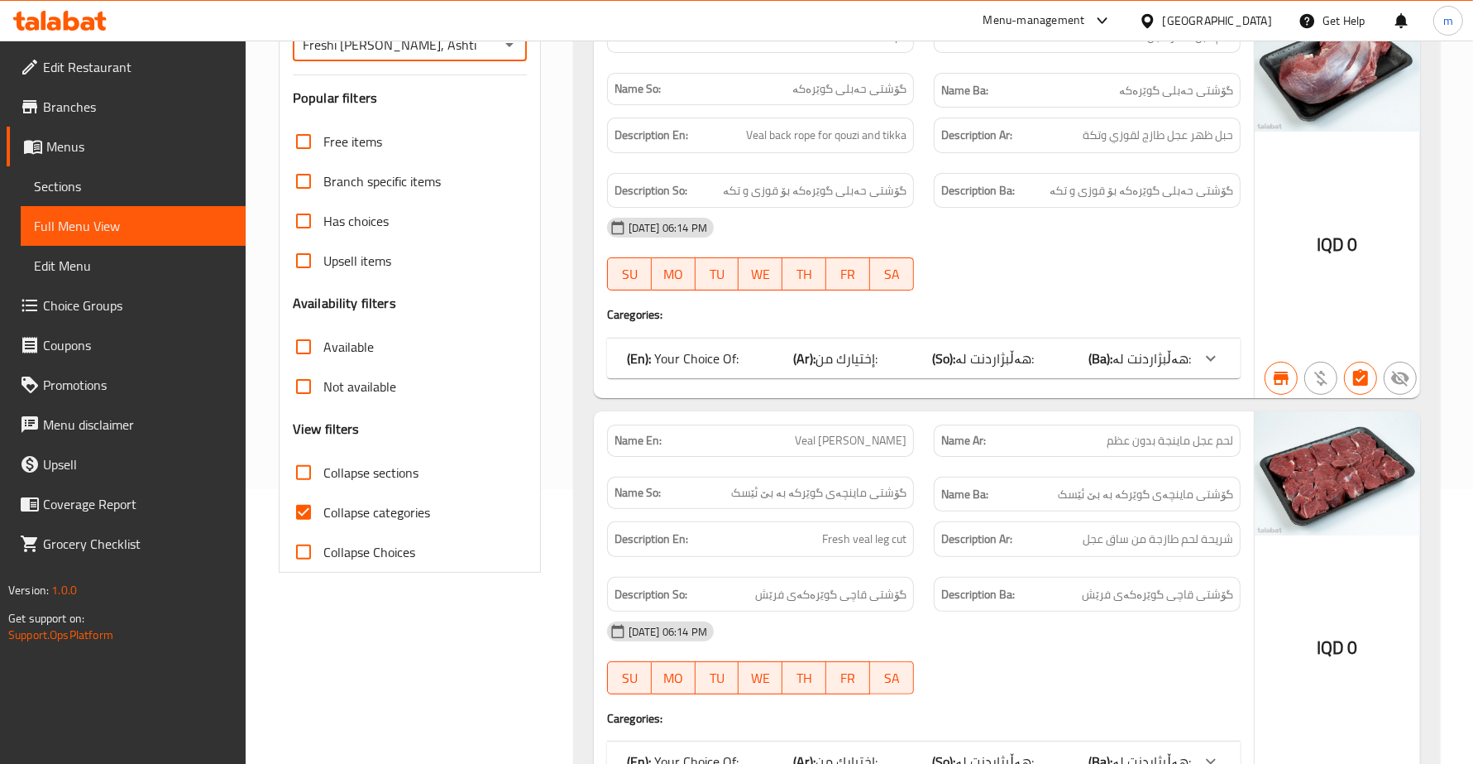
scroll to position [275, 0]
click at [303, 464] on input "Collapse sections" at bounding box center [304, 472] width 40 height 40
checkbox input "true"
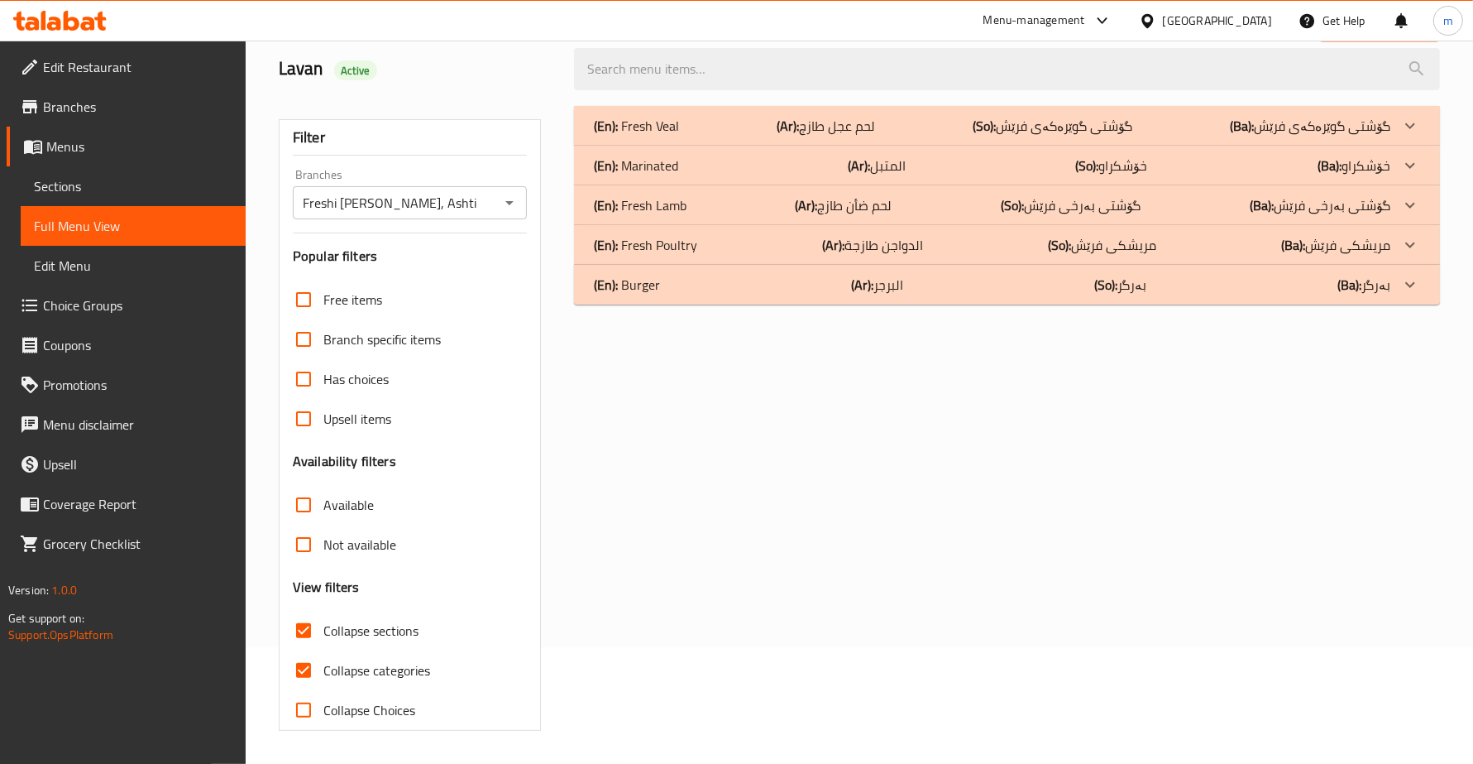
click at [303, 611] on input "Collapse categories" at bounding box center [304, 670] width 40 height 40
checkbox input "false"
click at [692, 246] on p "(En): Fresh Poultry" at bounding box center [645, 245] width 103 height 20
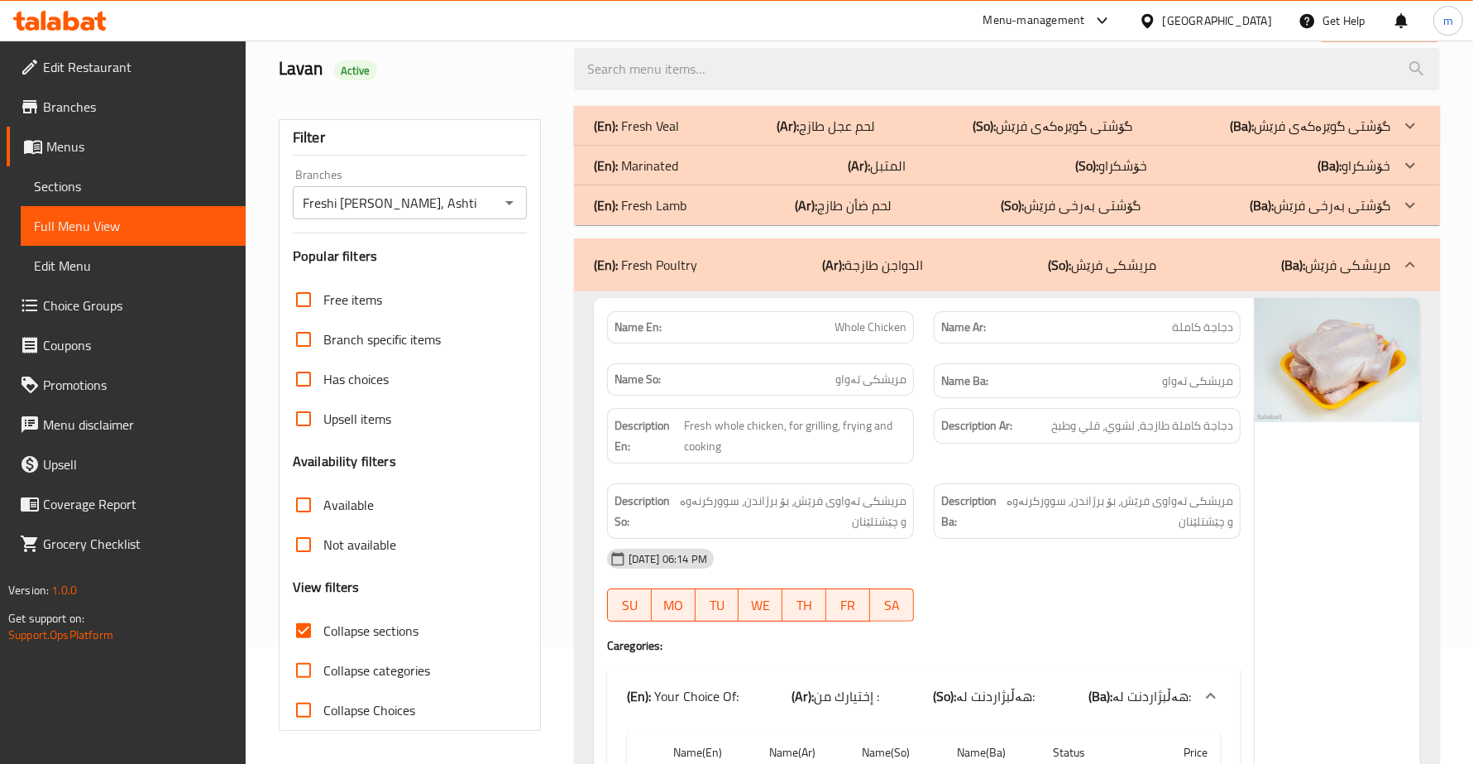
click at [692, 209] on div "(En): Fresh Lamb (Ar): لحم ضأن طازج (So): گۆشتی بەرخی فرێش (Ba): گۆشتی بەرخی فر…" at bounding box center [992, 205] width 797 height 20
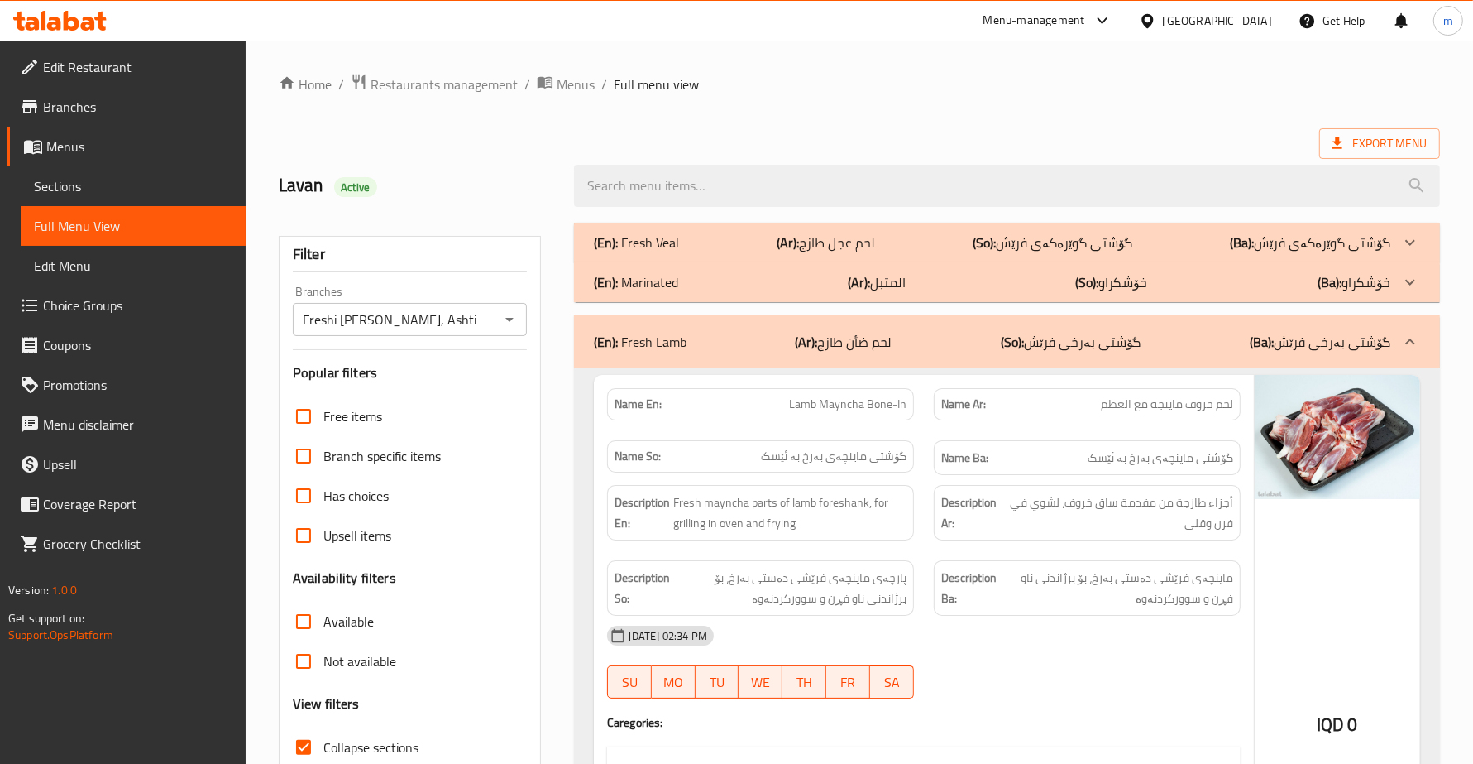
scroll to position [5973, 0]
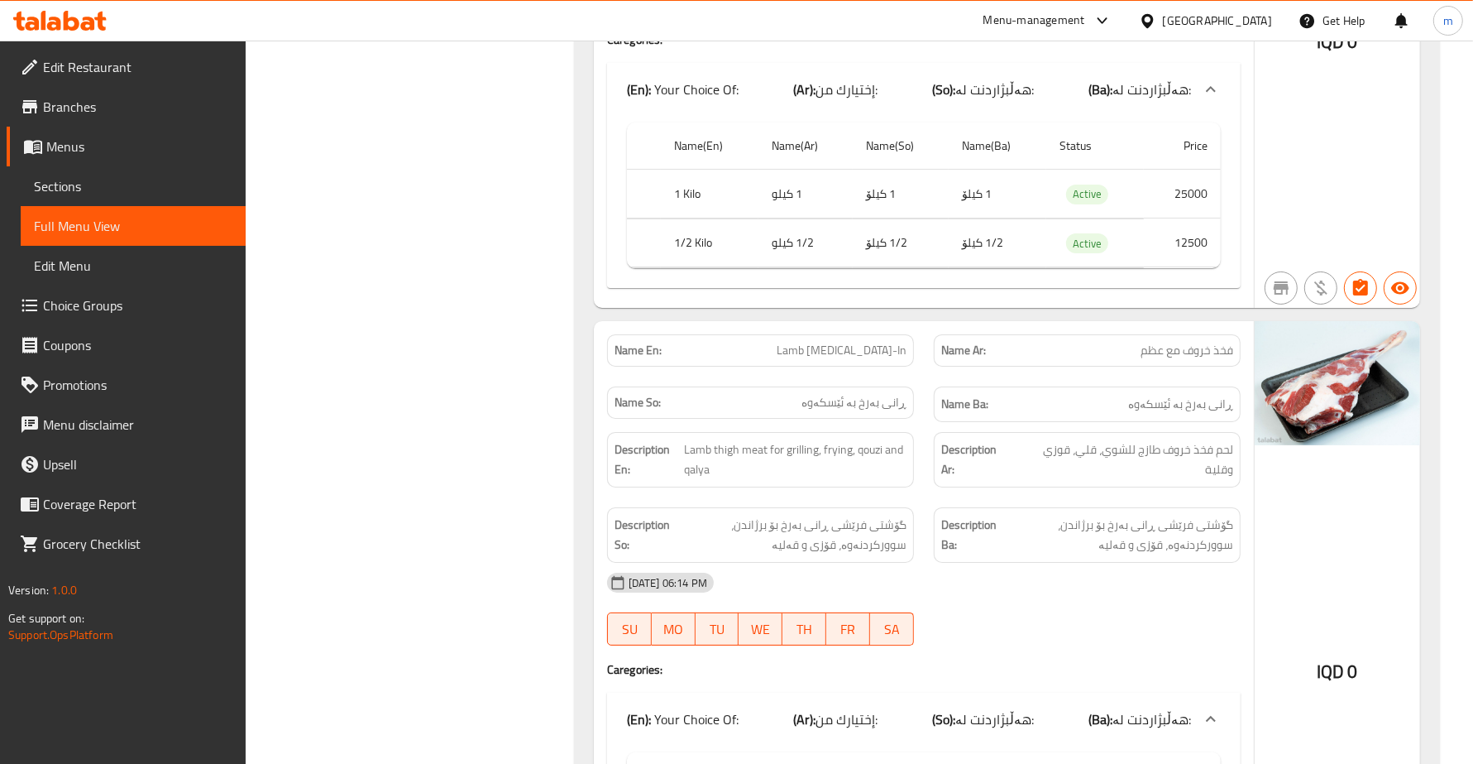
click at [931, 376] on div "Name Ar: فخذ خروف مع عظم" at bounding box center [1087, 350] width 327 height 52
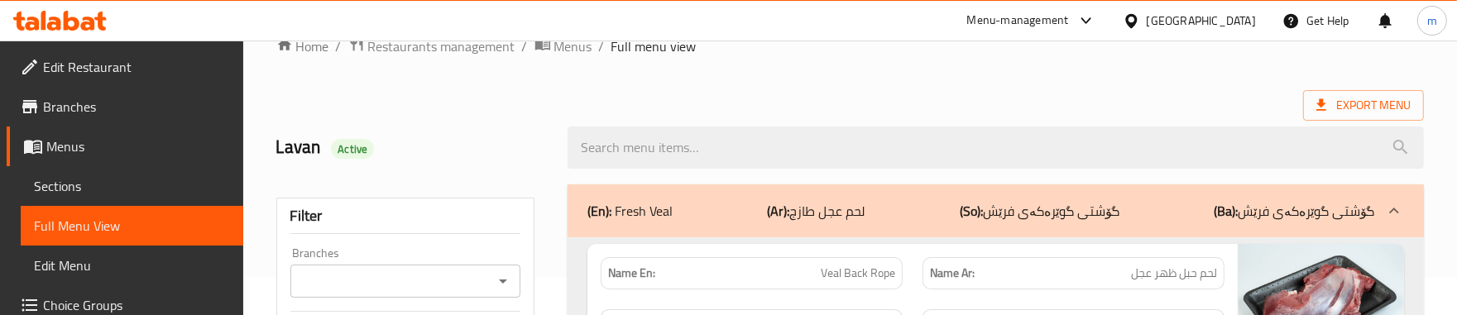
scroll to position [137, 0]
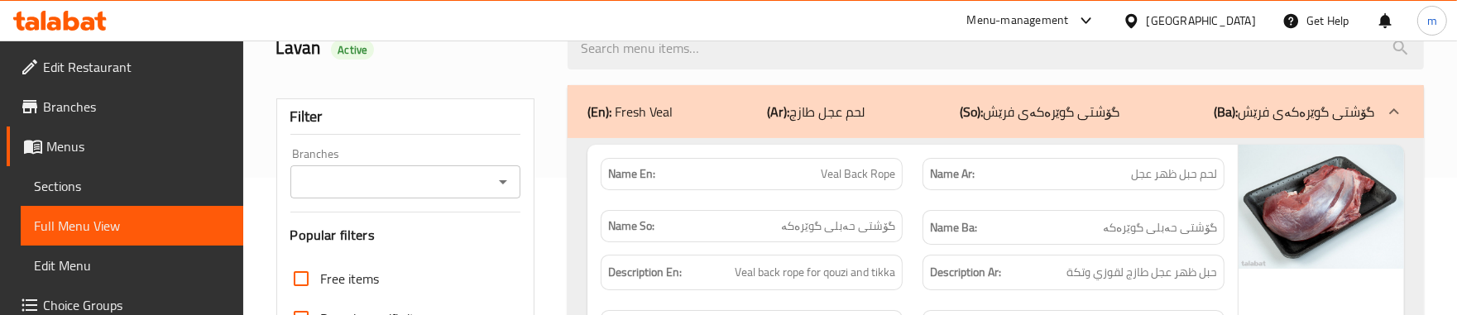
click at [510, 186] on icon "Open" at bounding box center [503, 182] width 20 height 20
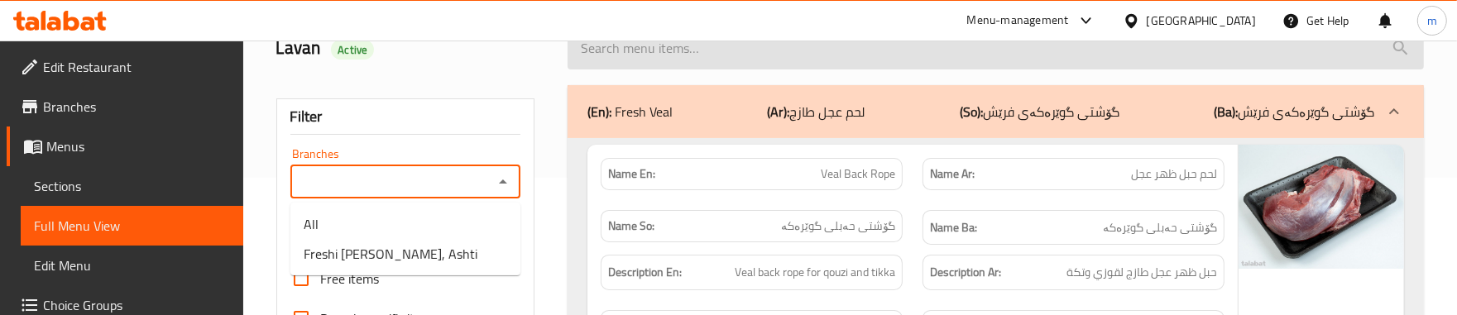
click at [761, 55] on input "search" at bounding box center [996, 48] width 856 height 42
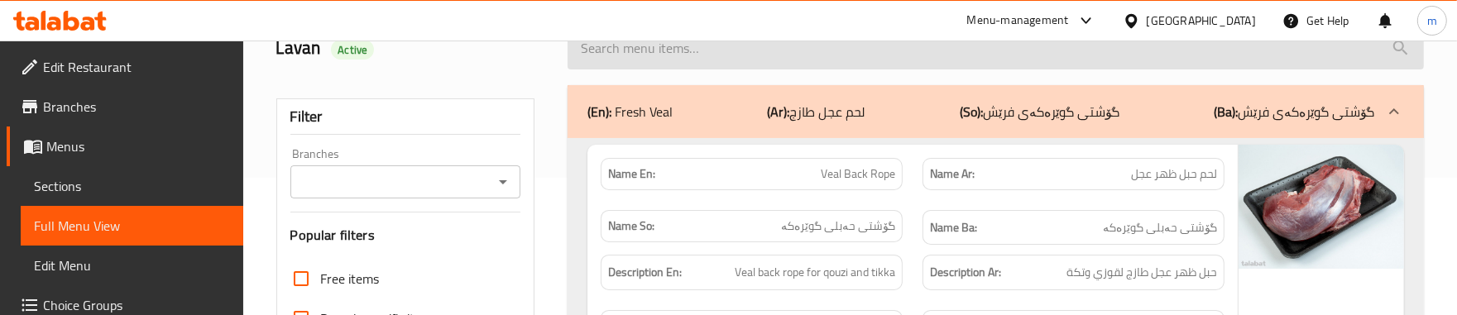
paste input "Lamb Short Ribs"
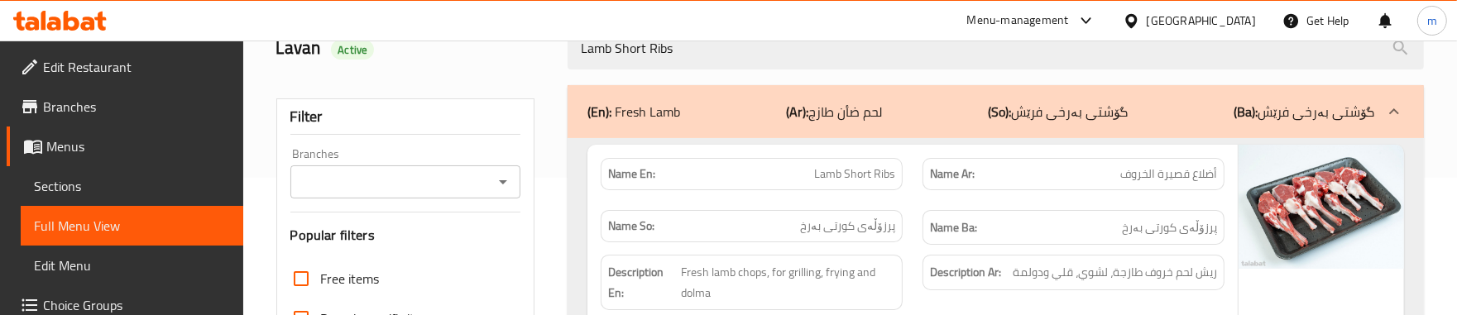
type input "Lamb Short Ribs"
click at [112, 176] on span "Sections" at bounding box center [132, 186] width 196 height 20
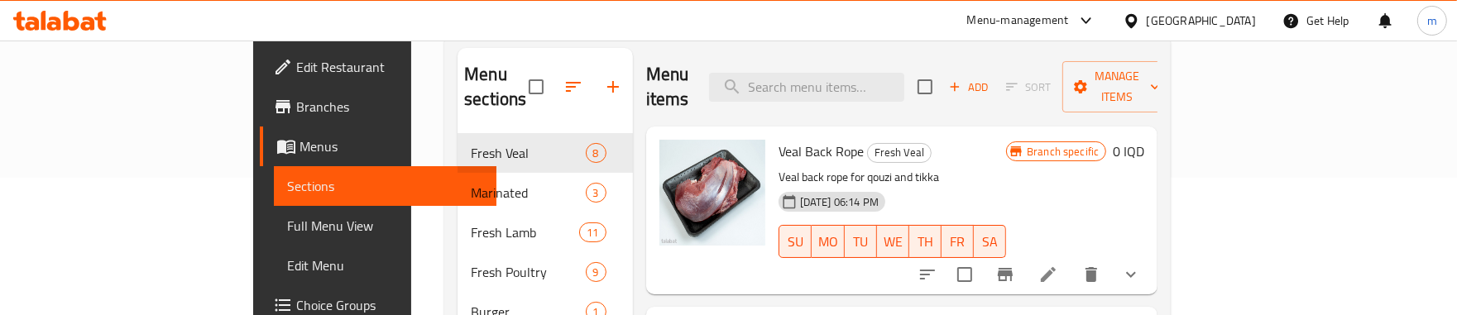
click at [870, 50] on div "Menu items Add Sort Manage items" at bounding box center [902, 87] width 512 height 79
click at [873, 73] on input "search" at bounding box center [806, 87] width 195 height 29
paste input "Lamb Short Ribs"
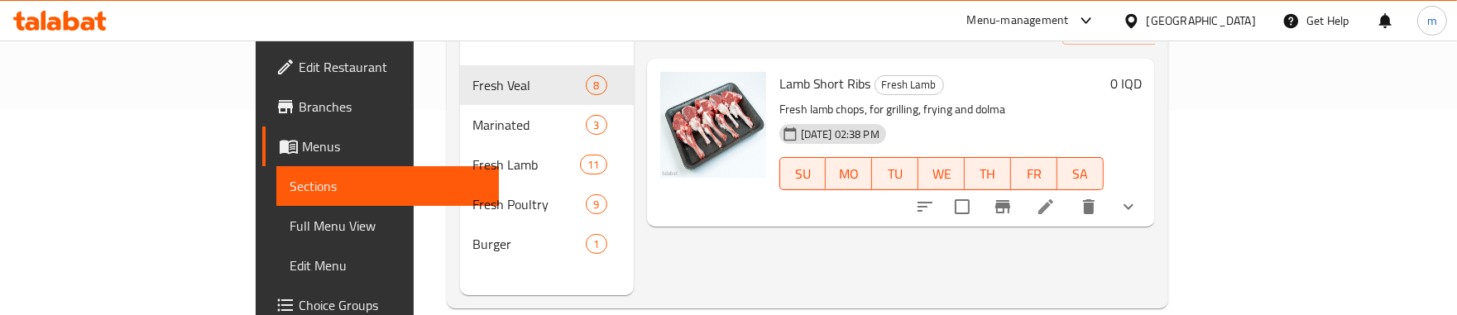
scroll to position [207, 0]
type input "Lamb Short Ribs"
click at [1069, 190] on li at bounding box center [1045, 205] width 46 height 30
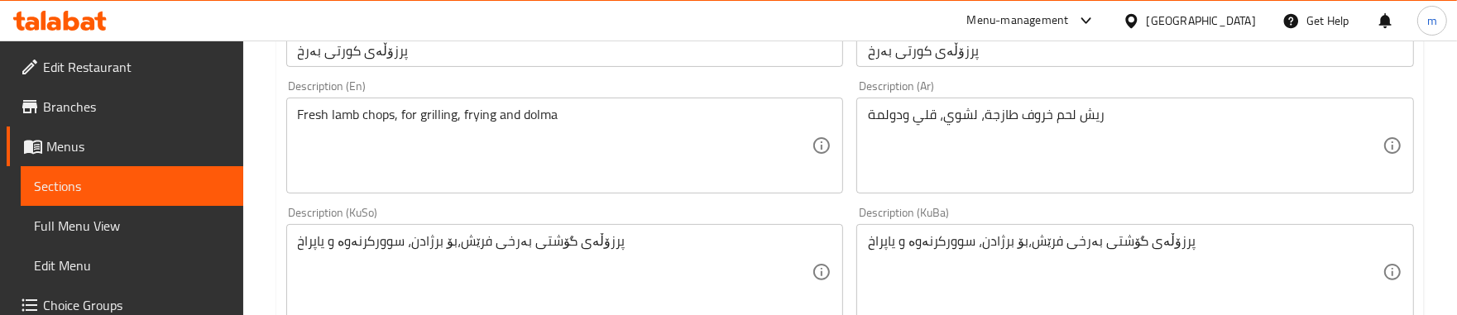
scroll to position [482, 0]
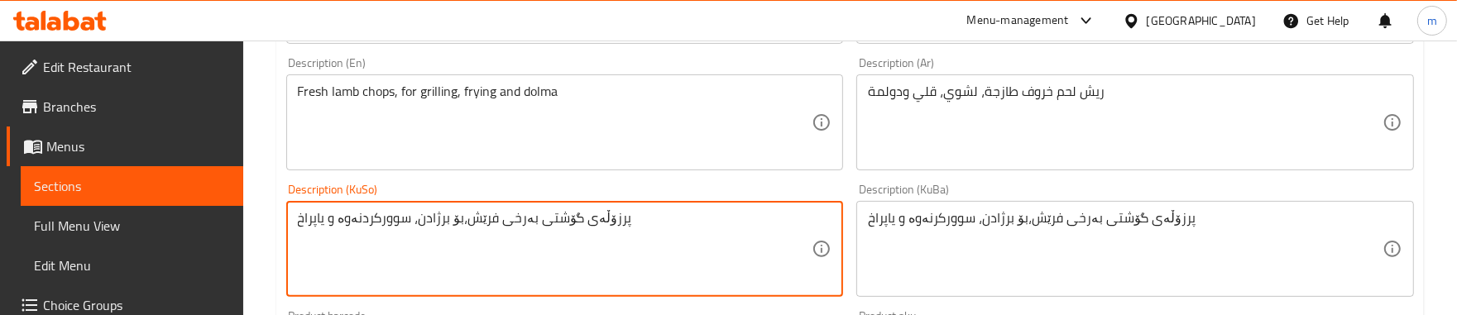
type textarea "پرزۆڵەی گۆشتی بەرخی فرێش،بۆ برژادن، سوورکردنەوە و یاپراخ"
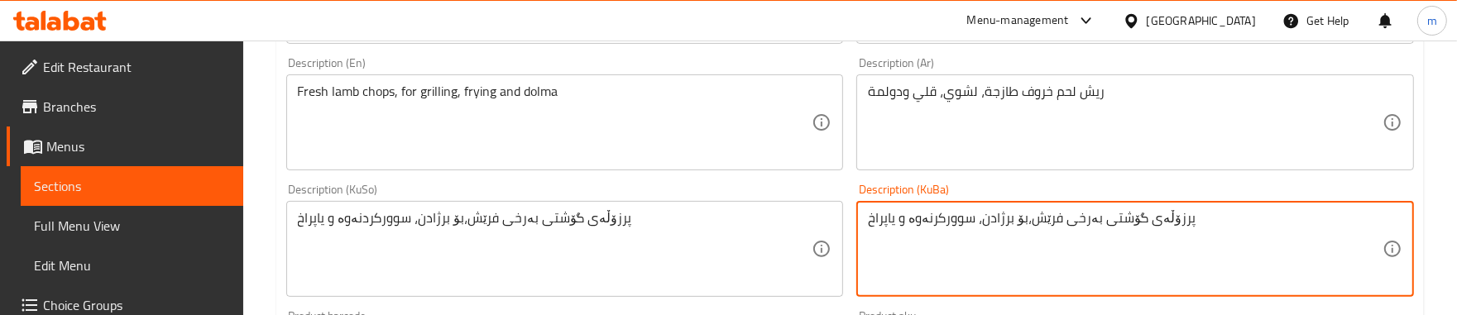
paste textarea "د"
type textarea "پرزۆڵەی گۆشتی بەرخی فرێش،بۆ برژادن، سوورکردنەوە و یاپراخ"
click at [850, 183] on div "Description (KuBa) پرزۆڵەی گۆشتی بەرخی فرێش،بۆ برژادن، سوورکردنەوە و یاپراخ Des…" at bounding box center [1135, 240] width 571 height 127
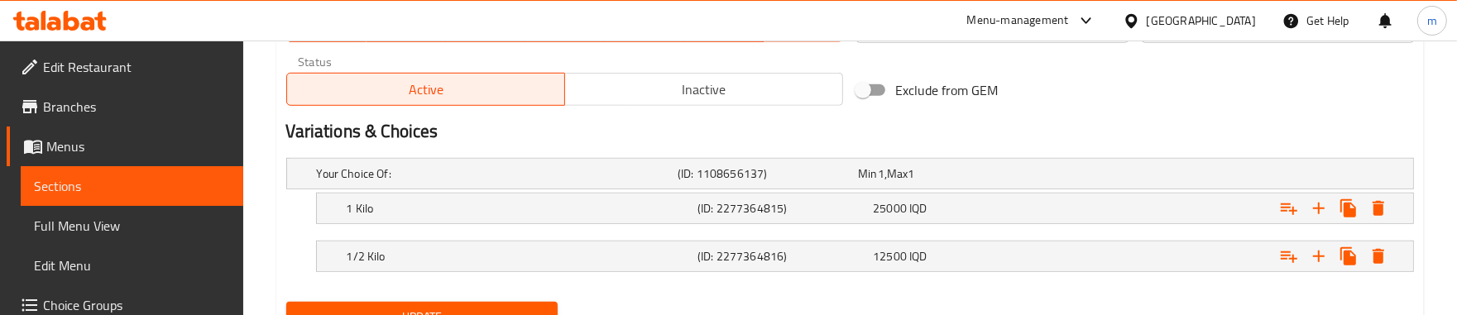
scroll to position [1105, 0]
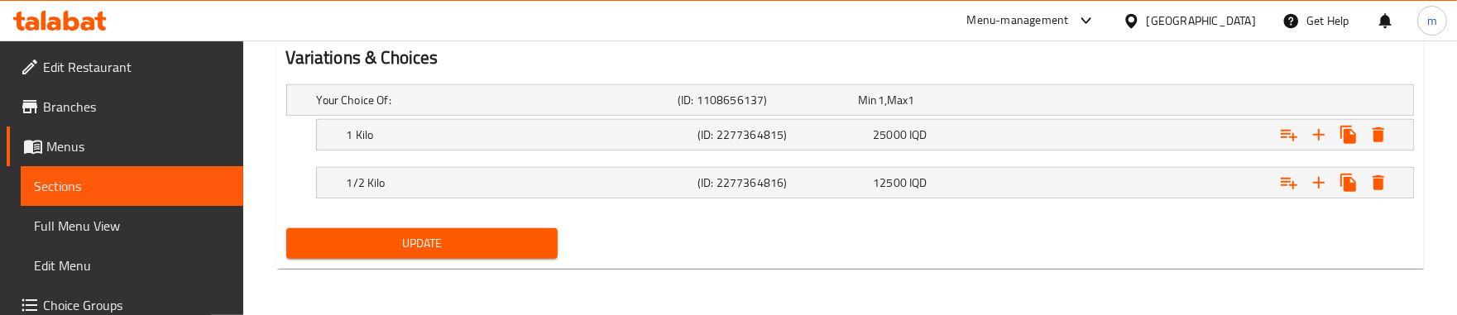
click at [470, 240] on span "Update" at bounding box center [422, 243] width 246 height 21
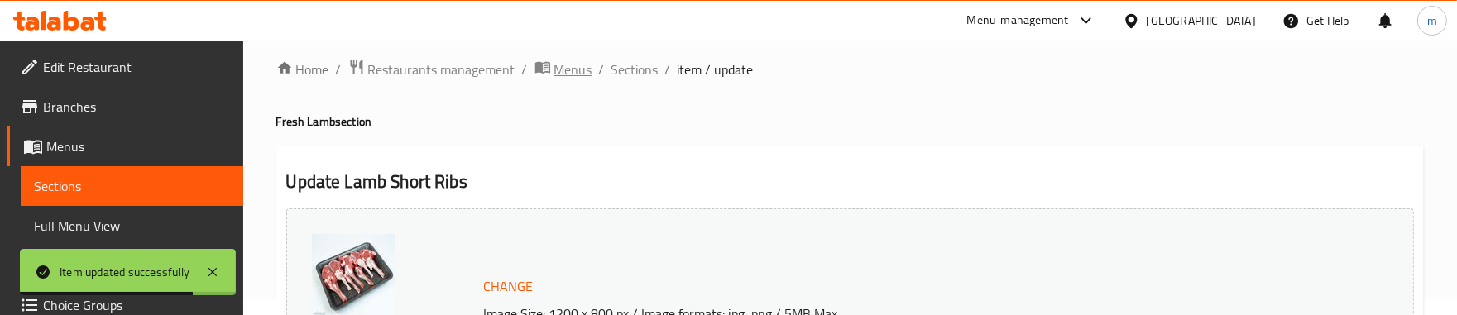
scroll to position [0, 0]
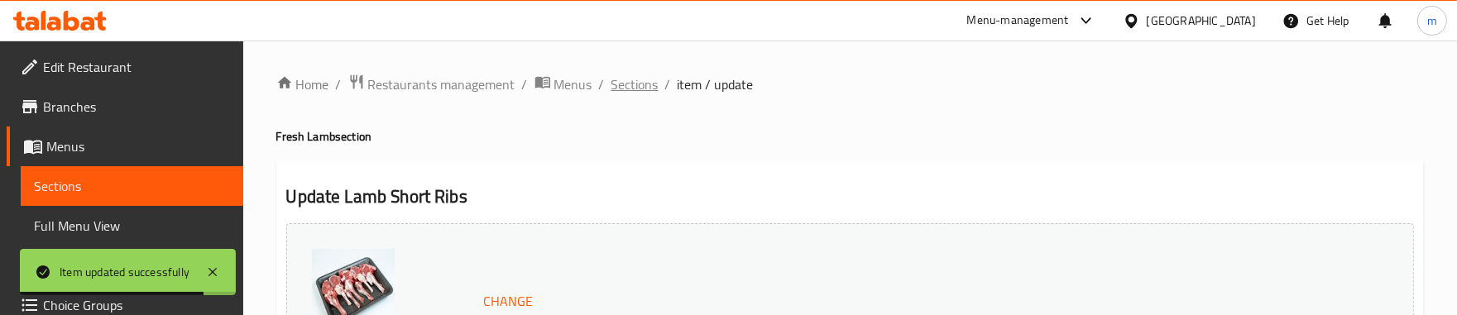
click at [631, 76] on span "Sections" at bounding box center [634, 84] width 47 height 20
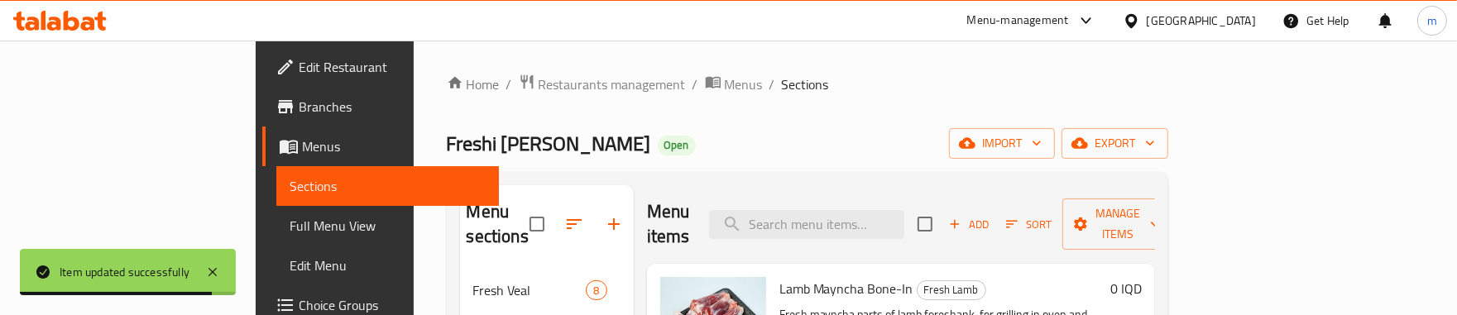
click at [840, 237] on div "Menu items Add Sort Manage items" at bounding box center [901, 224] width 508 height 79
click at [842, 216] on input "search" at bounding box center [806, 224] width 195 height 29
paste input "Whole Lamb Liver"
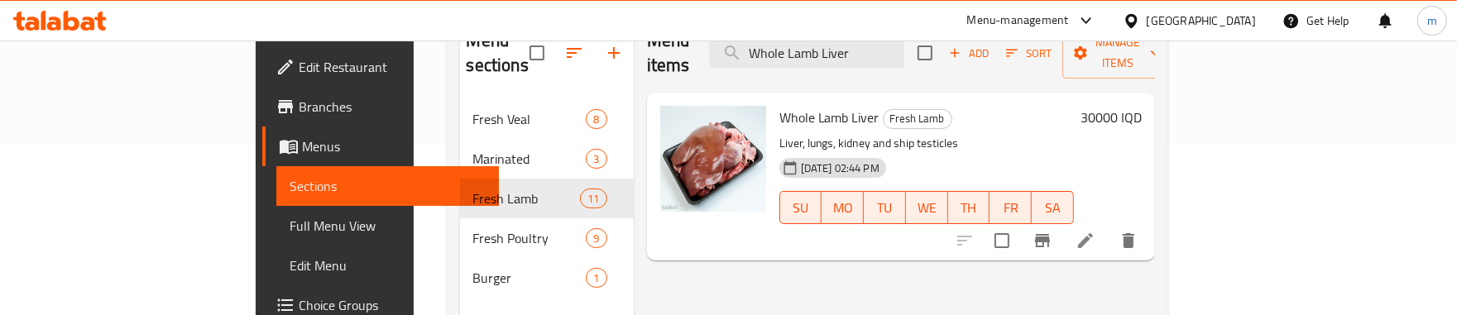
scroll to position [207, 0]
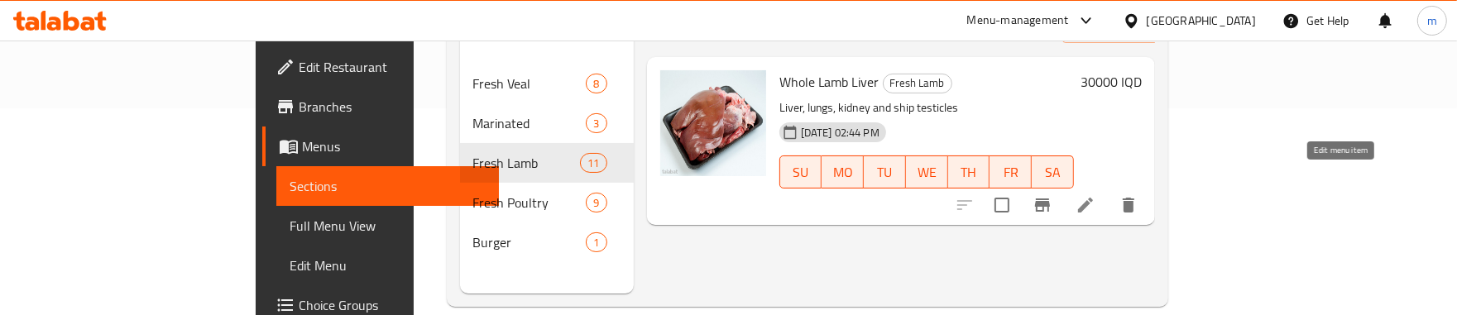
type input "Whole Lamb Liver"
click at [1093, 198] on icon at bounding box center [1085, 205] width 15 height 15
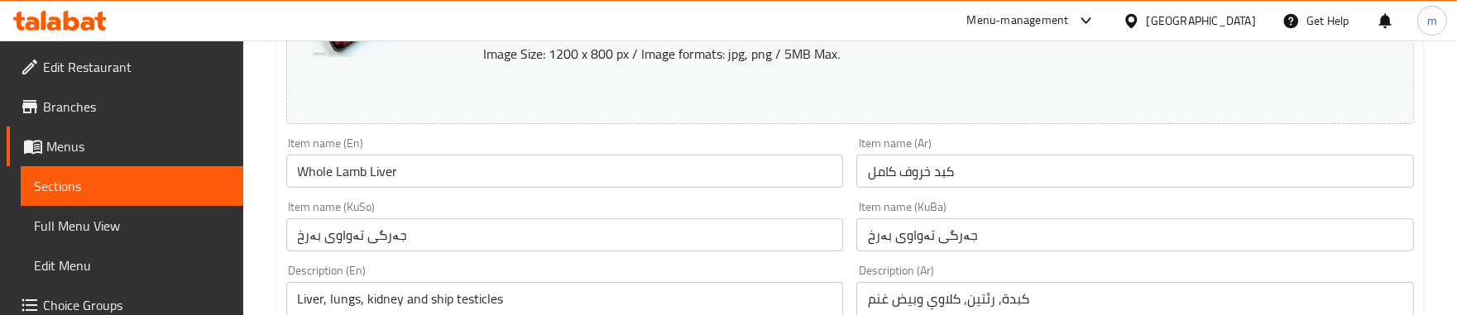
scroll to position [275, 0]
click at [946, 242] on input "جەرگی تەواوی بەرخ" at bounding box center [1135, 234] width 558 height 33
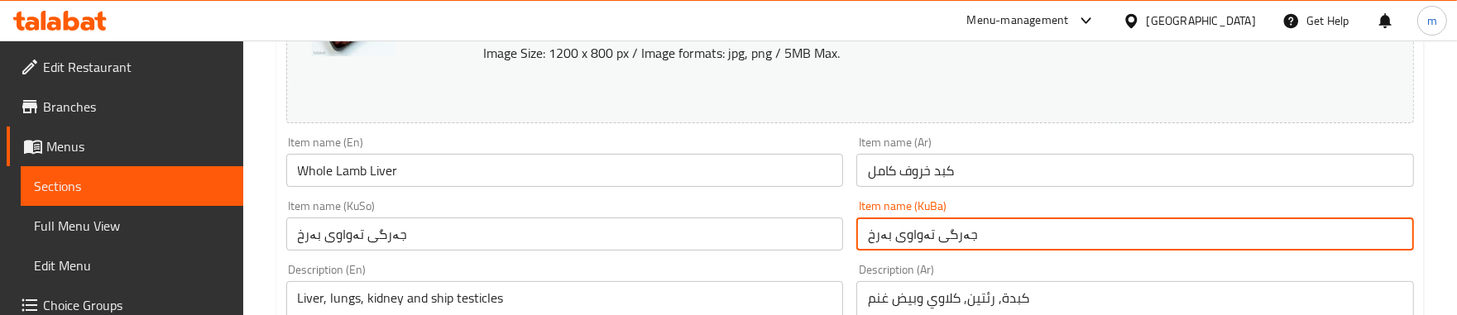
paste input "گەر"
type input "جگەری تەواوی بەرخ"
click at [620, 224] on input "جەرگی تەواوی بەرخ" at bounding box center [565, 234] width 558 height 33
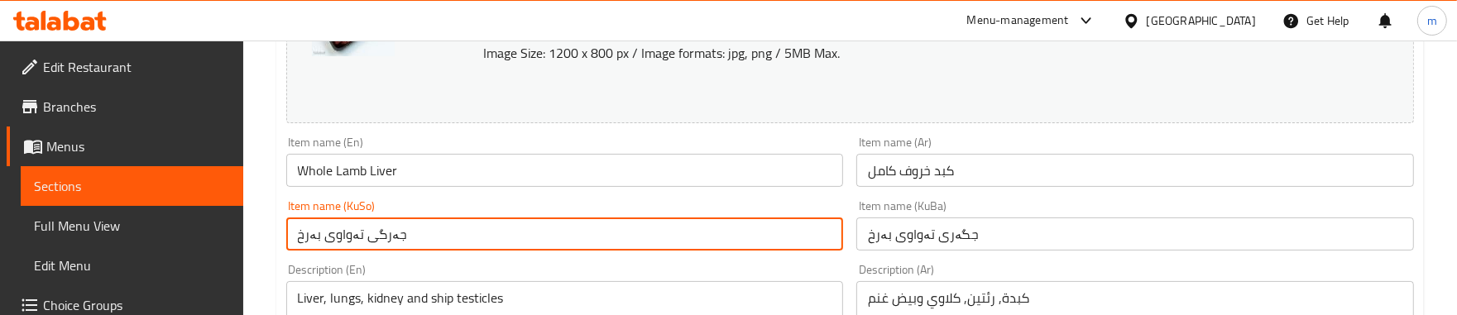
paste input "گەر"
type input "جگەری تەواوی بەرخ"
click at [841, 208] on div "Item name (KuSo) جگەری تەواوی بەرخ Item name (KuSo)" at bounding box center [565, 225] width 558 height 50
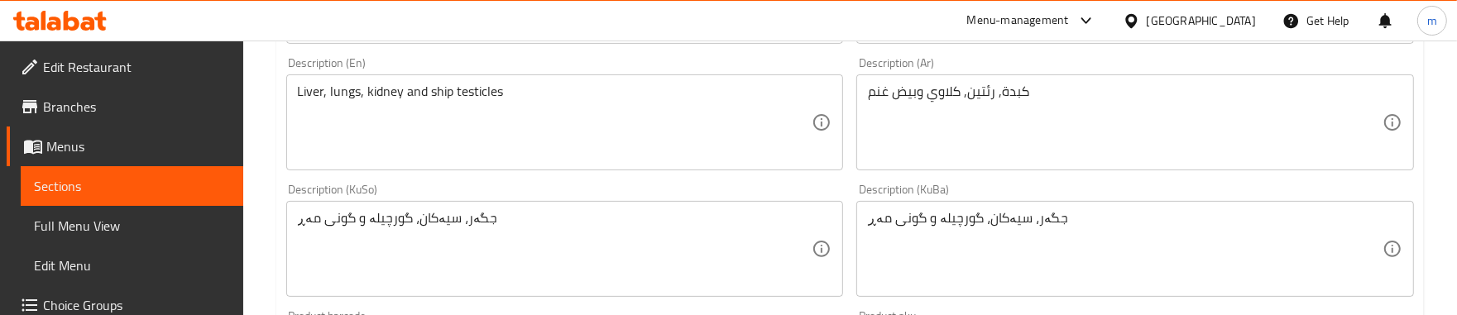
scroll to position [551, 0]
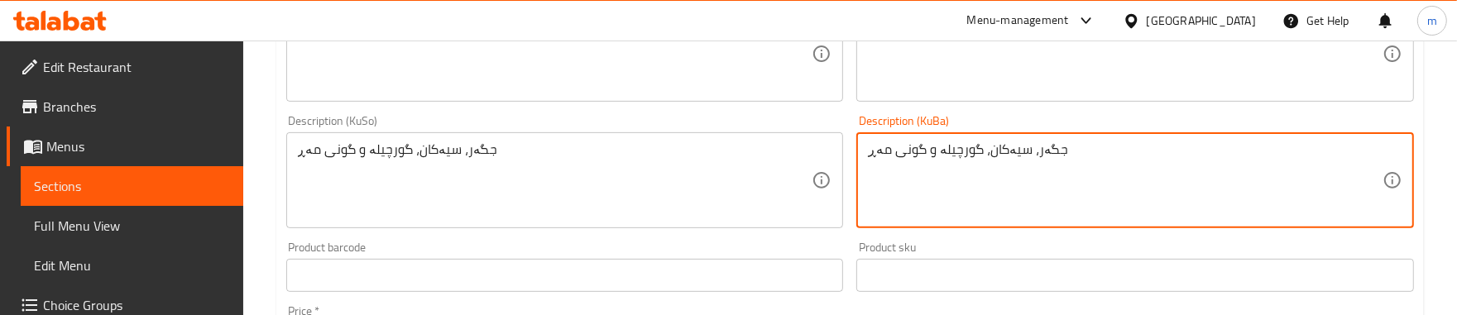
click at [1048, 149] on textarea "جگەر، سیەکان، گورچیلە و گونی مەڕ" at bounding box center [1125, 180] width 515 height 79
click at [857, 237] on div "Product sku Product sku" at bounding box center [1135, 267] width 571 height 64
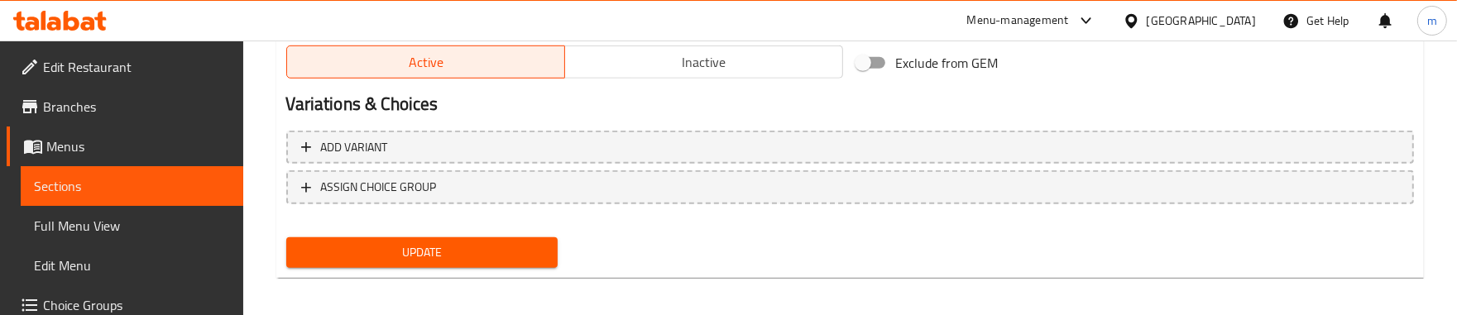
scroll to position [1066, 0]
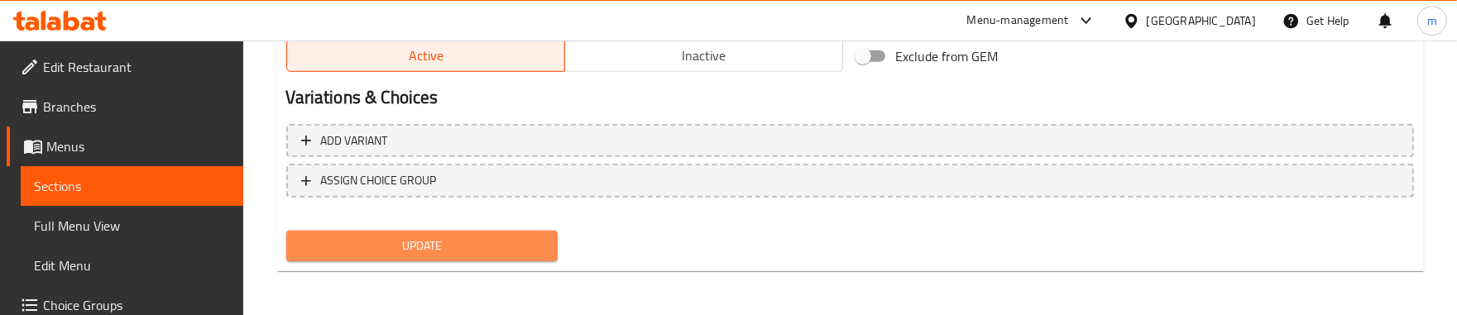
click at [395, 250] on span "Update" at bounding box center [422, 246] width 246 height 21
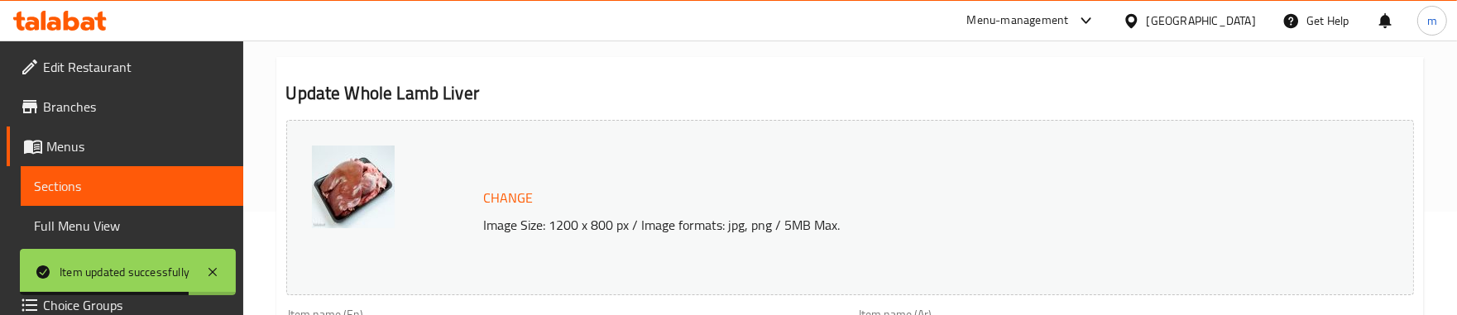
scroll to position [0, 0]
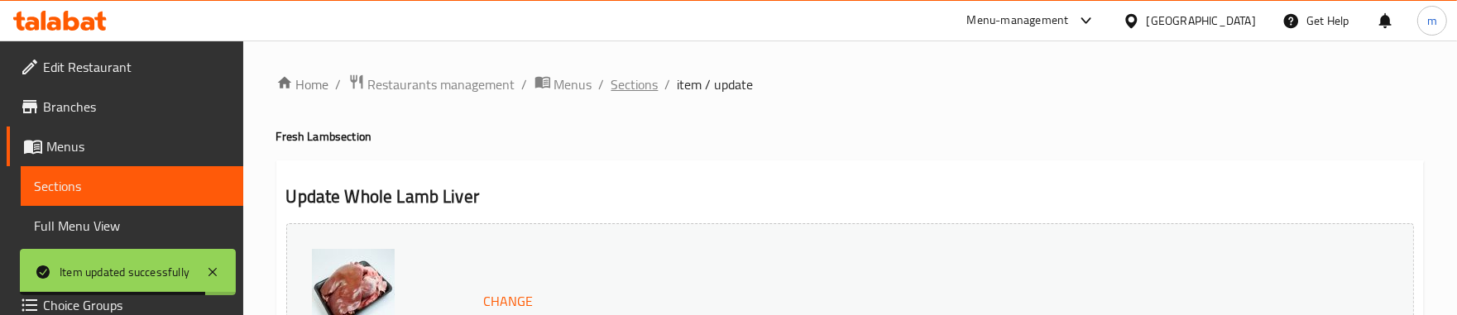
click at [637, 81] on span "Sections" at bounding box center [634, 84] width 47 height 20
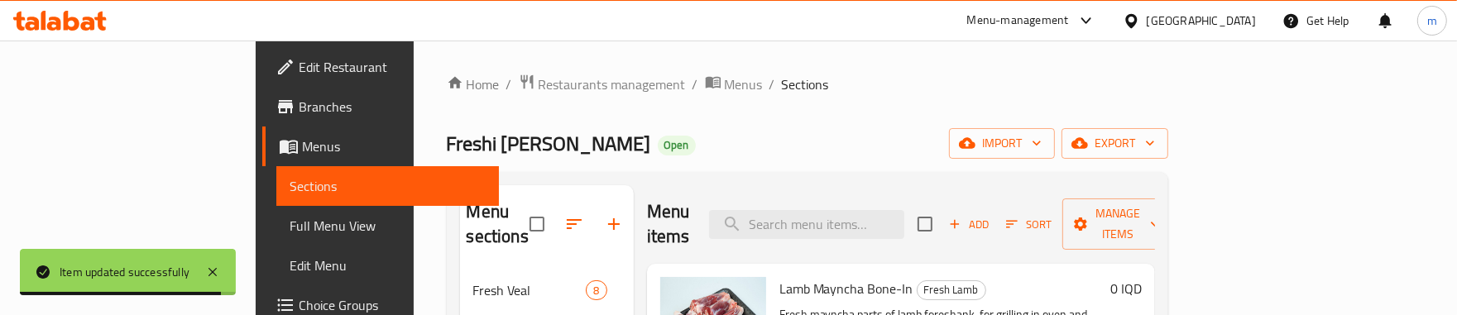
click at [870, 188] on div "Menu items Add Sort Manage items" at bounding box center [901, 224] width 508 height 79
click at [875, 221] on input "search" at bounding box center [806, 224] width 195 height 29
paste input "Chicken Breast Boneless"
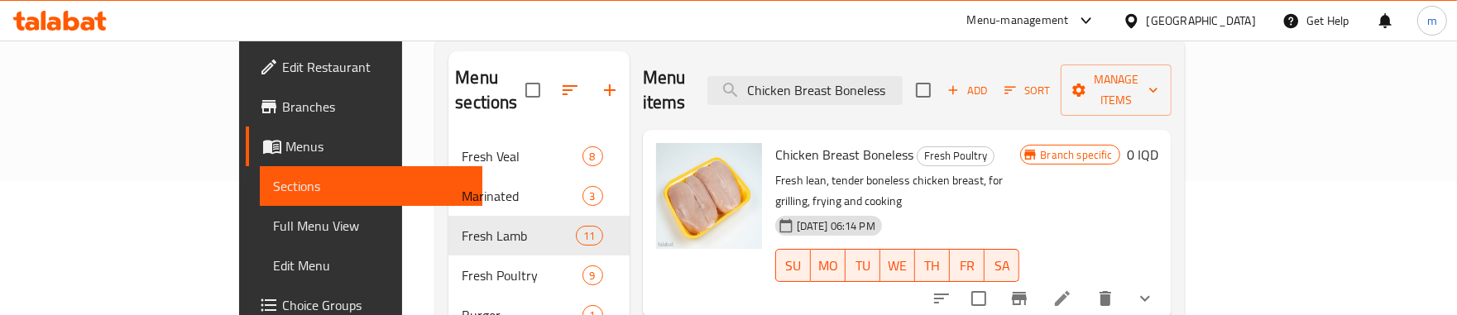
scroll to position [137, 0]
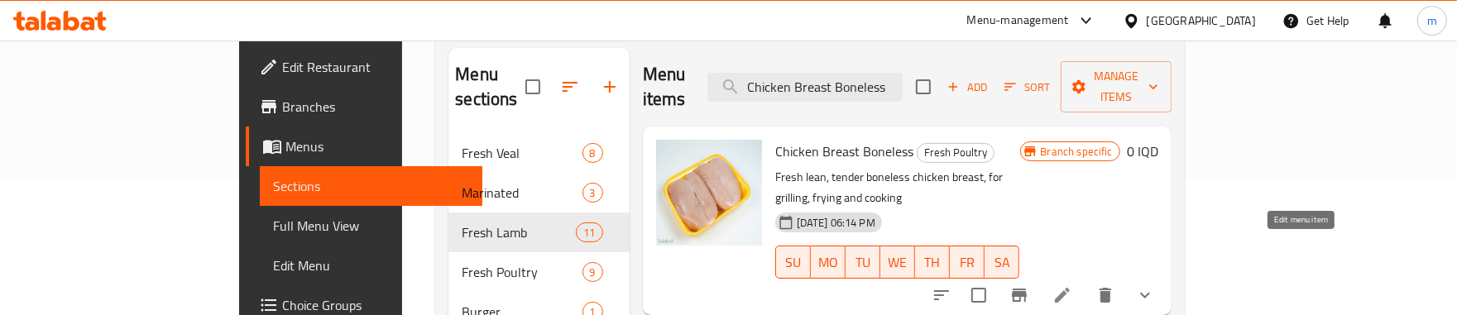
type input "Chicken Breast Boneless"
click at [1070, 288] on icon at bounding box center [1062, 295] width 15 height 15
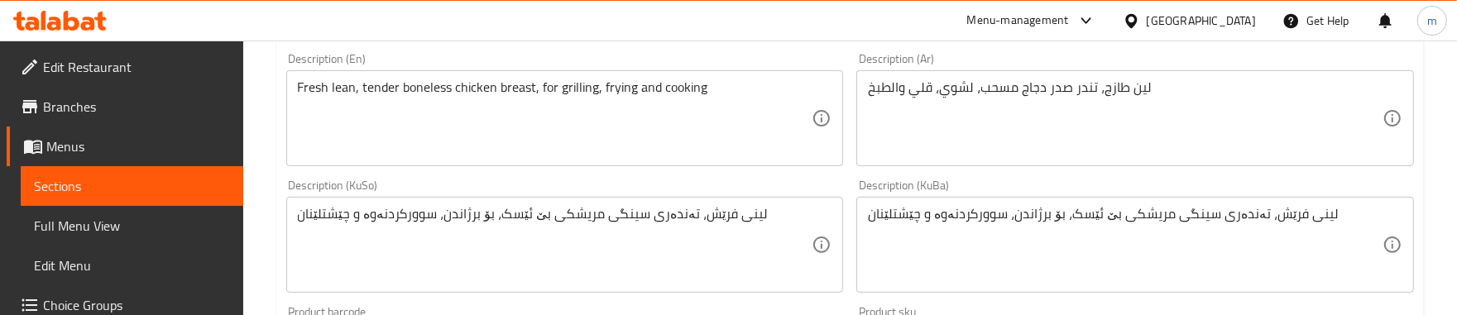
scroll to position [482, 0]
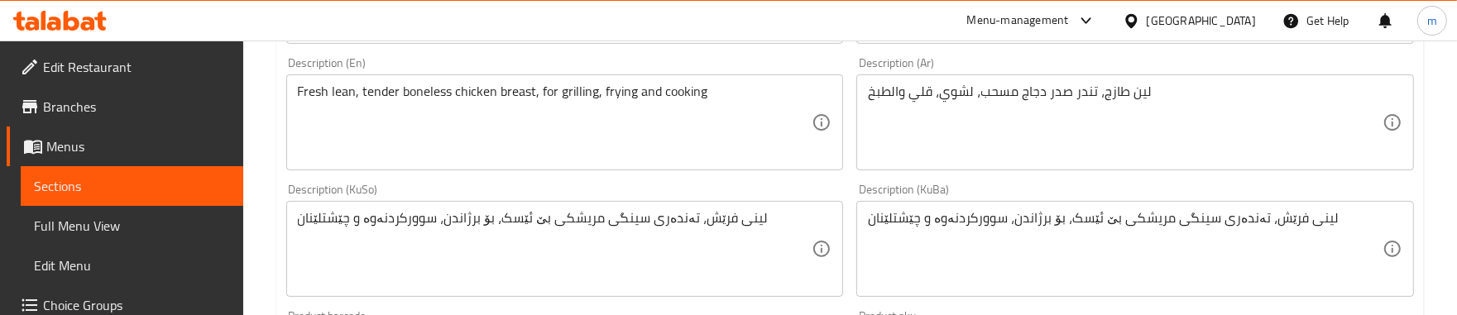
click at [889, 81] on div "لين طازج، تندر صدر دجاج مسحب، لشوي، قلي والطبخ Description (Ar)" at bounding box center [1135, 122] width 558 height 96
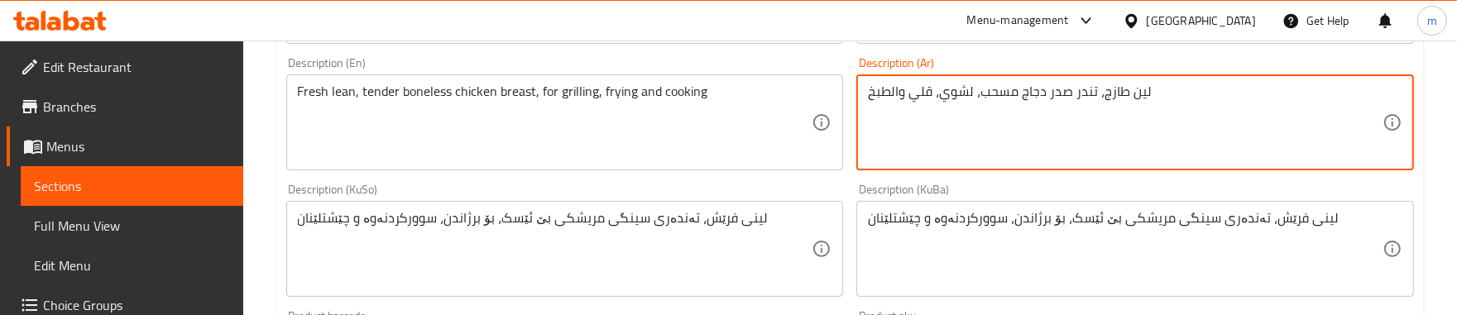
click at [893, 97] on textarea "لين طازج، تندر صدر دجاج مسحب، لشوي، قلي والطبخ" at bounding box center [1125, 123] width 515 height 79
click at [892, 89] on textarea "لين طازج، تندر صدر دجاج مسحب، لشوي، قلي والطبخ" at bounding box center [1125, 123] width 515 height 79
click at [898, 122] on textarea "لين طازج، تندر صدر دجاج مسحب، لشوي، قلي وطبخ" at bounding box center [1125, 123] width 515 height 79
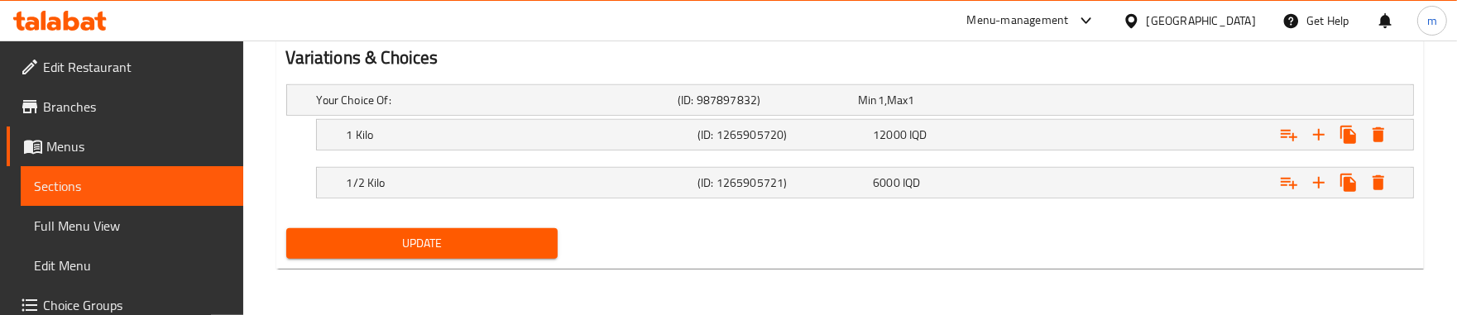
type textarea "لين طازج، تندر صدر دجاج مسحب، لشوي، قلي وطبخ"
click at [411, 233] on span "Update" at bounding box center [422, 243] width 246 height 21
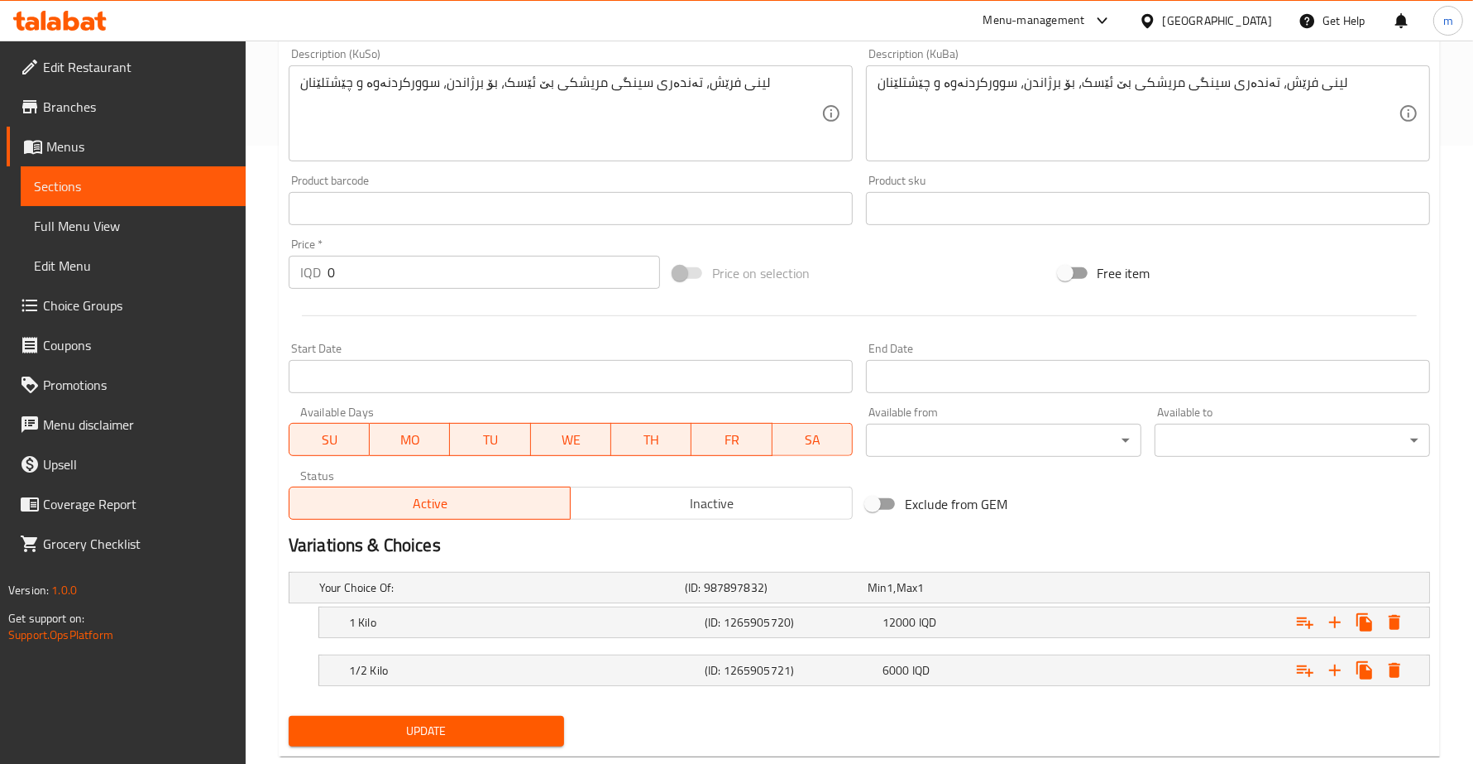
scroll to position [587, 0]
